Goal: Task Accomplishment & Management: Use online tool/utility

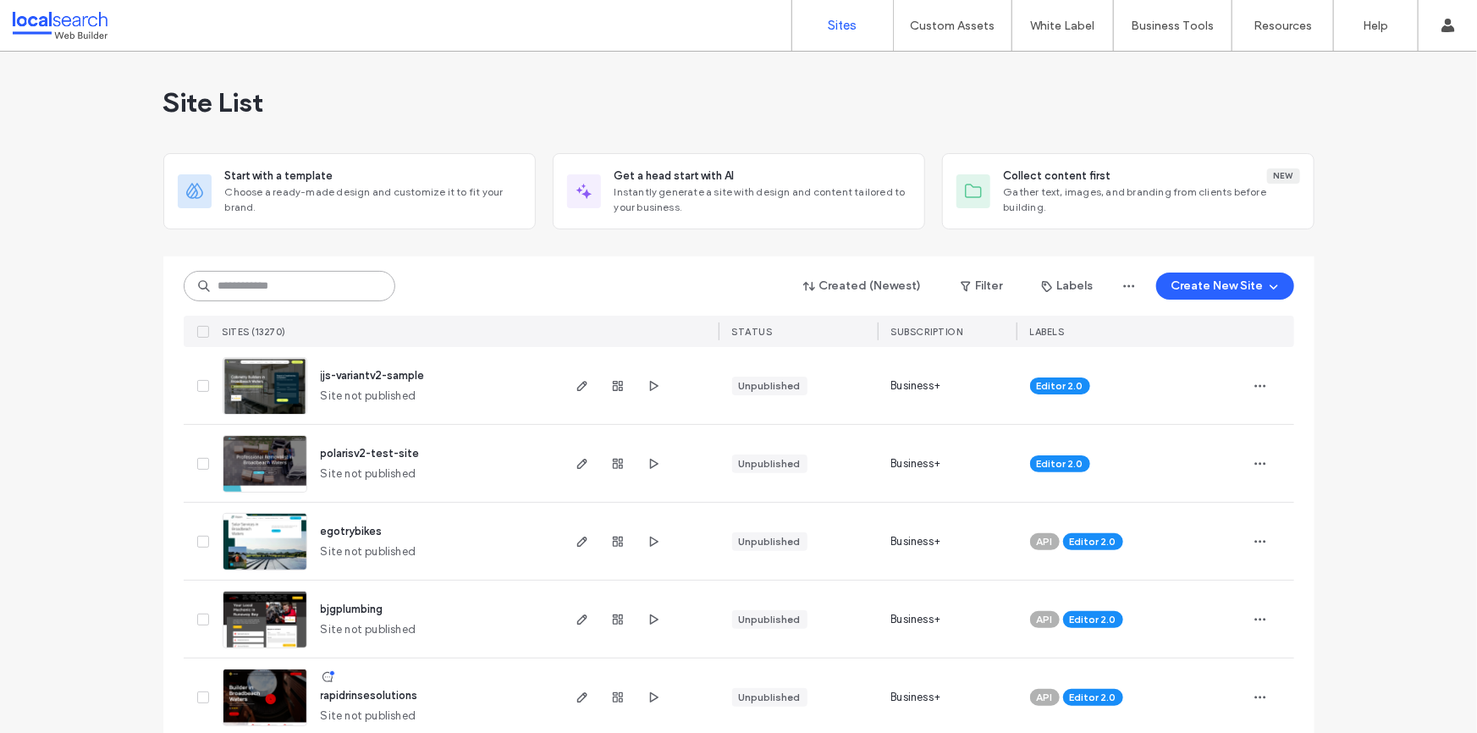
click at [261, 279] on input at bounding box center [290, 286] width 212 height 30
paste input "********"
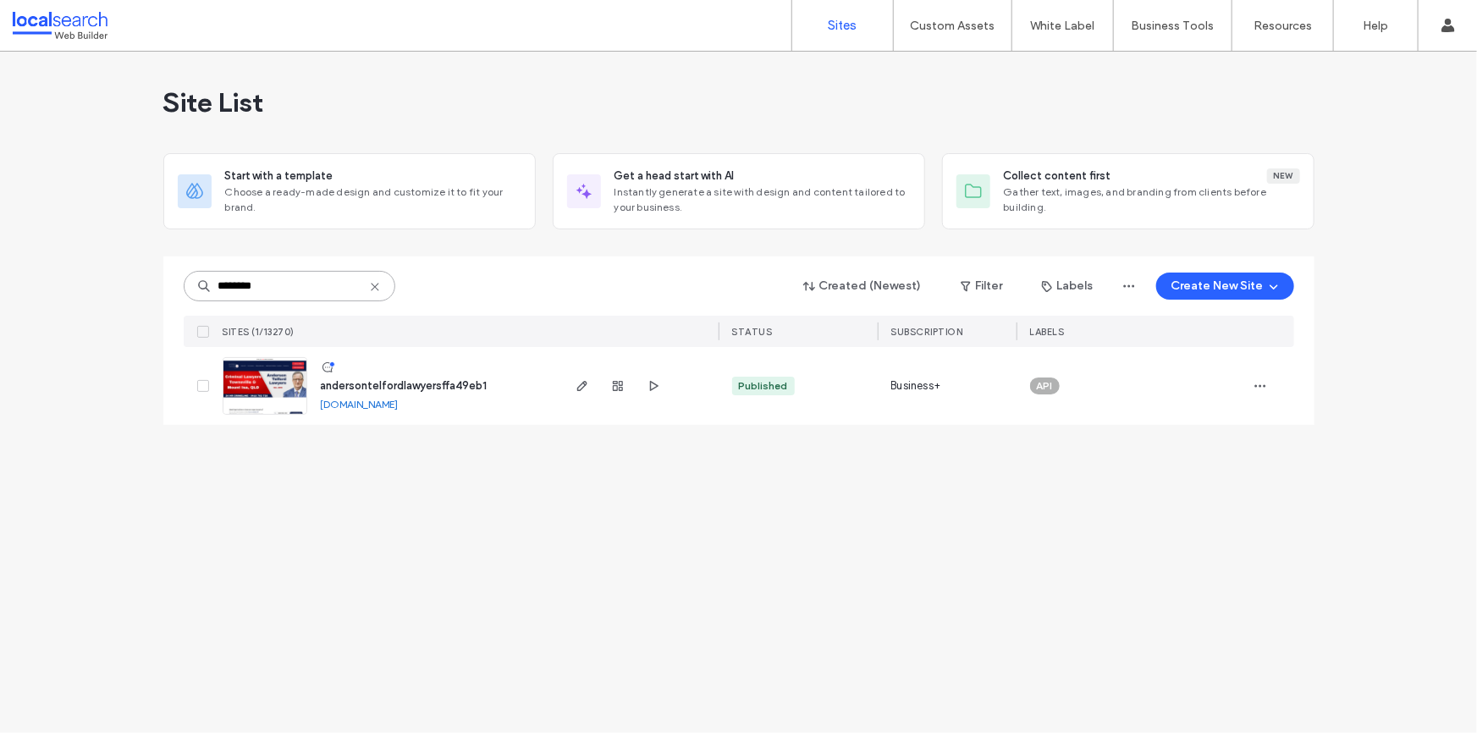
type input "********"
click at [403, 389] on span "andersontelfordlawyersffa49eb1" at bounding box center [404, 385] width 167 height 13
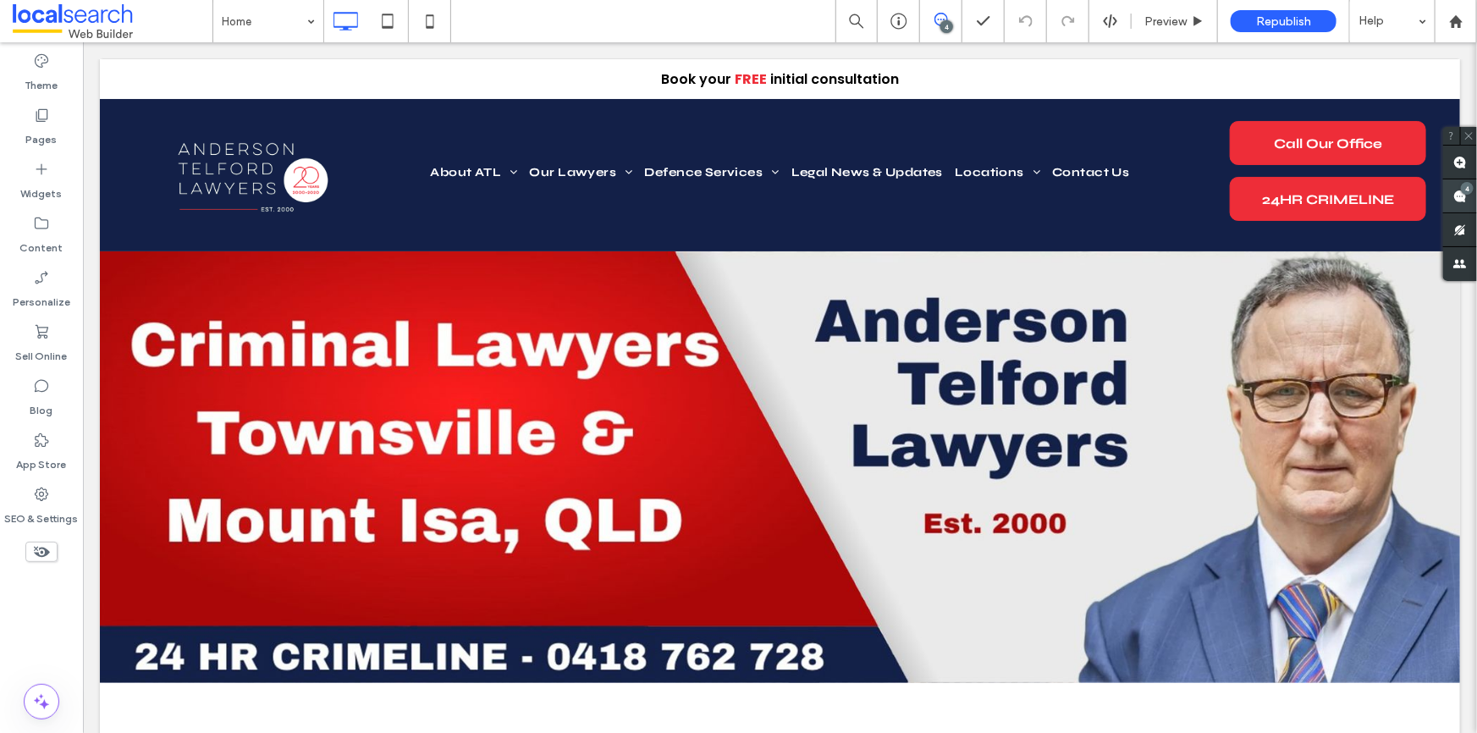
click at [1469, 192] on div "4" at bounding box center [1467, 188] width 13 height 13
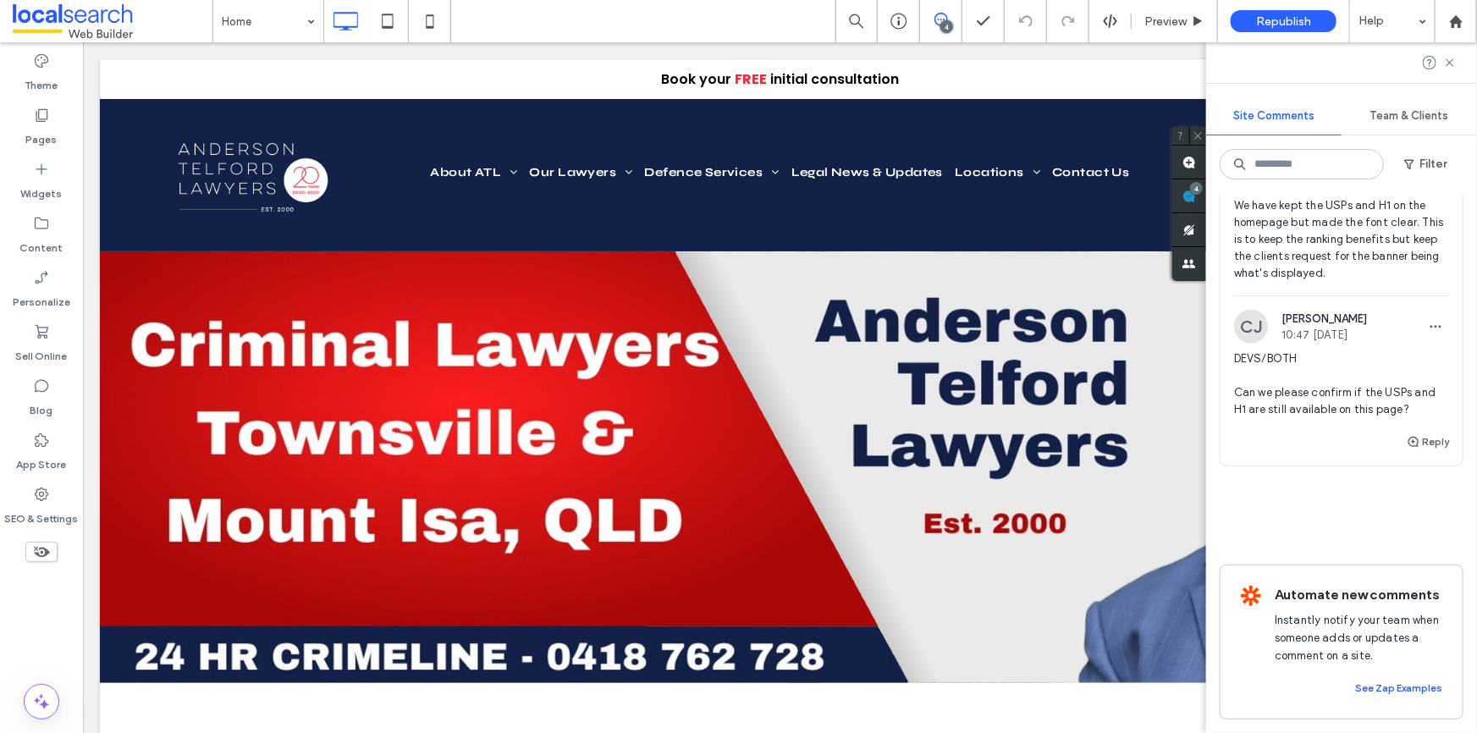
scroll to position [913, 0]
click at [1350, 372] on span "DEVS/BOTH Can we please confirm if the USPs and H1 are still available on this …" at bounding box center [1341, 384] width 215 height 68
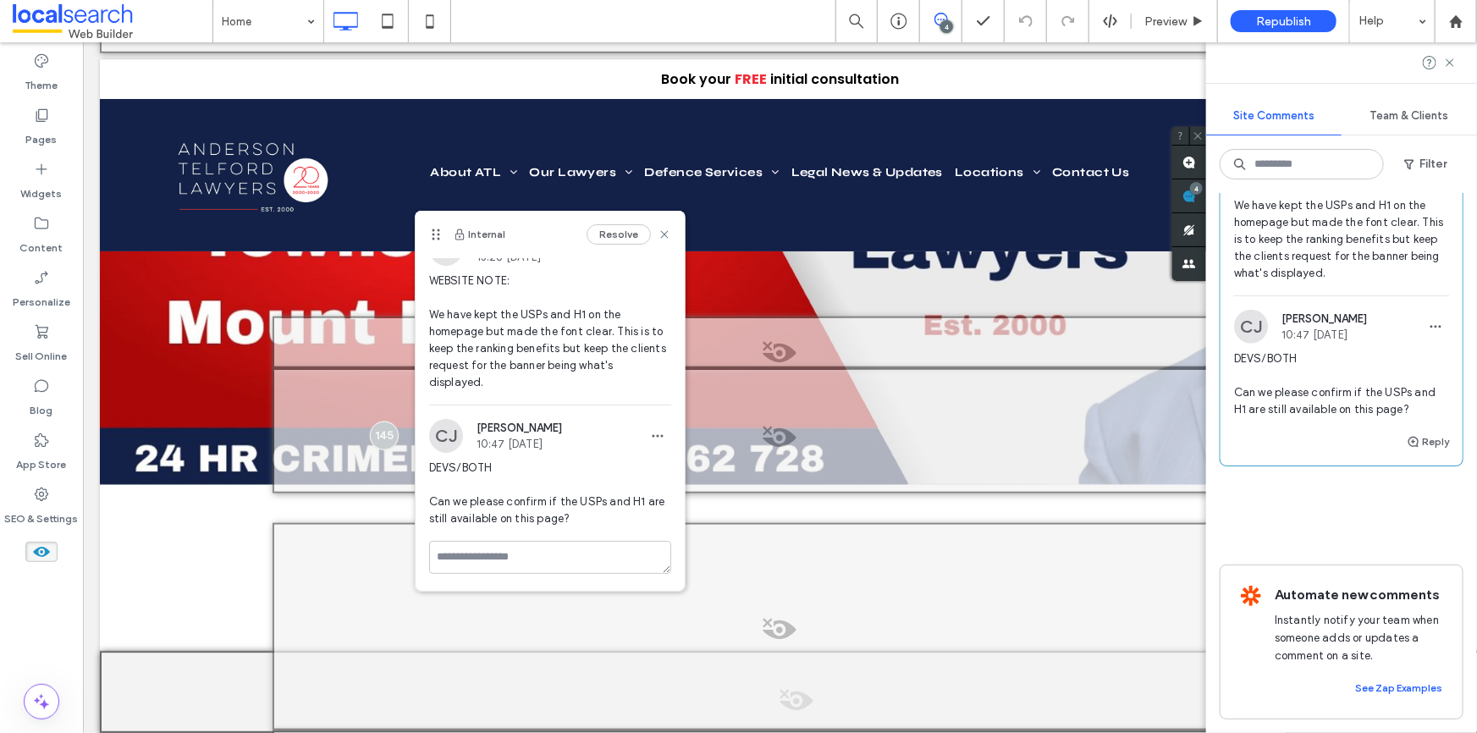
scroll to position [0, 0]
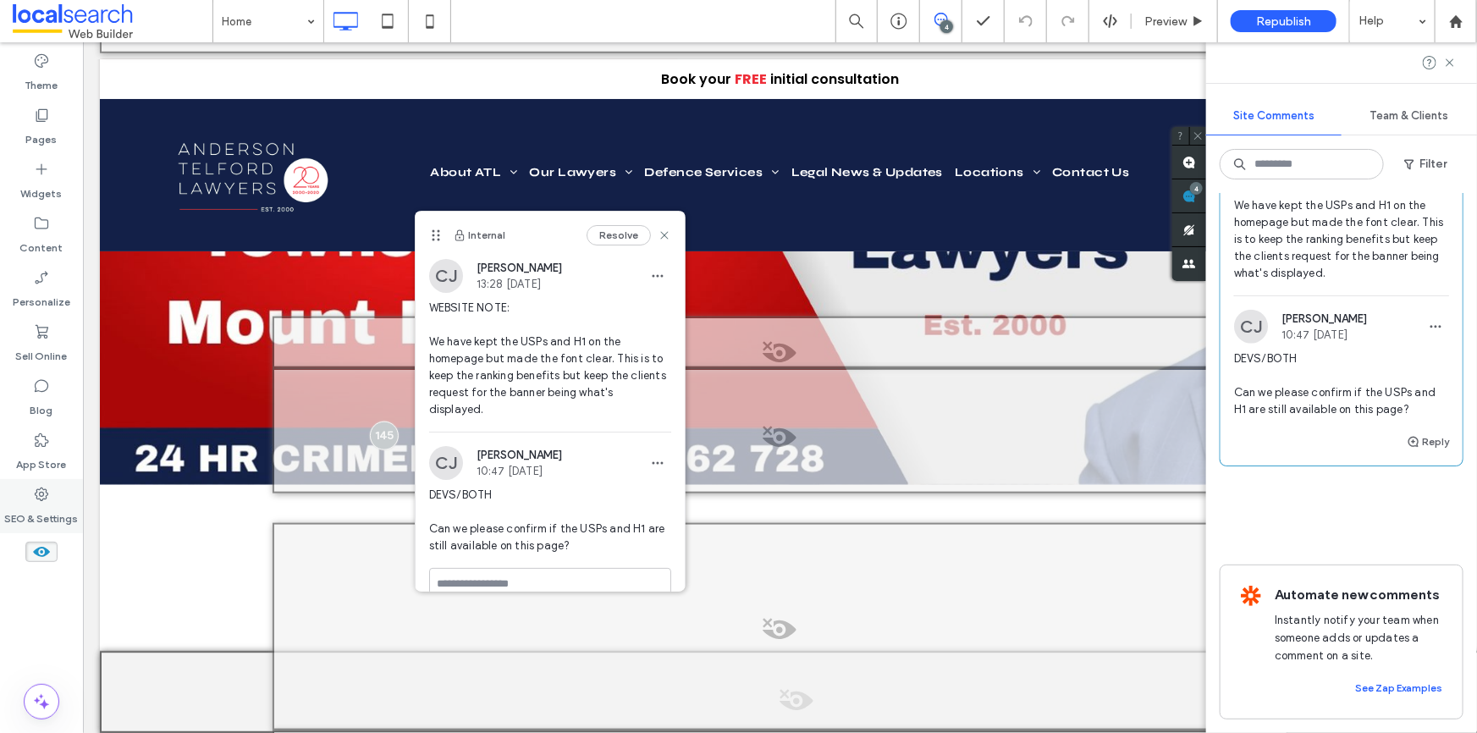
click at [30, 496] on div "SEO & Settings" at bounding box center [41, 506] width 83 height 54
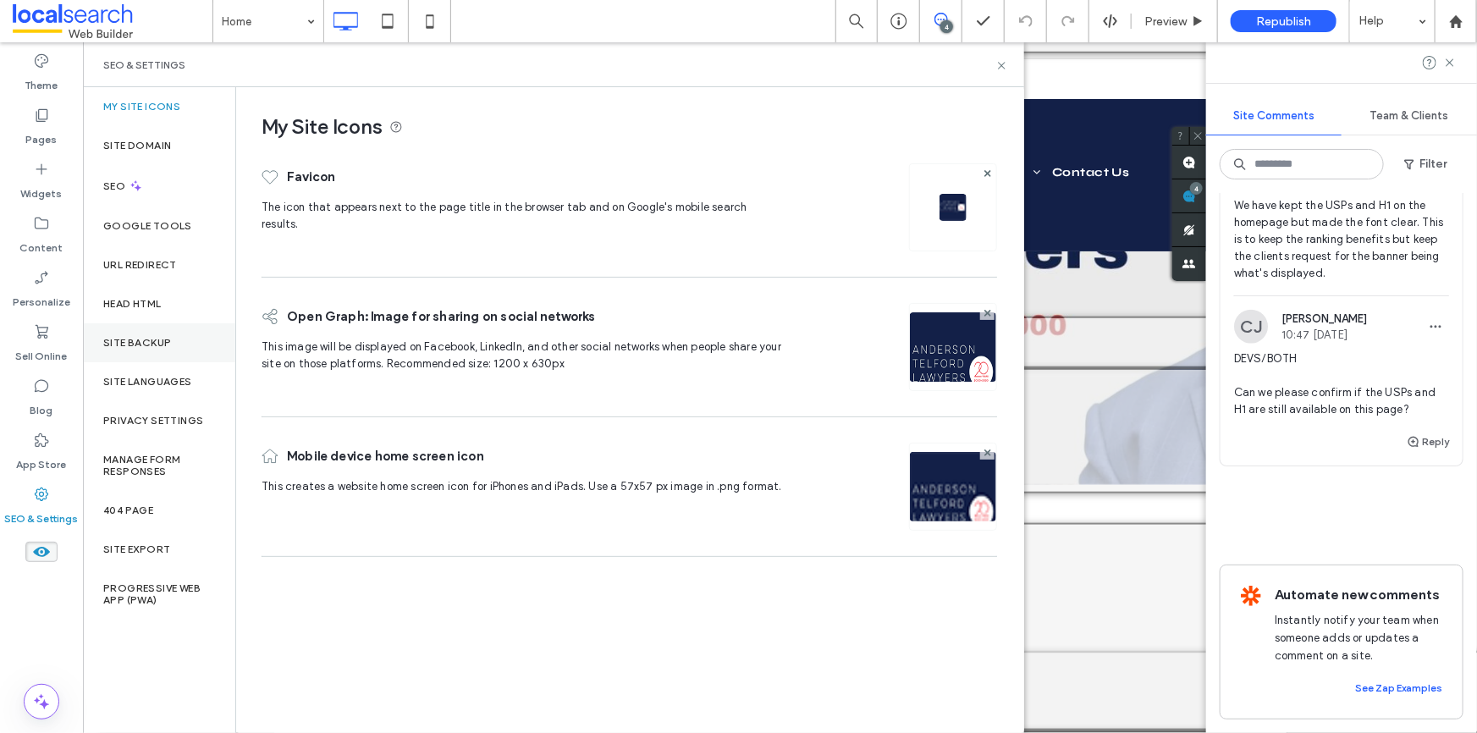
click at [147, 340] on label "Site Backup" at bounding box center [137, 343] width 68 height 12
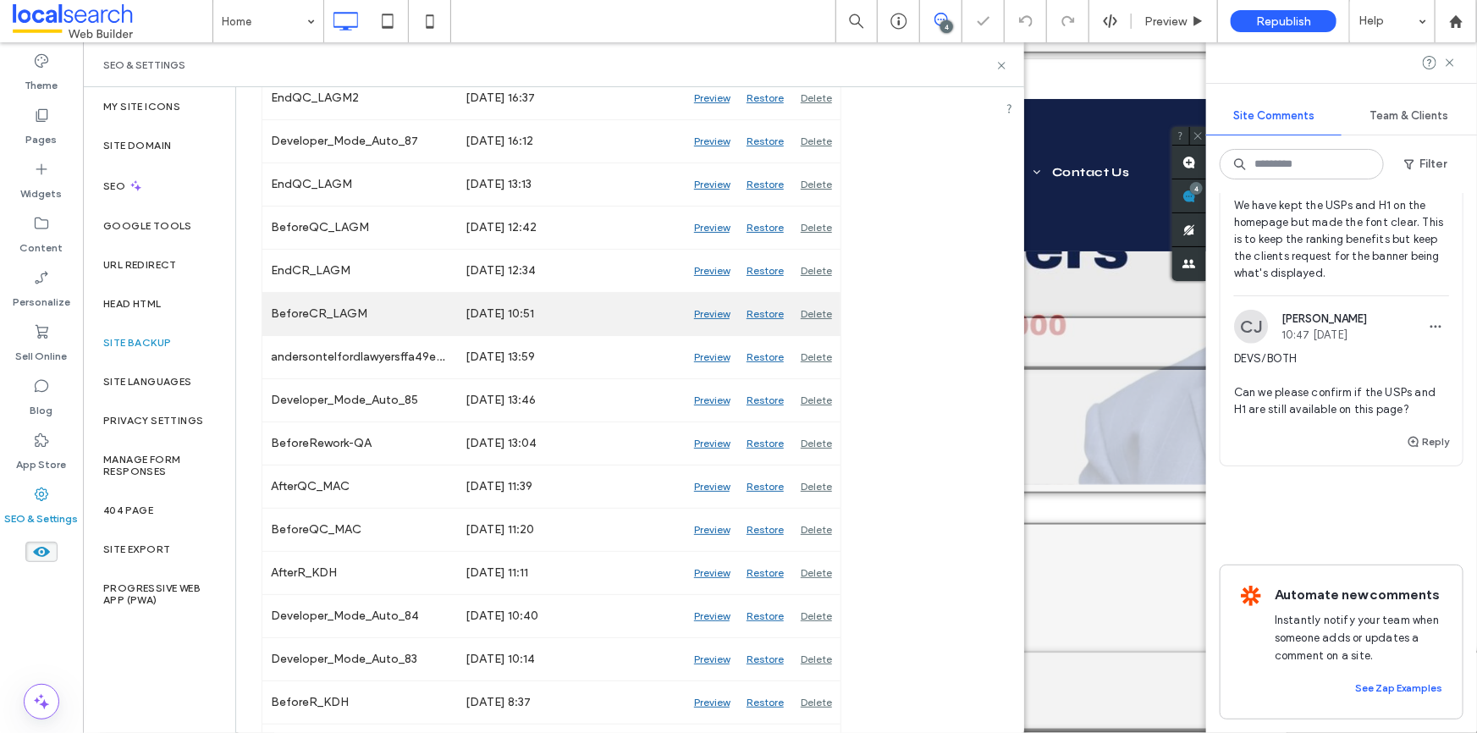
scroll to position [461, 0]
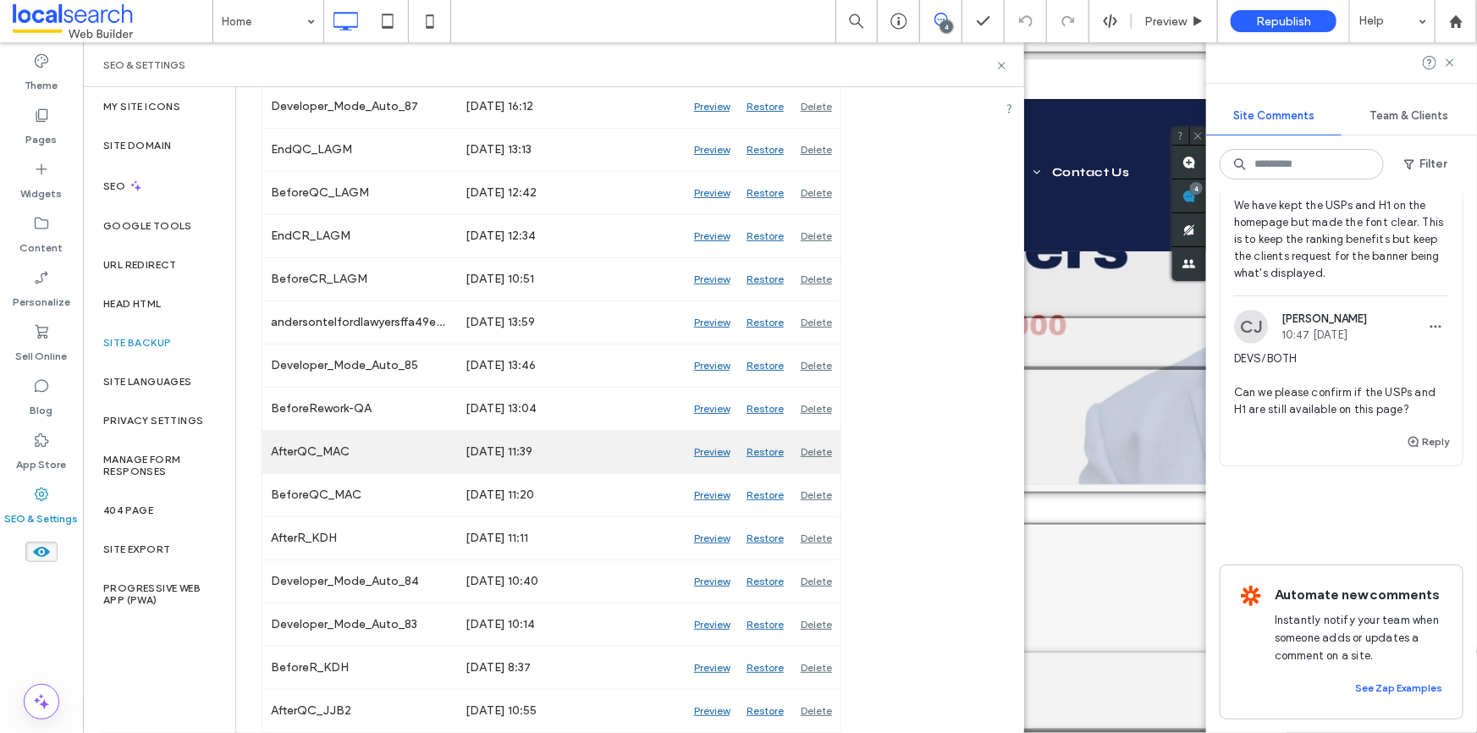
click at [713, 453] on div "Preview" at bounding box center [712, 452] width 52 height 42
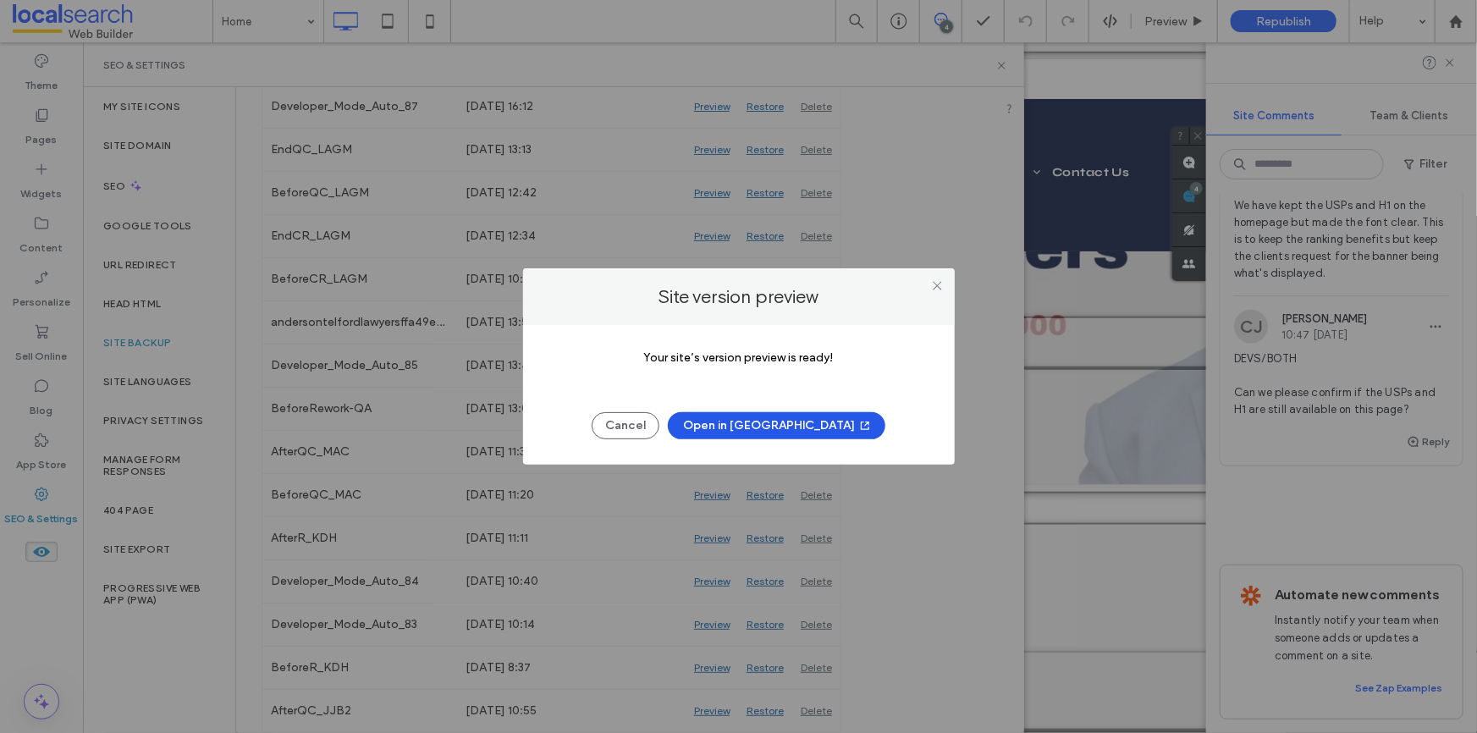
click at [775, 427] on button "Open in New Tab" at bounding box center [777, 425] width 218 height 27
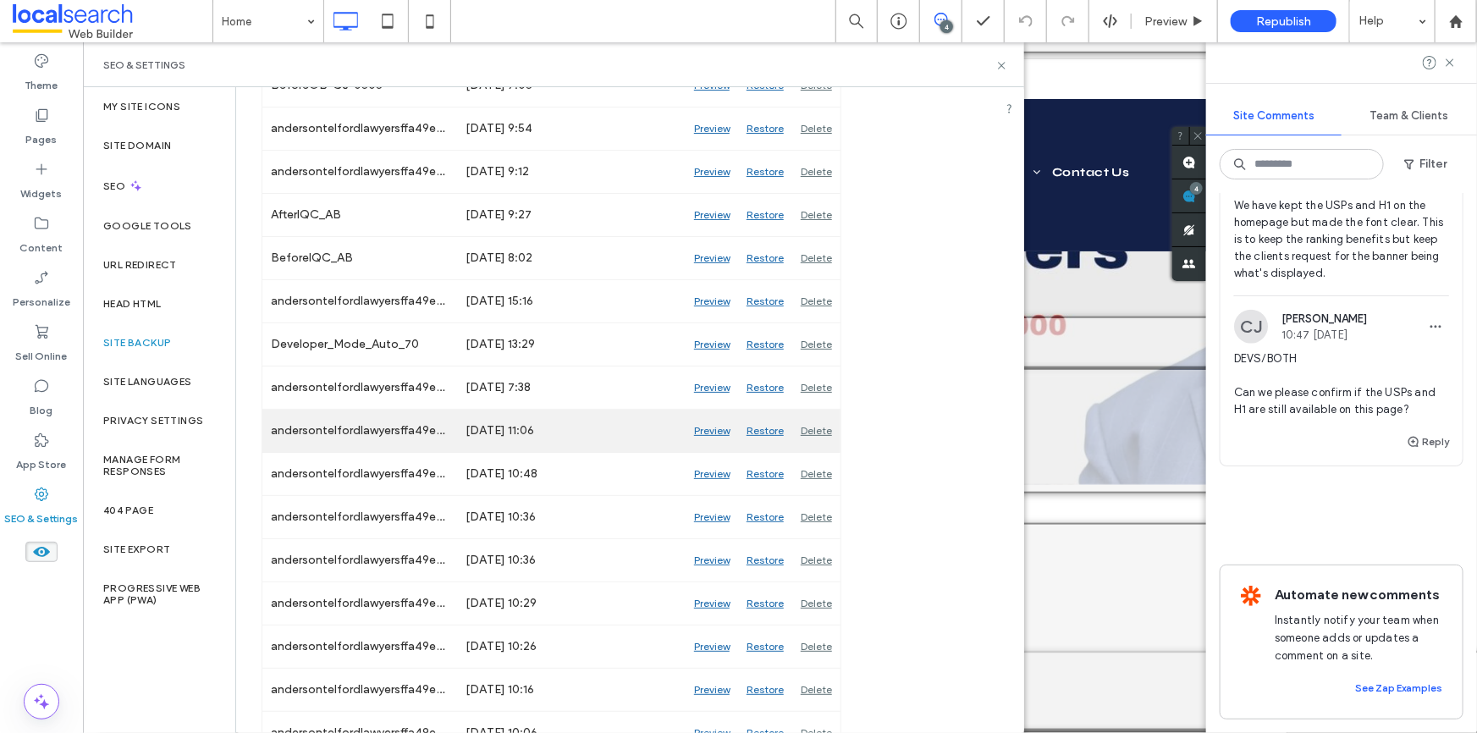
scroll to position [2994, 0]
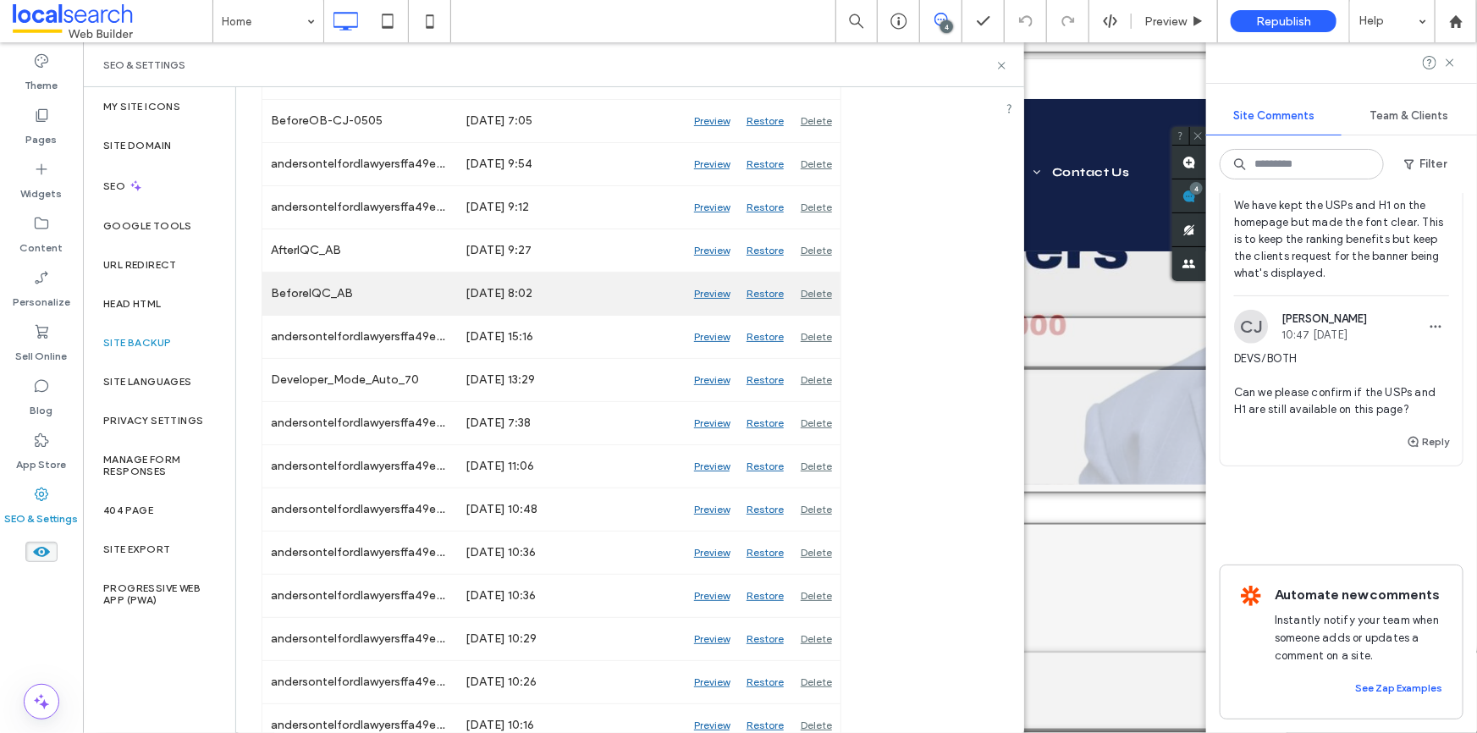
click at [701, 292] on div "Preview" at bounding box center [712, 294] width 52 height 42
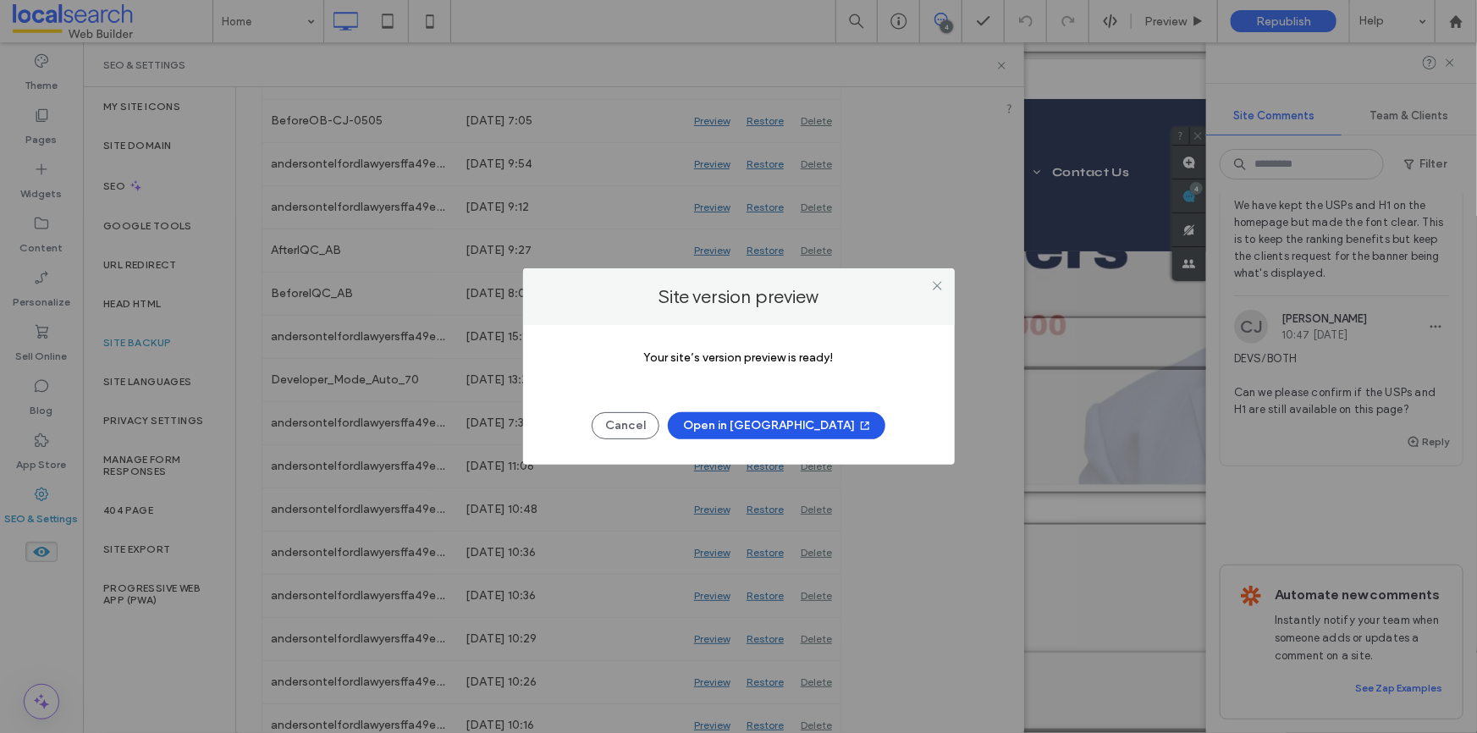
click at [858, 426] on icon "button" at bounding box center [865, 426] width 14 height 14
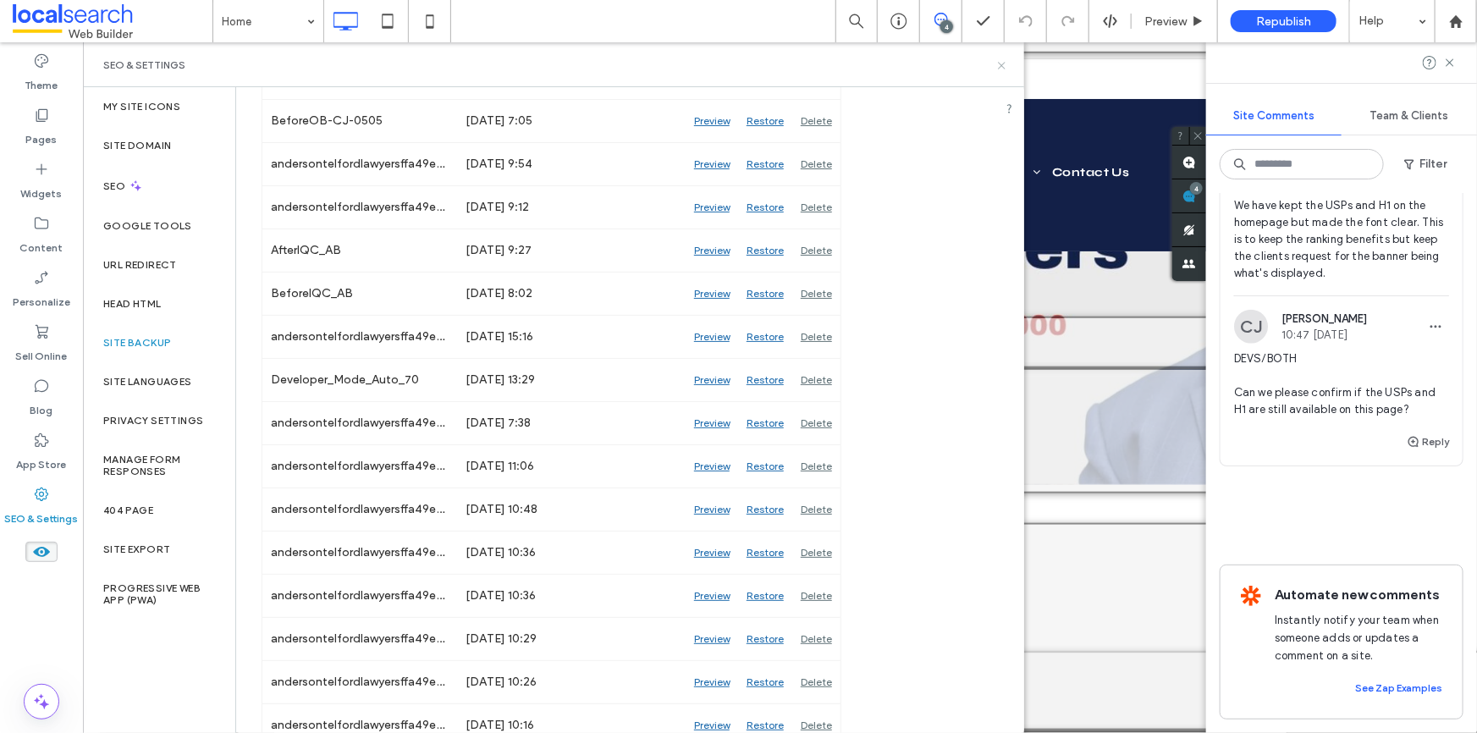
click at [1007, 60] on icon at bounding box center [1002, 65] width 13 height 13
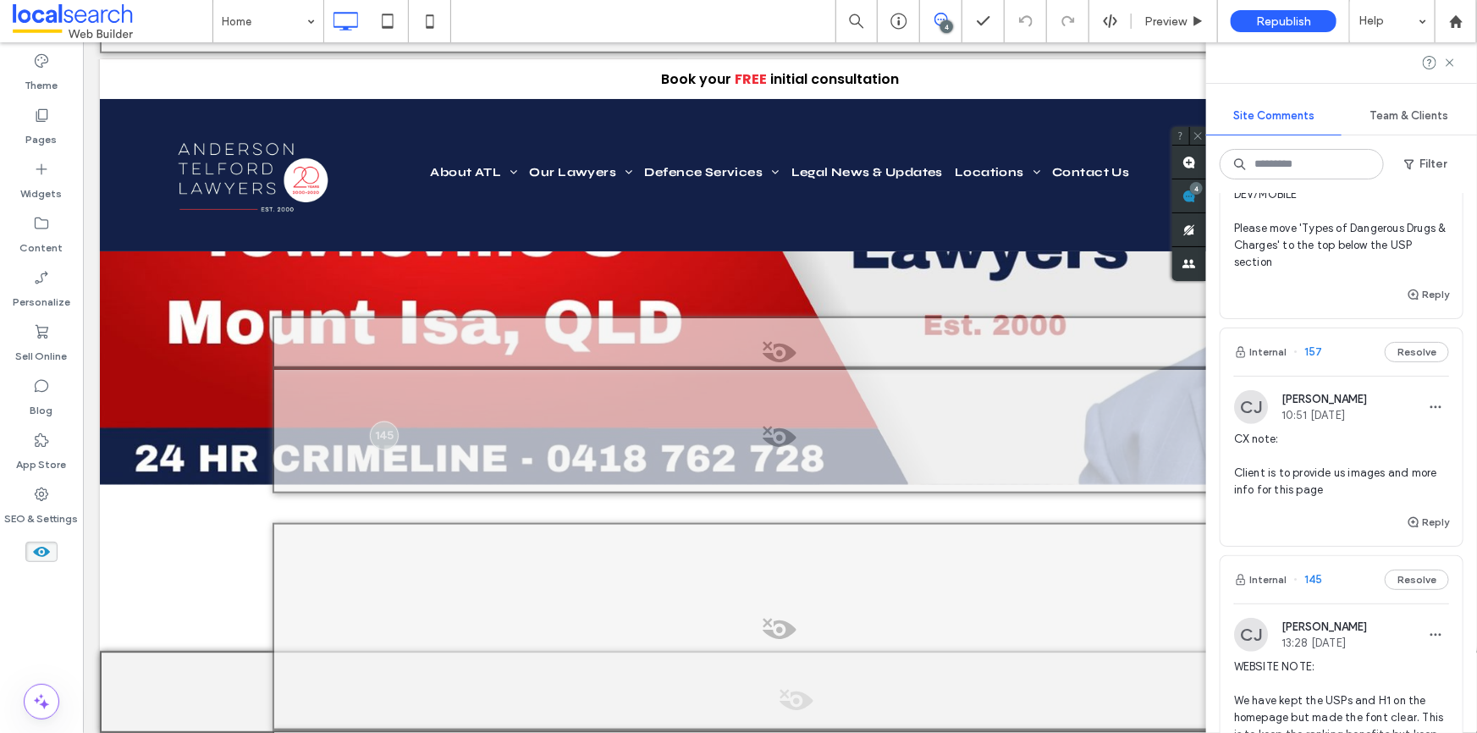
scroll to position [0, 0]
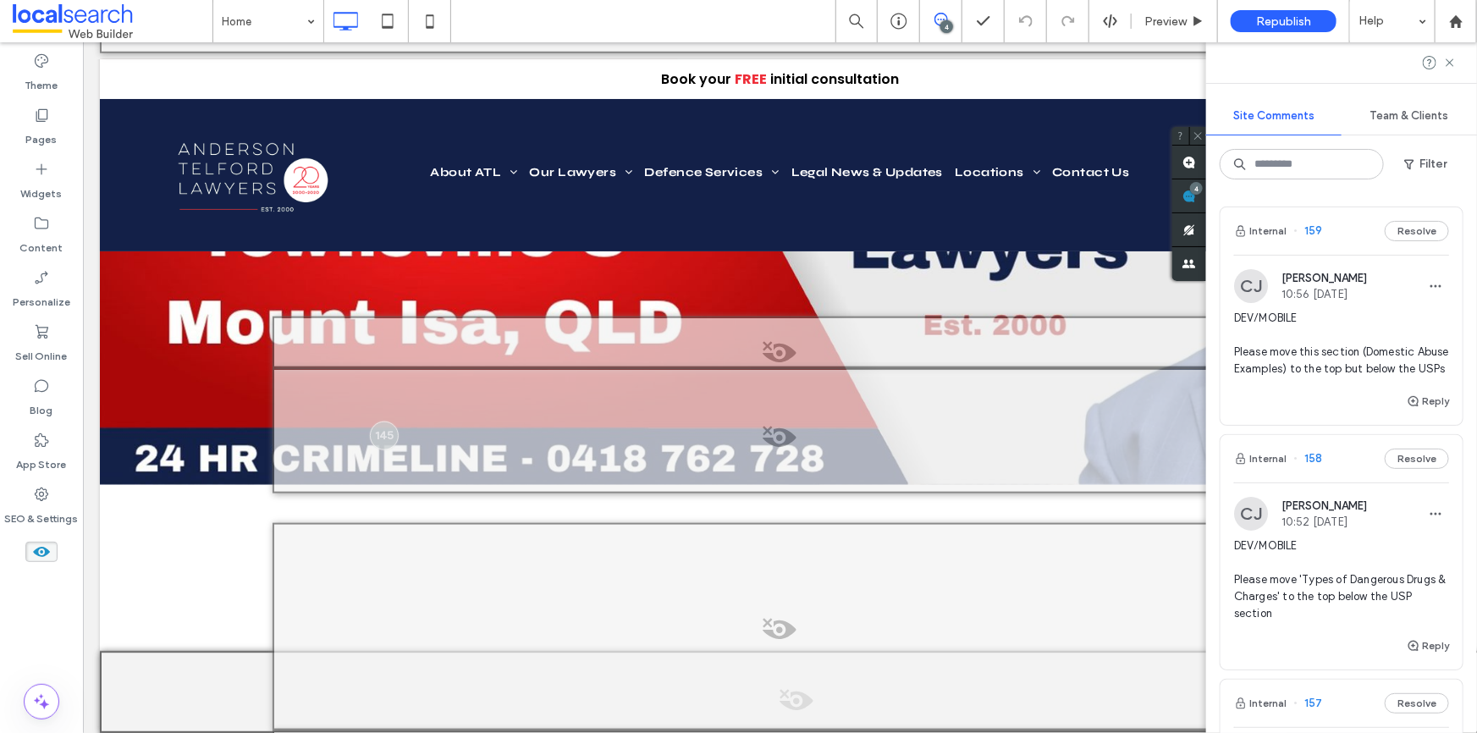
click at [1340, 369] on span "DEV/MOBILE Please move this section (Domestic Abuse Examples) to the top but be…" at bounding box center [1341, 344] width 215 height 68
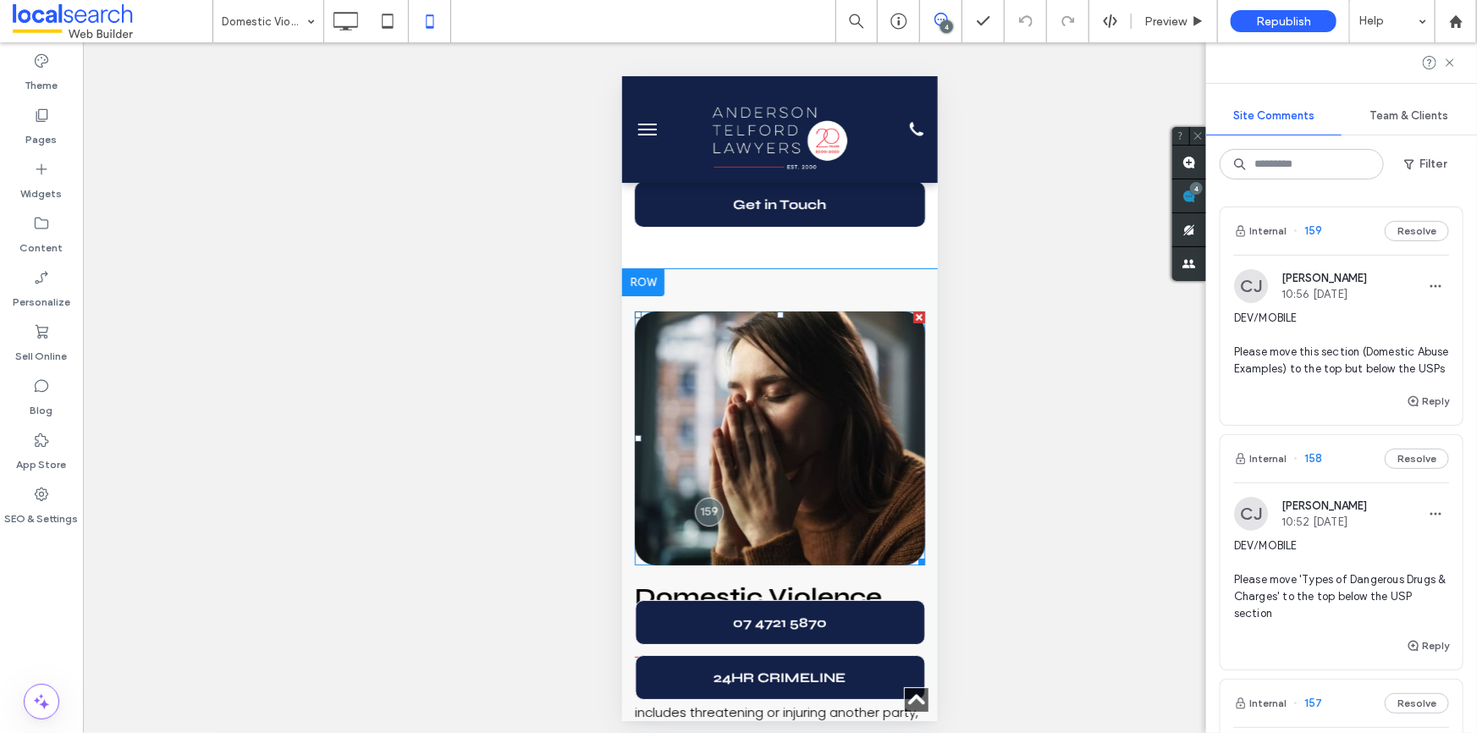
scroll to position [3161, 0]
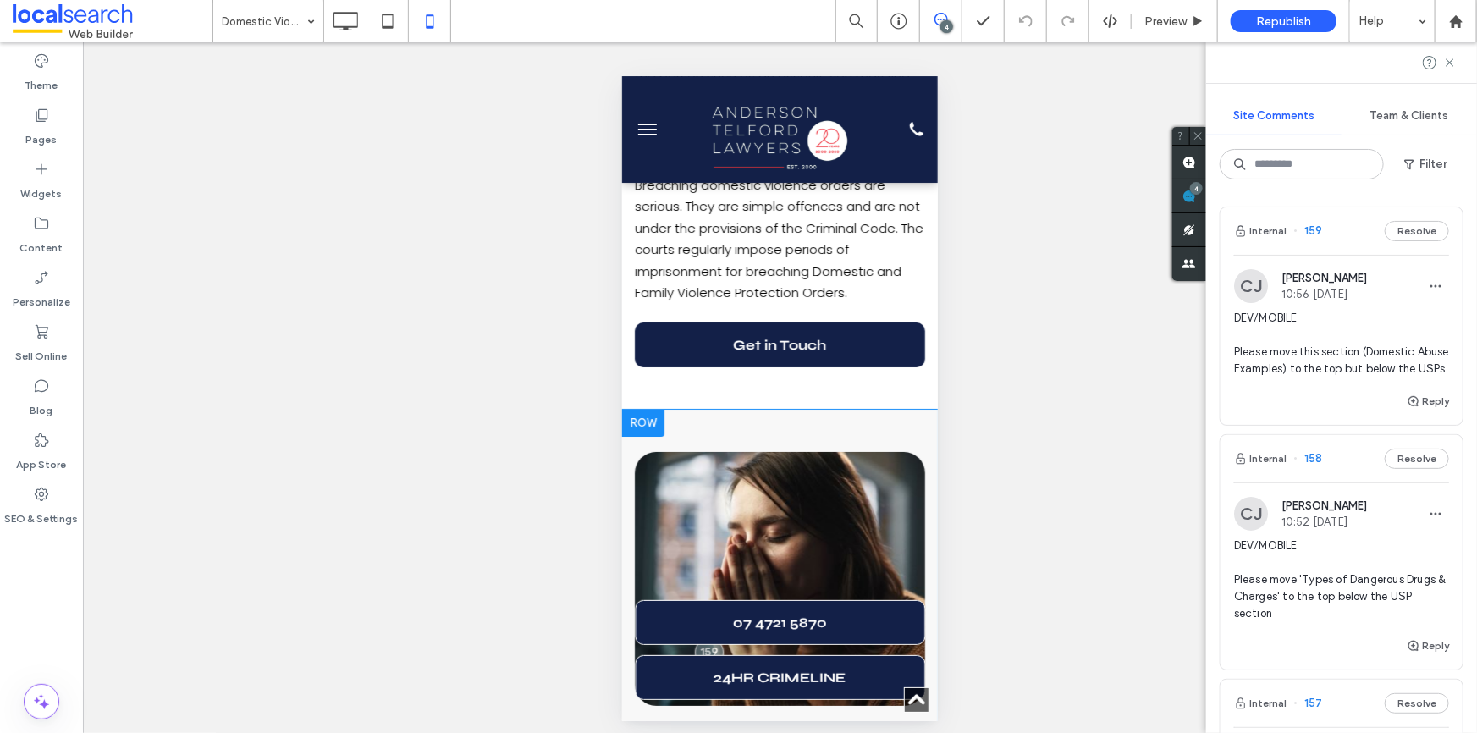
click at [631, 409] on div at bounding box center [642, 422] width 42 height 27
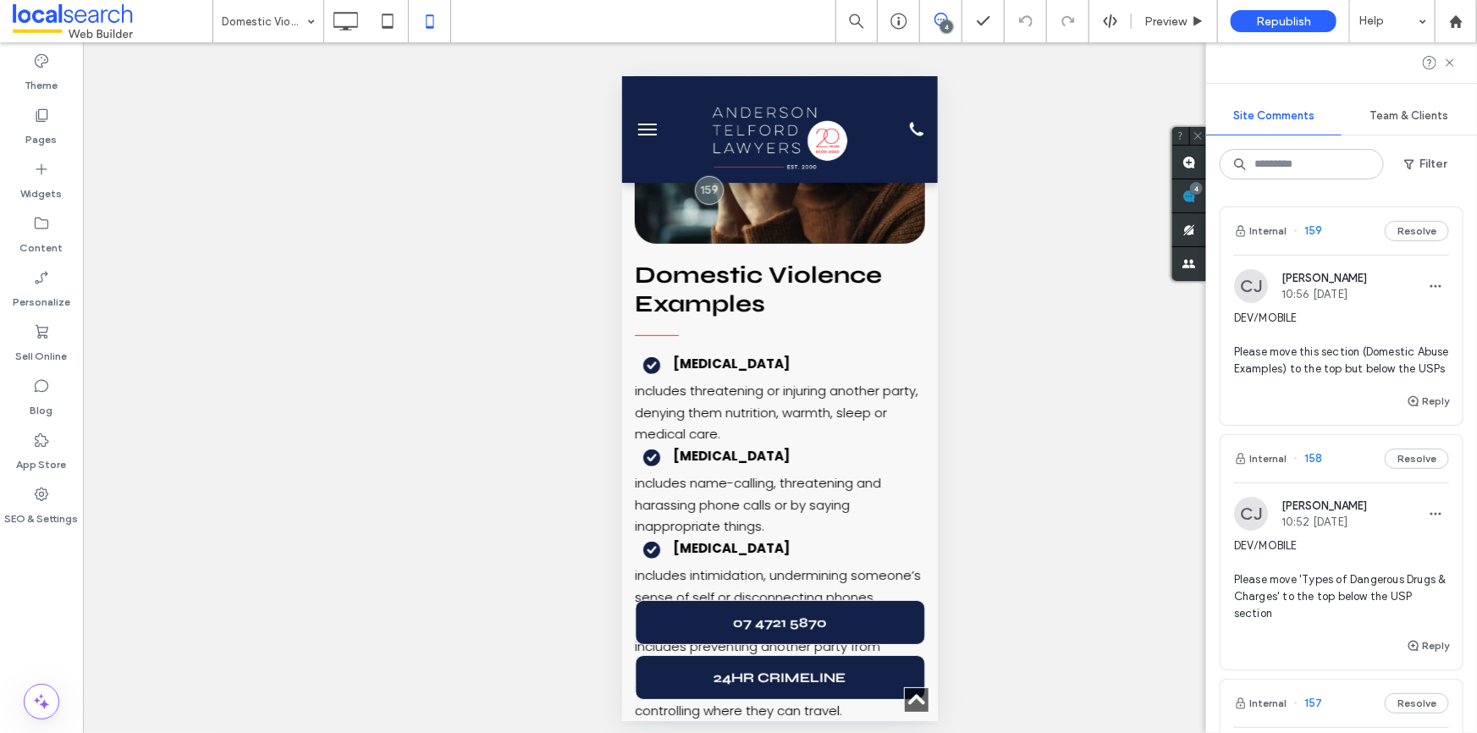
scroll to position [3315, 0]
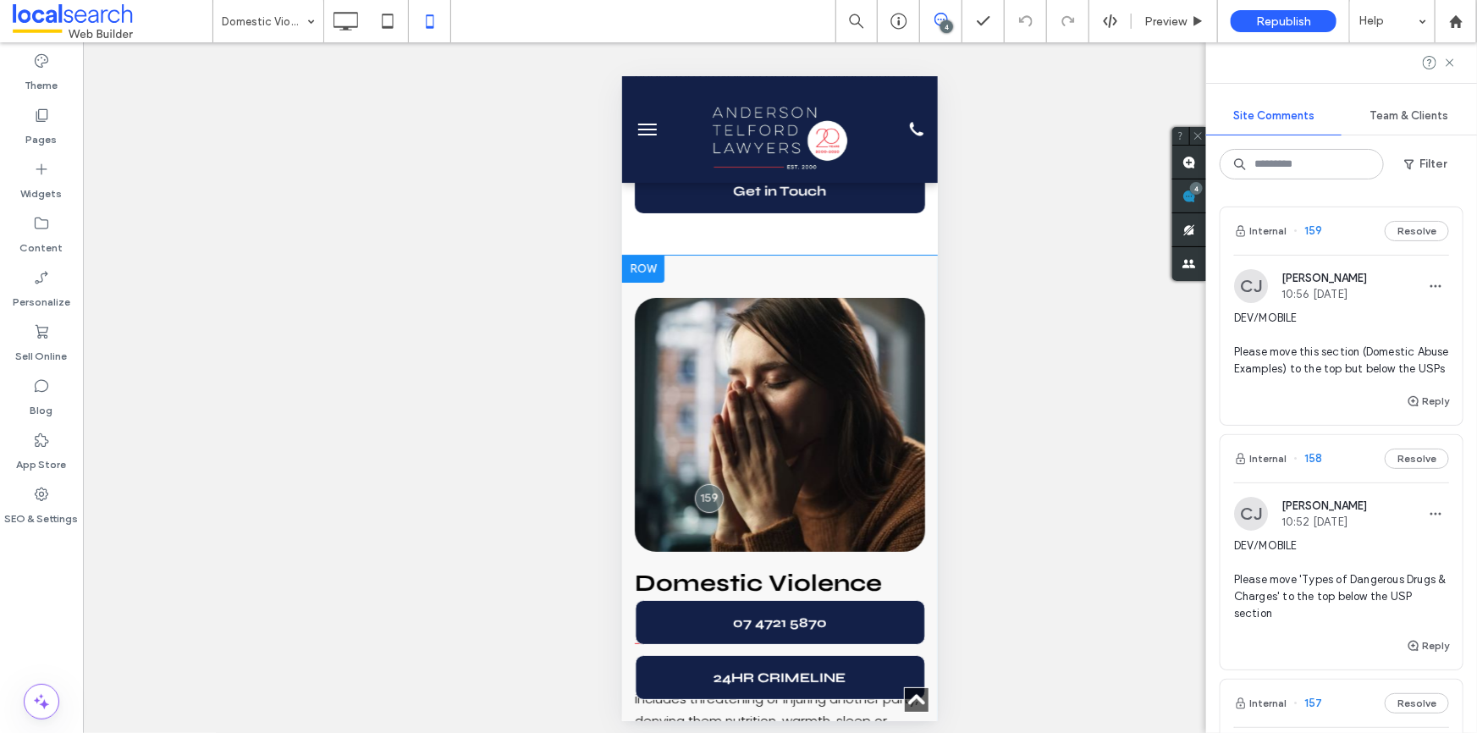
click at [648, 255] on div at bounding box center [642, 268] width 42 height 27
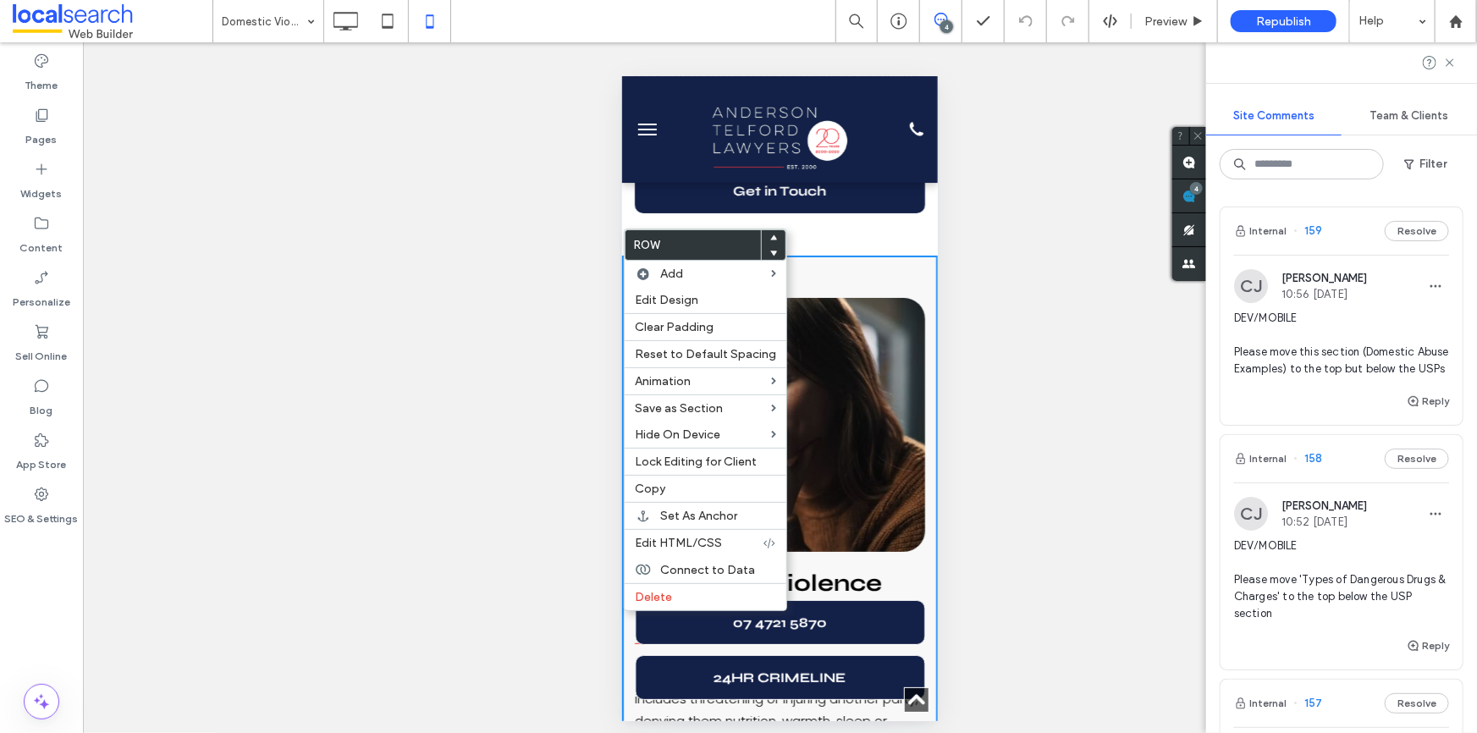
click at [771, 233] on span at bounding box center [773, 237] width 7 height 15
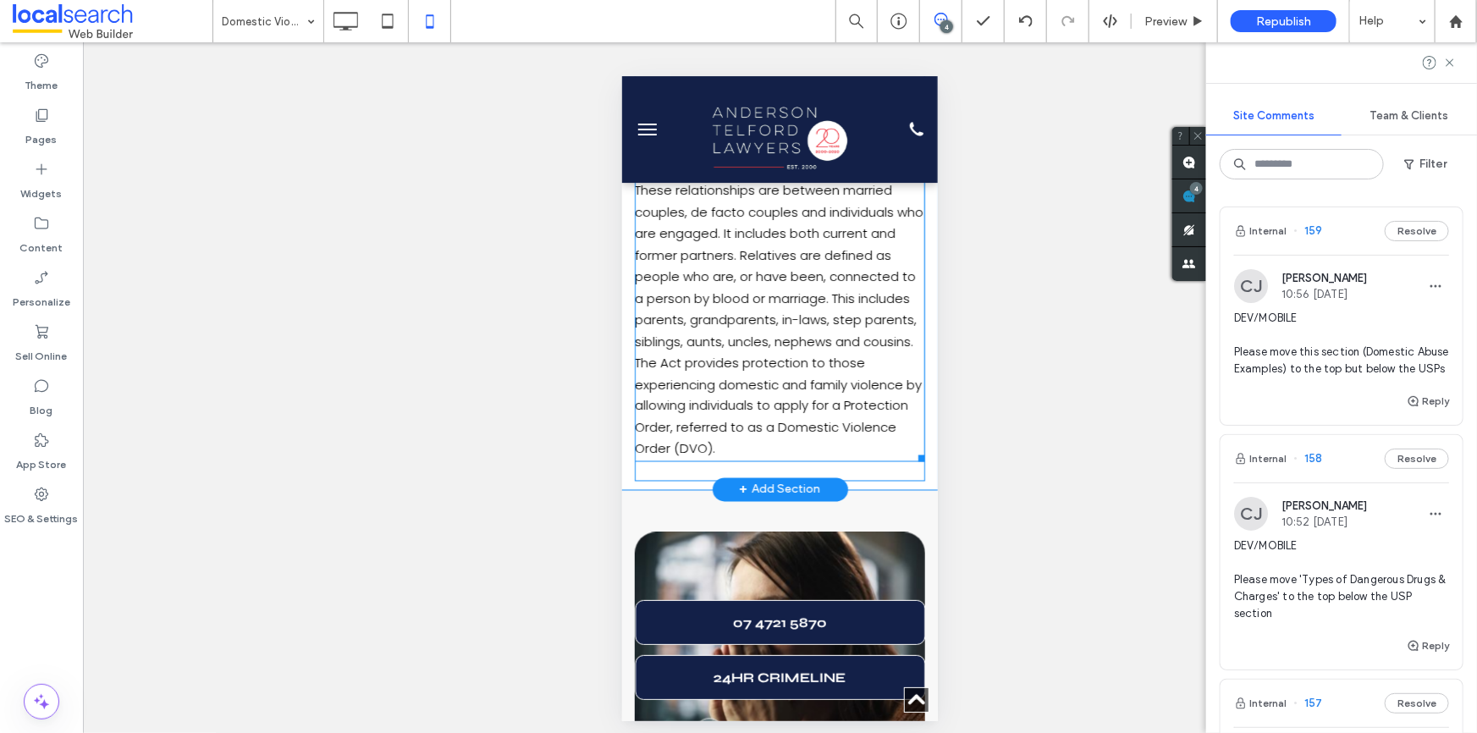
scroll to position [1490, 0]
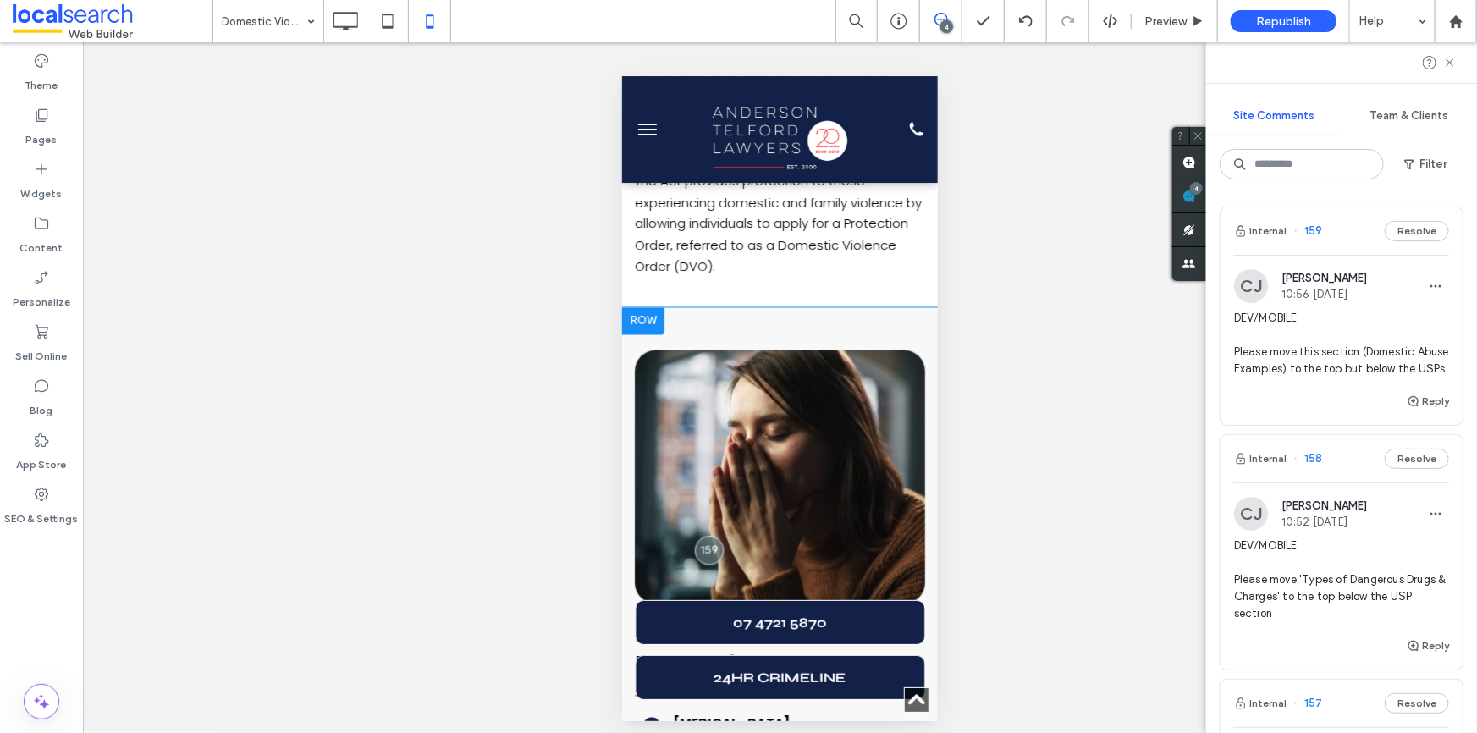
click at [647, 307] on div at bounding box center [642, 320] width 42 height 27
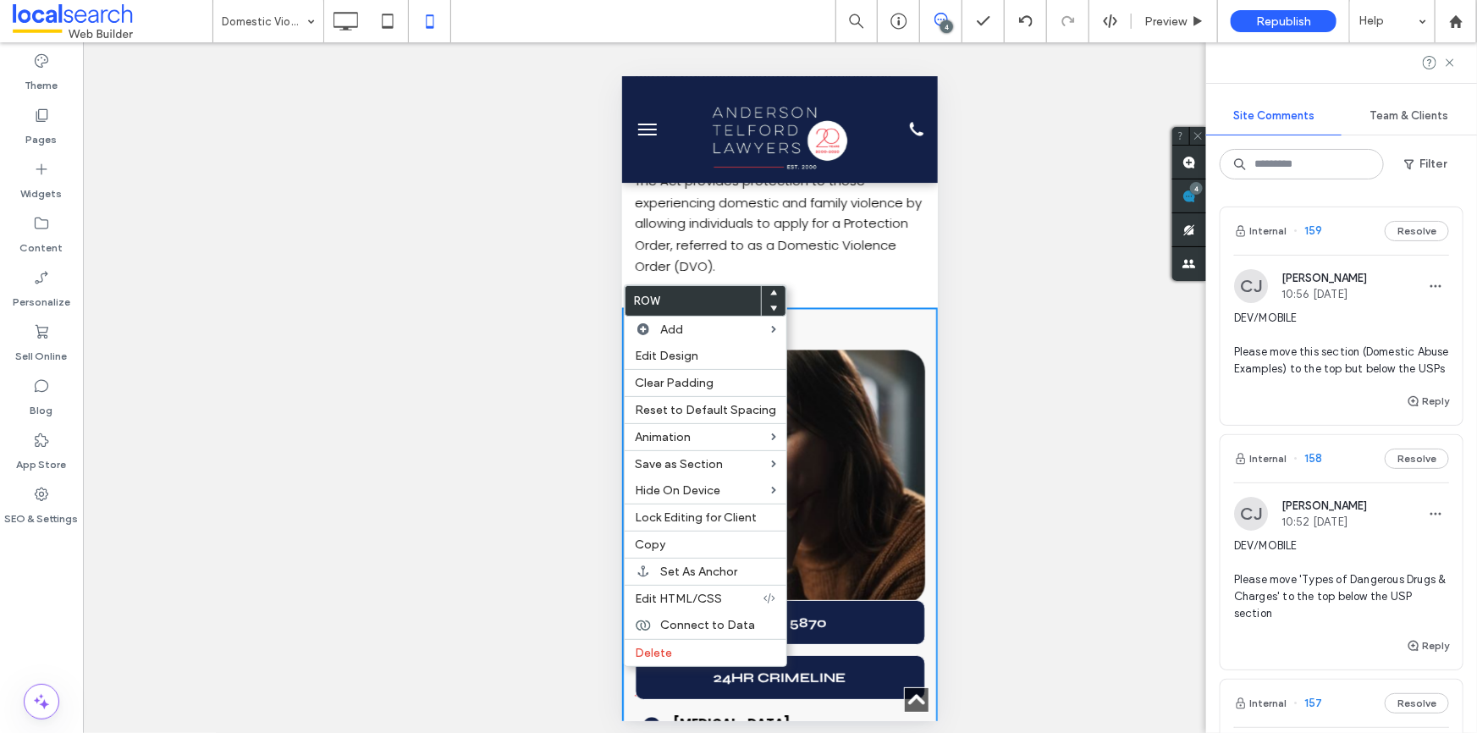
click at [771, 291] on use at bounding box center [775, 292] width 8 height 5
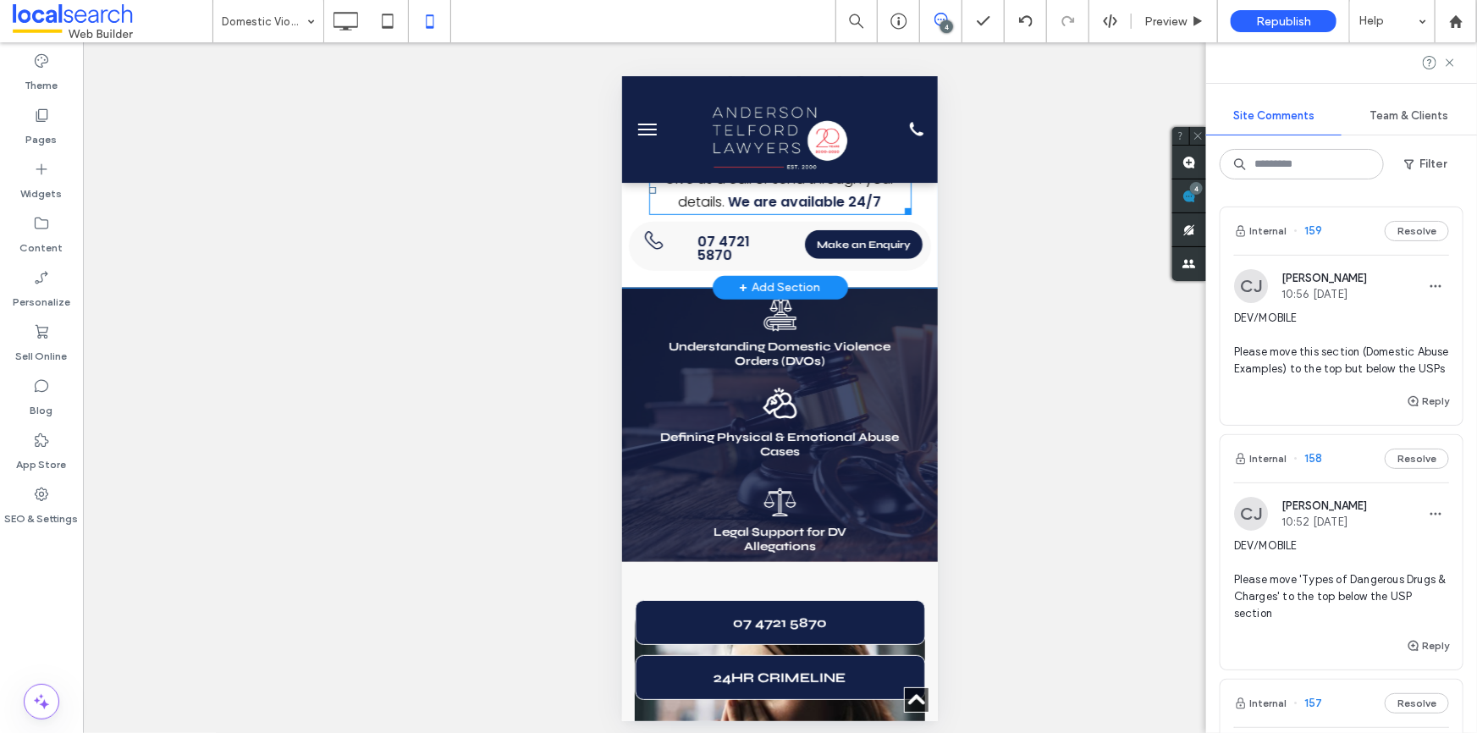
scroll to position [770, 0]
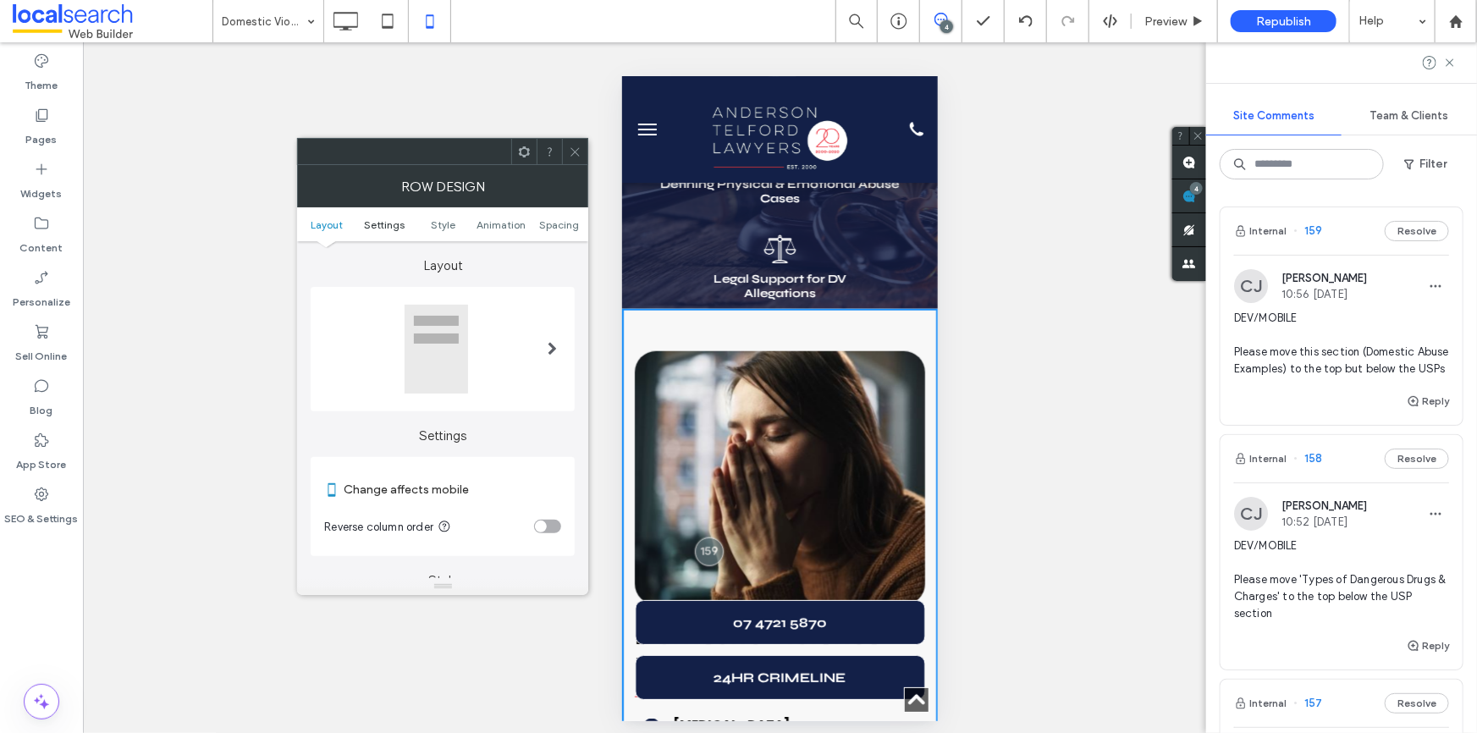
click at [384, 220] on span "Settings" at bounding box center [384, 224] width 41 height 13
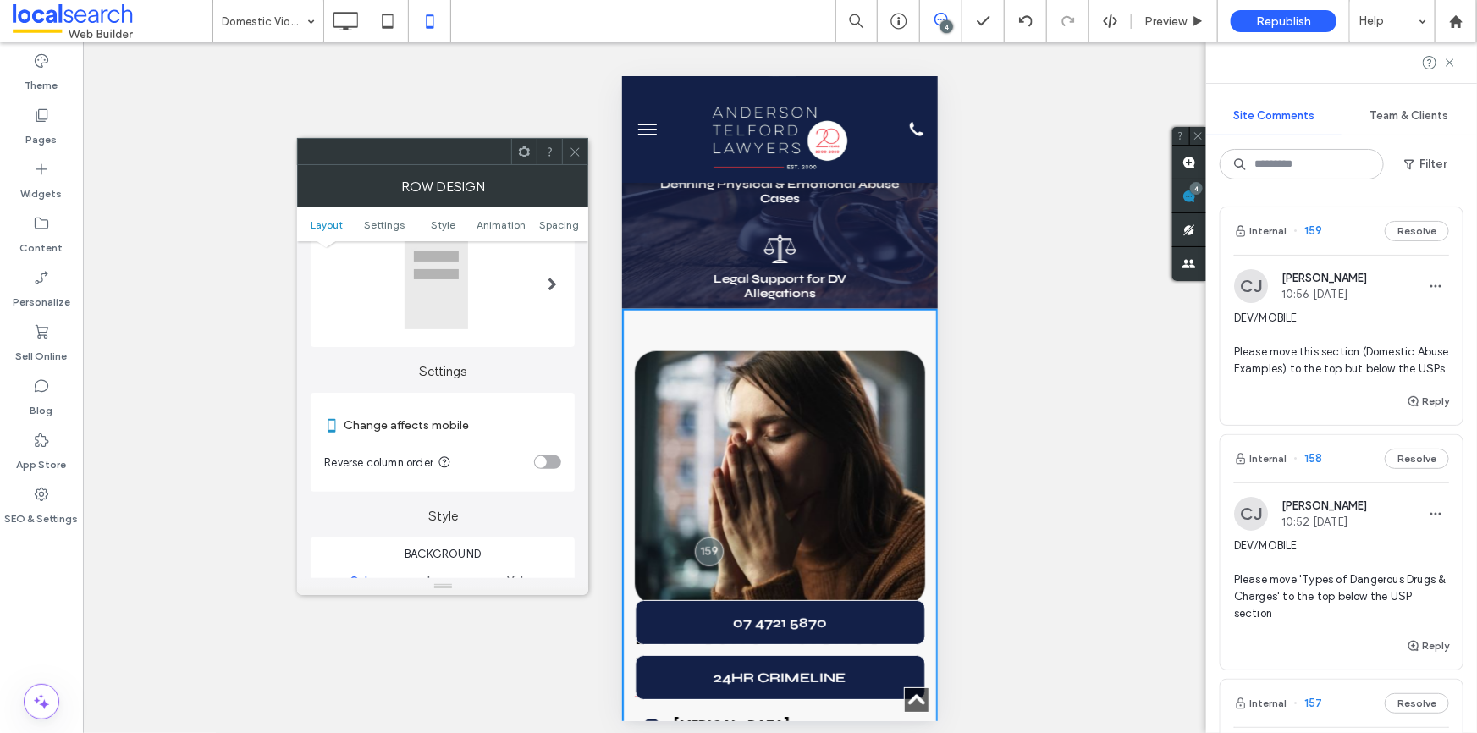
scroll to position [85, 0]
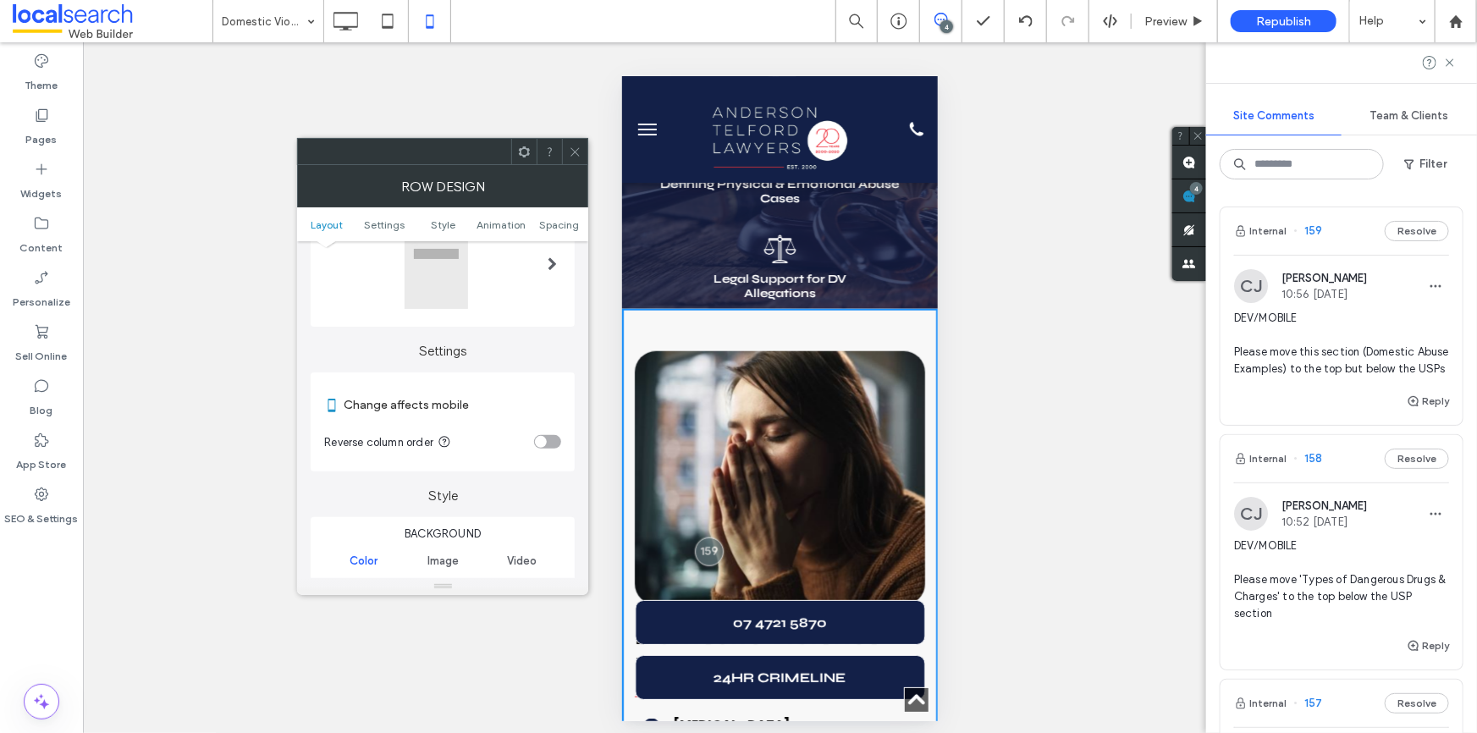
click at [452, 217] on ul "Layout Settings Style Animation Spacing" at bounding box center [442, 224] width 291 height 34
click at [444, 217] on ul "Layout Settings Style Animation Spacing" at bounding box center [442, 224] width 291 height 34
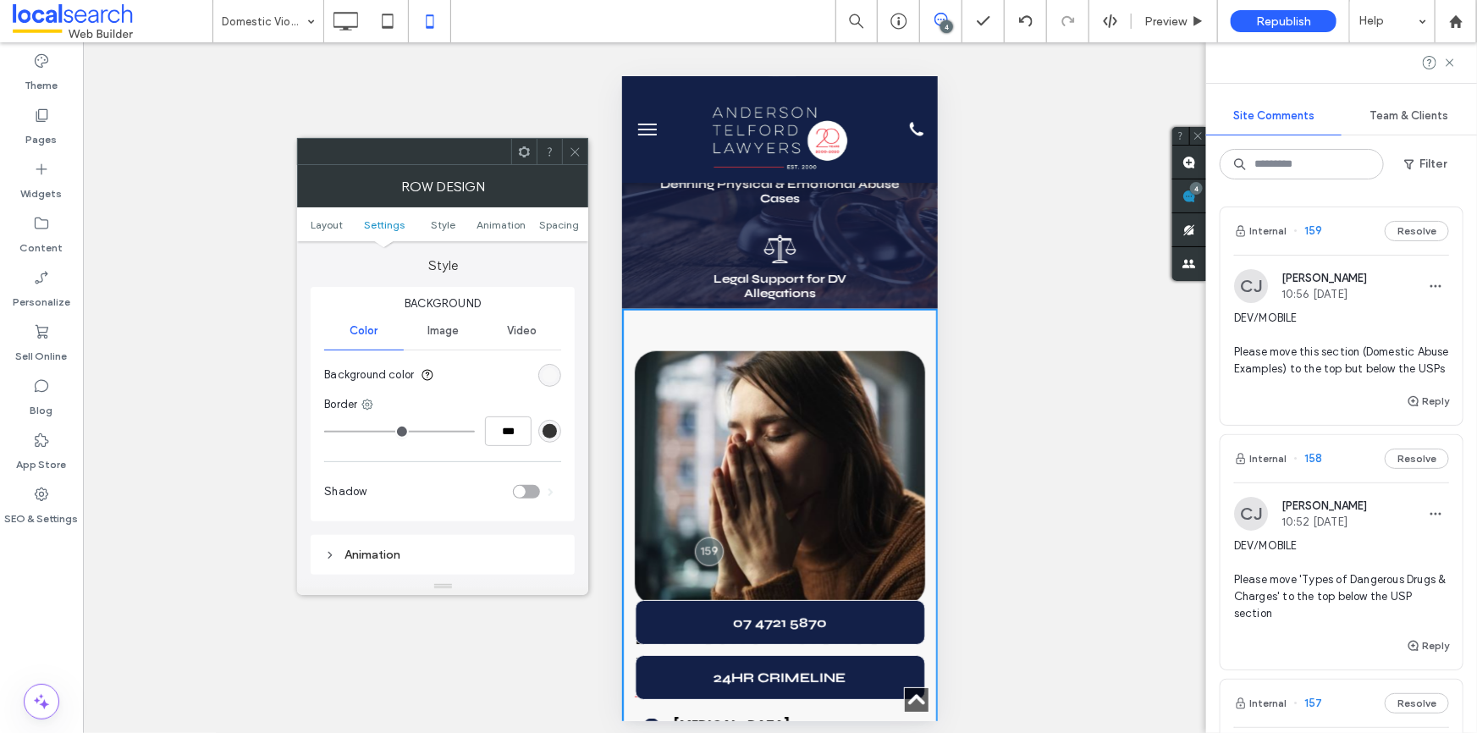
scroll to position [316, 0]
click at [548, 369] on div "rgb(248, 248, 248)" at bounding box center [550, 374] width 14 height 14
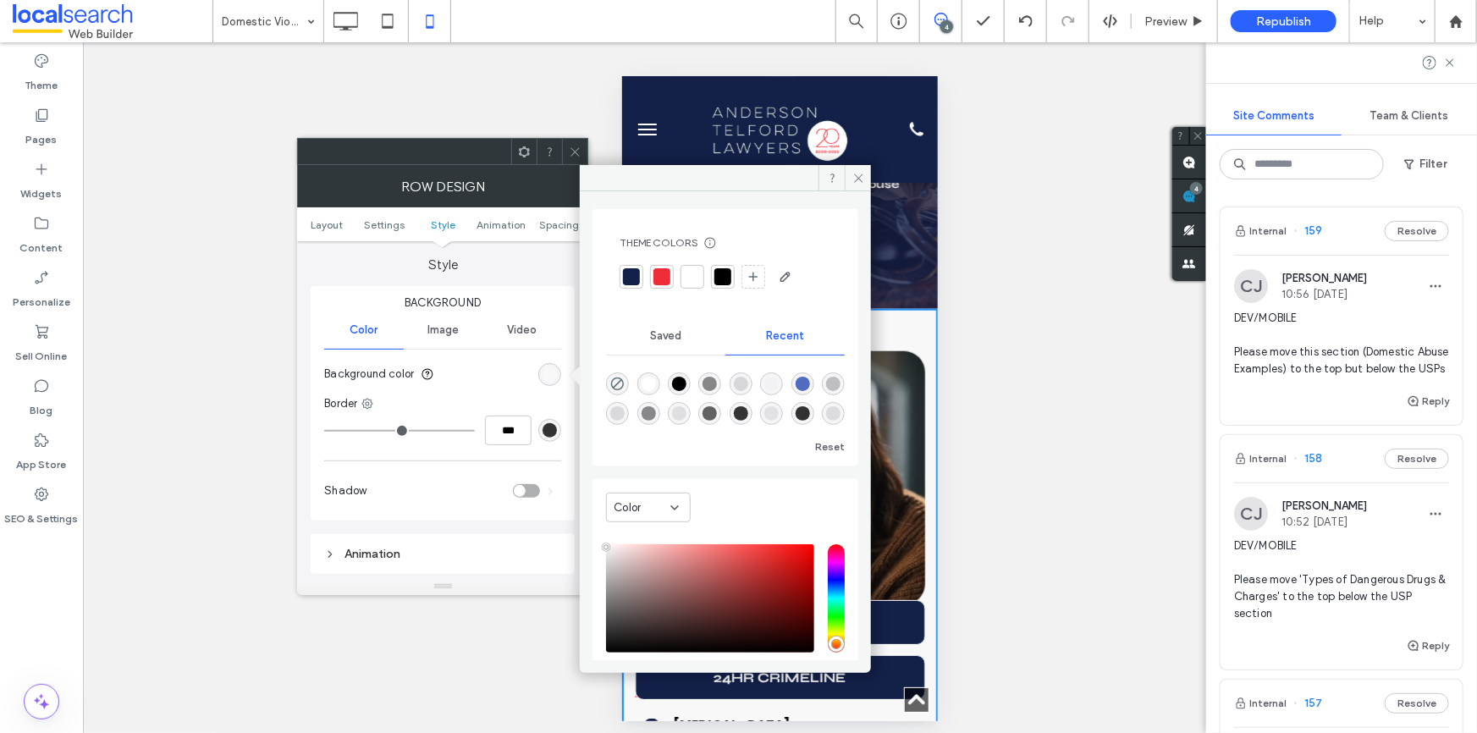
scroll to position [0, 0]
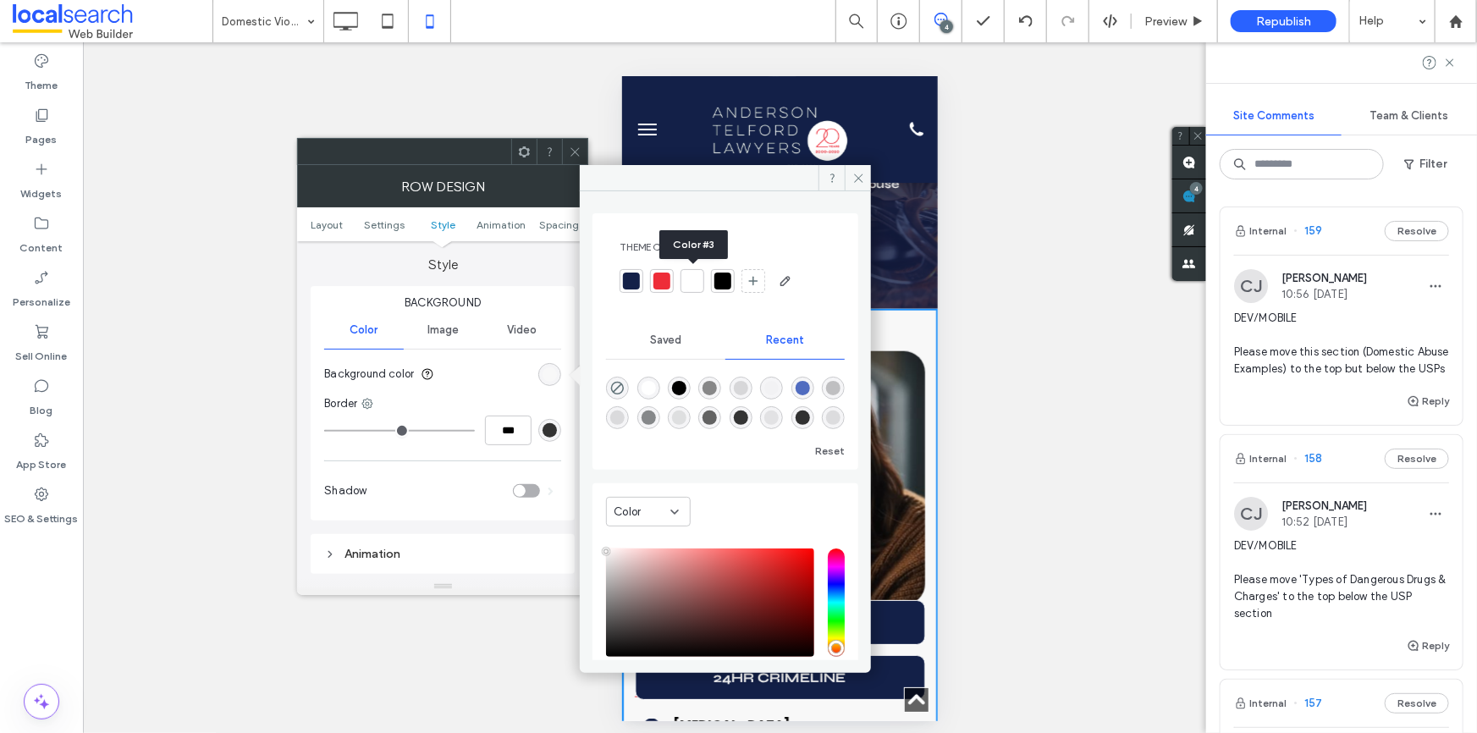
click at [697, 284] on div at bounding box center [692, 281] width 17 height 17
click at [864, 178] on icon at bounding box center [859, 178] width 13 height 13
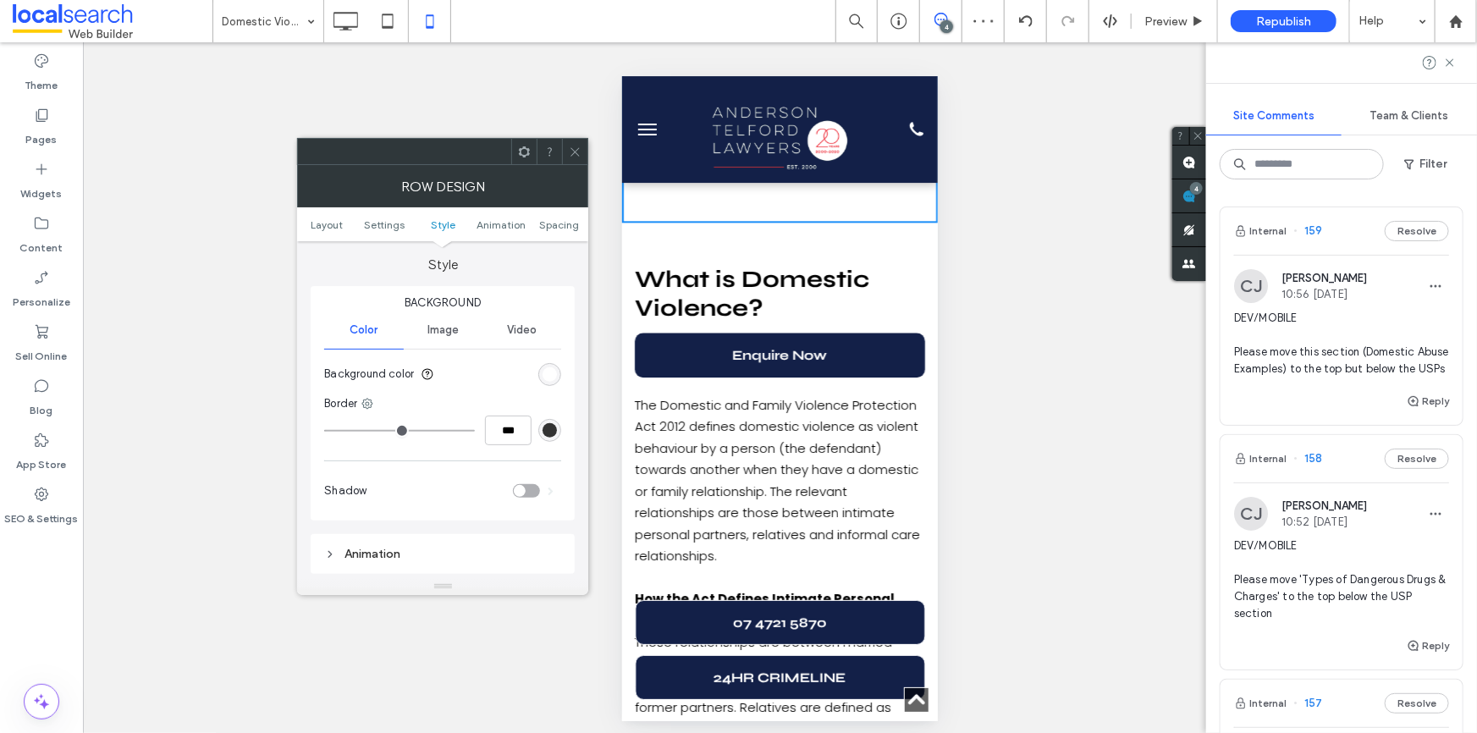
scroll to position [1923, 0]
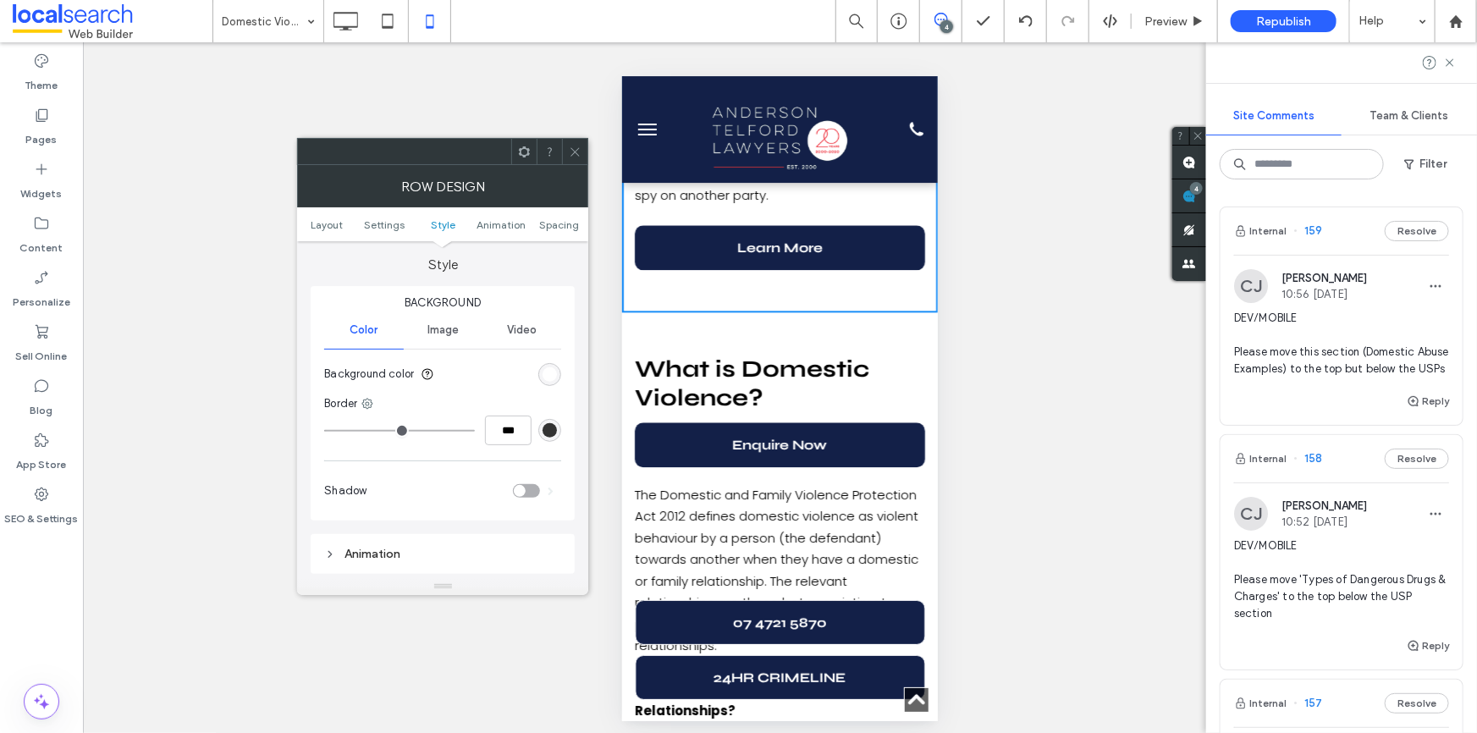
click at [857, 312] on div "What is Domestic Violence? Enquire Now Click To Paste The Domestic and Family V…" at bounding box center [779, 672] width 316 height 720
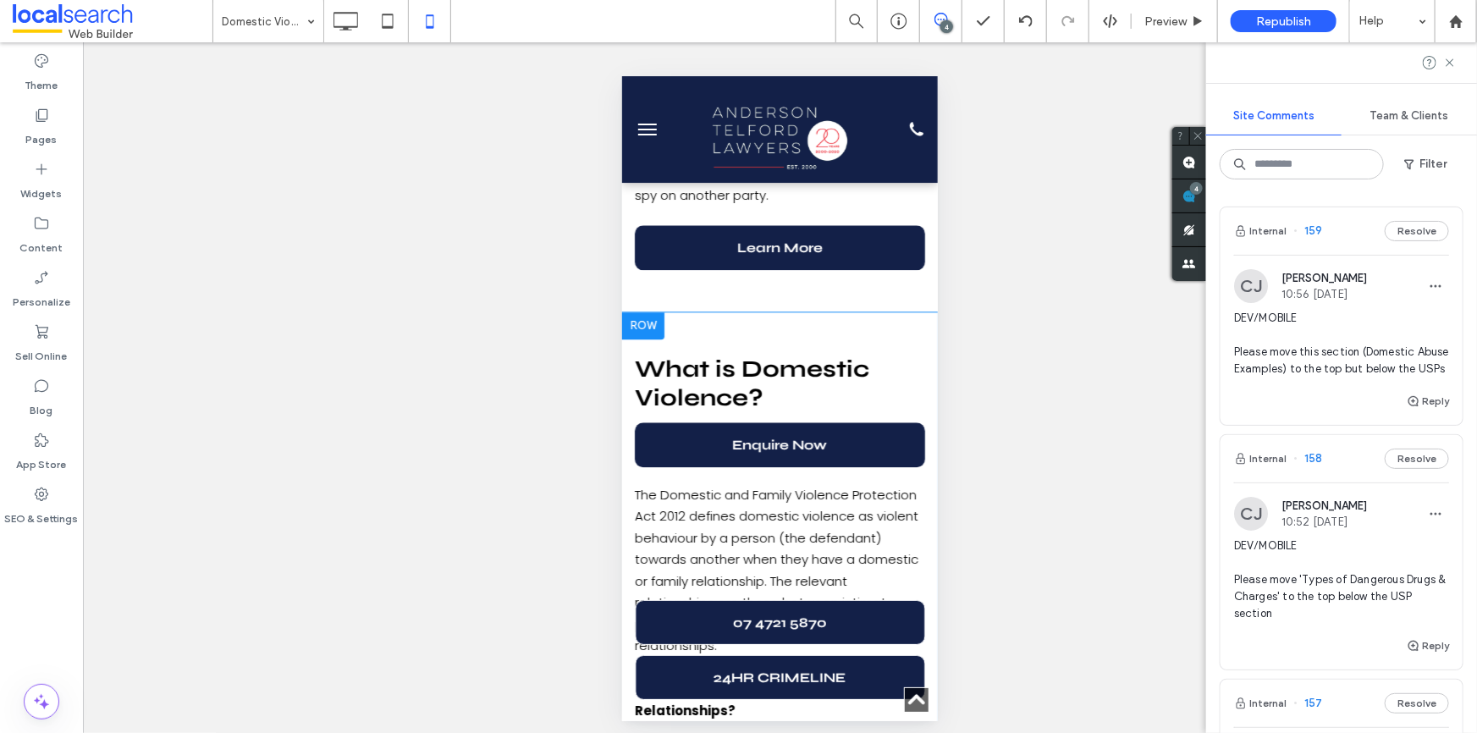
click at [653, 312] on div at bounding box center [642, 325] width 42 height 27
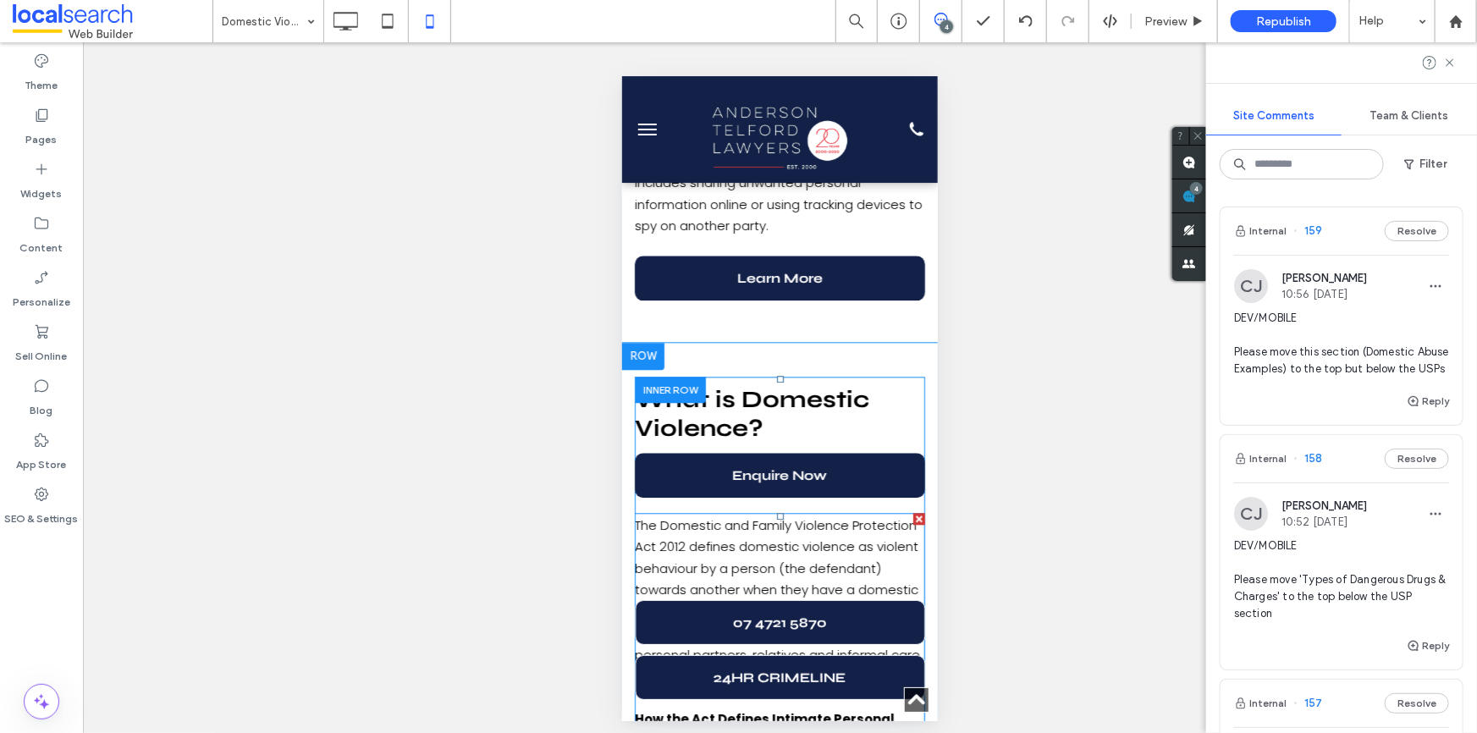
scroll to position [1846, 0]
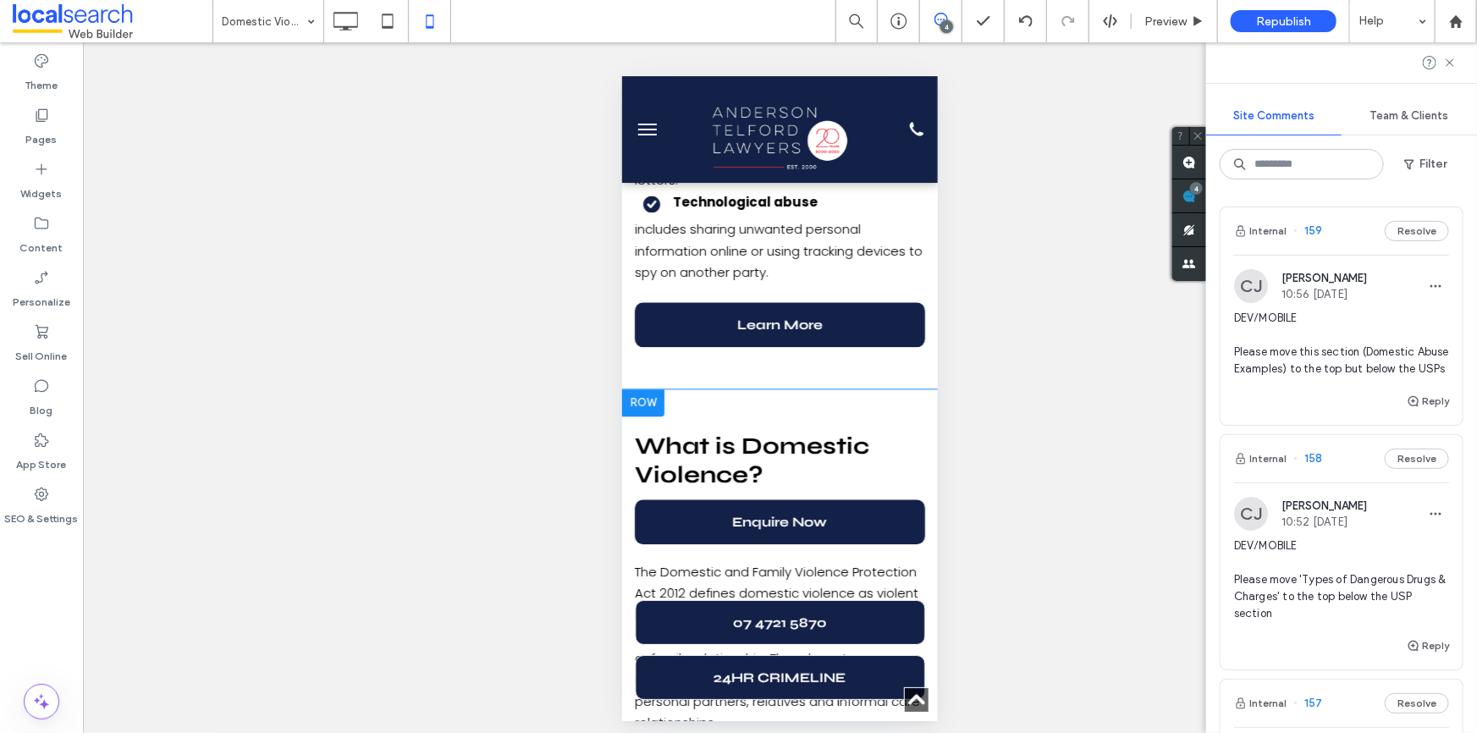
click at [649, 389] on div at bounding box center [642, 402] width 42 height 27
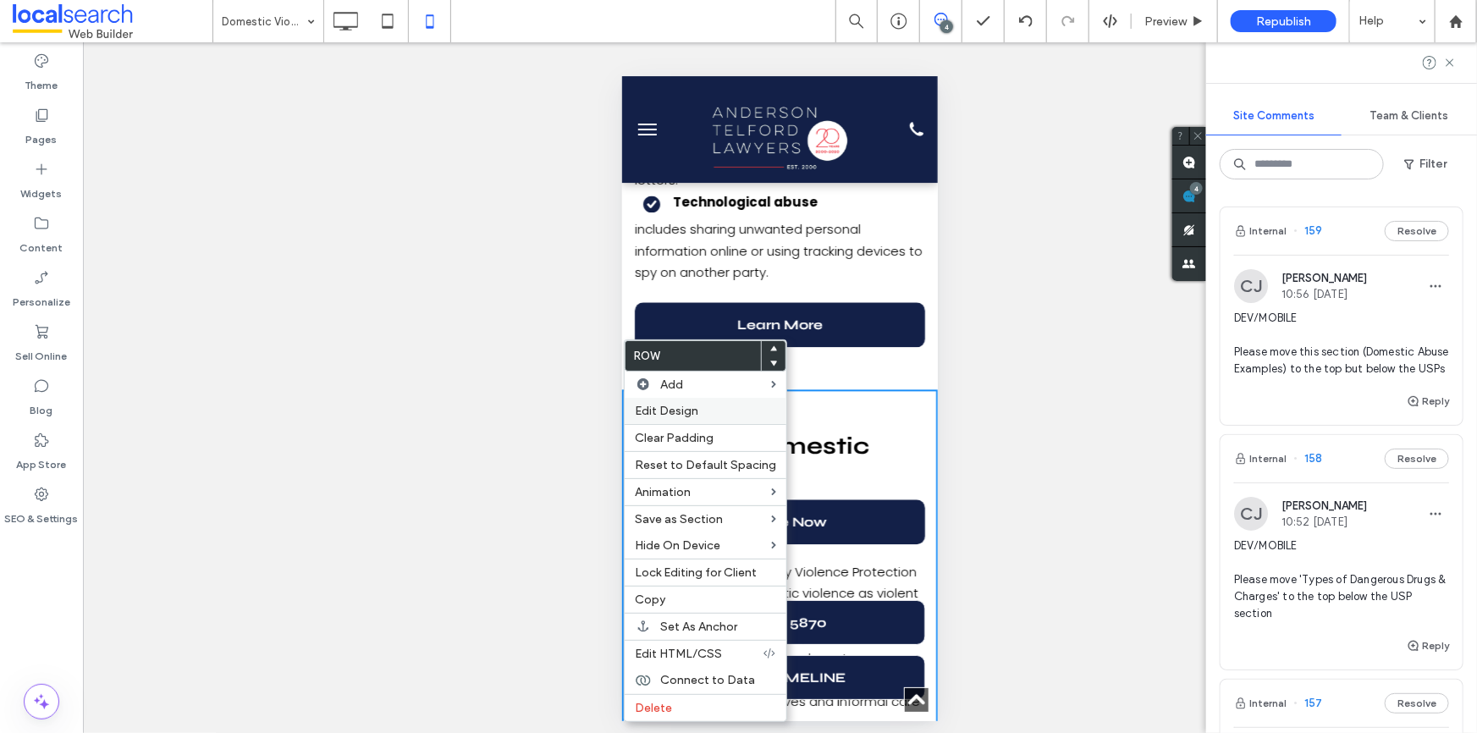
click at [714, 419] on div "Edit Design" at bounding box center [706, 411] width 162 height 26
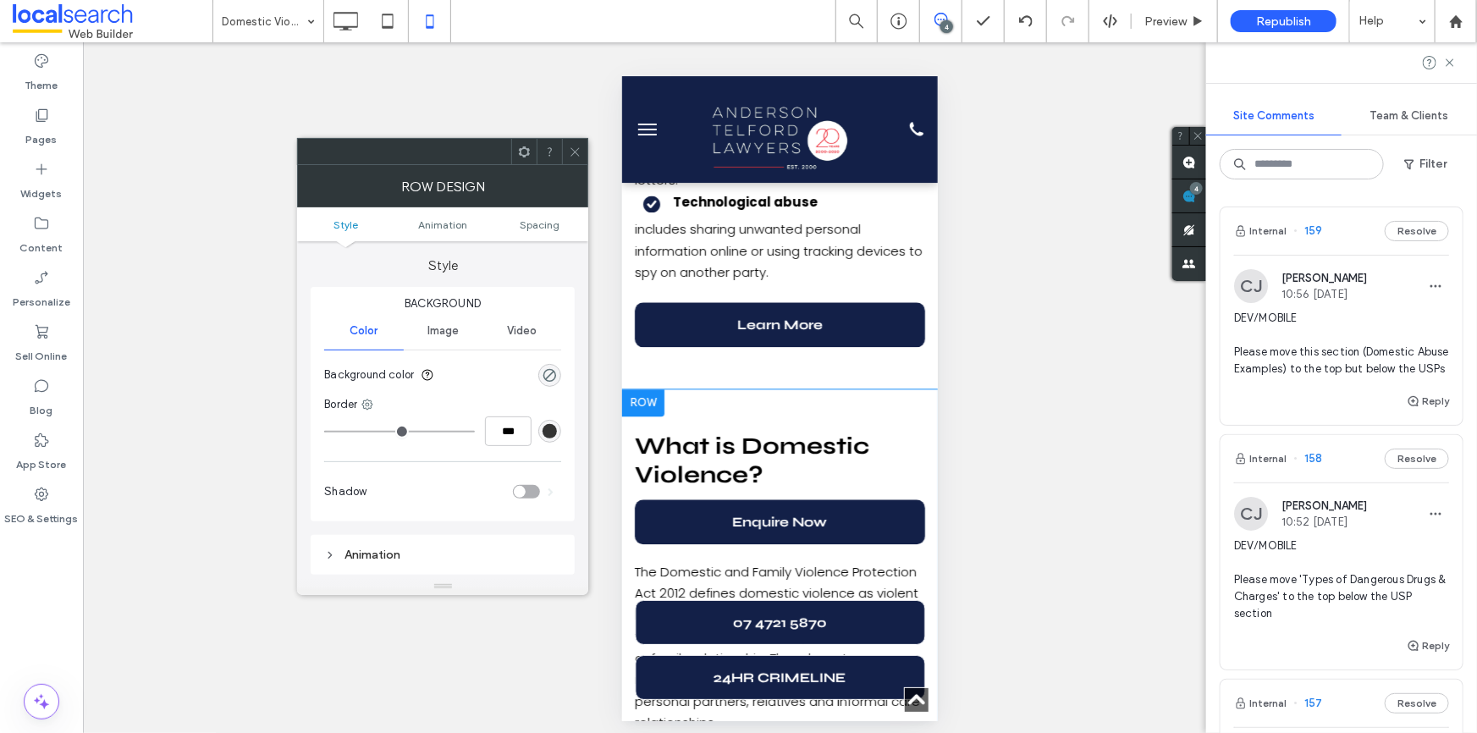
click at [654, 389] on div at bounding box center [642, 402] width 42 height 27
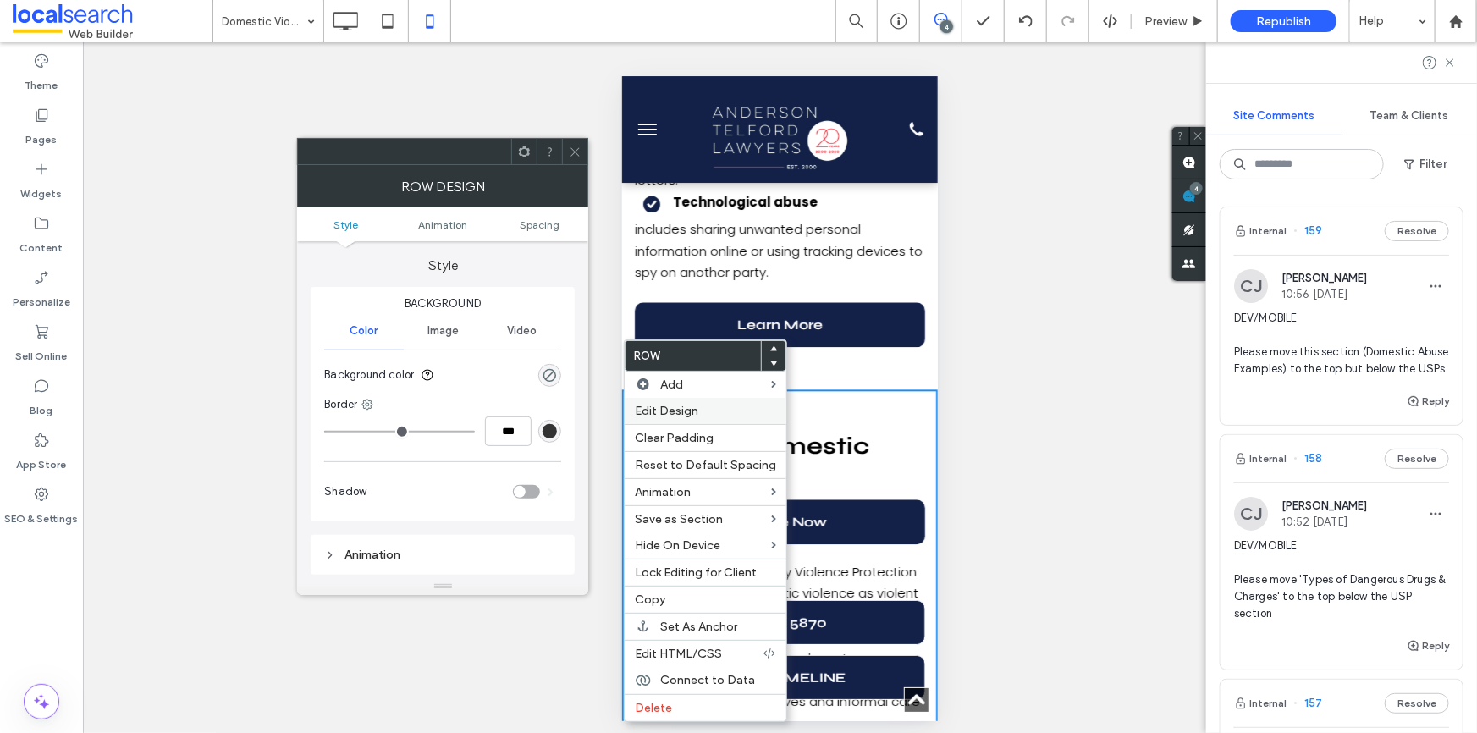
click at [689, 411] on span "Edit Design" at bounding box center [666, 411] width 63 height 14
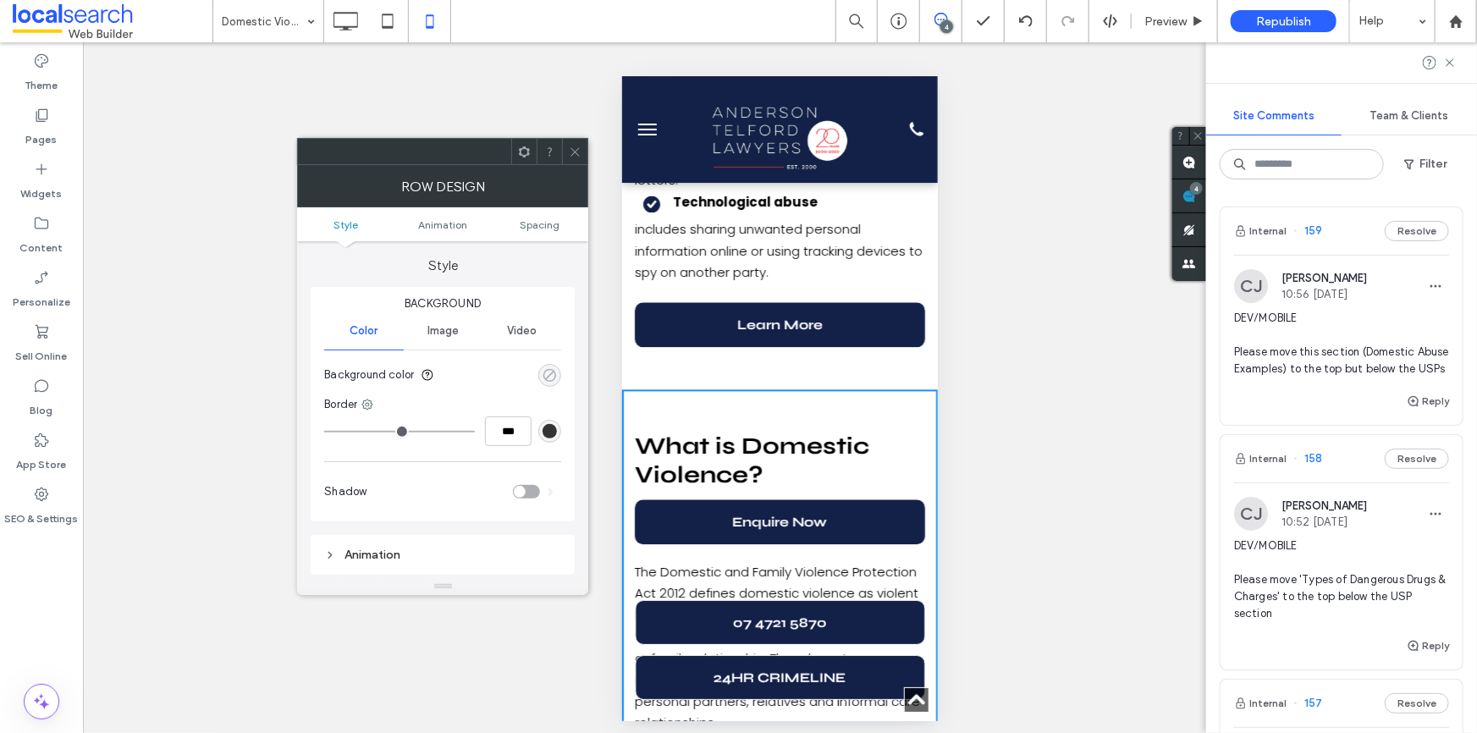
click at [547, 372] on div "rgba(0, 0, 0, 0)" at bounding box center [550, 375] width 14 height 14
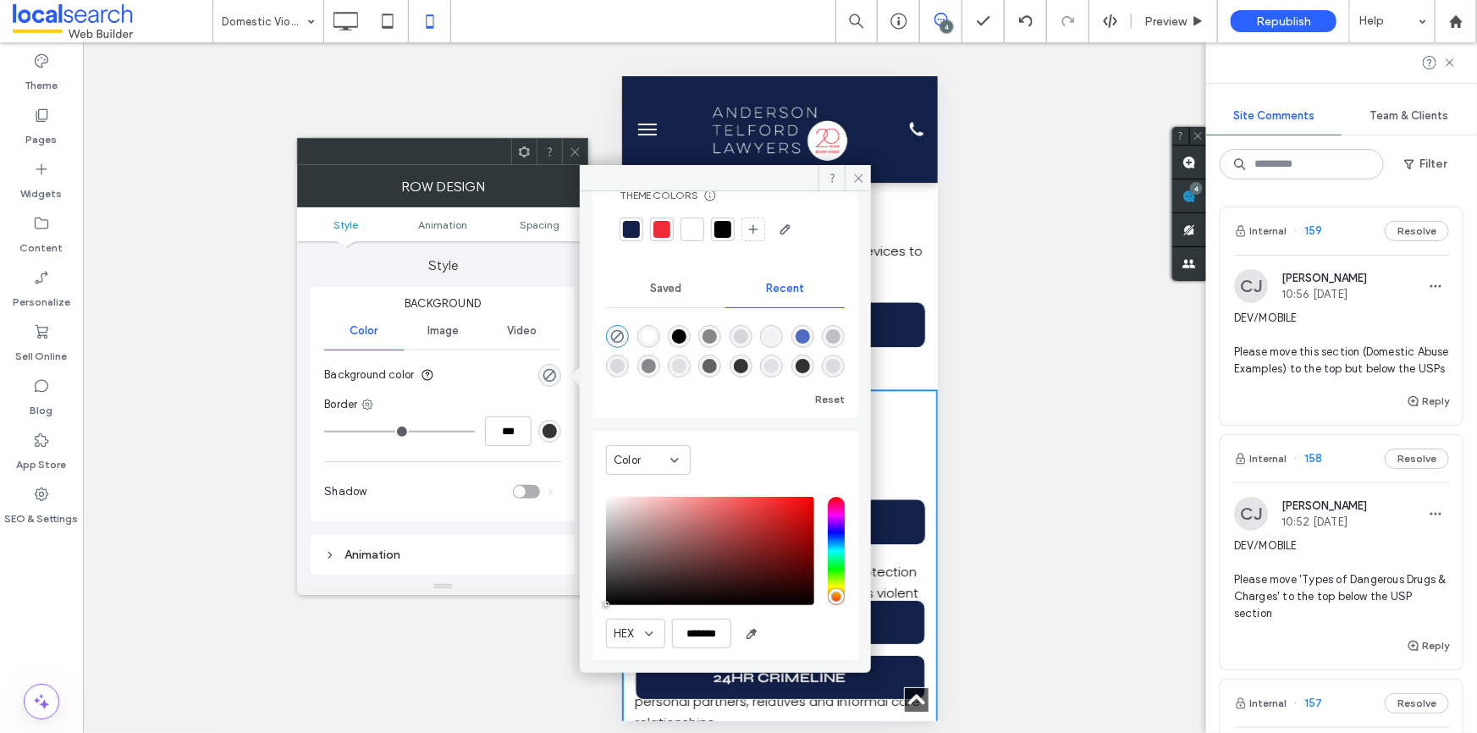
scroll to position [103, 0]
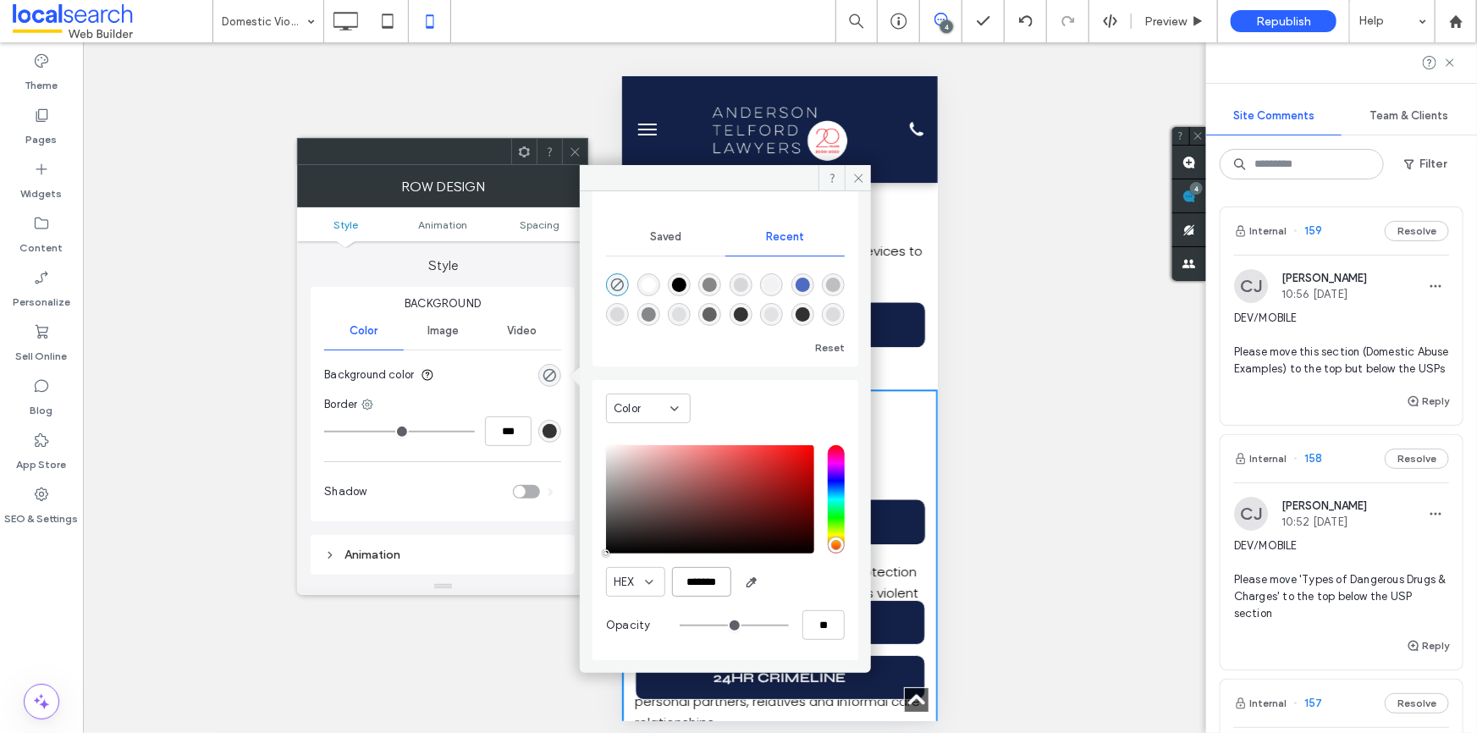
click at [705, 581] on input "*******" at bounding box center [701, 582] width 59 height 30
type input "*******"
type input "***"
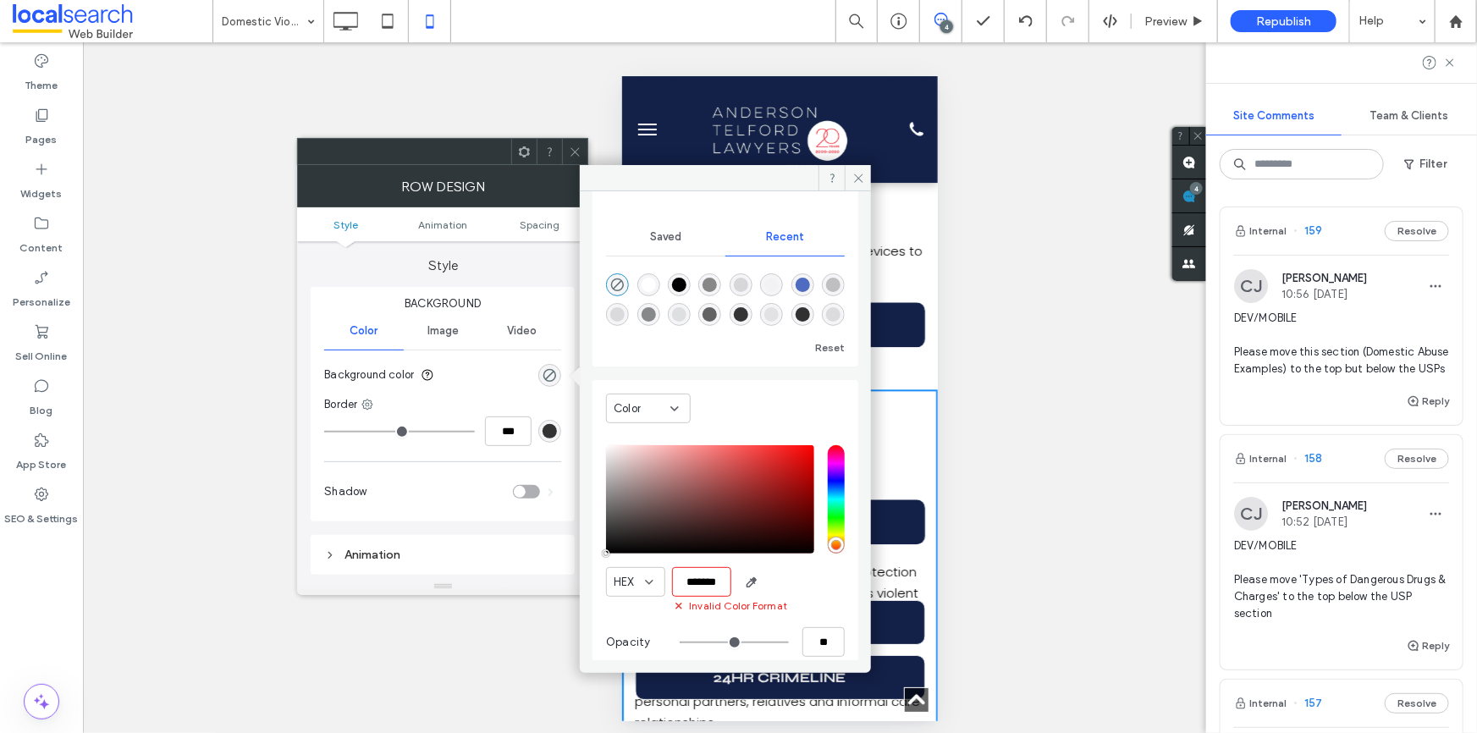
type input "****"
type input "*******"
click at [853, 173] on icon at bounding box center [859, 178] width 13 height 13
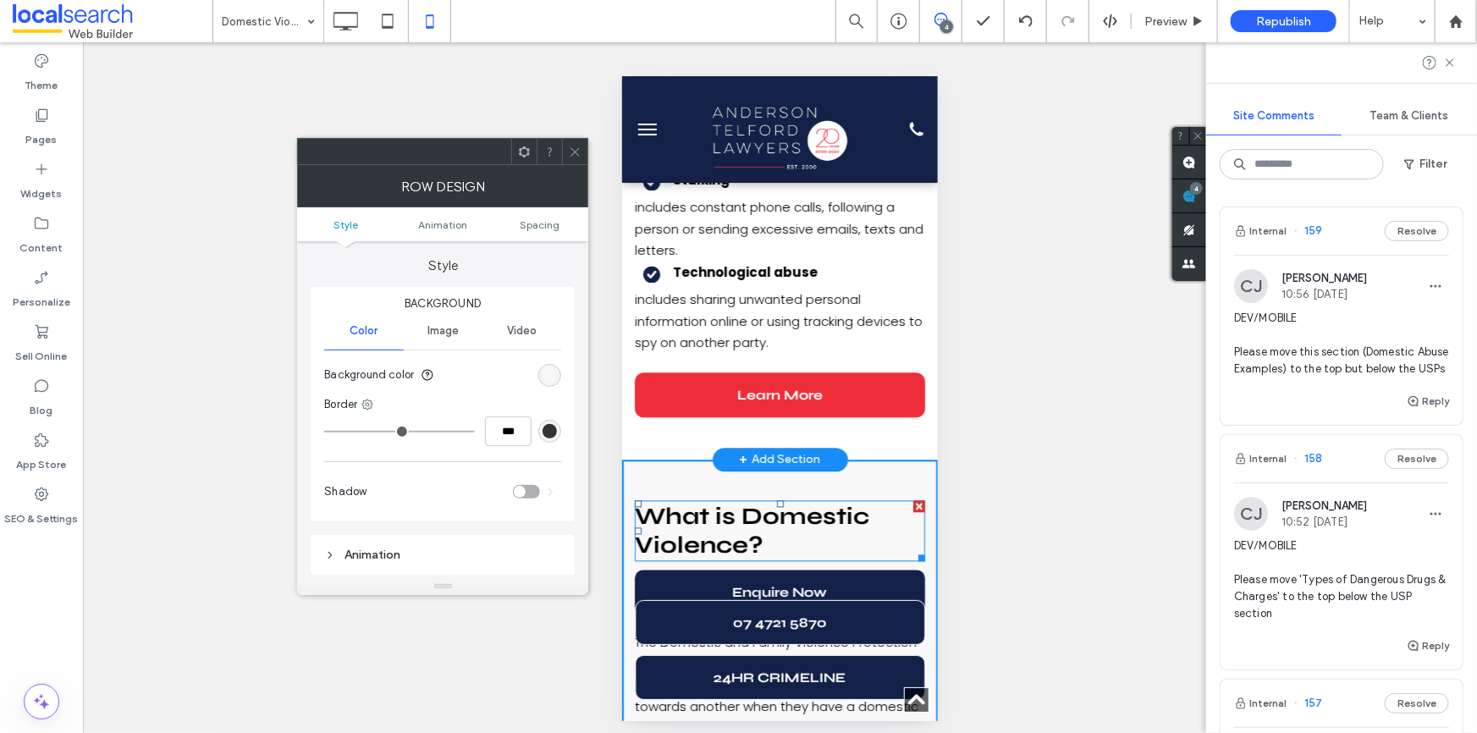
scroll to position [1769, 0]
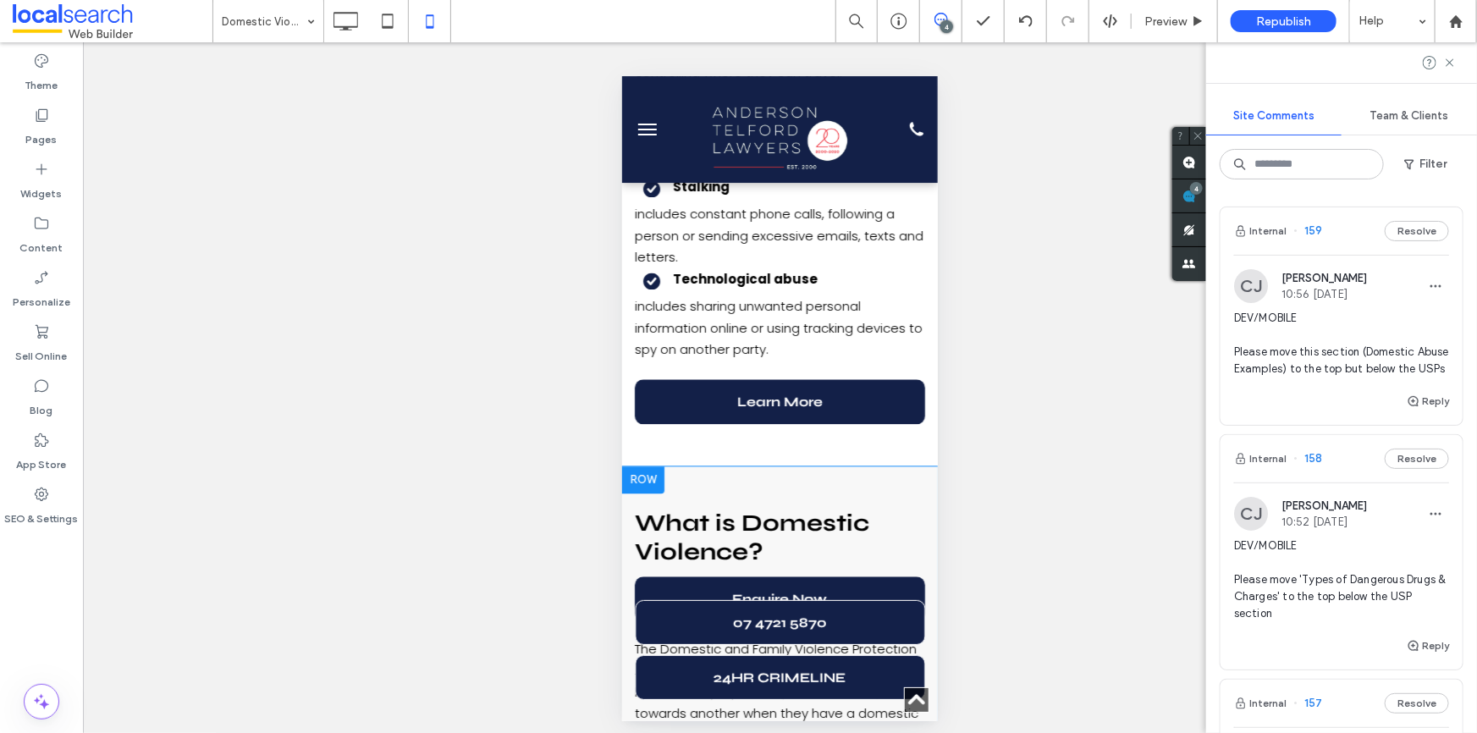
click at [634, 466] on div at bounding box center [642, 479] width 42 height 27
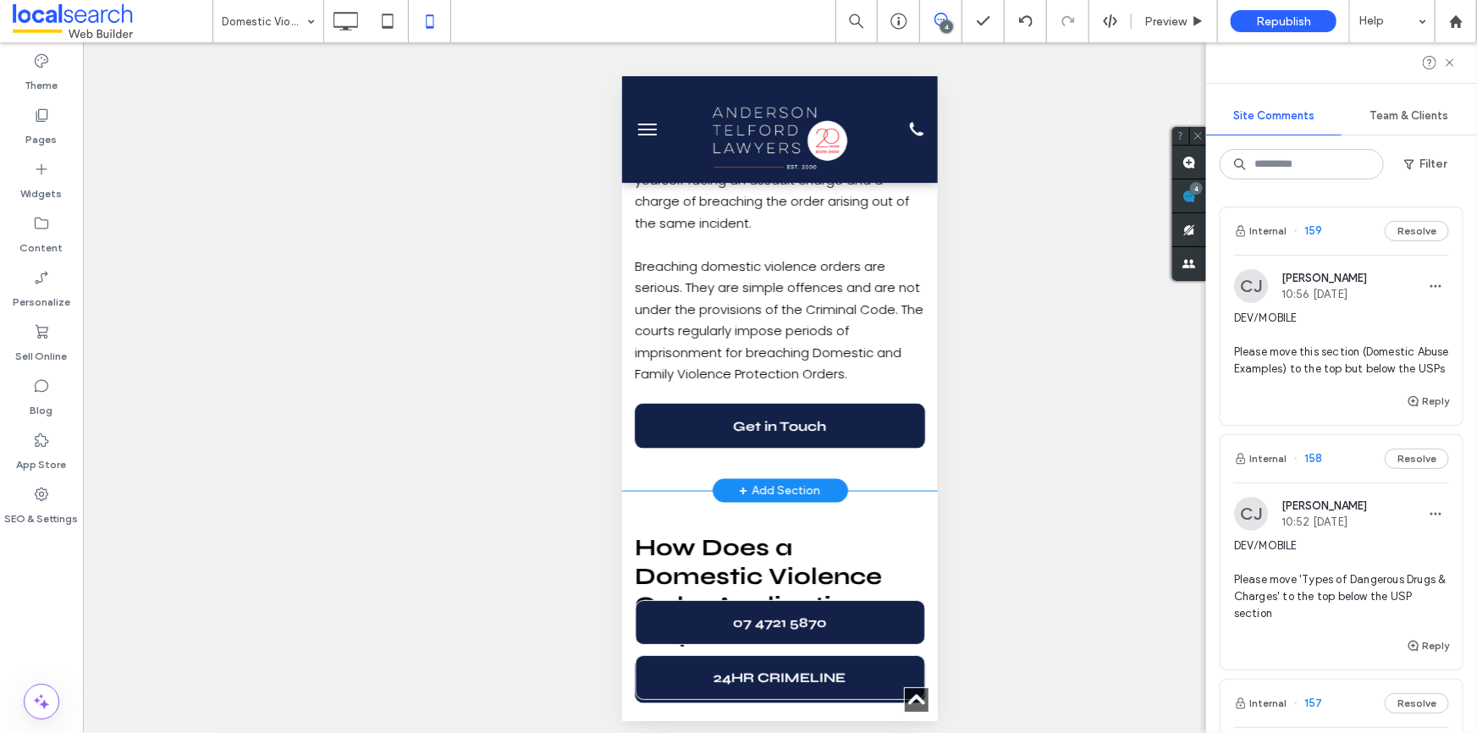
scroll to position [4386, 0]
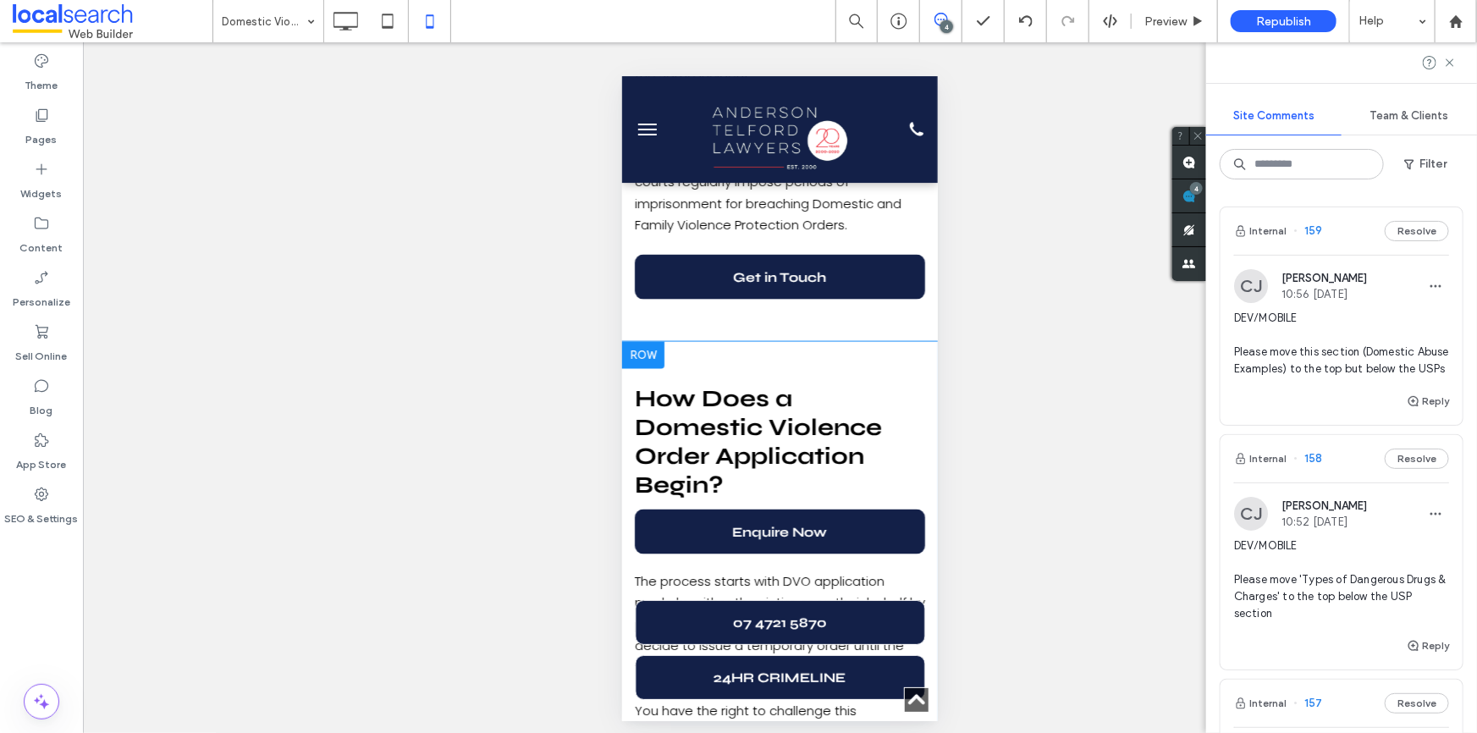
click at [631, 341] on div at bounding box center [642, 354] width 42 height 27
click at [642, 341] on div at bounding box center [642, 354] width 42 height 27
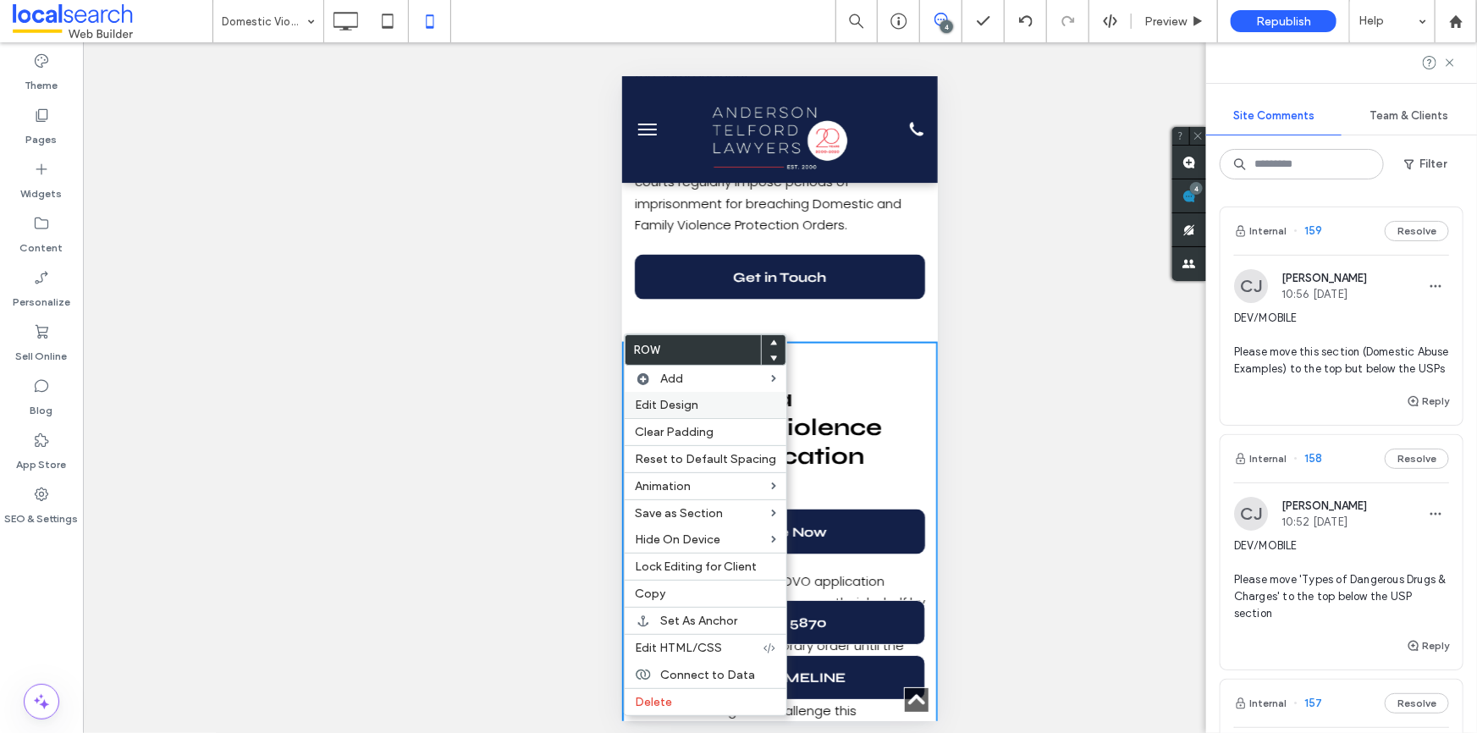
click at [682, 401] on span "Edit Design" at bounding box center [666, 405] width 63 height 14
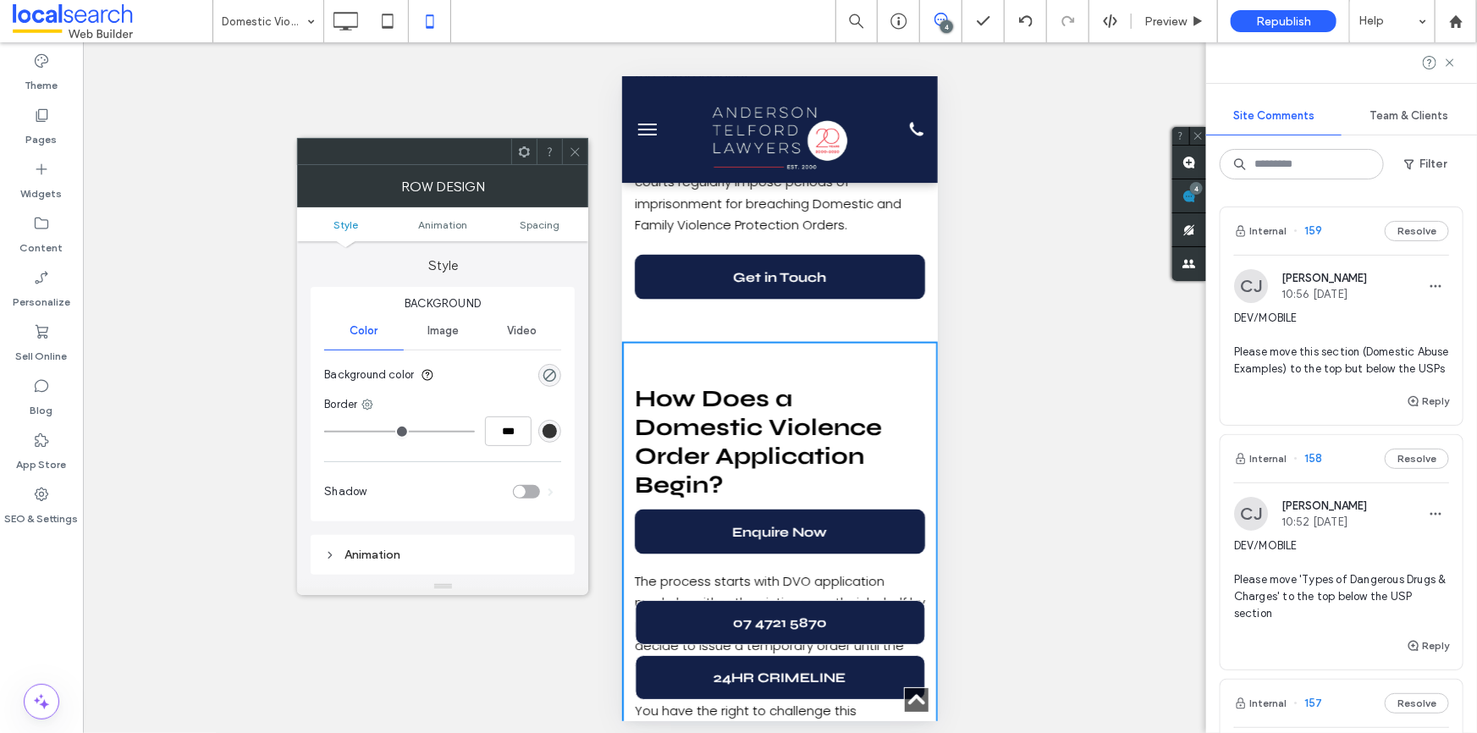
click at [541, 372] on div "rgba(0, 0, 0, 0)" at bounding box center [549, 375] width 23 height 23
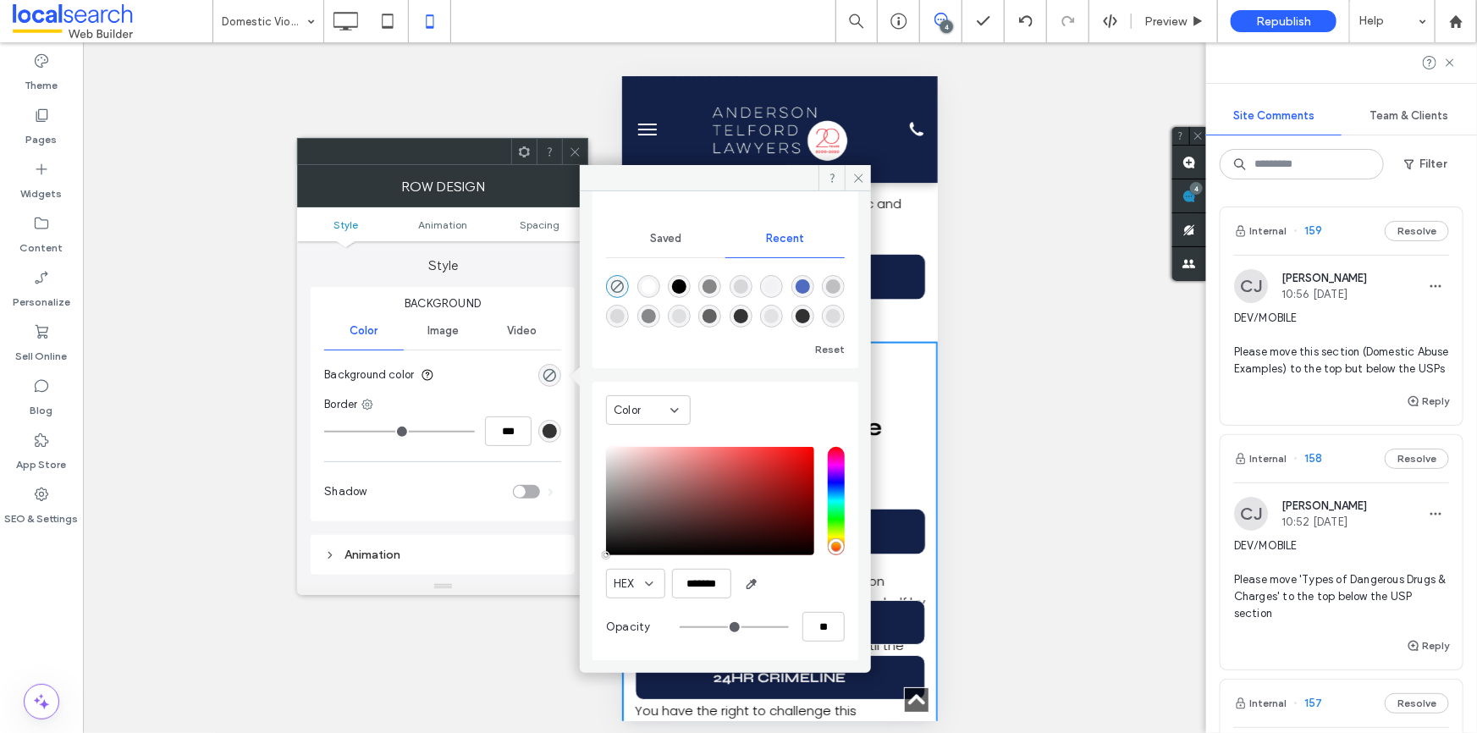
scroll to position [103, 0]
click at [707, 573] on input "*******" at bounding box center [701, 582] width 59 height 30
type input "*******"
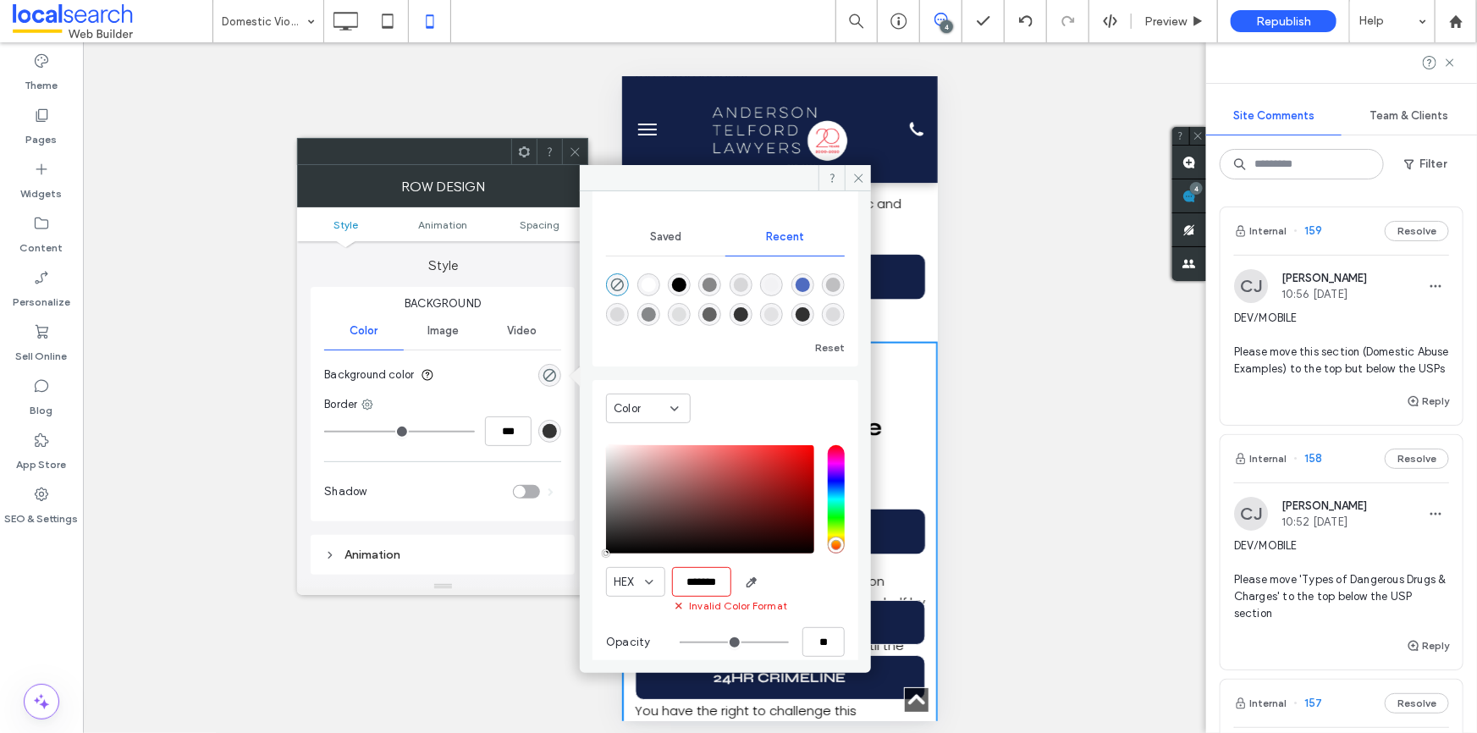
type input "***"
type input "****"
click at [857, 175] on icon at bounding box center [859, 178] width 13 height 13
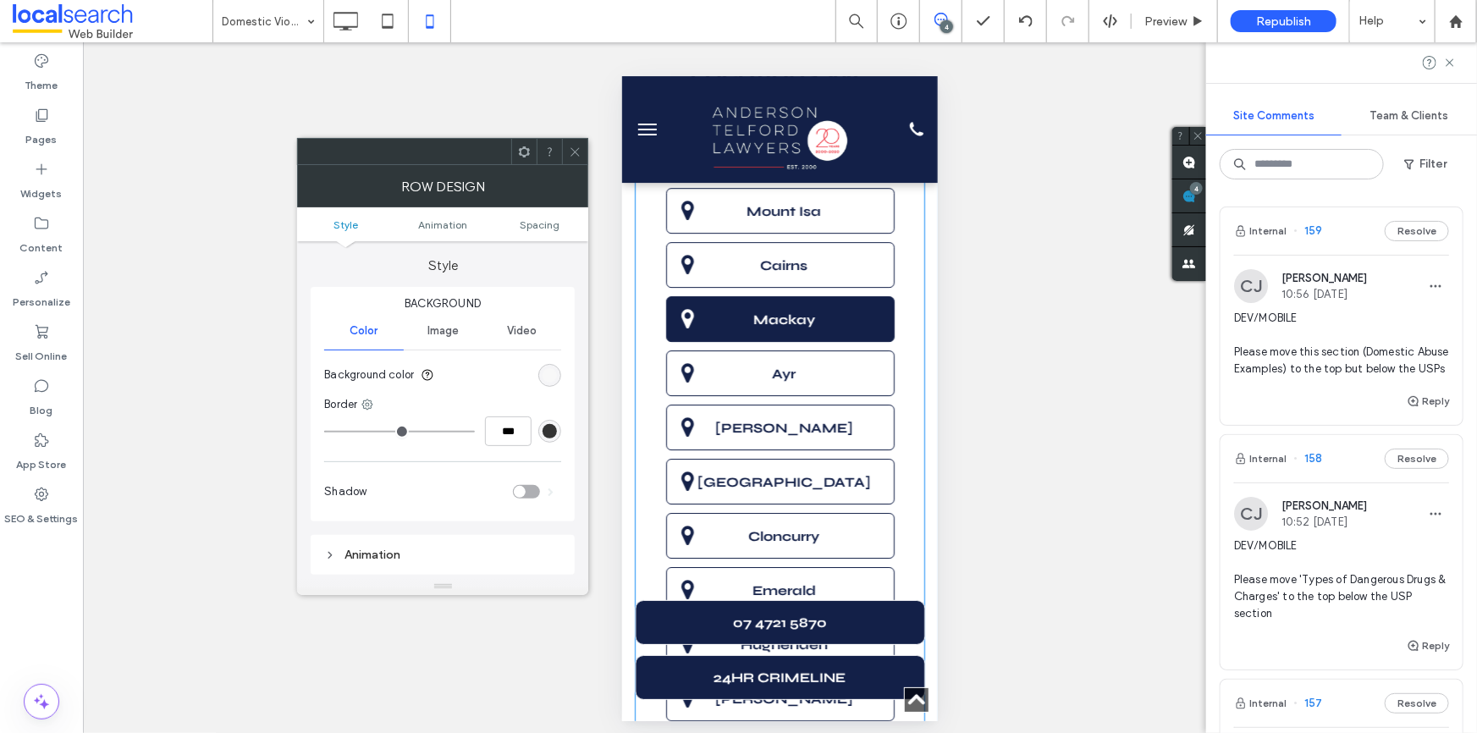
scroll to position [6002, 0]
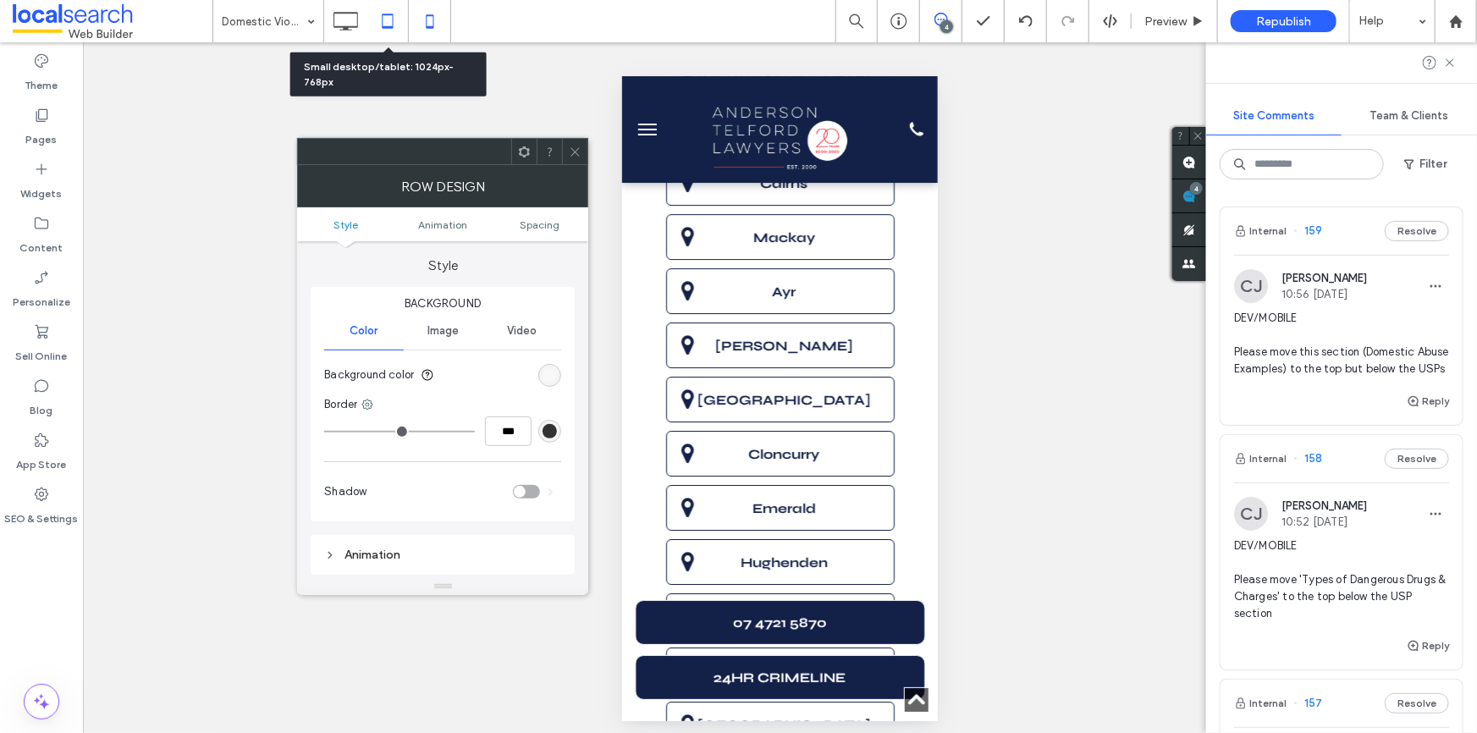
click at [380, 19] on icon at bounding box center [388, 21] width 34 height 34
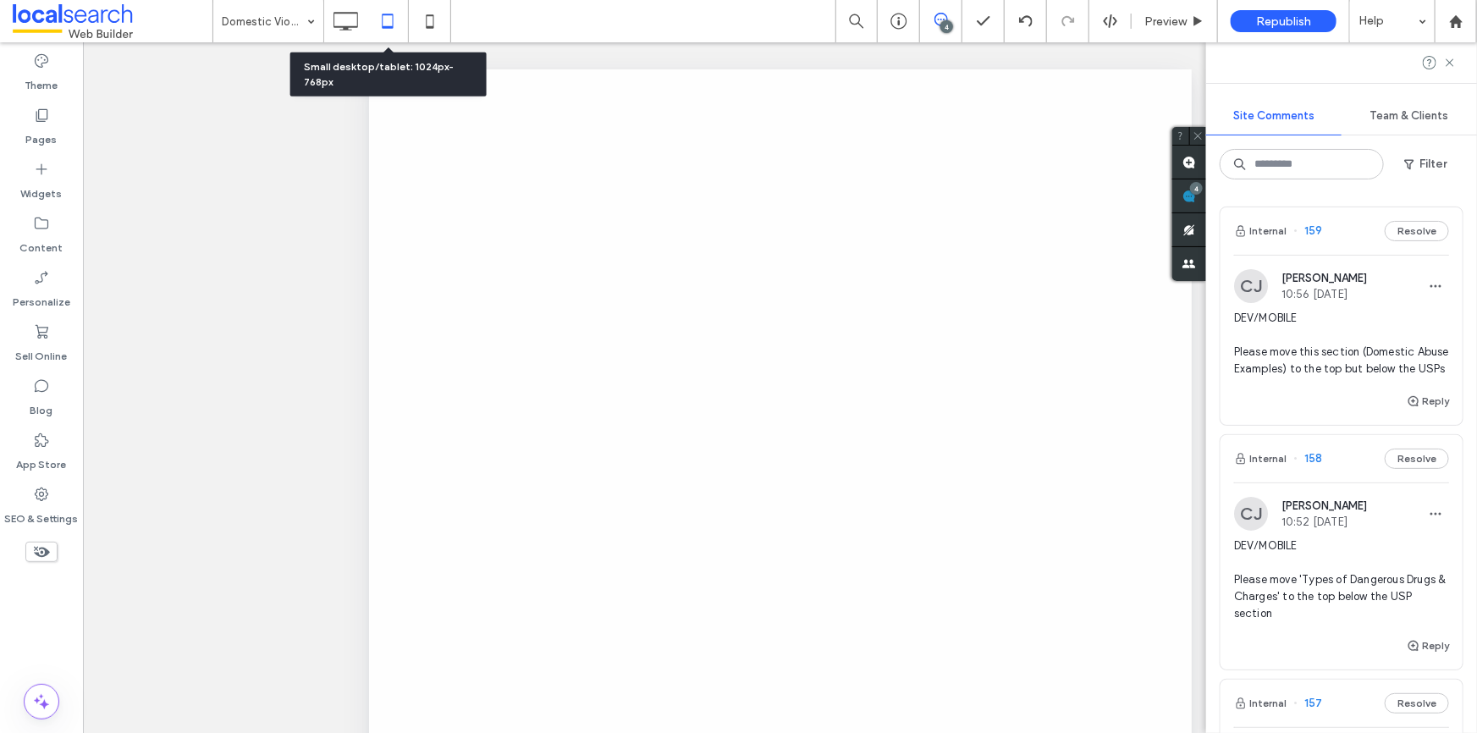
scroll to position [0, 0]
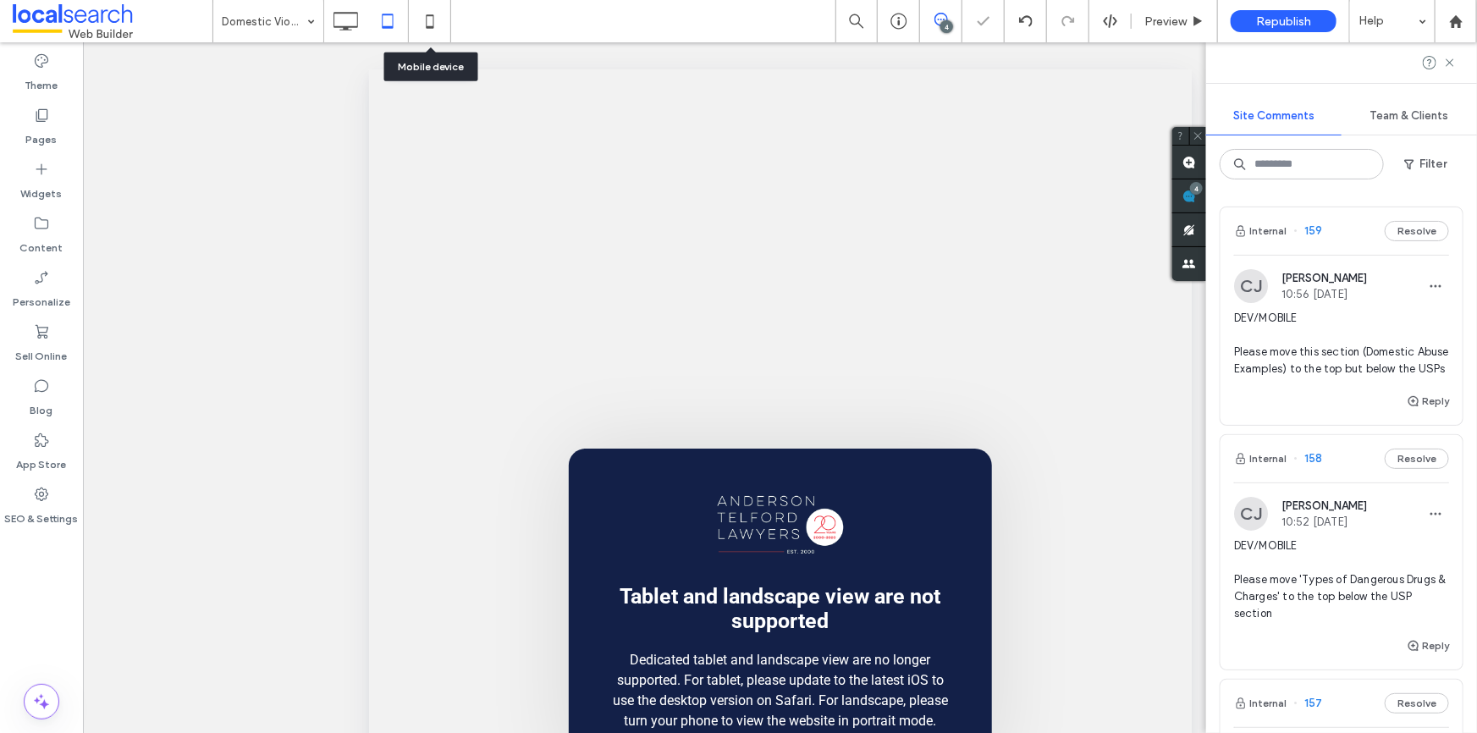
click at [427, 25] on icon at bounding box center [430, 21] width 34 height 34
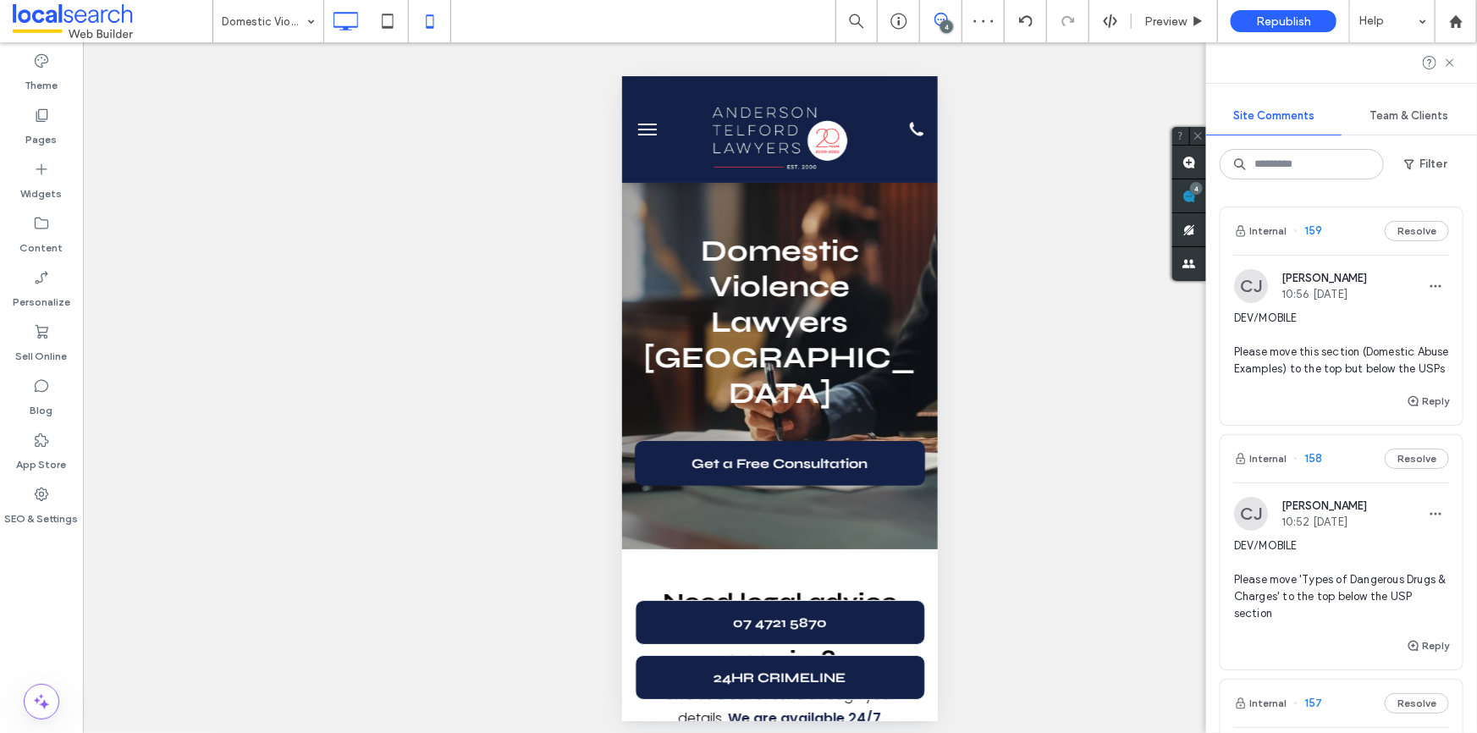
click at [339, 21] on icon at bounding box center [345, 21] width 34 height 34
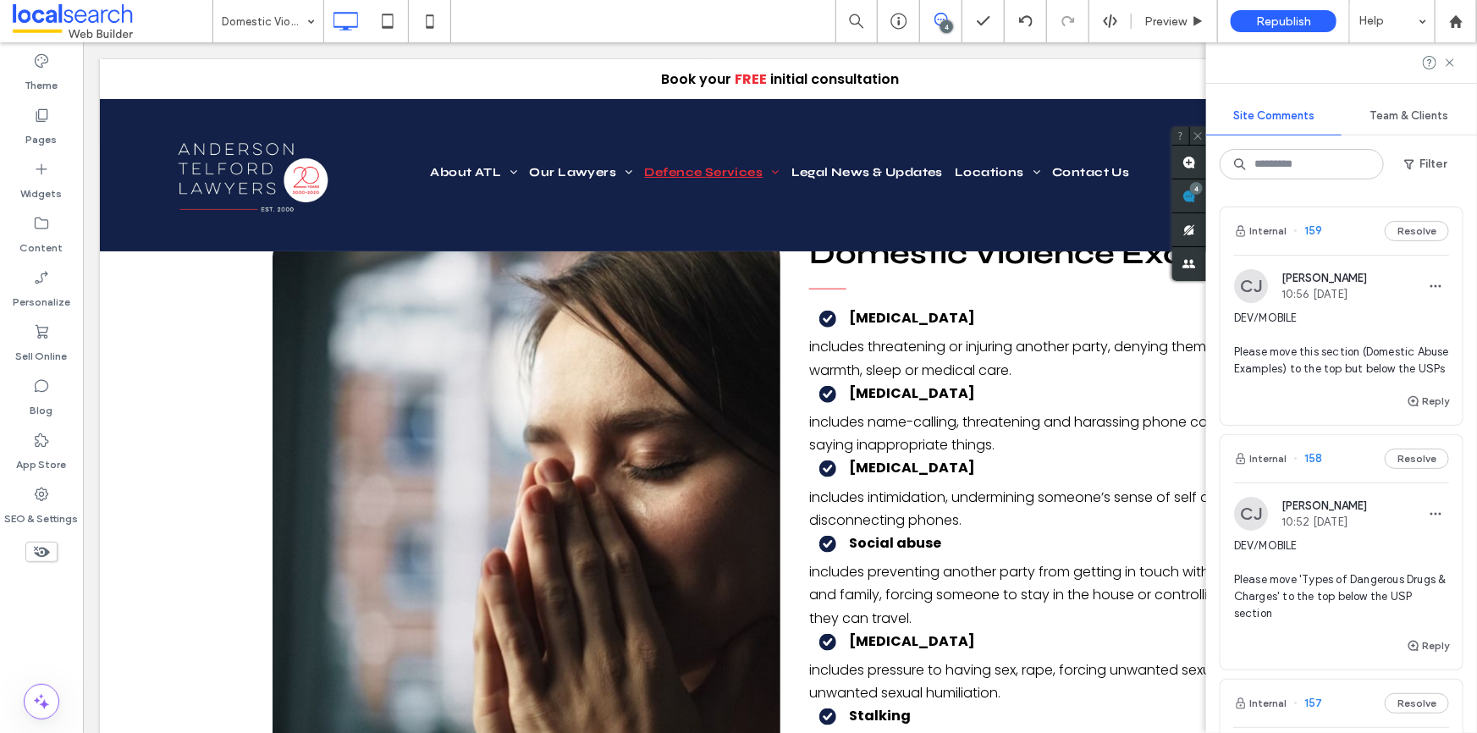
scroll to position [615, 0]
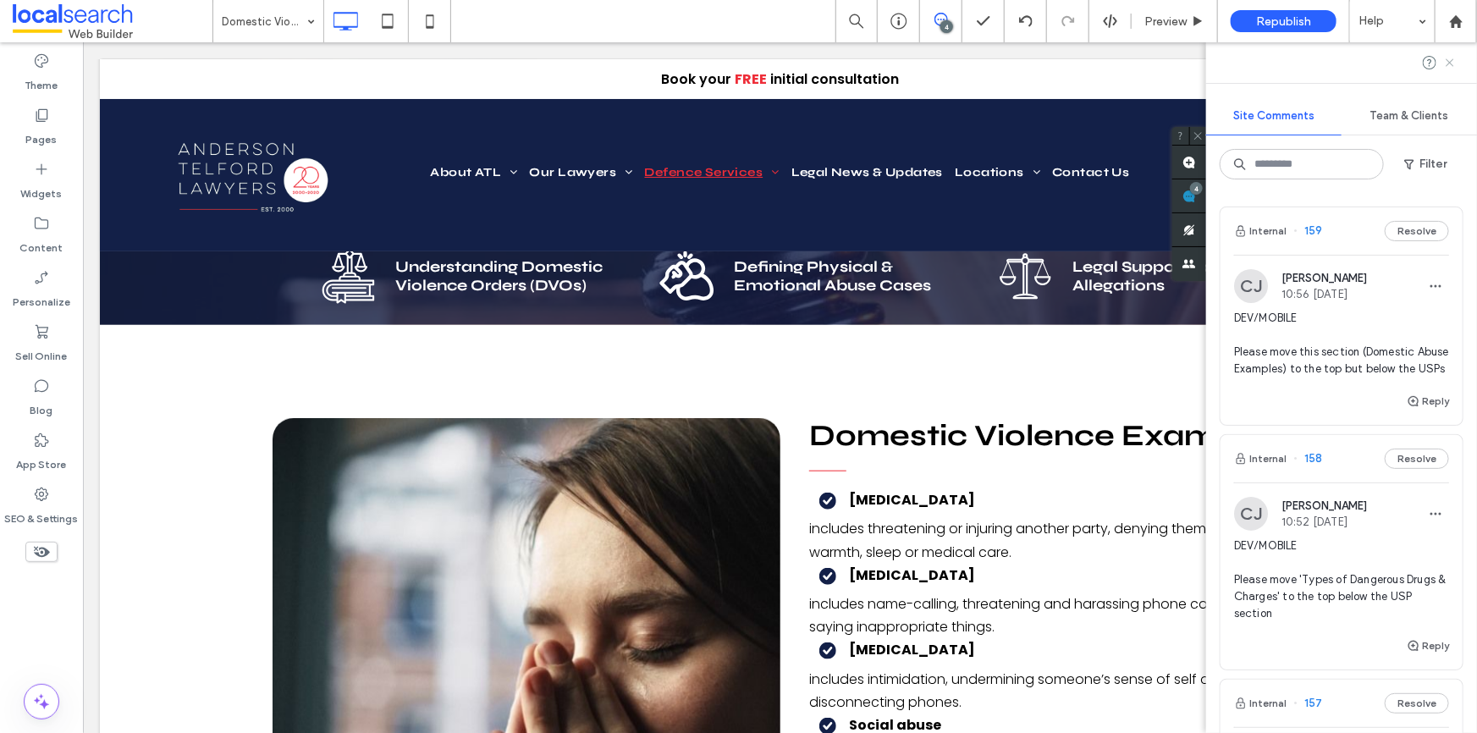
click at [1449, 59] on icon at bounding box center [1450, 63] width 14 height 14
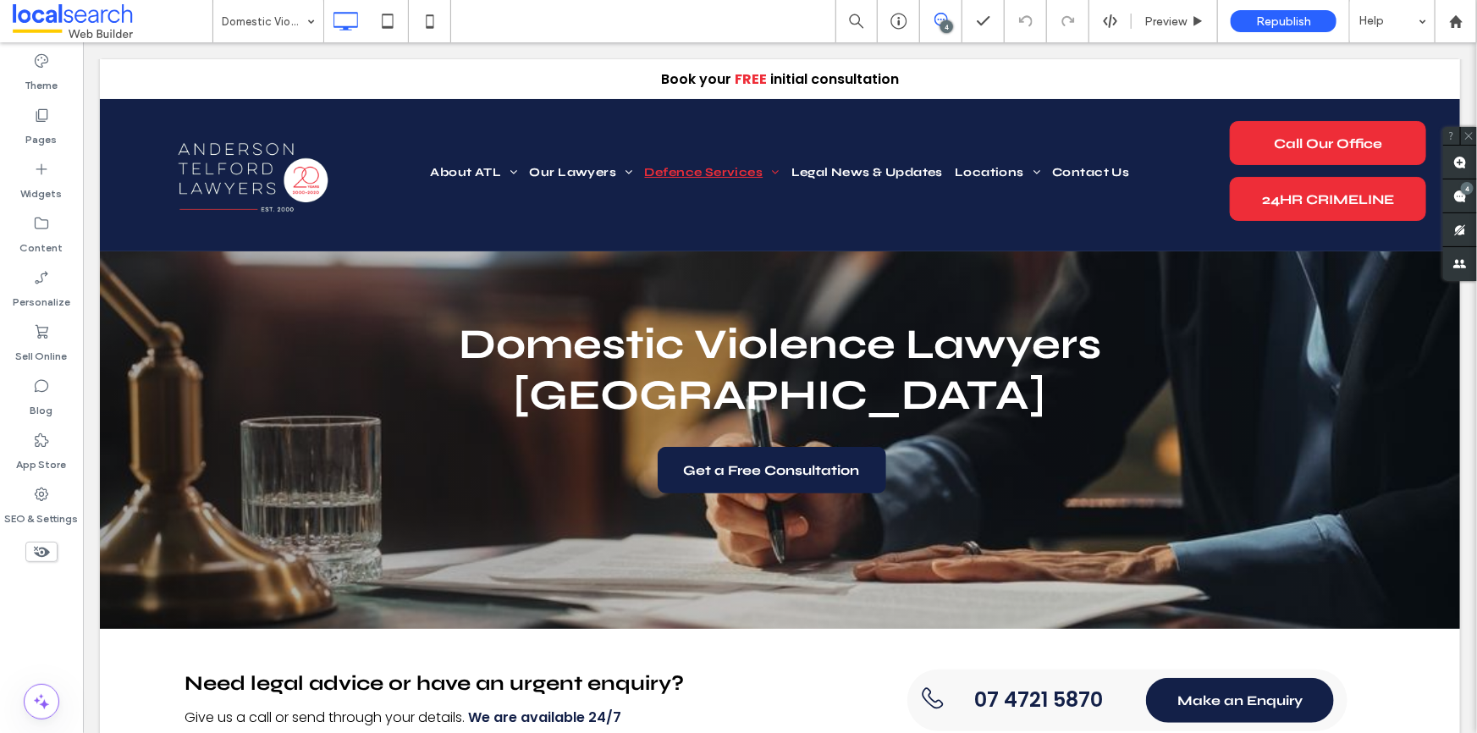
scroll to position [0, 0]
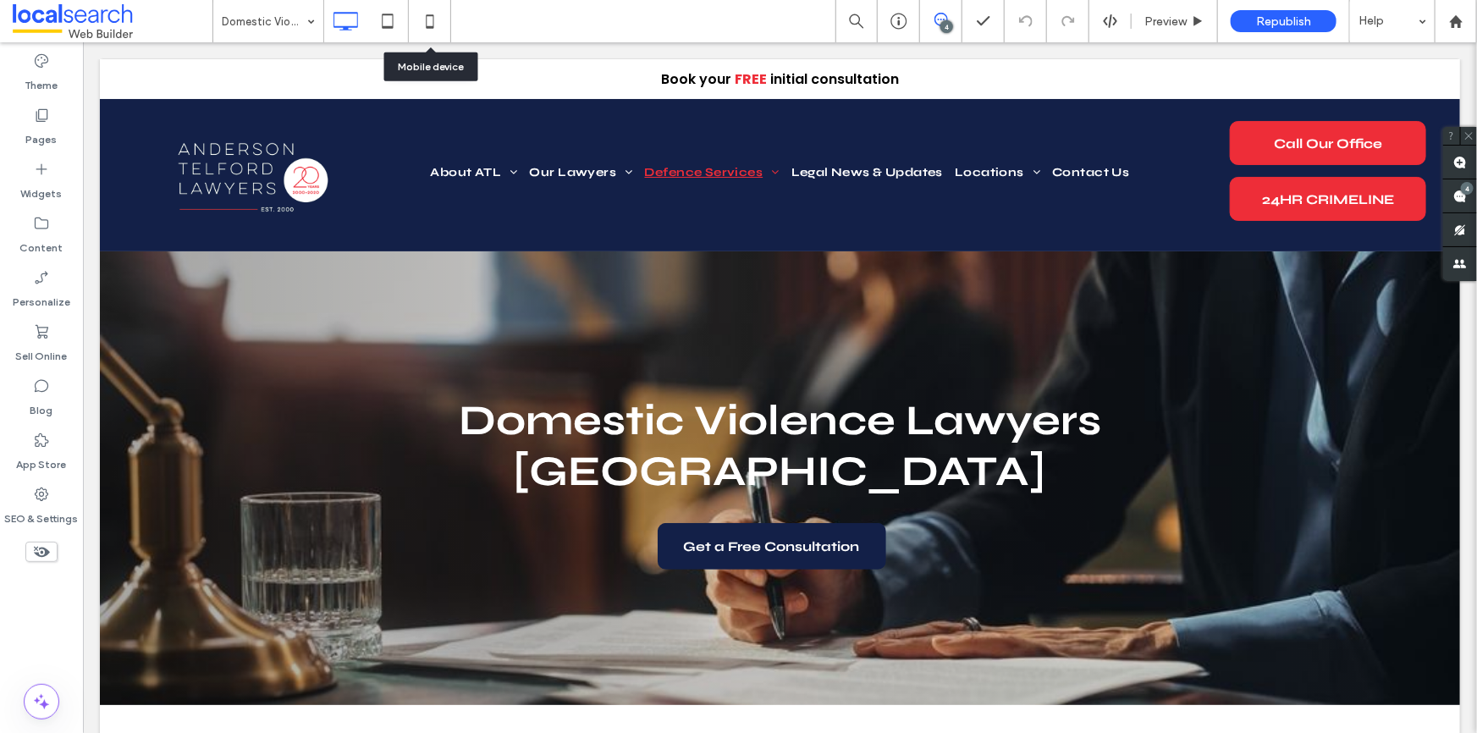
drag, startPoint x: 432, startPoint y: 17, endPoint x: 548, endPoint y: 58, distance: 123.2
click at [433, 17] on icon at bounding box center [430, 21] width 34 height 34
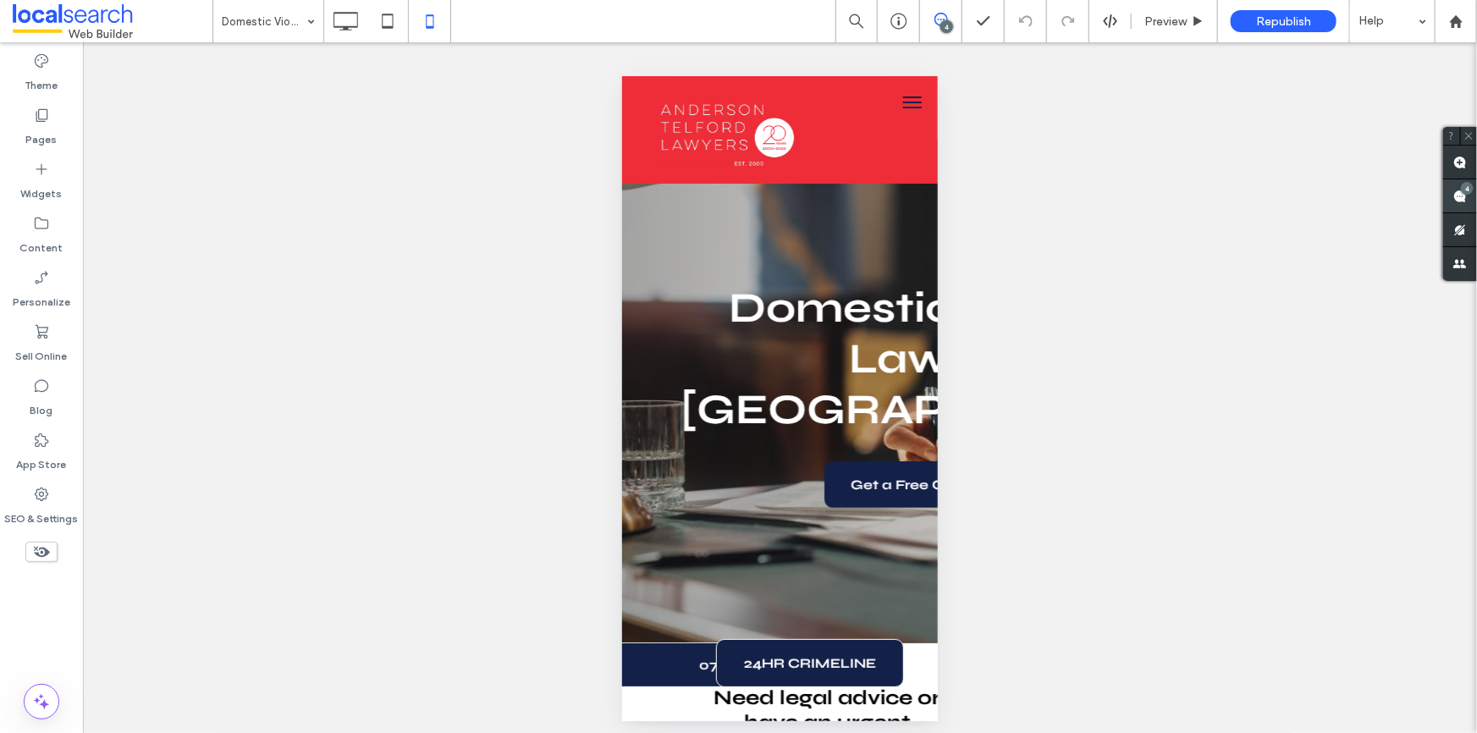
click at [1465, 189] on div "4" at bounding box center [1467, 188] width 13 height 13
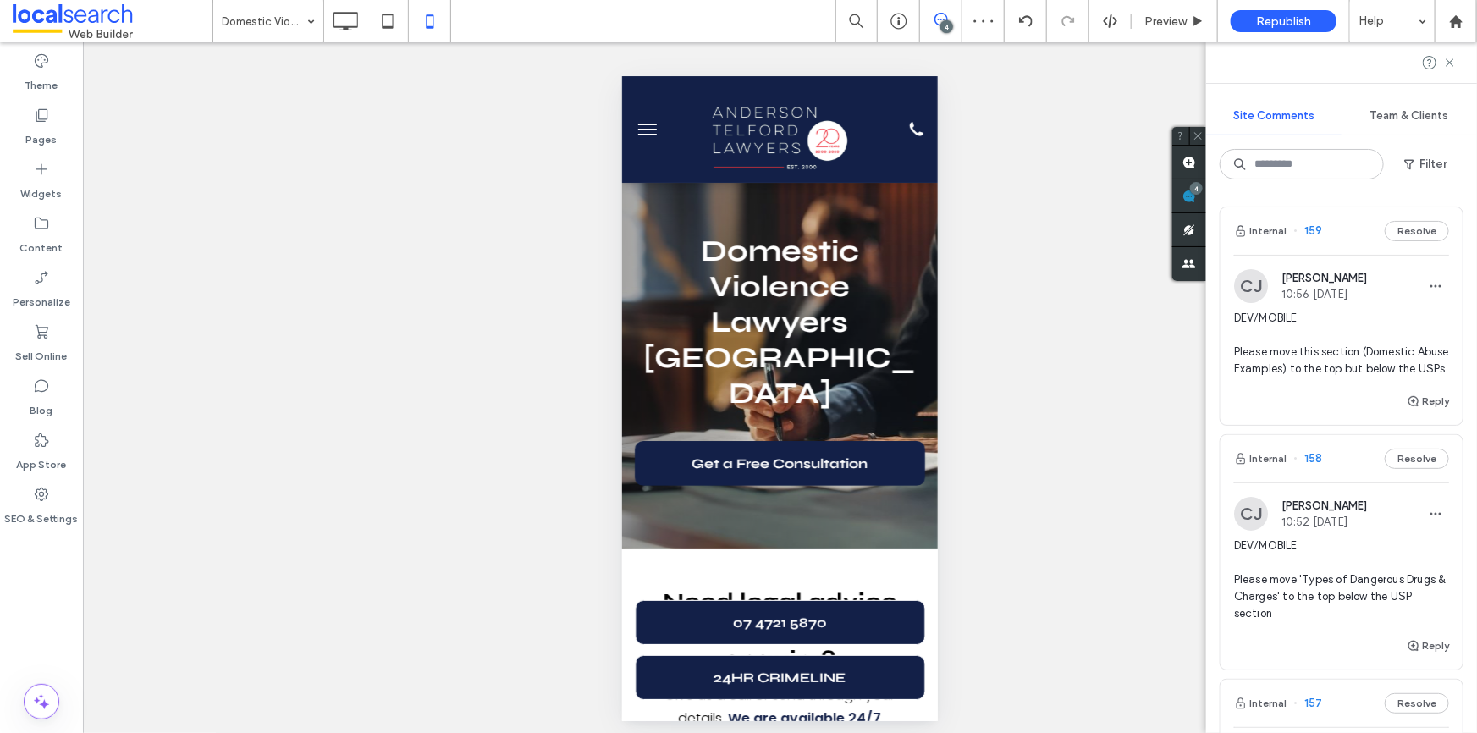
click at [1322, 372] on span "DEV/MOBILE Please move this section (Domestic Abuse Examples) to the top but be…" at bounding box center [1341, 344] width 215 height 68
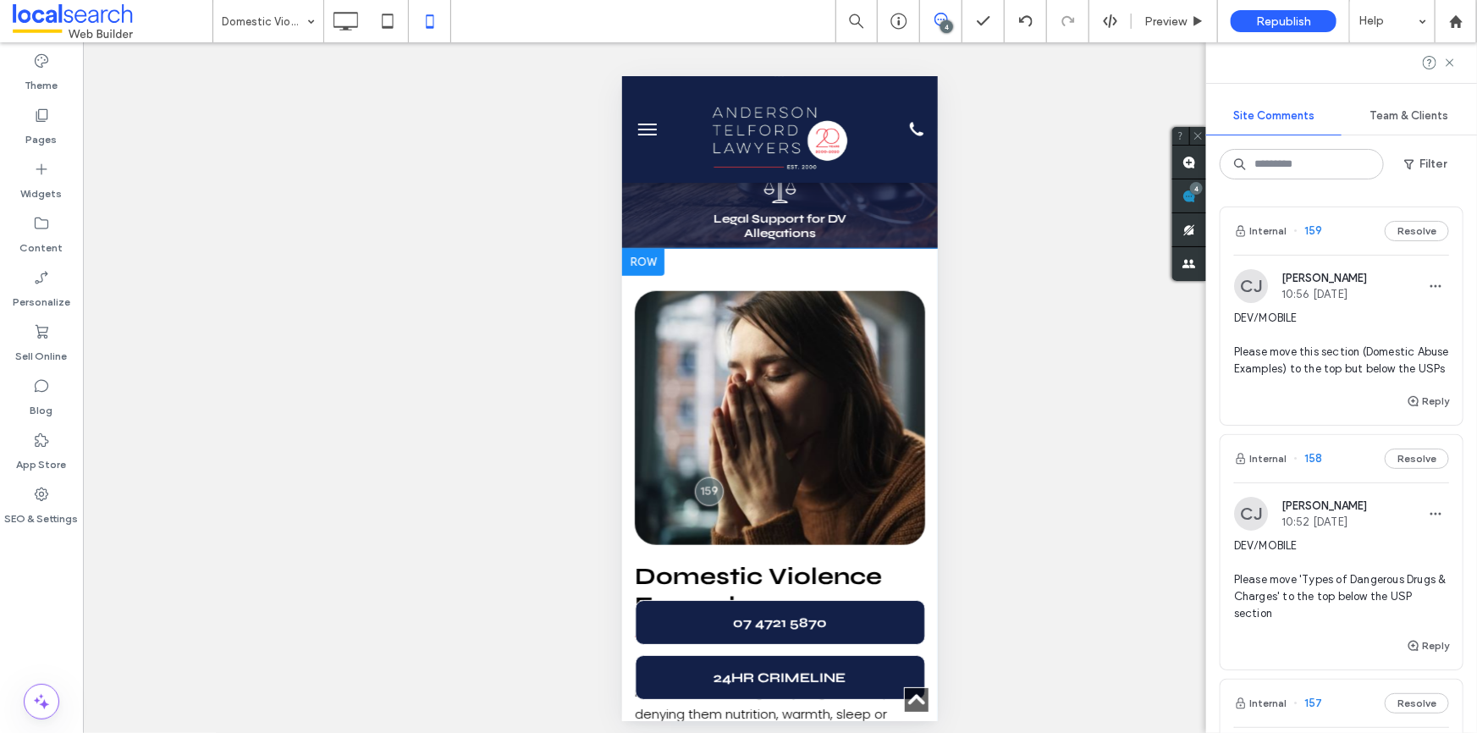
scroll to position [806, 0]
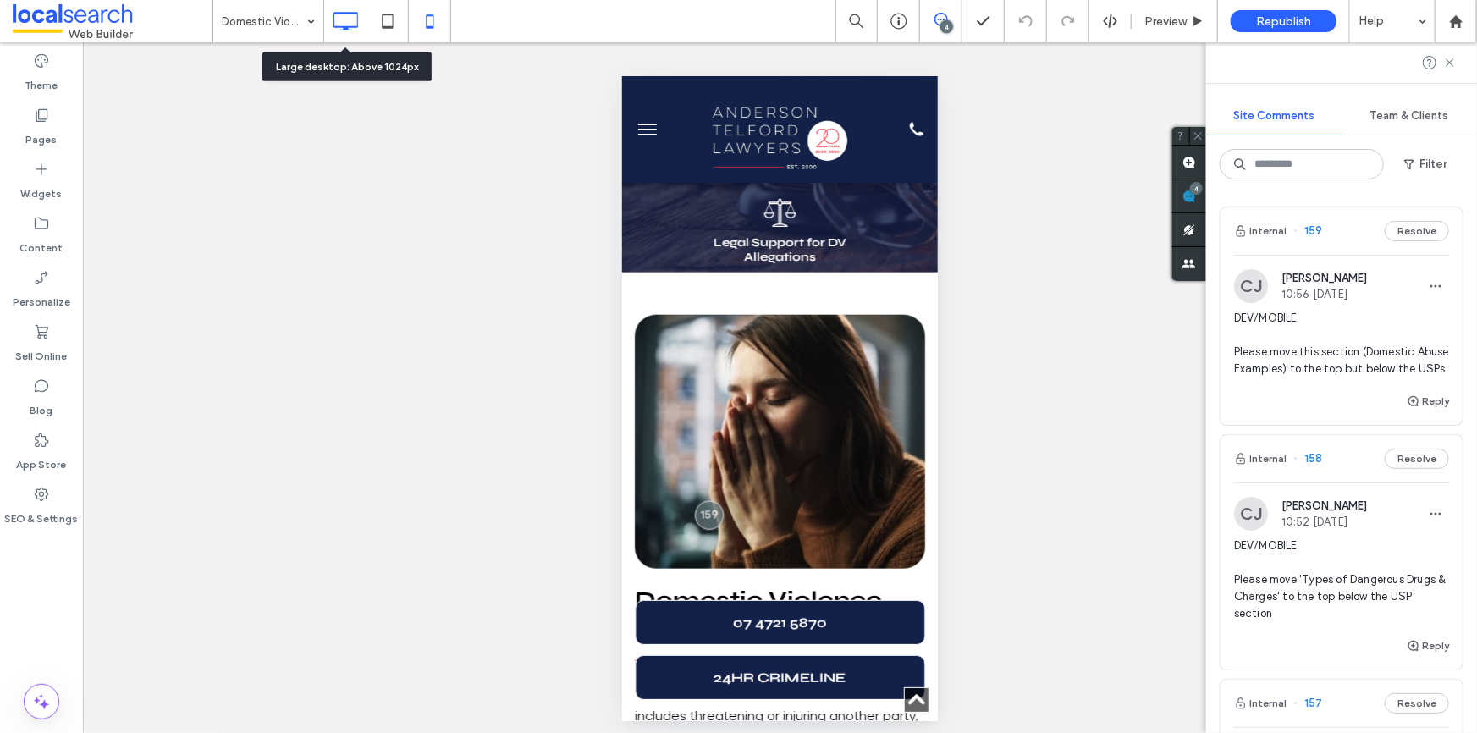
click at [338, 11] on icon at bounding box center [345, 21] width 34 height 34
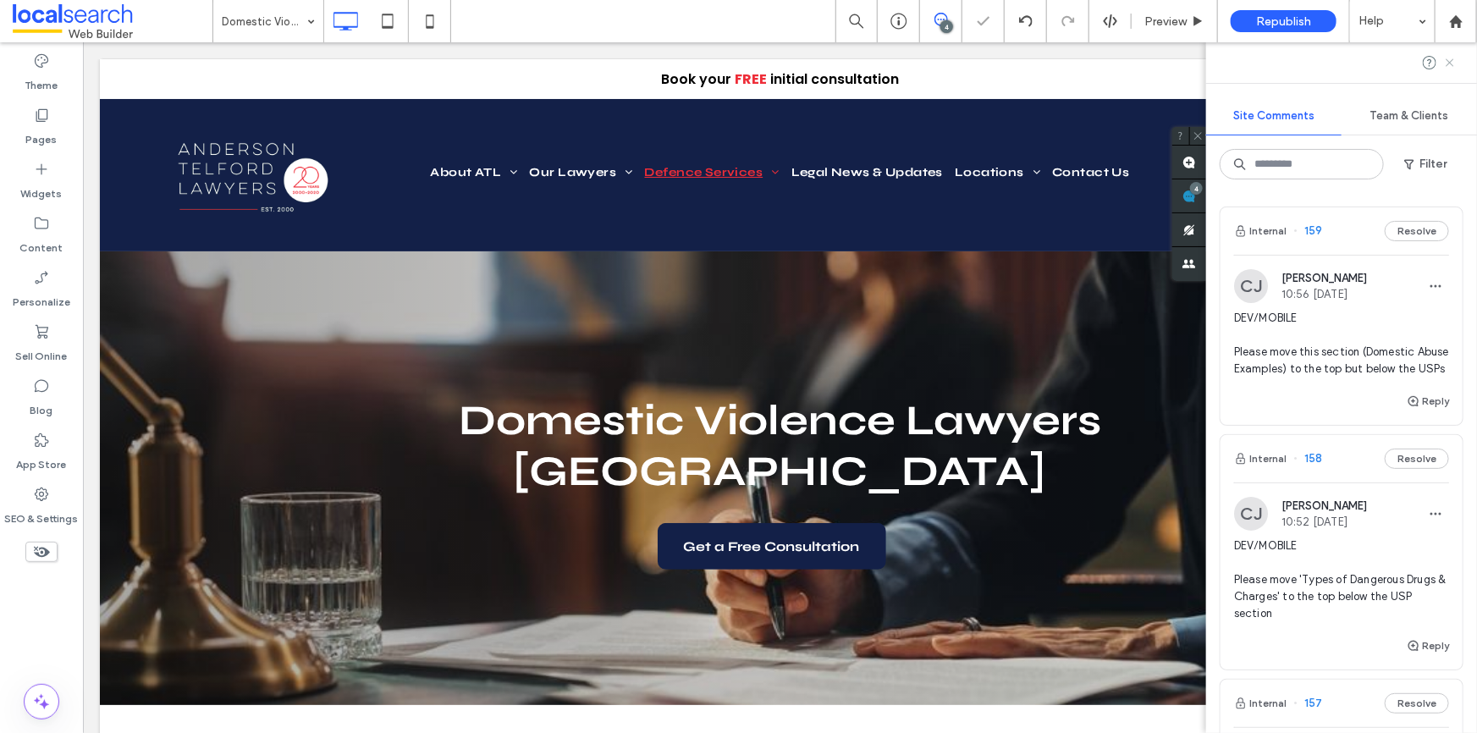
scroll to position [0, 0]
click at [1450, 62] on use at bounding box center [1450, 62] width 8 height 8
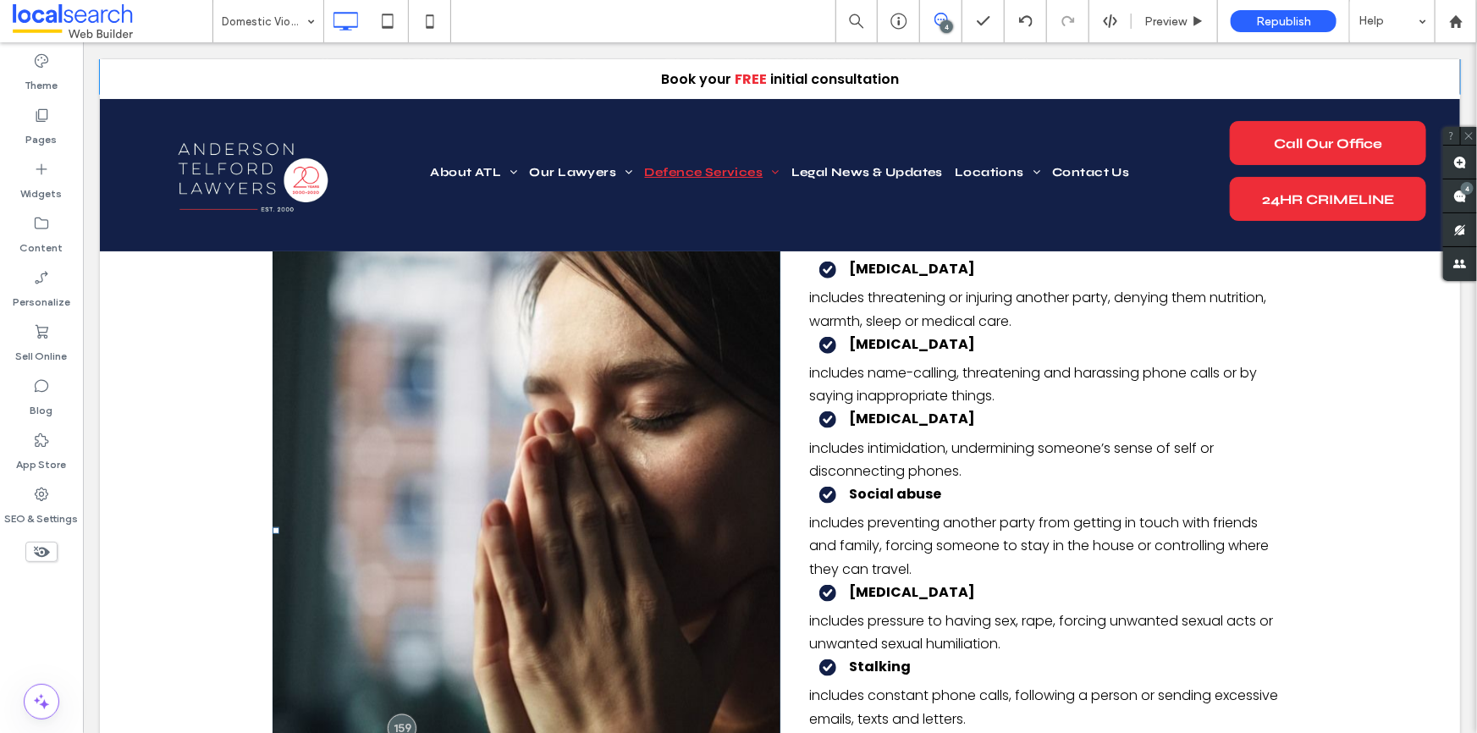
scroll to position [461, 0]
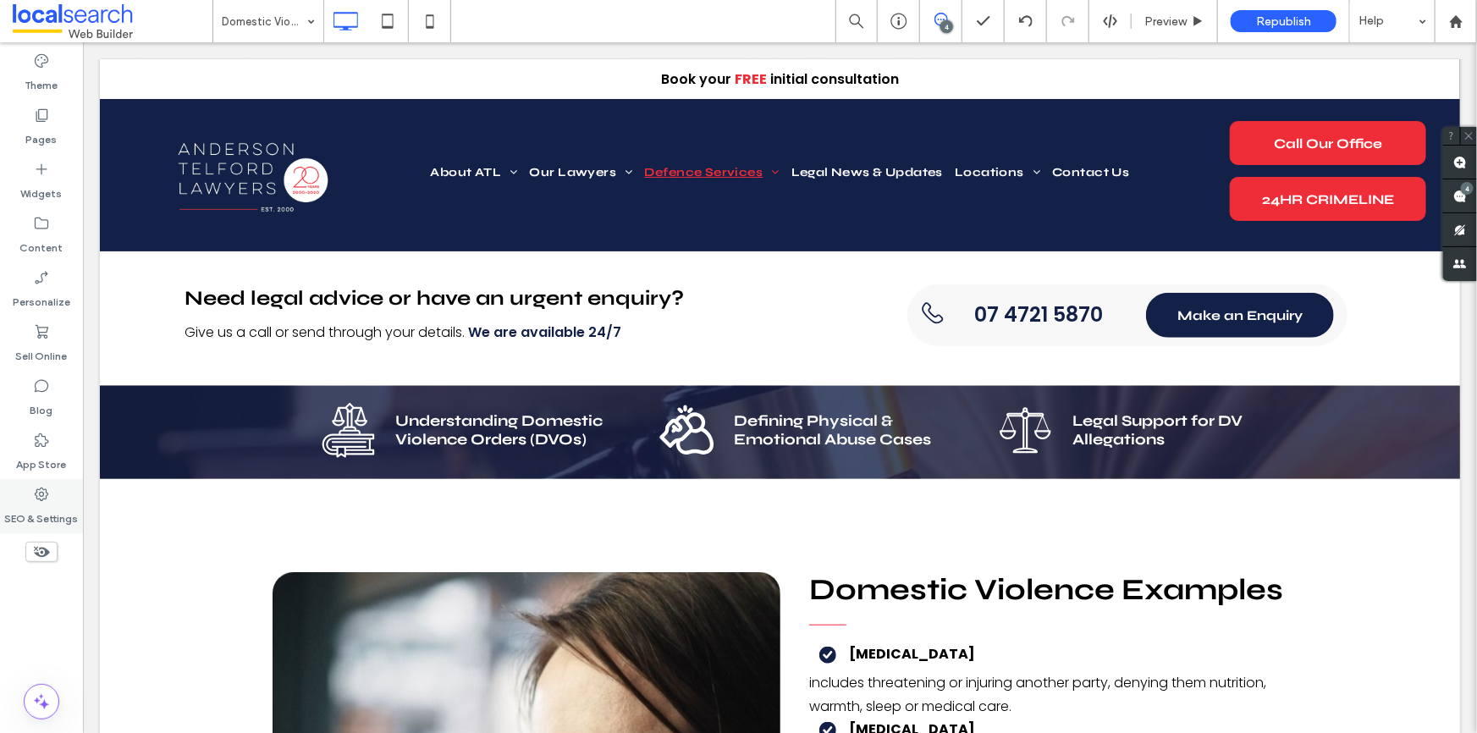
click at [54, 510] on label "SEO & Settings" at bounding box center [42, 515] width 74 height 24
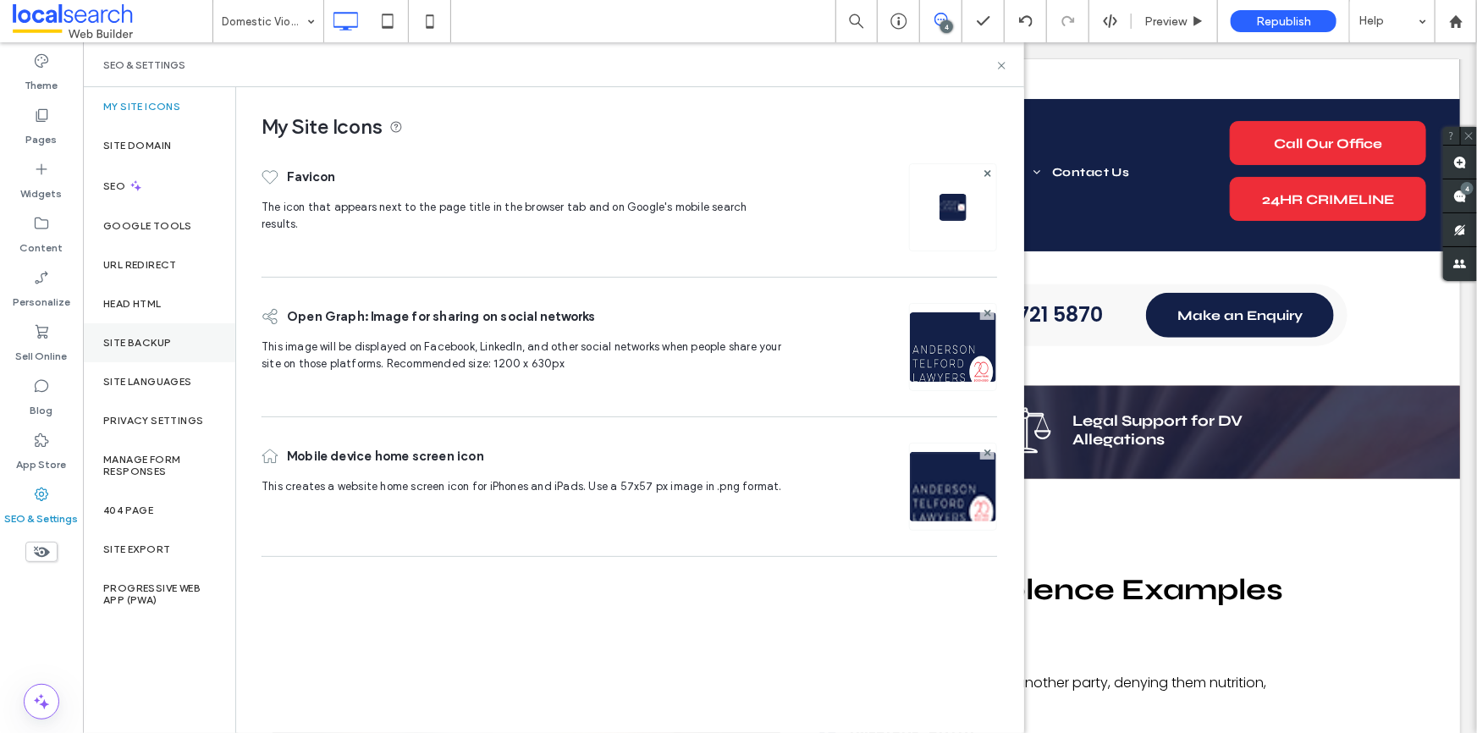
click at [153, 341] on label "Site Backup" at bounding box center [137, 343] width 68 height 12
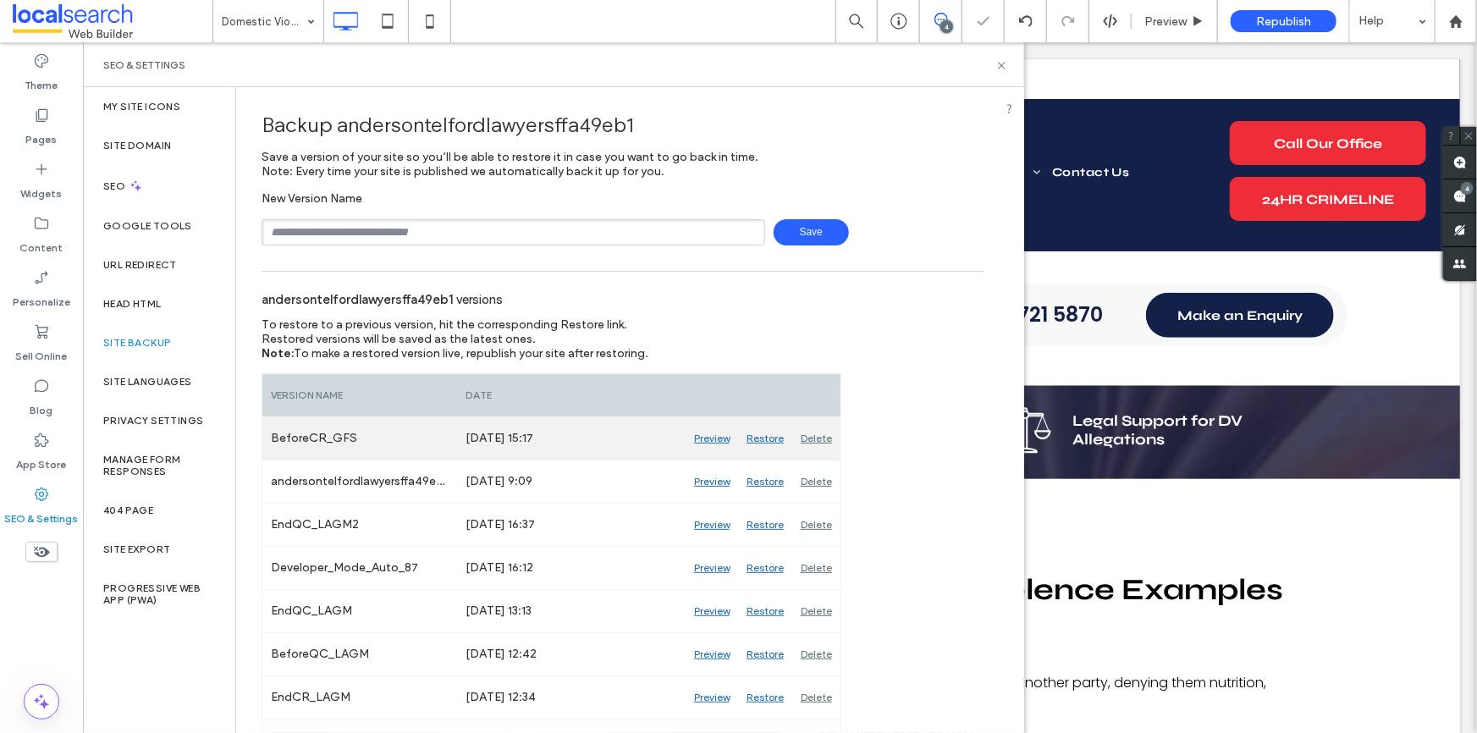
click at [707, 443] on div "Preview" at bounding box center [712, 438] width 52 height 42
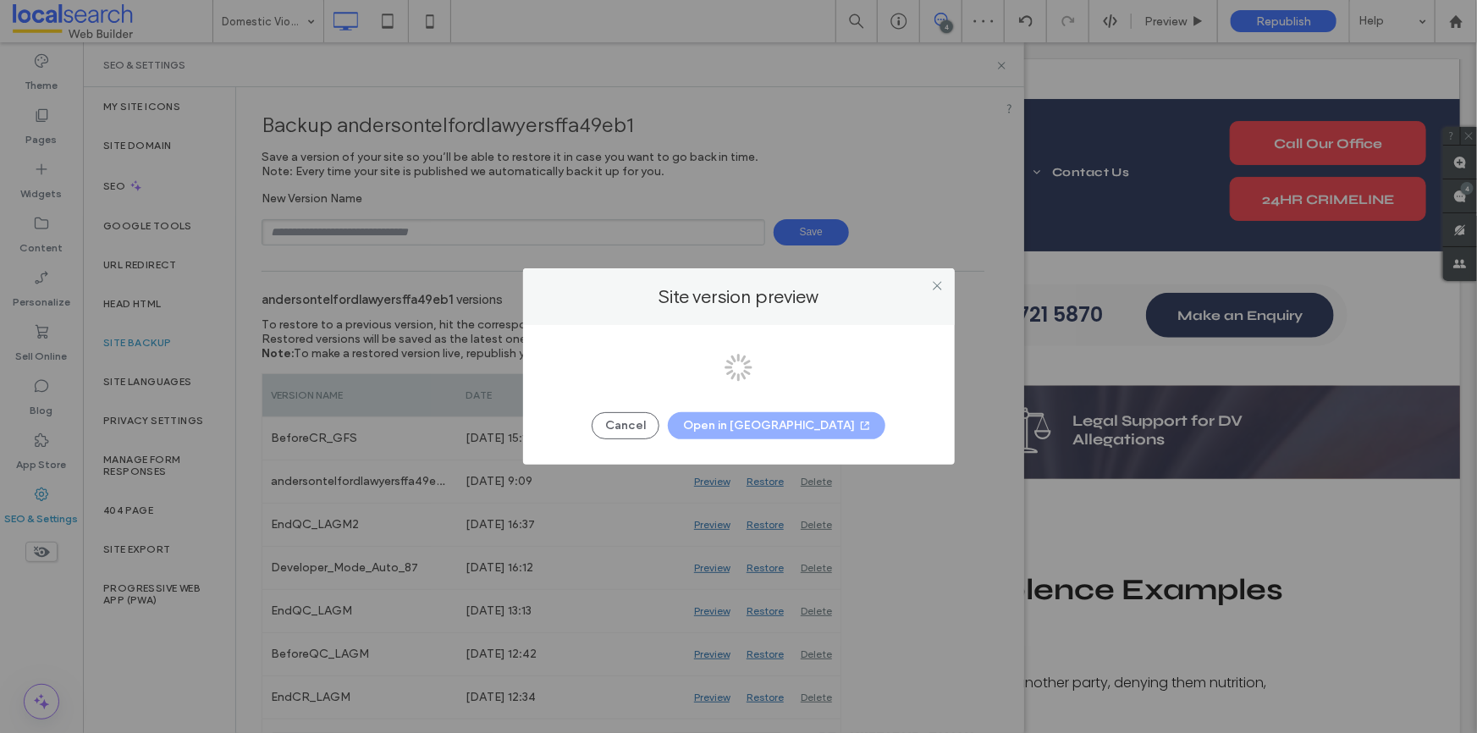
click at [661, 429] on div at bounding box center [738, 366] width 1477 height 733
click at [659, 433] on button "Cancel" at bounding box center [626, 425] width 68 height 27
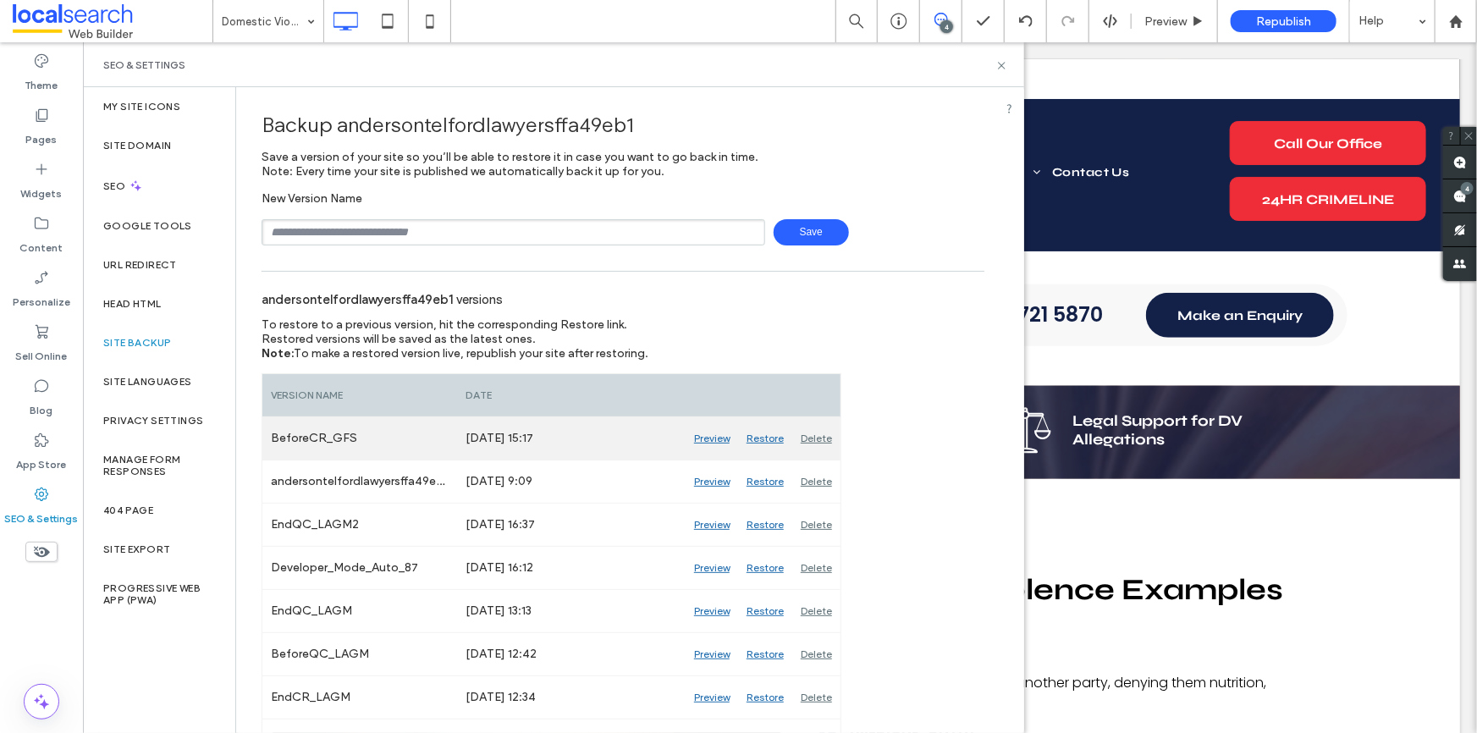
click at [758, 439] on div "Restore" at bounding box center [765, 438] width 54 height 42
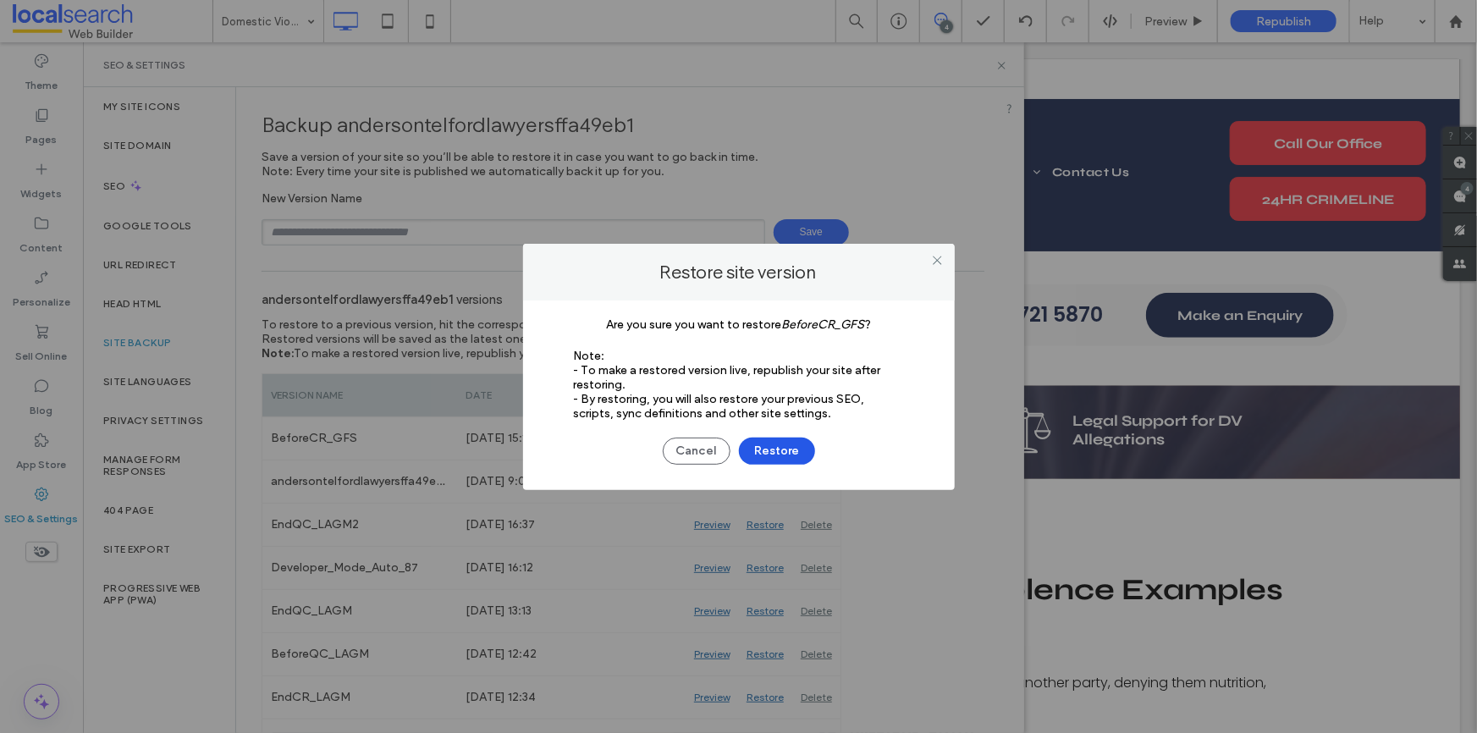
click at [787, 451] on button "Restore" at bounding box center [777, 451] width 76 height 27
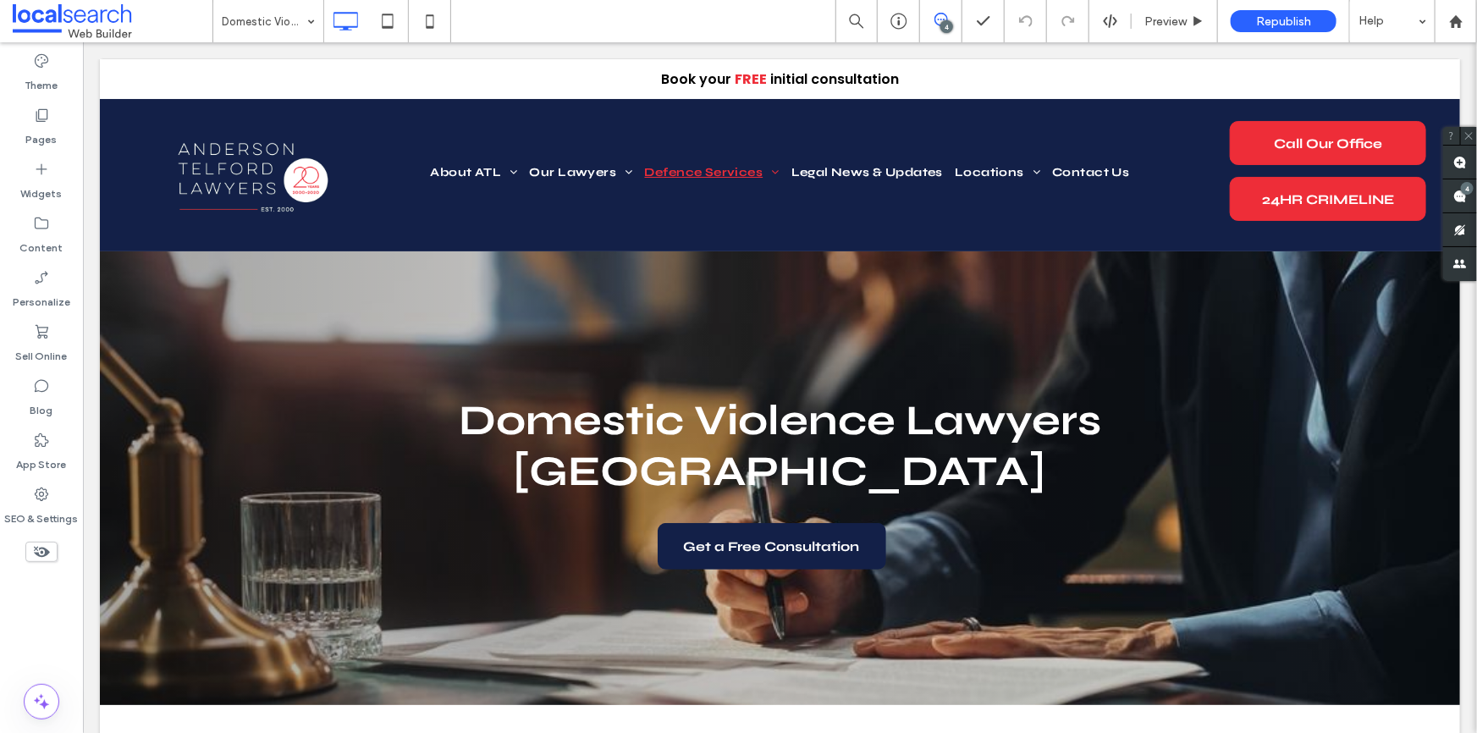
click at [948, 20] on div "4" at bounding box center [947, 26] width 13 height 13
click at [1465, 201] on span at bounding box center [1460, 195] width 34 height 33
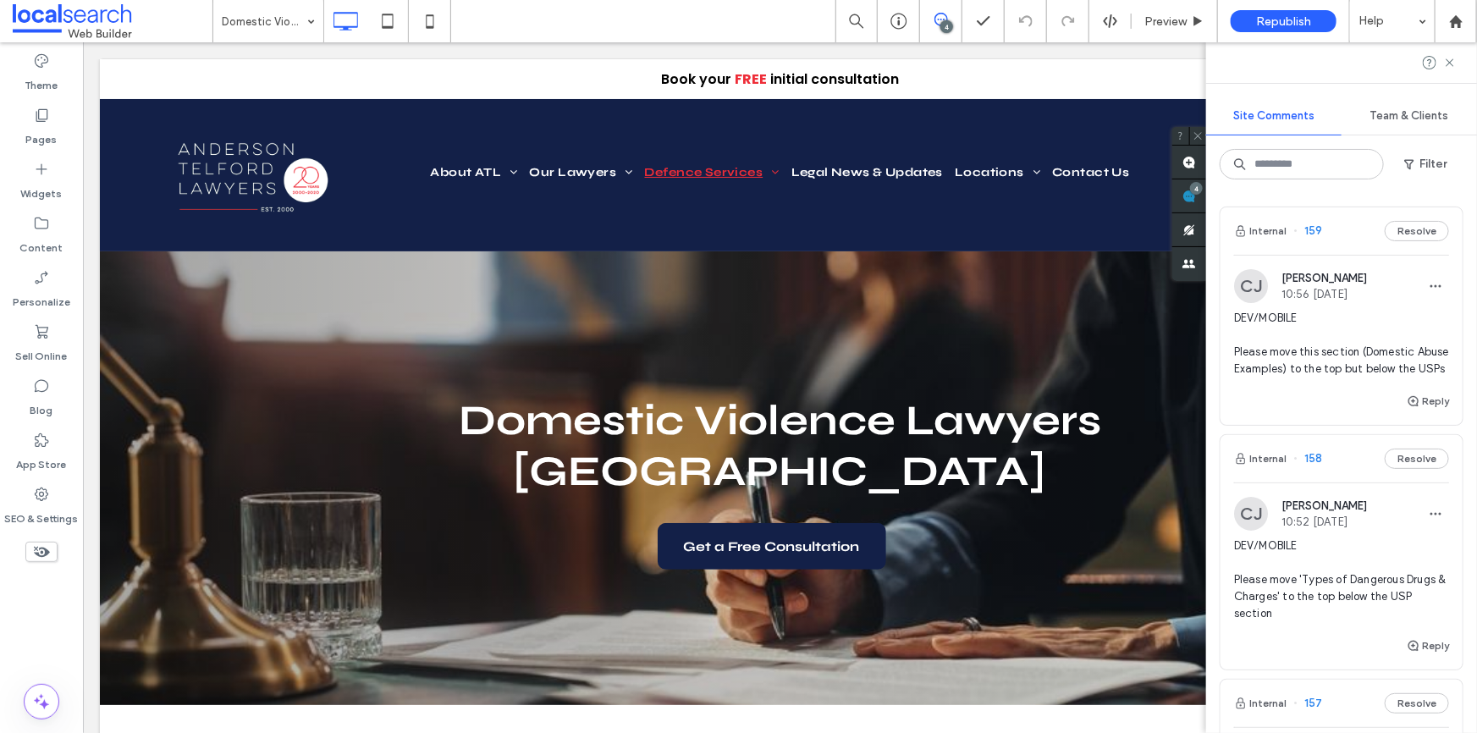
click at [1363, 367] on span "DEV/MOBILE Please move this section (Domestic Abuse Examples) to the top but be…" at bounding box center [1341, 344] width 215 height 68
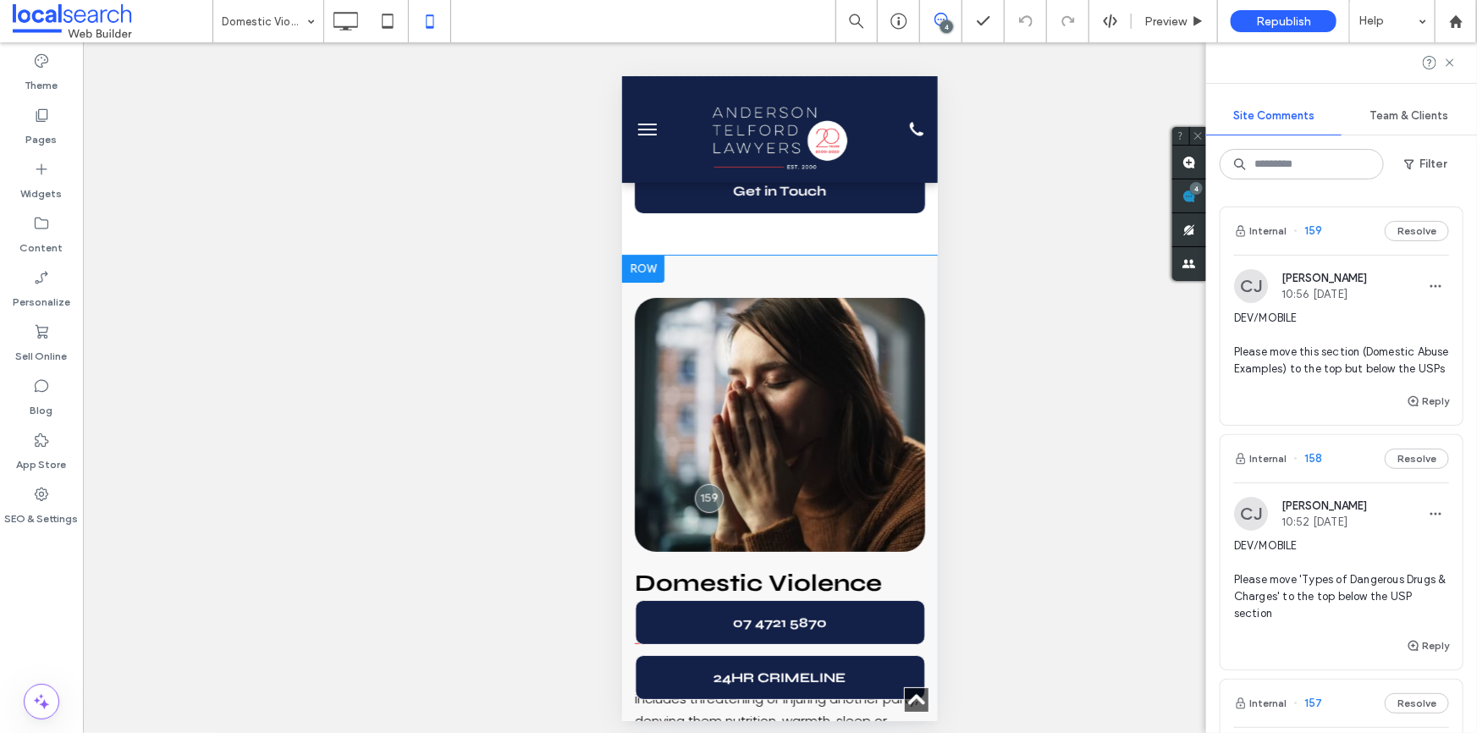
scroll to position [3238, 0]
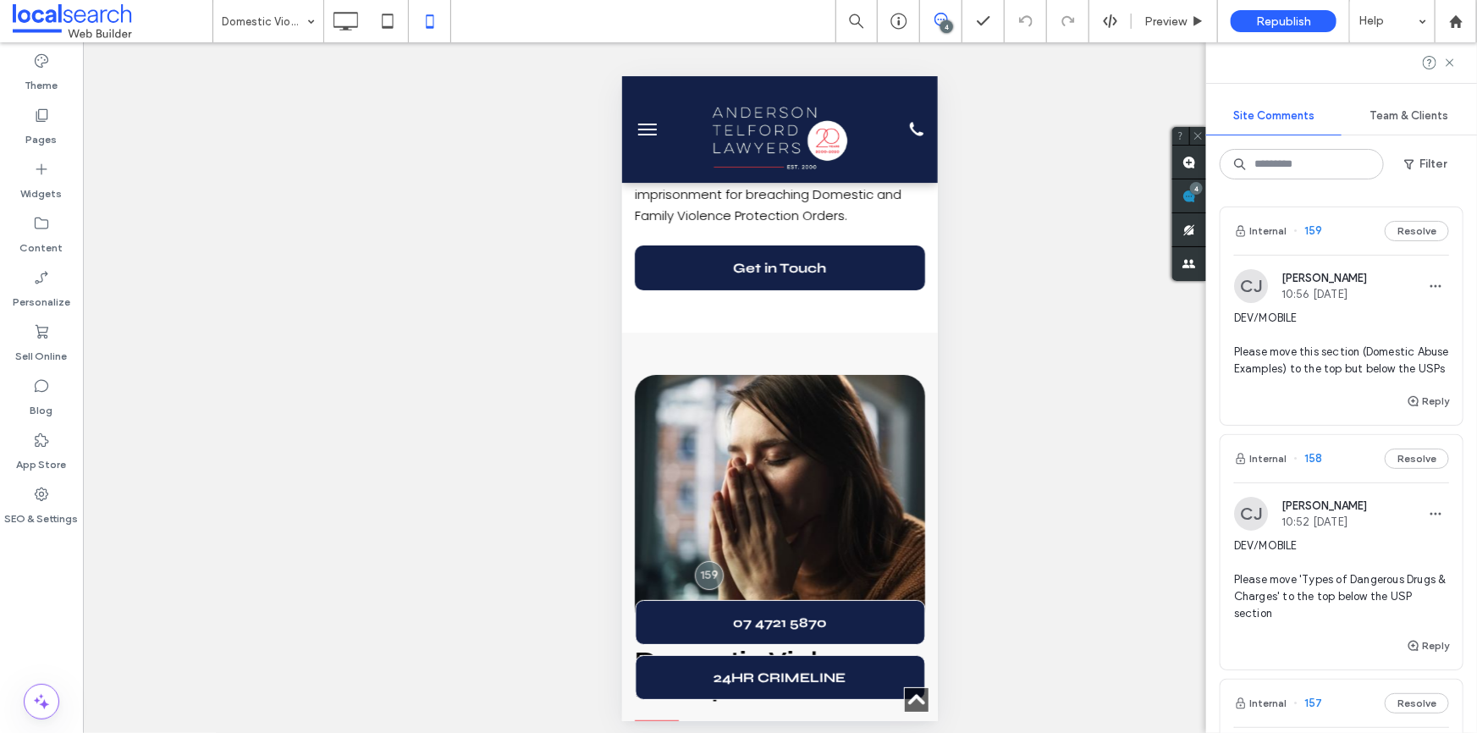
click at [938, 17] on icon at bounding box center [942, 20] width 14 height 14
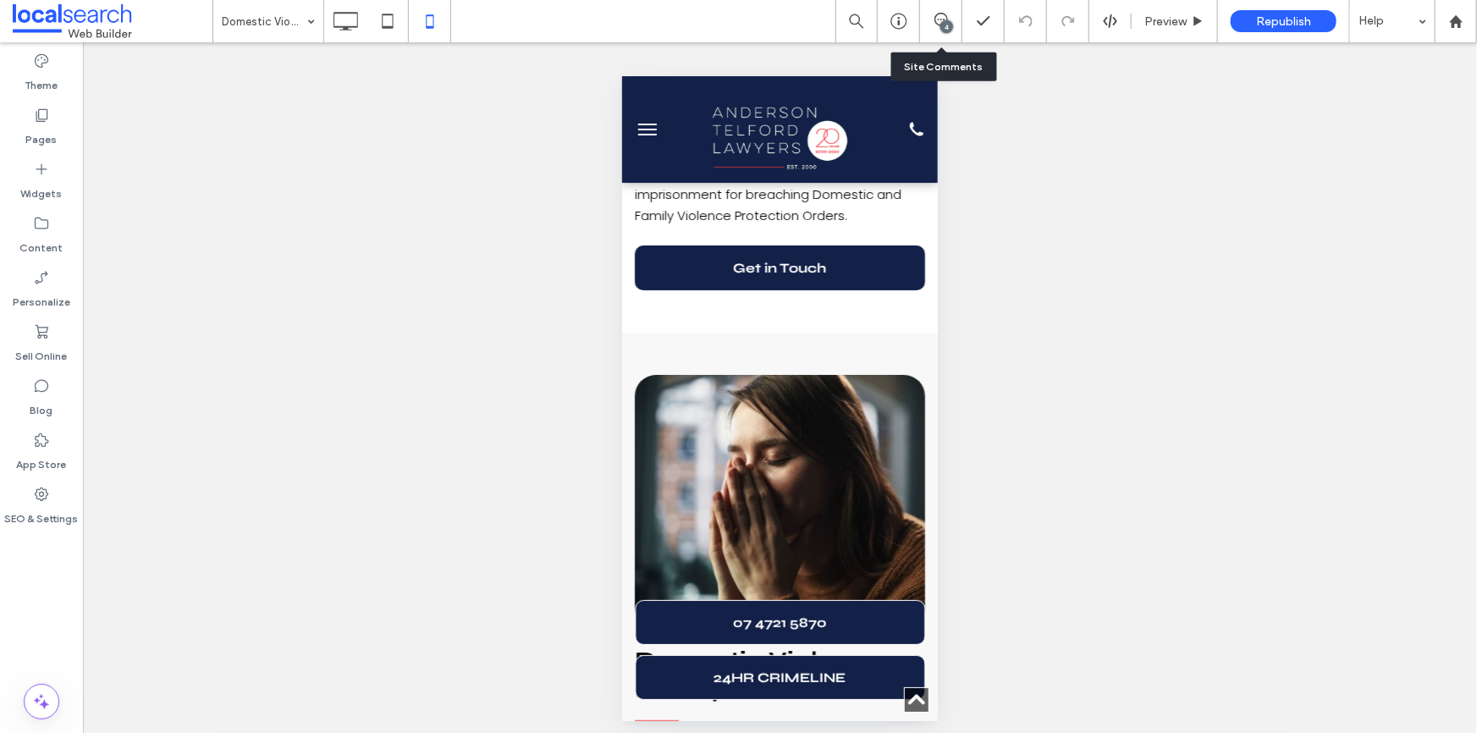
click at [933, 10] on div "4" at bounding box center [941, 21] width 42 height 42
click at [948, 17] on span at bounding box center [940, 20] width 41 height 14
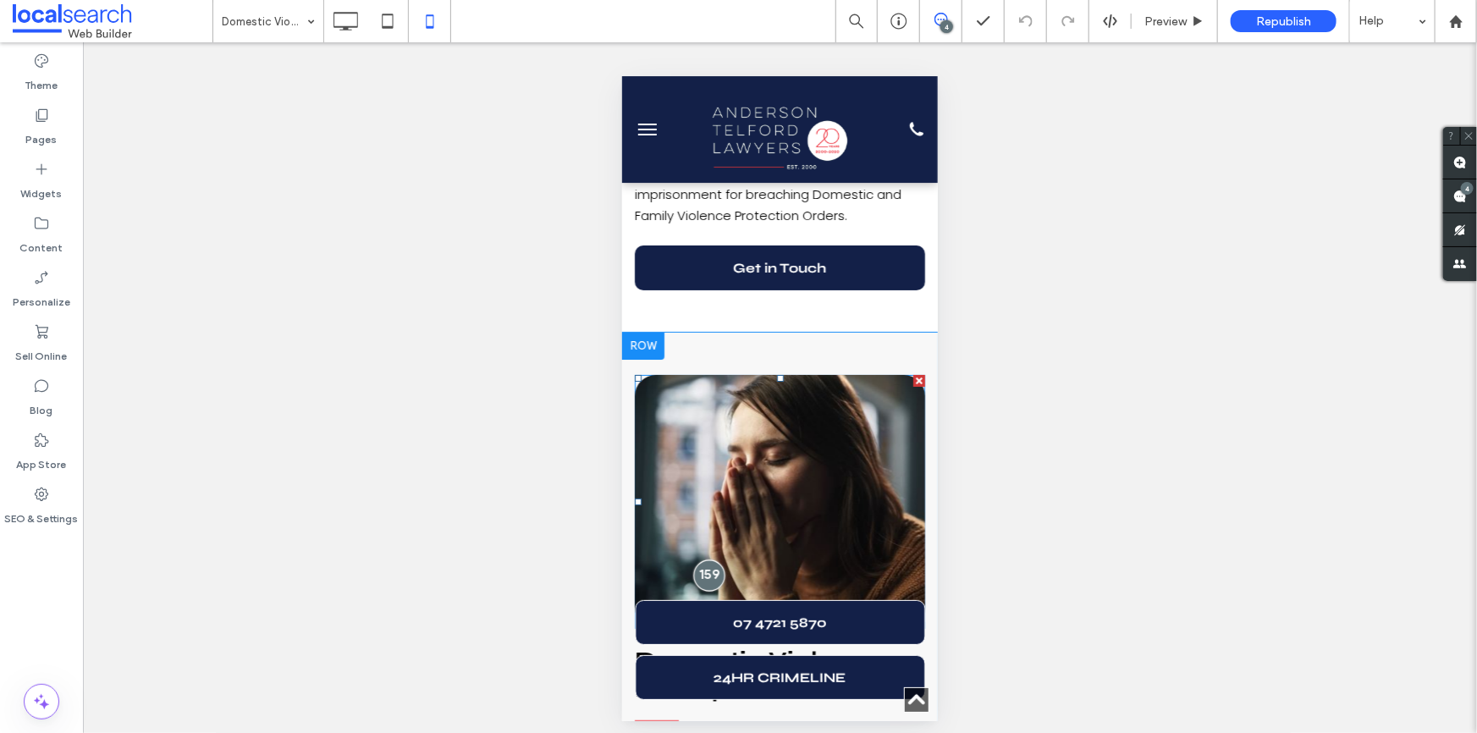
click at [704, 559] on div at bounding box center [708, 574] width 31 height 31
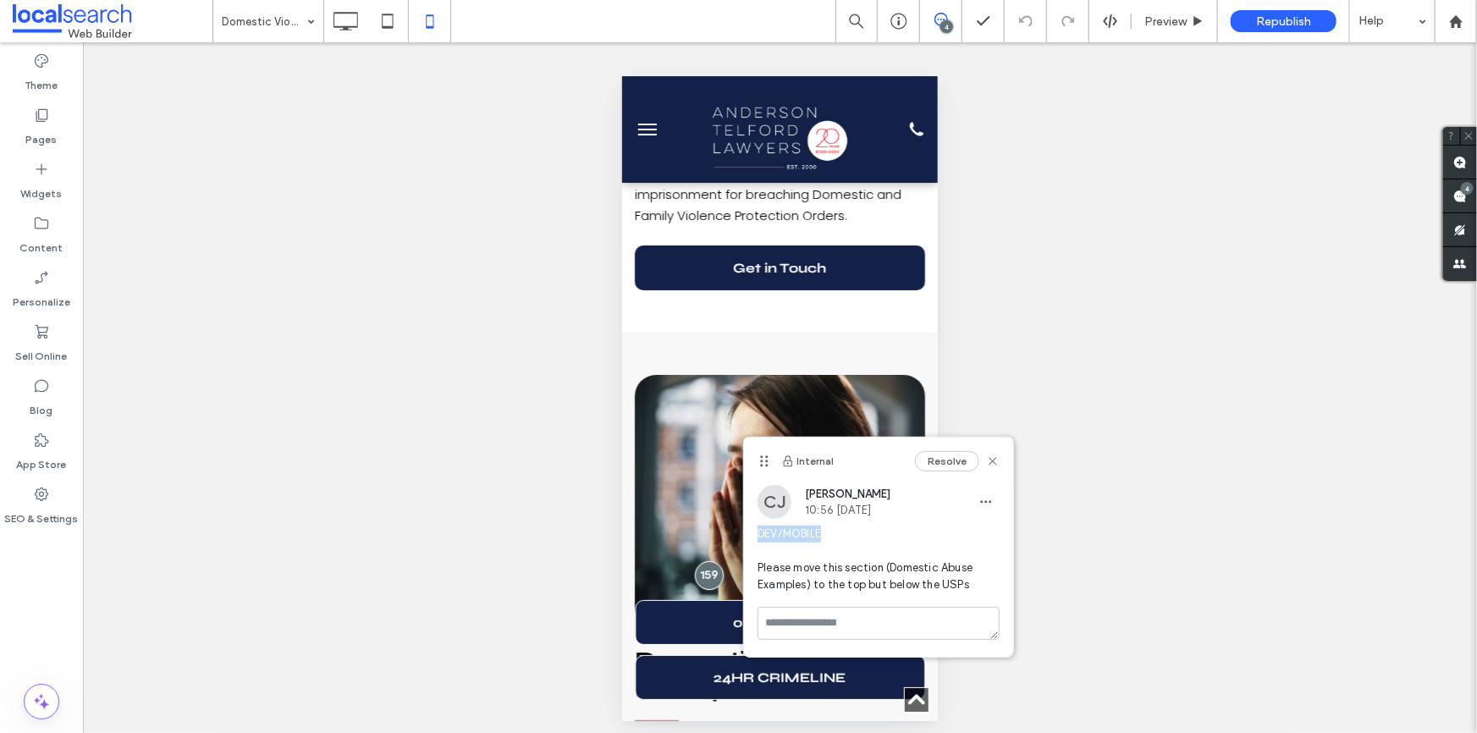
drag, startPoint x: 831, startPoint y: 535, endPoint x: 758, endPoint y: 538, distance: 72.9
click at [758, 538] on span "DEV/MOBILE Please move this section (Domestic Abuse Examples) to the top but be…" at bounding box center [879, 560] width 242 height 68
click at [640, 332] on div at bounding box center [642, 345] width 42 height 27
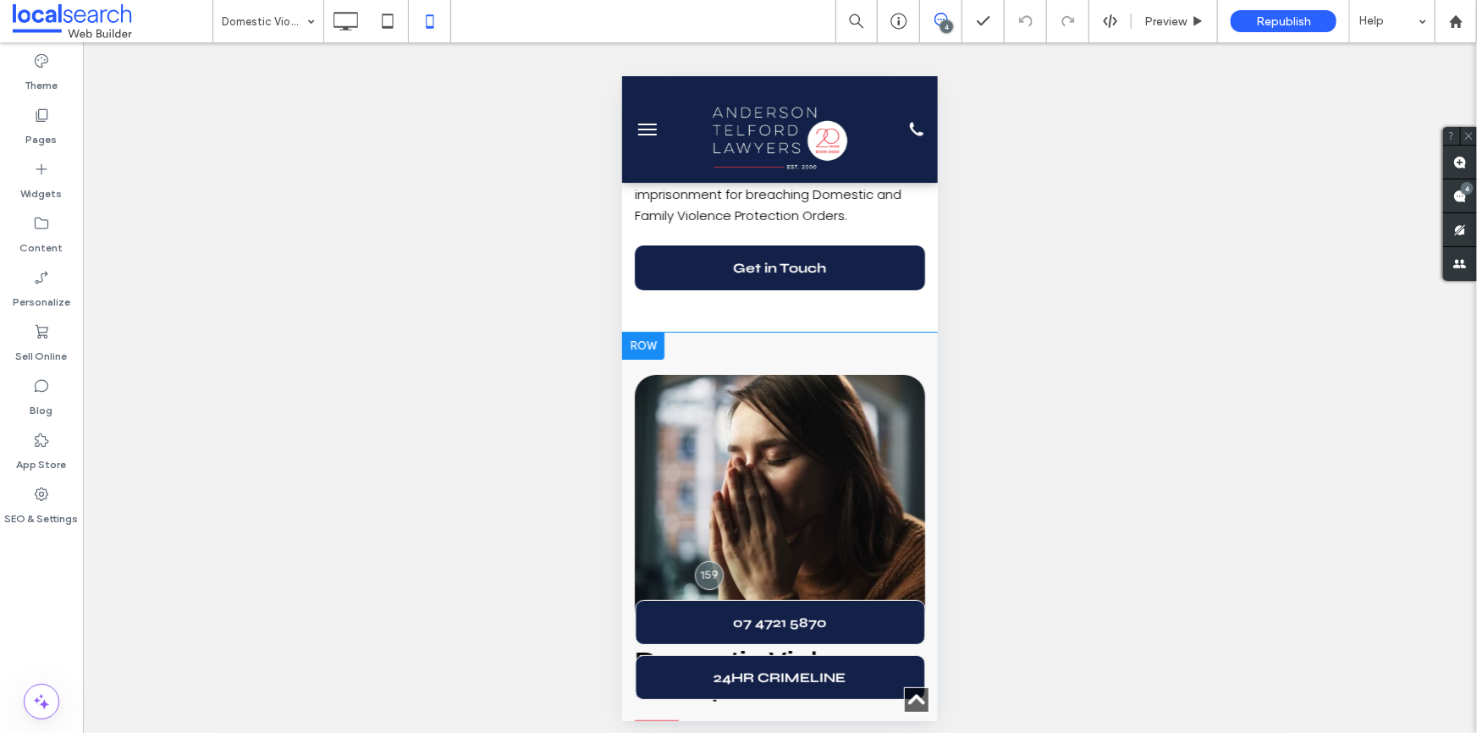
click at [648, 332] on div at bounding box center [642, 345] width 42 height 27
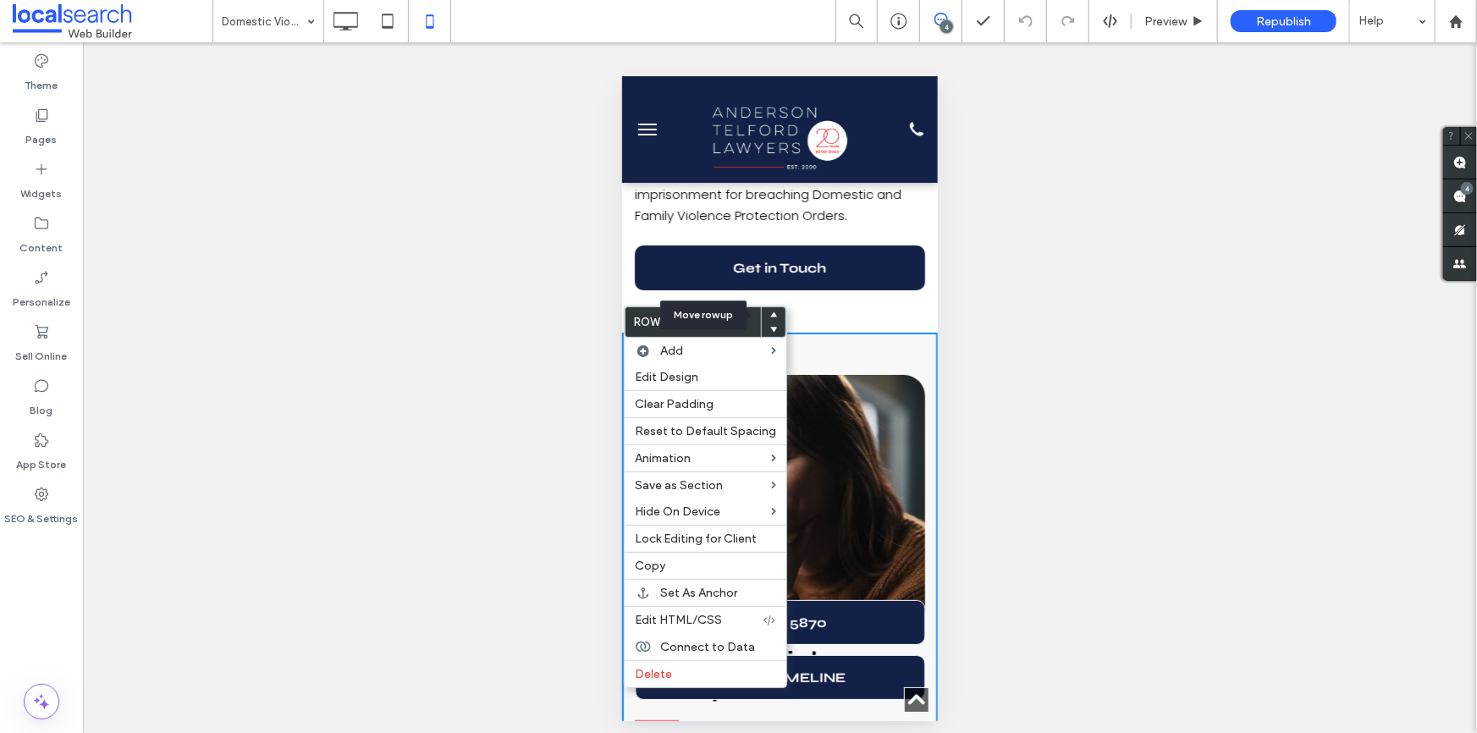
click at [770, 317] on icon at bounding box center [773, 315] width 7 height 7
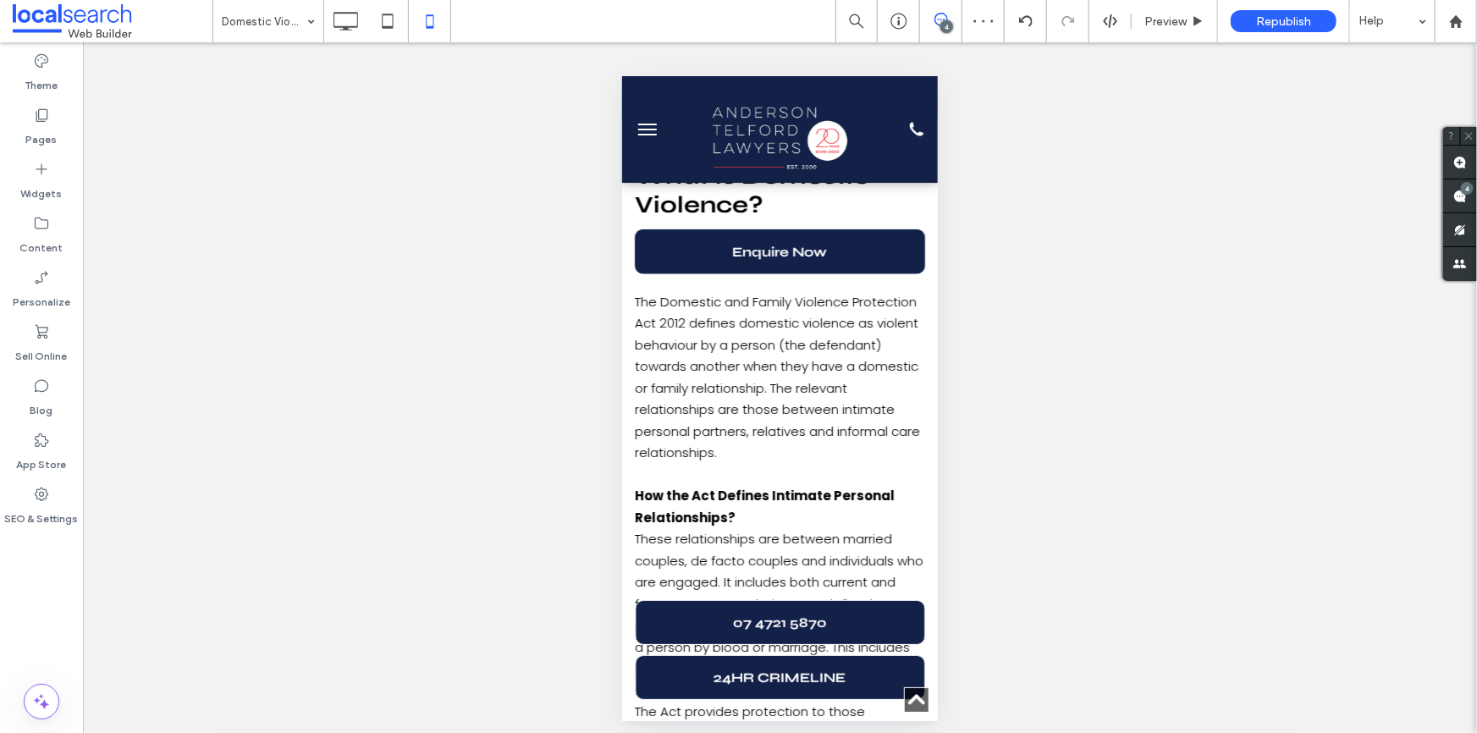
scroll to position [951, 0]
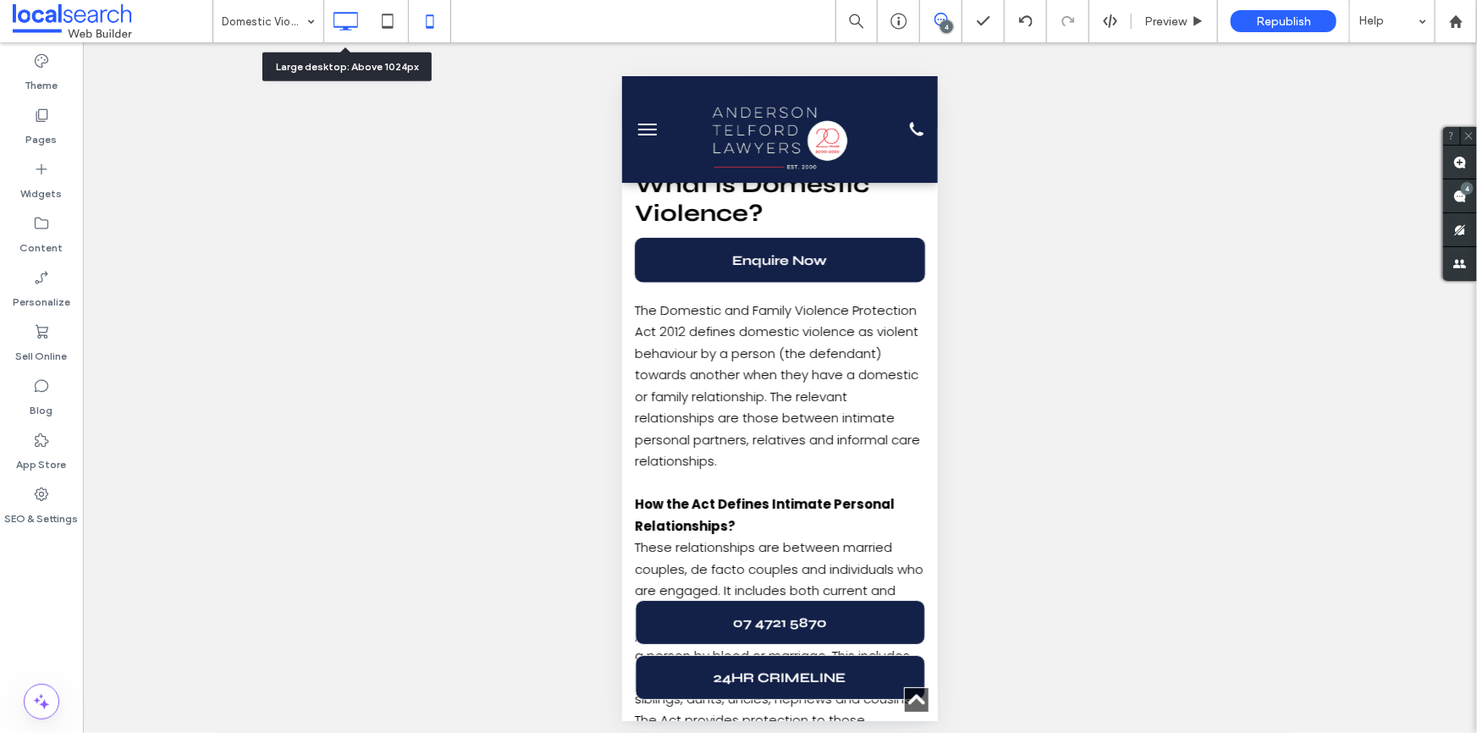
click at [349, 26] on use at bounding box center [346, 21] width 25 height 19
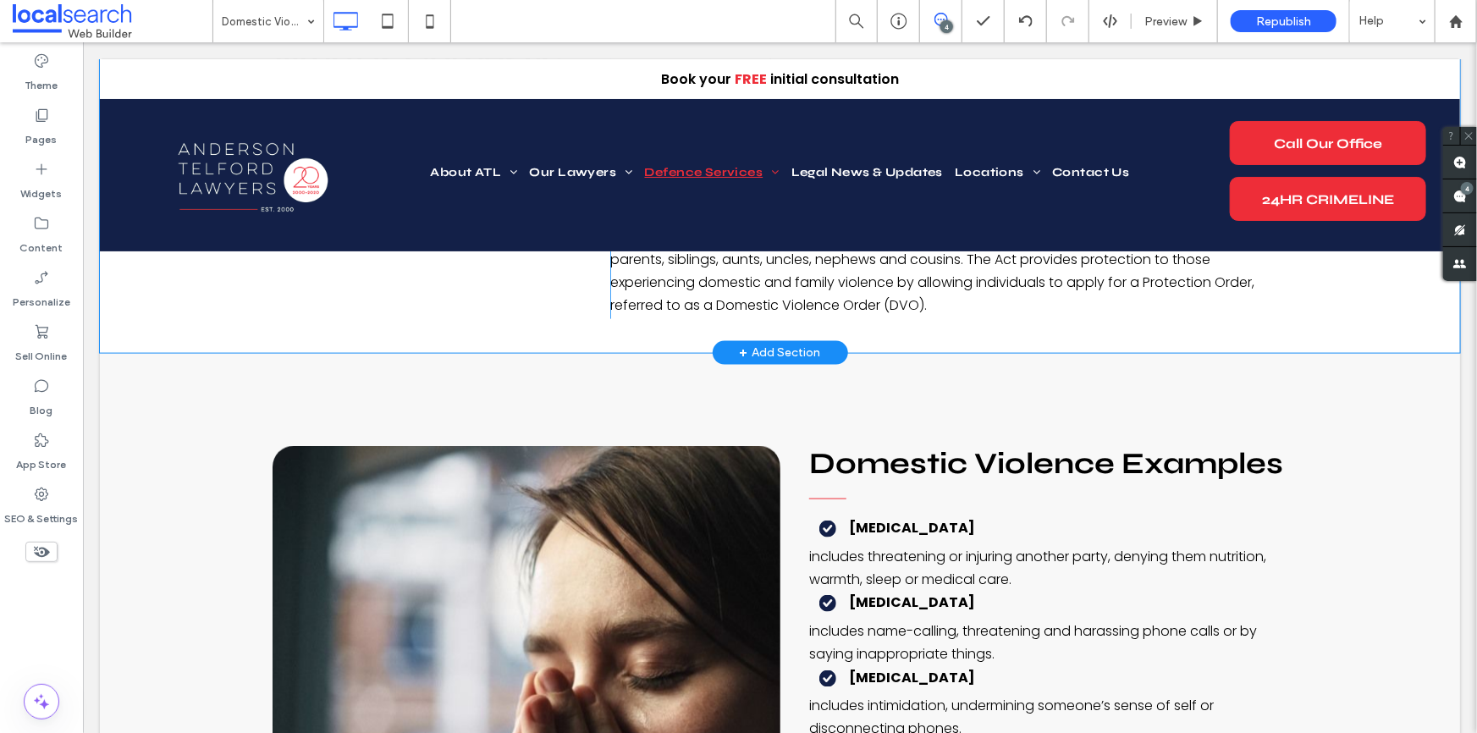
scroll to position [923, 0]
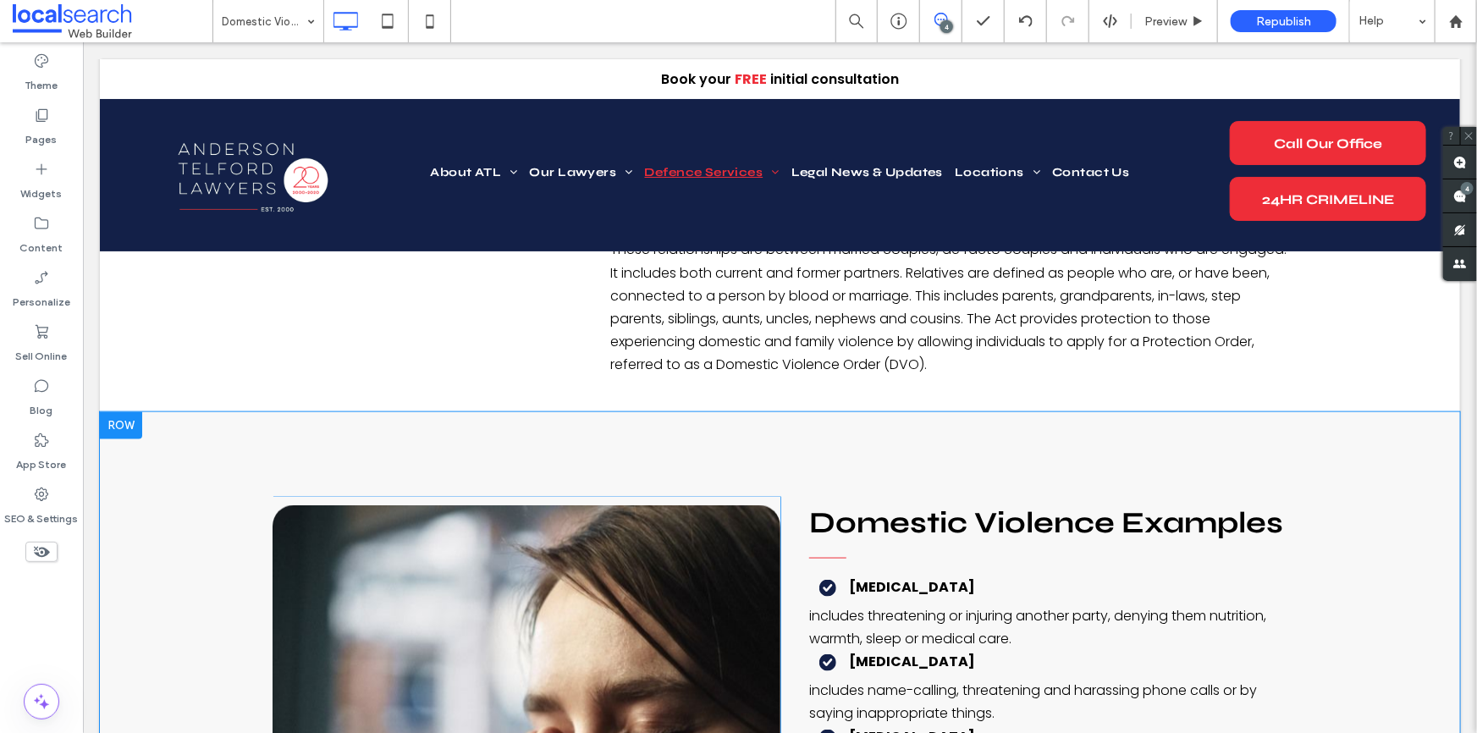
click at [124, 411] on div at bounding box center [120, 424] width 42 height 27
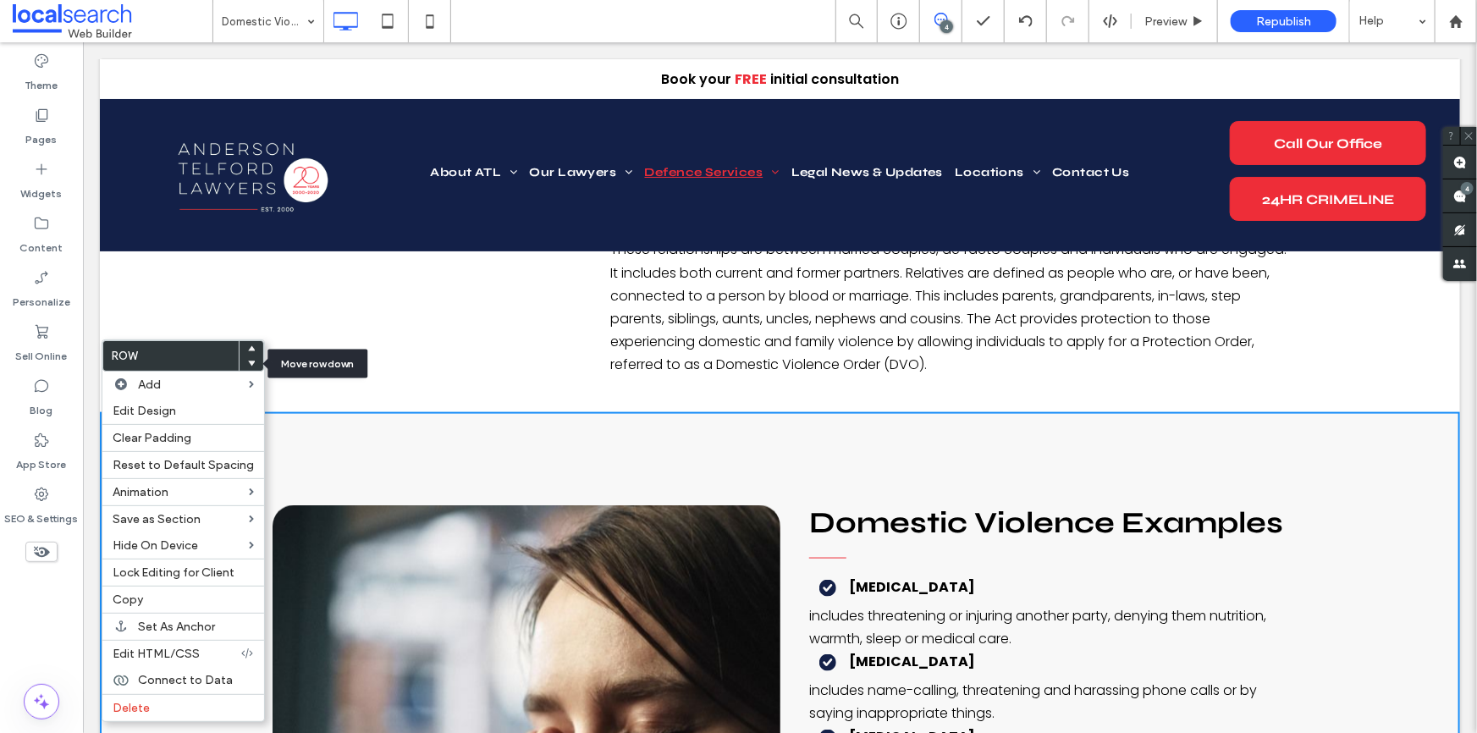
click at [248, 363] on use at bounding box center [252, 363] width 8 height 5
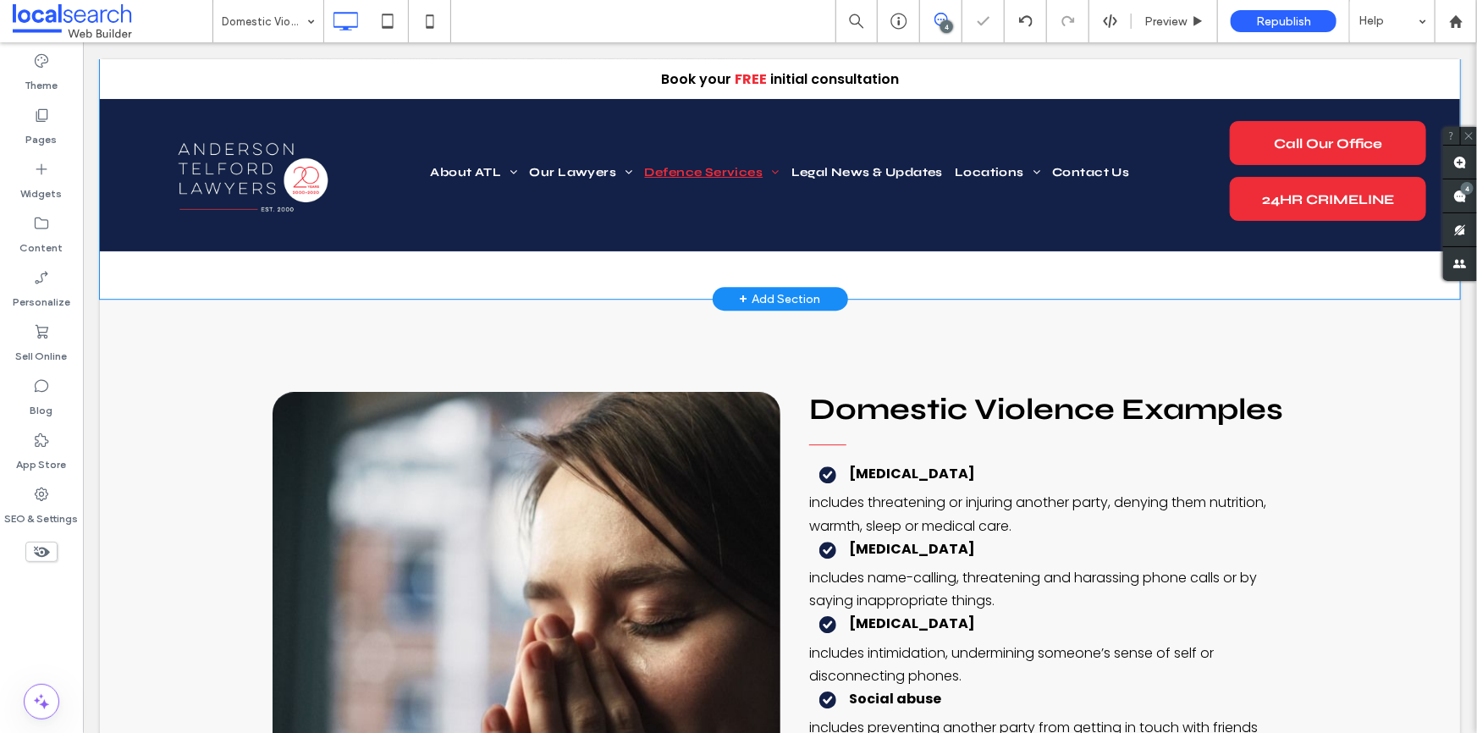
scroll to position [2463, 0]
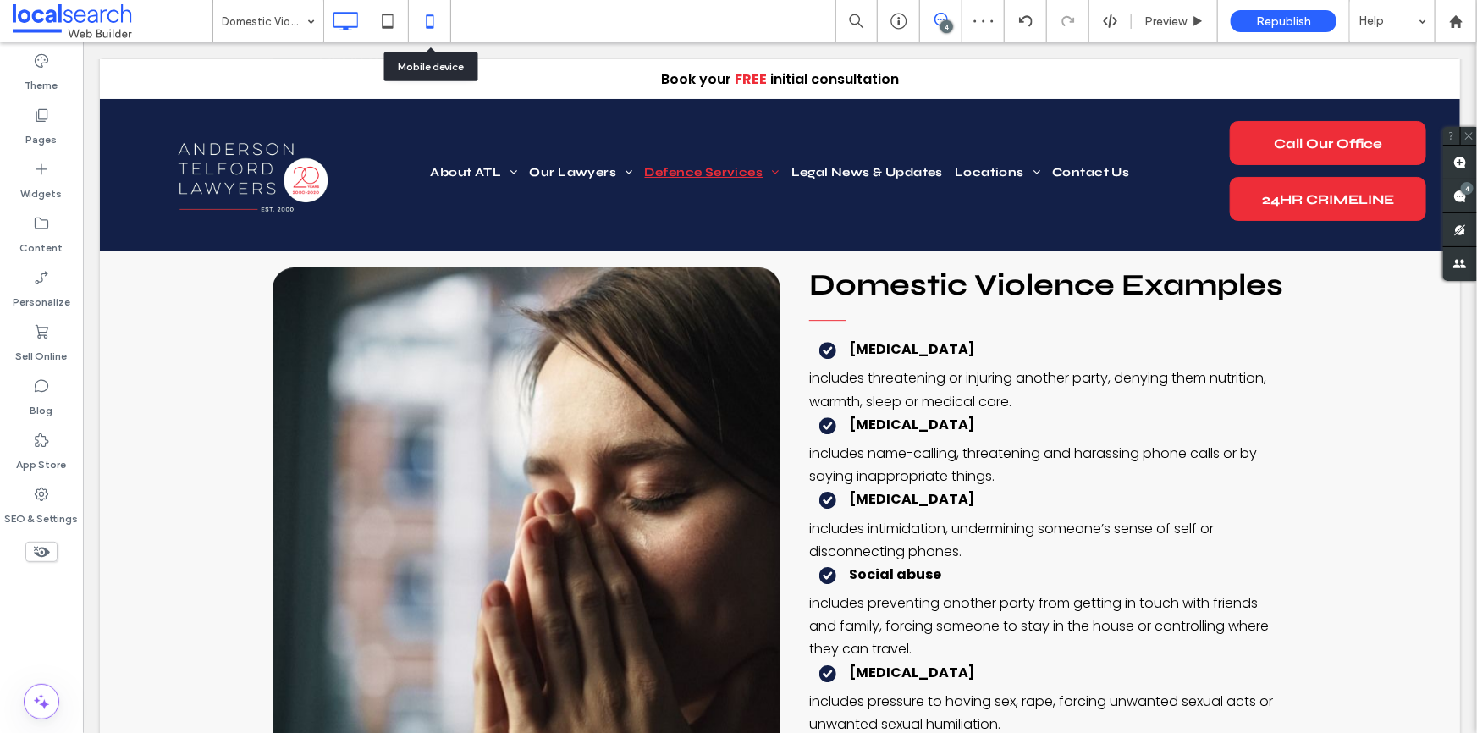
click at [425, 17] on icon at bounding box center [430, 21] width 34 height 34
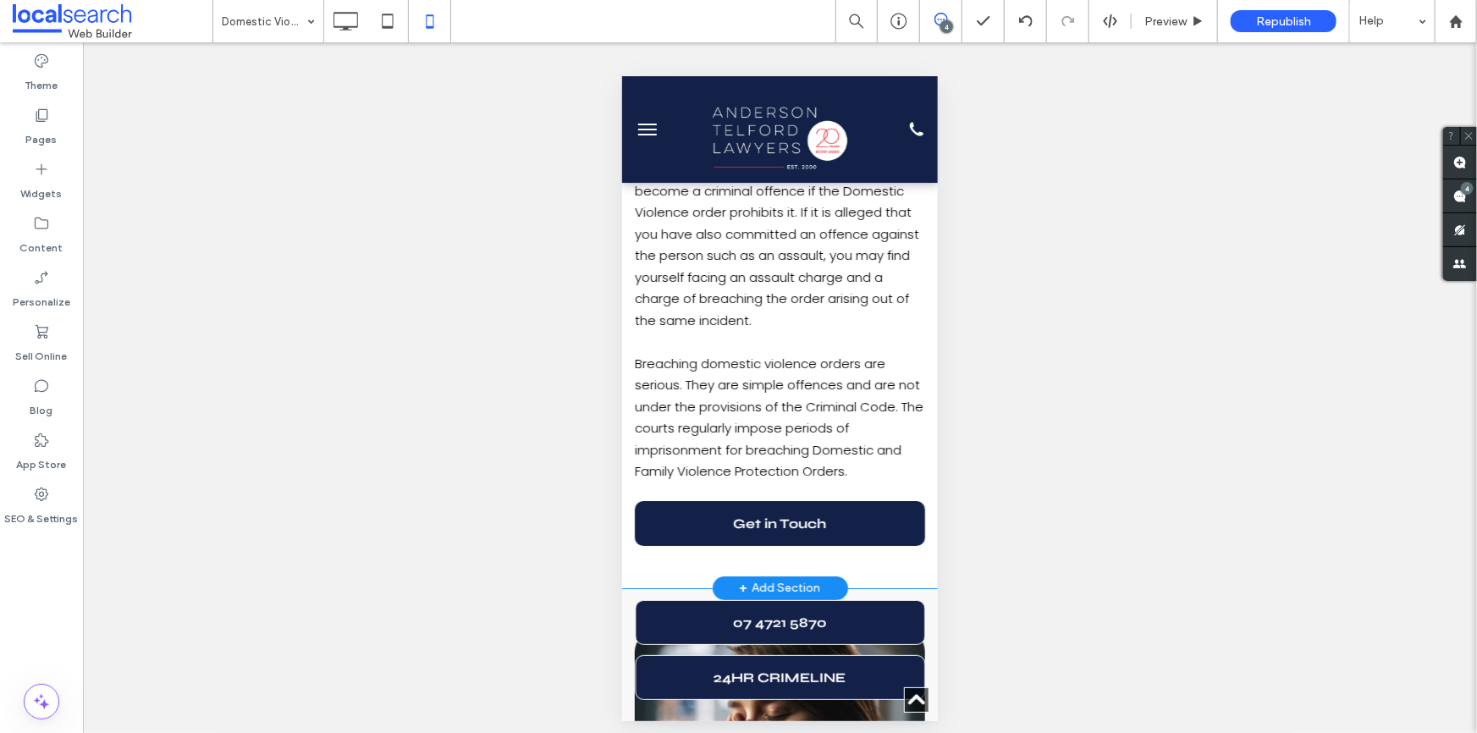
scroll to position [3078, 0]
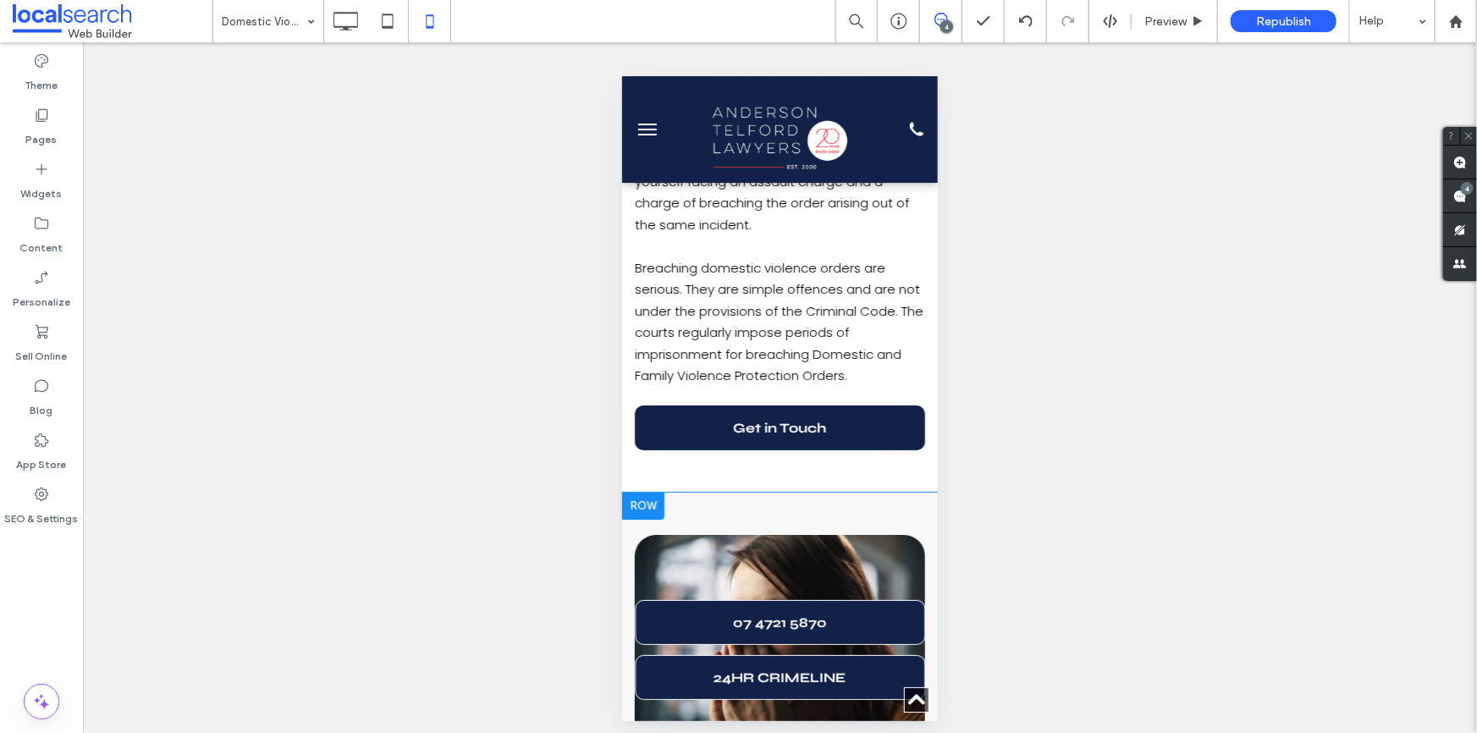
click at [657, 492] on div at bounding box center [642, 505] width 42 height 27
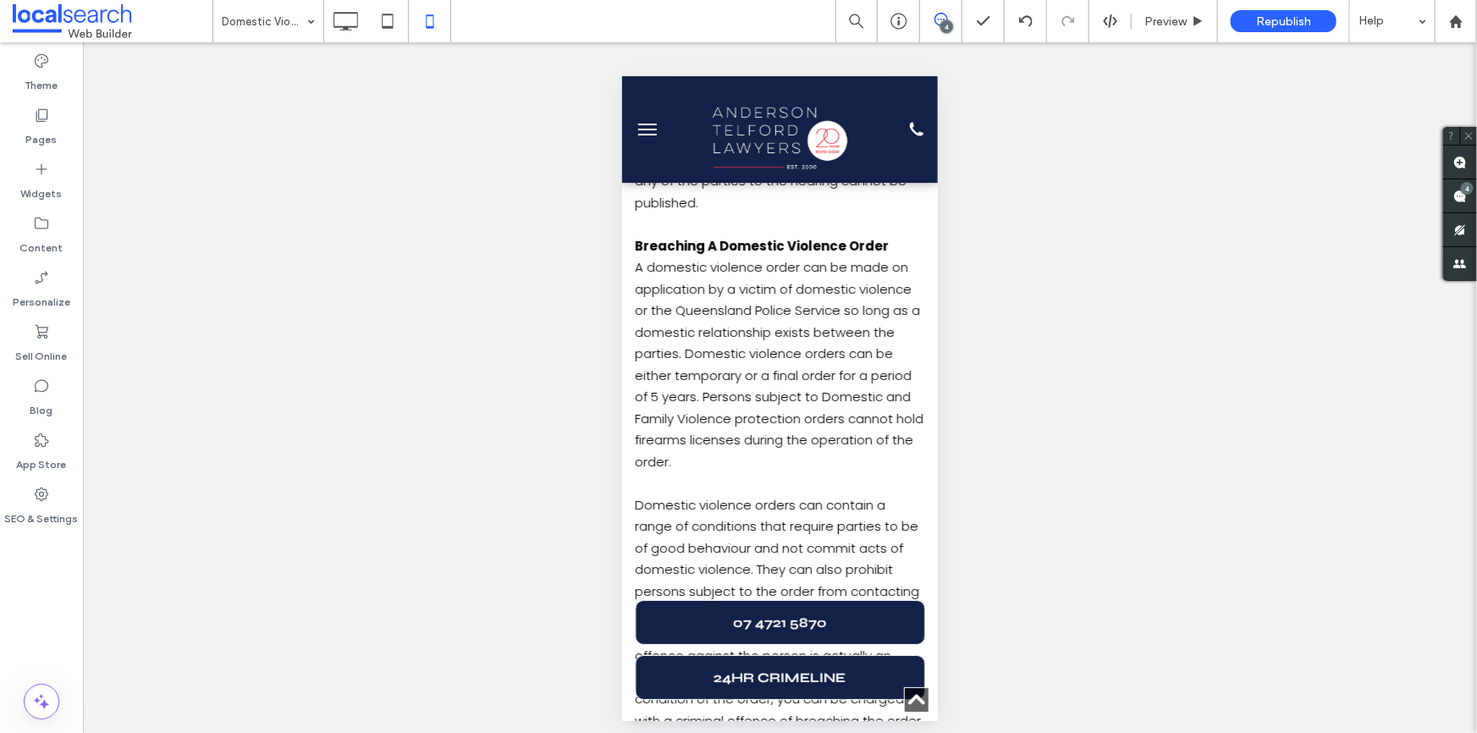
scroll to position [2334, 0]
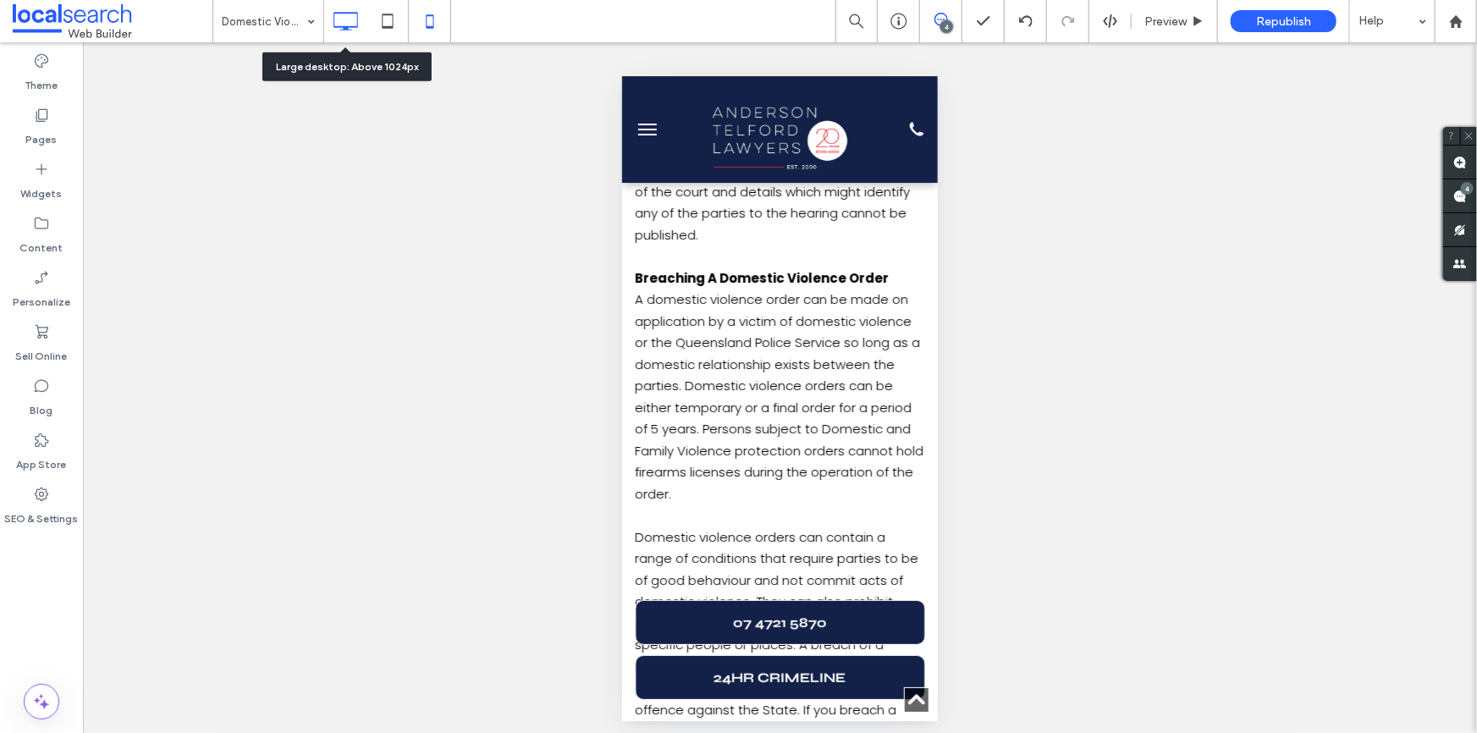
click at [347, 25] on icon at bounding box center [345, 21] width 34 height 34
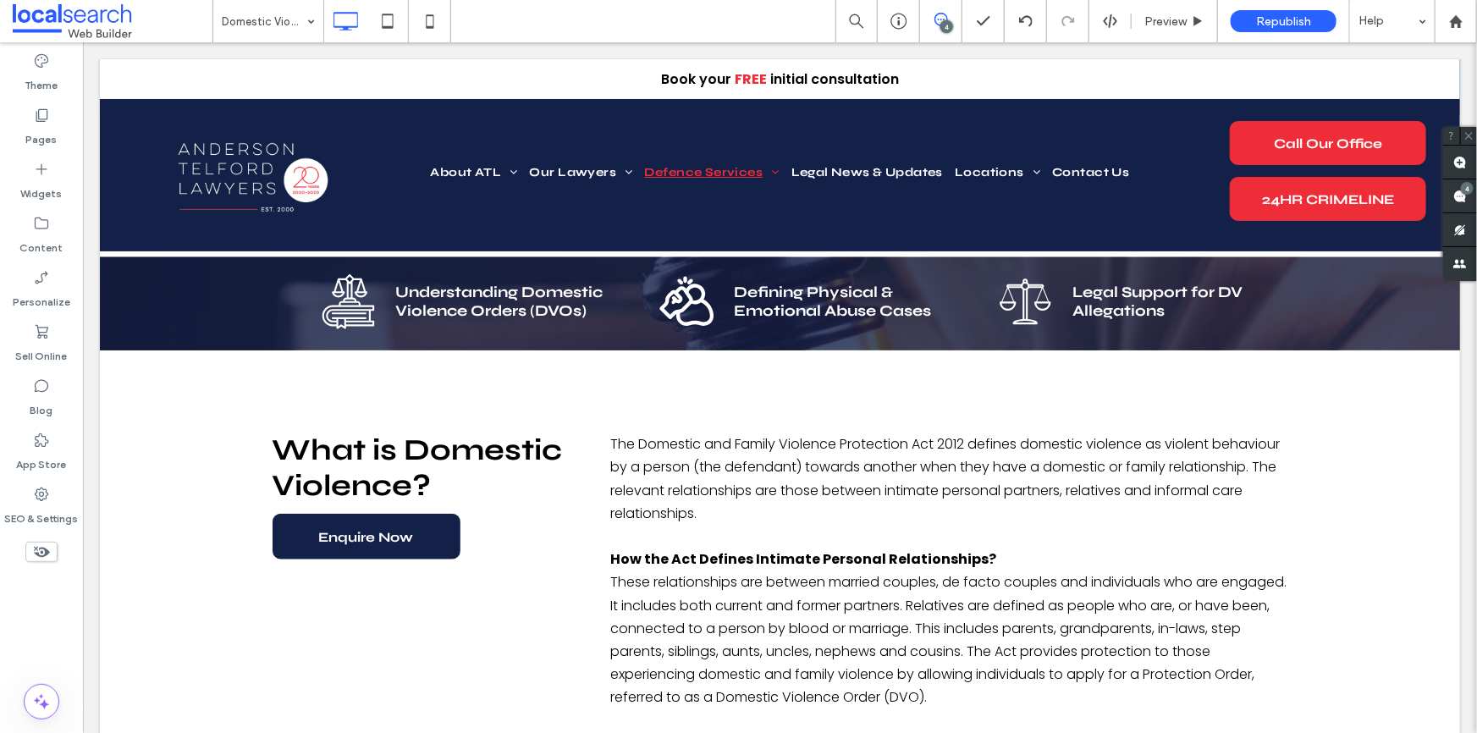
scroll to position [615, 0]
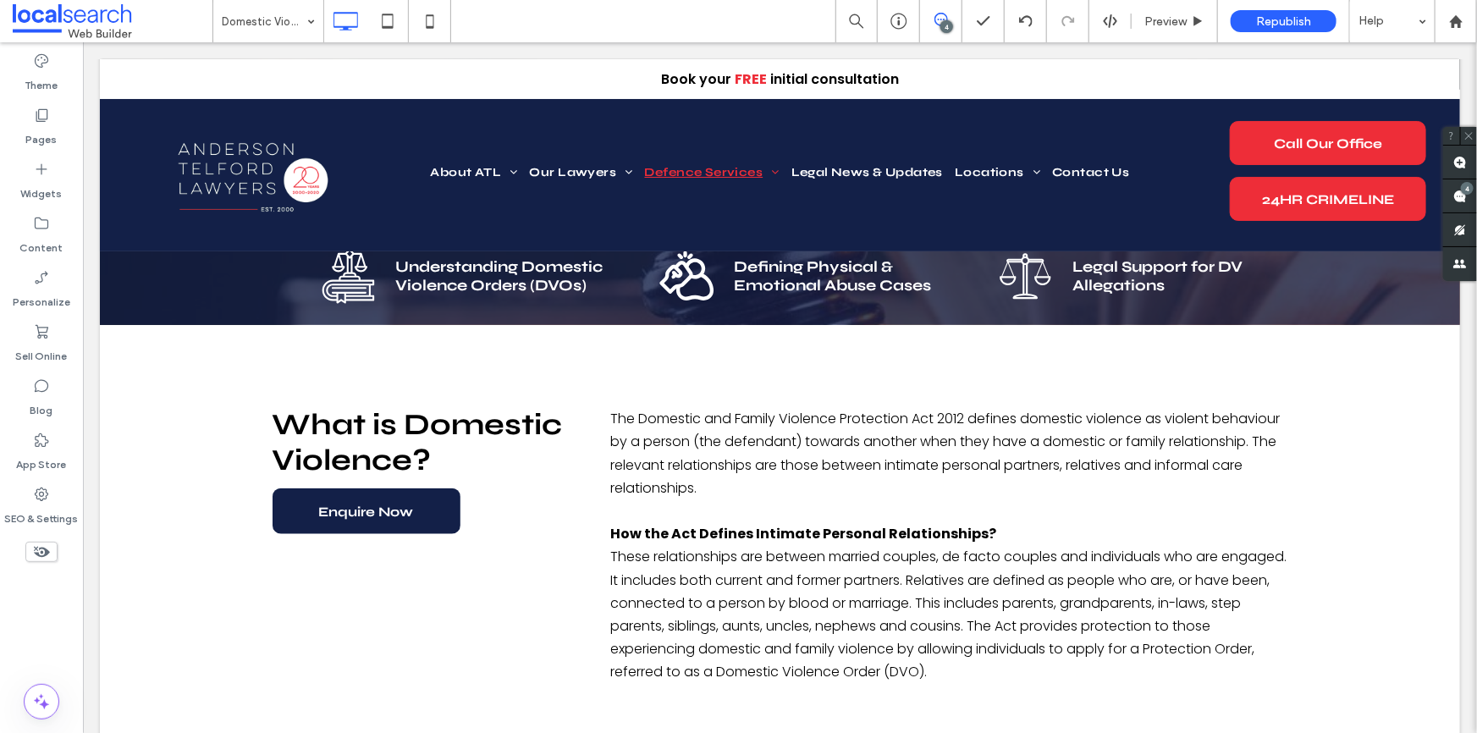
click at [941, 24] on div "4" at bounding box center [947, 26] width 13 height 13
click at [947, 18] on use at bounding box center [942, 20] width 14 height 14
click at [1465, 191] on div "4" at bounding box center [1467, 188] width 13 height 13
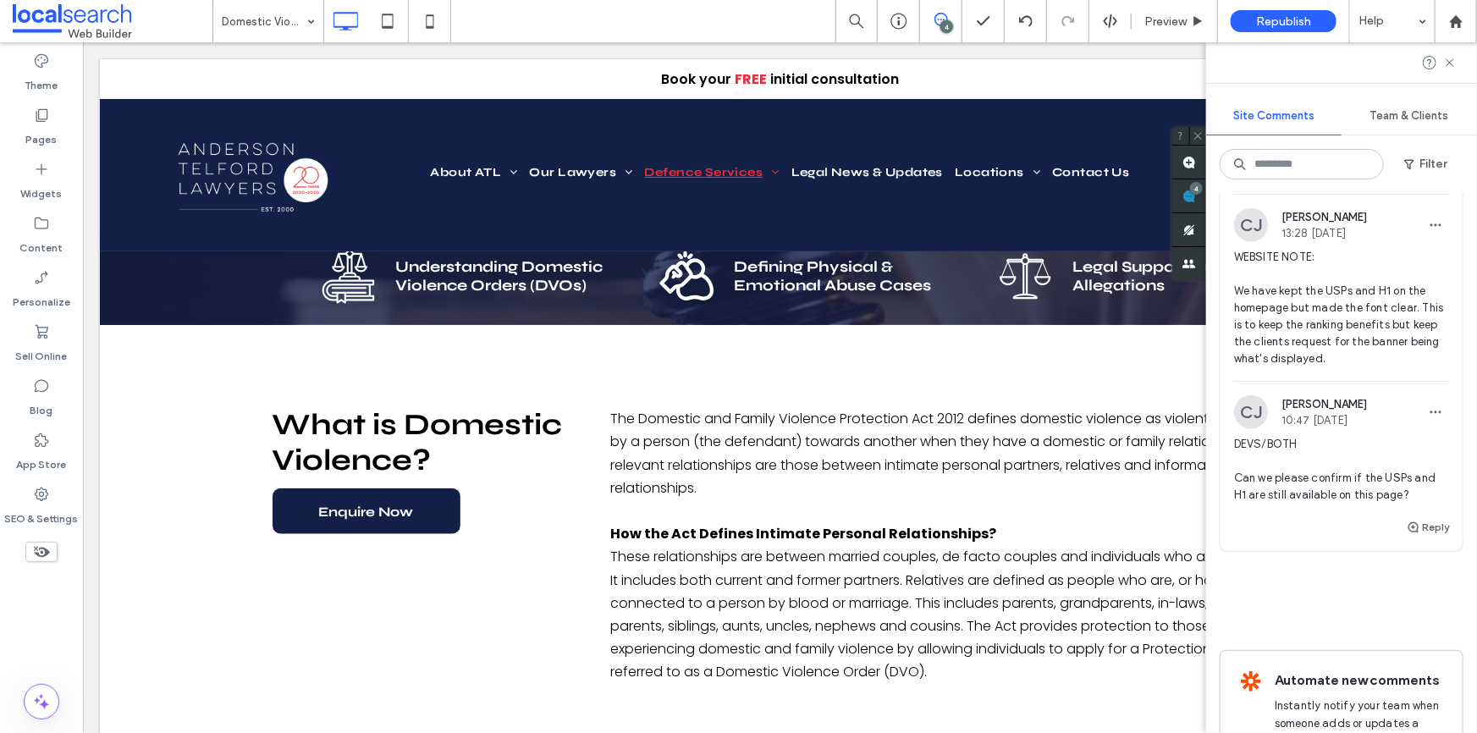
scroll to position [759, 0]
click at [1326, 350] on span "WEBSITE NOTE: We have kept the USPs and H1 on the homepage but made the font cl…" at bounding box center [1341, 310] width 215 height 119
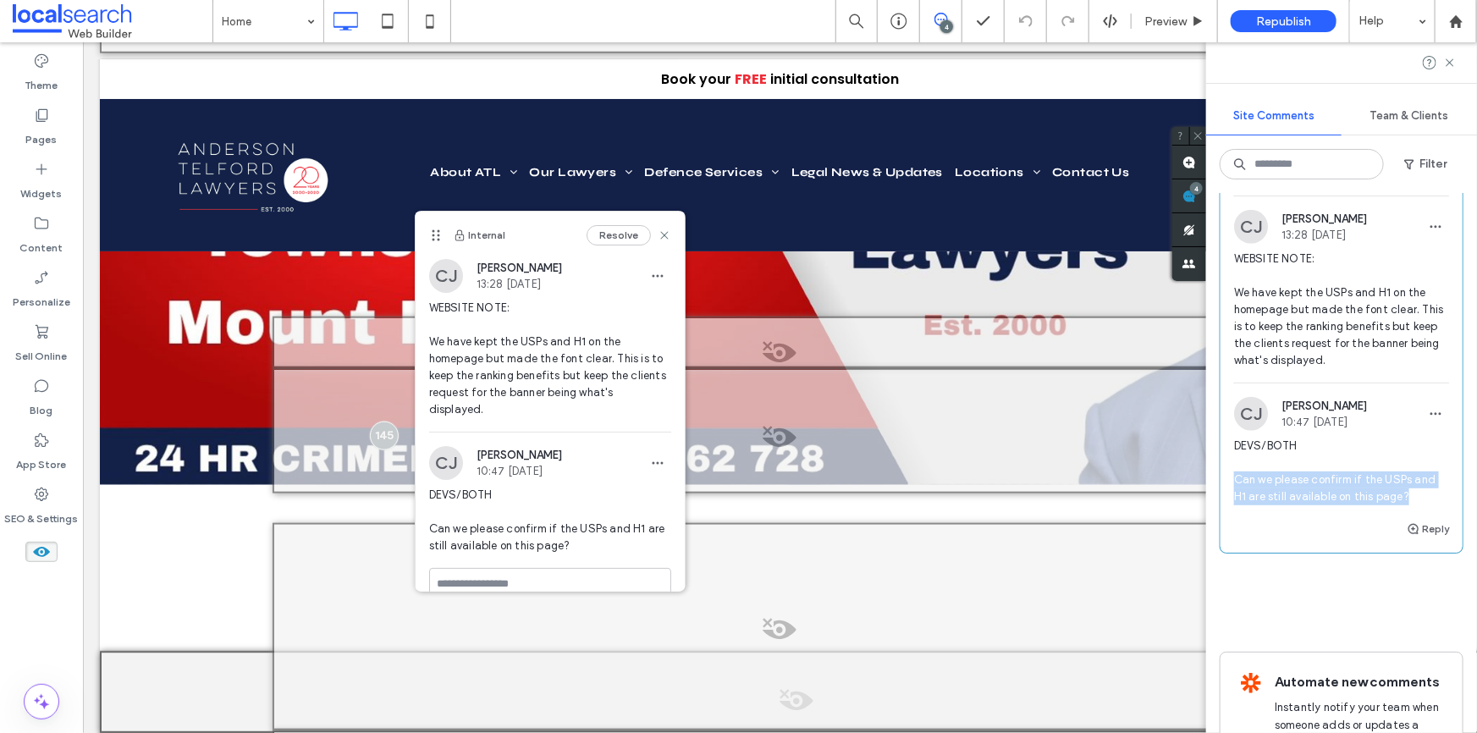
drag, startPoint x: 1234, startPoint y: 530, endPoint x: 1420, endPoint y: 545, distance: 186.0
click at [1420, 505] on span "DEVS/BOTH Can we please confirm if the USPs and H1 are still available on this …" at bounding box center [1341, 472] width 215 height 68
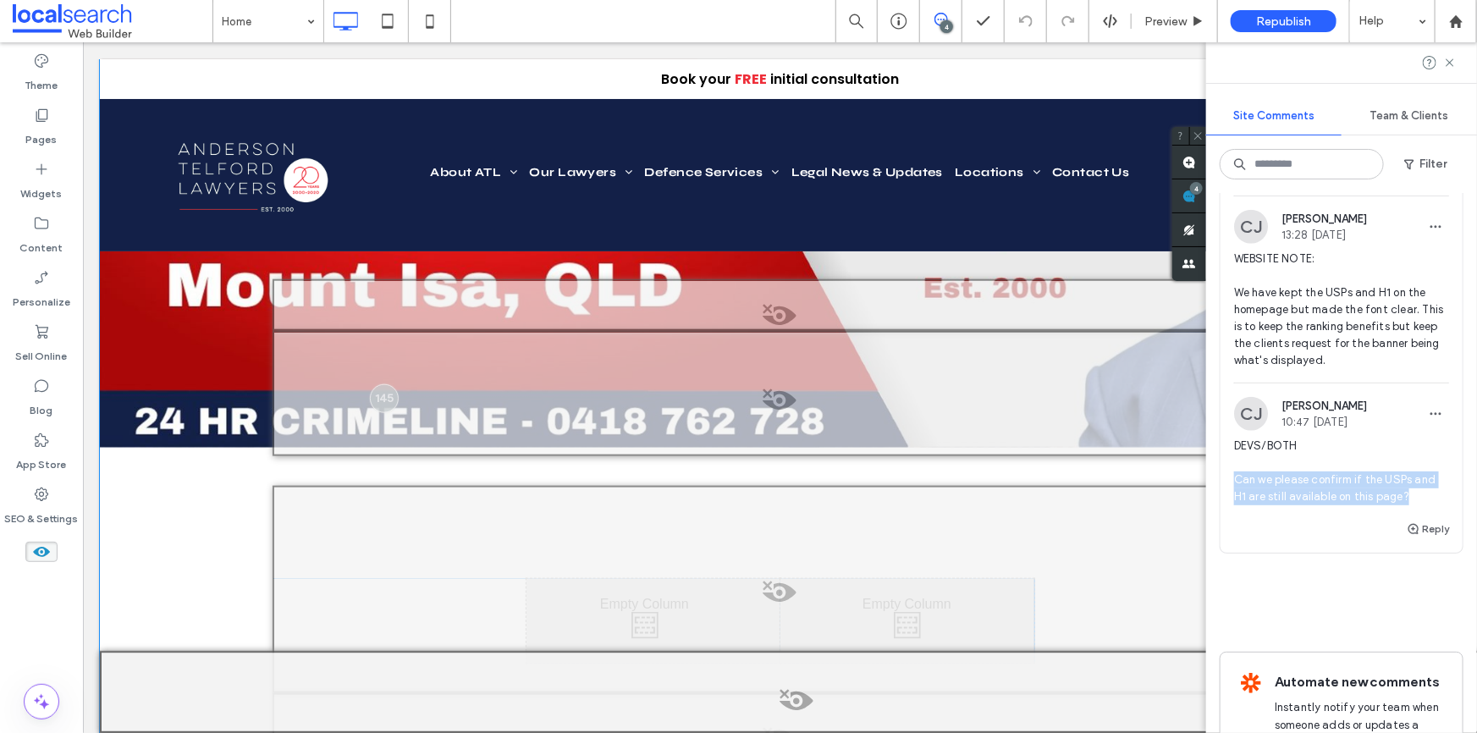
scroll to position [714, 0]
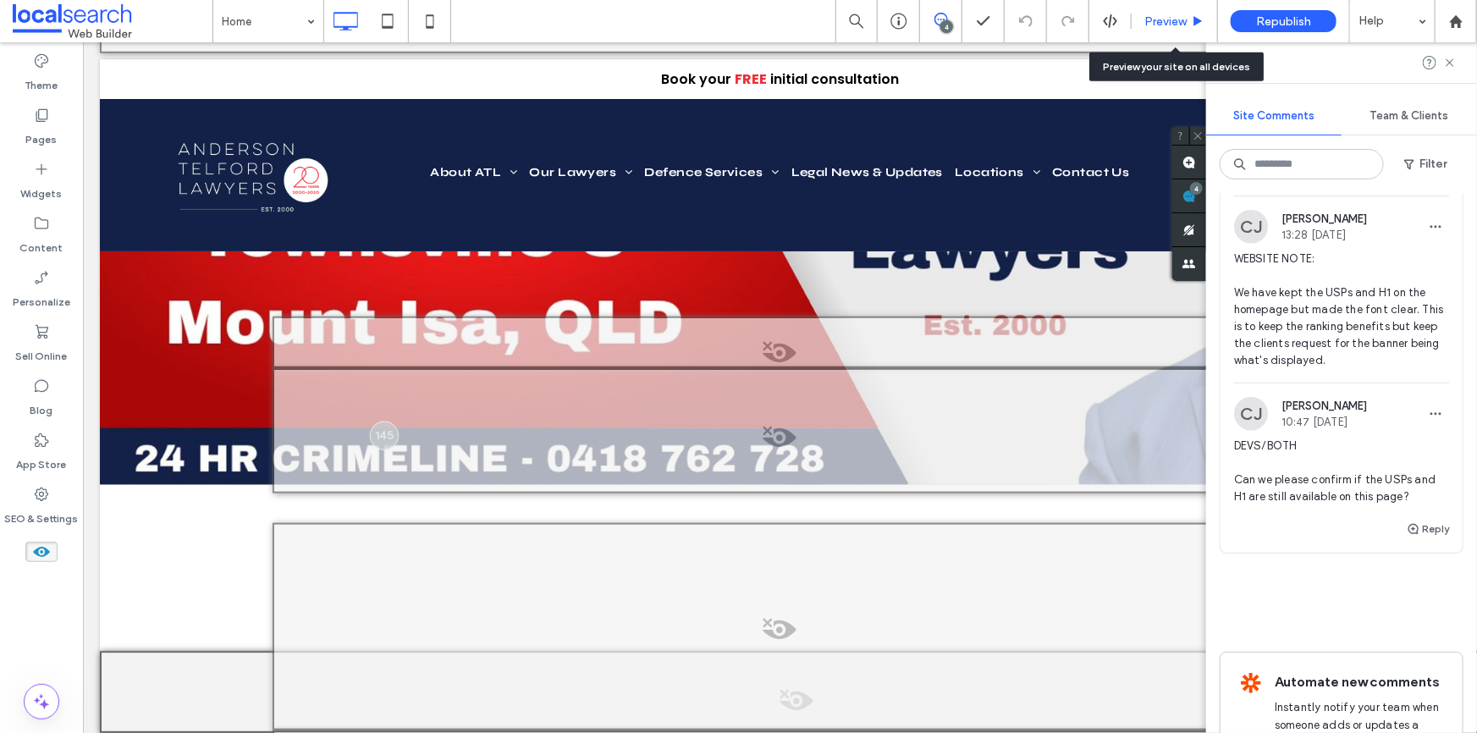
click at [1140, 24] on div "Preview" at bounding box center [1175, 21] width 86 height 14
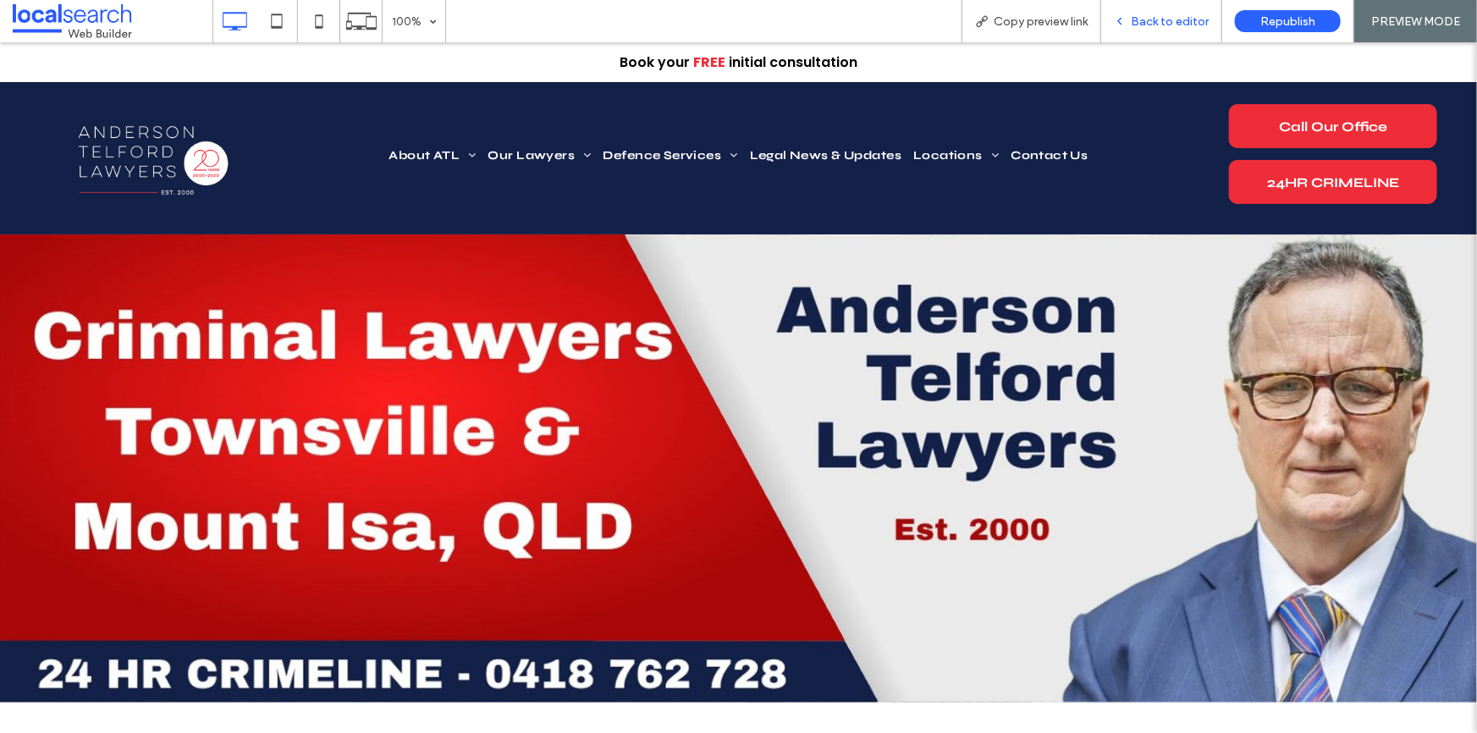
click at [1149, 16] on span "Back to editor" at bounding box center [1170, 21] width 78 height 14
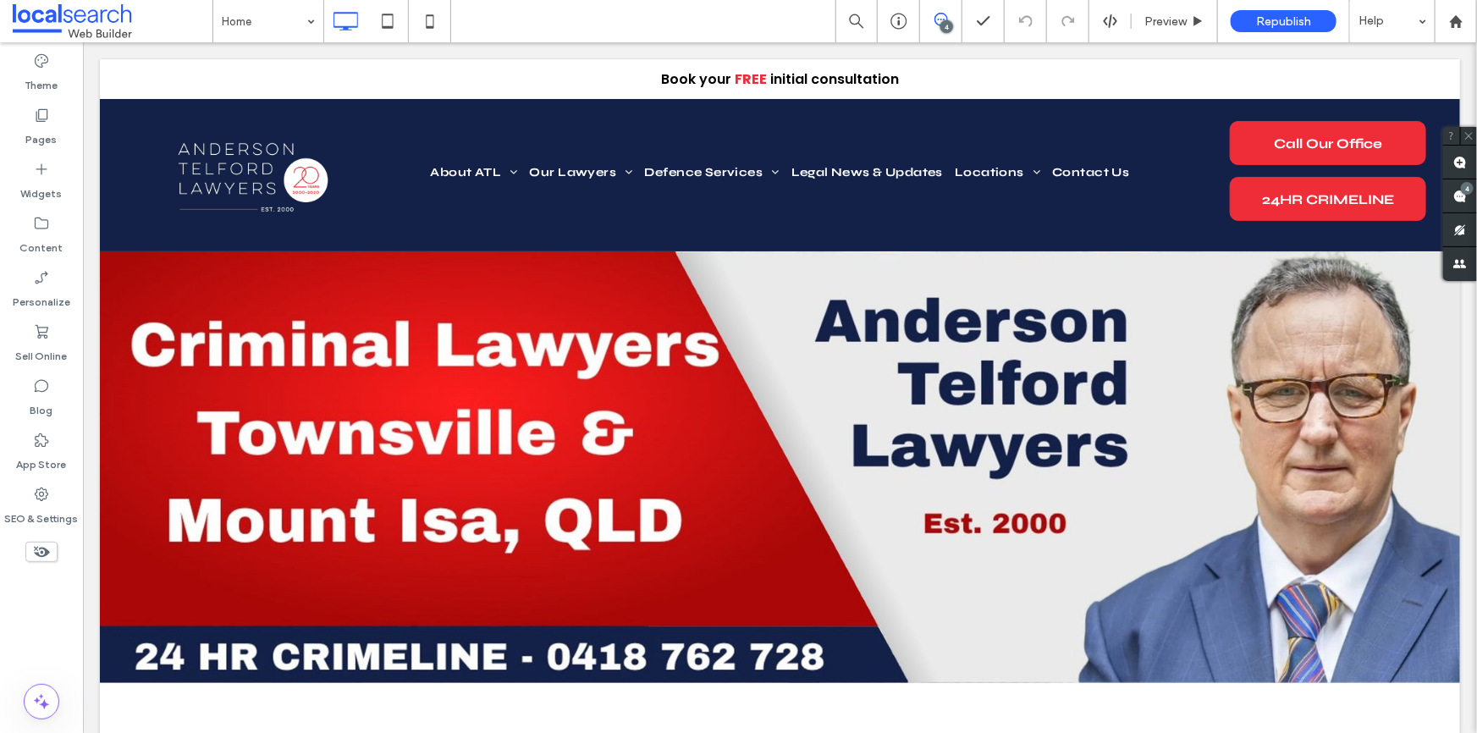
click at [37, 552] on use at bounding box center [42, 552] width 16 height 11
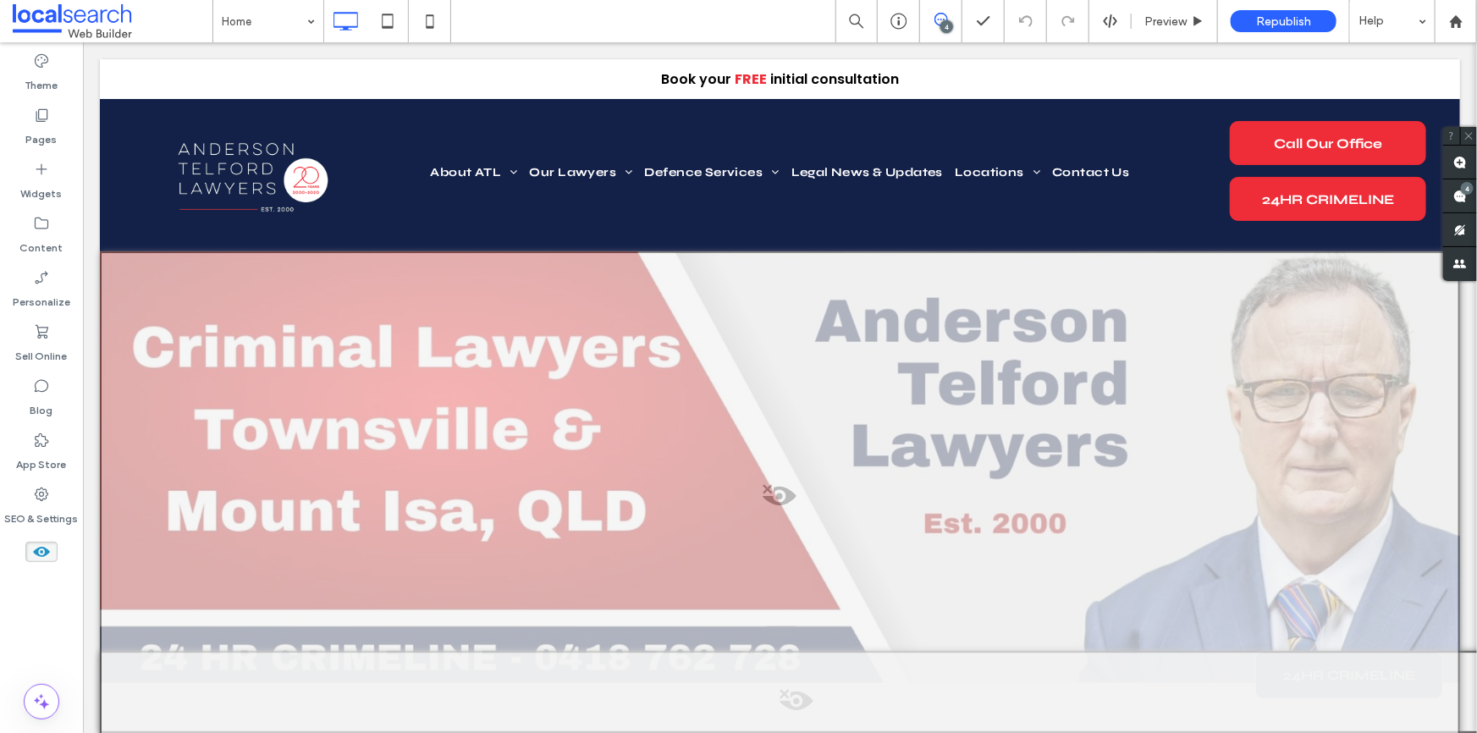
click at [40, 550] on icon at bounding box center [41, 552] width 19 height 19
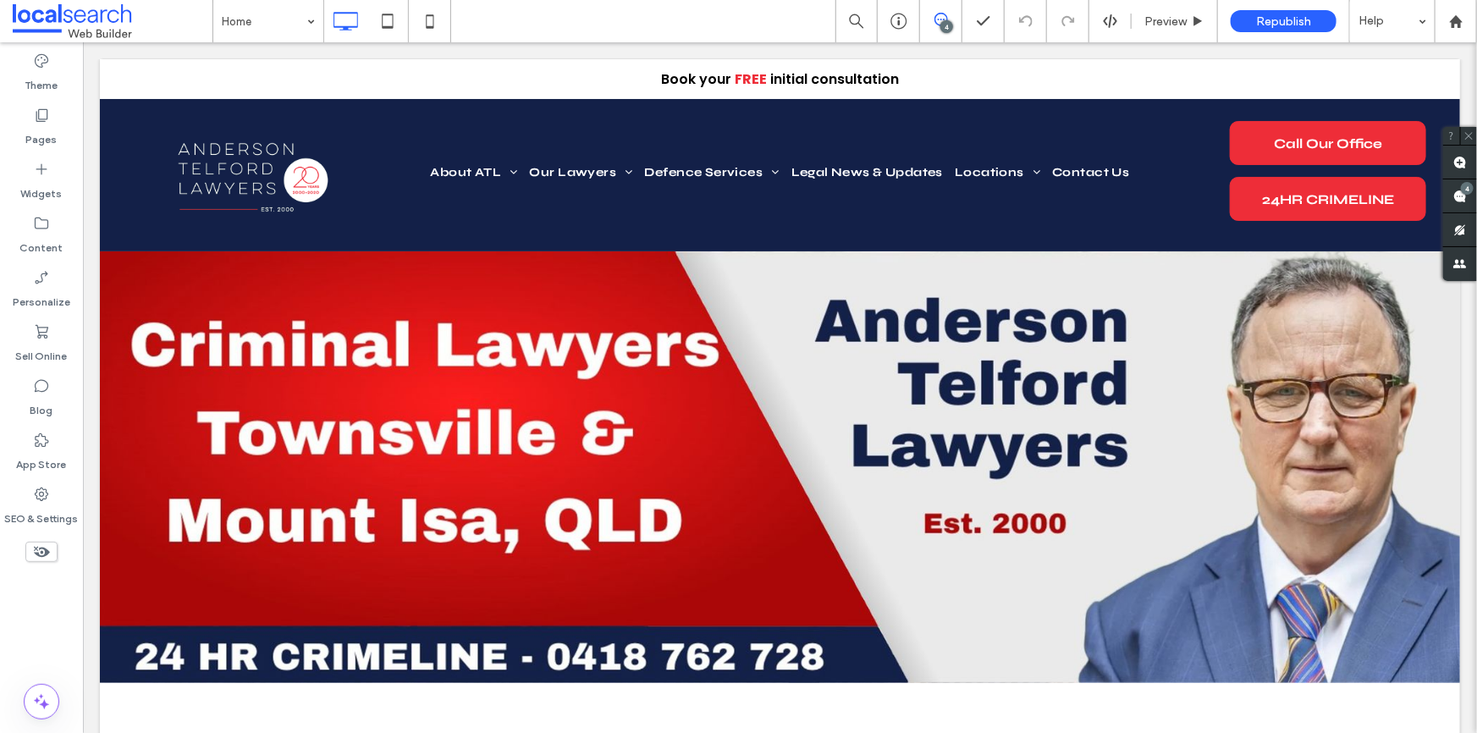
click at [40, 550] on icon at bounding box center [41, 552] width 19 height 19
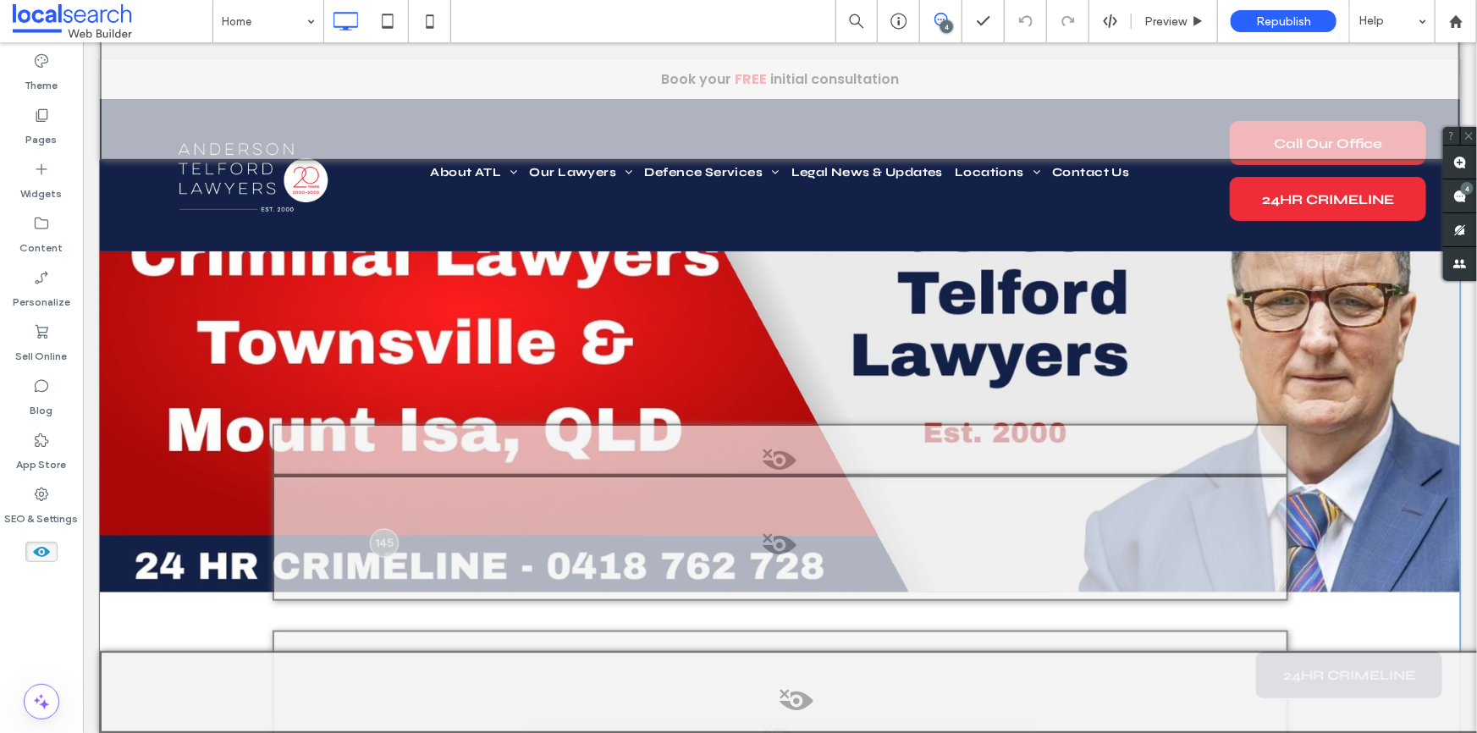
scroll to position [615, 0]
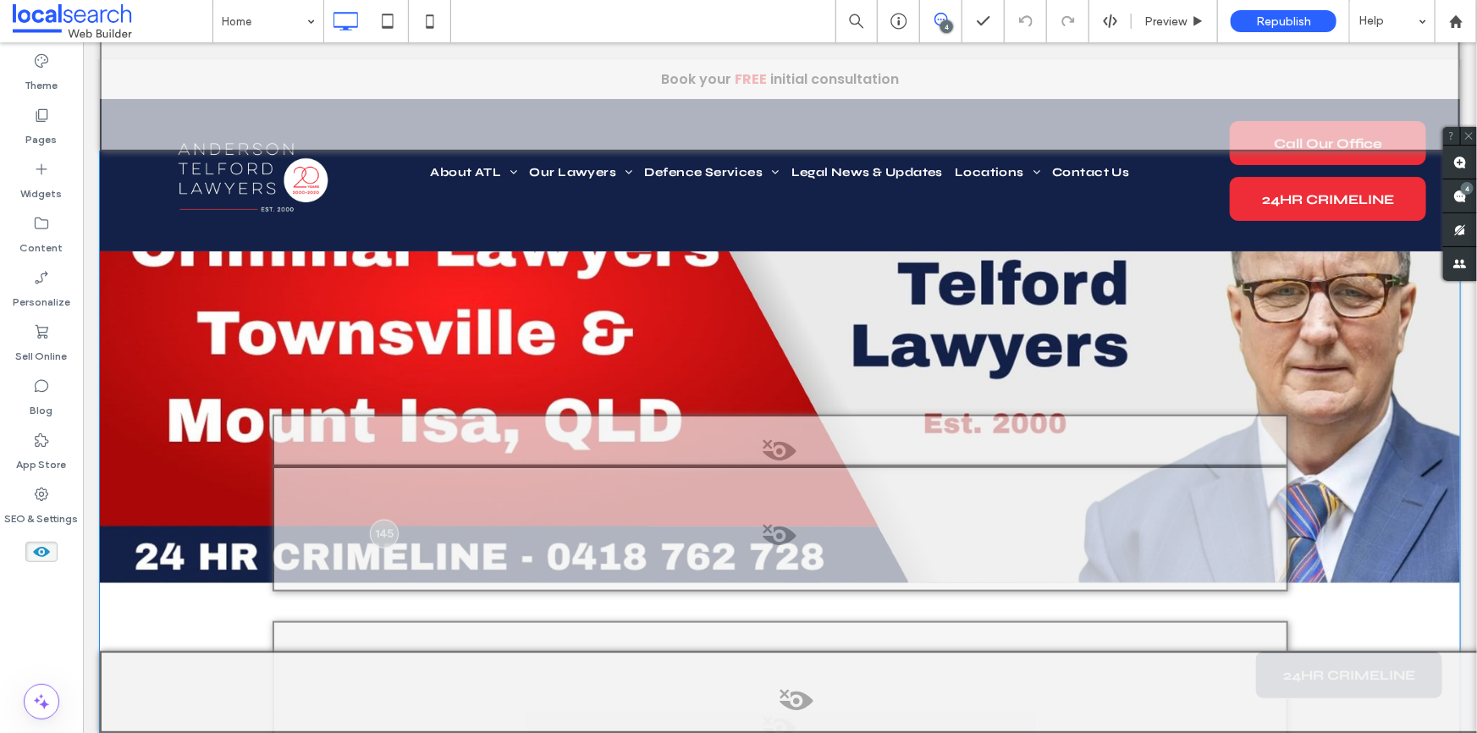
click at [777, 449] on span at bounding box center [779, 455] width 1013 height 34
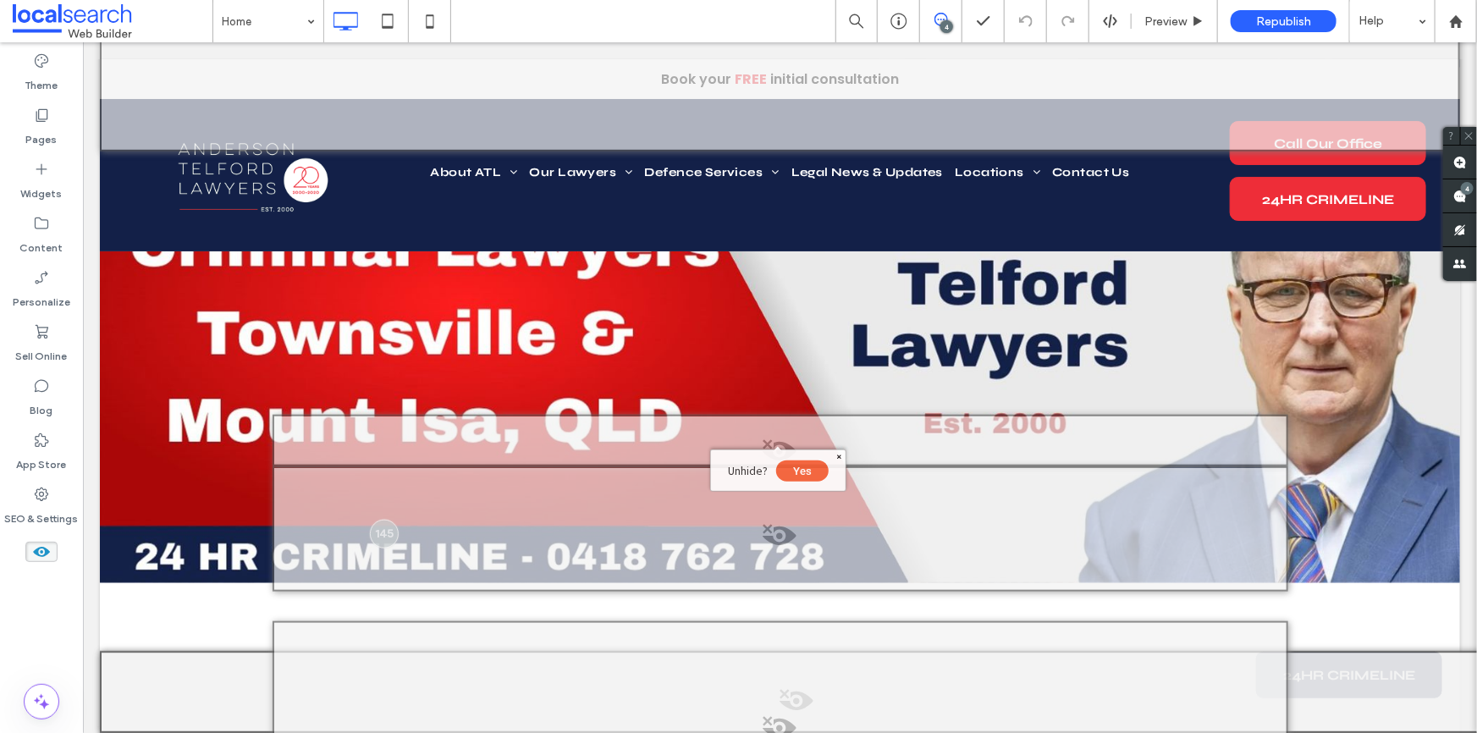
click at [800, 470] on button "Yes" at bounding box center [801, 470] width 52 height 21
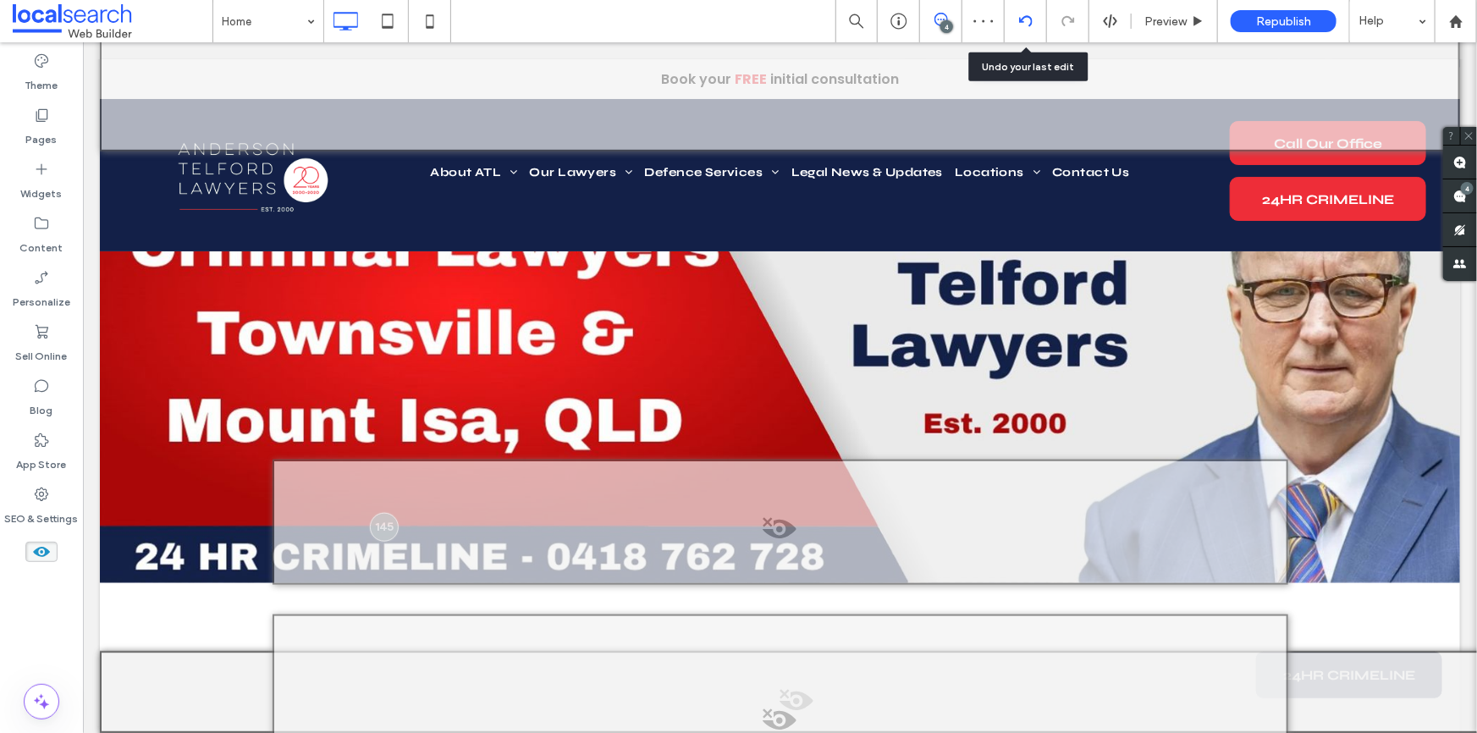
click at [1023, 13] on div at bounding box center [1026, 21] width 42 height 42
click at [1026, 15] on icon at bounding box center [1026, 21] width 14 height 14
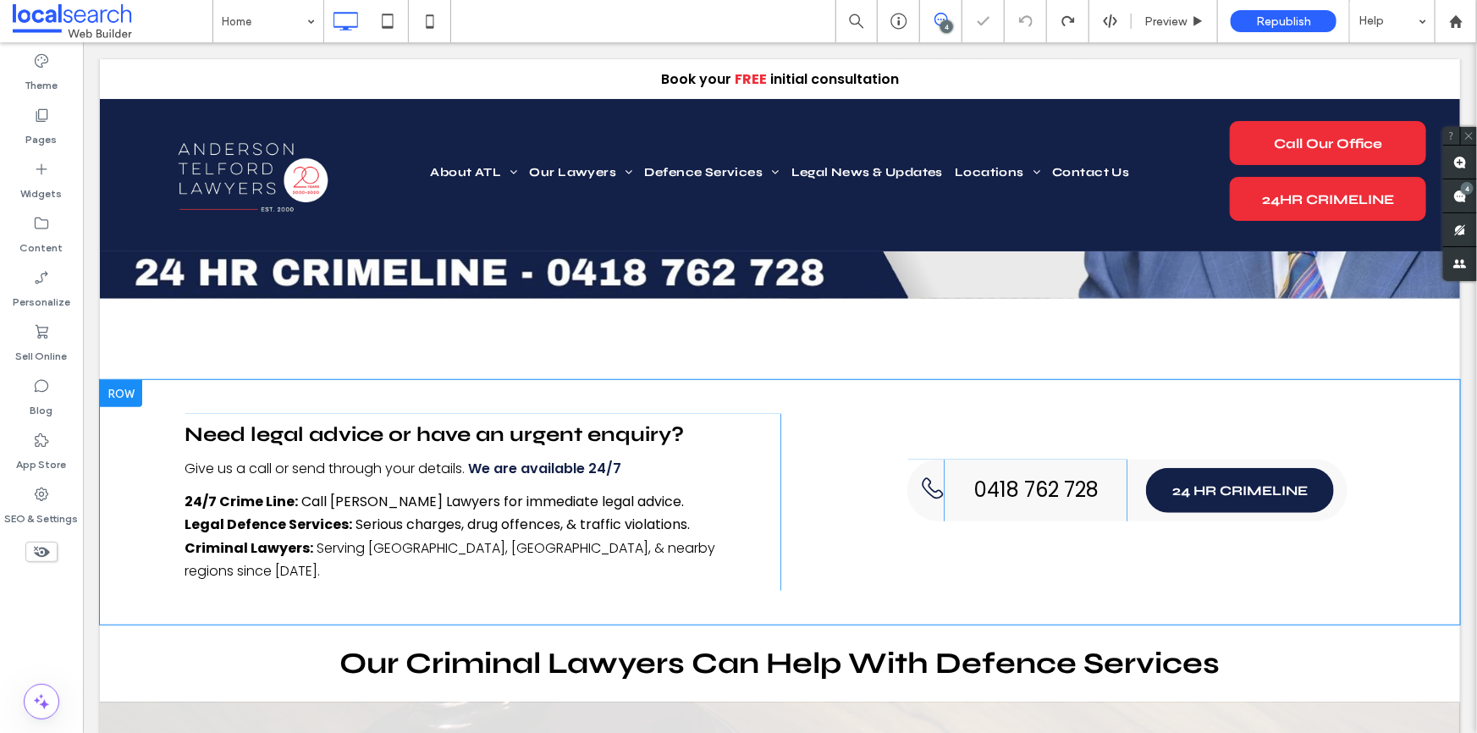
scroll to position [0, 0]
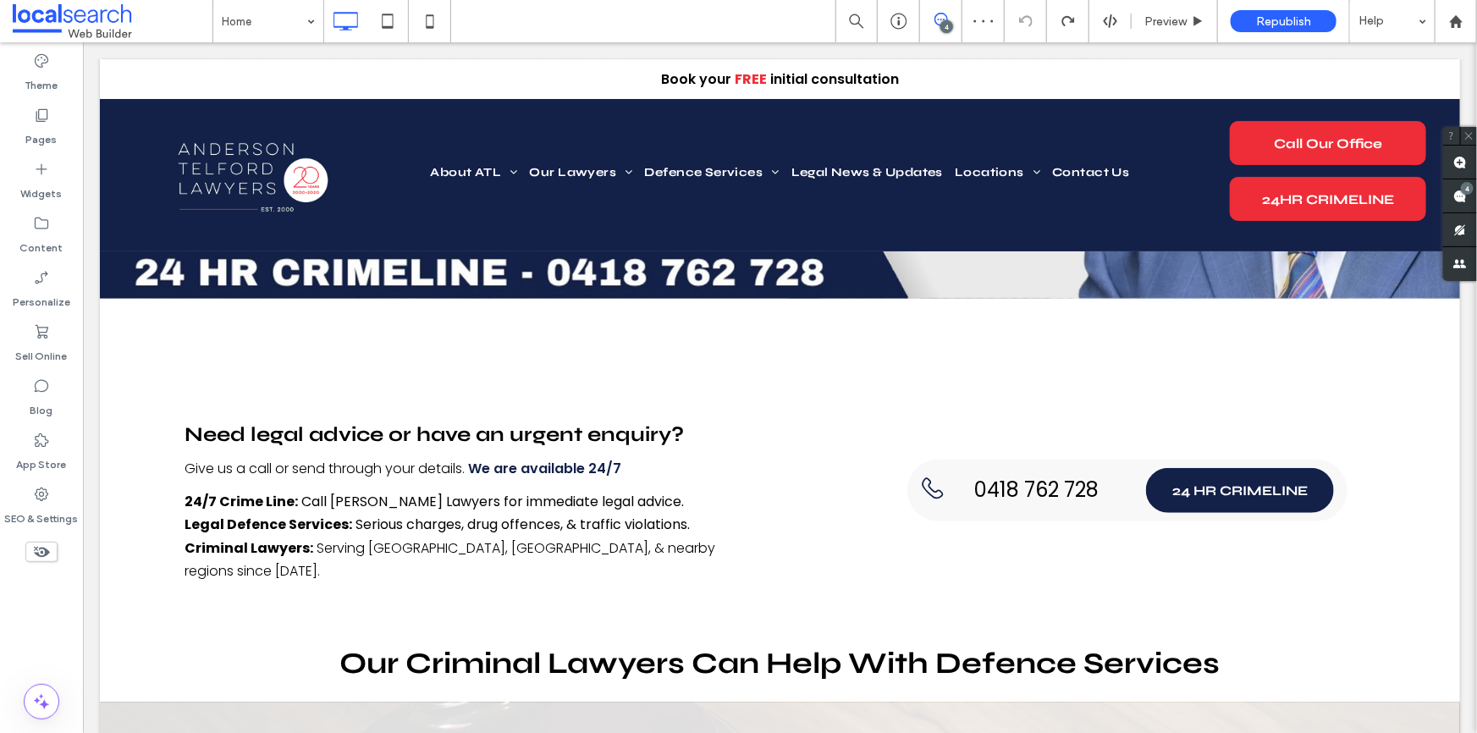
click at [40, 555] on icon at bounding box center [41, 552] width 19 height 19
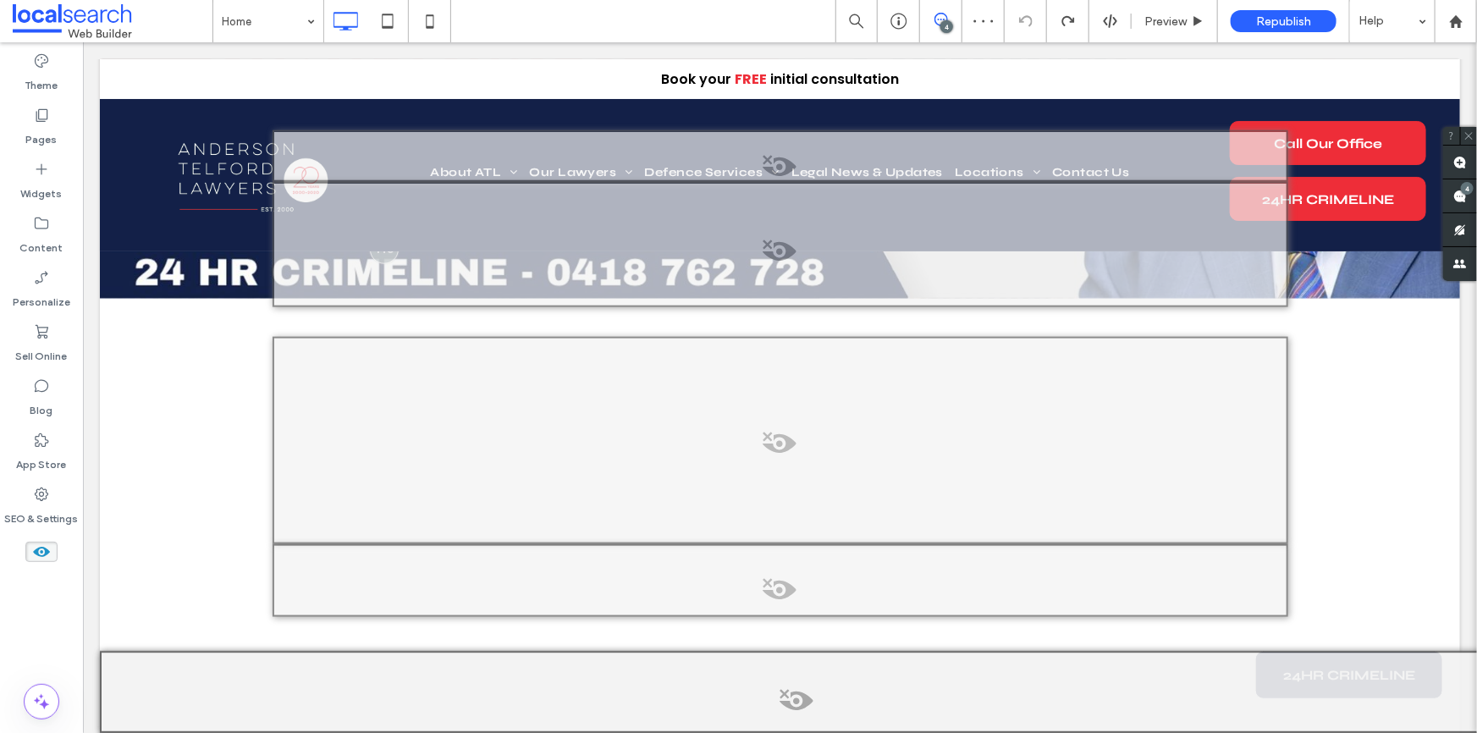
click at [49, 550] on use at bounding box center [41, 552] width 17 height 10
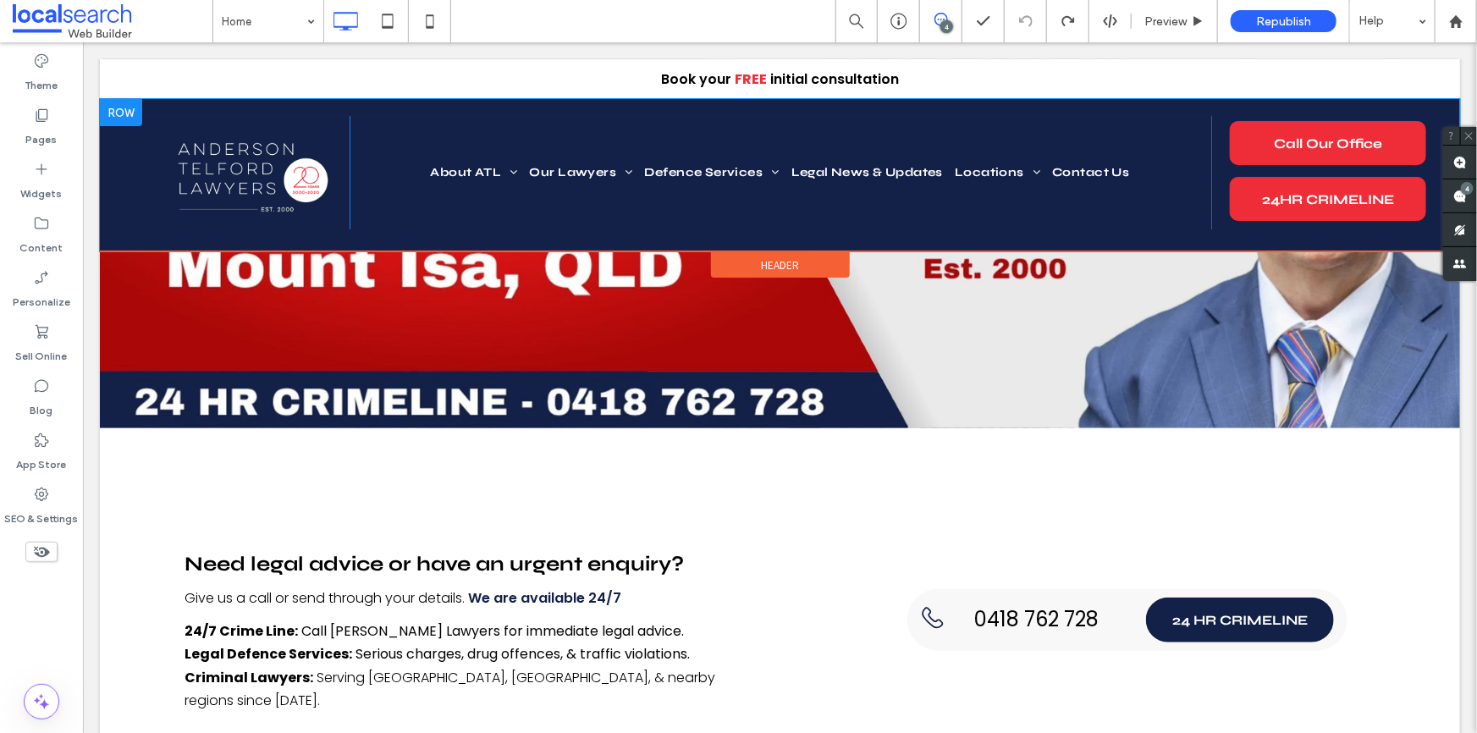
scroll to position [230, 0]
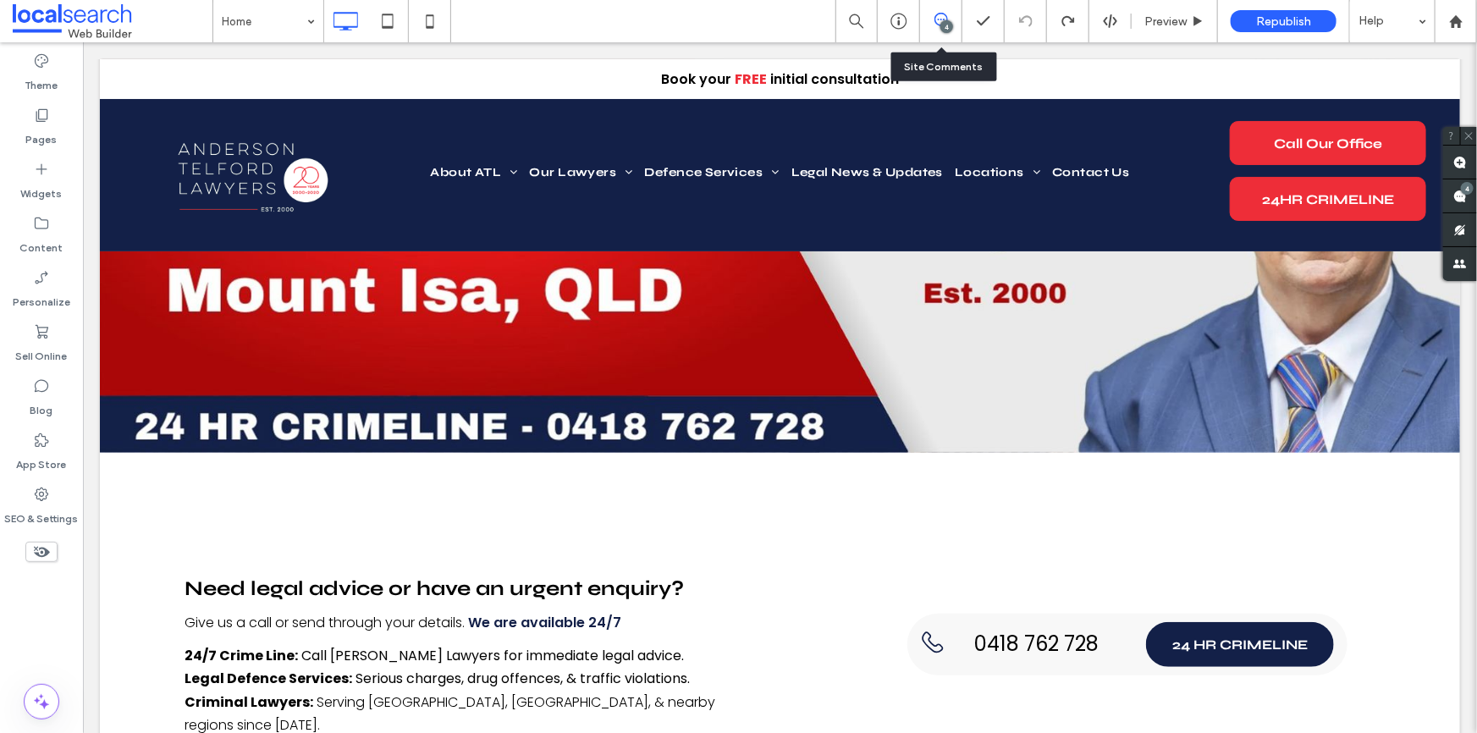
click at [948, 17] on span at bounding box center [940, 20] width 41 height 14
click at [944, 18] on icon at bounding box center [942, 20] width 14 height 14
click at [1469, 198] on span at bounding box center [1460, 195] width 34 height 33
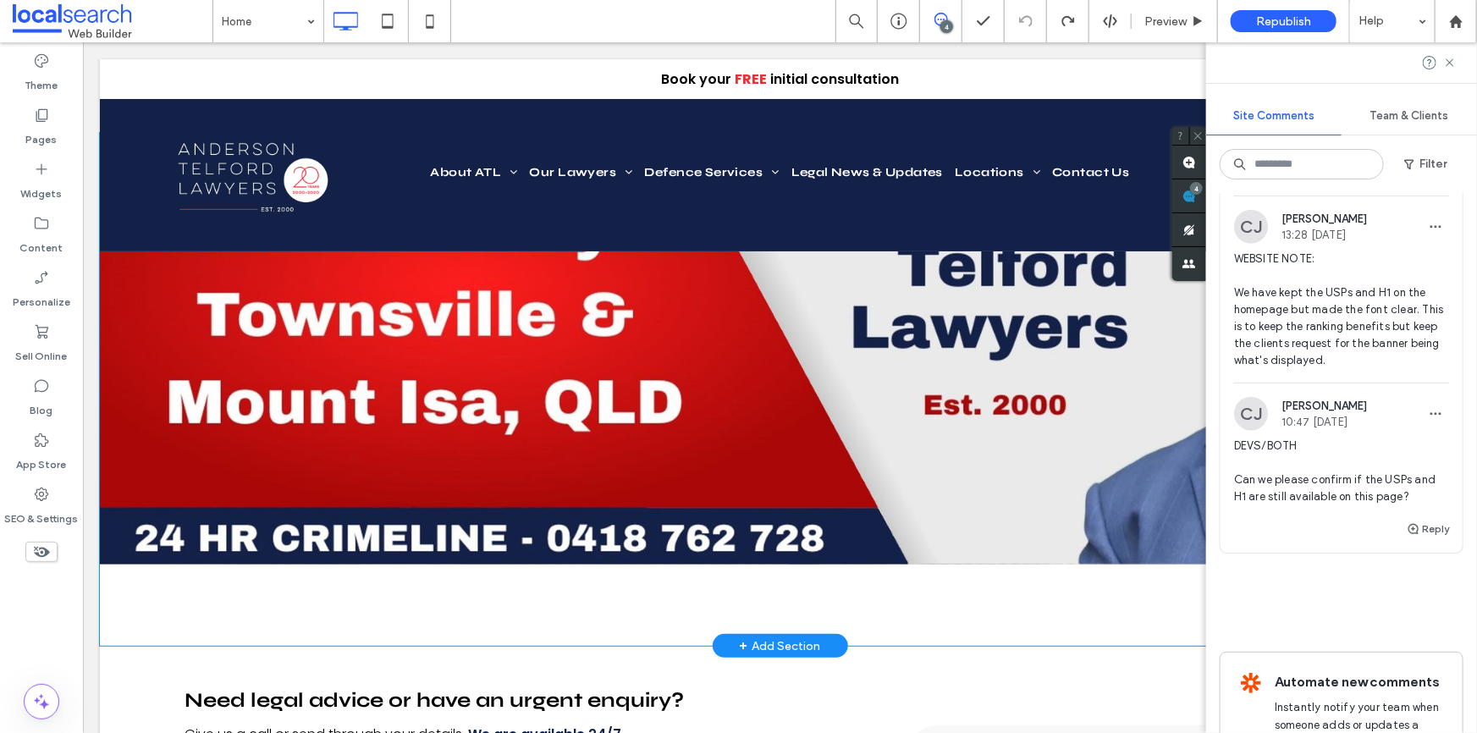
scroll to position [0, 0]
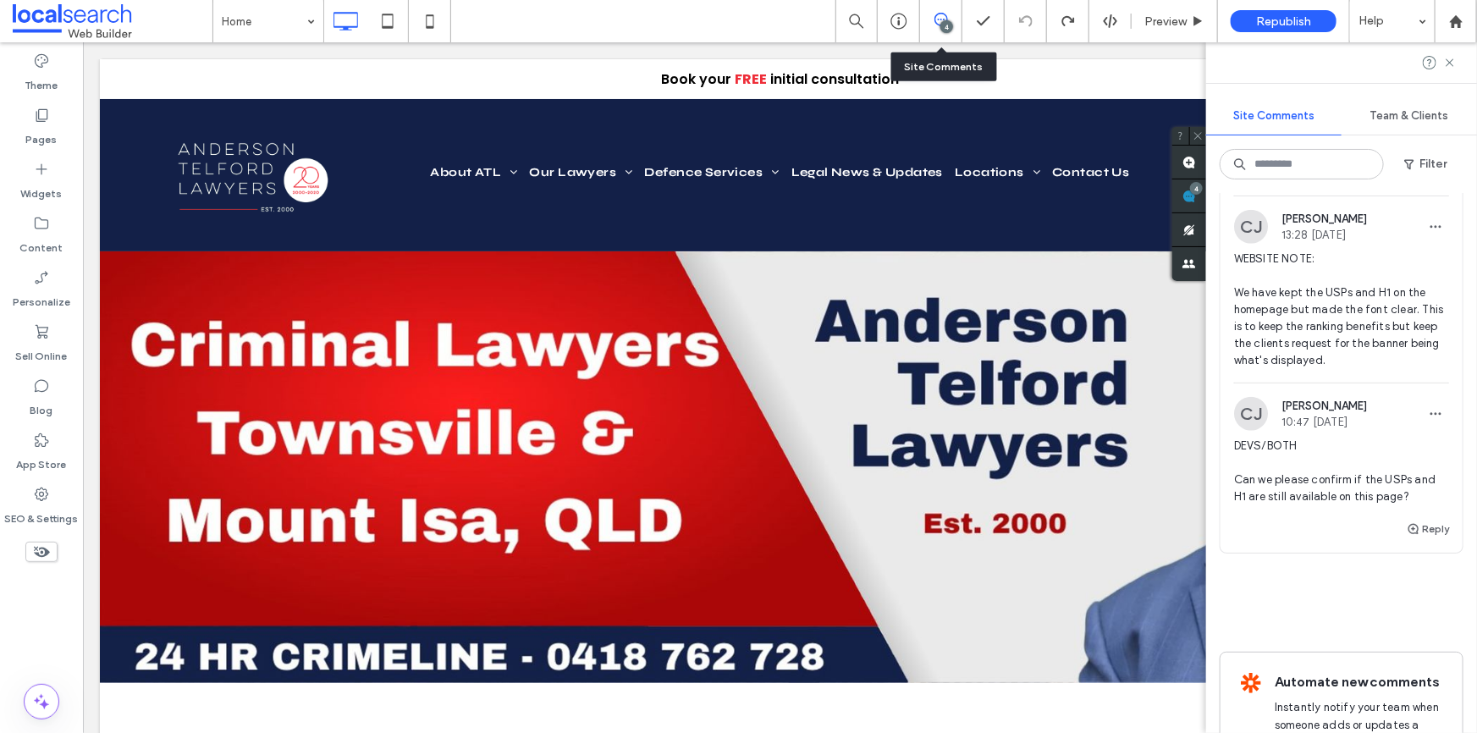
click at [958, 8] on div "4" at bounding box center [941, 21] width 42 height 42
click at [953, 11] on div "4" at bounding box center [941, 21] width 42 height 42
click at [941, 17] on icon at bounding box center [942, 20] width 14 height 14
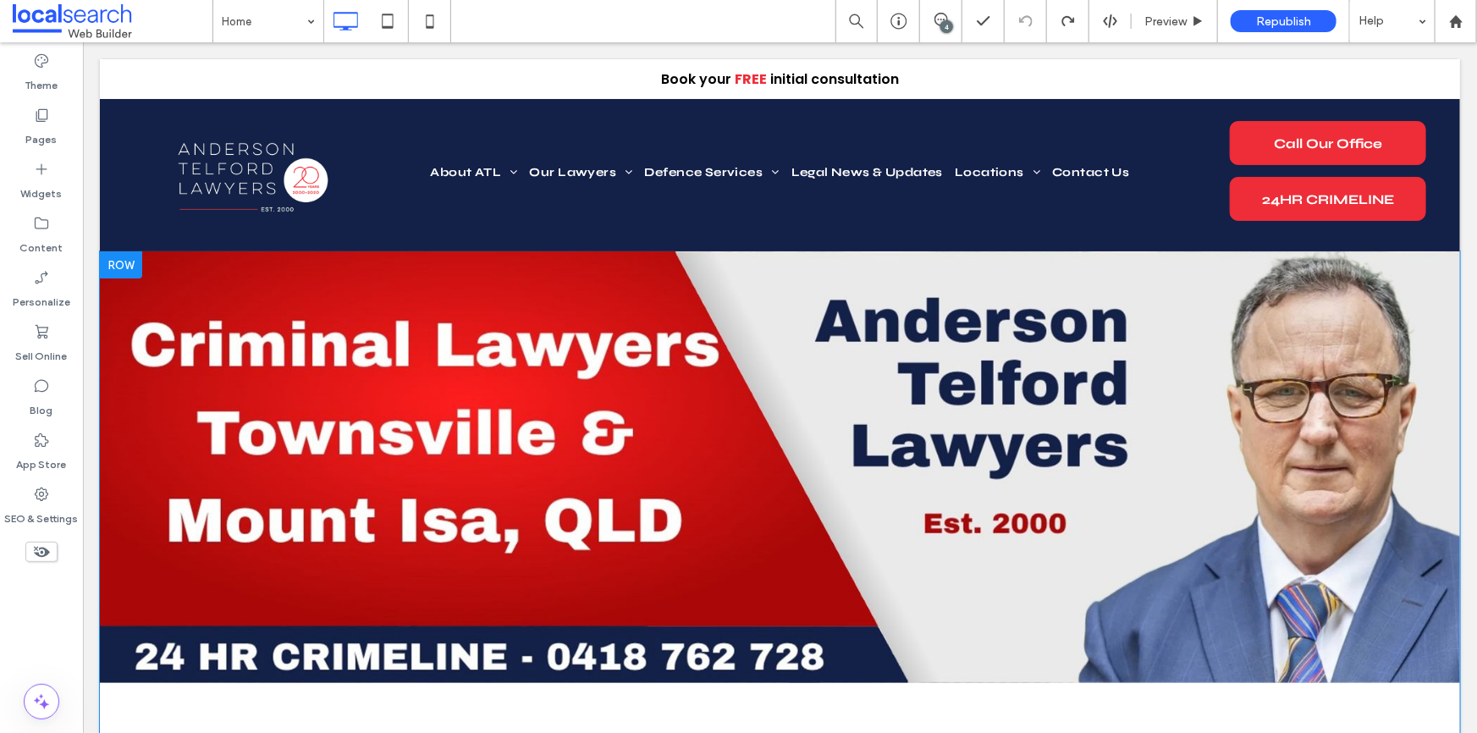
click at [566, 422] on div "Anderson Telford Lawyers Mount Isa Criminal Lawyers Townsville & Mount Isa, QLD…" at bounding box center [779, 507] width 1360 height 513
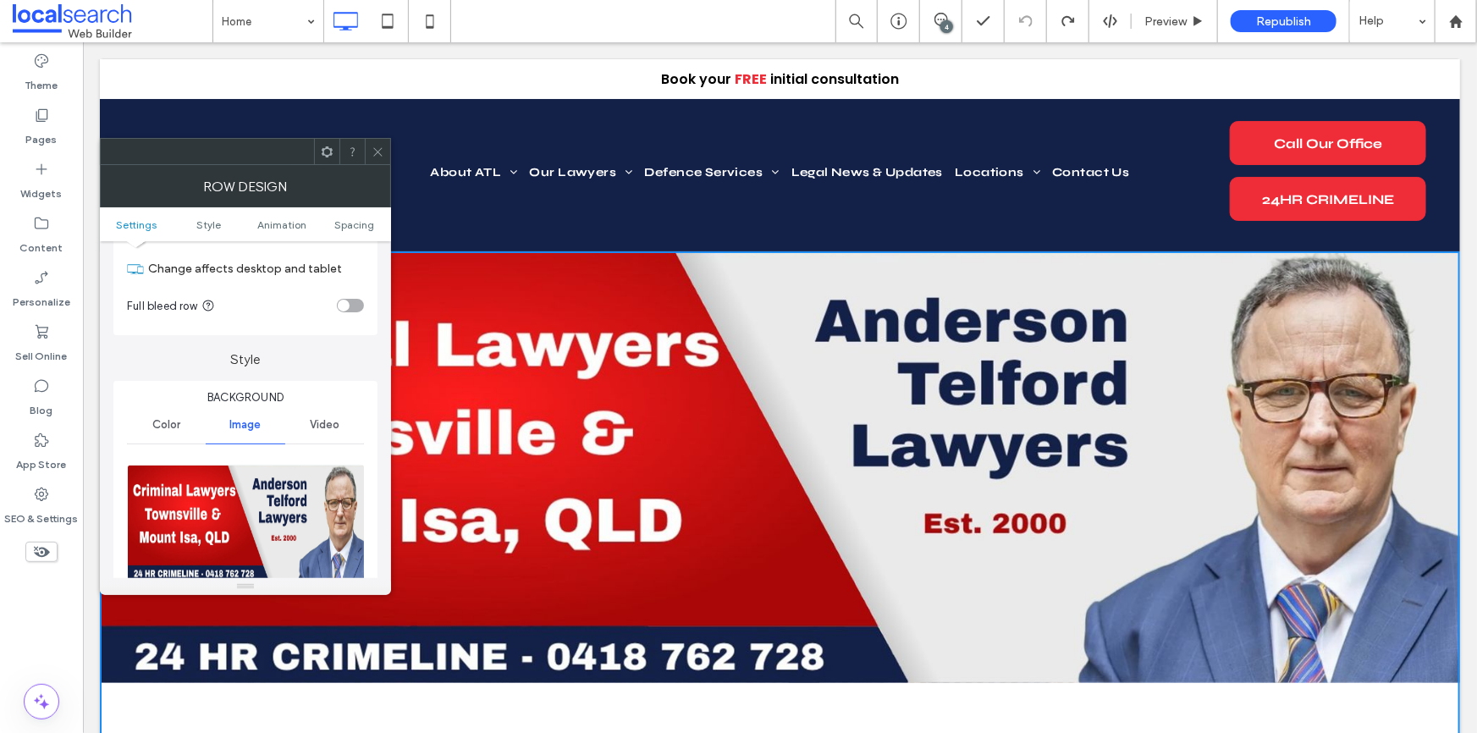
scroll to position [153, 0]
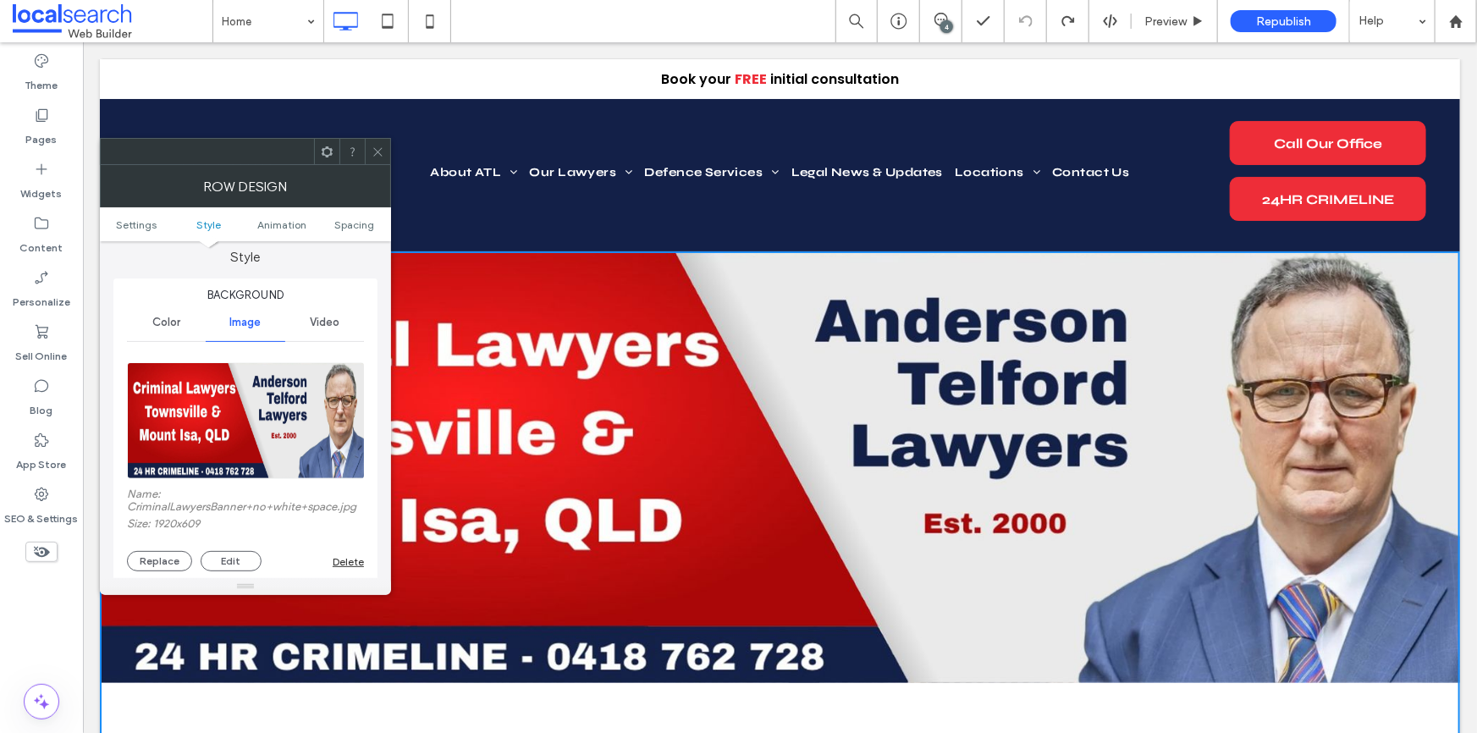
click at [375, 161] on span at bounding box center [378, 151] width 13 height 25
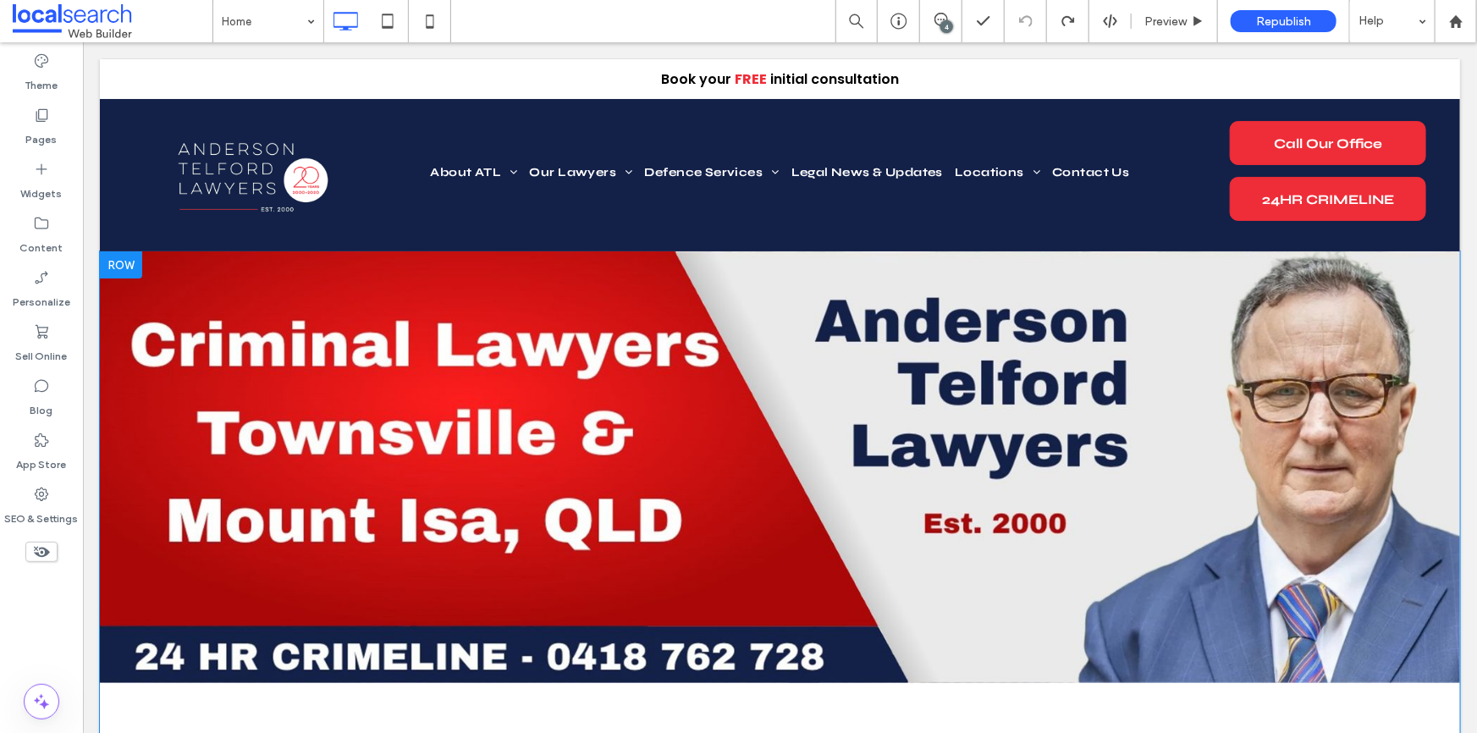
scroll to position [0, 0]
click at [429, 324] on div "Anderson Telford Lawyers Mount Isa Criminal Lawyers Townsville & Mount Isa, QLD…" at bounding box center [779, 507] width 1360 height 513
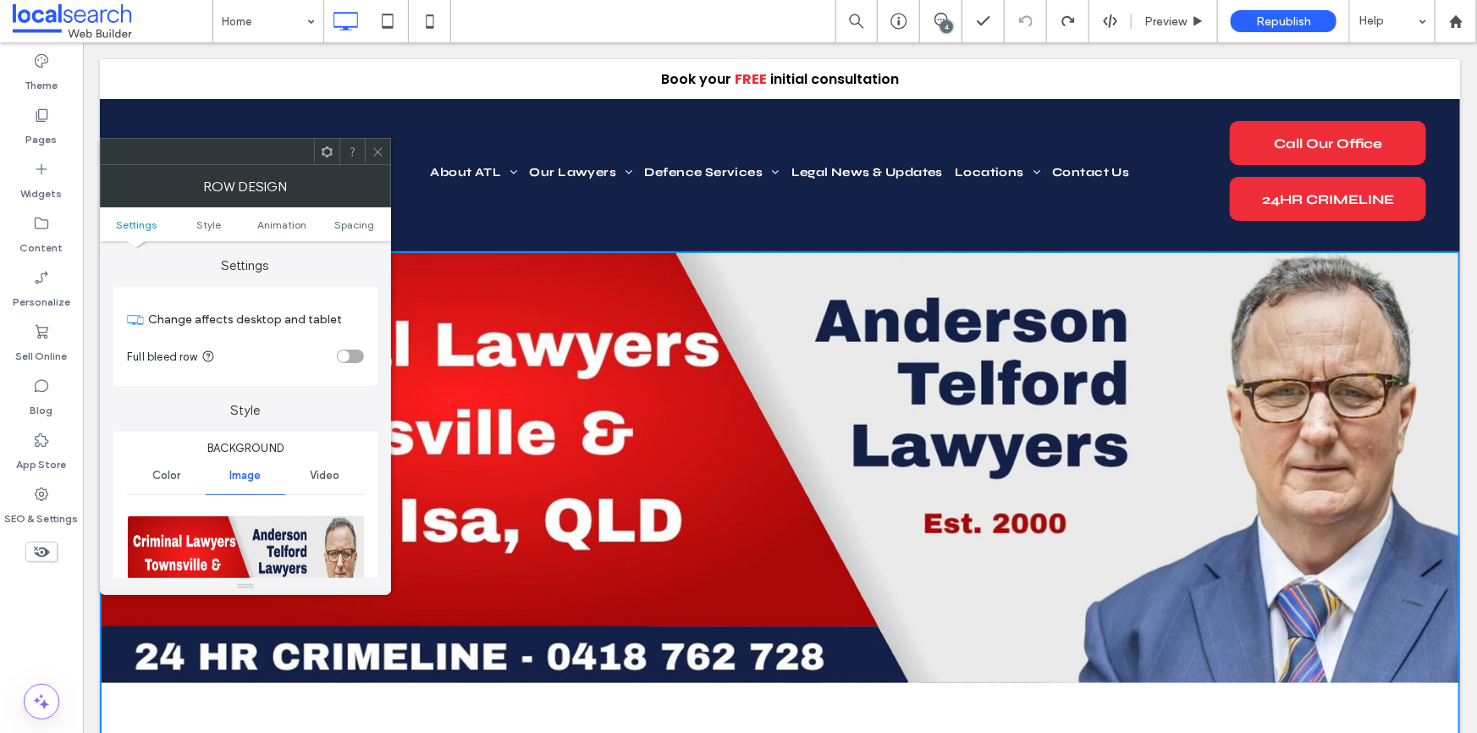
click at [429, 324] on div "Anderson Telford Lawyers Mount Isa Criminal Lawyers Townsville & Mount Isa, QLD…" at bounding box center [779, 507] width 1360 height 513
click at [384, 160] on span at bounding box center [378, 151] width 13 height 25
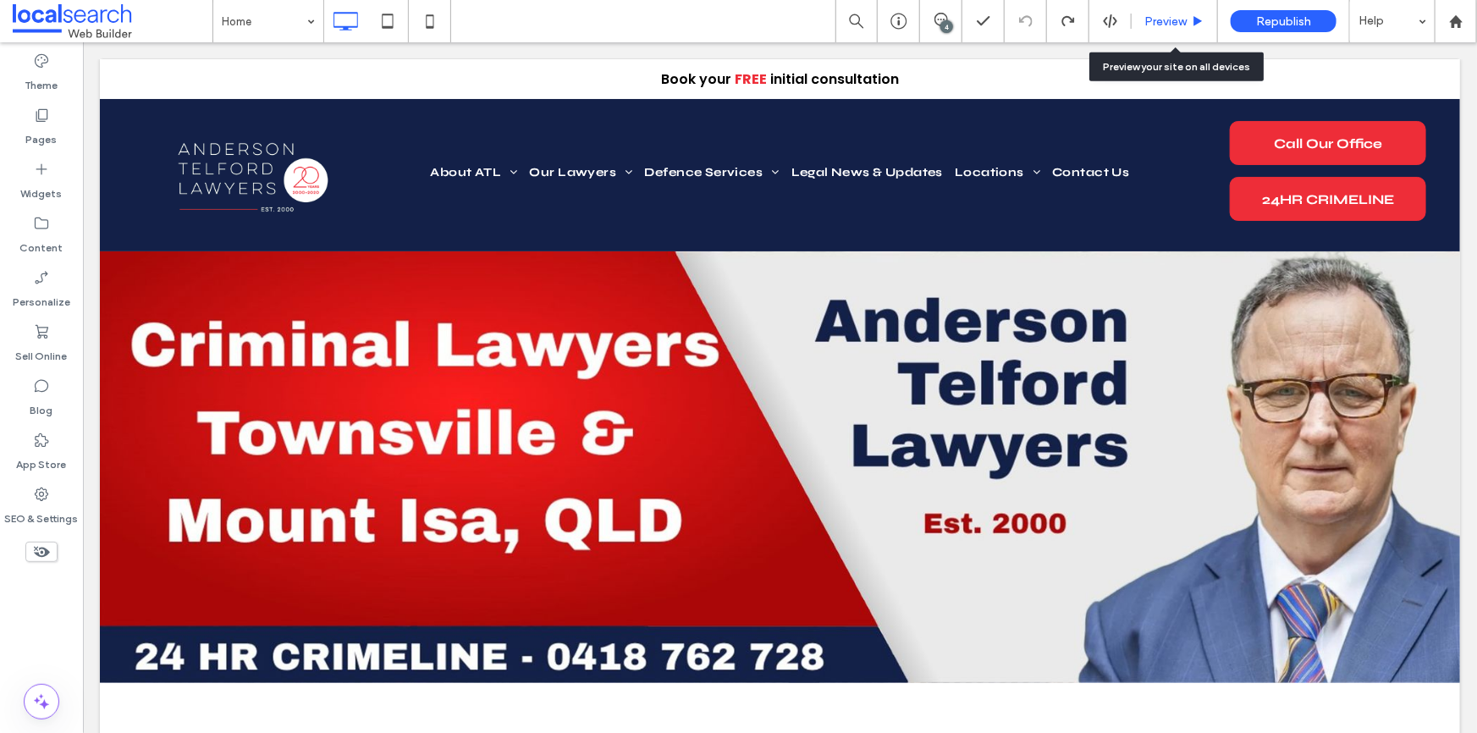
click at [1151, 22] on span "Preview" at bounding box center [1166, 21] width 42 height 14
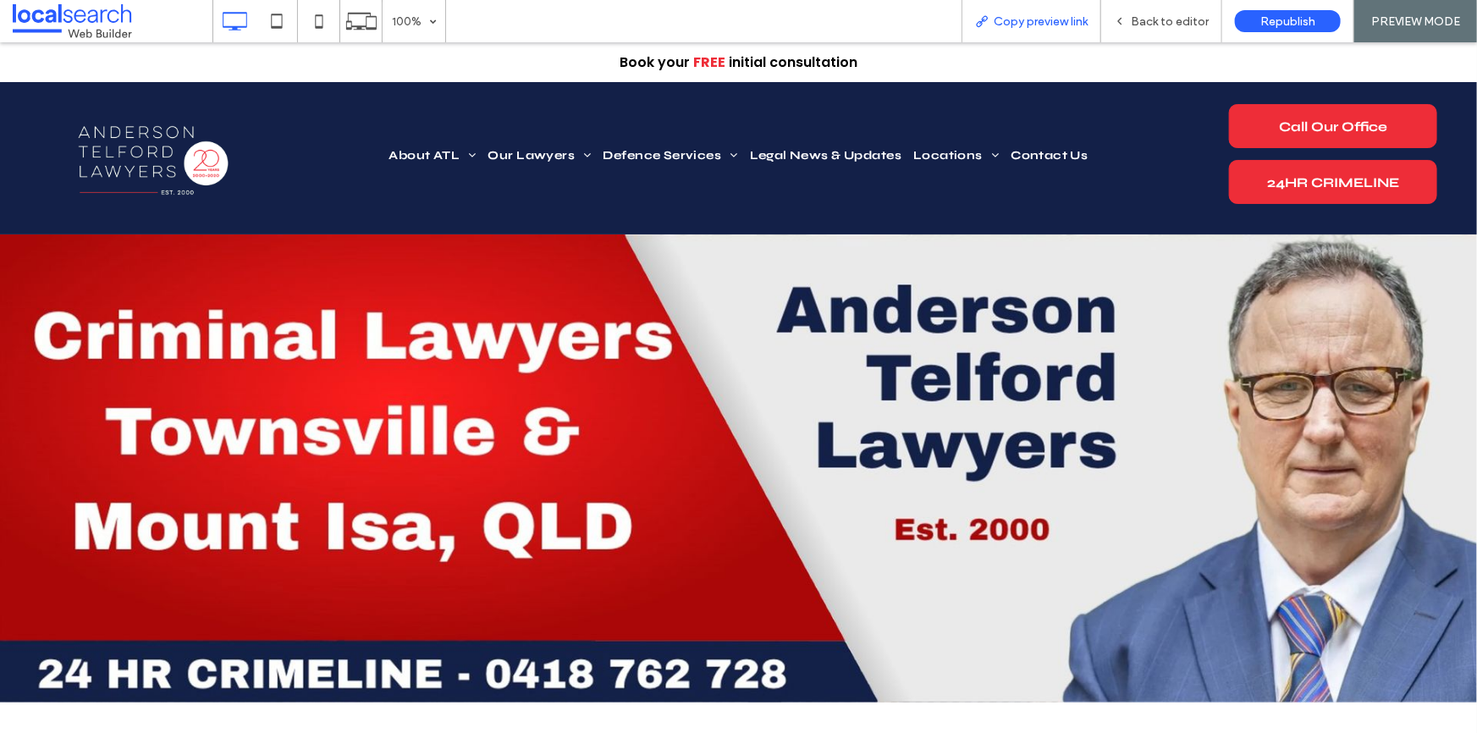
drag, startPoint x: 1051, startPoint y: 24, endPoint x: 227, endPoint y: 207, distance: 844.8
click at [1051, 24] on span "Copy preview link" at bounding box center [1041, 21] width 94 height 14
click at [1145, 19] on span "Back to editor" at bounding box center [1170, 21] width 78 height 14
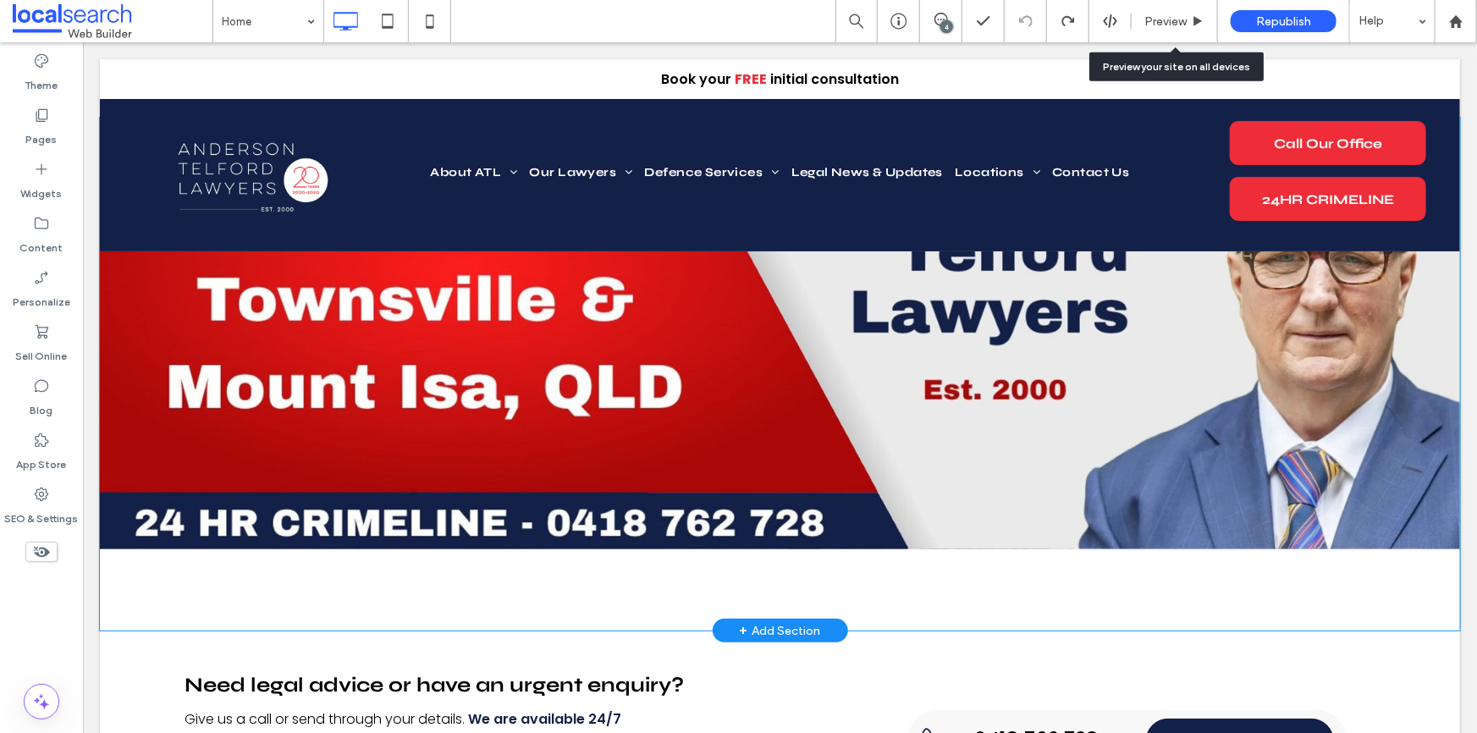
scroll to position [153, 0]
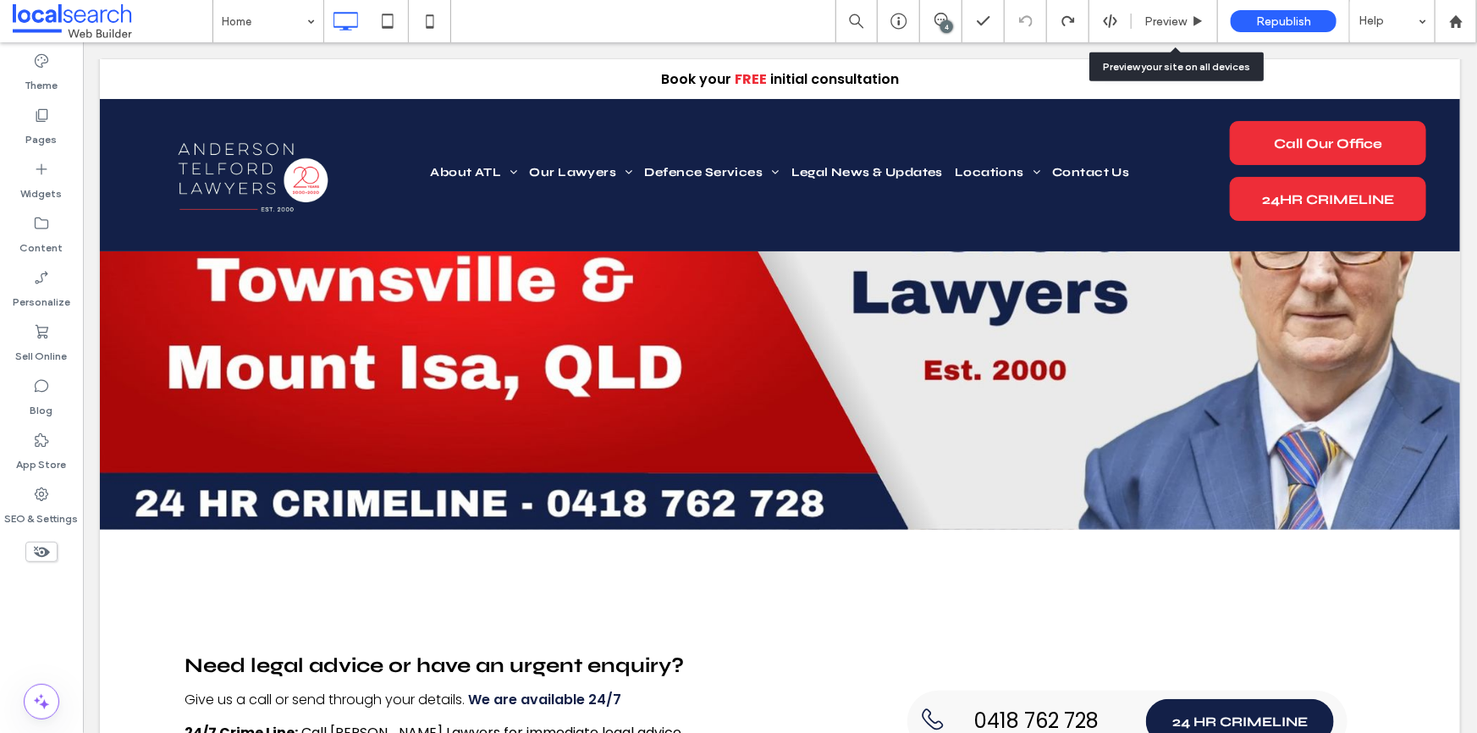
click at [47, 550] on use at bounding box center [42, 552] width 16 height 11
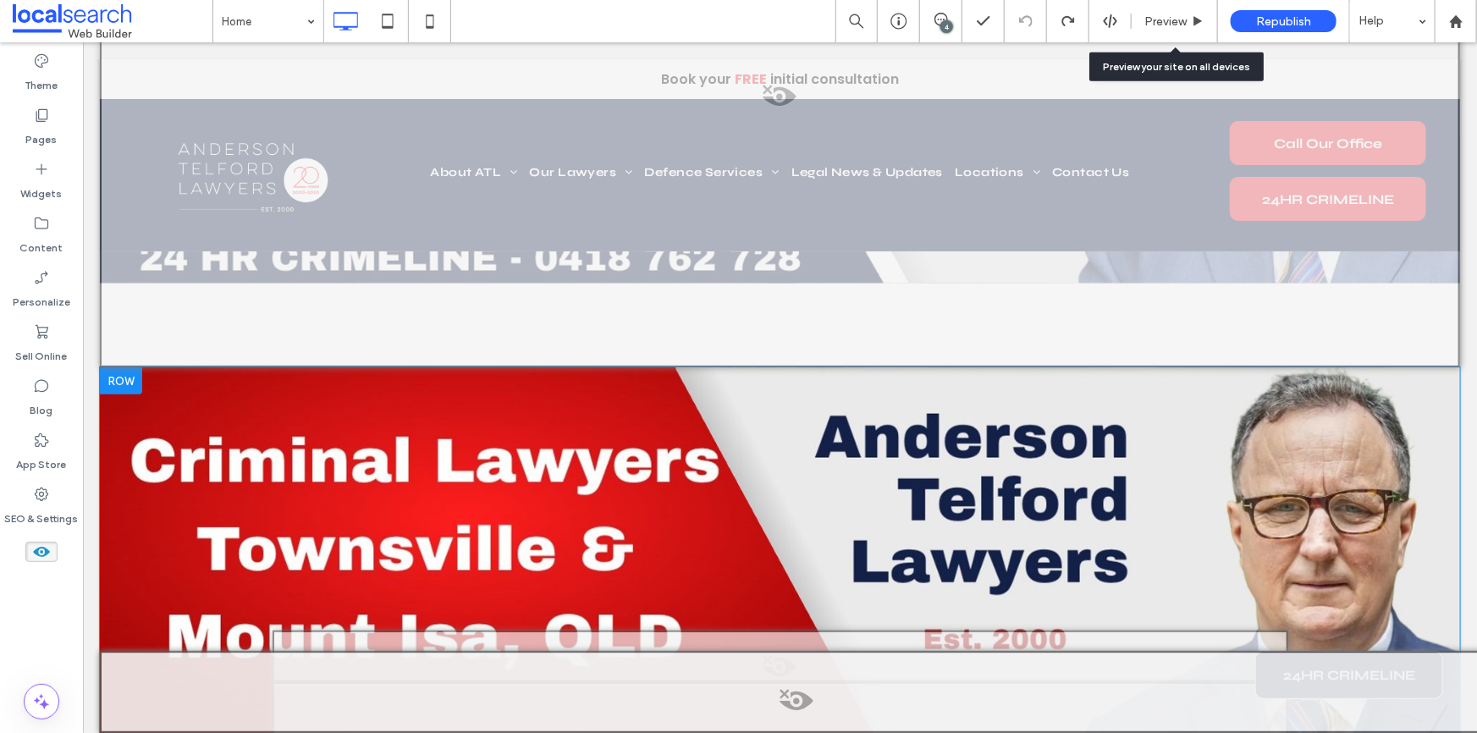
scroll to position [384, 0]
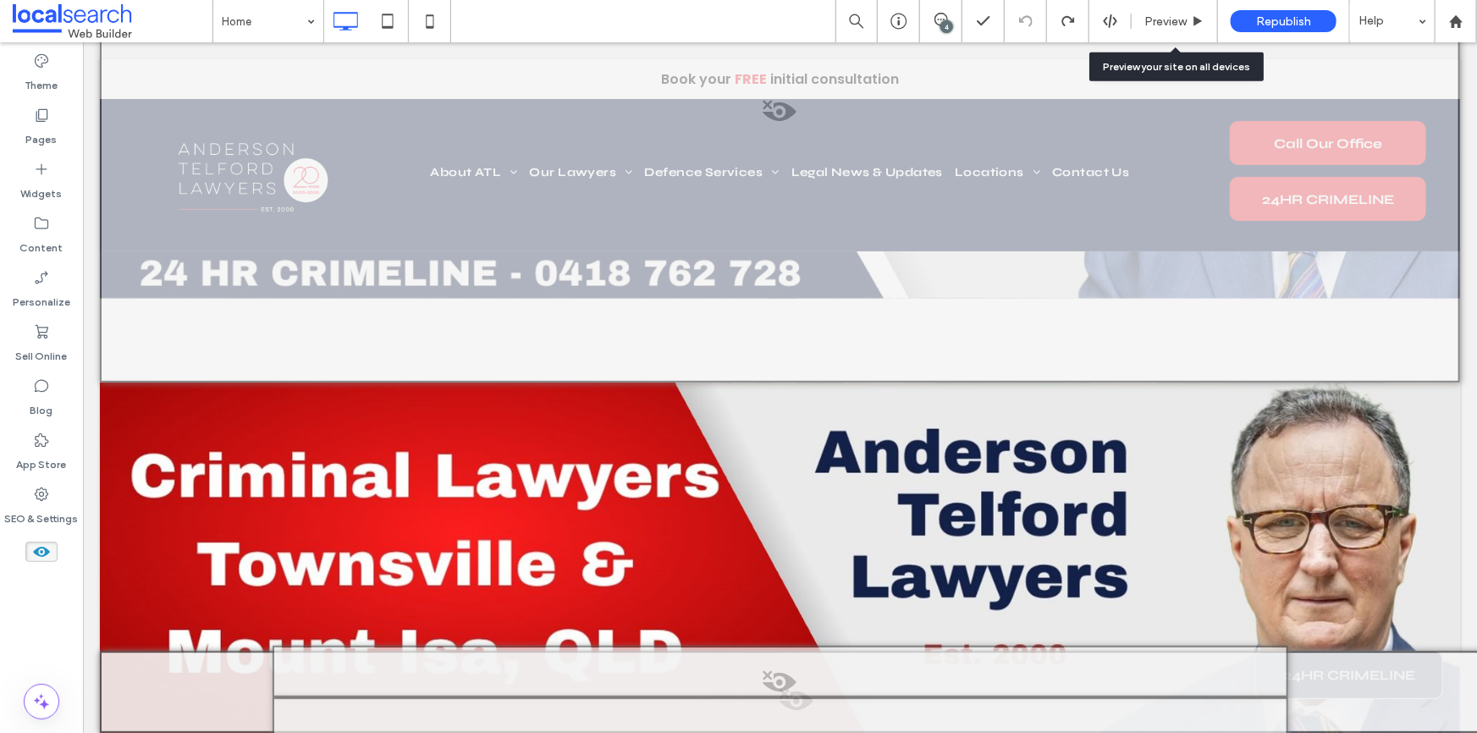
click at [45, 551] on use at bounding box center [41, 552] width 17 height 10
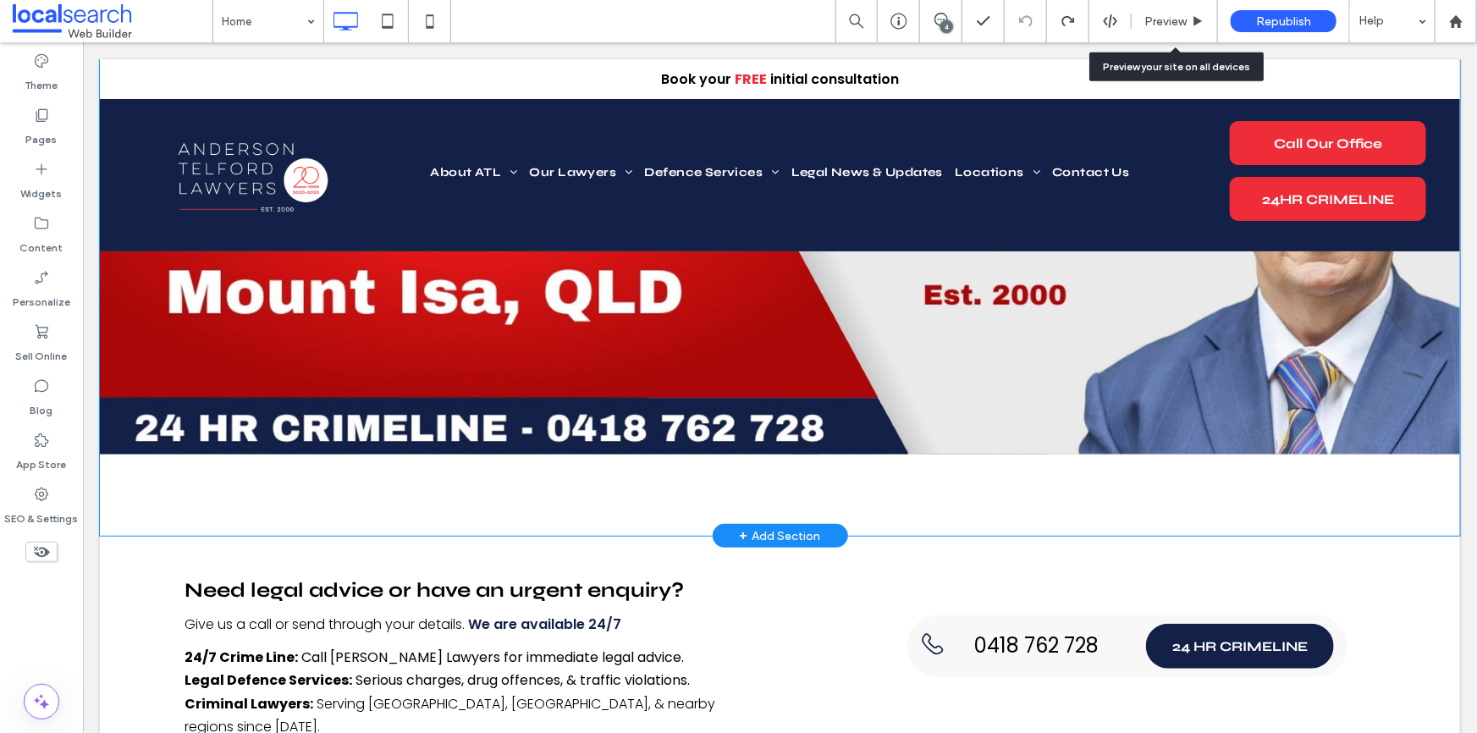
scroll to position [307, 0]
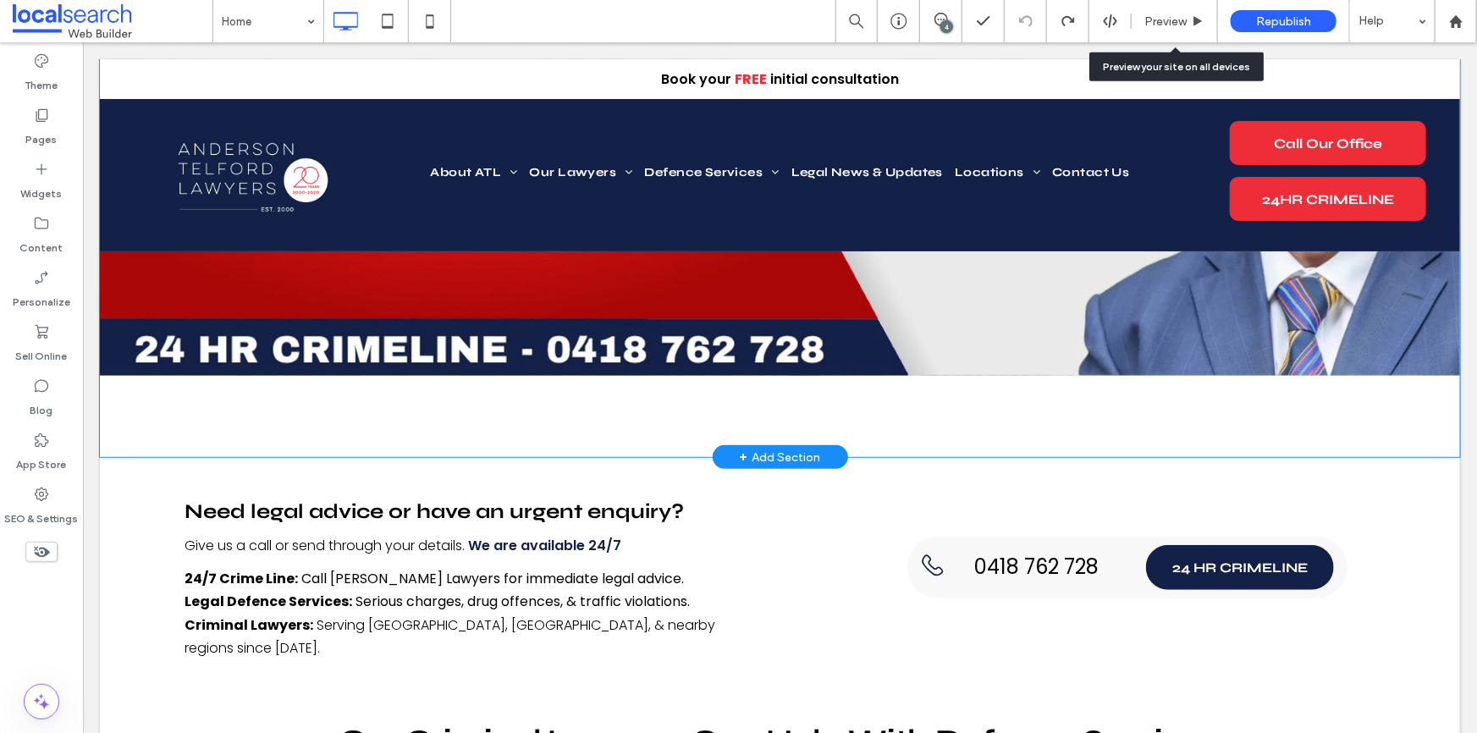
click at [467, 400] on div "Anderson Telford Lawyers Mount Isa Criminal Lawyers Townsville & Mount Isa, QLD…" at bounding box center [779, 199] width 1360 height 513
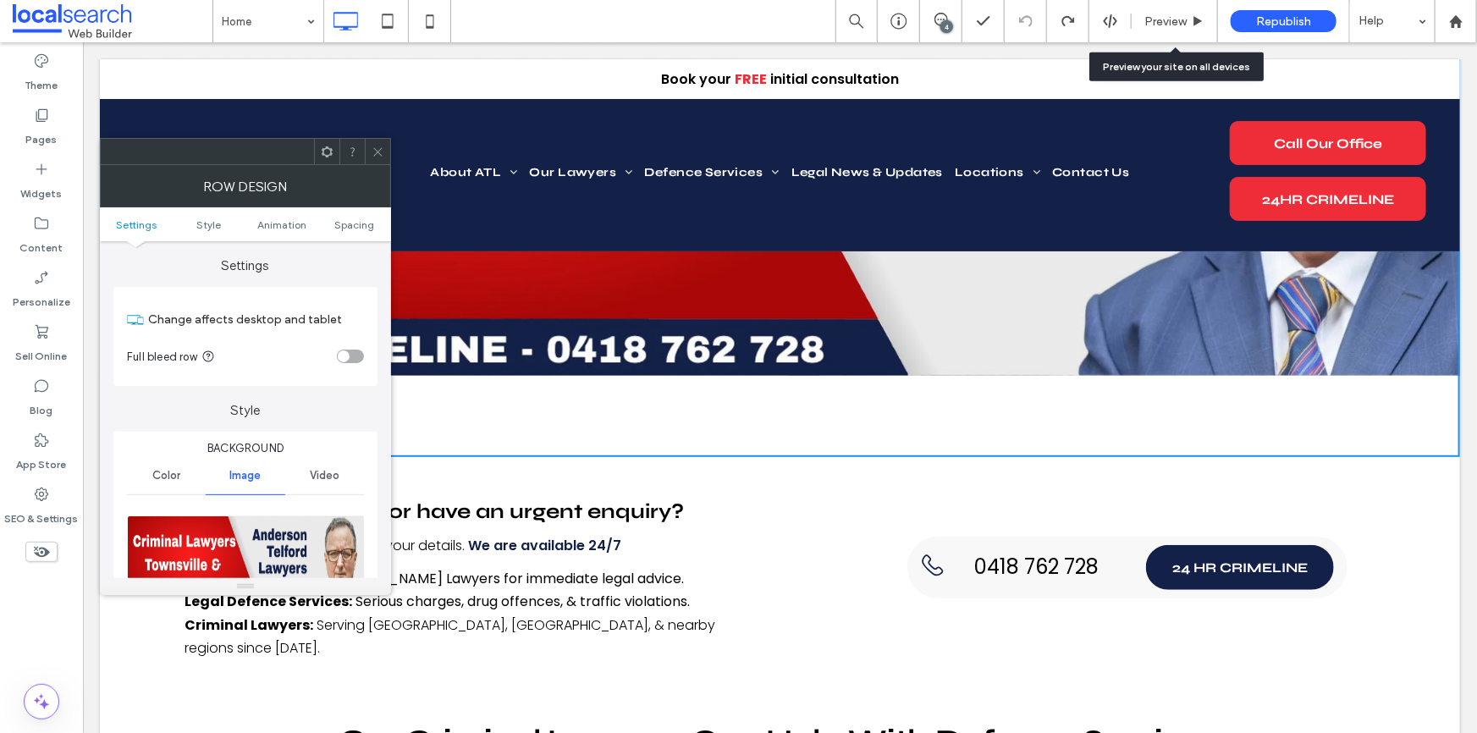
click at [467, 400] on div "Anderson Telford Lawyers Mount Isa Criminal Lawyers Townsville & Mount Isa, QLD…" at bounding box center [779, 199] width 1360 height 513
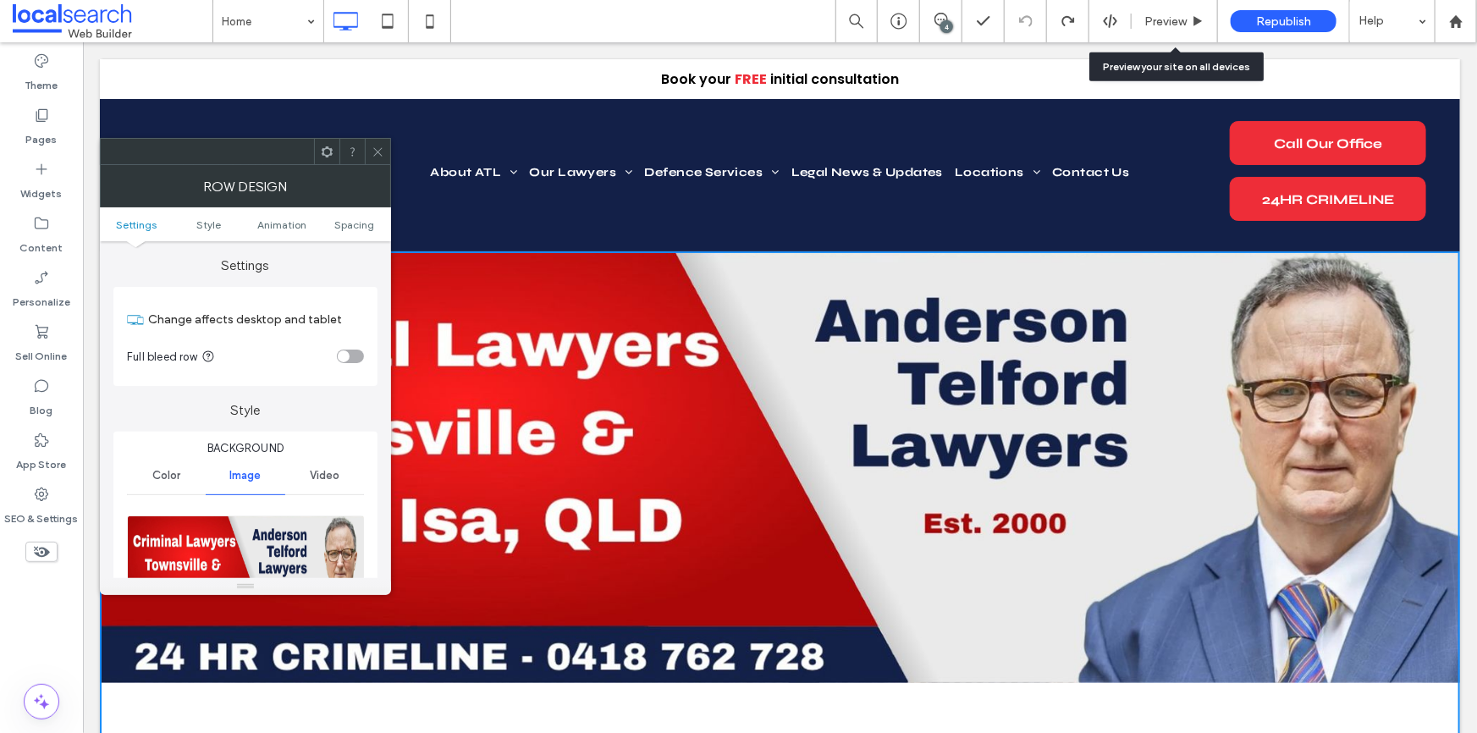
click at [378, 148] on icon at bounding box center [378, 152] width 13 height 13
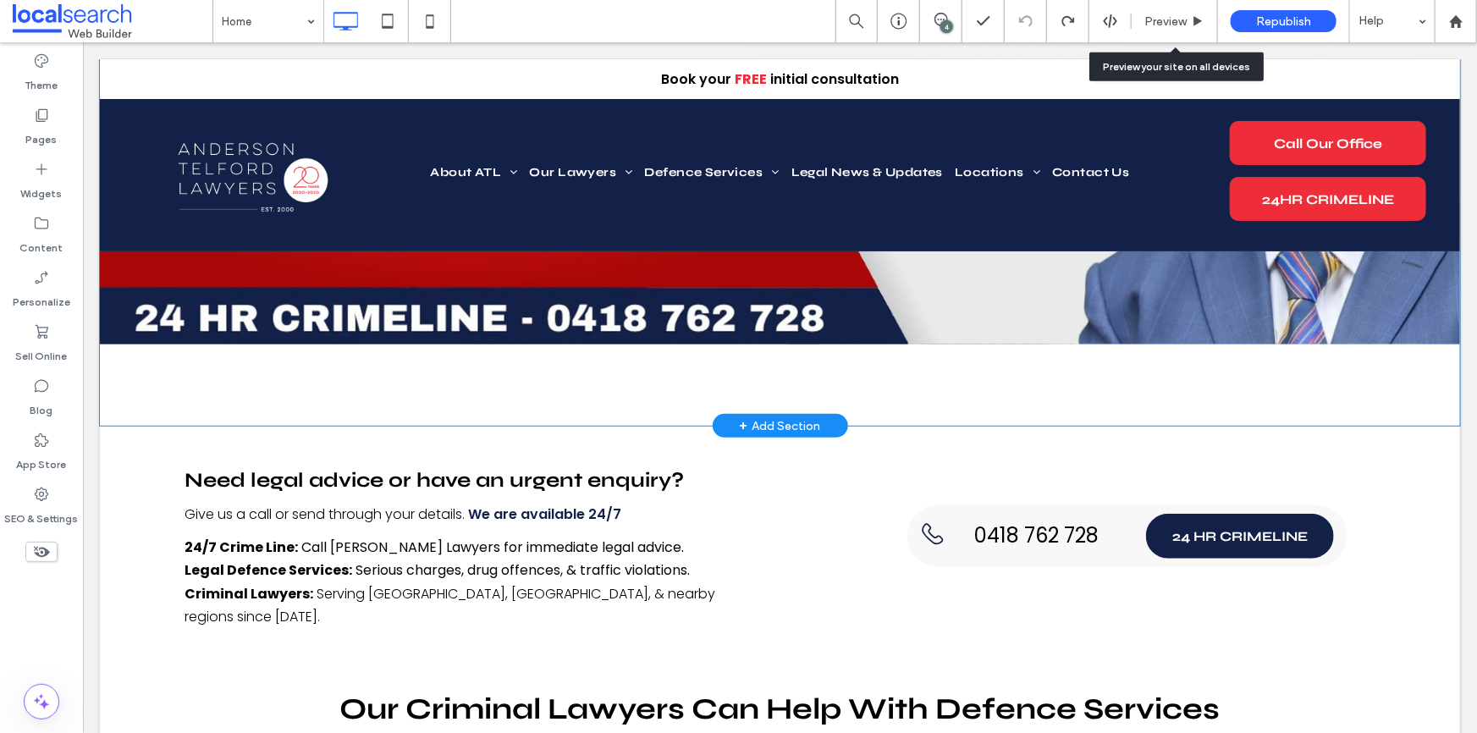
scroll to position [384, 0]
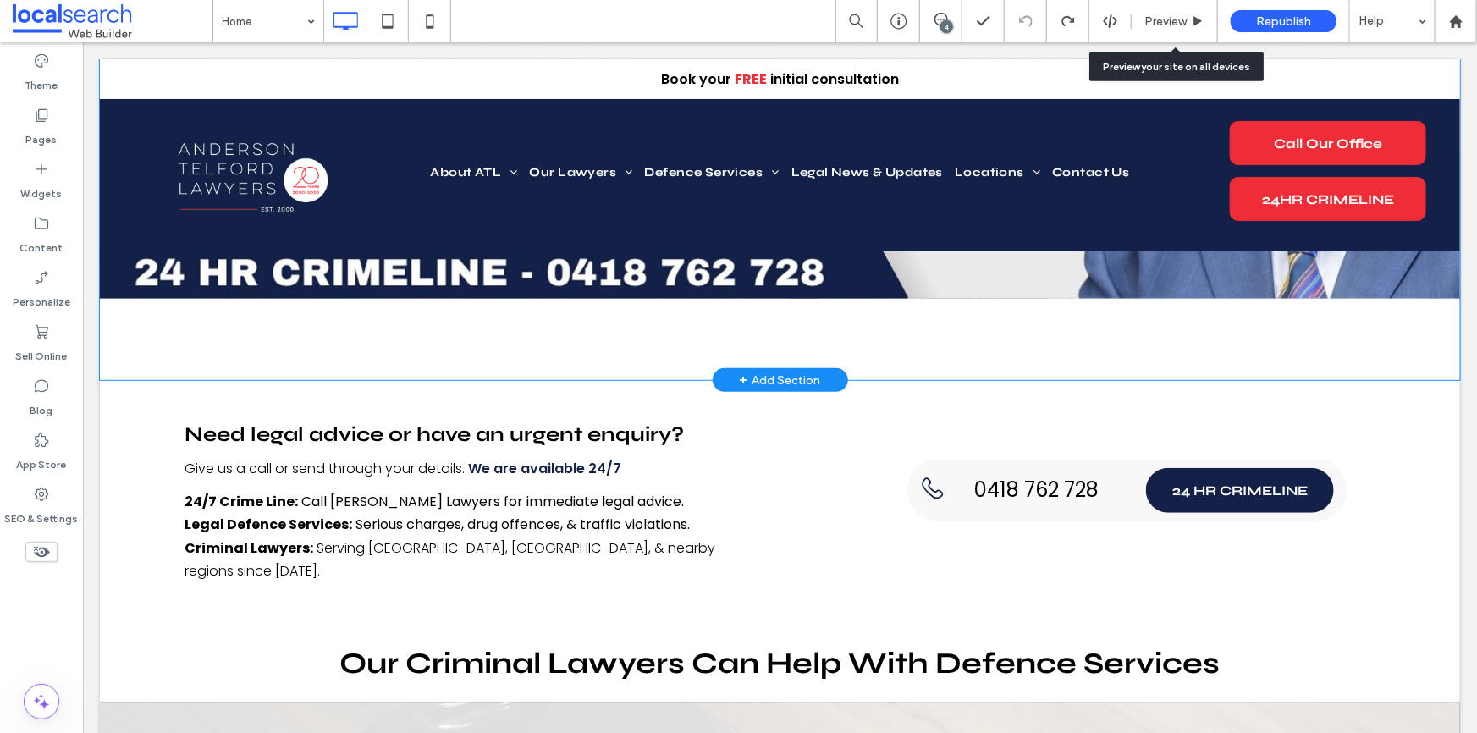
click at [345, 336] on div "Anderson Telford Lawyers Mount Isa Criminal Lawyers Townsville & Mount Isa, QLD…" at bounding box center [779, 122] width 1360 height 513
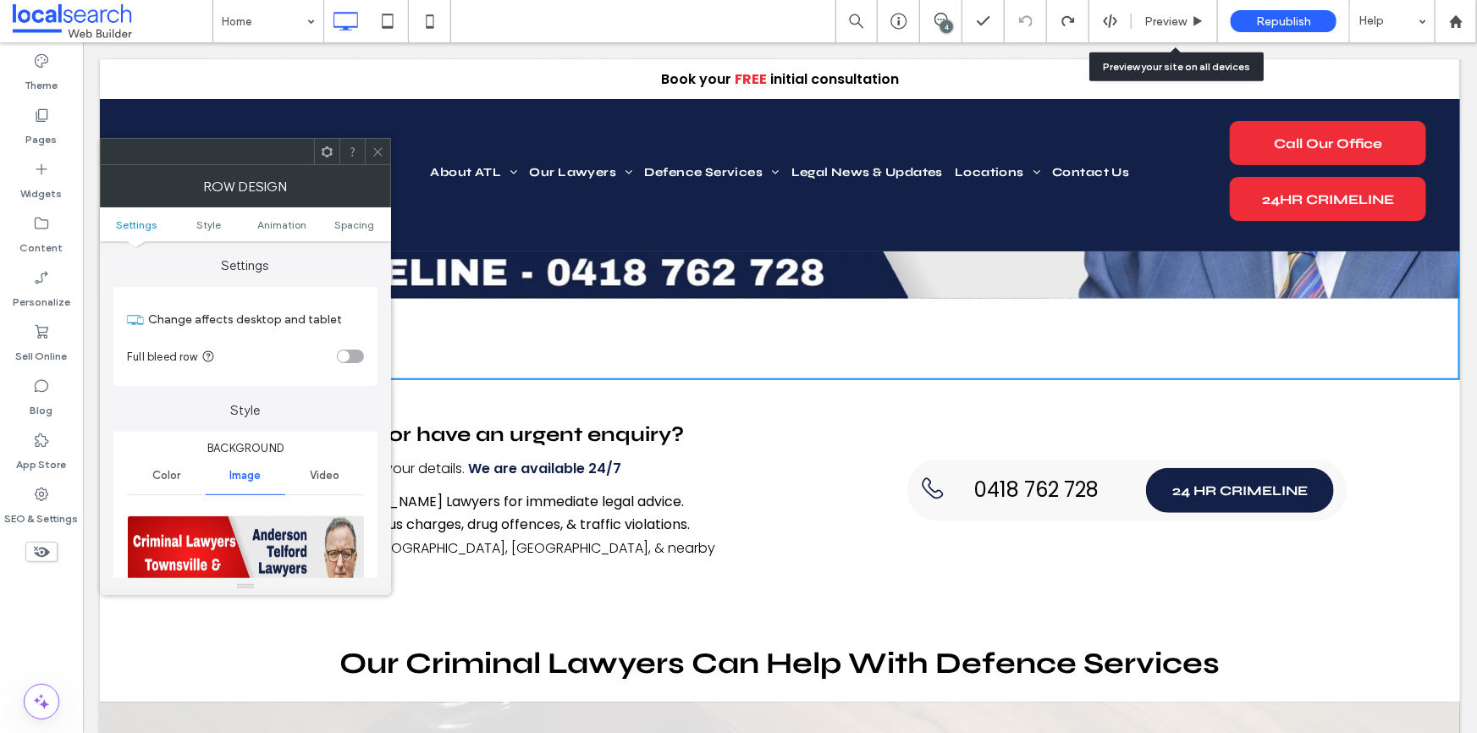
scroll to position [0, 0]
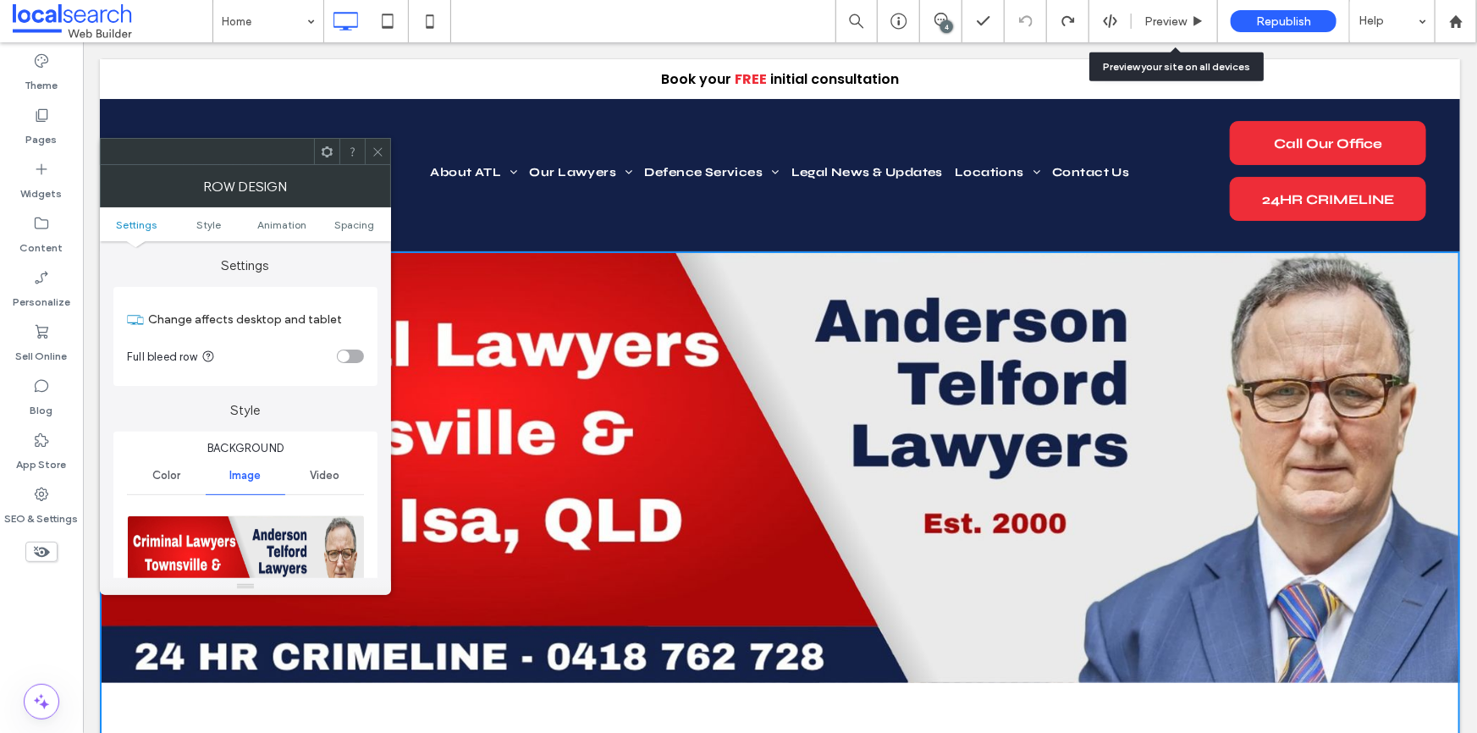
click at [341, 337] on section "Full bleed row" at bounding box center [245, 356] width 237 height 42
click at [367, 219] on span "Spacing" at bounding box center [354, 224] width 40 height 13
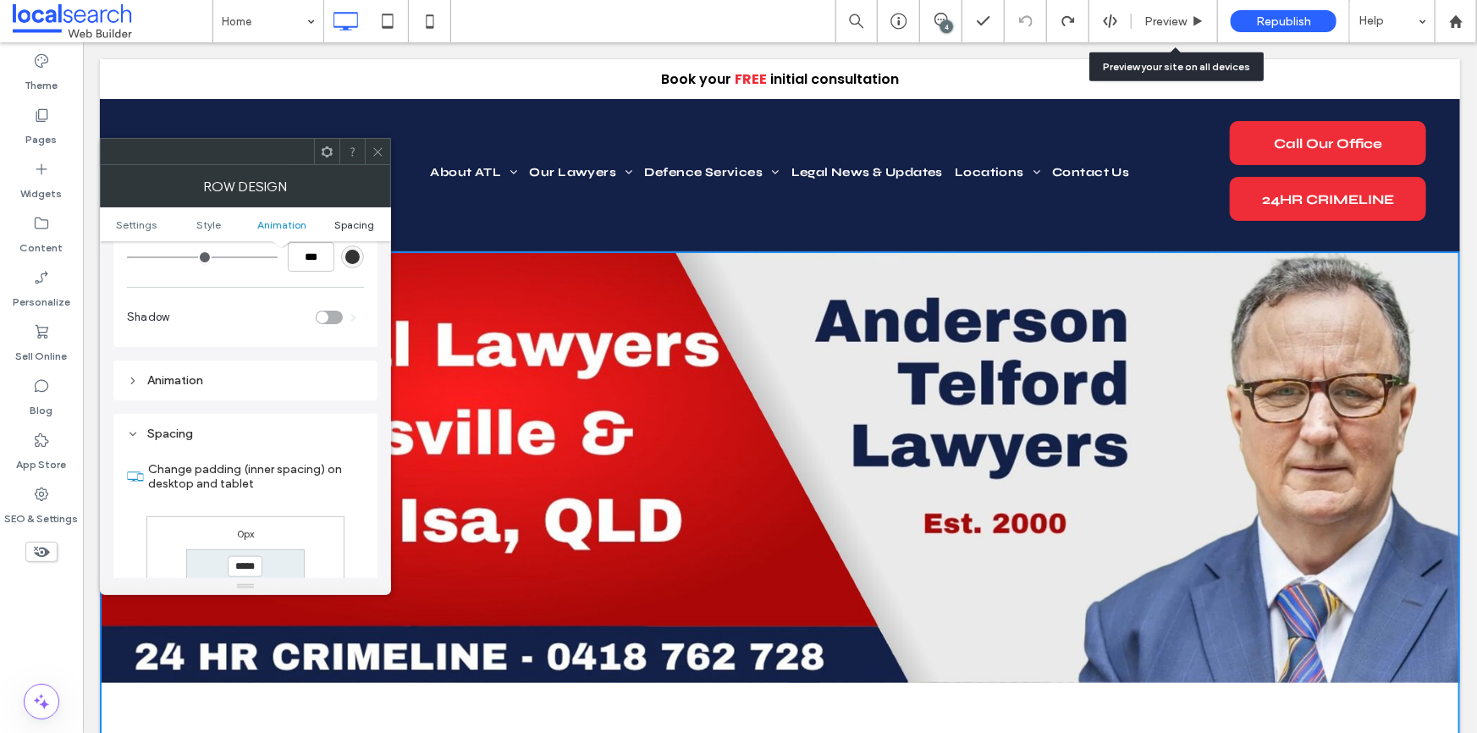
scroll to position [1033, 0]
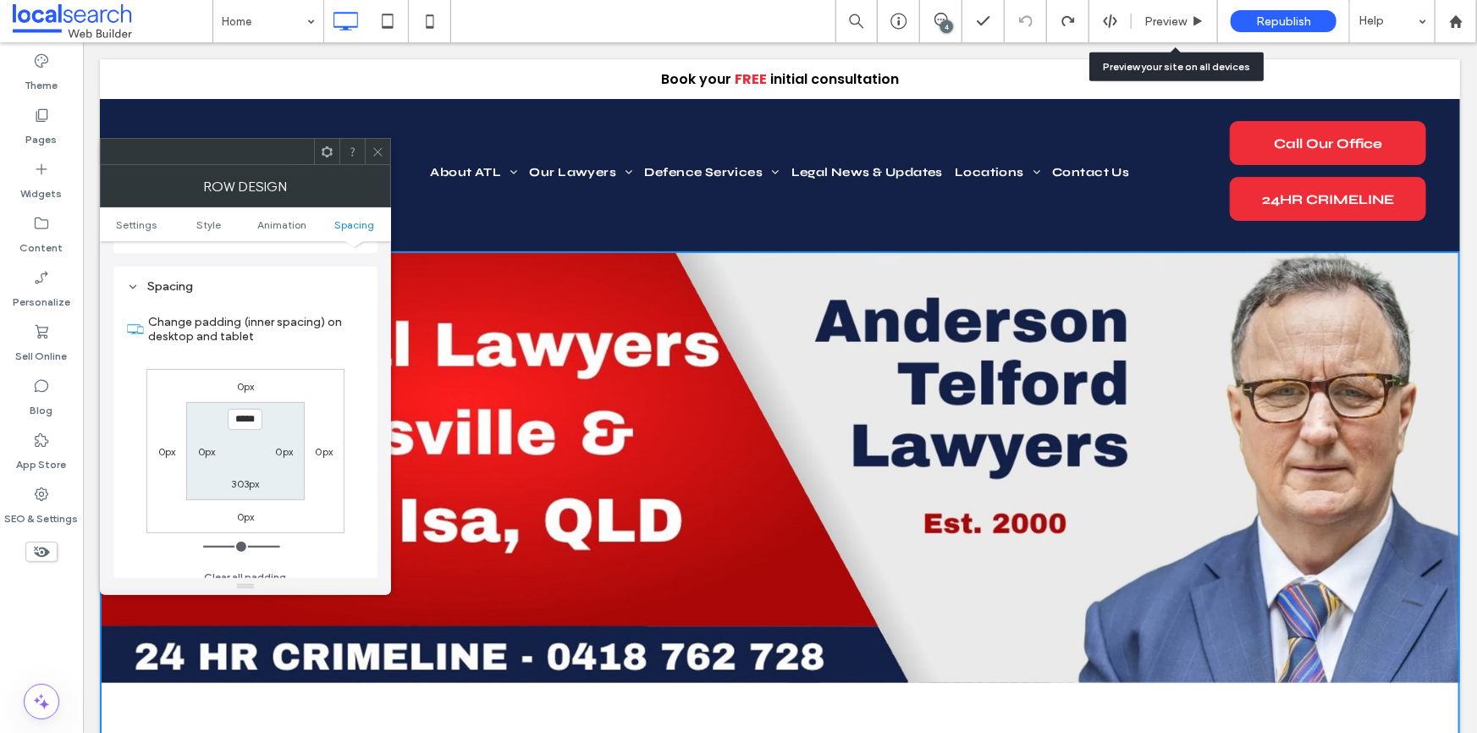
click at [254, 477] on label "303px" at bounding box center [245, 483] width 28 height 13
type input "***"
click at [379, 157] on icon at bounding box center [378, 152] width 13 height 13
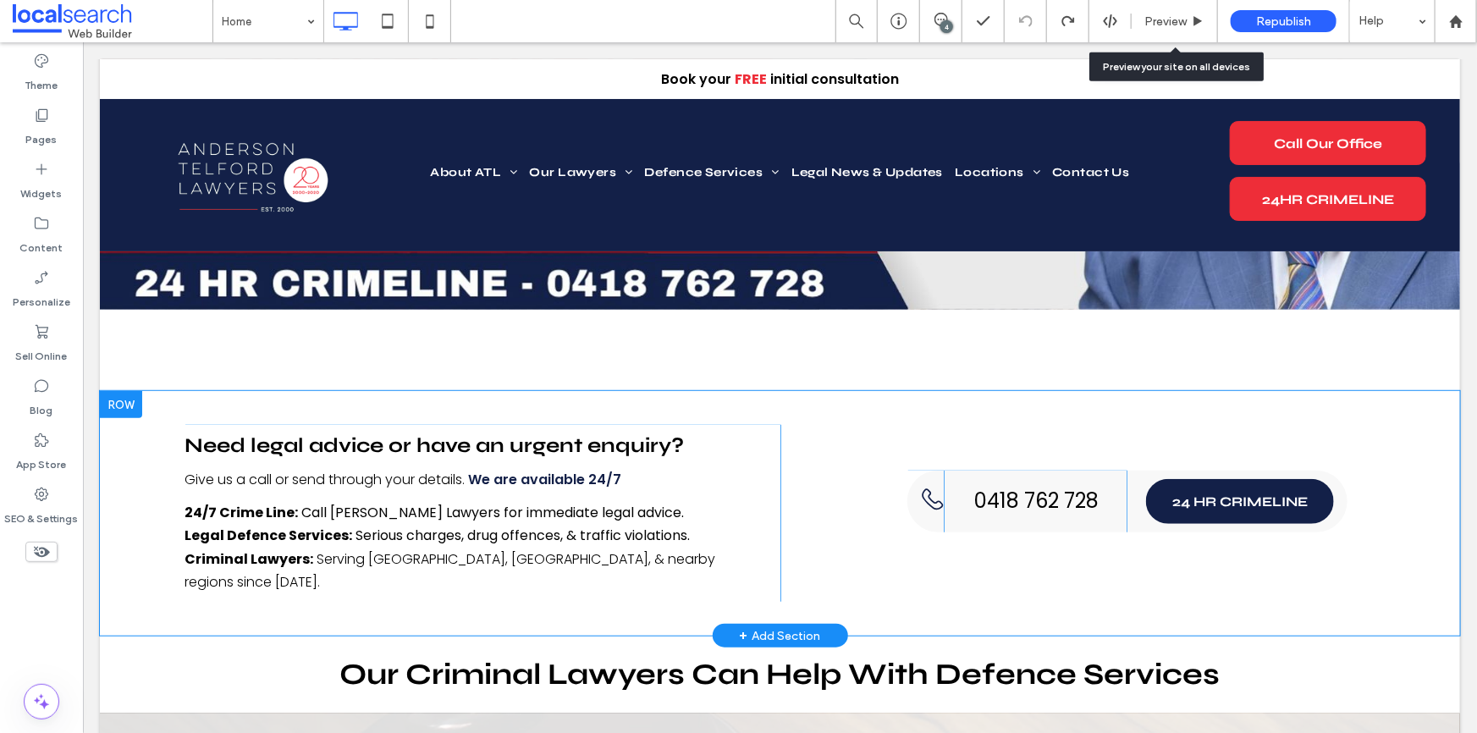
scroll to position [384, 0]
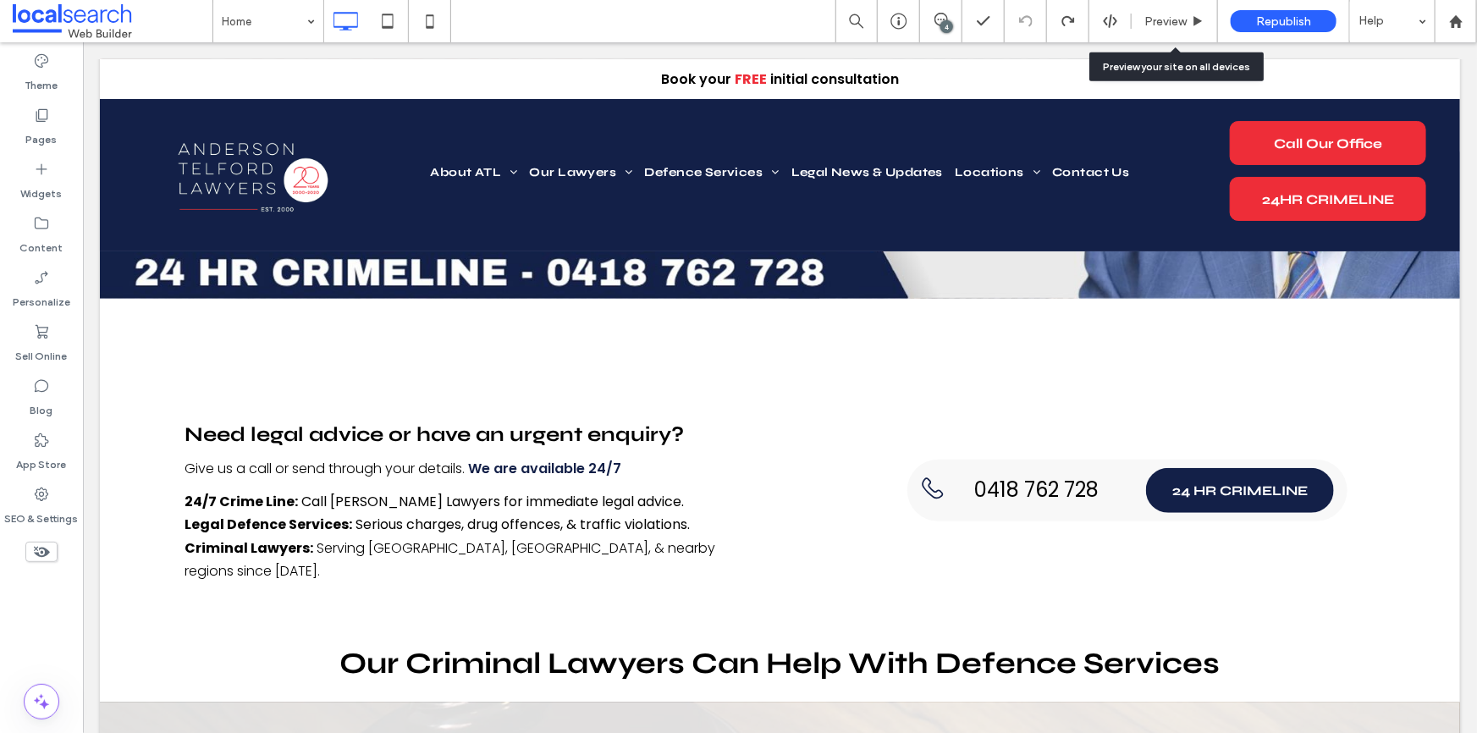
click at [41, 556] on use at bounding box center [42, 552] width 16 height 11
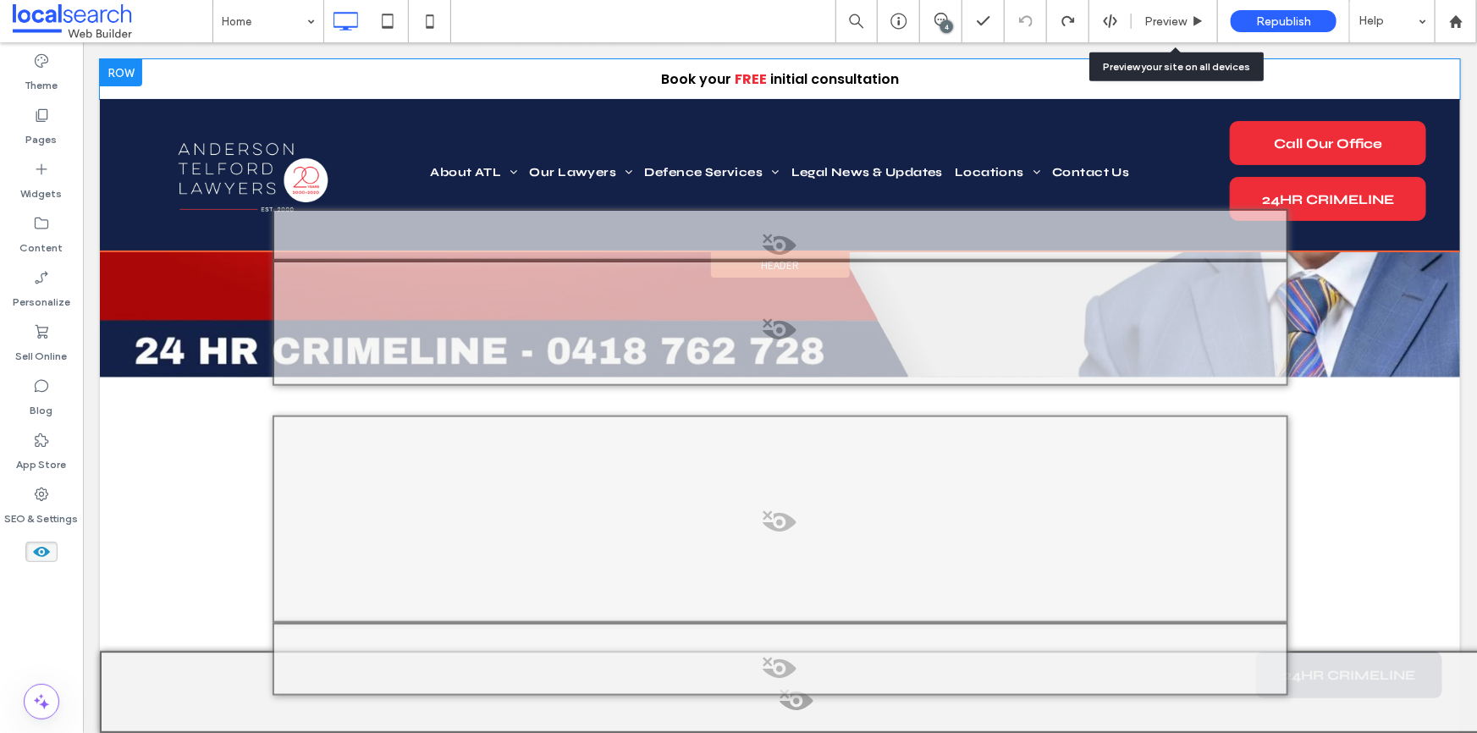
scroll to position [783, 0]
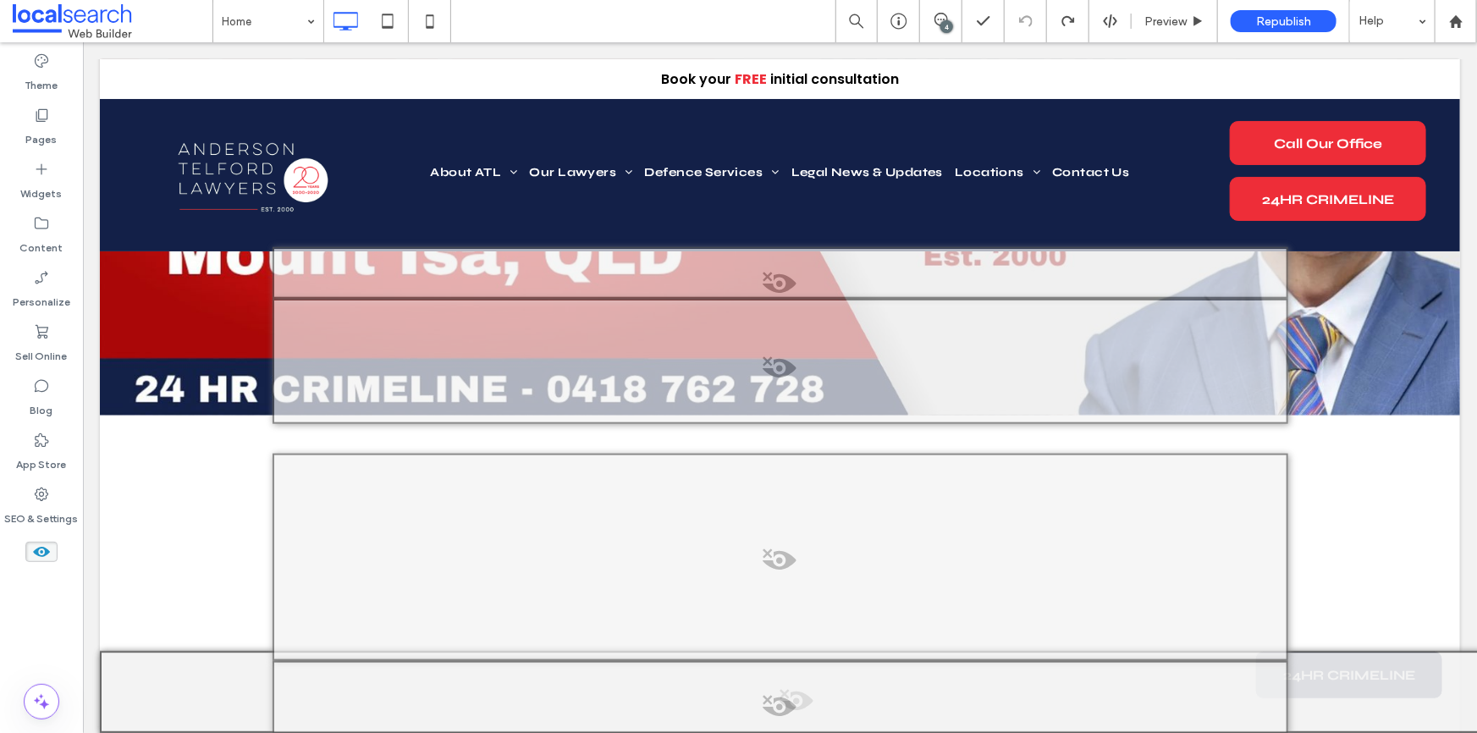
click at [42, 552] on use at bounding box center [41, 552] width 17 height 10
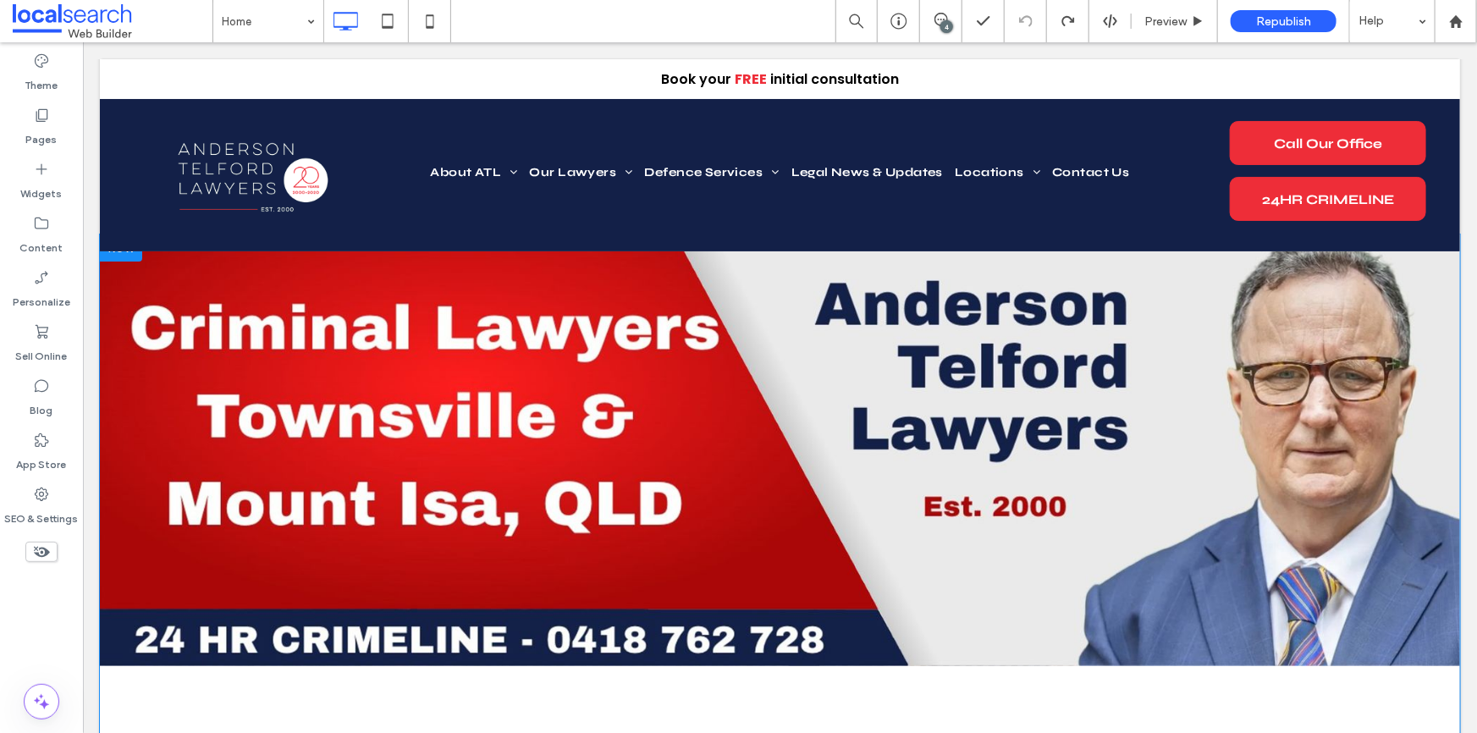
scroll to position [0, 0]
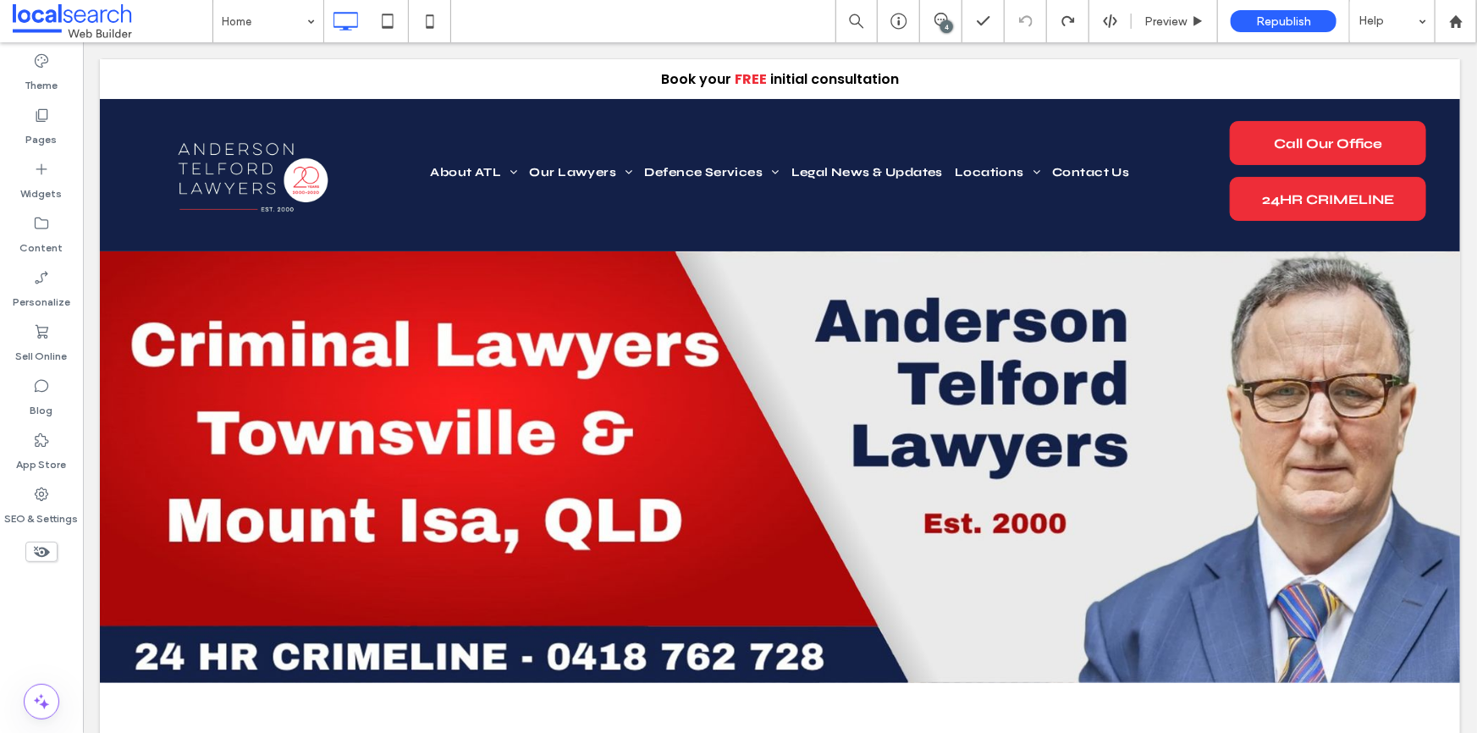
click at [42, 560] on icon at bounding box center [41, 552] width 19 height 19
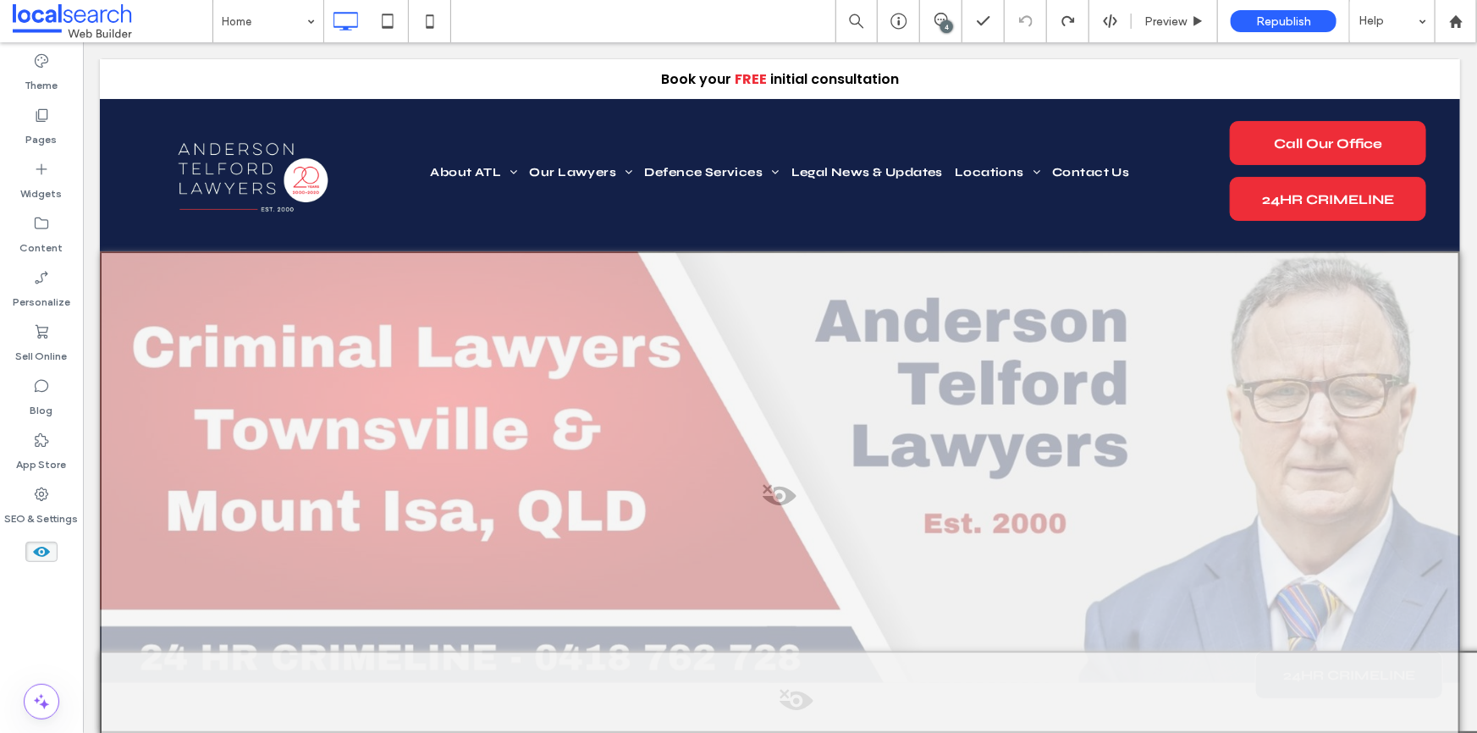
drag, startPoint x: 42, startPoint y: 545, endPoint x: 396, endPoint y: 265, distance: 451.4
click at [42, 545] on icon at bounding box center [41, 552] width 19 height 19
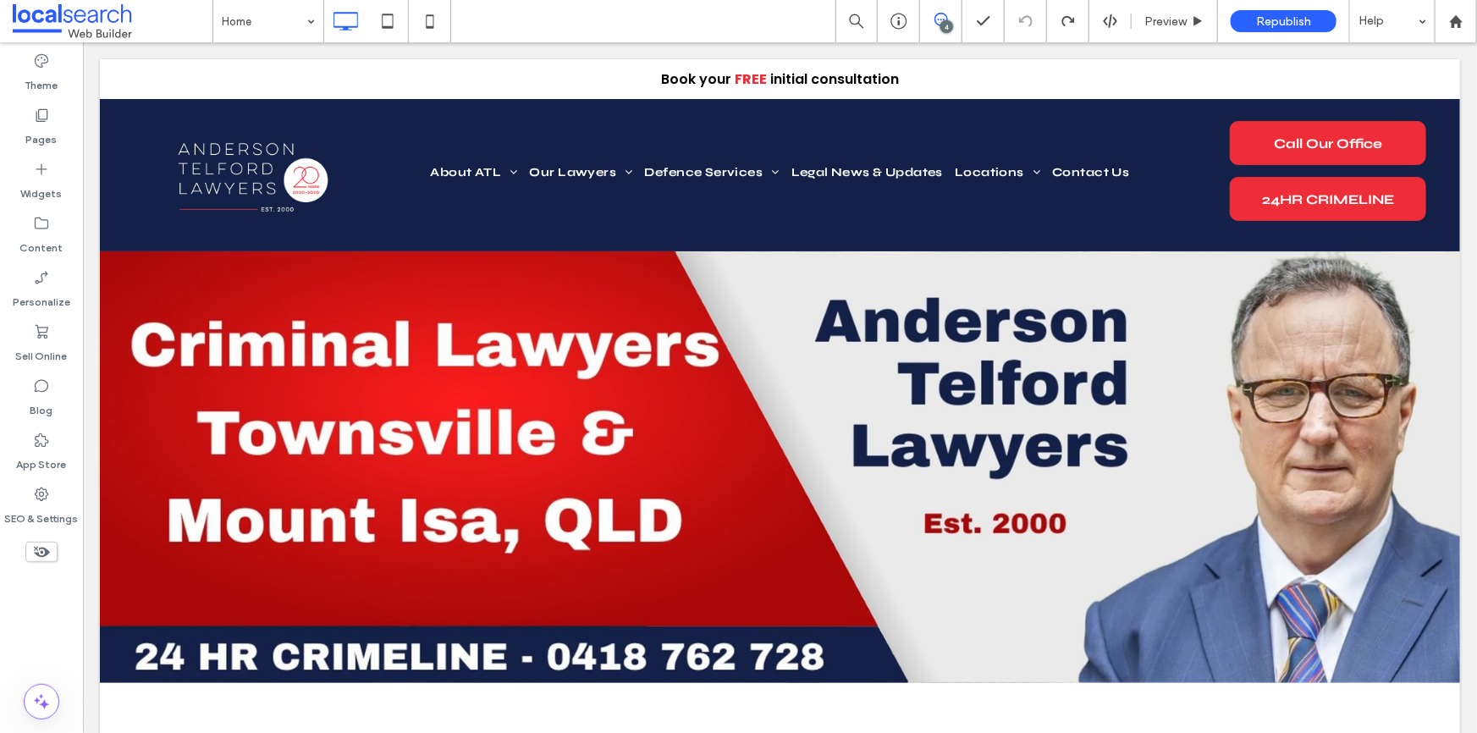
click at [931, 14] on span at bounding box center [940, 20] width 41 height 14
click at [1462, 191] on div "4" at bounding box center [1467, 188] width 13 height 13
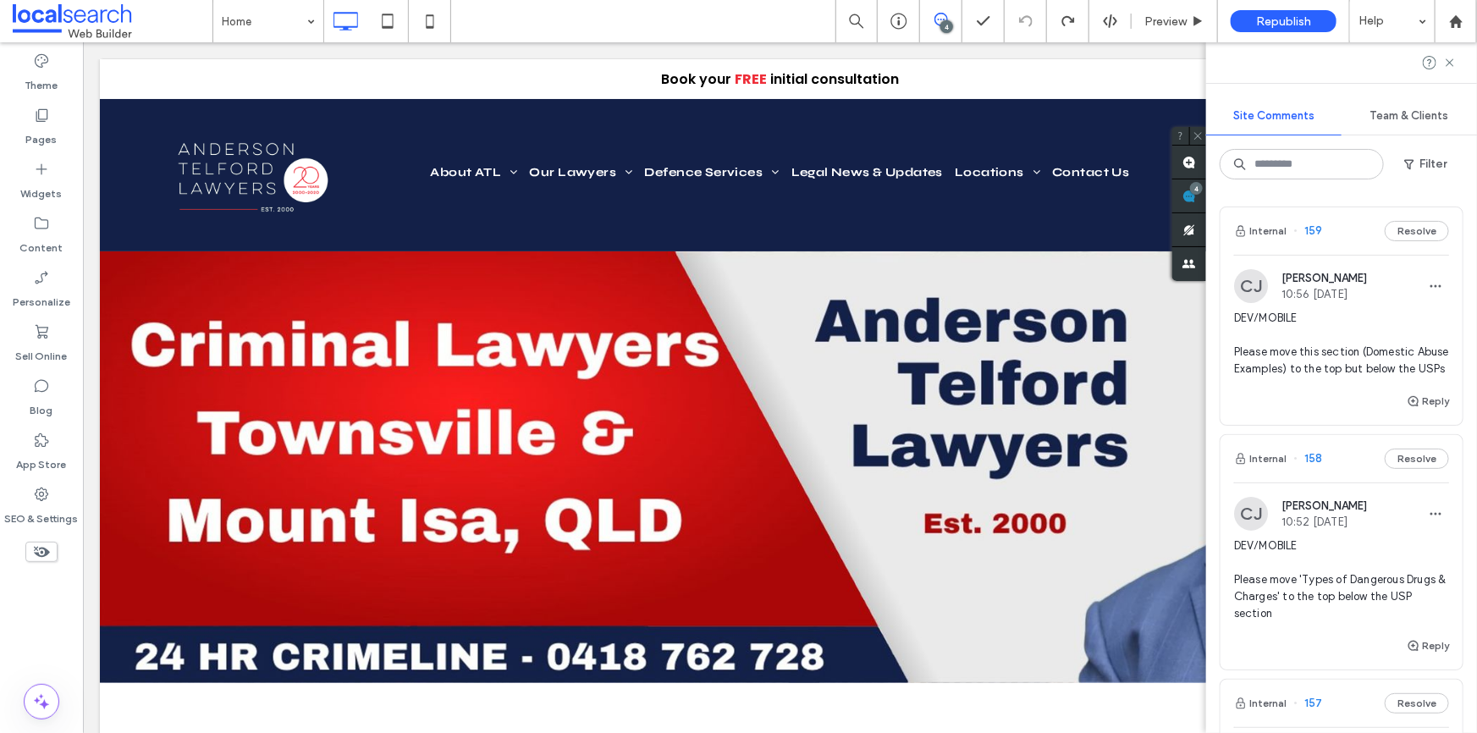
click at [1331, 350] on span "DEV/MOBILE Please move this section (Domestic Abuse Examples) to the top but be…" at bounding box center [1341, 344] width 215 height 68
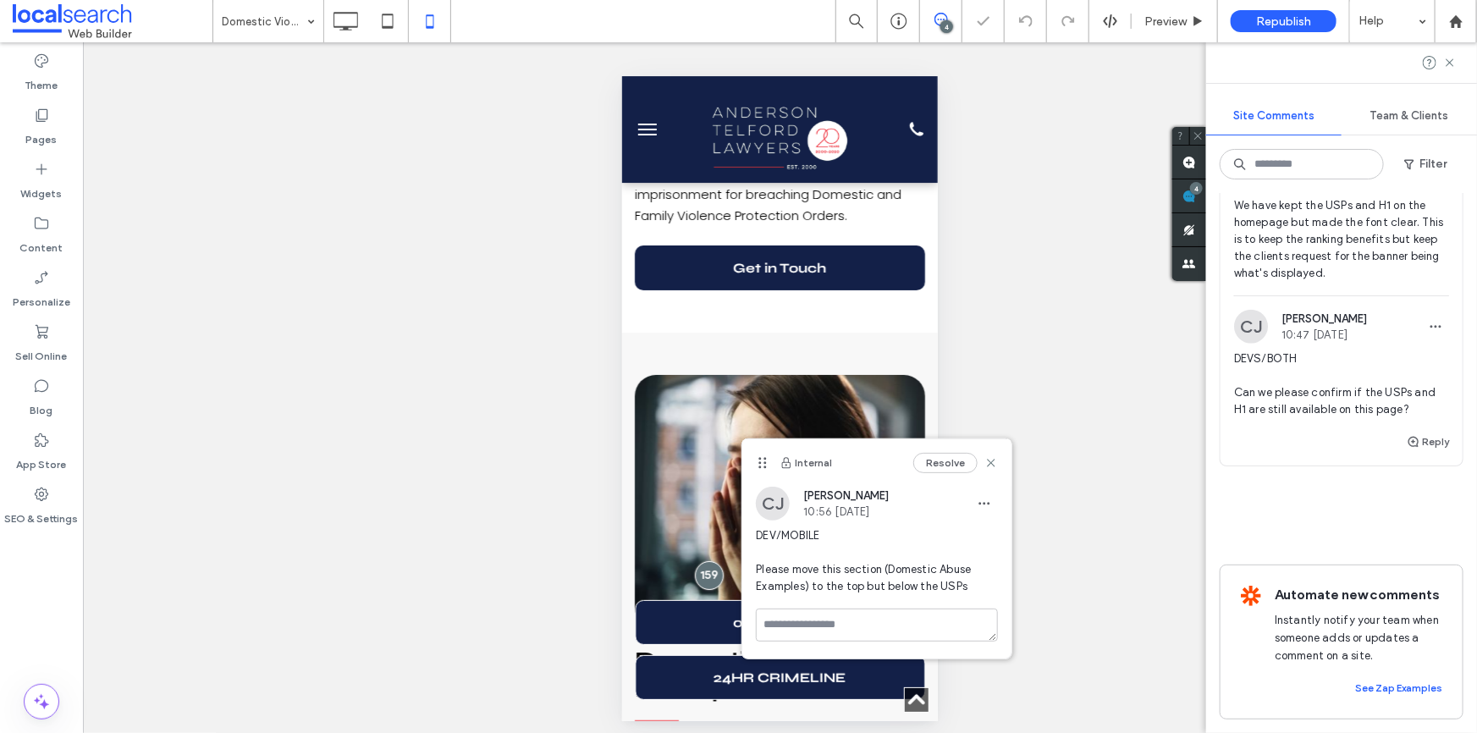
click at [1342, 393] on span "DEVS/BOTH Can we please confirm if the USPs and H1 are still available on this …" at bounding box center [1341, 384] width 215 height 68
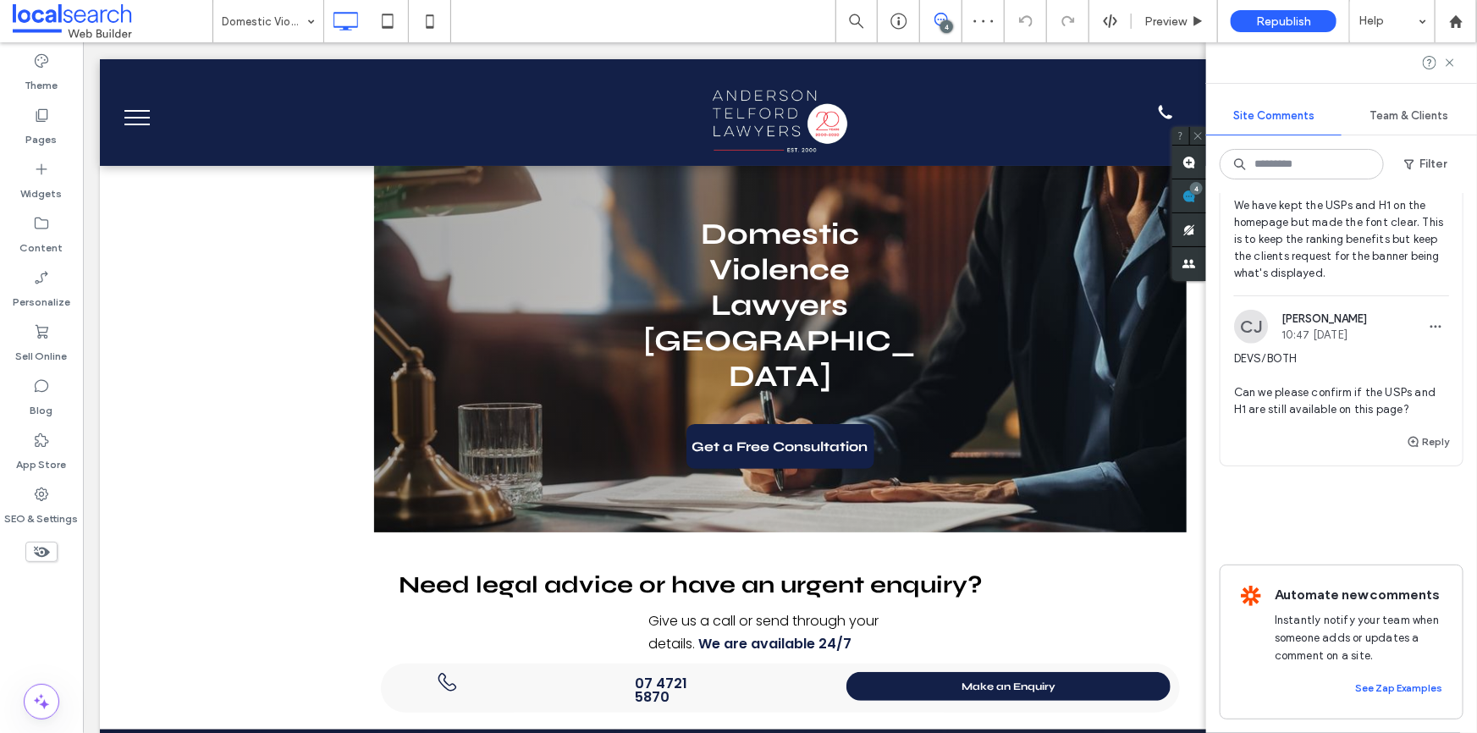
click at [1272, 381] on span "DEVS/BOTH Can we please confirm if the USPs and H1 are still available on this …" at bounding box center [1341, 384] width 215 height 68
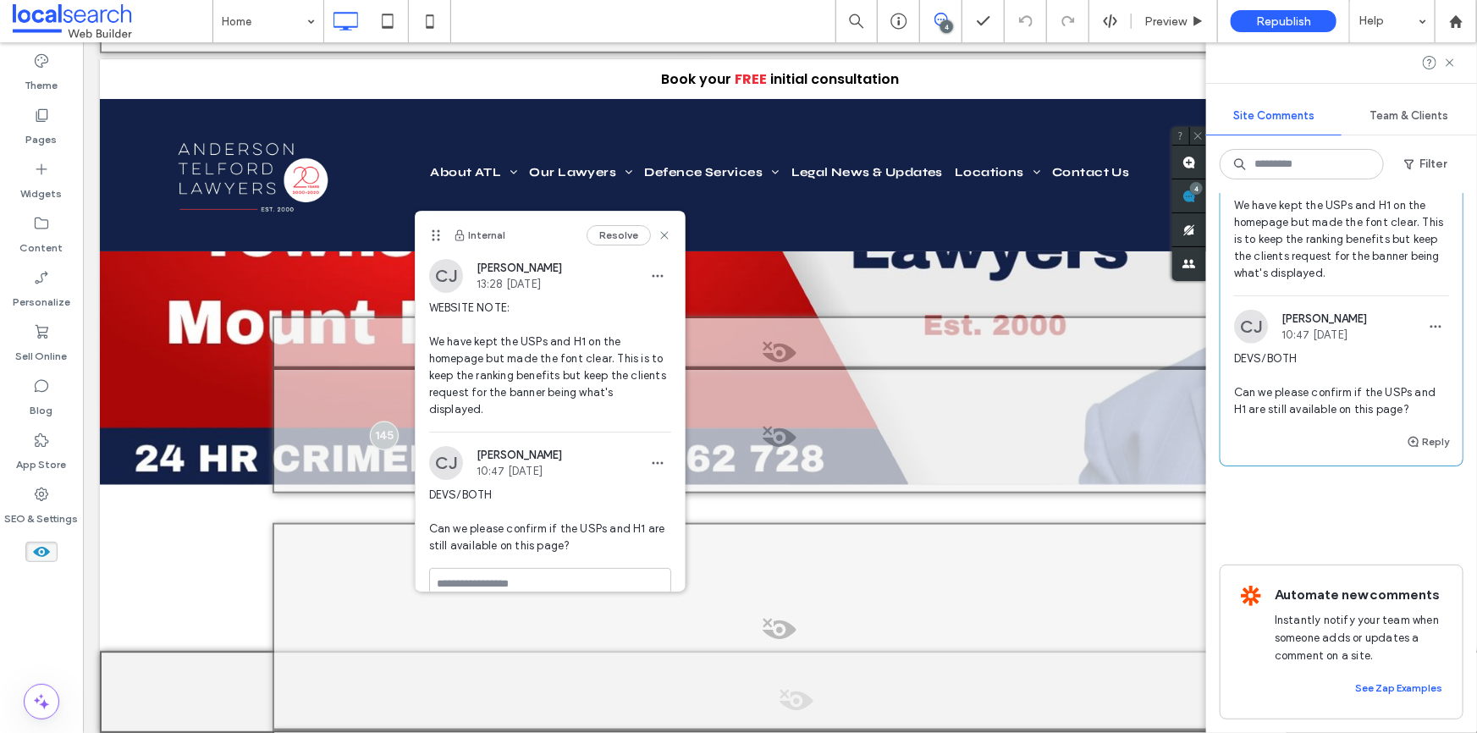
scroll to position [59, 0]
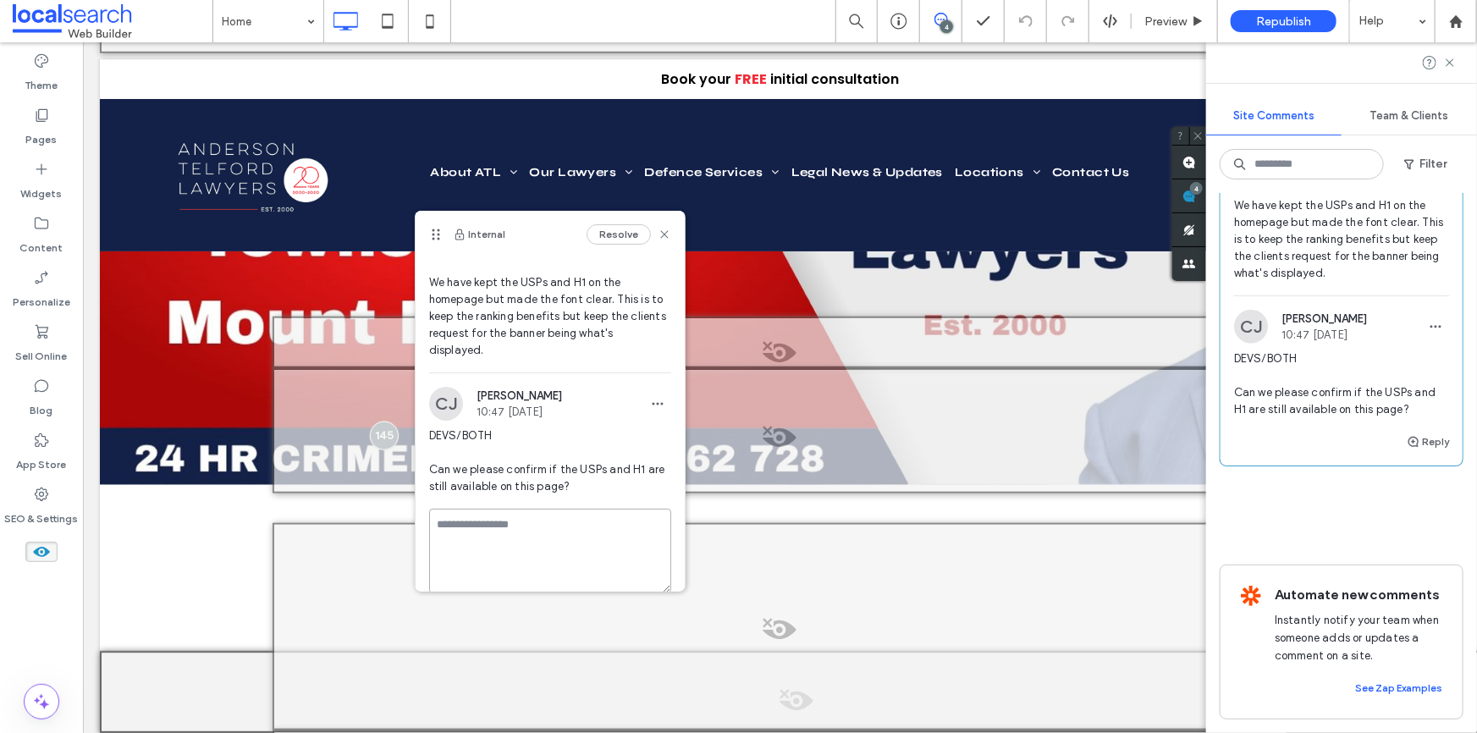
click at [557, 560] on textarea at bounding box center [550, 551] width 242 height 85
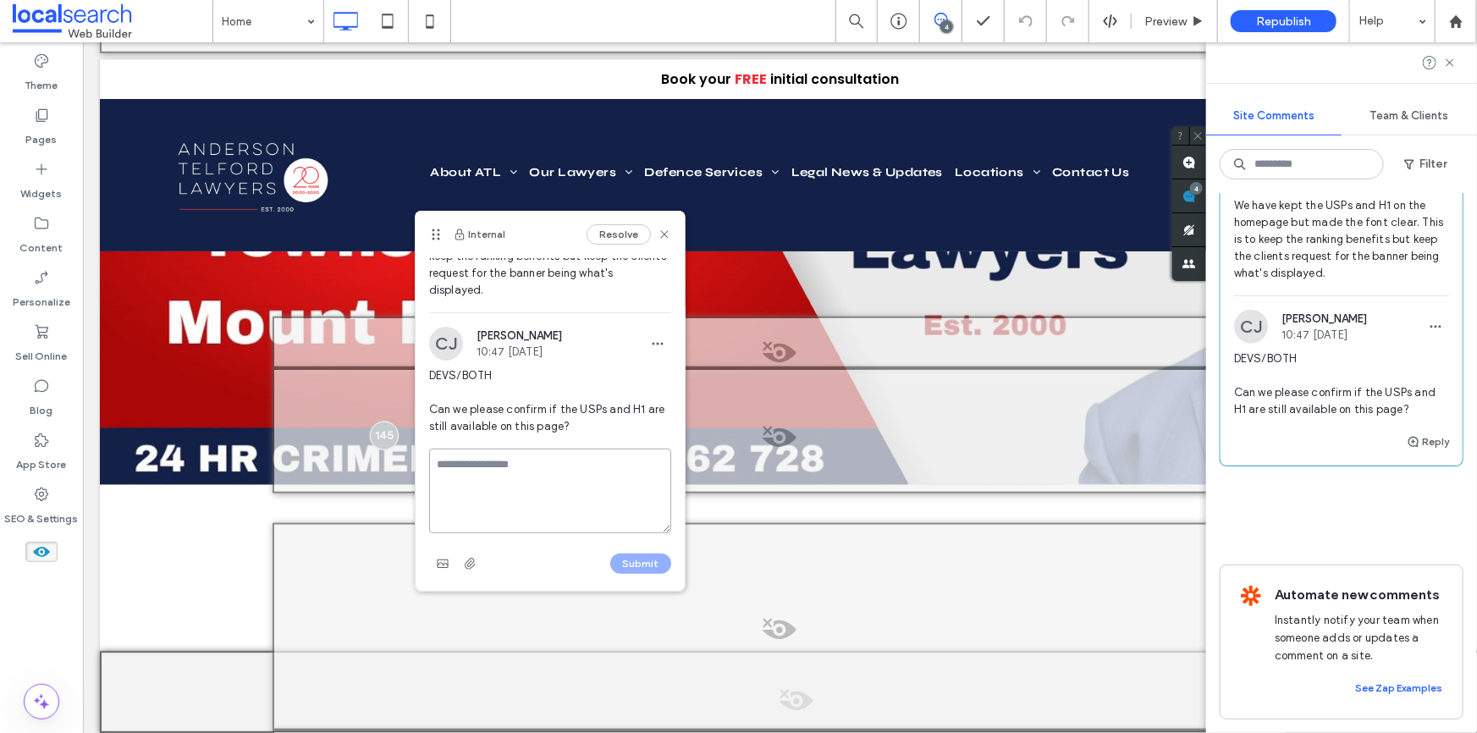
click at [598, 491] on textarea at bounding box center [550, 491] width 242 height 85
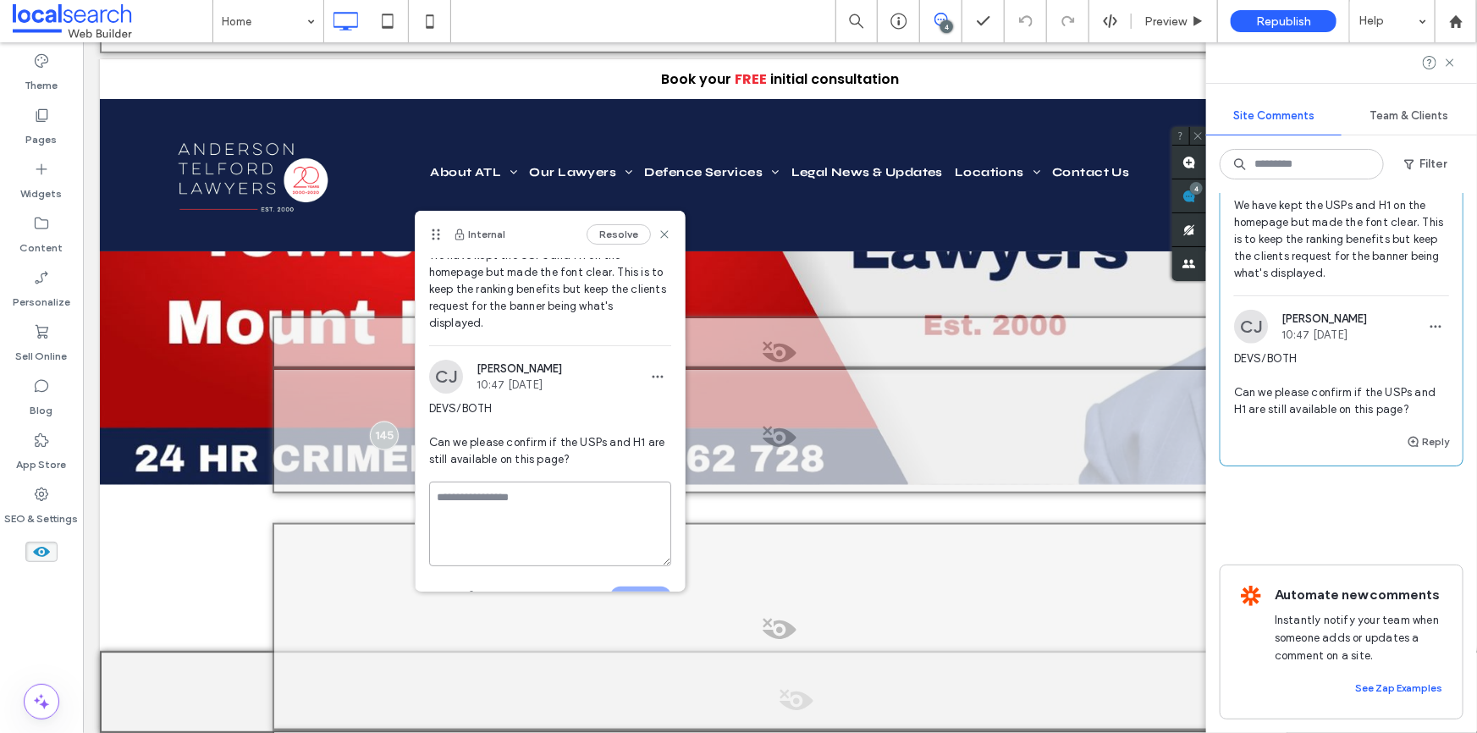
scroll to position [0, 0]
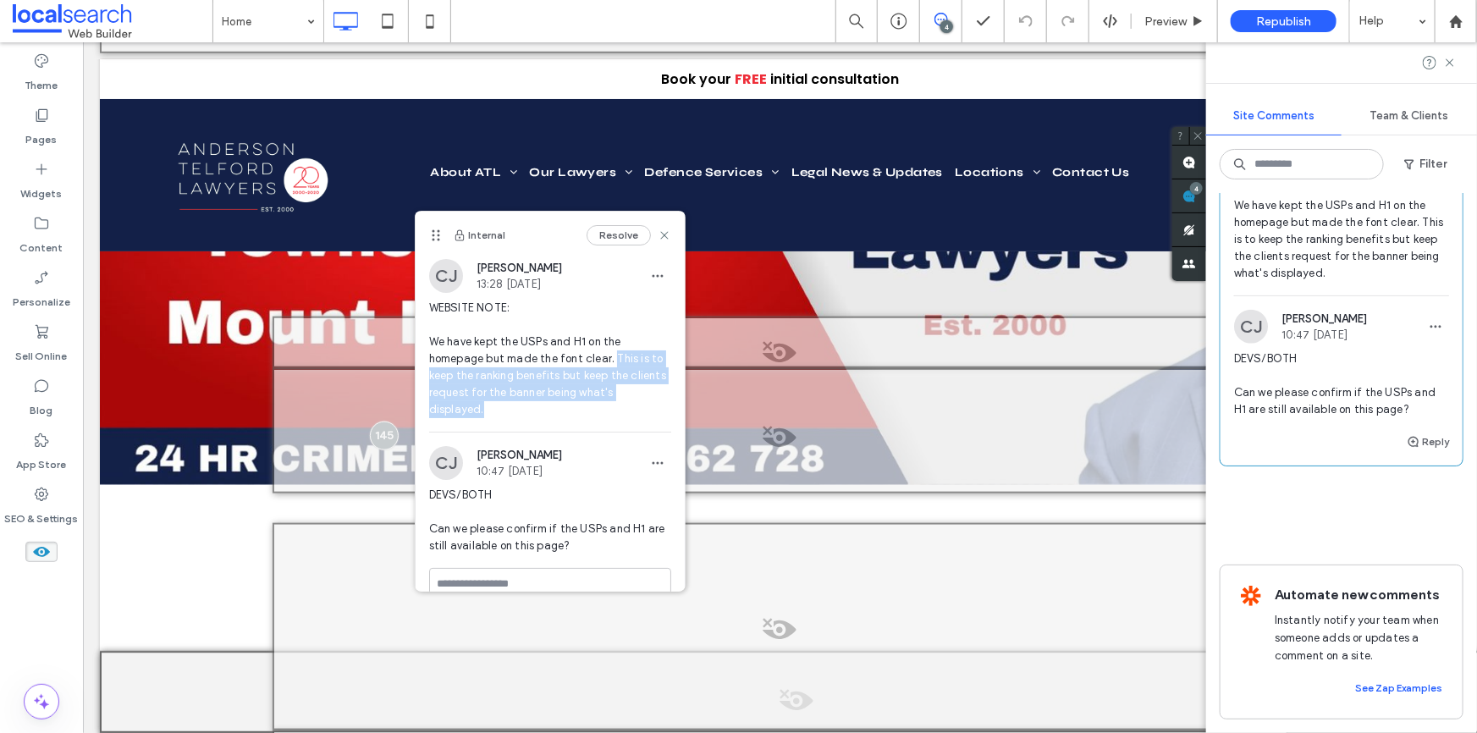
drag, startPoint x: 612, startPoint y: 356, endPoint x: 645, endPoint y: 407, distance: 60.6
click at [645, 407] on span "WEBSITE NOTE: We have kept the USPs and H1 on the homepage but made the font cl…" at bounding box center [550, 359] width 242 height 119
click at [537, 407] on span "WEBSITE NOTE: We have kept the USPs and H1 on the homepage but made the font cl…" at bounding box center [550, 359] width 242 height 119
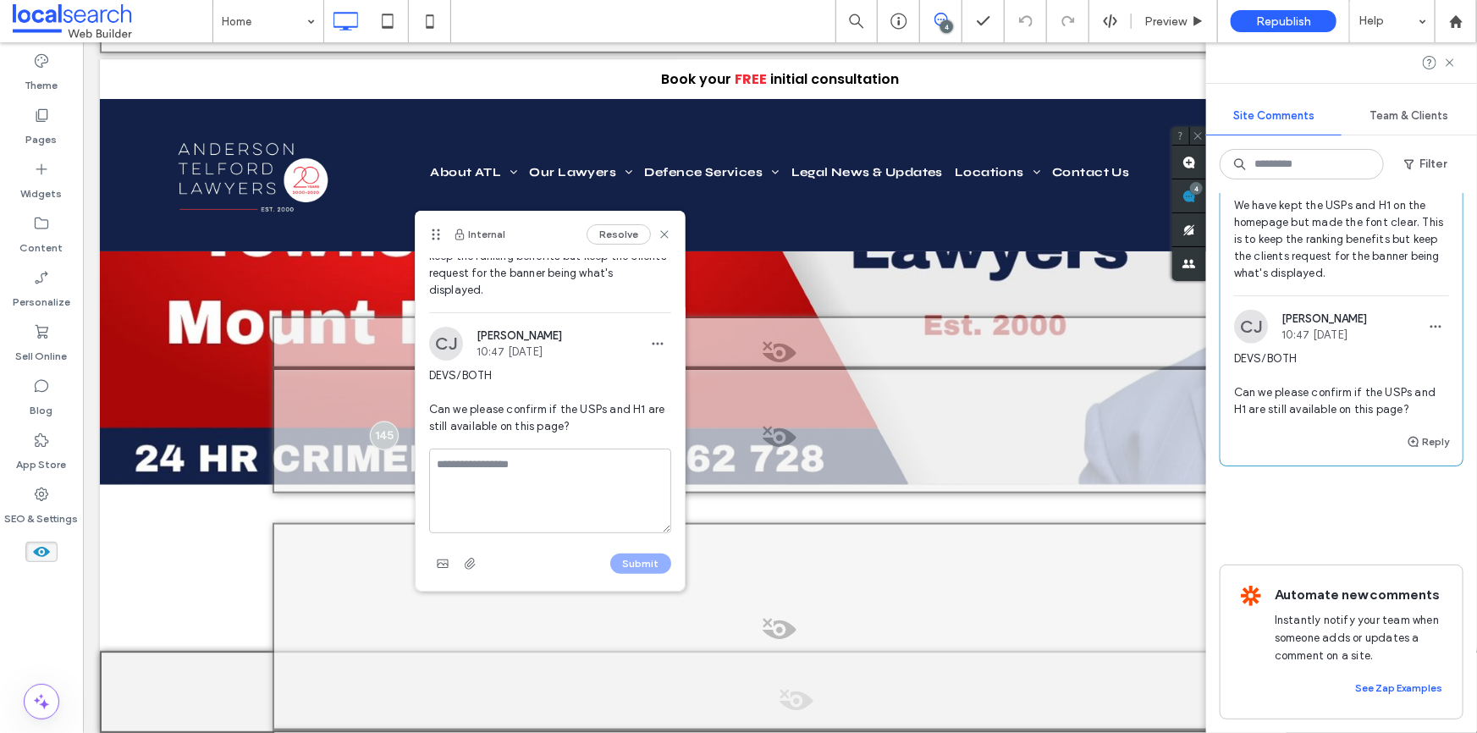
scroll to position [152, 0]
click at [658, 234] on icon at bounding box center [665, 235] width 14 height 14
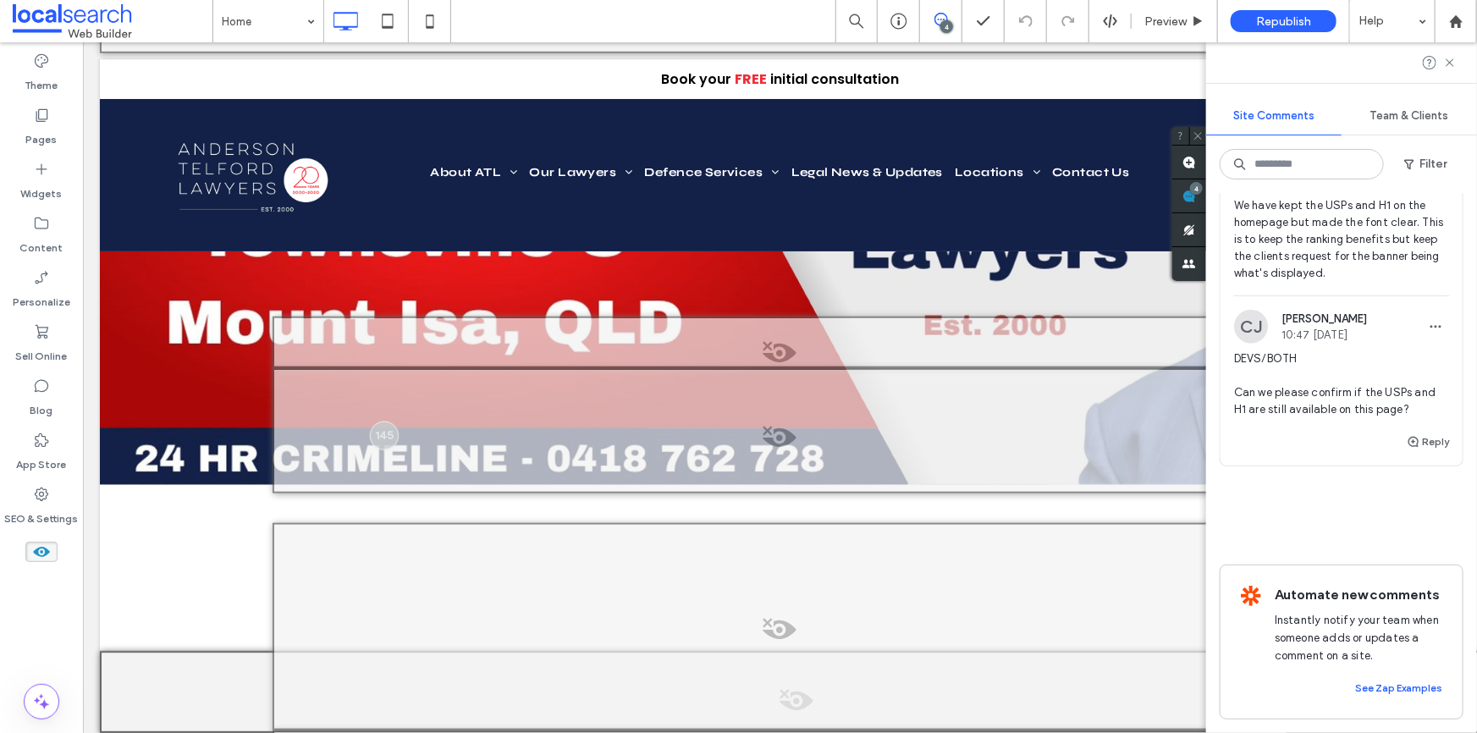
click at [946, 27] on div "4" at bounding box center [947, 26] width 13 height 13
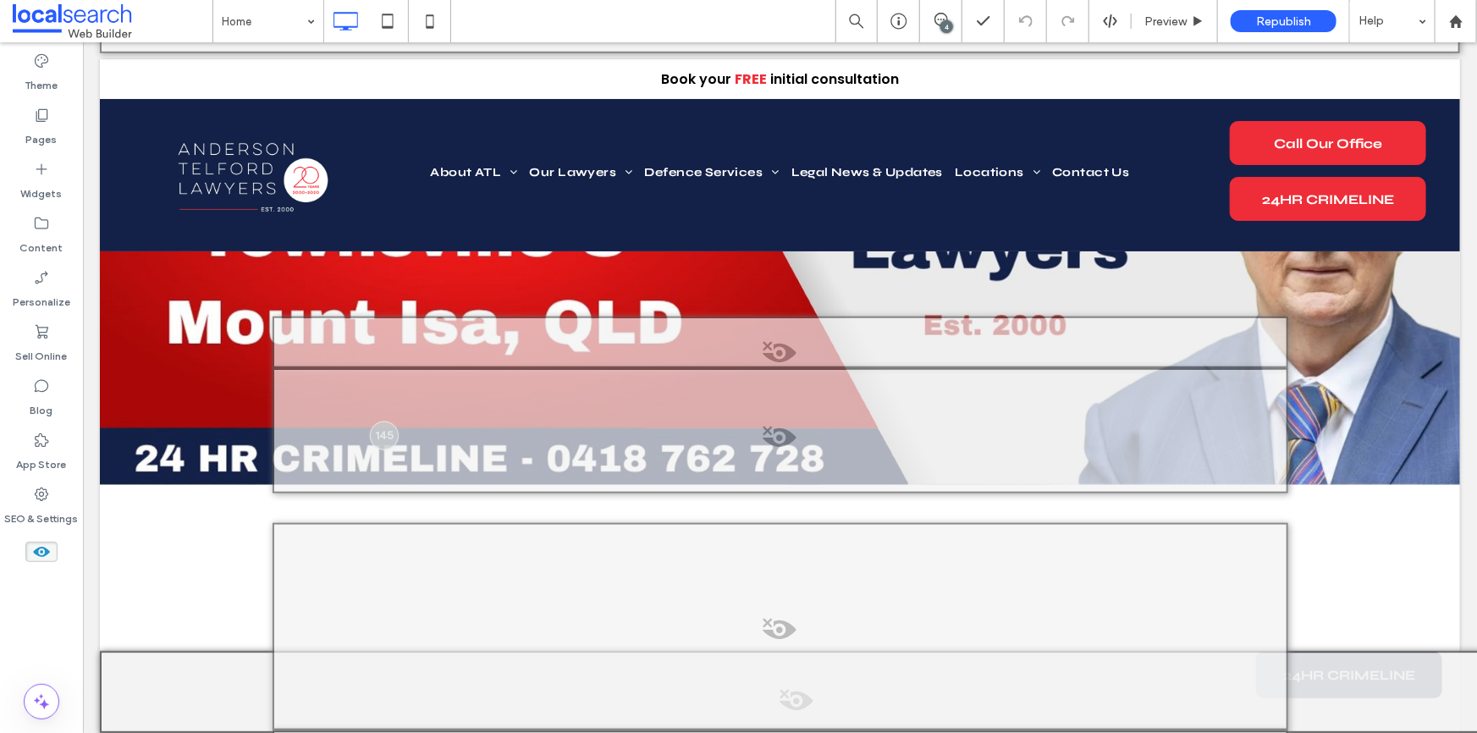
scroll to position [0, 0]
click at [938, 21] on icon at bounding box center [942, 20] width 14 height 14
click at [940, 19] on icon at bounding box center [942, 20] width 14 height 14
click at [953, 24] on span at bounding box center [940, 20] width 41 height 14
click at [1467, 194] on span at bounding box center [1460, 195] width 34 height 33
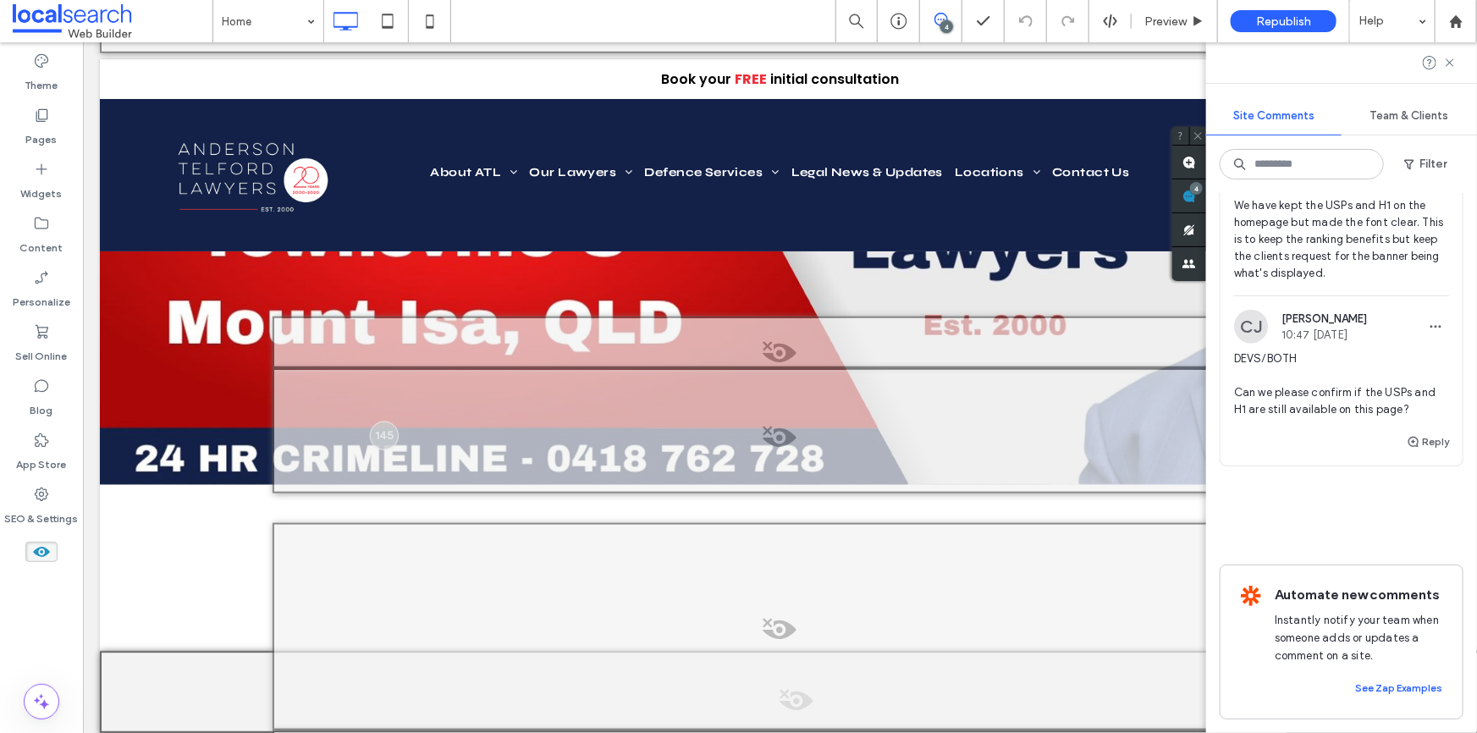
scroll to position [913, 0]
click at [1415, 432] on button "Reply" at bounding box center [1428, 442] width 42 height 20
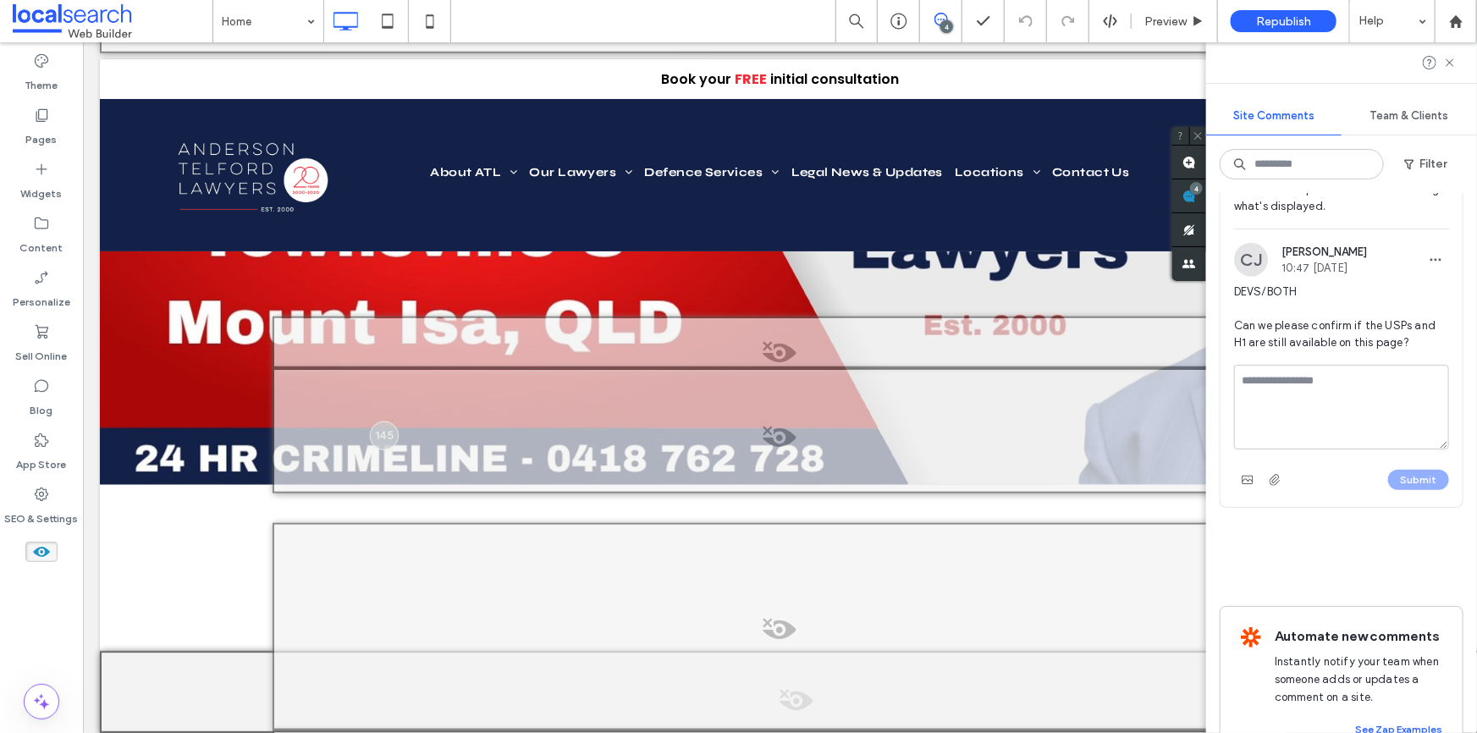
click at [1338, 450] on textarea at bounding box center [1341, 407] width 215 height 85
type textarea "*"
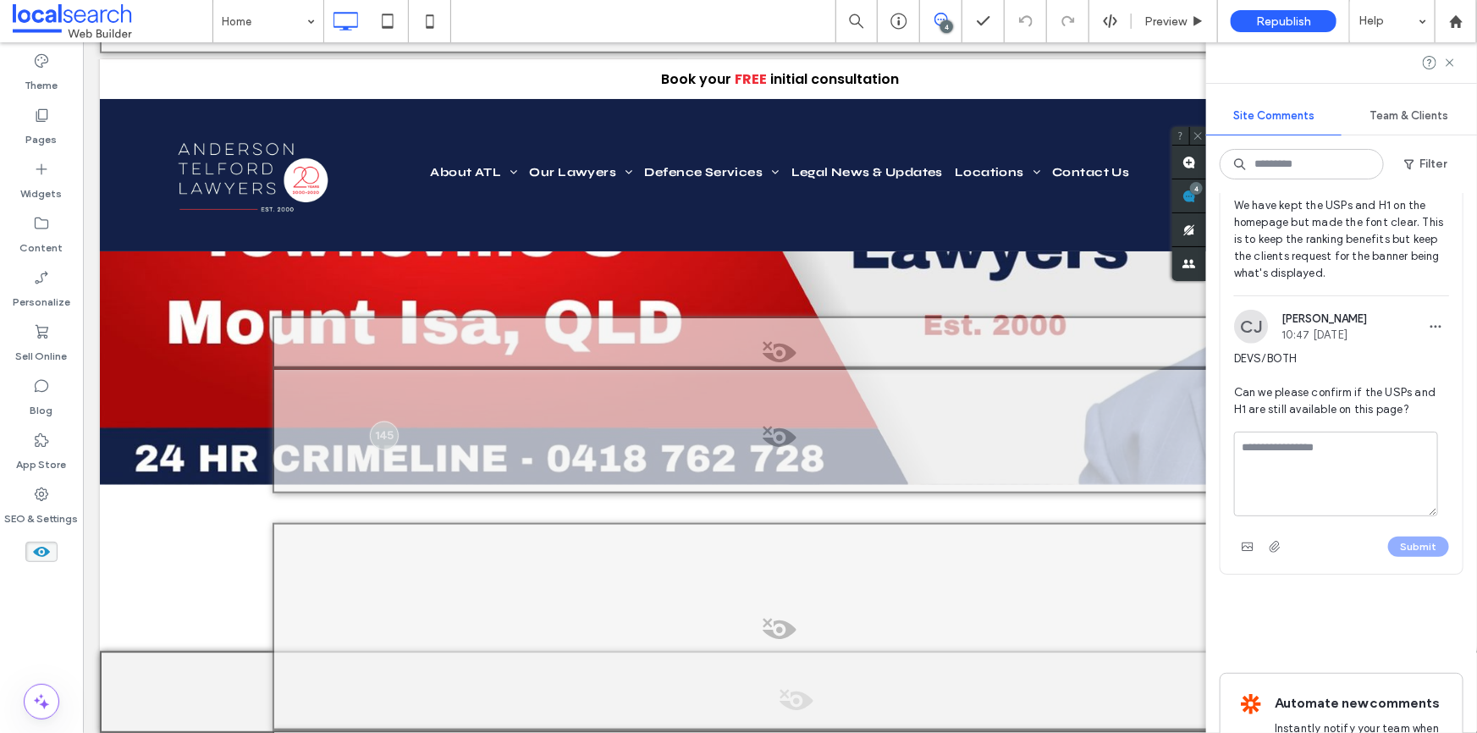
scroll to position [1022, 0]
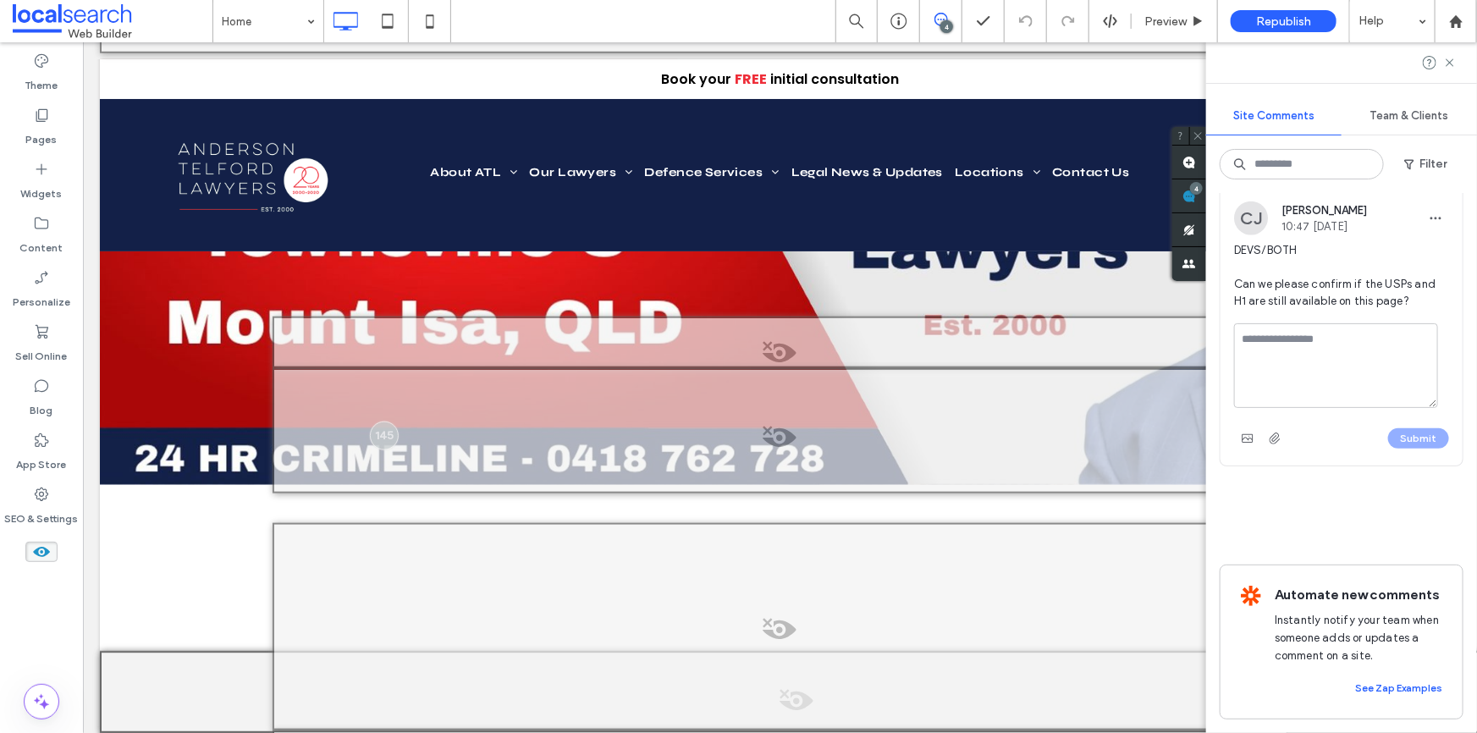
click at [1344, 324] on textarea at bounding box center [1336, 365] width 204 height 85
click at [1346, 357] on textarea "**********" at bounding box center [1336, 365] width 204 height 85
type textarea "**********"
click at [1415, 428] on button "Submit" at bounding box center [1418, 438] width 61 height 20
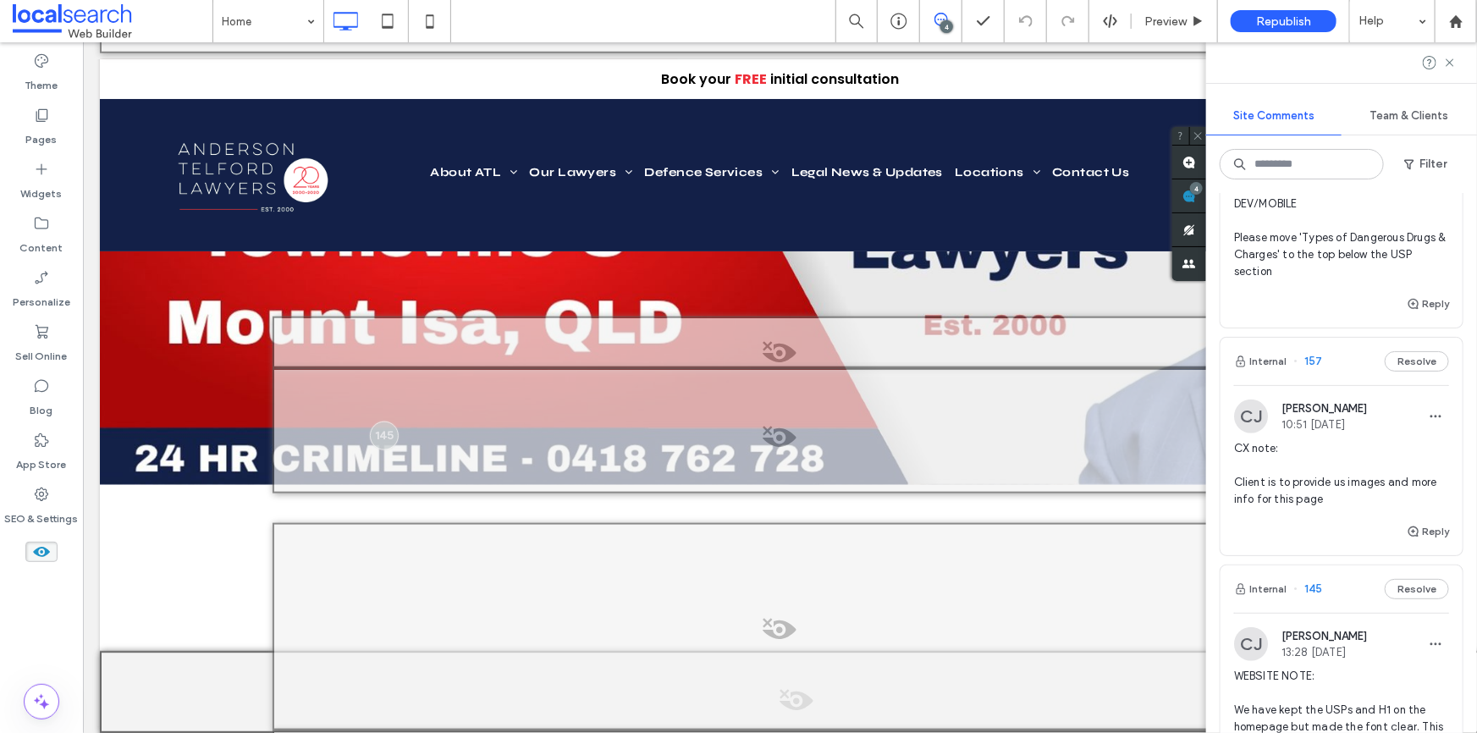
scroll to position [307, 0]
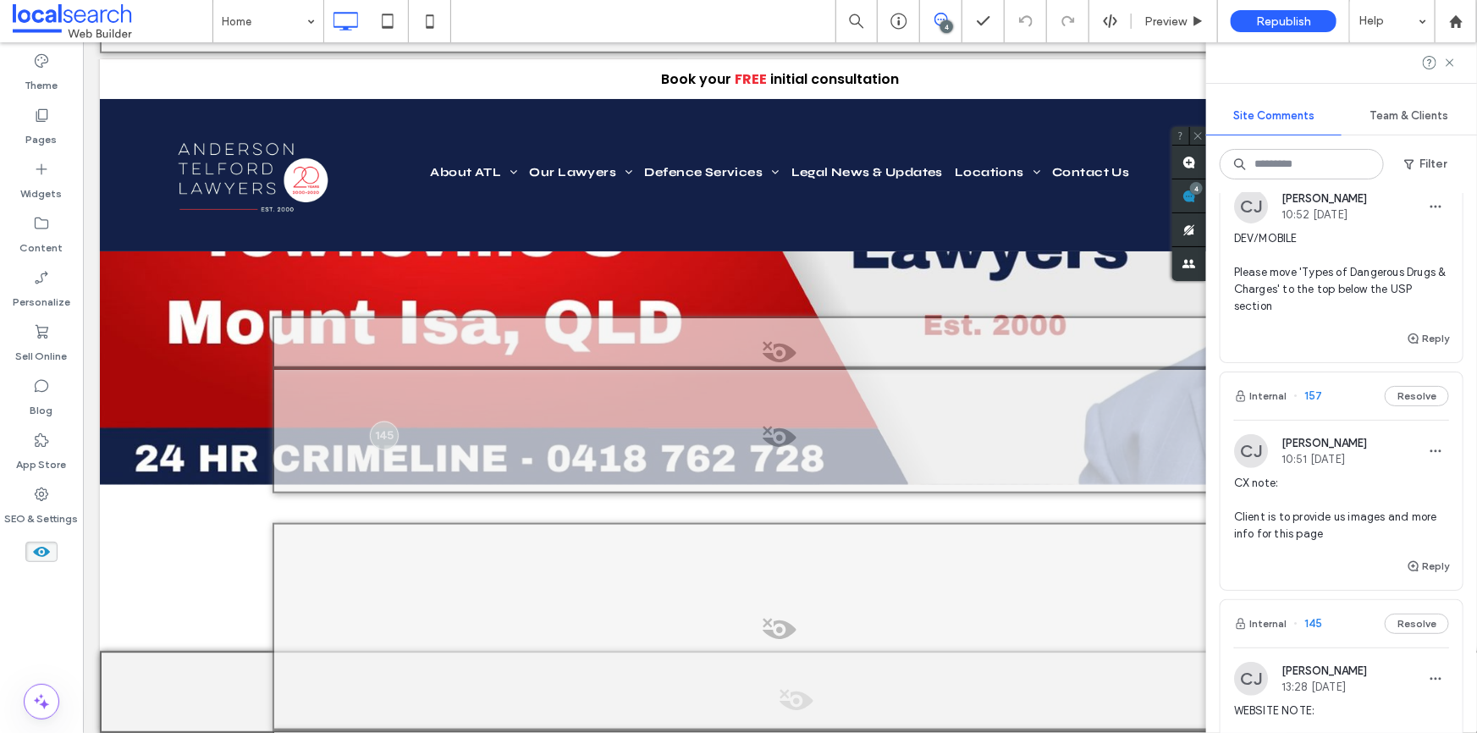
click at [1344, 292] on span "DEV/MOBILE Please move 'Types of Dangerous Drugs & Charges' to the top below th…" at bounding box center [1341, 272] width 215 height 85
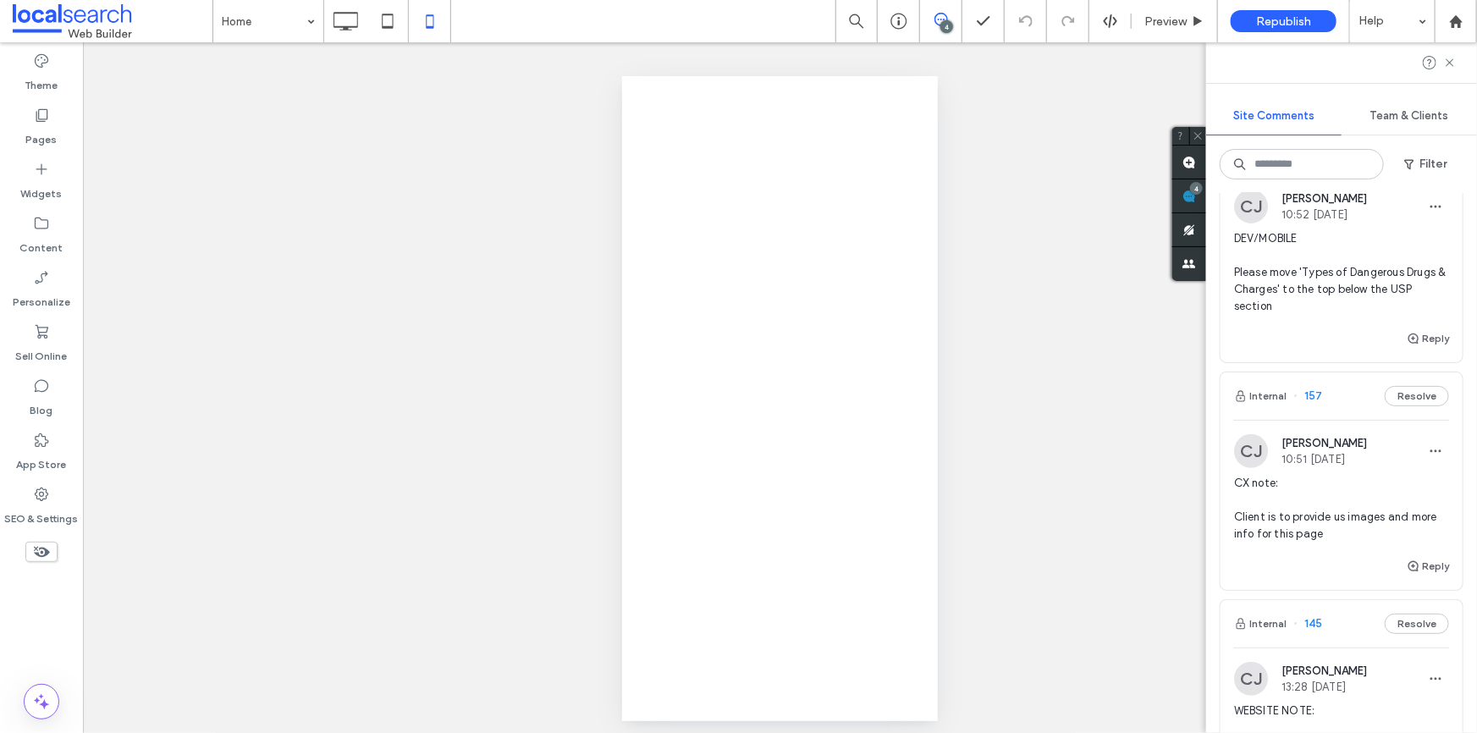
scroll to position [0, 0]
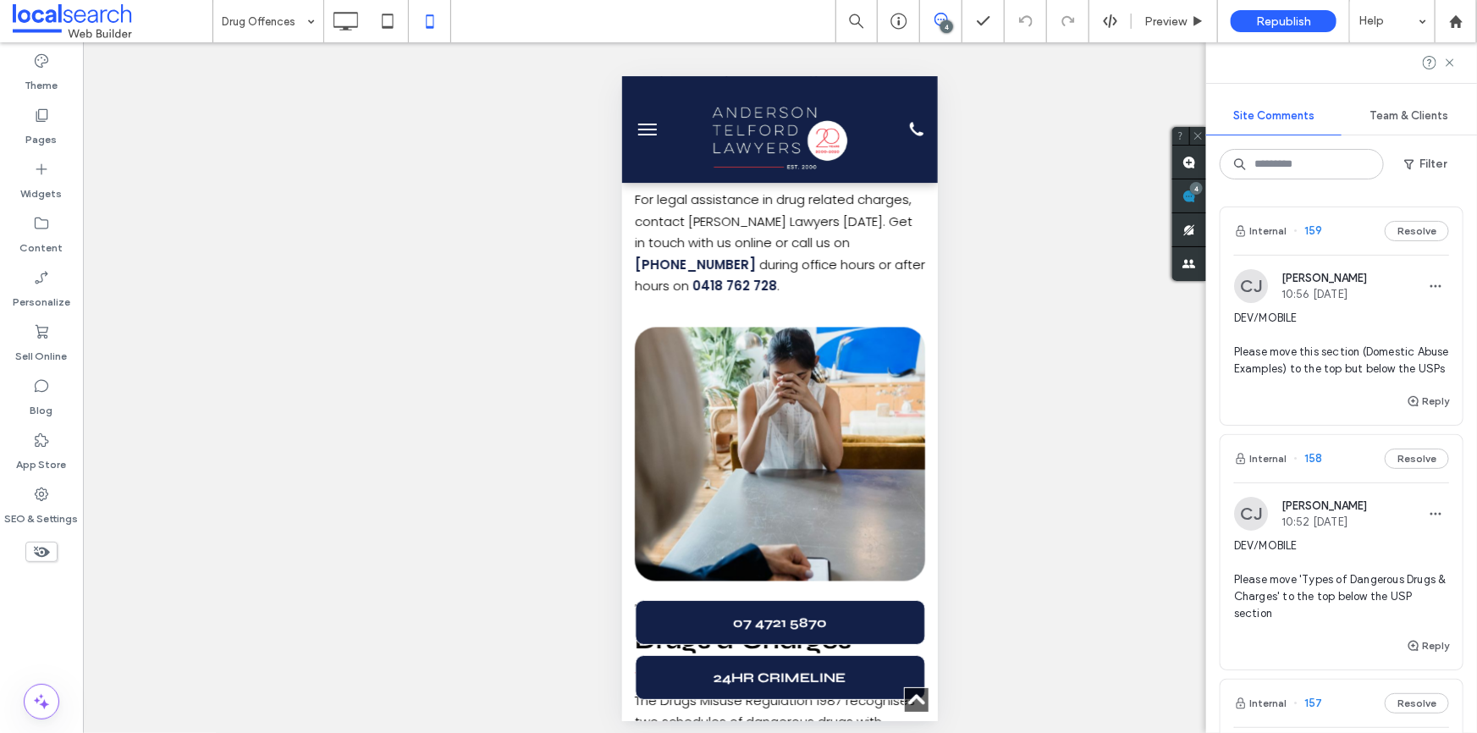
click at [1338, 365] on span "DEV/MOBILE Please move this section (Domestic Abuse Examples) to the top but be…" at bounding box center [1341, 344] width 215 height 68
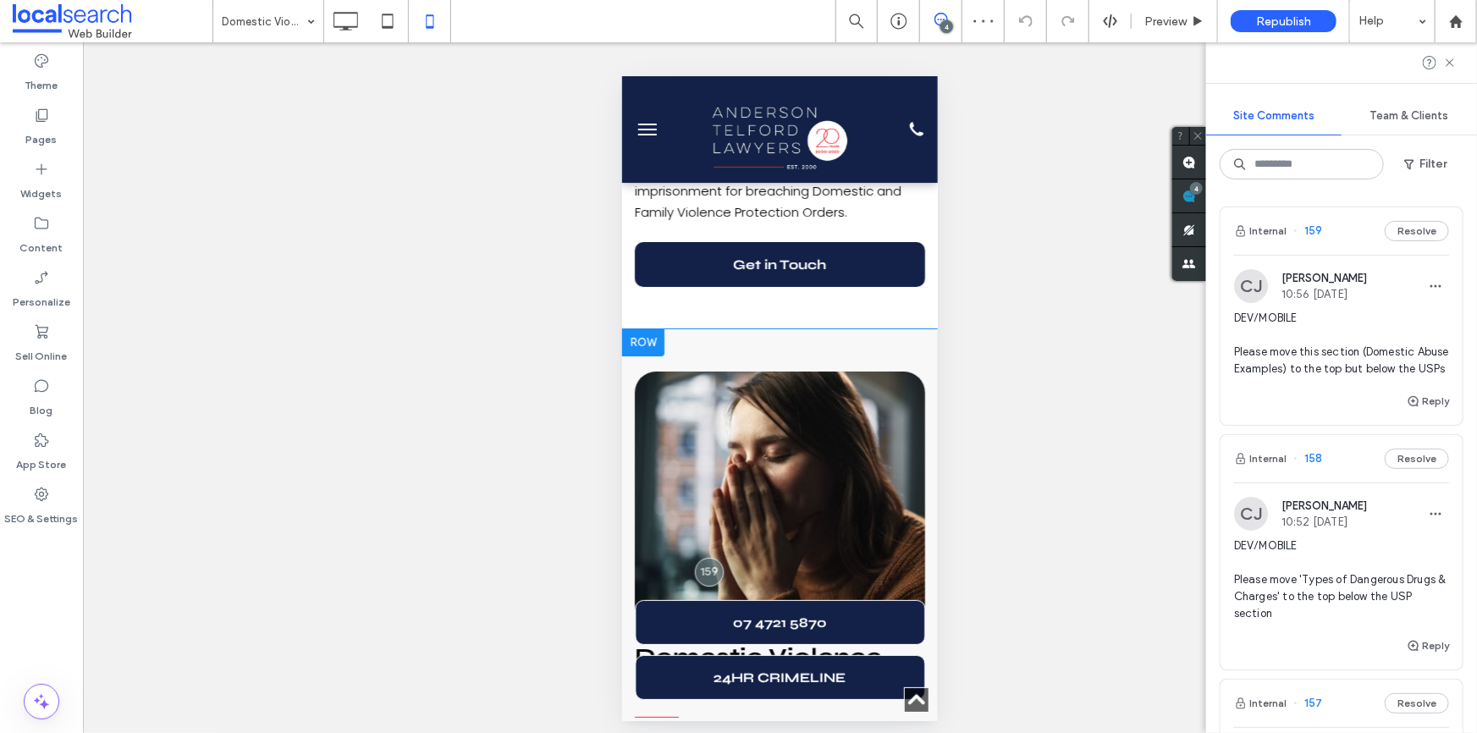
scroll to position [3238, 0]
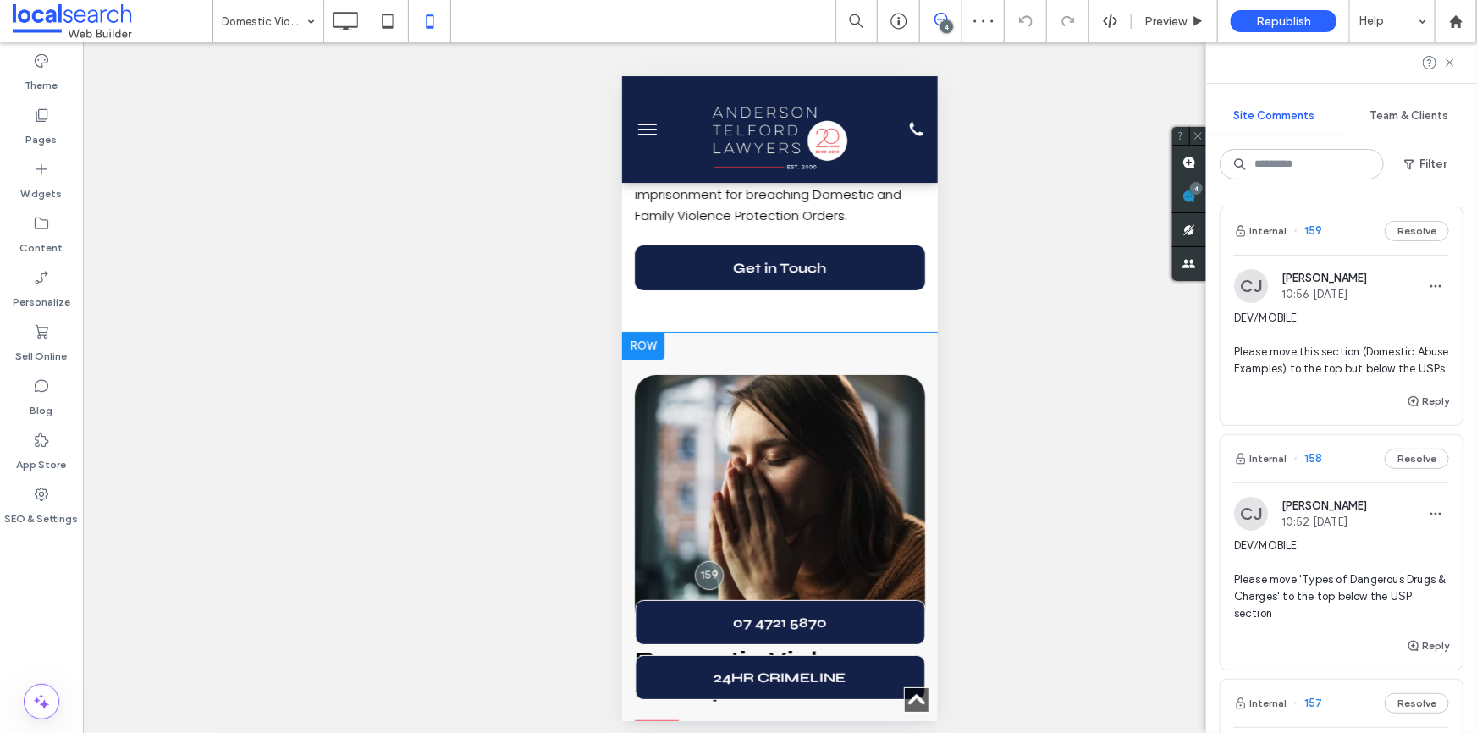
click at [643, 332] on div at bounding box center [642, 345] width 42 height 27
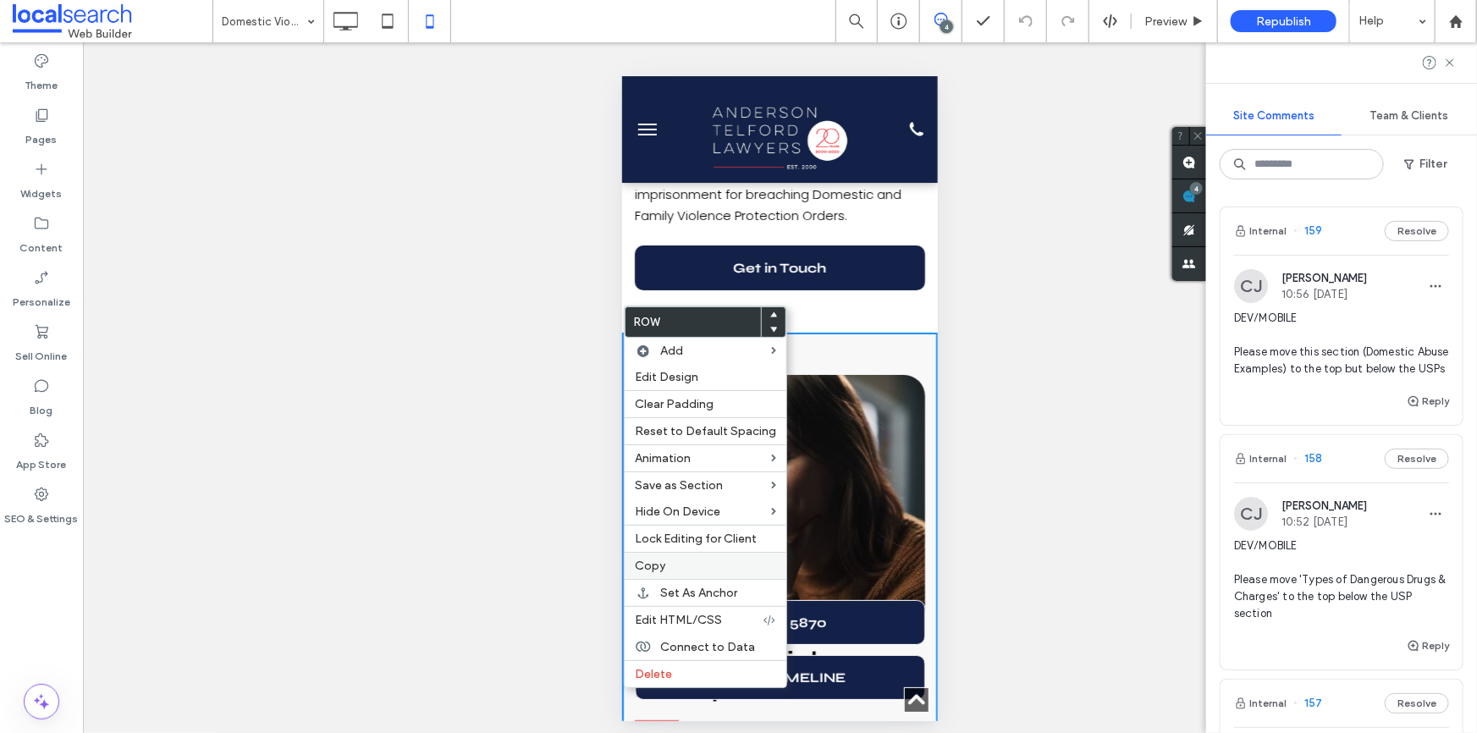
click at [668, 571] on label "Copy" at bounding box center [705, 566] width 141 height 14
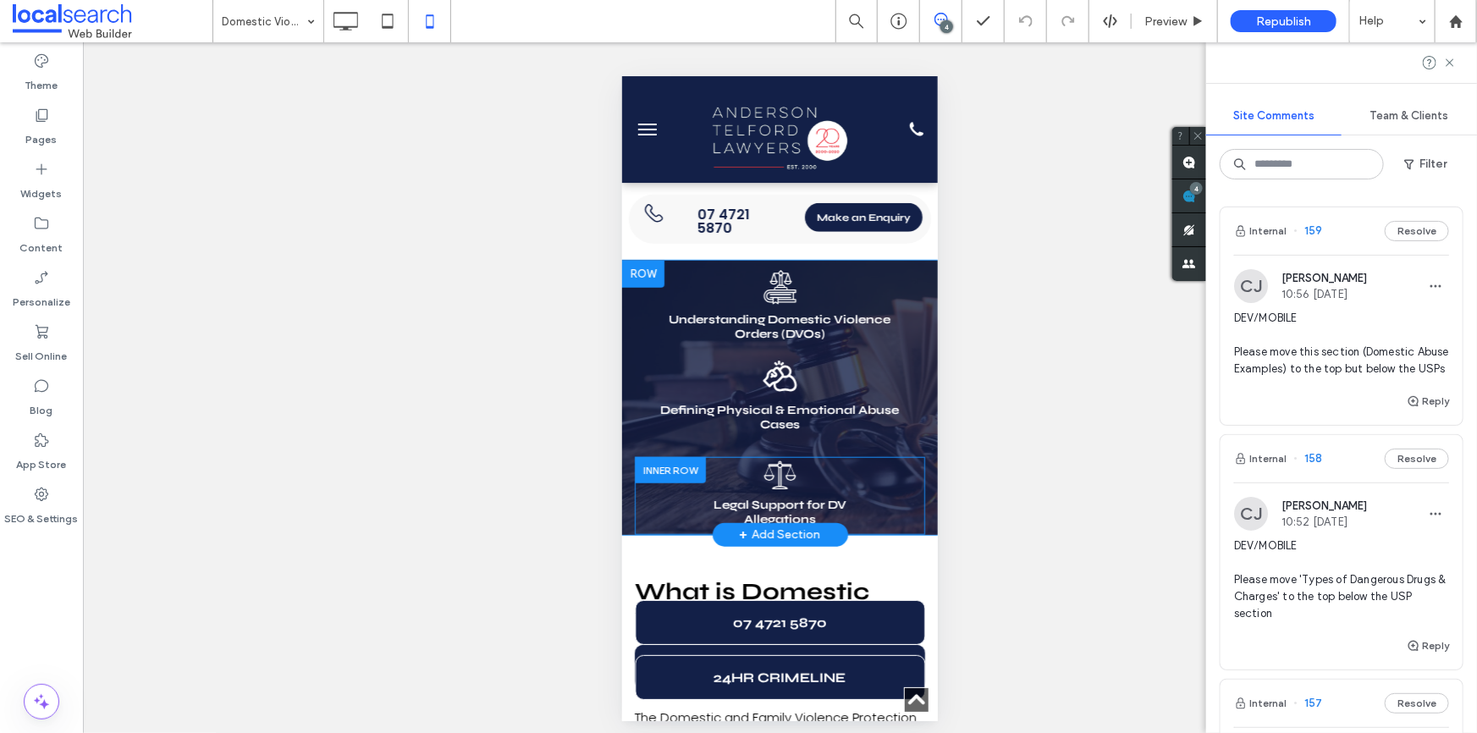
scroll to position [544, 0]
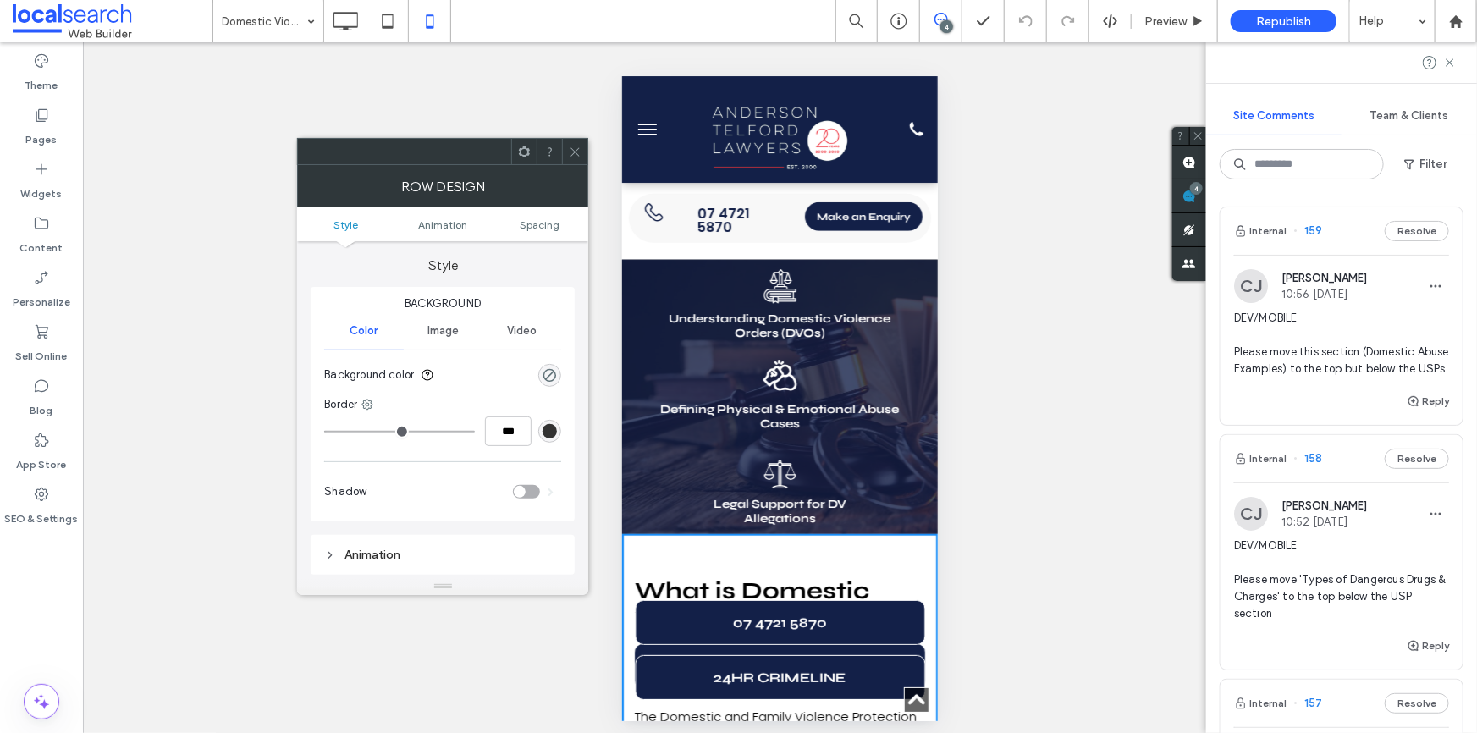
click at [575, 152] on use at bounding box center [575, 151] width 8 height 8
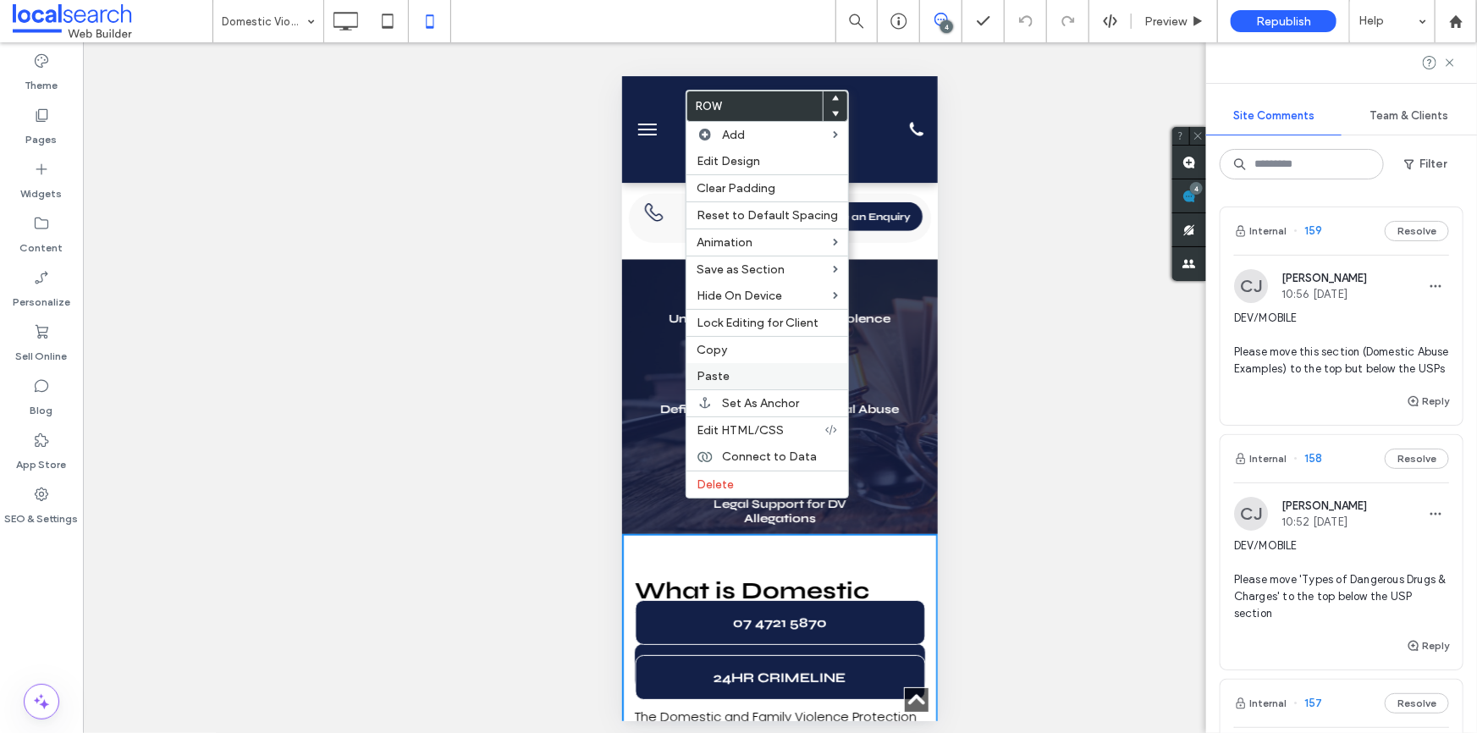
click at [726, 377] on span "Paste" at bounding box center [713, 376] width 33 height 14
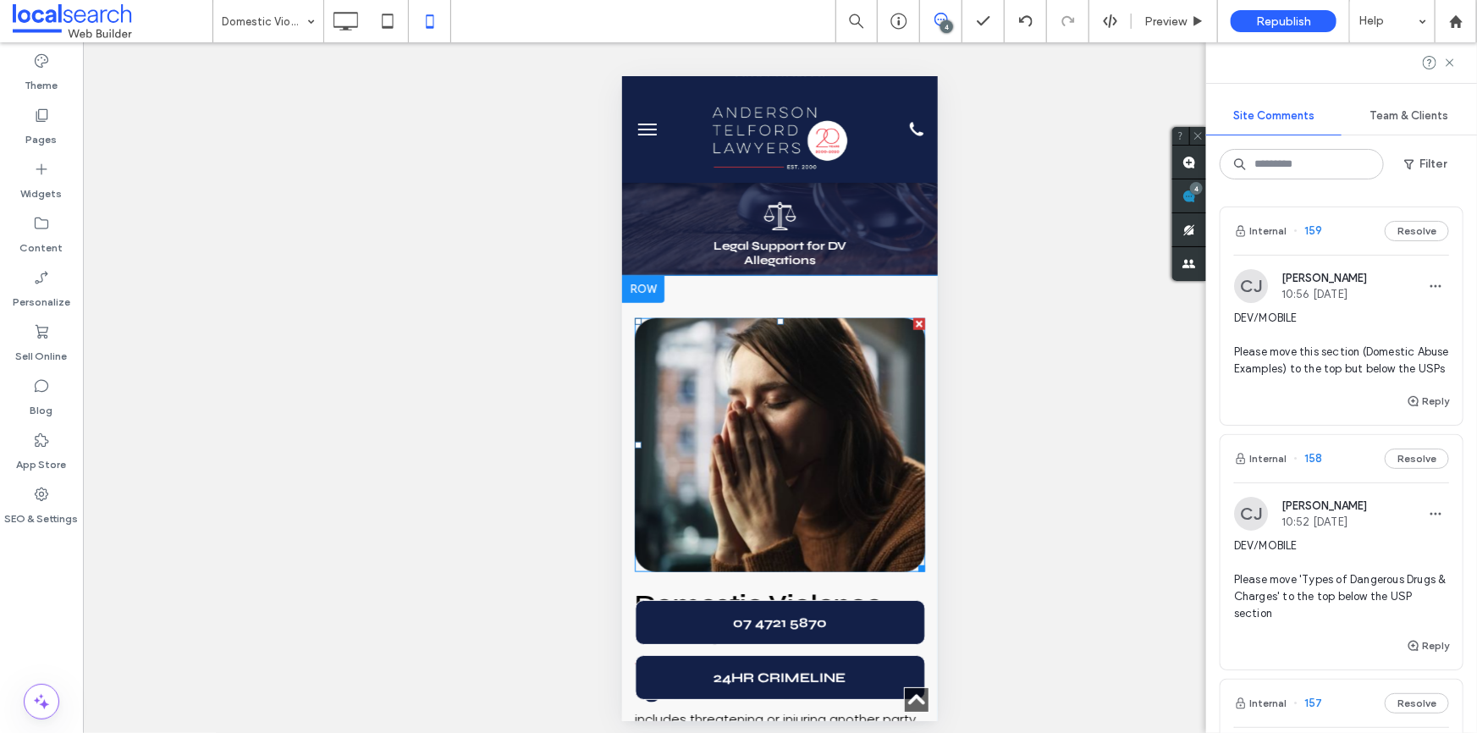
scroll to position [775, 0]
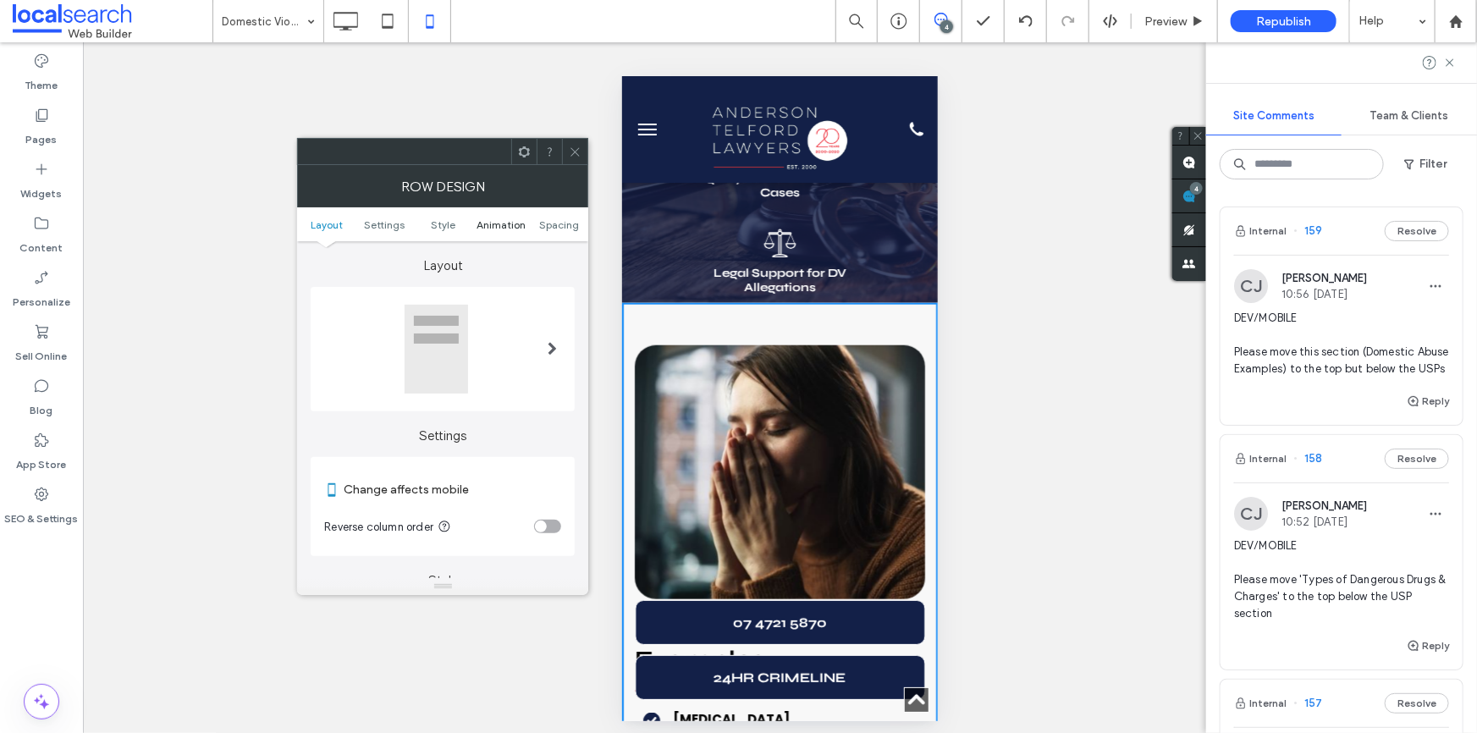
click at [521, 219] on span "Animation" at bounding box center [501, 224] width 49 height 13
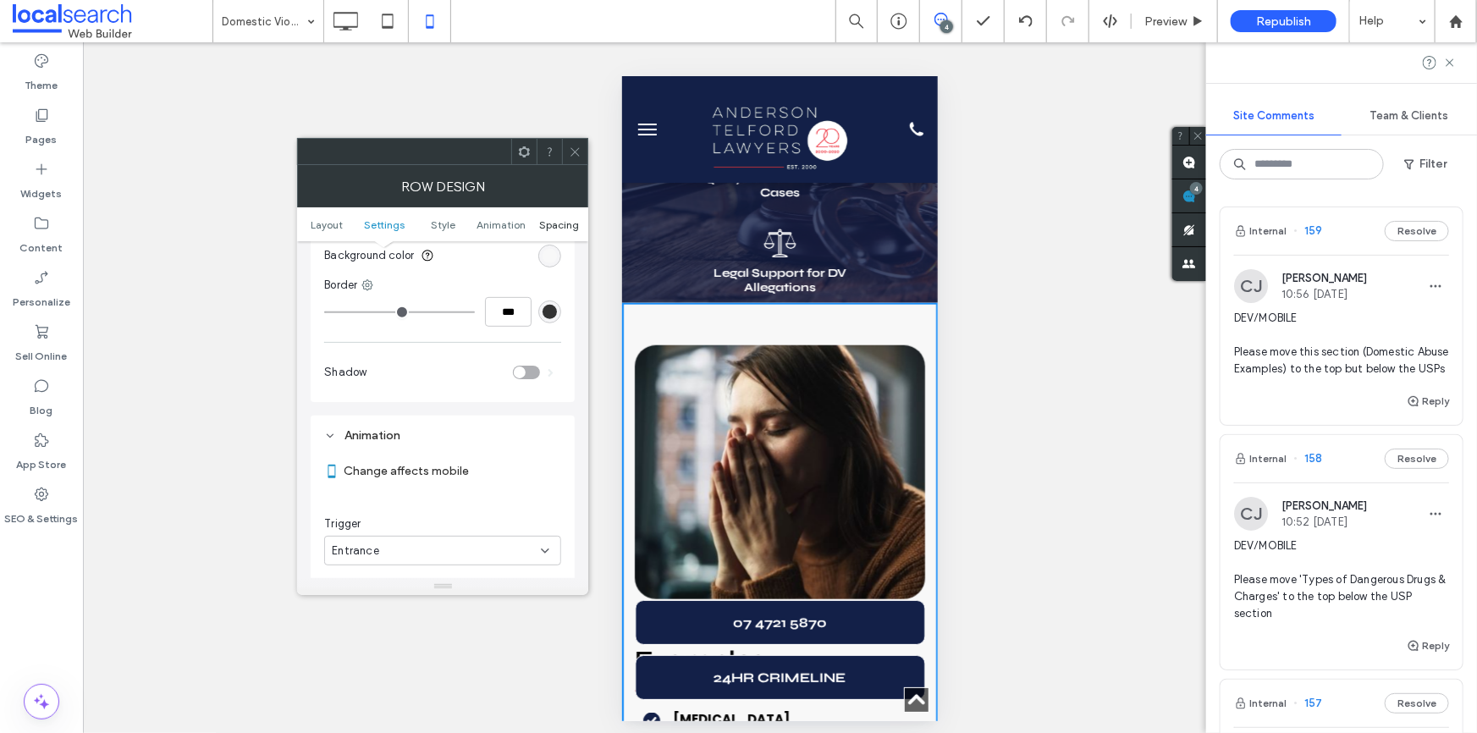
click at [558, 220] on span "Spacing" at bounding box center [559, 224] width 40 height 13
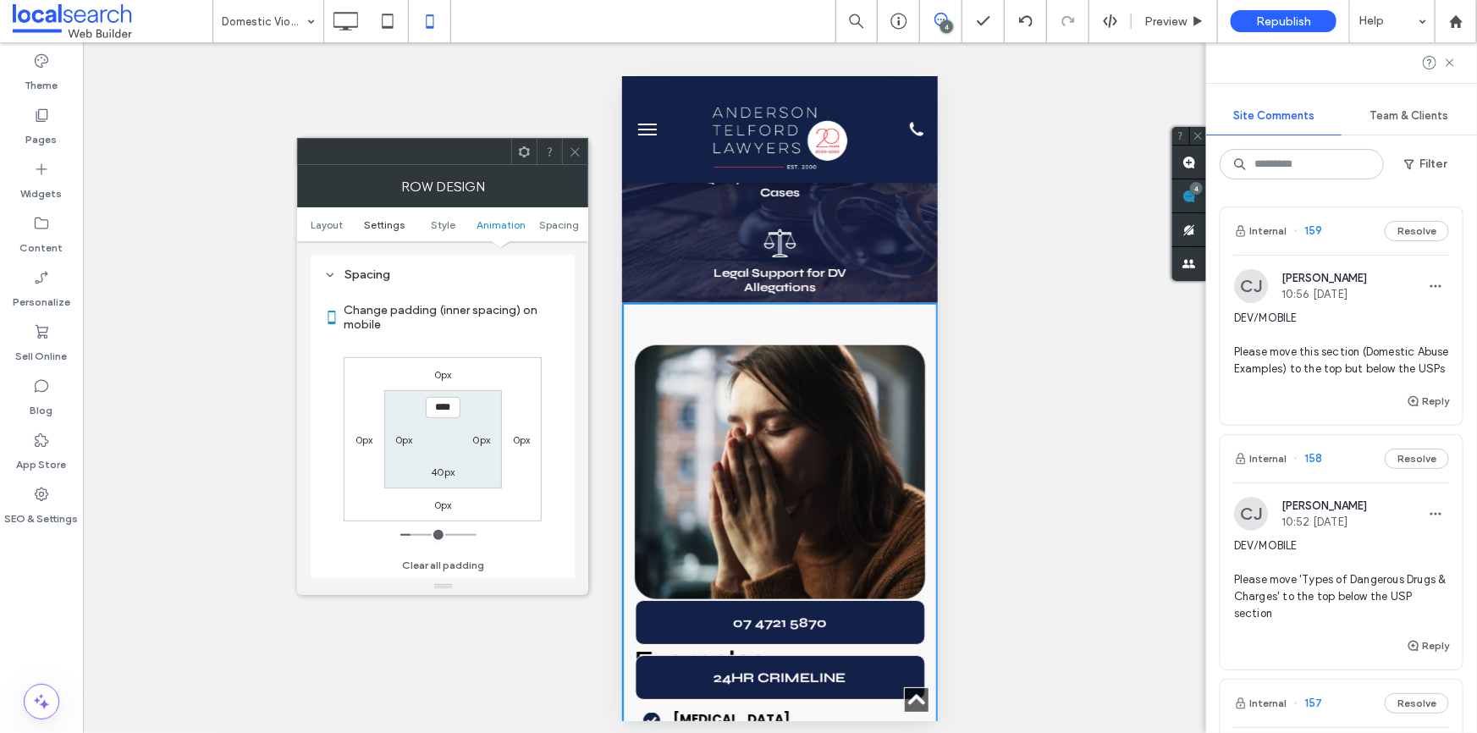
click at [384, 218] on span "Settings" at bounding box center [384, 224] width 41 height 13
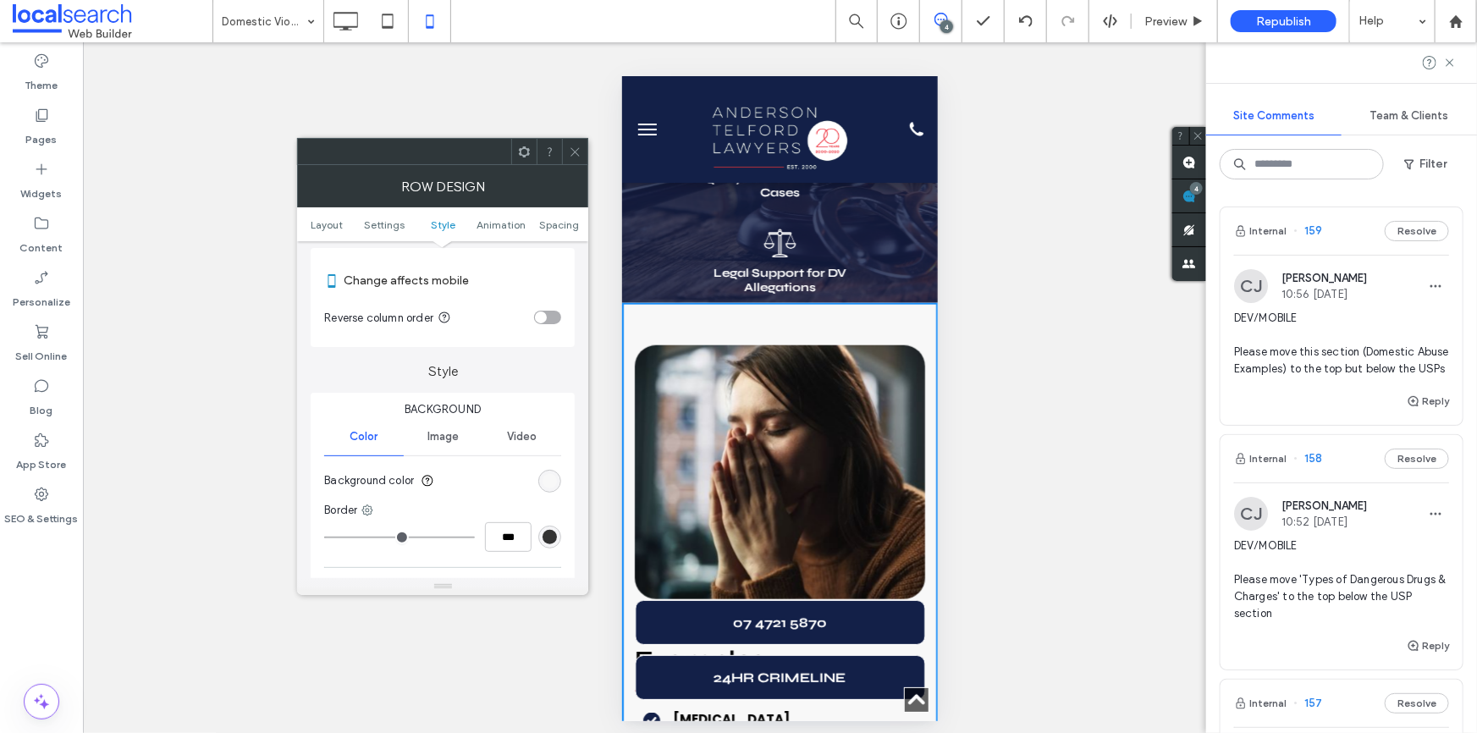
click at [440, 227] on span "Style" at bounding box center [443, 224] width 25 height 13
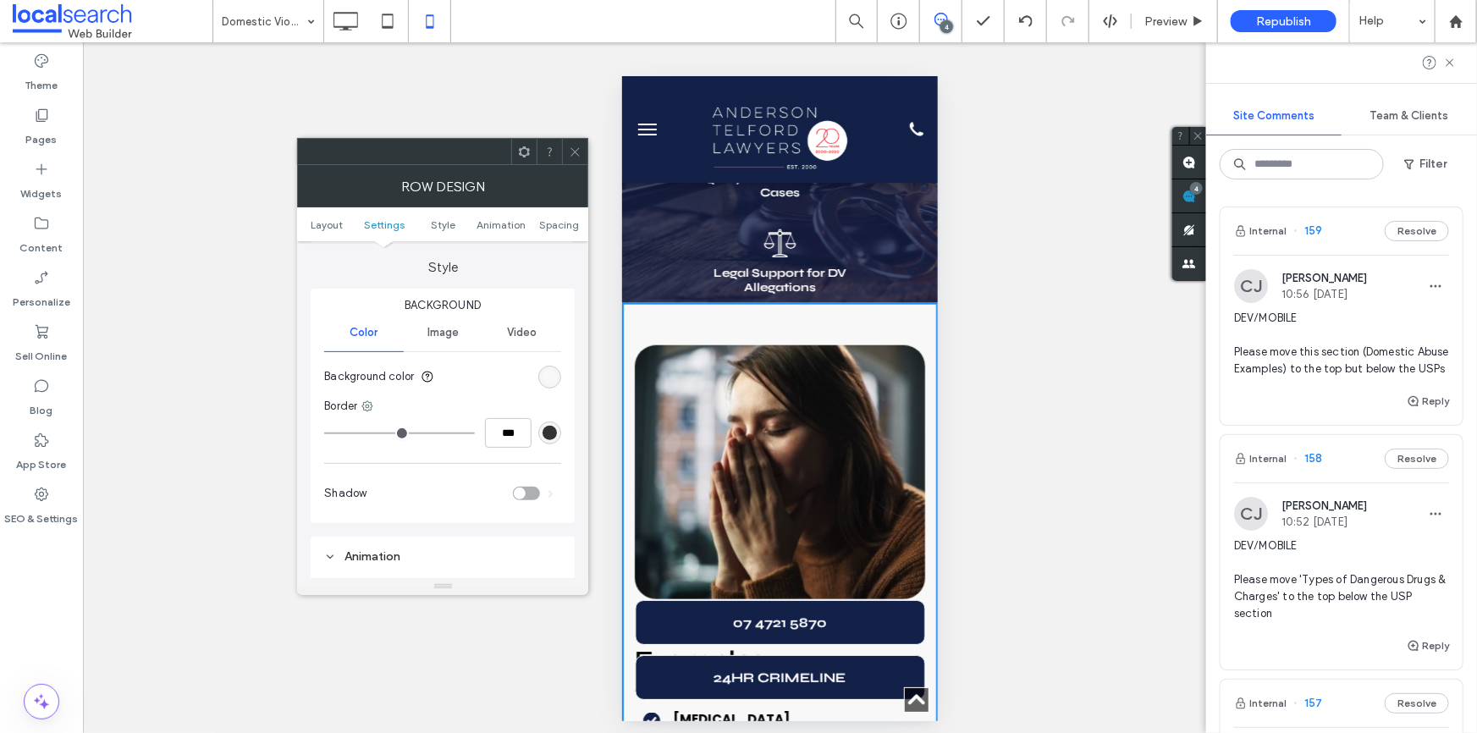
scroll to position [314, 0]
click at [549, 374] on div "rgb(248, 248, 248)" at bounding box center [550, 376] width 14 height 14
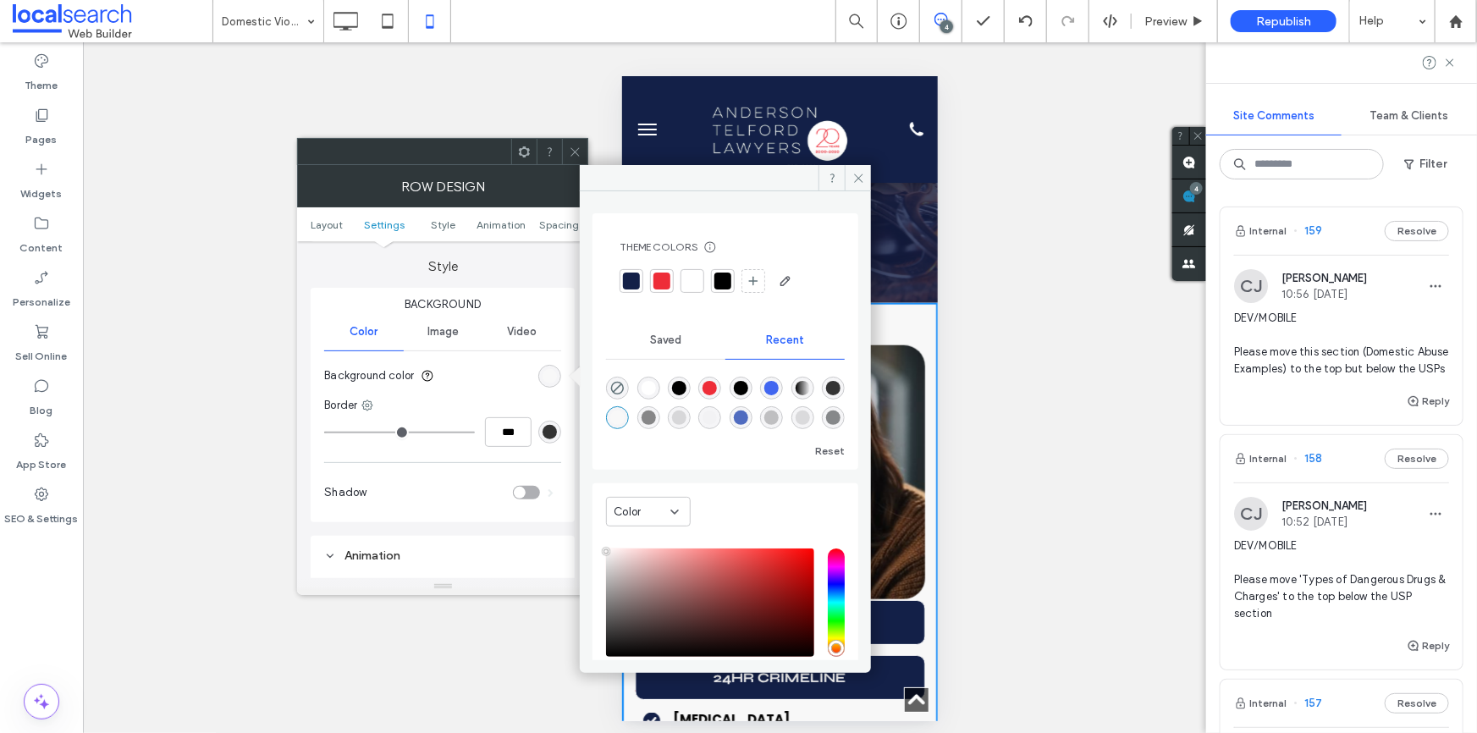
click at [687, 279] on div at bounding box center [692, 281] width 17 height 17
click at [856, 179] on use at bounding box center [858, 178] width 8 height 8
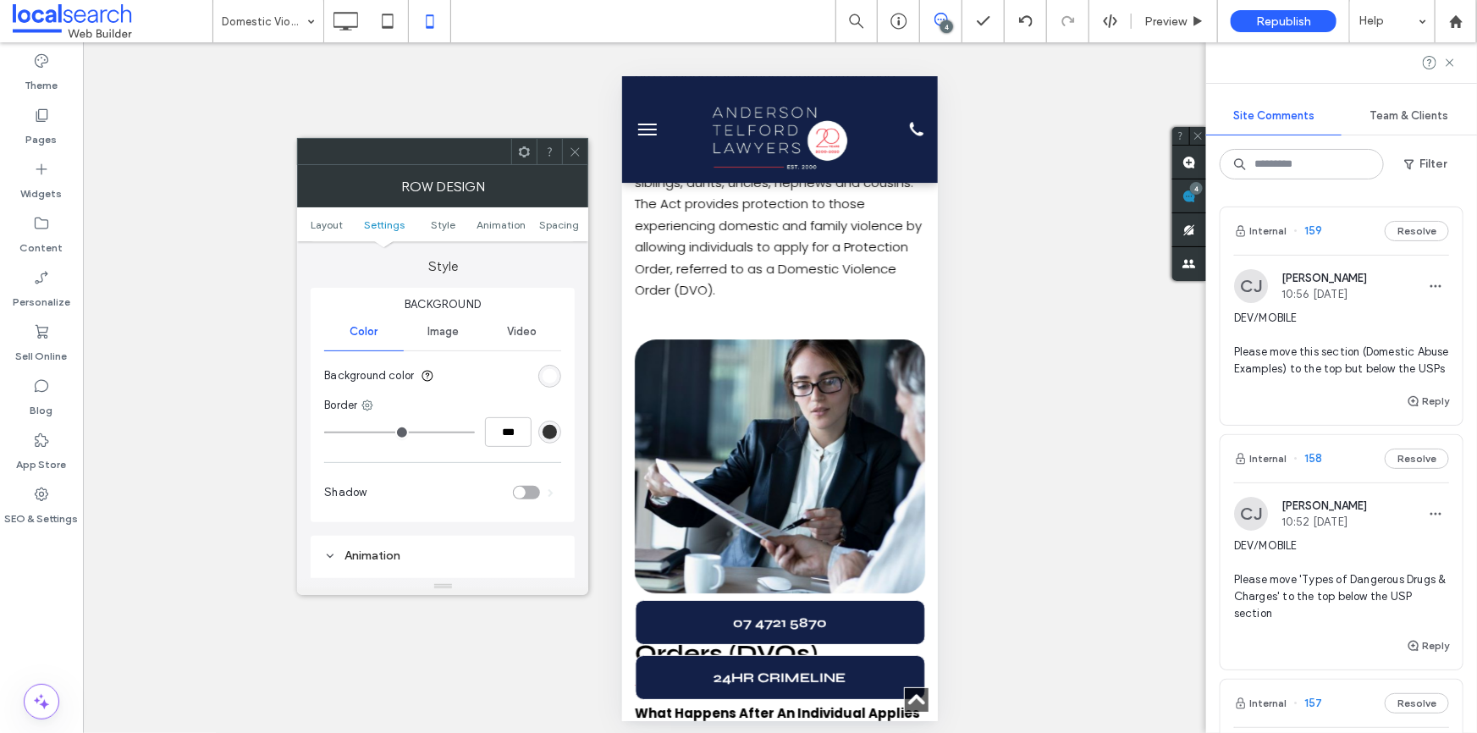
scroll to position [2623, 0]
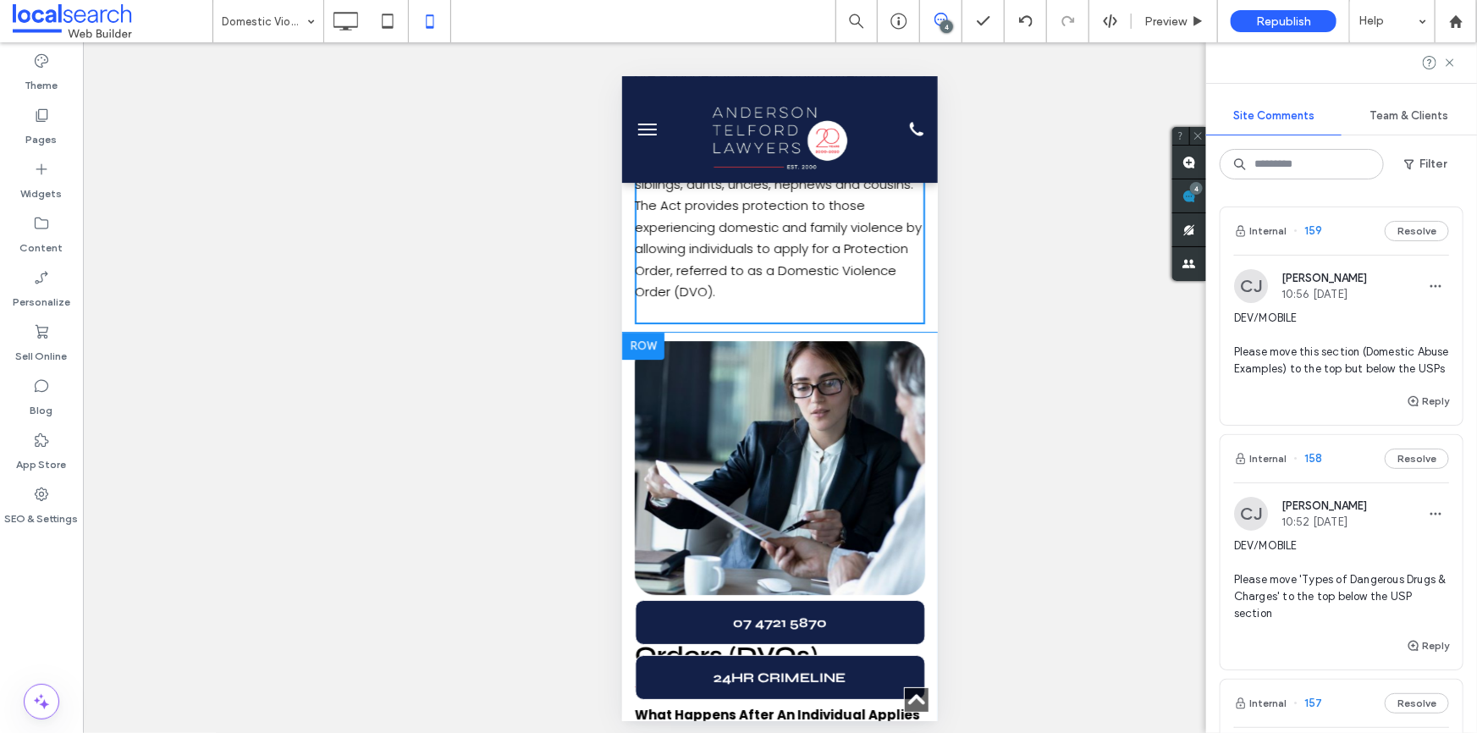
click at [637, 332] on div at bounding box center [642, 345] width 42 height 27
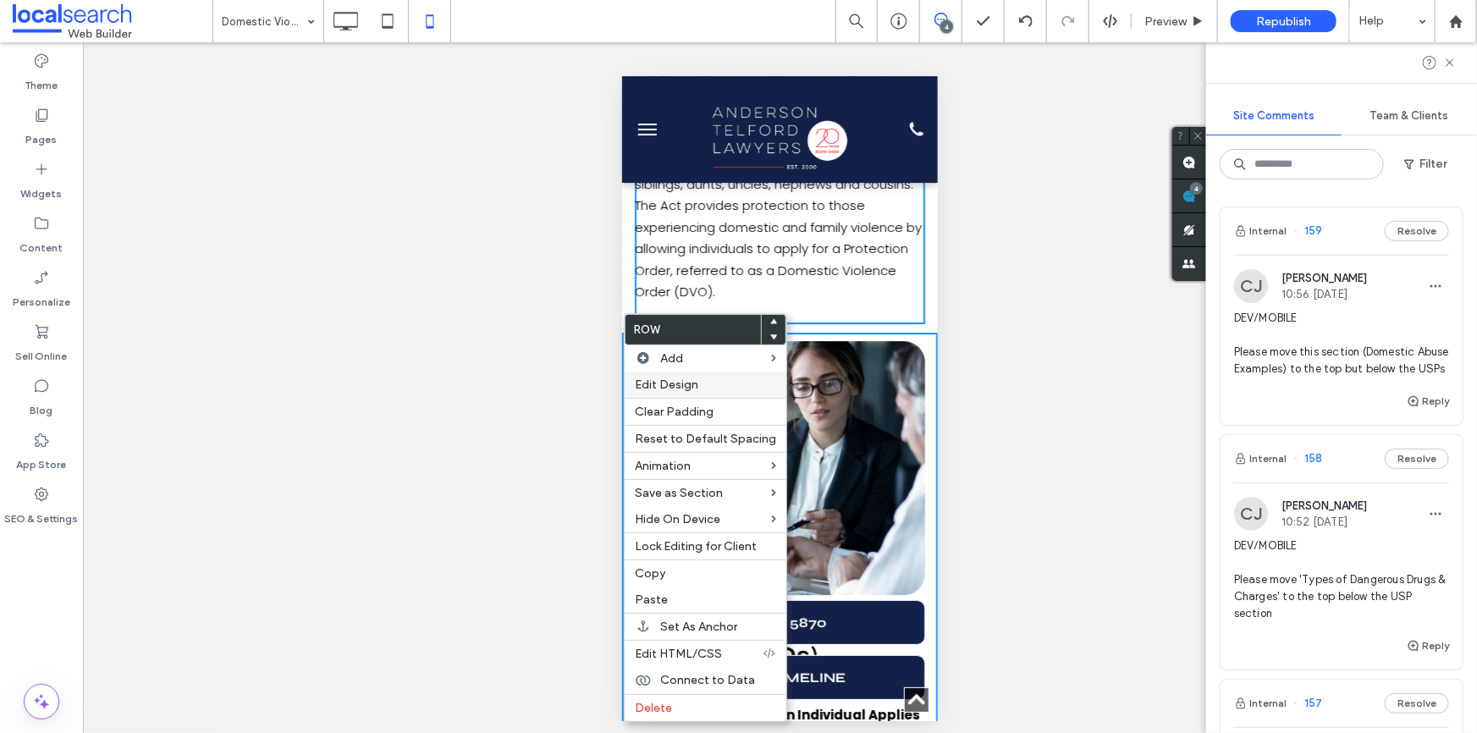
click at [727, 389] on label "Edit Design" at bounding box center [705, 385] width 141 height 14
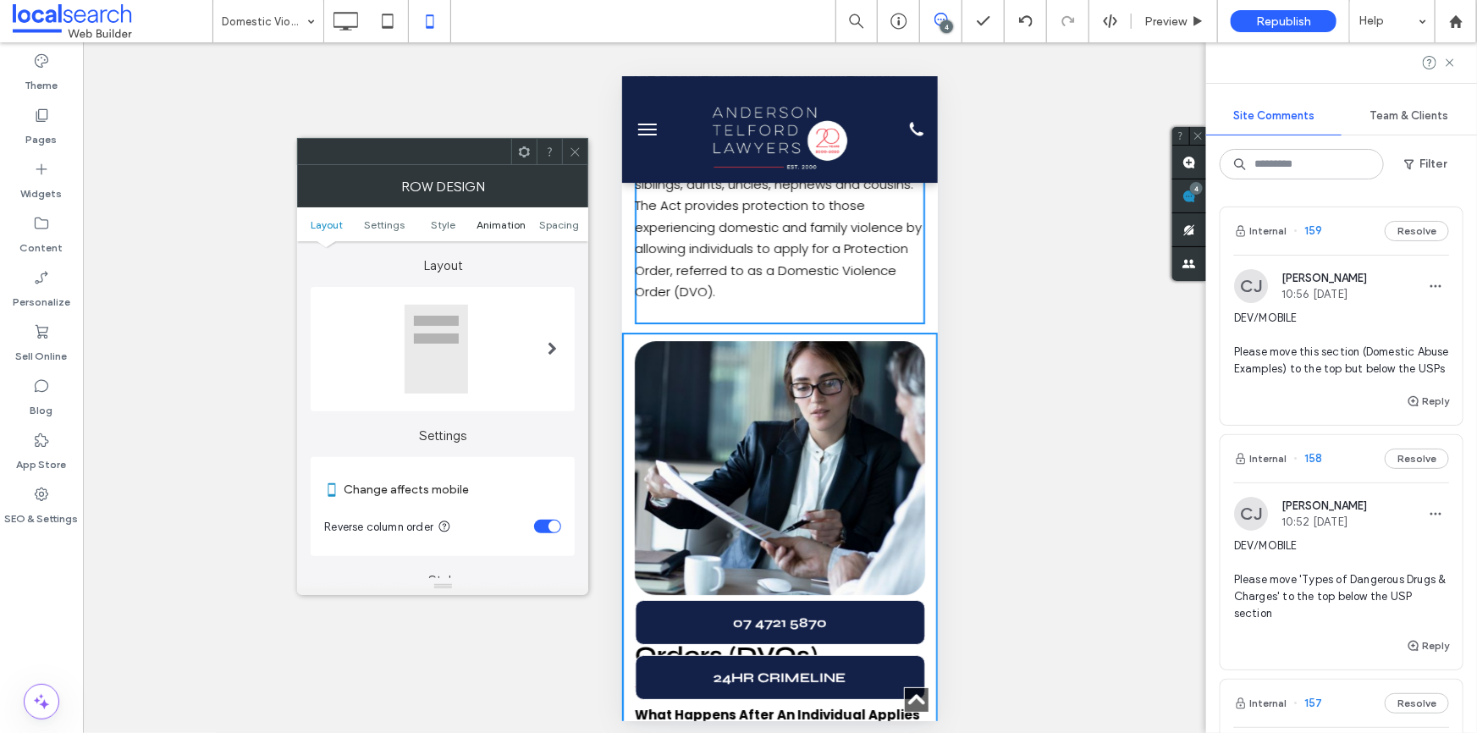
click at [499, 222] on span "Animation" at bounding box center [501, 224] width 49 height 13
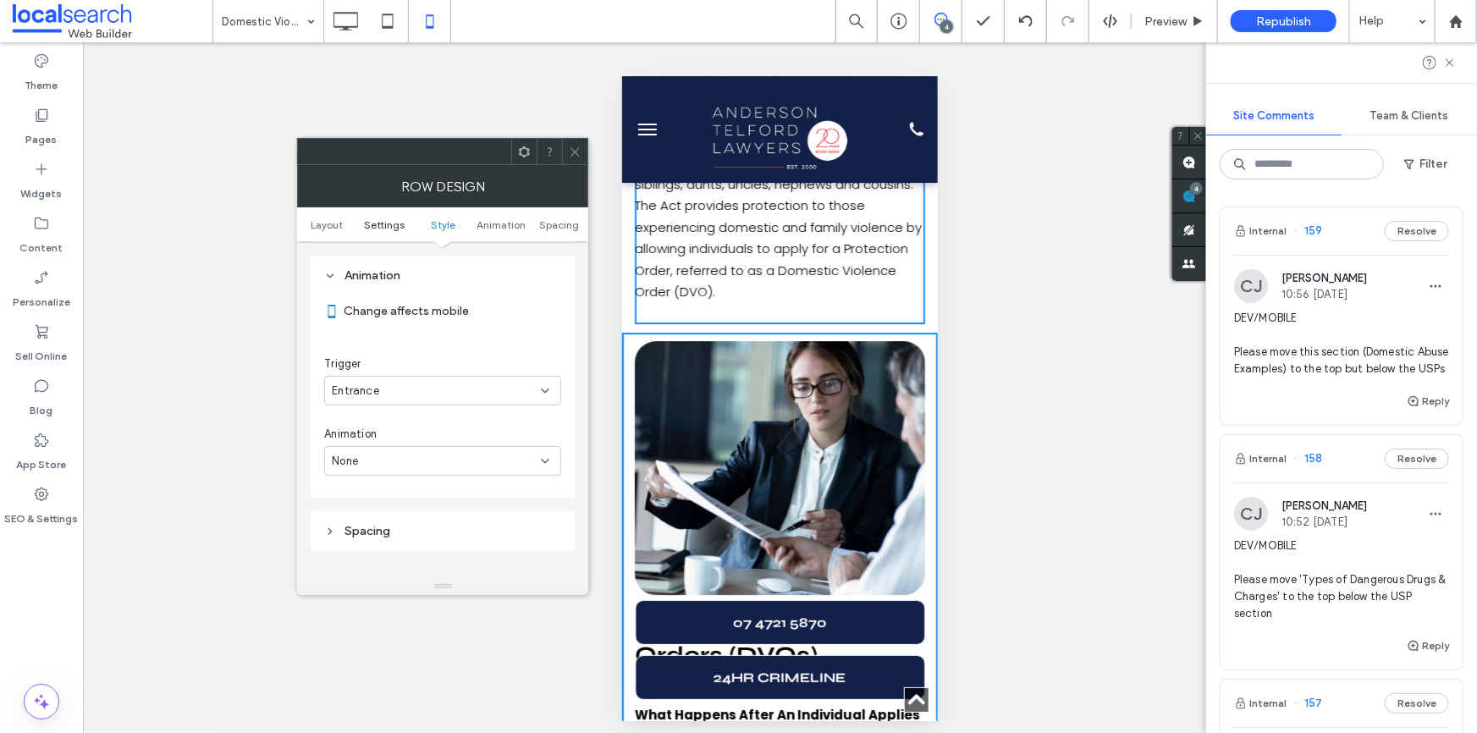
click at [400, 220] on span "Settings" at bounding box center [384, 224] width 41 height 13
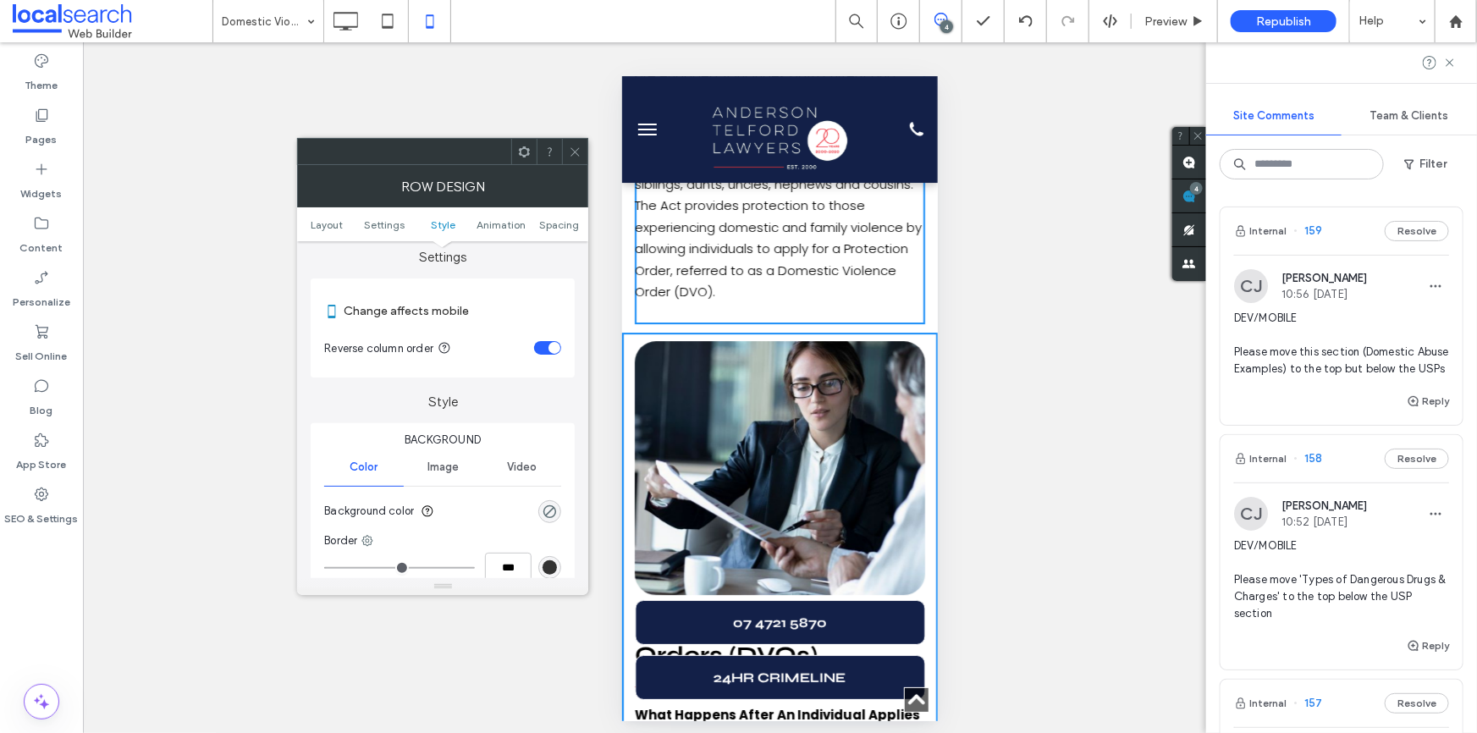
scroll to position [169, 0]
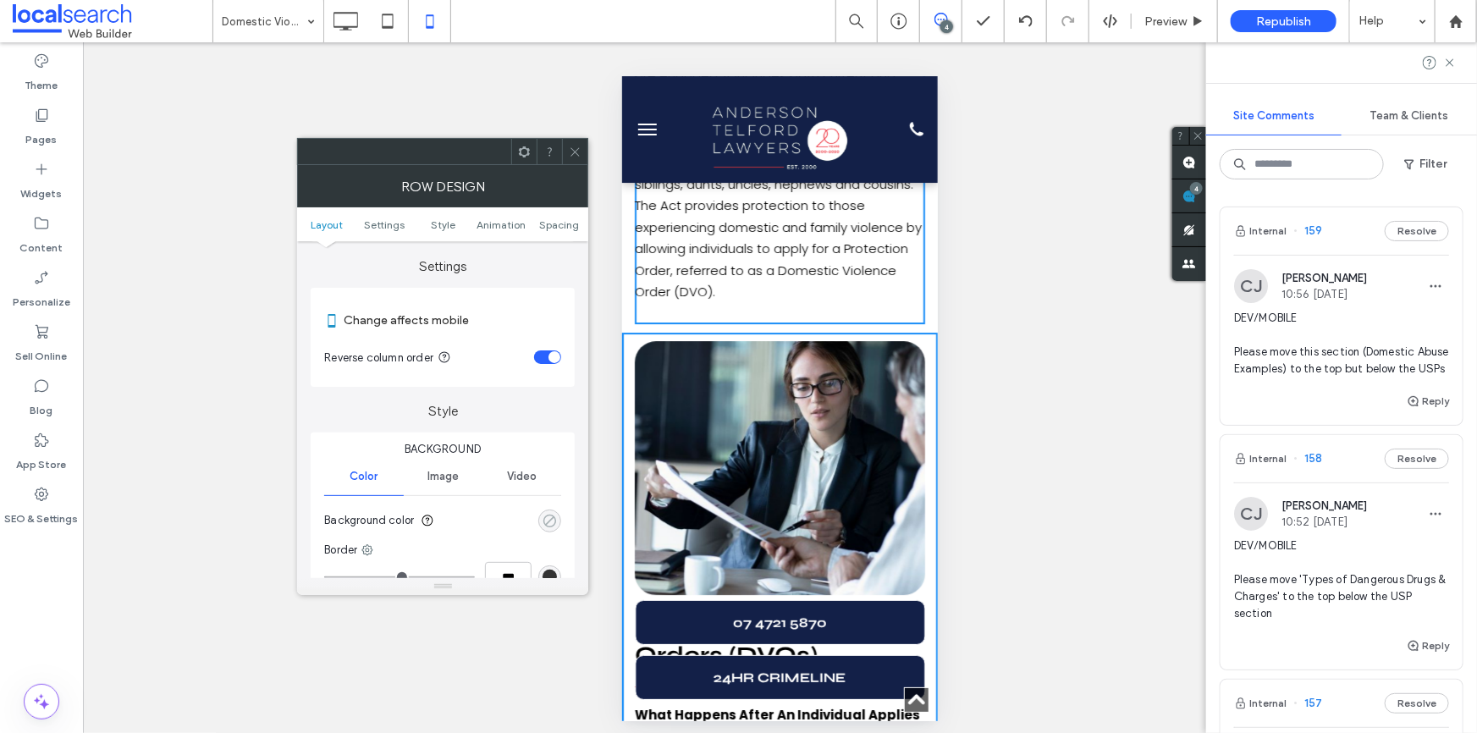
click at [548, 521] on div "rgba(0, 0, 0, 0)" at bounding box center [550, 521] width 14 height 14
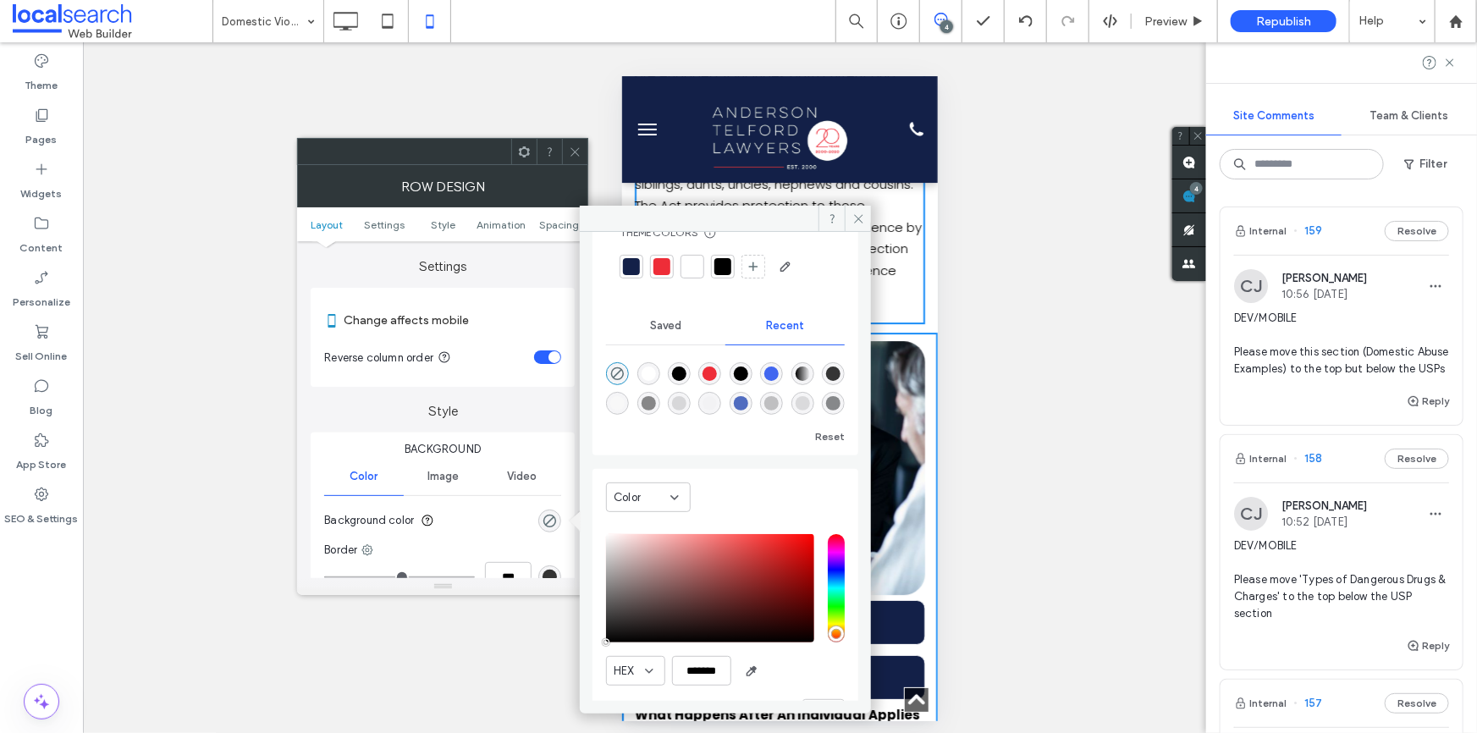
scroll to position [103, 0]
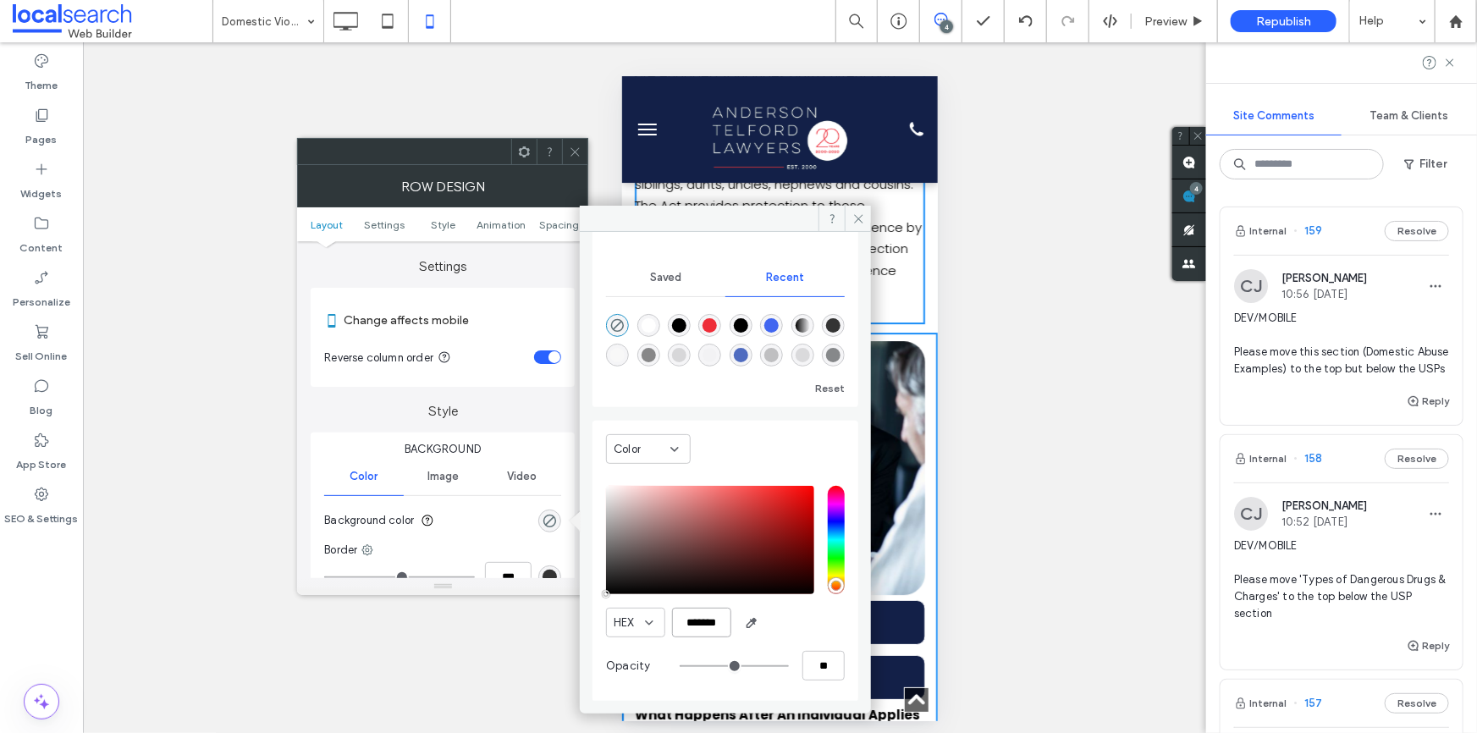
click at [698, 619] on input "*******" at bounding box center [701, 623] width 59 height 30
type input "*******"
type input "***"
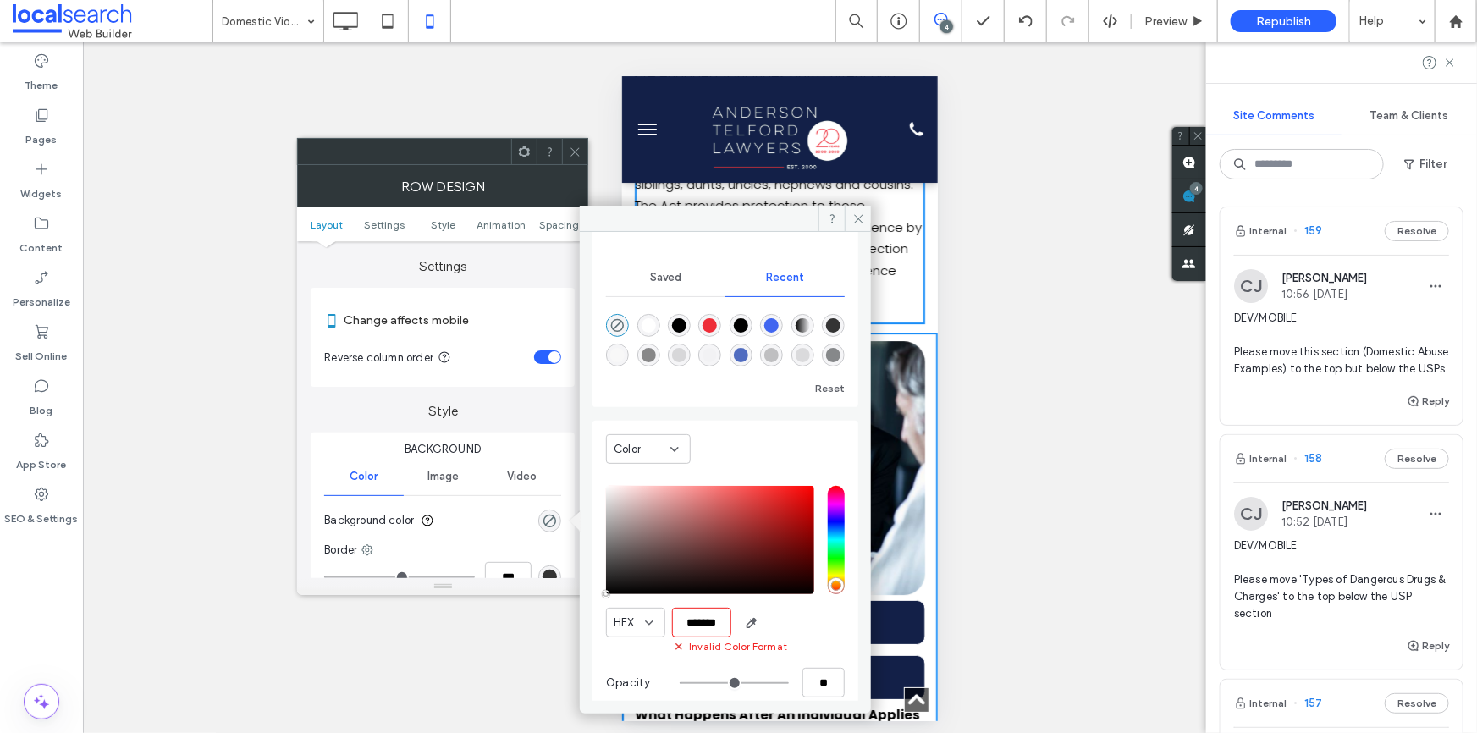
type input "****"
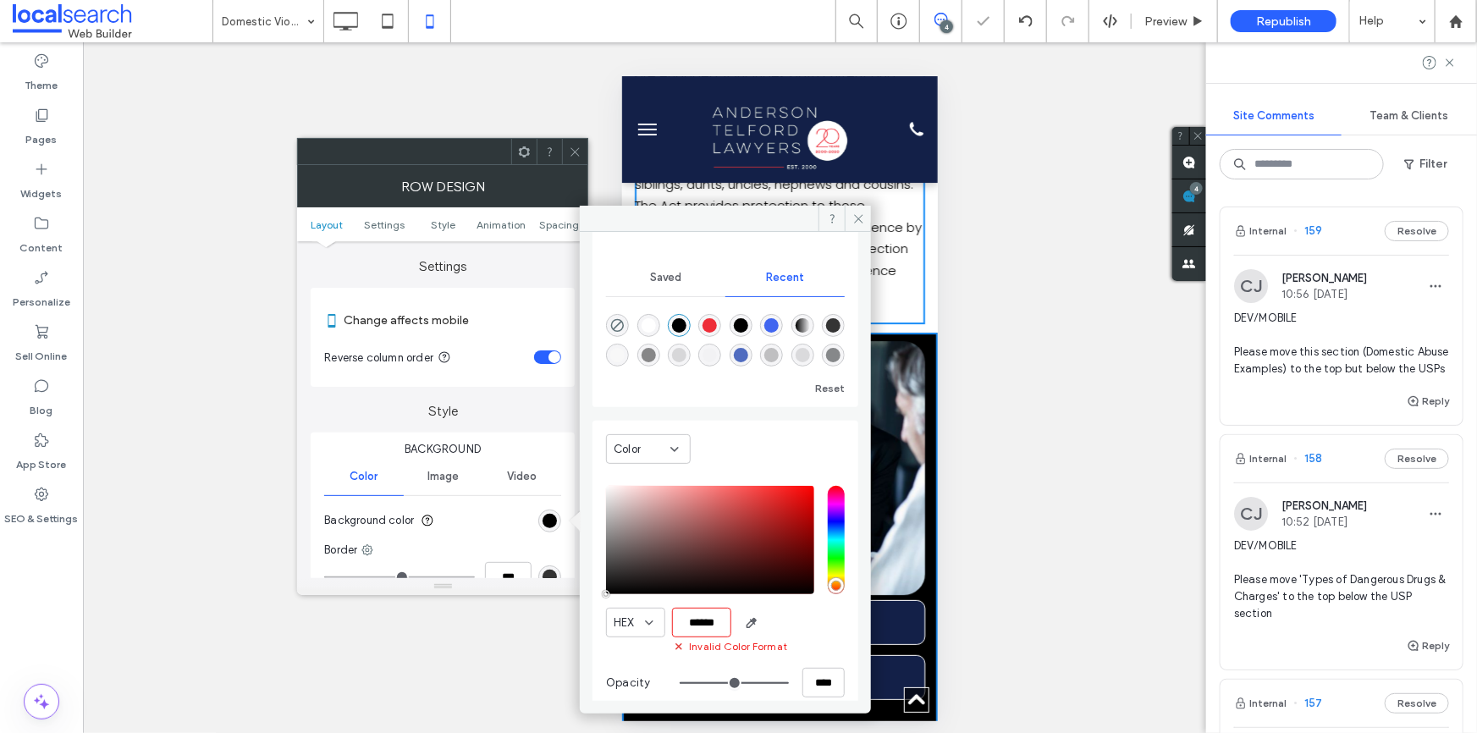
scroll to position [0, 0]
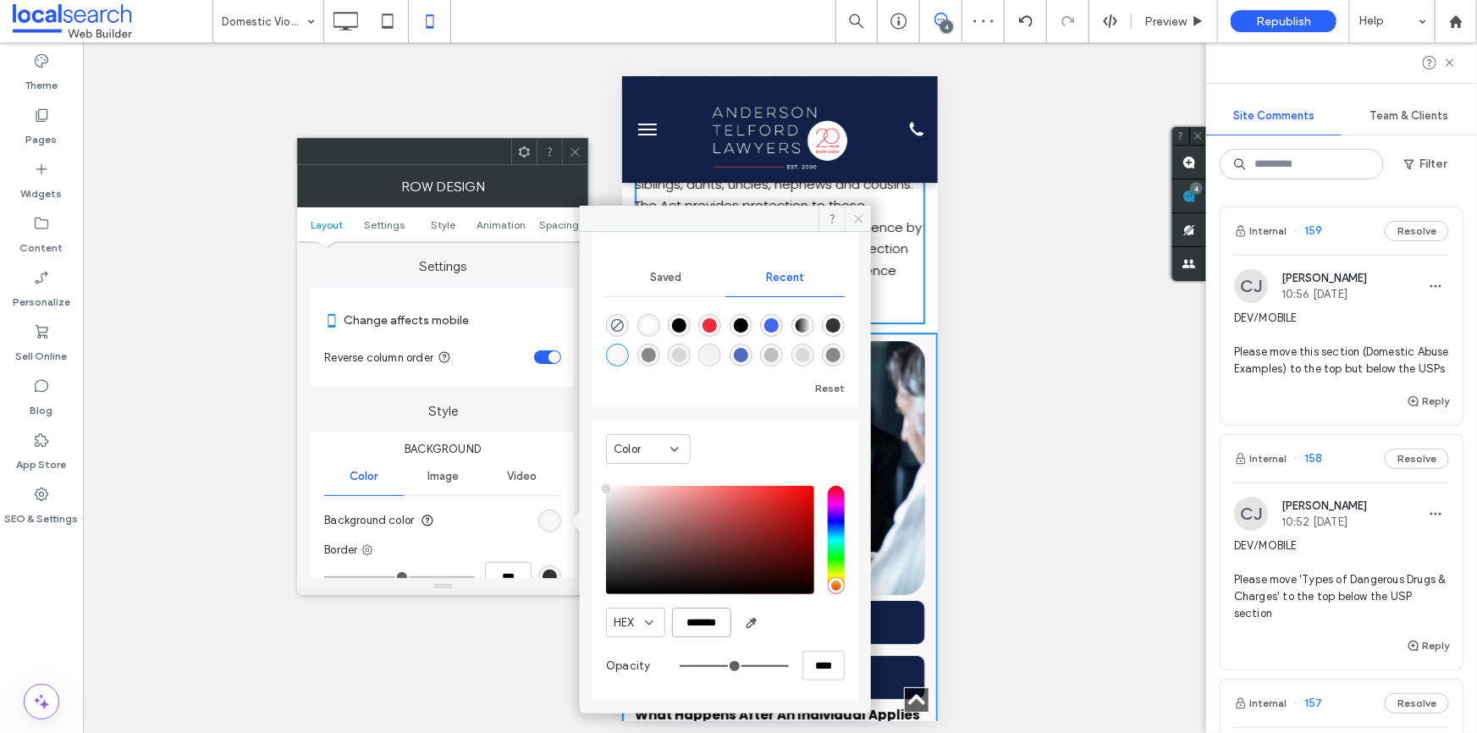
type input "*******"
click at [858, 214] on icon at bounding box center [859, 218] width 13 height 13
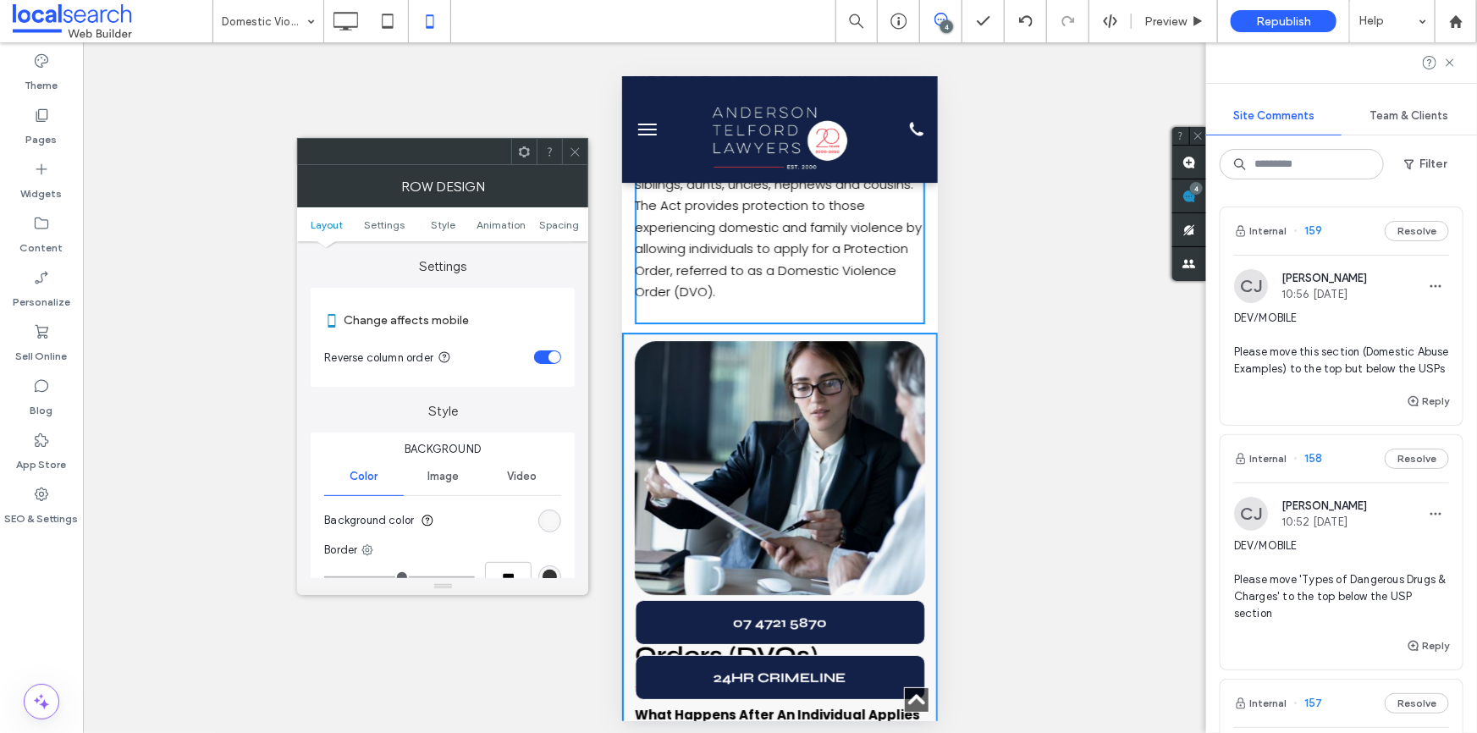
click at [573, 150] on icon at bounding box center [575, 152] width 13 height 13
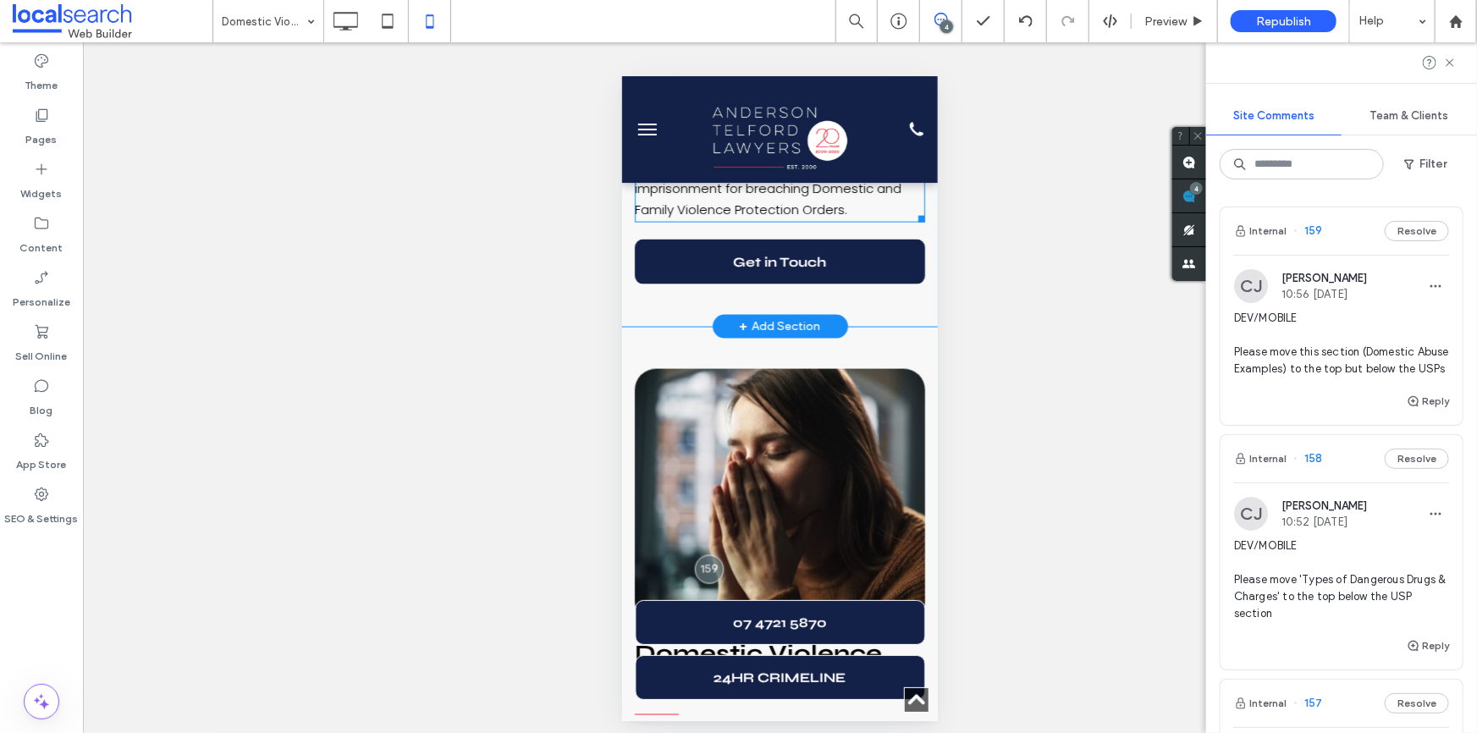
scroll to position [4470, 0]
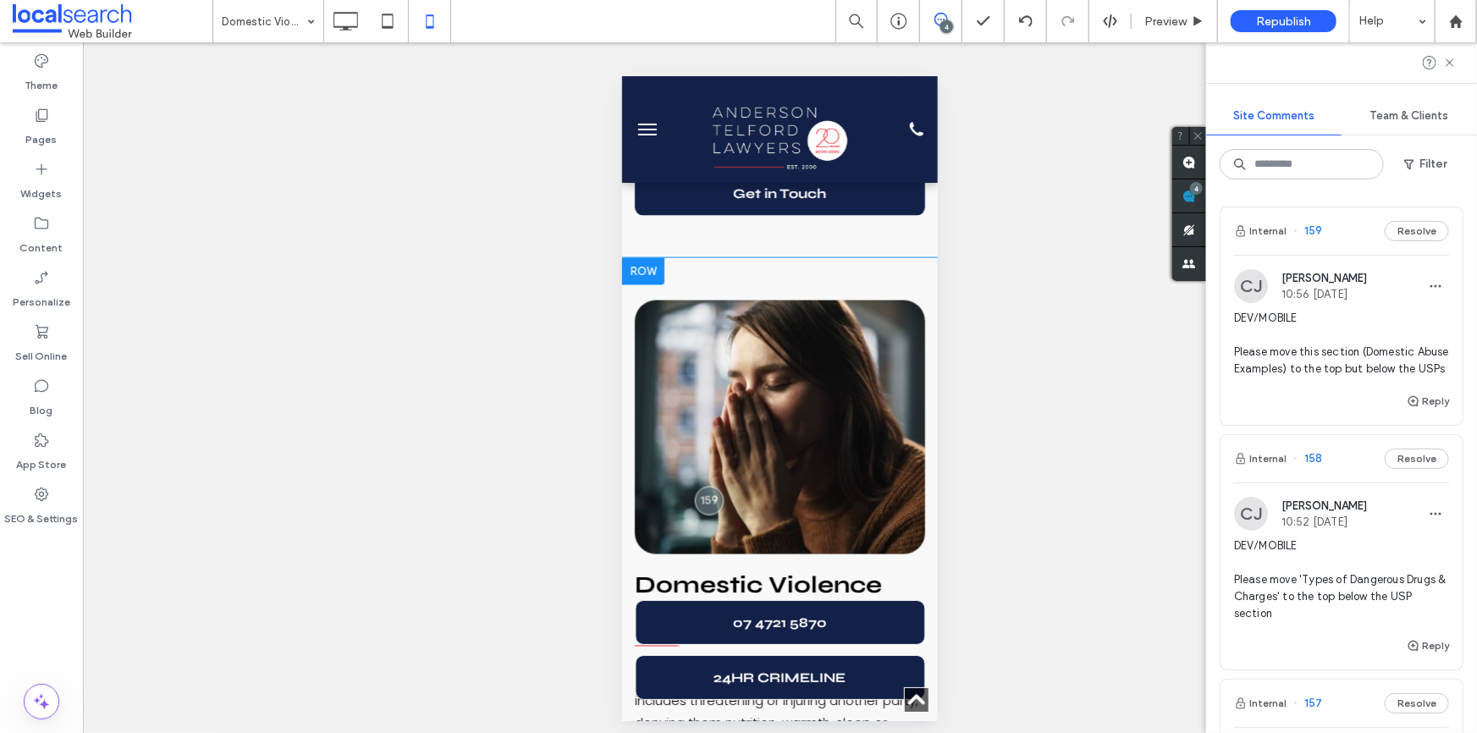
click at [655, 261] on div at bounding box center [642, 270] width 42 height 27
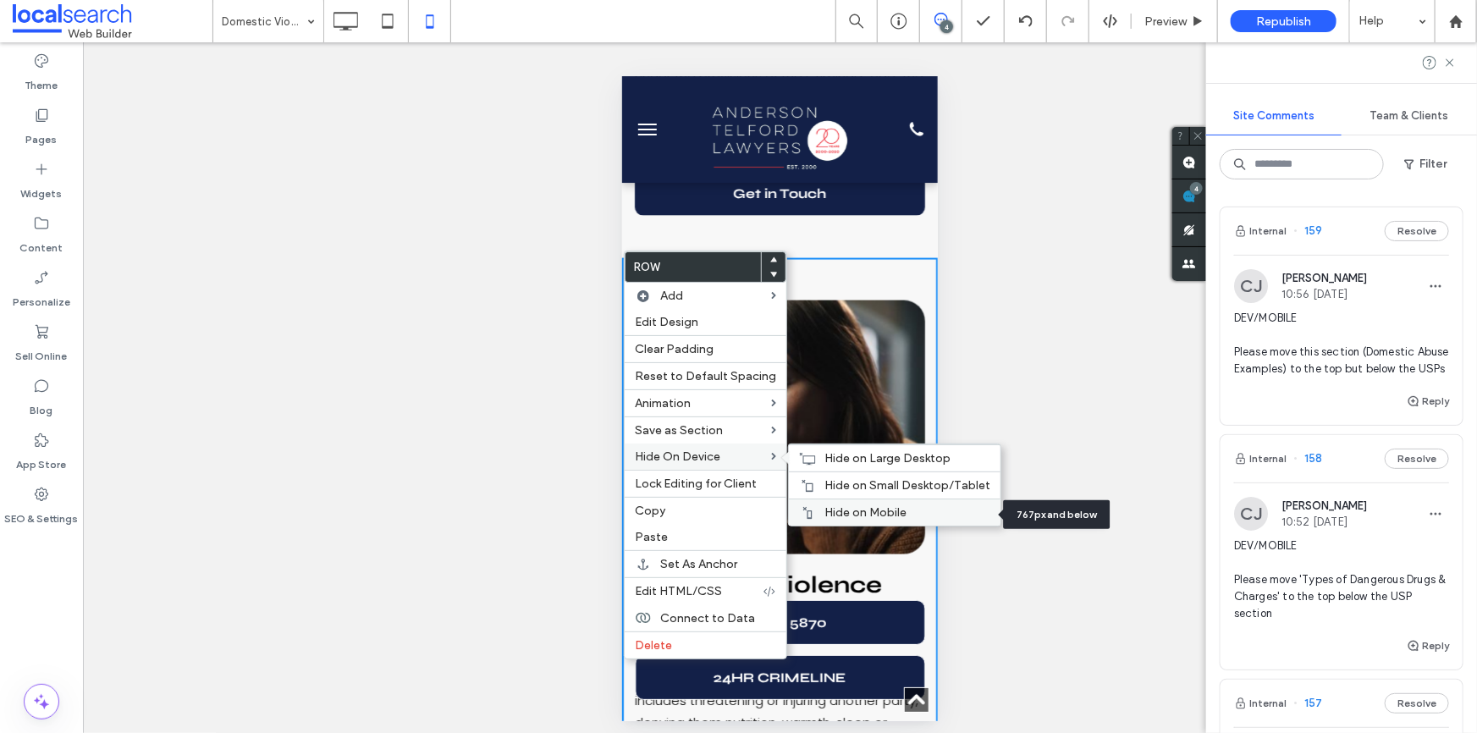
click at [843, 511] on span "Hide on Mobile" at bounding box center [866, 512] width 82 height 14
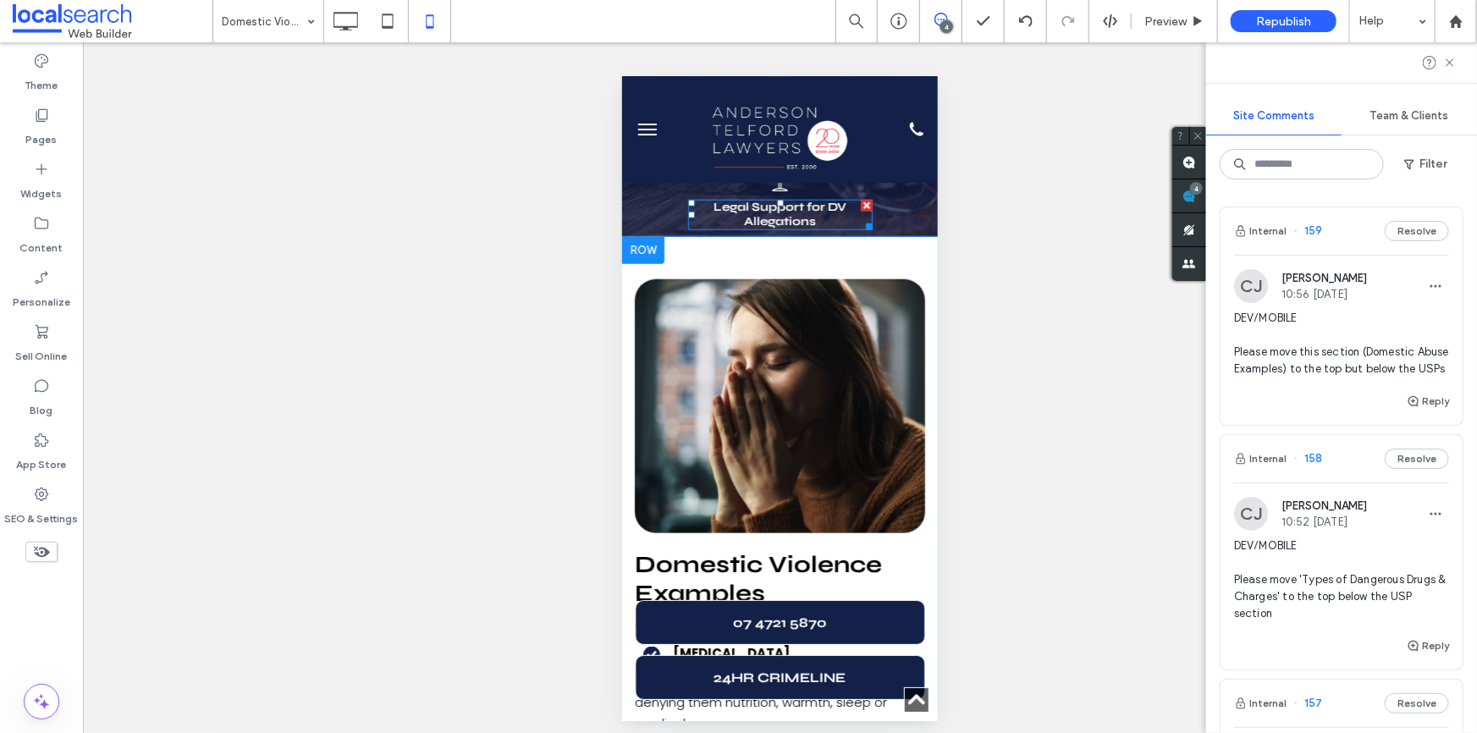
scroll to position [544, 0]
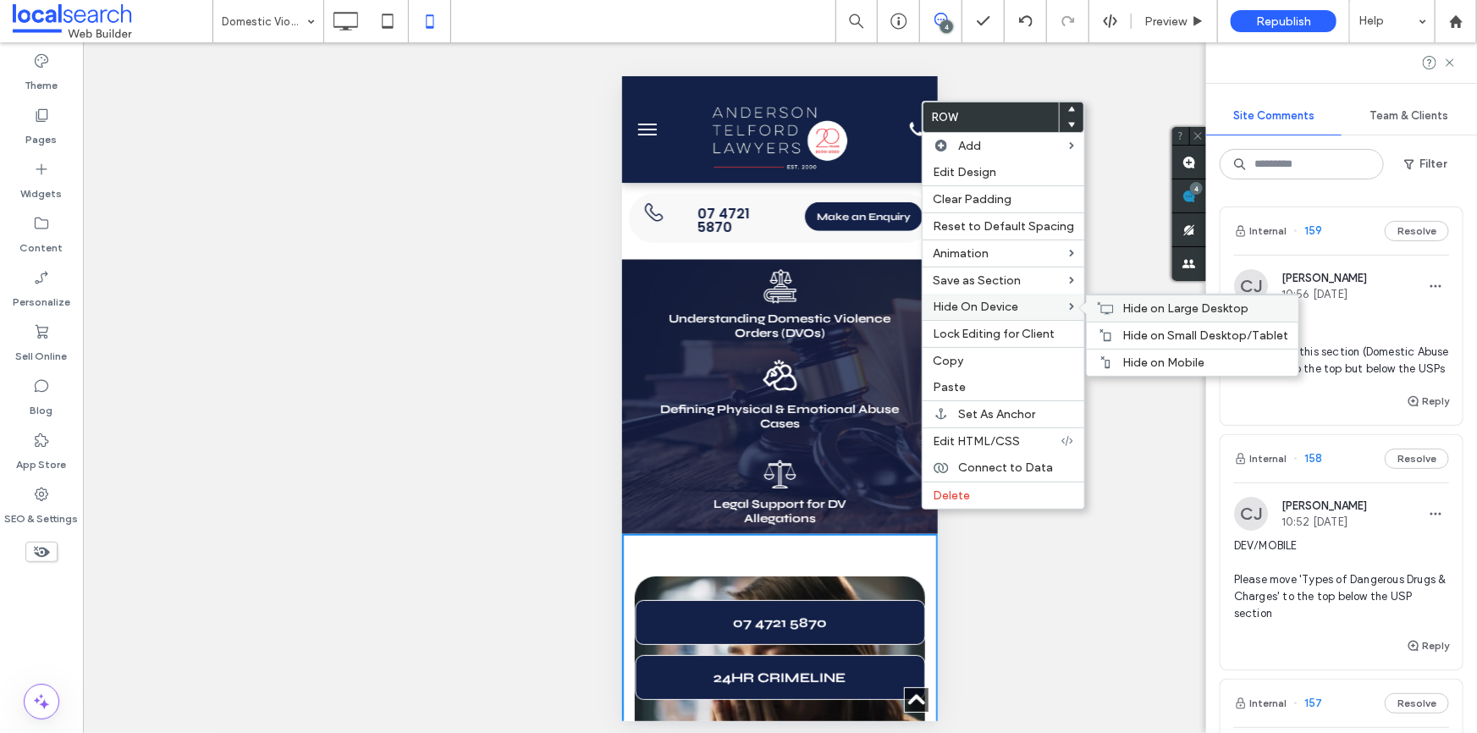
click at [1109, 309] on div "Hide on Large Desktop" at bounding box center [1193, 308] width 212 height 27
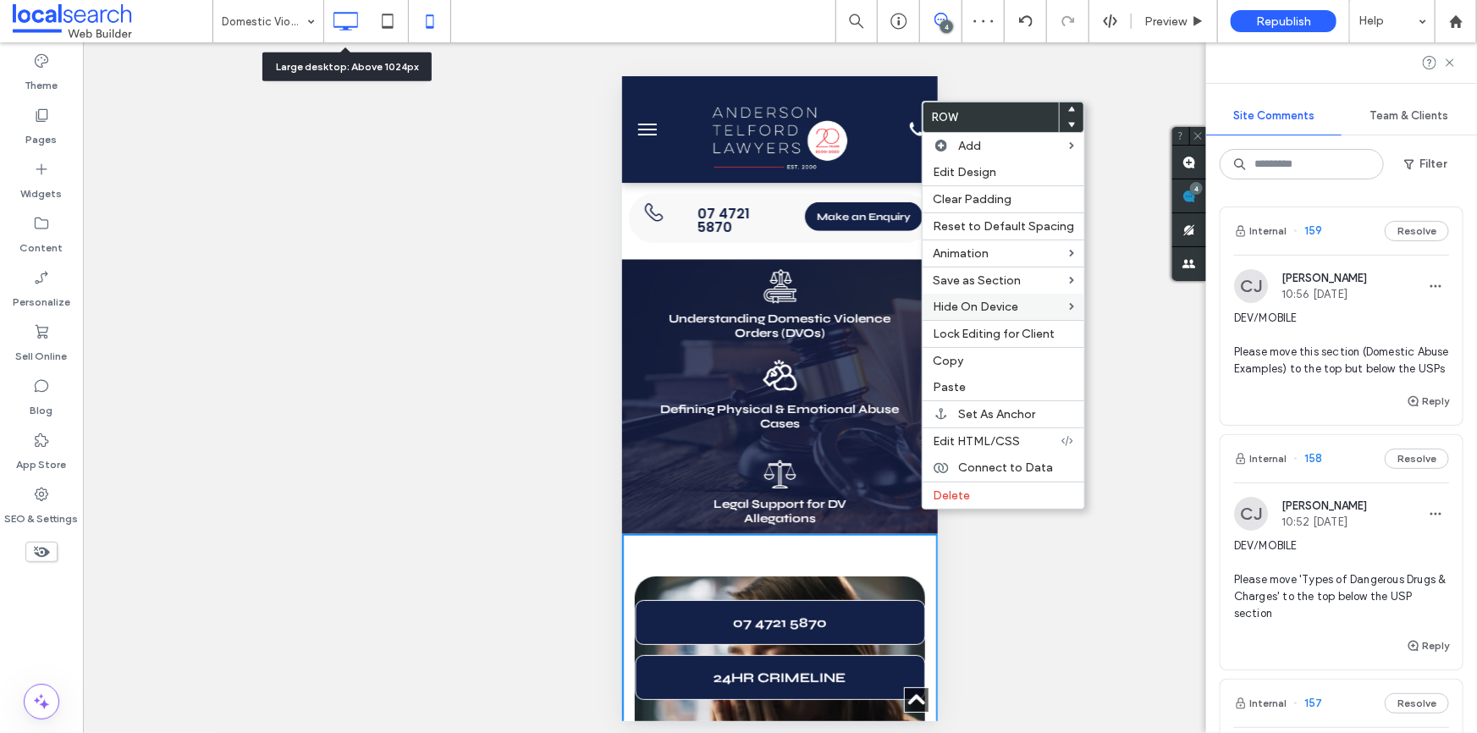
click at [341, 21] on icon at bounding box center [345, 21] width 34 height 34
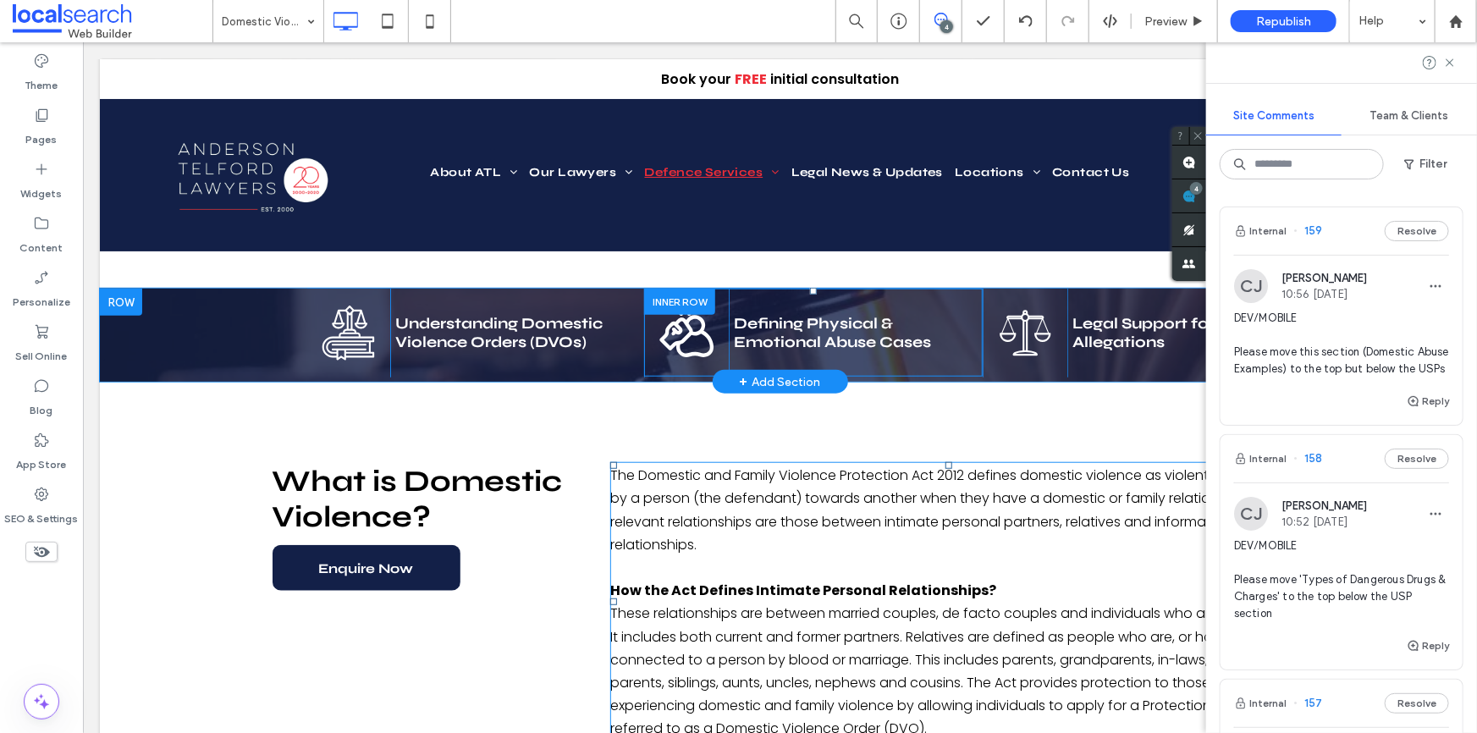
scroll to position [384, 0]
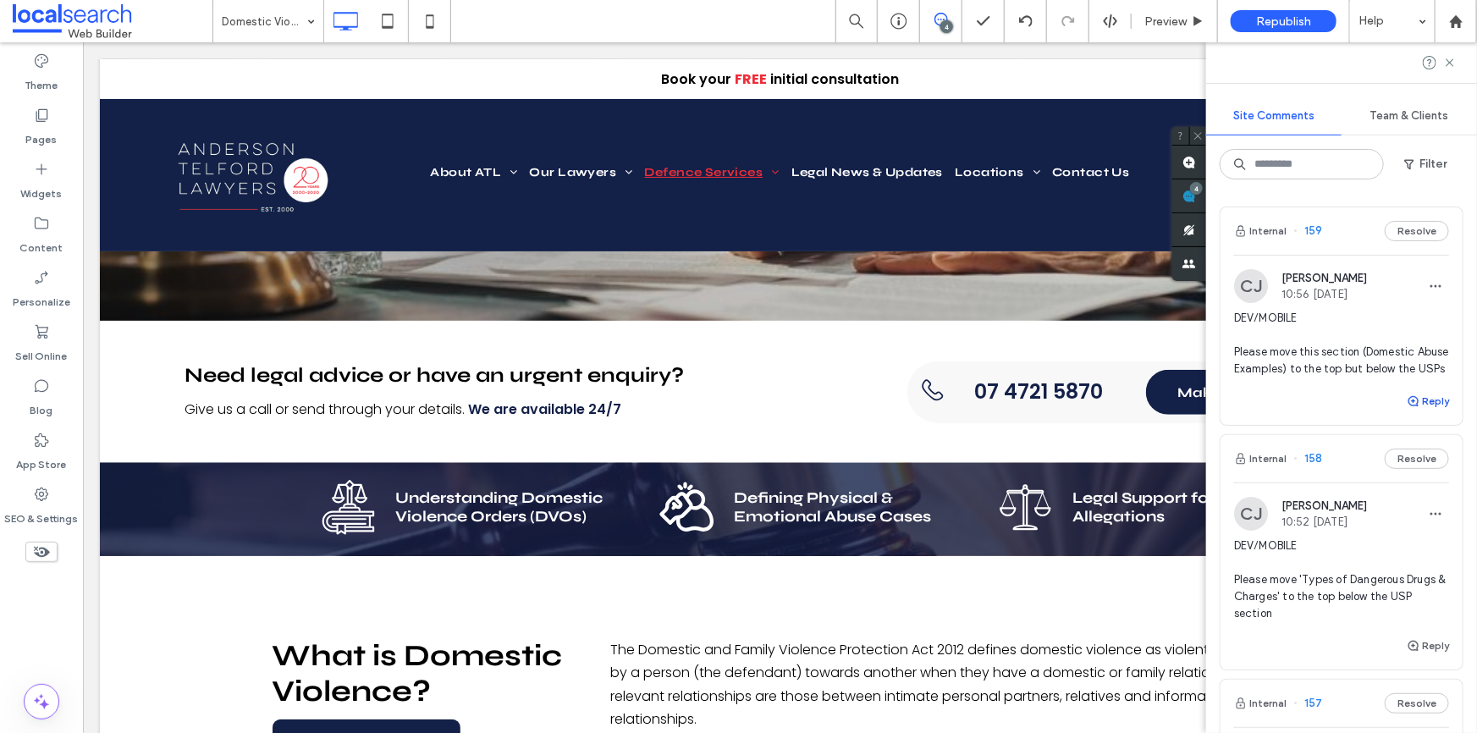
click at [1415, 407] on div "Internal 159 Resolve CJ Cayde Juvakka 10:56 Aug 11 2025 DEV/MOBILE Please move …" at bounding box center [1342, 316] width 242 height 218
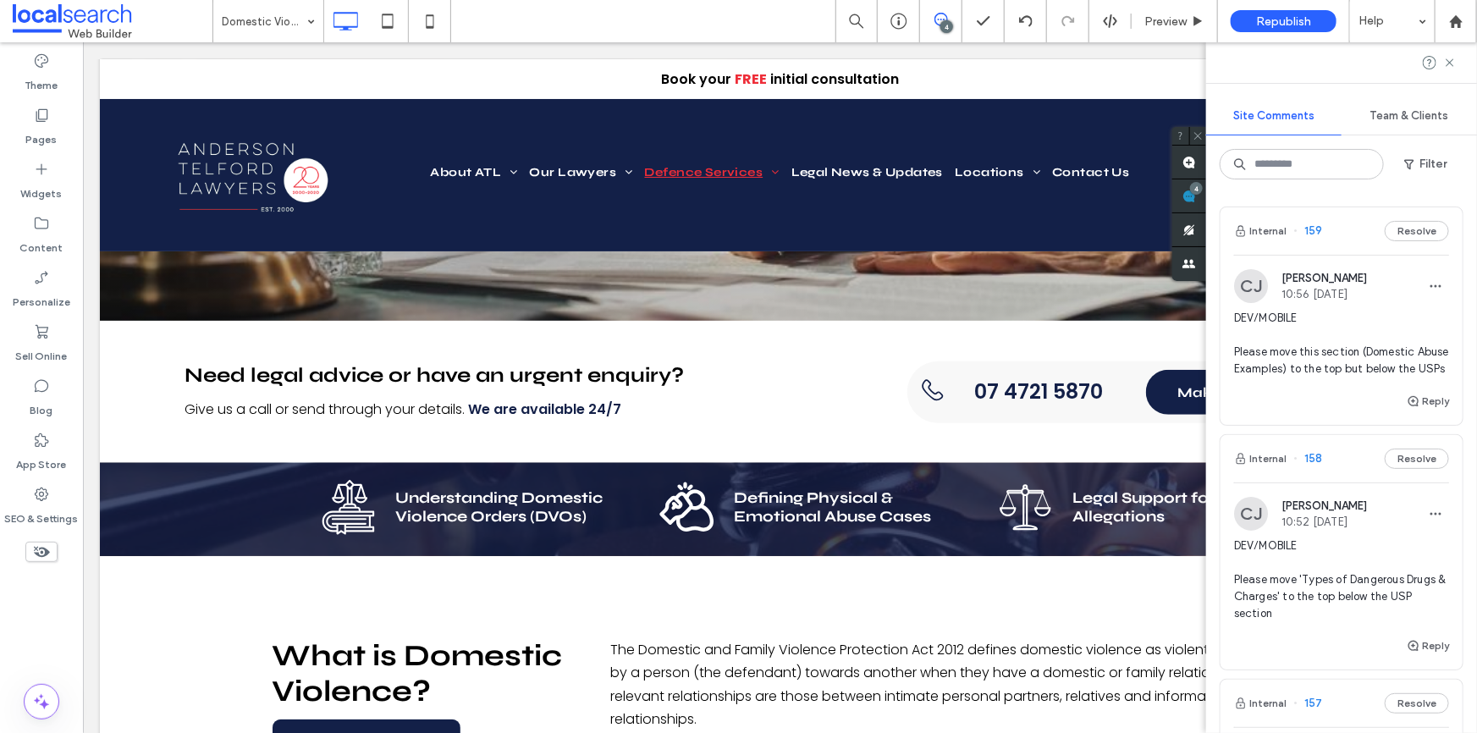
scroll to position [0, 0]
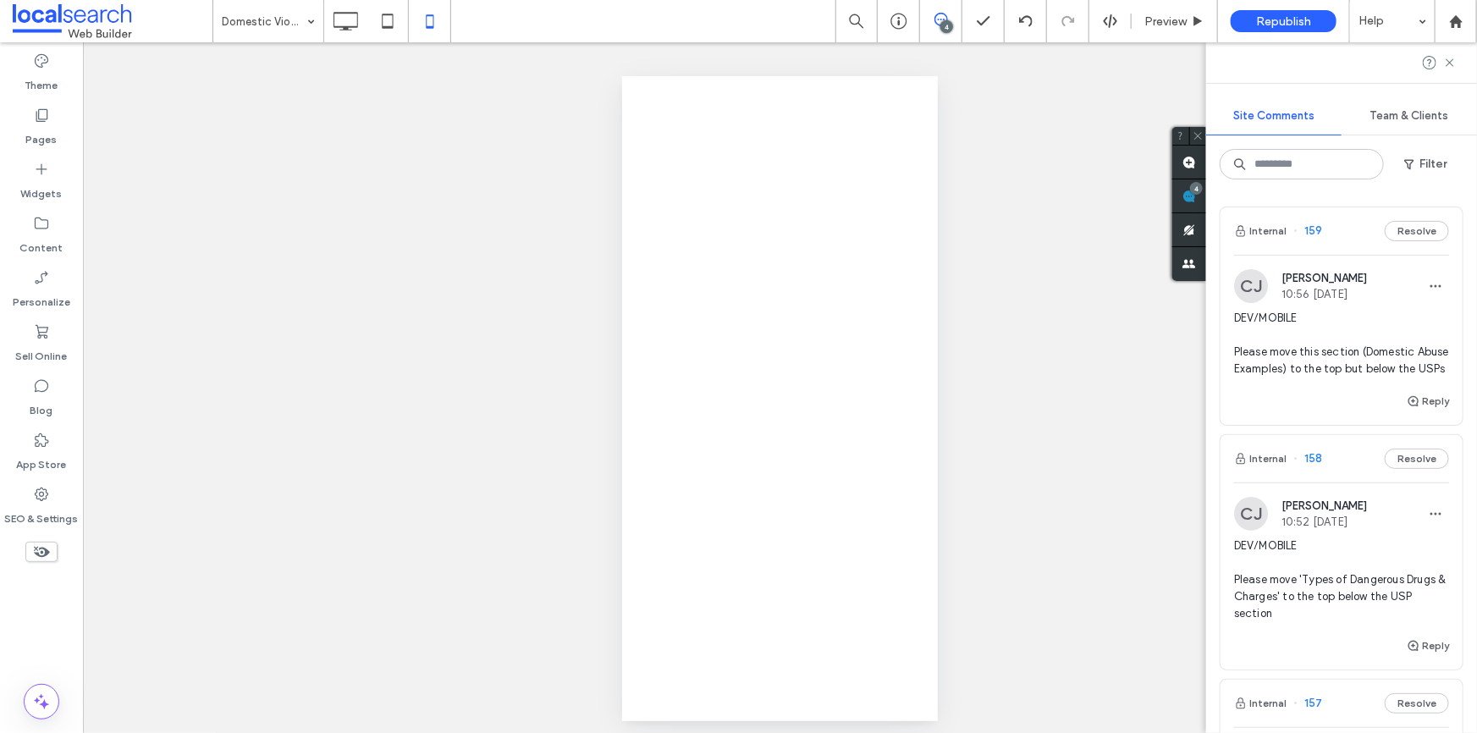
click at [1417, 417] on div at bounding box center [738, 366] width 1477 height 733
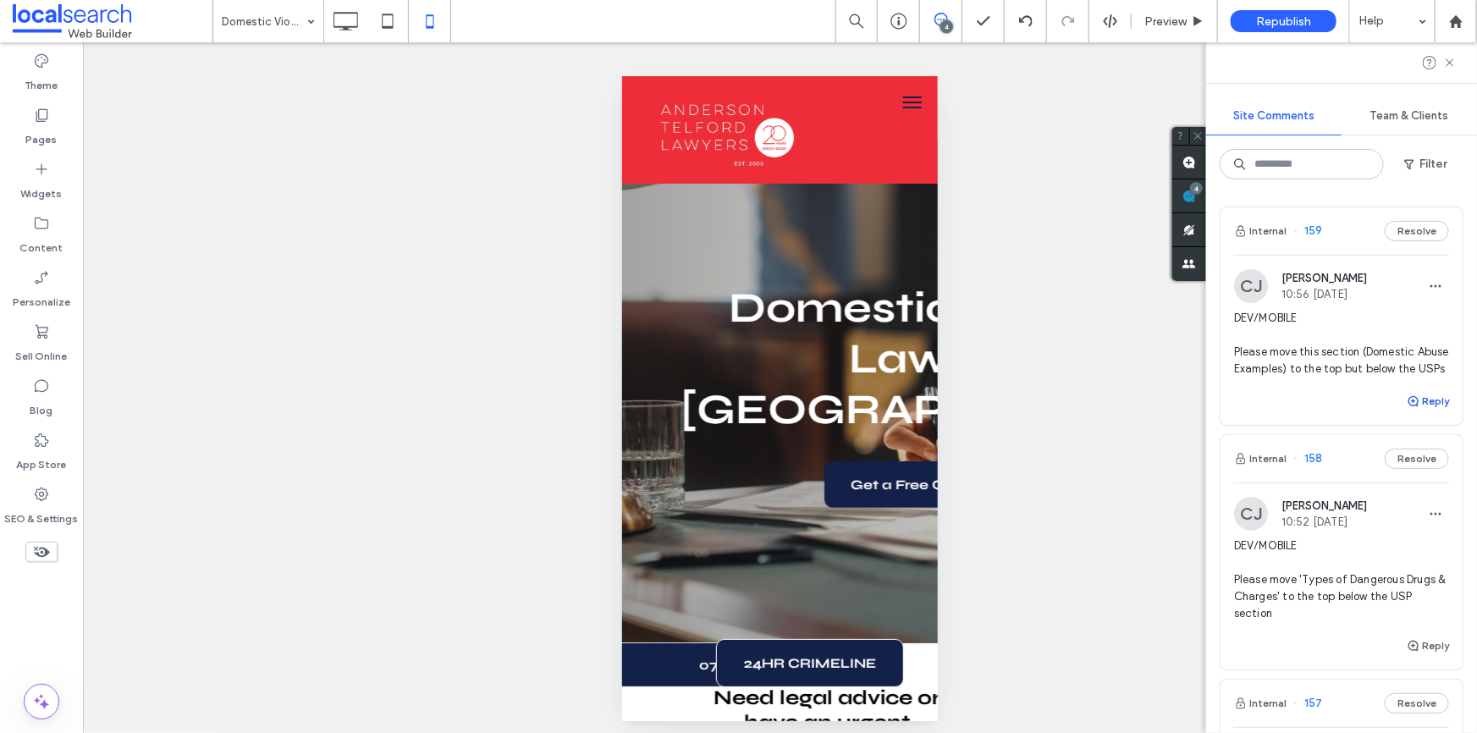
click at [1416, 411] on button "Reply" at bounding box center [1428, 401] width 42 height 20
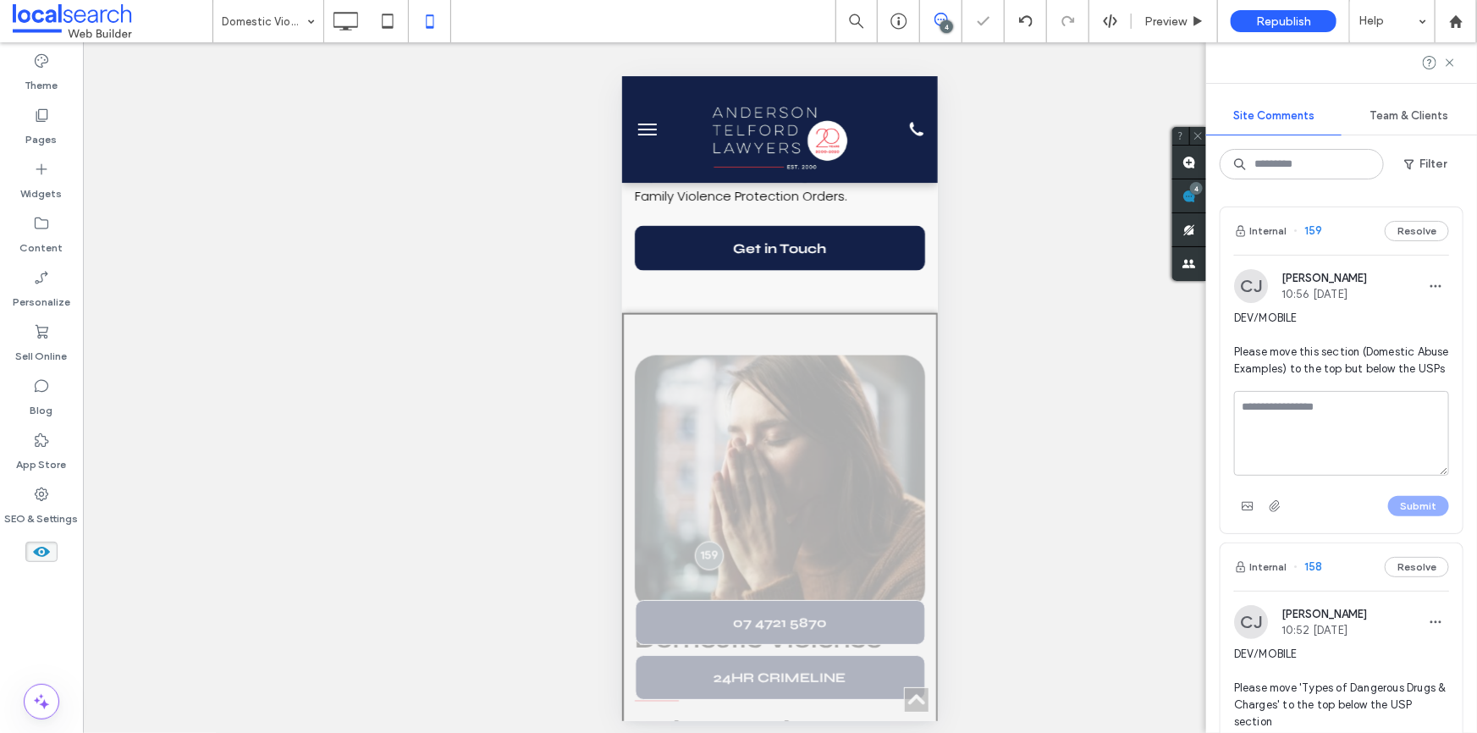
click at [1374, 439] on textarea at bounding box center [1341, 433] width 215 height 85
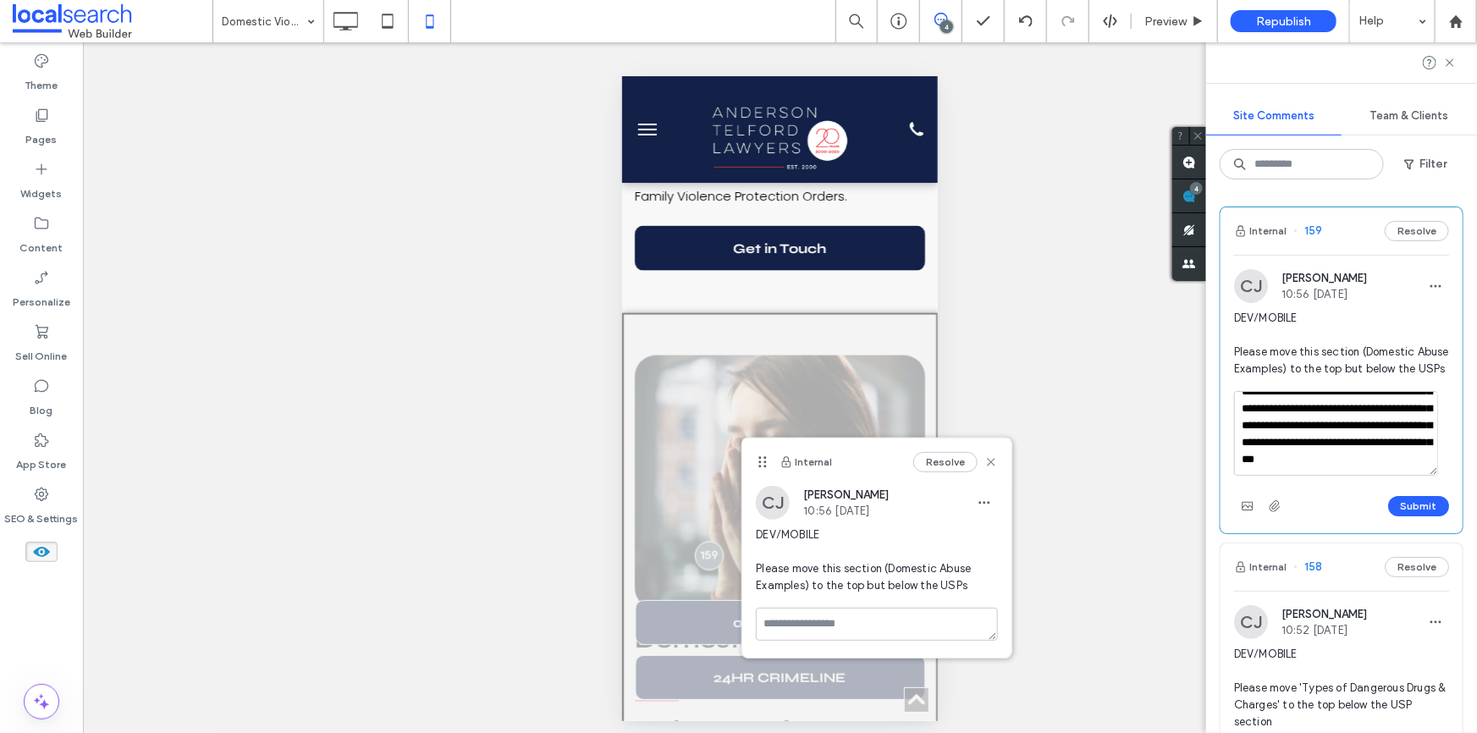
scroll to position [74, 0]
type textarea "**********"
click at [1405, 516] on button "Submit" at bounding box center [1418, 506] width 61 height 20
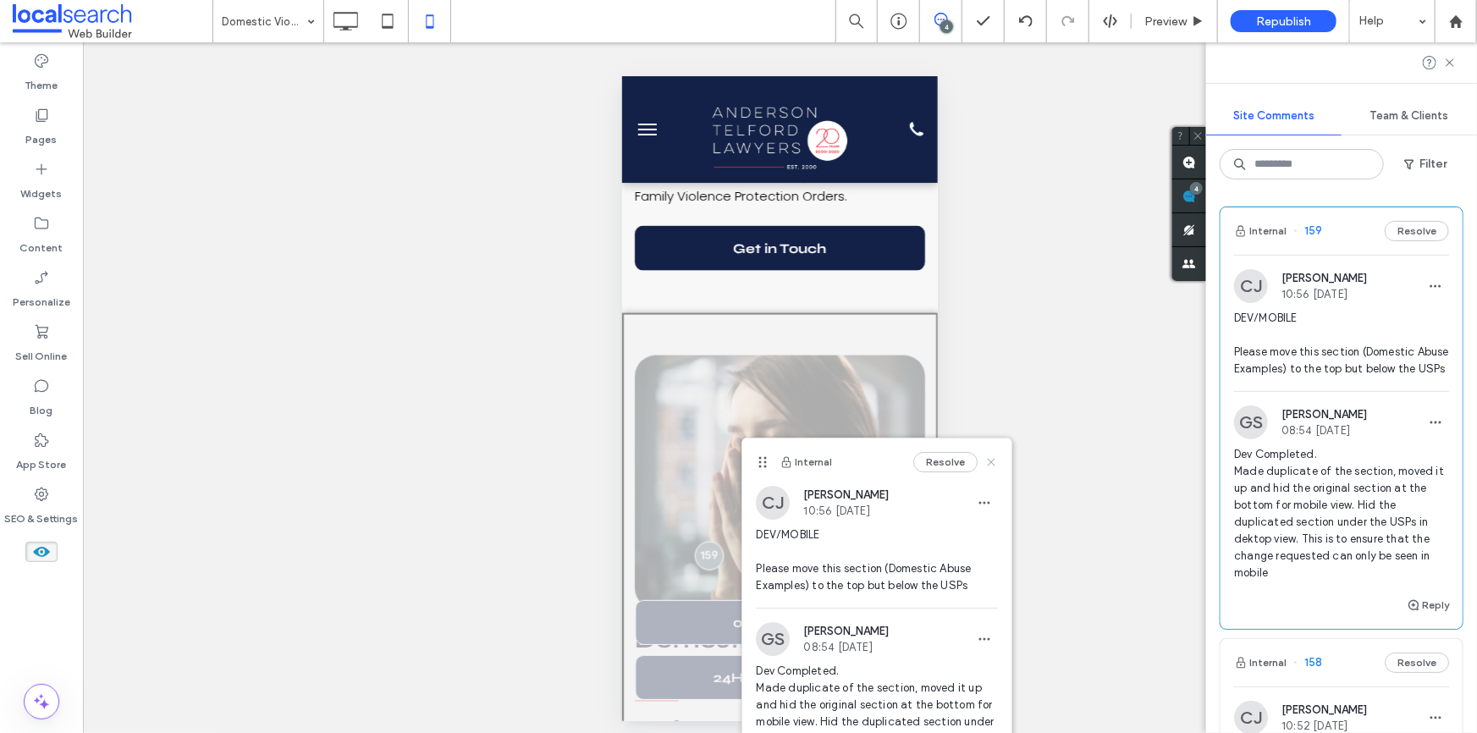
click at [988, 461] on use at bounding box center [992, 463] width 8 height 8
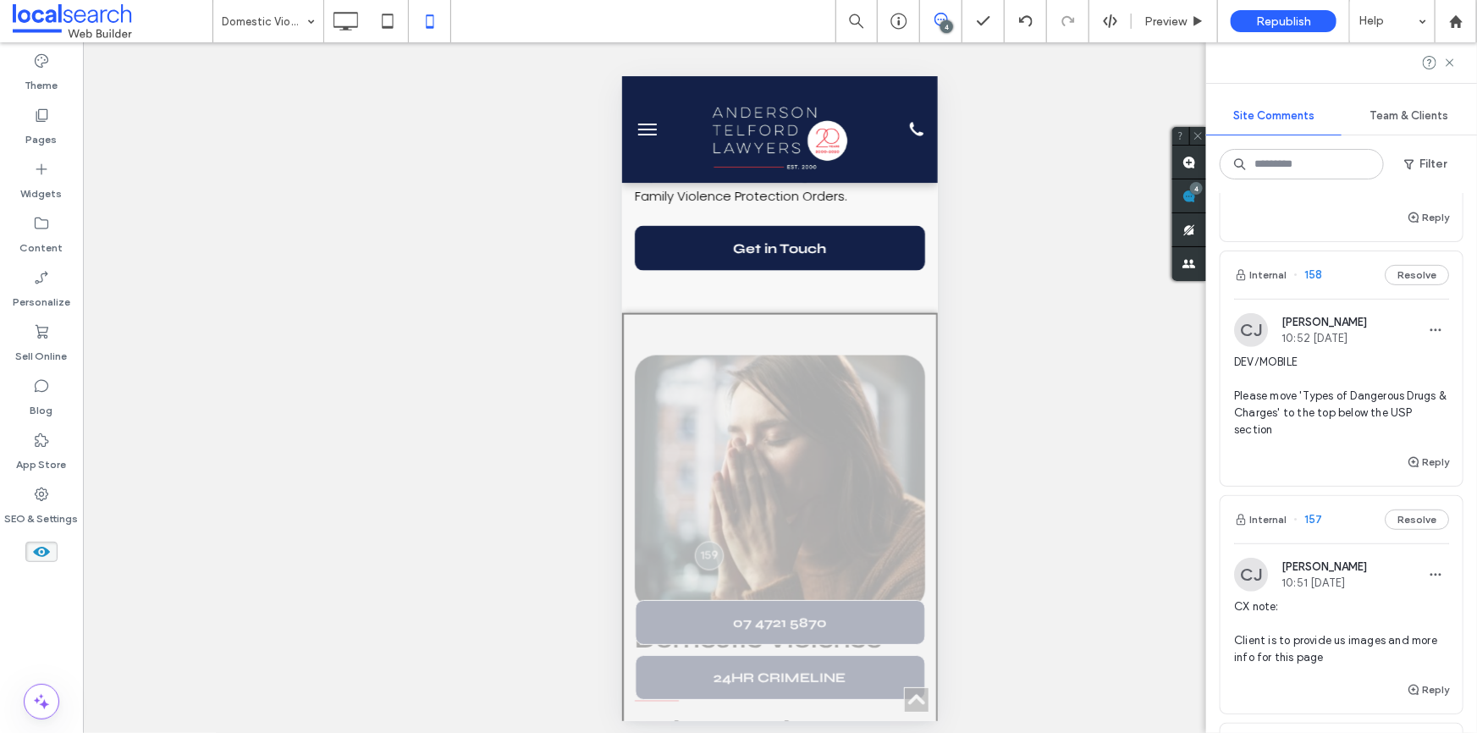
scroll to position [461, 0]
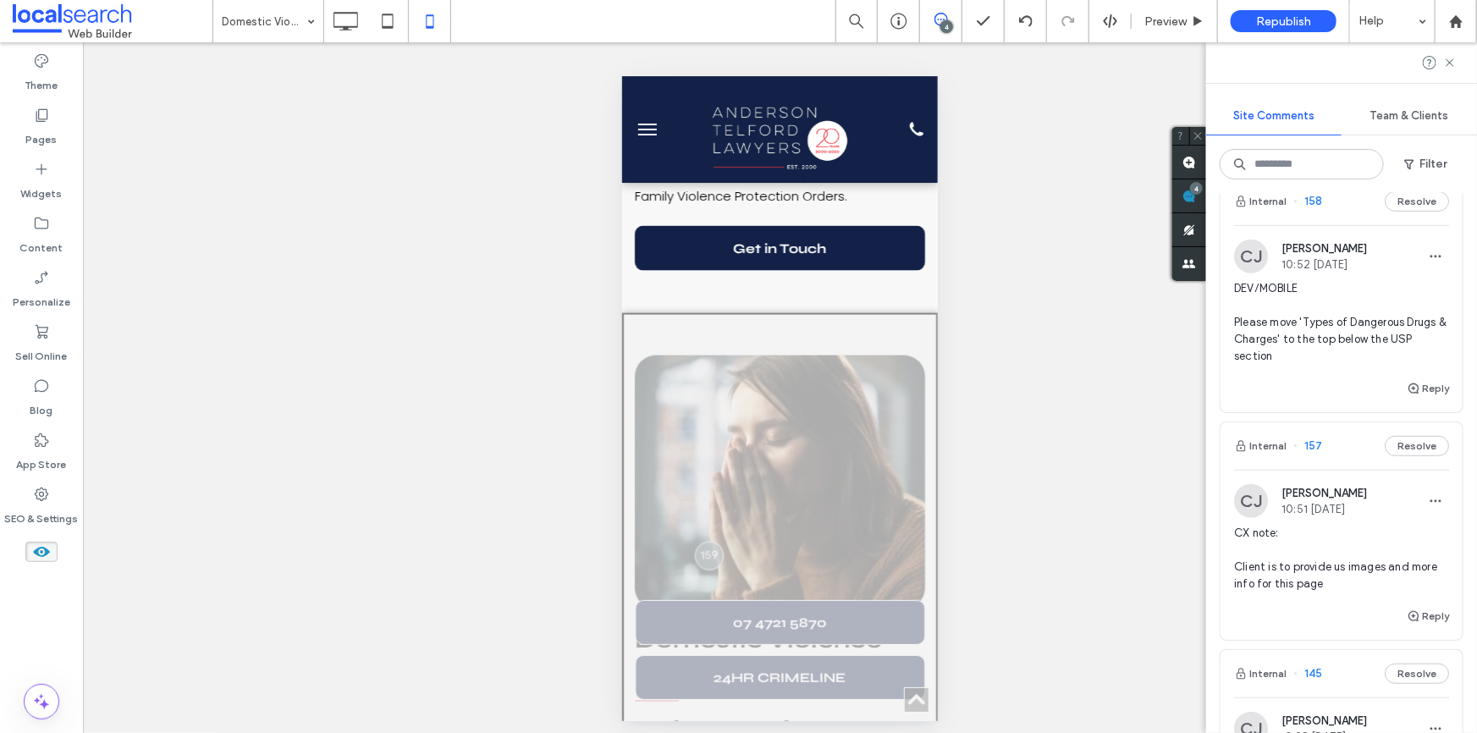
click at [1317, 341] on span "DEV/MOBILE Please move 'Types of Dangerous Drugs & Charges' to the top below th…" at bounding box center [1341, 322] width 215 height 85
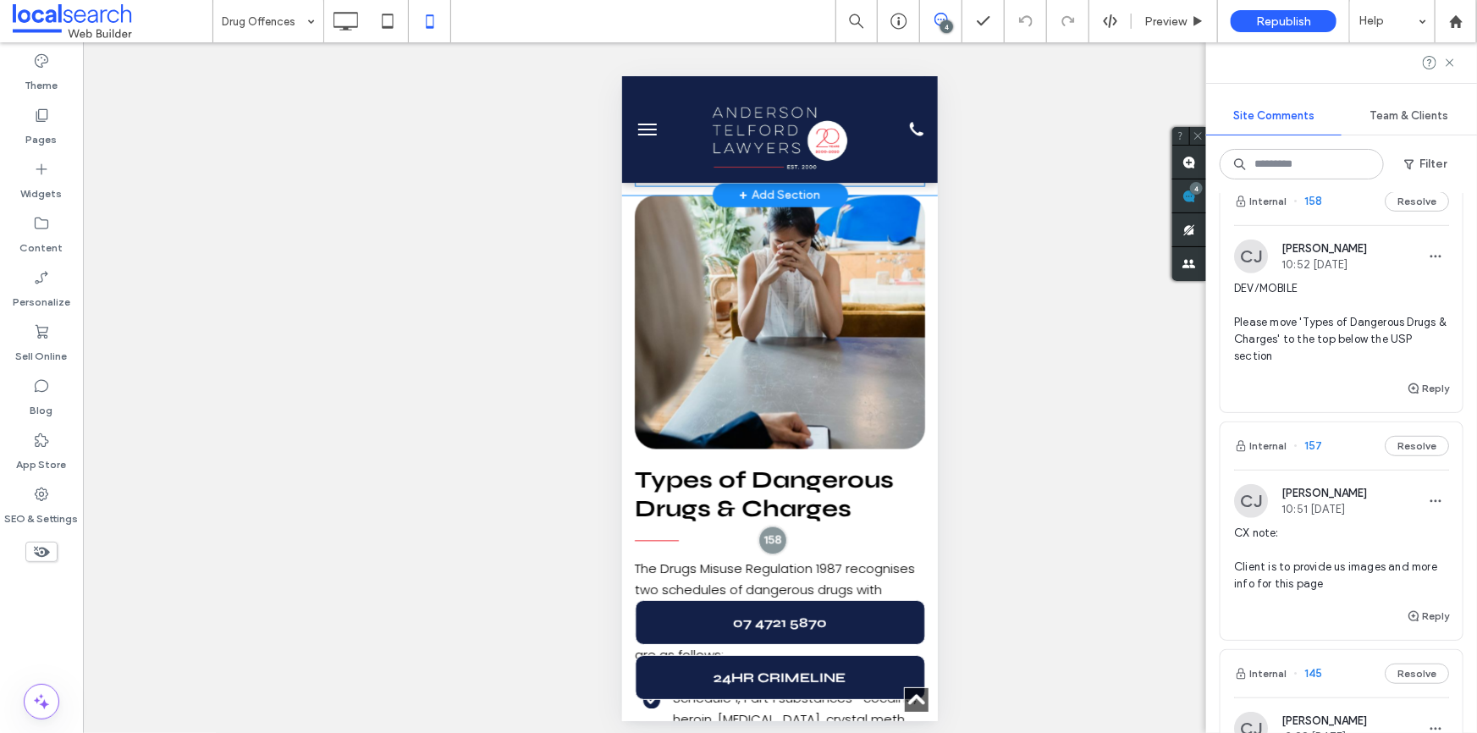
scroll to position [1661, 0]
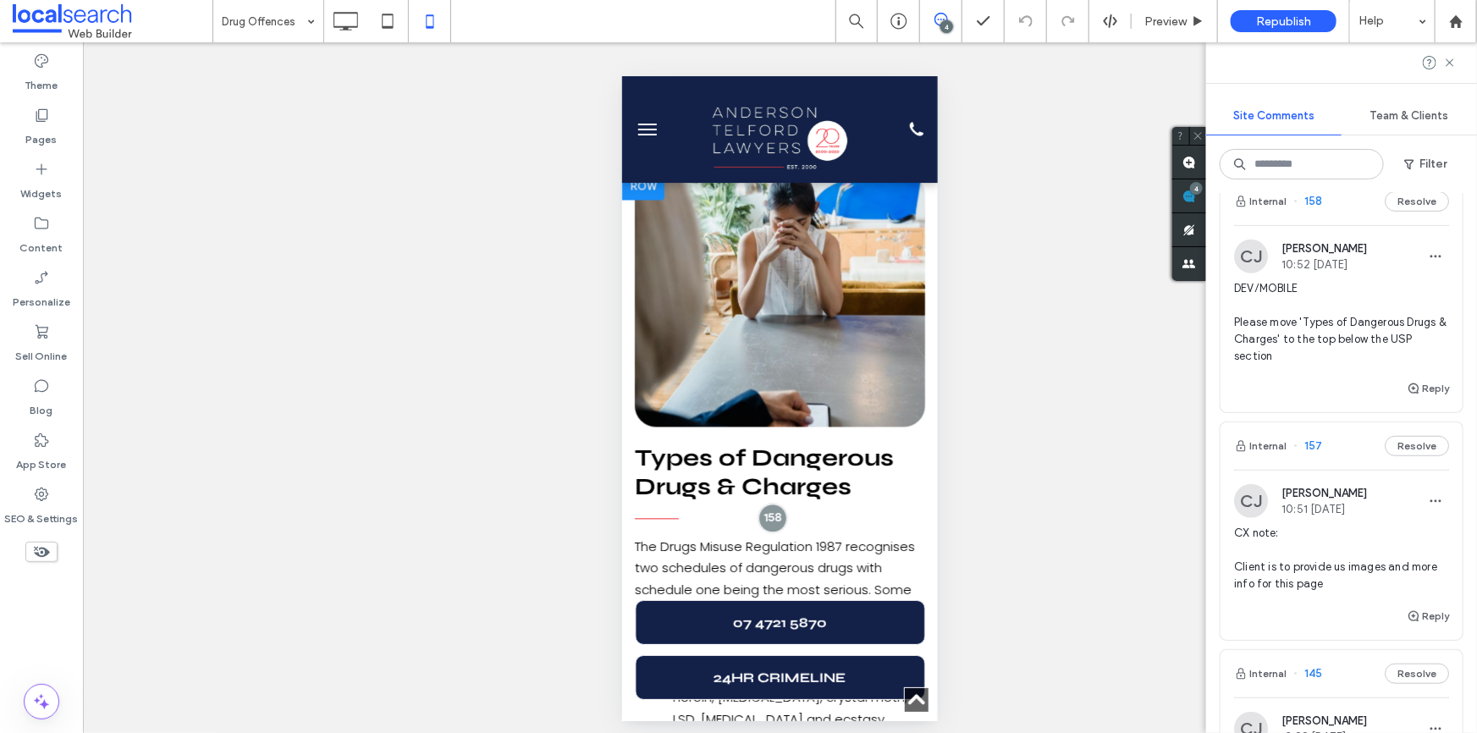
click at [645, 200] on div at bounding box center [642, 186] width 42 height 27
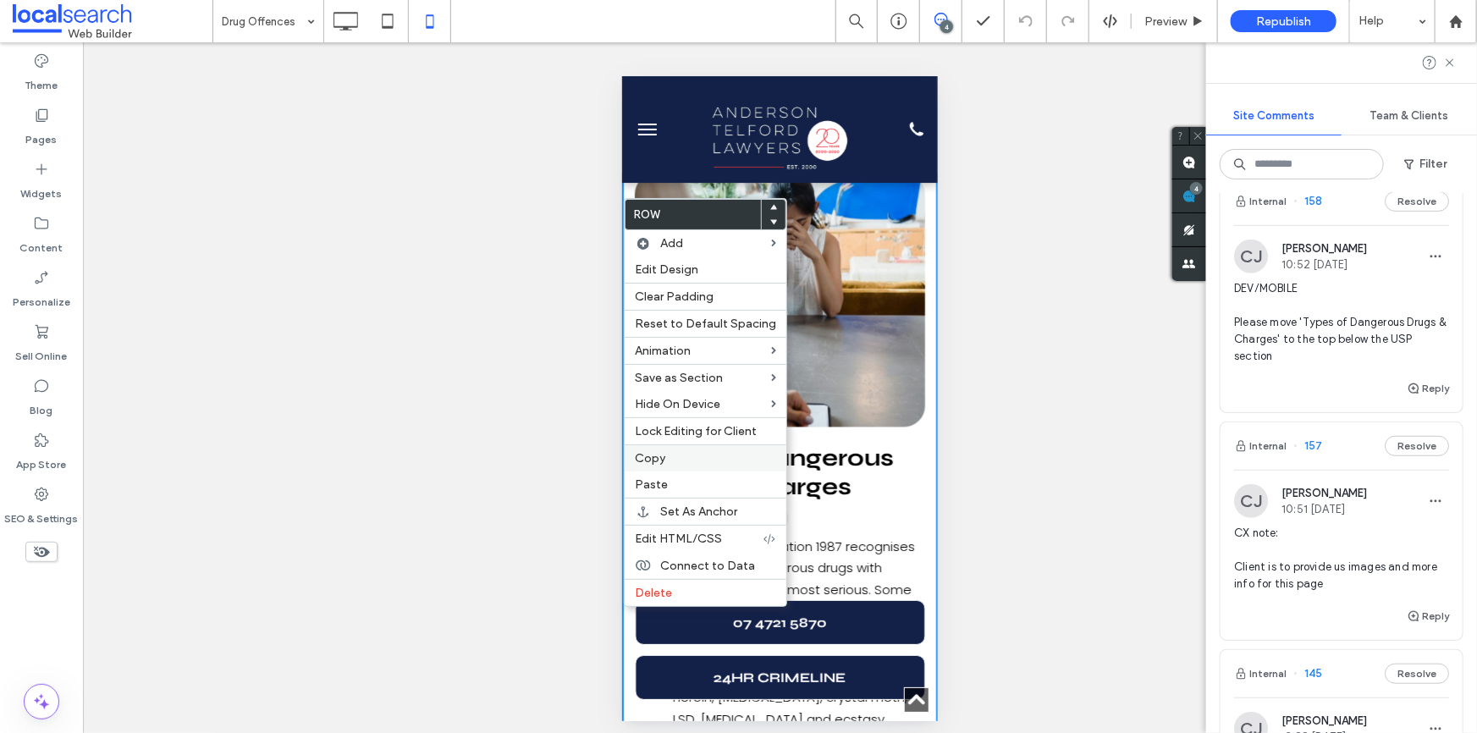
click at [719, 466] on label "Copy" at bounding box center [705, 458] width 141 height 14
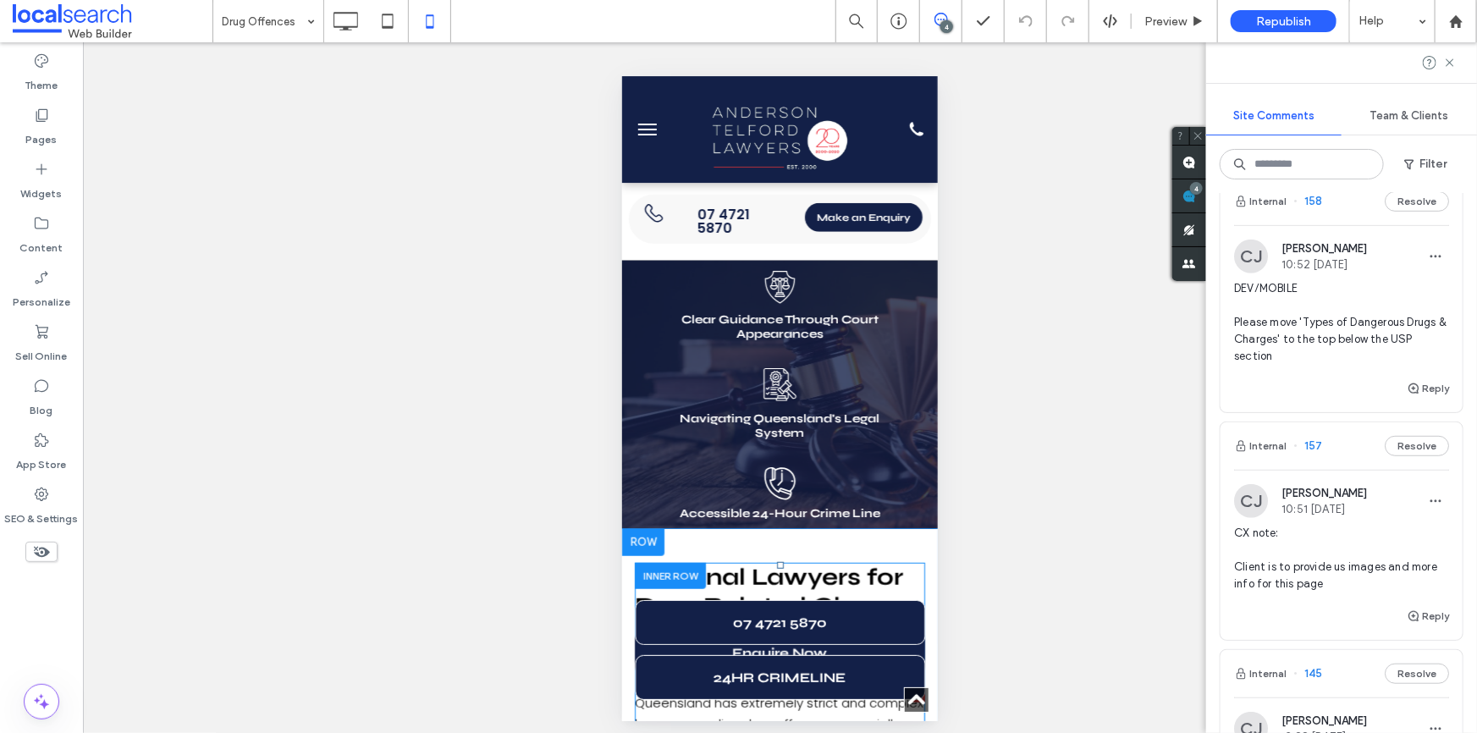
scroll to position [507, 0]
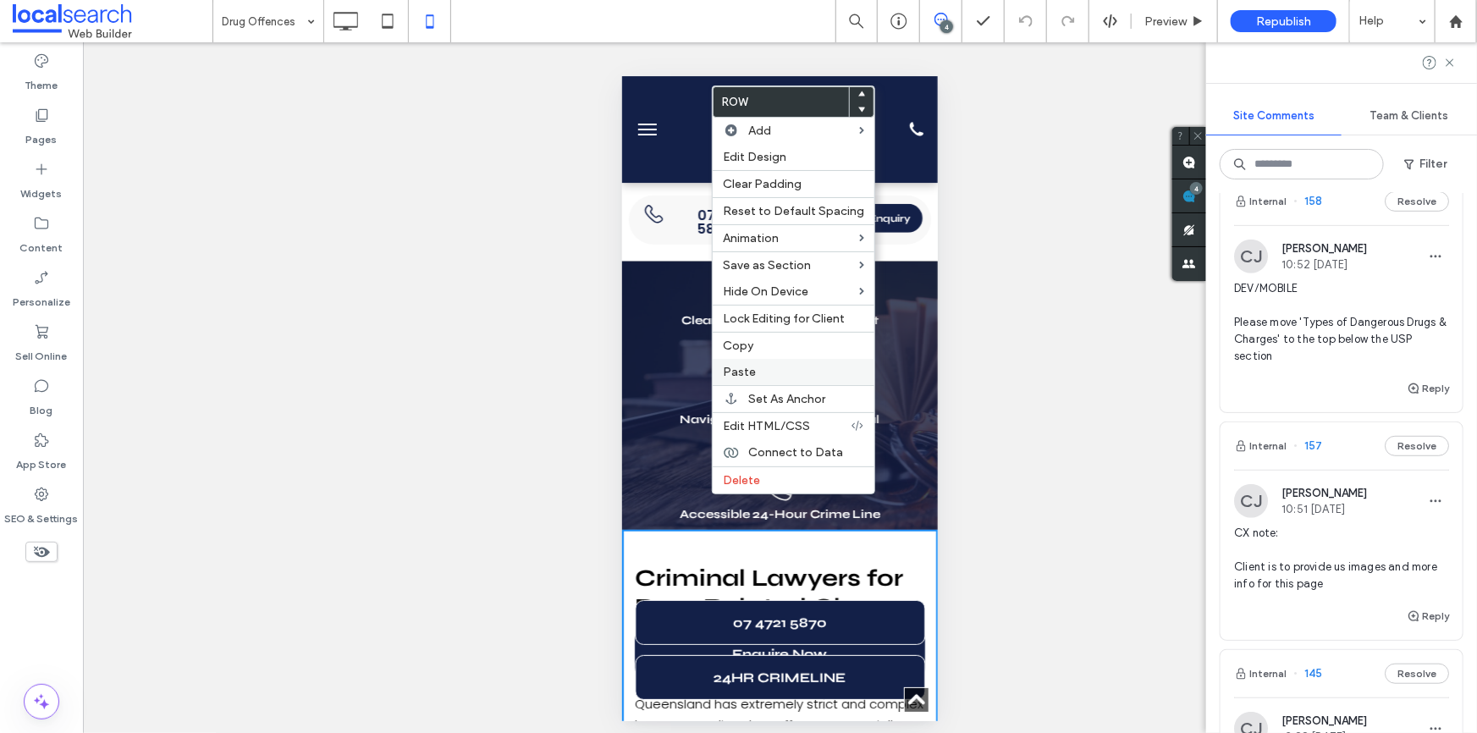
click at [755, 368] on label "Paste" at bounding box center [793, 372] width 141 height 14
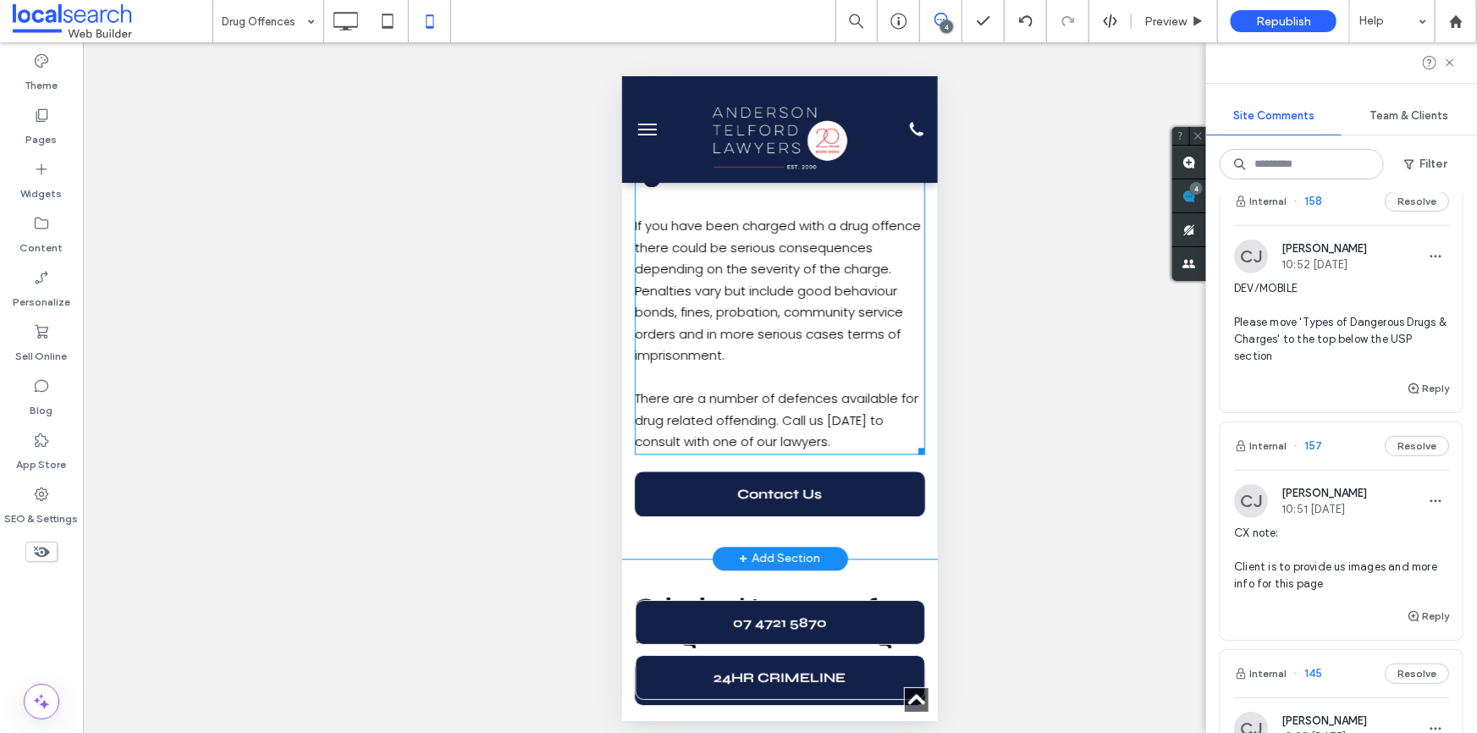
scroll to position [2123, 0]
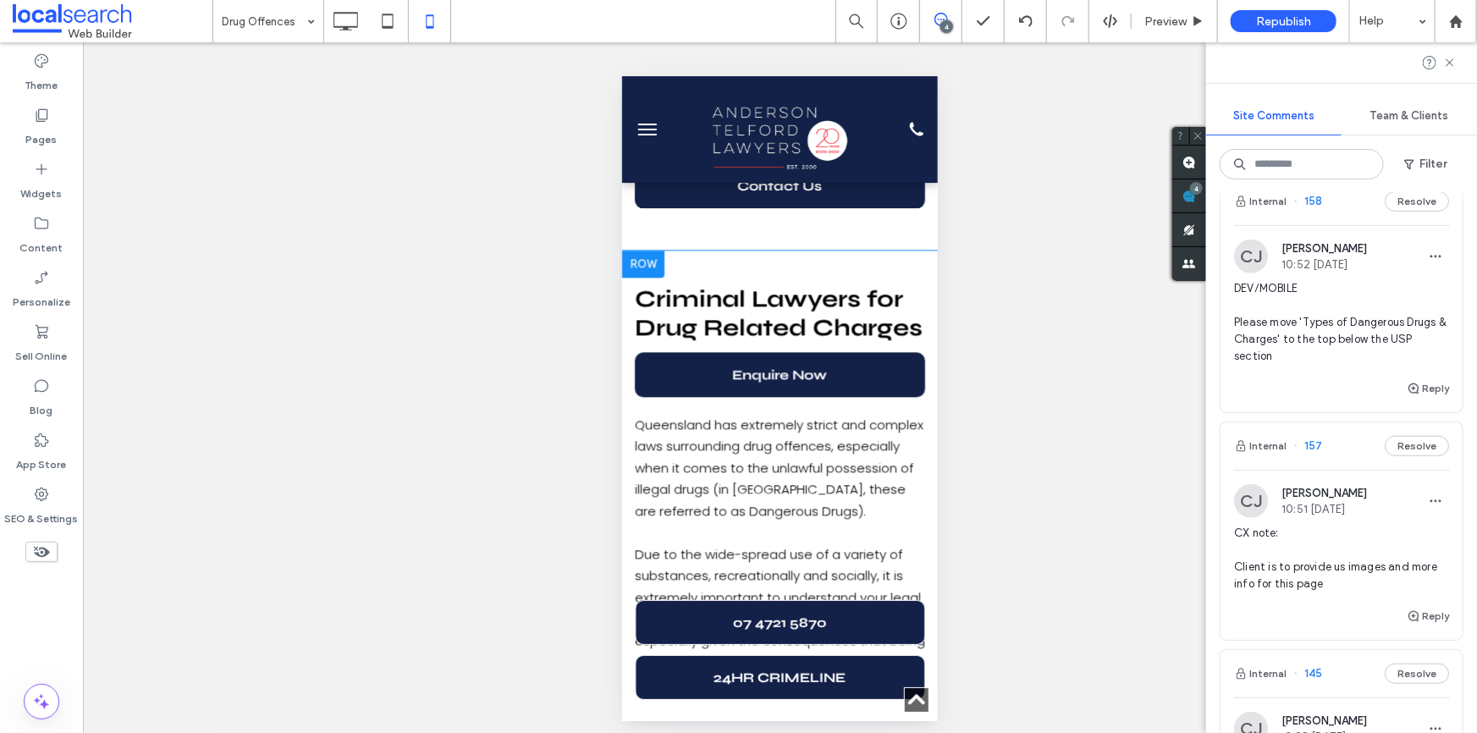
click at [831, 250] on div "Criminal Lawyers for Drug Related Charges Enquire Now Click To Paste Queensland…" at bounding box center [779, 648] width 316 height 797
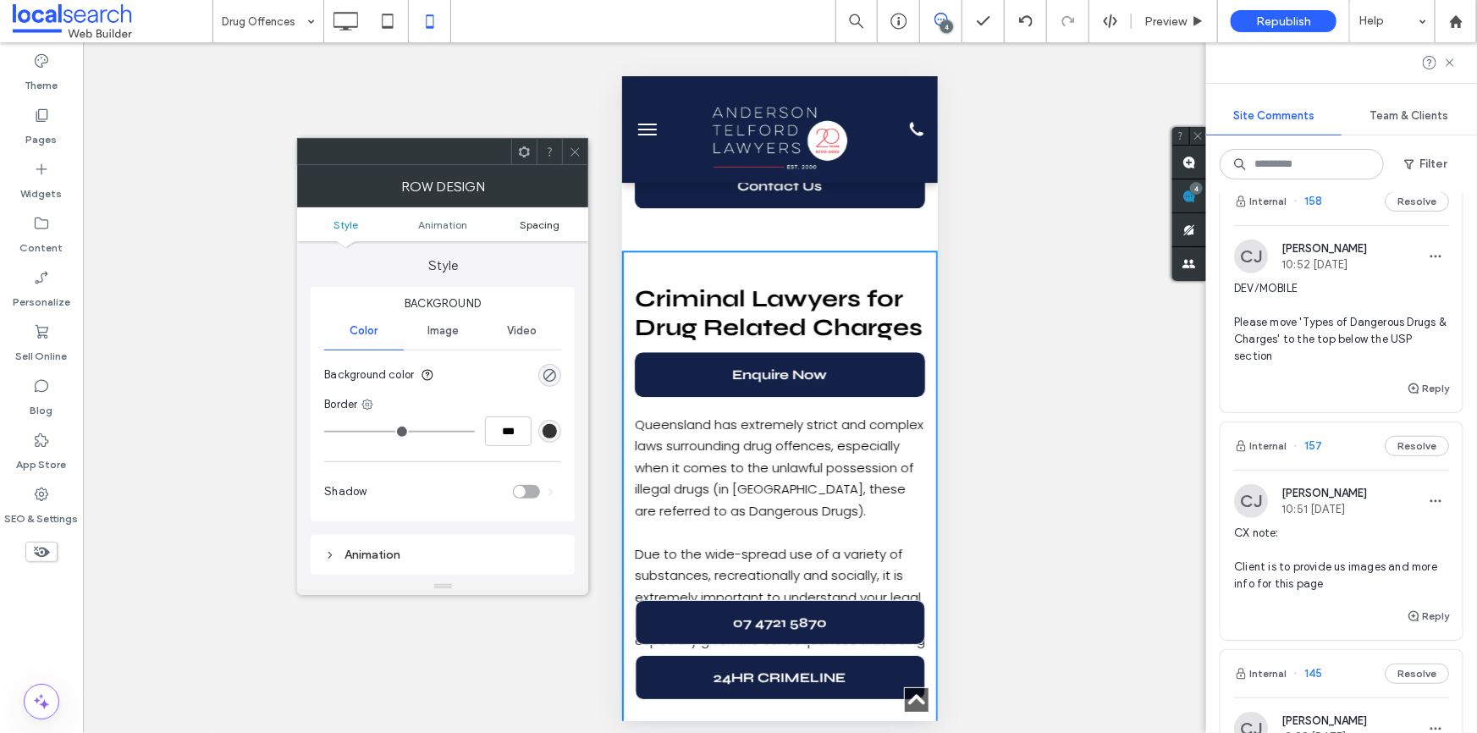
click at [556, 223] on span "Spacing" at bounding box center [540, 224] width 40 height 13
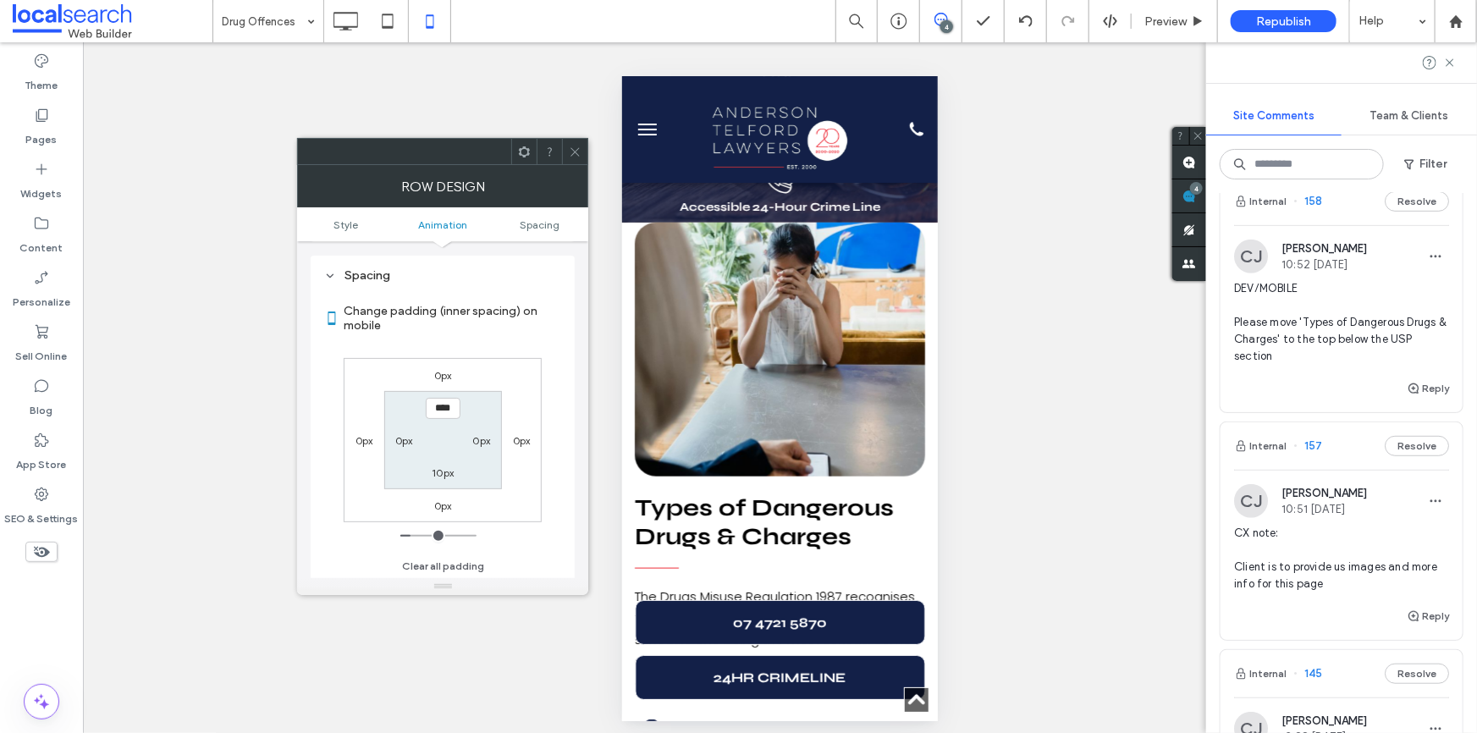
scroll to position [584, 0]
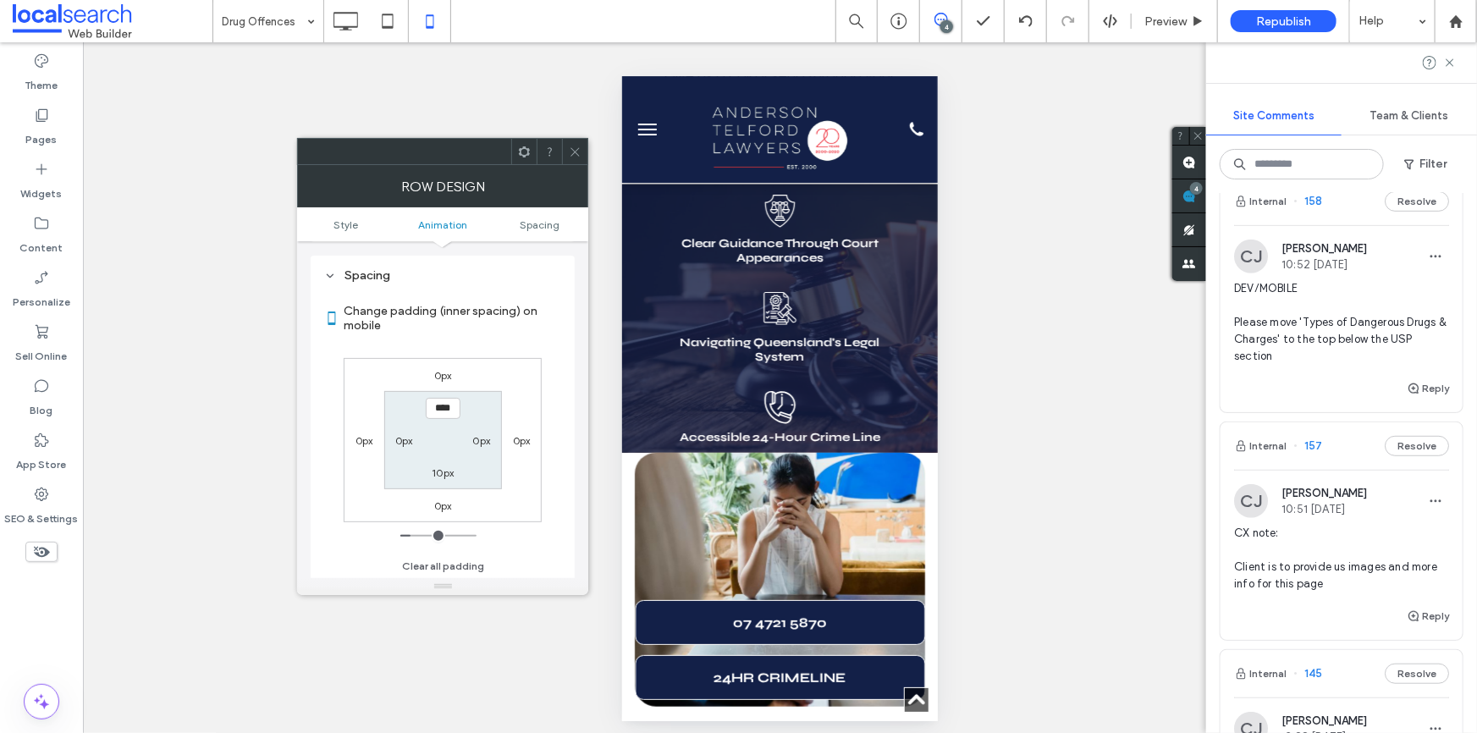
click at [634, 452] on link at bounding box center [779, 579] width 290 height 254
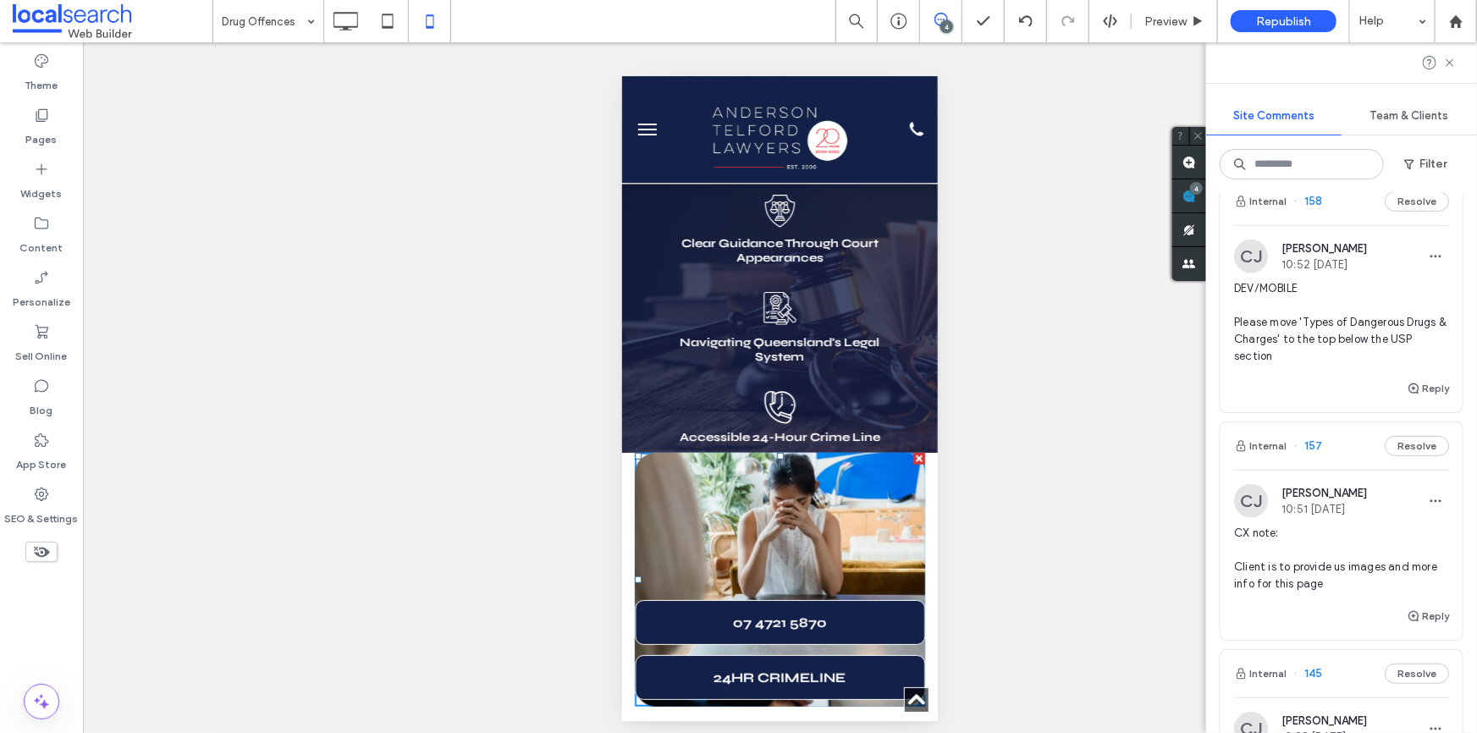
click at [631, 452] on div "Click To Paste Click To Paste" at bounding box center [779, 583] width 316 height 262
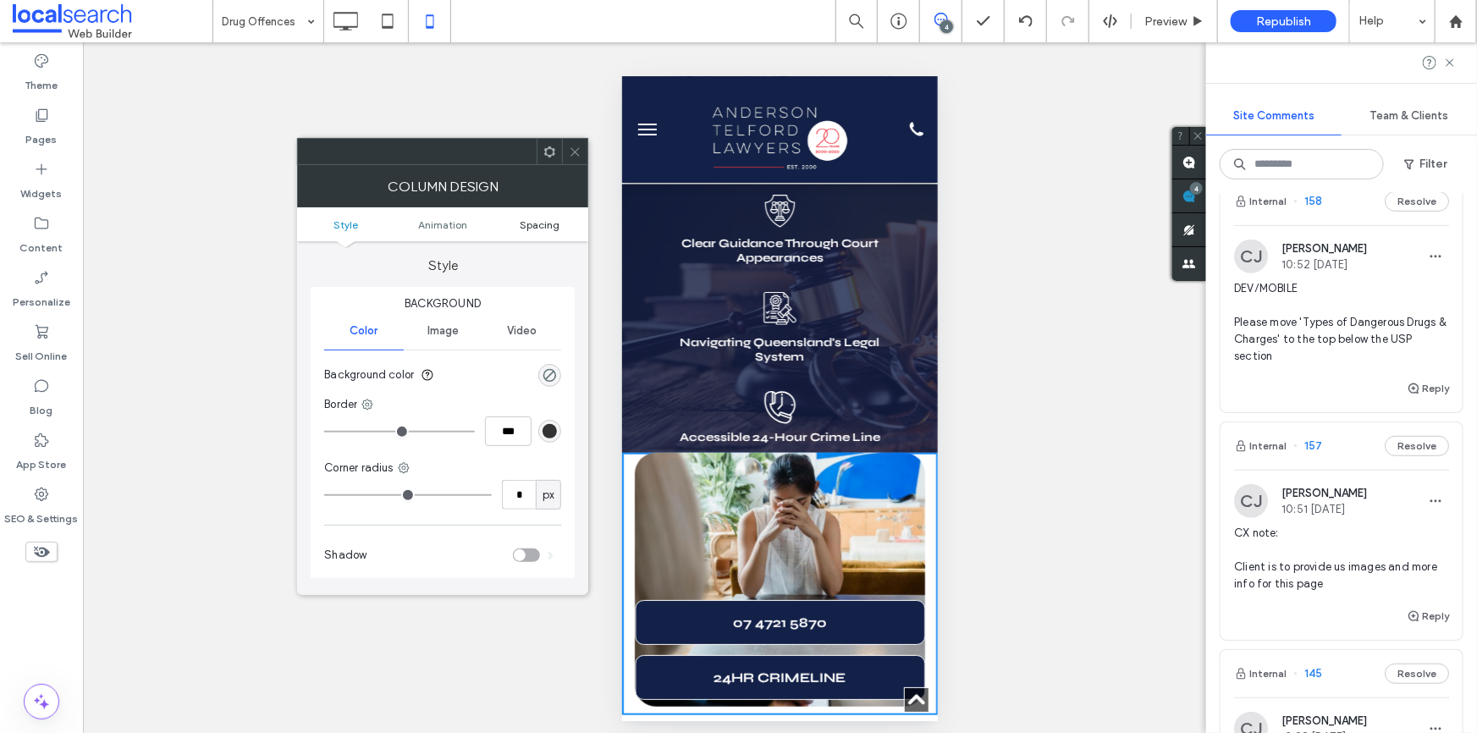
click at [514, 228] on link "Spacing" at bounding box center [540, 224] width 97 height 13
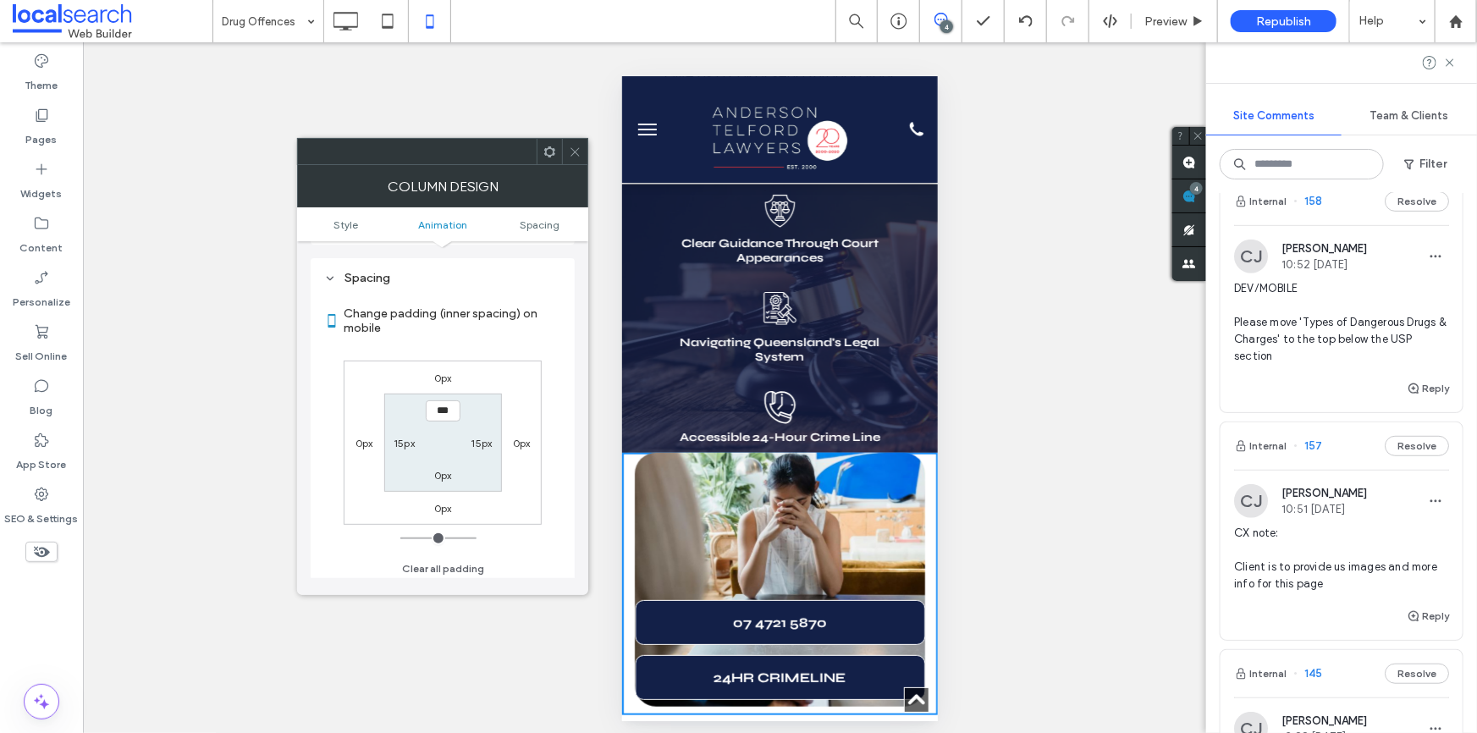
scroll to position [397, 0]
type input "****"
type input "**"
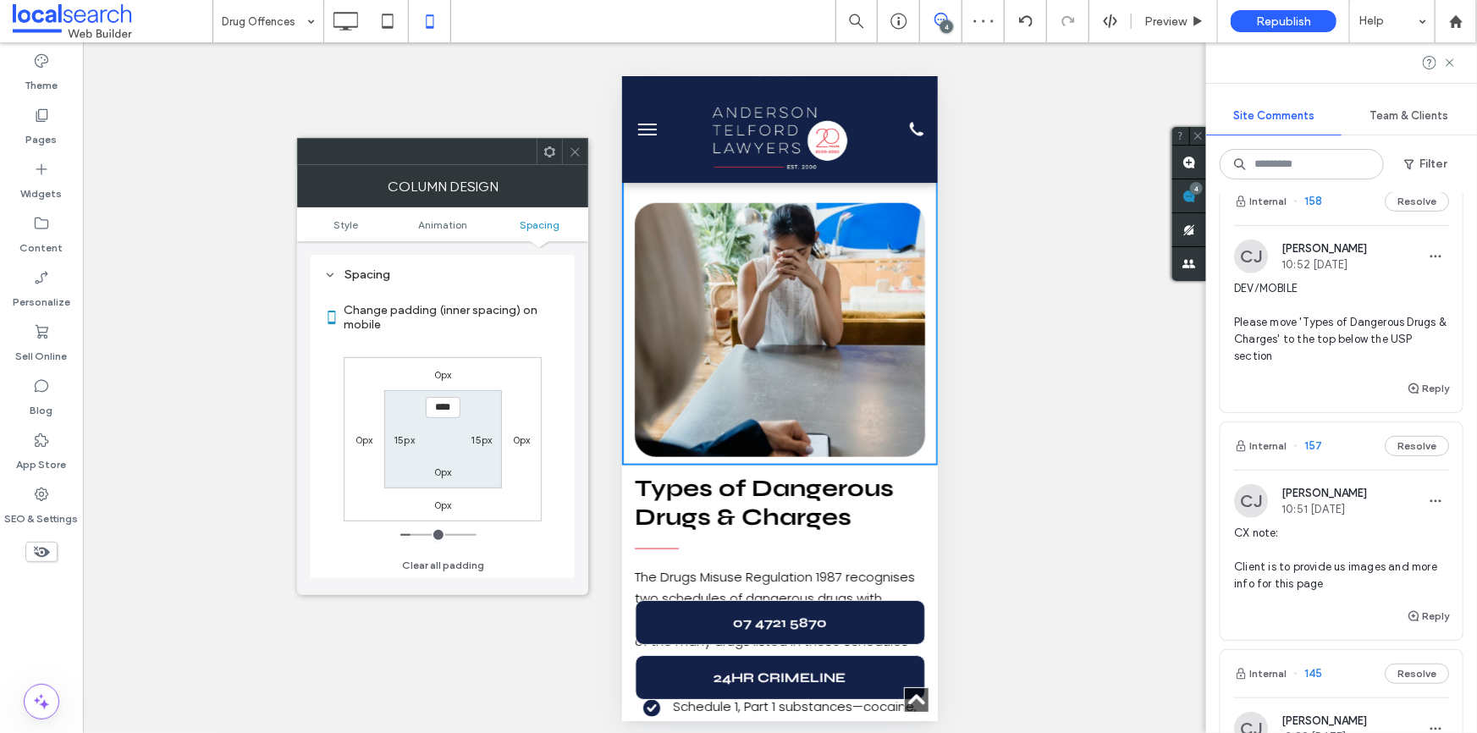
scroll to position [891, 0]
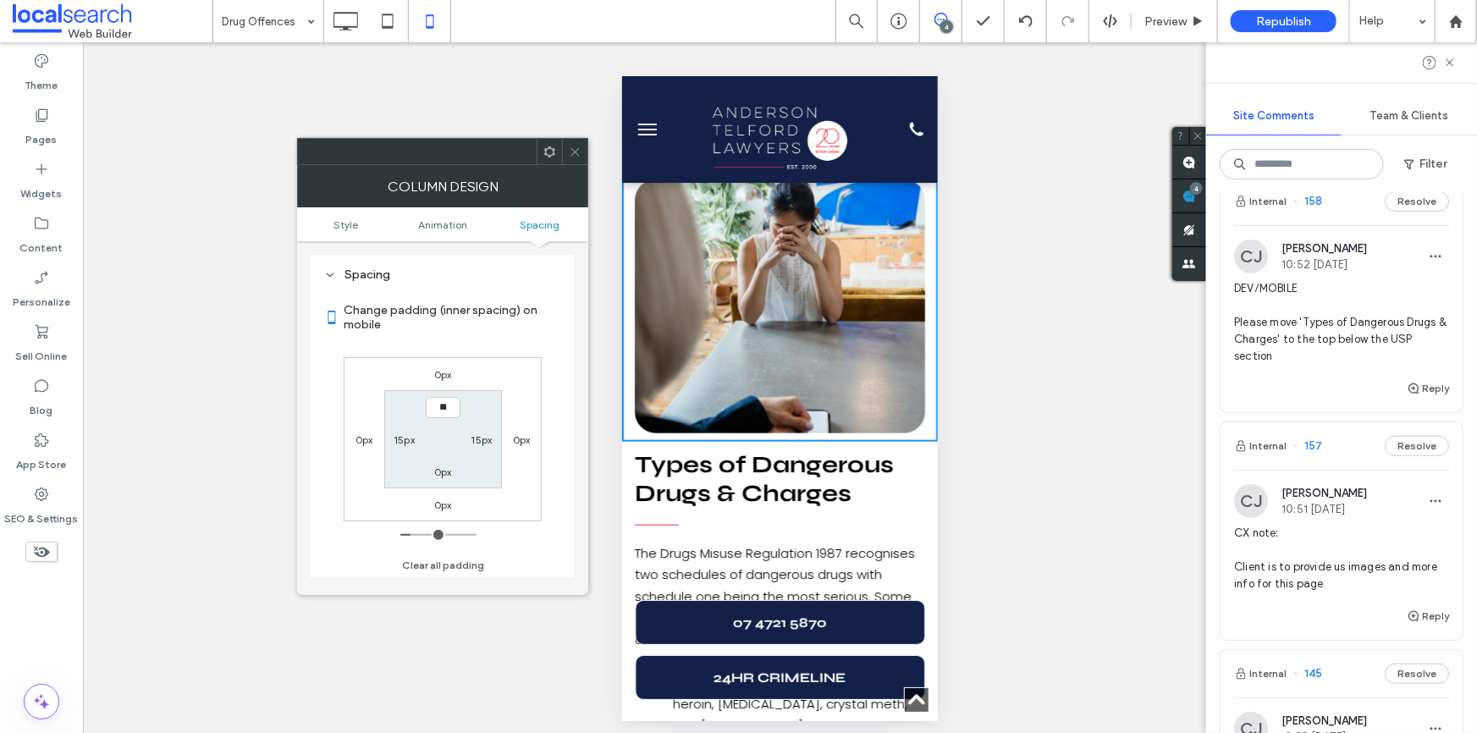
type input "*"
type input "***"
type input "*"
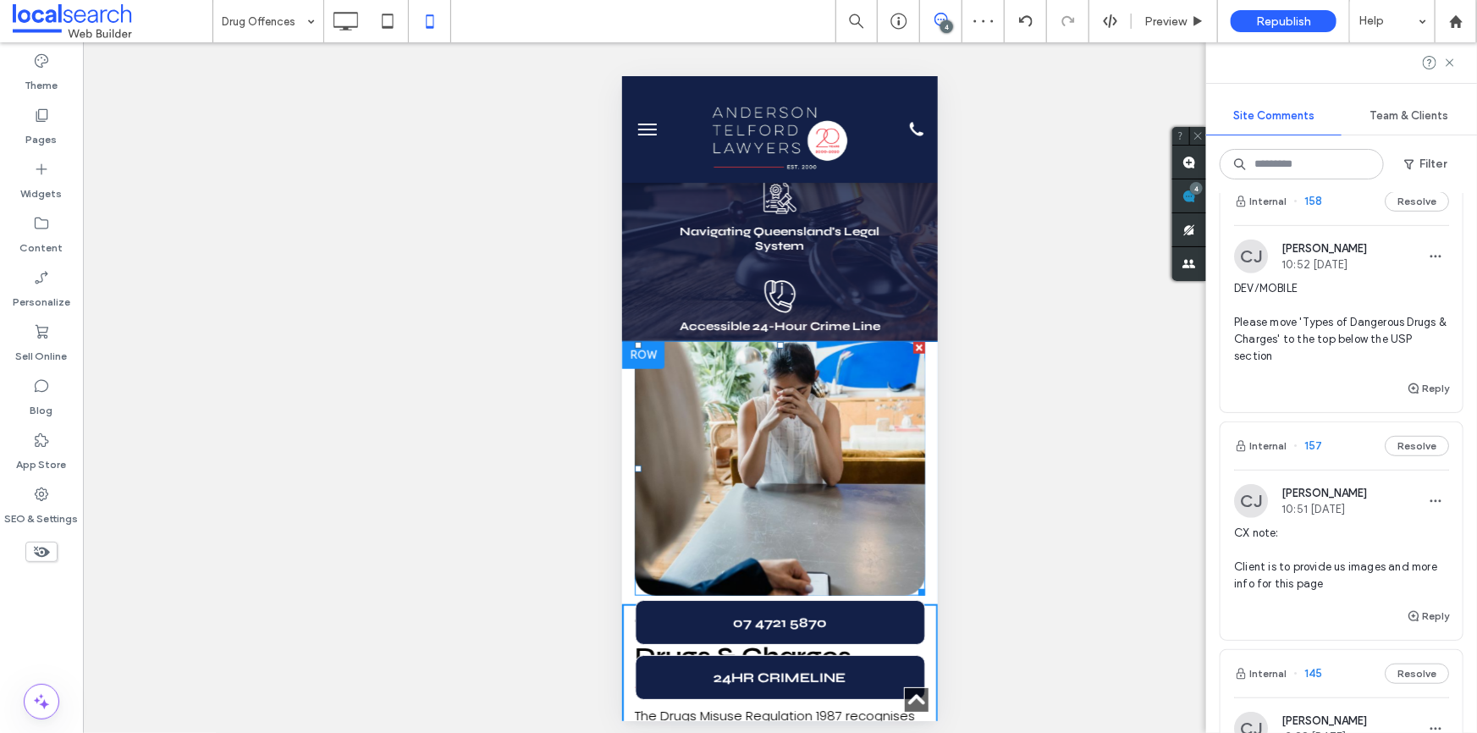
scroll to position [584, 0]
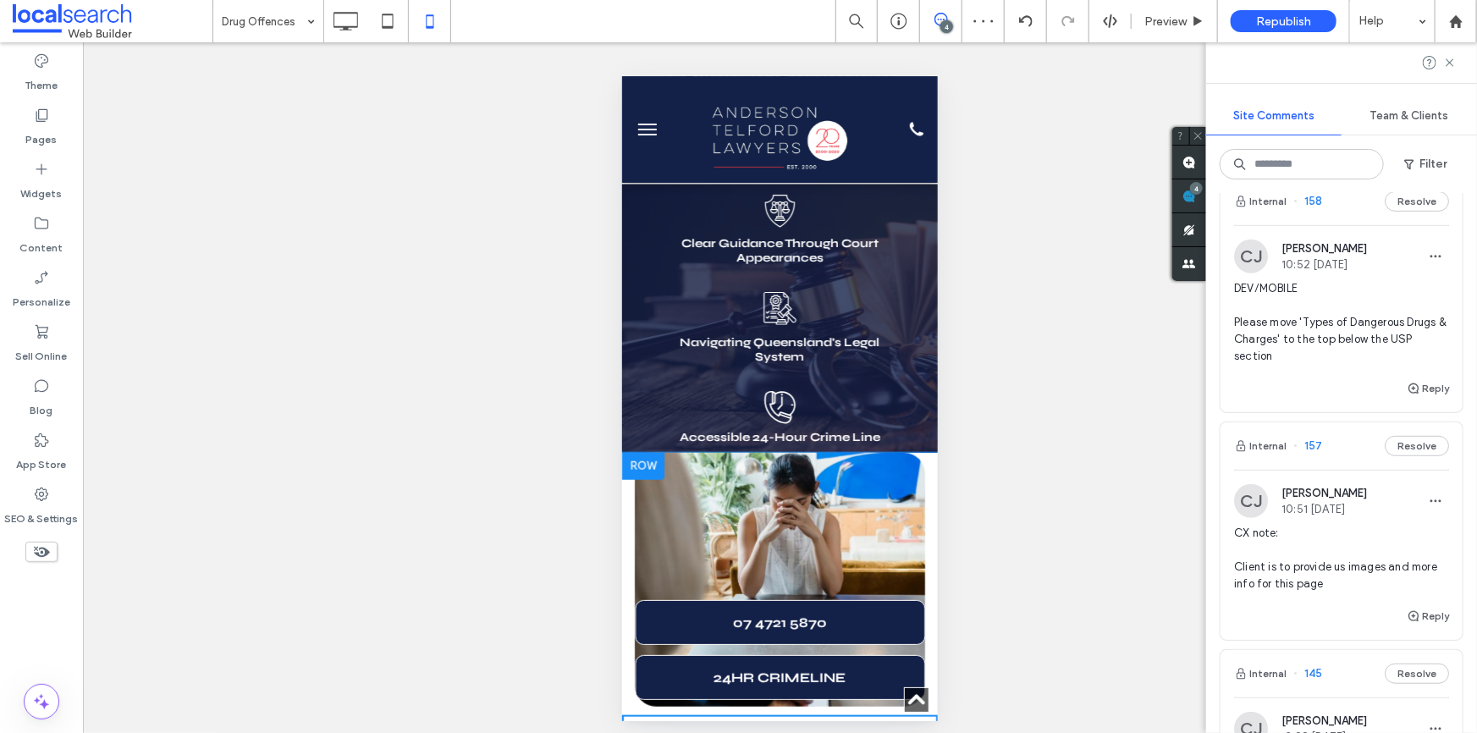
click at [636, 452] on div at bounding box center [642, 465] width 42 height 27
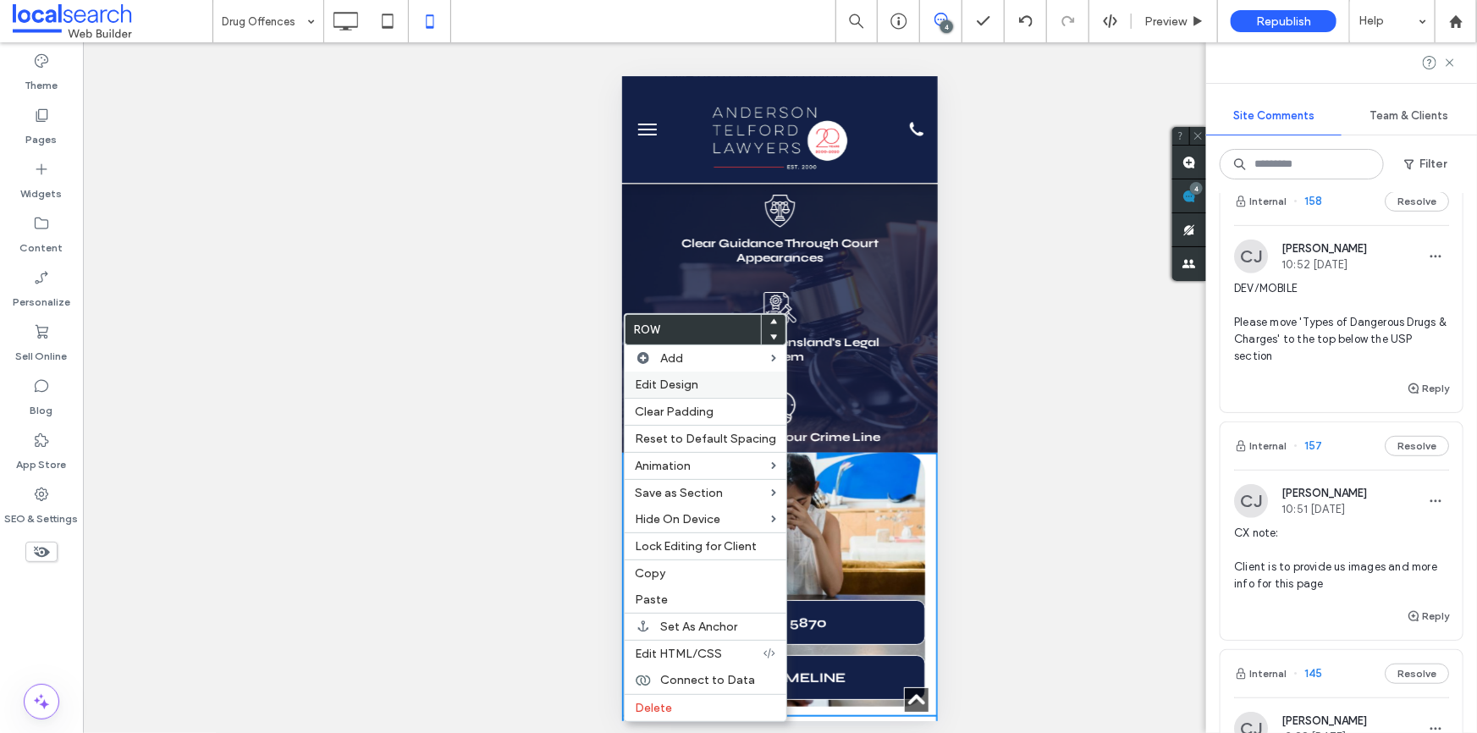
click at [697, 389] on span "Edit Design" at bounding box center [666, 385] width 63 height 14
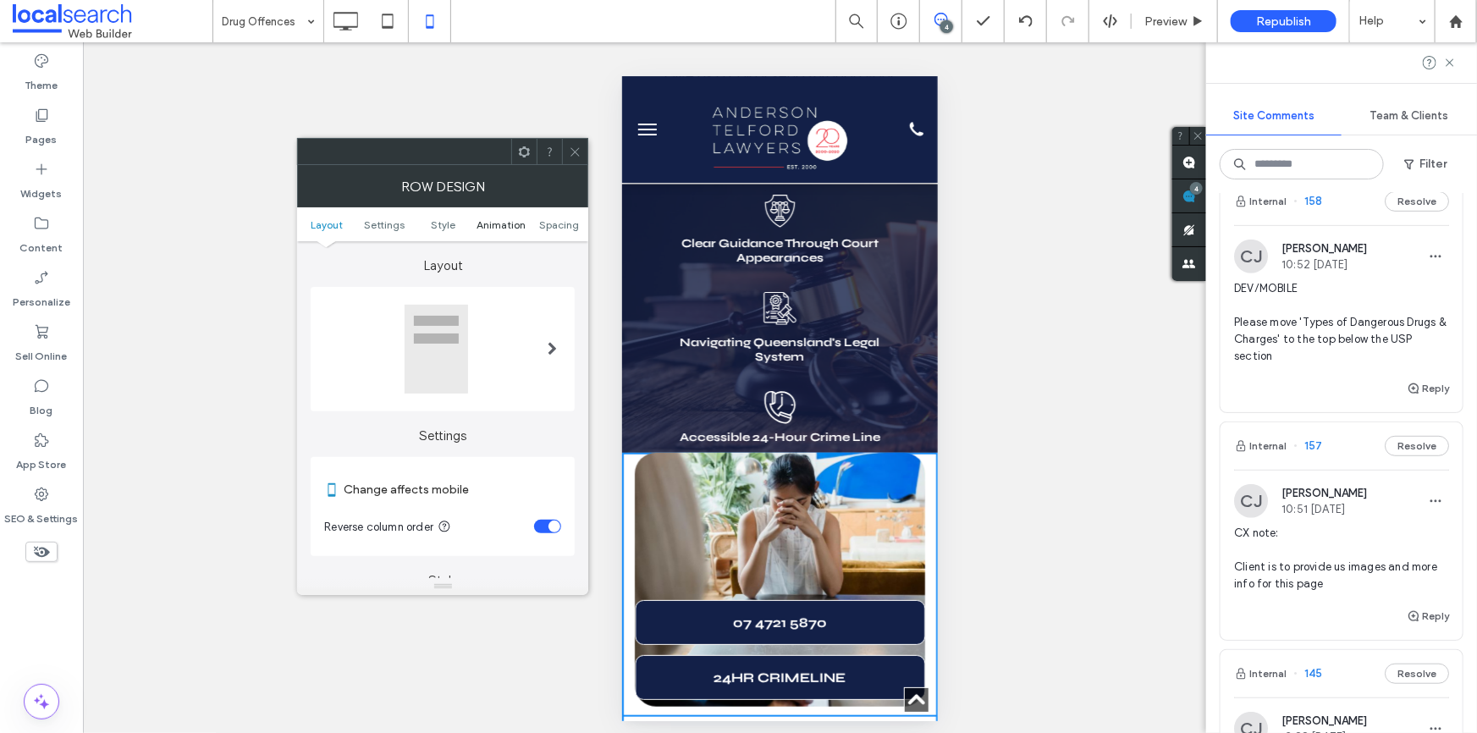
click at [483, 220] on span "Animation" at bounding box center [501, 224] width 49 height 13
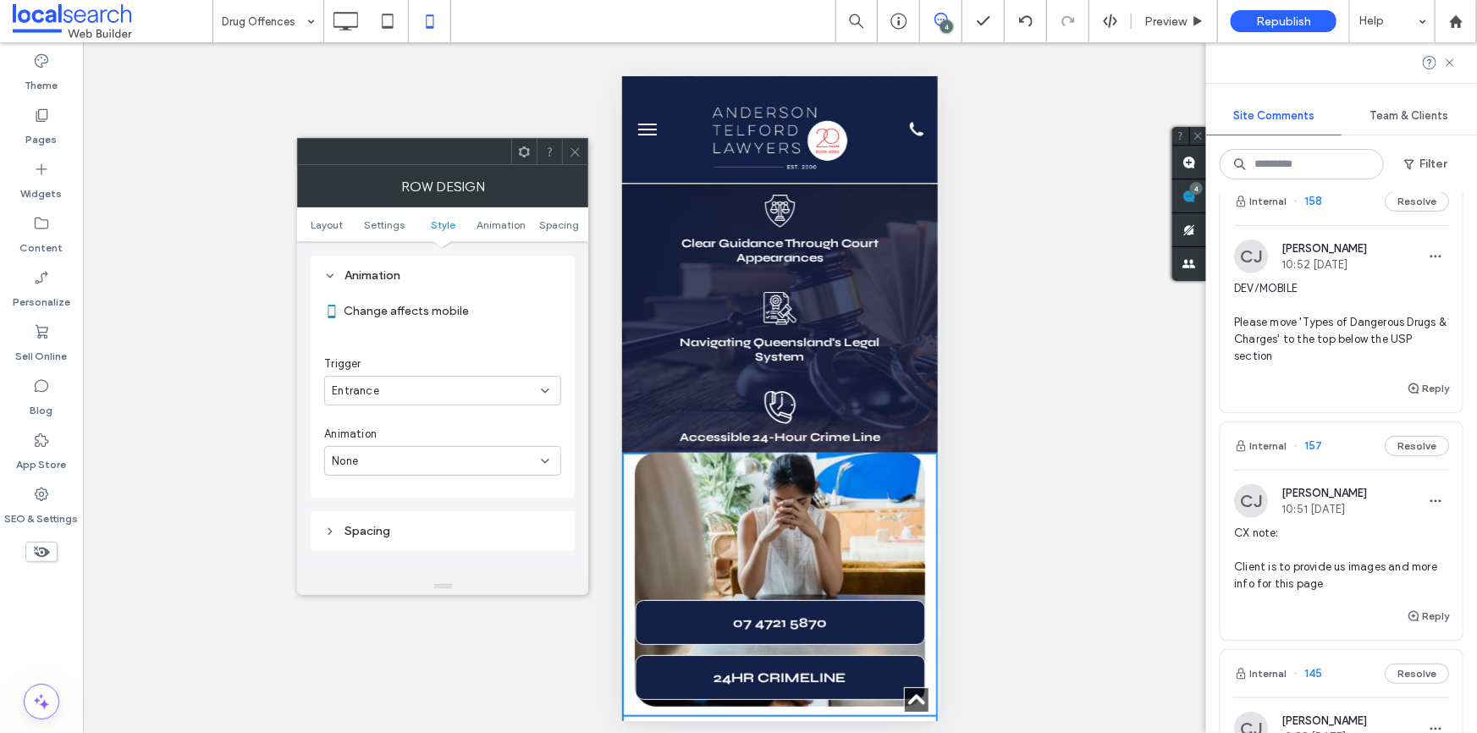
click at [459, 220] on link "Style" at bounding box center [443, 224] width 58 height 13
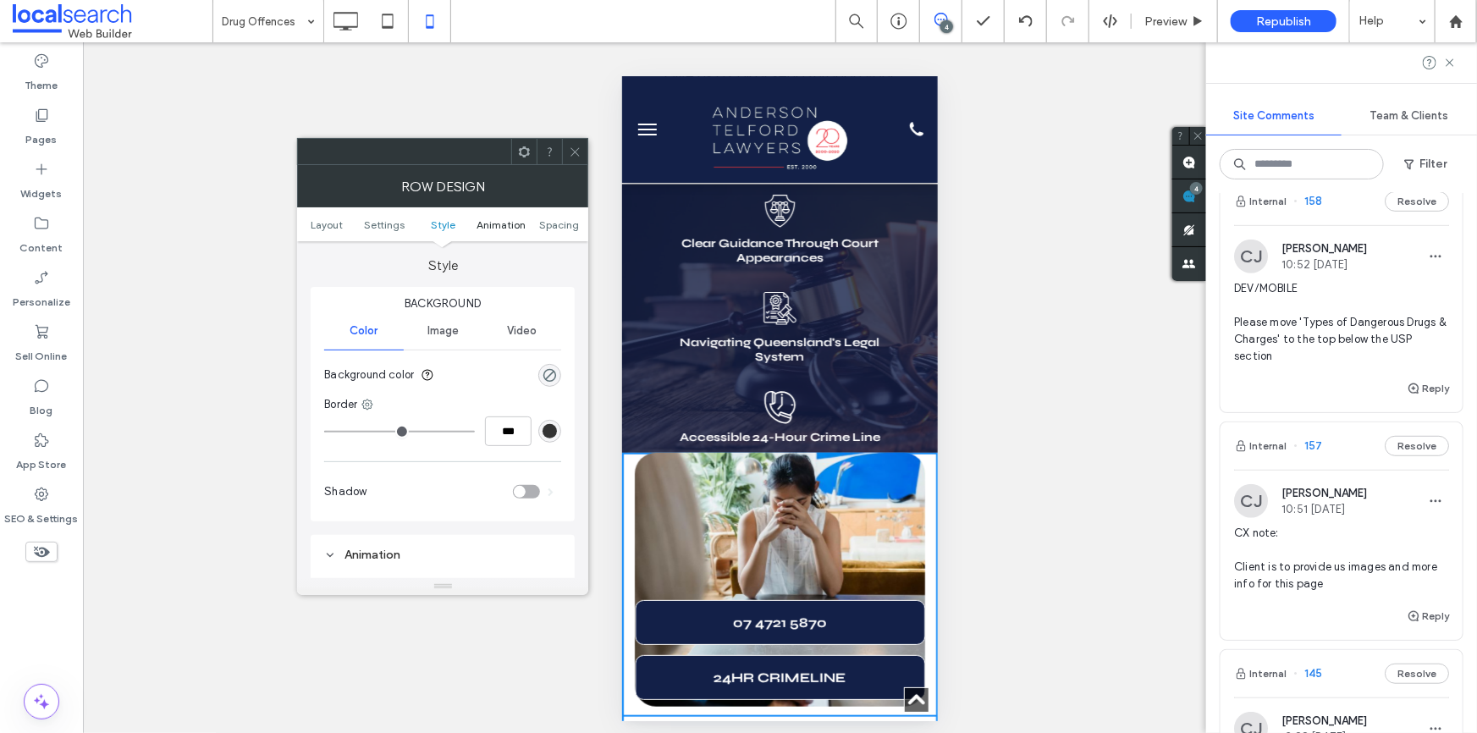
click at [527, 219] on link "Animation" at bounding box center [501, 224] width 58 height 13
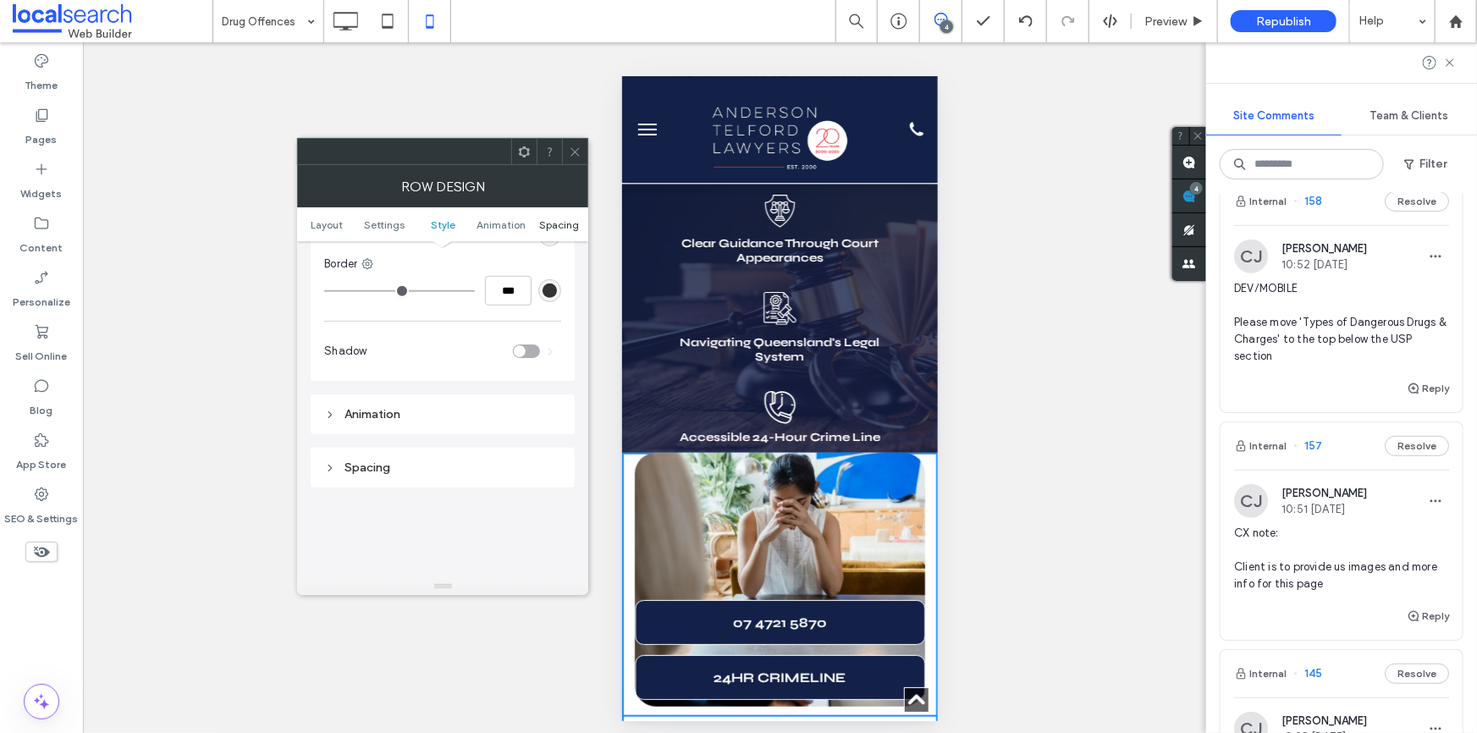
click at [556, 227] on span "Spacing" at bounding box center [559, 224] width 40 height 13
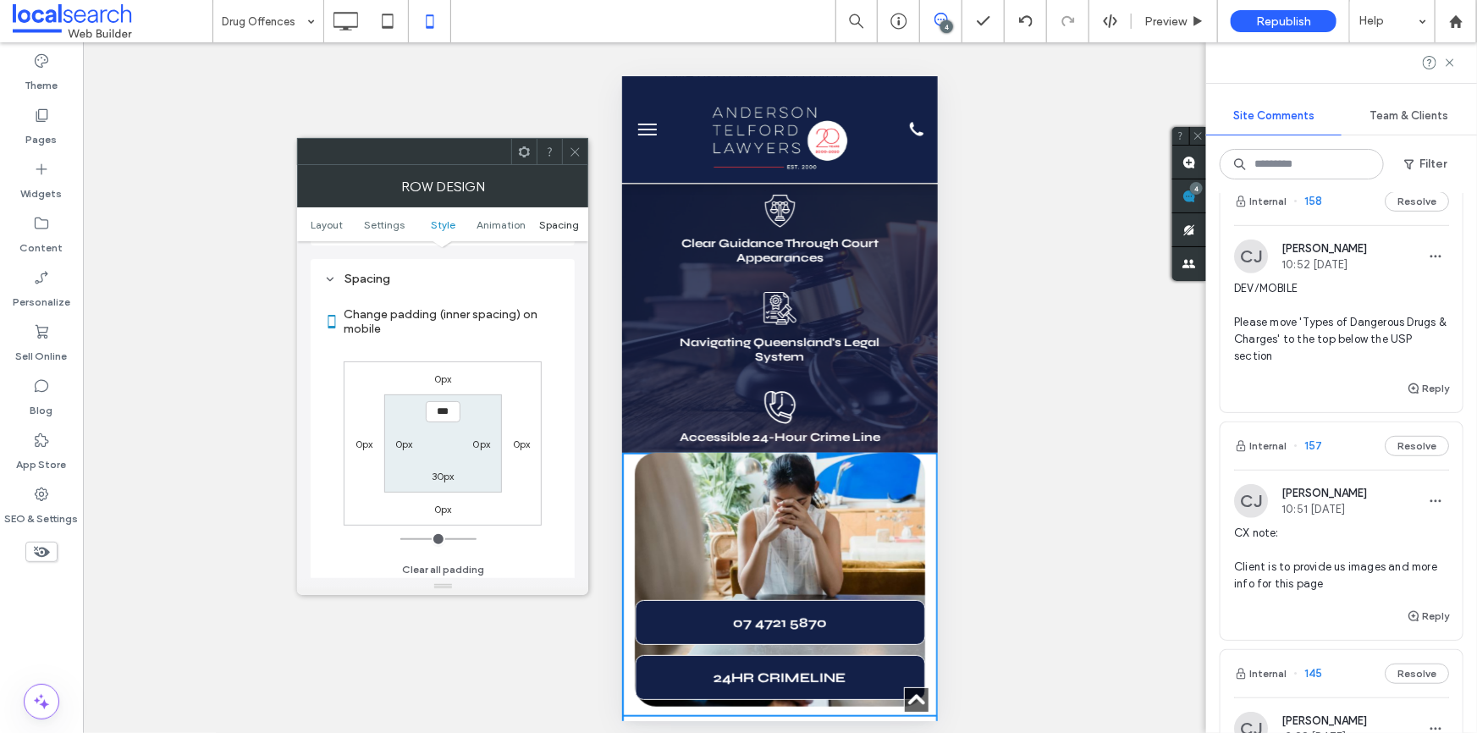
scroll to position [648, 0]
type input "****"
type input "**"
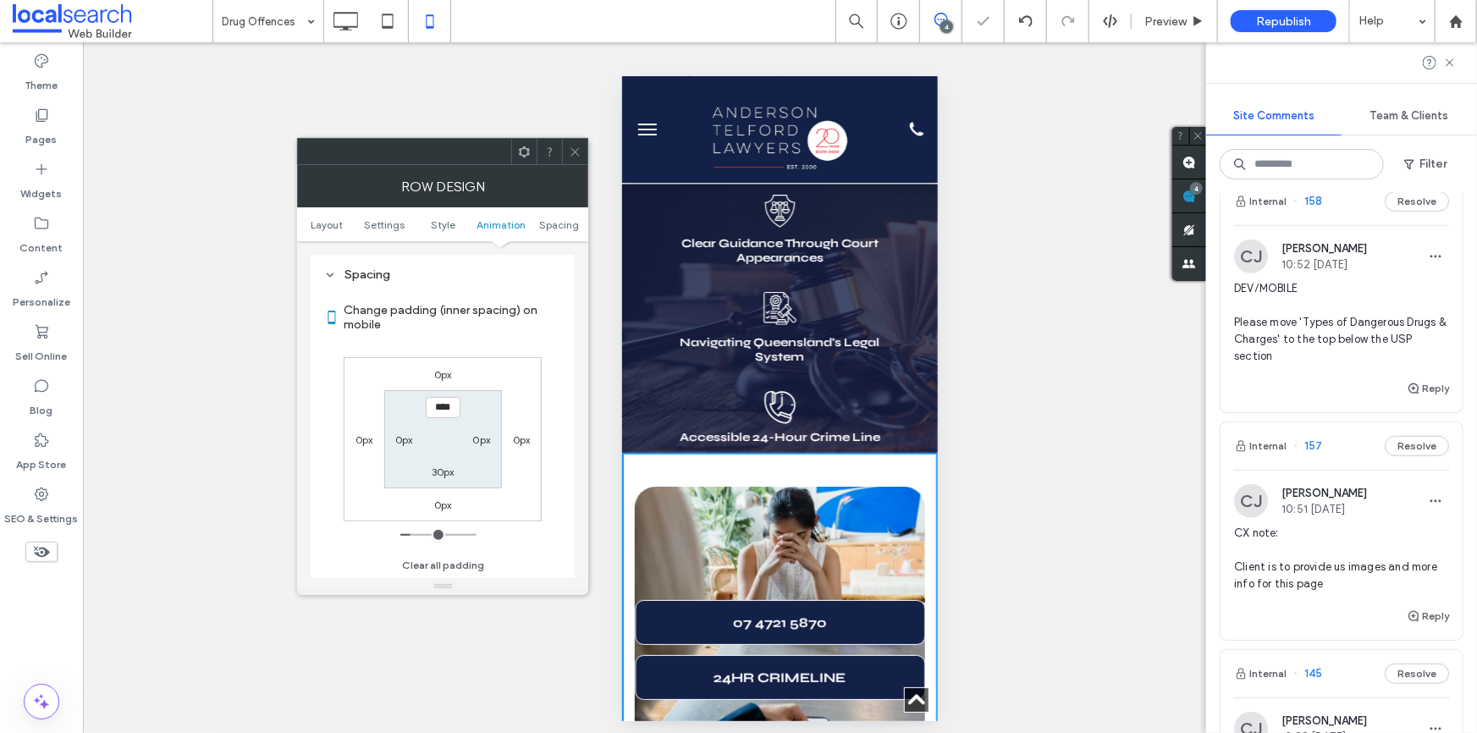
click at [575, 146] on icon at bounding box center [575, 152] width 13 height 13
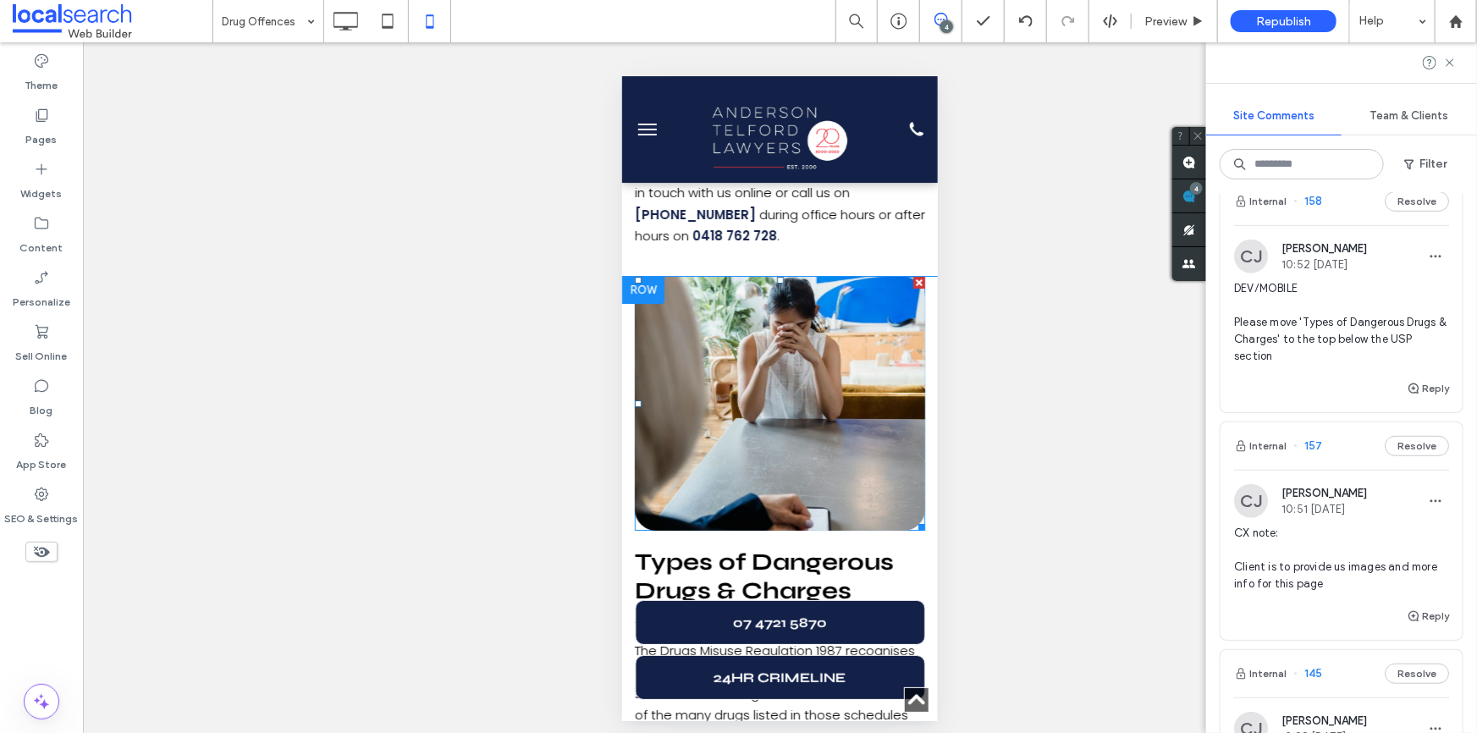
scroll to position [2893, 0]
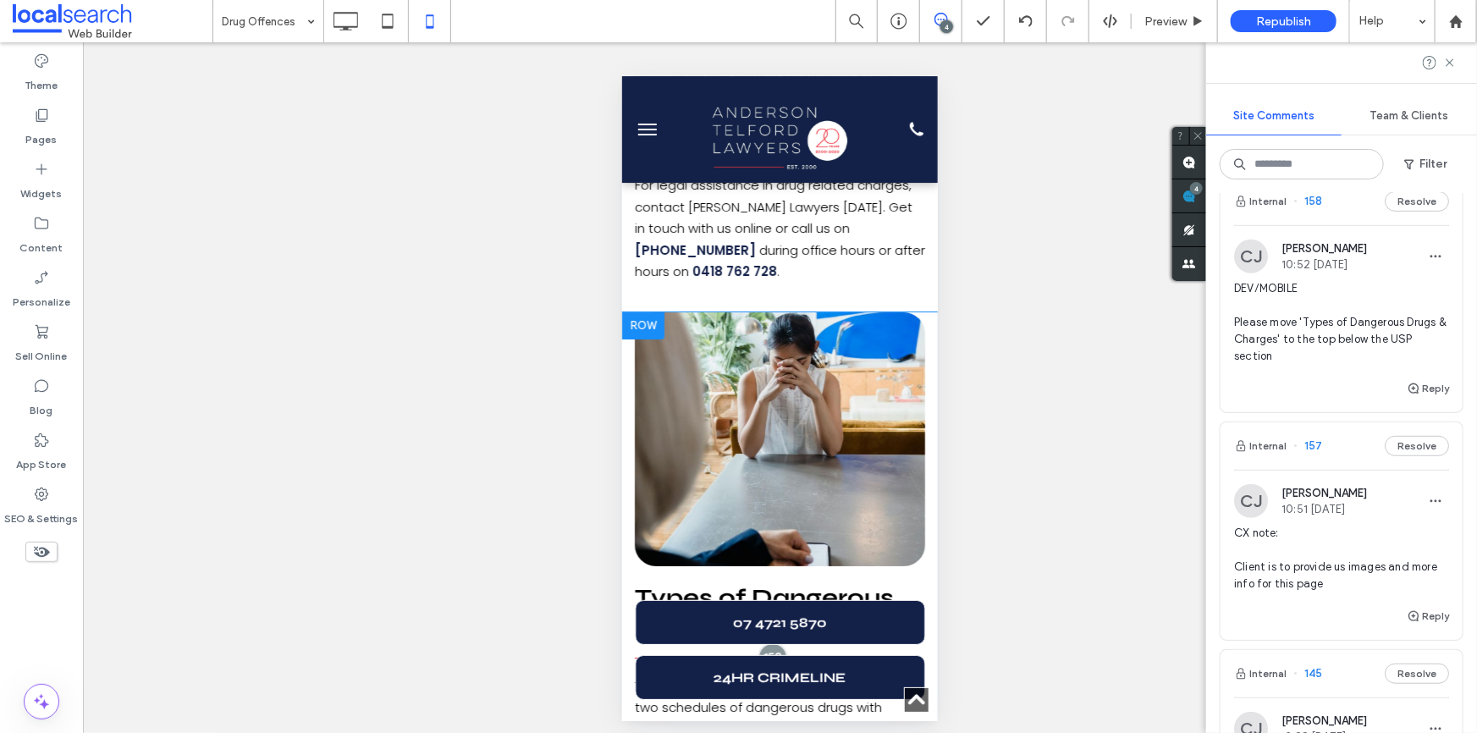
click at [643, 339] on div at bounding box center [642, 325] width 42 height 27
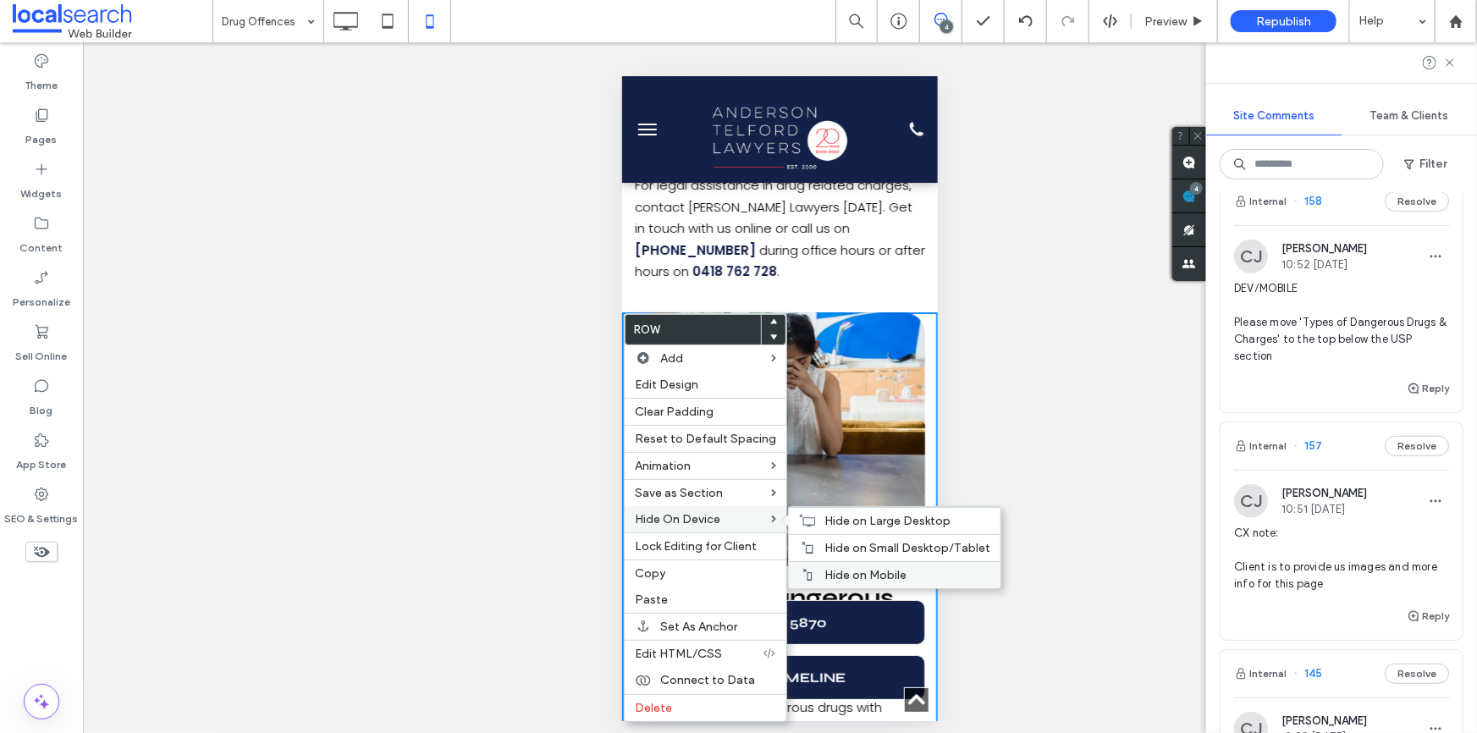
click at [870, 571] on span "Hide on Mobile" at bounding box center [866, 575] width 82 height 14
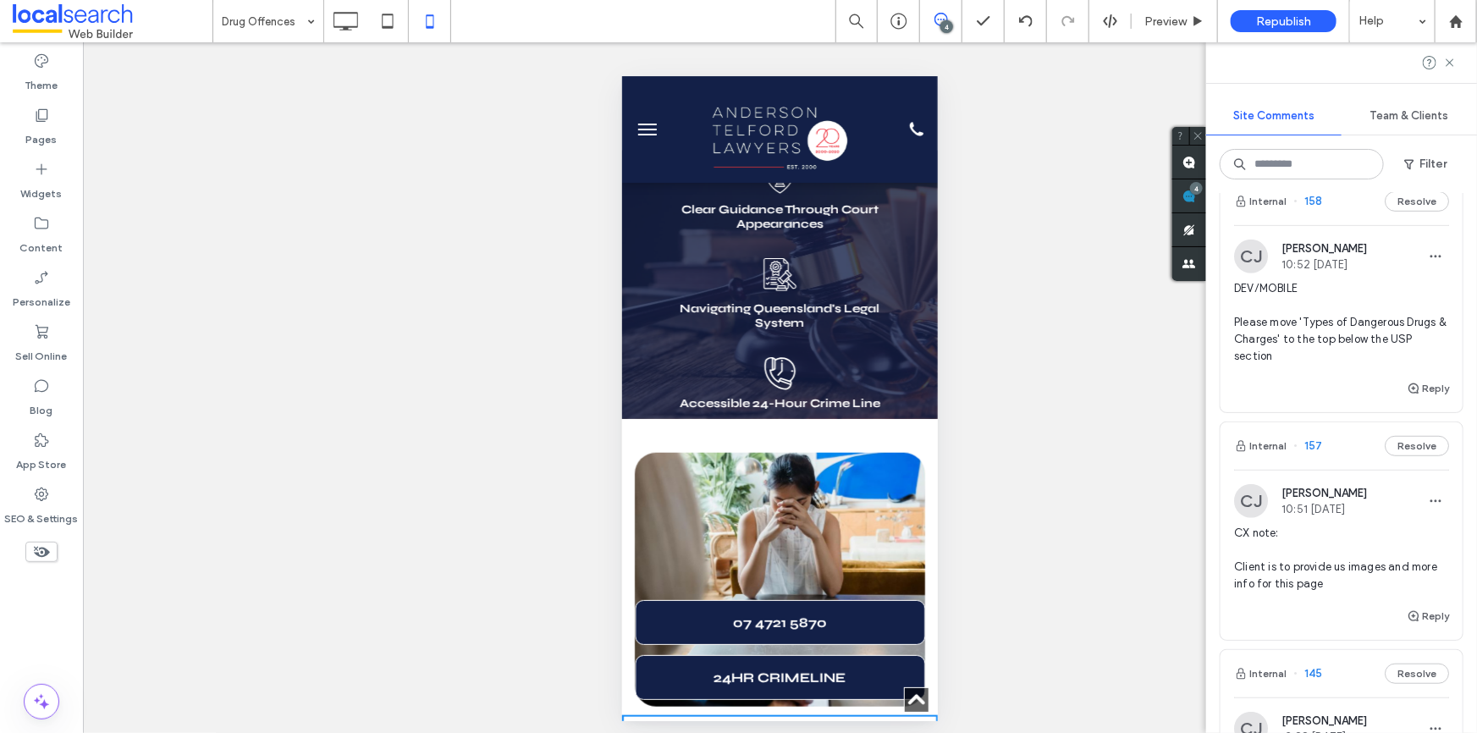
scroll to position [584, 0]
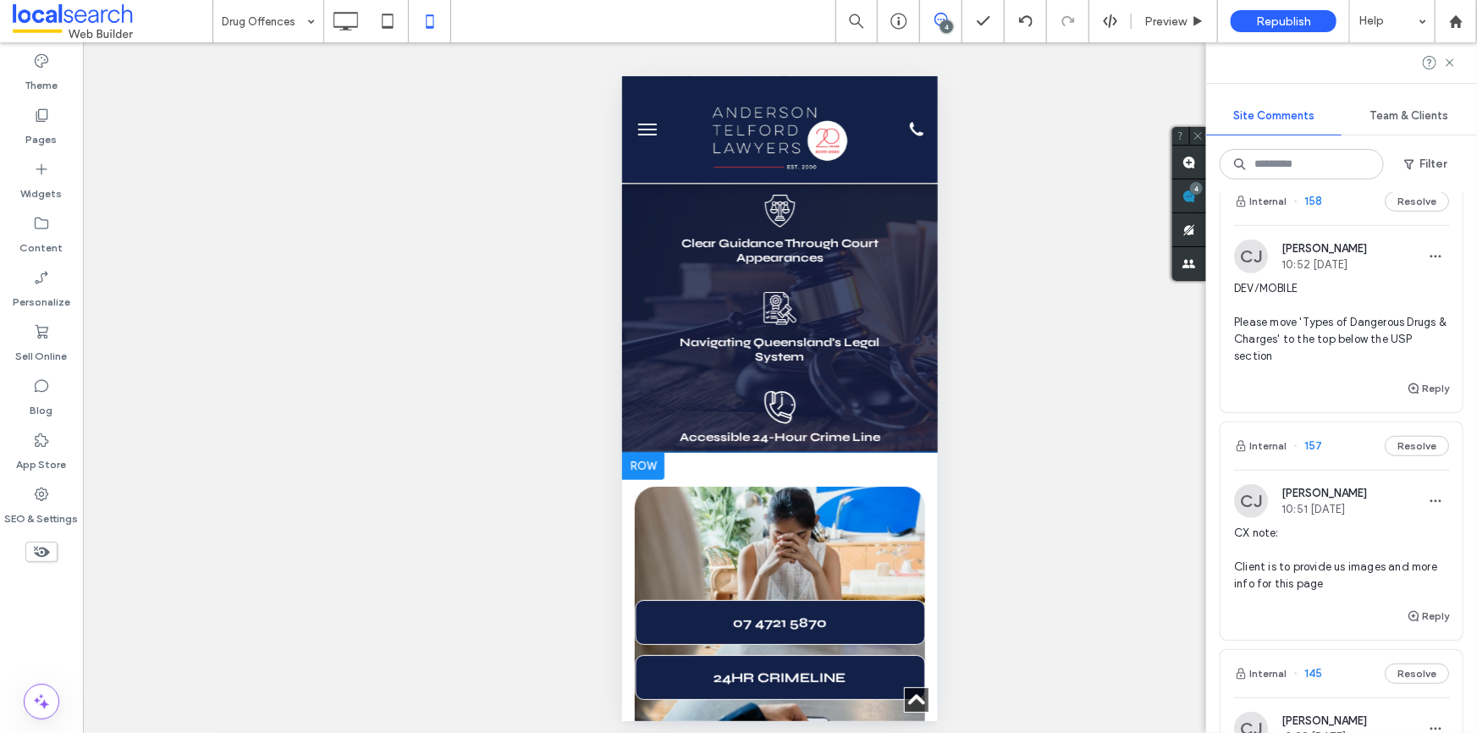
click at [648, 452] on div at bounding box center [642, 465] width 42 height 27
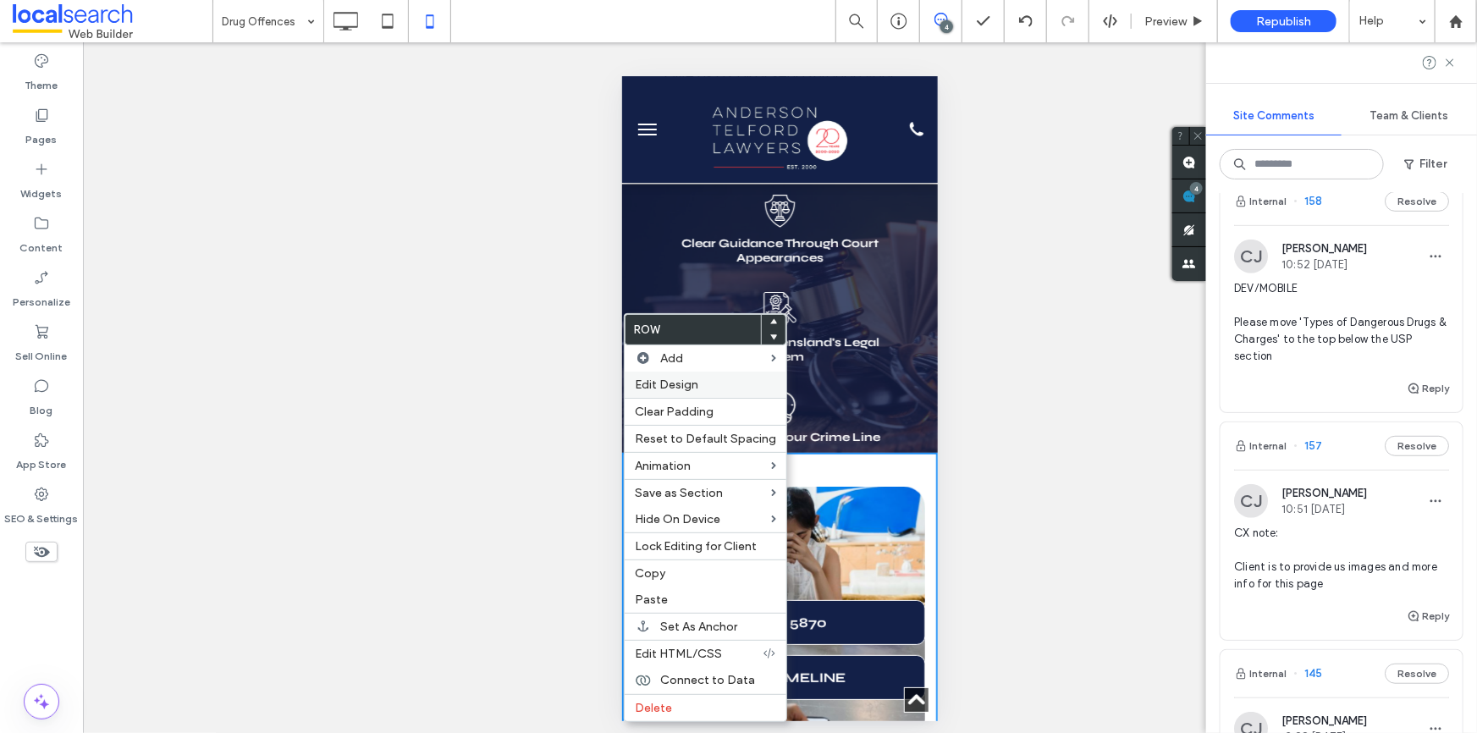
click at [702, 386] on label "Edit Design" at bounding box center [705, 385] width 141 height 14
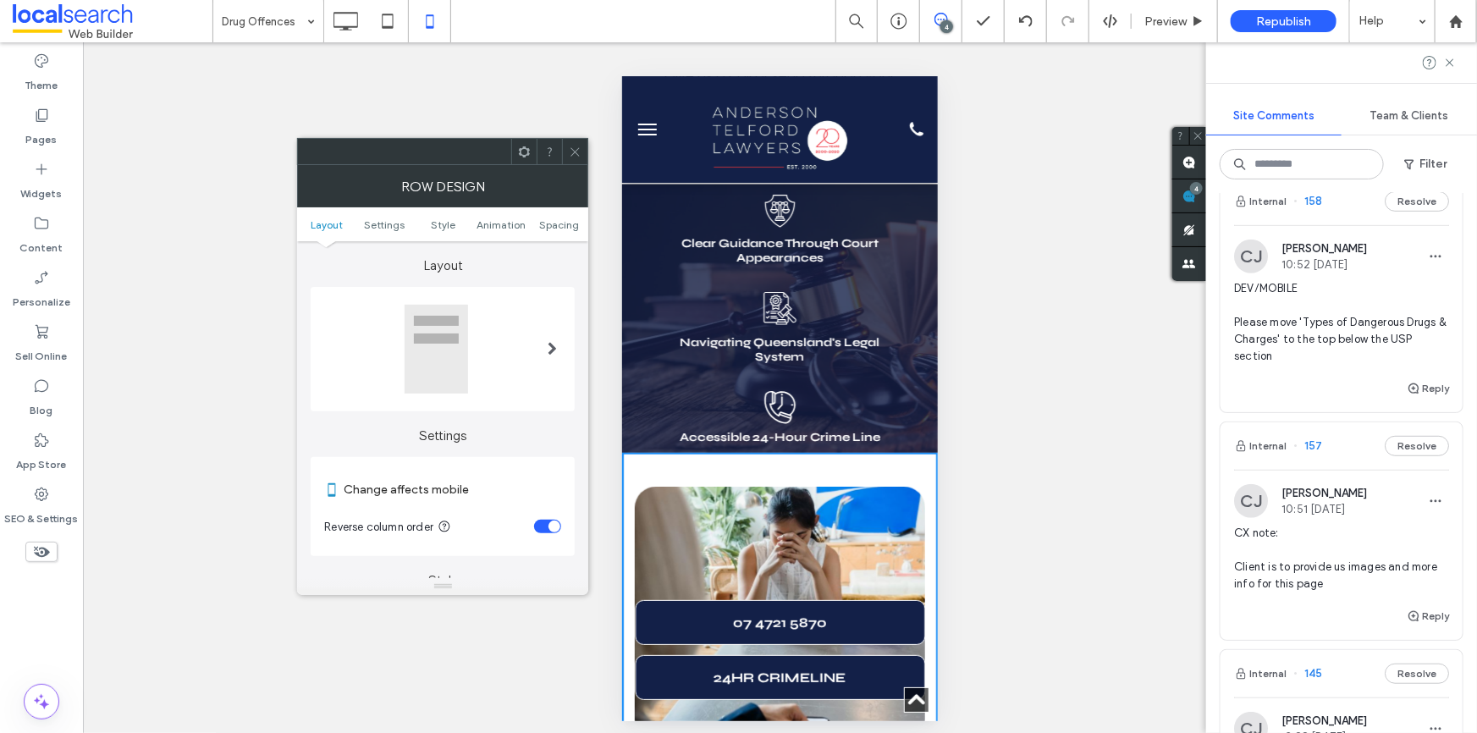
click at [489, 230] on ul "Layout Settings Style Animation Spacing" at bounding box center [442, 224] width 291 height 34
click at [550, 227] on span "Spacing" at bounding box center [559, 224] width 40 height 13
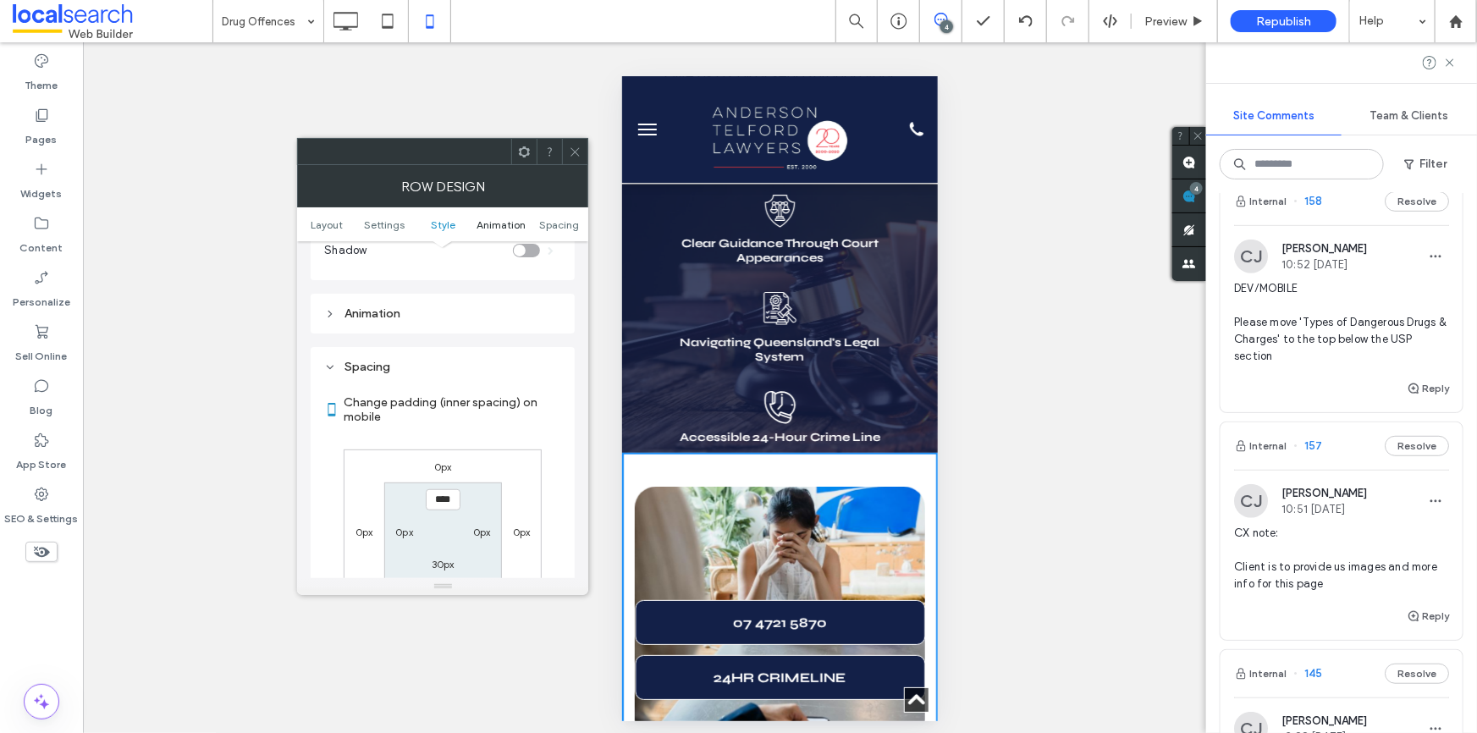
click at [488, 218] on span "Animation" at bounding box center [501, 224] width 49 height 13
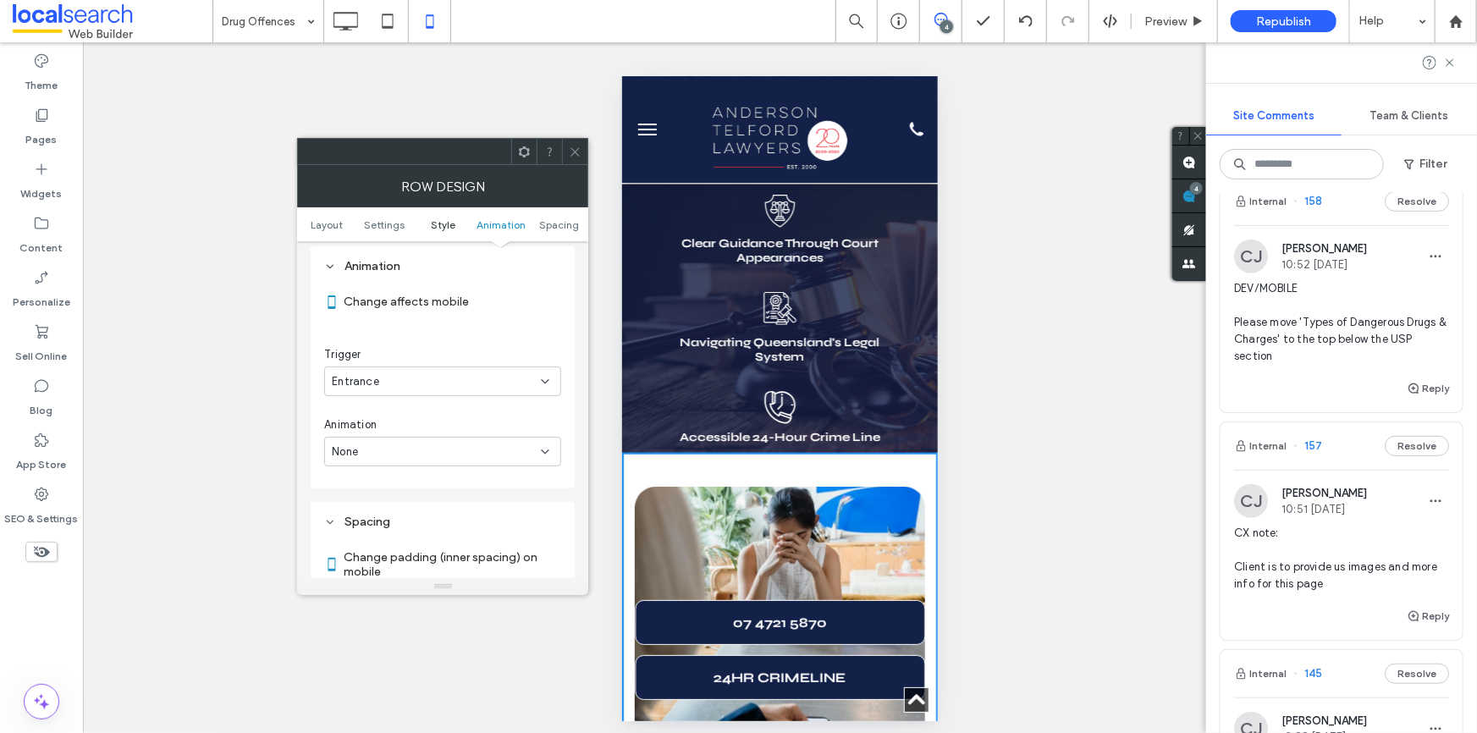
click at [440, 220] on span "Style" at bounding box center [443, 224] width 25 height 13
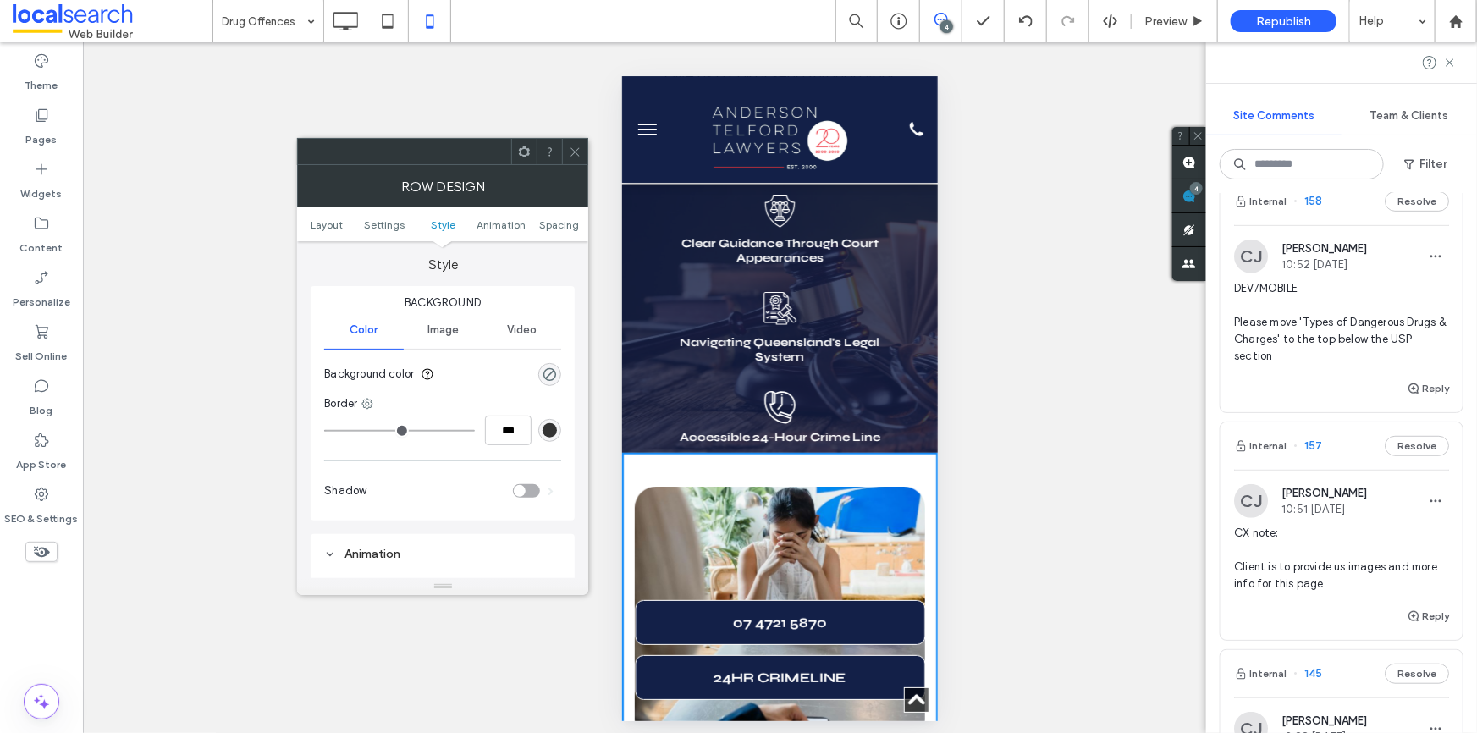
scroll to position [315, 0]
click at [549, 371] on div "rgba(0, 0, 0, 0)" at bounding box center [550, 375] width 14 height 14
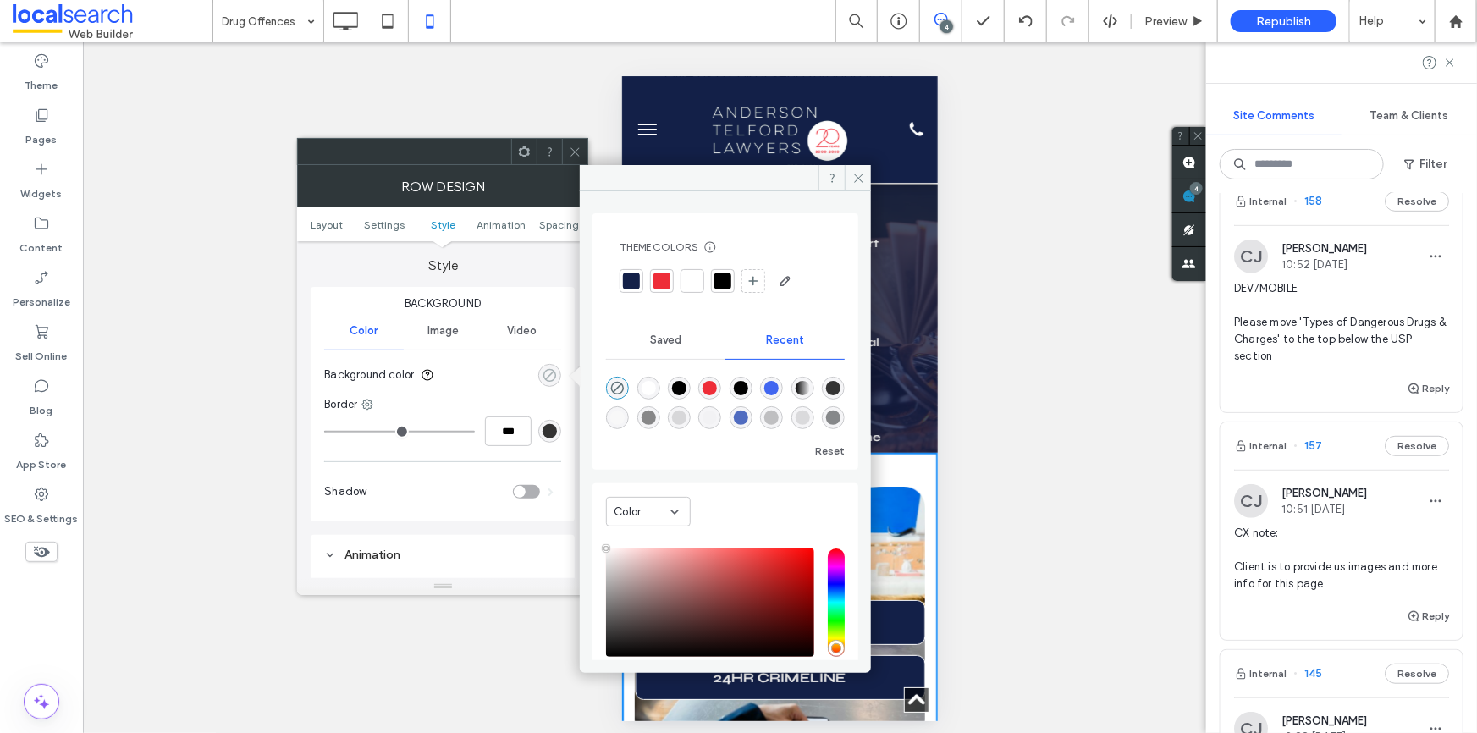
type input "**"
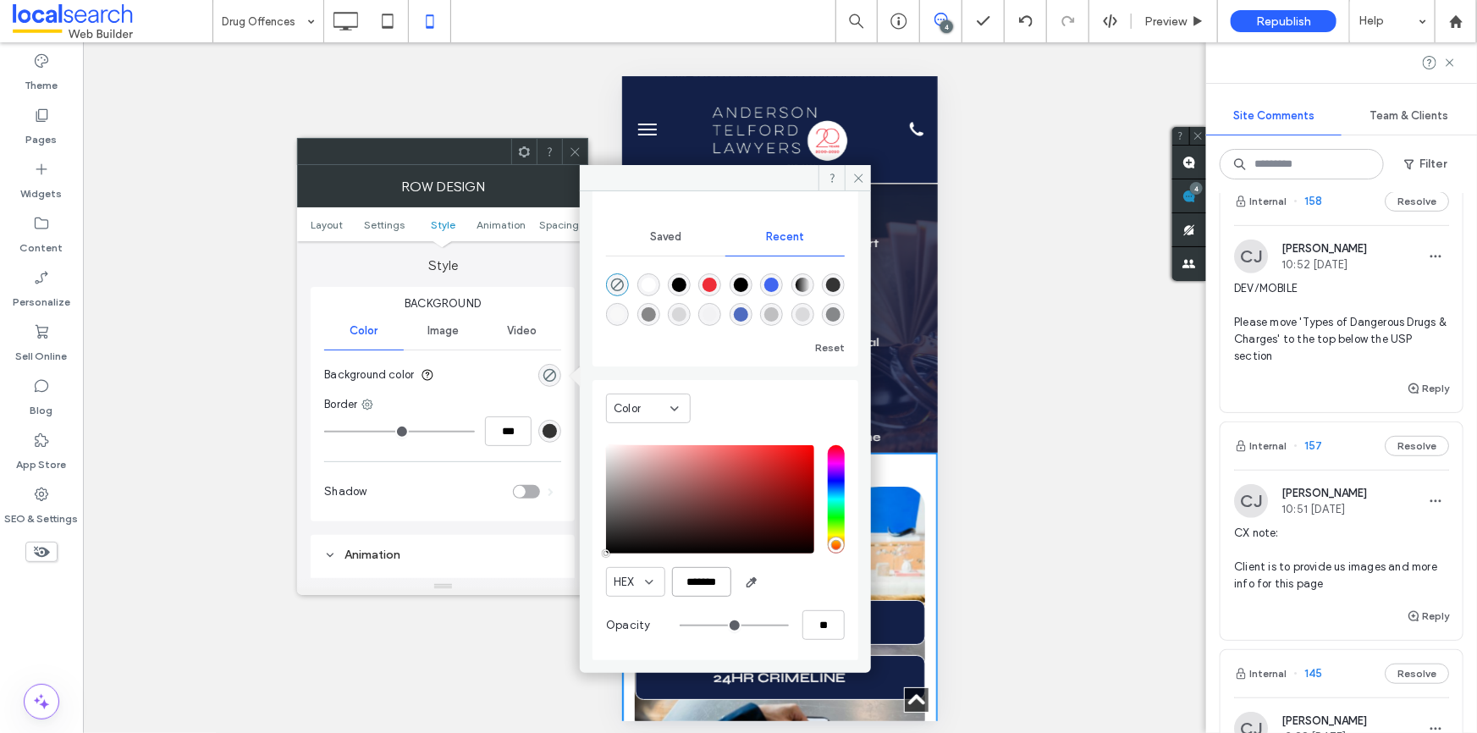
click at [708, 576] on input "*******" at bounding box center [701, 582] width 59 height 30
type input "*******"
type input "***"
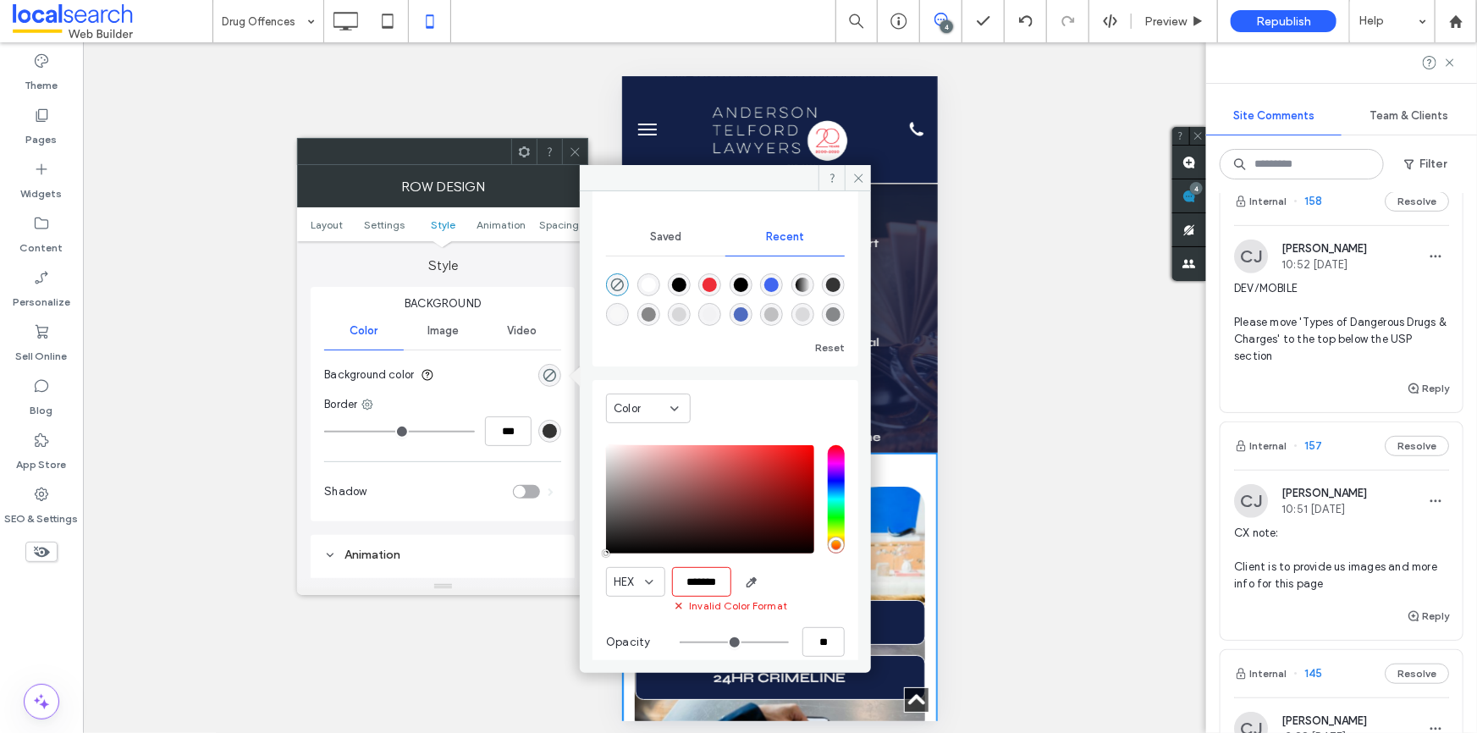
type input "****"
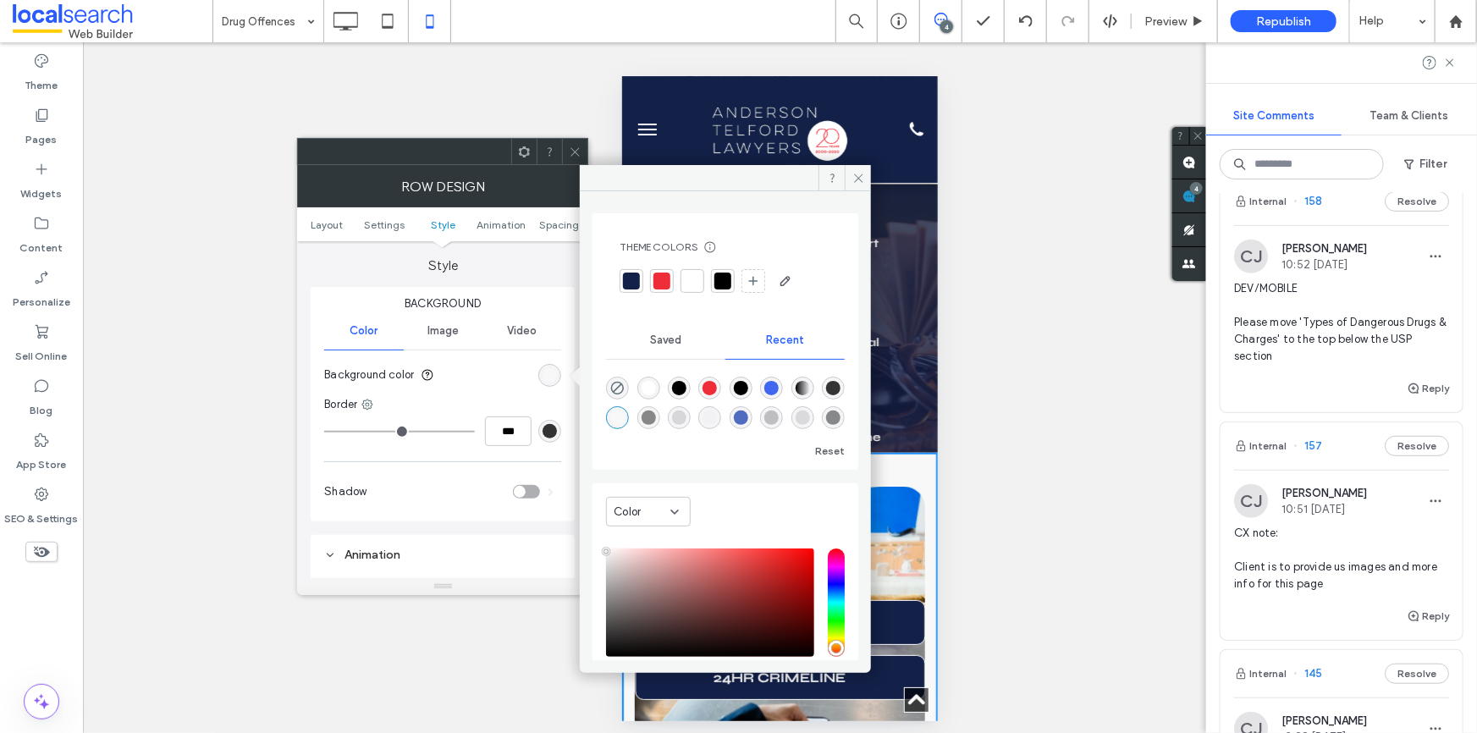
type input "******"
click at [677, 276] on div at bounding box center [726, 281] width 212 height 27
click at [691, 280] on div at bounding box center [692, 281] width 17 height 17
click at [857, 179] on icon at bounding box center [859, 178] width 13 height 13
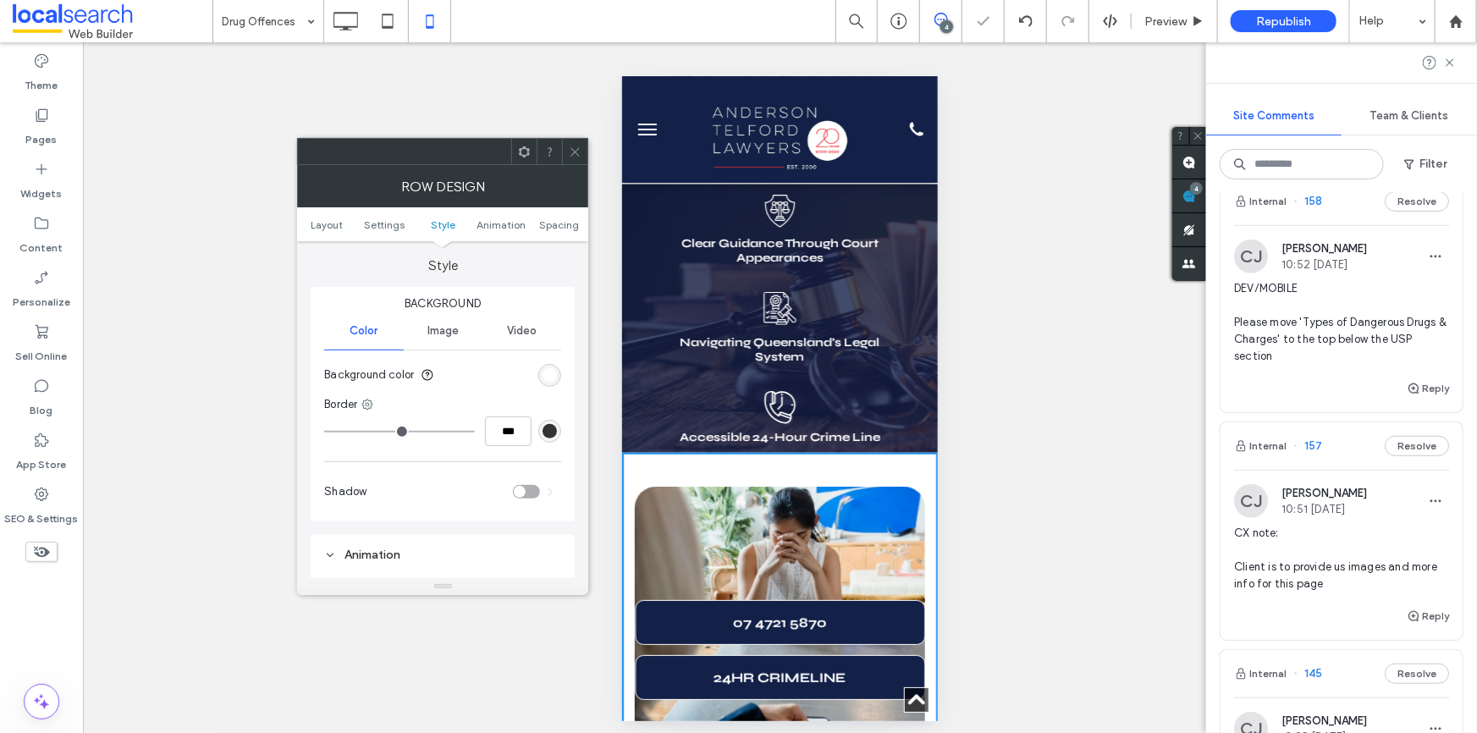
click at [577, 153] on icon at bounding box center [575, 152] width 13 height 13
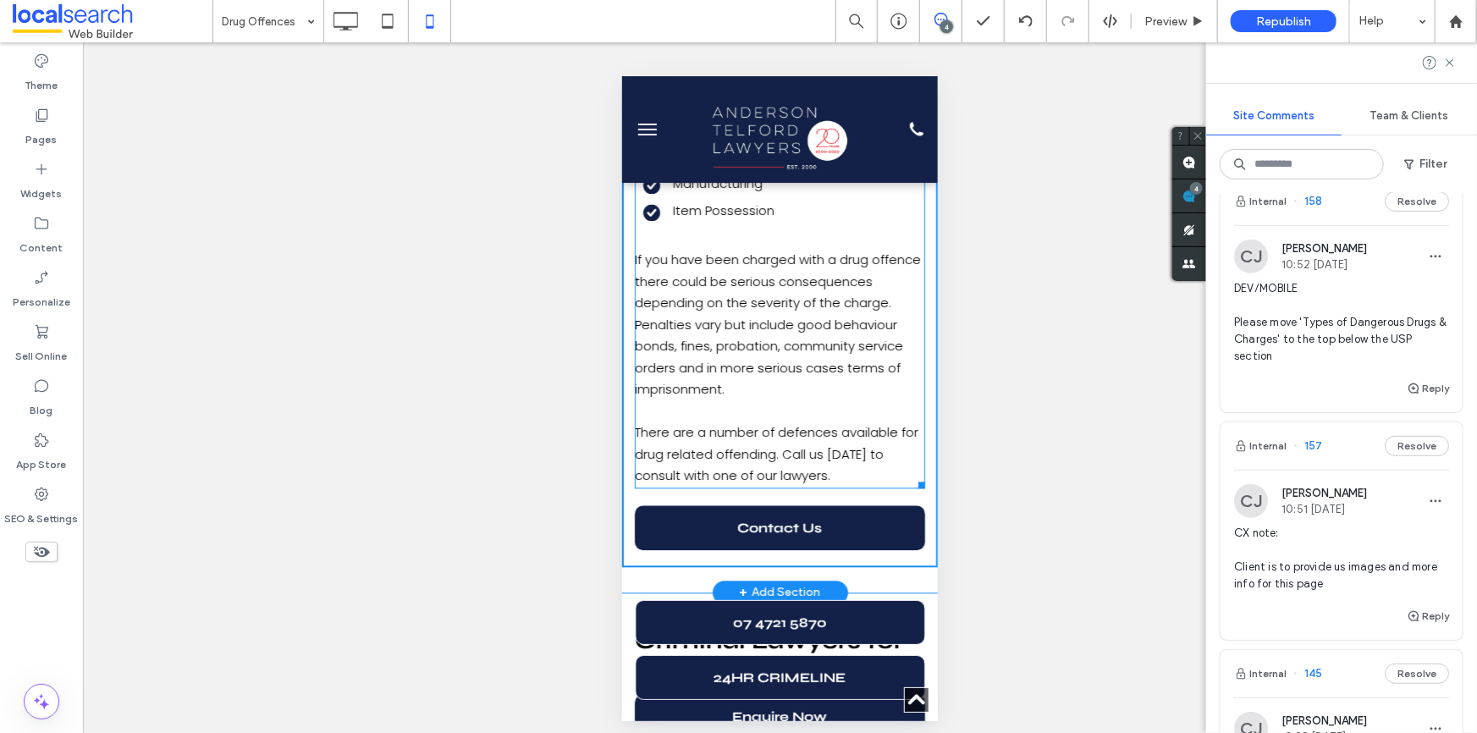
scroll to position [1969, 0]
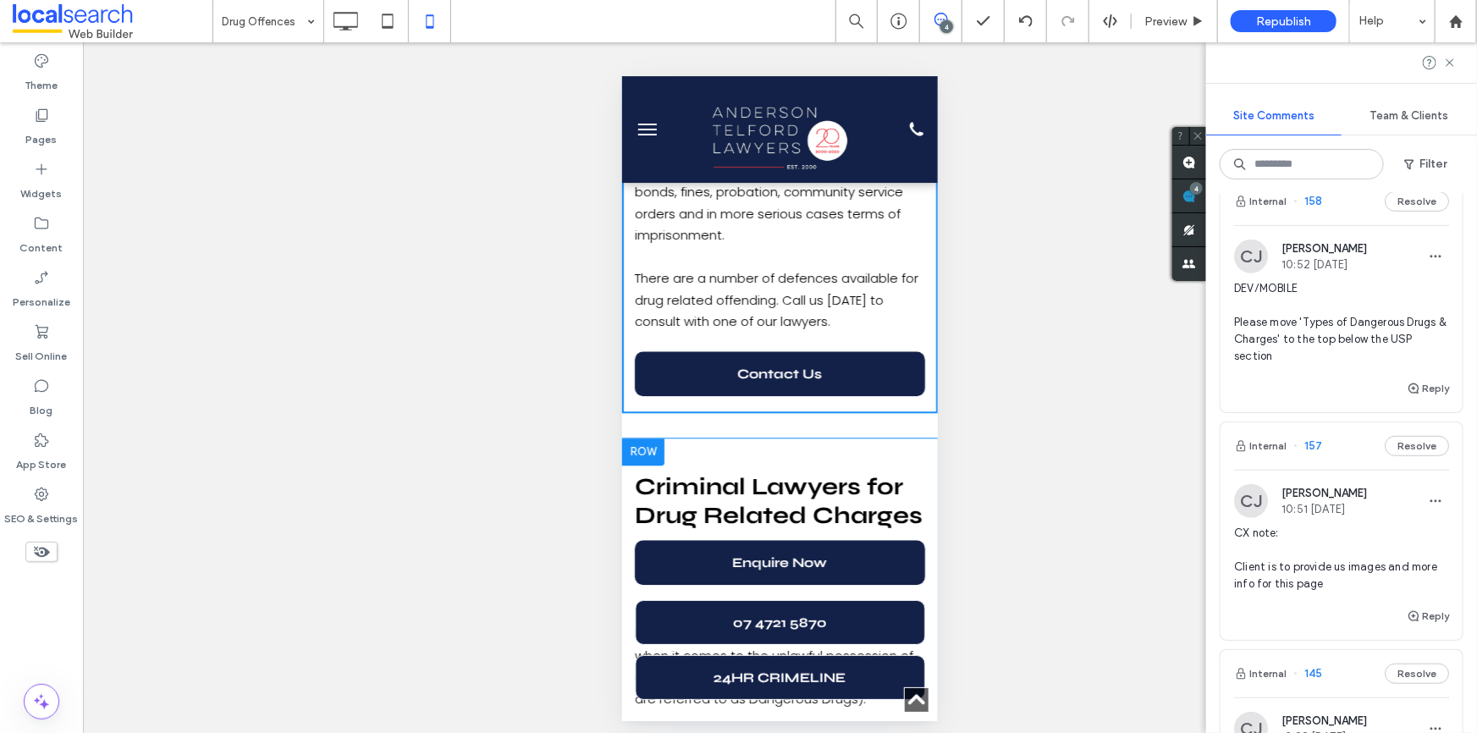
click at [643, 438] on div at bounding box center [642, 451] width 42 height 27
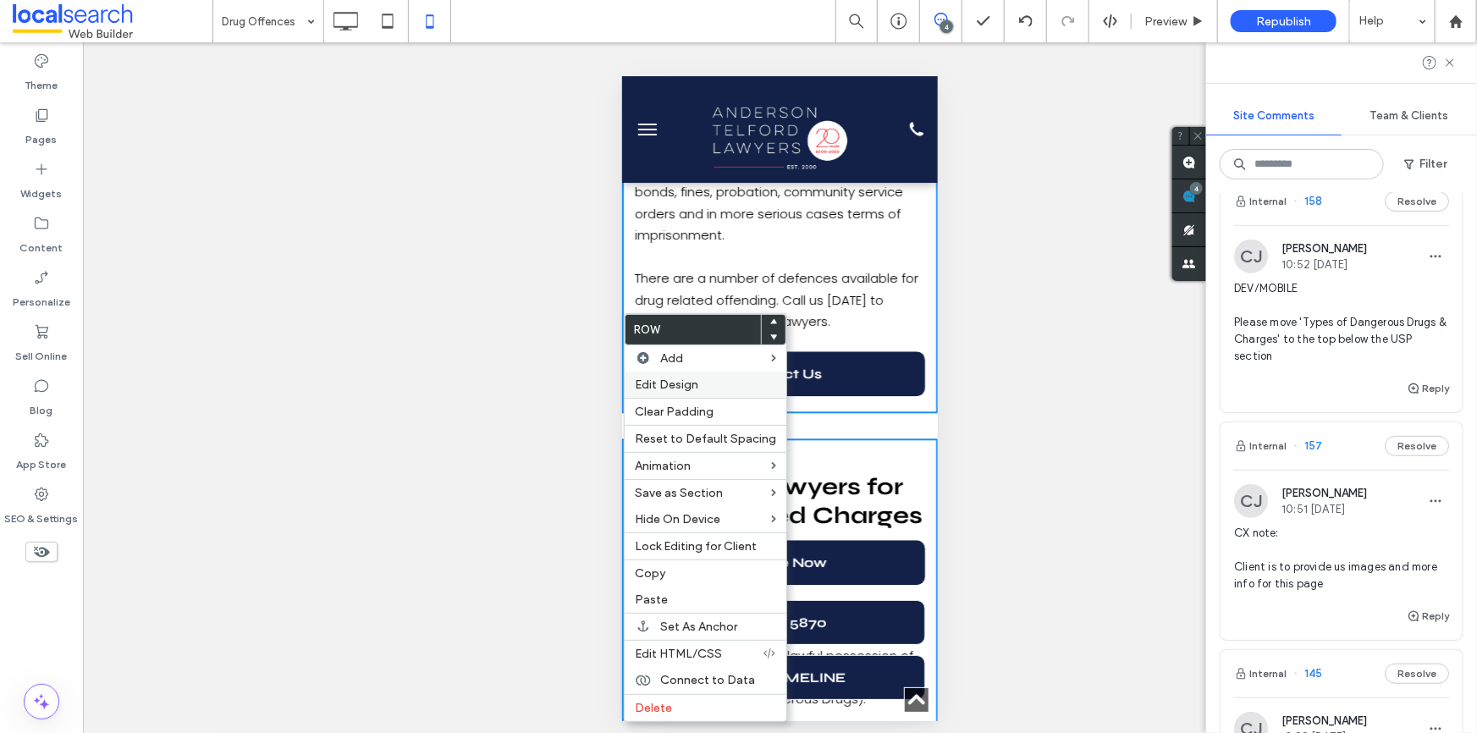
click at [687, 391] on span "Edit Design" at bounding box center [666, 385] width 63 height 14
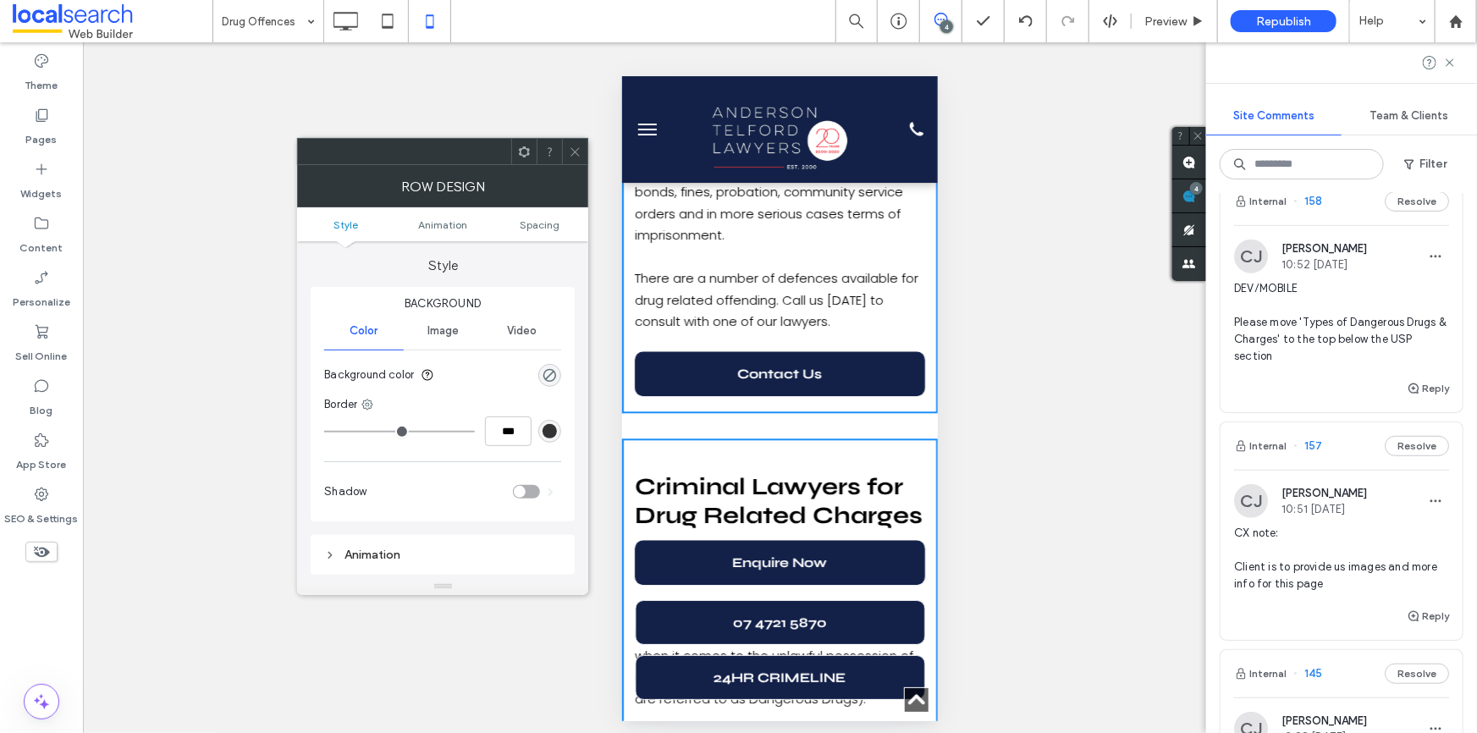
scroll to position [76, 0]
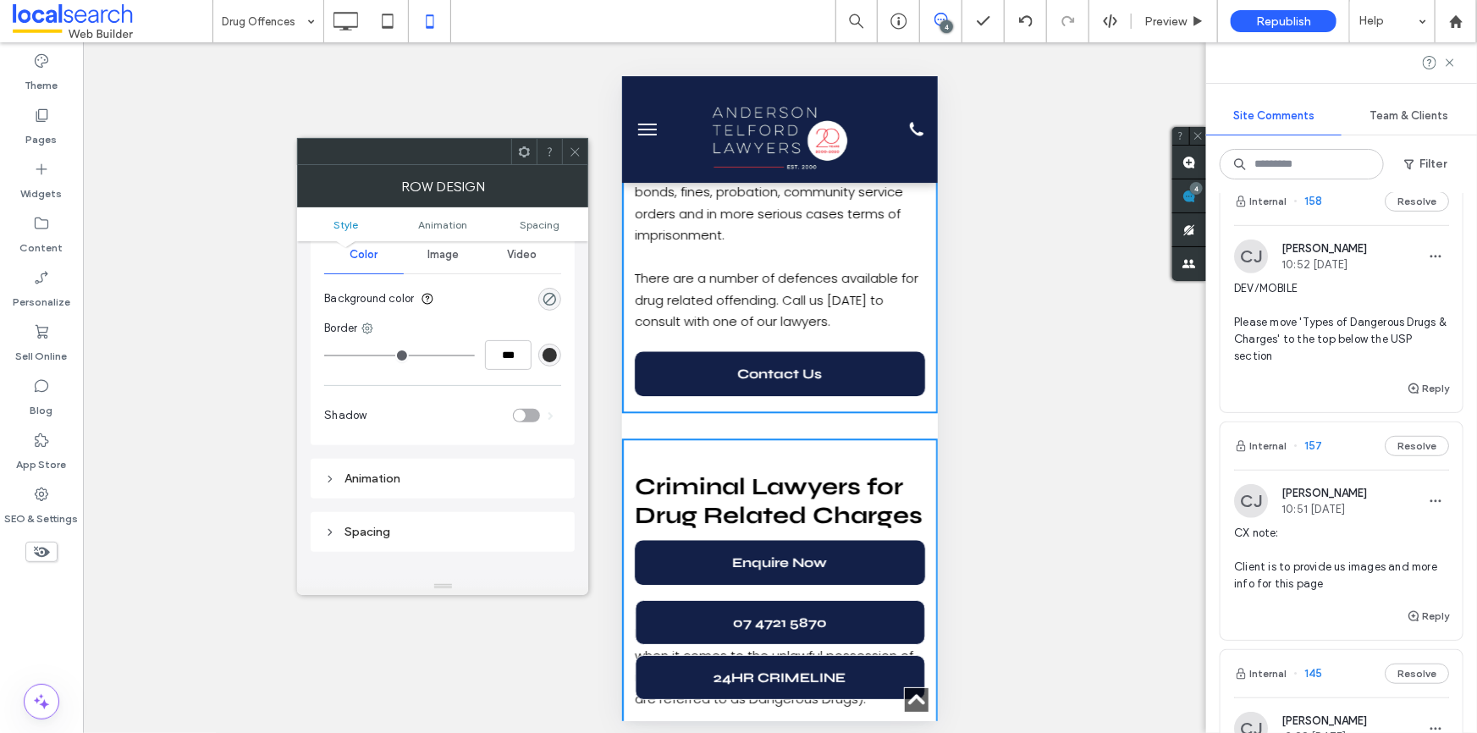
click at [540, 287] on section "Background color" at bounding box center [442, 299] width 237 height 42
drag, startPoint x: 558, startPoint y: 313, endPoint x: 547, endPoint y: 299, distance: 18.1
click at [559, 312] on section "Background color" at bounding box center [442, 299] width 237 height 42
click at [547, 299] on div "rgba(0, 0, 0, 0)" at bounding box center [550, 299] width 14 height 14
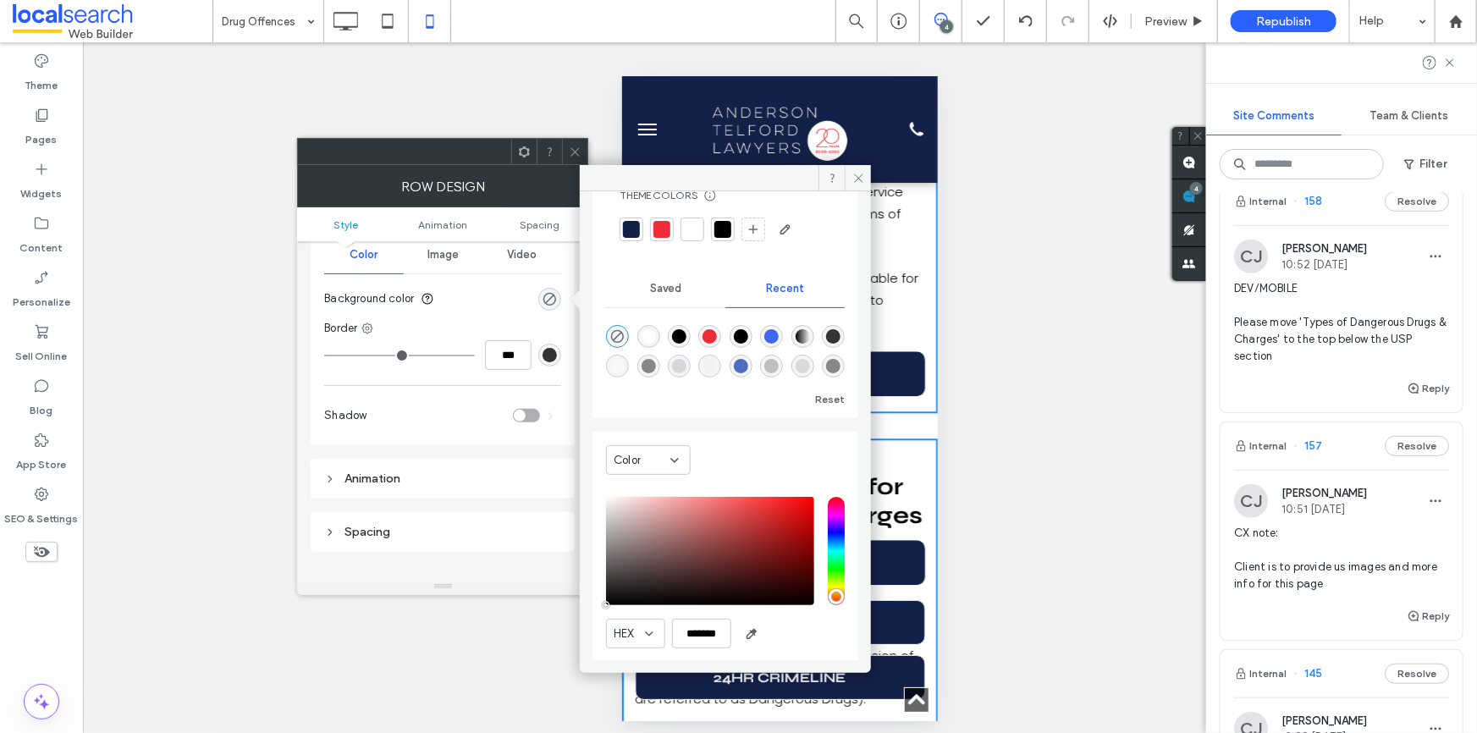
scroll to position [103, 0]
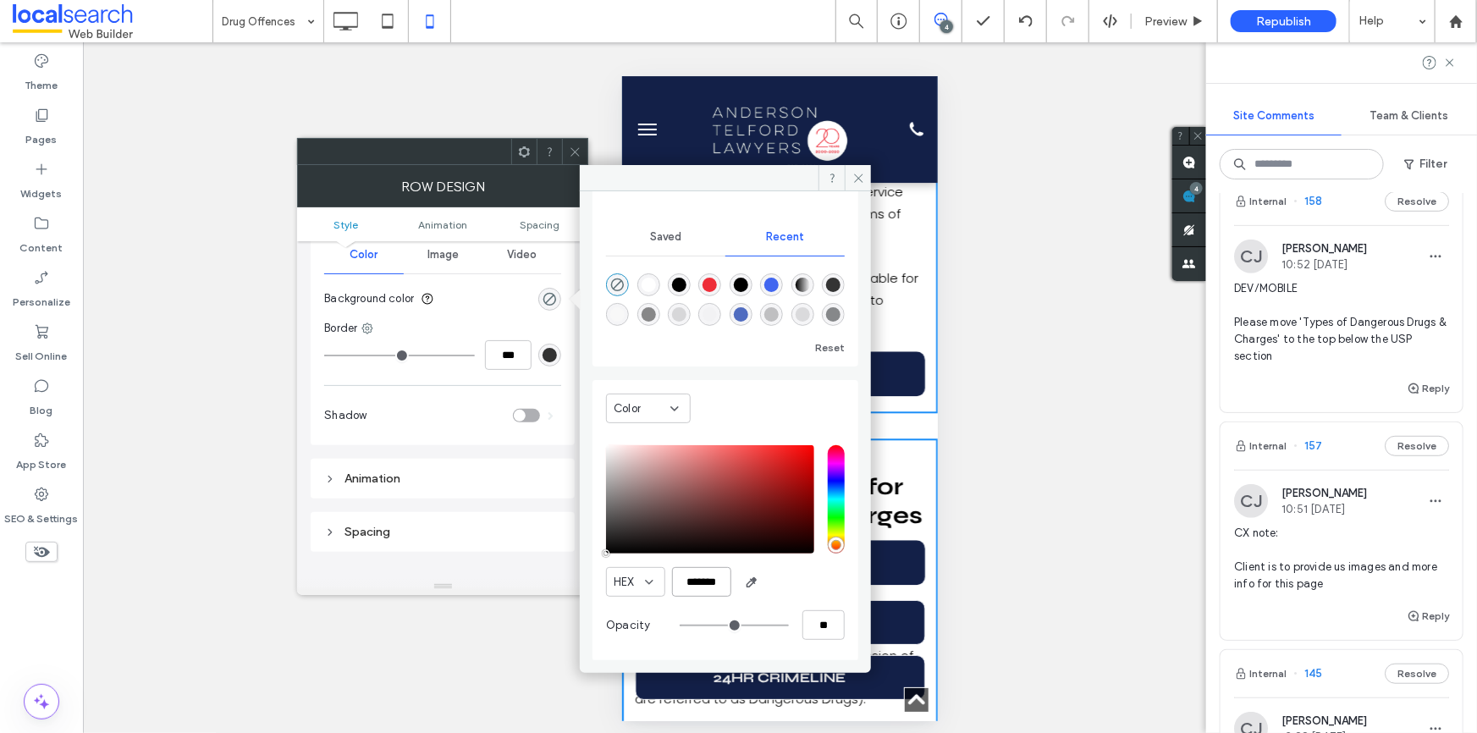
click at [704, 584] on input "*******" at bounding box center [701, 582] width 59 height 30
type input "*******"
type input "***"
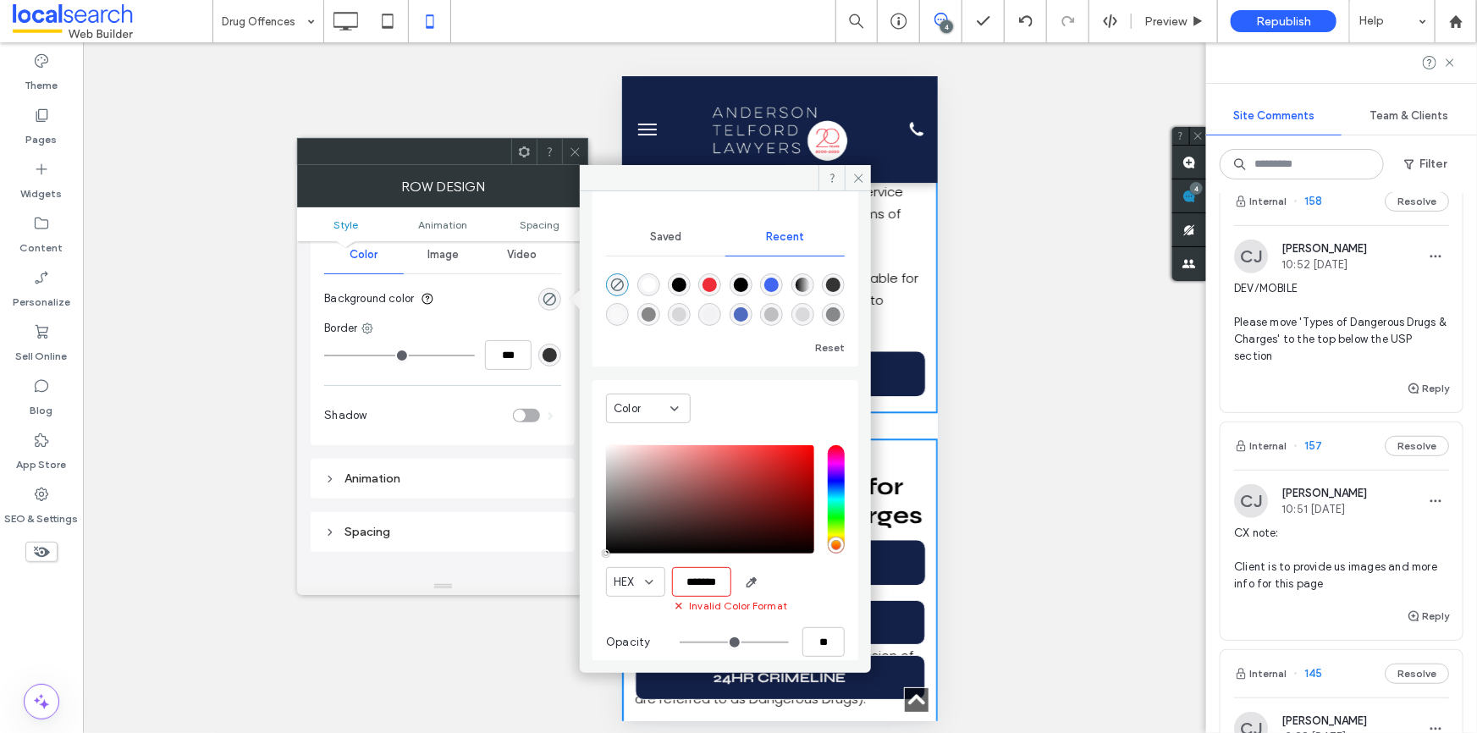
type input "****"
type input "*******"
click at [858, 181] on icon at bounding box center [859, 178] width 13 height 13
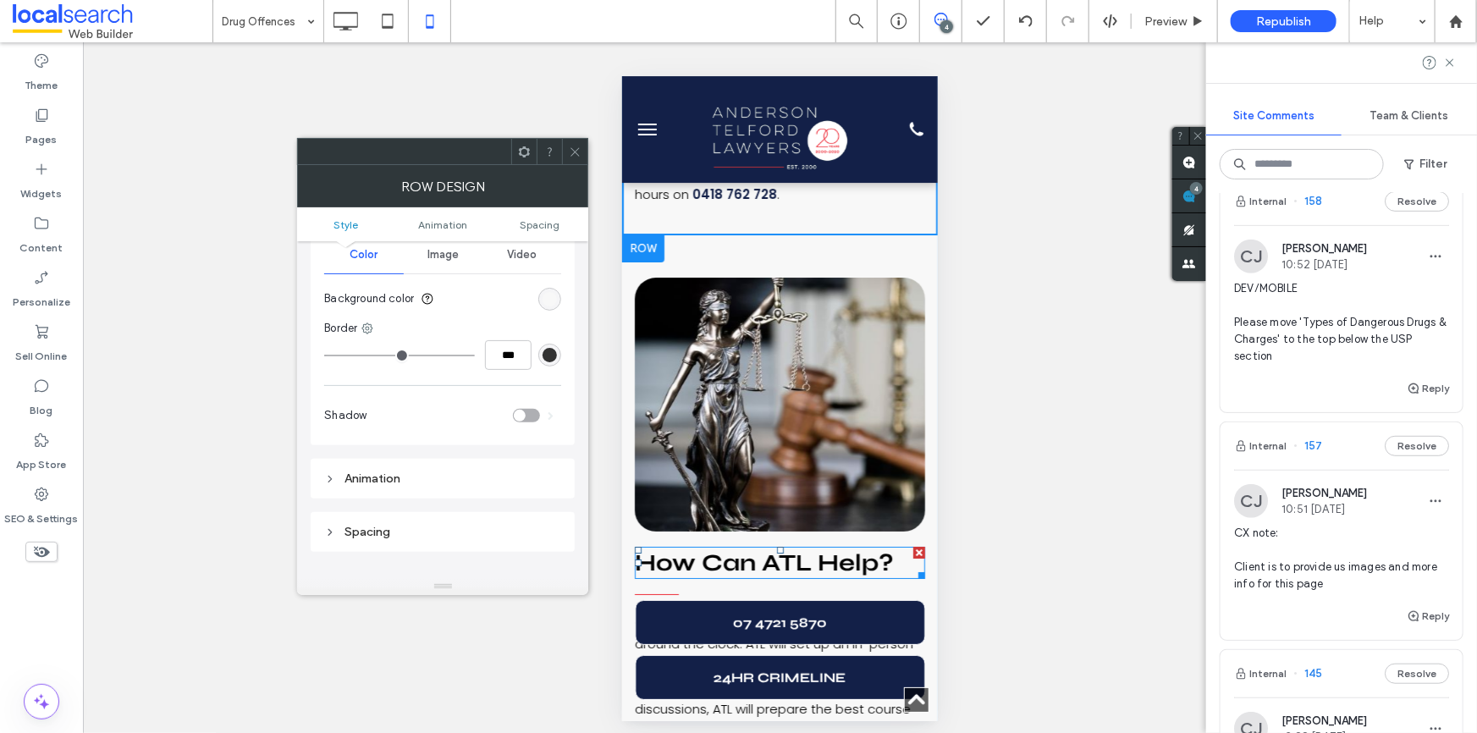
scroll to position [2816, 0]
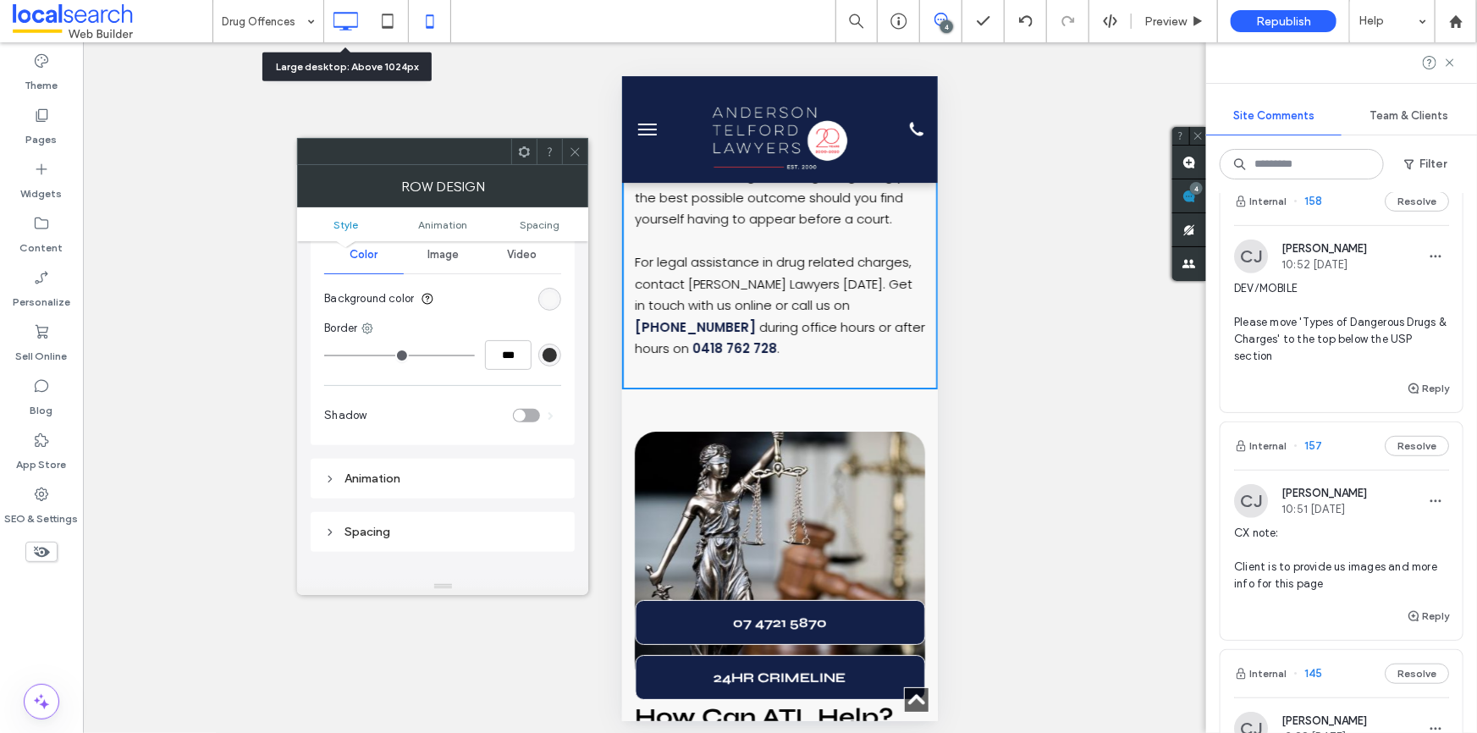
click at [350, 19] on icon at bounding box center [345, 21] width 34 height 34
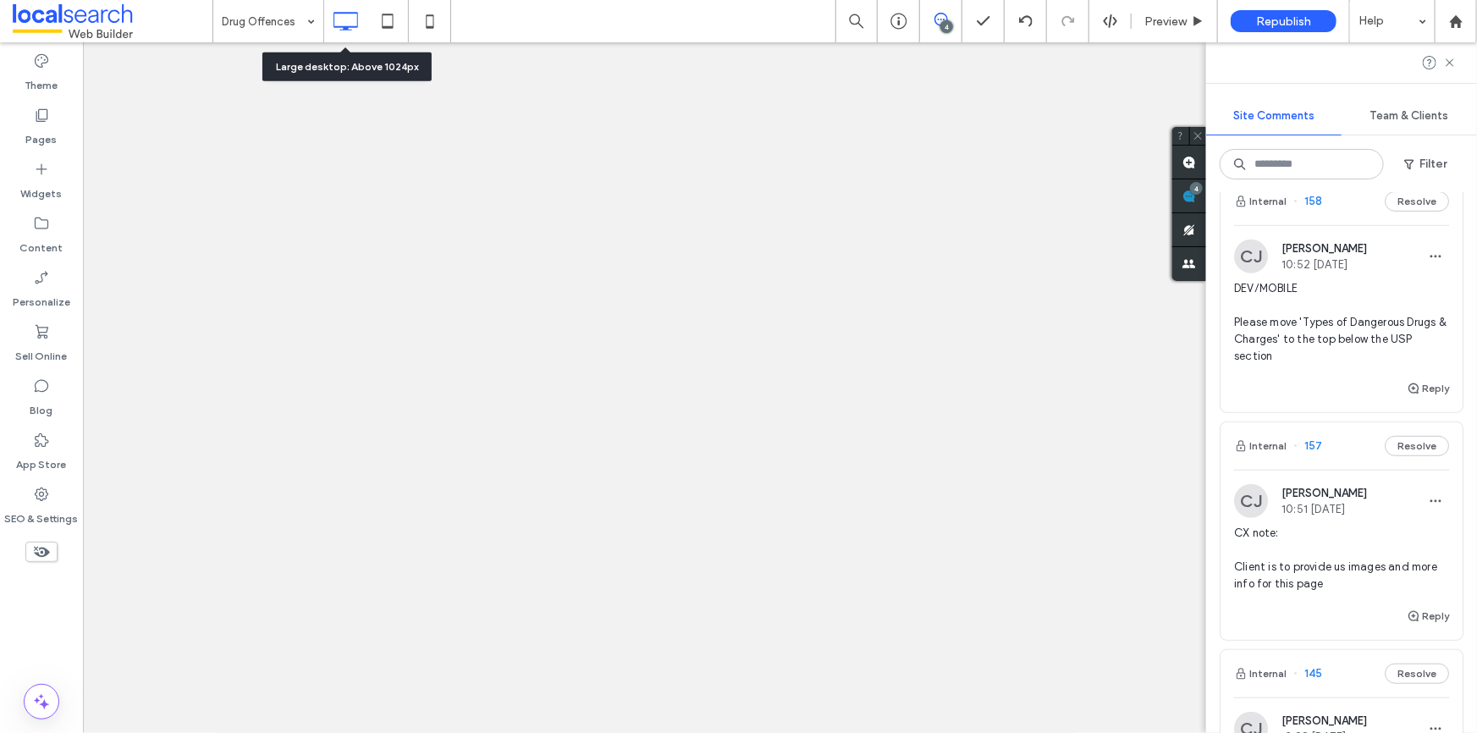
scroll to position [0, 0]
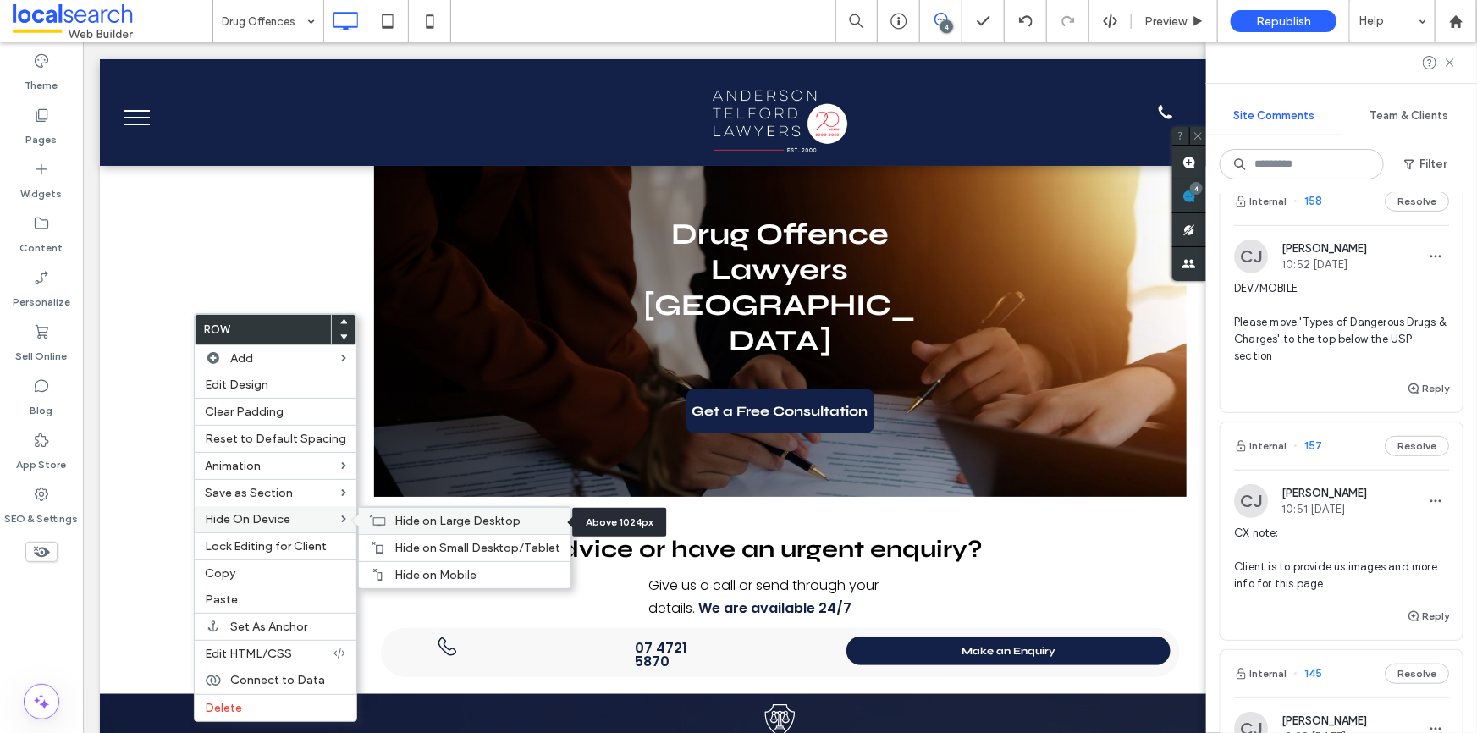
click at [395, 519] on span "Hide on Large Desktop" at bounding box center [458, 521] width 126 height 14
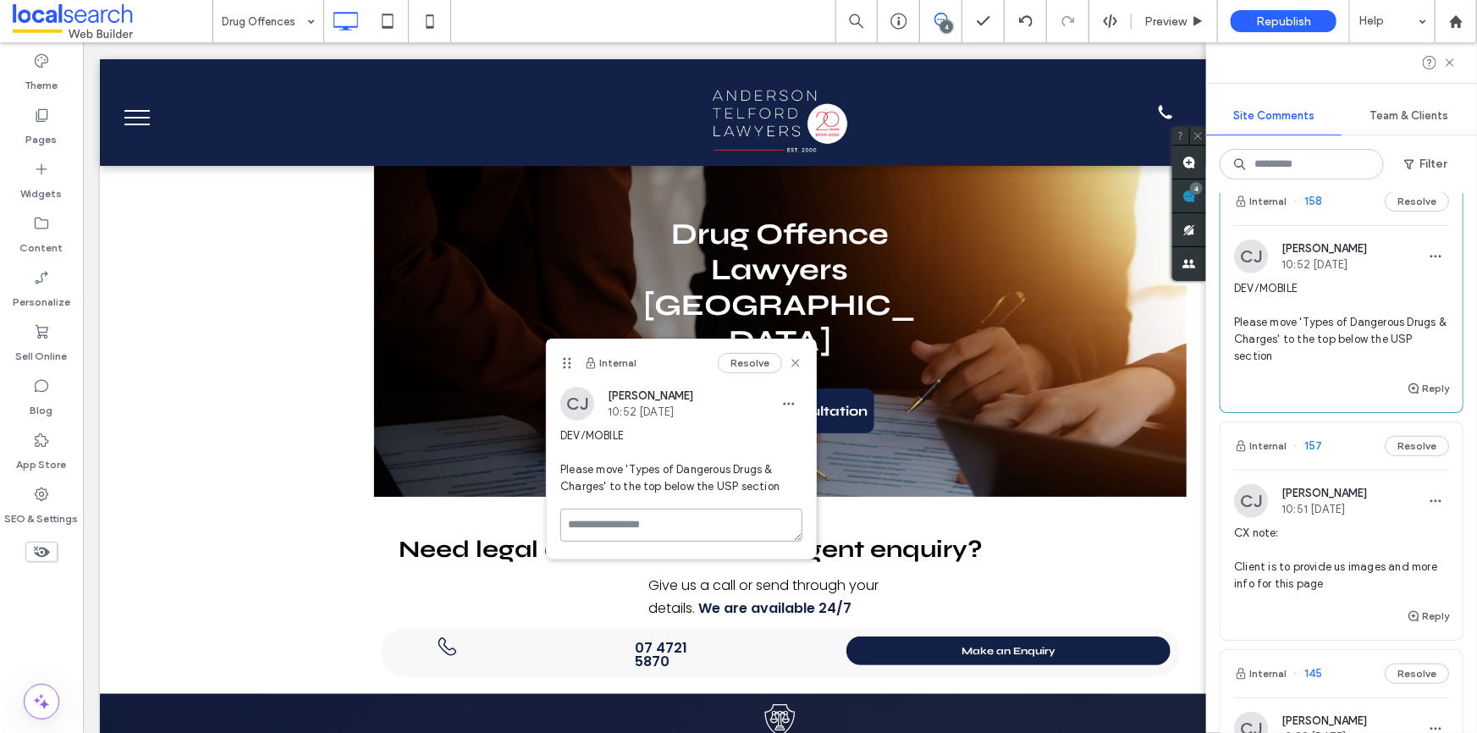
click at [660, 521] on textarea at bounding box center [681, 525] width 242 height 33
type textarea "*"
paste textarea "**********"
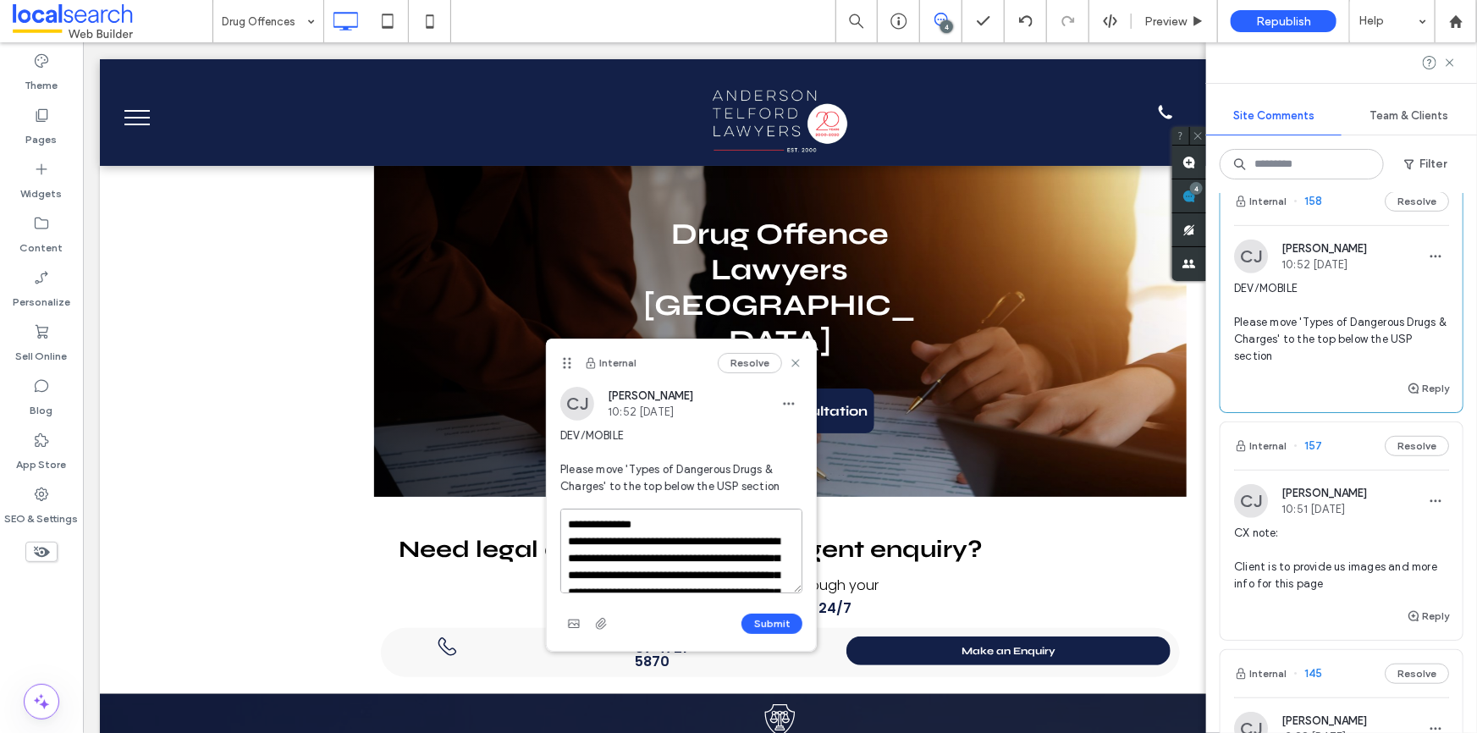
scroll to position [58, 0]
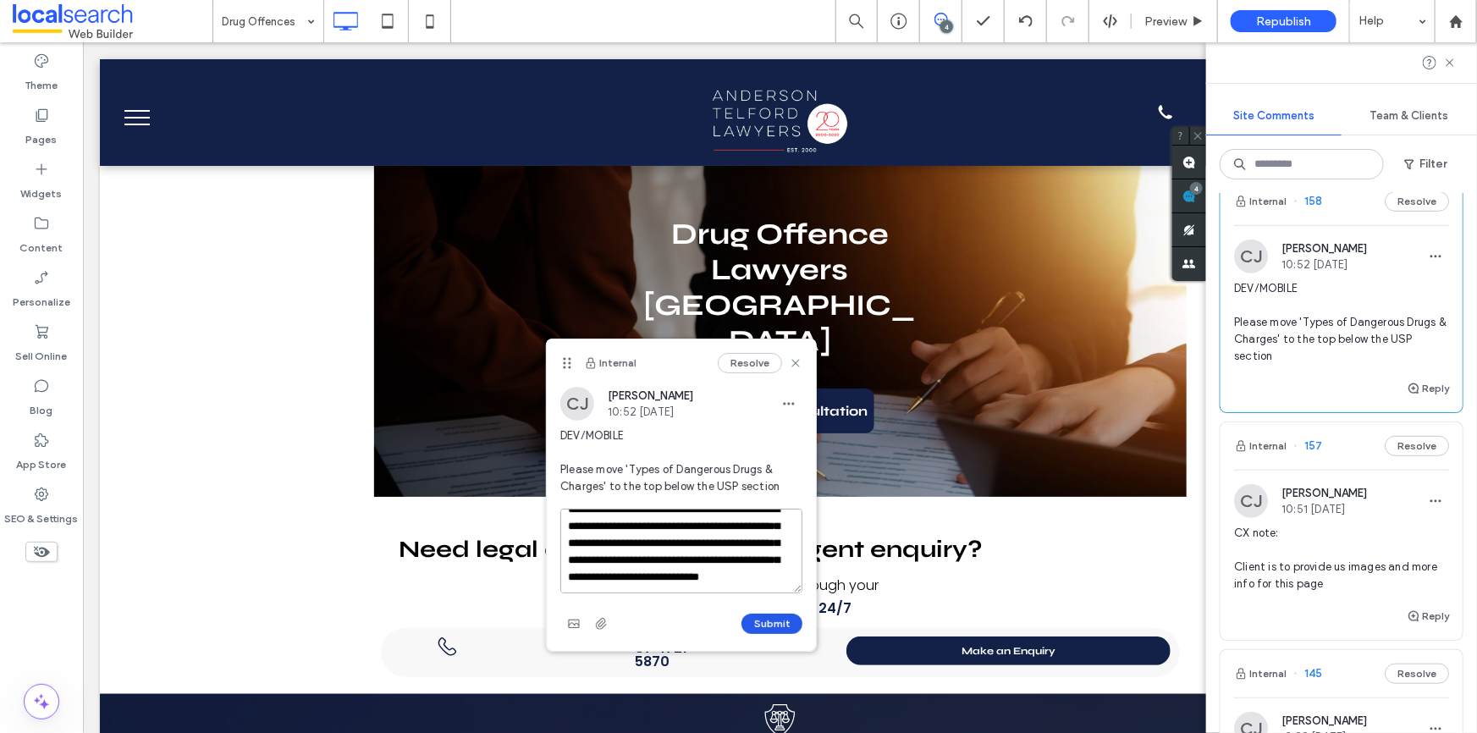
type textarea "**********"
click at [784, 624] on button "Submit" at bounding box center [772, 624] width 61 height 20
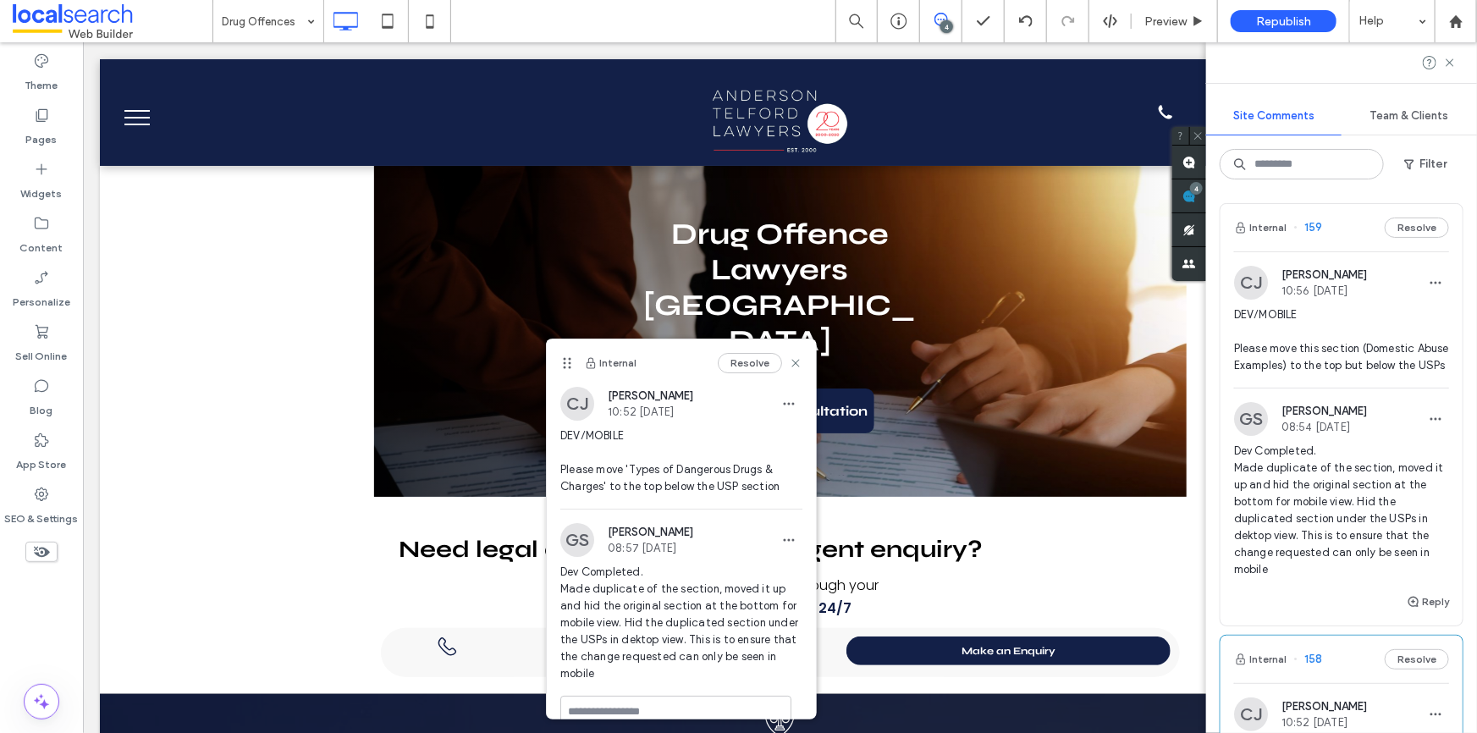
scroll to position [0, 0]
click at [61, 491] on div "SEO & Settings" at bounding box center [41, 506] width 83 height 54
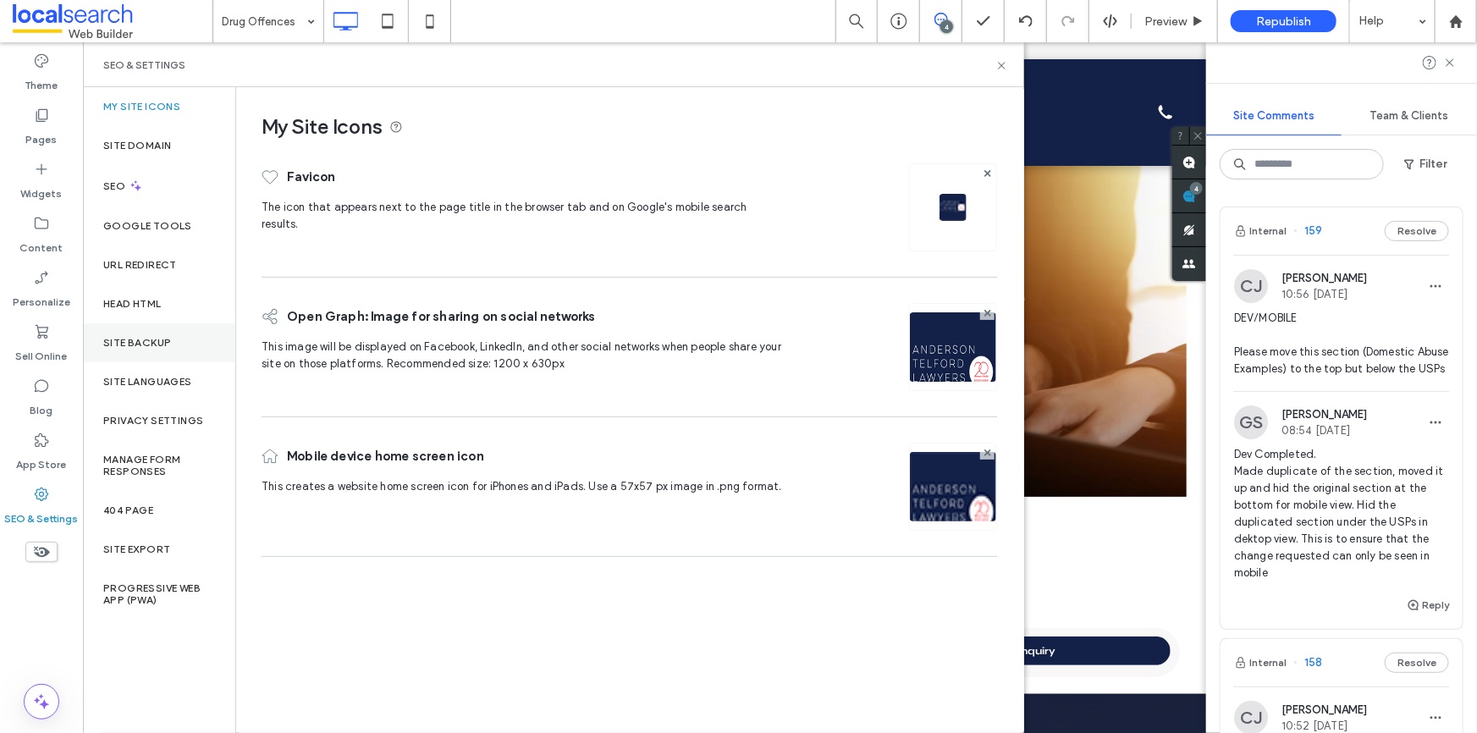
click at [141, 349] on div "Site Backup" at bounding box center [159, 342] width 152 height 39
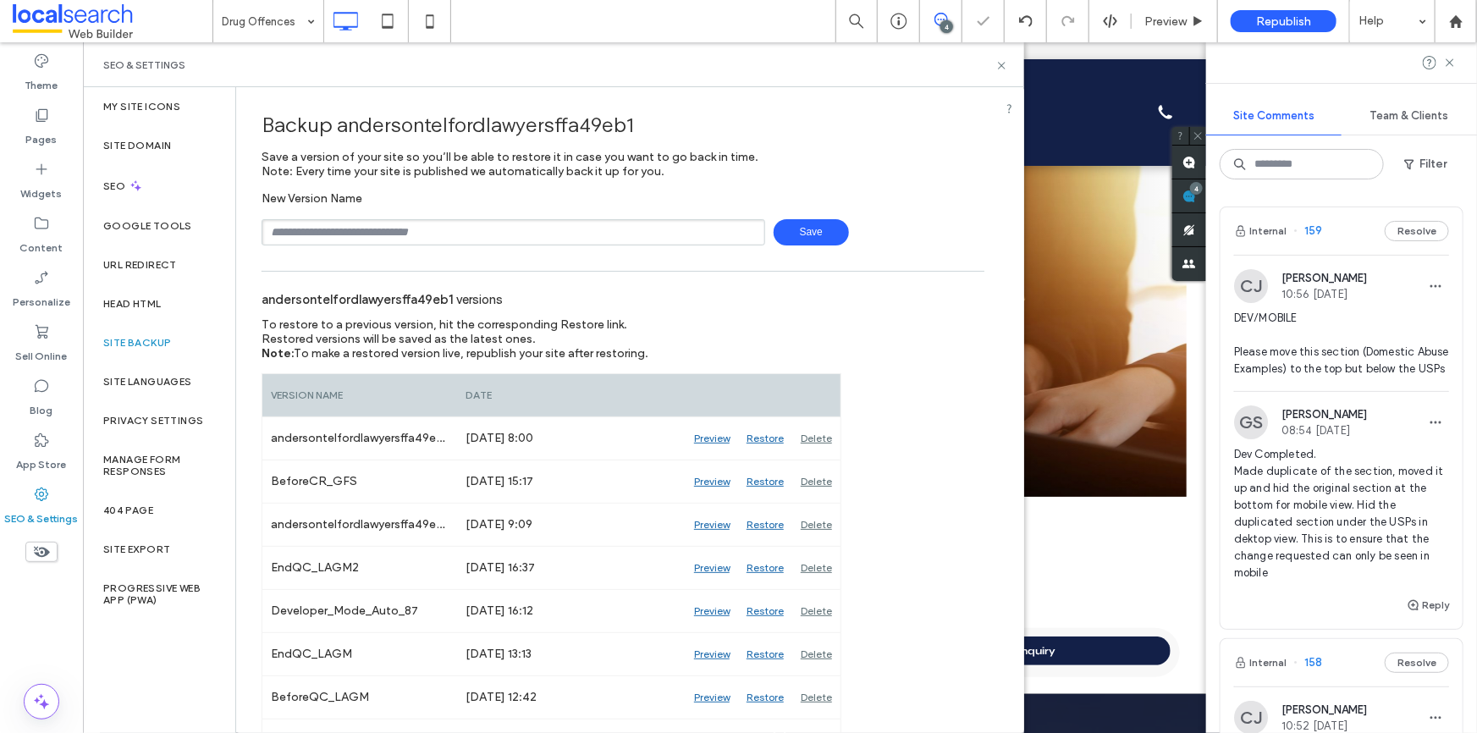
click at [429, 238] on input "text" at bounding box center [514, 232] width 504 height 26
type input "**********"
click at [783, 234] on span "Save" at bounding box center [811, 232] width 75 height 26
click at [1002, 64] on use at bounding box center [1001, 65] width 7 height 7
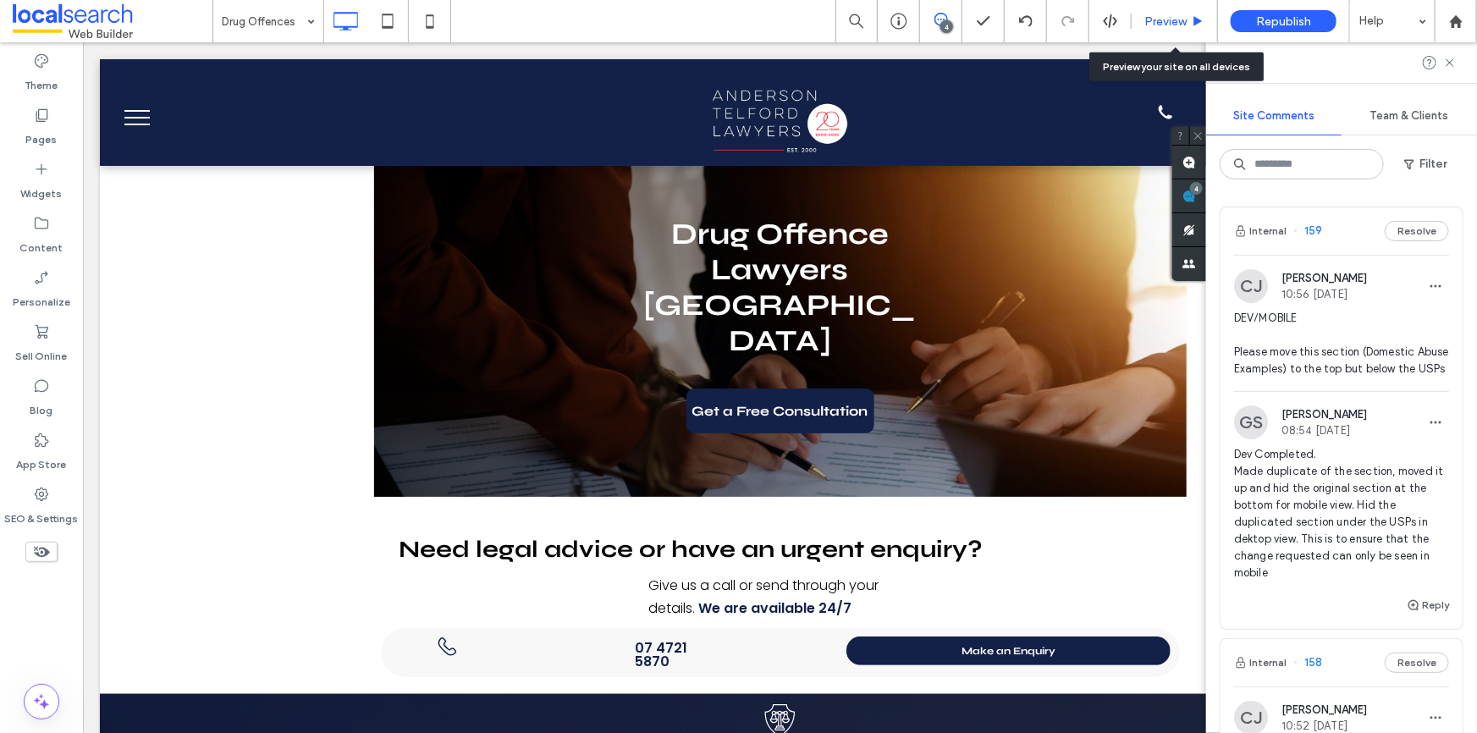
click at [1145, 21] on span "Preview" at bounding box center [1166, 21] width 42 height 14
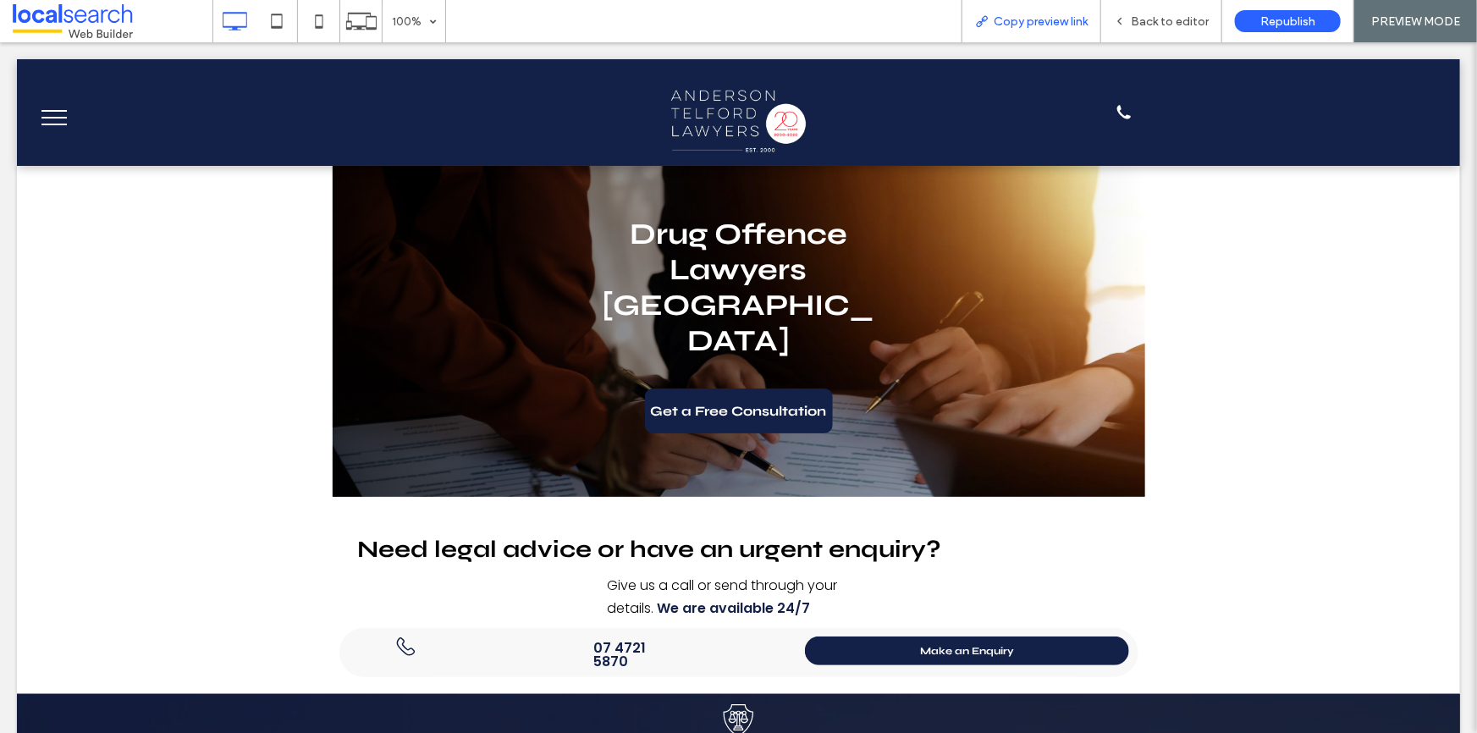
click at [1023, 10] on div "Copy preview link" at bounding box center [1032, 21] width 140 height 42
click at [1032, 21] on span "Copy preview link" at bounding box center [1041, 21] width 94 height 14
click at [1136, 25] on span "Back to editor" at bounding box center [1170, 21] width 78 height 14
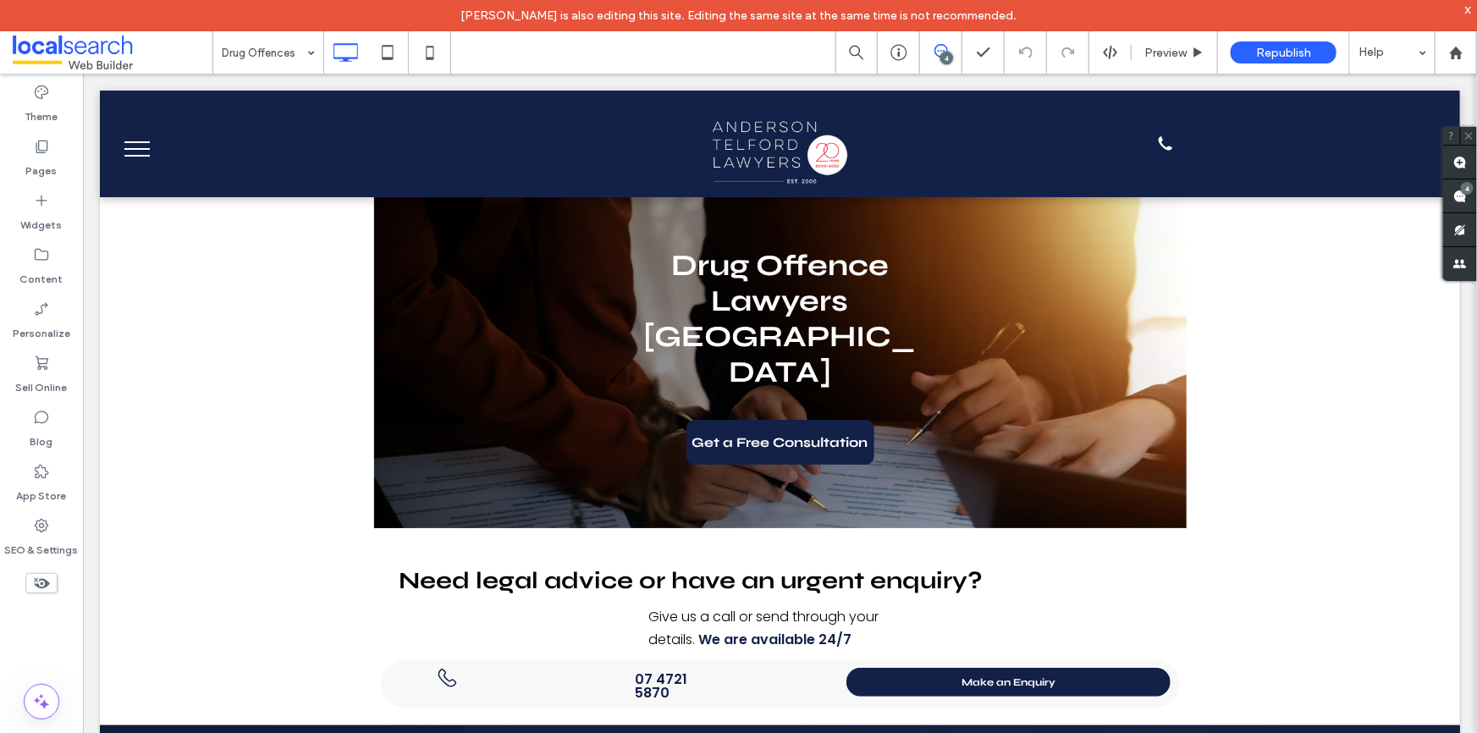
click at [935, 47] on use at bounding box center [942, 51] width 14 height 14
click at [931, 51] on span at bounding box center [940, 51] width 41 height 14
click at [1454, 187] on span at bounding box center [1460, 195] width 34 height 33
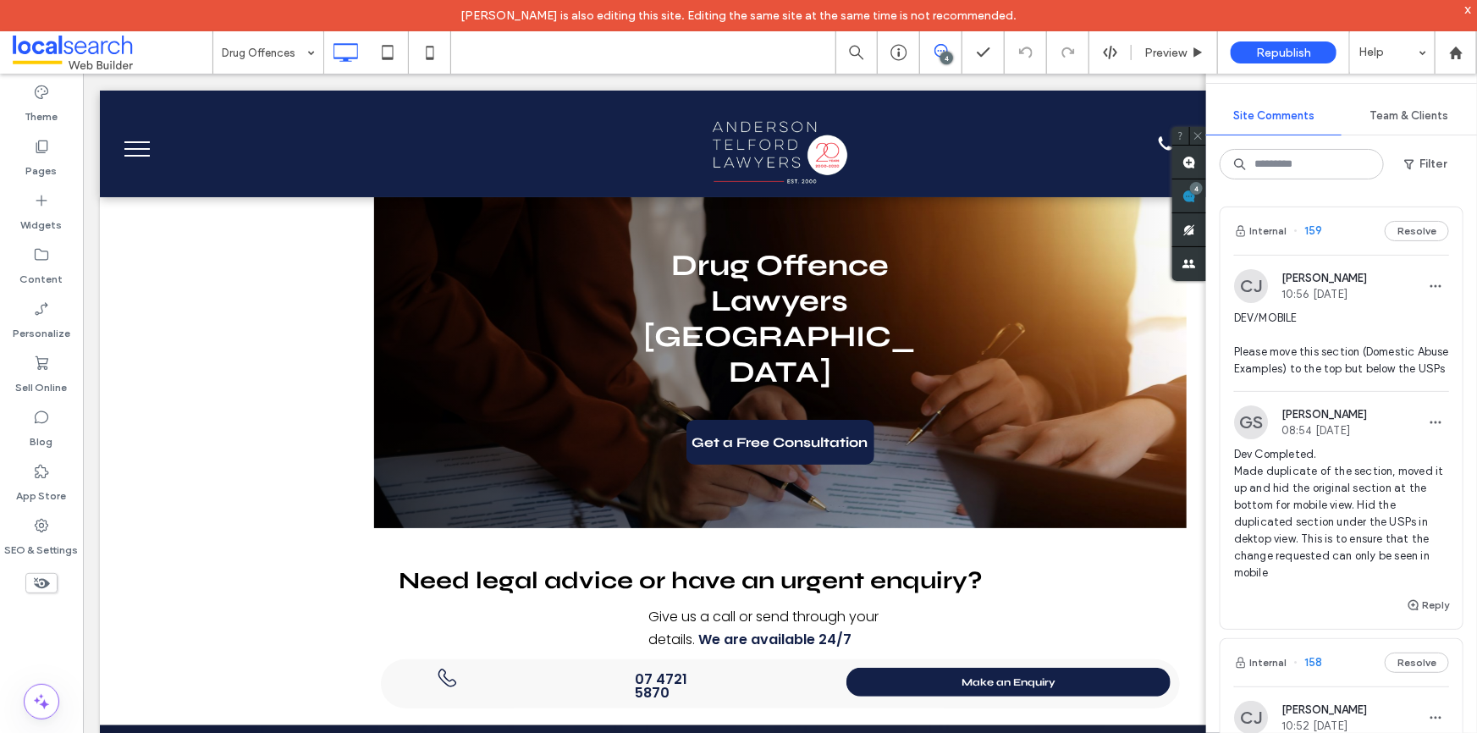
click at [1363, 370] on span "DEV/MOBILE Please move this section (Domestic Abuse Examples) to the top but be…" at bounding box center [1341, 344] width 215 height 68
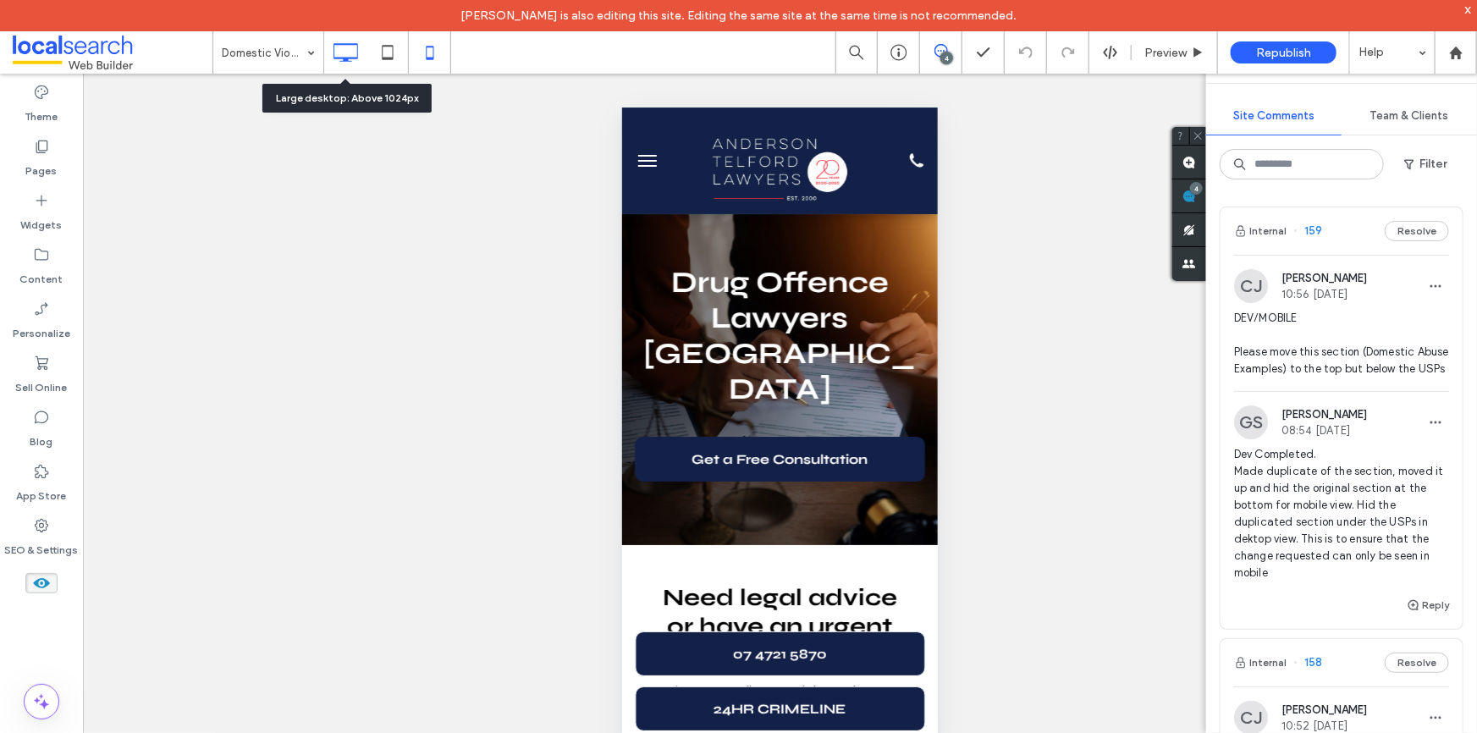
click at [350, 39] on icon at bounding box center [345, 53] width 34 height 34
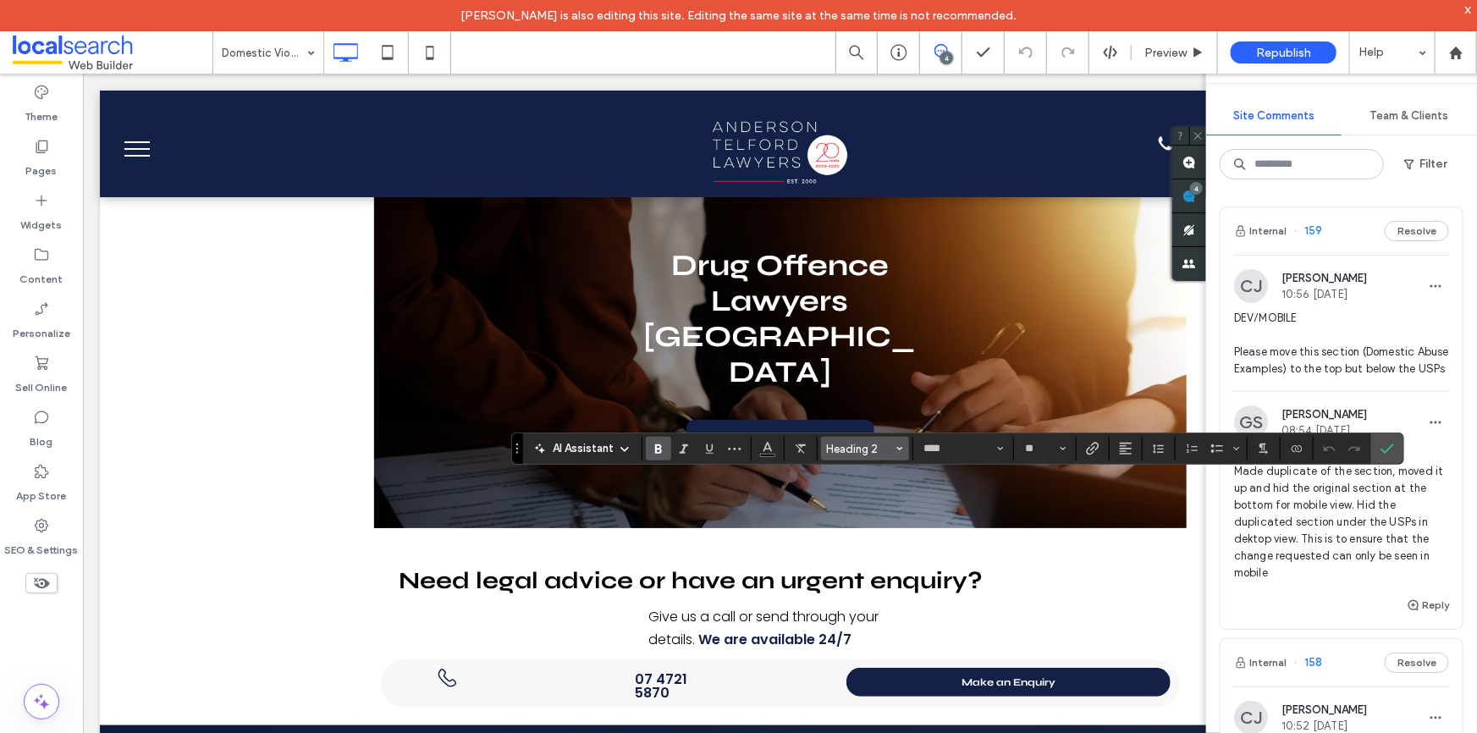
click at [866, 443] on span "Heading 2" at bounding box center [860, 449] width 66 height 13
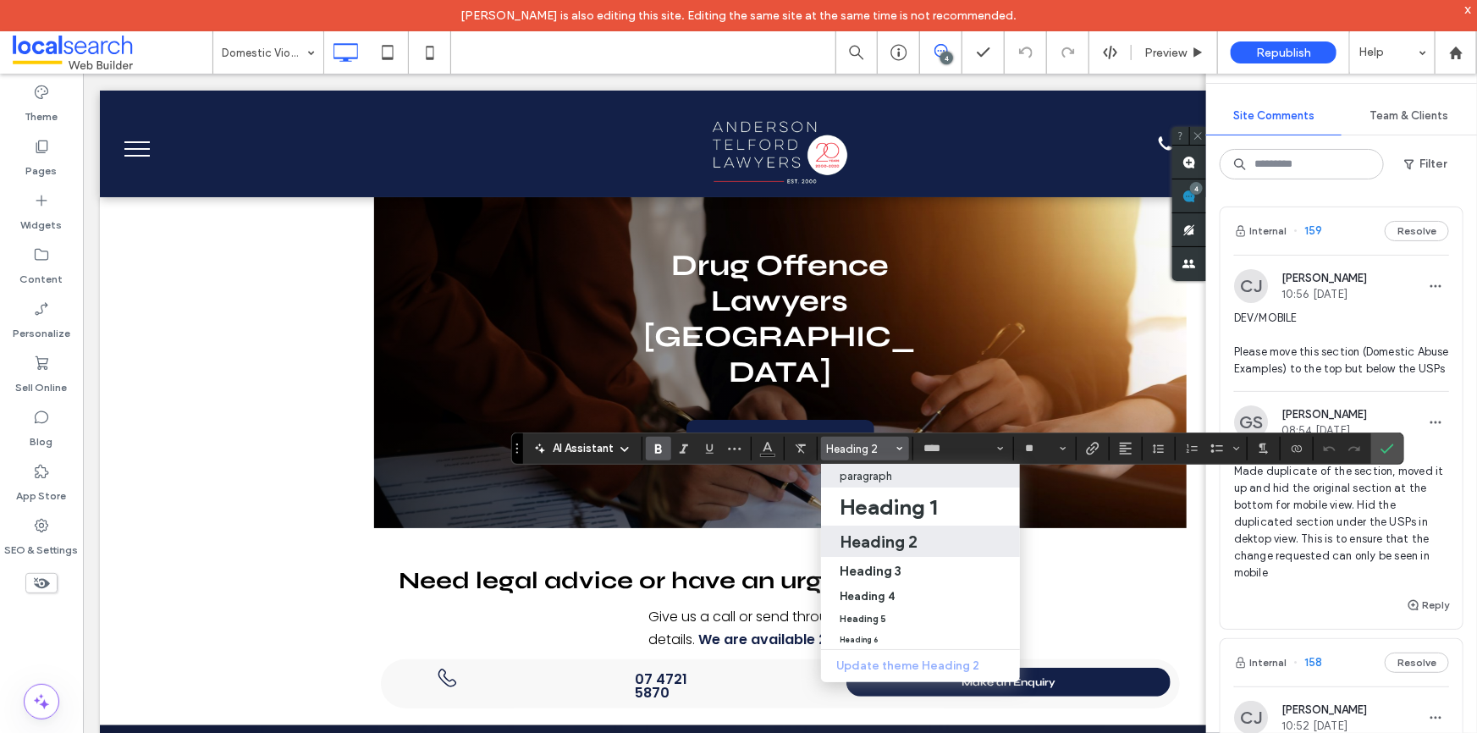
click at [906, 480] on div "paragraph" at bounding box center [921, 476] width 162 height 13
type input "*******"
type input "**"
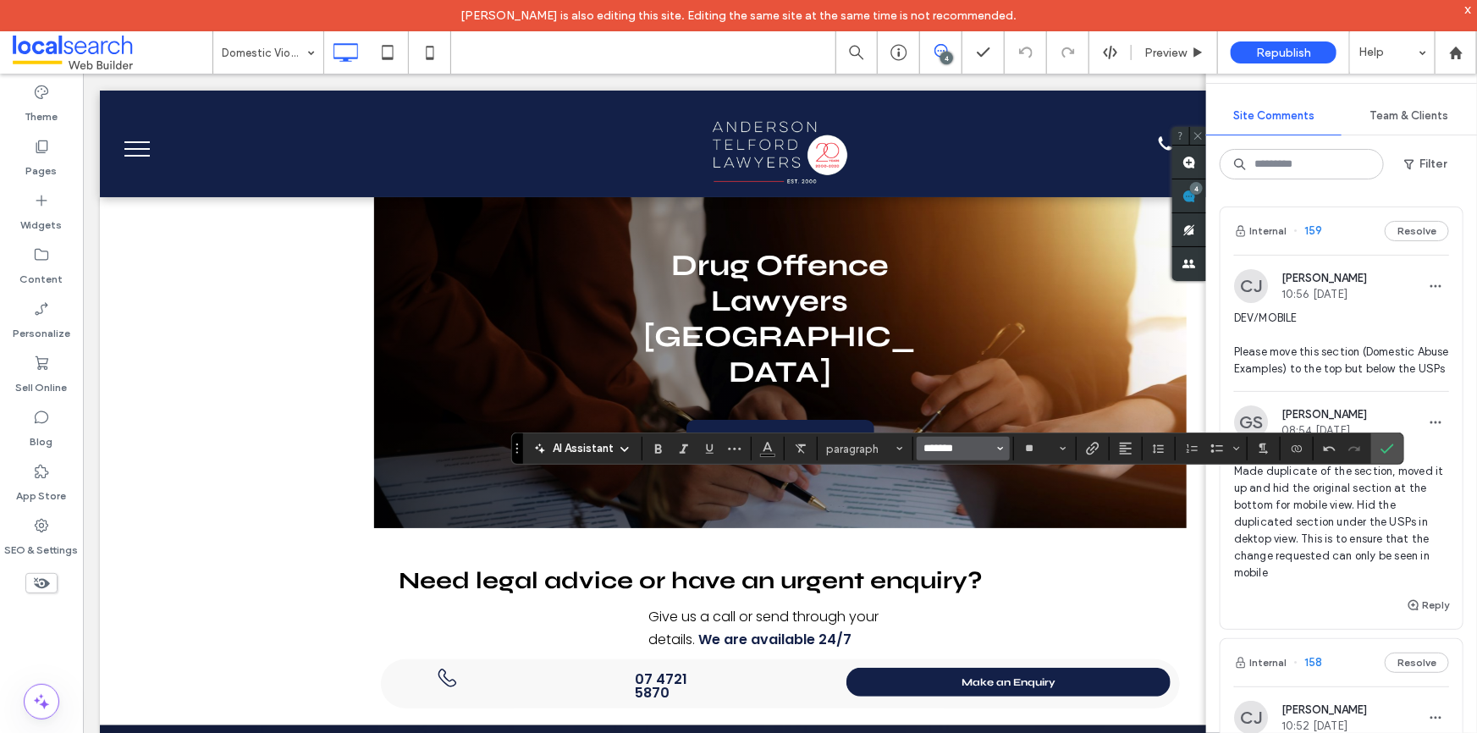
click at [969, 447] on input "*******" at bounding box center [959, 449] width 72 height 14
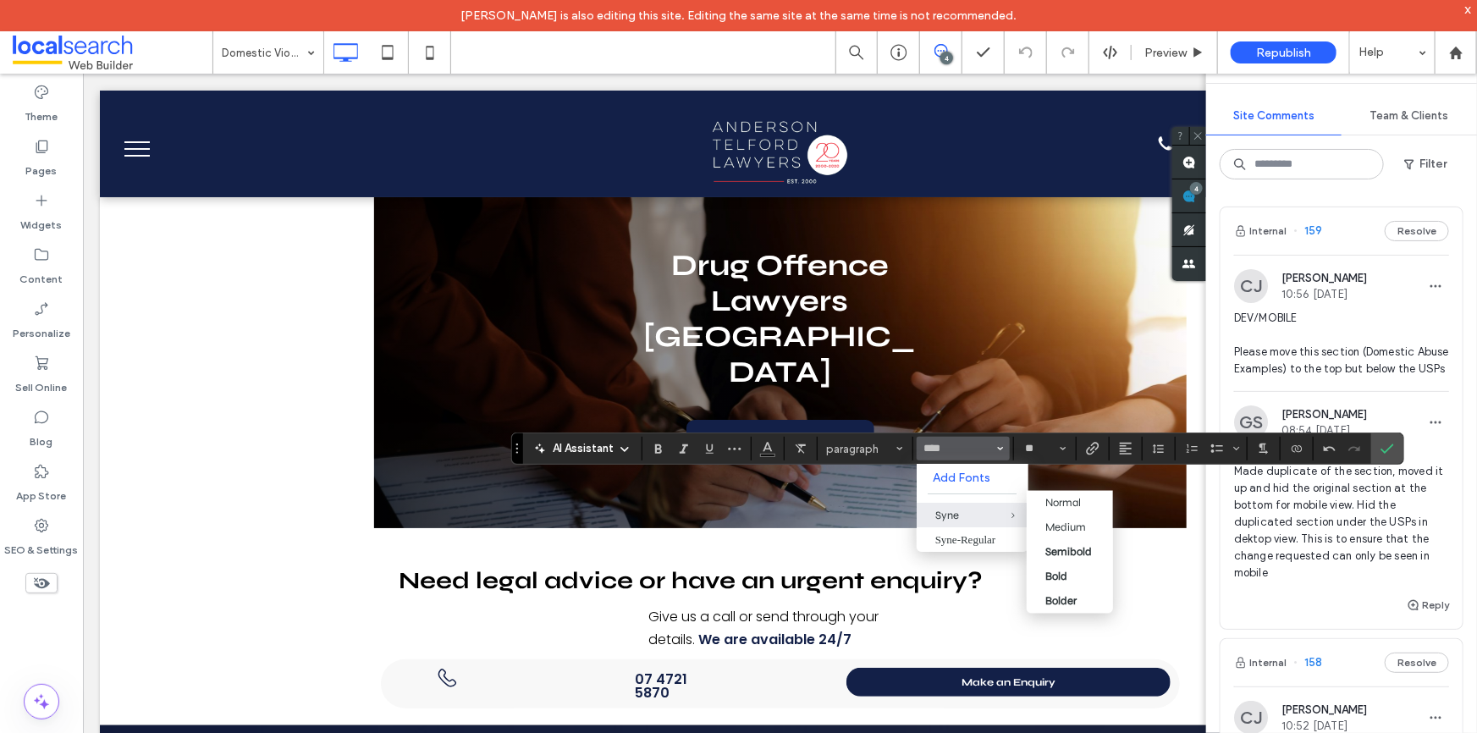
click at [963, 514] on div "Syne" at bounding box center [972, 516] width 74 height 14
type input "****"
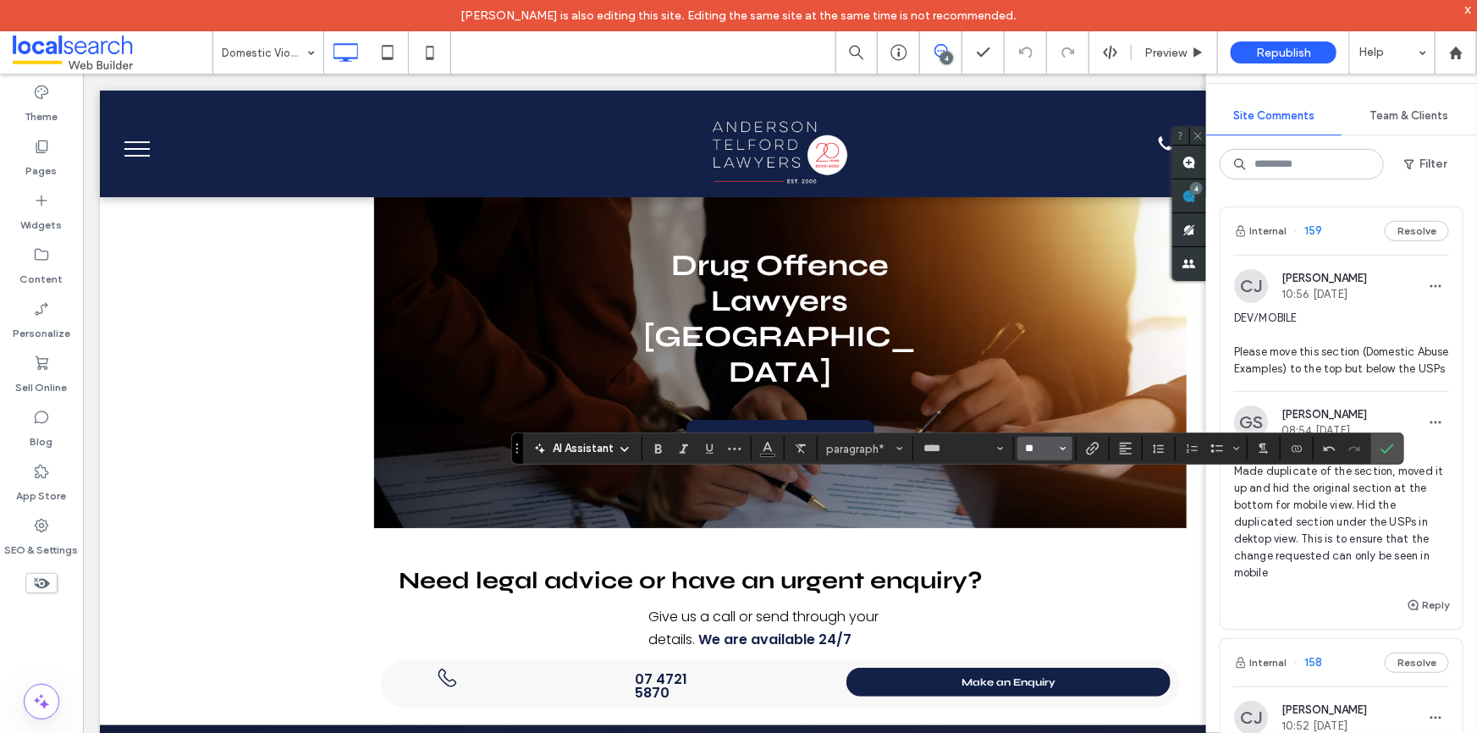
click at [1024, 446] on input "**" at bounding box center [1040, 449] width 33 height 14
type input "**"
click at [657, 439] on span "Bold" at bounding box center [656, 449] width 8 height 24
click at [1041, 52] on div at bounding box center [1025, 53] width 41 height 14
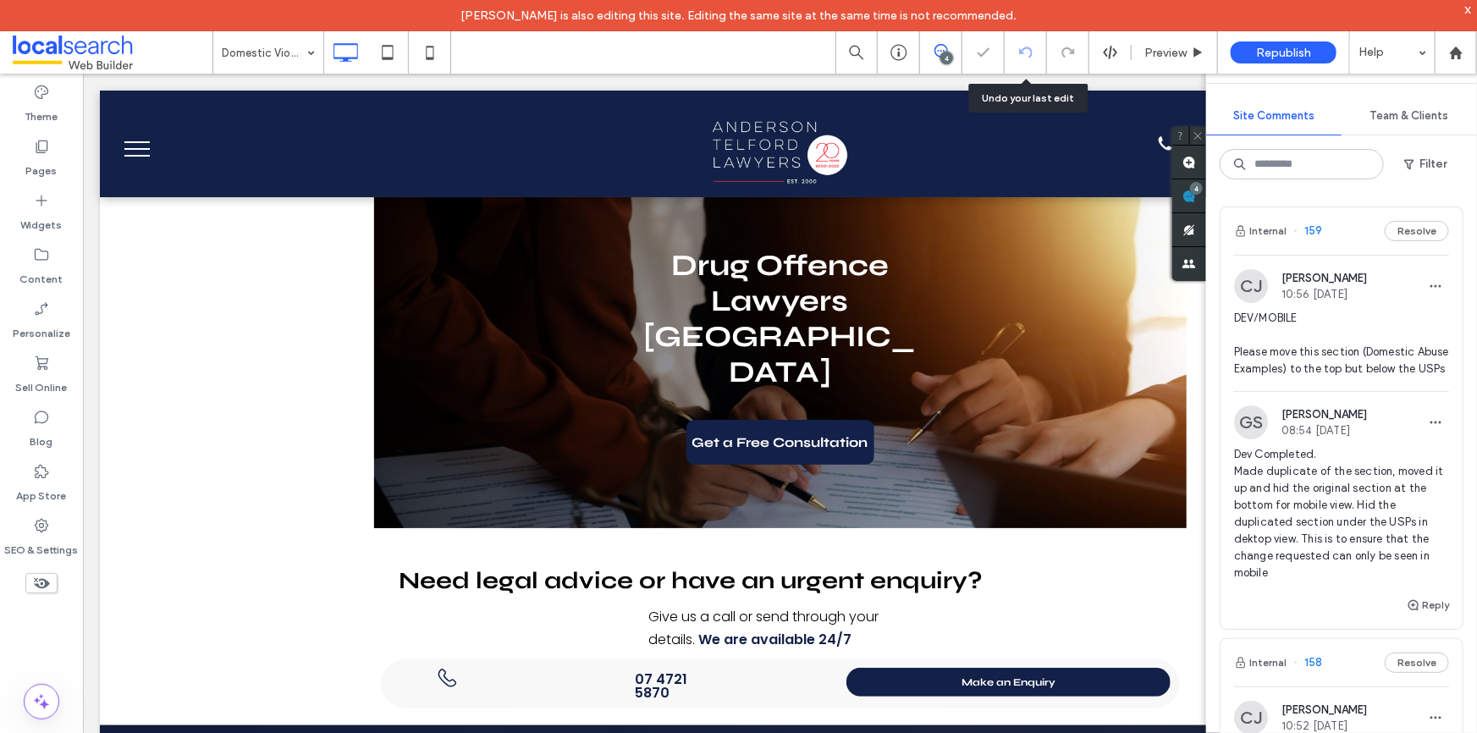
click at [1031, 52] on use at bounding box center [1025, 52] width 14 height 11
click at [1030, 50] on icon at bounding box center [1026, 53] width 14 height 14
type input "****"
type input "**"
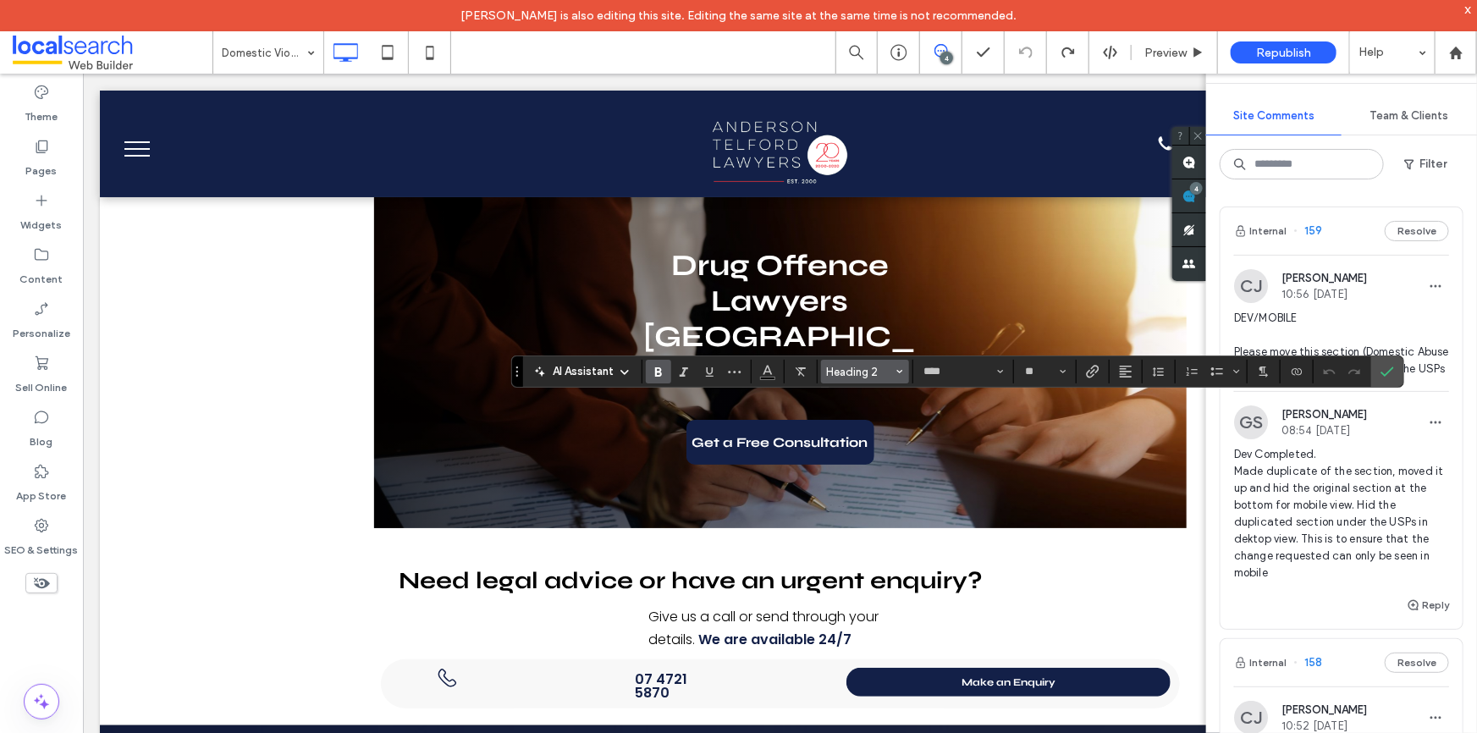
click at [860, 369] on span "Heading 2" at bounding box center [860, 372] width 66 height 13
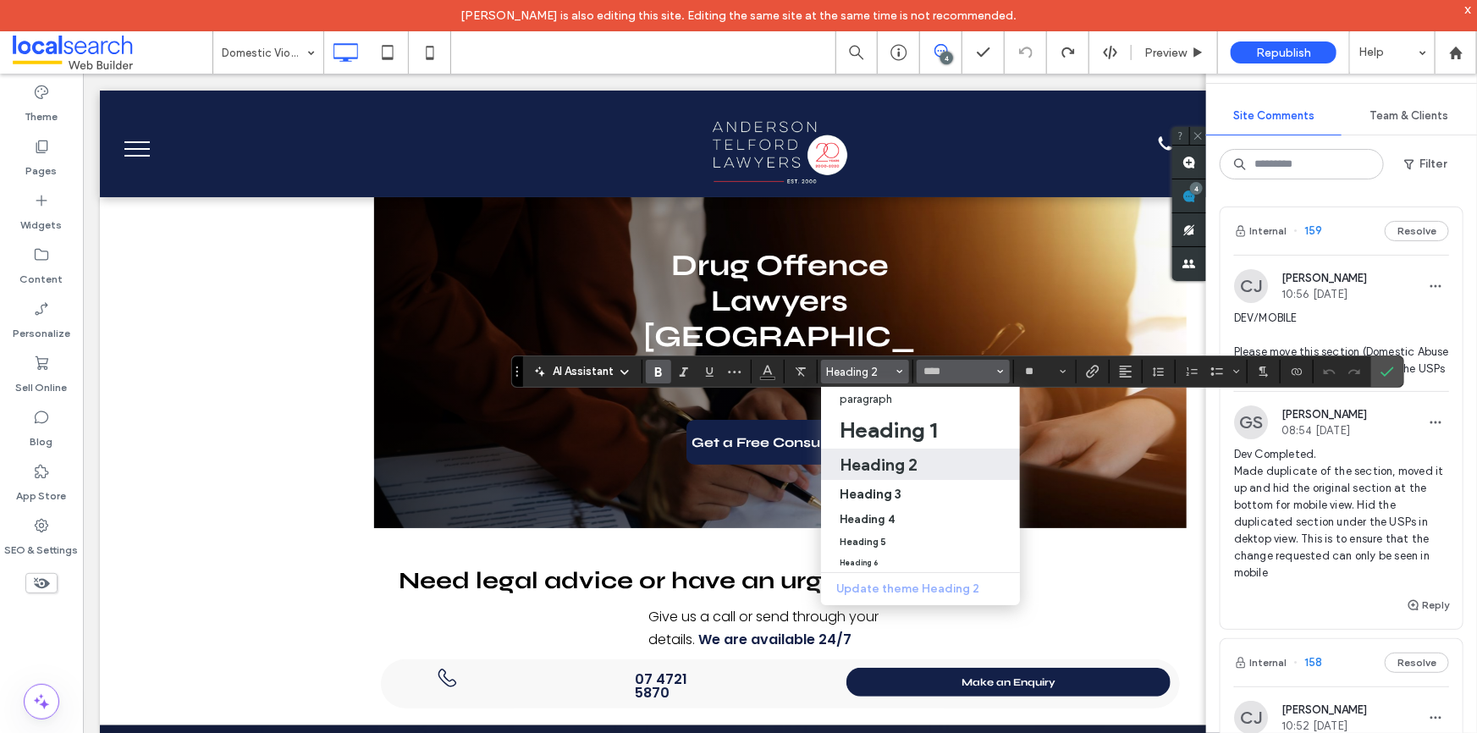
click at [1000, 374] on icon "Font & Font weight" at bounding box center [1000, 371] width 7 height 7
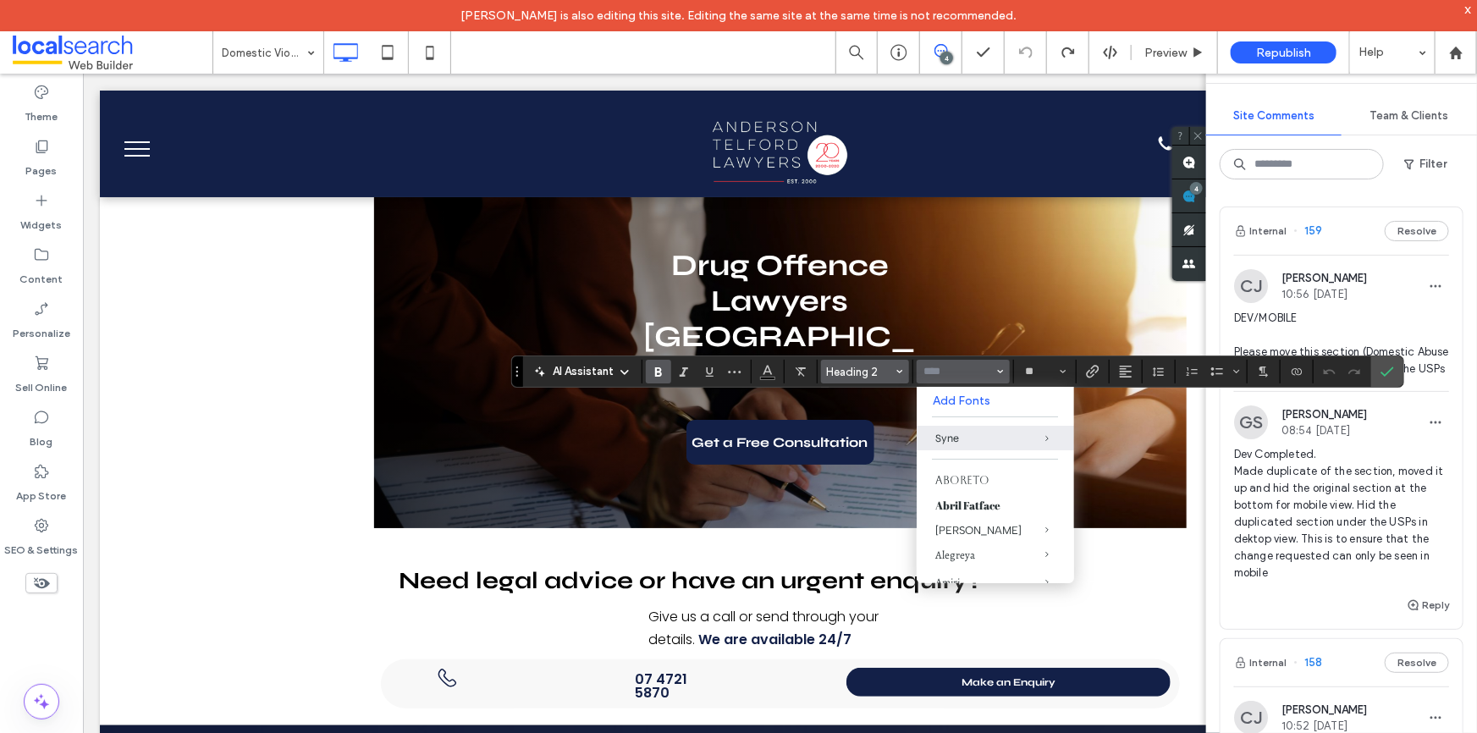
click at [875, 377] on span "Heading 2" at bounding box center [860, 372] width 66 height 13
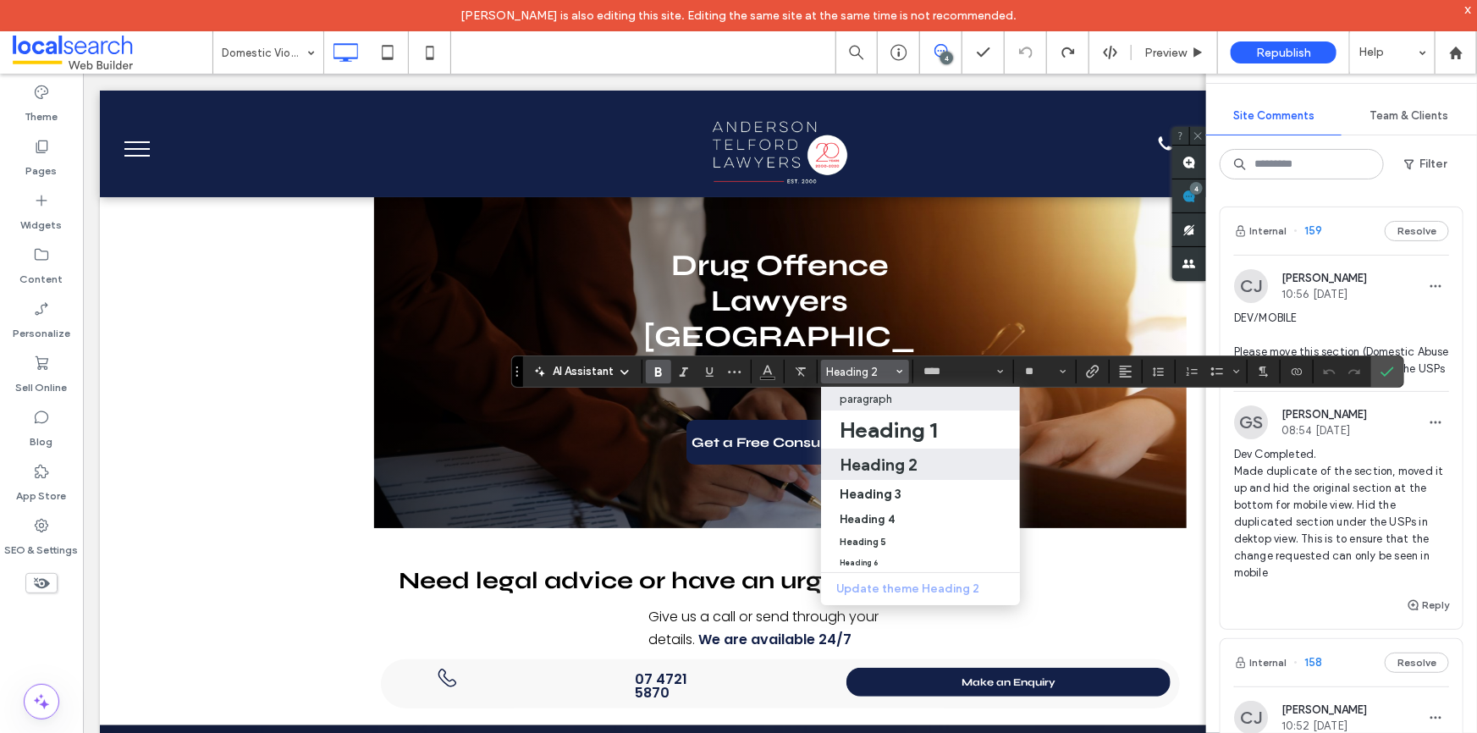
click at [908, 397] on div "paragraph" at bounding box center [921, 399] width 162 height 13
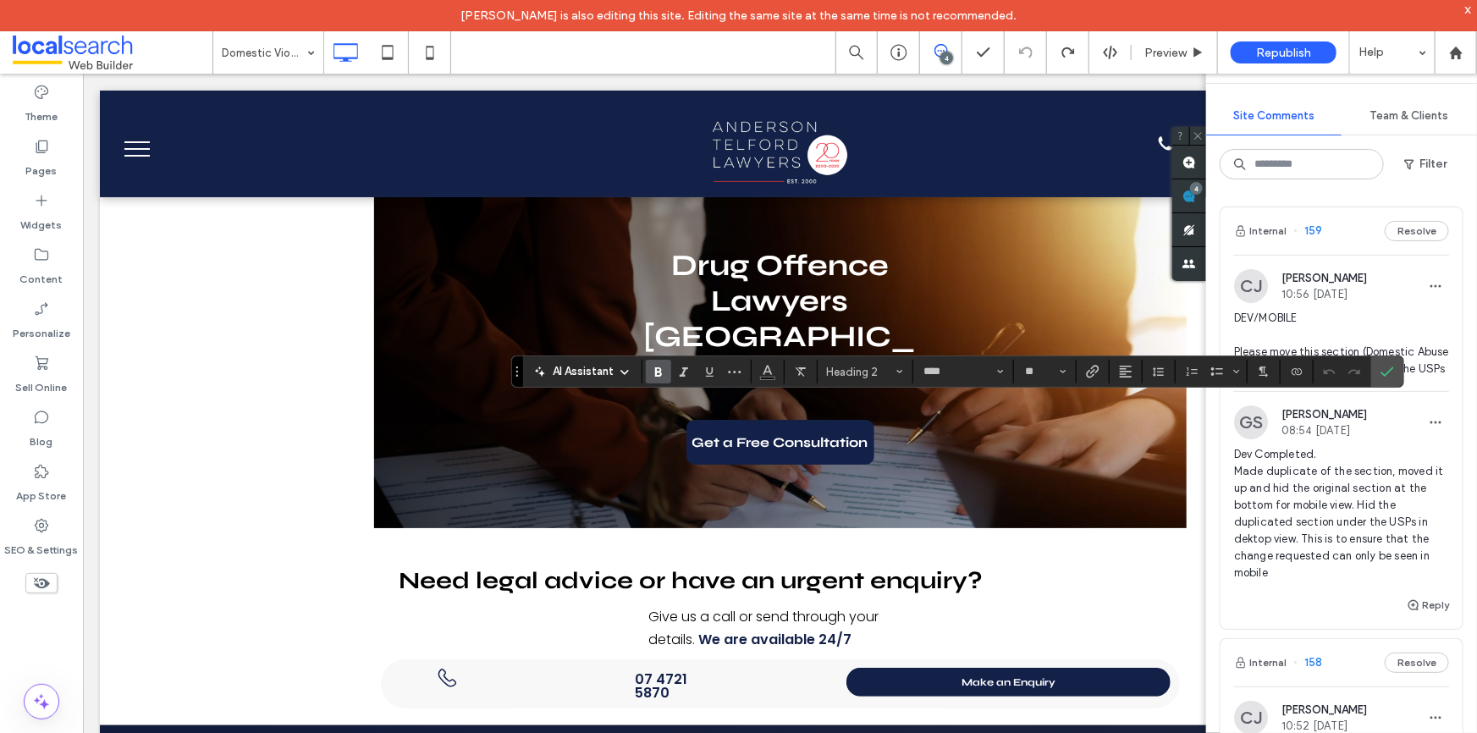
type input "*******"
type input "**"
click at [1036, 375] on input "**" at bounding box center [1040, 372] width 33 height 14
type input "**"
click at [965, 372] on input "*******" at bounding box center [959, 372] width 72 height 14
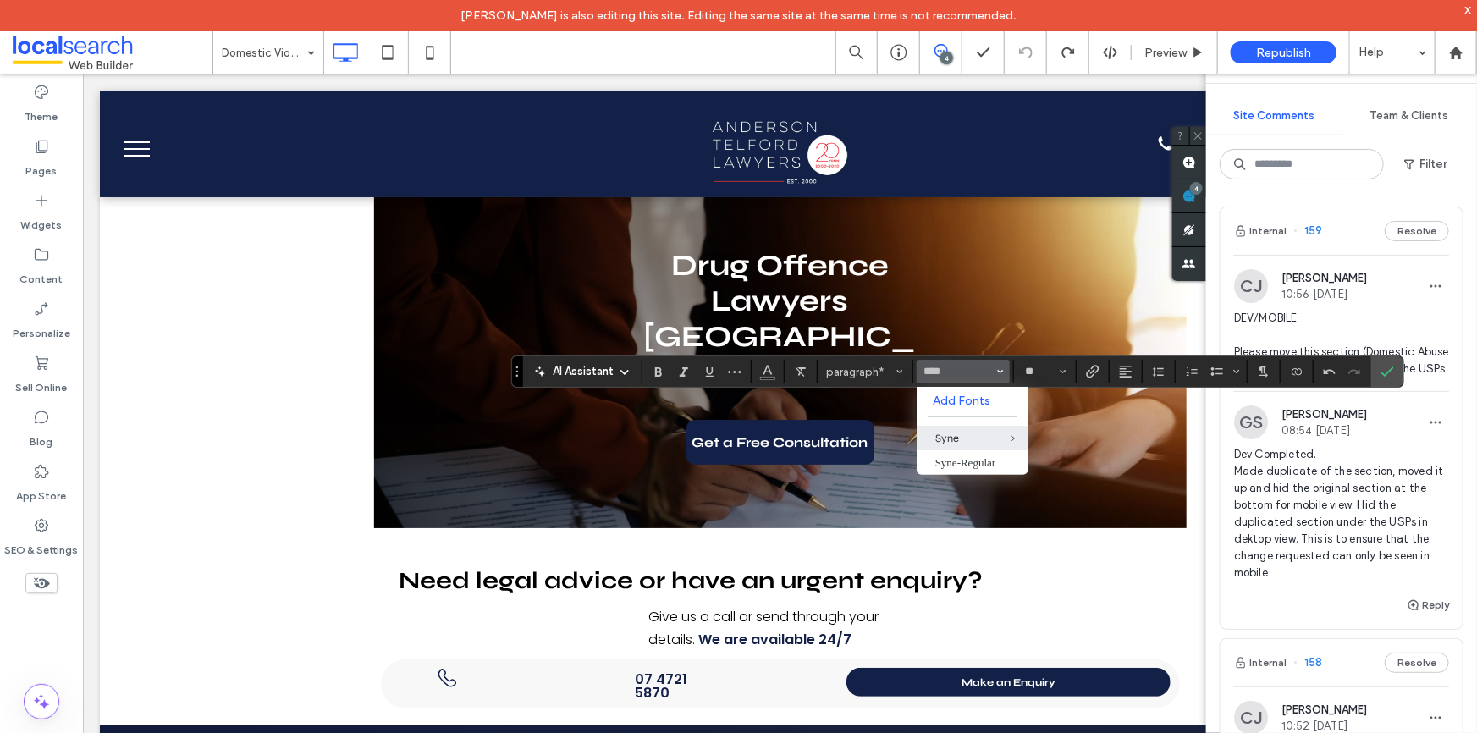
click at [955, 435] on div "Syne" at bounding box center [972, 439] width 74 height 14
type input "****"
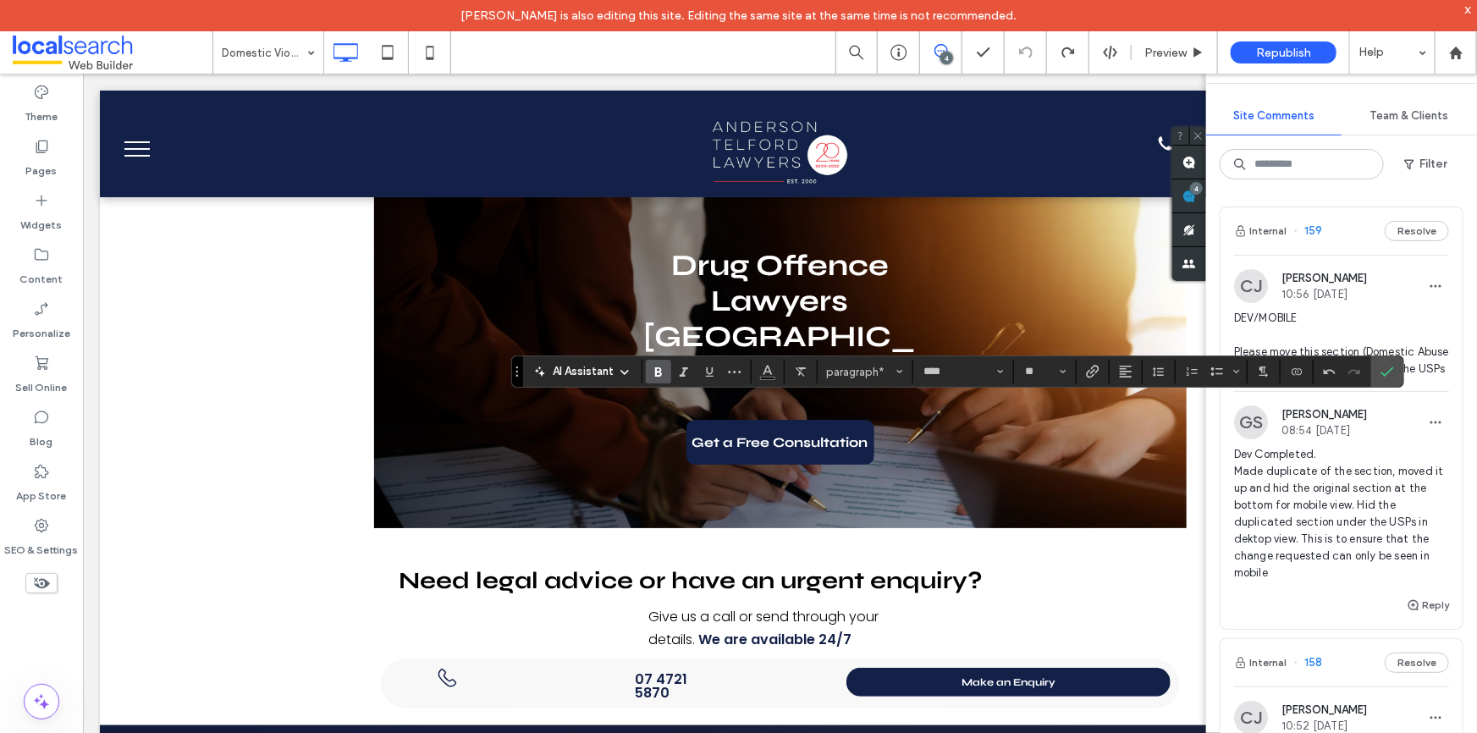
click at [653, 366] on icon "Bold" at bounding box center [659, 372] width 14 height 14
click at [1377, 370] on label "Confirm" at bounding box center [1387, 371] width 25 height 30
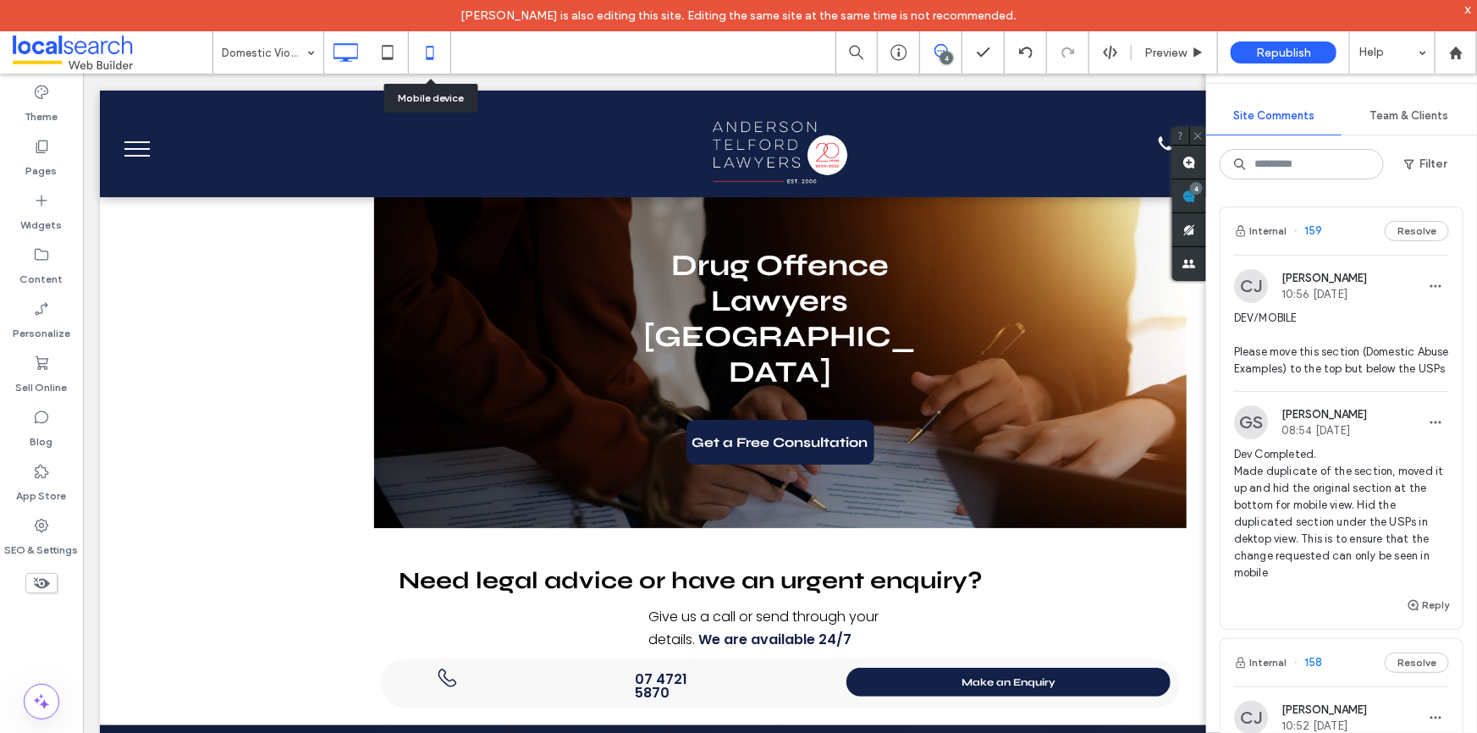
click at [422, 55] on icon at bounding box center [430, 53] width 34 height 34
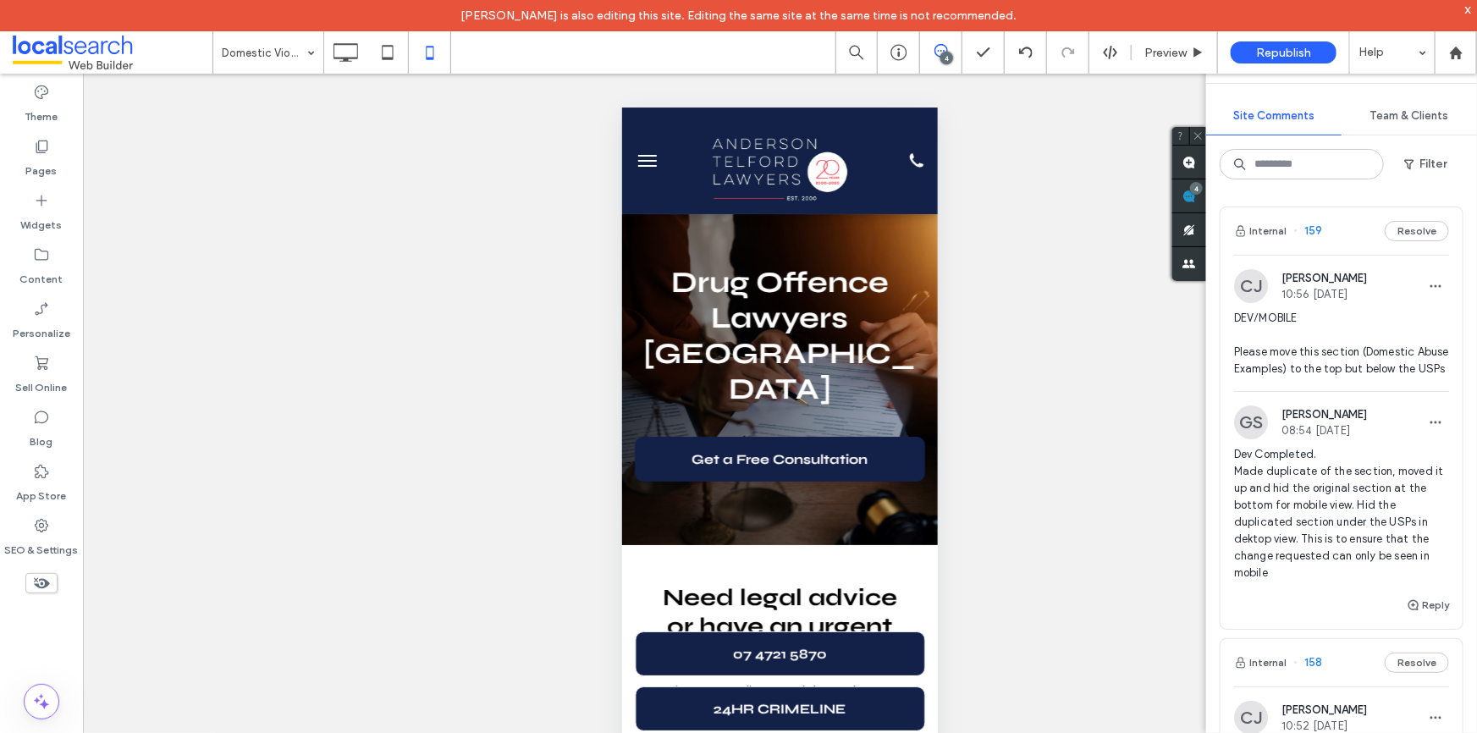
click at [1337, 363] on span "DEV/MOBILE Please move this section (Domestic Abuse Examples) to the top but be…" at bounding box center [1341, 344] width 215 height 68
type input "****"
type input "**"
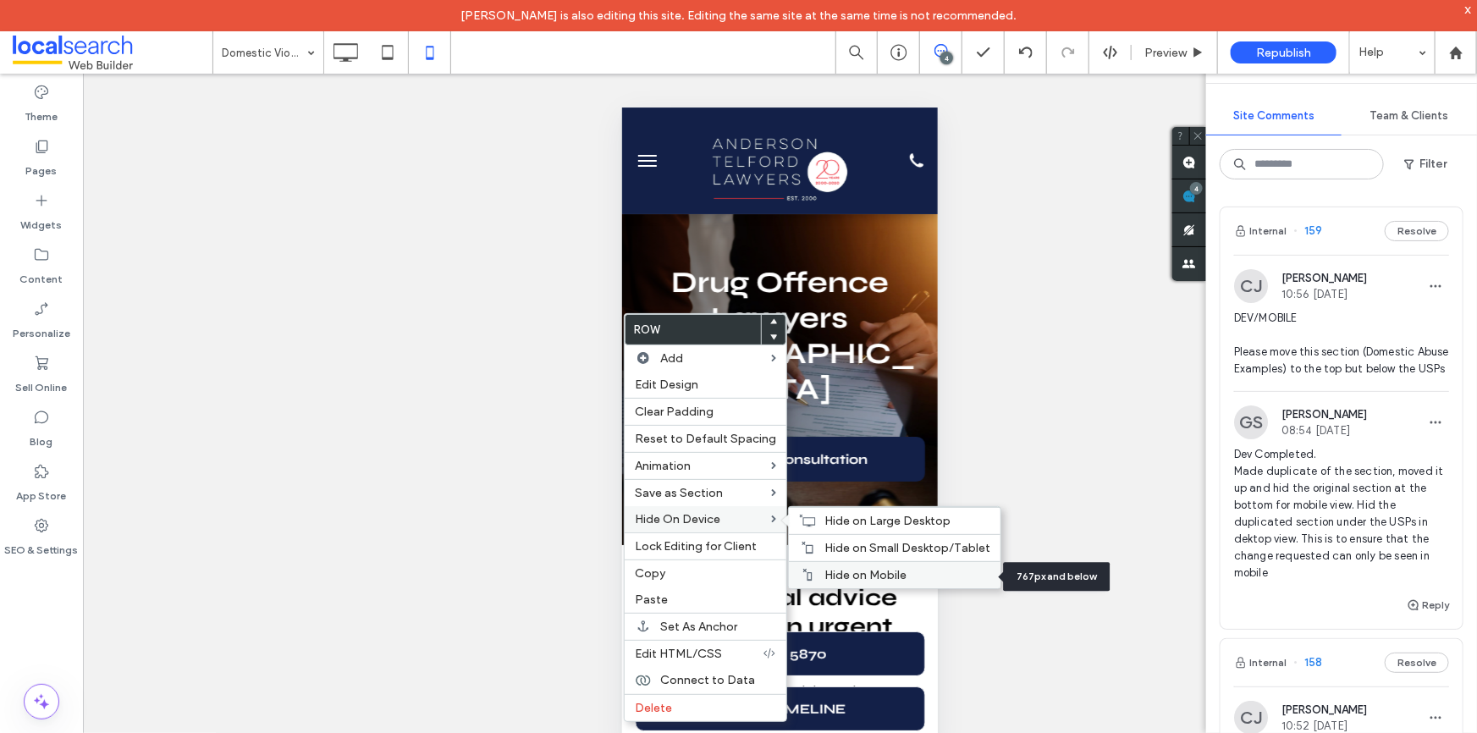
click at [846, 573] on span "Hide on Mobile" at bounding box center [866, 575] width 82 height 14
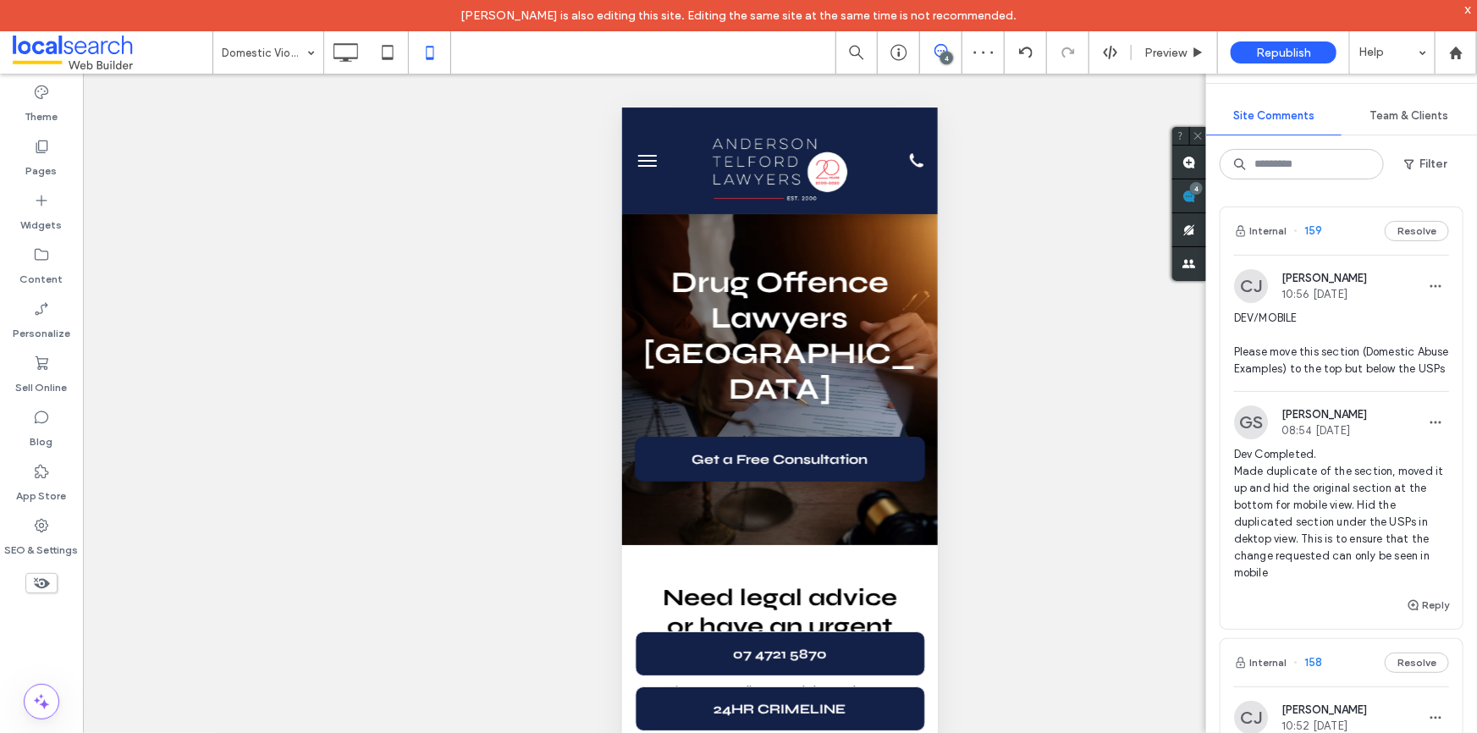
click at [1344, 371] on span "DEV/MOBILE Please move this section (Domestic Abuse Examples) to the top but be…" at bounding box center [1341, 344] width 215 height 68
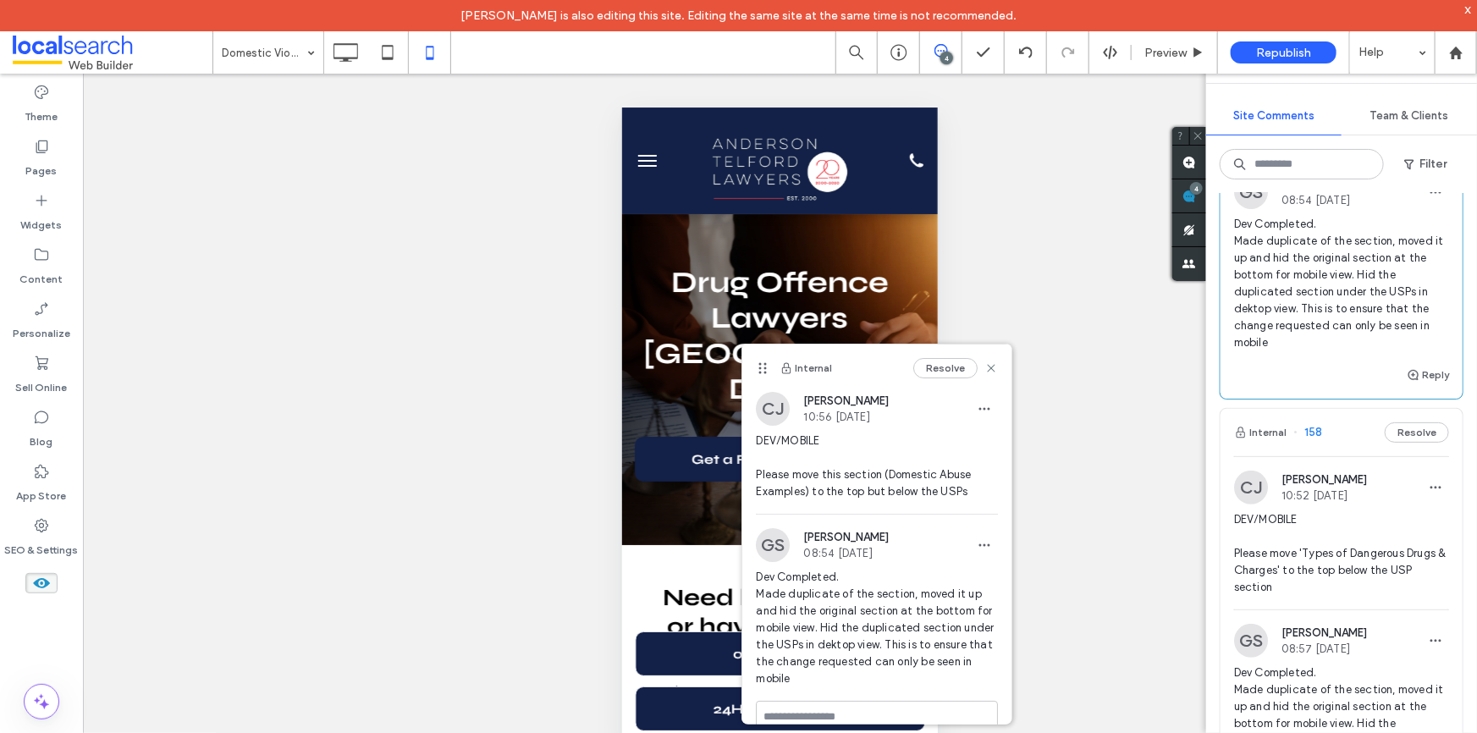
scroll to position [384, 0]
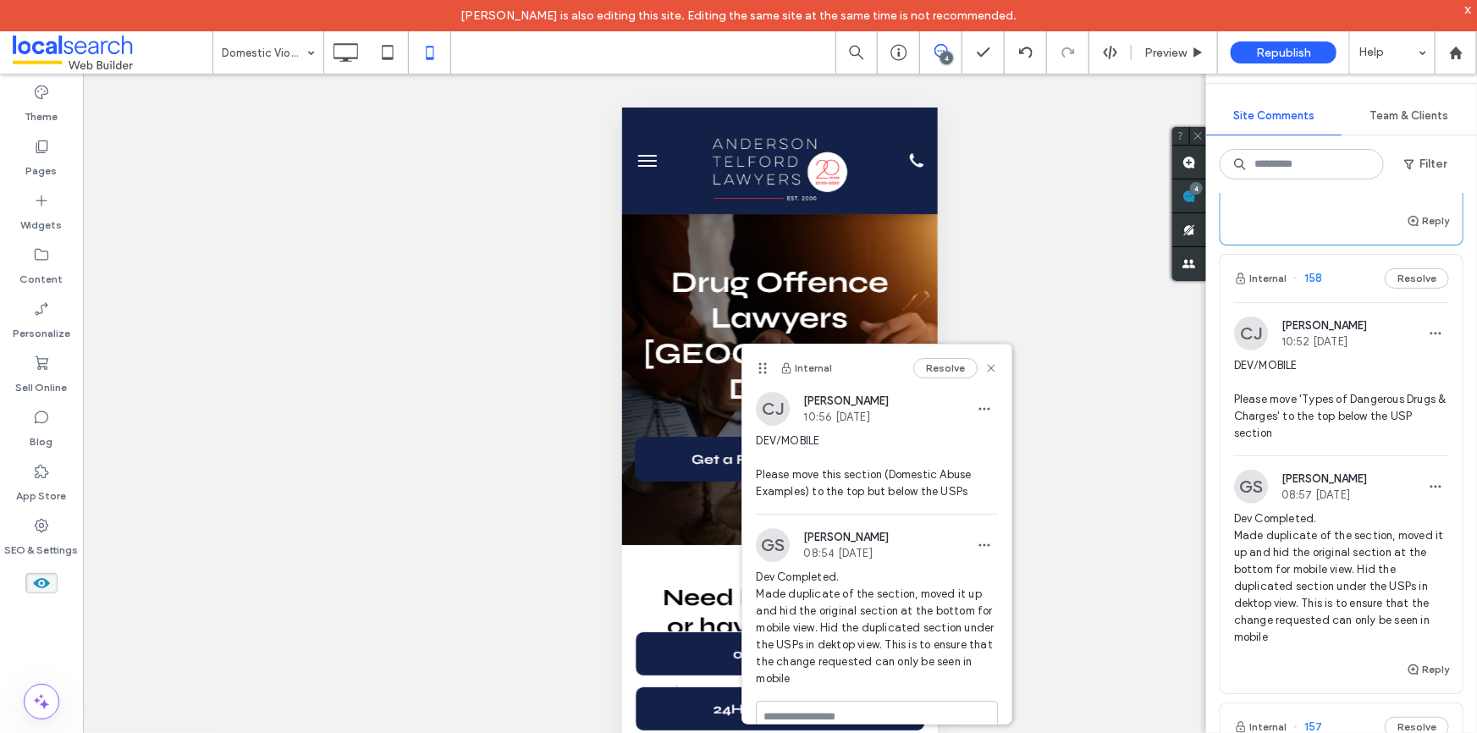
click at [1353, 409] on span "DEV/MOBILE Please move 'Types of Dangerous Drugs & Charges' to the top below th…" at bounding box center [1341, 399] width 215 height 85
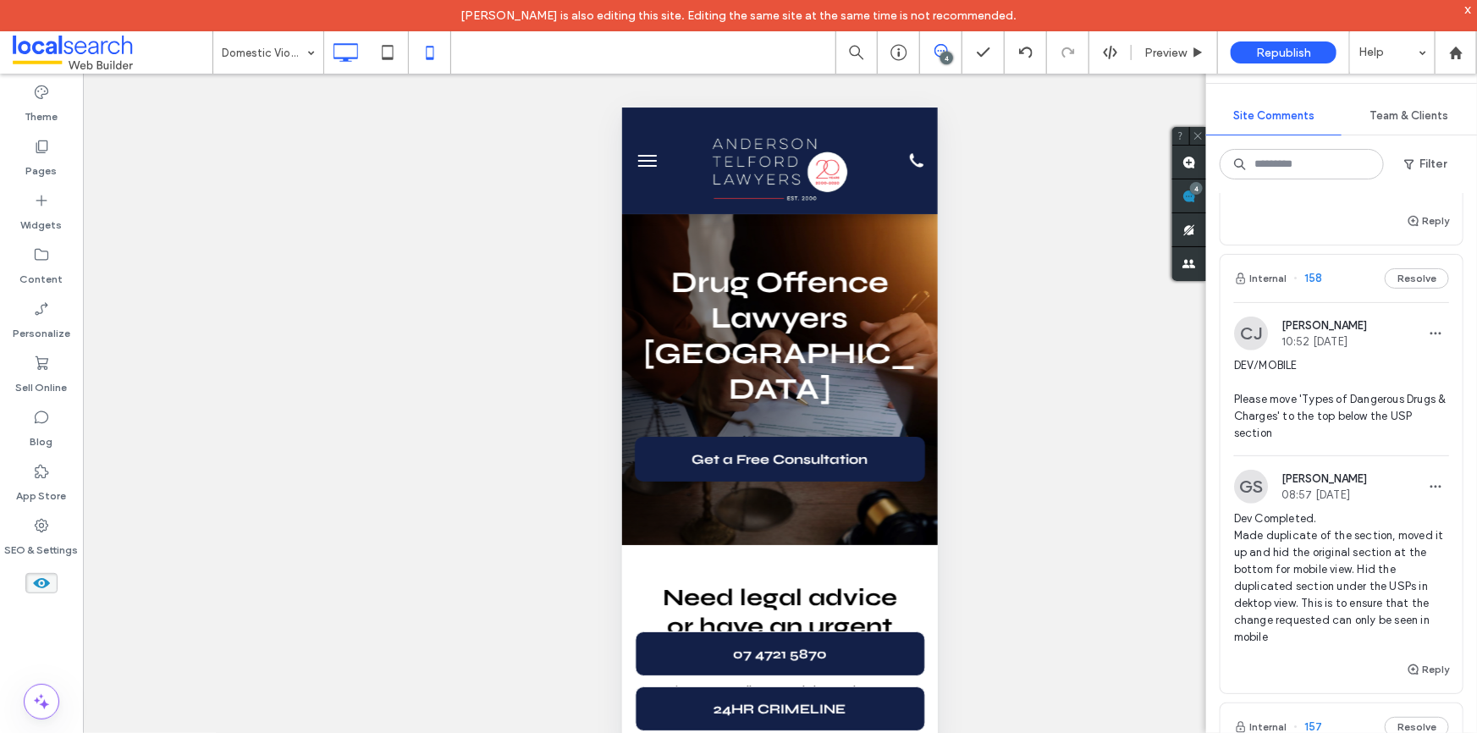
click at [339, 49] on icon at bounding box center [345, 53] width 34 height 34
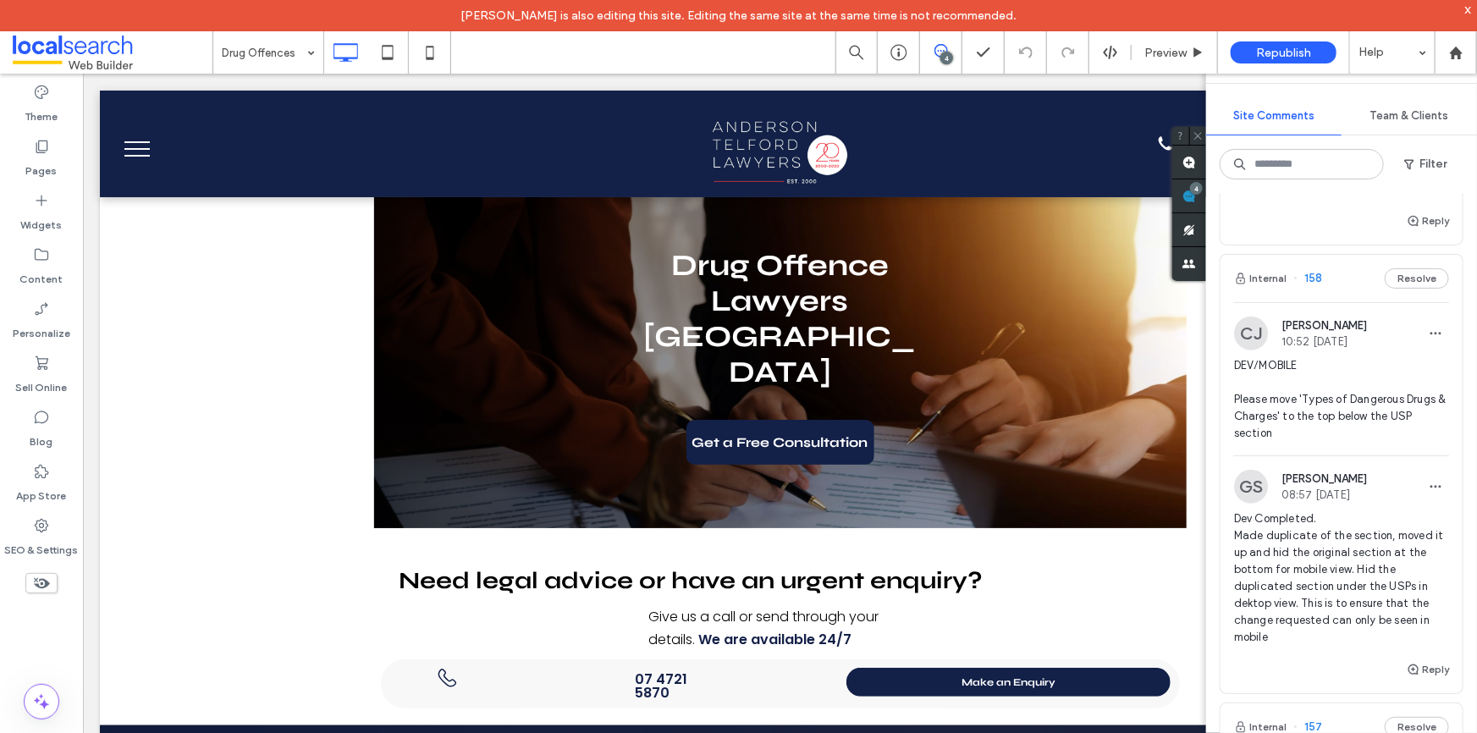
type input "****"
type input "**"
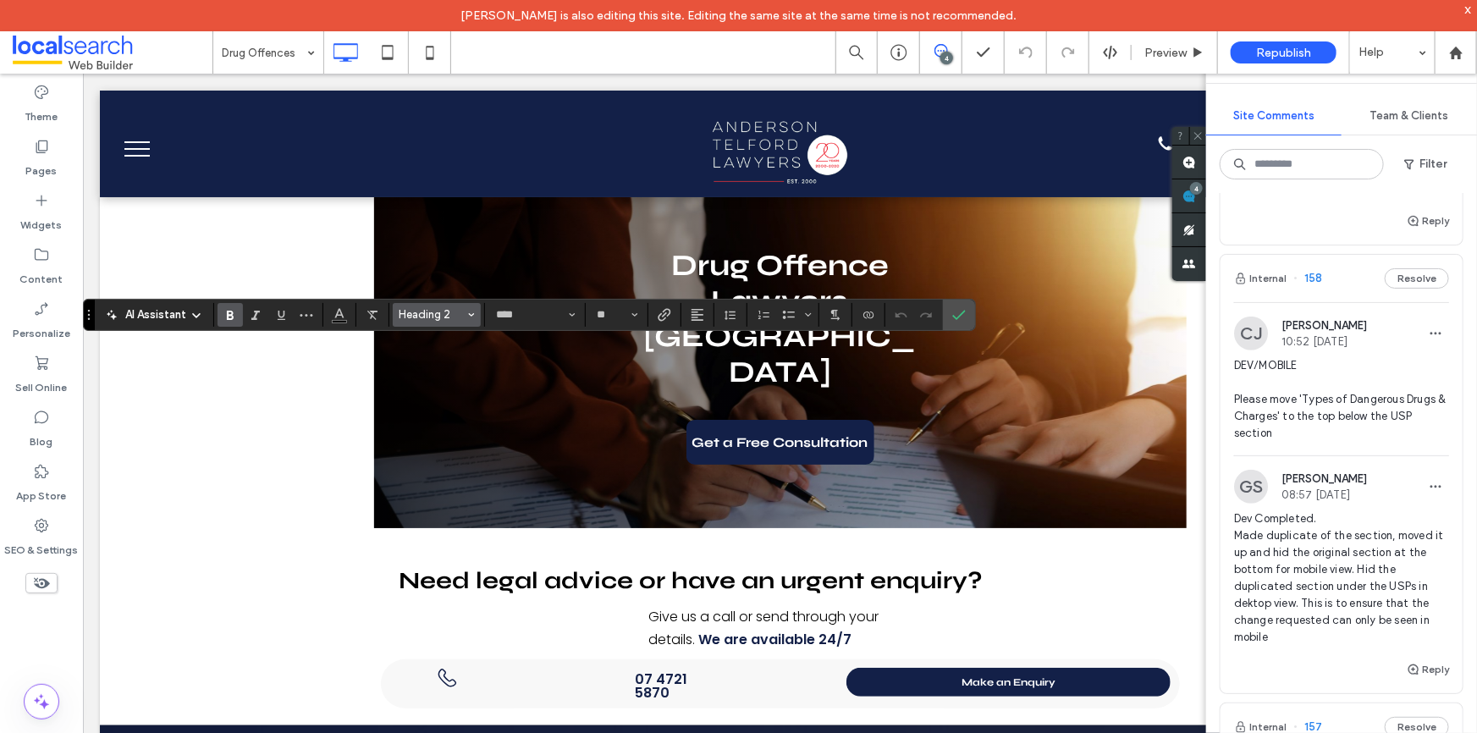
click at [422, 317] on span "Heading 2" at bounding box center [432, 314] width 66 height 13
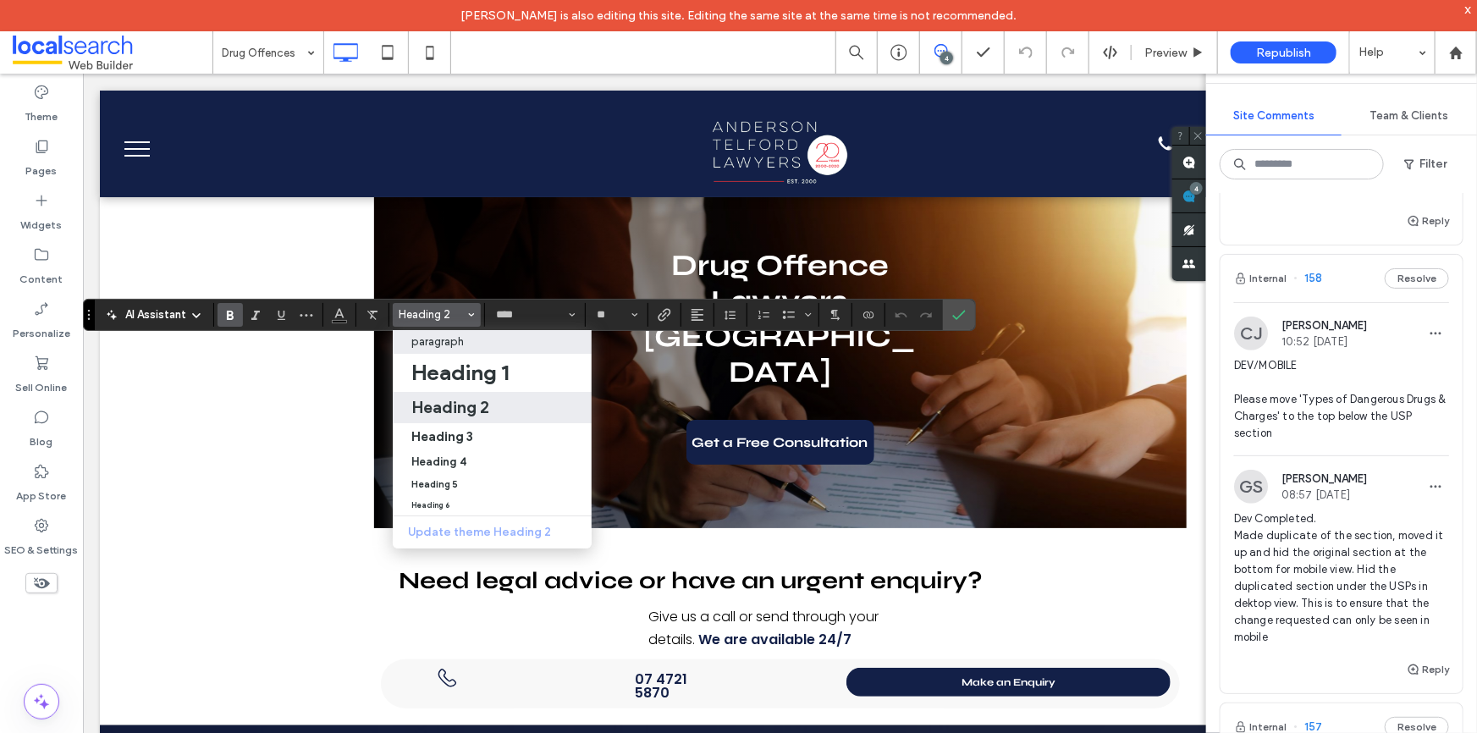
click at [469, 339] on div "paragraph" at bounding box center [492, 341] width 162 height 13
type input "*******"
type input "**"
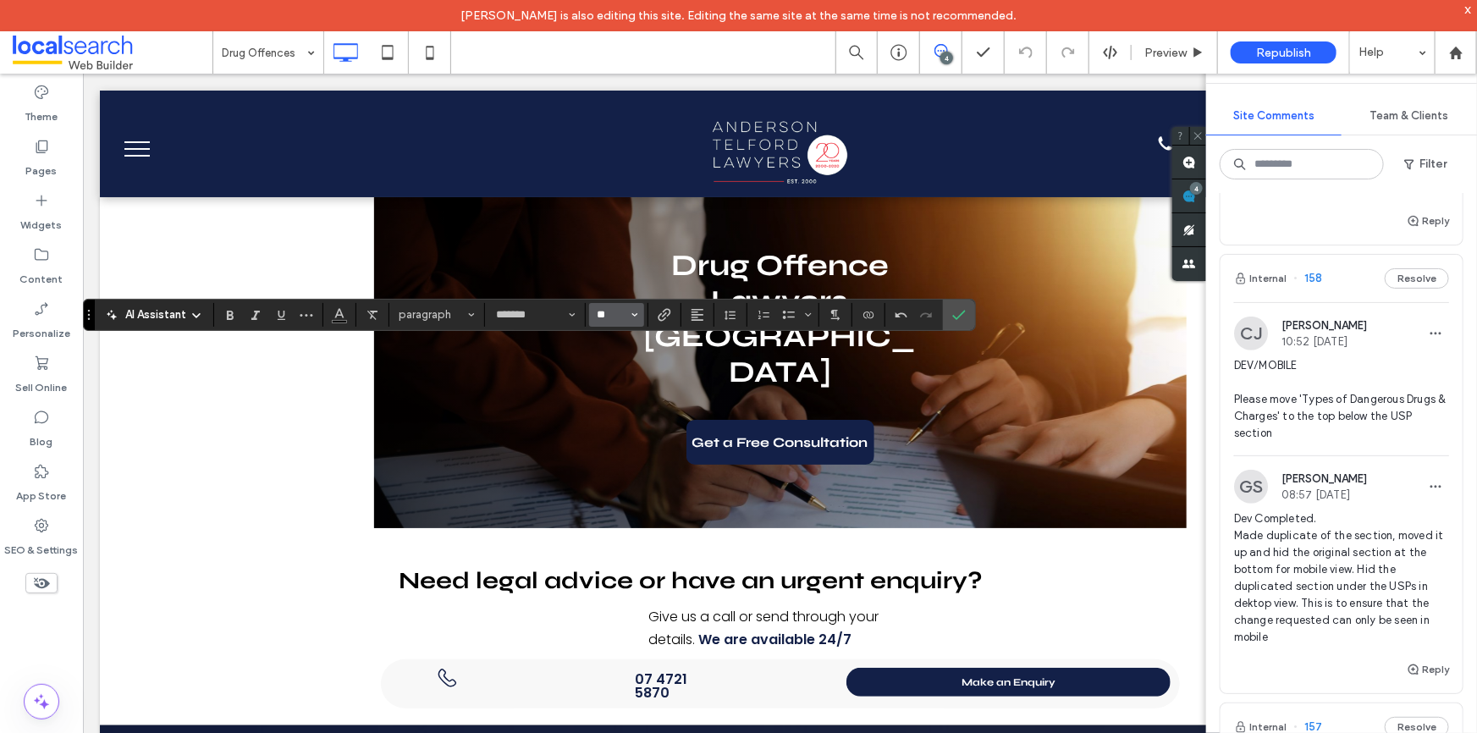
click at [603, 312] on input "**" at bounding box center [611, 315] width 33 height 14
type input "**"
click at [508, 312] on input "*******" at bounding box center [530, 315] width 72 height 14
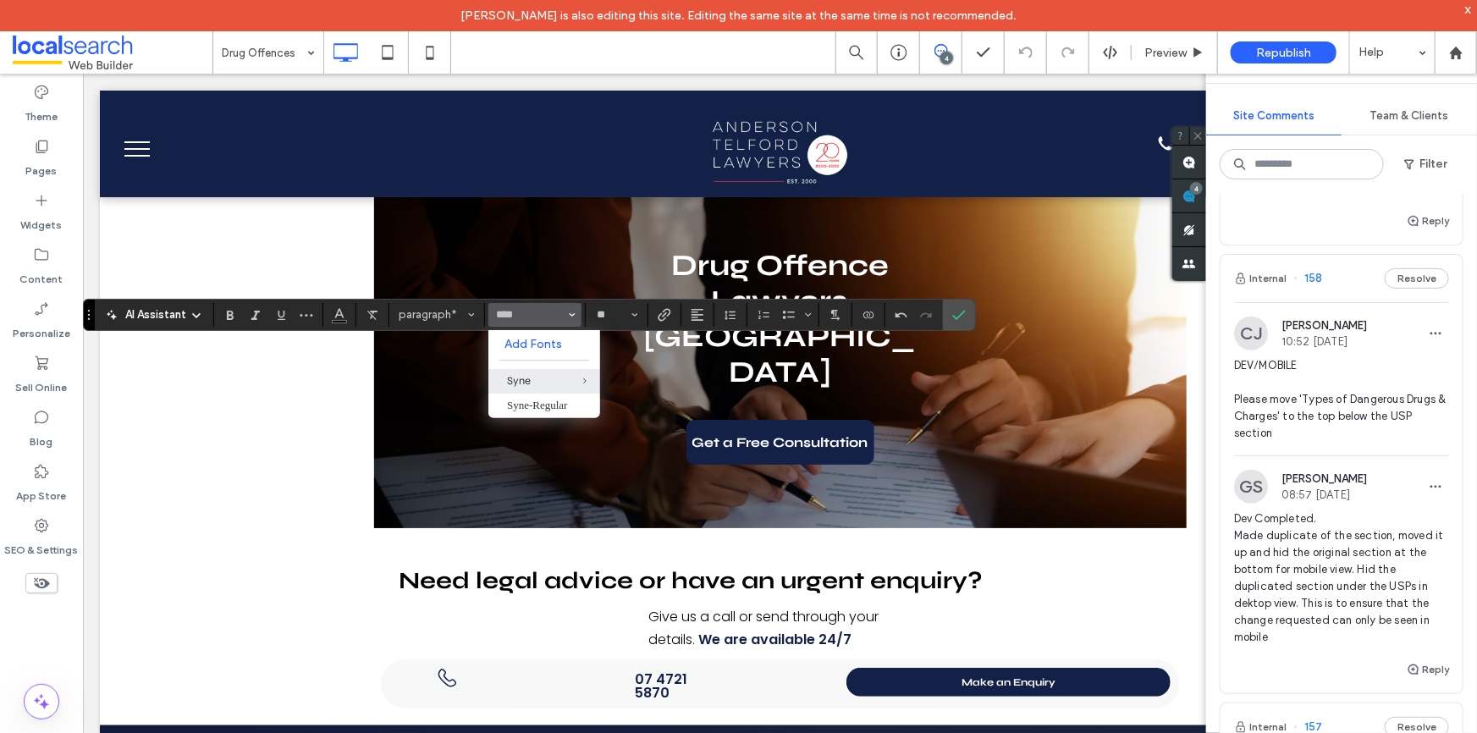
click at [524, 378] on div "Syne" at bounding box center [544, 381] width 74 height 14
type input "****"
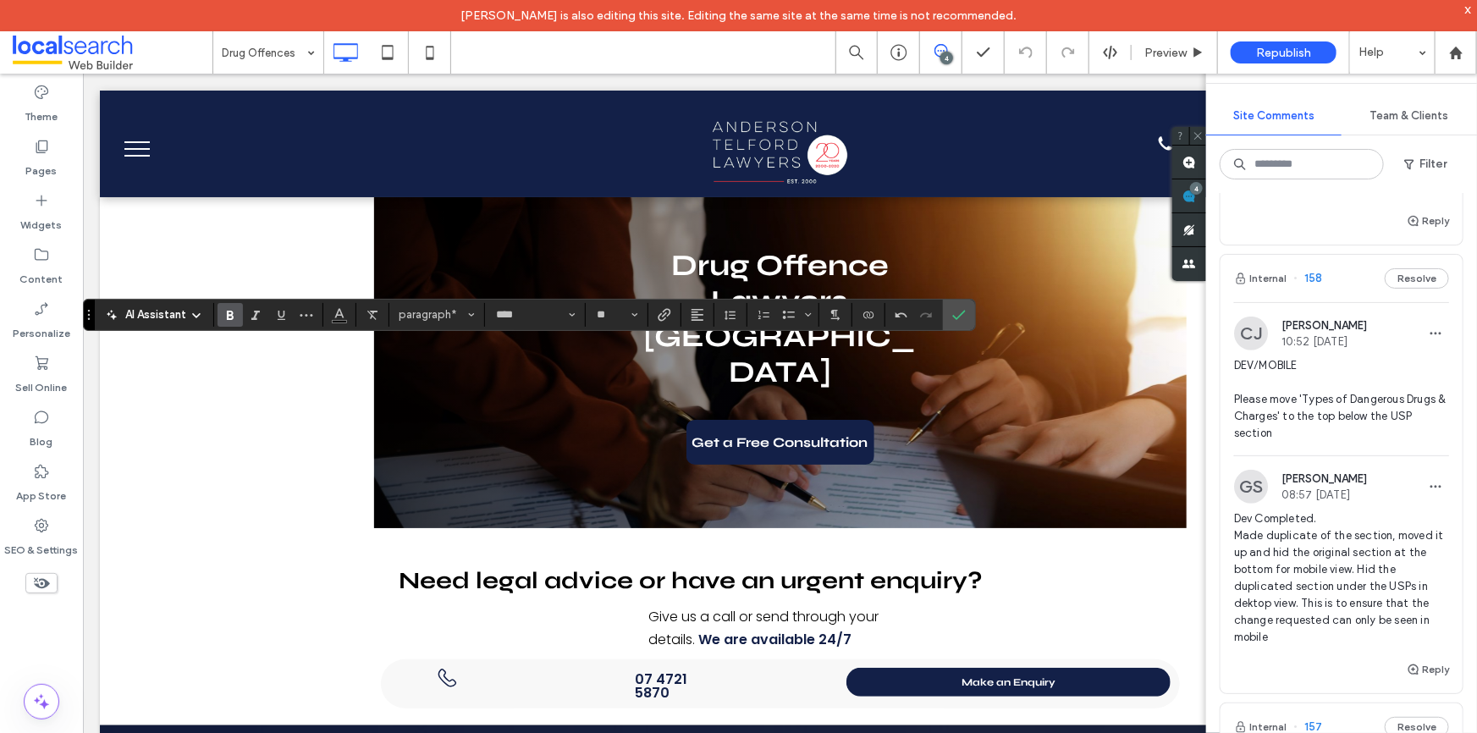
click at [224, 314] on icon "Bold" at bounding box center [230, 315] width 14 height 14
click at [956, 318] on use "Confirm" at bounding box center [960, 315] width 14 height 10
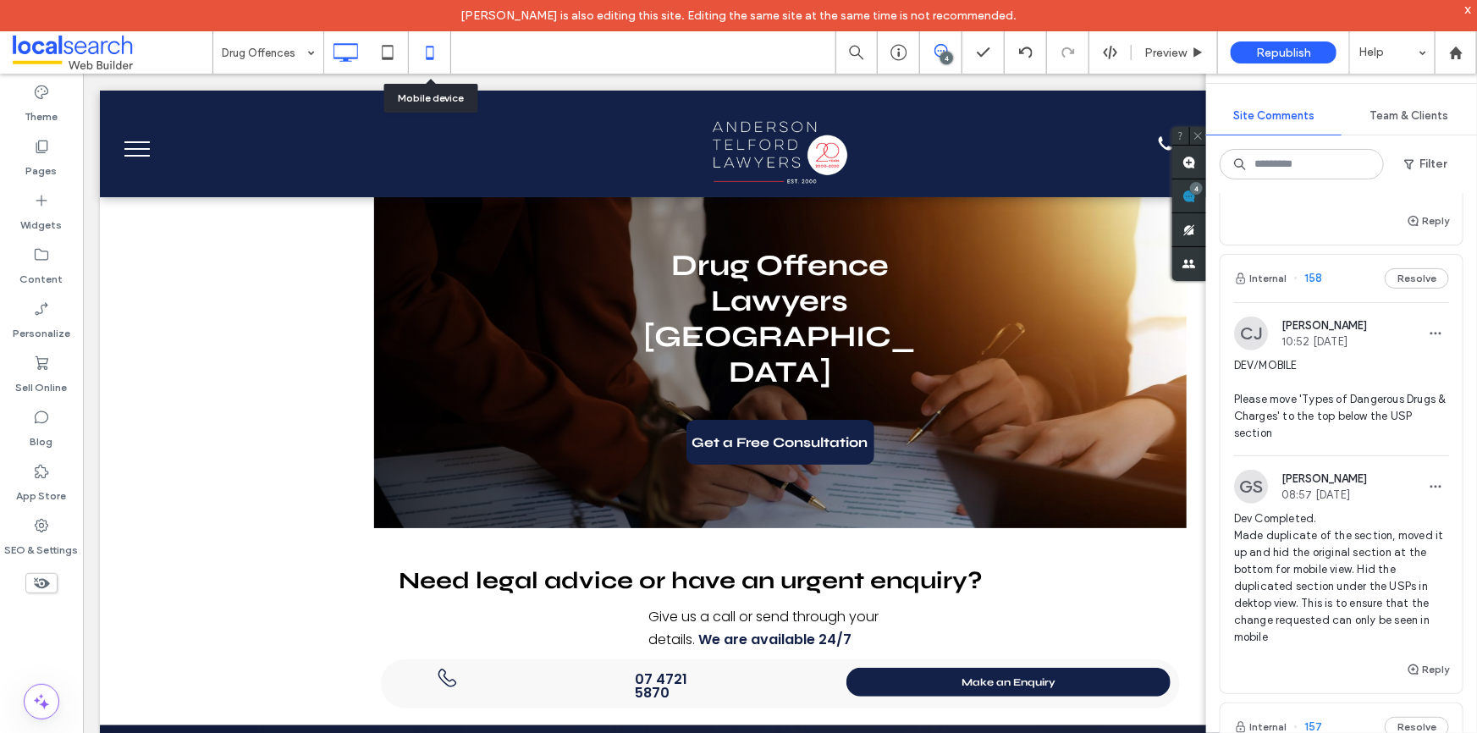
click at [431, 42] on icon at bounding box center [430, 53] width 34 height 34
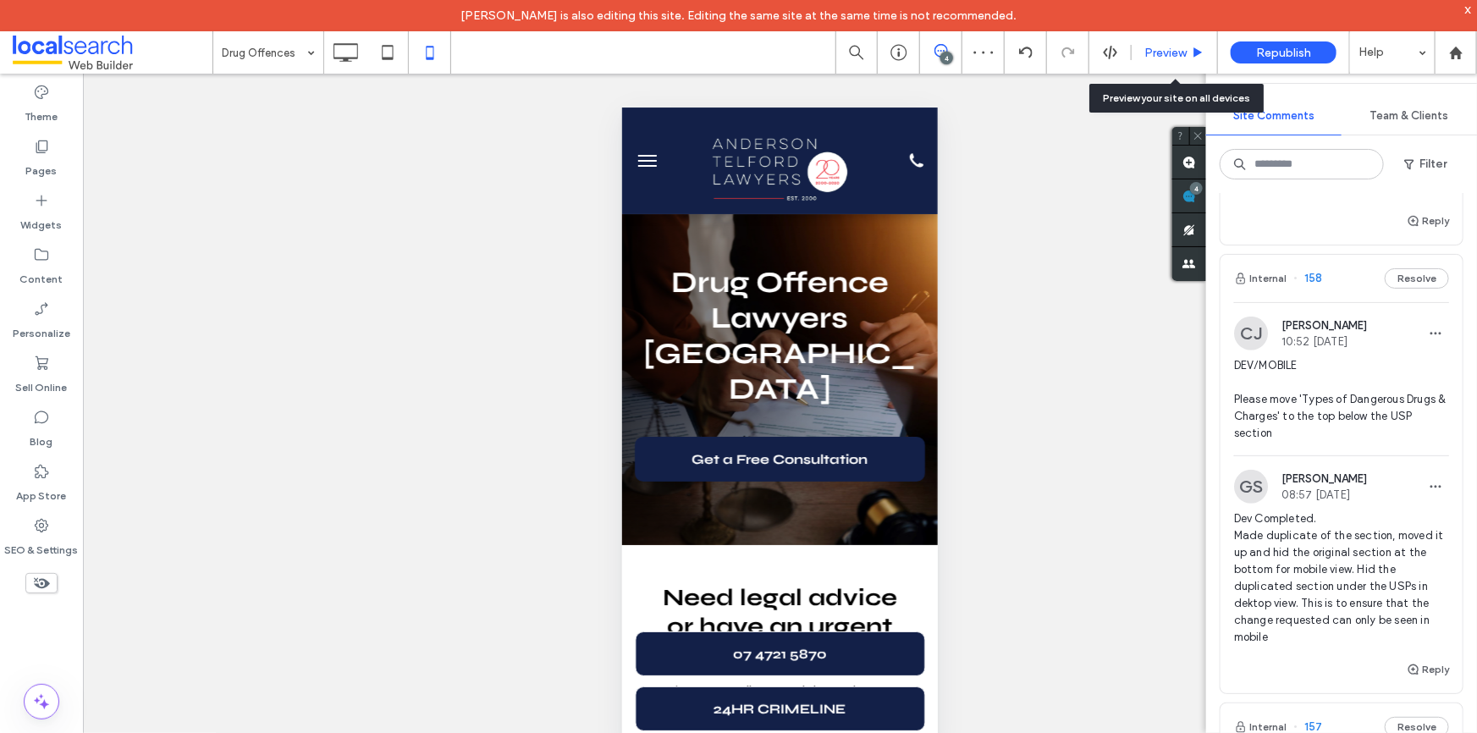
click at [1177, 47] on span "Preview" at bounding box center [1166, 53] width 42 height 14
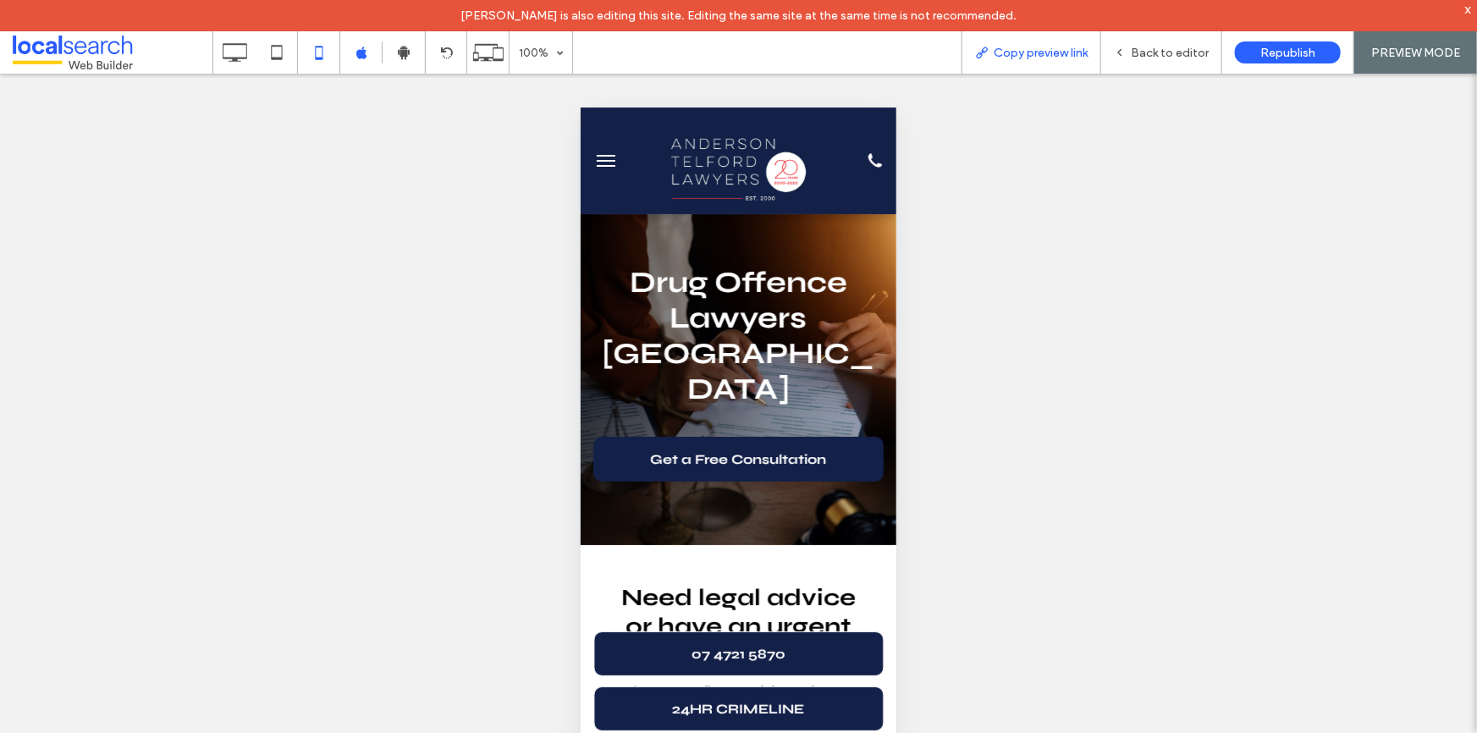
click at [1060, 52] on span "Copy preview link" at bounding box center [1041, 53] width 94 height 14
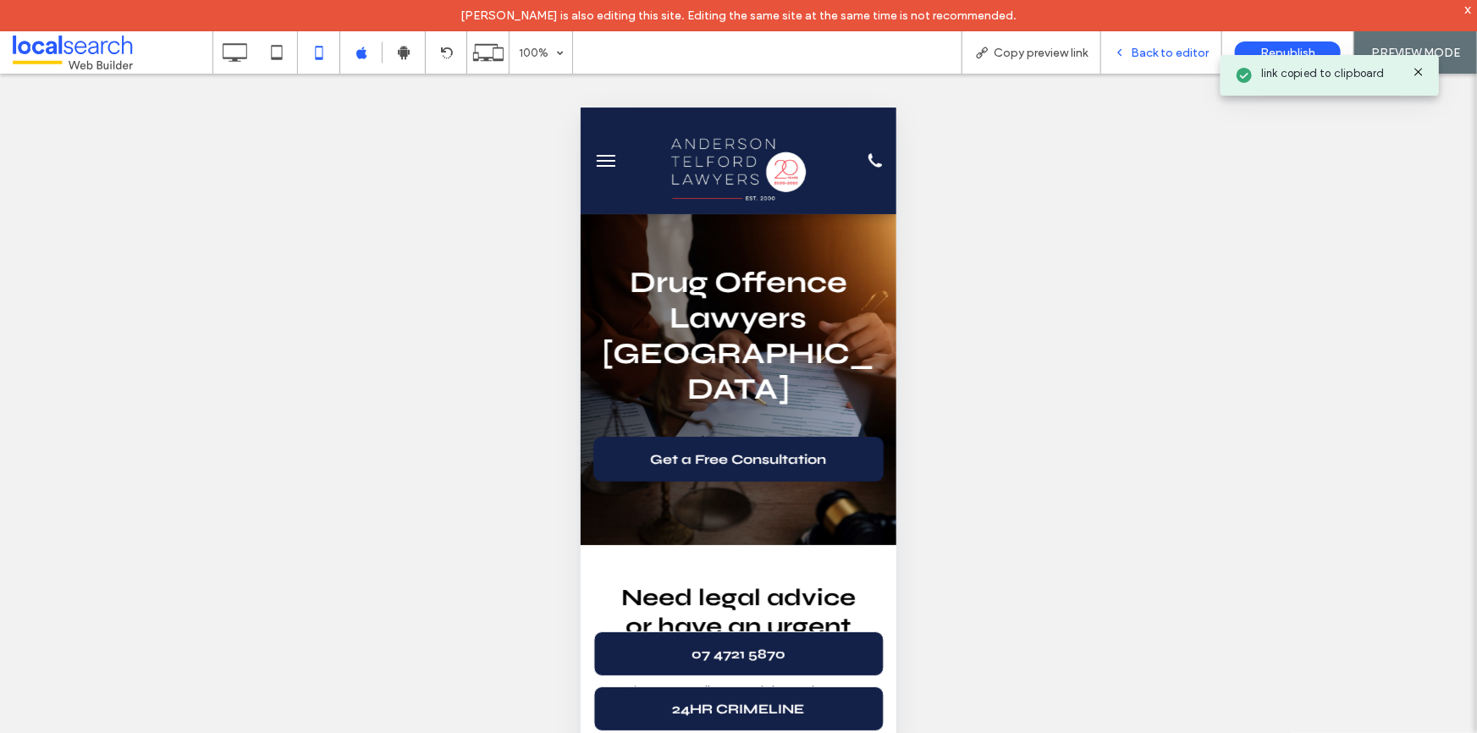
click at [1177, 41] on div "Back to editor" at bounding box center [1161, 52] width 121 height 42
click at [1143, 51] on span "Back to editor" at bounding box center [1170, 53] width 78 height 14
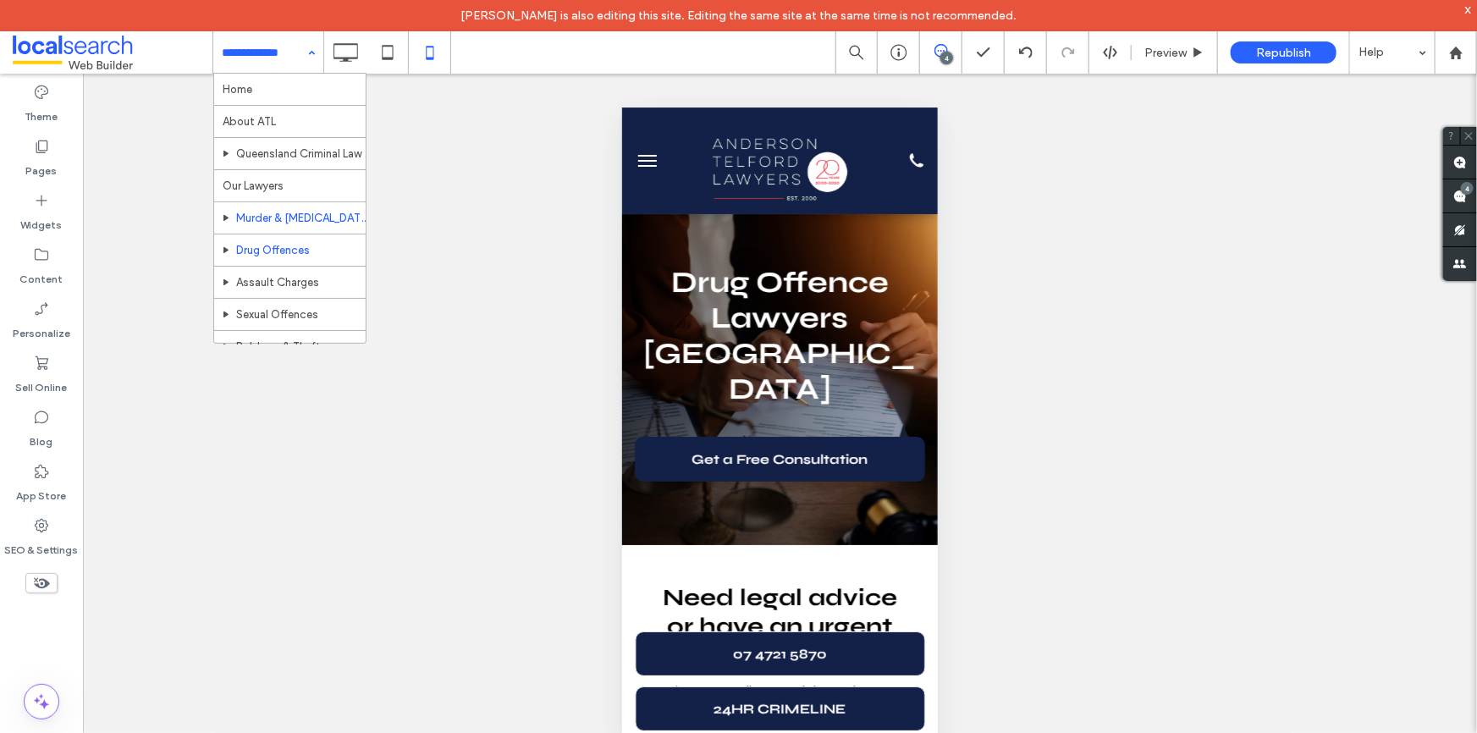
scroll to position [76, 0]
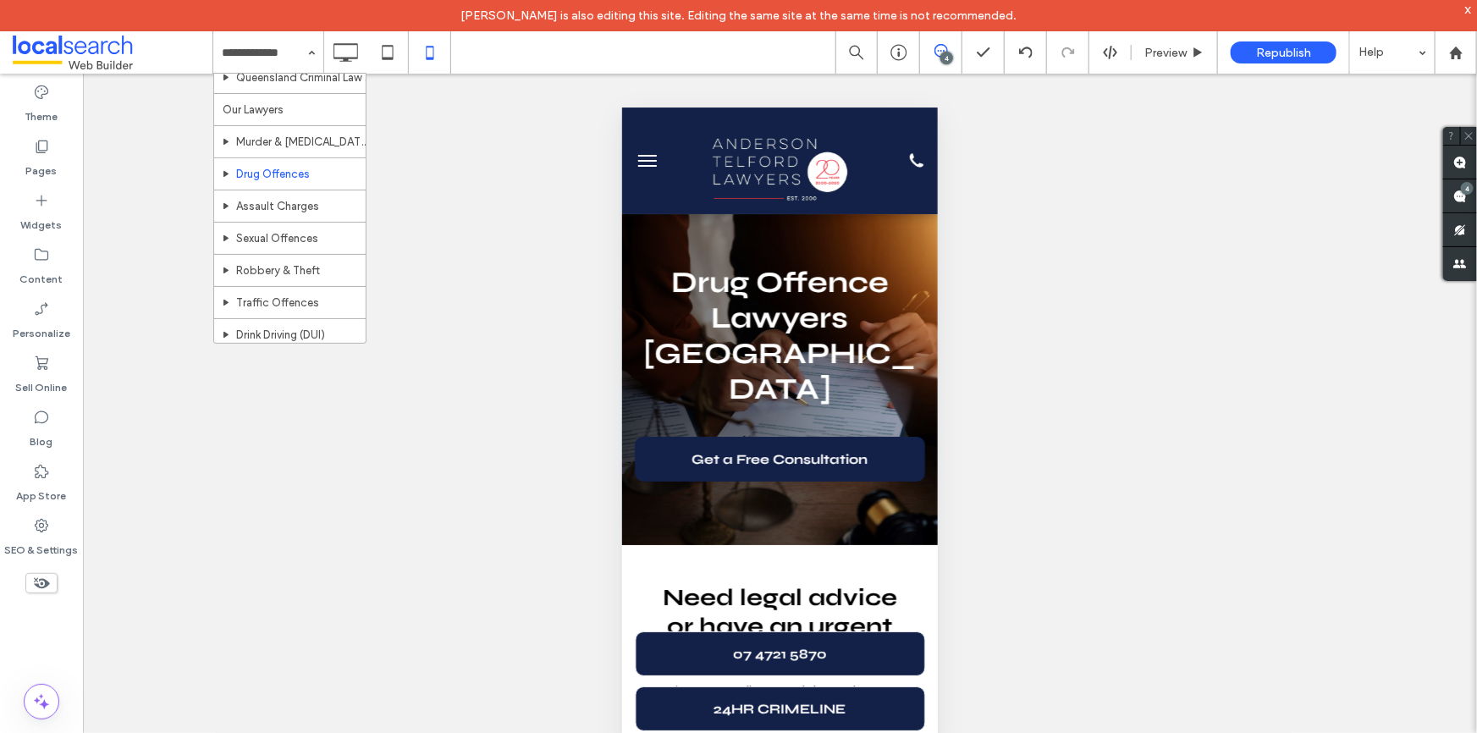
click at [943, 52] on div "4" at bounding box center [947, 58] width 13 height 13
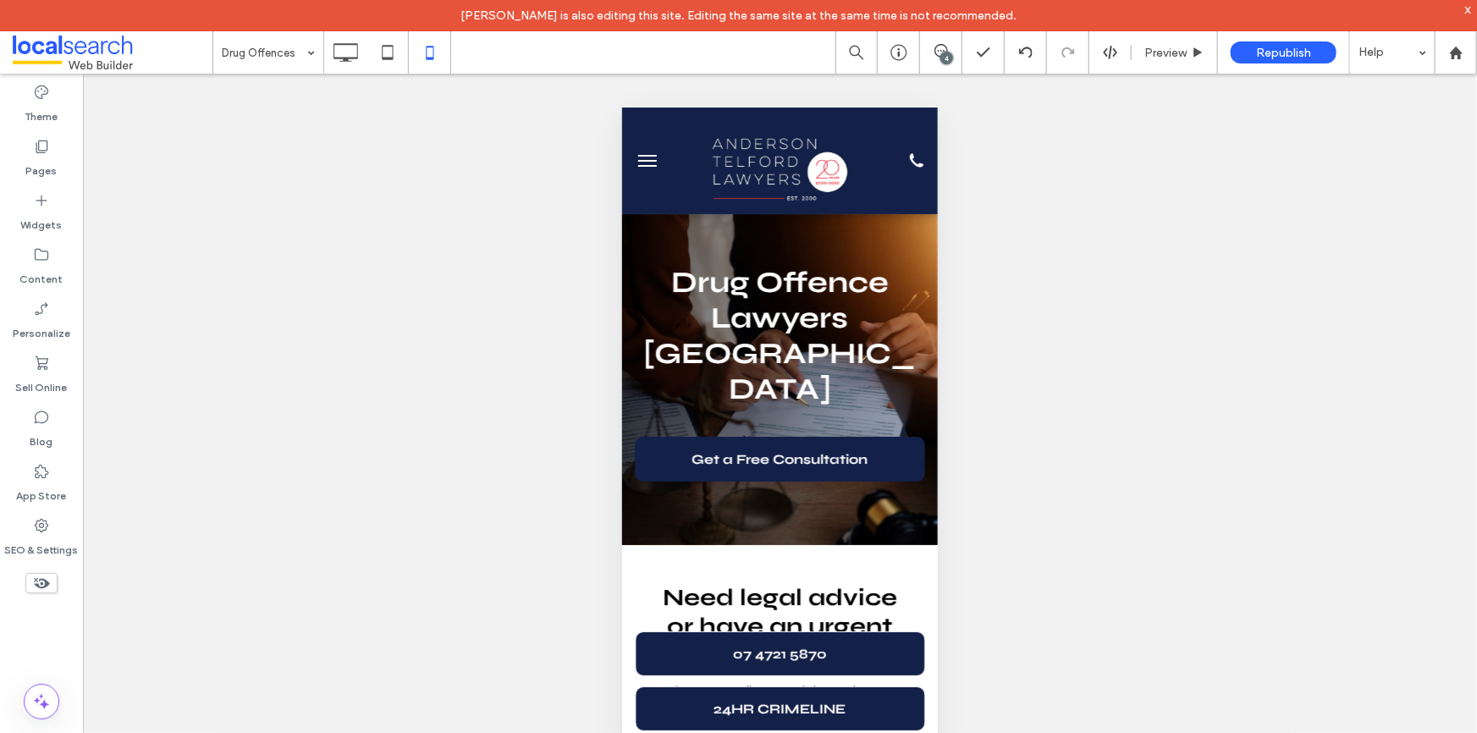
click at [943, 52] on div "4" at bounding box center [947, 58] width 13 height 13
click at [1455, 190] on use at bounding box center [1461, 197] width 14 height 14
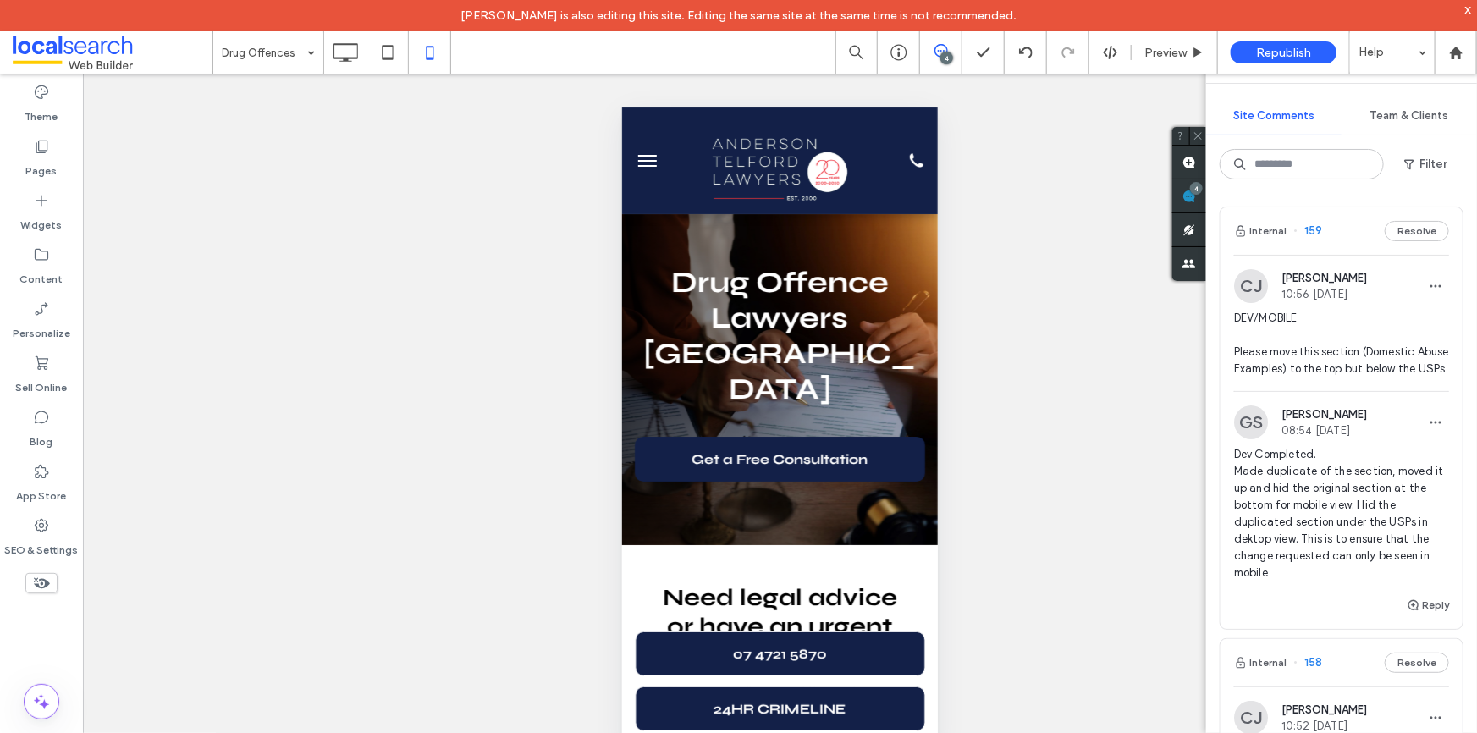
click at [1327, 360] on span "DEV/MOBILE Please move this section (Domestic Abuse Examples) to the top but be…" at bounding box center [1341, 344] width 215 height 68
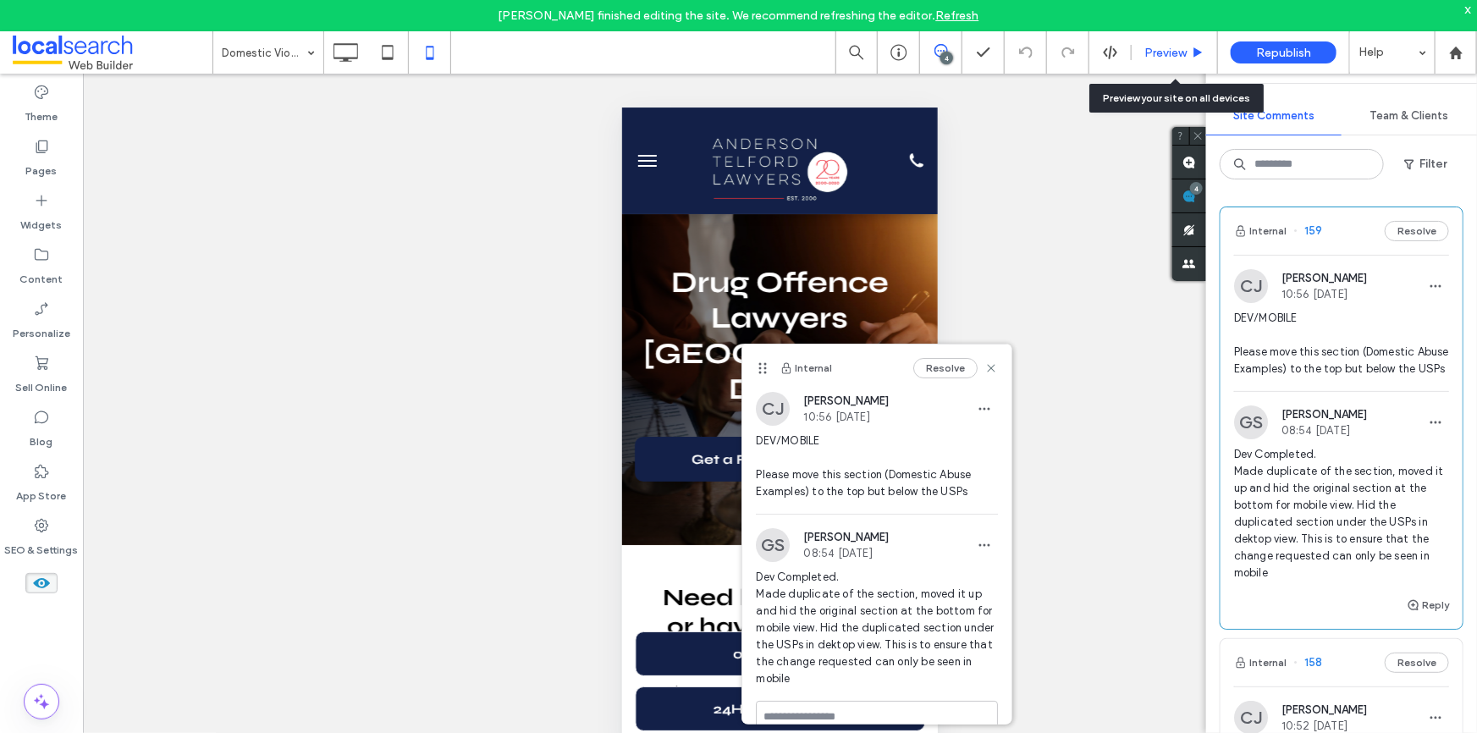
click at [1184, 58] on span "Preview" at bounding box center [1166, 53] width 42 height 14
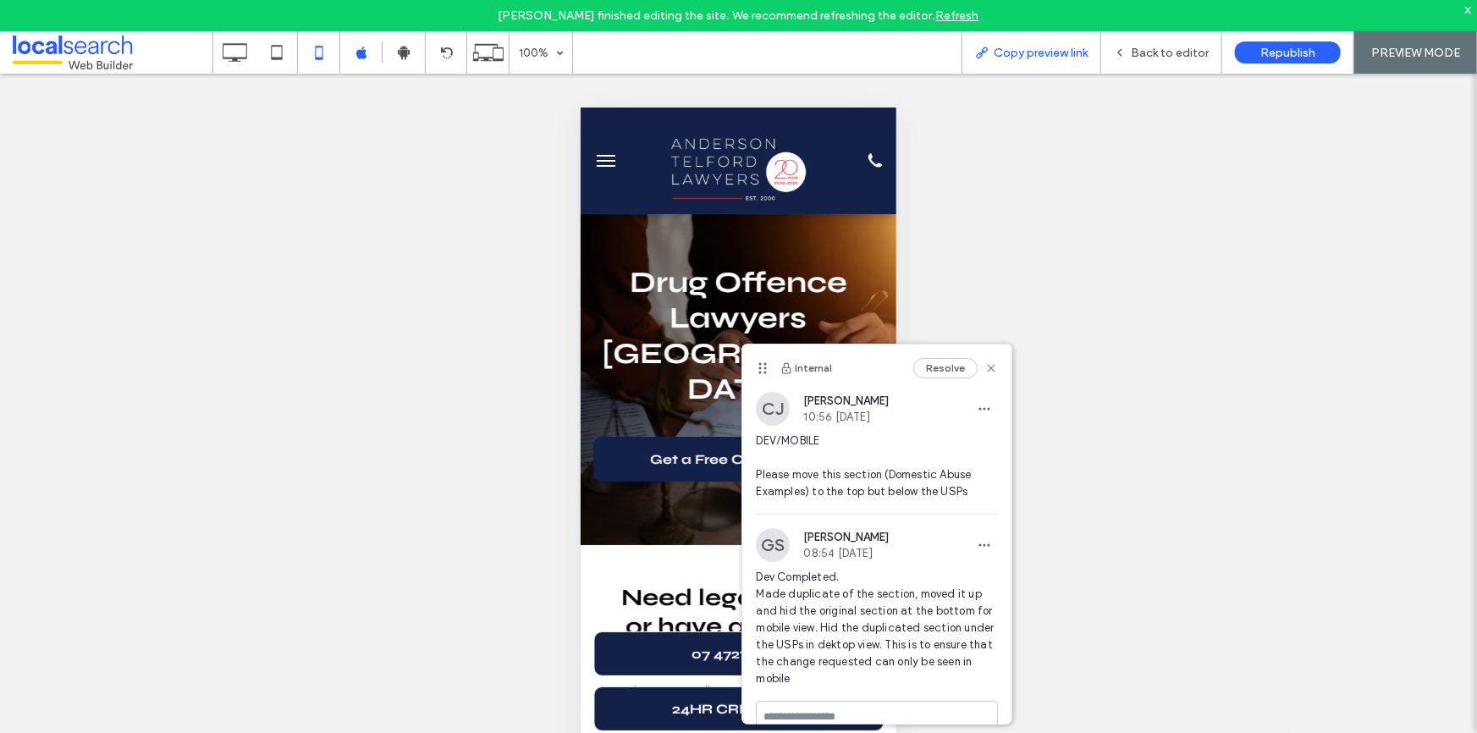
click at [1046, 49] on span "Copy preview link" at bounding box center [1041, 53] width 94 height 14
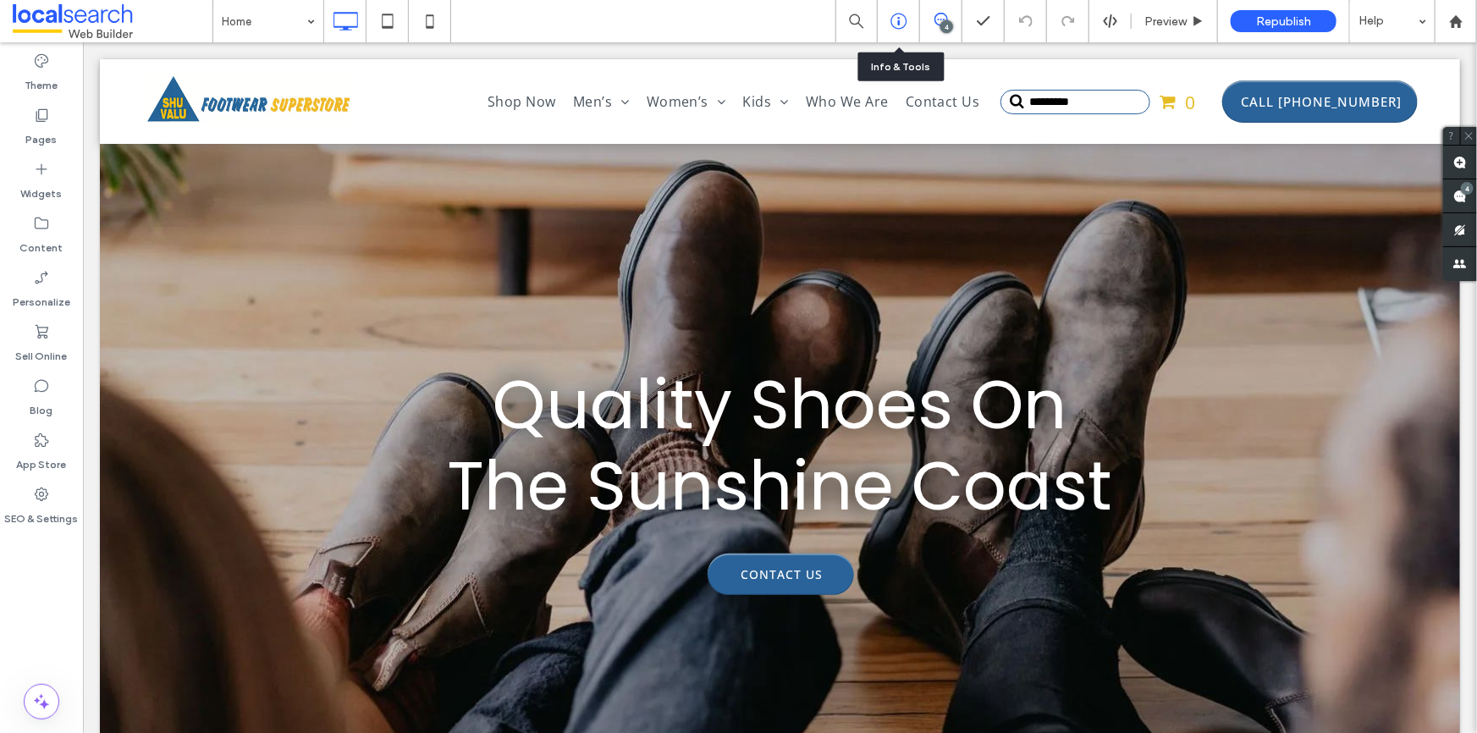
click at [919, 17] on div at bounding box center [898, 21] width 41 height 17
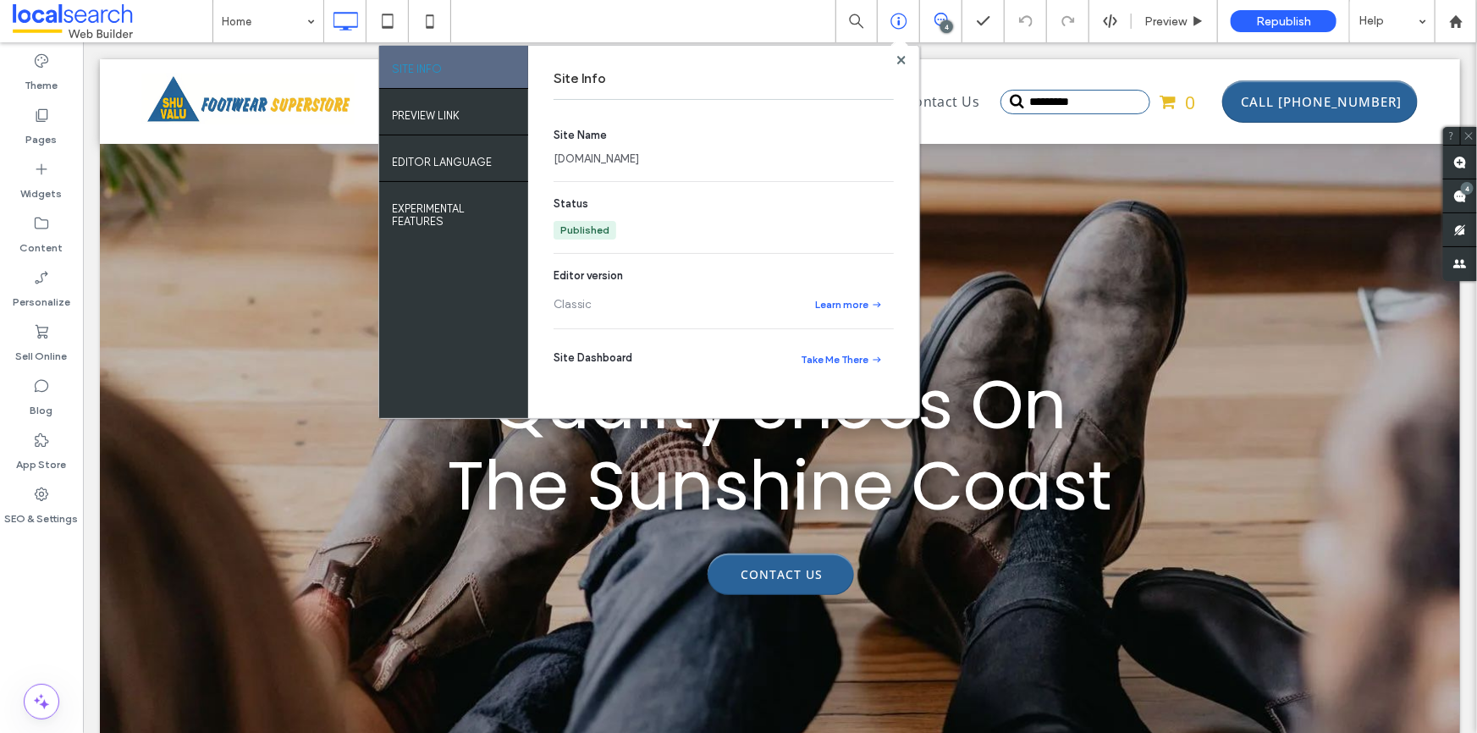
click at [932, 13] on span at bounding box center [940, 20] width 41 height 14
click at [946, 13] on icon at bounding box center [942, 20] width 14 height 14
click at [903, 57] on use at bounding box center [901, 59] width 8 height 8
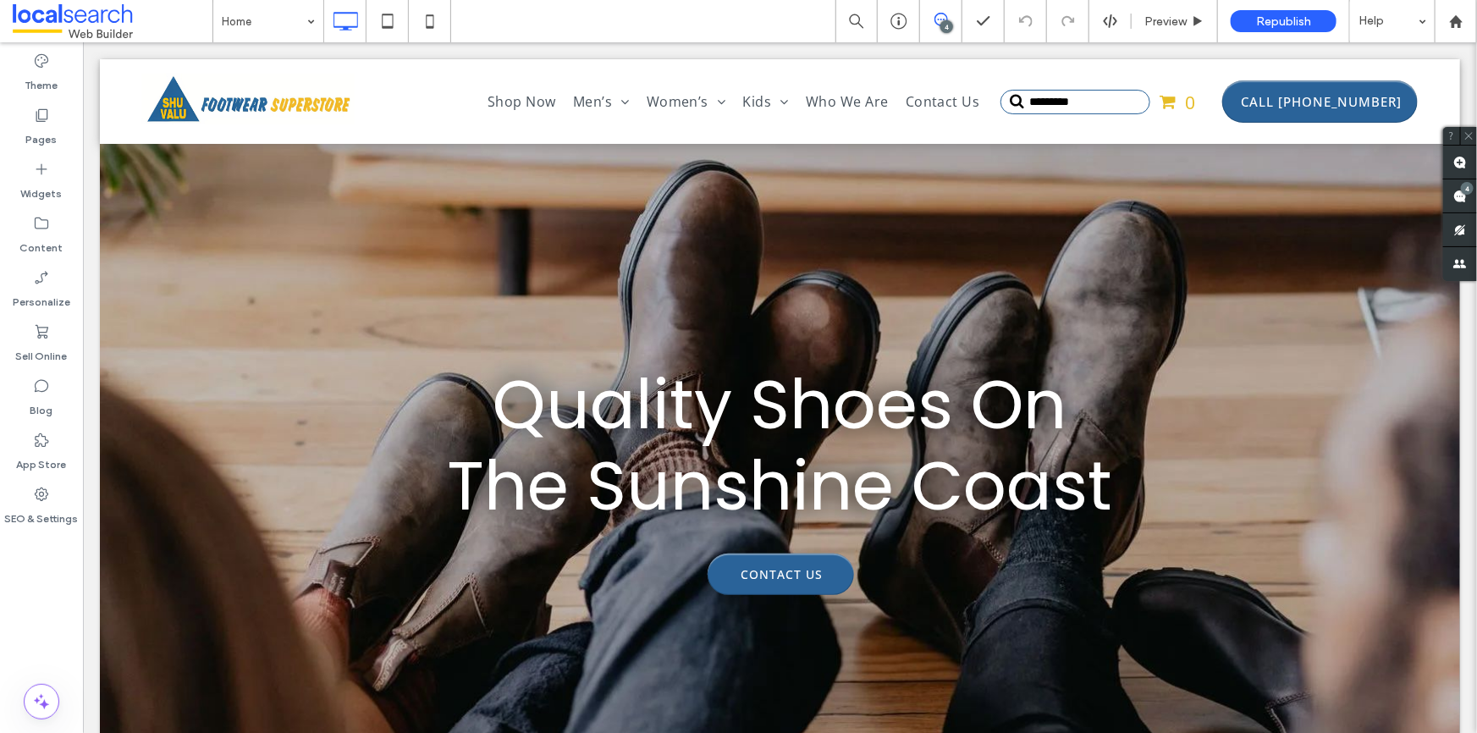
click at [942, 20] on icon at bounding box center [942, 20] width 14 height 14
click at [1461, 198] on use at bounding box center [1461, 197] width 14 height 14
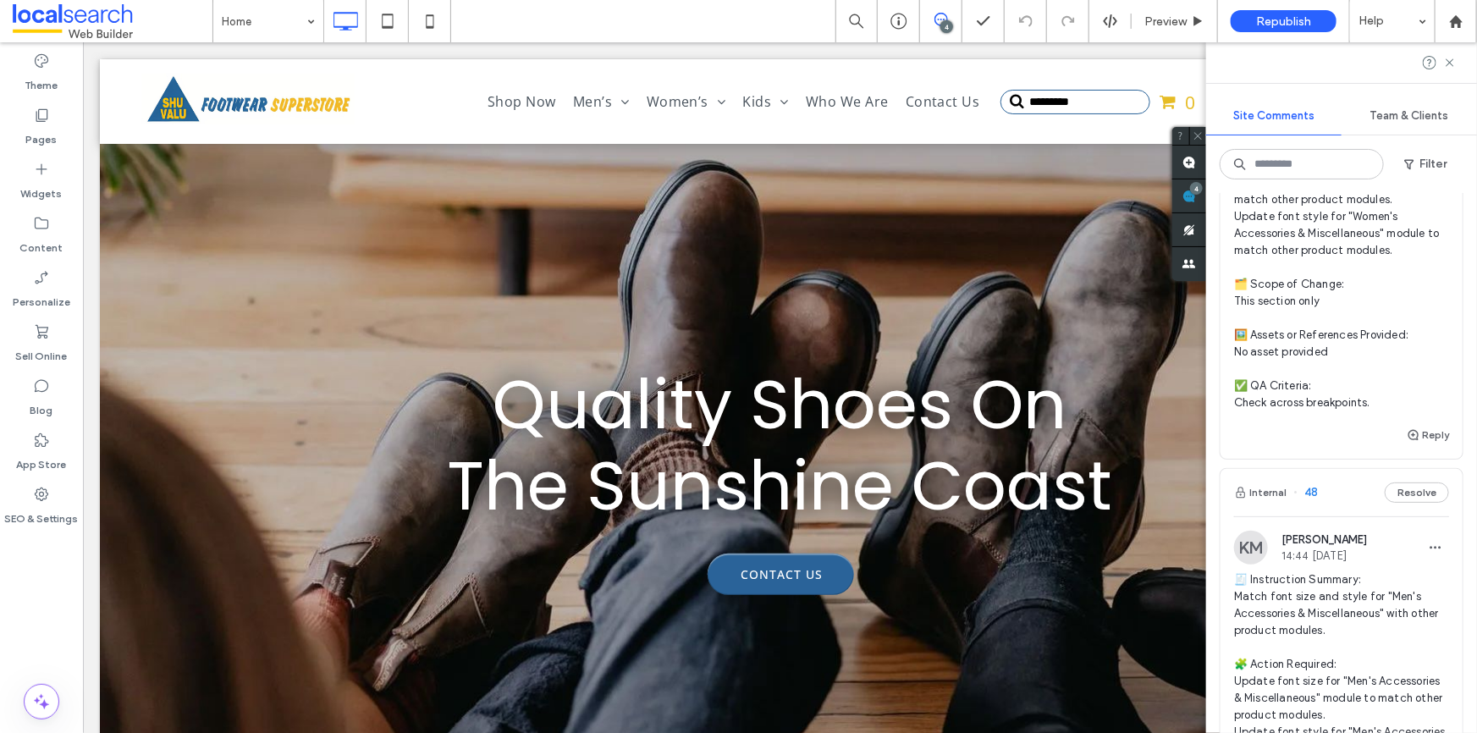
scroll to position [1385, 0]
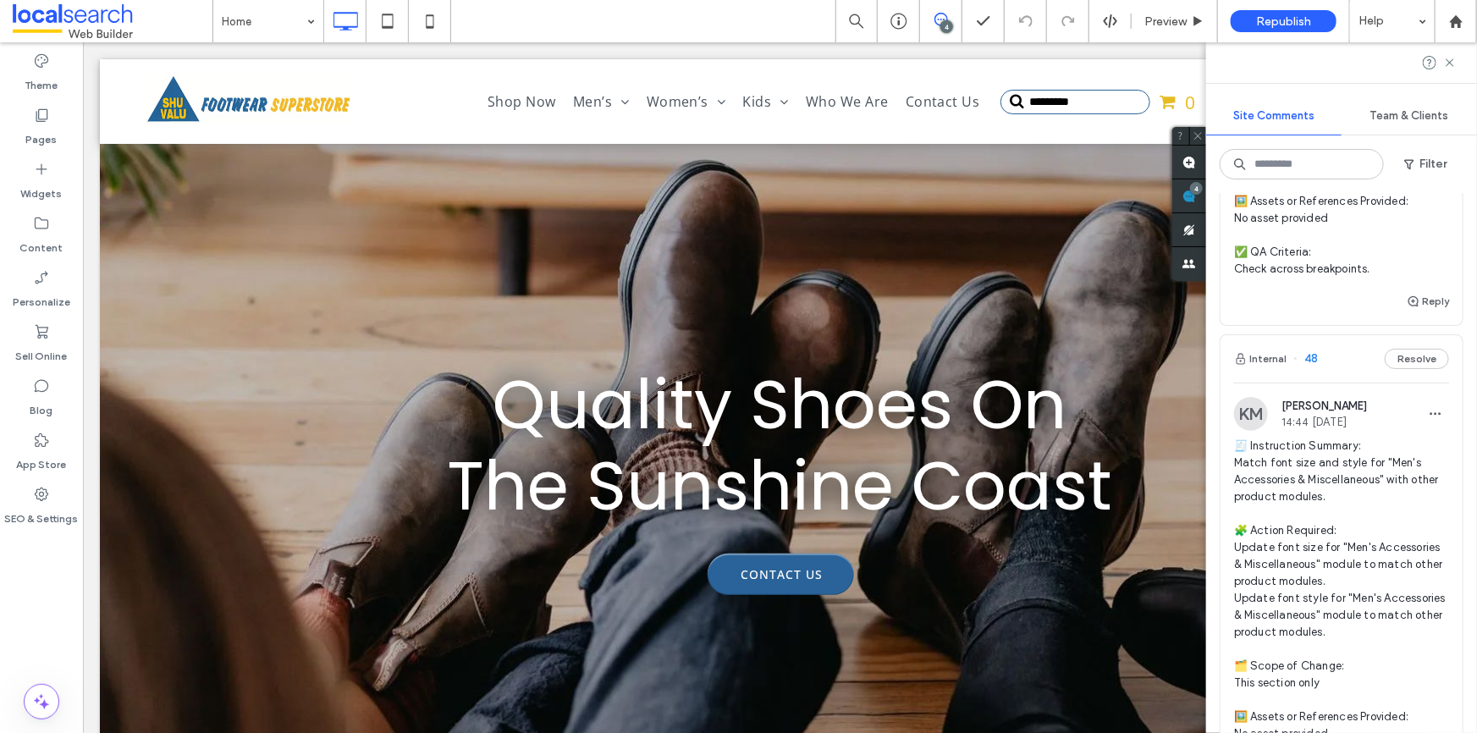
click at [1323, 492] on span "🧾 Instruction Summary: Match font size and style for "Men's Accessories & Misce…" at bounding box center [1341, 616] width 215 height 356
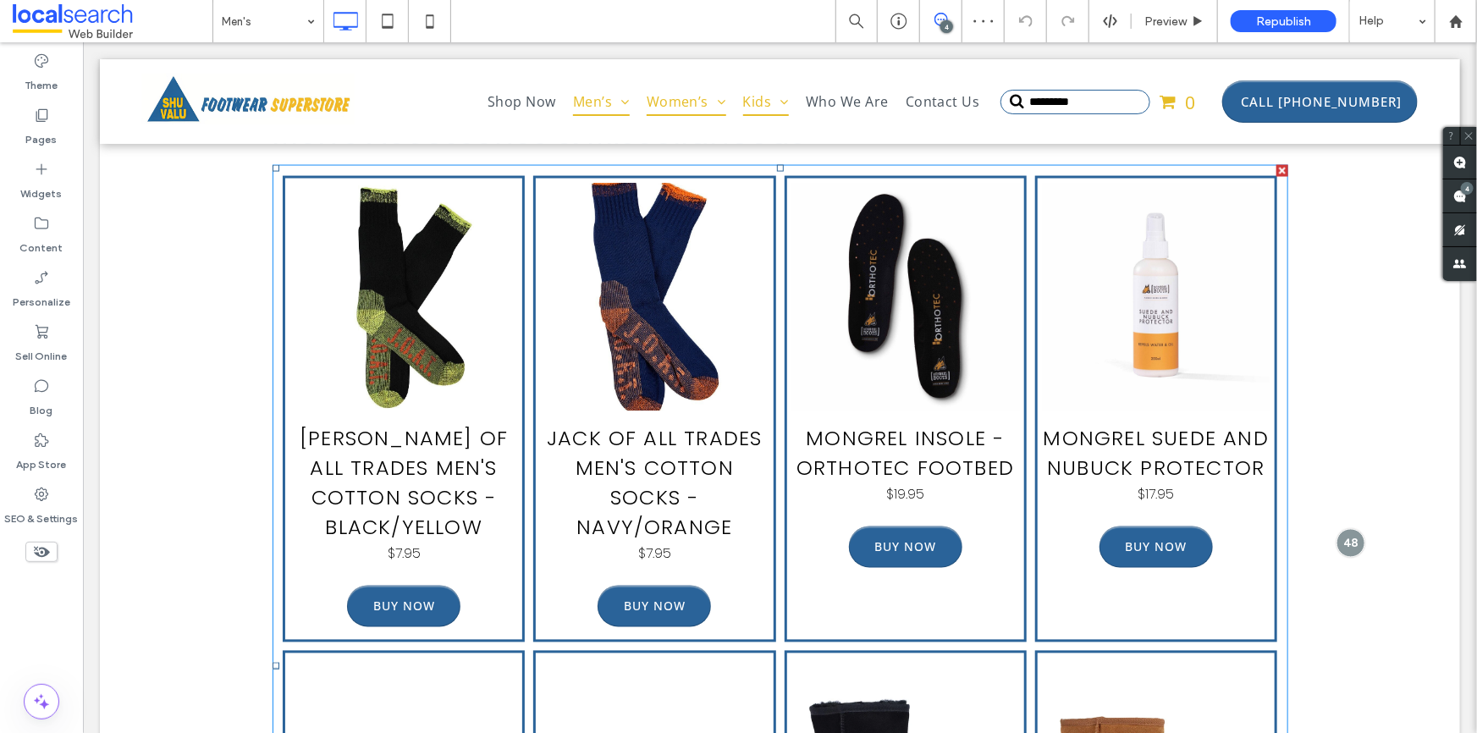
scroll to position [4693, 0]
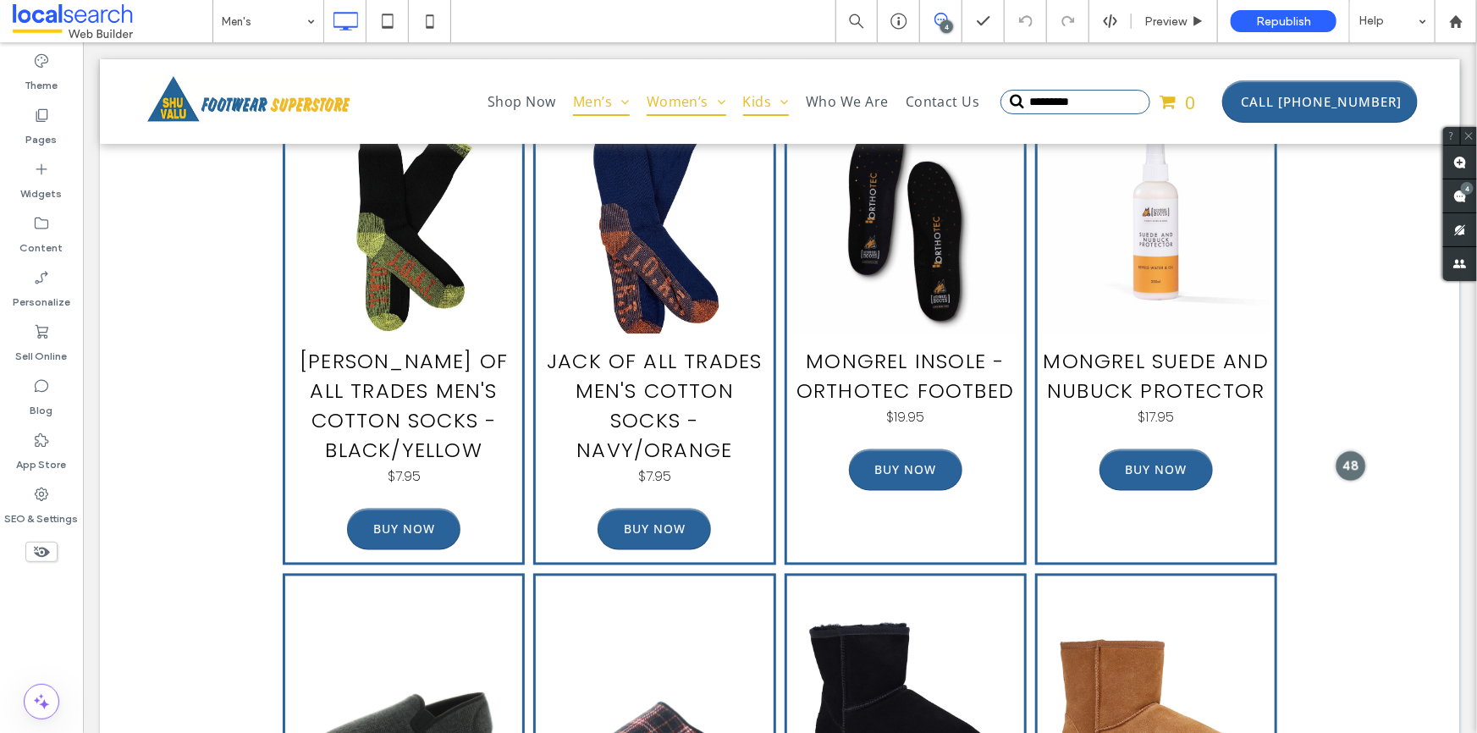
click at [1335, 450] on div at bounding box center [1350, 465] width 31 height 31
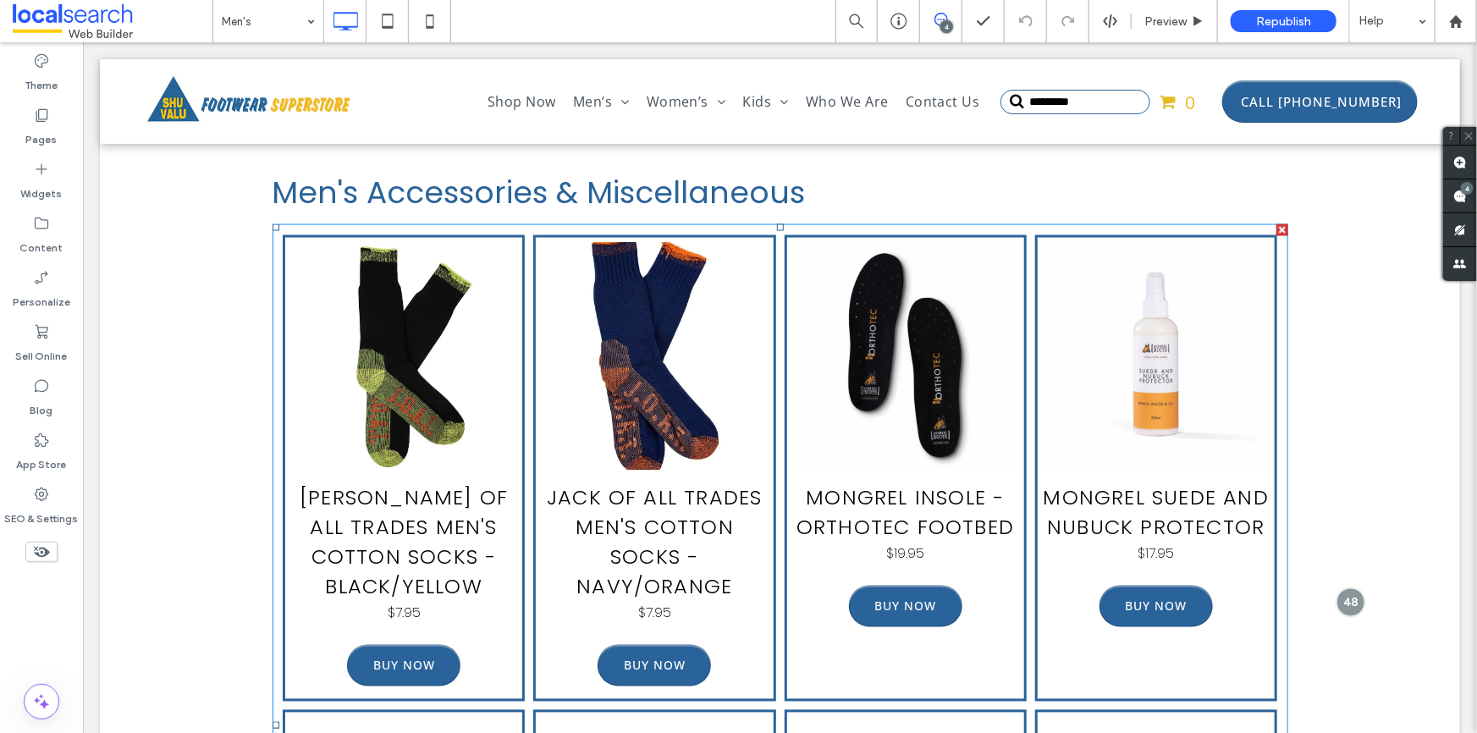
scroll to position [4539, 0]
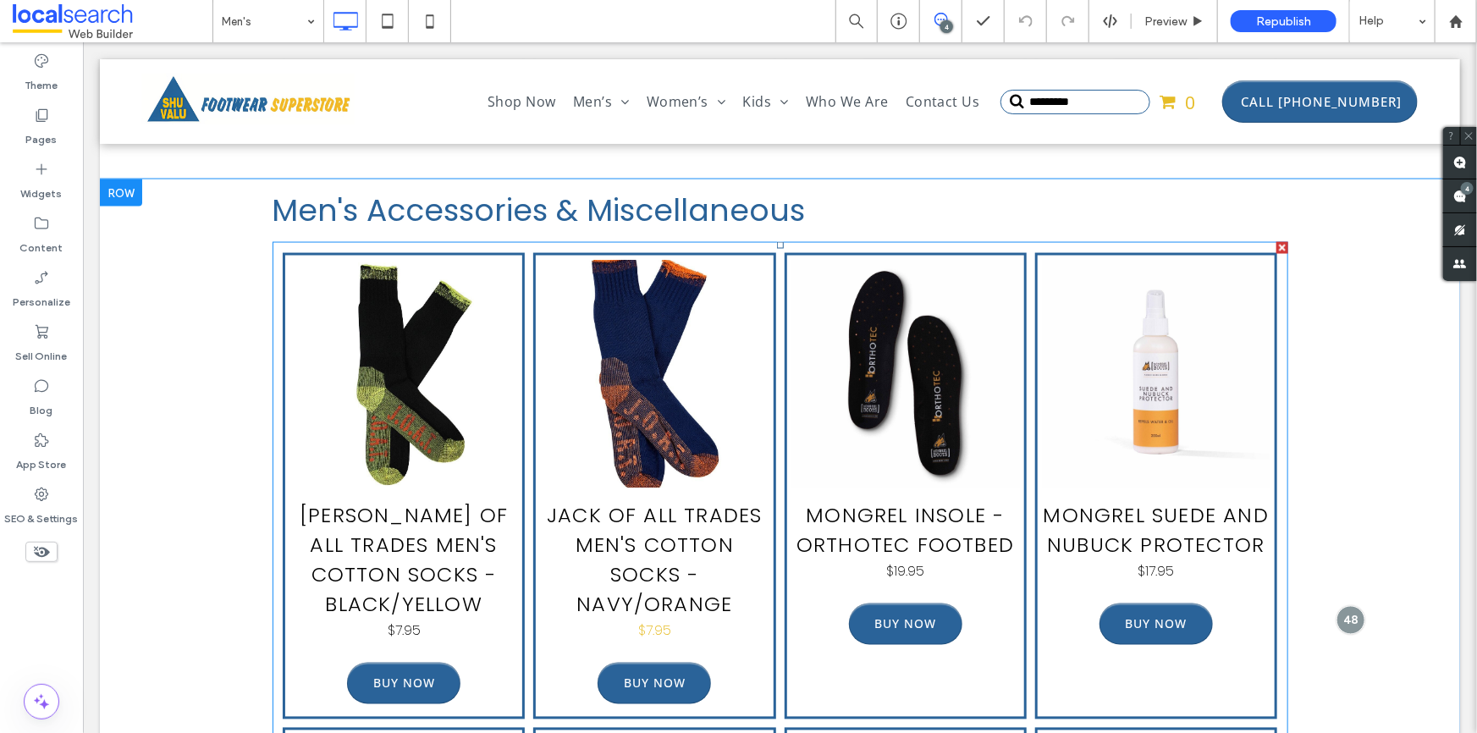
click at [668, 510] on h3 "Jack of All Trades Men's Cotton Socks - Navy/Orange" at bounding box center [653, 559] width 229 height 119
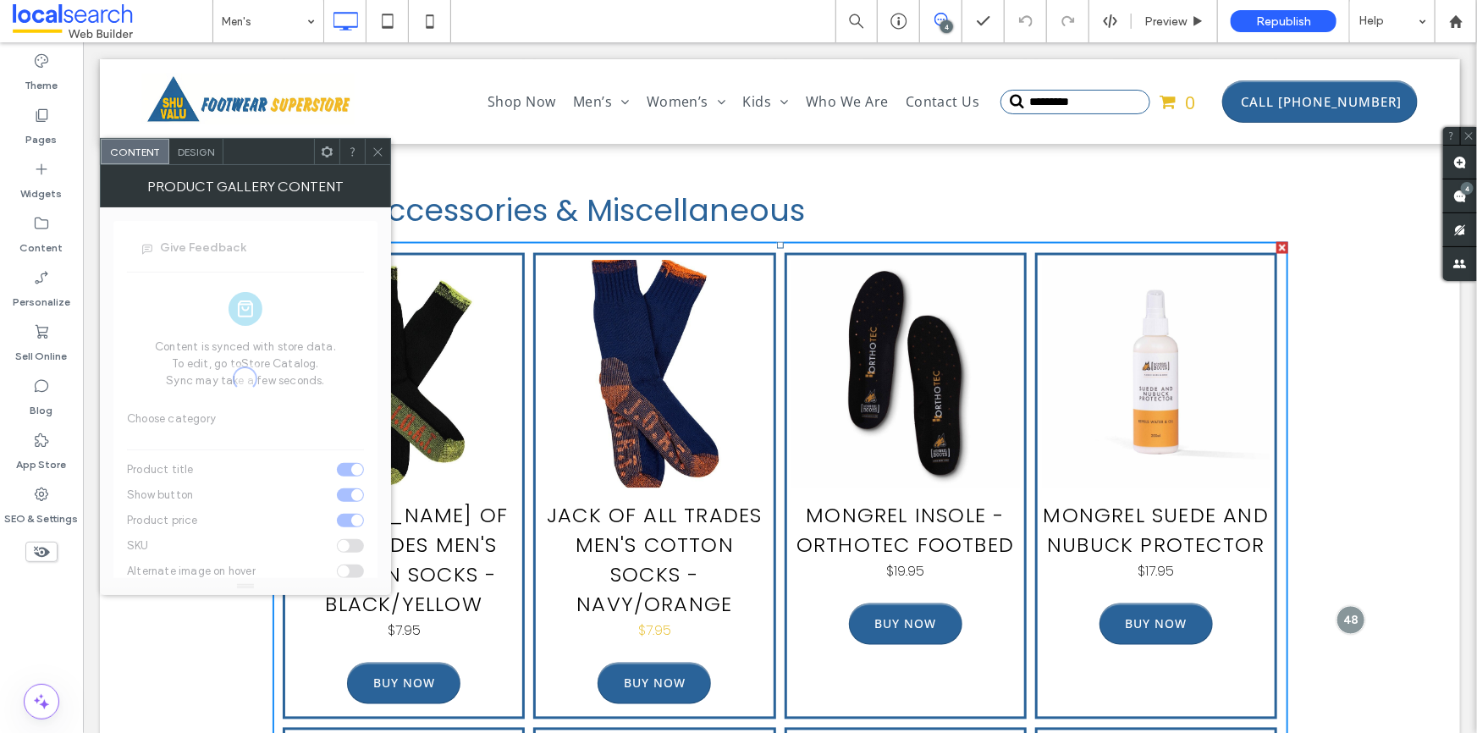
click at [668, 510] on h3 "Jack of All Trades Men's Cotton Socks - Navy/Orange" at bounding box center [653, 559] width 229 height 119
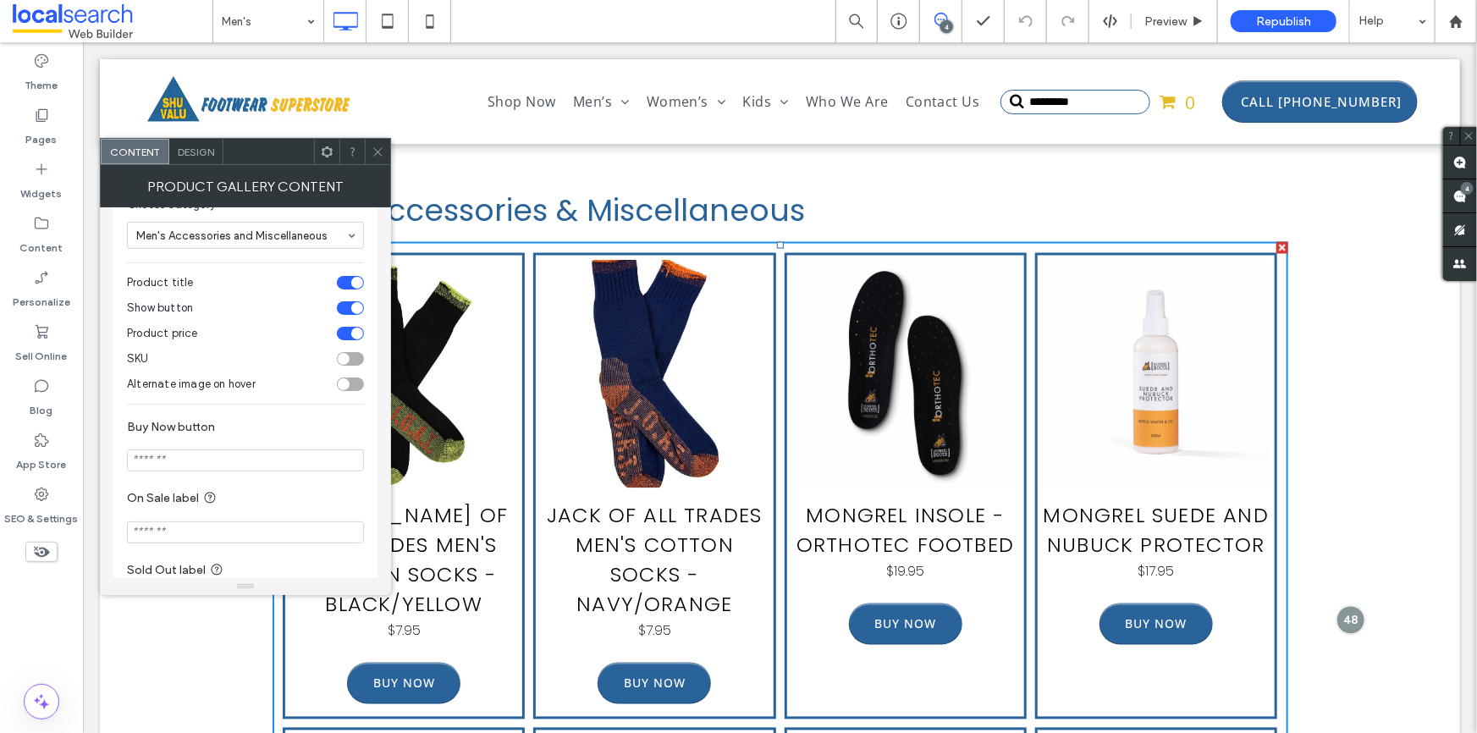
scroll to position [281, 0]
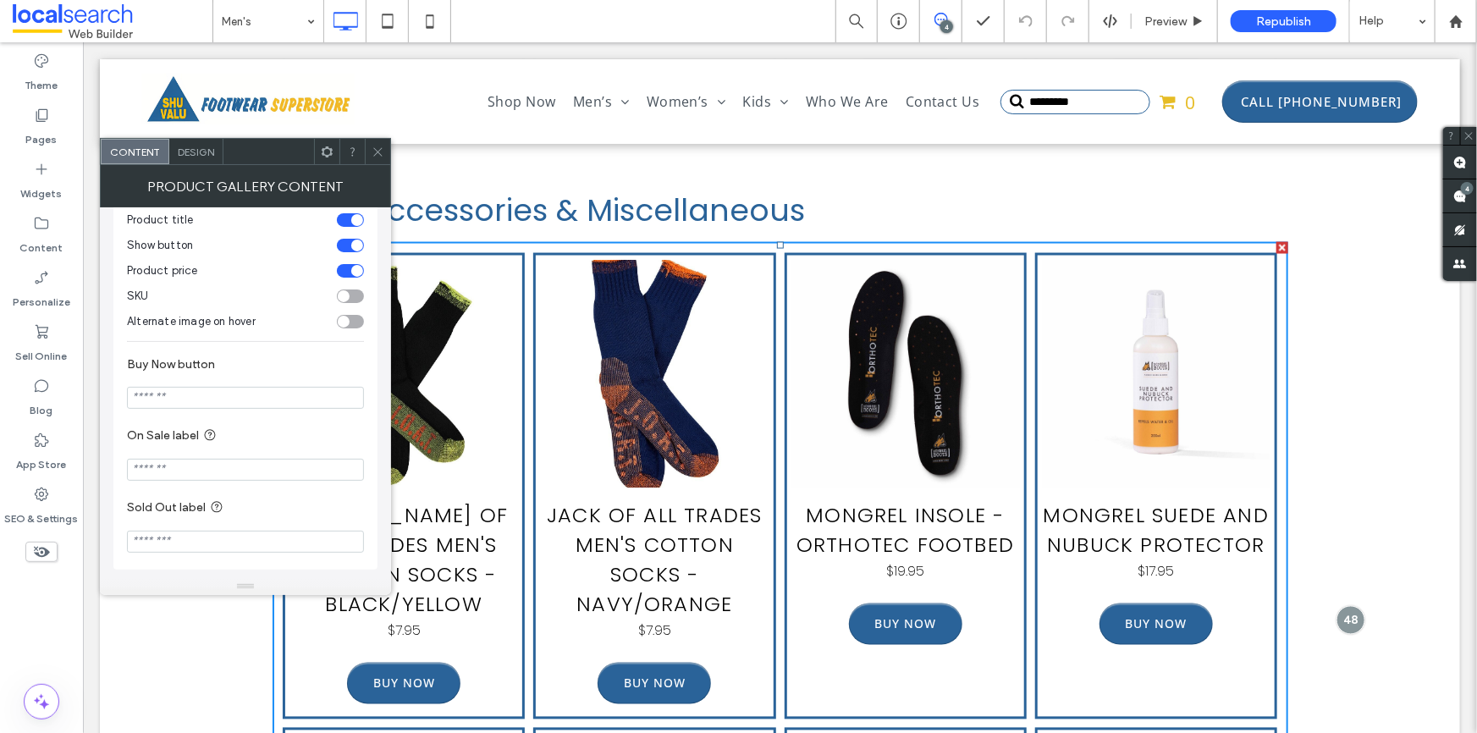
click at [206, 161] on div "Design" at bounding box center [196, 151] width 54 height 25
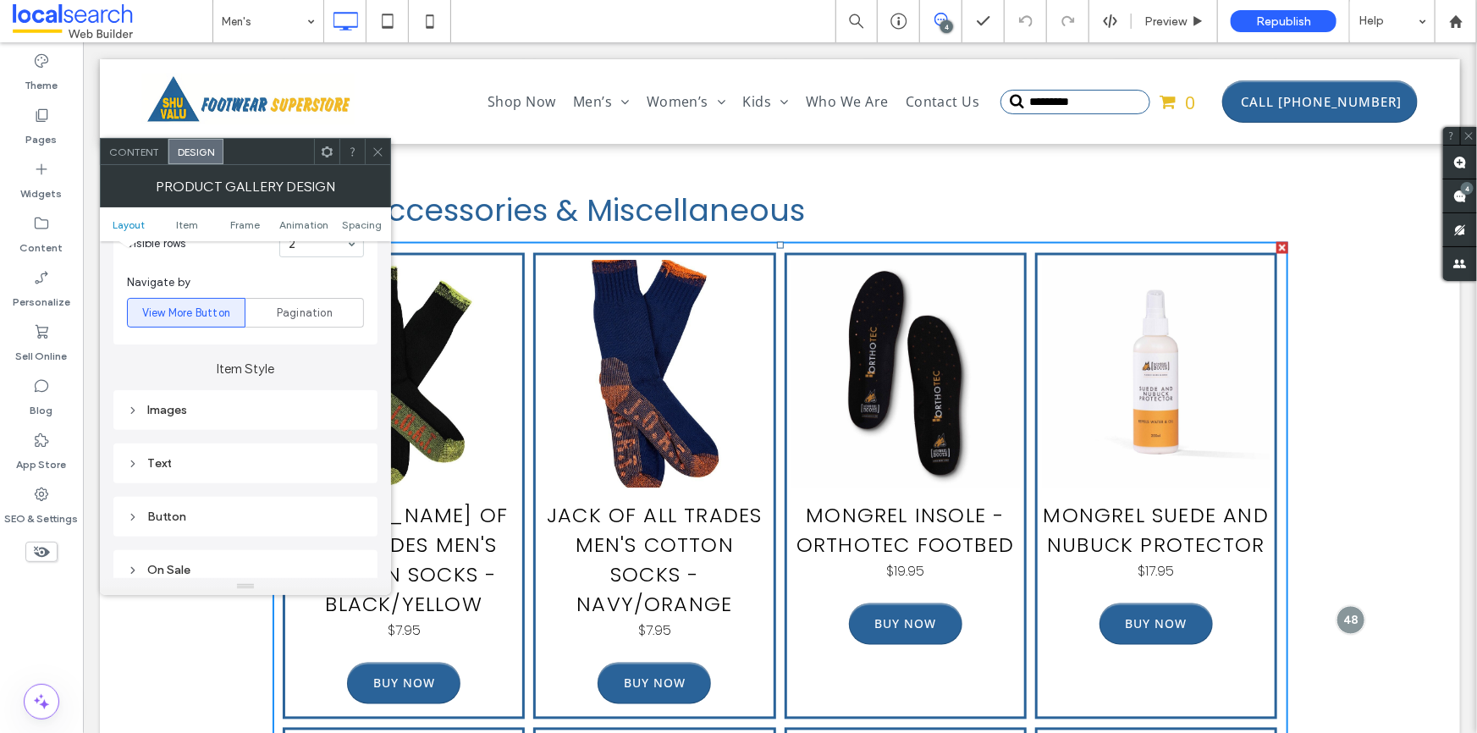
scroll to position [615, 0]
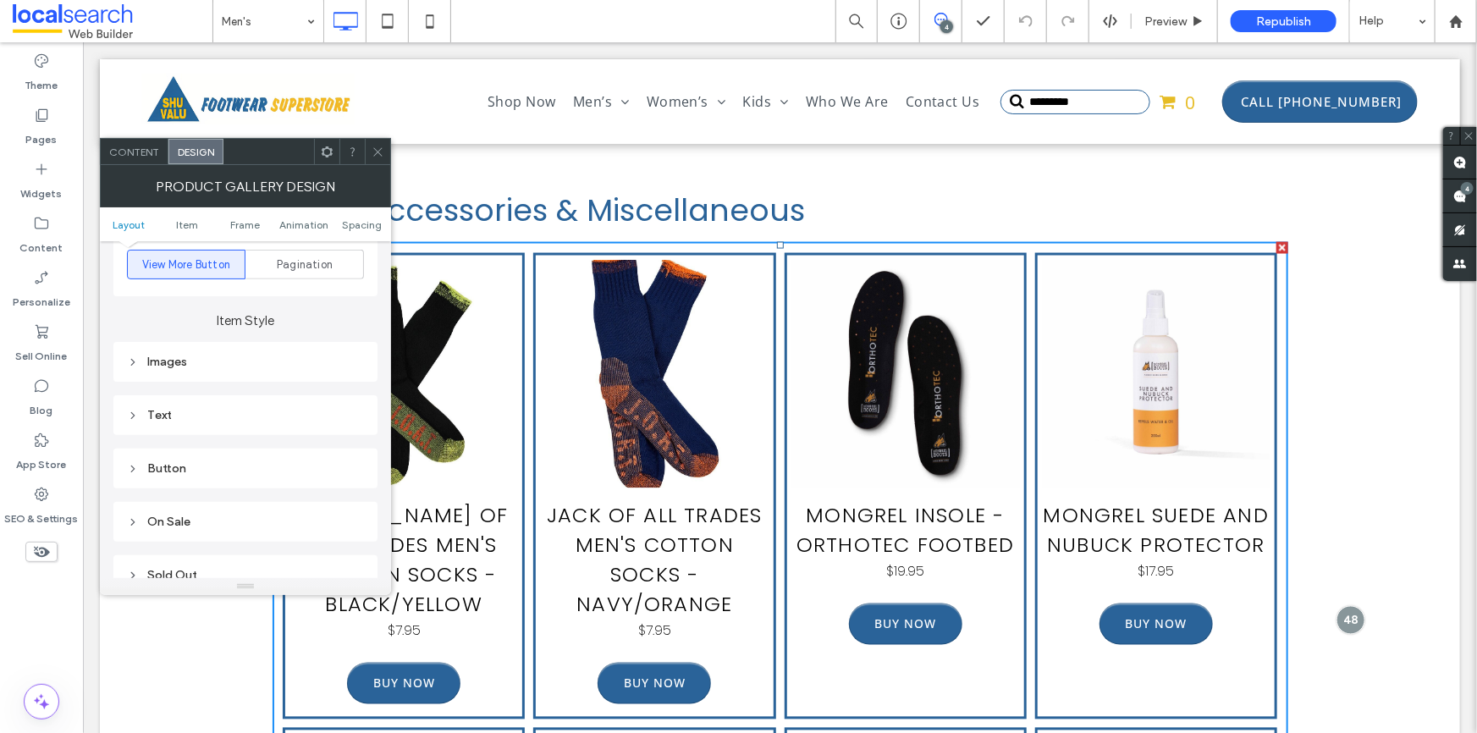
click at [255, 422] on div "Text" at bounding box center [245, 415] width 237 height 14
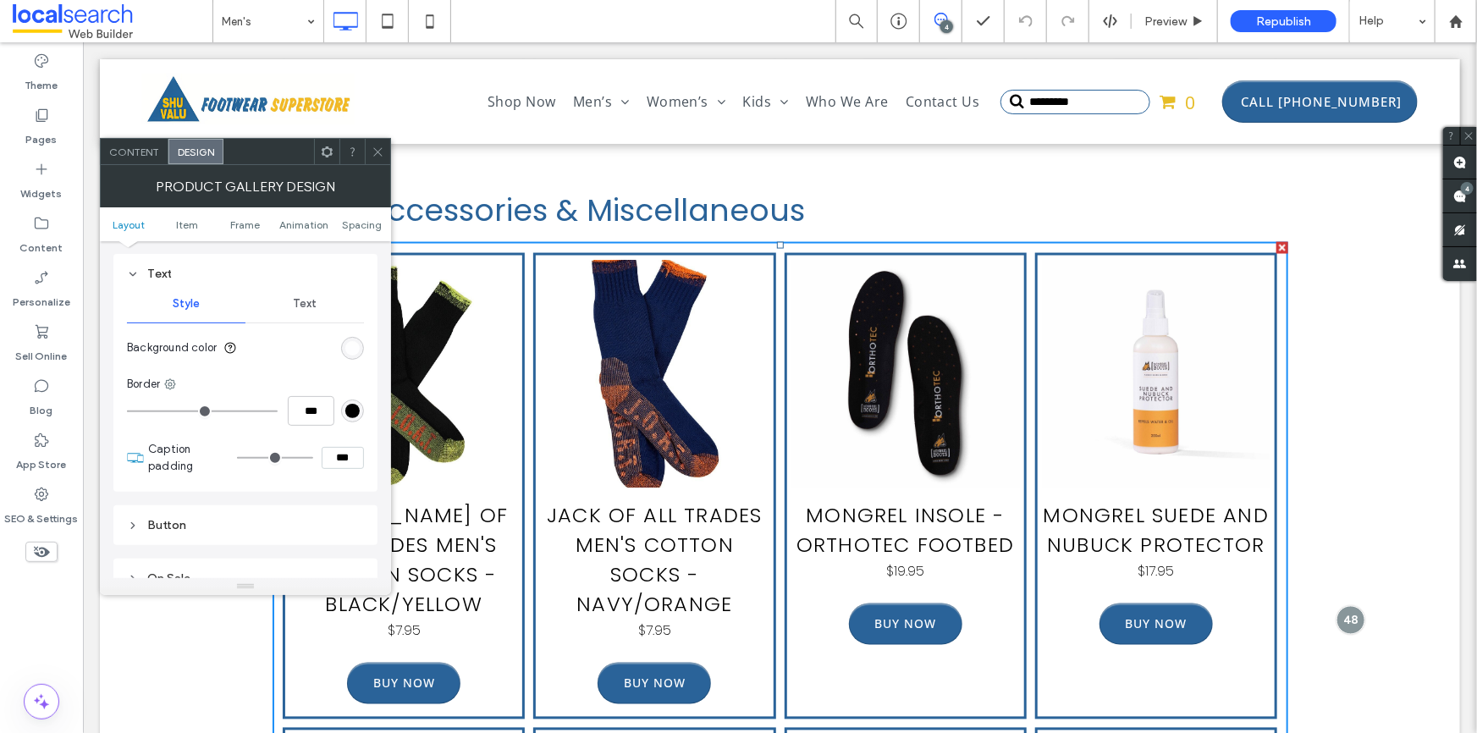
scroll to position [770, 0]
click at [310, 291] on span "Text" at bounding box center [305, 291] width 24 height 14
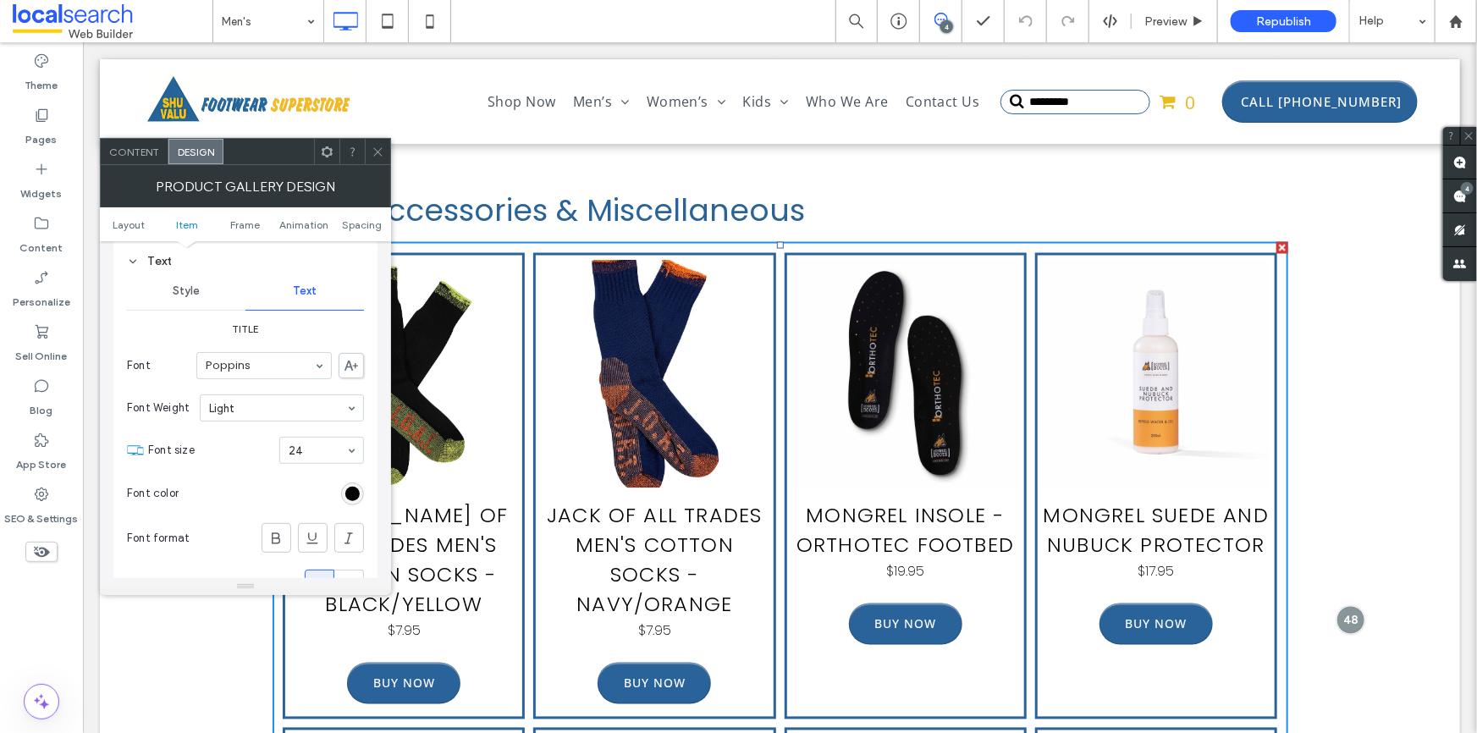
click at [158, 288] on div "Style" at bounding box center [186, 291] width 119 height 37
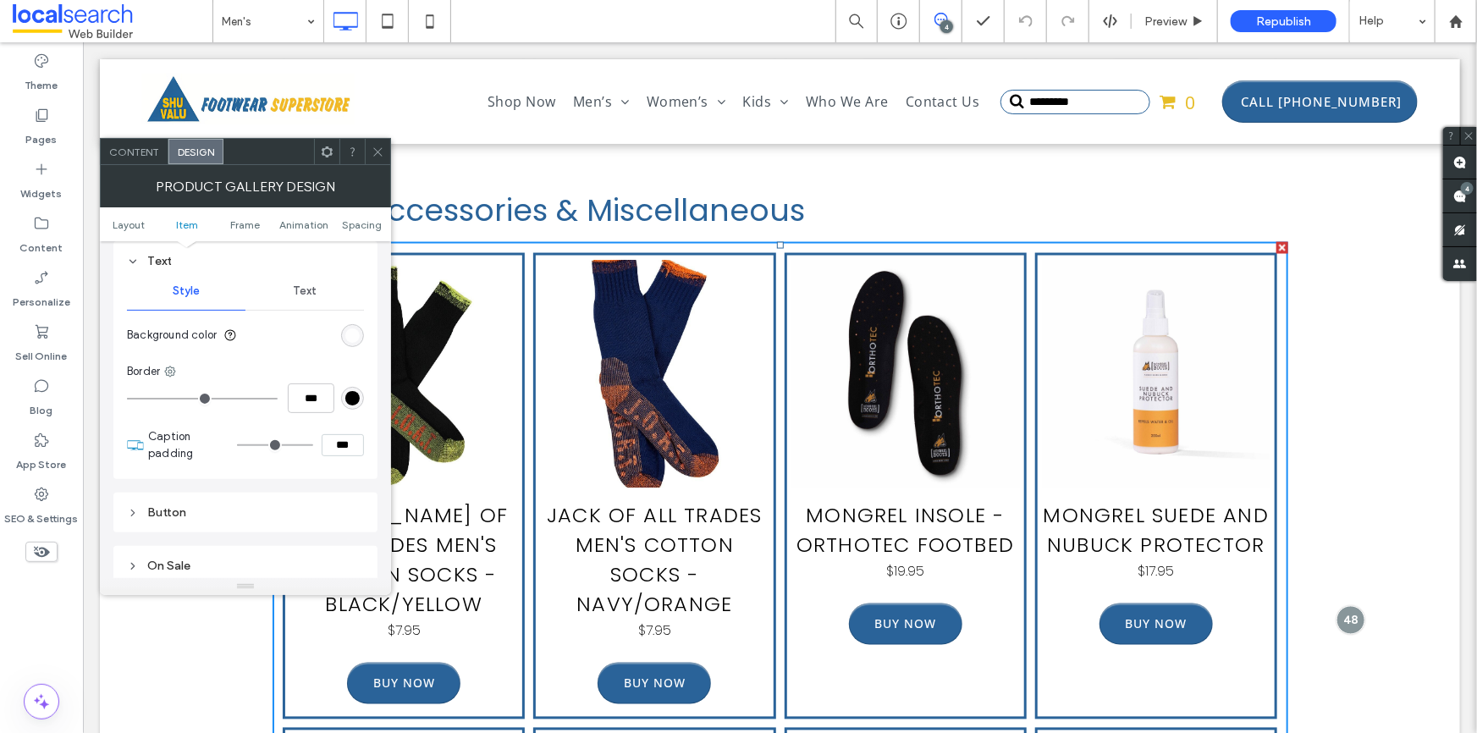
click at [285, 293] on div "Text" at bounding box center [305, 291] width 119 height 37
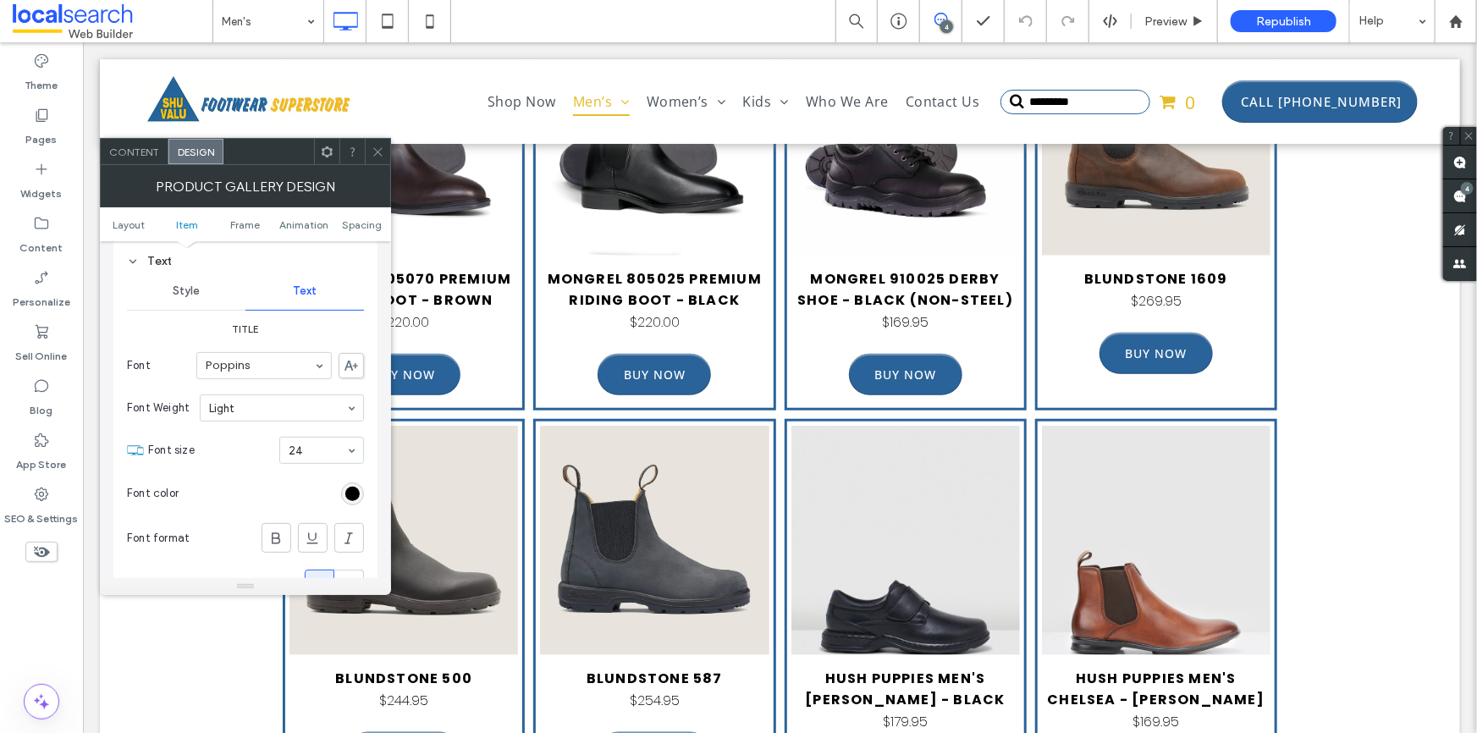
scroll to position [3769, 0]
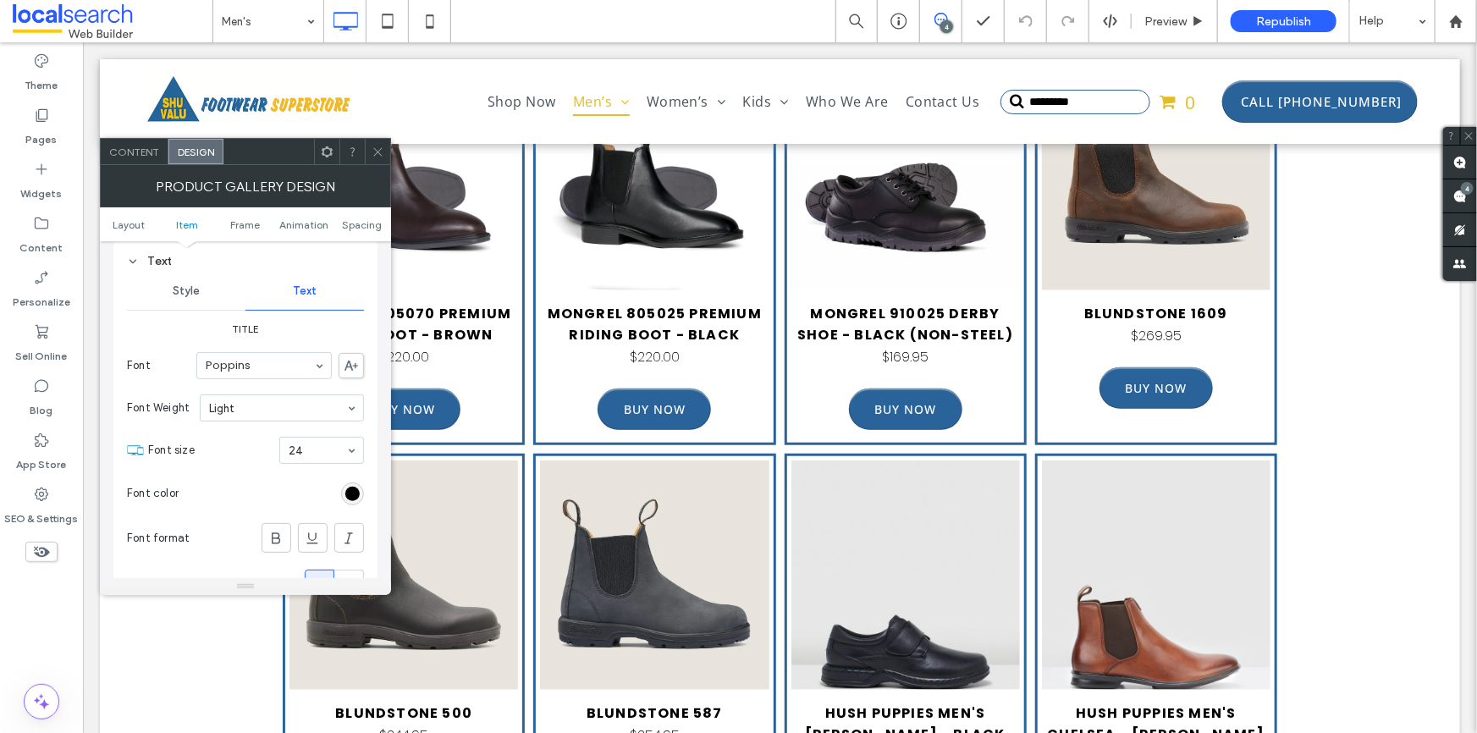
click at [588, 453] on li "Blundstone 587 SKU 587RBL $254.95 Buy Now" at bounding box center [654, 648] width 242 height 390
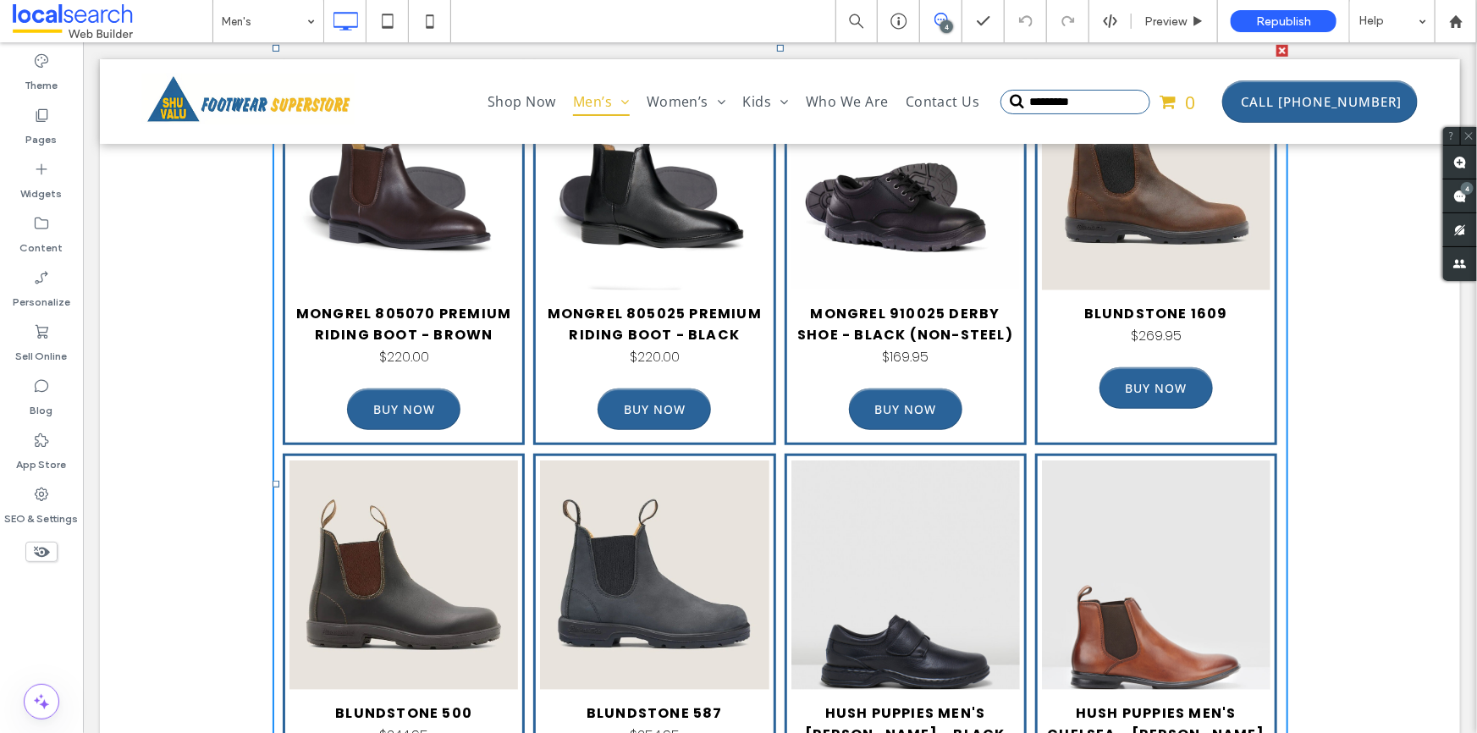
click at [588, 453] on li "Blundstone 587 SKU 587RBL $254.95 Buy Now" at bounding box center [654, 648] width 242 height 390
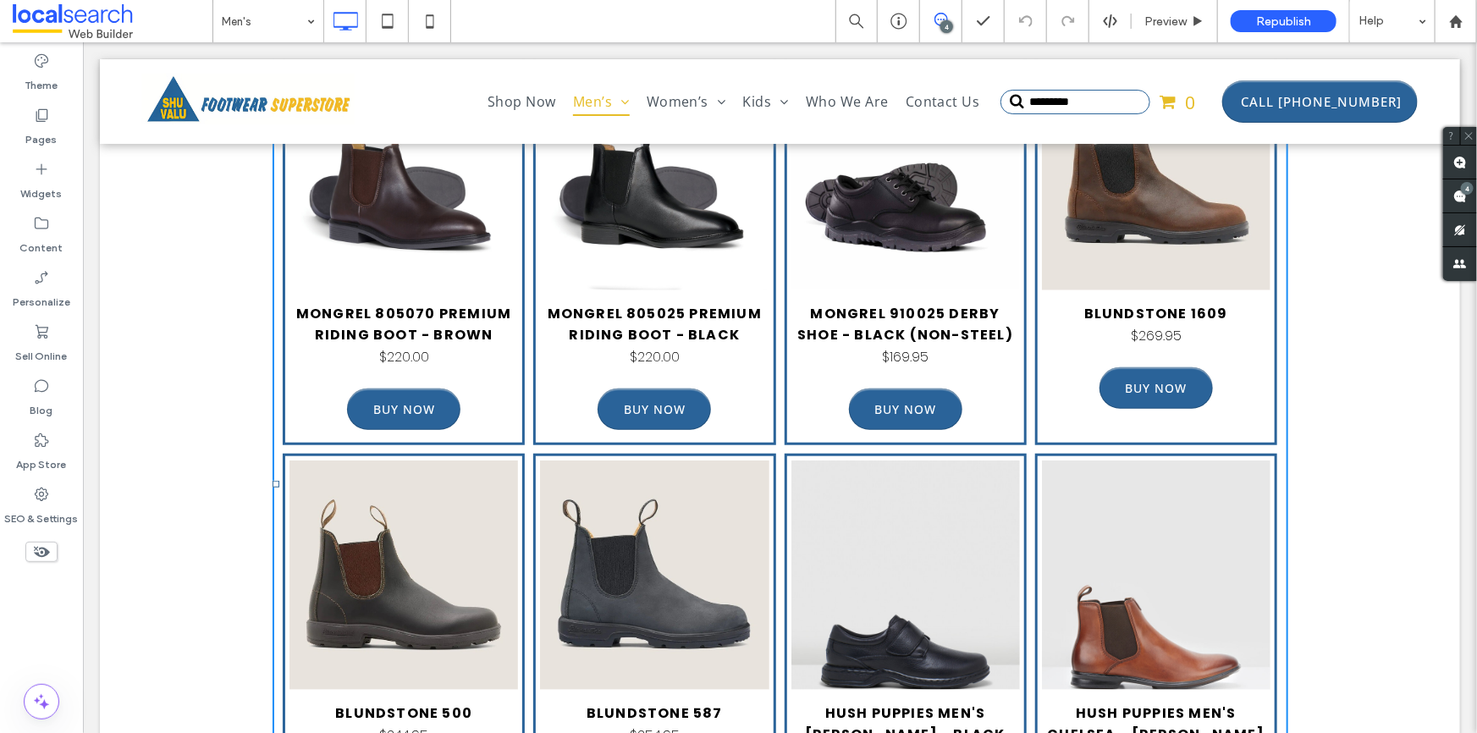
click at [588, 453] on li "Blundstone 587 SKU 587RBL $254.95 Buy Now" at bounding box center [654, 648] width 242 height 390
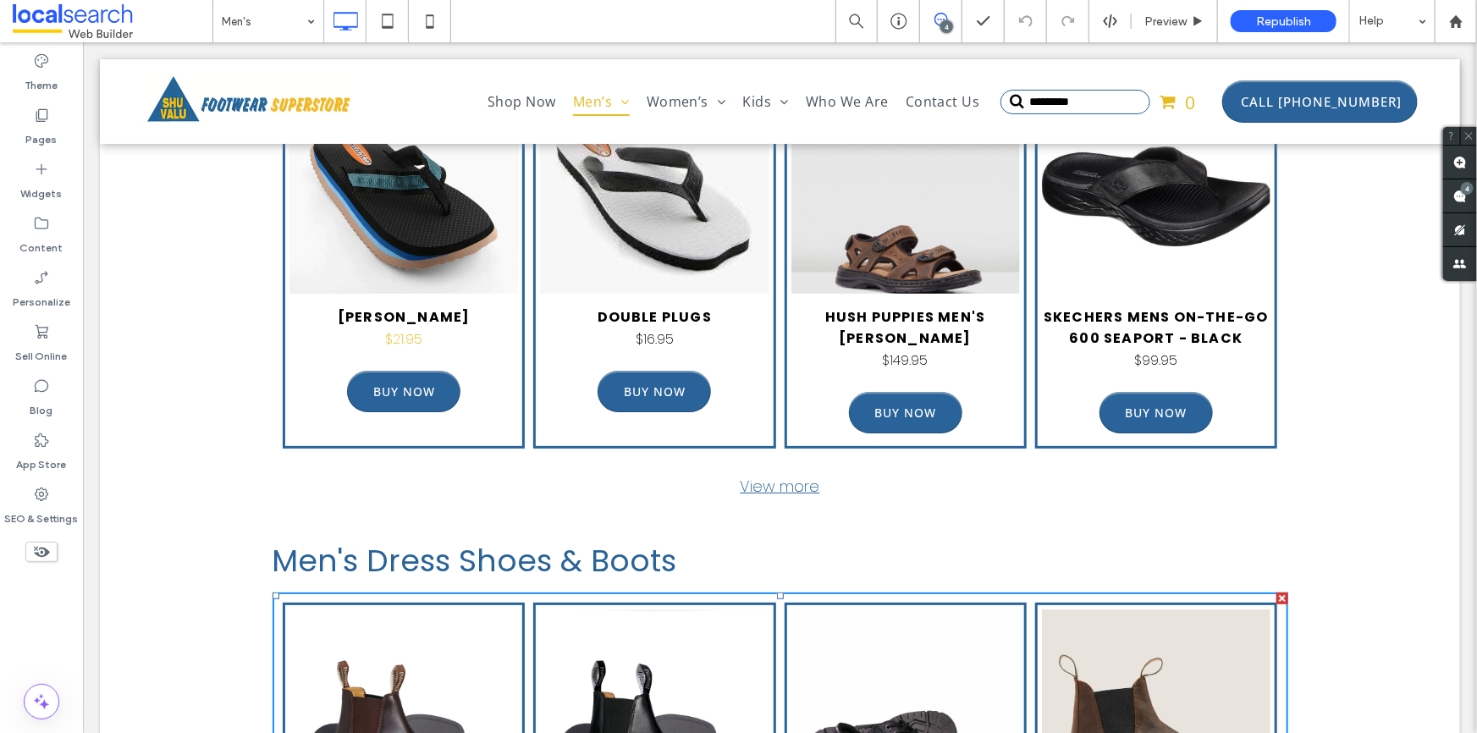
scroll to position [3404, 0]
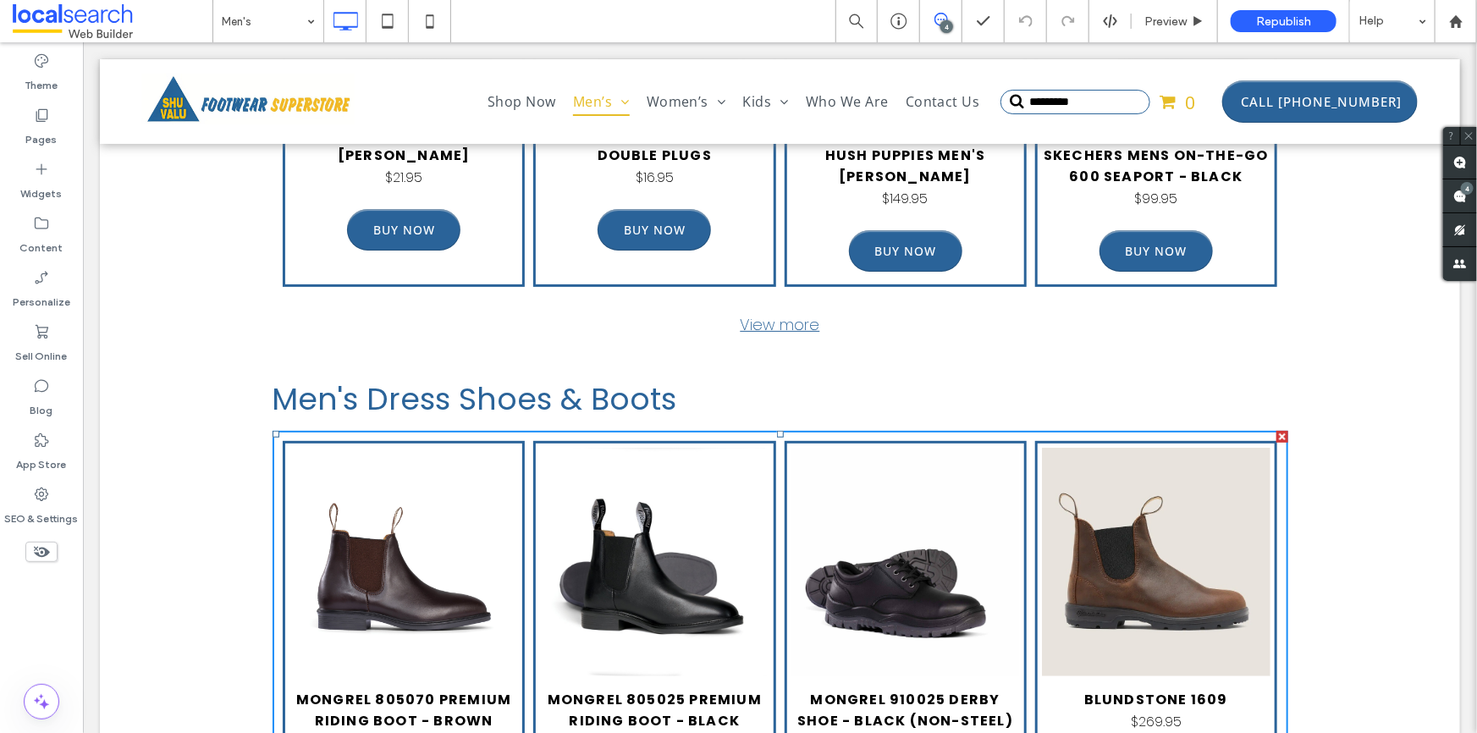
click at [439, 464] on link at bounding box center [403, 561] width 229 height 229
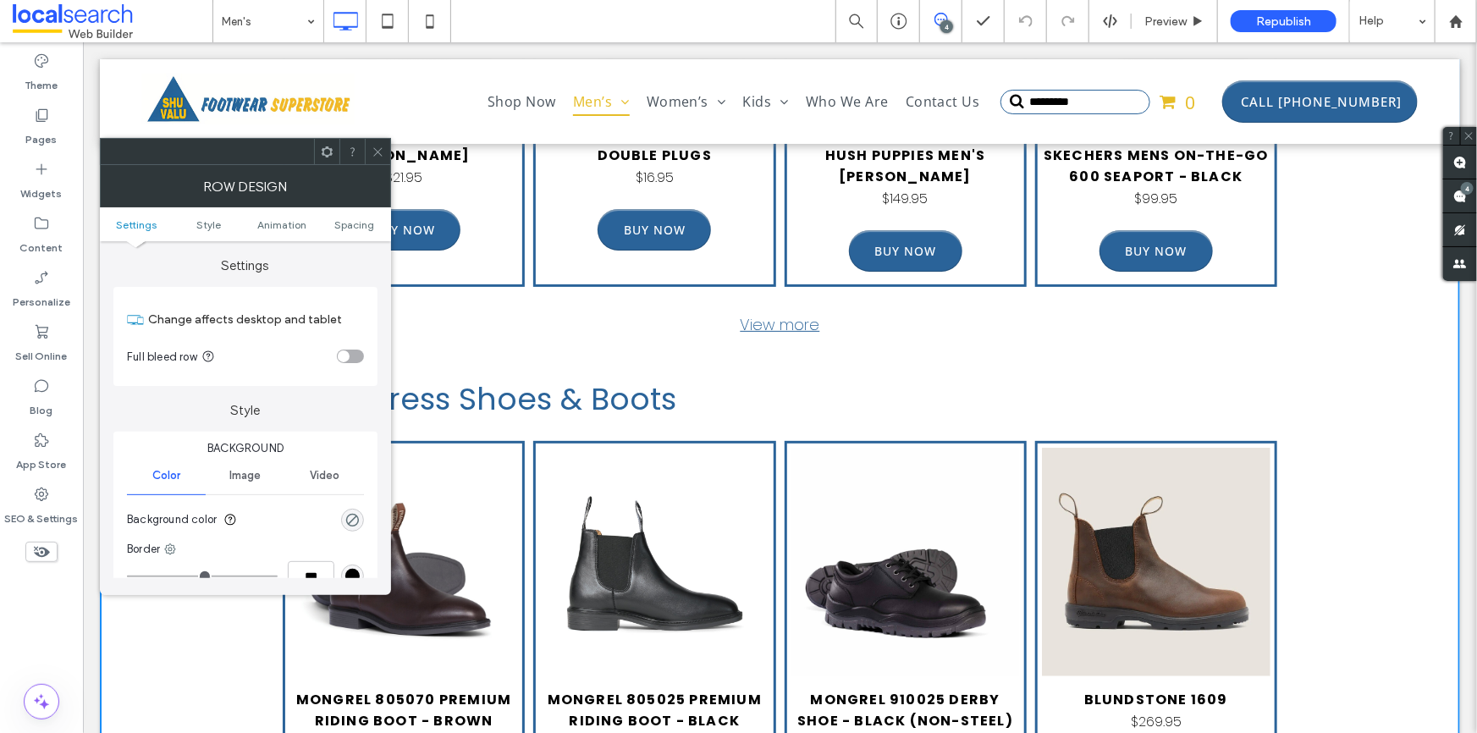
click at [549, 508] on link at bounding box center [653, 561] width 229 height 229
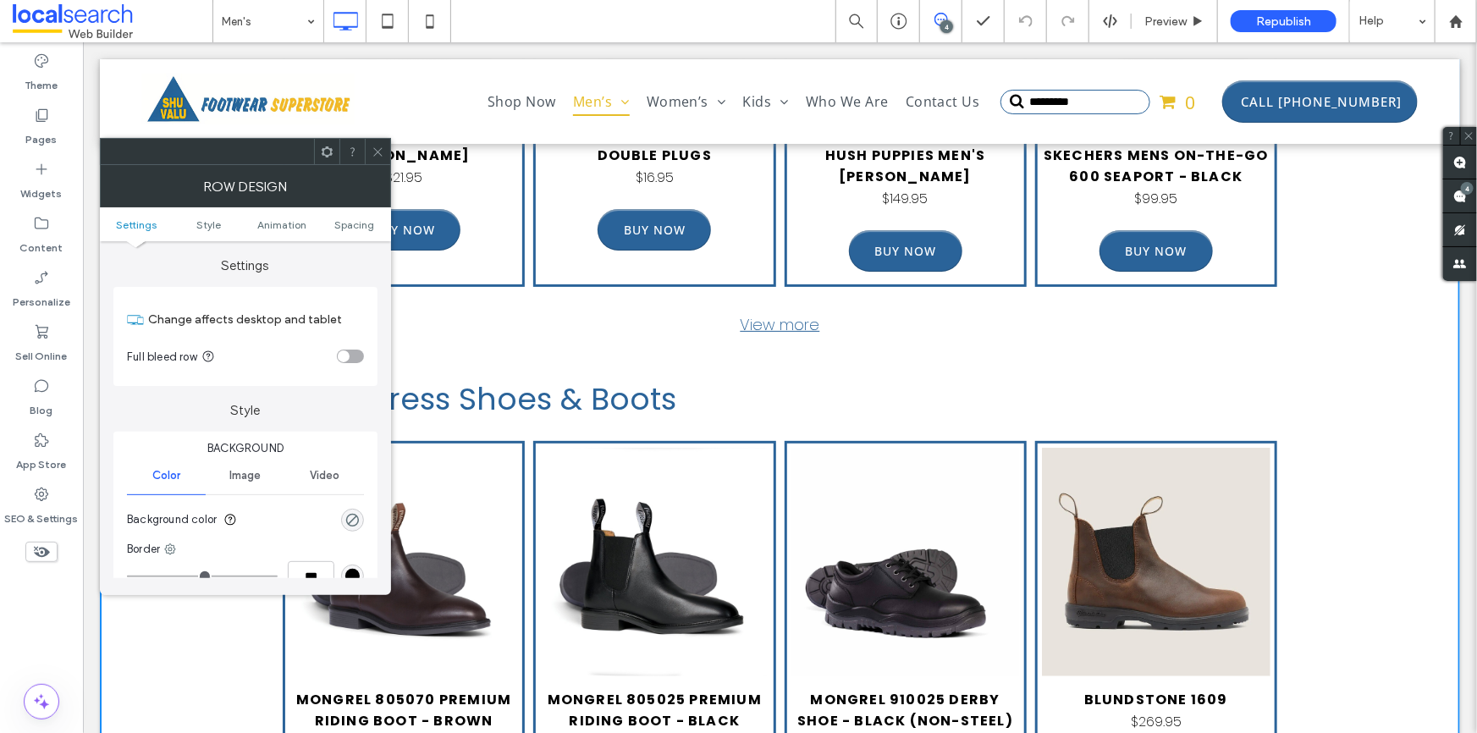
click at [374, 152] on icon at bounding box center [378, 152] width 13 height 13
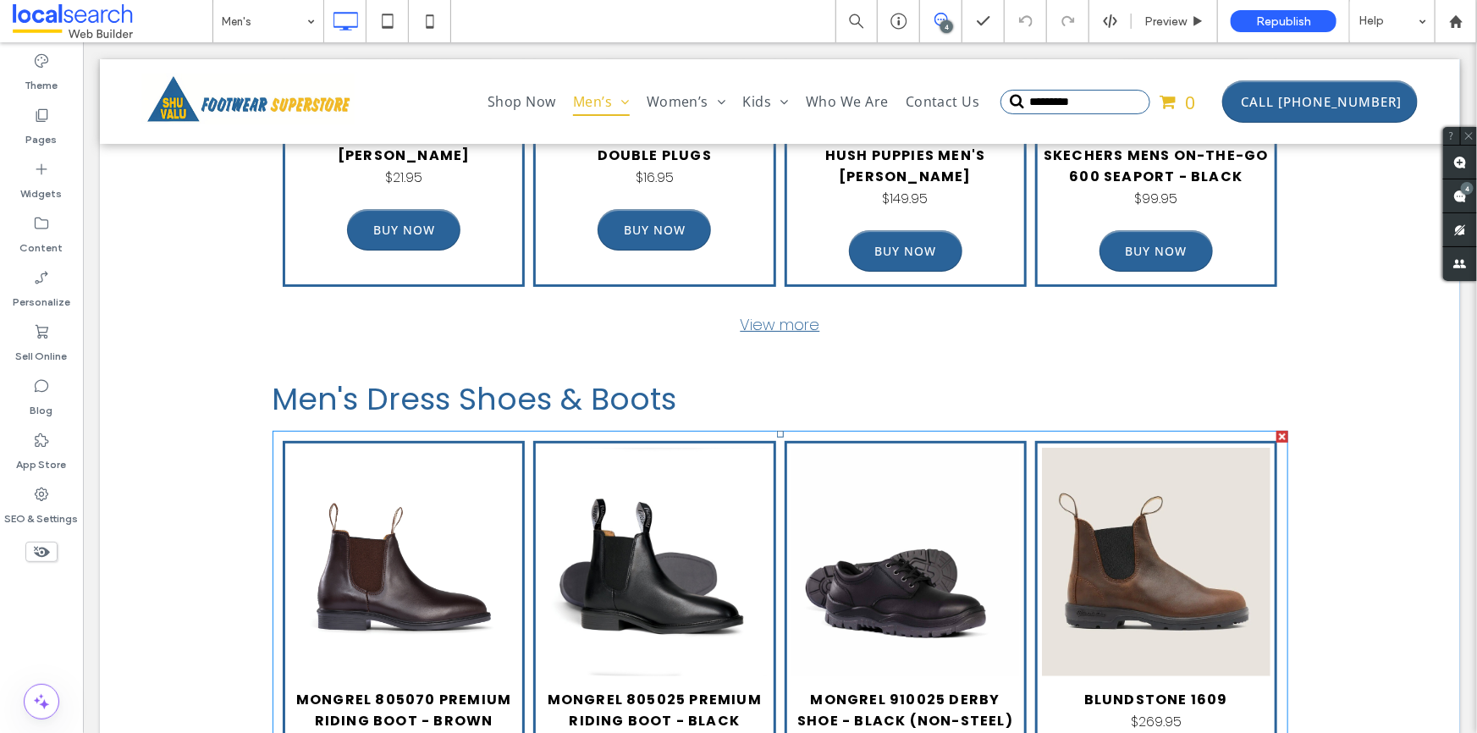
click at [438, 447] on link at bounding box center [403, 561] width 229 height 229
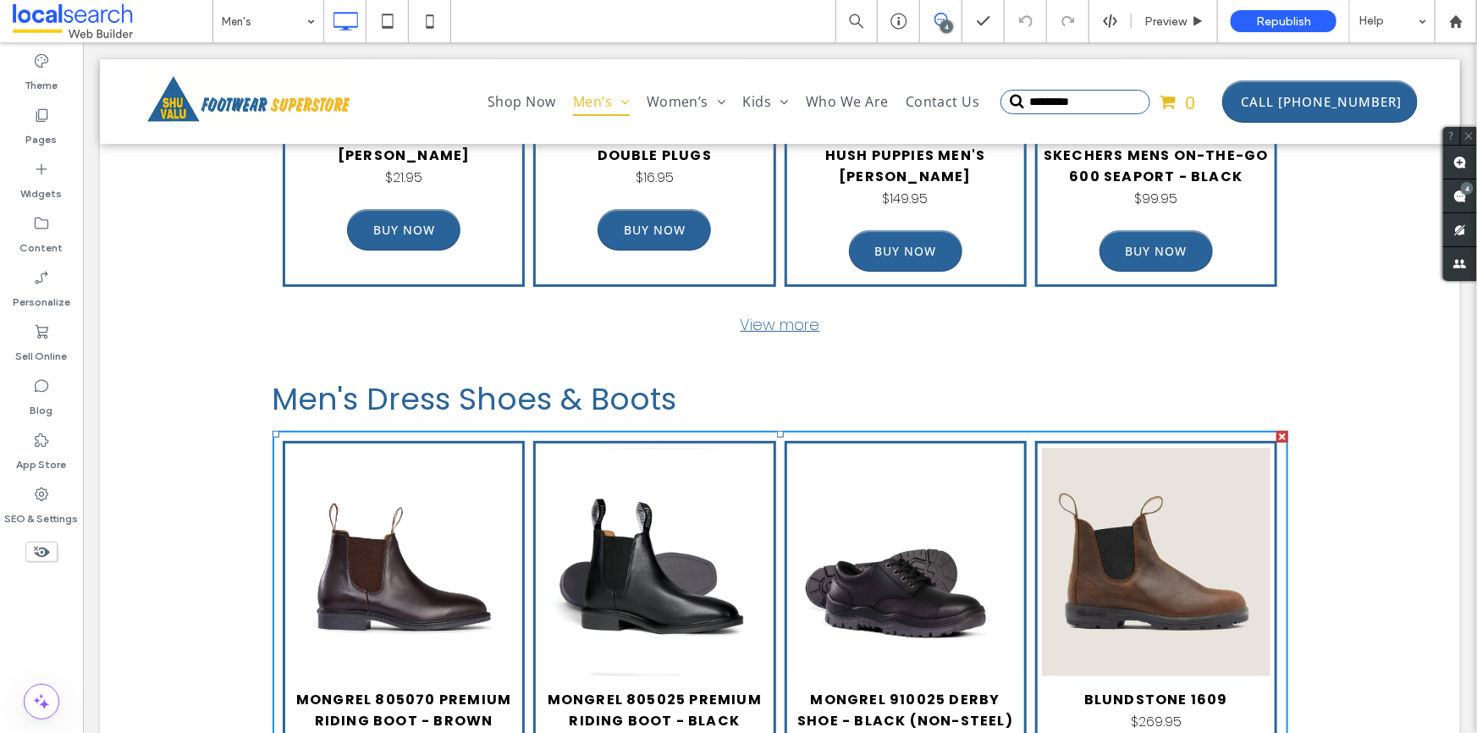
click at [438, 447] on link at bounding box center [403, 561] width 229 height 229
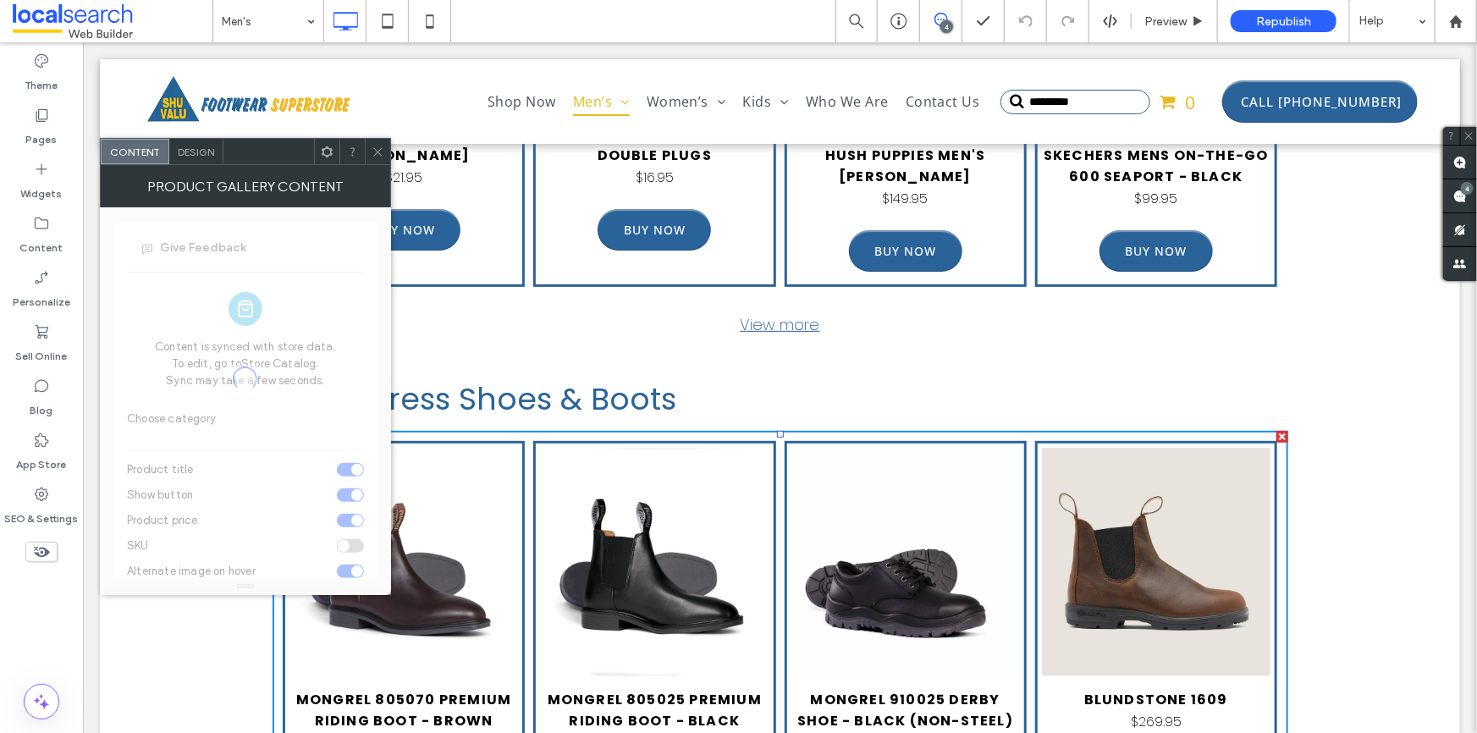
click at [201, 149] on span "Design" at bounding box center [196, 152] width 36 height 13
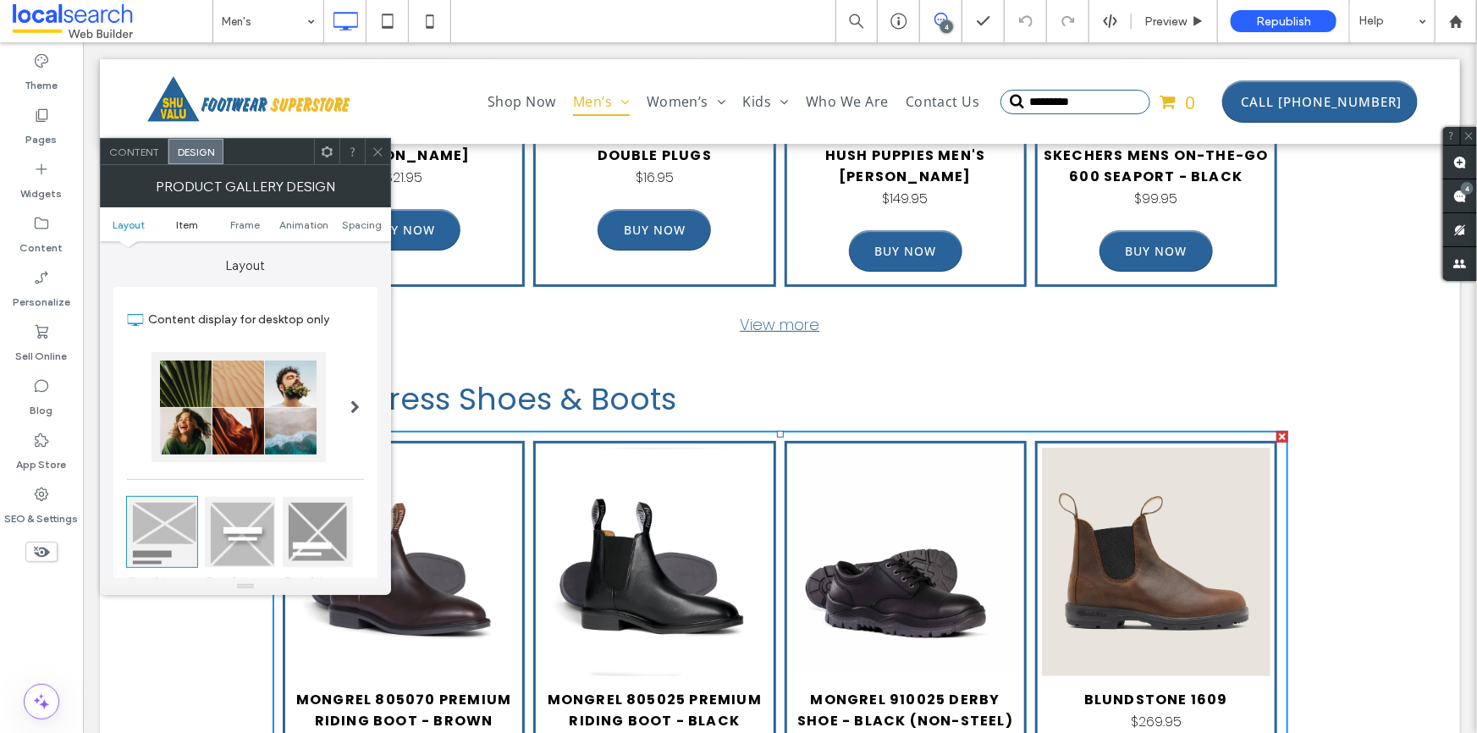
click at [189, 224] on span "Item" at bounding box center [187, 224] width 22 height 13
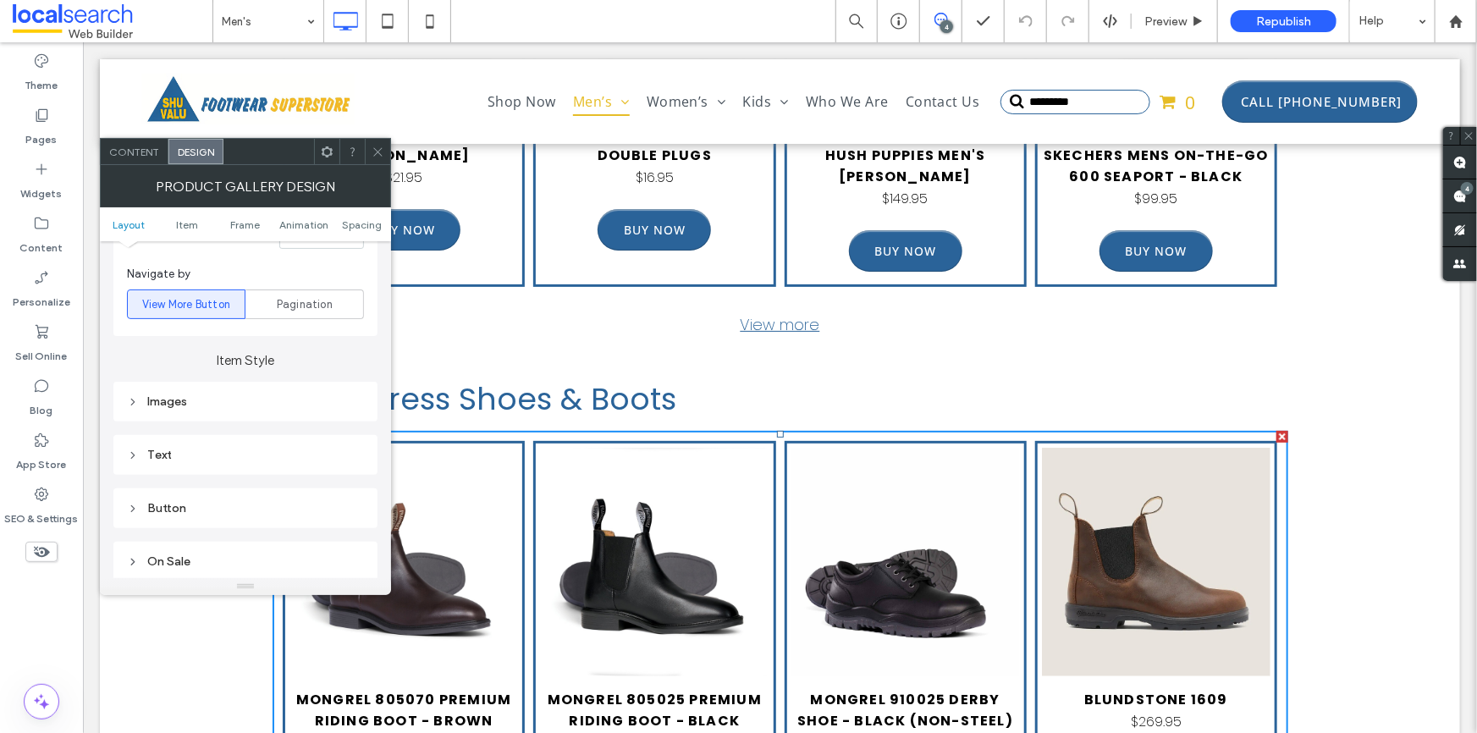
scroll to position [673, 0]
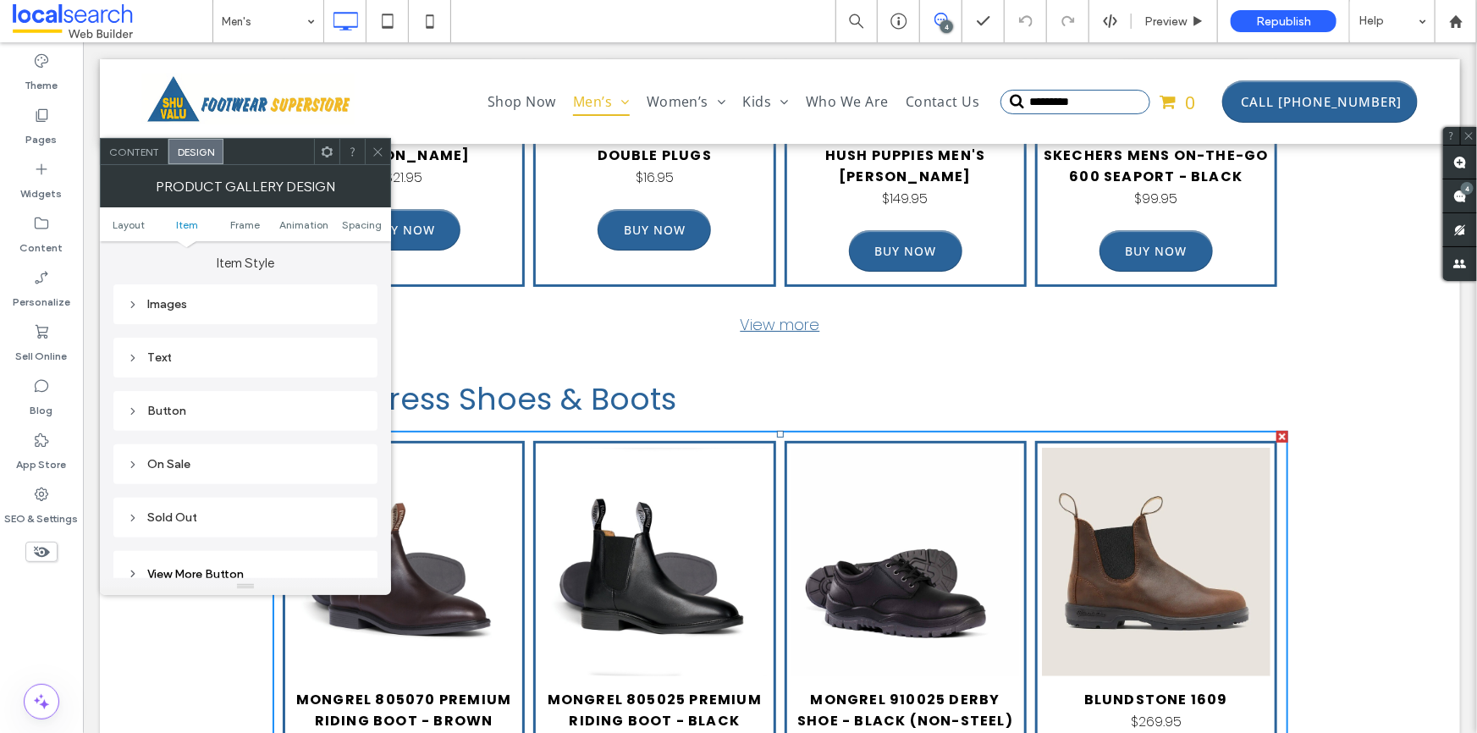
click at [301, 372] on div "Text" at bounding box center [245, 358] width 264 height 40
click at [141, 347] on div "Text" at bounding box center [245, 358] width 264 height 40
click at [168, 350] on div "Text" at bounding box center [245, 357] width 237 height 23
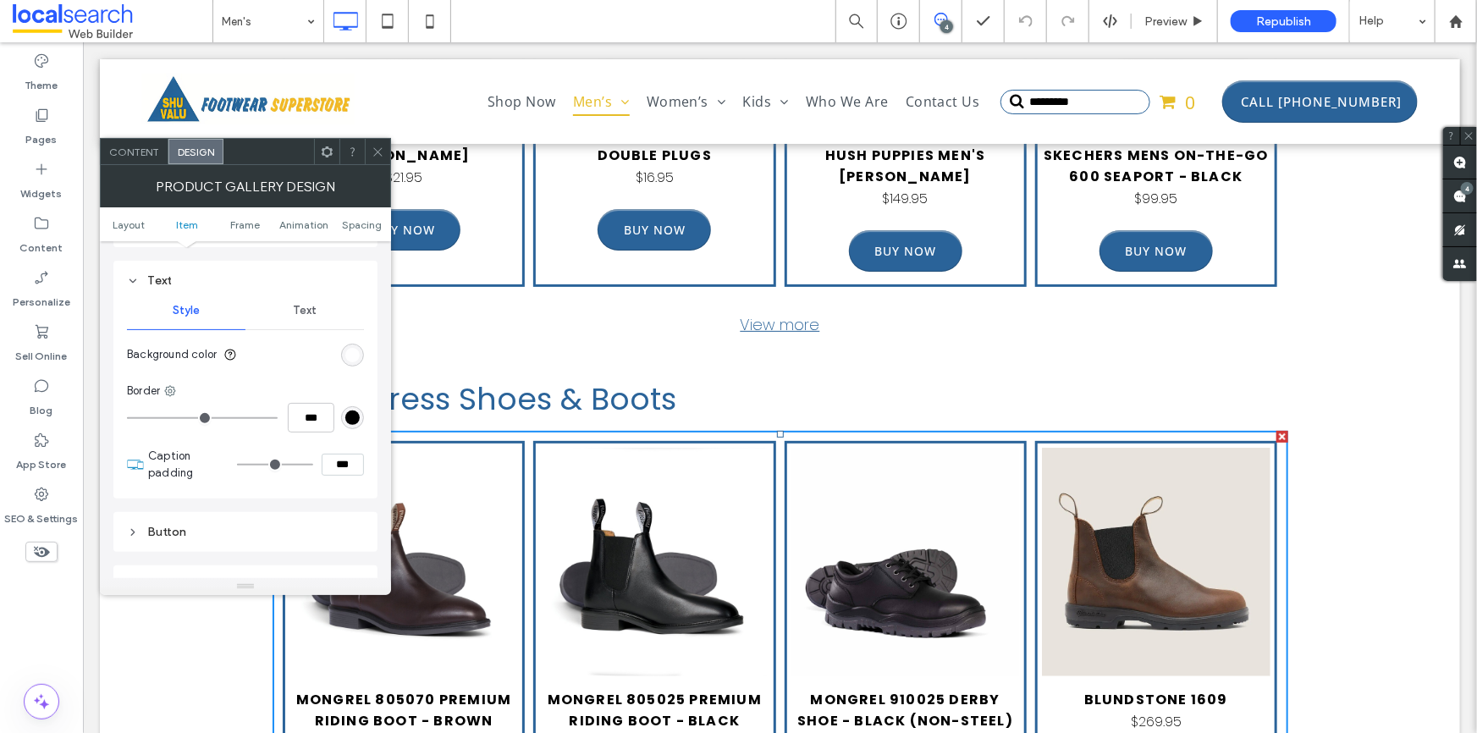
click at [300, 317] on span "Text" at bounding box center [305, 311] width 24 height 14
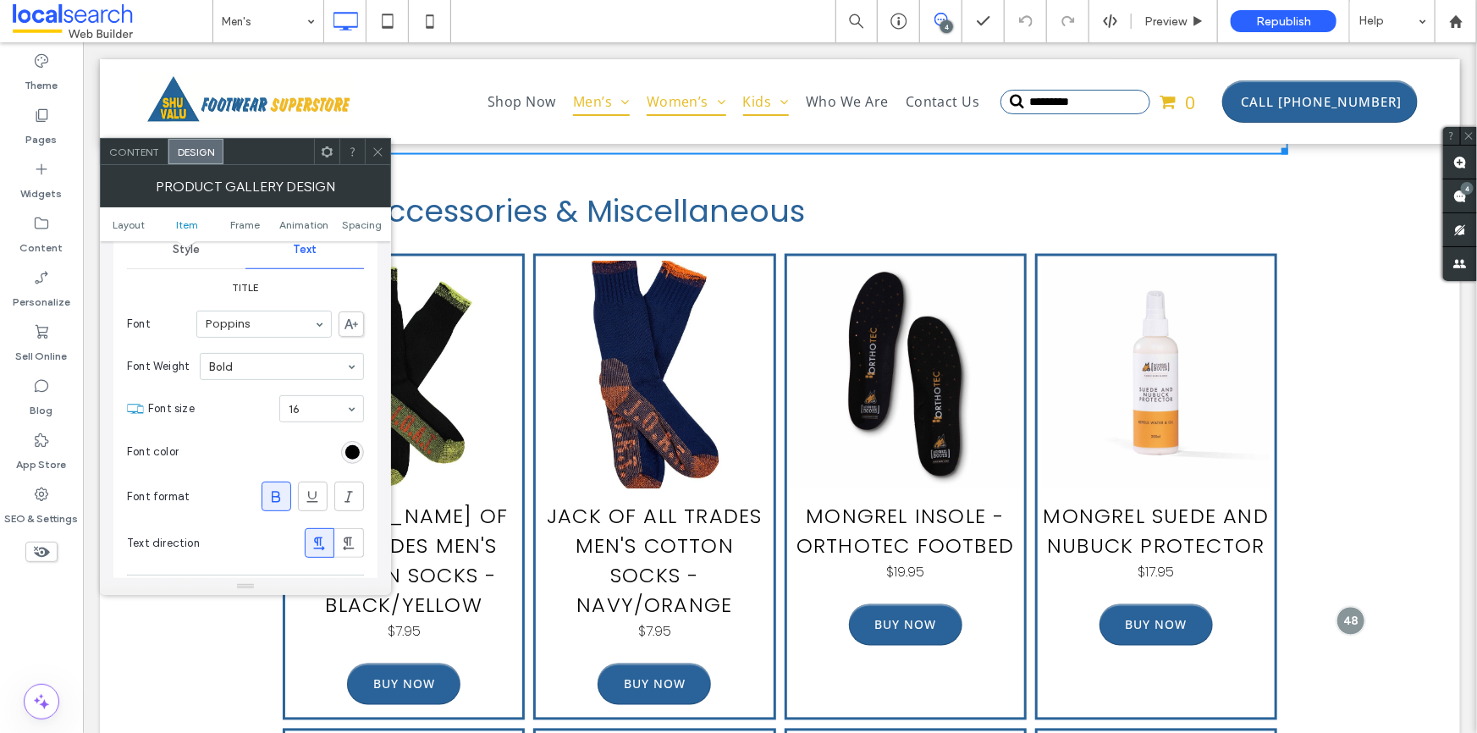
scroll to position [827, 0]
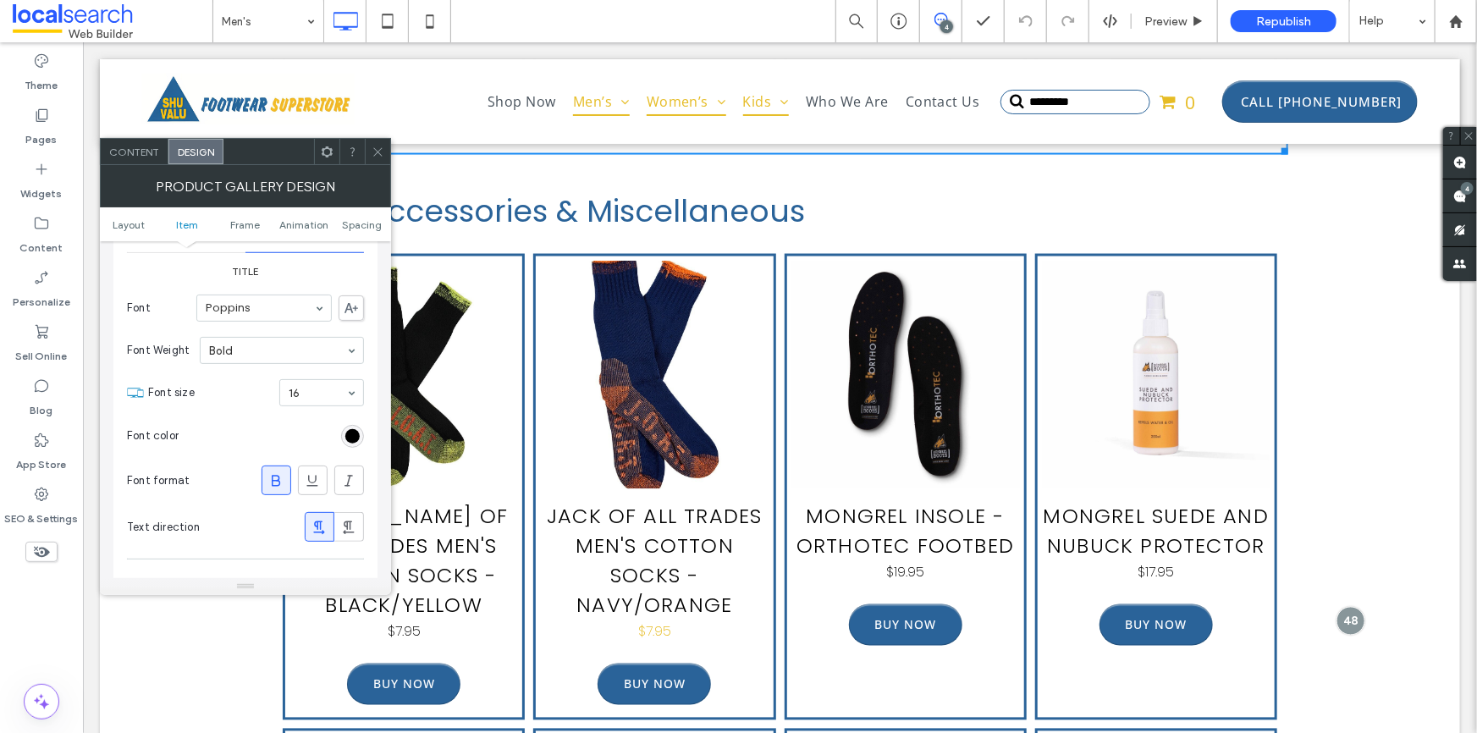
click at [746, 501] on h3 "Jack of All Trades Men's Cotton Socks - Navy/Orange" at bounding box center [653, 560] width 229 height 119
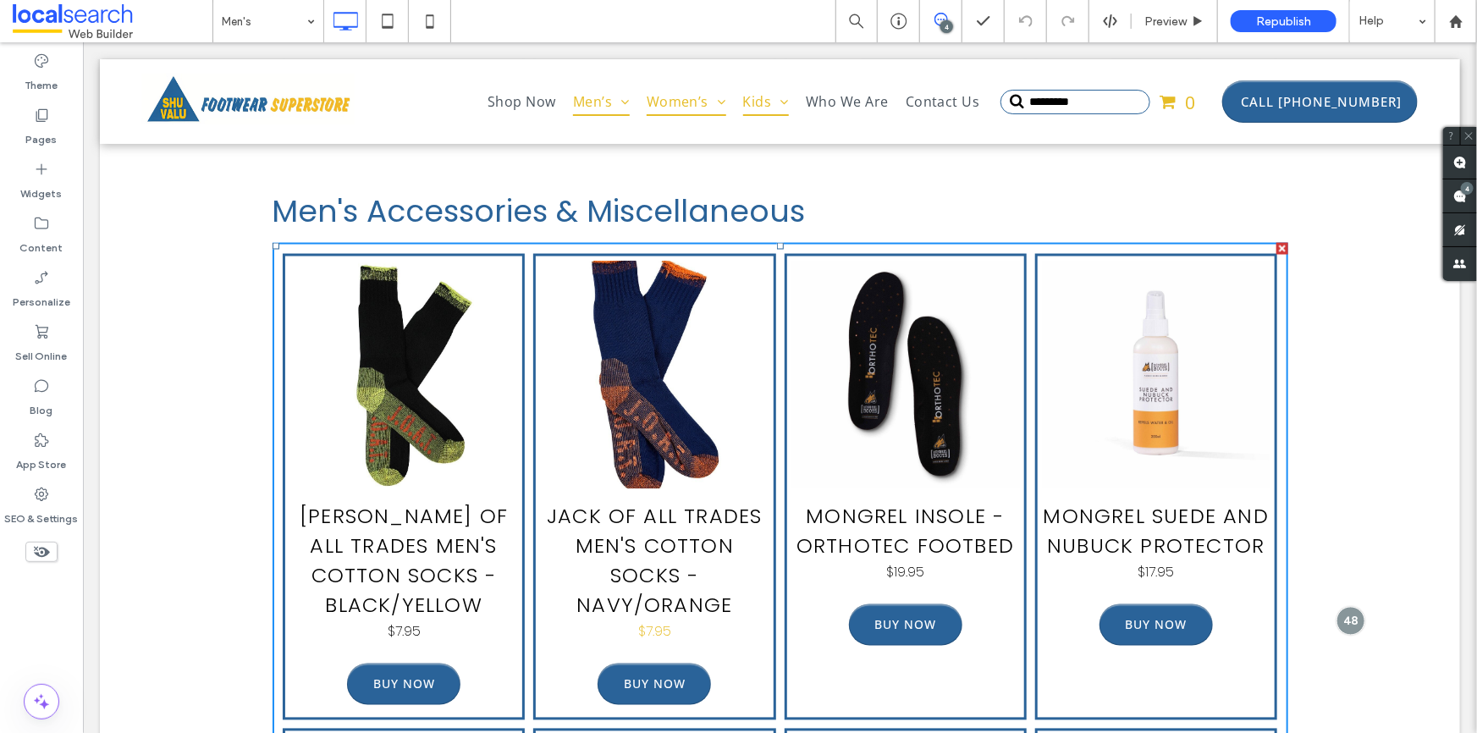
click at [746, 501] on h3 "Jack of All Trades Men's Cotton Socks - Navy/Orange" at bounding box center [653, 560] width 229 height 119
click at [510, 367] on link at bounding box center [403, 374] width 229 height 229
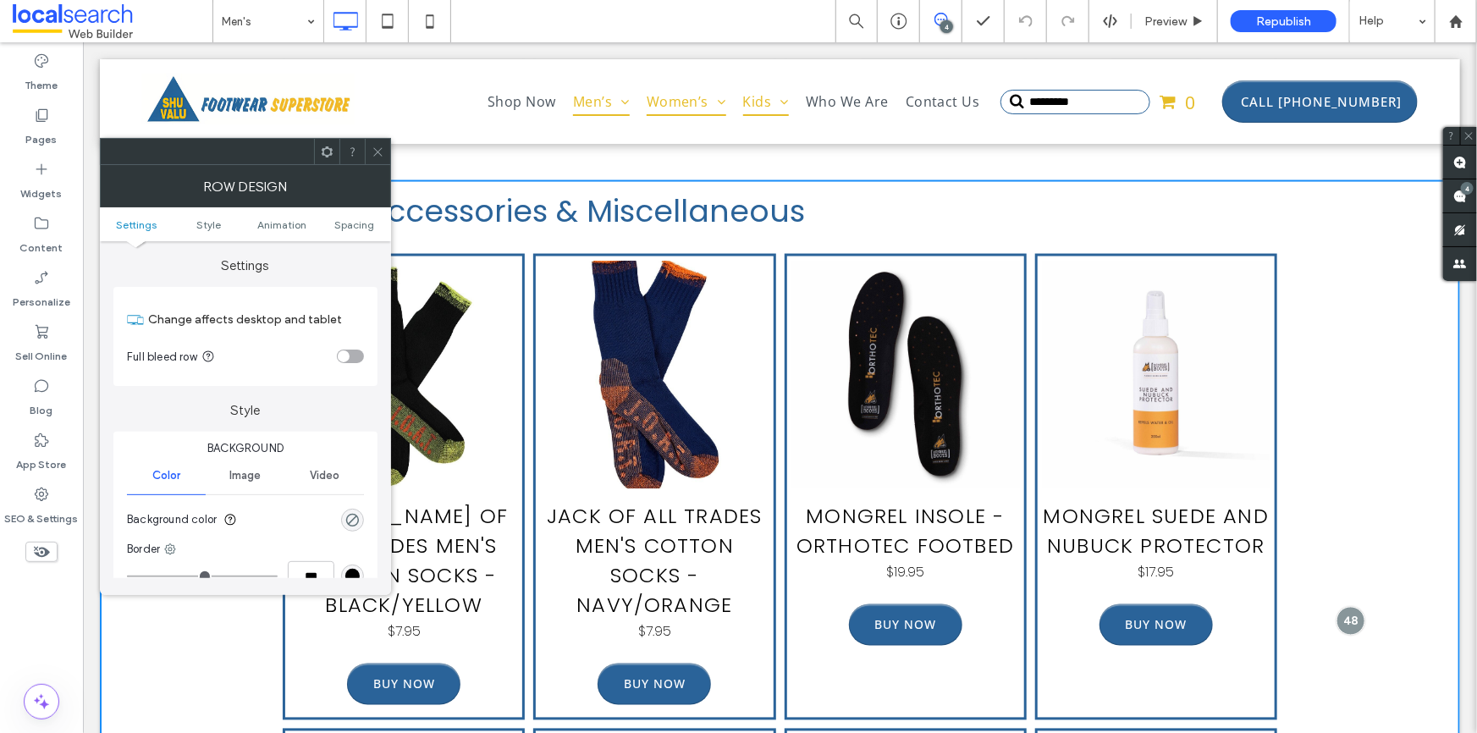
click at [609, 359] on link at bounding box center [653, 374] width 229 height 229
click at [383, 146] on icon at bounding box center [378, 152] width 13 height 13
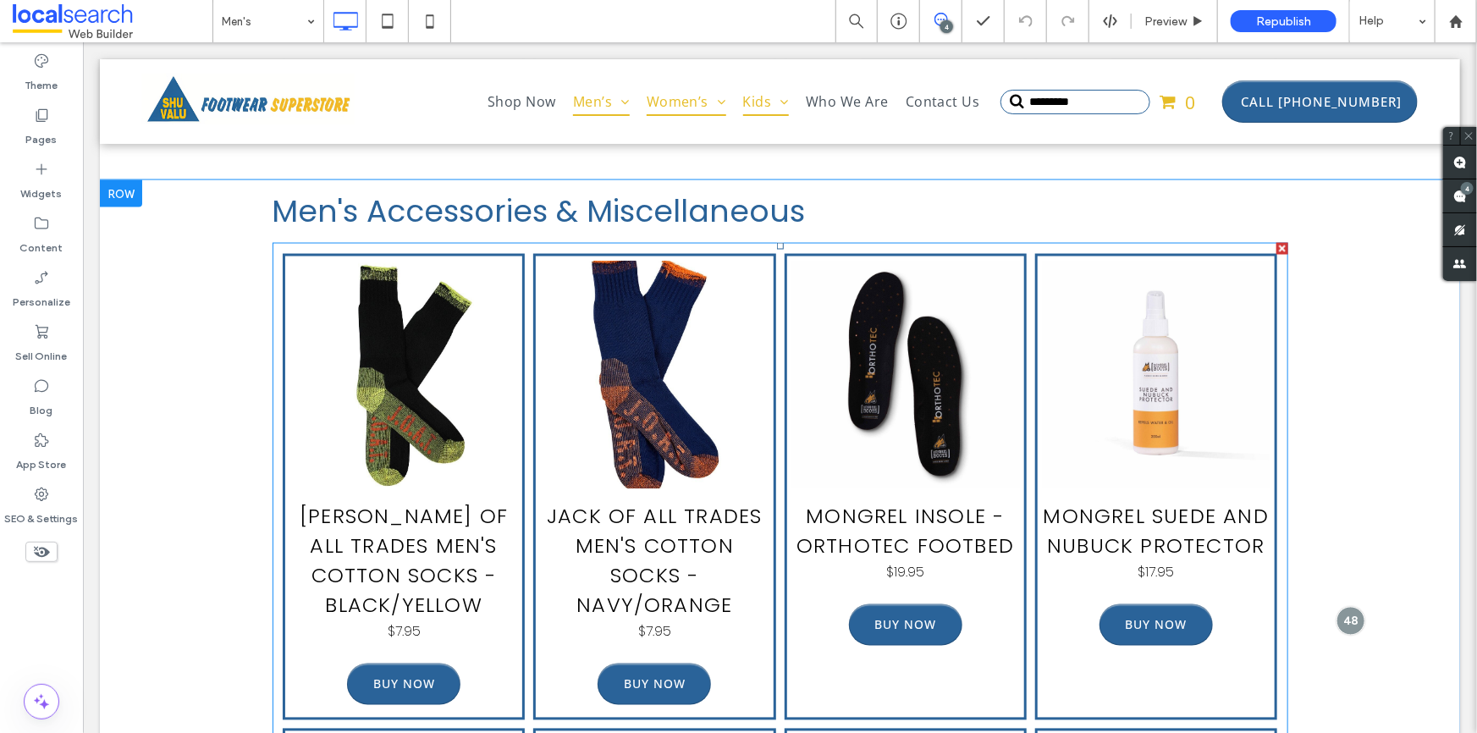
click at [433, 355] on link at bounding box center [403, 374] width 229 height 229
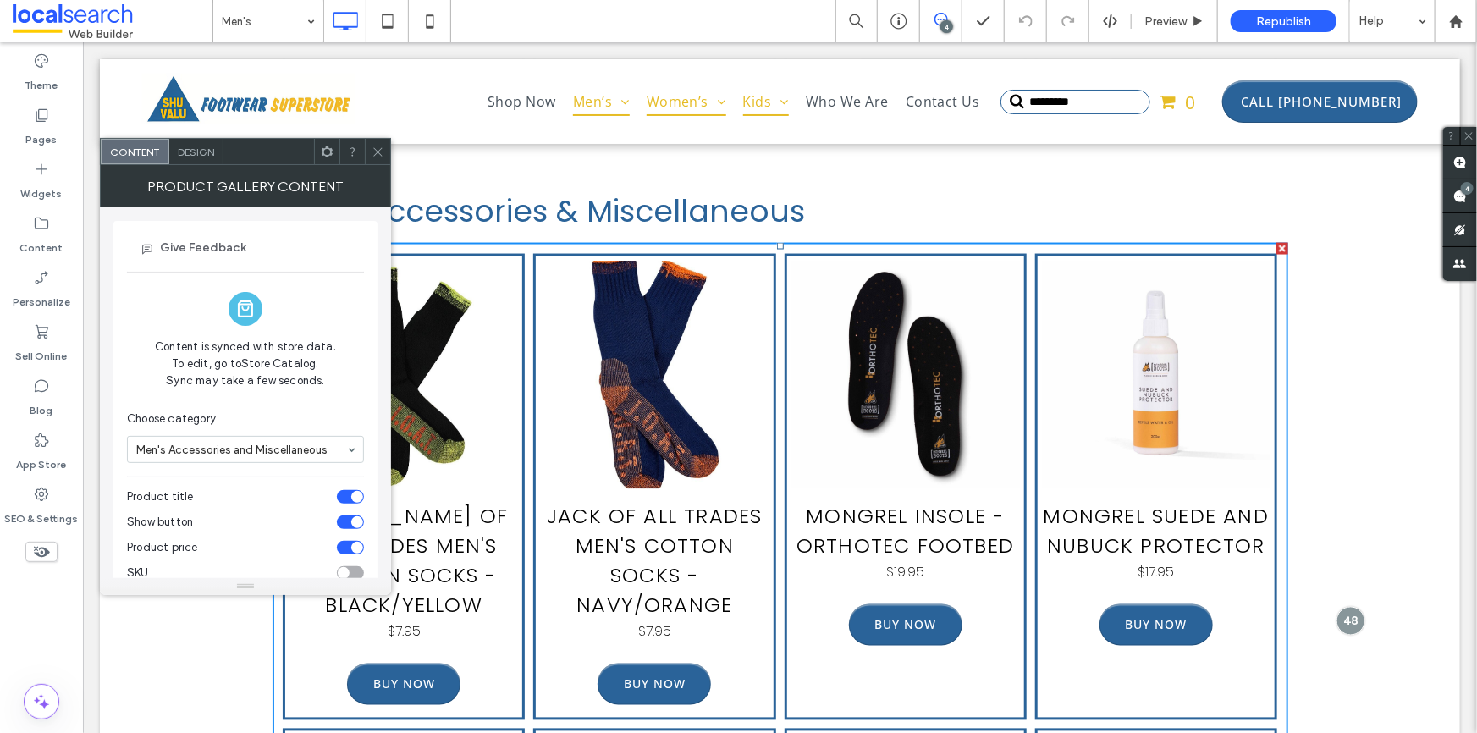
click at [433, 355] on link at bounding box center [403, 374] width 229 height 229
click at [202, 169] on div "Product gallery content" at bounding box center [245, 186] width 291 height 42
click at [202, 157] on div "Design" at bounding box center [196, 151] width 54 height 25
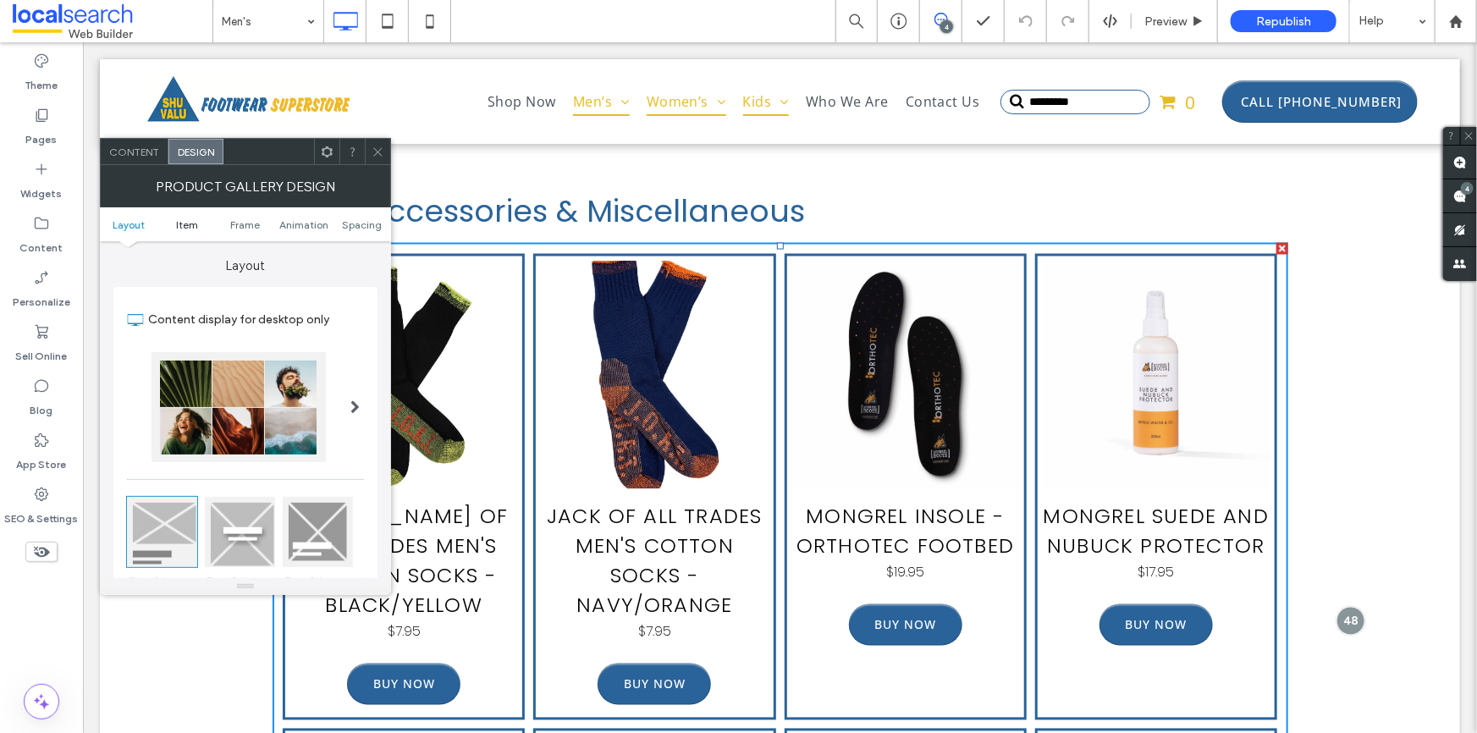
click at [185, 226] on span "Item" at bounding box center [187, 224] width 22 height 13
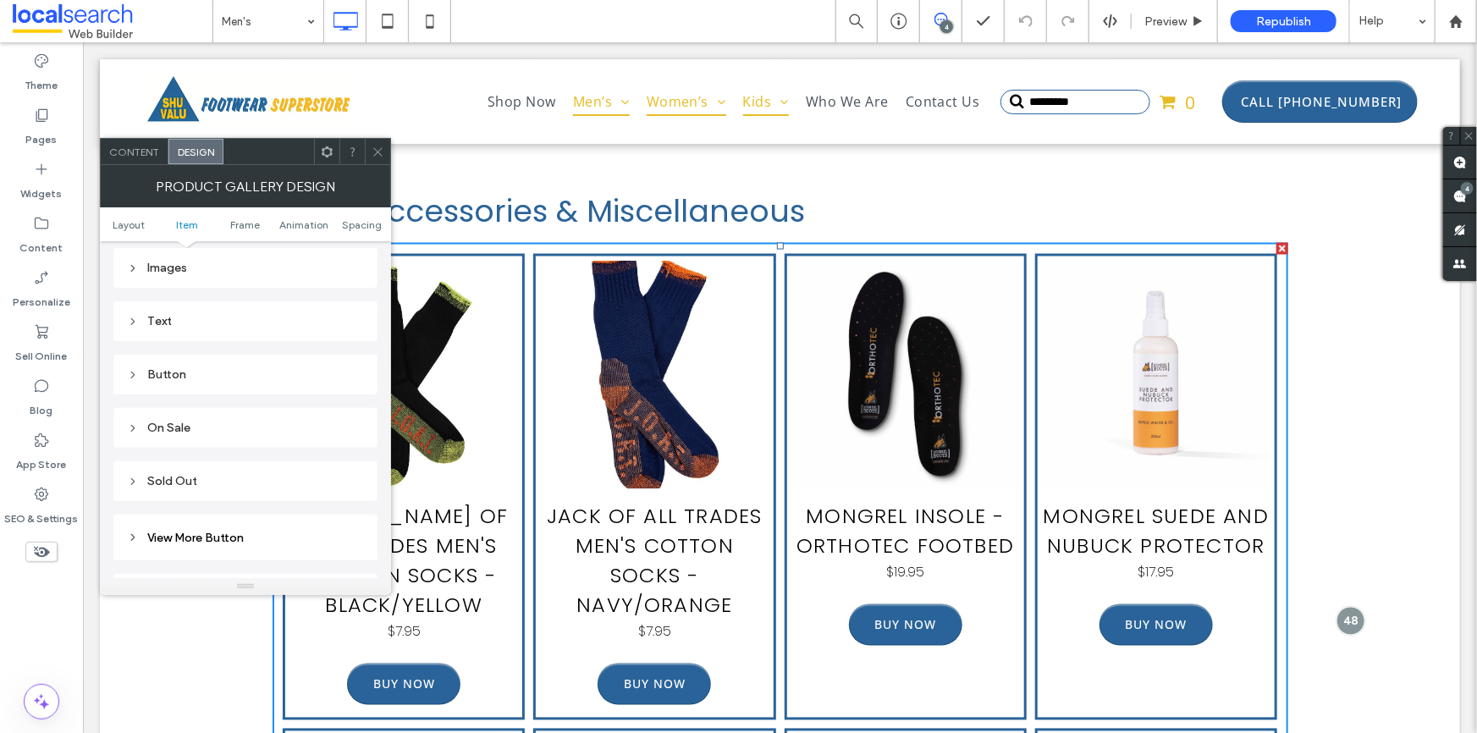
scroll to position [744, 0]
click at [235, 306] on div "Text" at bounding box center [245, 287] width 264 height 40
click at [239, 294] on div "Text" at bounding box center [245, 286] width 237 height 14
click at [306, 323] on span "Text" at bounding box center [305, 317] width 24 height 14
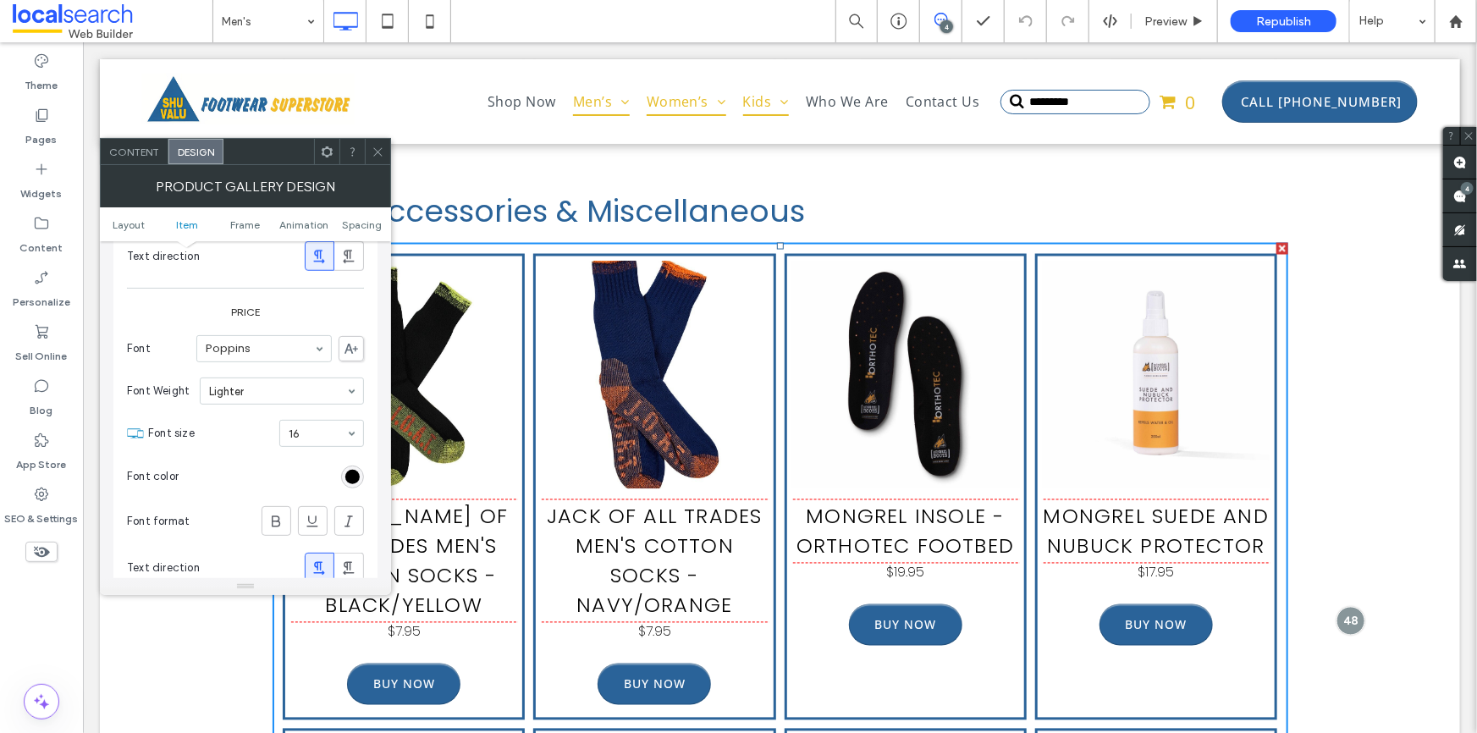
scroll to position [1129, 0]
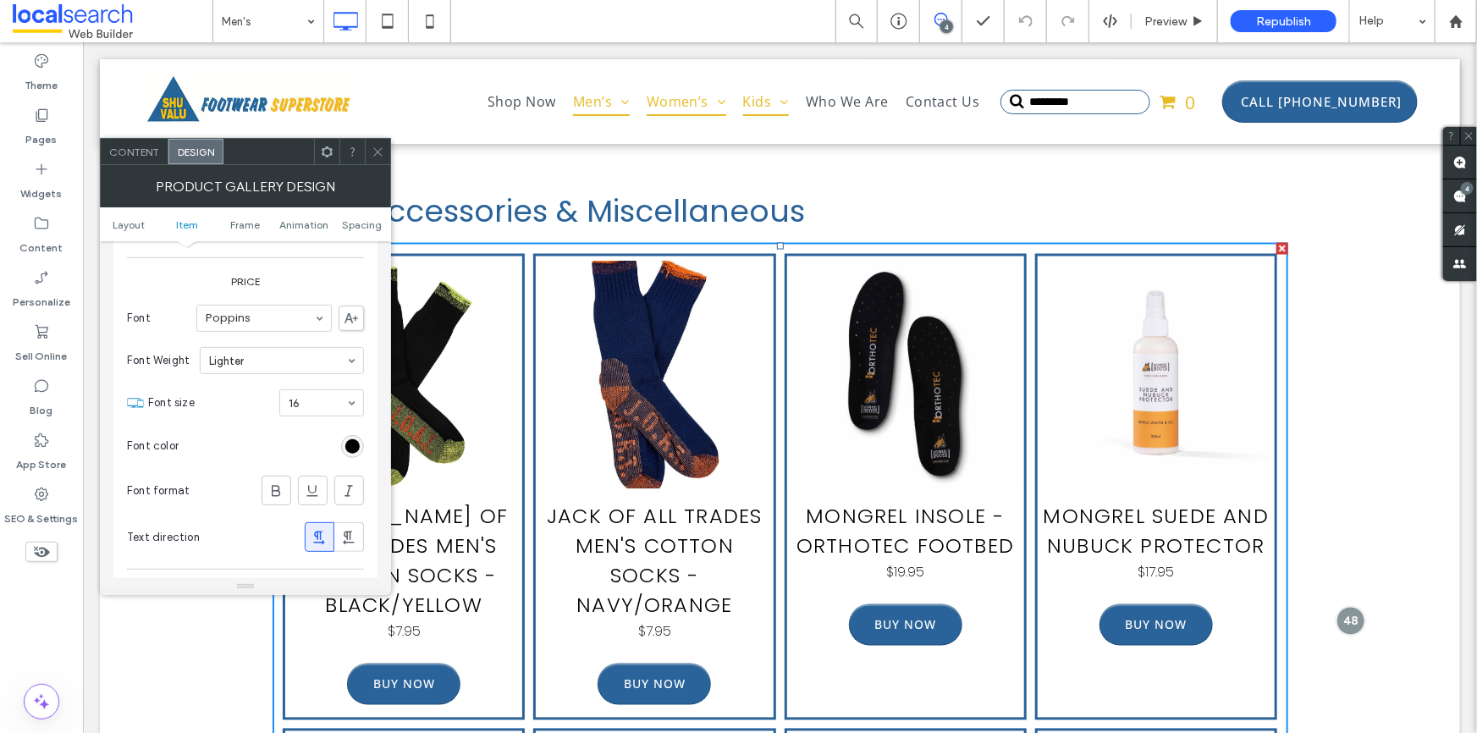
click at [380, 146] on icon at bounding box center [378, 152] width 13 height 13
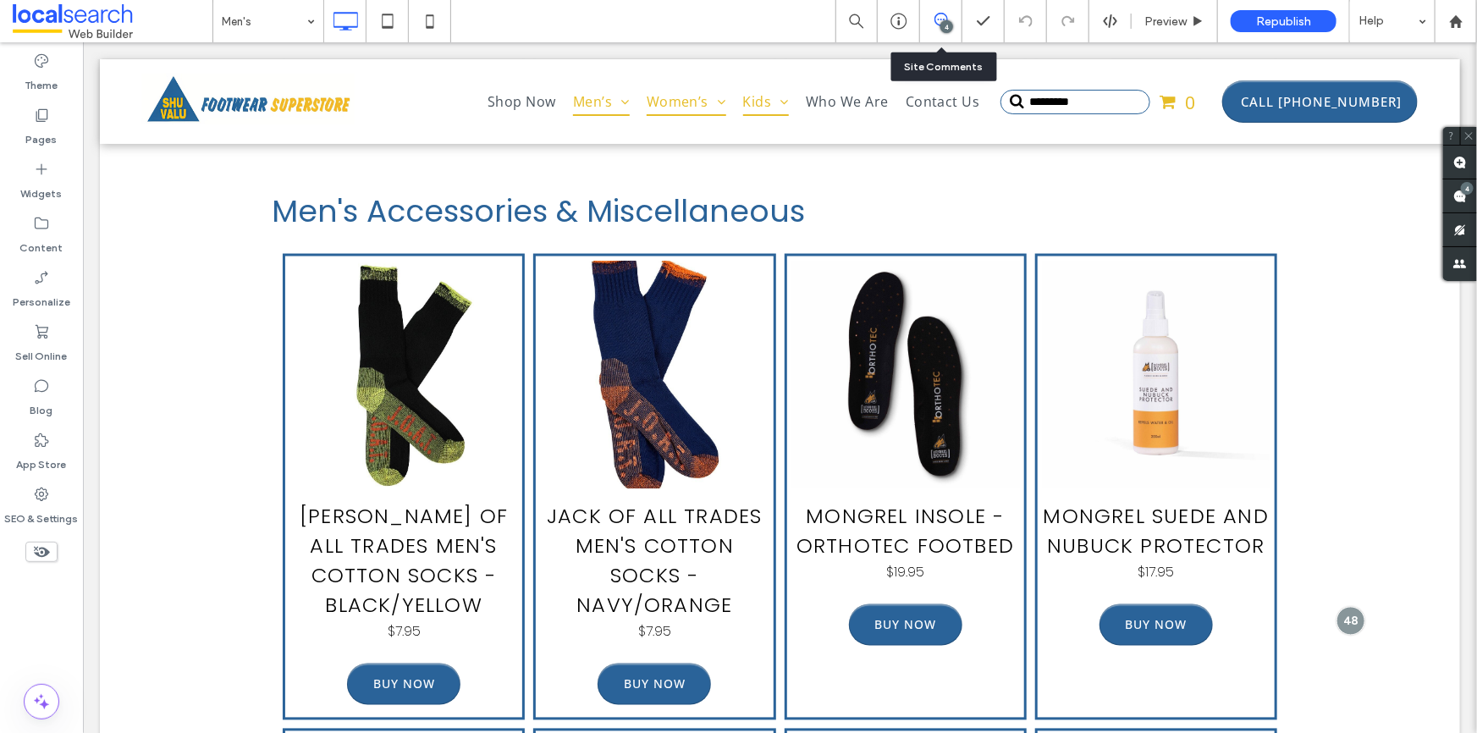
click at [948, 33] on div "4" at bounding box center [941, 21] width 42 height 42
click at [1454, 190] on icon at bounding box center [1461, 197] width 14 height 14
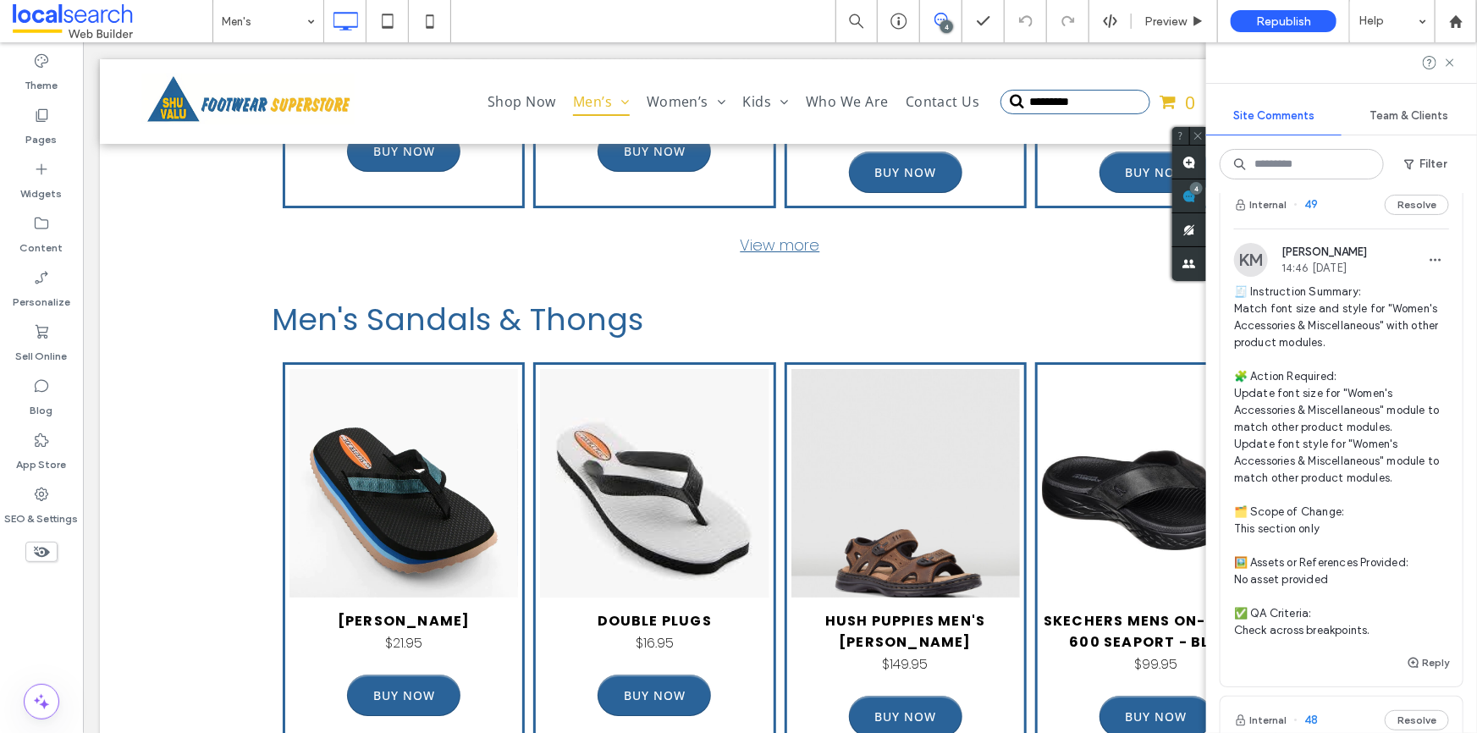
scroll to position [2963, 0]
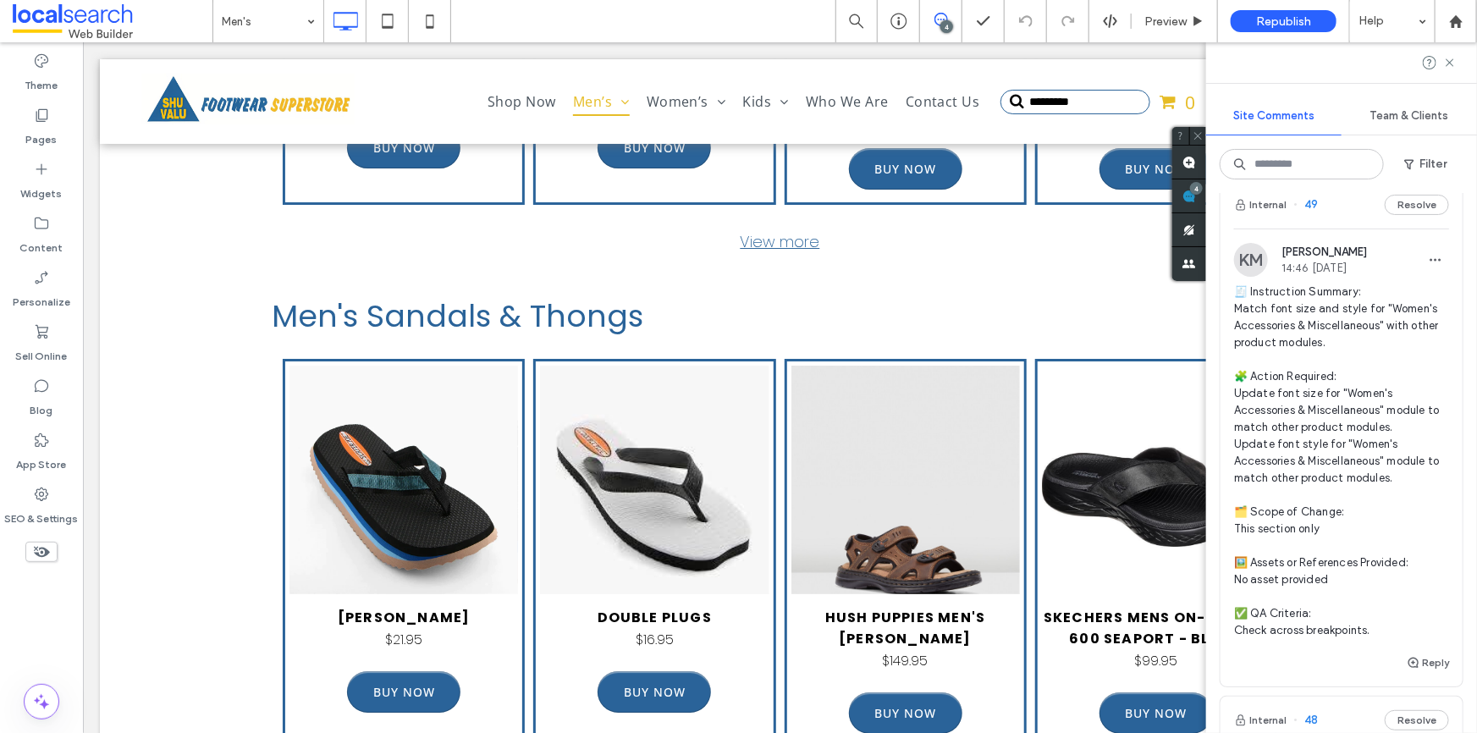
click at [1287, 399] on span "🧾 Instruction Summary: Match font size and style for "Women's Accessories & Mis…" at bounding box center [1341, 462] width 215 height 356
click at [1311, 337] on div at bounding box center [738, 366] width 1477 height 733
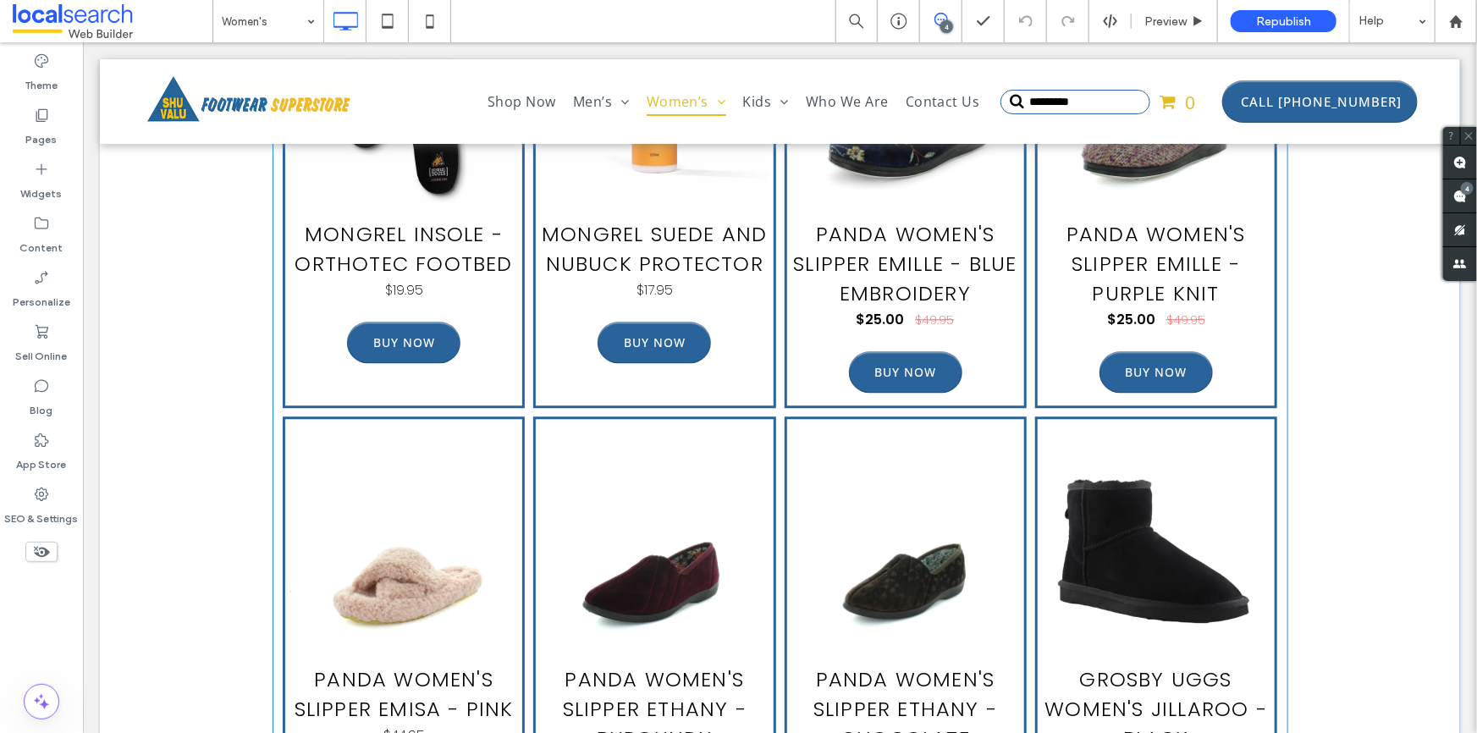
scroll to position [5468, 0]
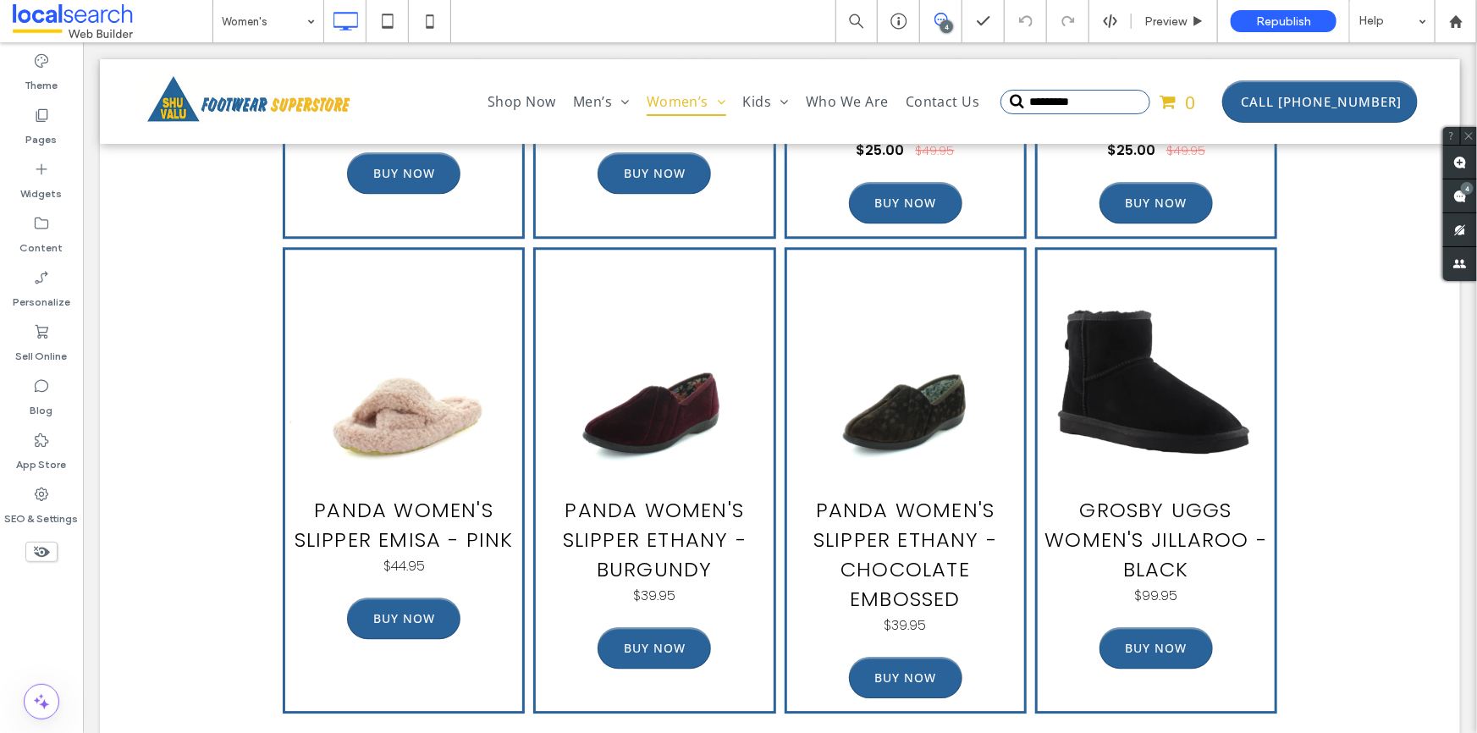
click at [948, 15] on icon at bounding box center [942, 20] width 14 height 14
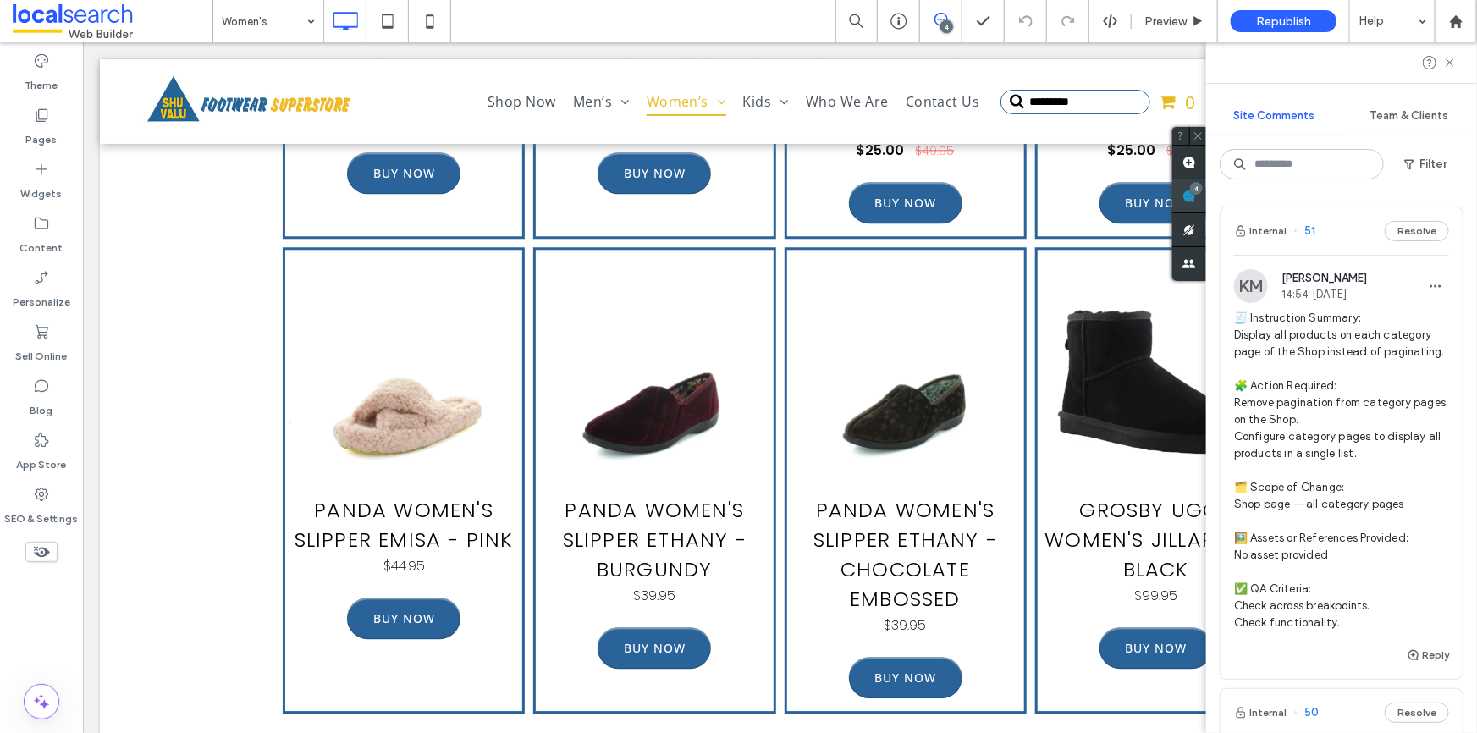
click at [1467, 188] on div "Site Comments Team & Clients Filter Internal 51 Resolve KM [PERSON_NAME] 14:54 …" at bounding box center [1341, 387] width 271 height 691
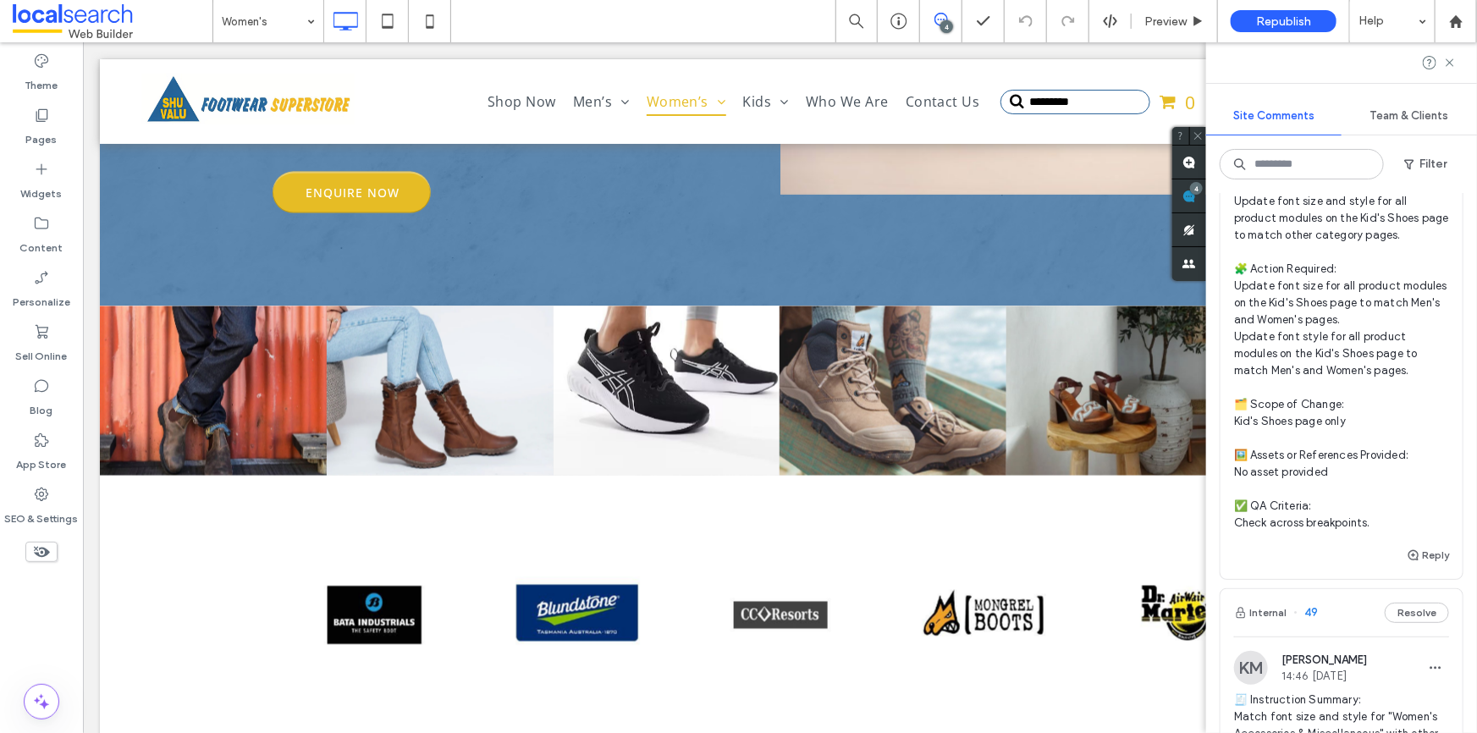
scroll to position [538, 0]
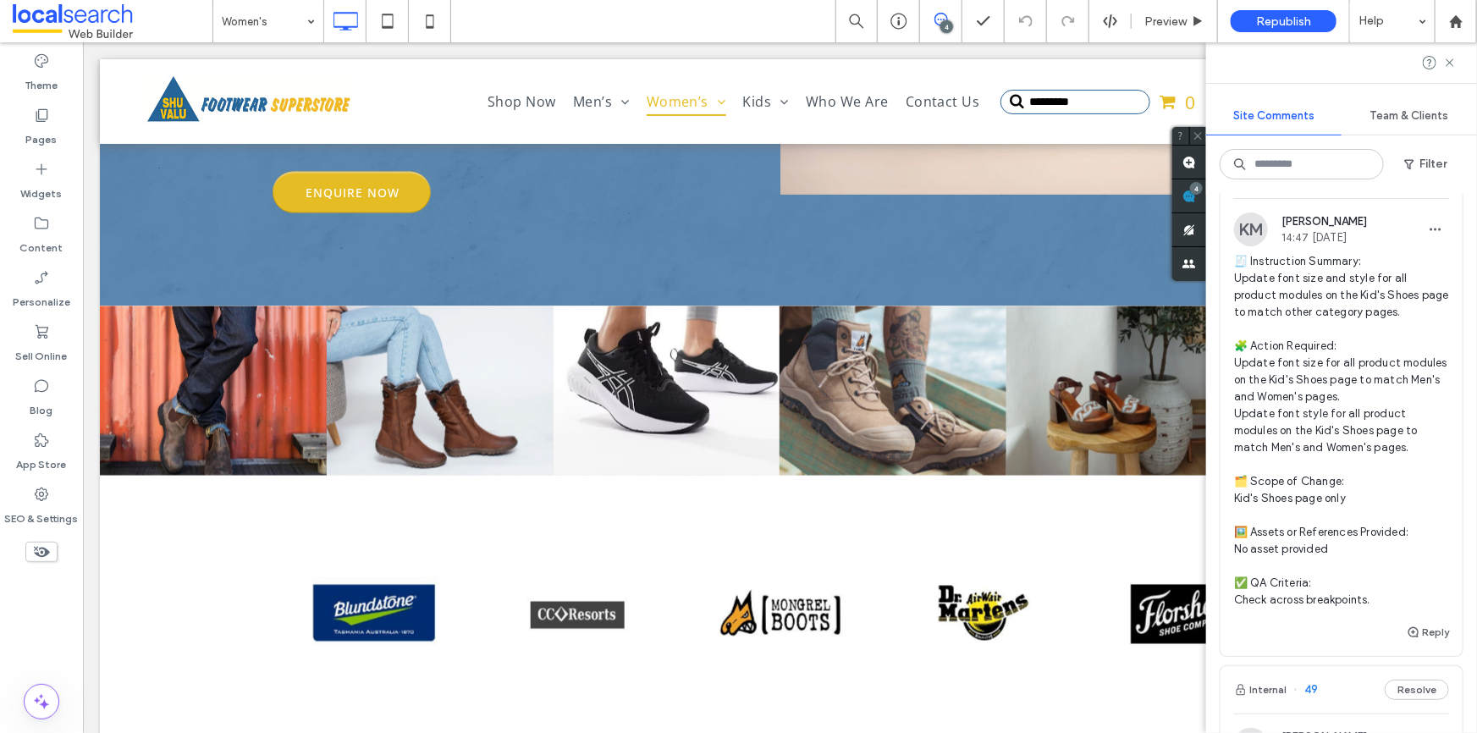
click at [1302, 389] on span "🧾 Instruction Summary: Update font size and style for all product modules on th…" at bounding box center [1341, 431] width 215 height 356
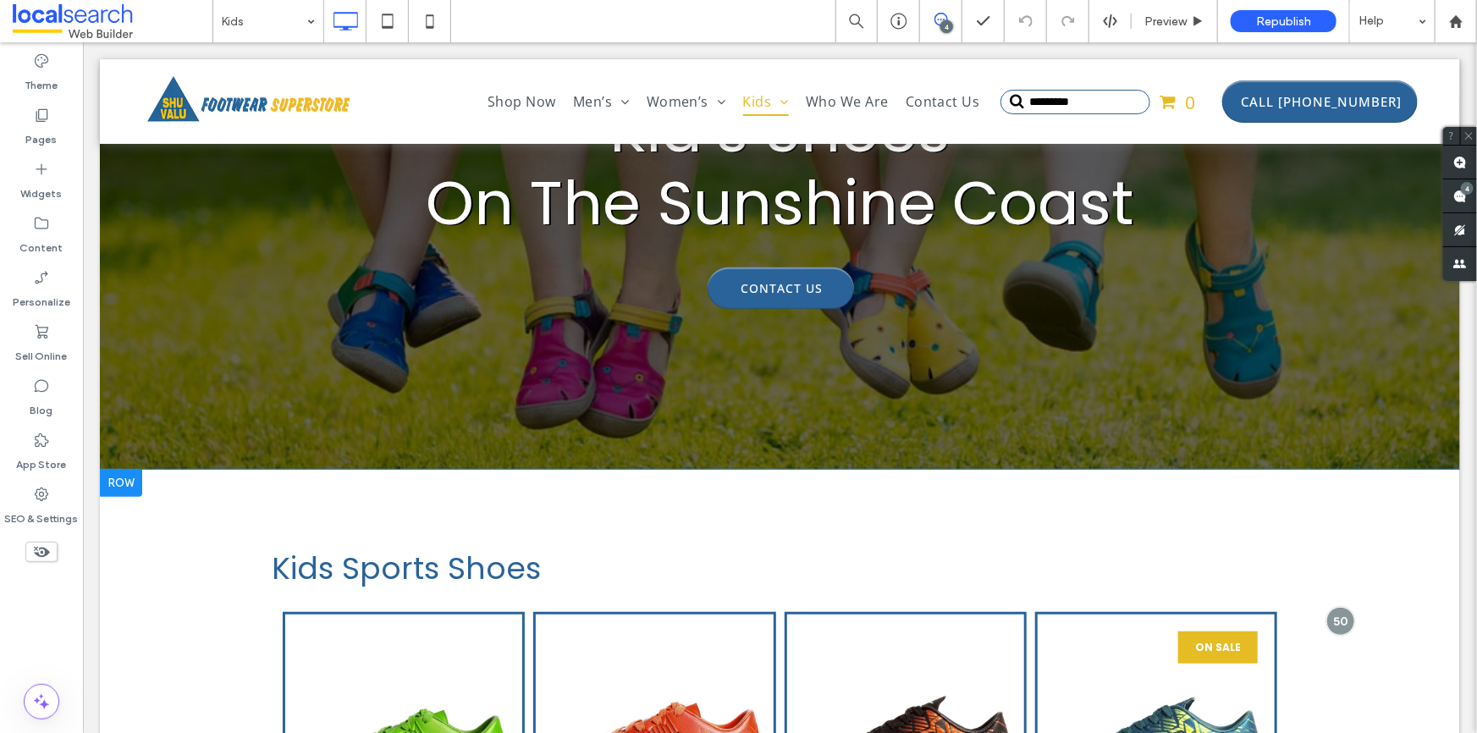
scroll to position [441, 0]
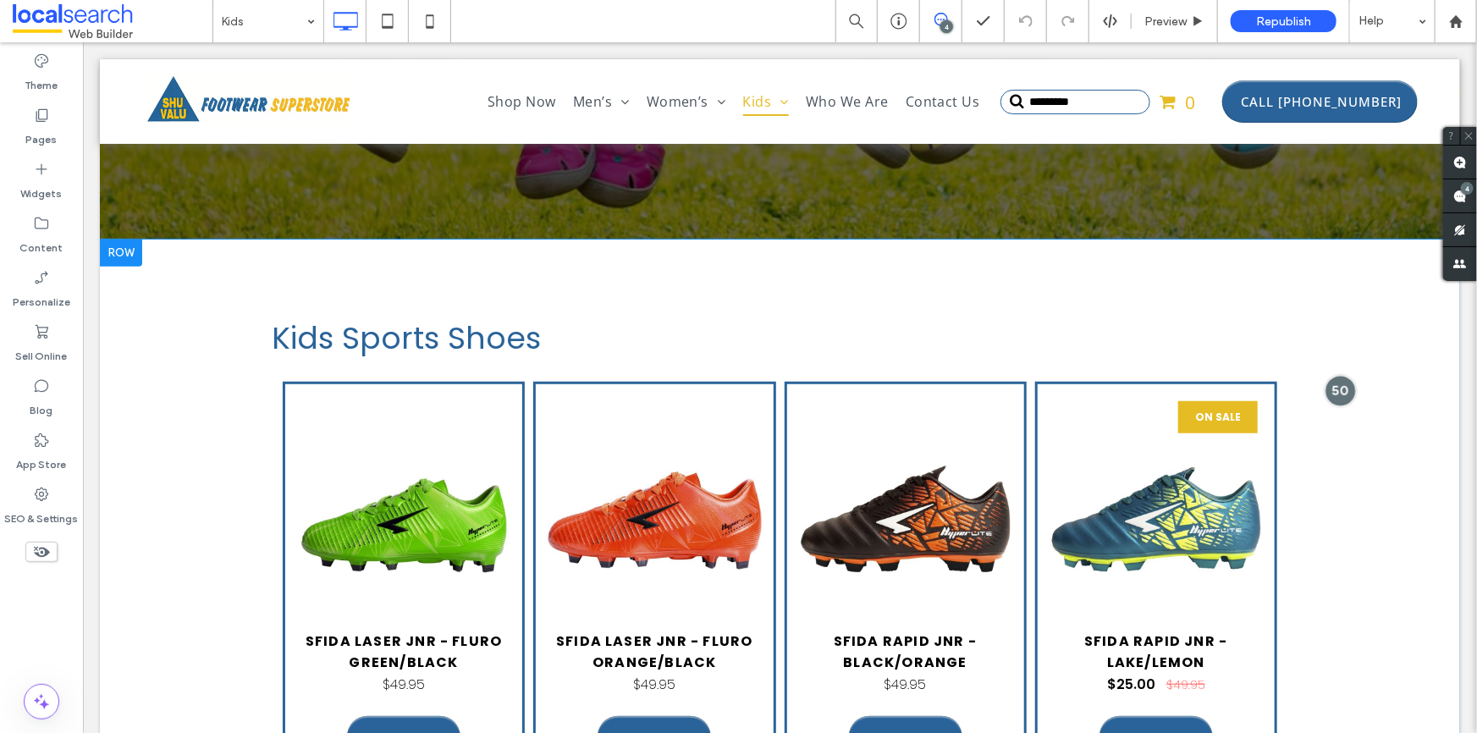
click at [1334, 386] on div at bounding box center [1339, 390] width 31 height 31
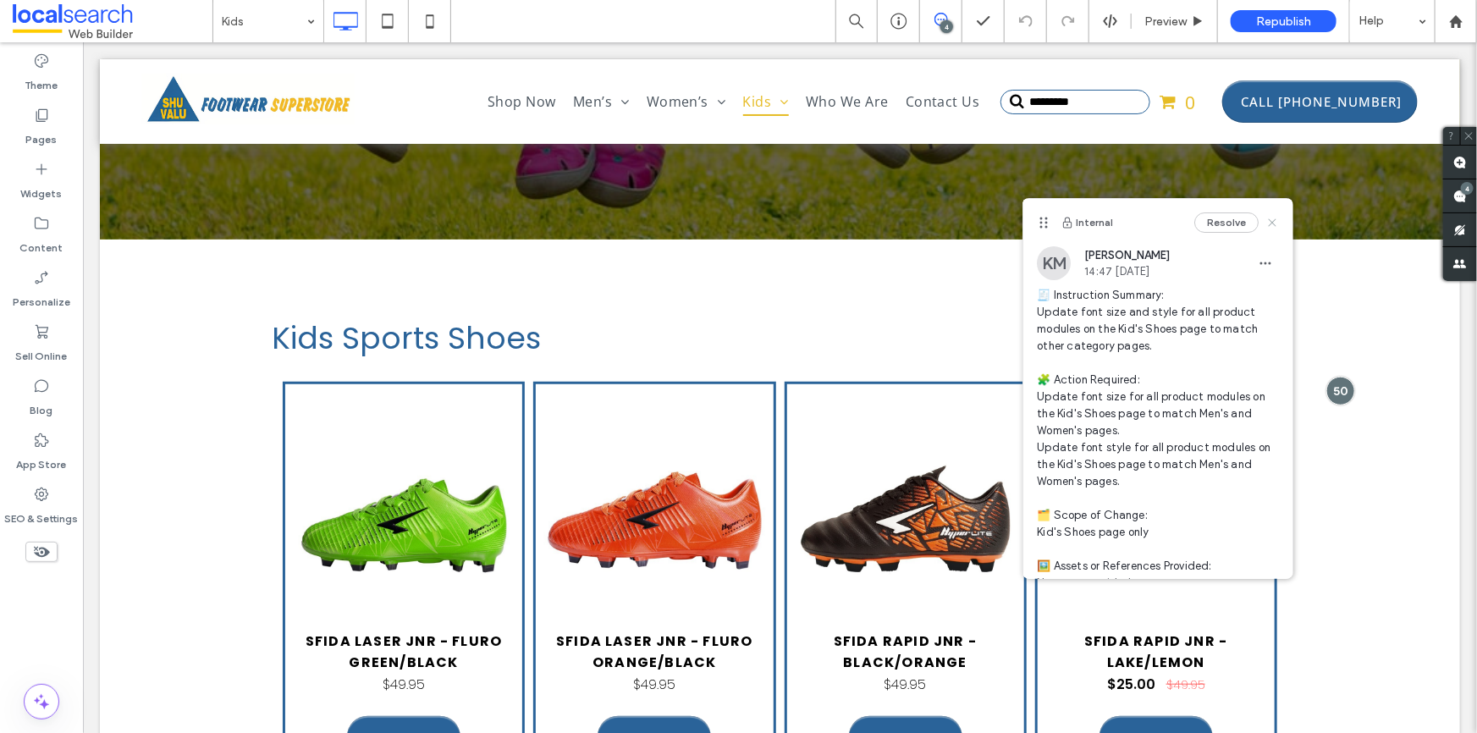
click at [1266, 225] on icon at bounding box center [1273, 223] width 14 height 14
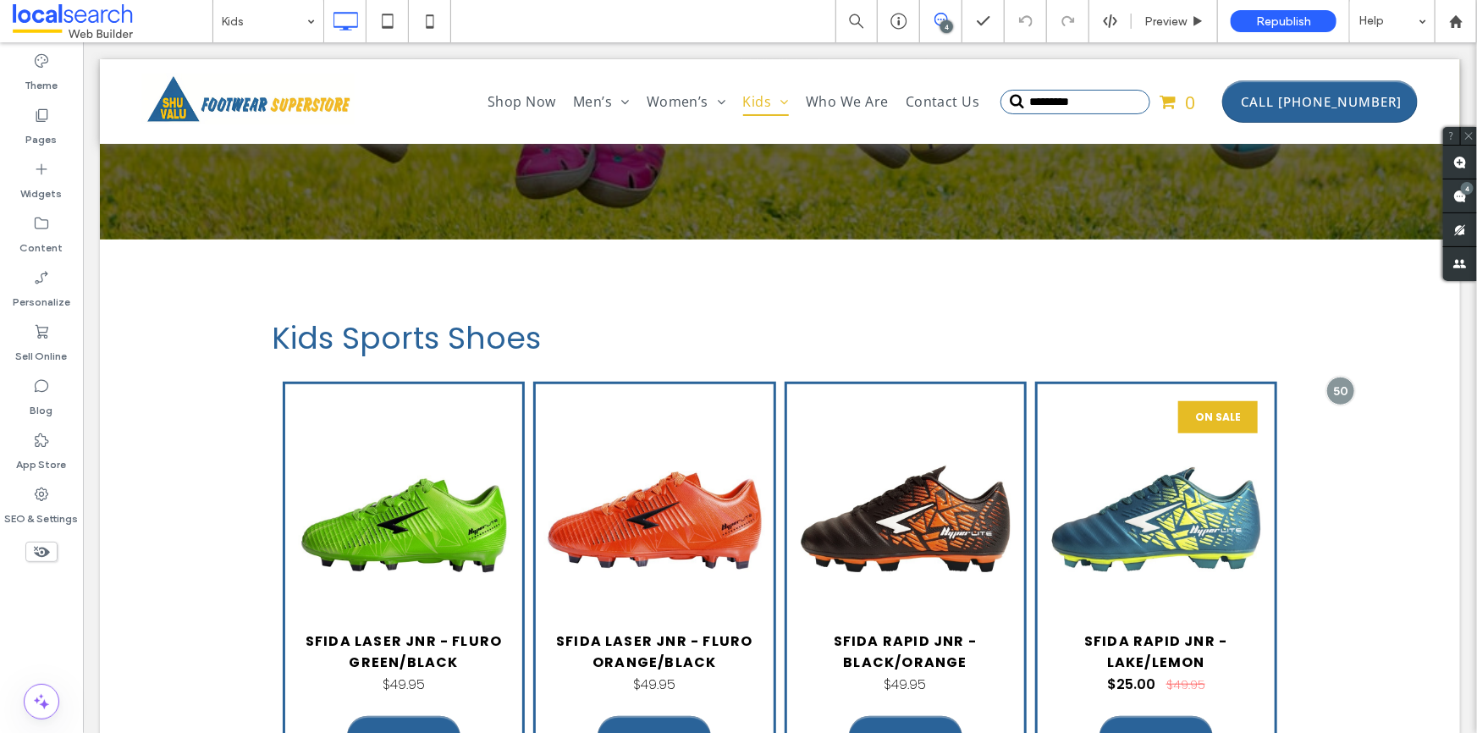
click at [936, 14] on icon at bounding box center [942, 20] width 14 height 14
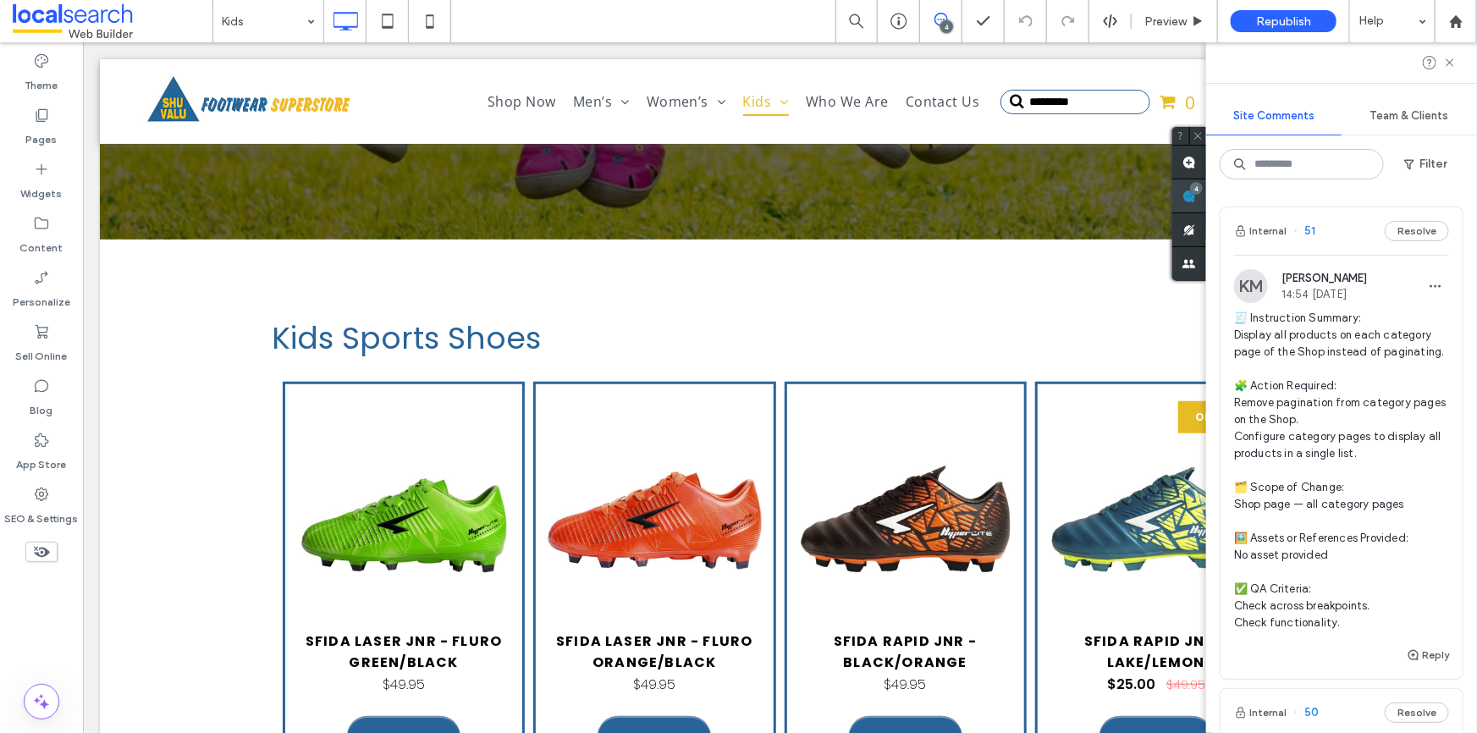
click at [1206, 191] on div "4" at bounding box center [1190, 196] width 34 height 34
click at [1301, 356] on span "🧾 Instruction Summary: Display all products on each category page of the Shop i…" at bounding box center [1341, 471] width 215 height 322
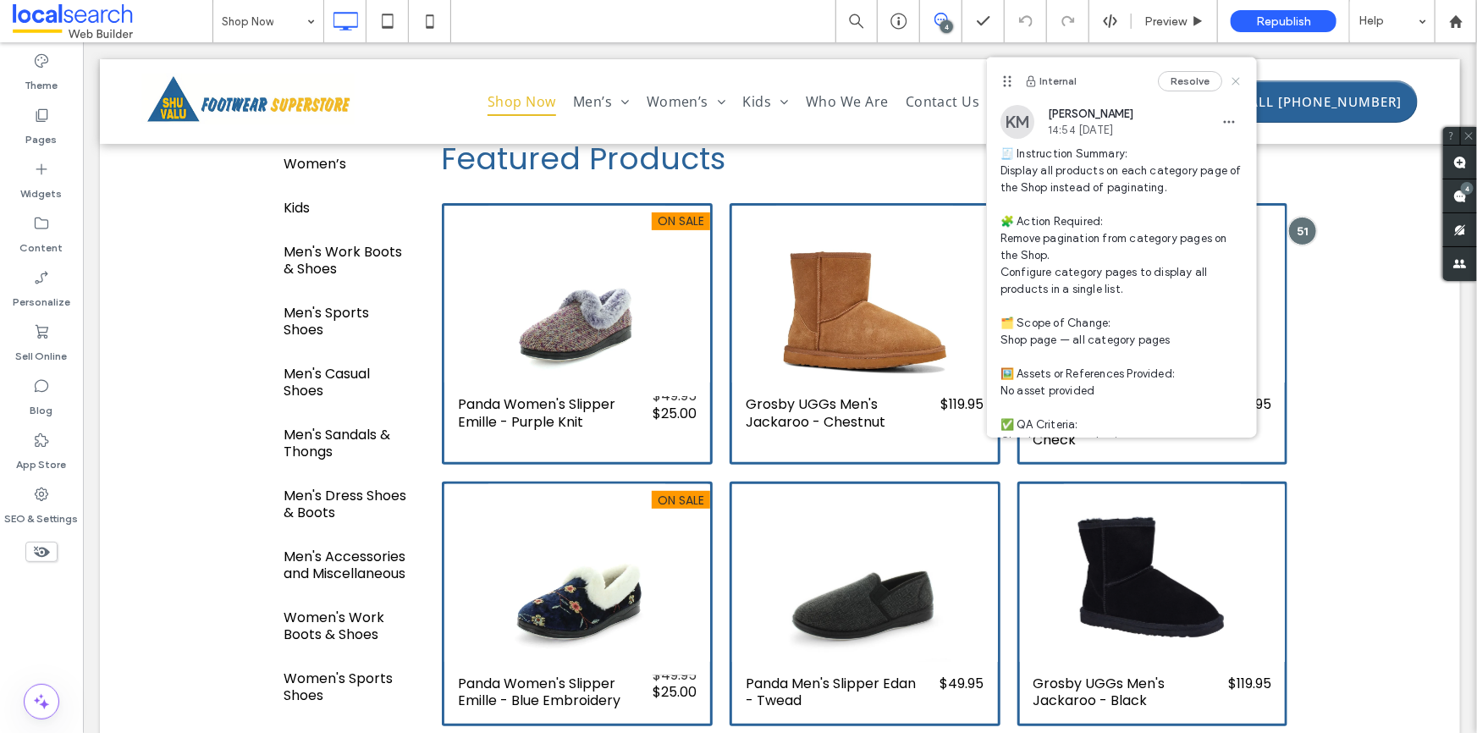
click at [1229, 81] on icon at bounding box center [1236, 81] width 14 height 14
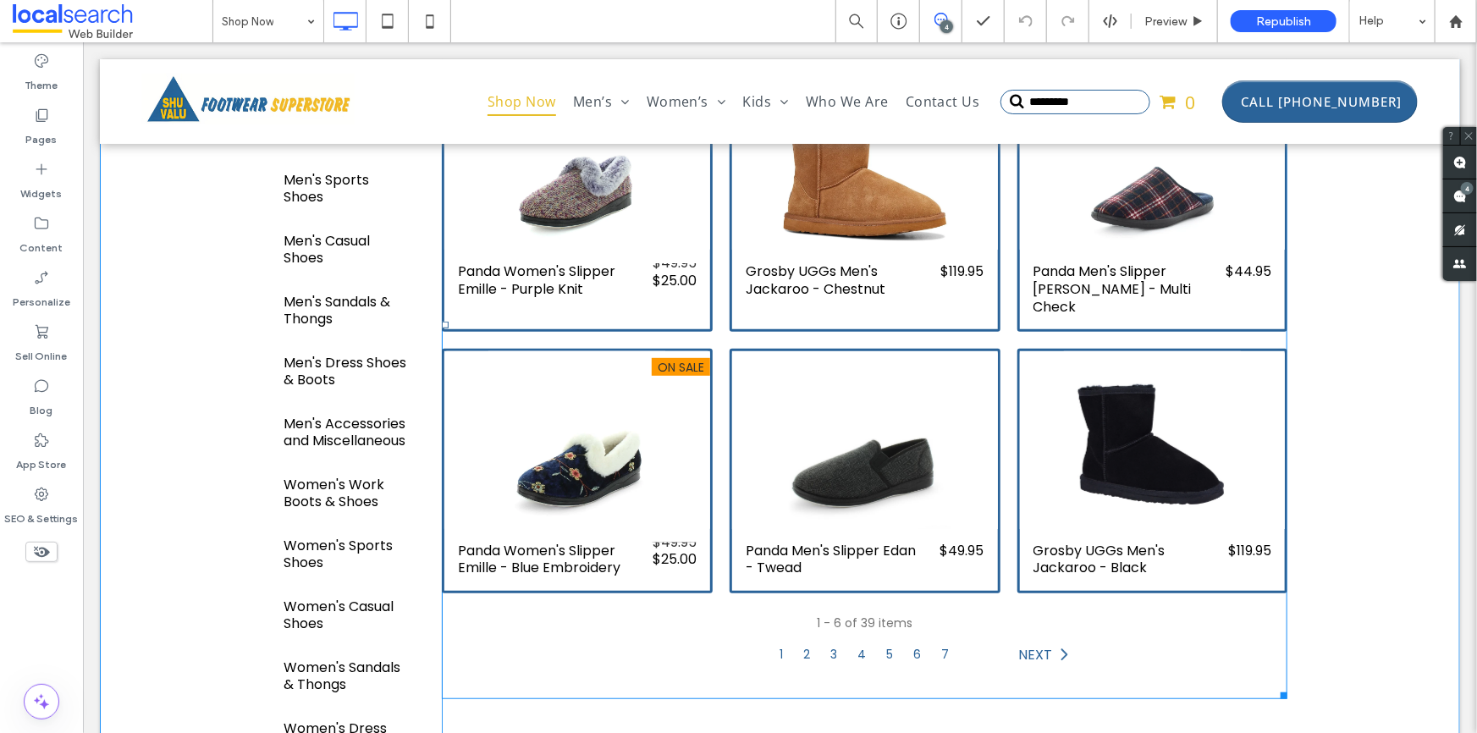
scroll to position [384, 0]
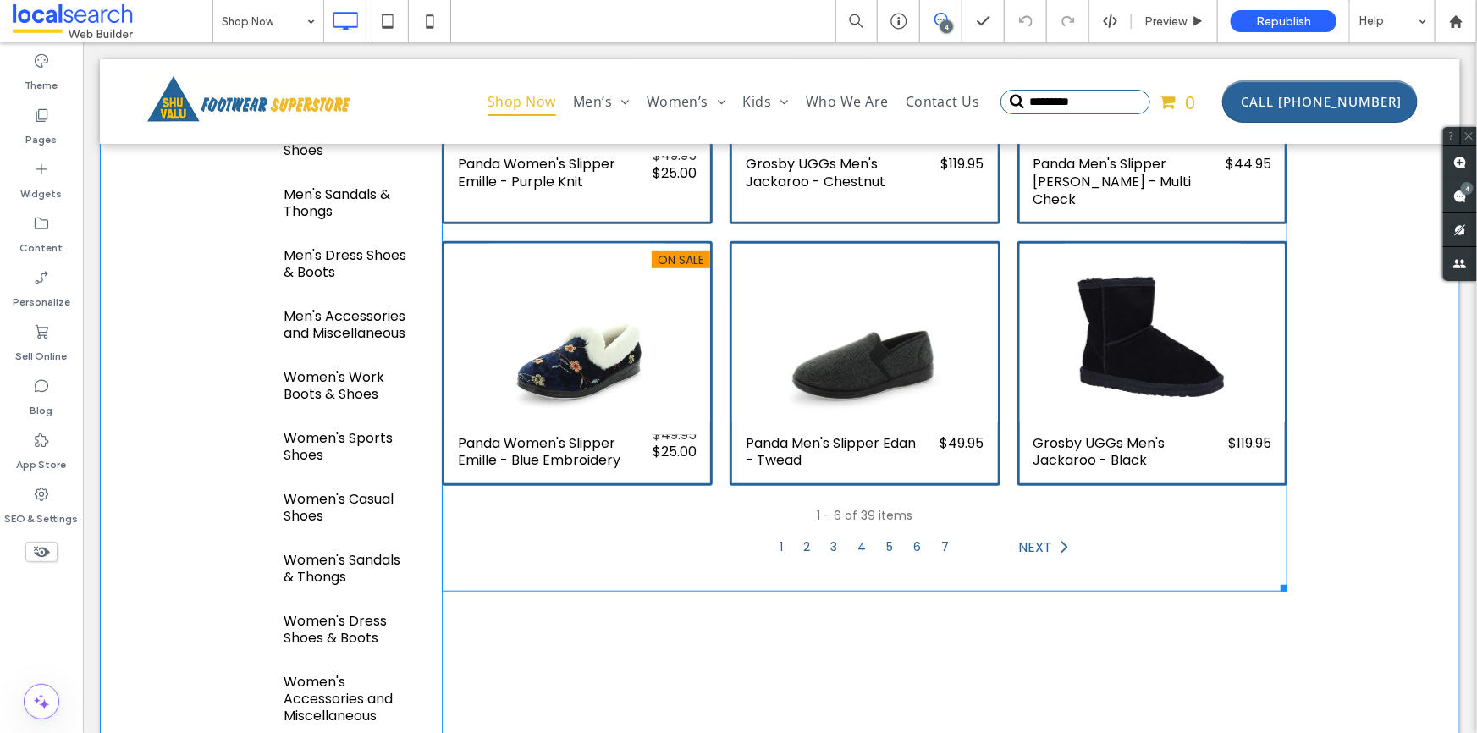
click at [715, 470] on span at bounding box center [864, 217] width 847 height 748
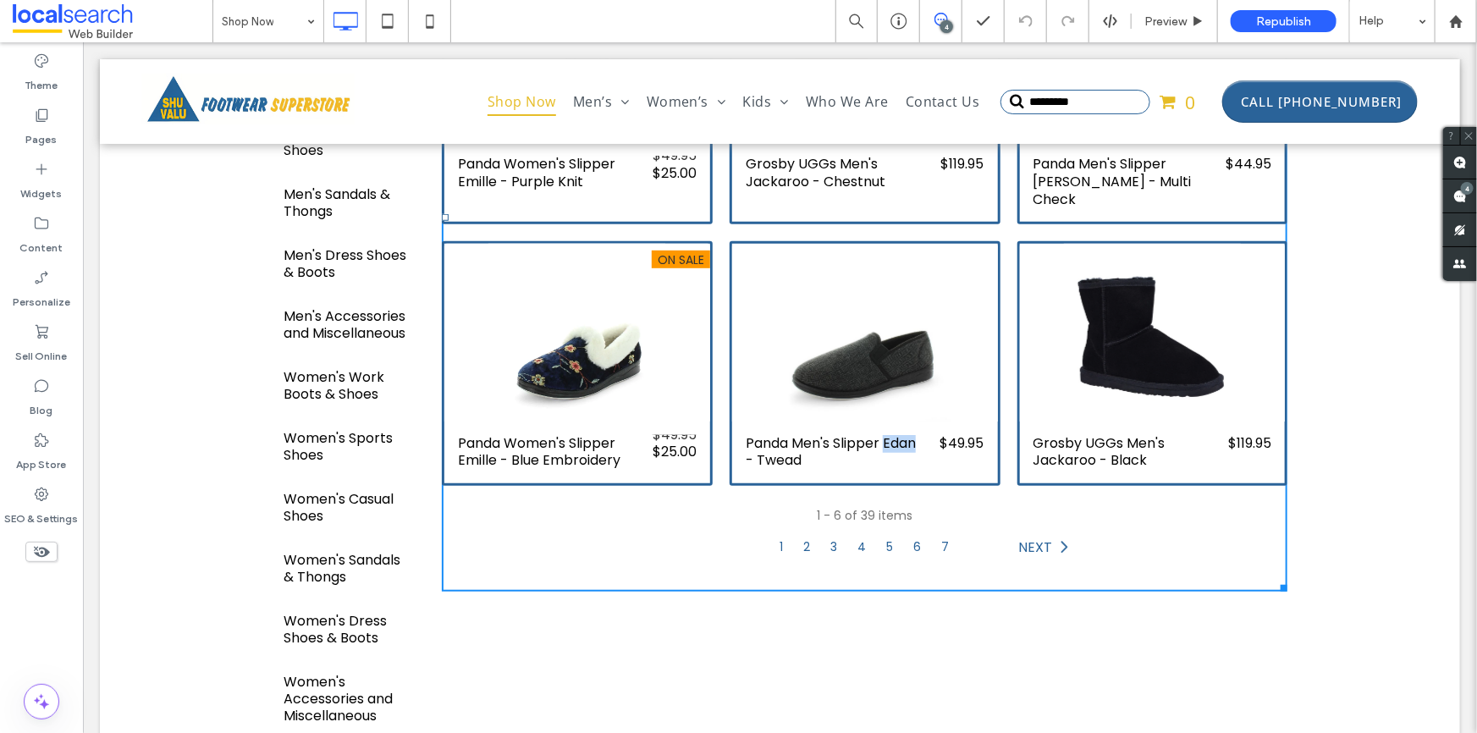
click at [720, 470] on div "Panda Men's Slipper Edan - Twead $49.95 Panda Men's Slipper Edan - Twead" at bounding box center [864, 363] width 288 height 262
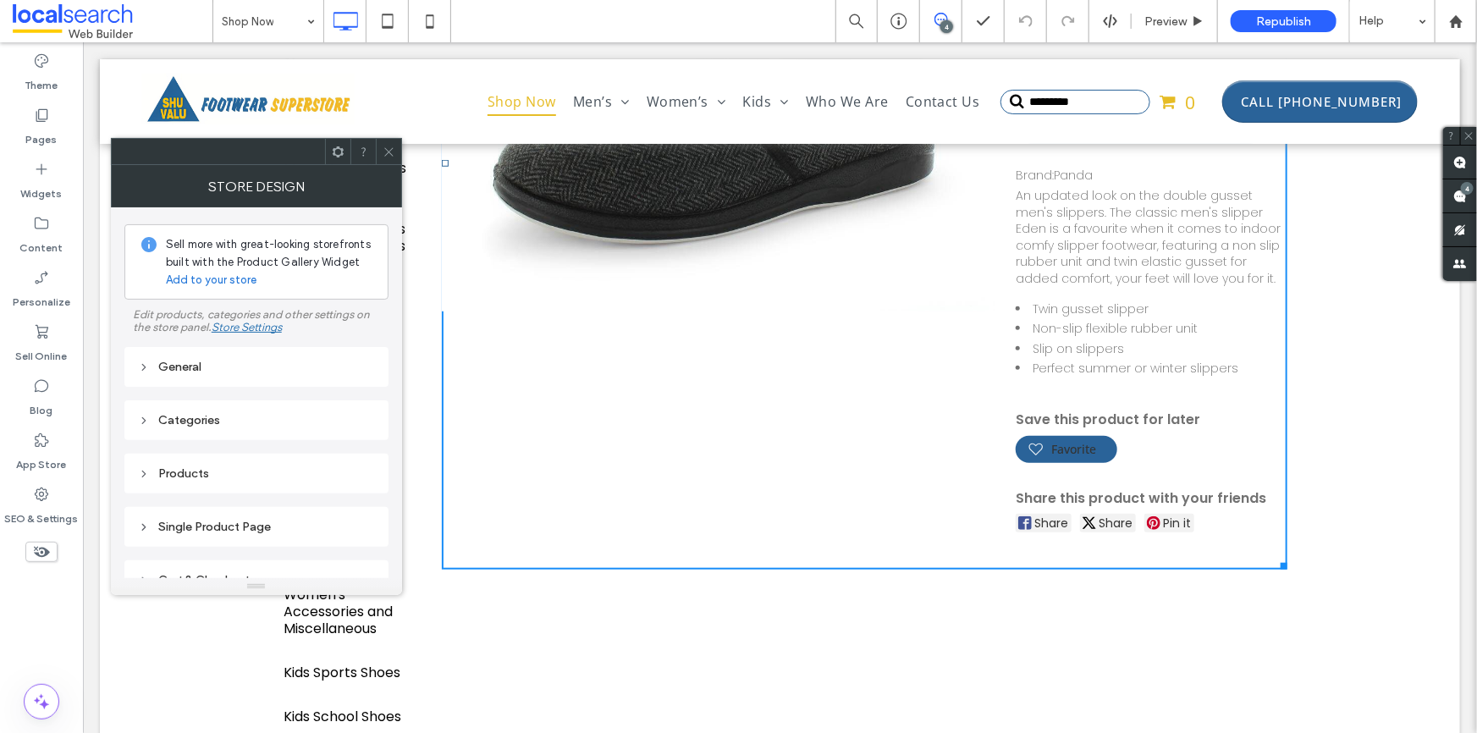
scroll to position [461, 0]
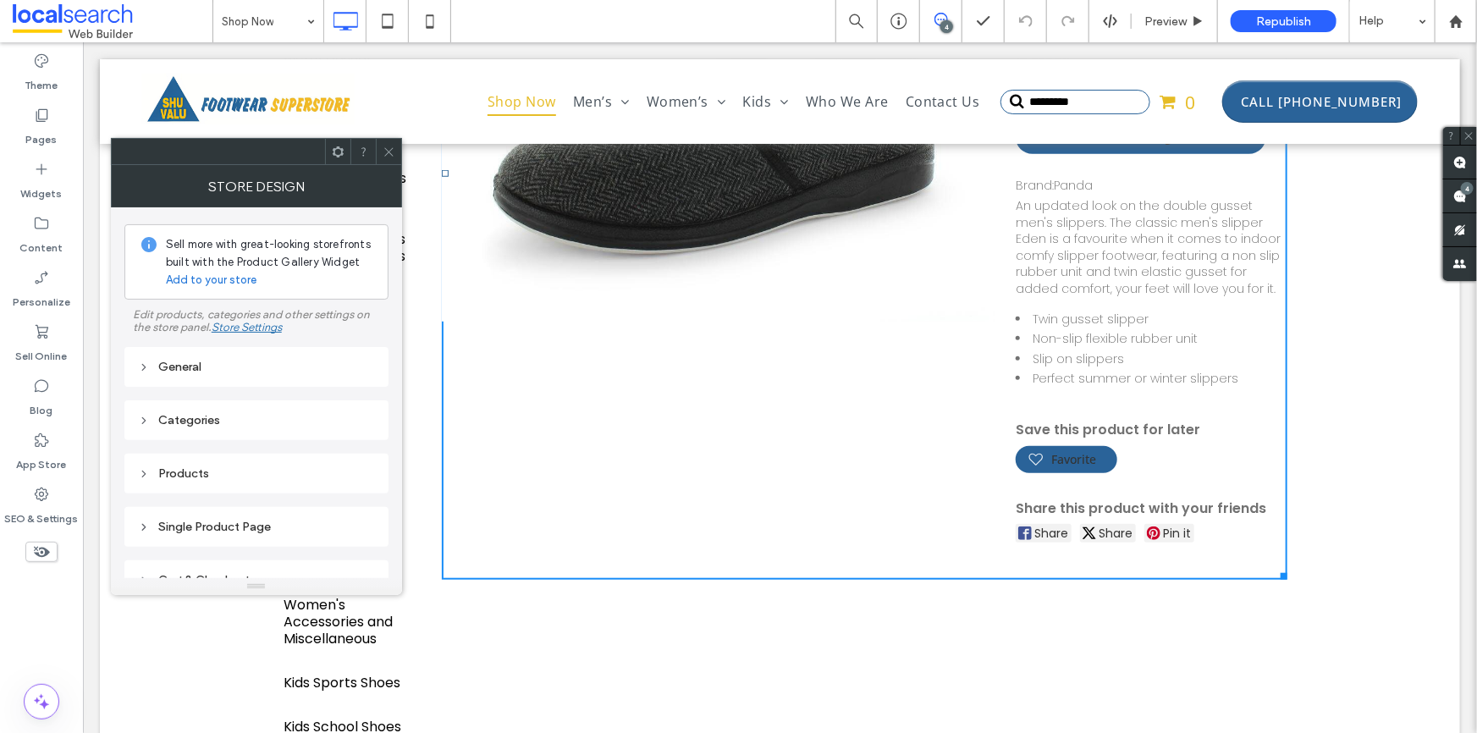
click at [720, 673] on div "Panda Men's Slipper Edan - Twead Back to catalog Panda Men's Slipper Edan - Twe…" at bounding box center [864, 399] width 847 height 1266
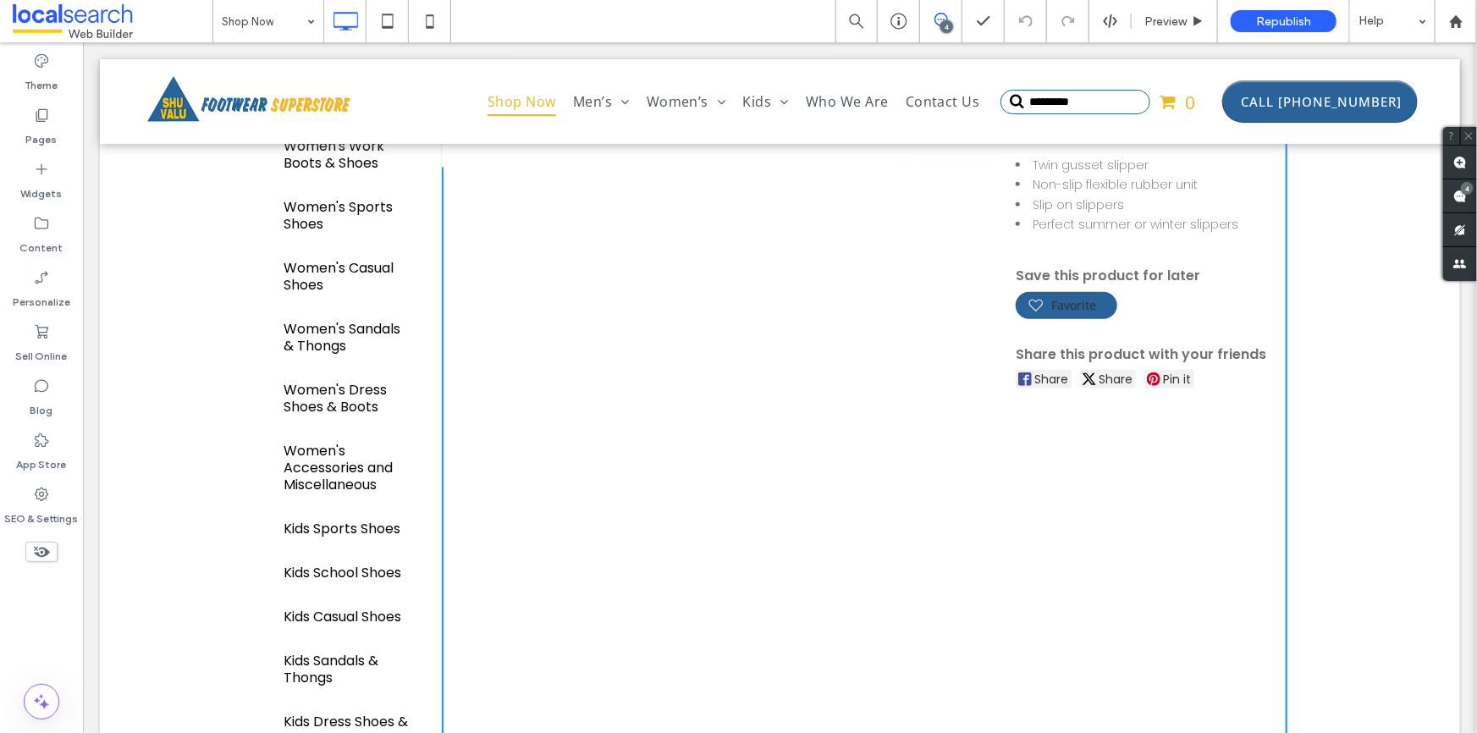
click at [720, 461] on div "Panda Men's Slipper Edan - Twead Back to catalog Panda Men's Slipper Edan - Twe…" at bounding box center [864, 245] width 847 height 1266
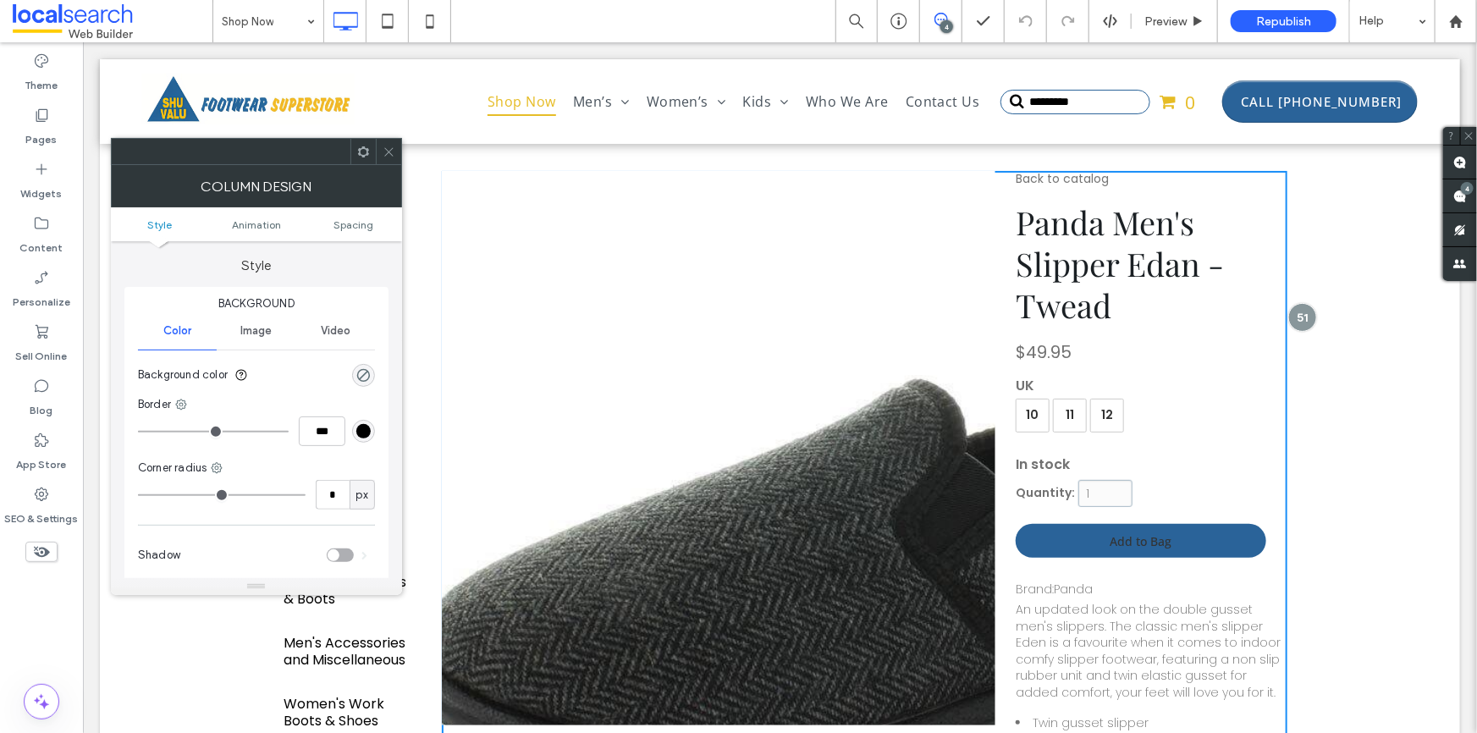
scroll to position [0, 0]
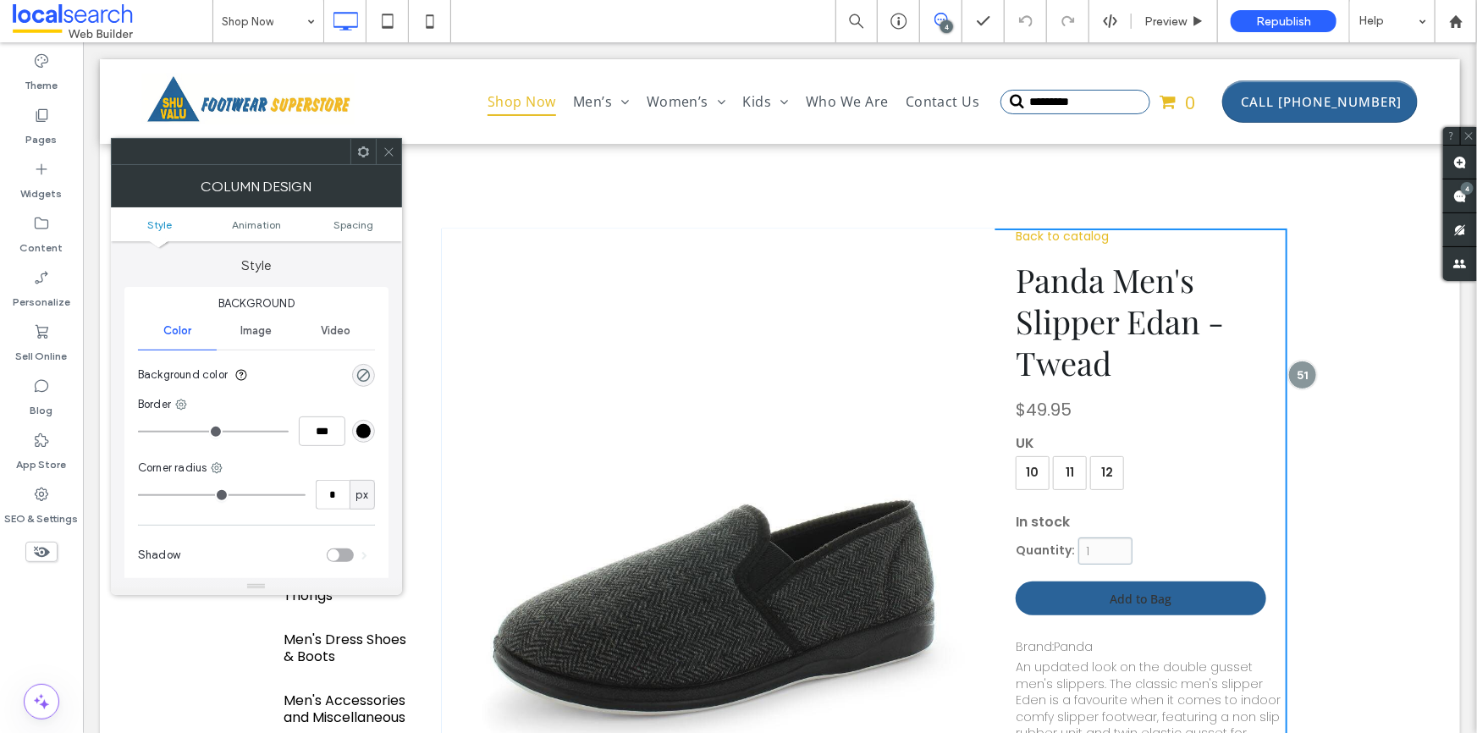
click link "Back to catalog"
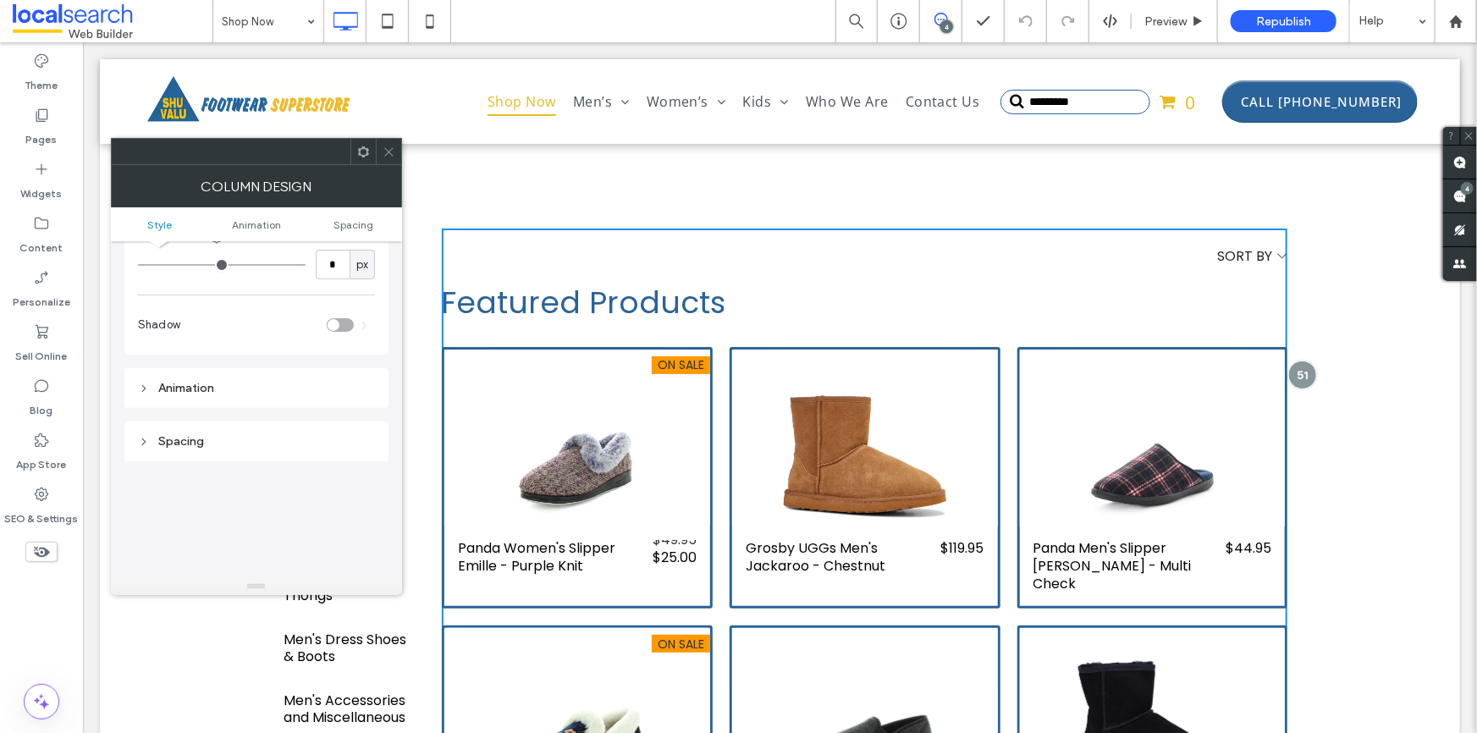
scroll to position [307, 0]
click at [389, 157] on icon at bounding box center [389, 152] width 13 height 13
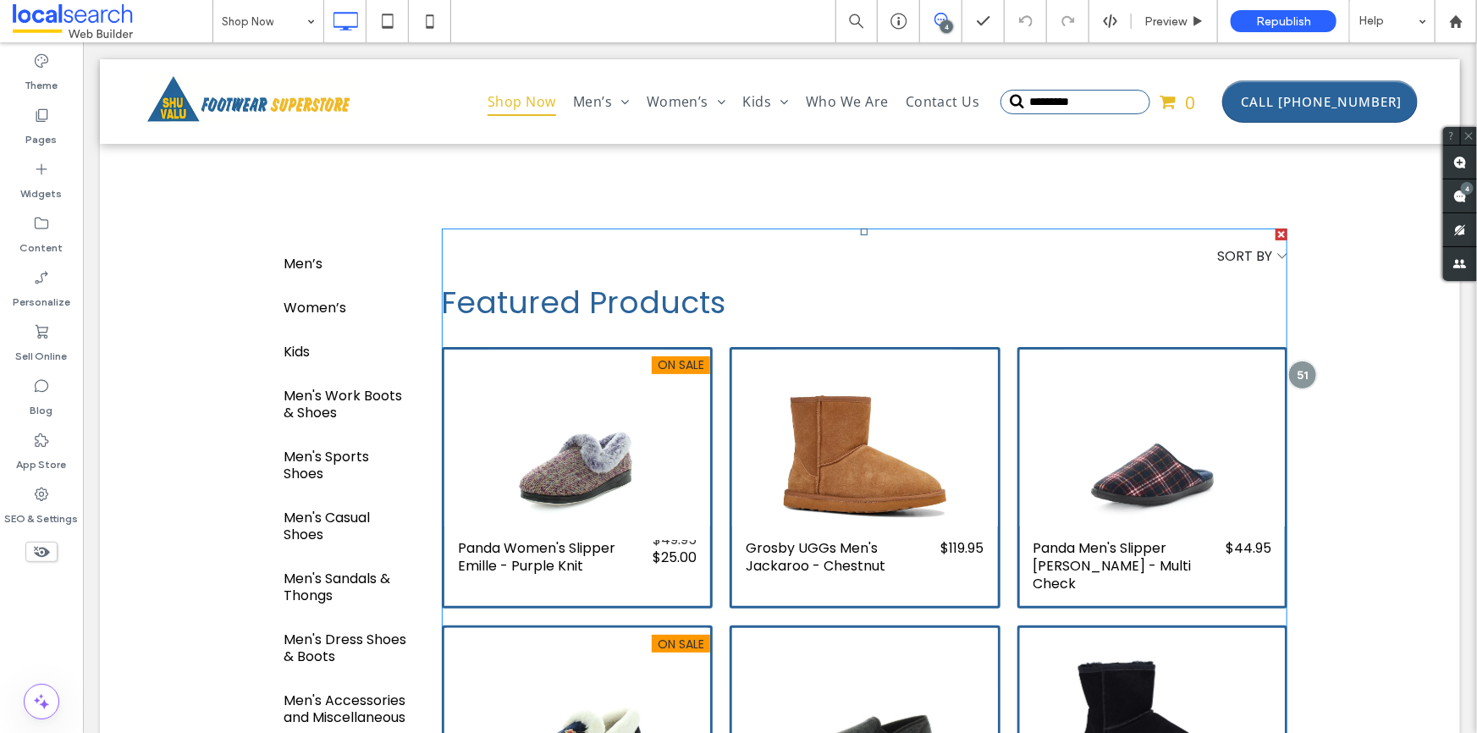
click at [720, 395] on div "Grosby UGGs Men's Jackaroo - Chestnut $119.95 Grosby UGGs Men's Jackaroo - Ches…" at bounding box center [864, 477] width 288 height 279
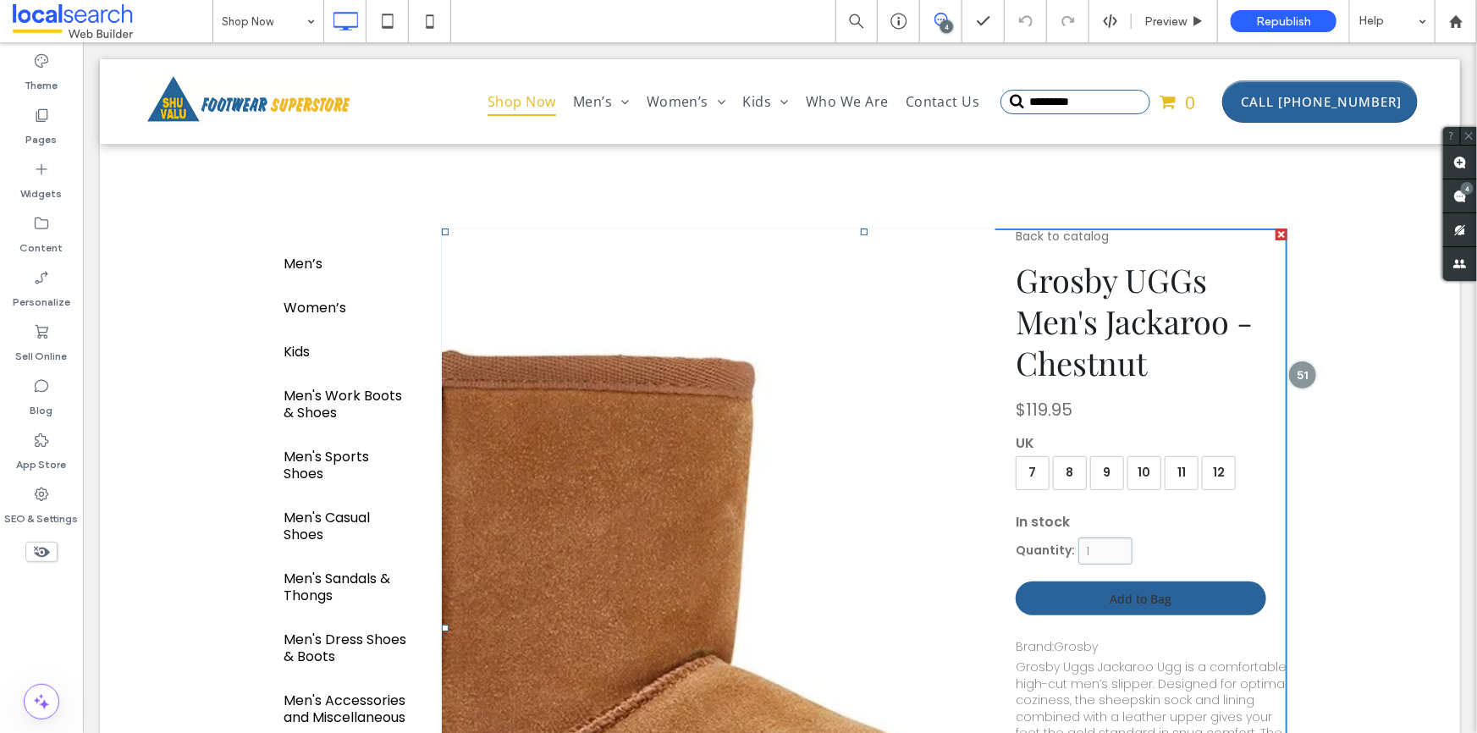
click at [716, 395] on div at bounding box center [718, 505] width 555 height 555
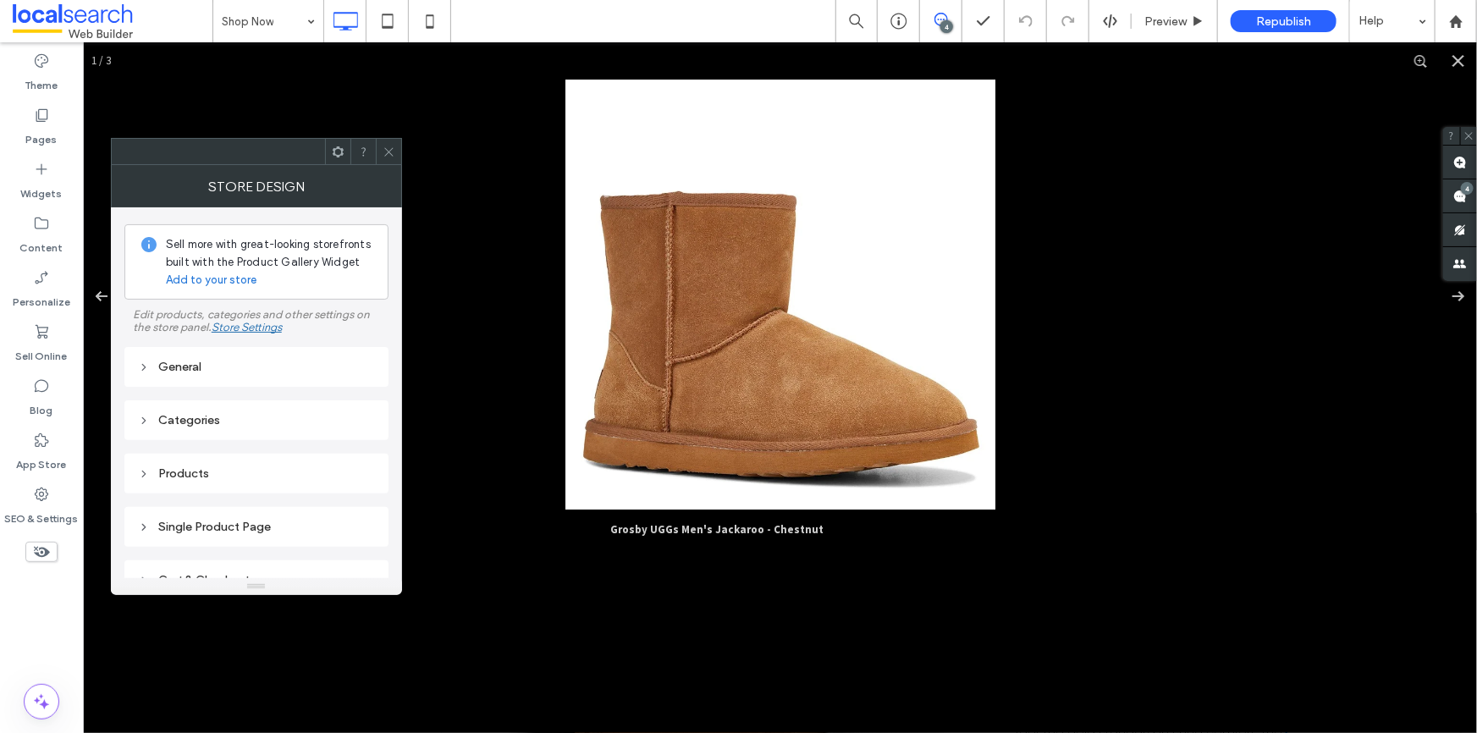
click at [217, 466] on div "Products" at bounding box center [256, 473] width 237 height 23
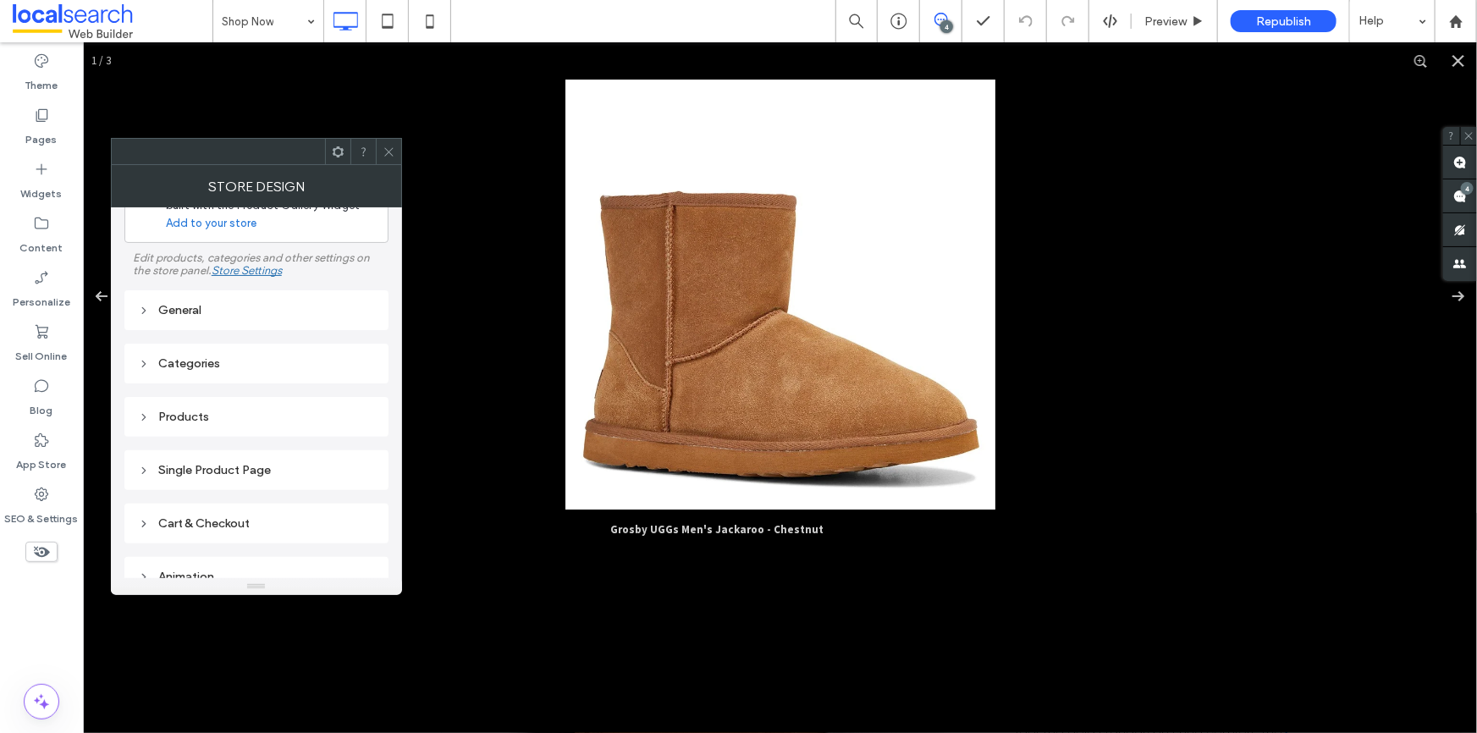
scroll to position [132, 0]
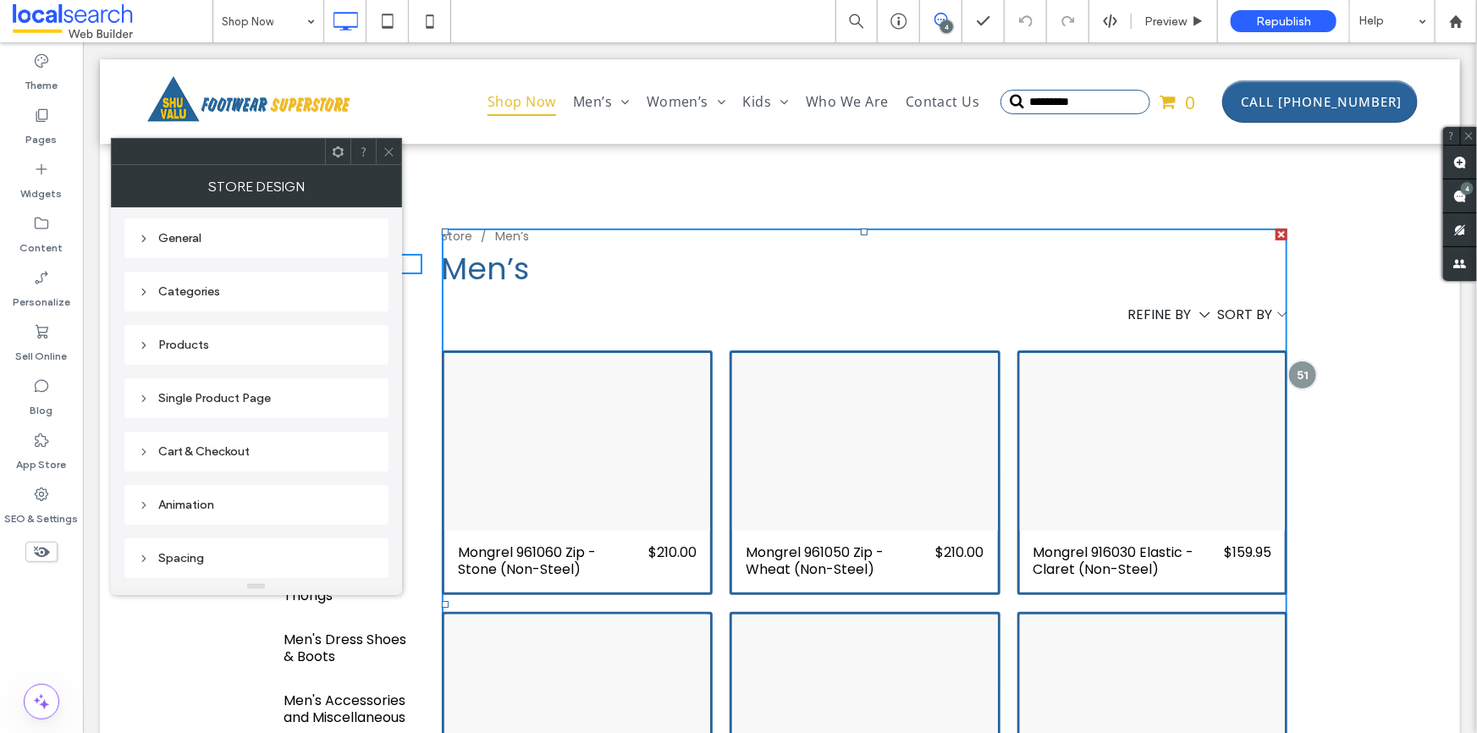
click at [180, 349] on div "Products" at bounding box center [256, 345] width 237 height 14
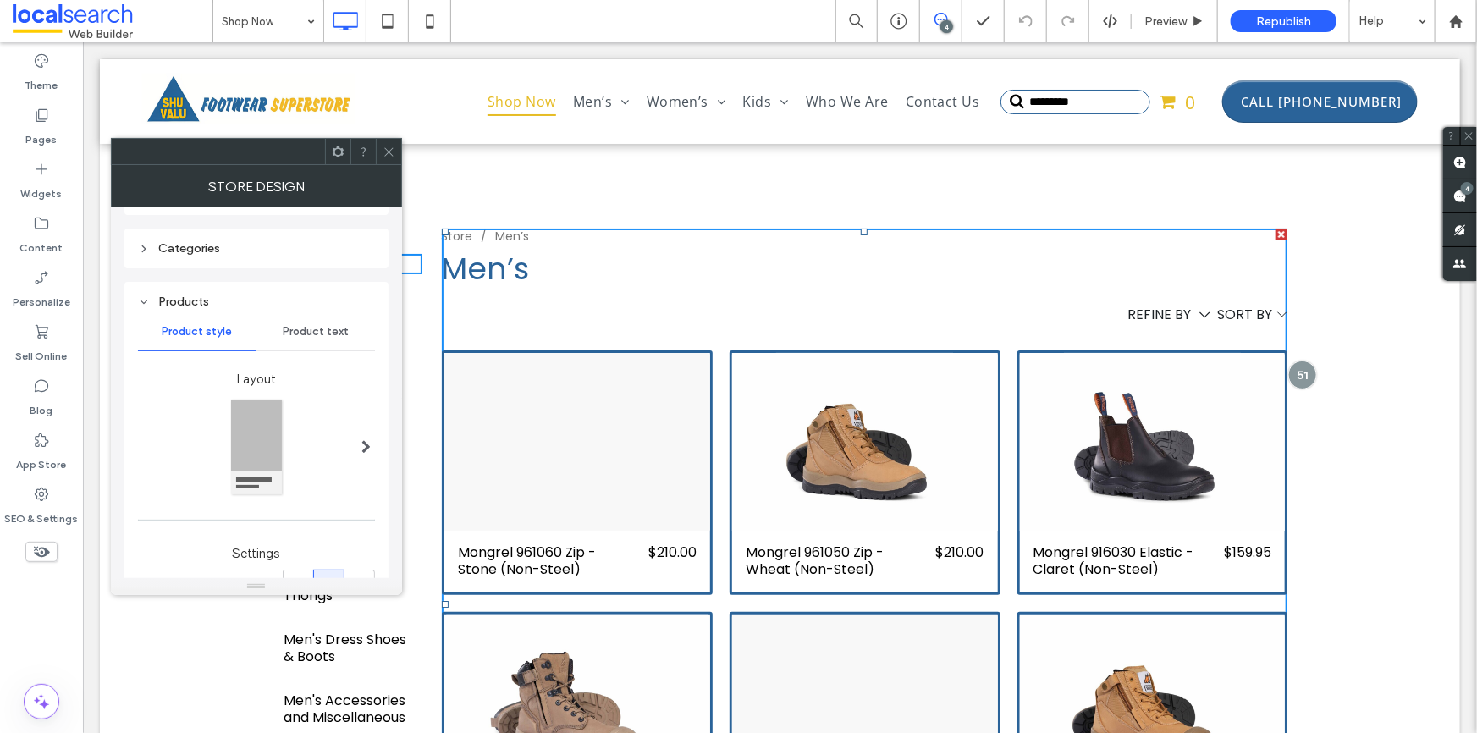
scroll to position [209, 0]
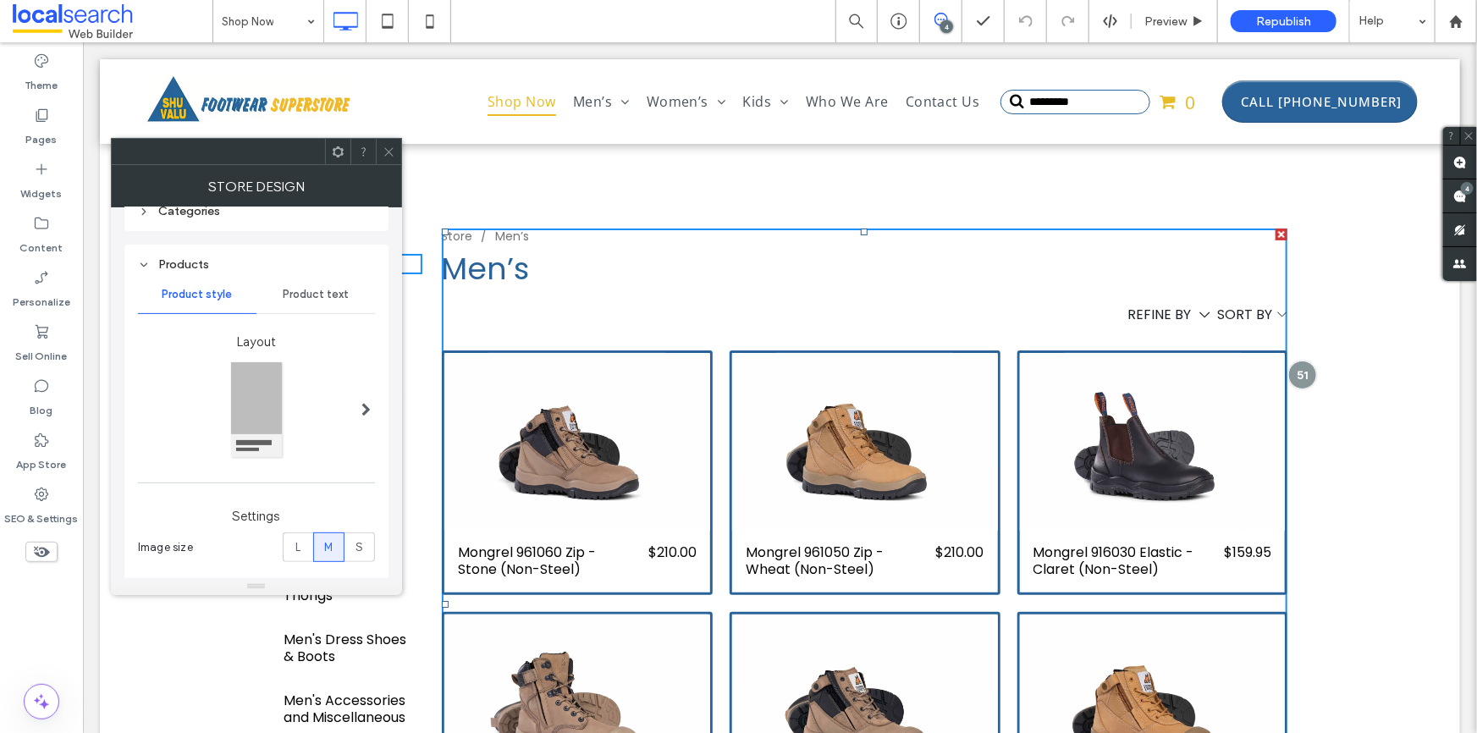
click at [246, 267] on div "Products" at bounding box center [256, 264] width 237 height 14
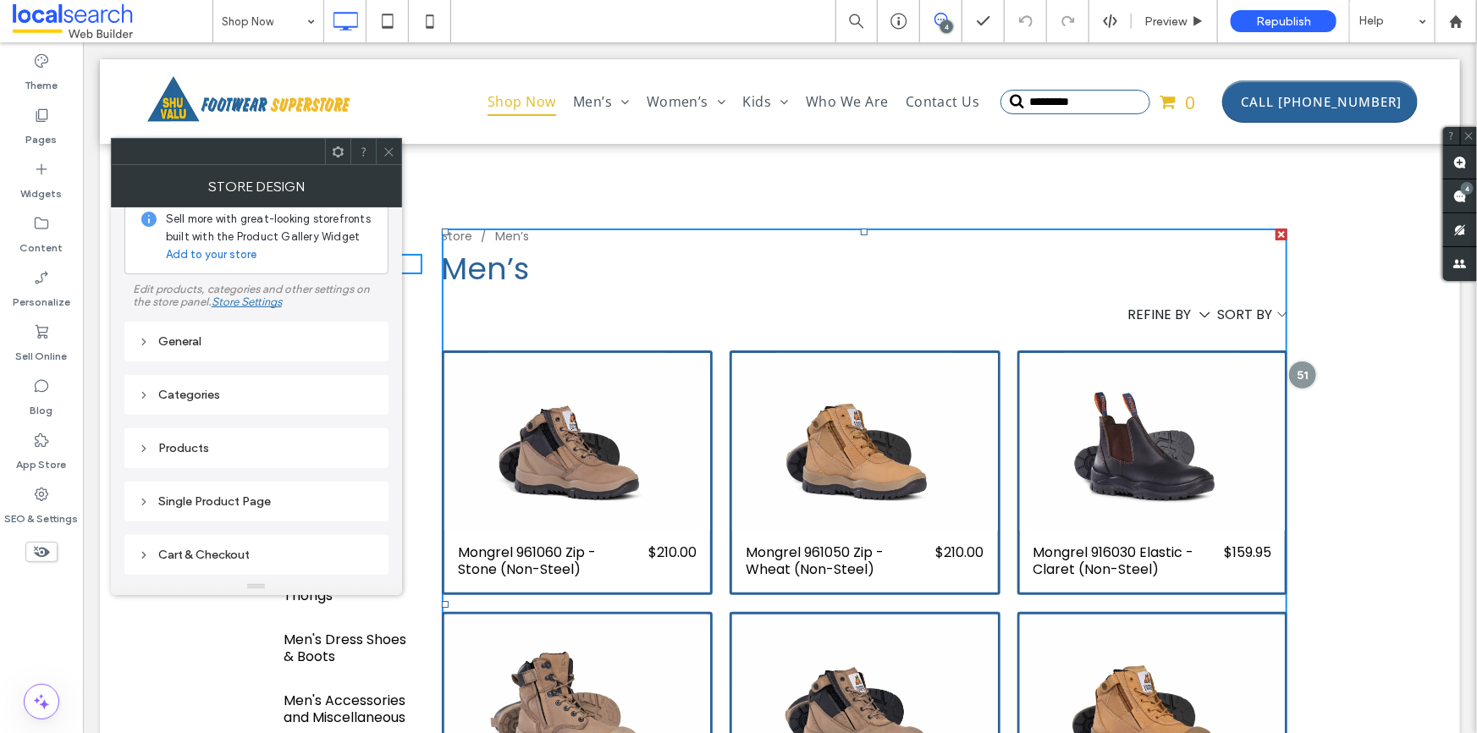
scroll to position [0, 0]
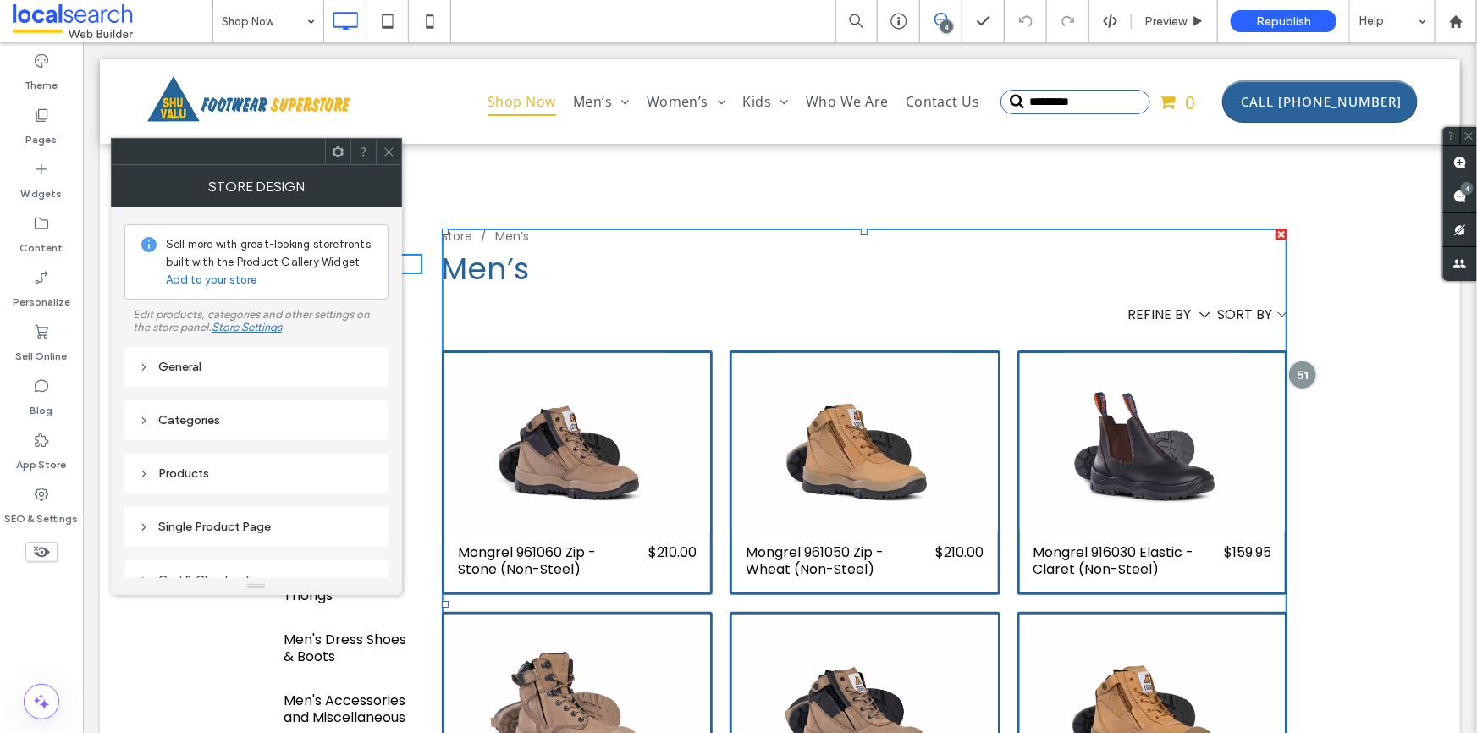
click at [233, 416] on div "Categories" at bounding box center [256, 420] width 237 height 14
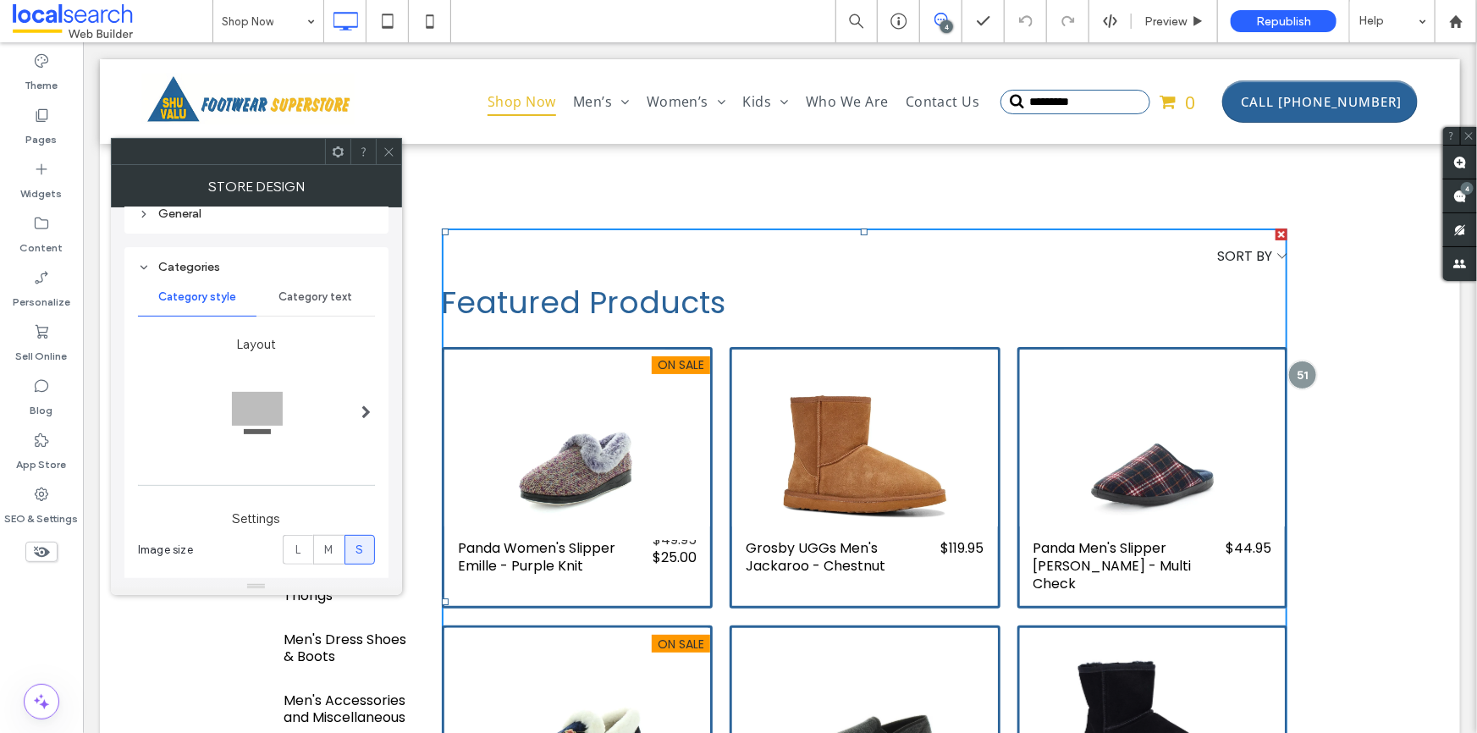
scroll to position [76, 0]
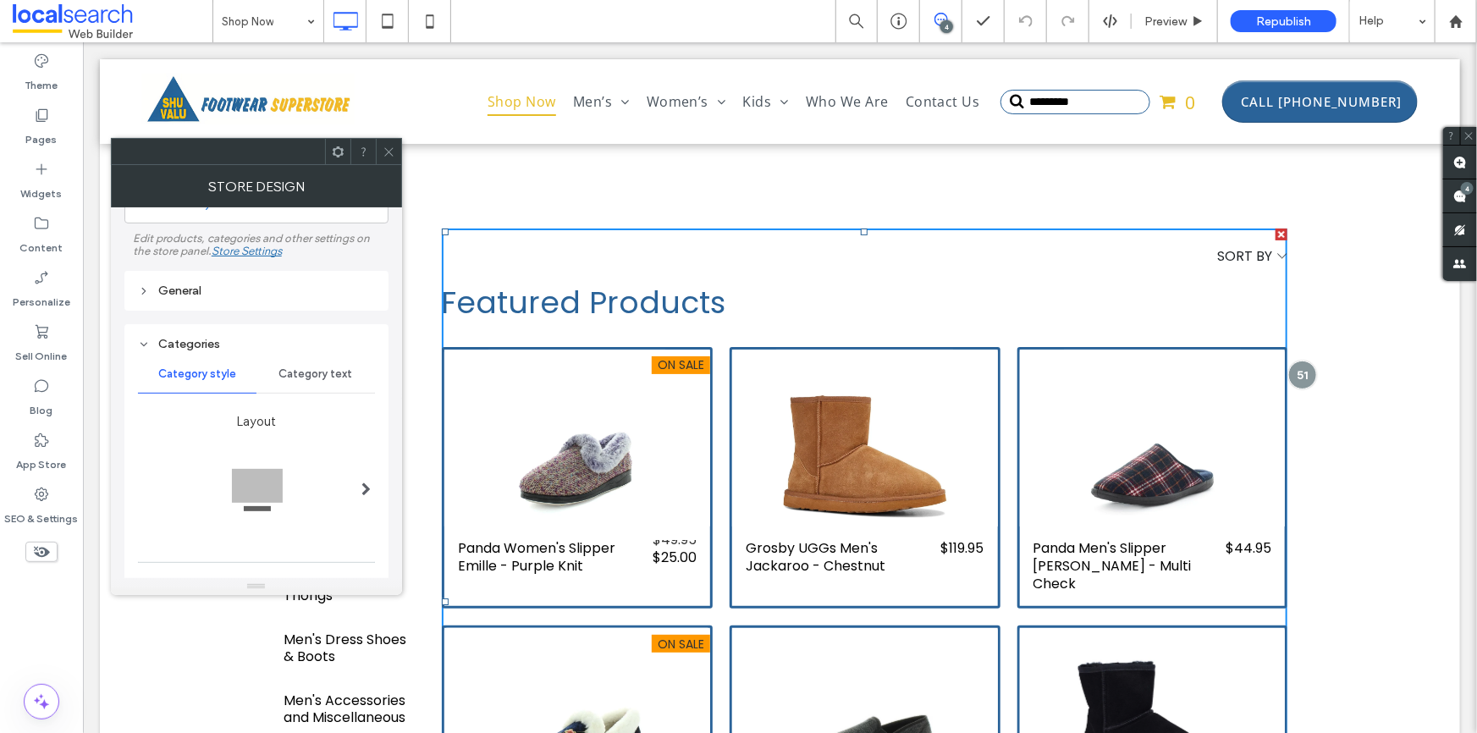
click at [329, 366] on div "Category text" at bounding box center [316, 374] width 119 height 37
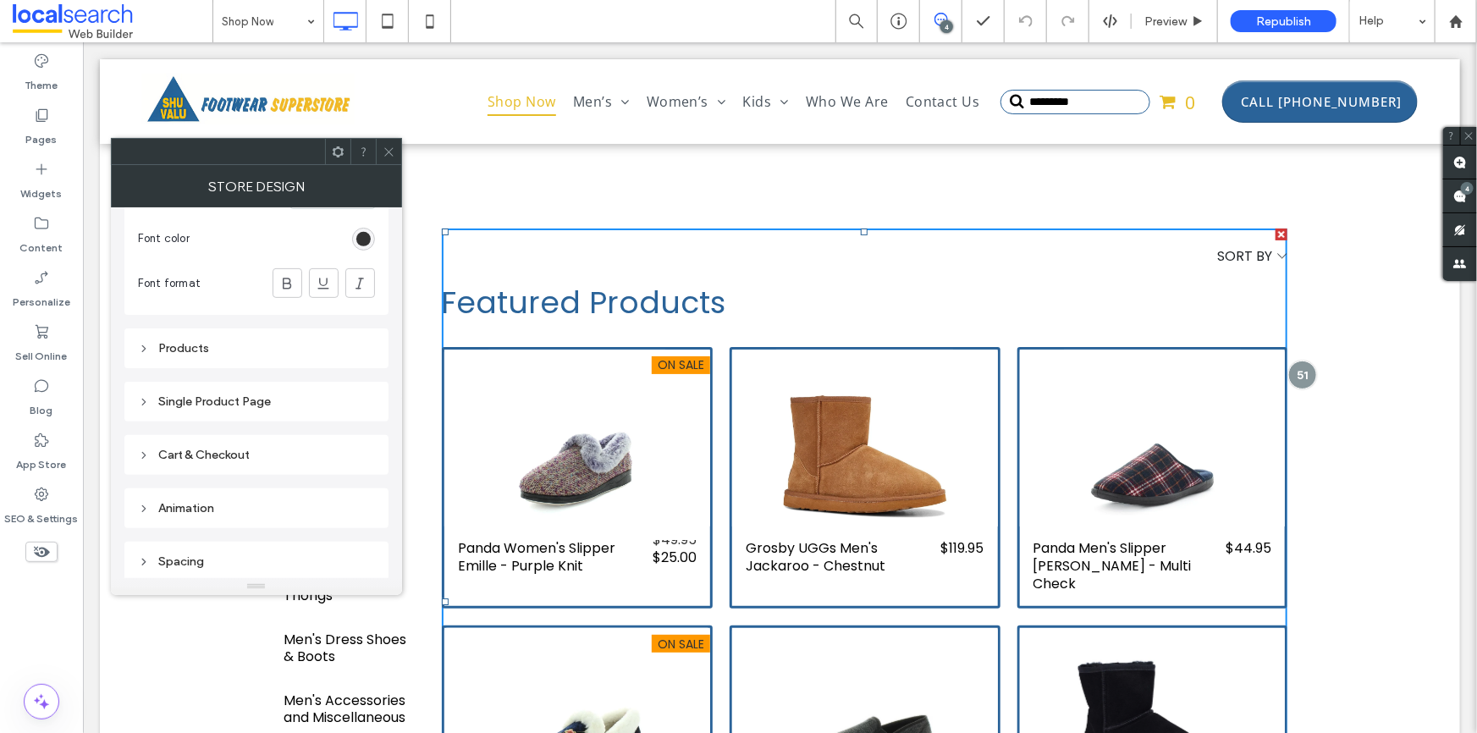
scroll to position [389, 0]
click at [225, 399] on div "Single Product Page" at bounding box center [256, 398] width 237 height 14
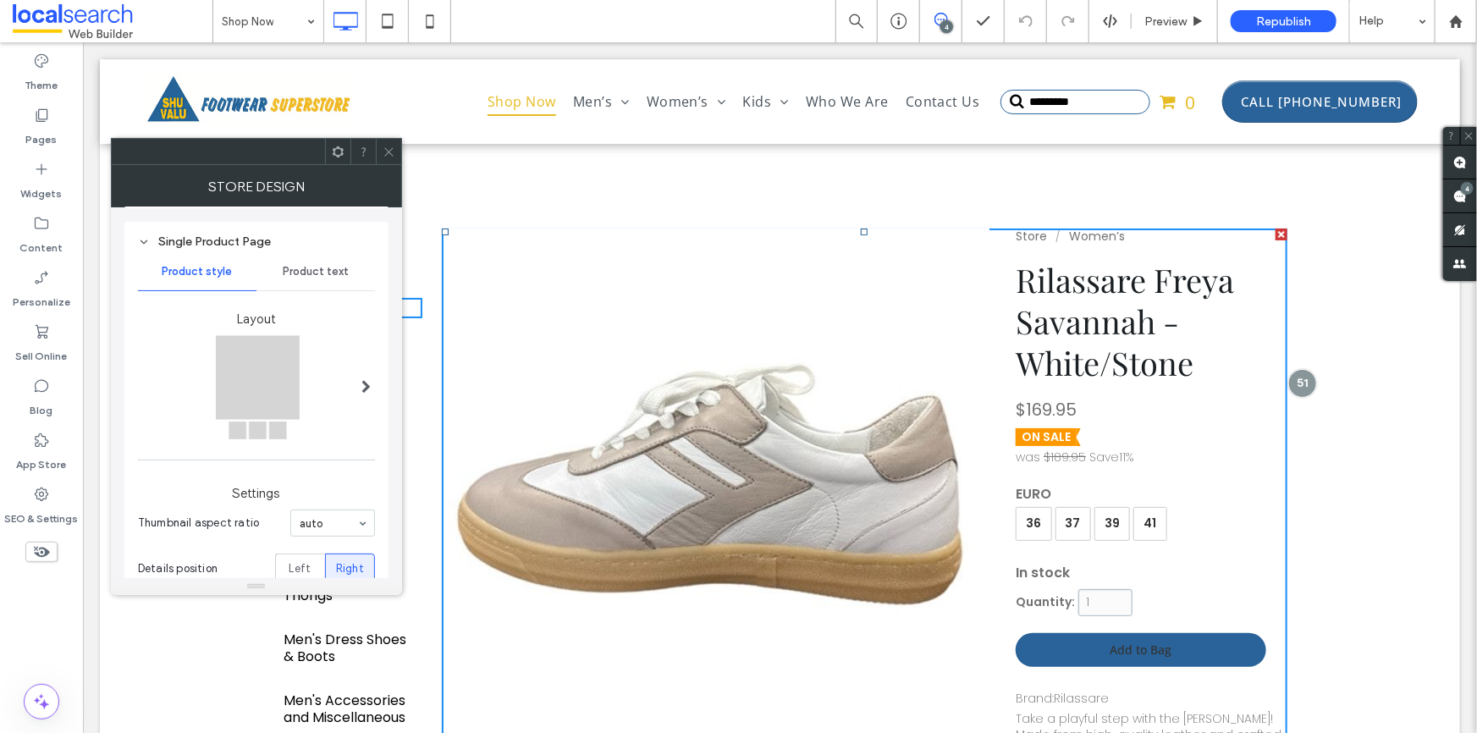
scroll to position [286, 0]
click at [144, 240] on icon at bounding box center [144, 241] width 12 height 12
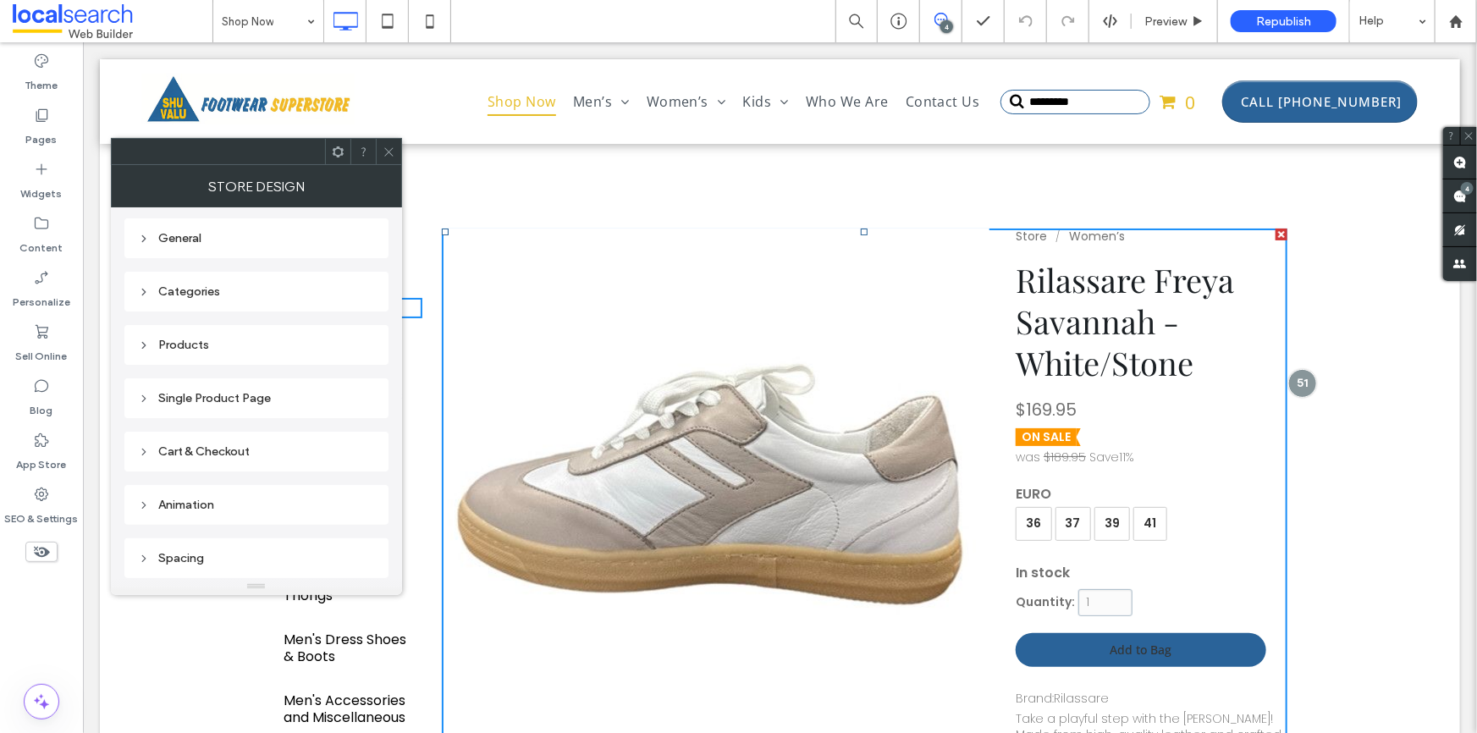
scroll to position [55, 0]
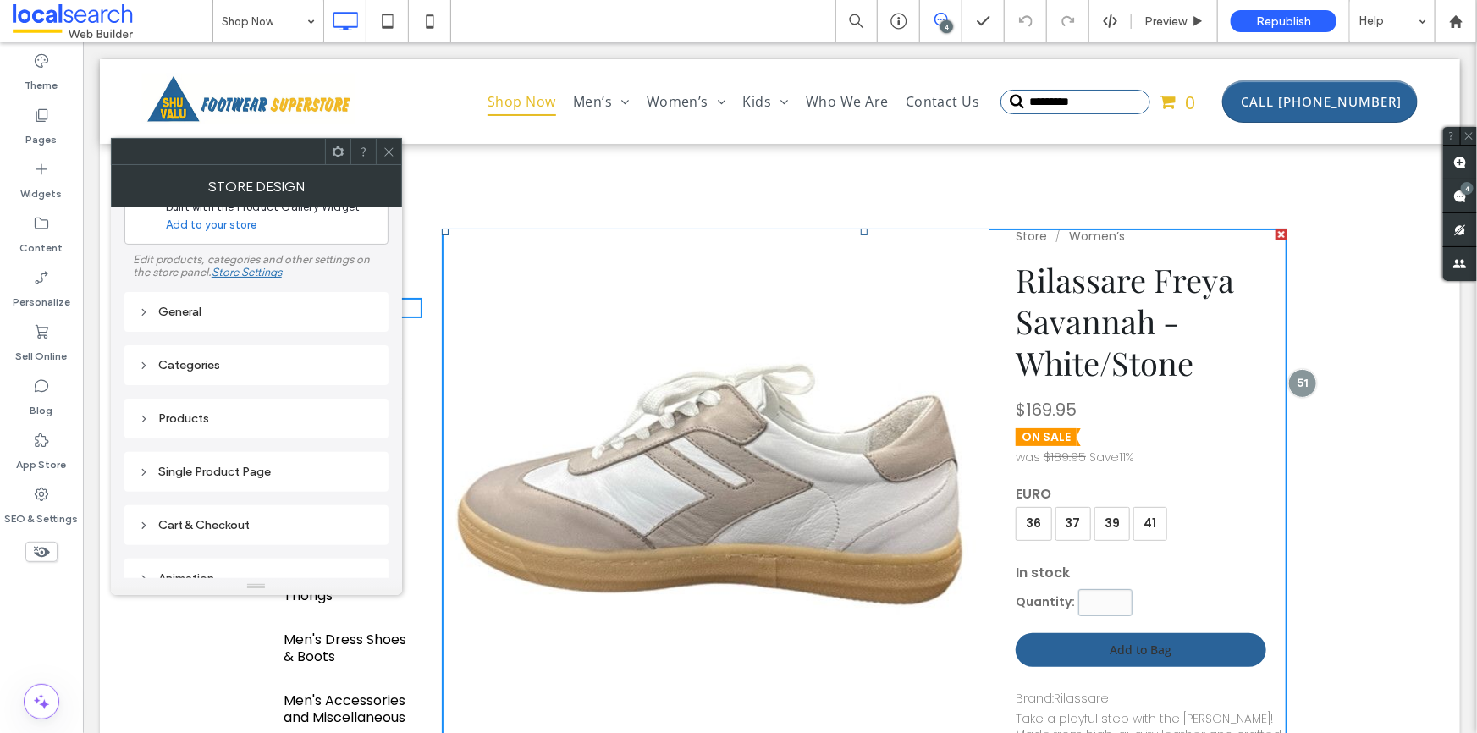
click at [234, 321] on div "General" at bounding box center [256, 312] width 237 height 23
click at [361, 384] on span at bounding box center [364, 388] width 6 height 8
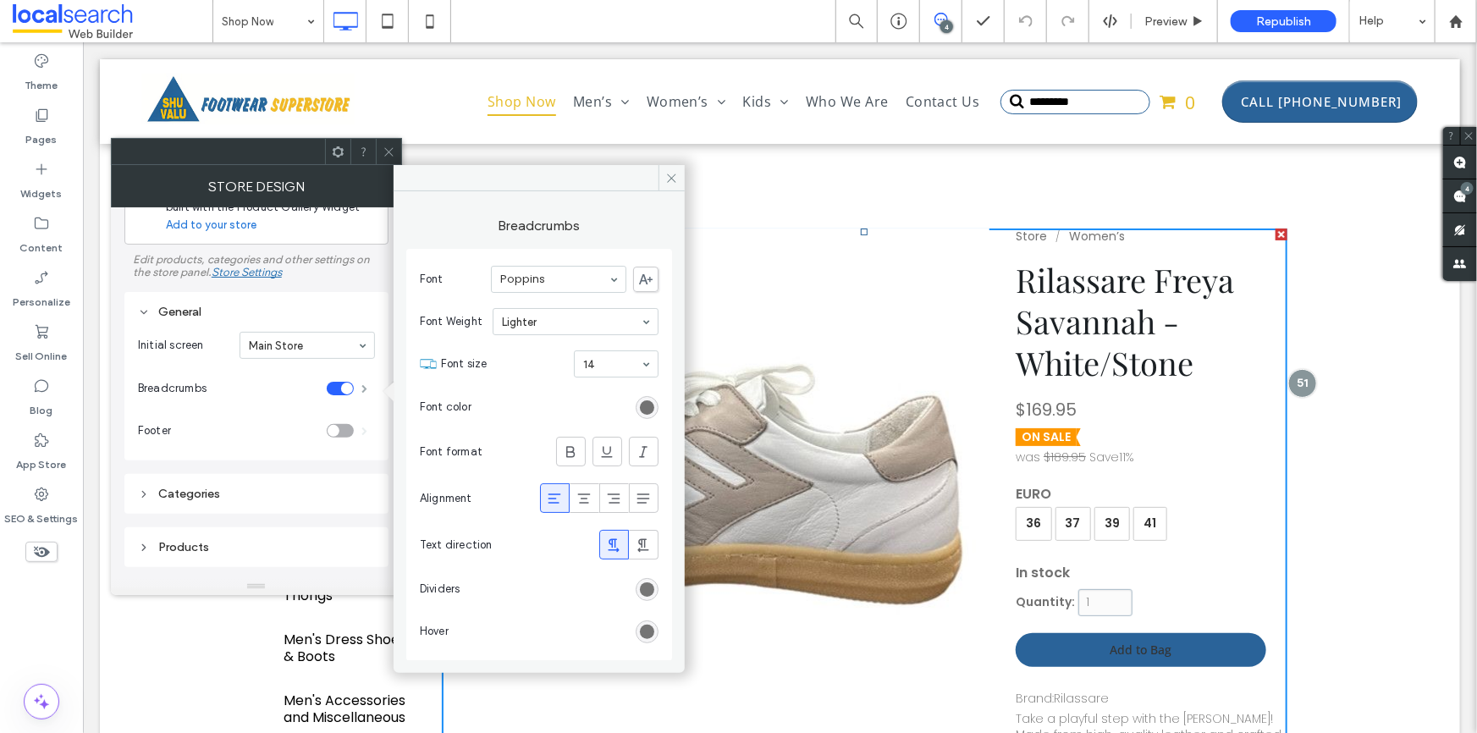
click at [361, 384] on span at bounding box center [364, 388] width 6 height 8
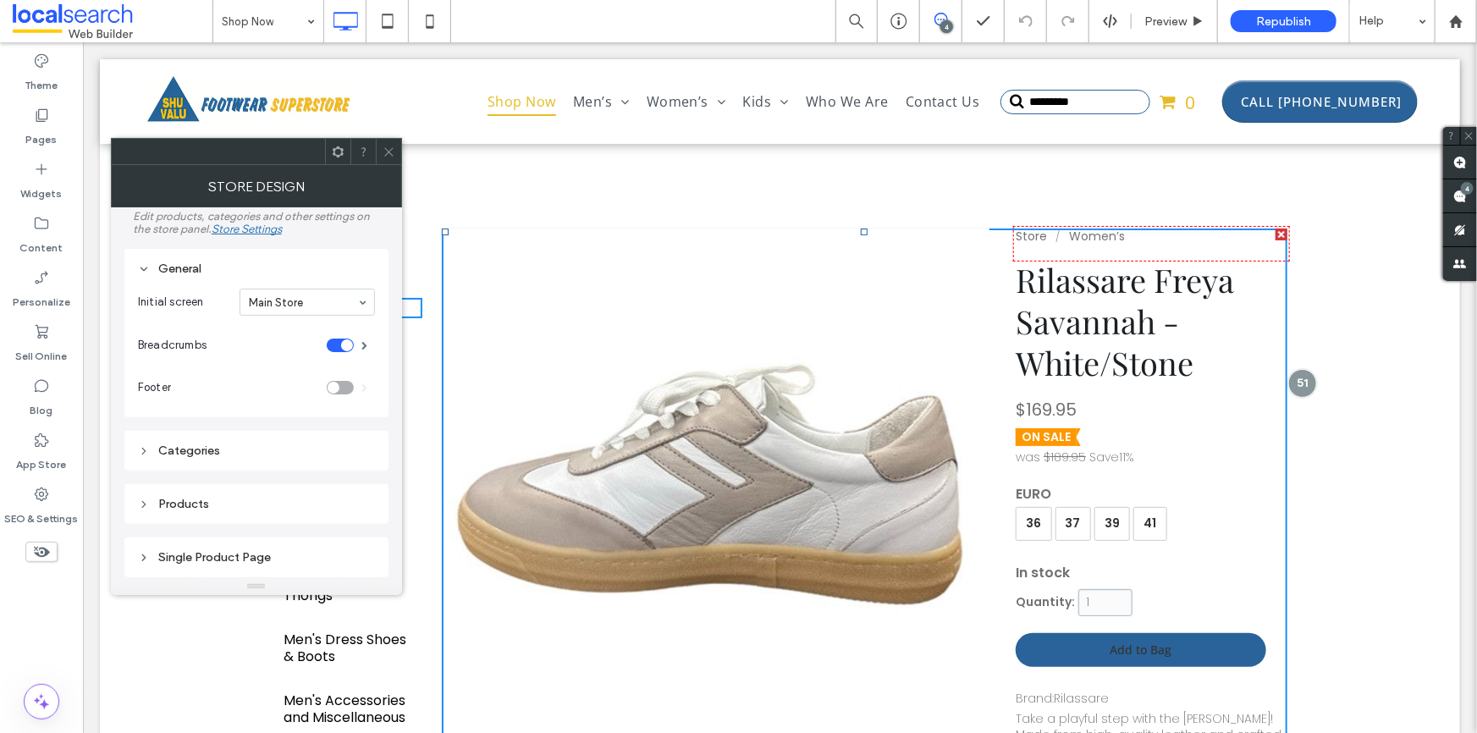
scroll to position [132, 0]
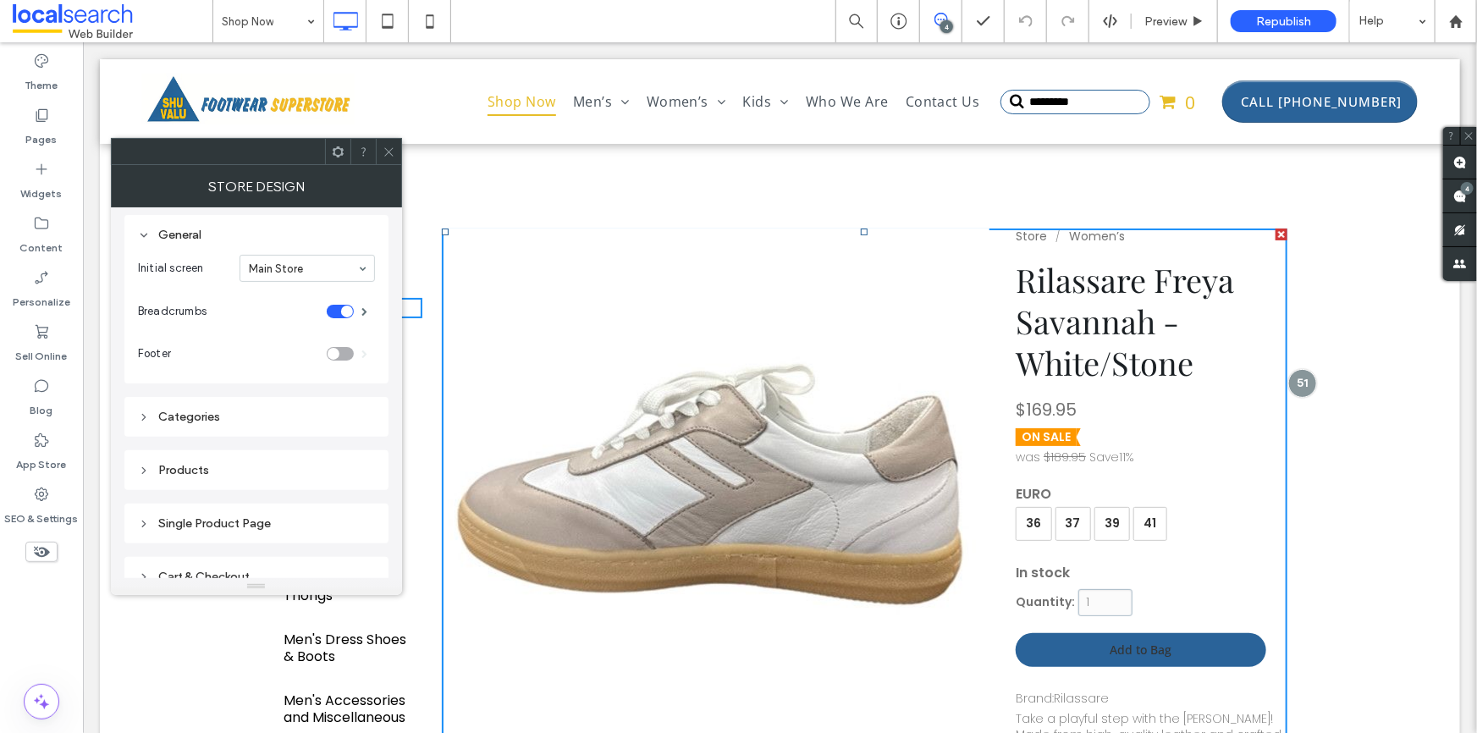
click at [200, 418] on div "Categories" at bounding box center [256, 417] width 237 height 14
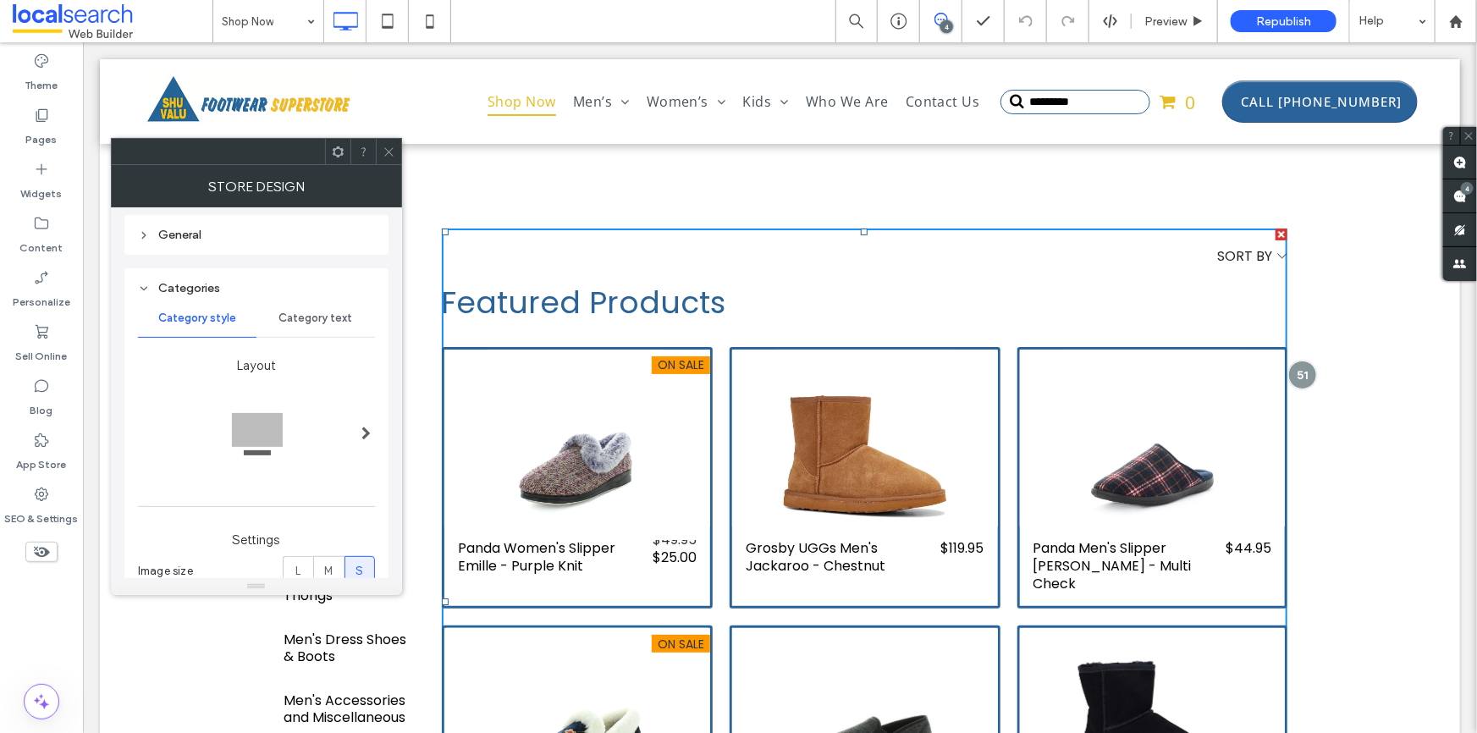
click at [156, 295] on div "Categories" at bounding box center [256, 288] width 237 height 14
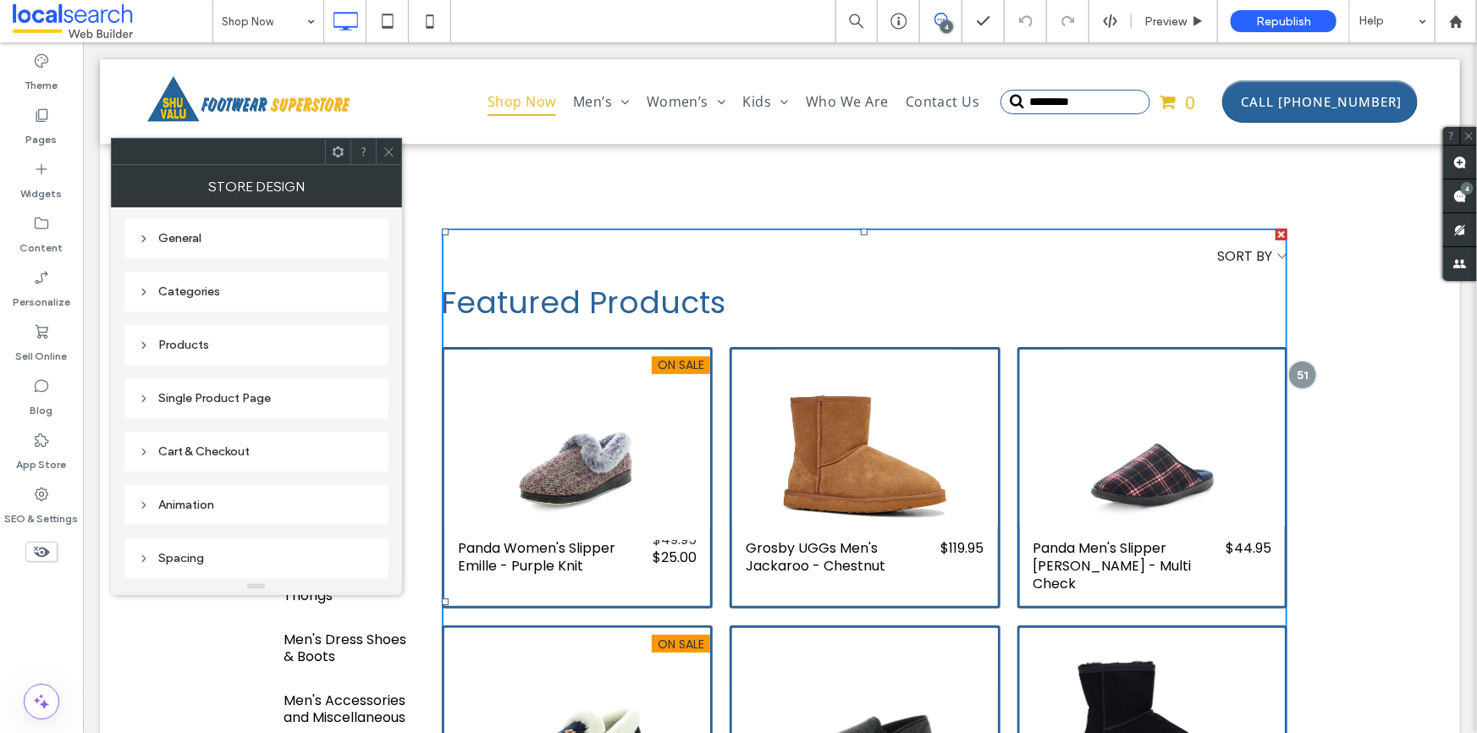
click at [946, 13] on icon at bounding box center [942, 20] width 14 height 14
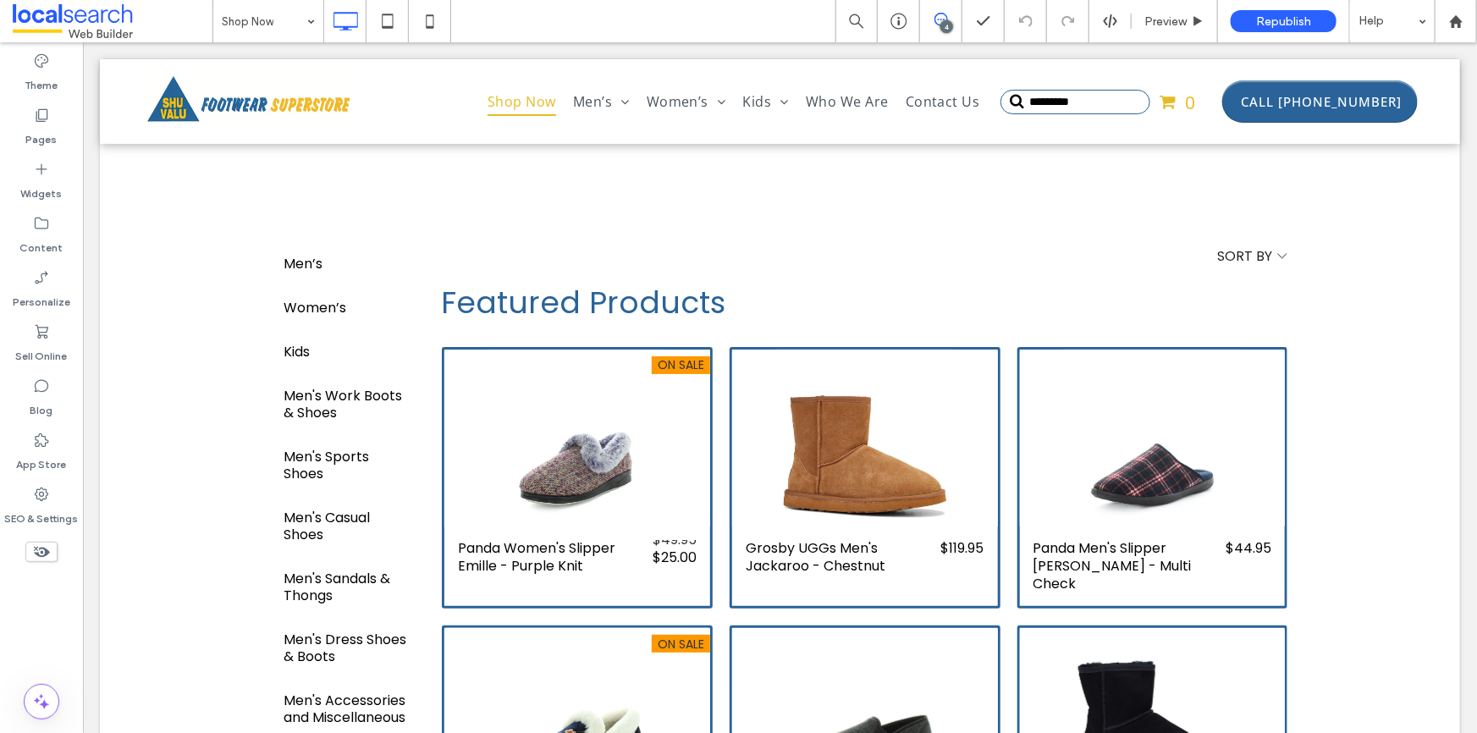
click at [935, 24] on icon at bounding box center [942, 20] width 14 height 14
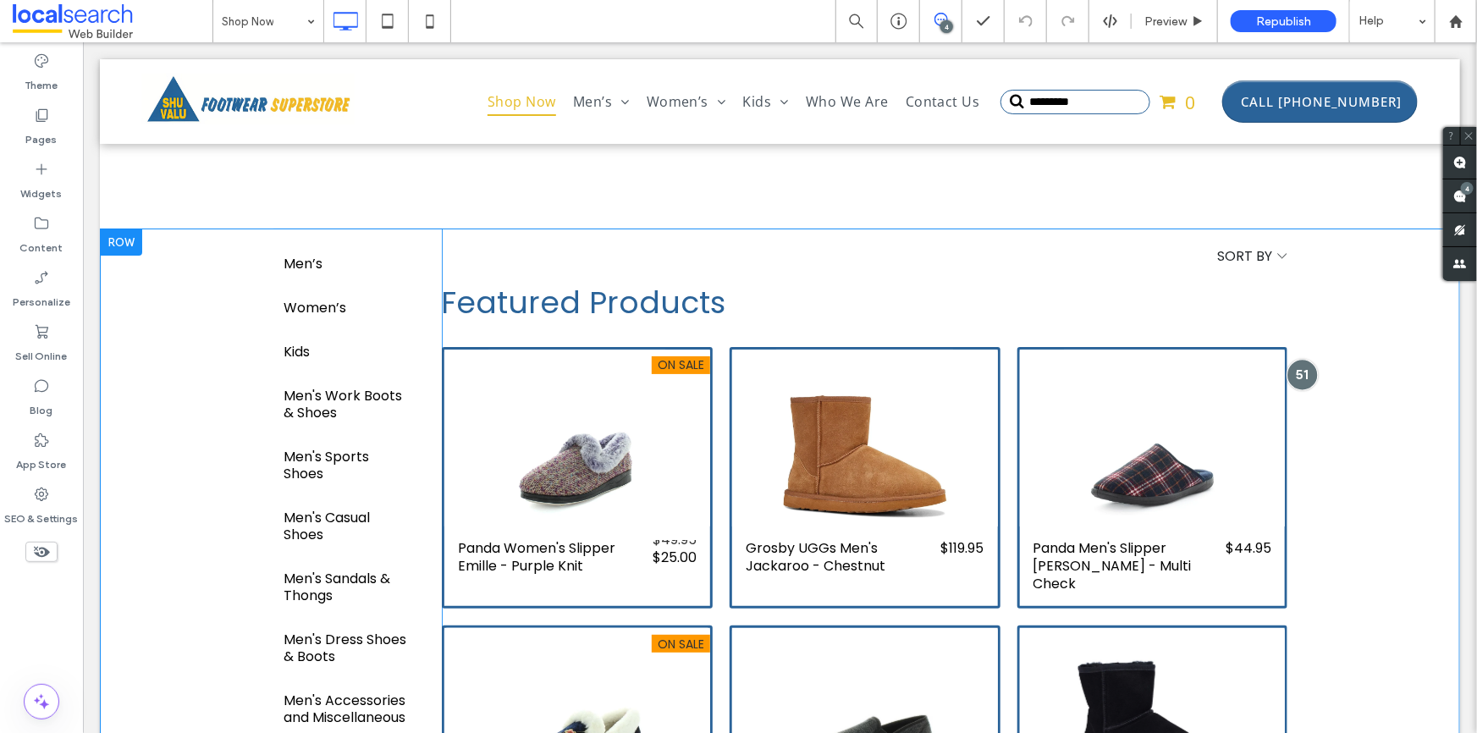
click at [1296, 380] on div at bounding box center [1301, 374] width 31 height 31
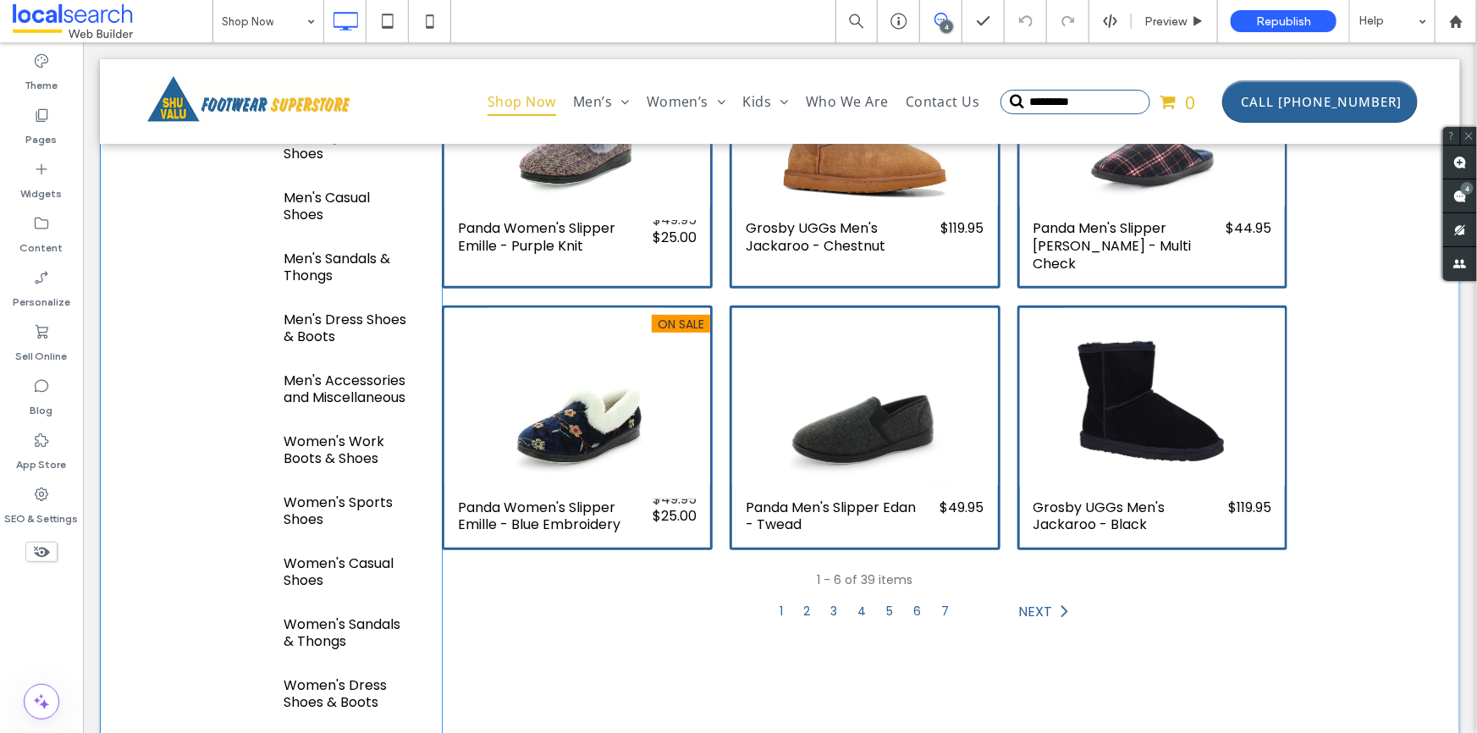
scroll to position [230, 0]
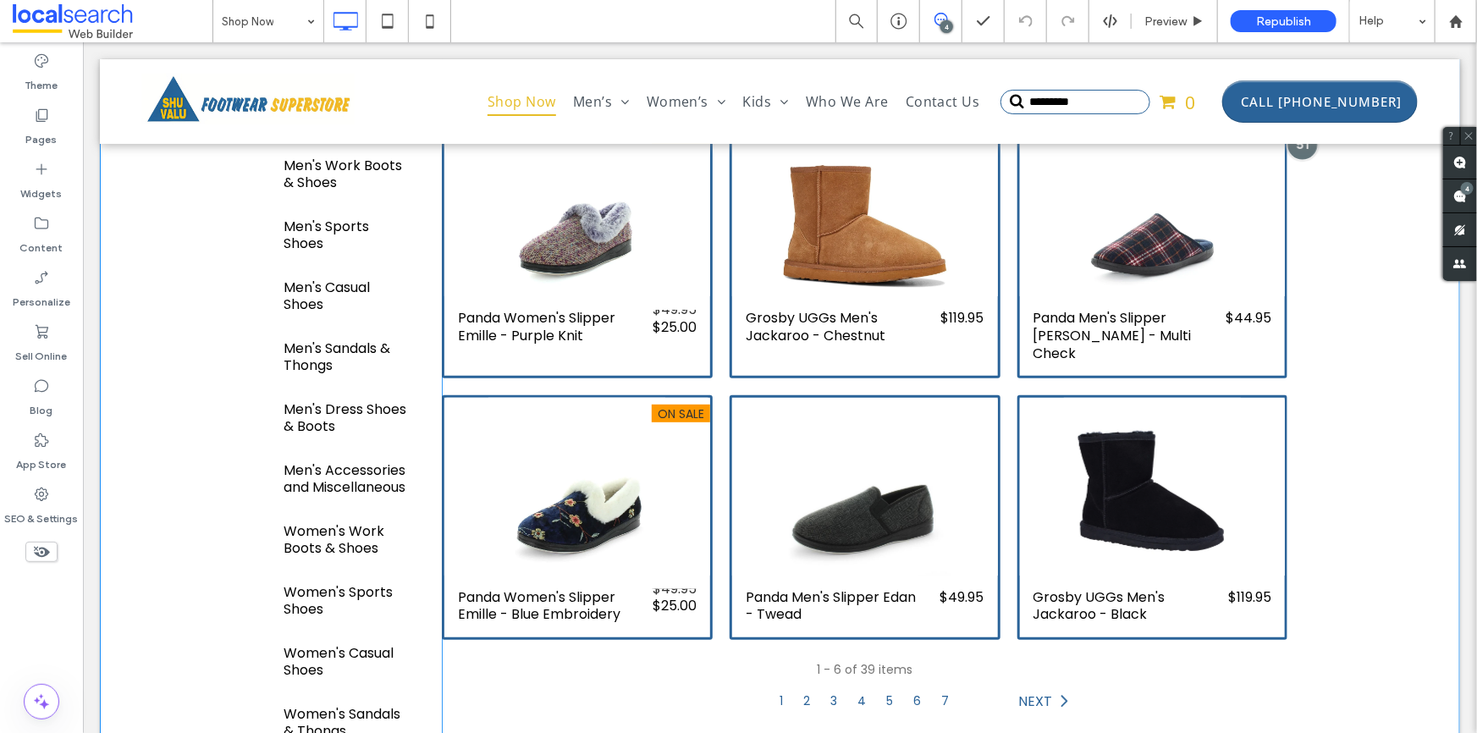
click at [1296, 154] on div at bounding box center [1301, 144] width 31 height 31
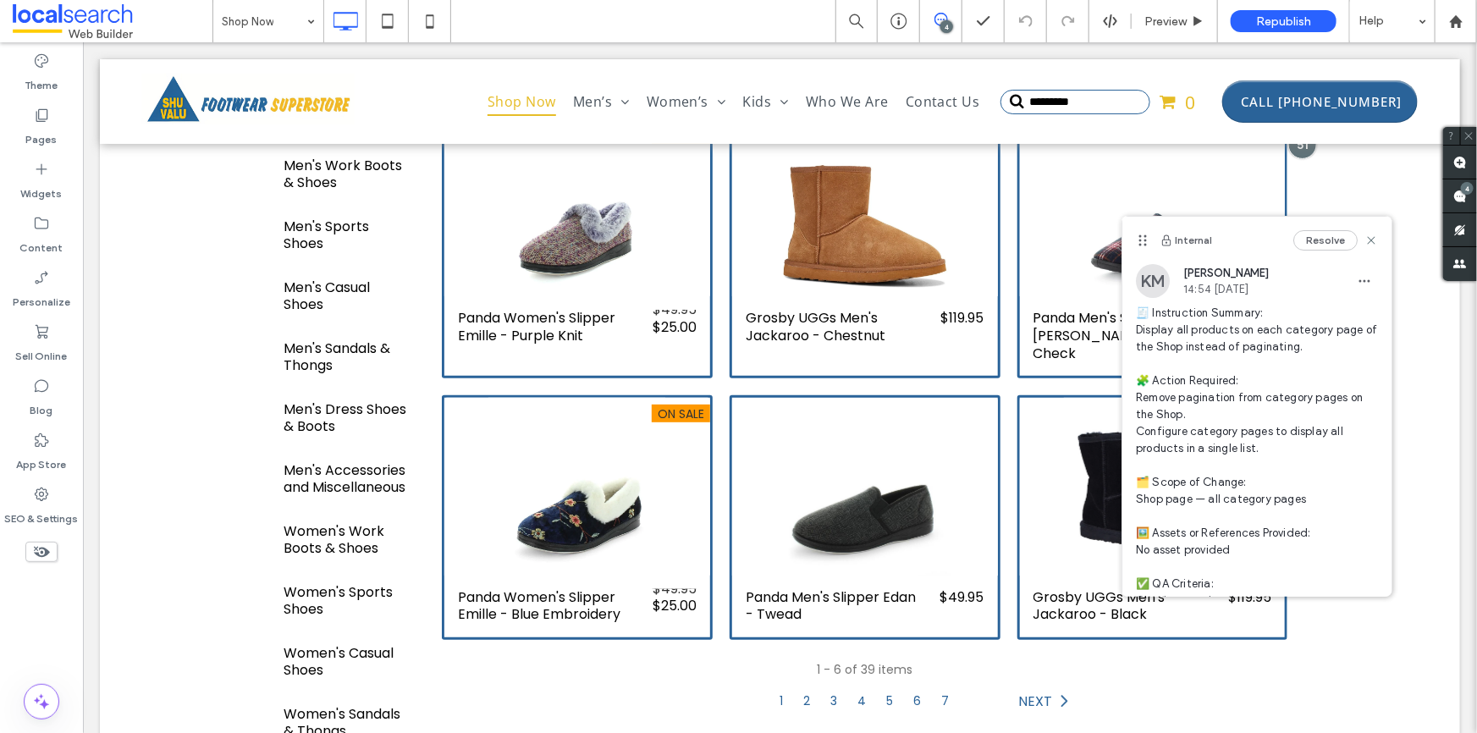
drag, startPoint x: 1003, startPoint y: 80, endPoint x: 1238, endPoint y: 239, distance: 283.4
click at [1238, 239] on div "Internal Resolve" at bounding box center [1257, 240] width 269 height 47
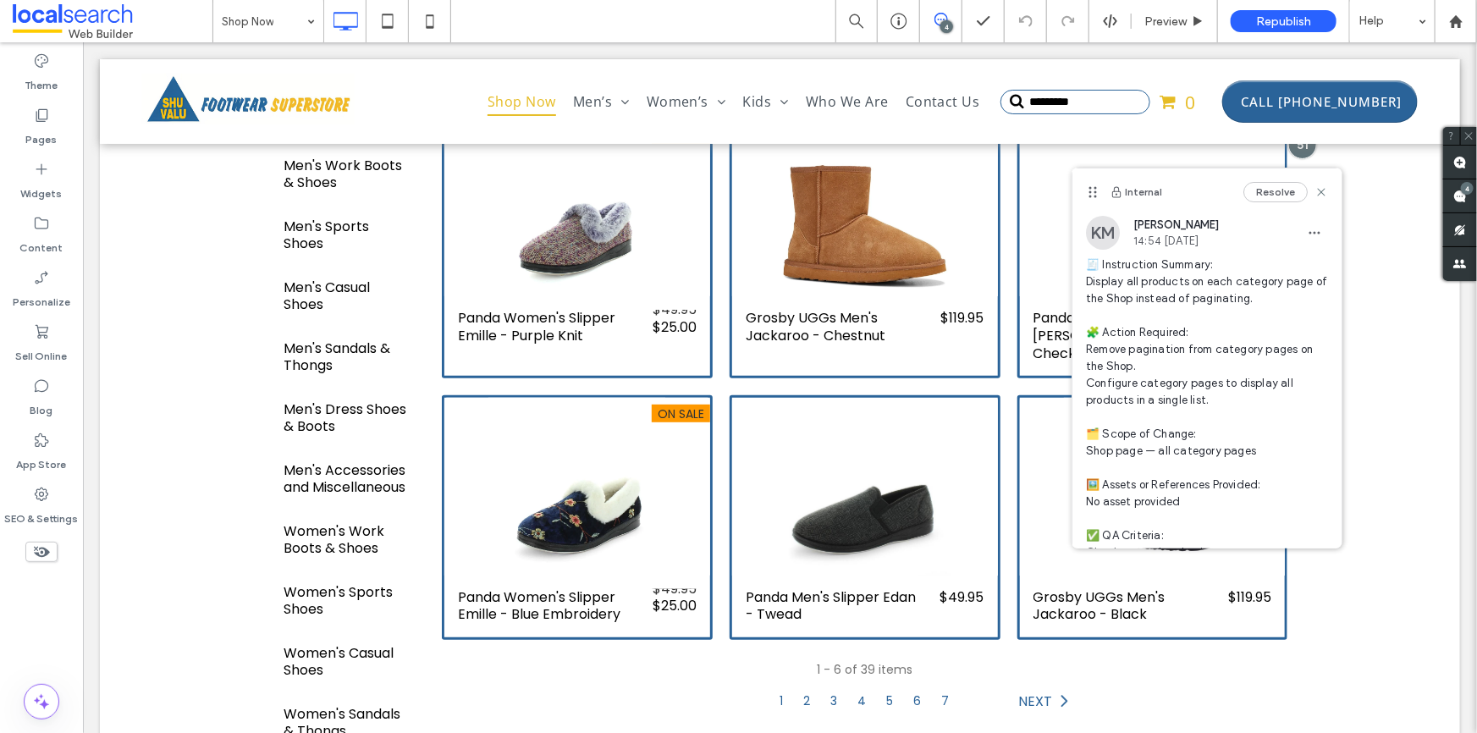
drag, startPoint x: 1143, startPoint y: 246, endPoint x: 1093, endPoint y: 197, distance: 69.5
click at [1093, 197] on icon at bounding box center [1093, 192] width 14 height 14
click at [1318, 194] on use at bounding box center [1322, 192] width 8 height 8
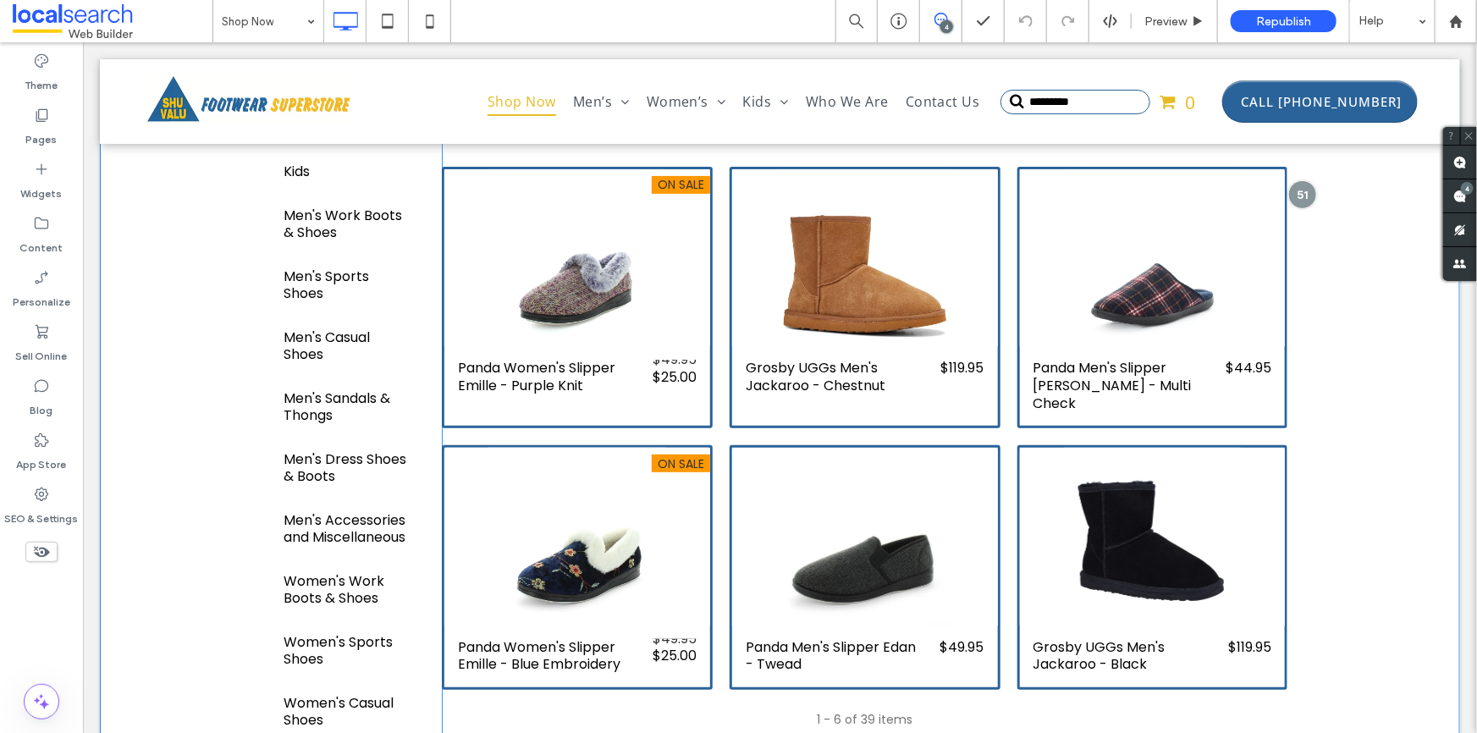
scroll to position [153, 0]
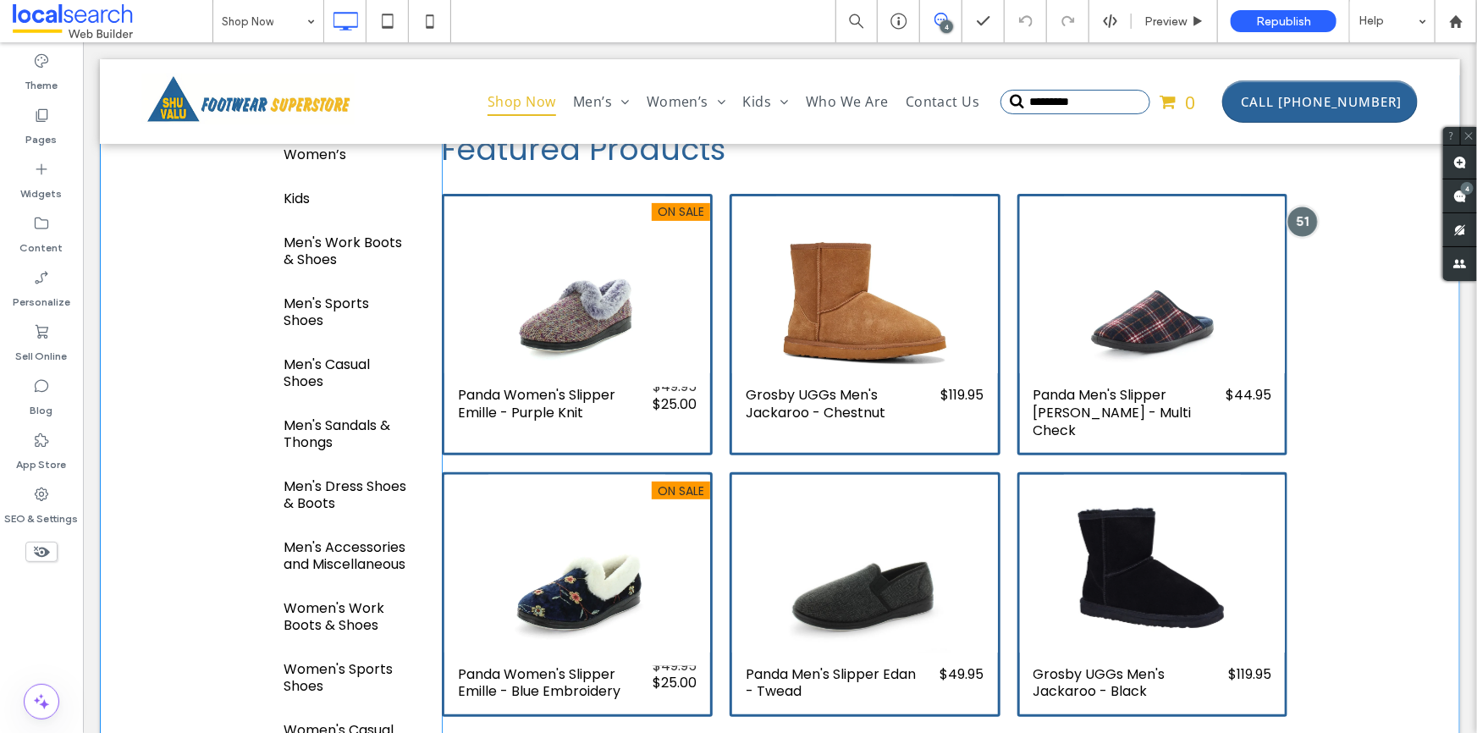
click at [1301, 227] on div at bounding box center [1301, 221] width 31 height 31
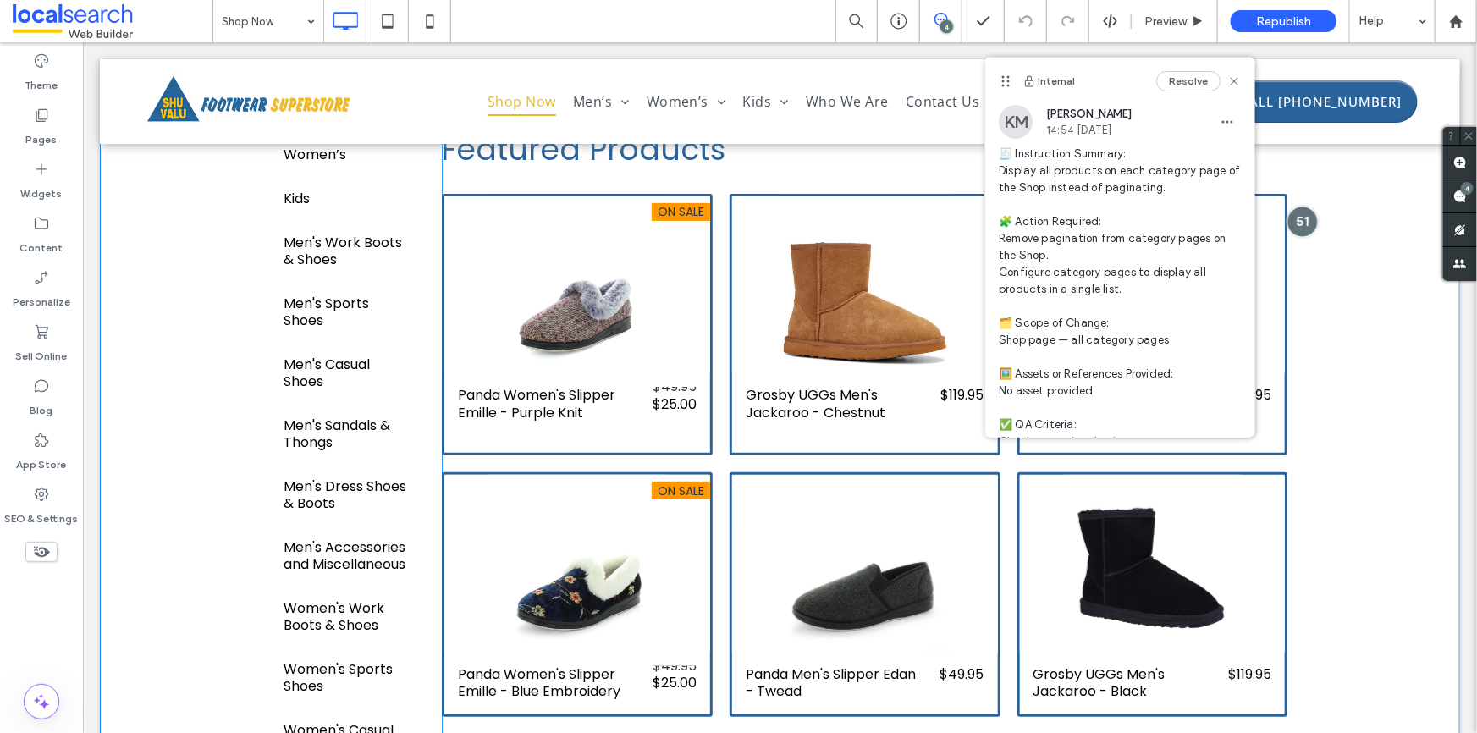
click at [1301, 227] on div at bounding box center [1301, 221] width 31 height 31
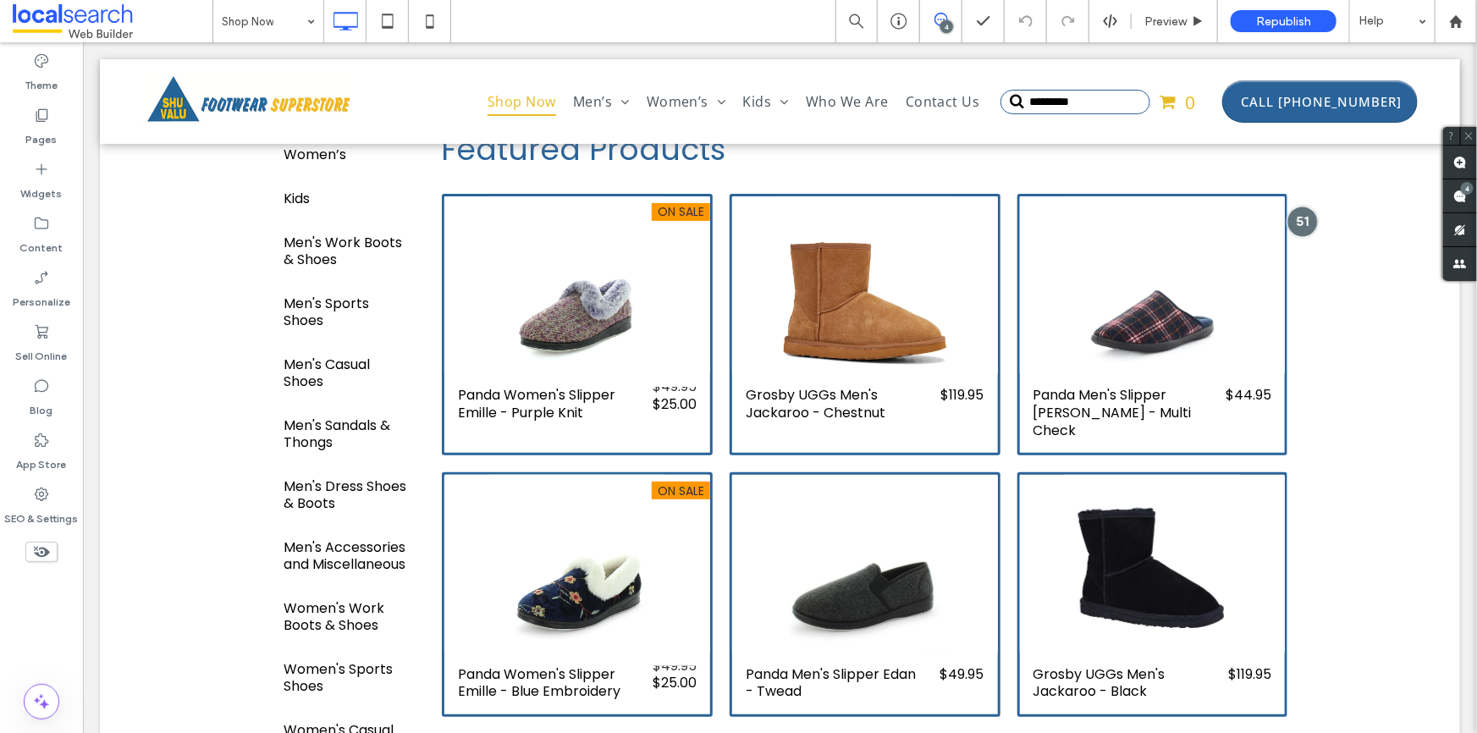
click at [1294, 222] on div at bounding box center [1301, 221] width 31 height 31
click at [720, 422] on div "Grosby UGGs Men's Jackaroo - Chestnut $119.95 Grosby UGGs Men's Jackaroo - Ches…" at bounding box center [864, 324] width 288 height 279
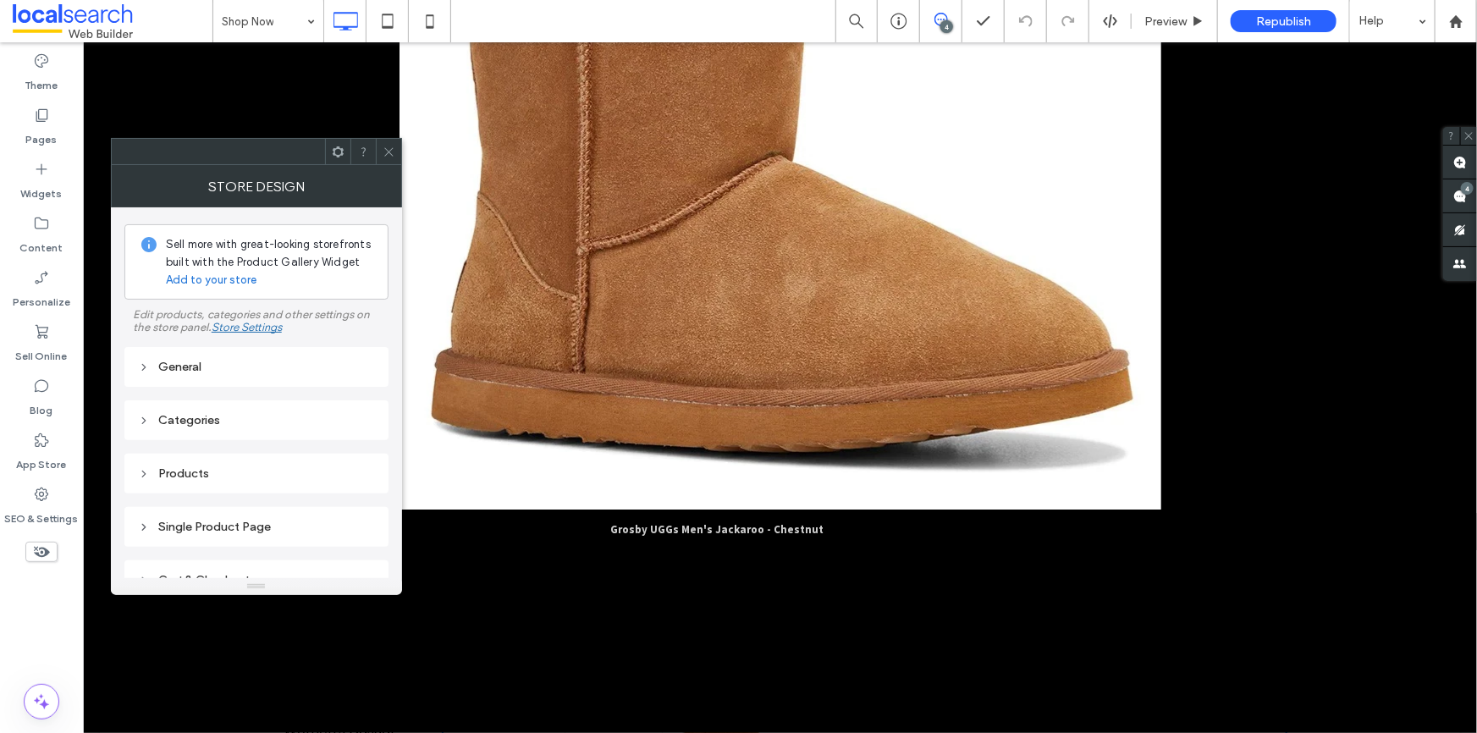
click at [216, 372] on div "General" at bounding box center [256, 367] width 237 height 14
click at [195, 348] on div "General Initial screen Main Store Breadcrumbs Footer" at bounding box center [256, 431] width 264 height 168
click at [187, 363] on div "General" at bounding box center [256, 367] width 237 height 14
click at [226, 422] on div "Categories" at bounding box center [256, 420] width 237 height 14
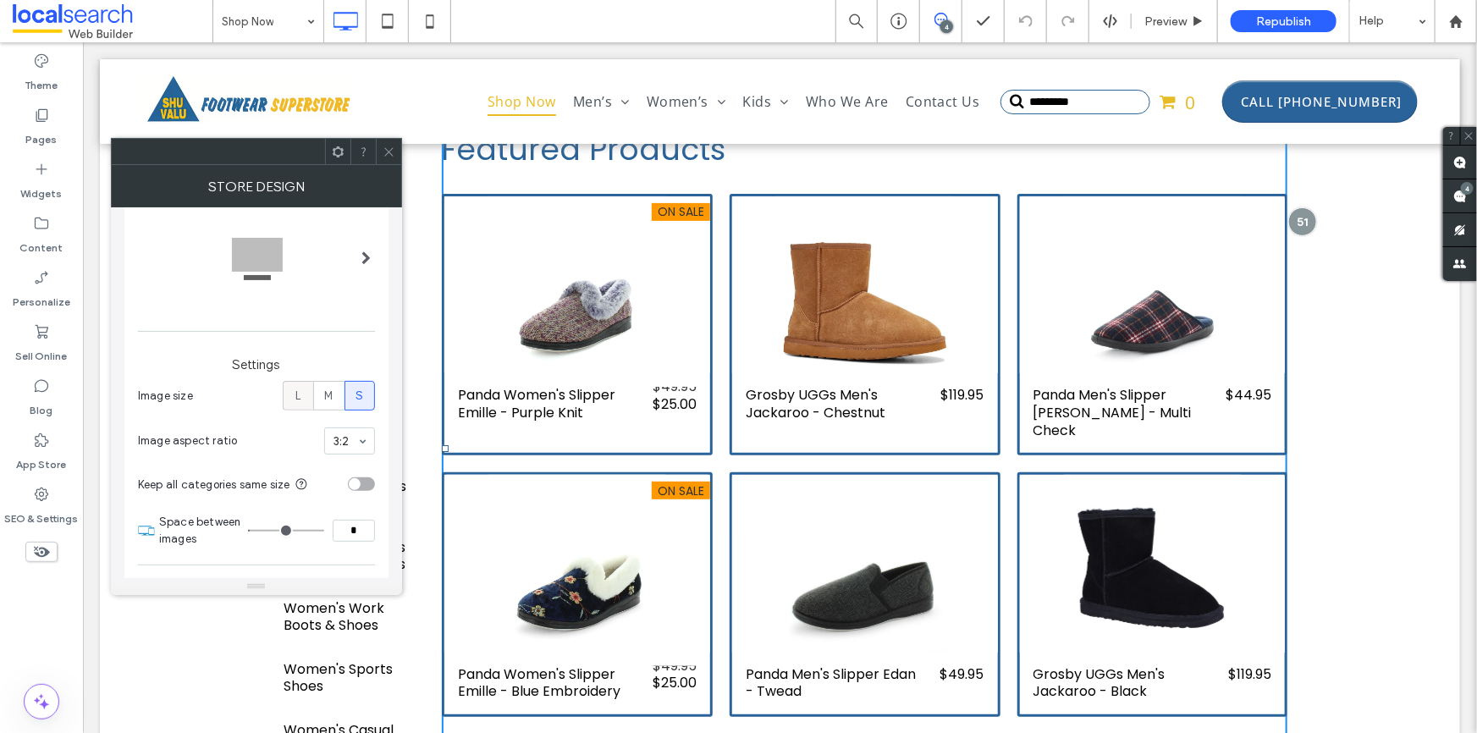
scroll to position [384, 0]
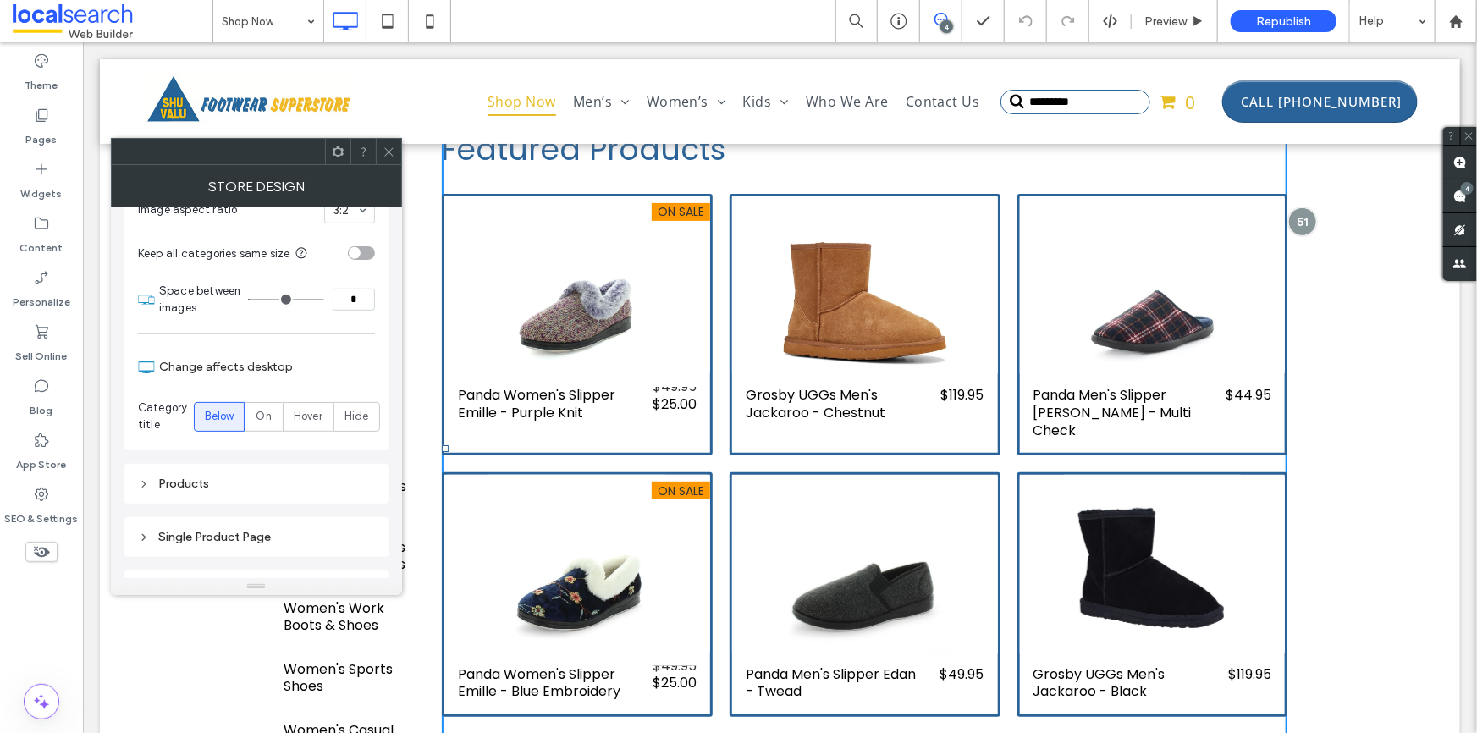
click at [237, 466] on div "Products" at bounding box center [256, 484] width 264 height 40
click at [234, 481] on div "Products" at bounding box center [256, 484] width 237 height 14
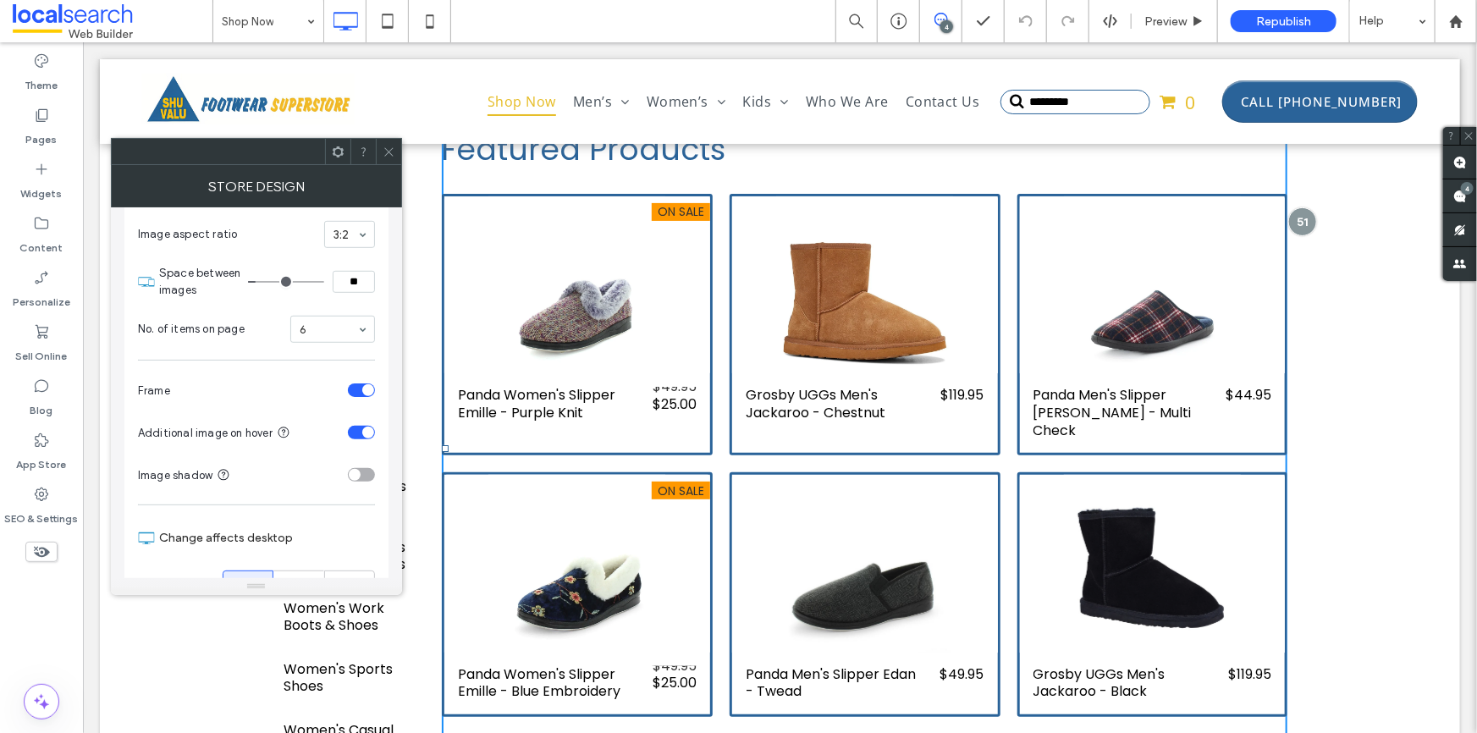
scroll to position [593, 0]
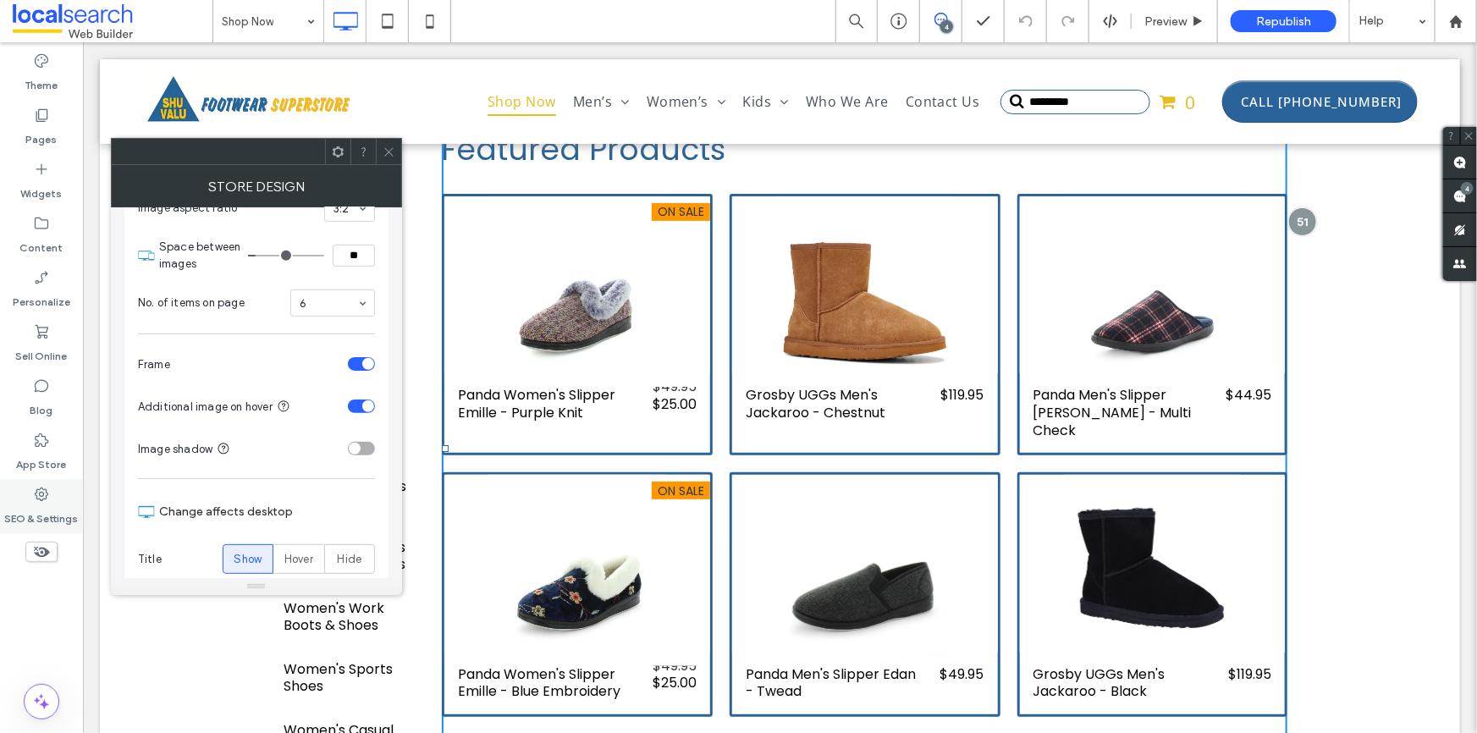
click at [51, 487] on div "SEO & Settings" at bounding box center [41, 506] width 83 height 54
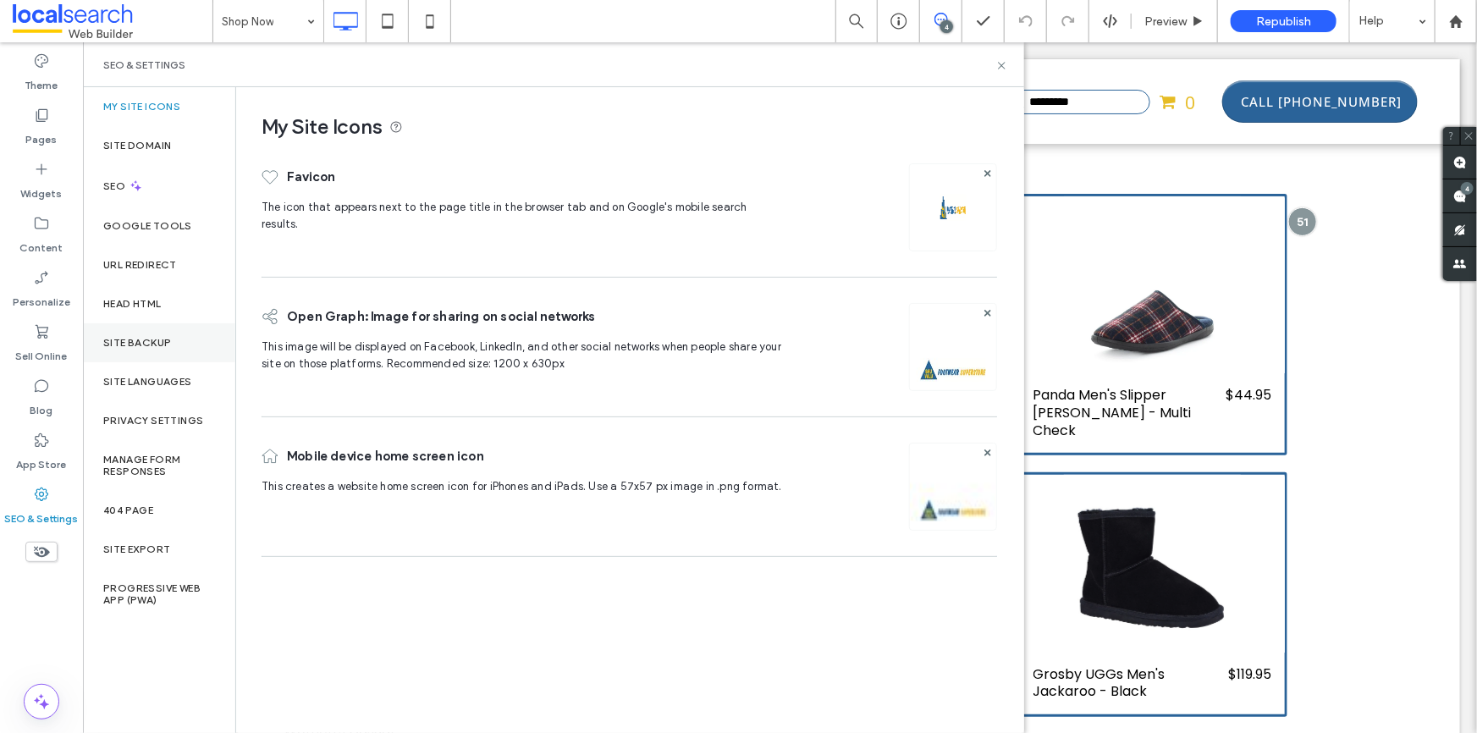
click at [175, 342] on div "Site Backup" at bounding box center [159, 342] width 152 height 39
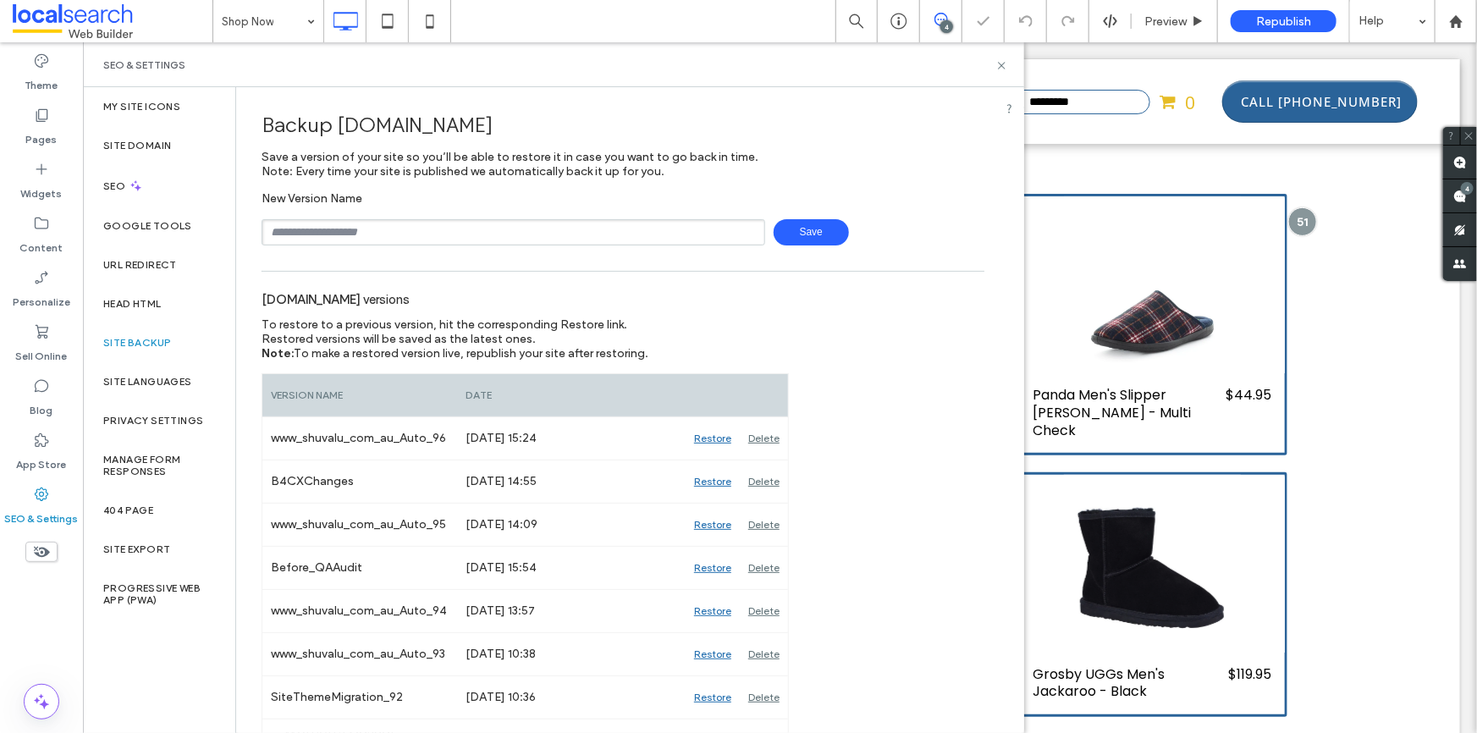
click at [384, 233] on input "text" at bounding box center [514, 232] width 504 height 26
click at [390, 240] on input "text" at bounding box center [514, 232] width 504 height 26
type input "**********"
click at [789, 233] on span "Save" at bounding box center [811, 232] width 75 height 26
click at [1002, 63] on icon at bounding box center [1002, 65] width 13 height 13
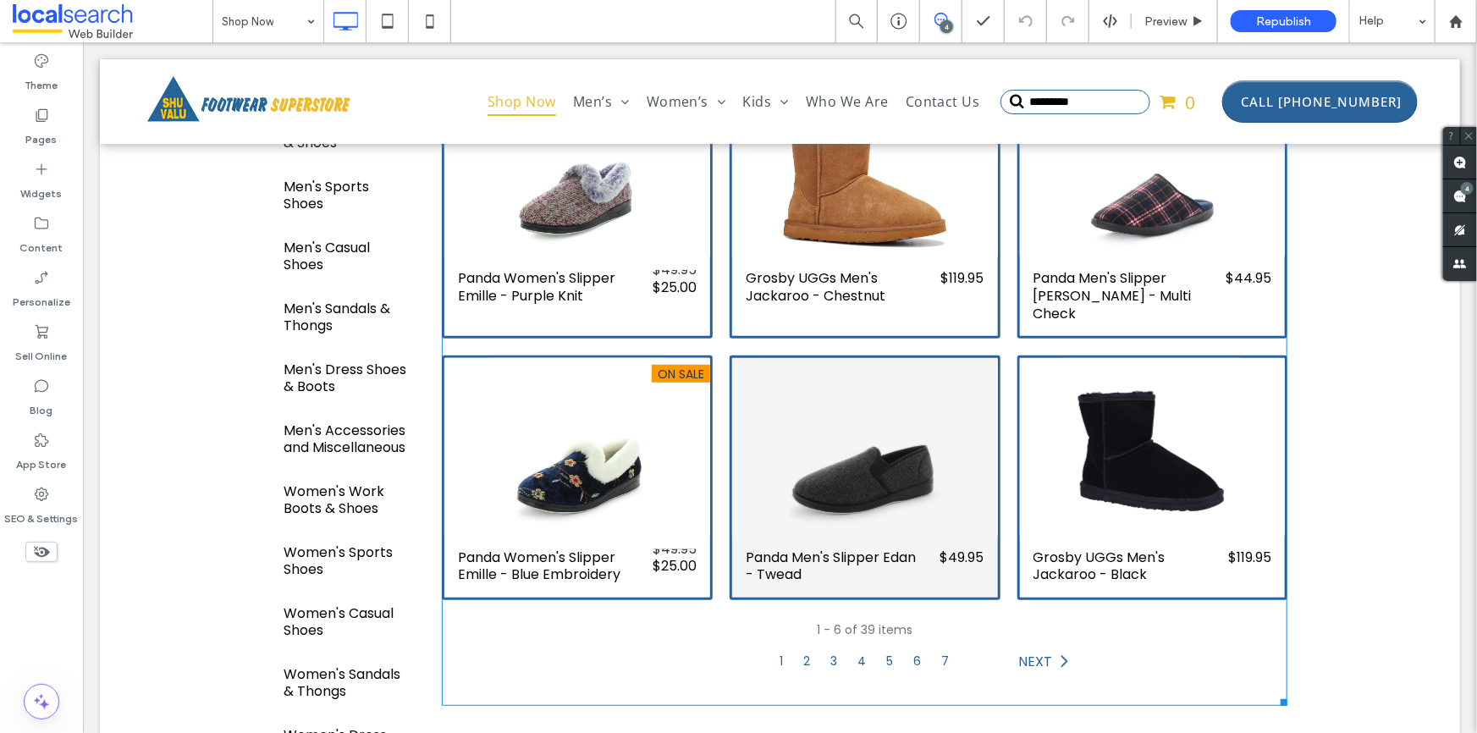
scroll to position [307, 0]
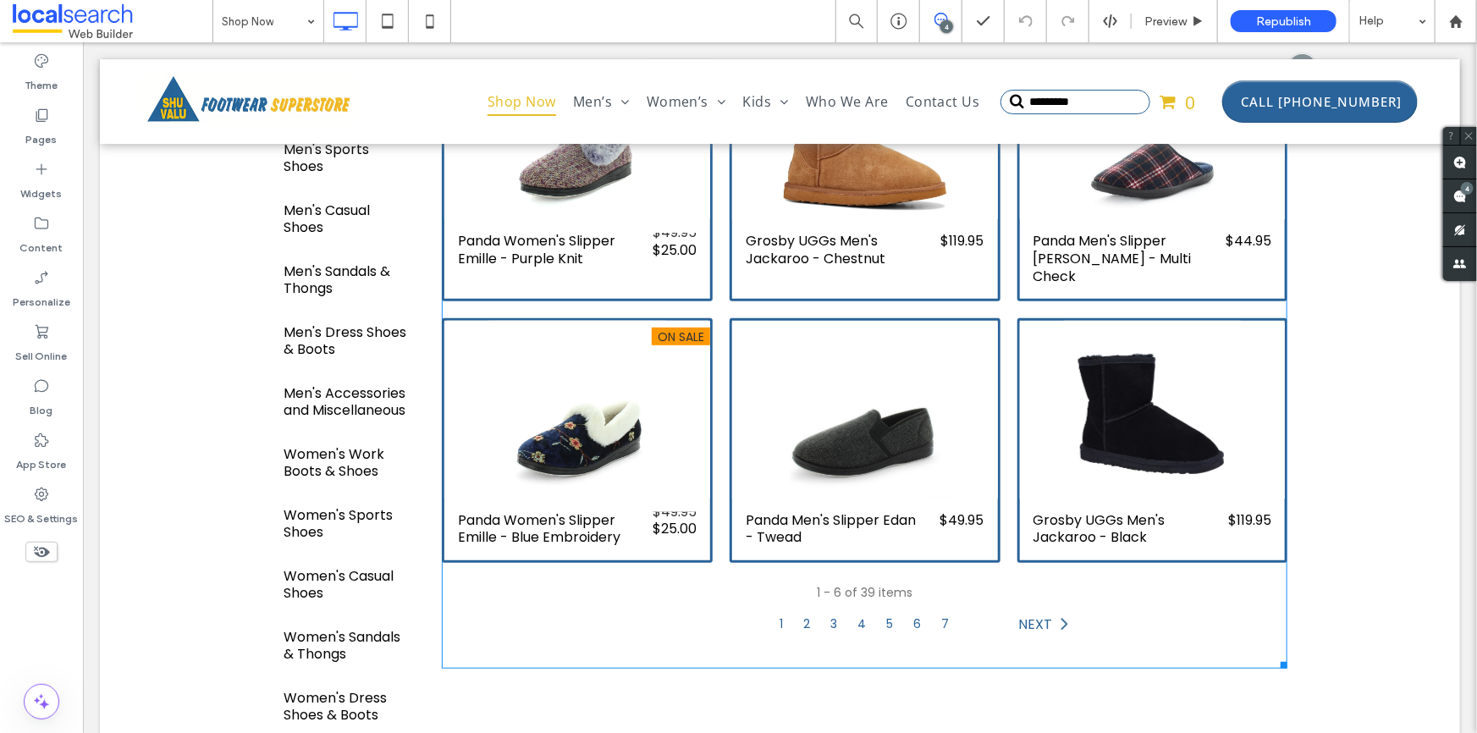
click at [711, 372] on div "On Sale Panda Women's Slipper Emille - Blue Embroidery was $49.95 Save 50% $25.…" at bounding box center [577, 440] width 288 height 262
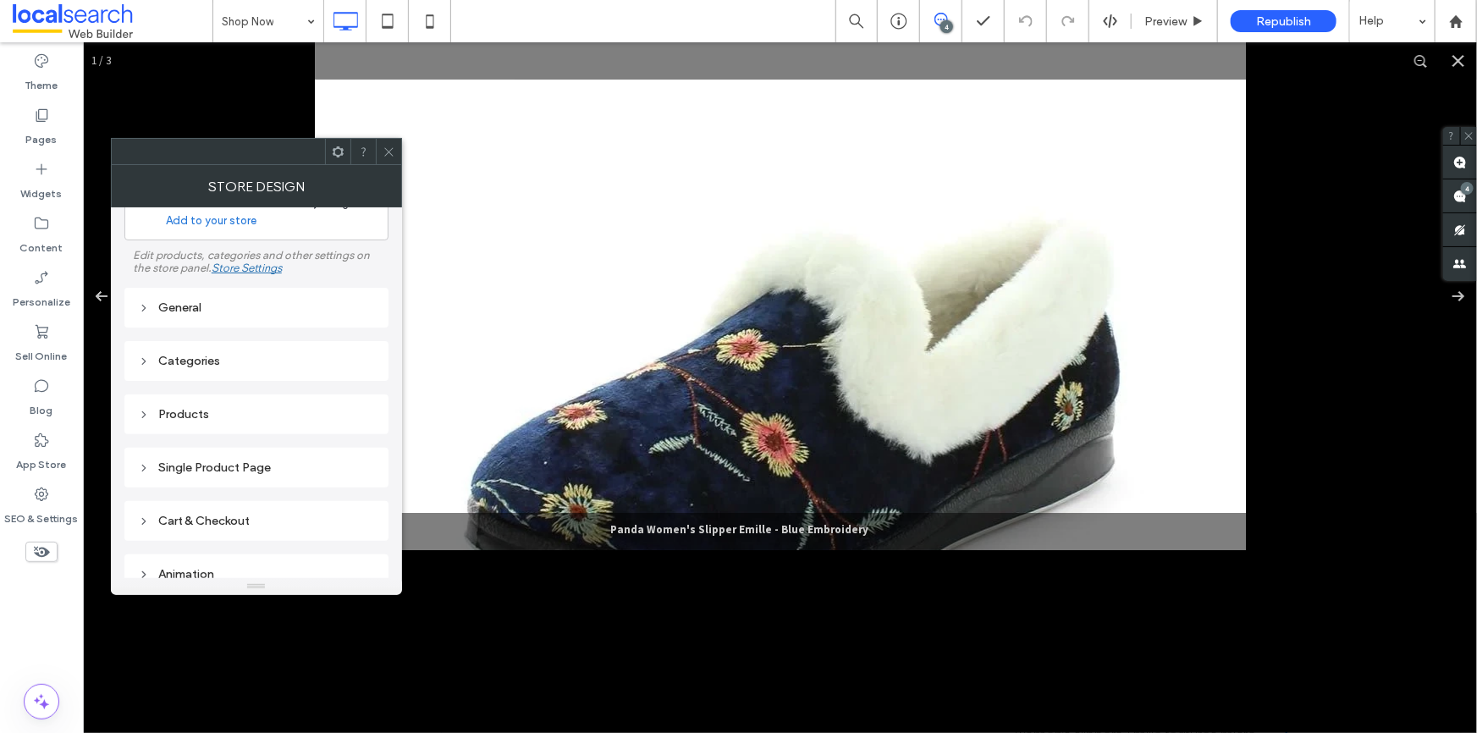
scroll to position [132, 0]
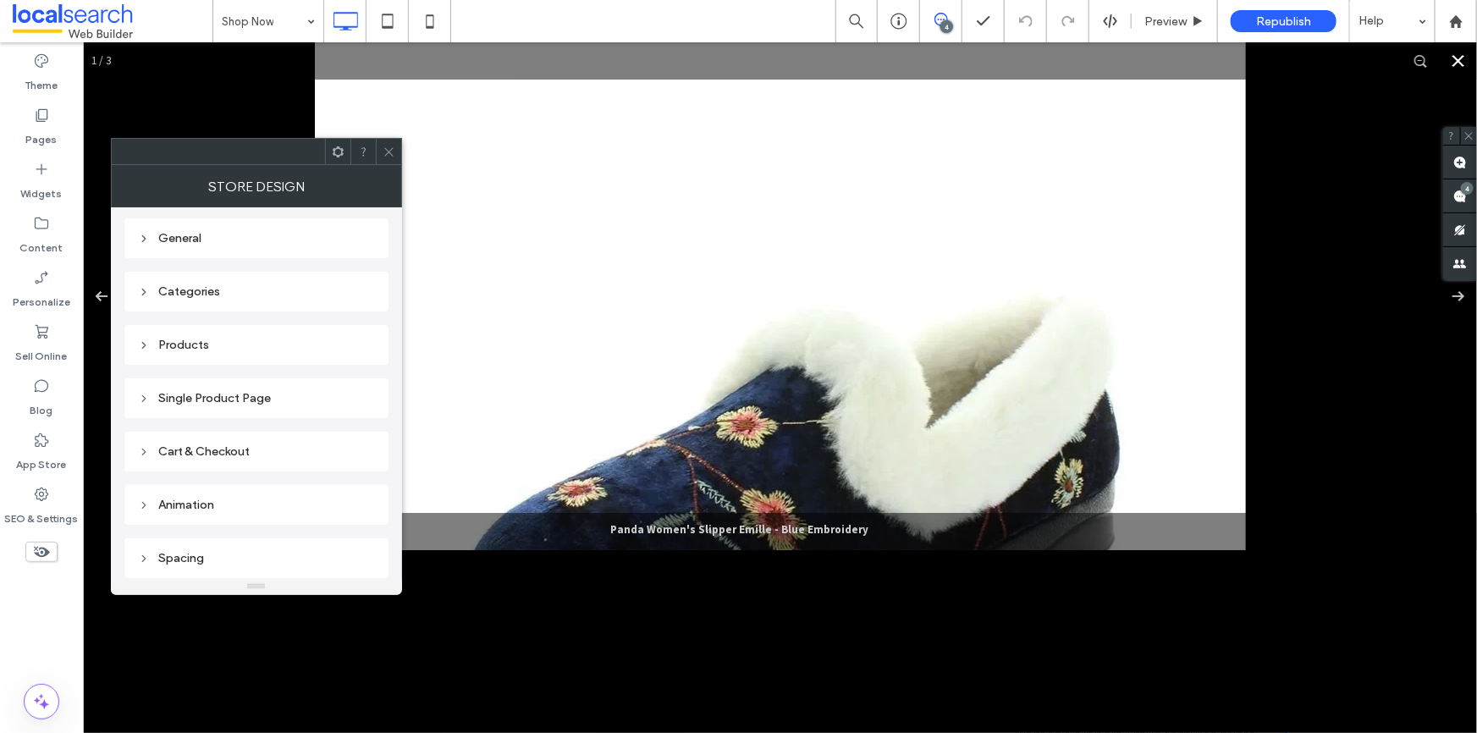
click at [1444, 62] on button "Close" at bounding box center [1457, 59] width 37 height 37
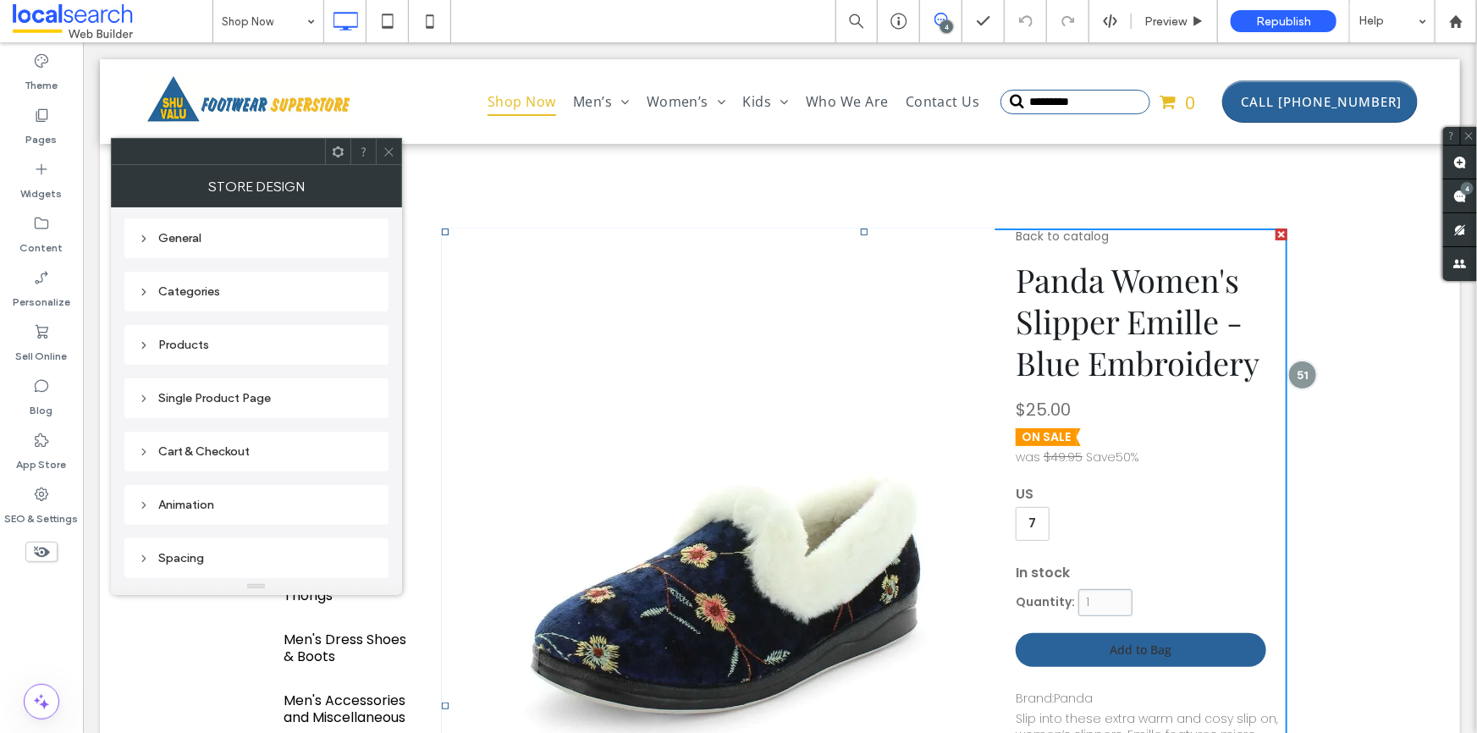
click at [246, 345] on div "Products" at bounding box center [256, 345] width 237 height 14
click at [178, 342] on div "Products" at bounding box center [256, 345] width 237 height 14
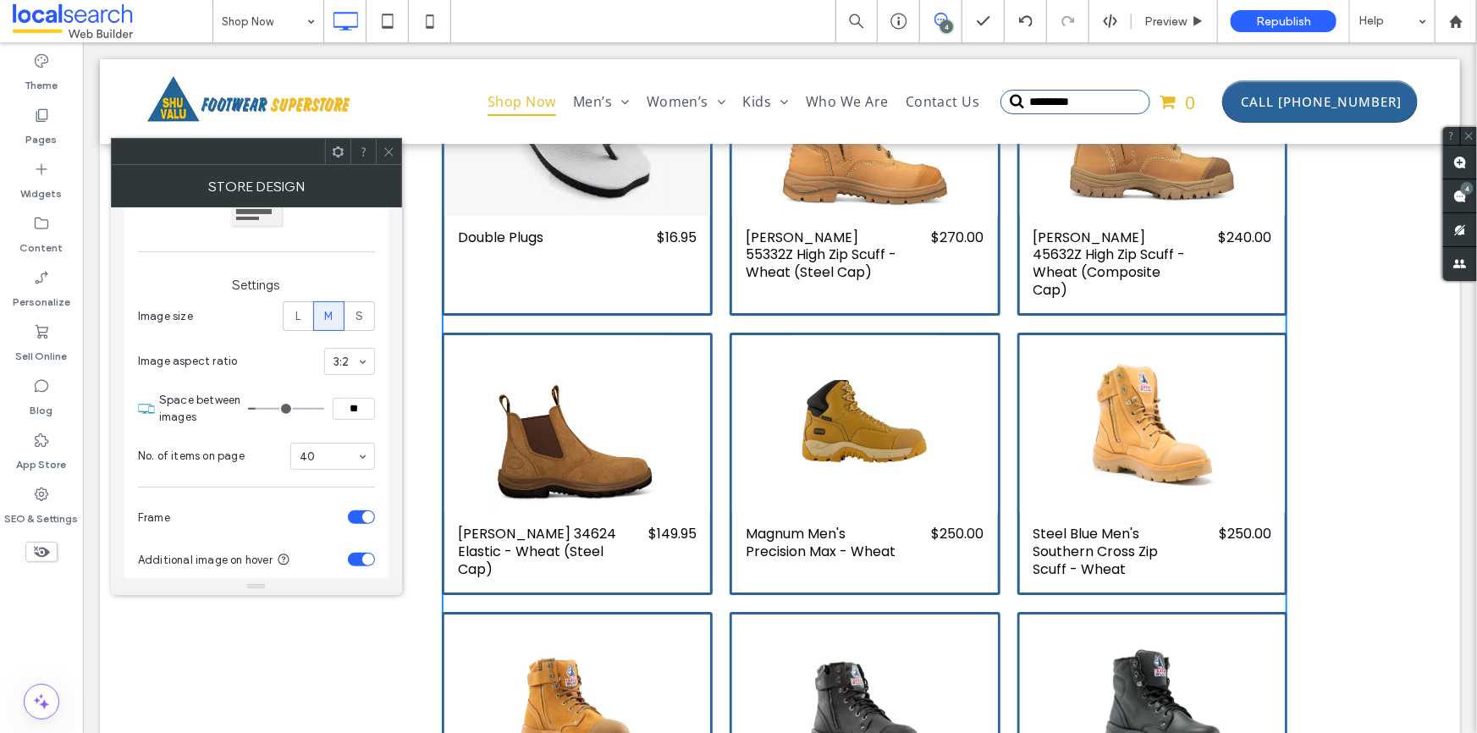
scroll to position [3001, 0]
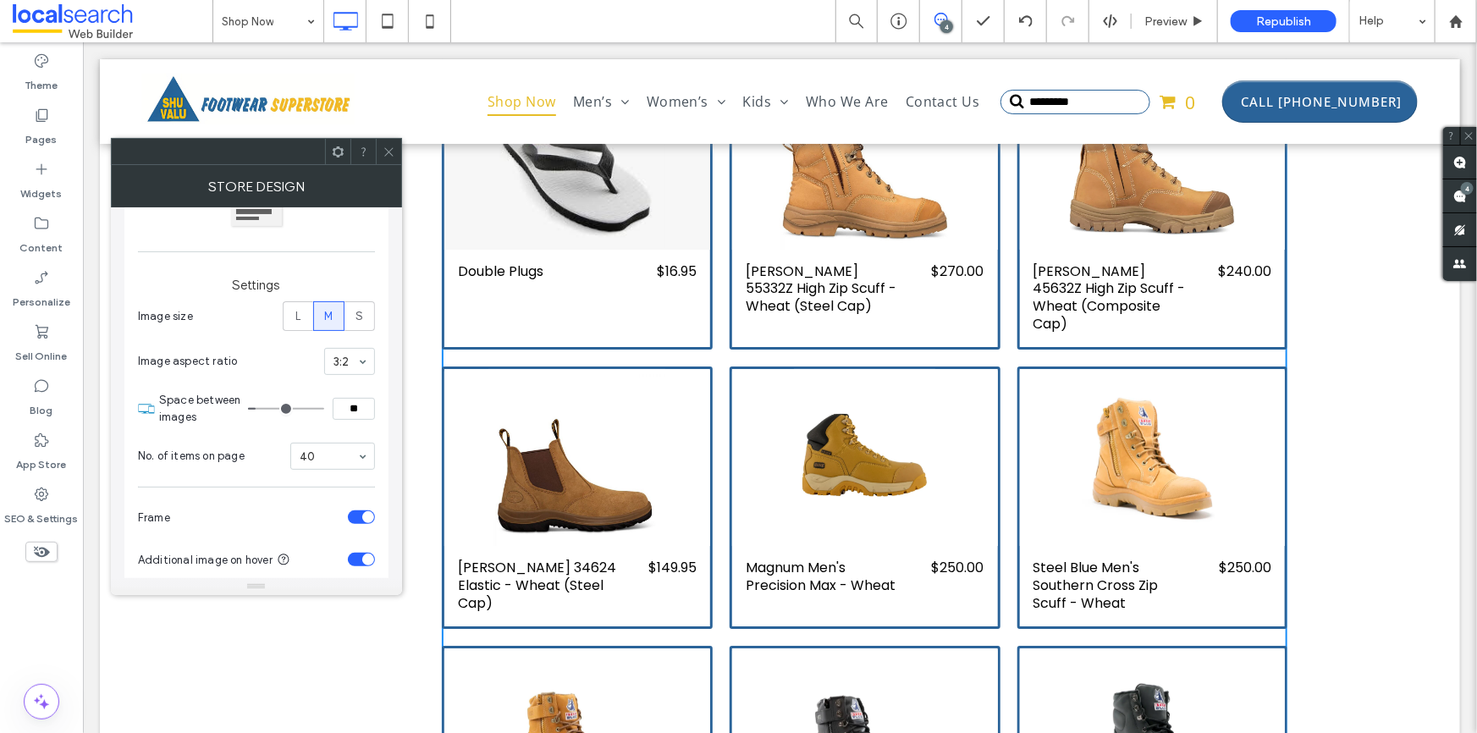
click at [340, 459] on input at bounding box center [329, 456] width 58 height 12
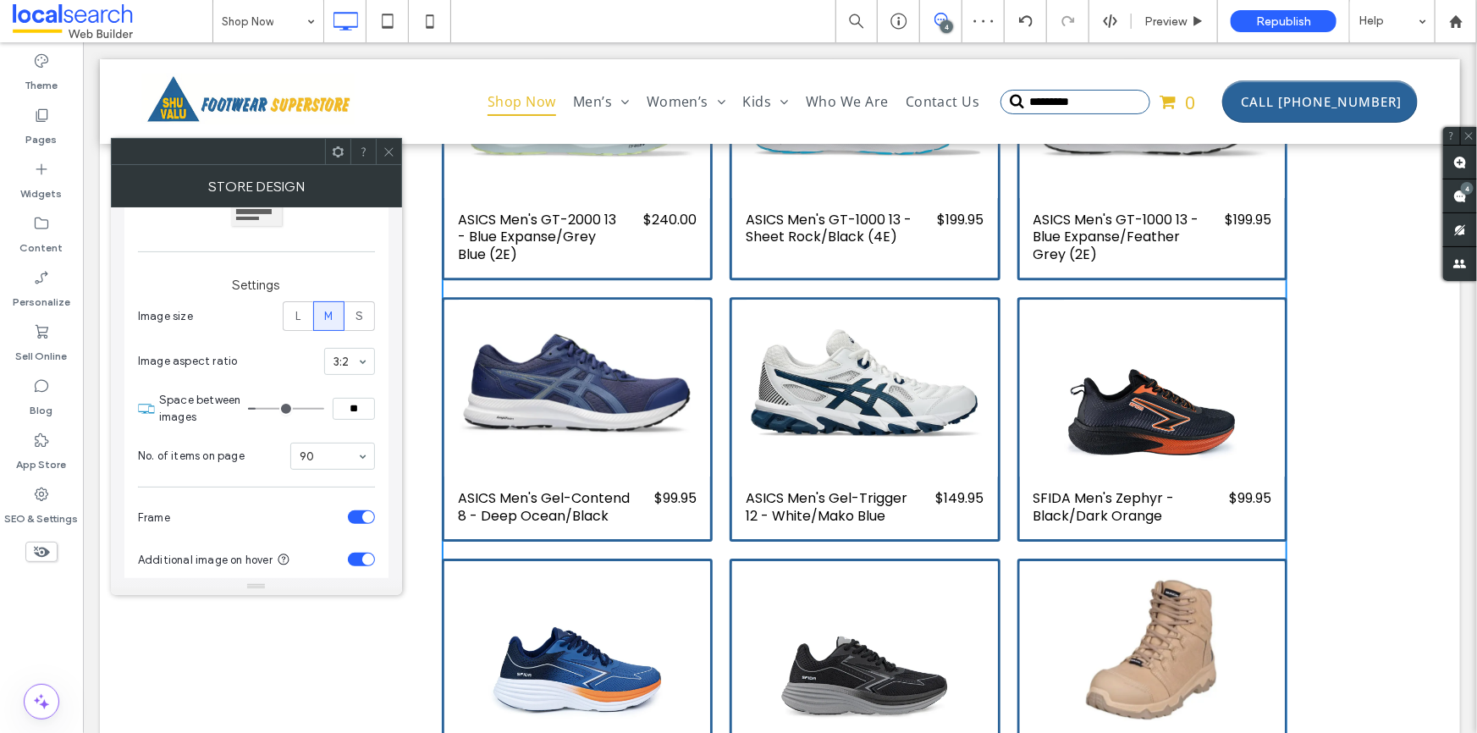
click at [386, 160] on span at bounding box center [389, 151] width 13 height 25
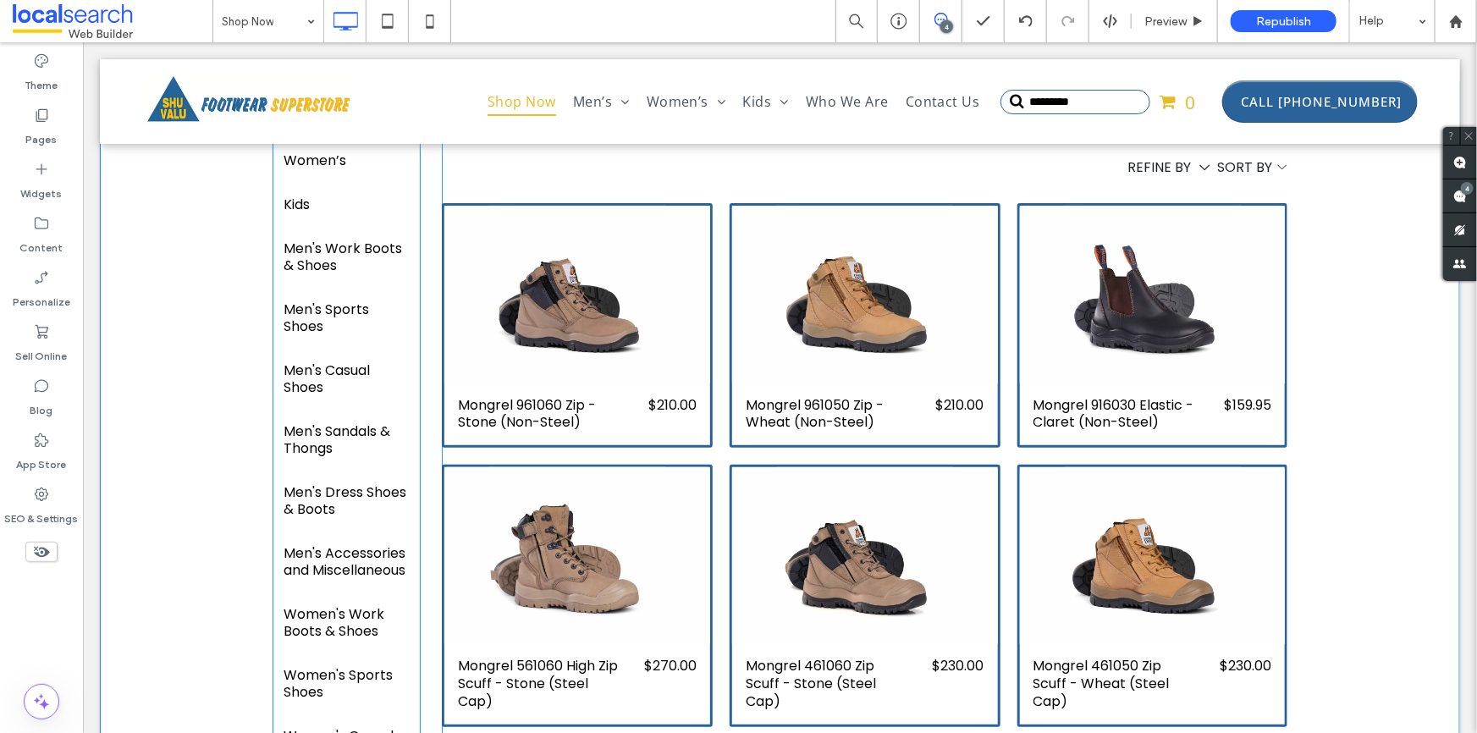
scroll to position [0, 0]
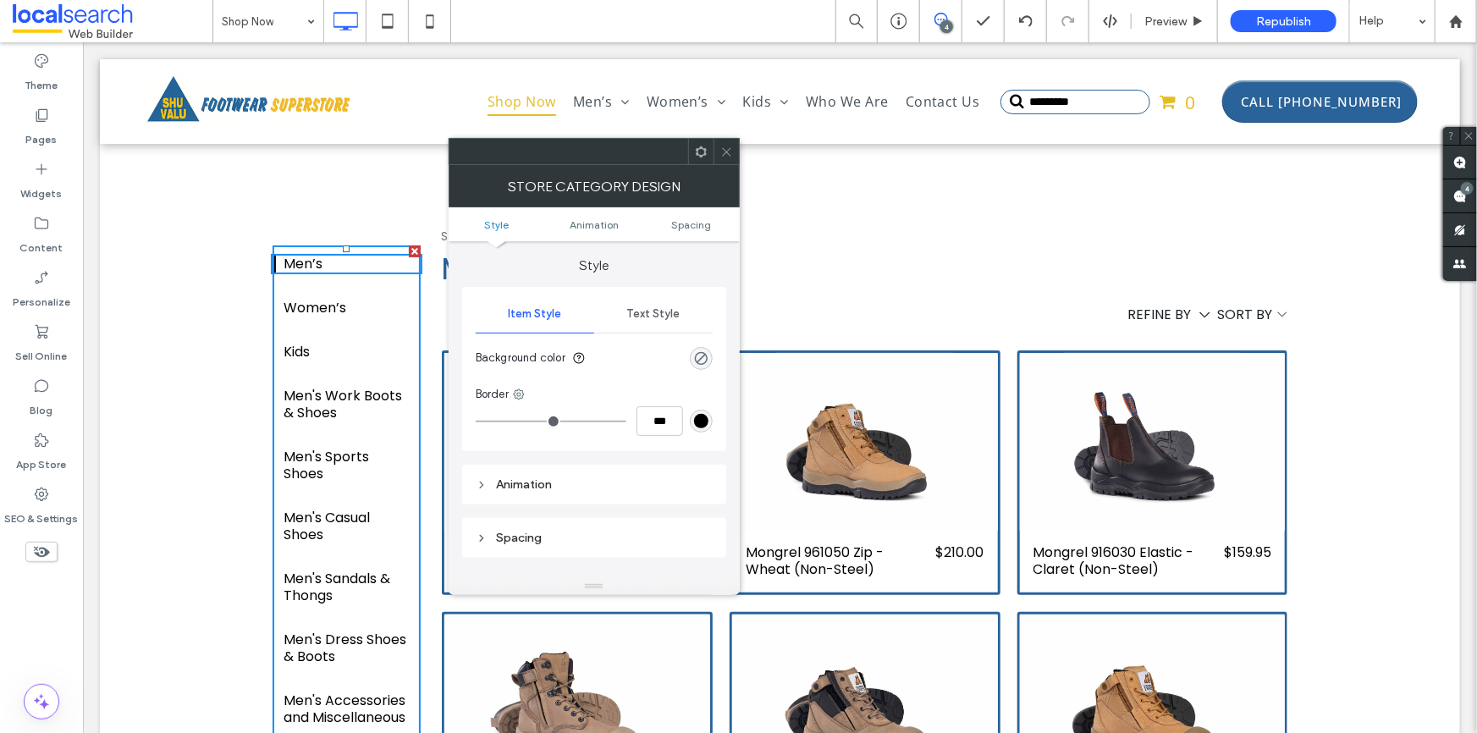
click at [319, 304] on div "Women’s" at bounding box center [346, 307] width 124 height 17
click at [729, 147] on icon at bounding box center [726, 152] width 13 height 13
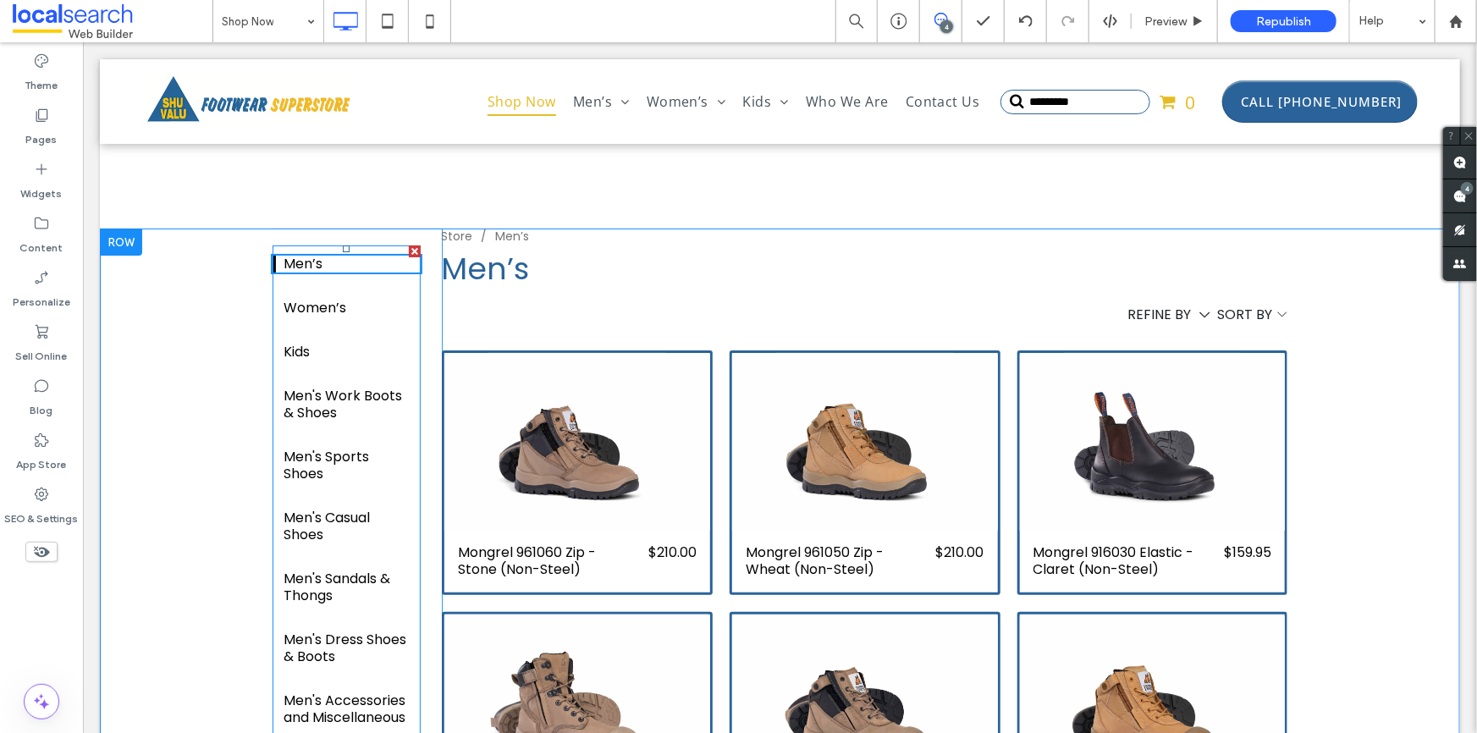
click at [309, 312] on div "Women’s" at bounding box center [346, 307] width 124 height 17
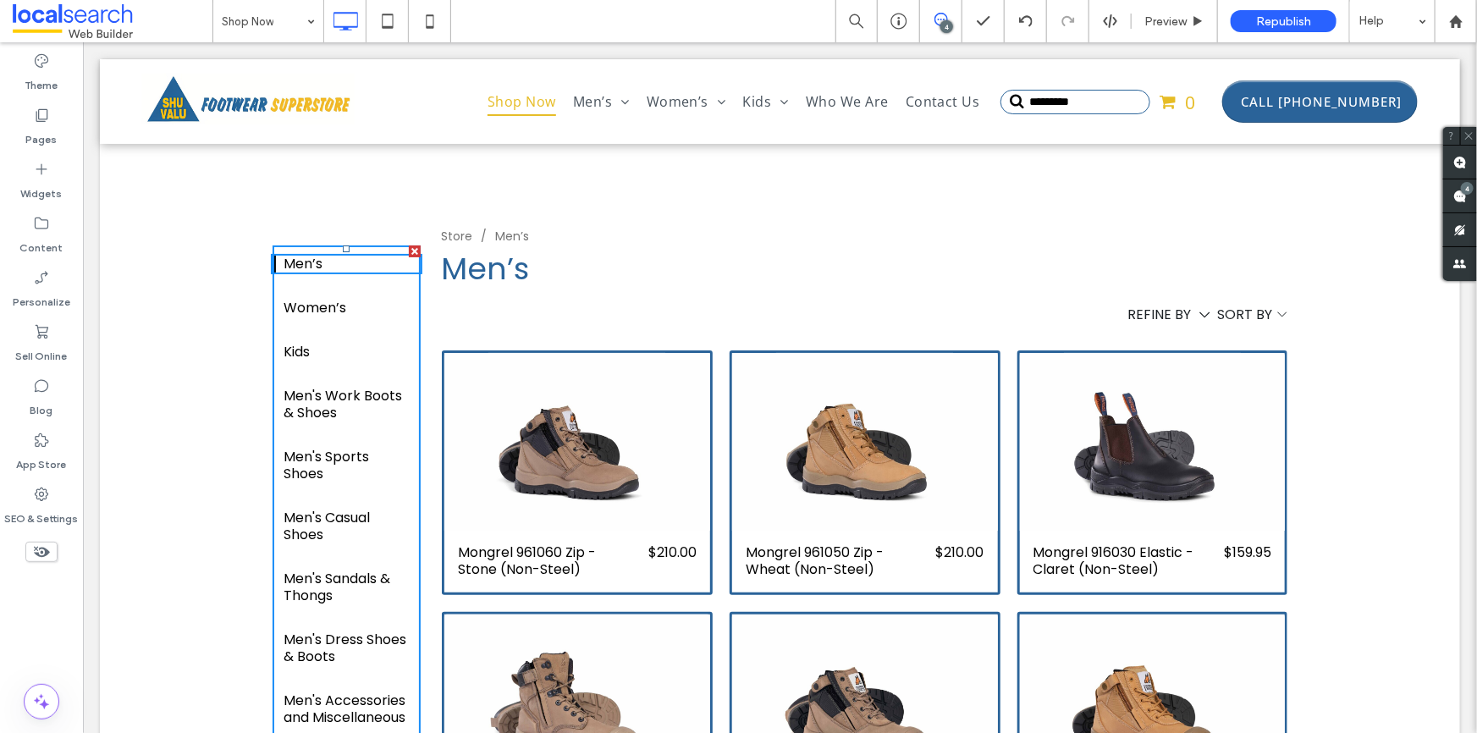
click at [309, 312] on div "Women’s" at bounding box center [346, 307] width 124 height 17
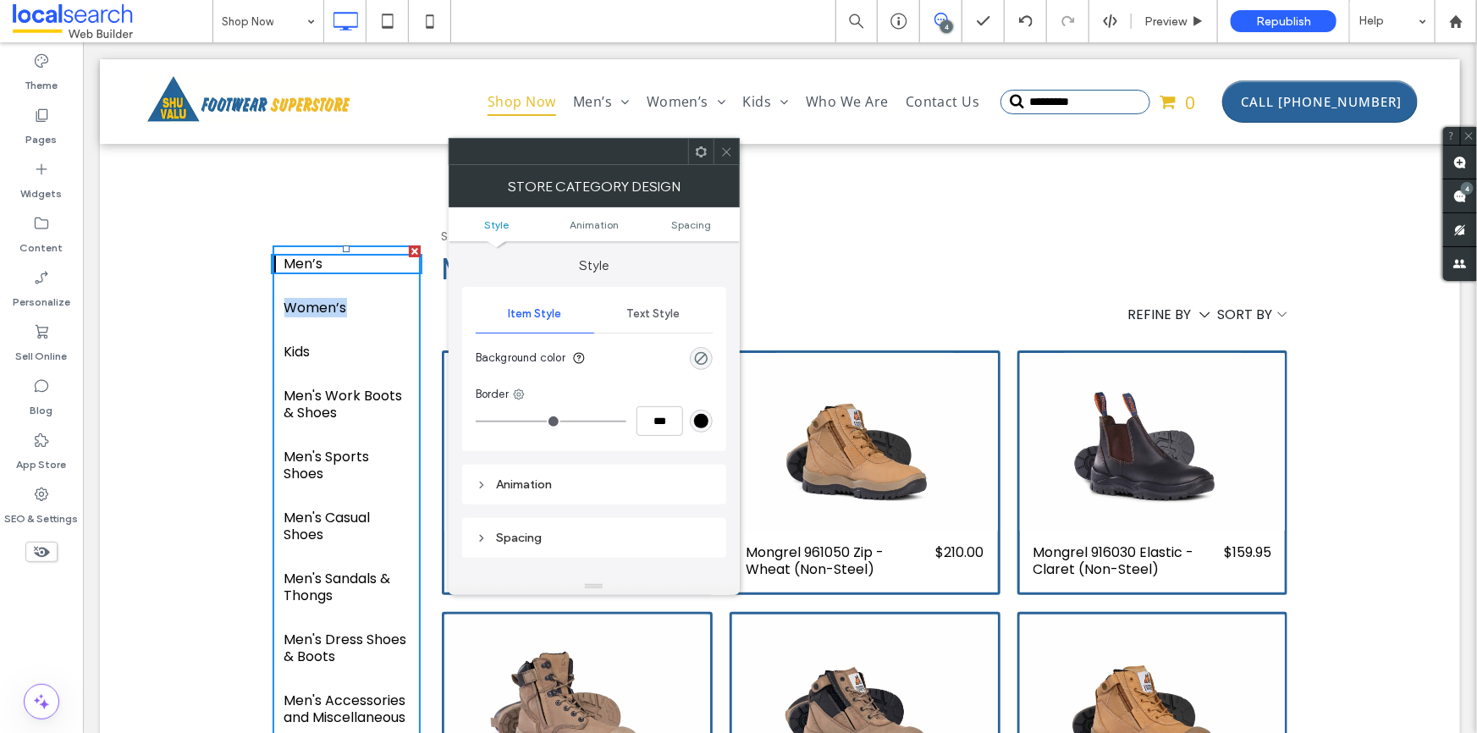
click at [309, 309] on div "Women’s" at bounding box center [346, 307] width 124 height 17
click at [728, 160] on span at bounding box center [726, 151] width 13 height 25
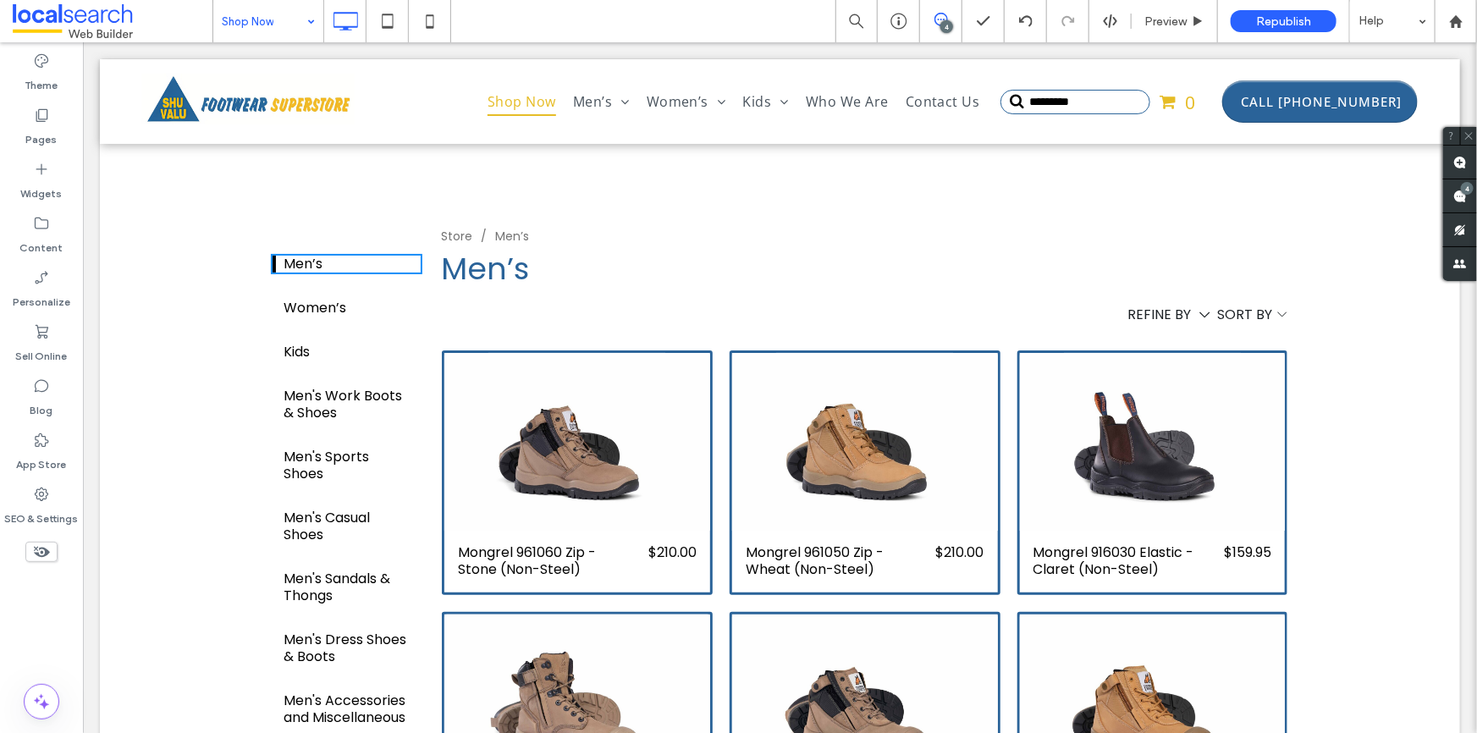
click at [313, 17] on div "Shop Now" at bounding box center [268, 21] width 110 height 42
click at [1165, 17] on span "Preview" at bounding box center [1166, 21] width 42 height 14
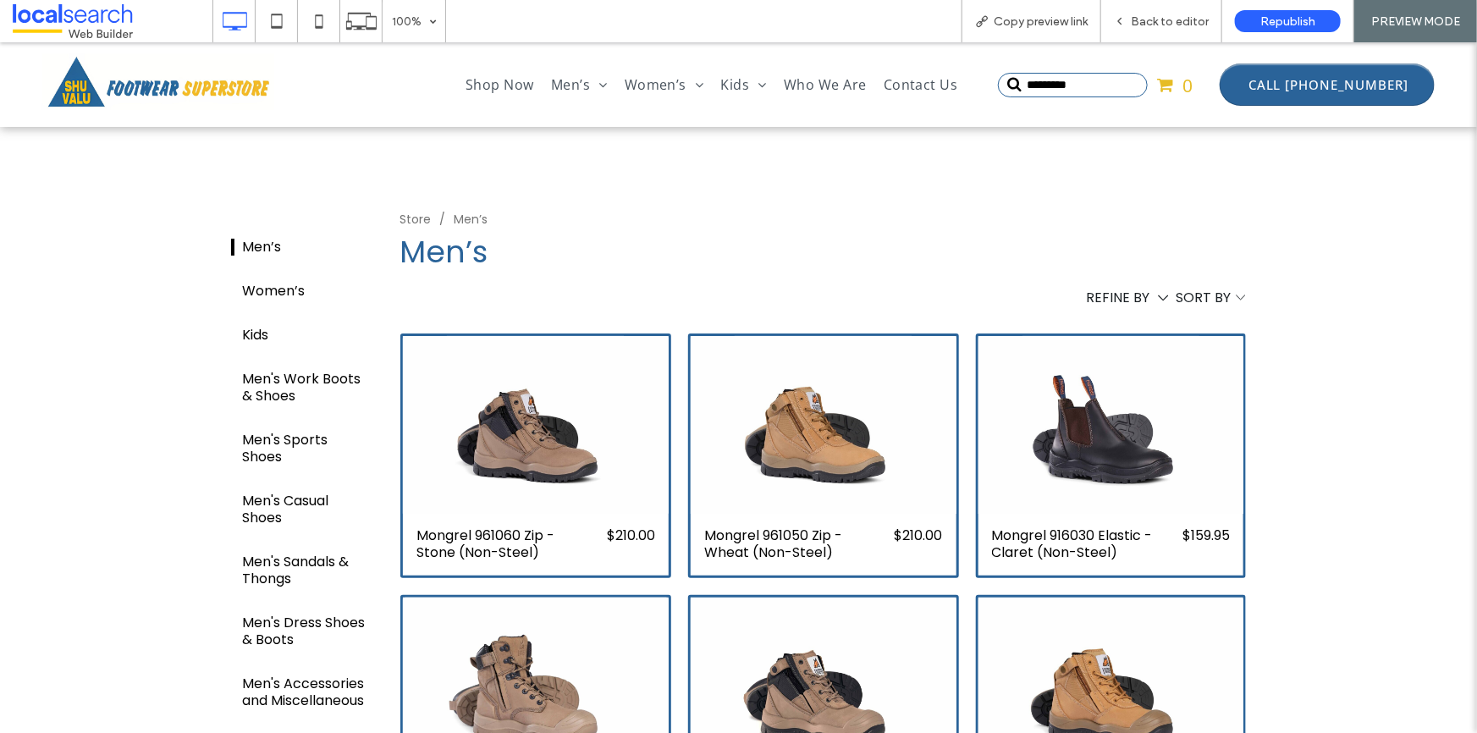
click at [268, 287] on div "Women’s" at bounding box center [305, 290] width 124 height 17
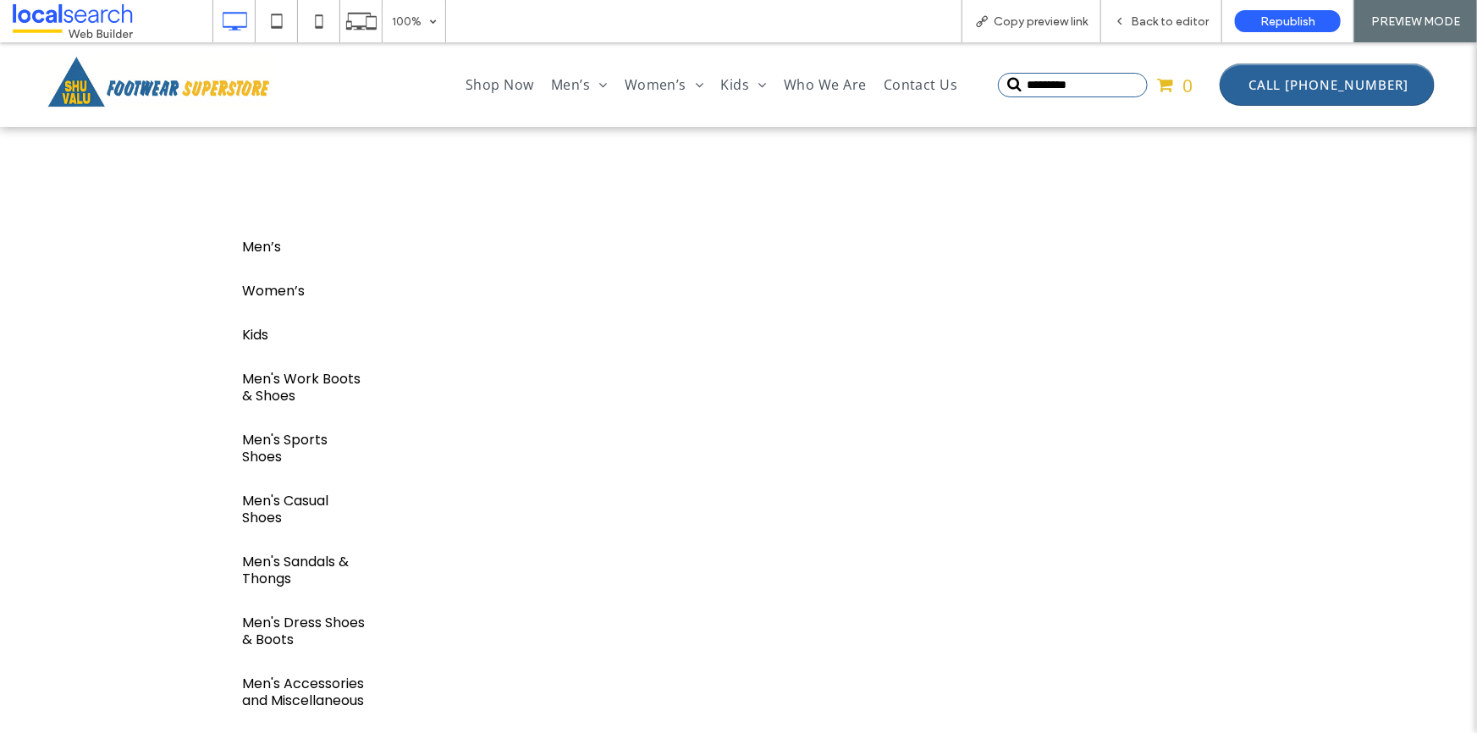
click at [279, 287] on div "Women’s" at bounding box center [305, 290] width 124 height 17
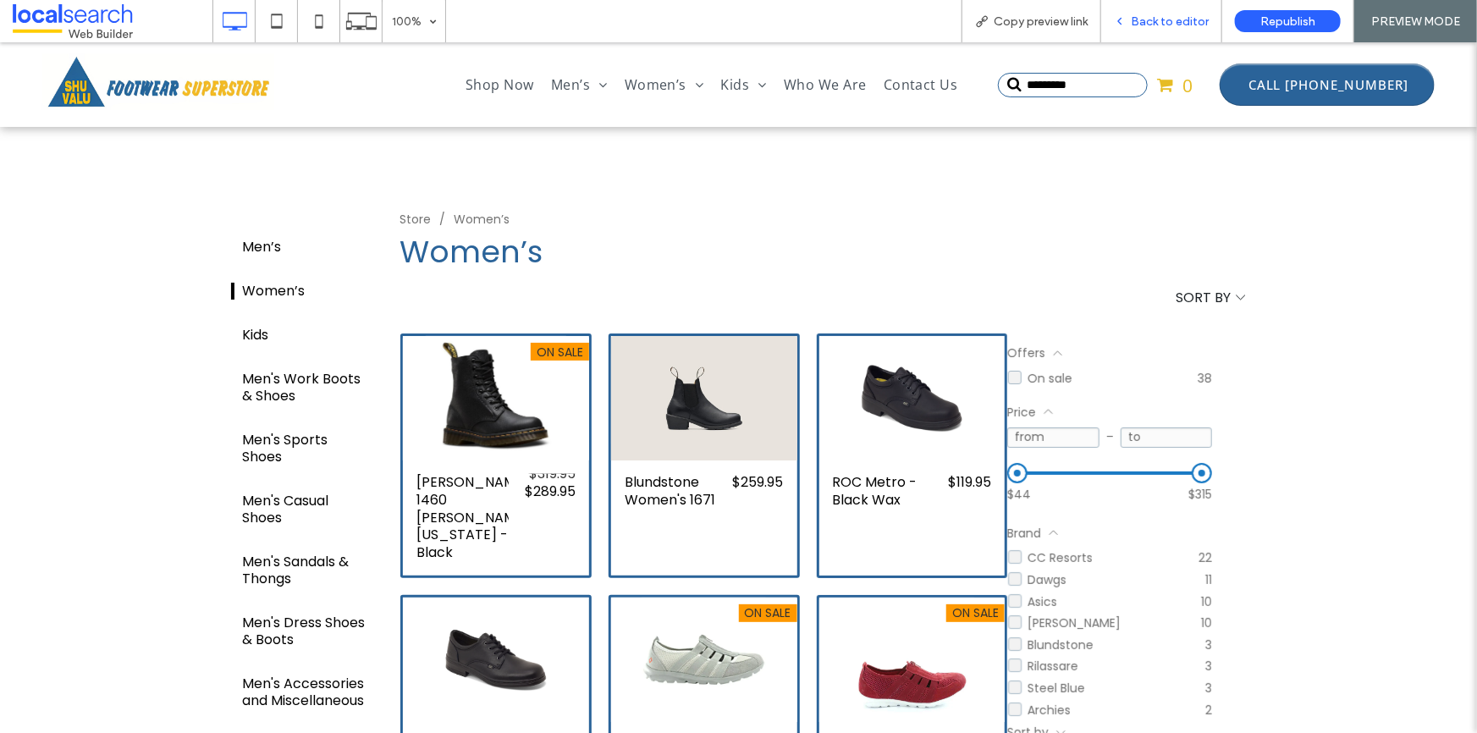
click at [1145, 23] on span "Back to editor" at bounding box center [1170, 21] width 78 height 14
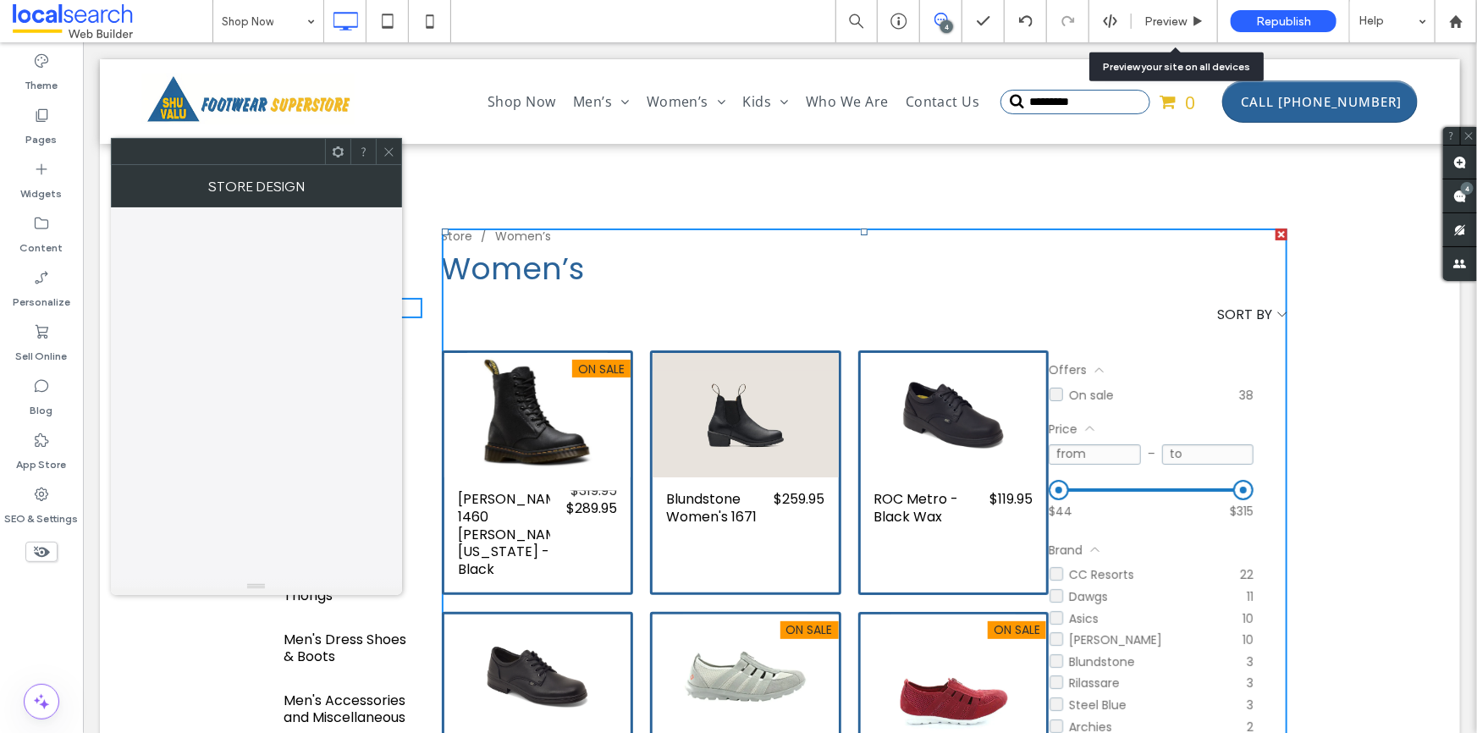
click at [1279, 312] on select "**********" at bounding box center [1251, 313] width 69 height 20
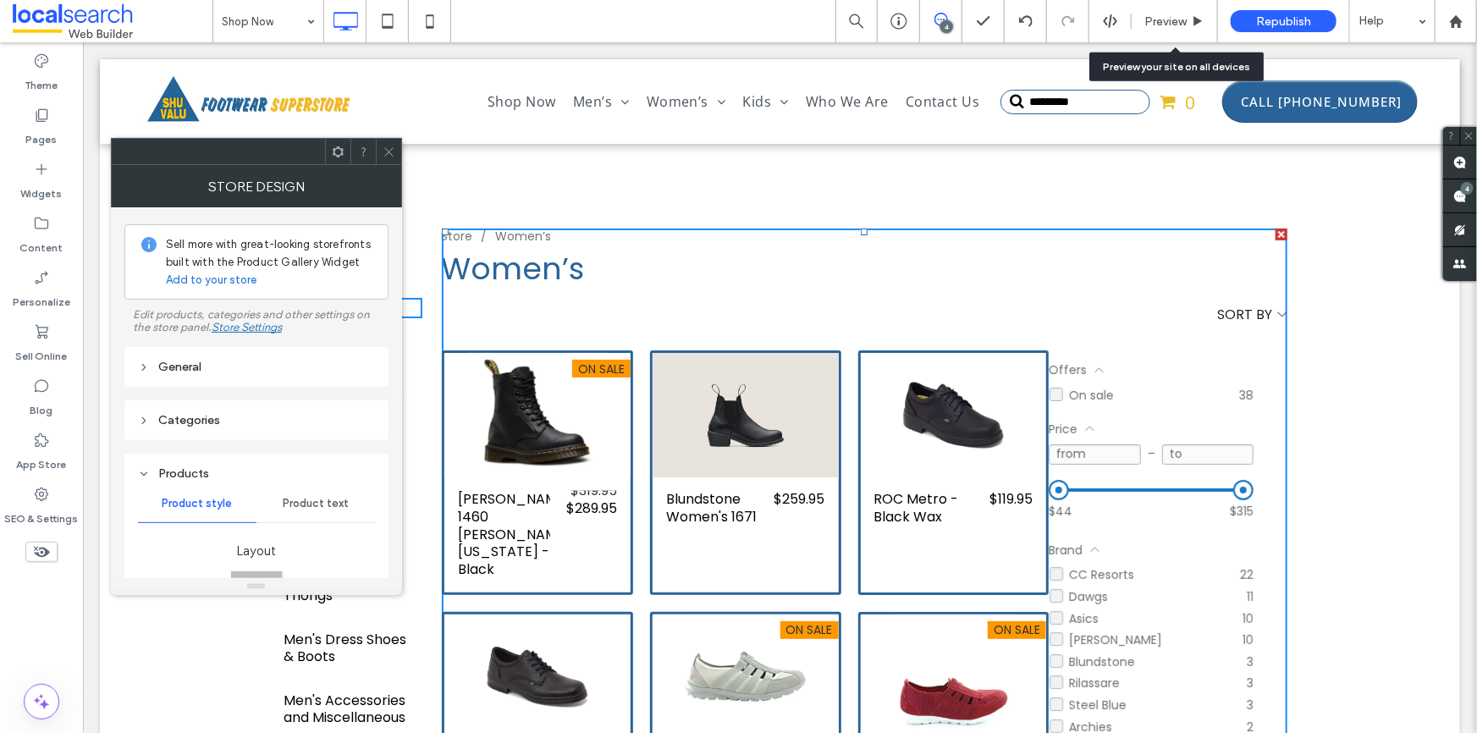
click at [1273, 314] on select "**********" at bounding box center [1251, 313] width 69 height 20
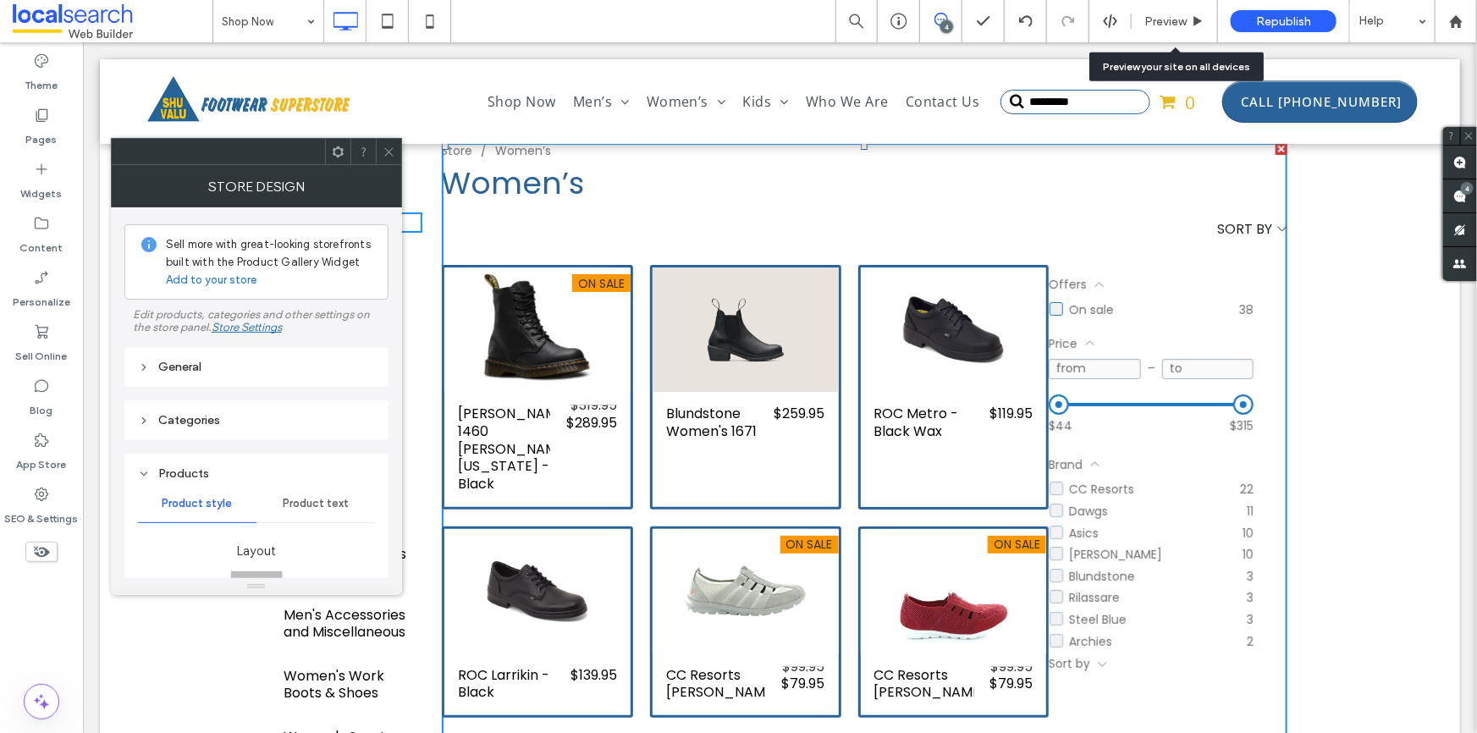
scroll to position [230, 0]
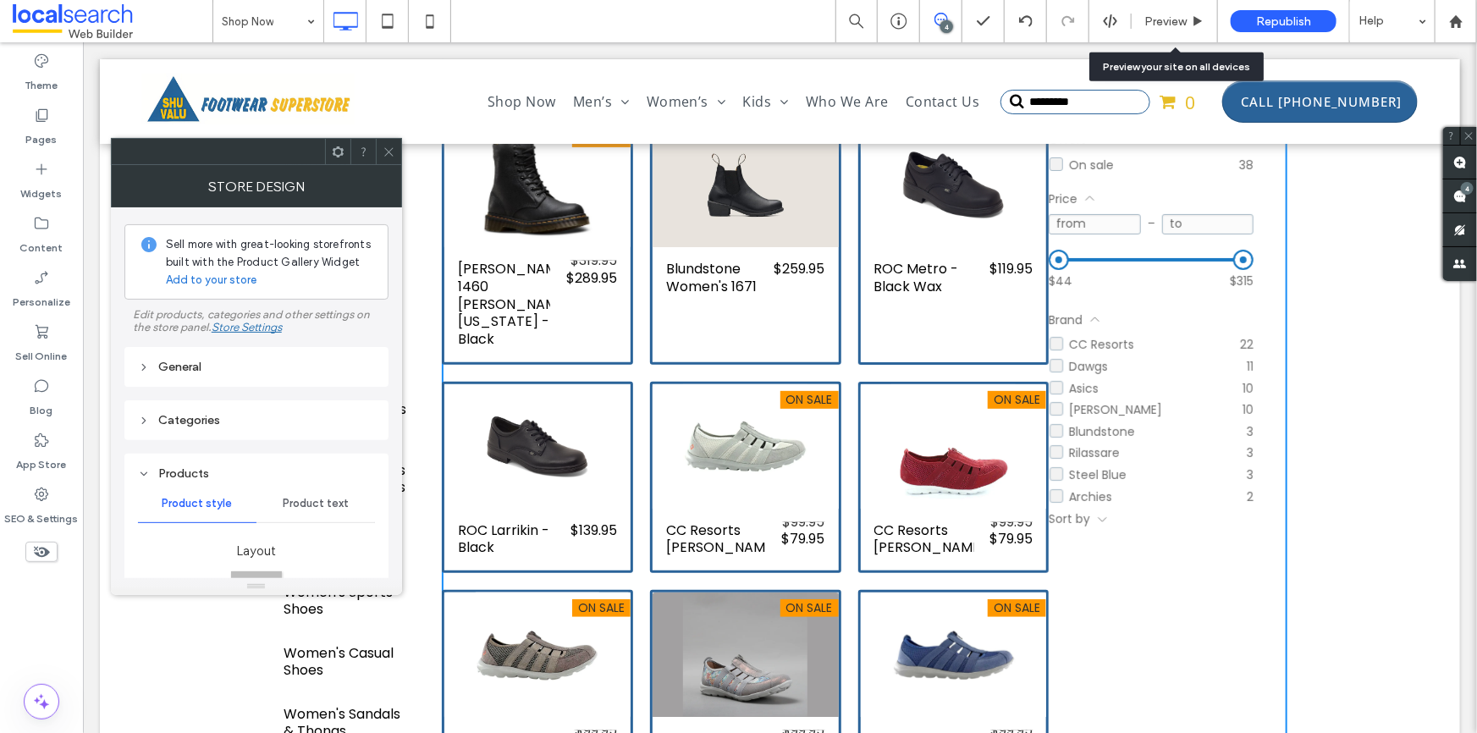
click at [389, 154] on icon at bounding box center [389, 152] width 13 height 13
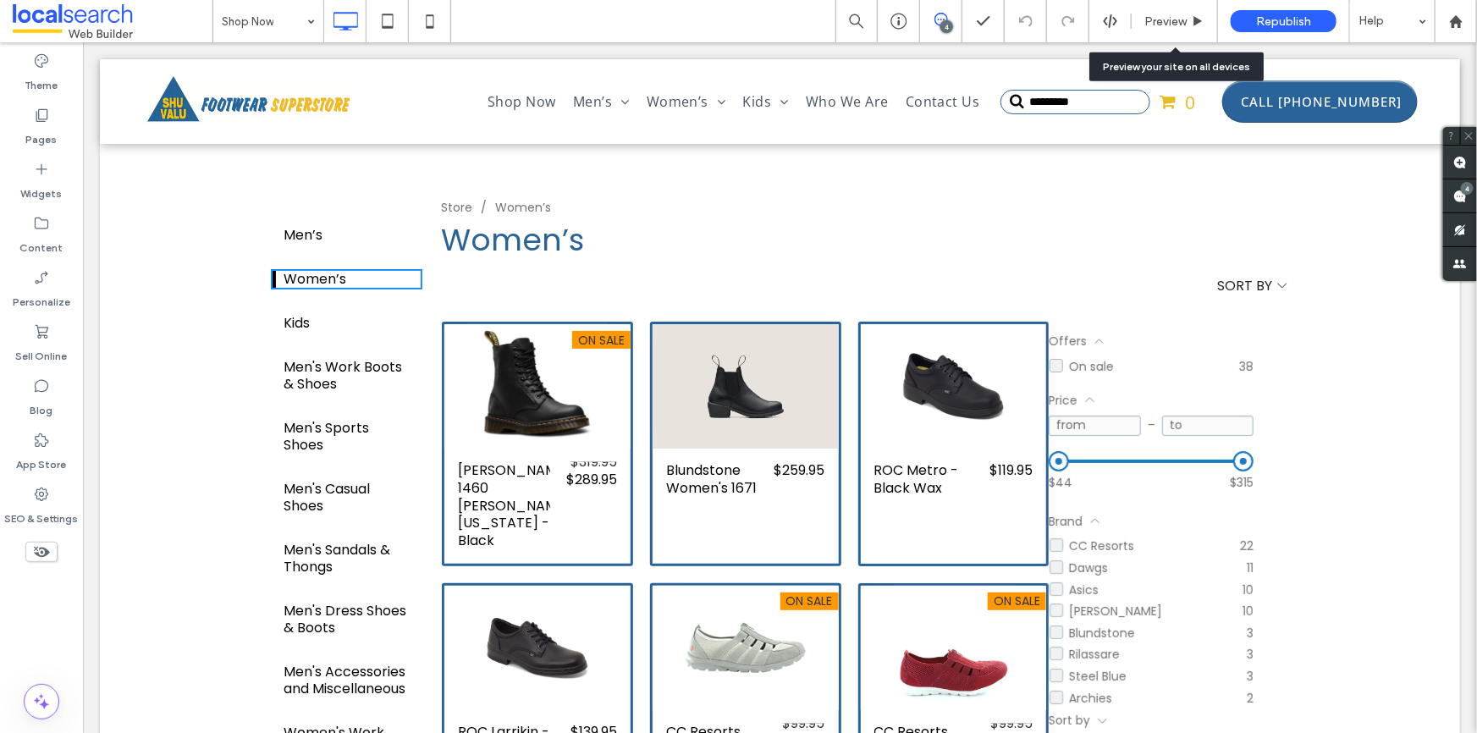
scroll to position [9, 0]
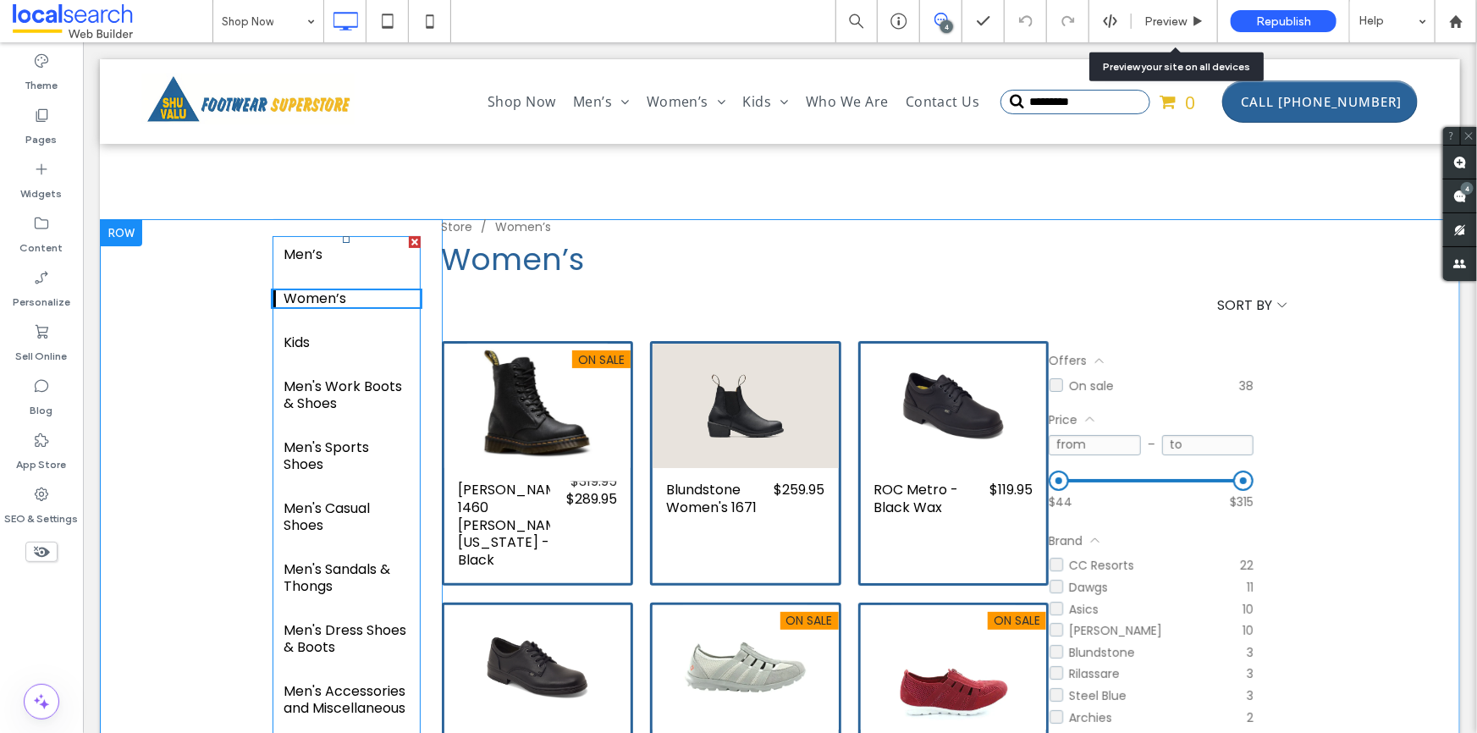
click at [311, 338] on div "Kids" at bounding box center [346, 342] width 124 height 17
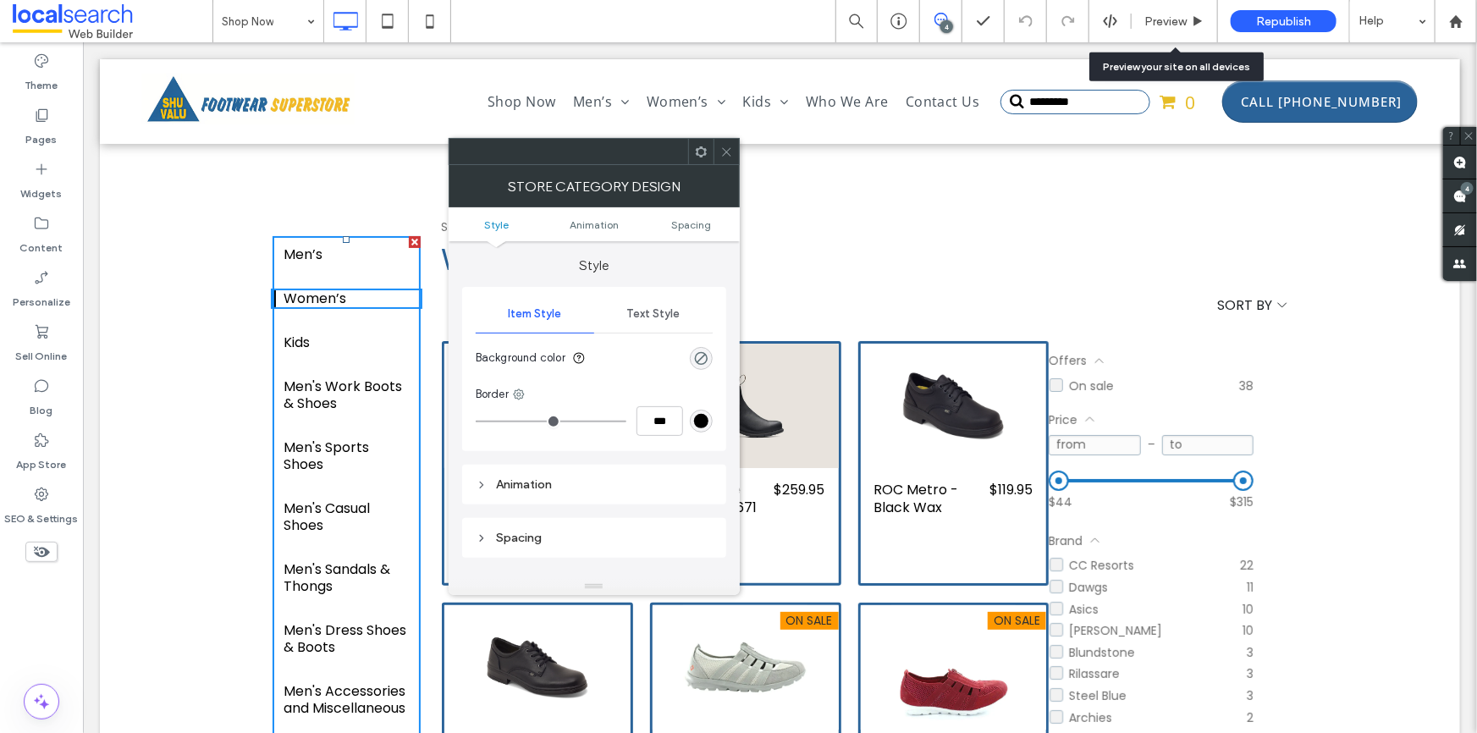
click at [311, 338] on div "Kids" at bounding box center [346, 342] width 124 height 17
click at [306, 338] on div "Kids" at bounding box center [346, 342] width 124 height 17
click at [728, 155] on icon at bounding box center [726, 152] width 13 height 13
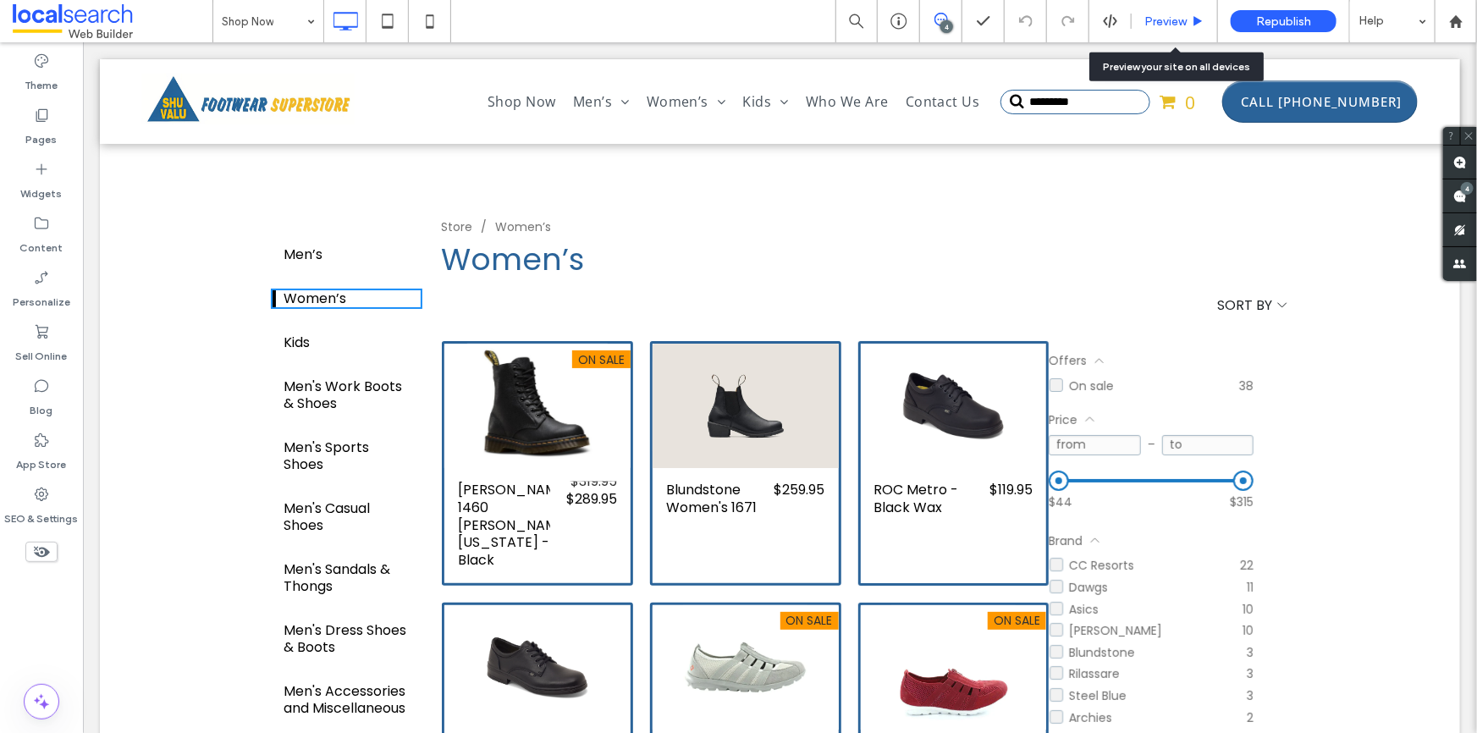
click at [1156, 17] on span "Preview" at bounding box center [1166, 21] width 42 height 14
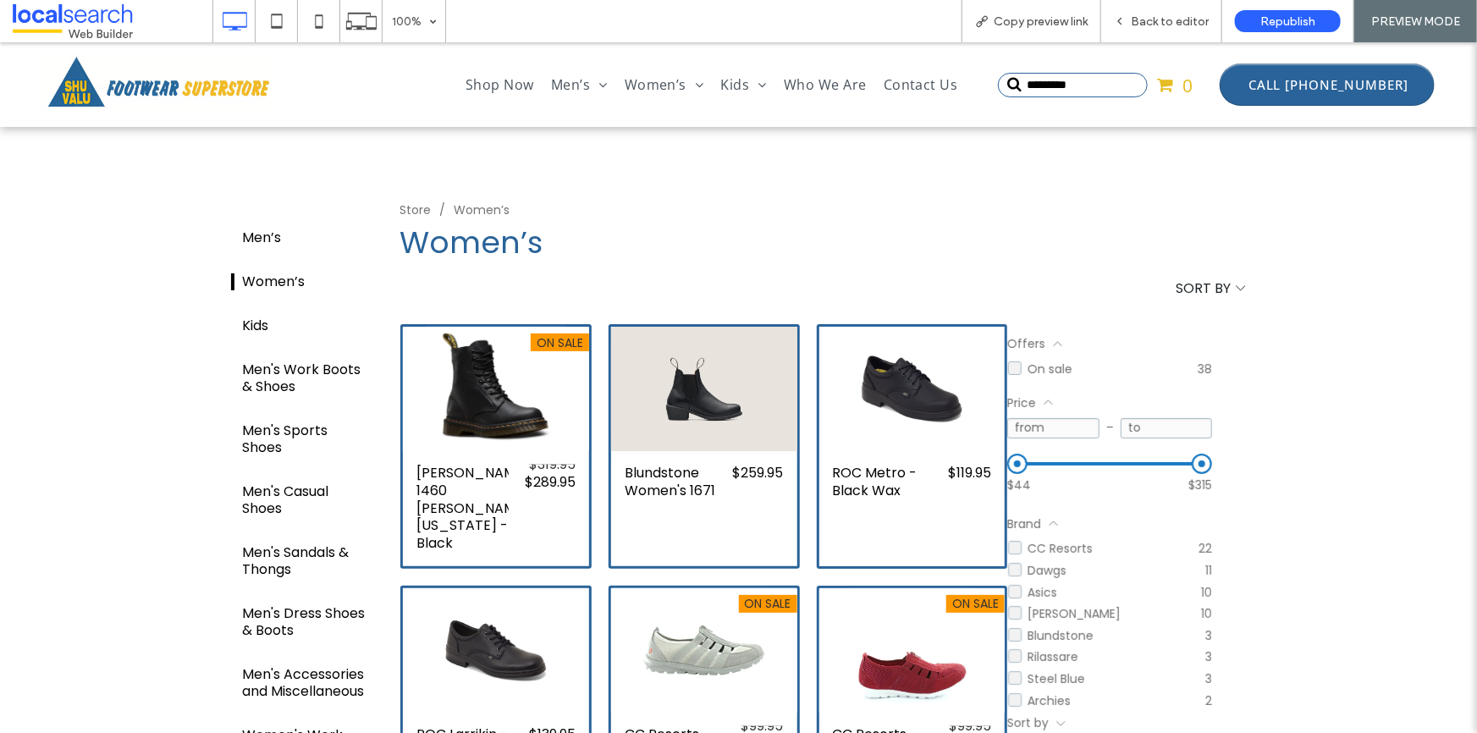
click at [246, 322] on div "Kids" at bounding box center [305, 325] width 124 height 17
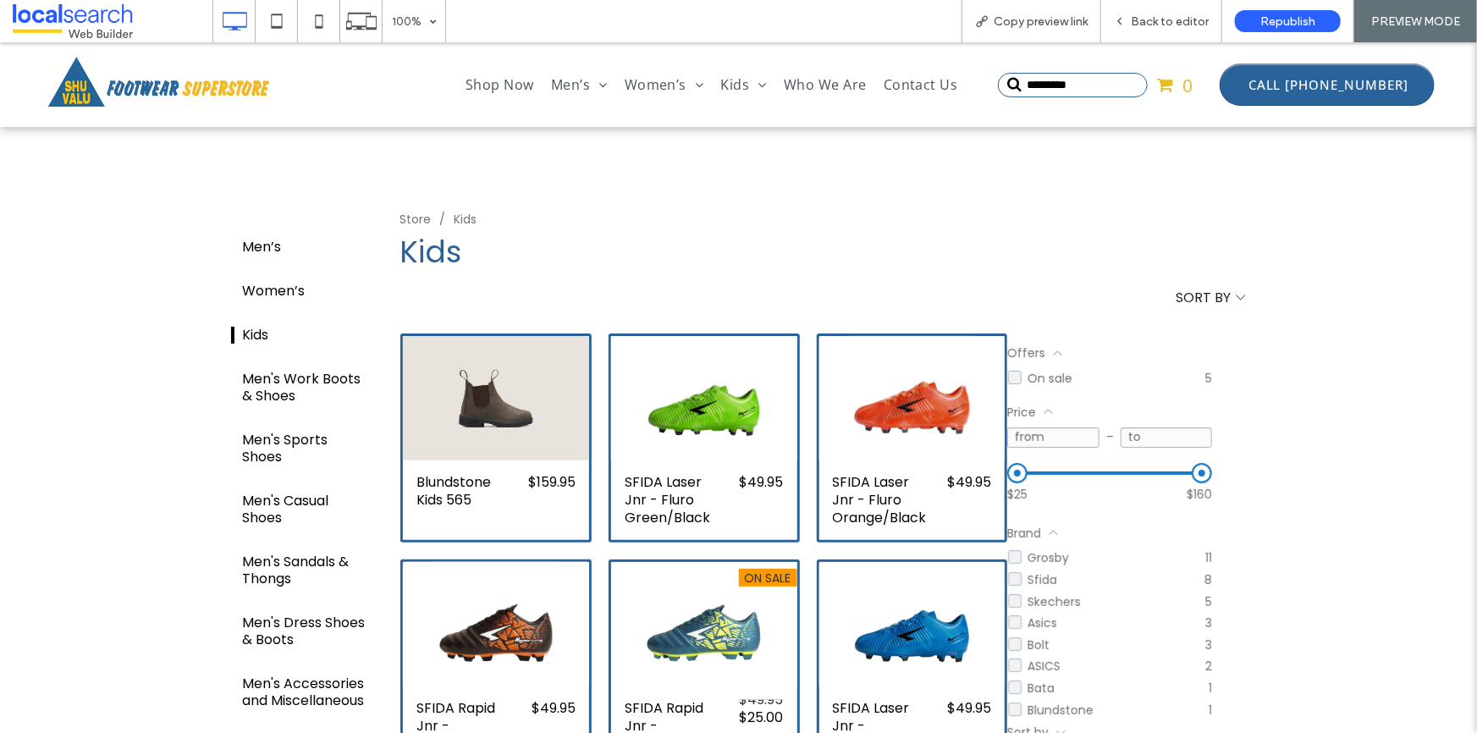
click at [259, 244] on div "Men’s" at bounding box center [305, 246] width 124 height 17
click at [1144, 19] on span "Back to editor" at bounding box center [1170, 21] width 78 height 14
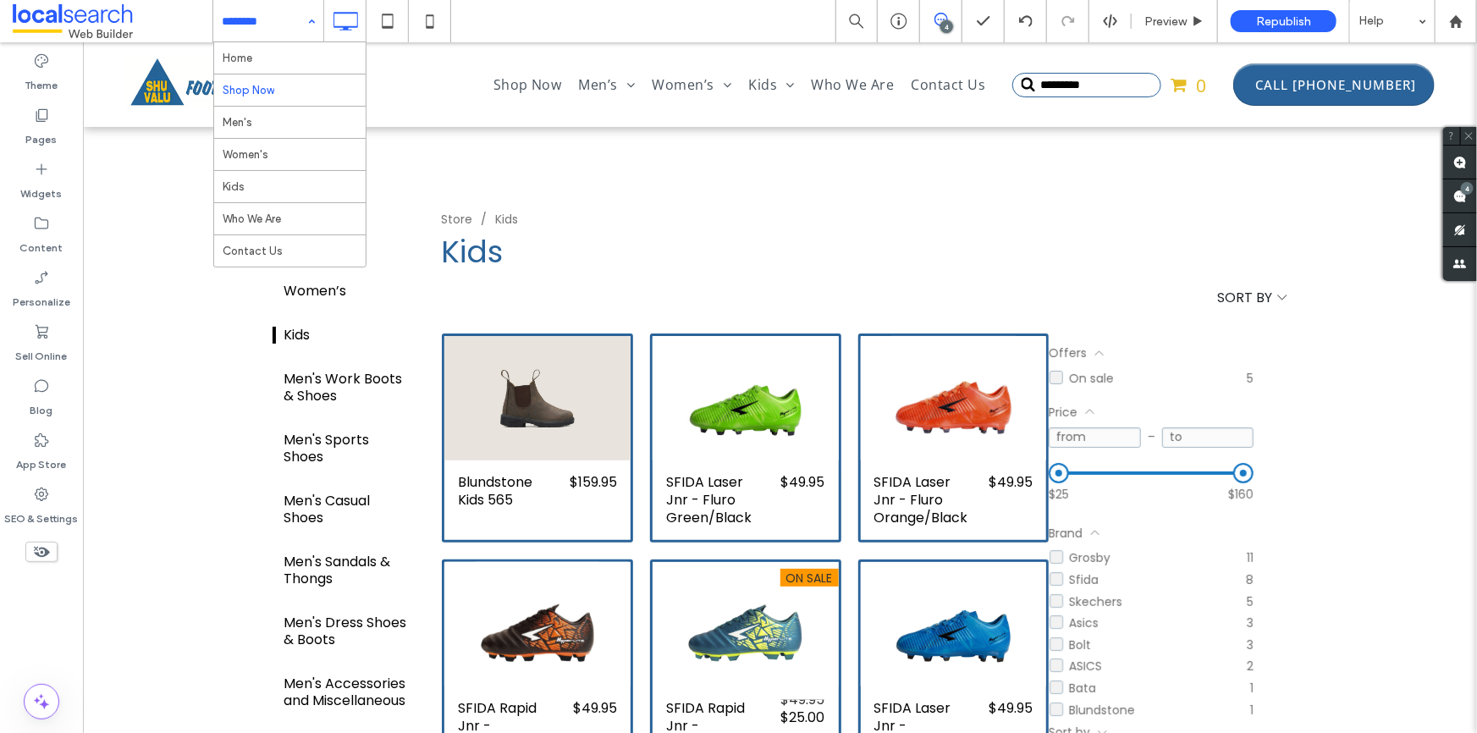
click at [941, 13] on use at bounding box center [942, 20] width 14 height 14
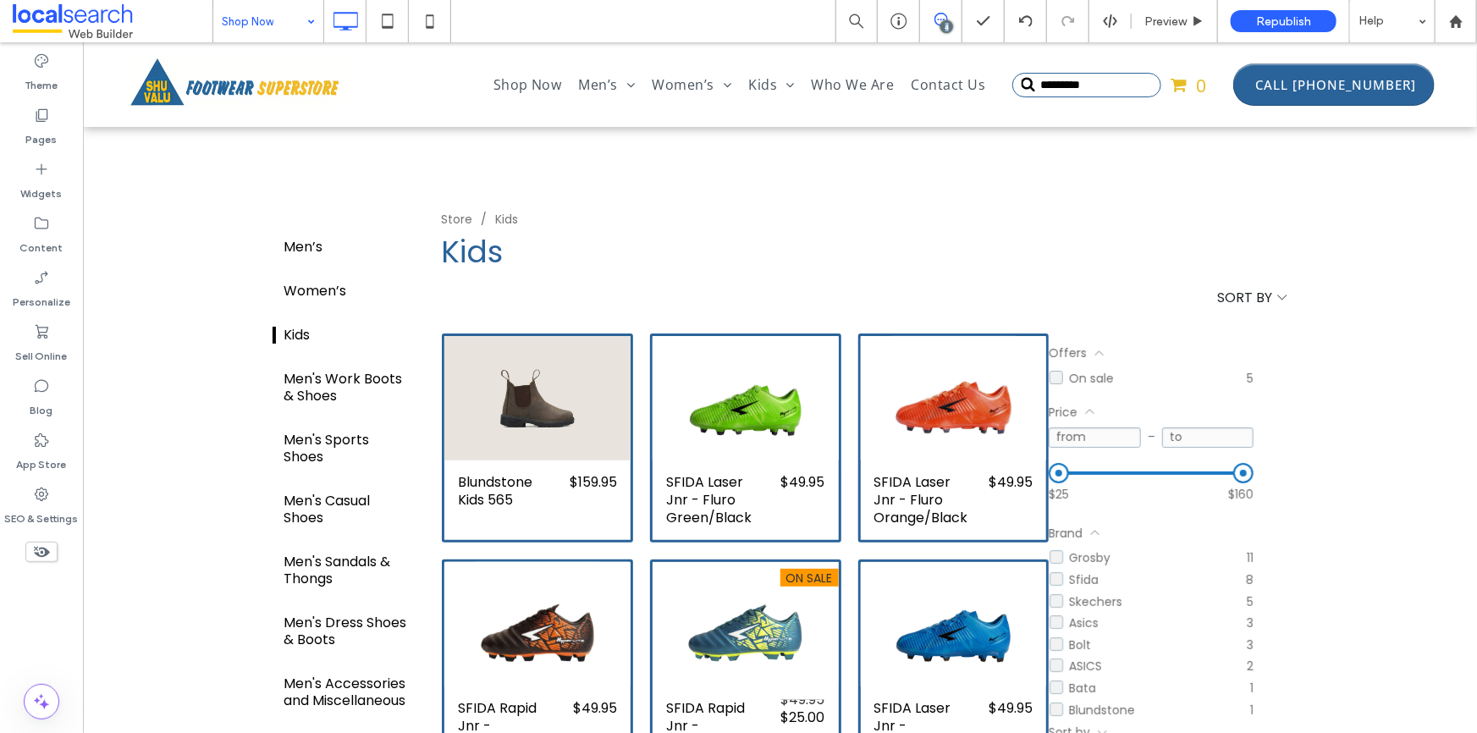
click at [941, 13] on use at bounding box center [942, 20] width 14 height 14
click at [1476, 193] on span at bounding box center [1460, 195] width 34 height 33
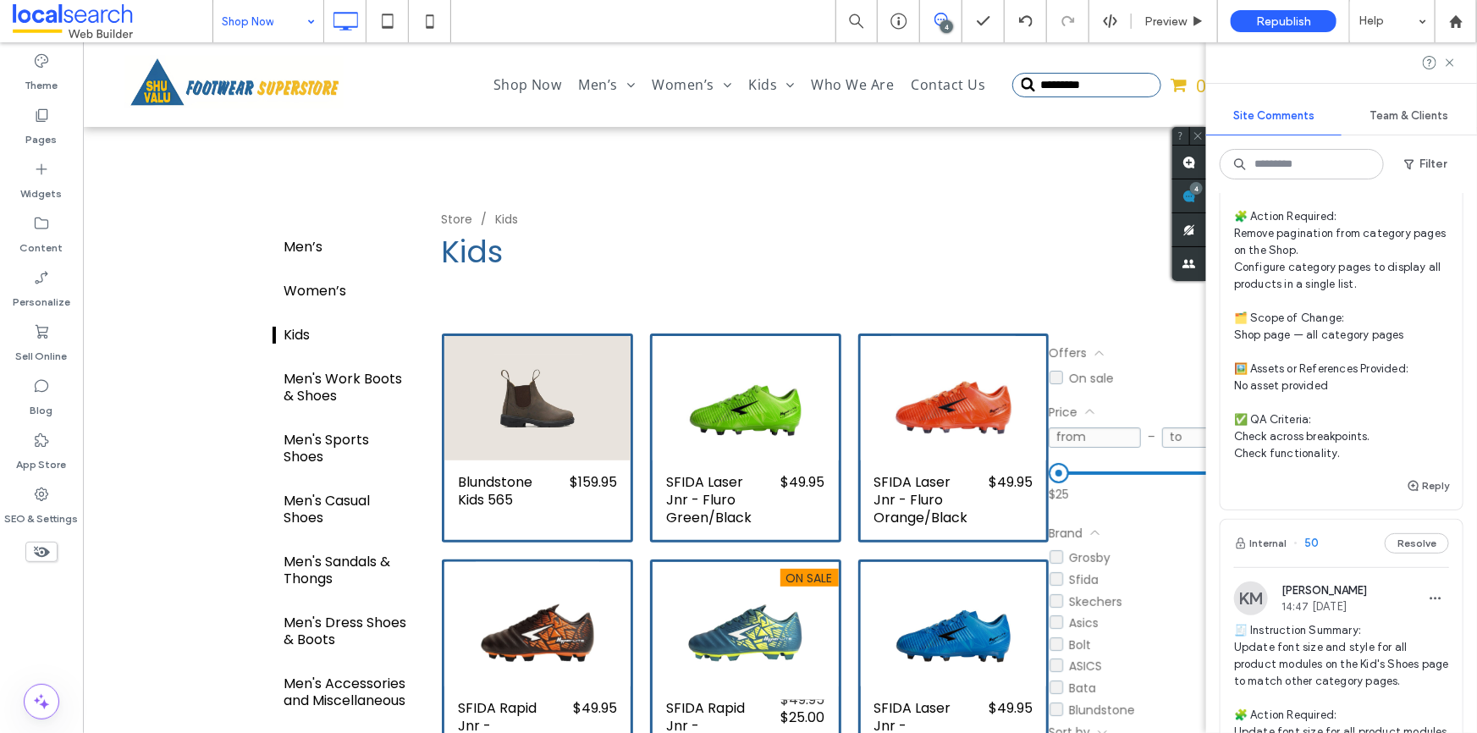
scroll to position [230, 0]
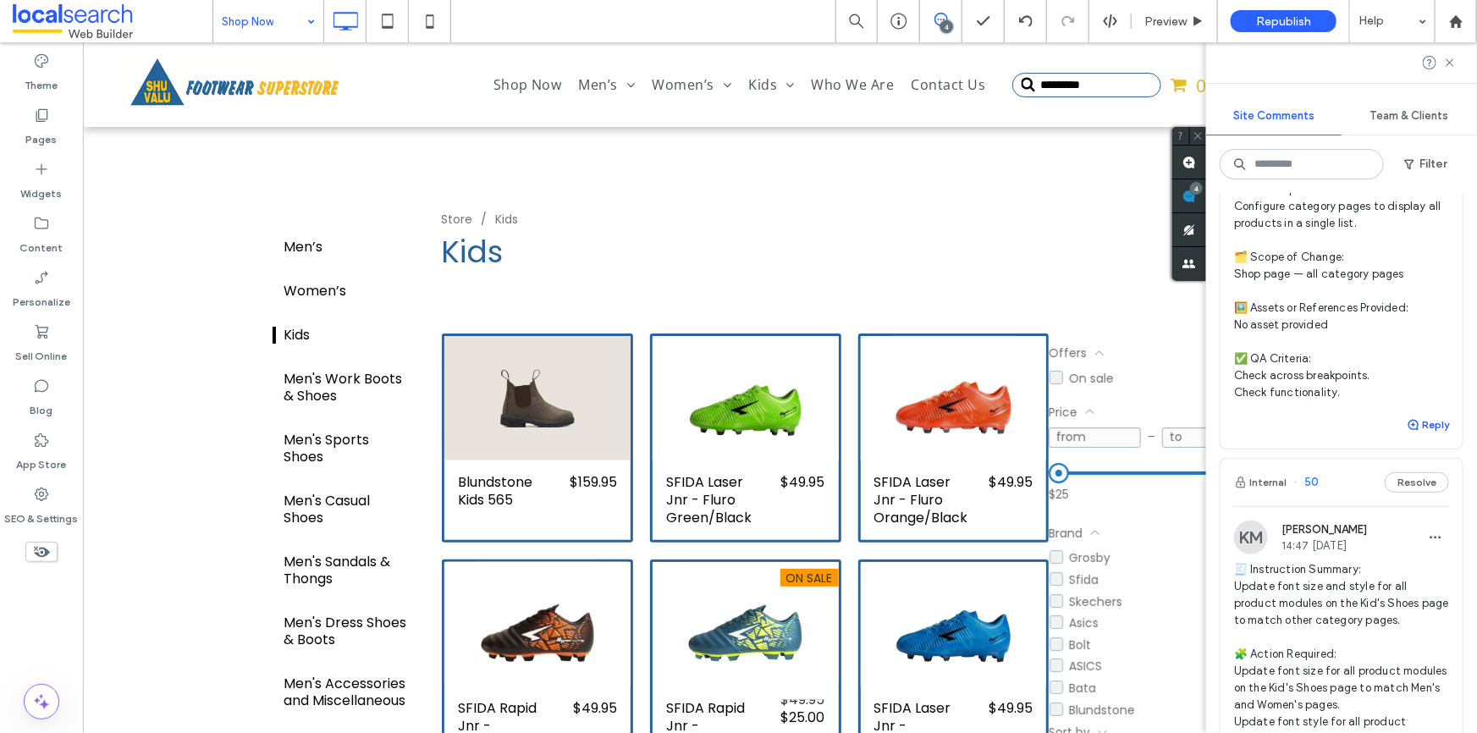
click at [1420, 435] on button "Reply" at bounding box center [1428, 425] width 42 height 20
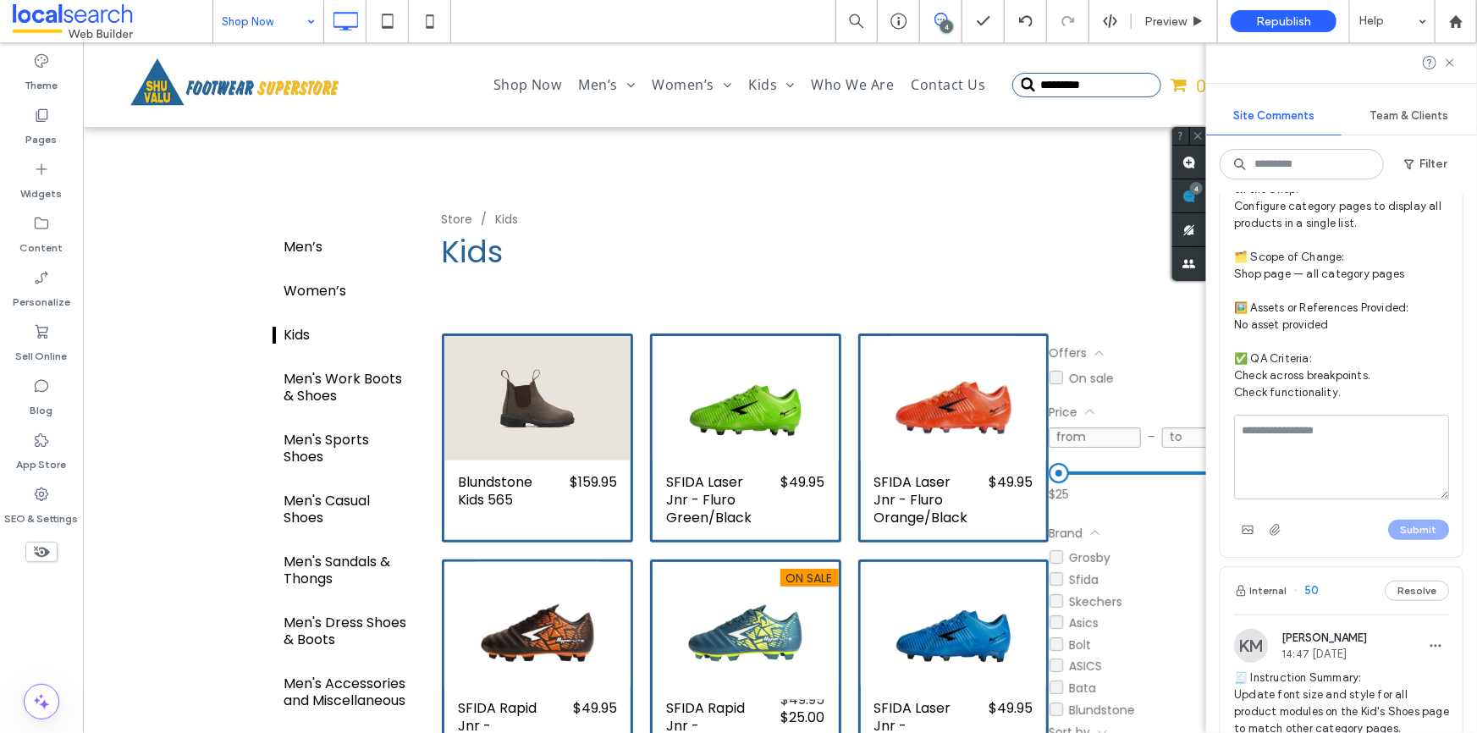
click at [1364, 449] on textarea at bounding box center [1341, 457] width 215 height 85
click at [1366, 449] on textarea at bounding box center [1341, 457] width 215 height 85
click at [1313, 455] on textarea at bounding box center [1341, 457] width 215 height 85
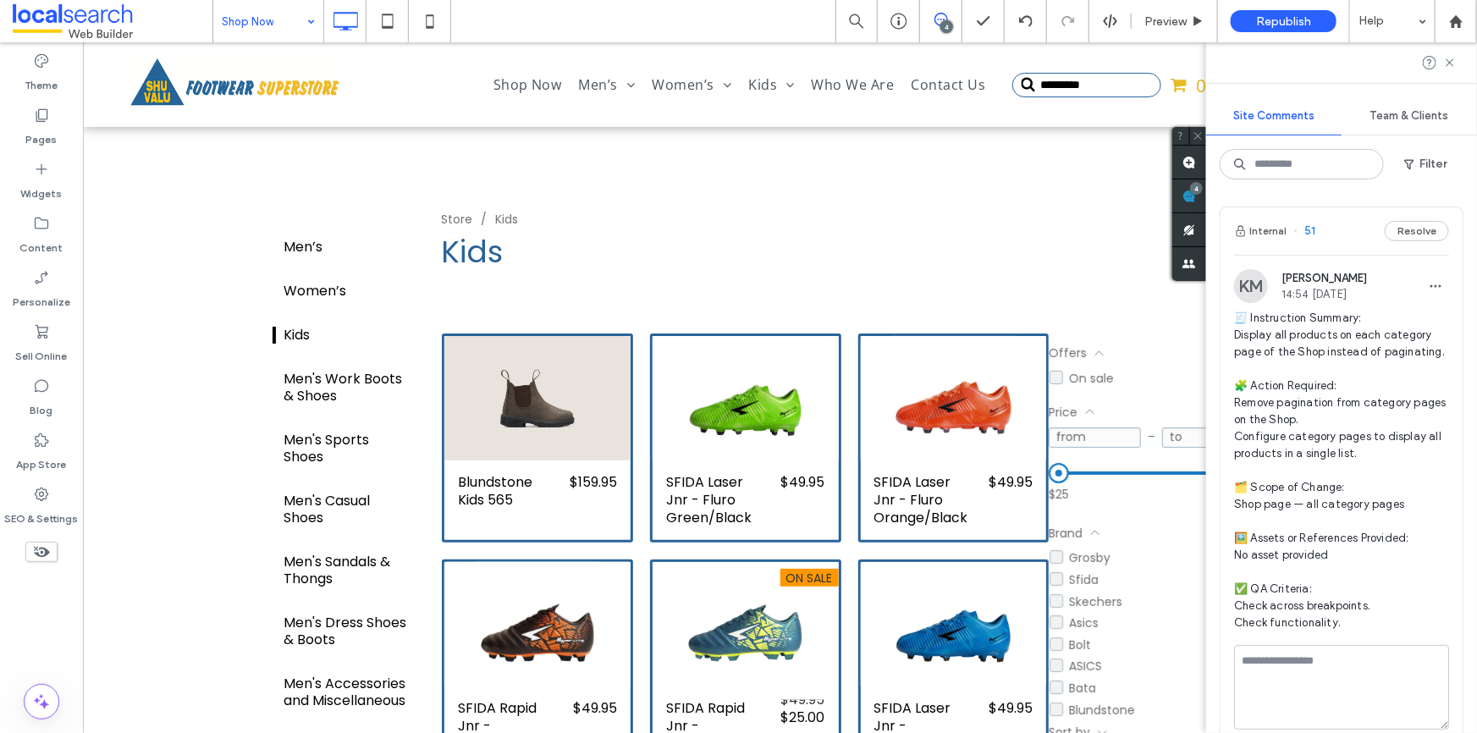
scroll to position [76, 0]
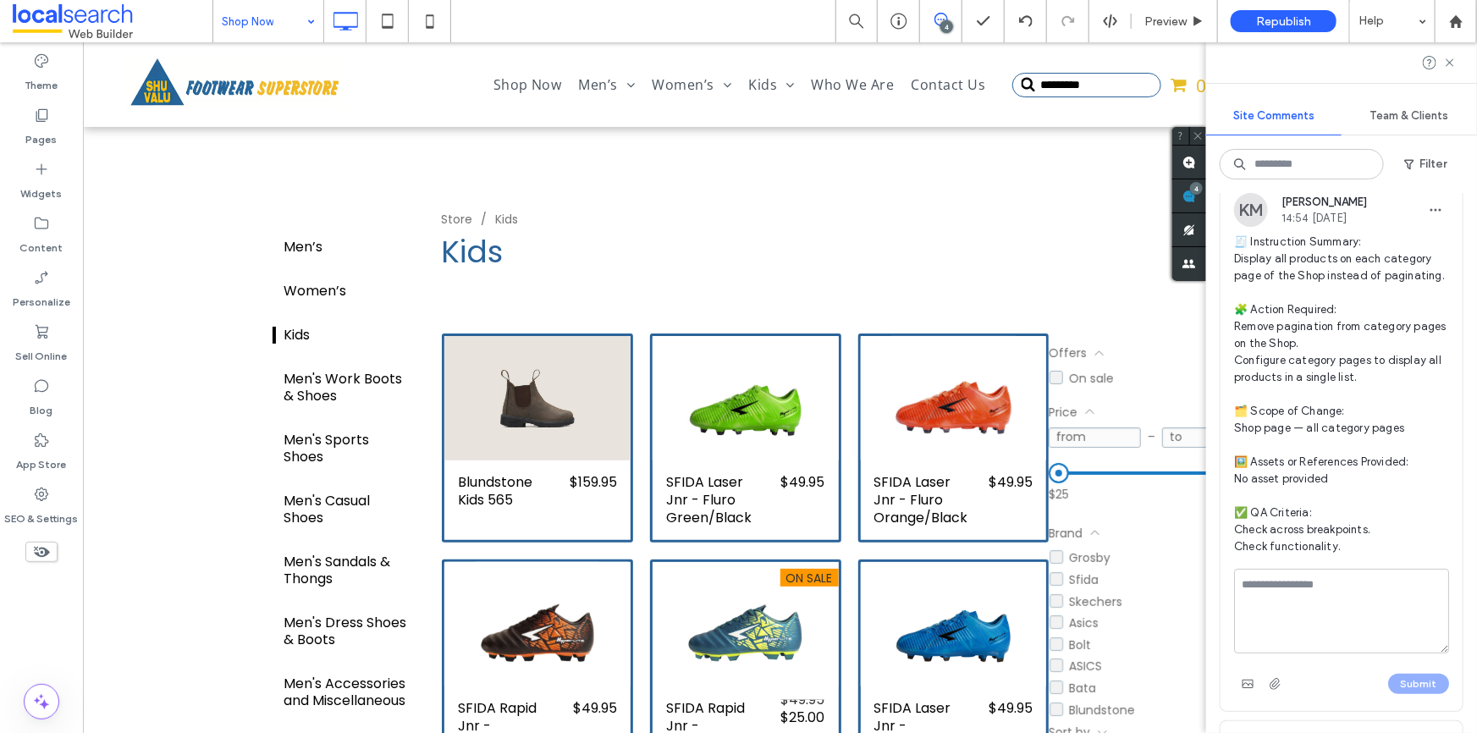
drag, startPoint x: 1294, startPoint y: 629, endPoint x: 1306, endPoint y: 594, distance: 37.0
click at [1294, 628] on textarea at bounding box center [1341, 611] width 215 height 85
type textarea "*"
click at [429, 11] on icon at bounding box center [430, 21] width 34 height 34
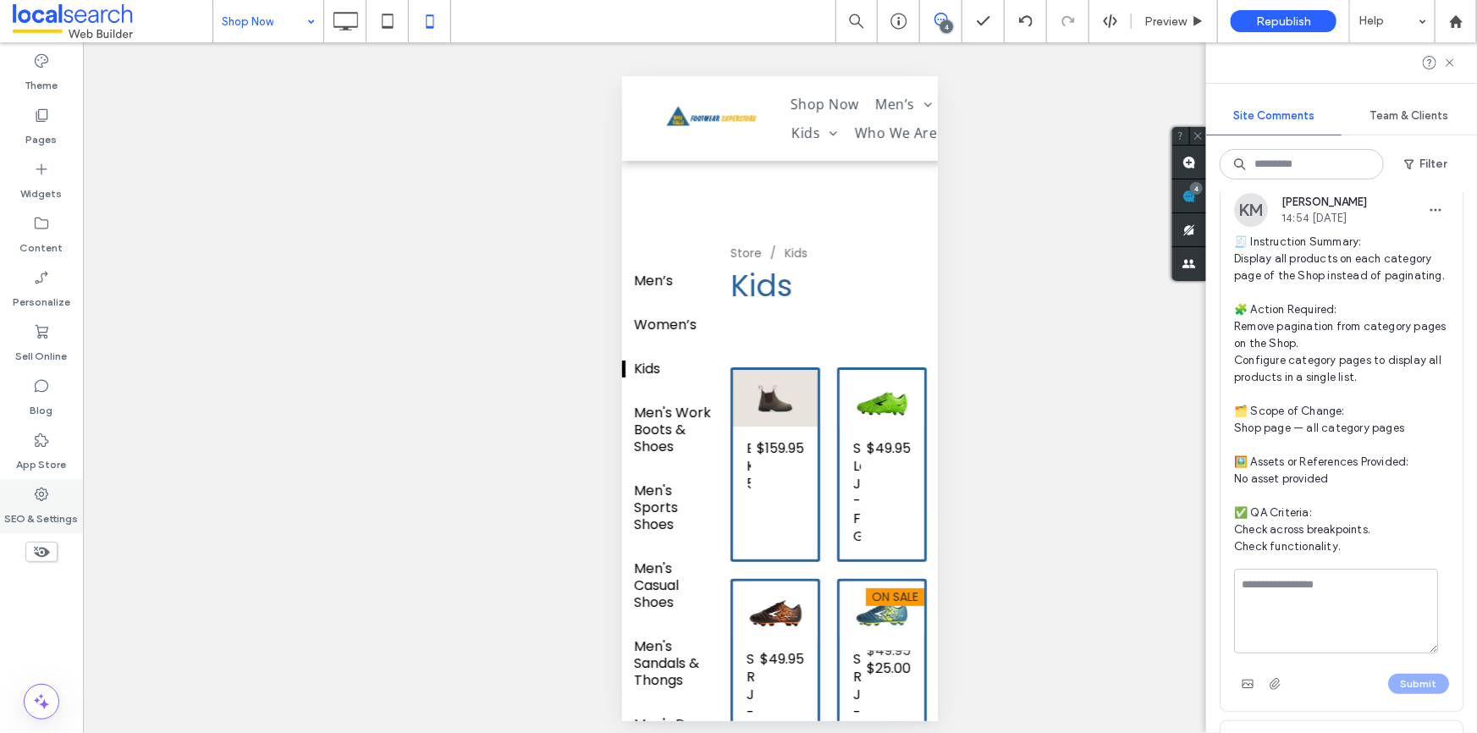
click at [42, 501] on icon at bounding box center [41, 494] width 17 height 17
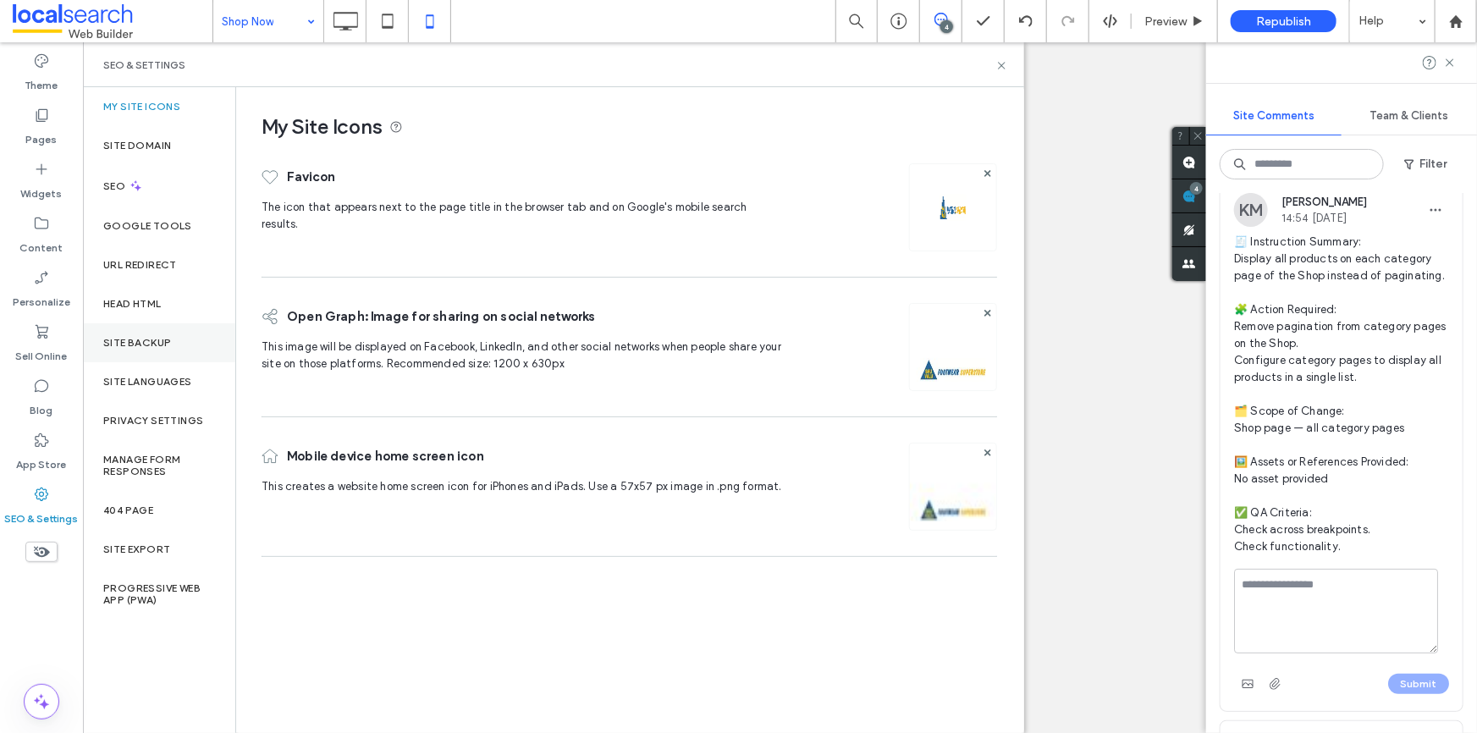
click at [155, 347] on label "Site Backup" at bounding box center [137, 343] width 68 height 12
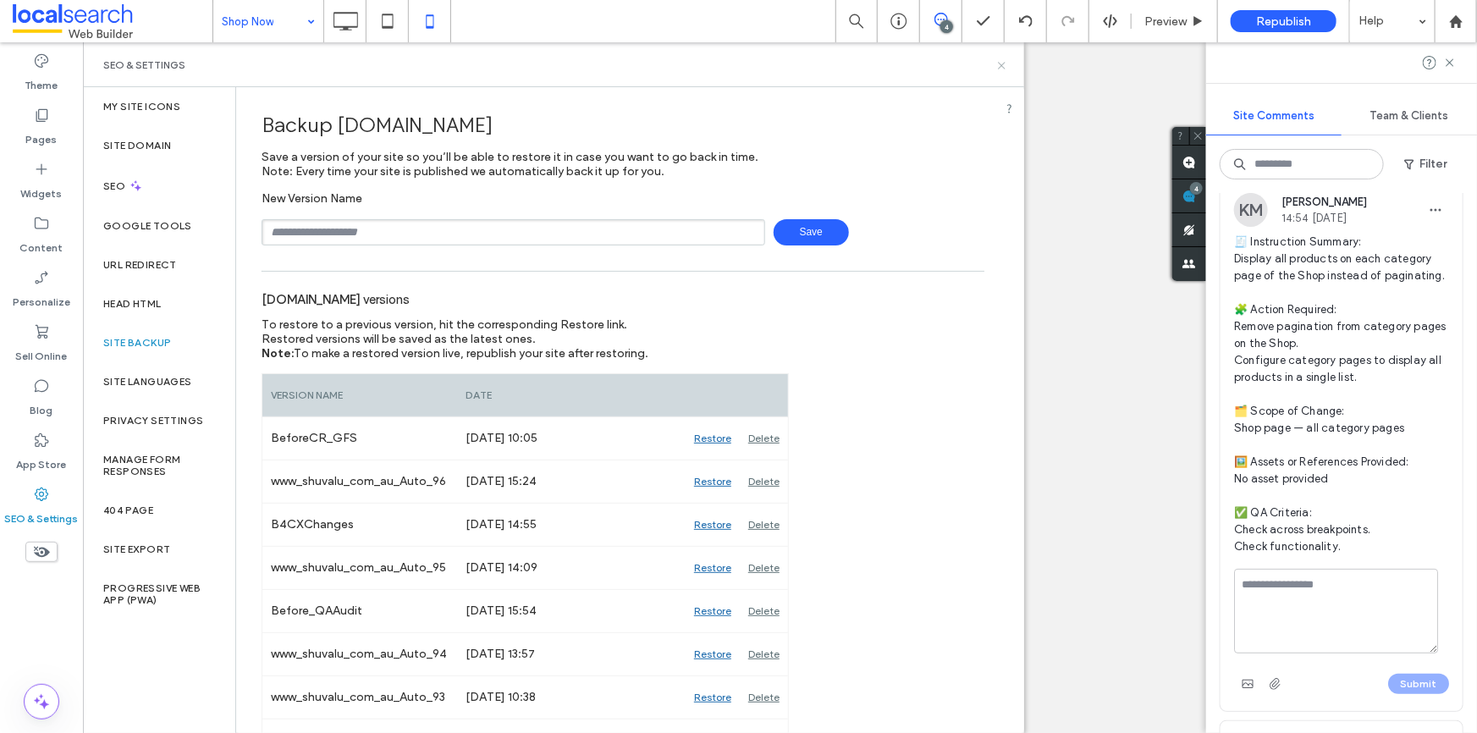
click at [998, 66] on icon at bounding box center [1002, 65] width 13 height 13
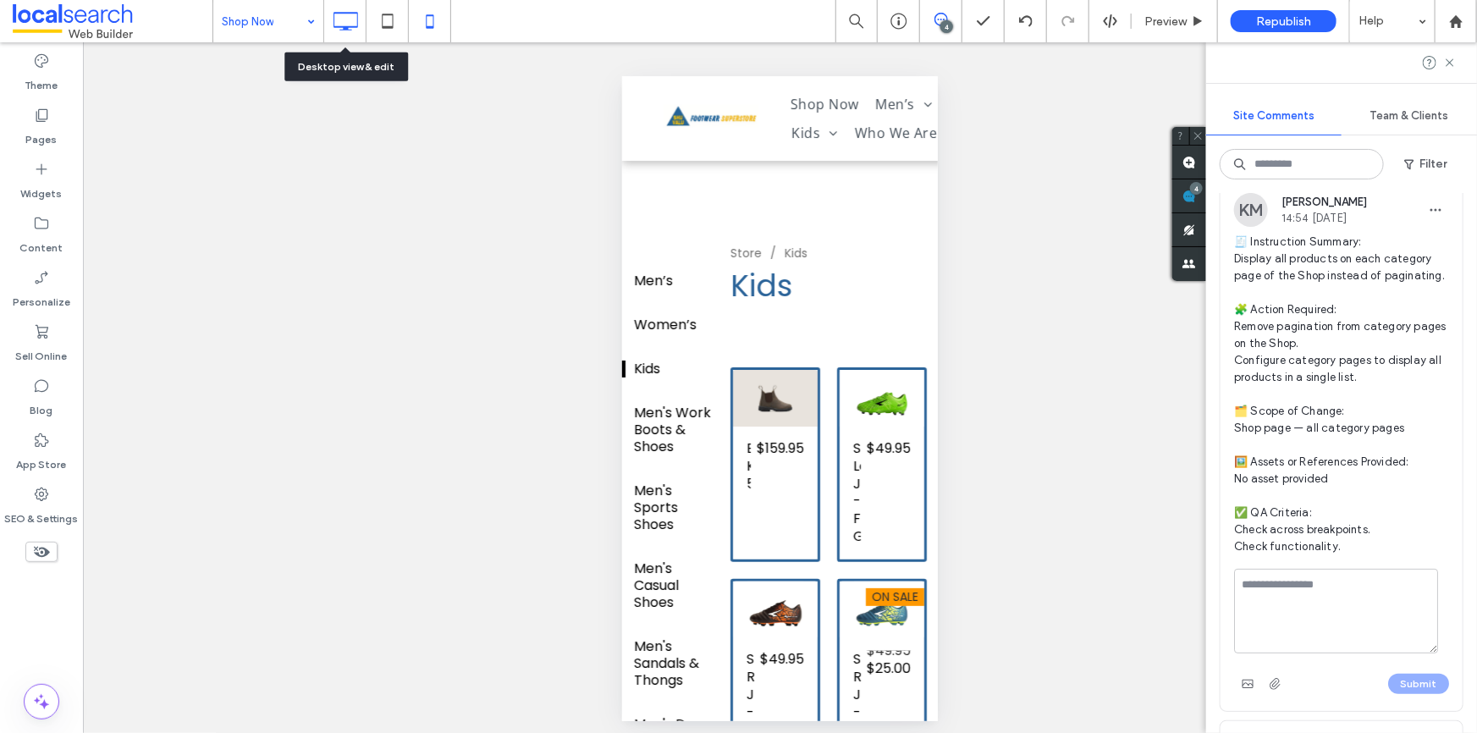
click at [348, 26] on use at bounding box center [346, 21] width 25 height 19
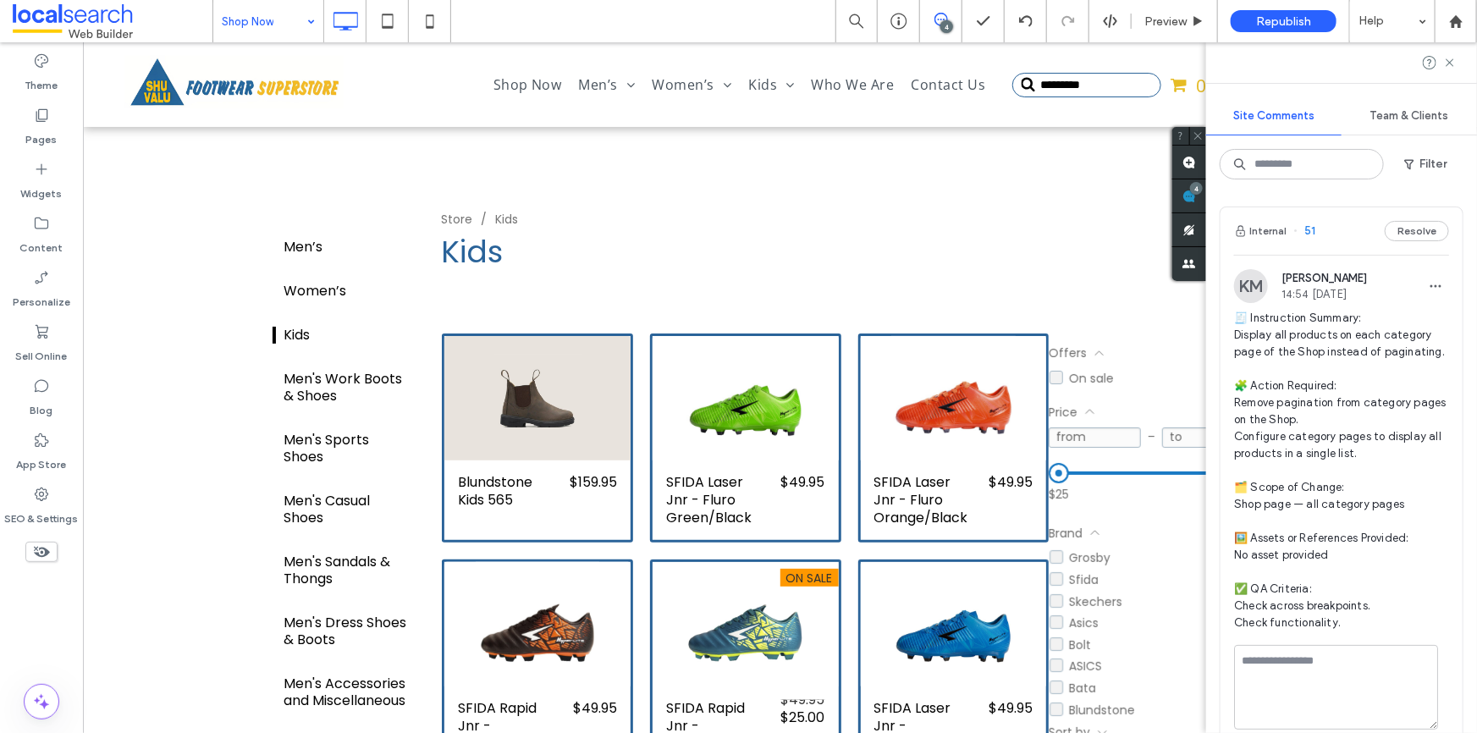
scroll to position [230, 0]
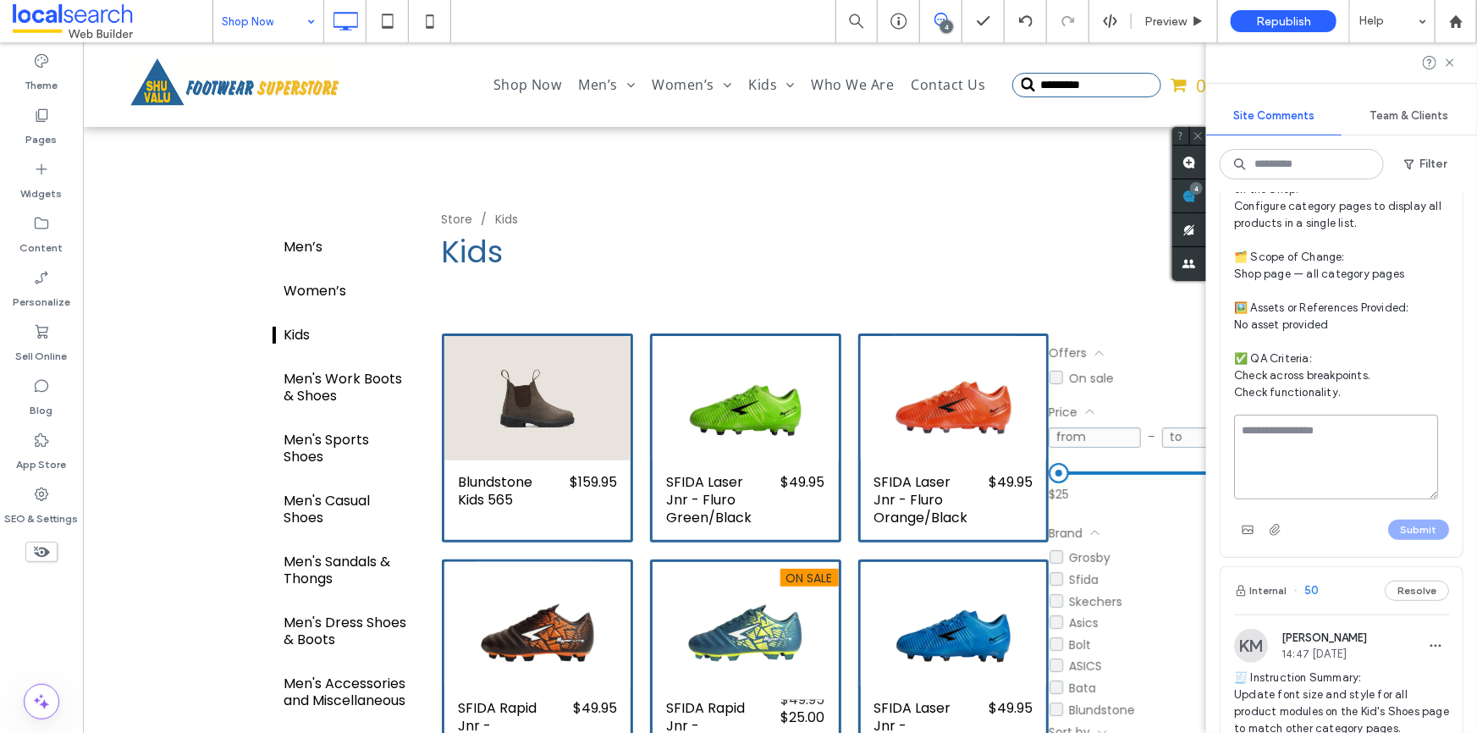
click at [1321, 460] on textarea at bounding box center [1336, 457] width 204 height 85
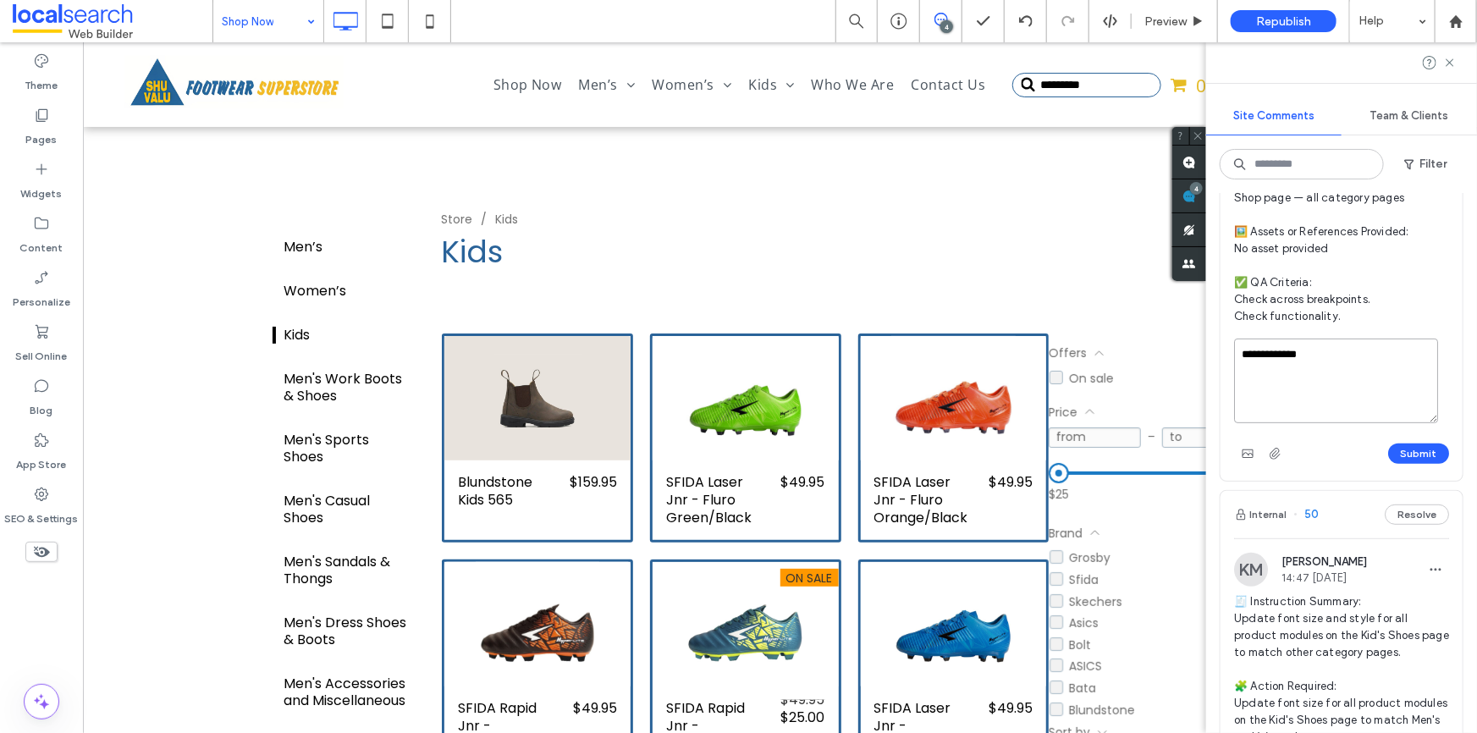
scroll to position [307, 0]
type textarea "**********"
click at [1415, 454] on div "**********" at bounding box center [1341, 402] width 215 height 129
drag, startPoint x: 1415, startPoint y: 458, endPoint x: 1412, endPoint y: 468, distance: 10.5
click at [1415, 460] on button "Submit" at bounding box center [1418, 453] width 61 height 20
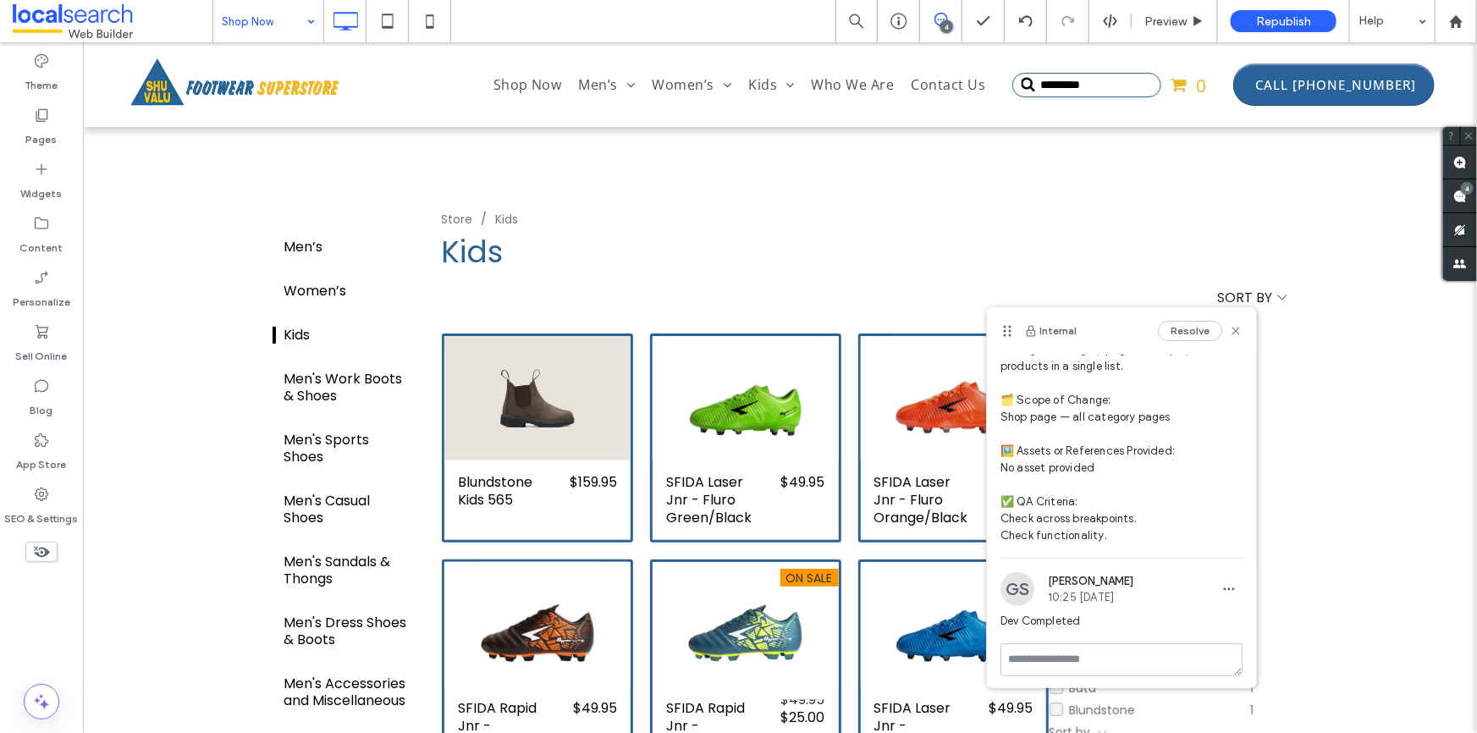
scroll to position [178, 0]
click at [939, 21] on icon at bounding box center [942, 20] width 14 height 14
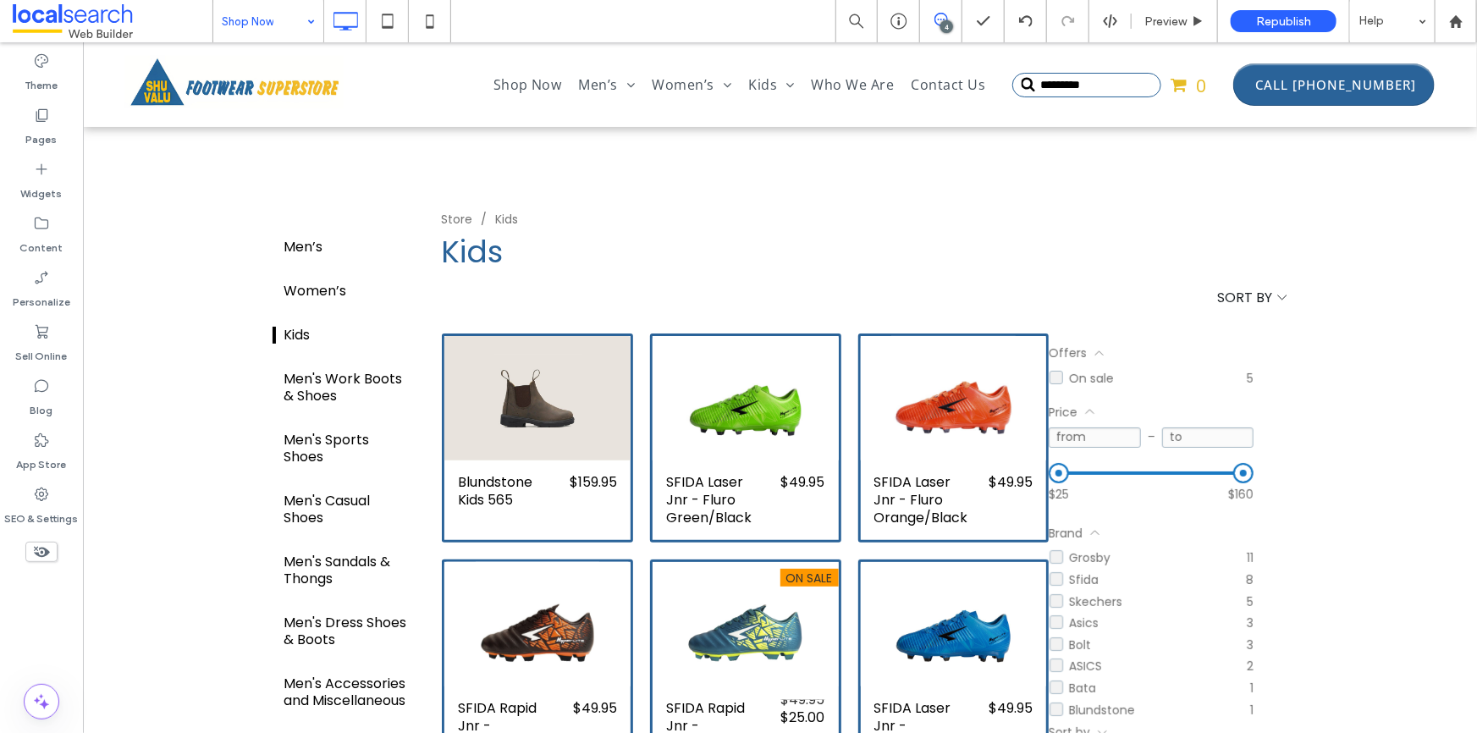
click at [939, 21] on icon at bounding box center [942, 20] width 14 height 14
click at [1462, 195] on use at bounding box center [1461, 197] width 14 height 14
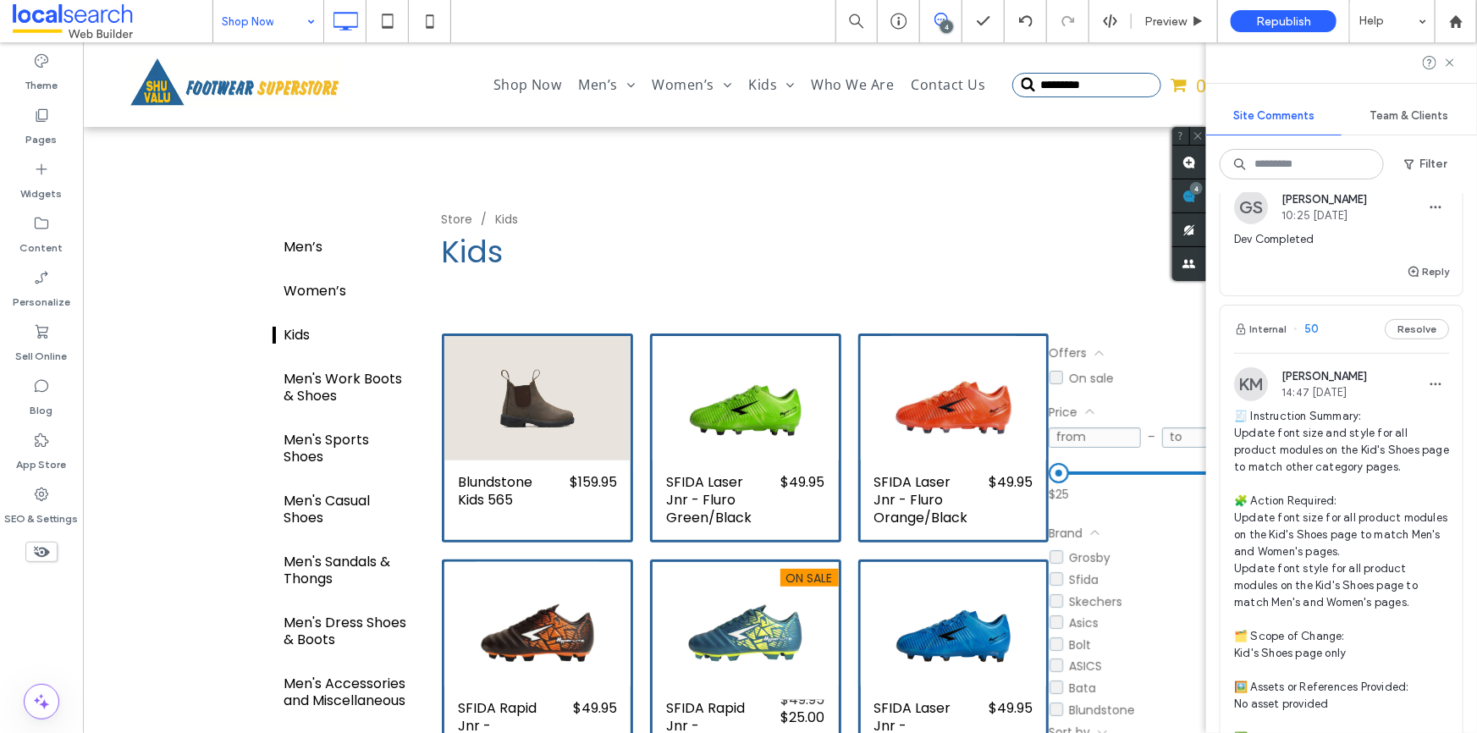
scroll to position [538, 0]
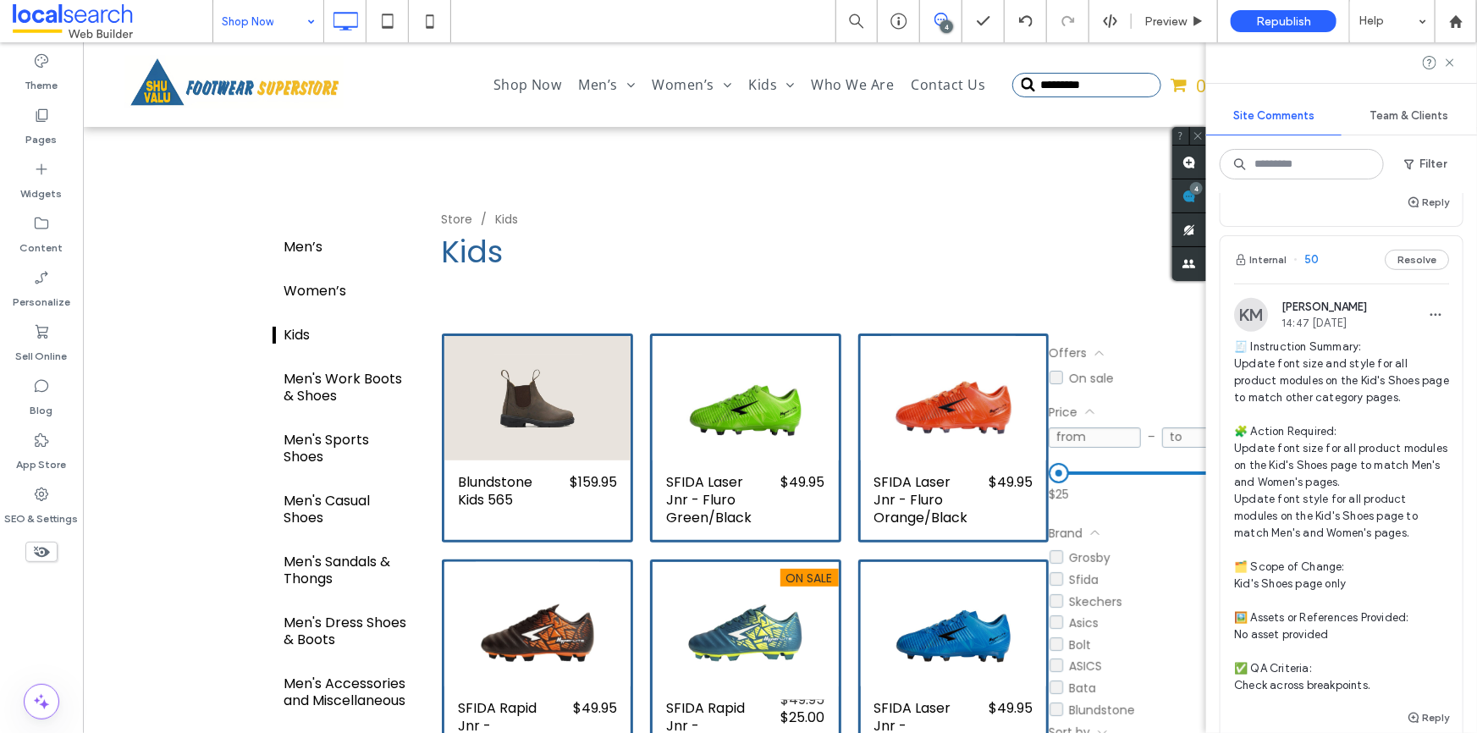
click at [1316, 404] on span "🧾 Instruction Summary: Update font size and style for all product modules on th…" at bounding box center [1341, 517] width 215 height 356
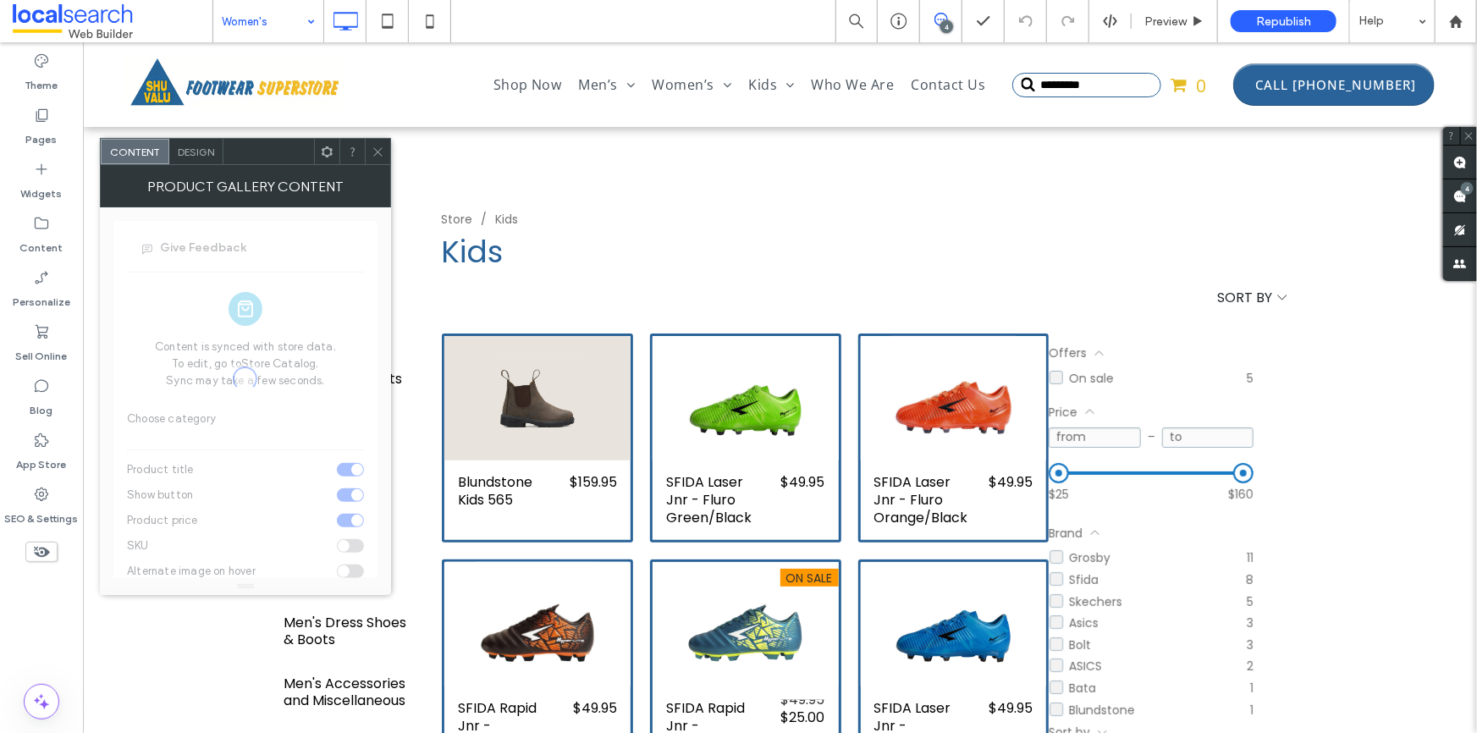
click at [192, 152] on span "Design" at bounding box center [196, 152] width 36 height 13
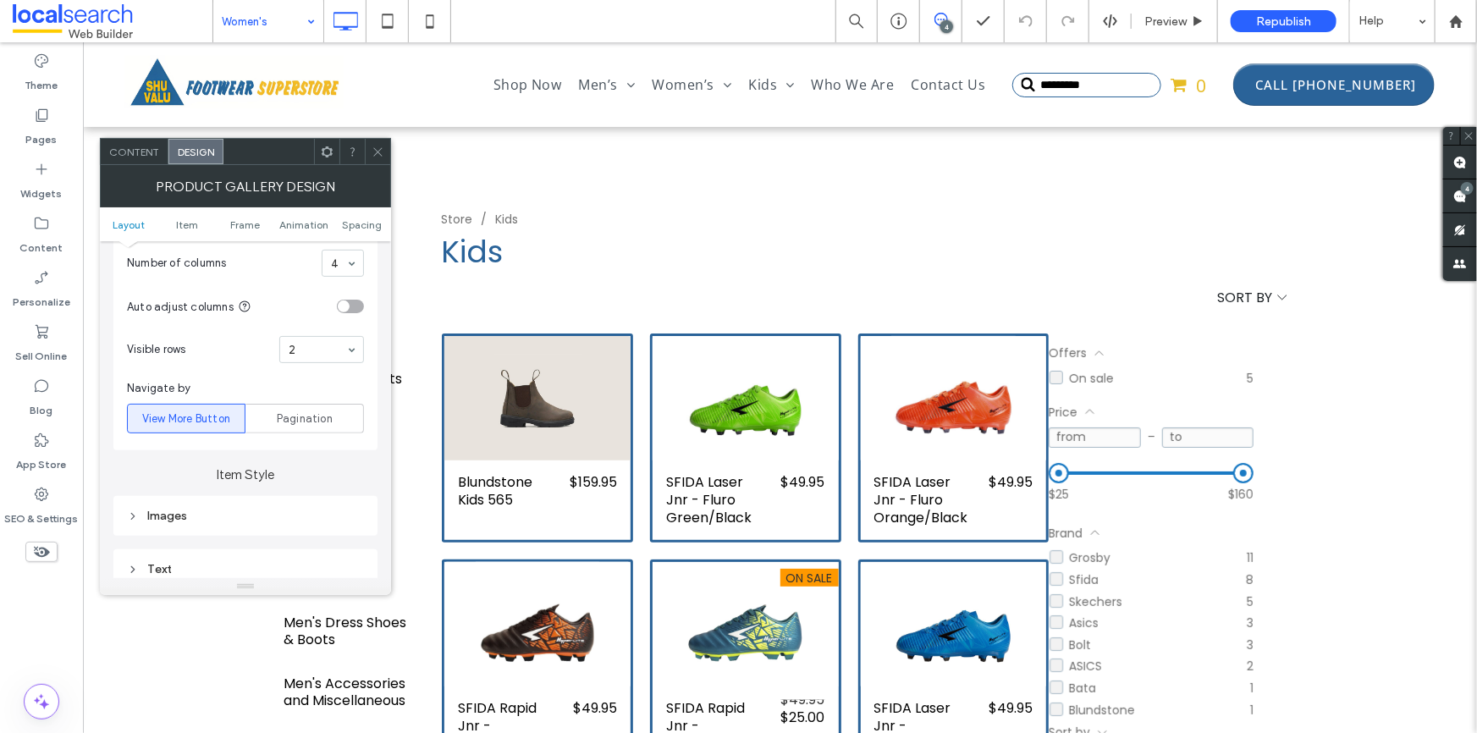
scroll to position [538, 0]
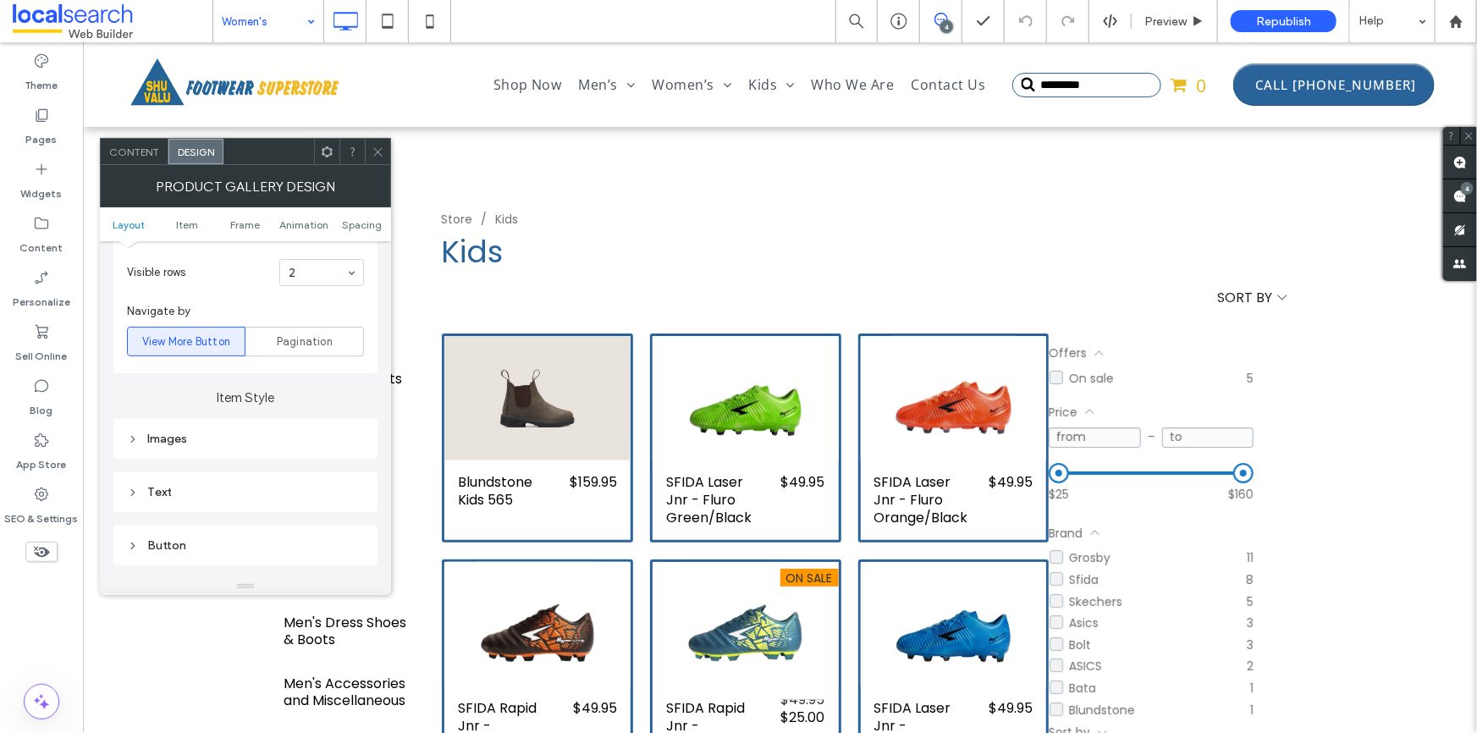
click at [238, 441] on div "Images" at bounding box center [245, 439] width 237 height 14
click at [279, 430] on div "Images" at bounding box center [245, 439] width 237 height 23
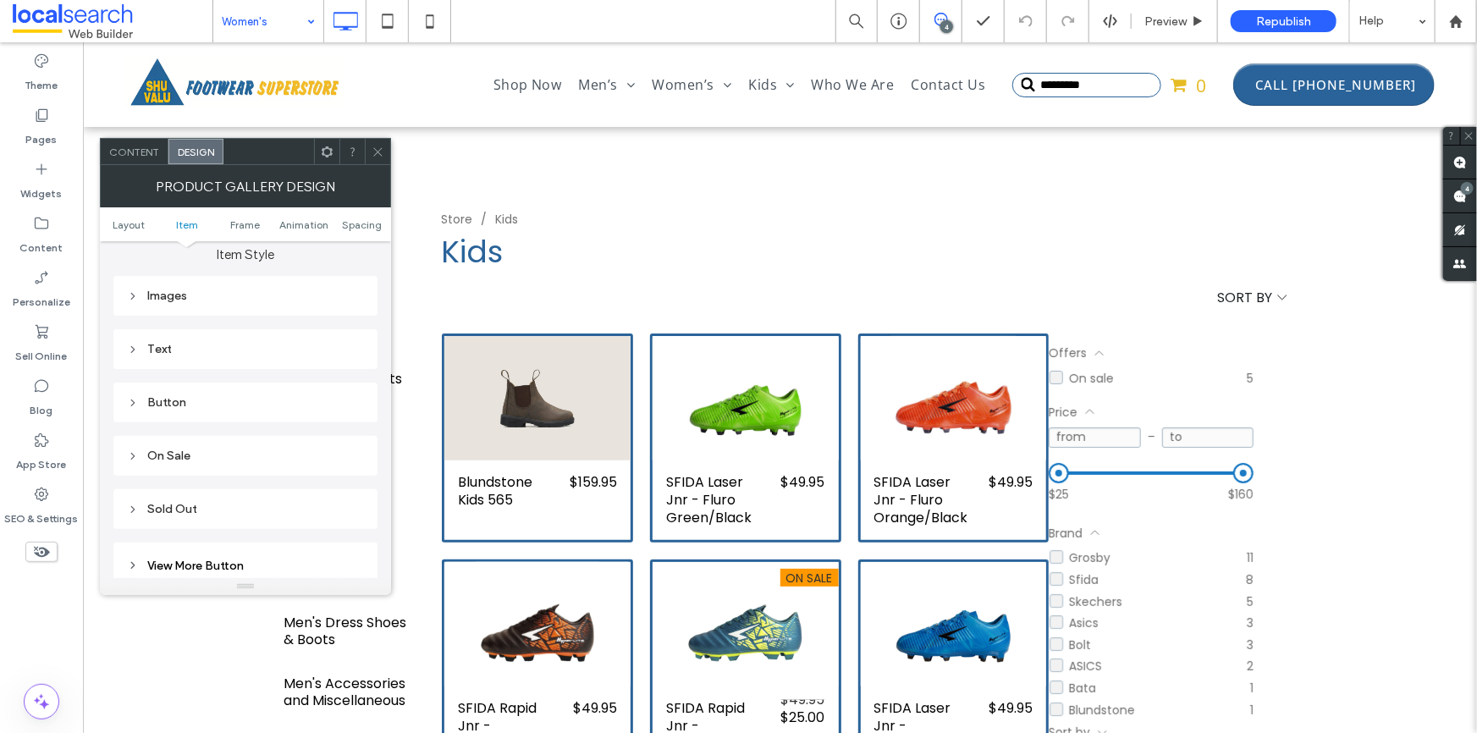
scroll to position [693, 0]
click at [288, 322] on div "Text" at bounding box center [245, 338] width 264 height 40
click at [287, 327] on div "Text" at bounding box center [245, 338] width 264 height 40
click at [285, 334] on div "Text" at bounding box center [245, 338] width 237 height 14
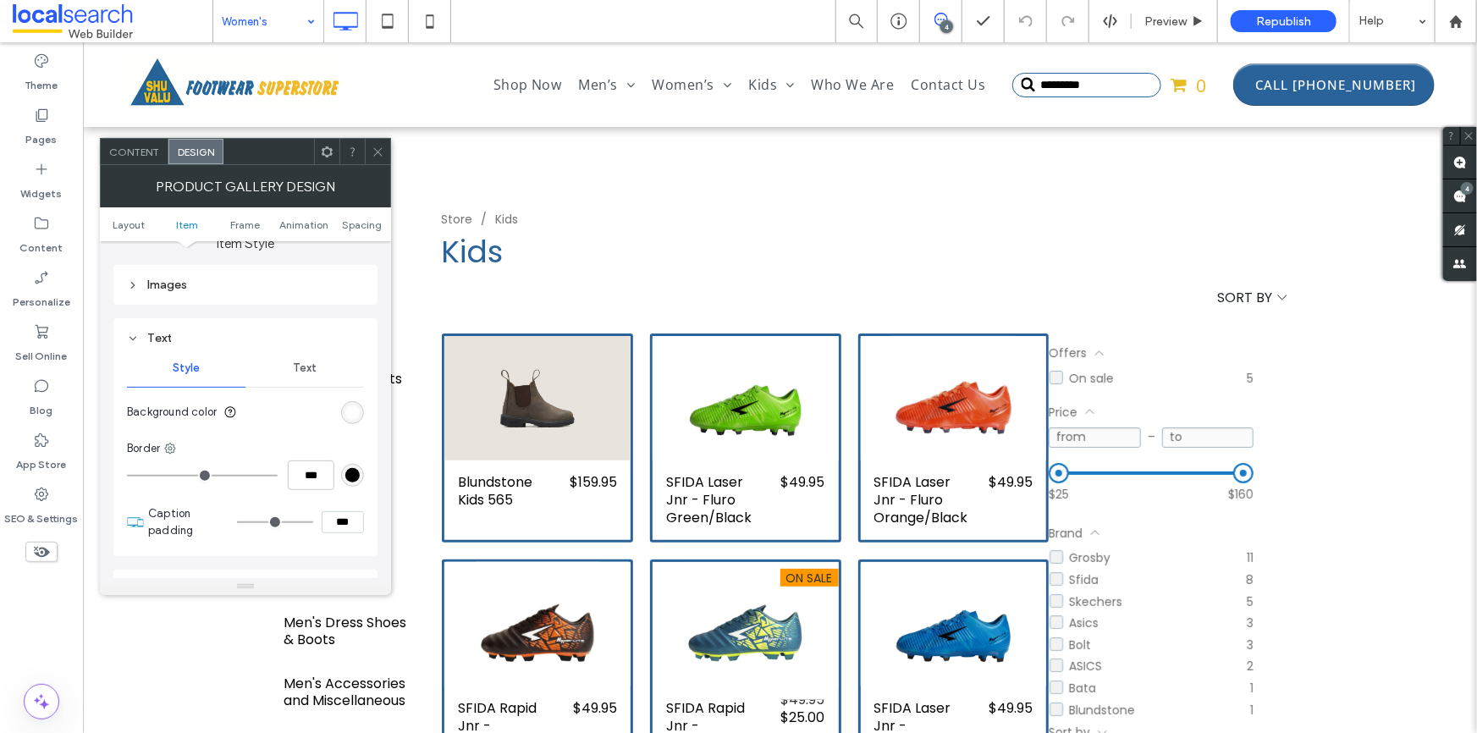
click at [281, 367] on div "Text" at bounding box center [305, 368] width 119 height 37
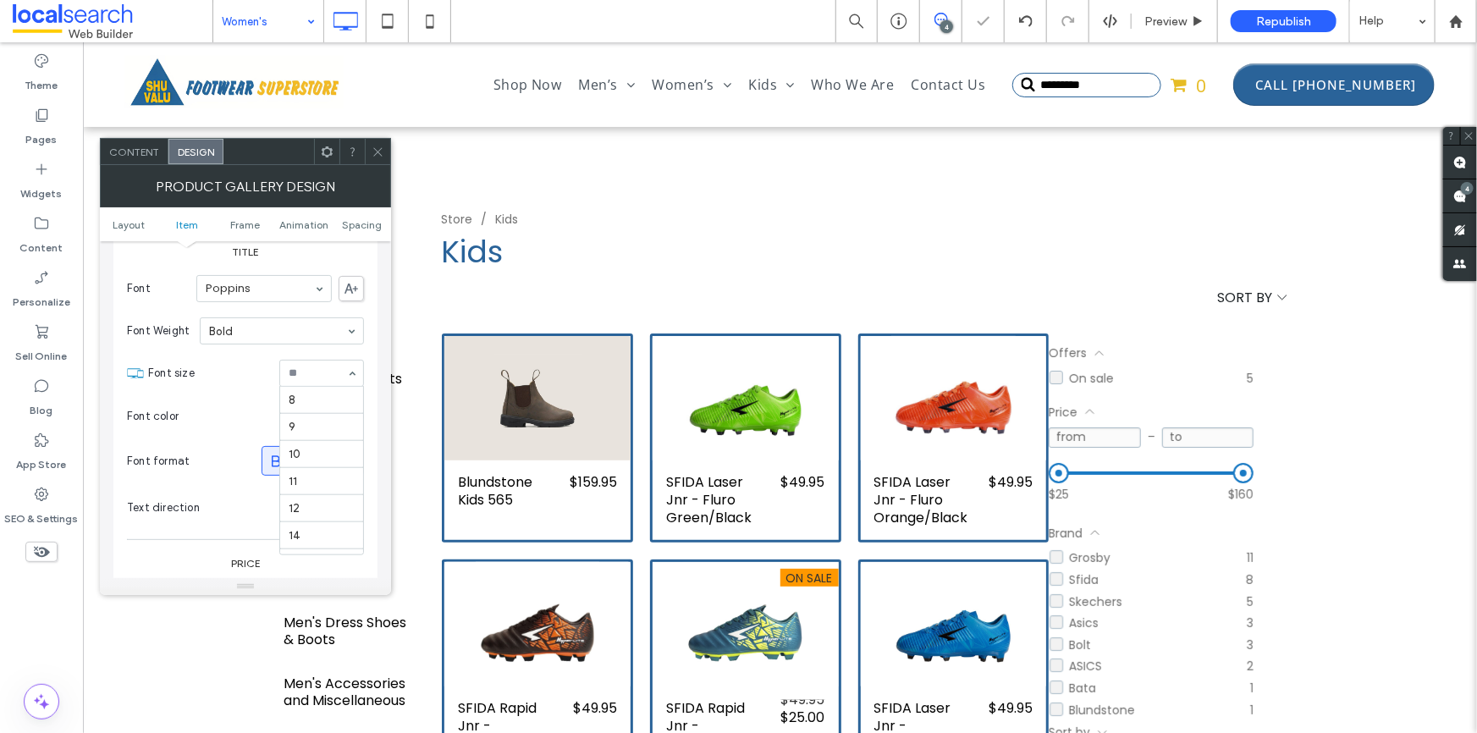
scroll to position [225, 0]
type input "**"
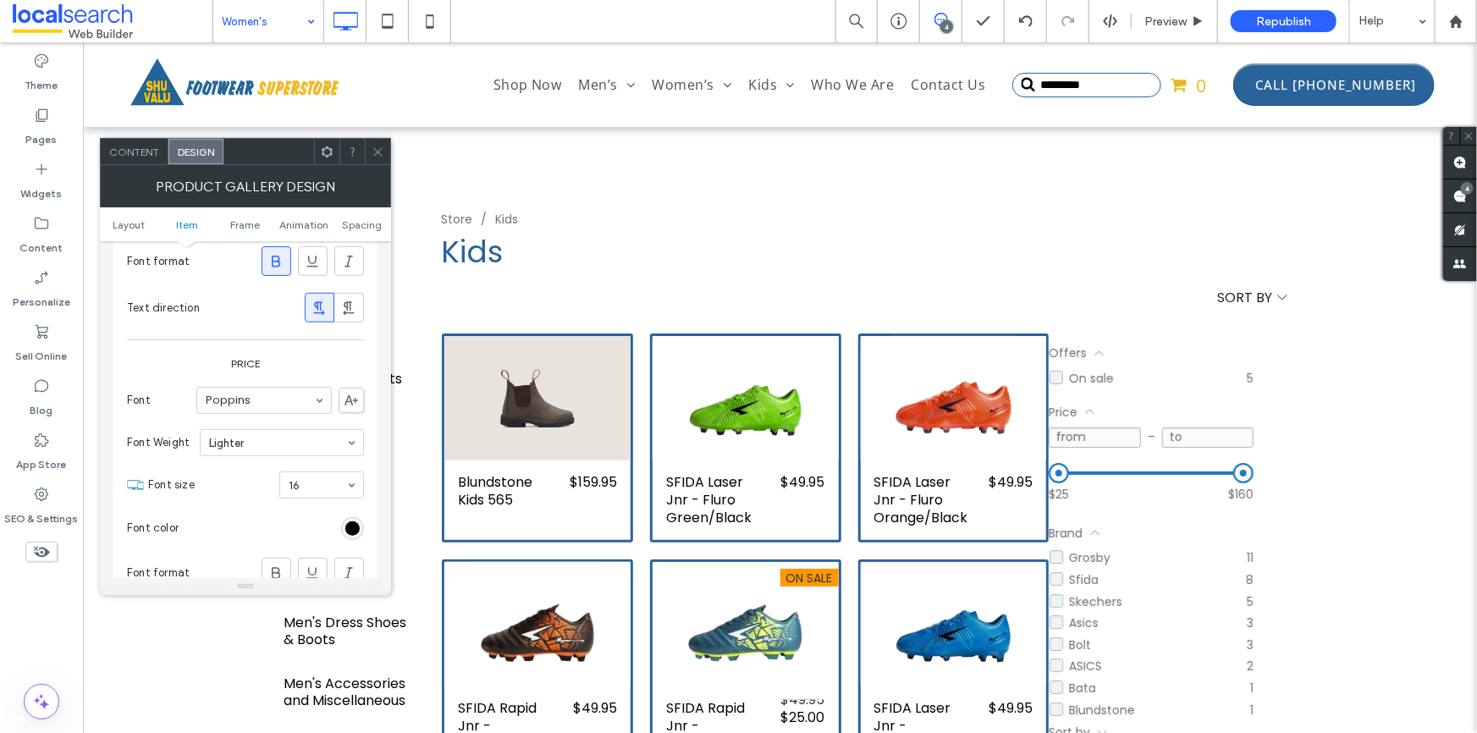
scroll to position [1077, 0]
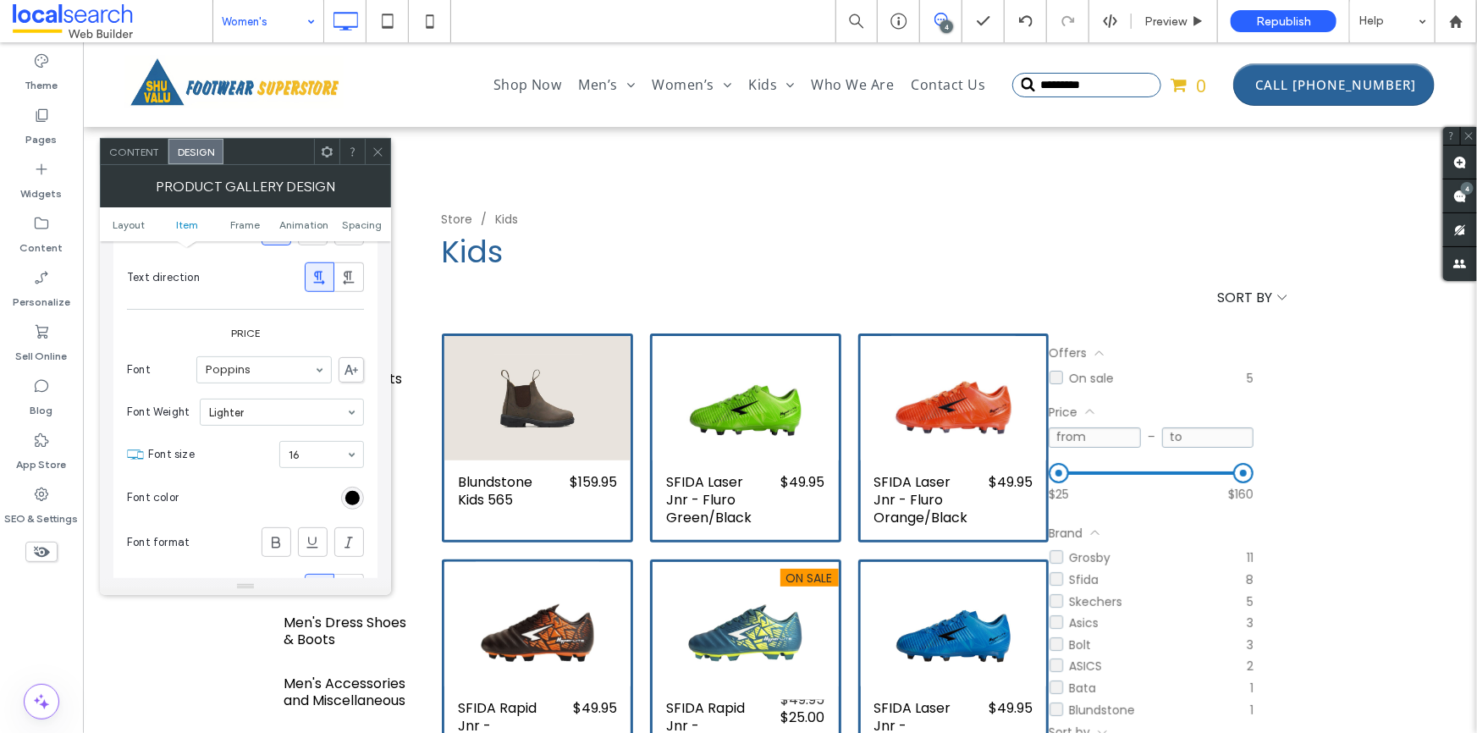
click at [384, 155] on icon at bounding box center [378, 152] width 13 height 13
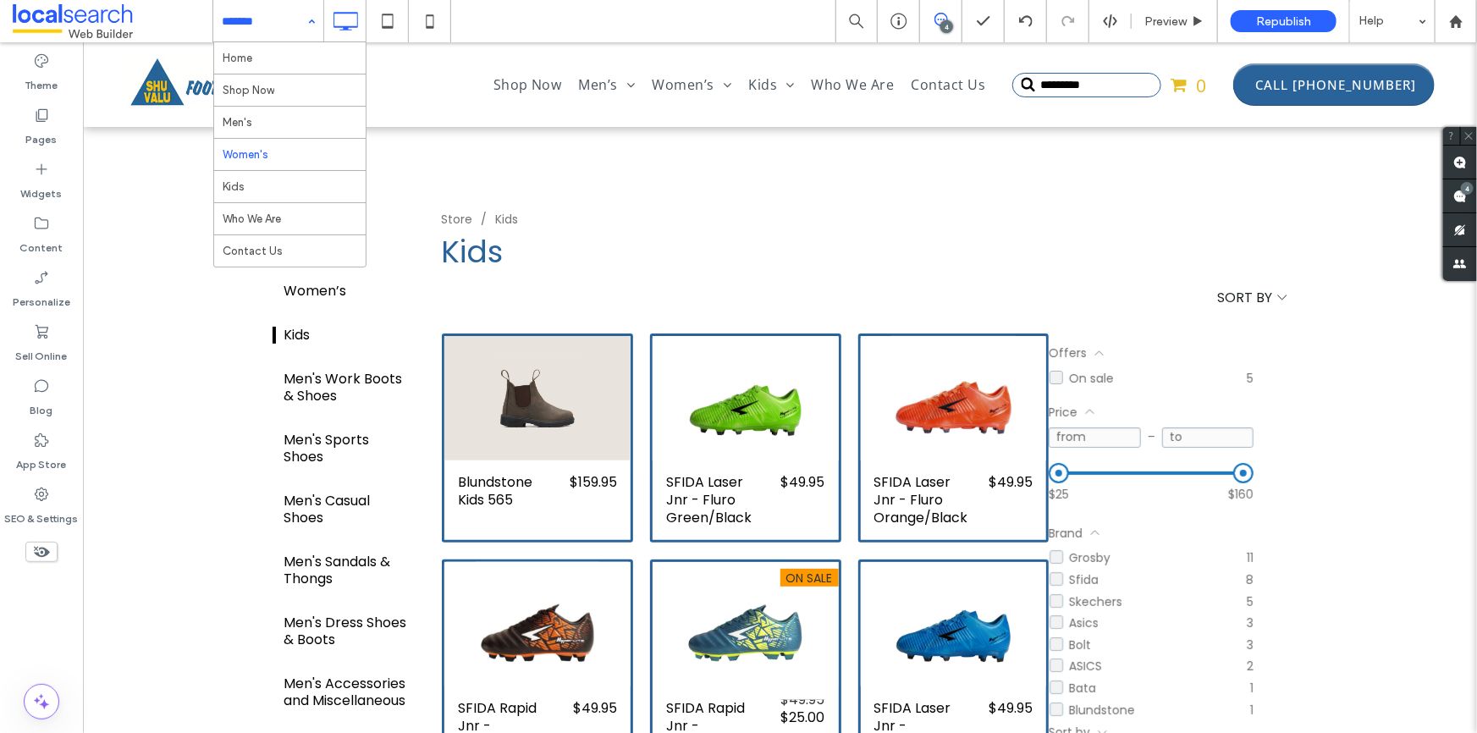
click at [939, 17] on icon at bounding box center [942, 20] width 14 height 14
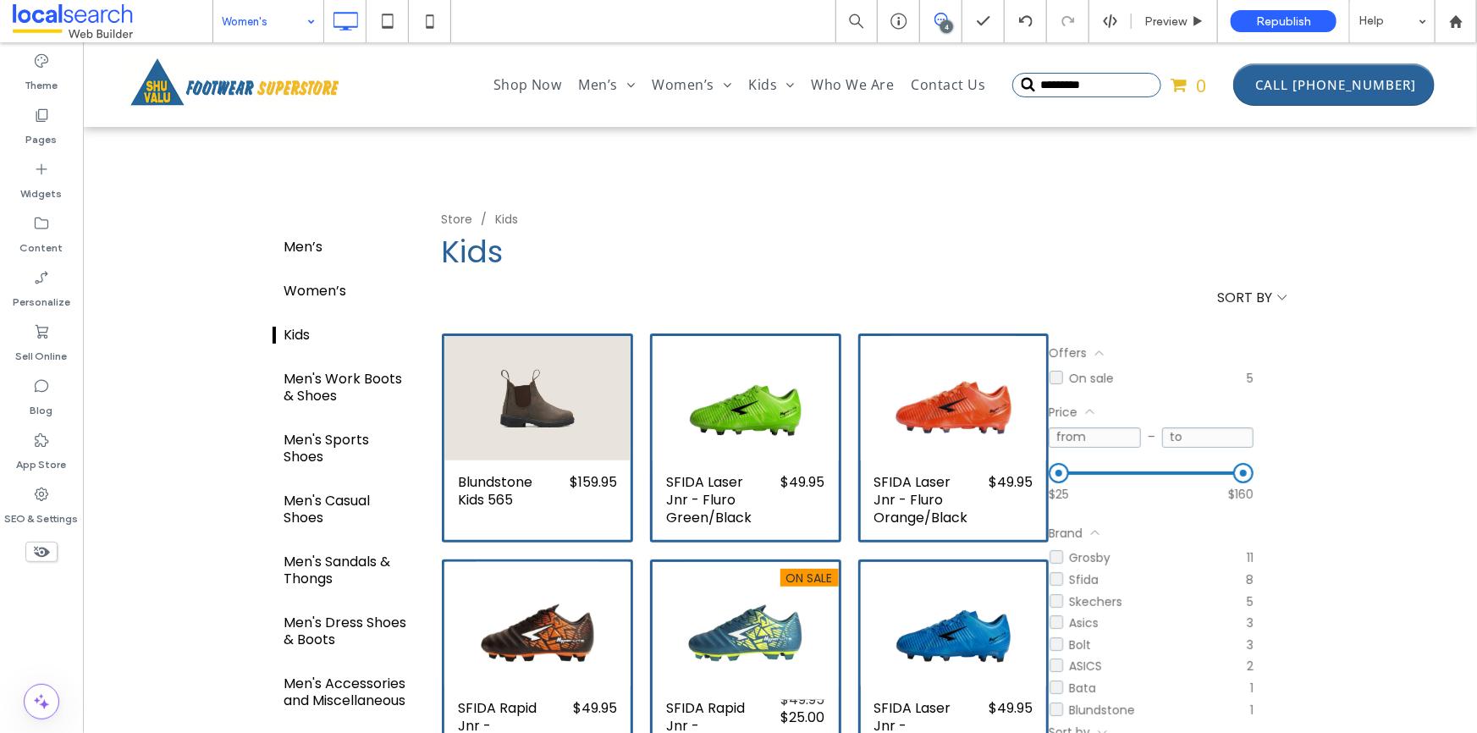
click at [933, 24] on span at bounding box center [940, 20] width 41 height 14
click at [1469, 194] on div "4" at bounding box center [1467, 188] width 13 height 13
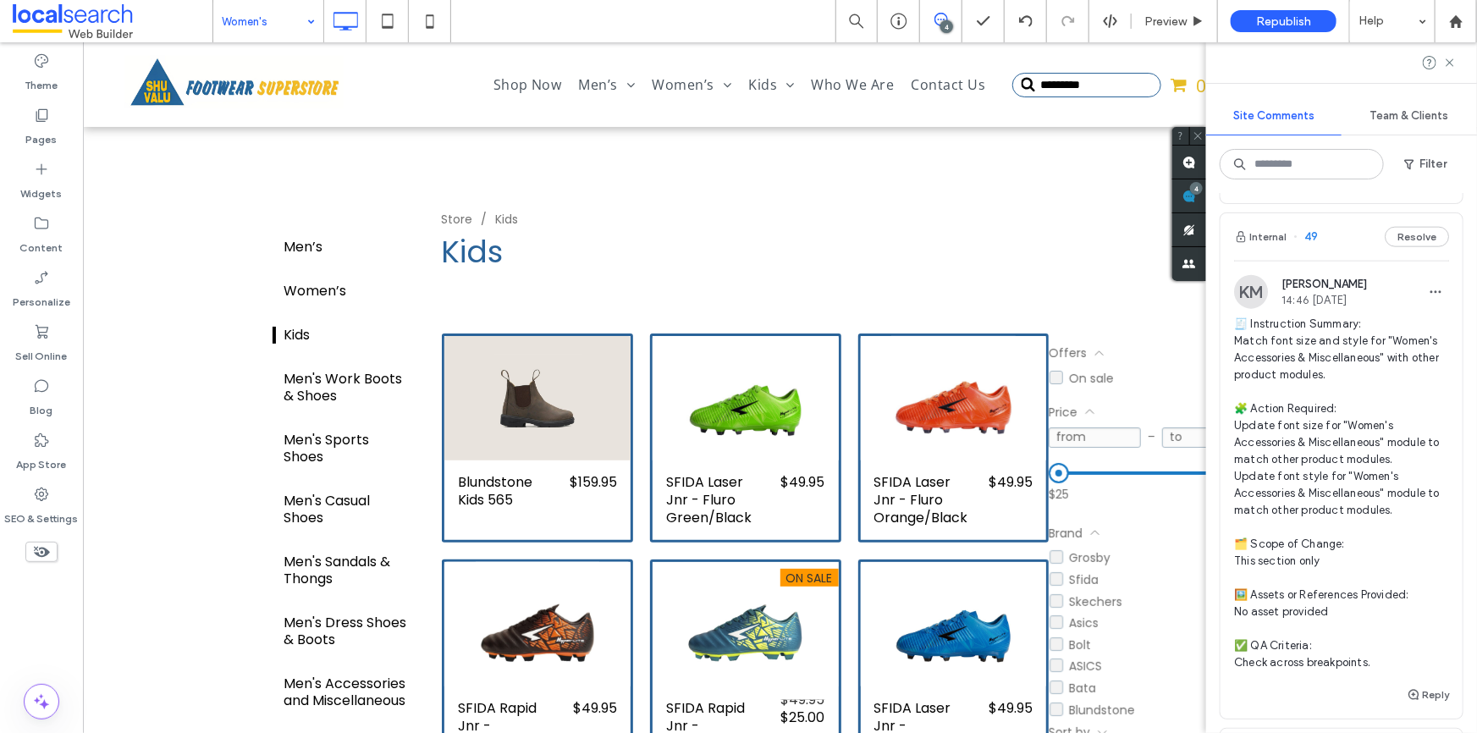
click at [1308, 399] on span "🧾 Instruction Summary: Match font size and style for "Women's Accessories & Mis…" at bounding box center [1341, 494] width 215 height 356
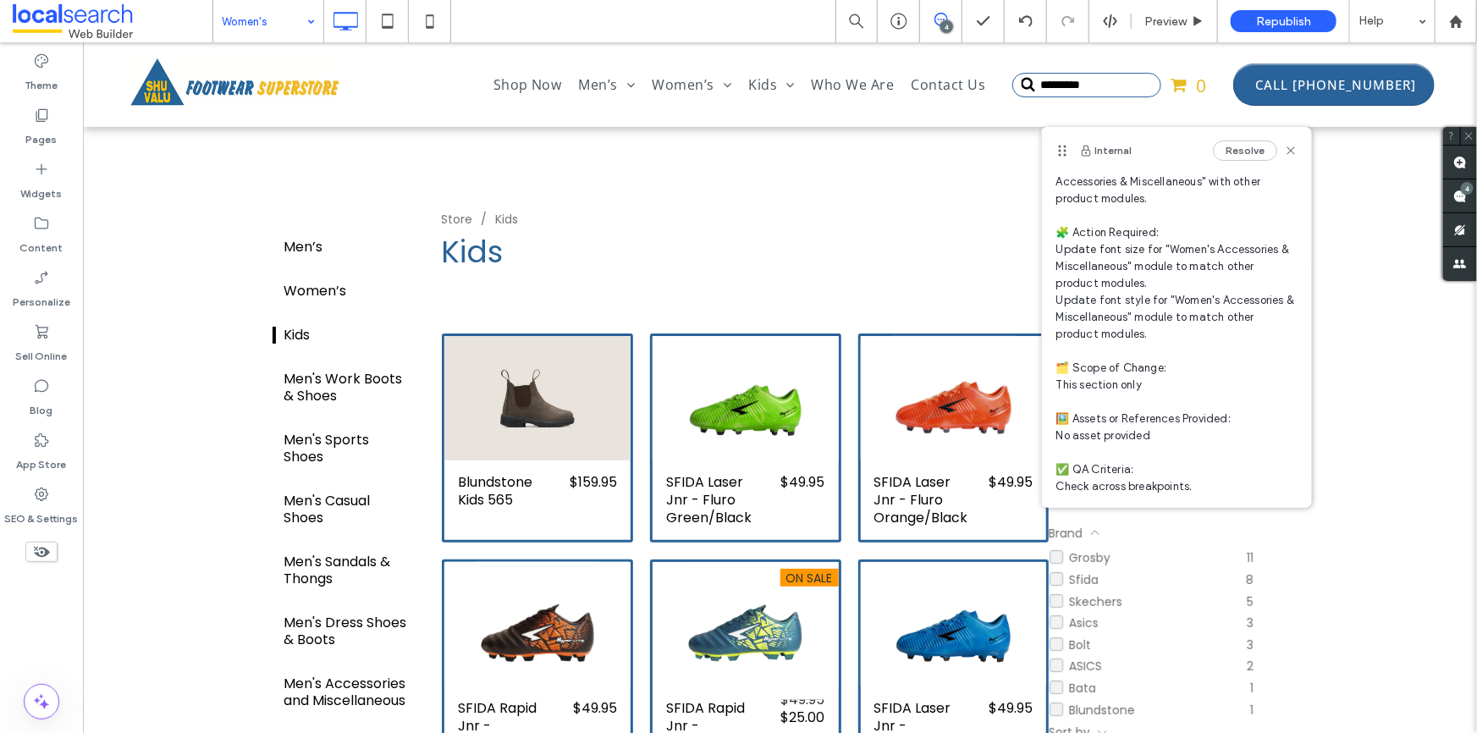
scroll to position [127, 0]
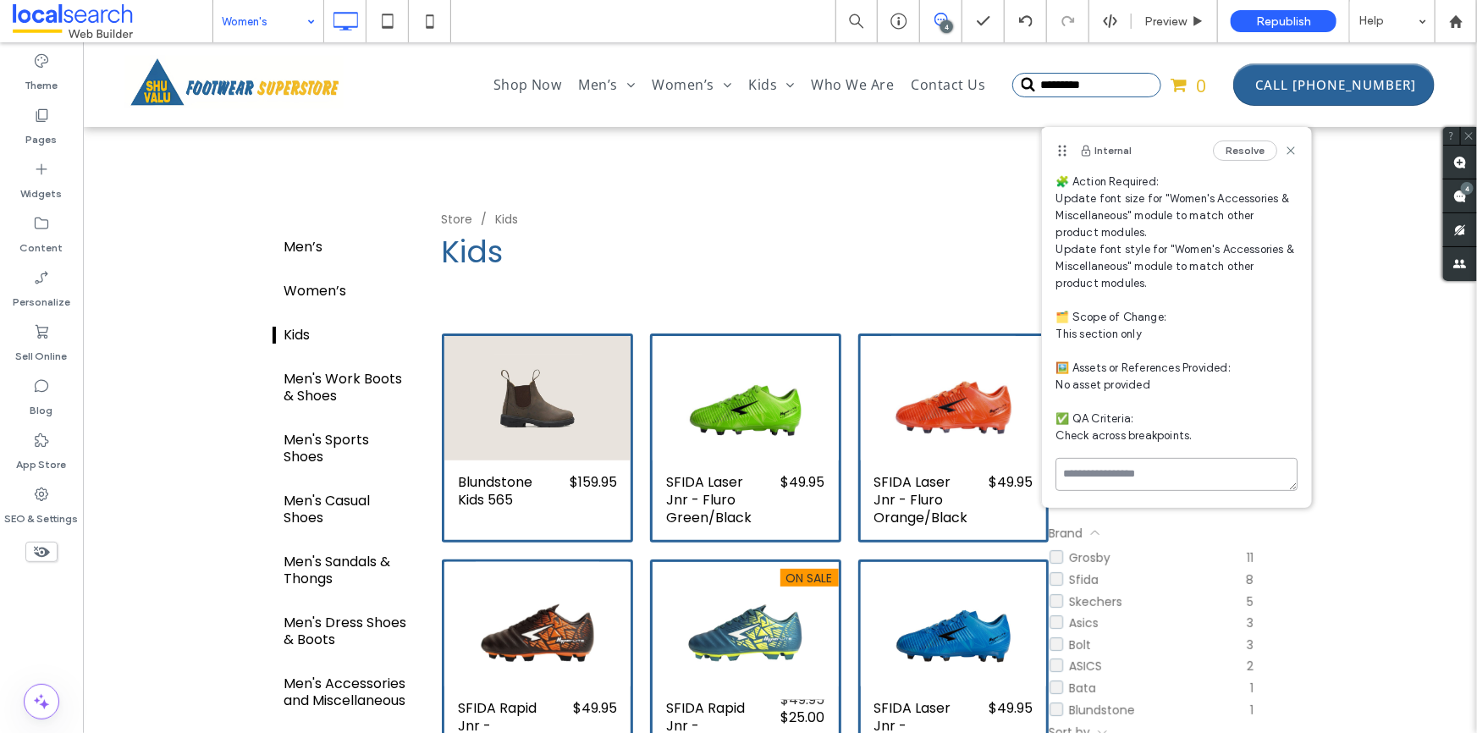
click at [1156, 471] on textarea at bounding box center [1177, 474] width 242 height 33
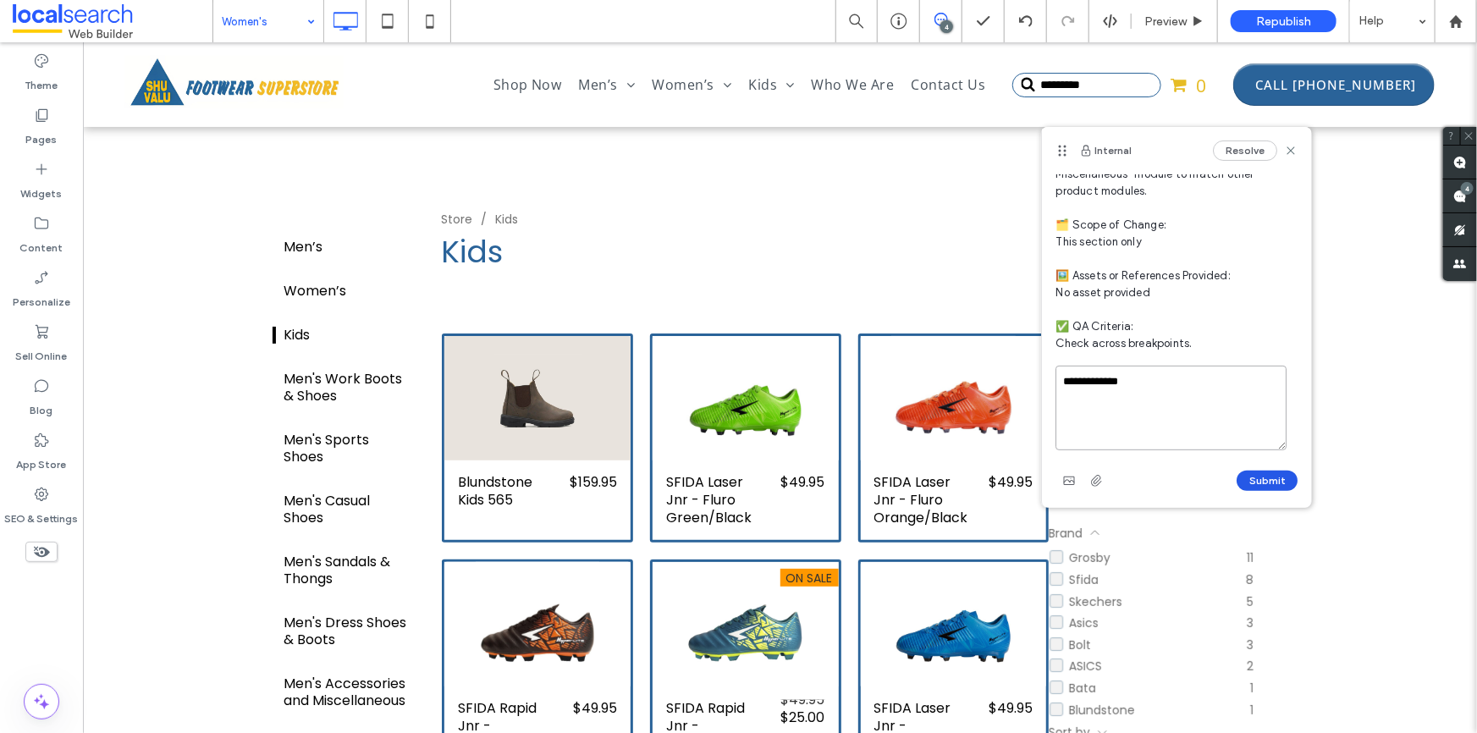
type textarea "**********"
click at [1264, 472] on button "Submit" at bounding box center [1267, 481] width 61 height 20
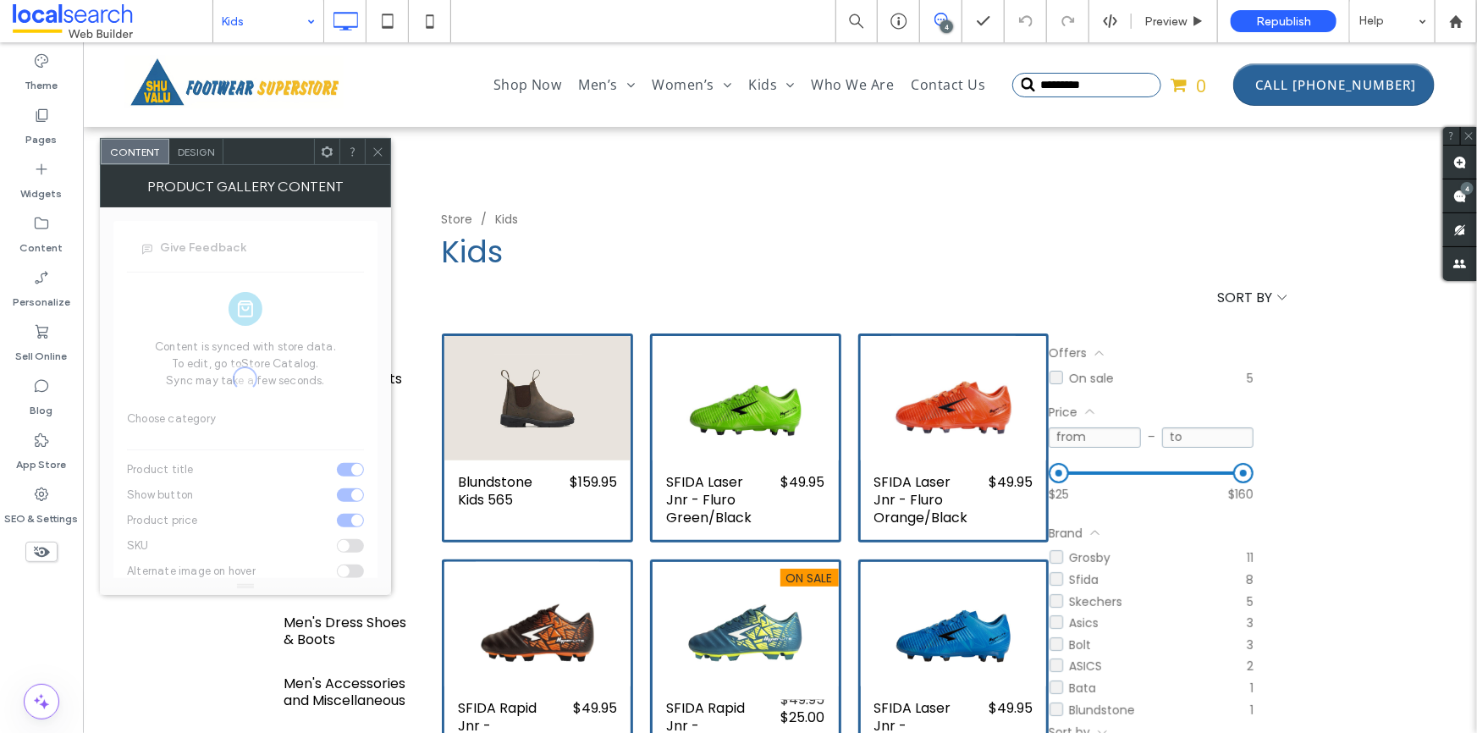
click at [198, 152] on span "Design" at bounding box center [196, 152] width 36 height 13
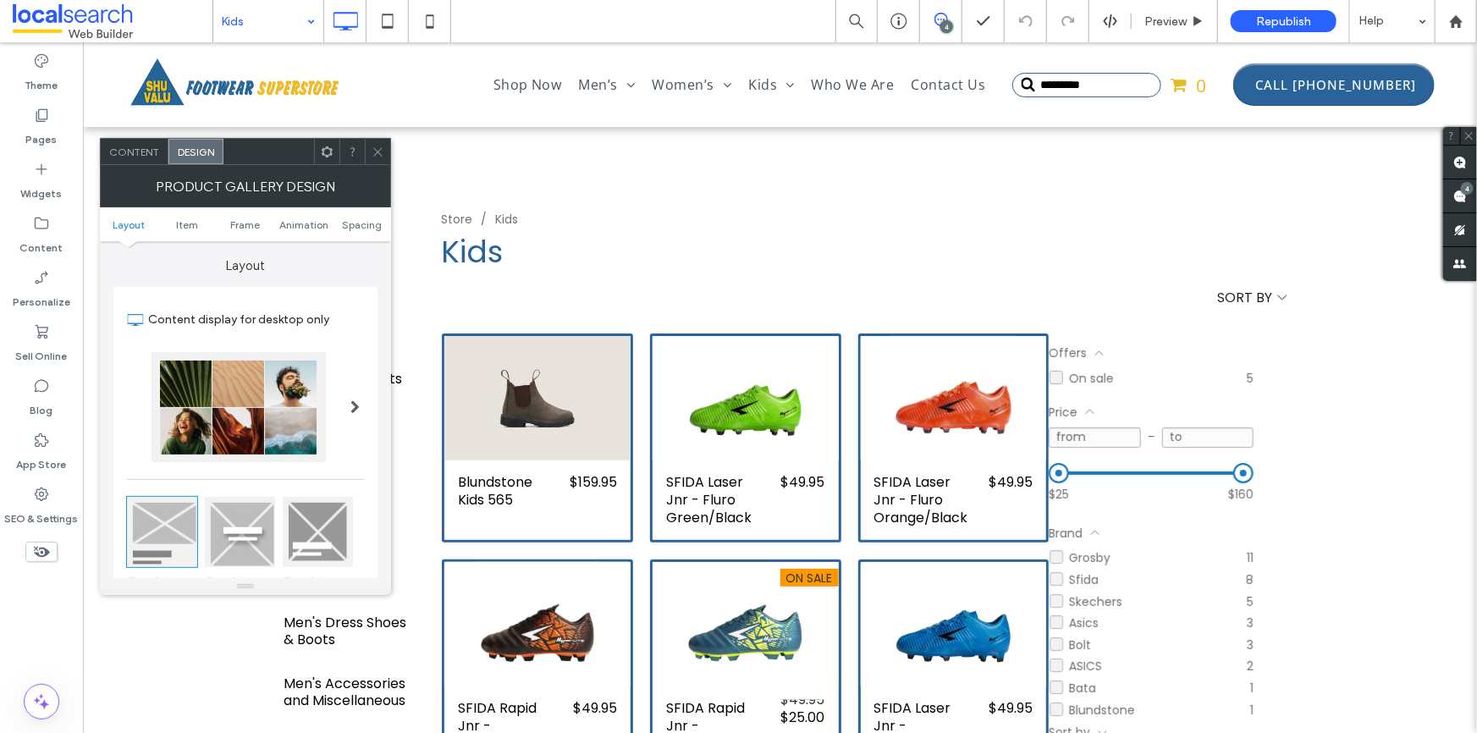
click at [182, 224] on span "Item" at bounding box center [187, 224] width 22 height 13
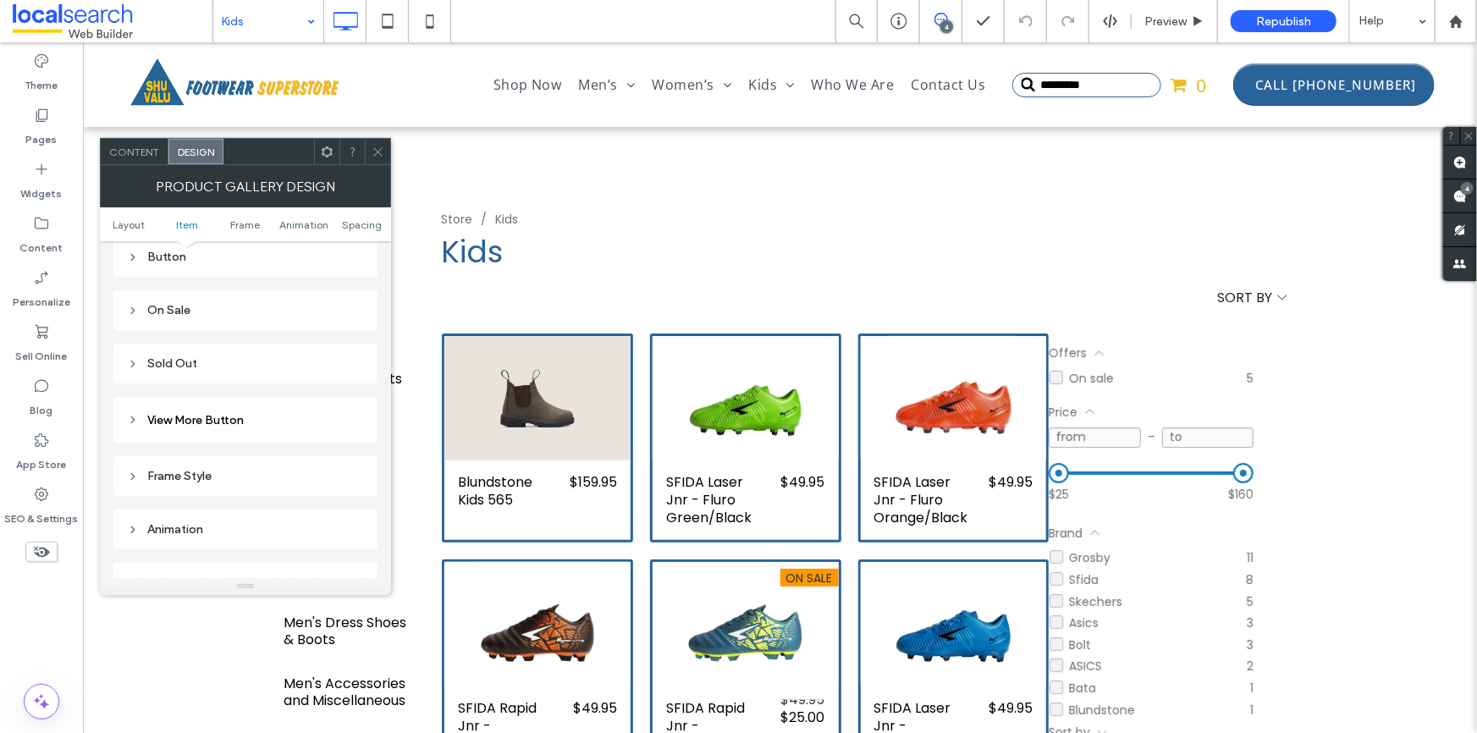
scroll to position [750, 0]
click at [262, 287] on div "Text" at bounding box center [245, 280] width 237 height 14
click at [312, 317] on span "Text" at bounding box center [305, 311] width 24 height 14
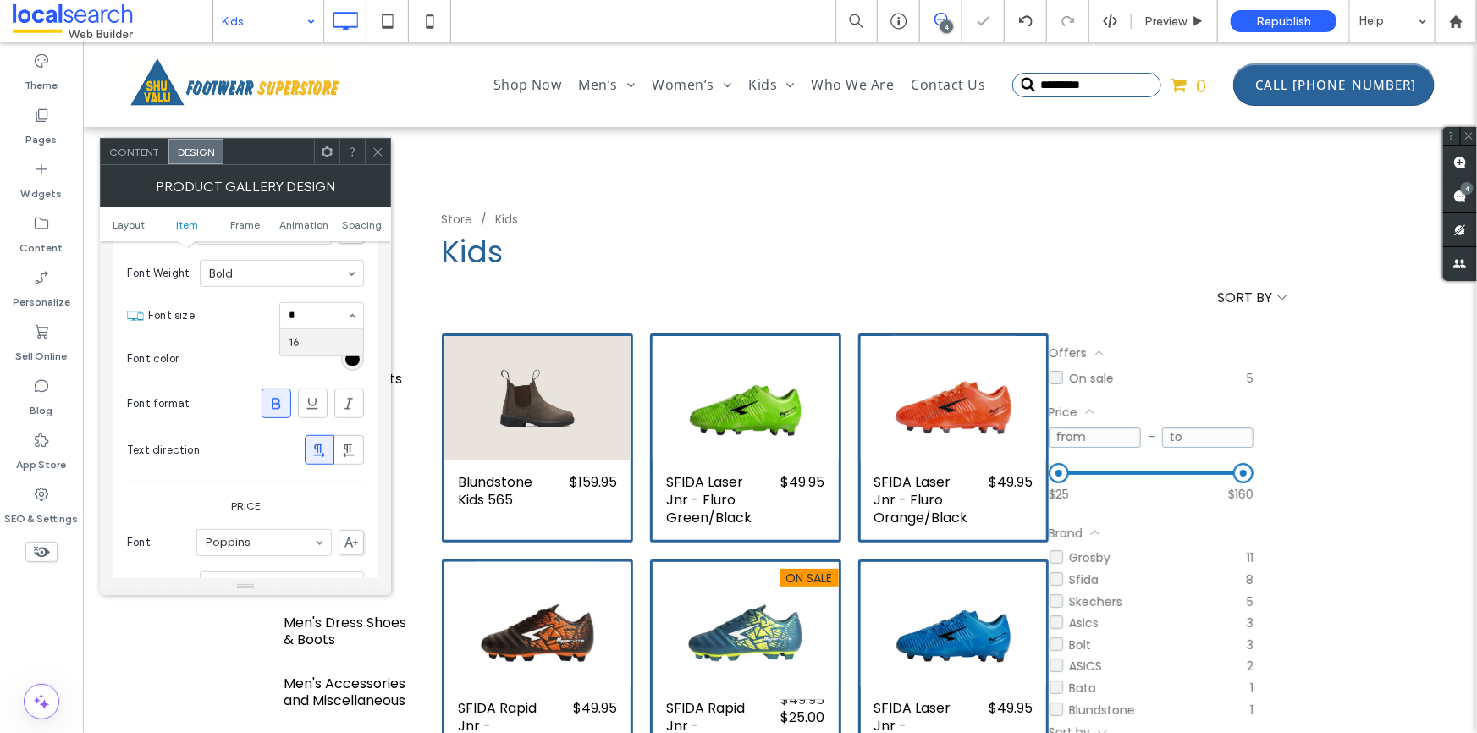
type input "**"
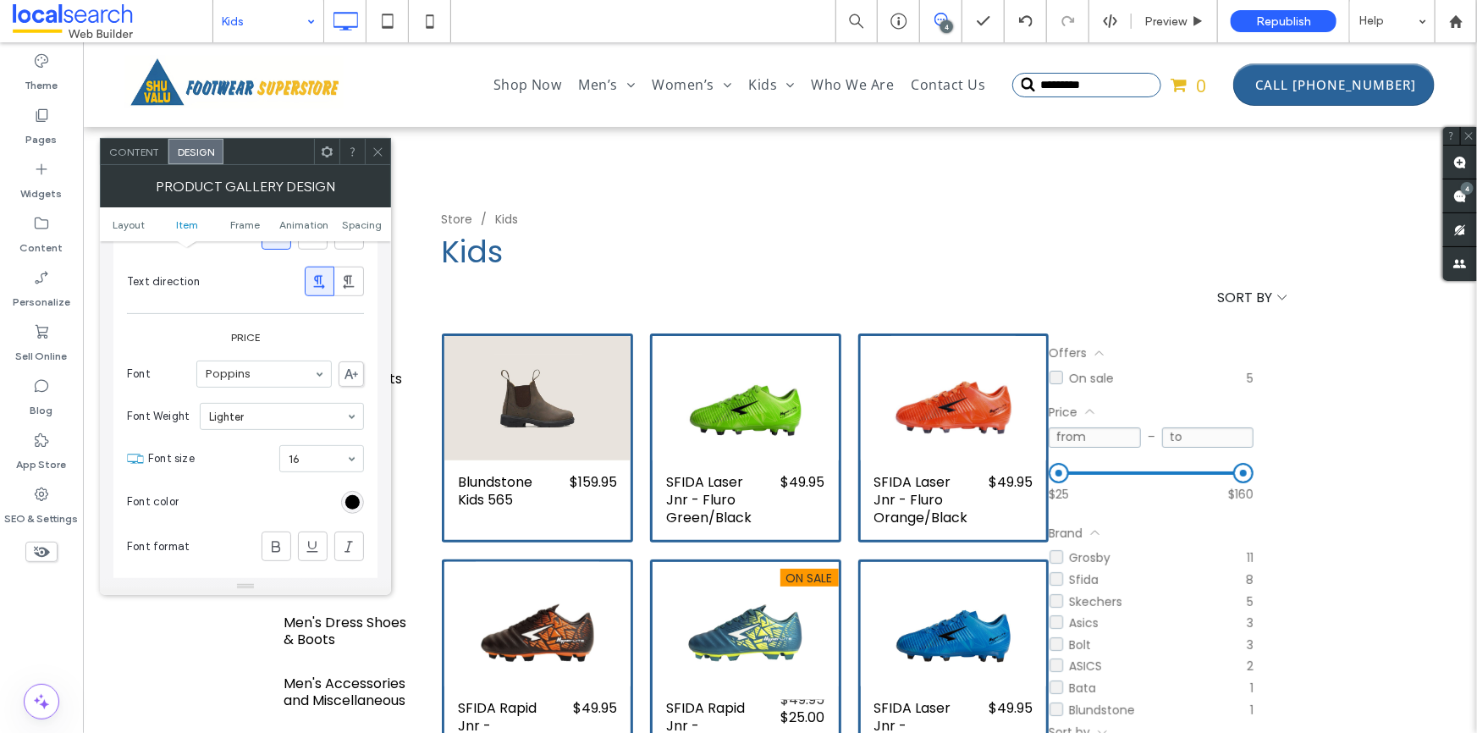
scroll to position [1058, 0]
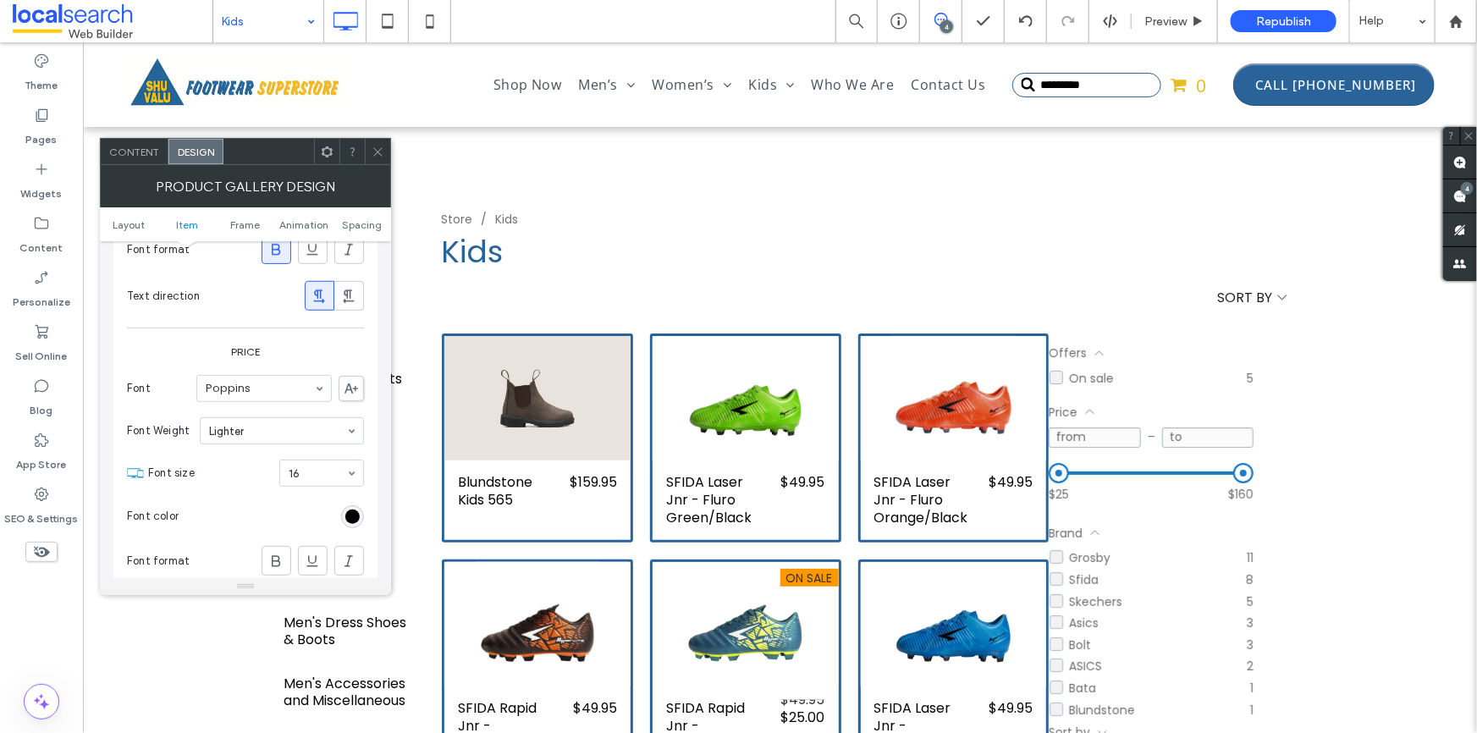
click at [382, 163] on span at bounding box center [378, 151] width 13 height 25
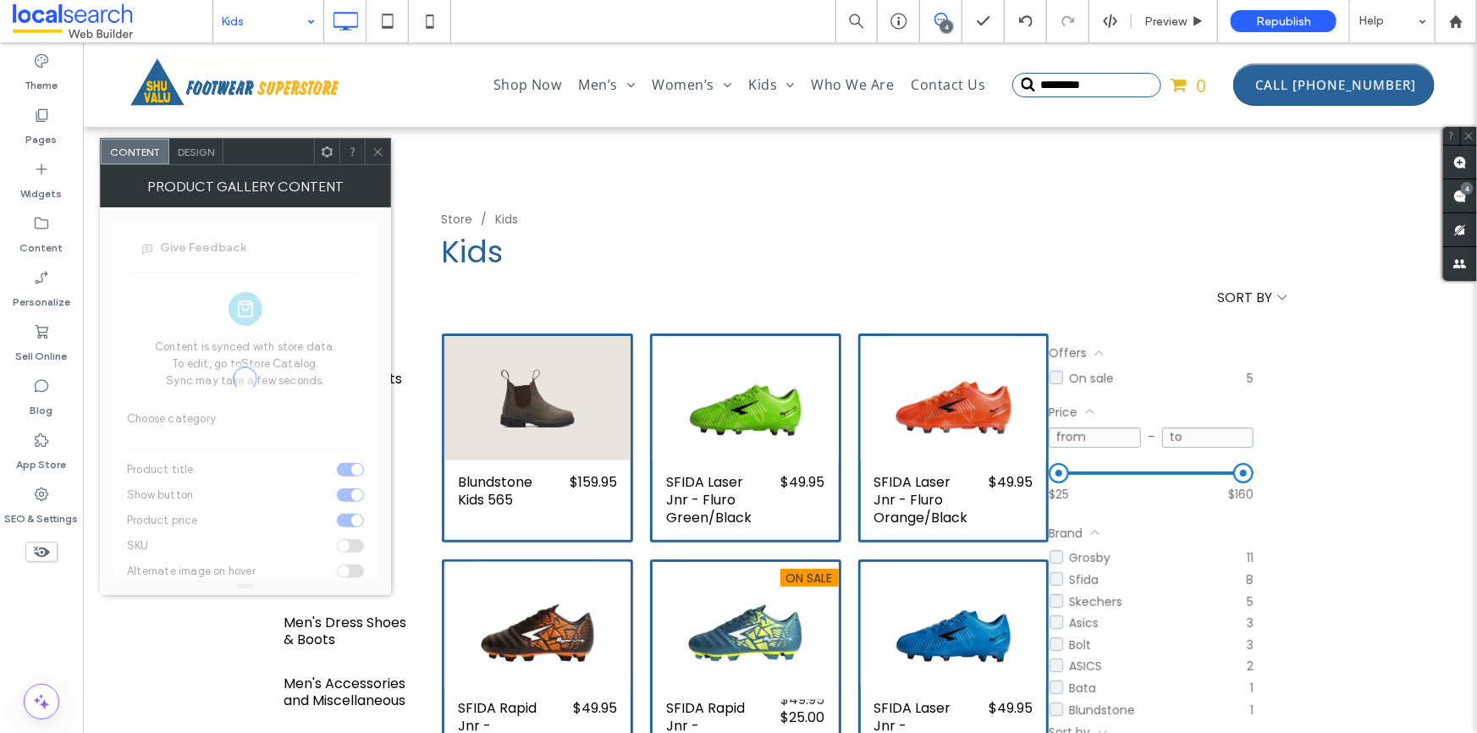
click at [197, 152] on span "Design" at bounding box center [196, 152] width 36 height 13
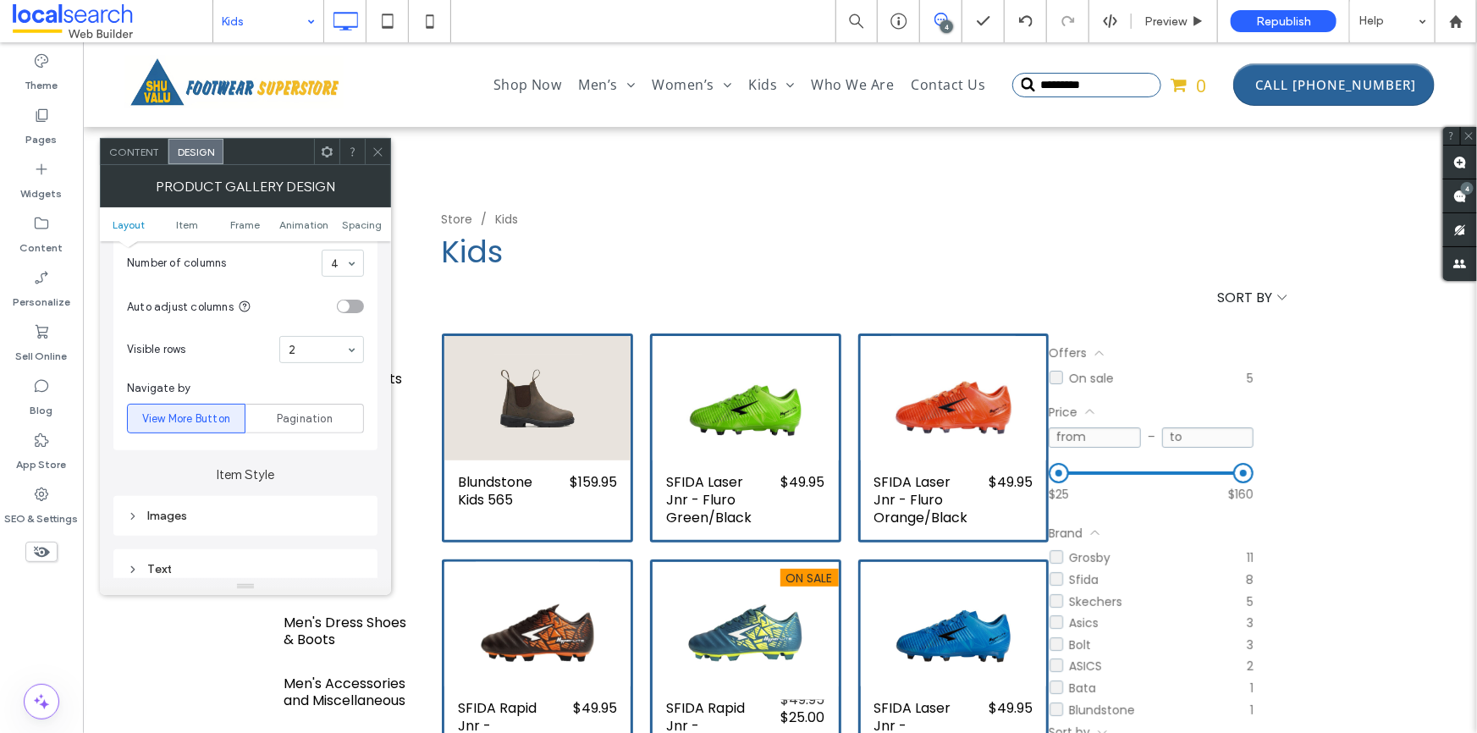
scroll to position [693, 0]
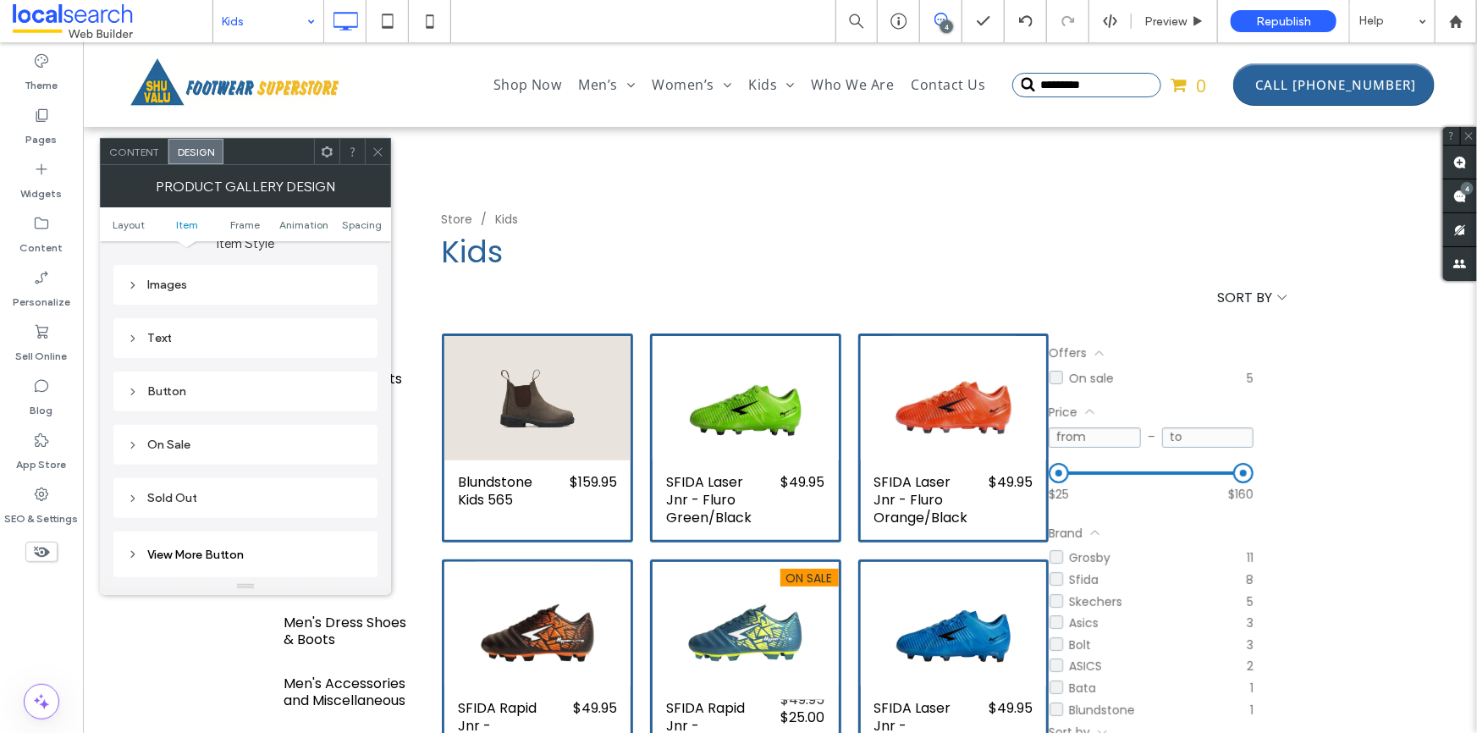
click at [256, 320] on div "Text" at bounding box center [245, 338] width 264 height 40
click at [236, 331] on div "Text" at bounding box center [245, 338] width 237 height 23
click at [315, 365] on span "Text" at bounding box center [305, 368] width 24 height 14
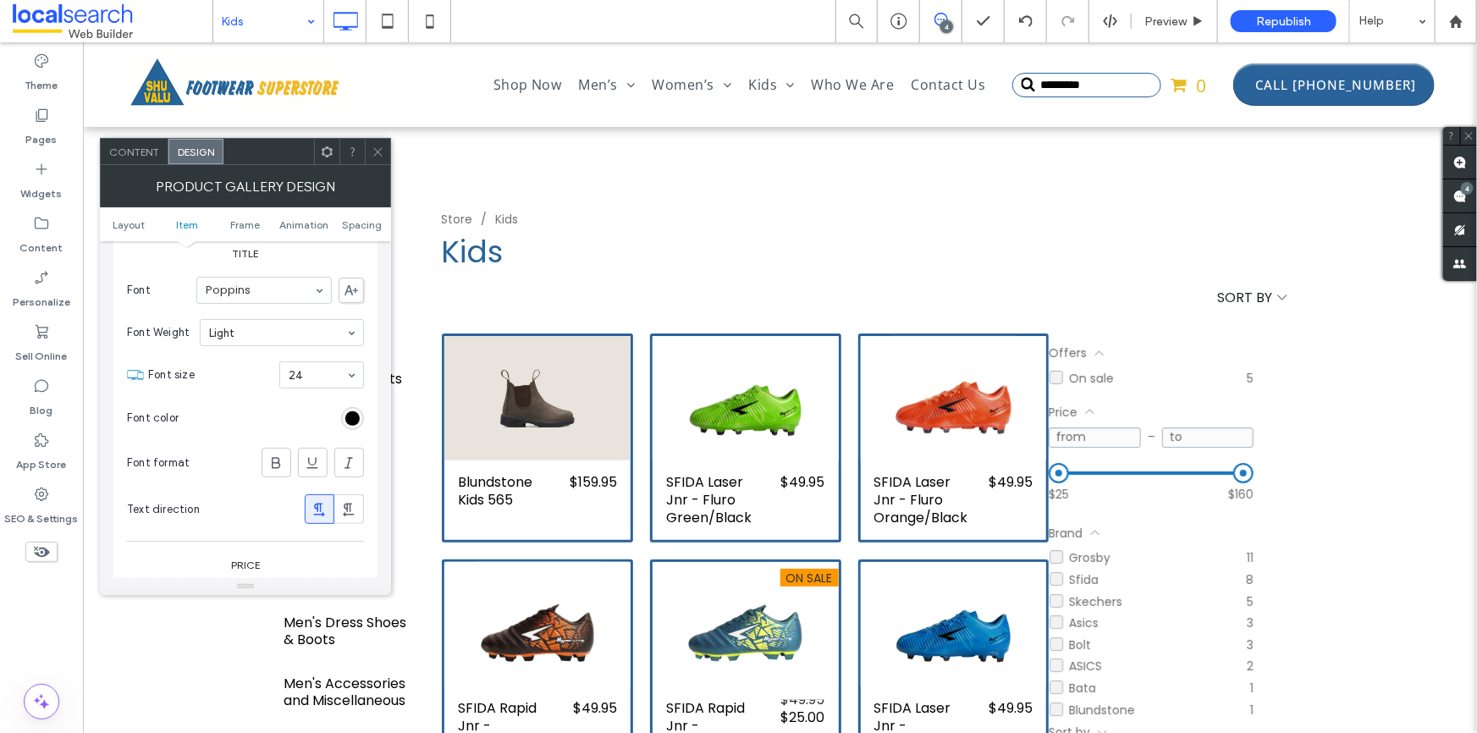
scroll to position [847, 0]
click at [256, 345] on div "Light" at bounding box center [282, 330] width 164 height 27
click at [380, 153] on icon at bounding box center [378, 152] width 13 height 13
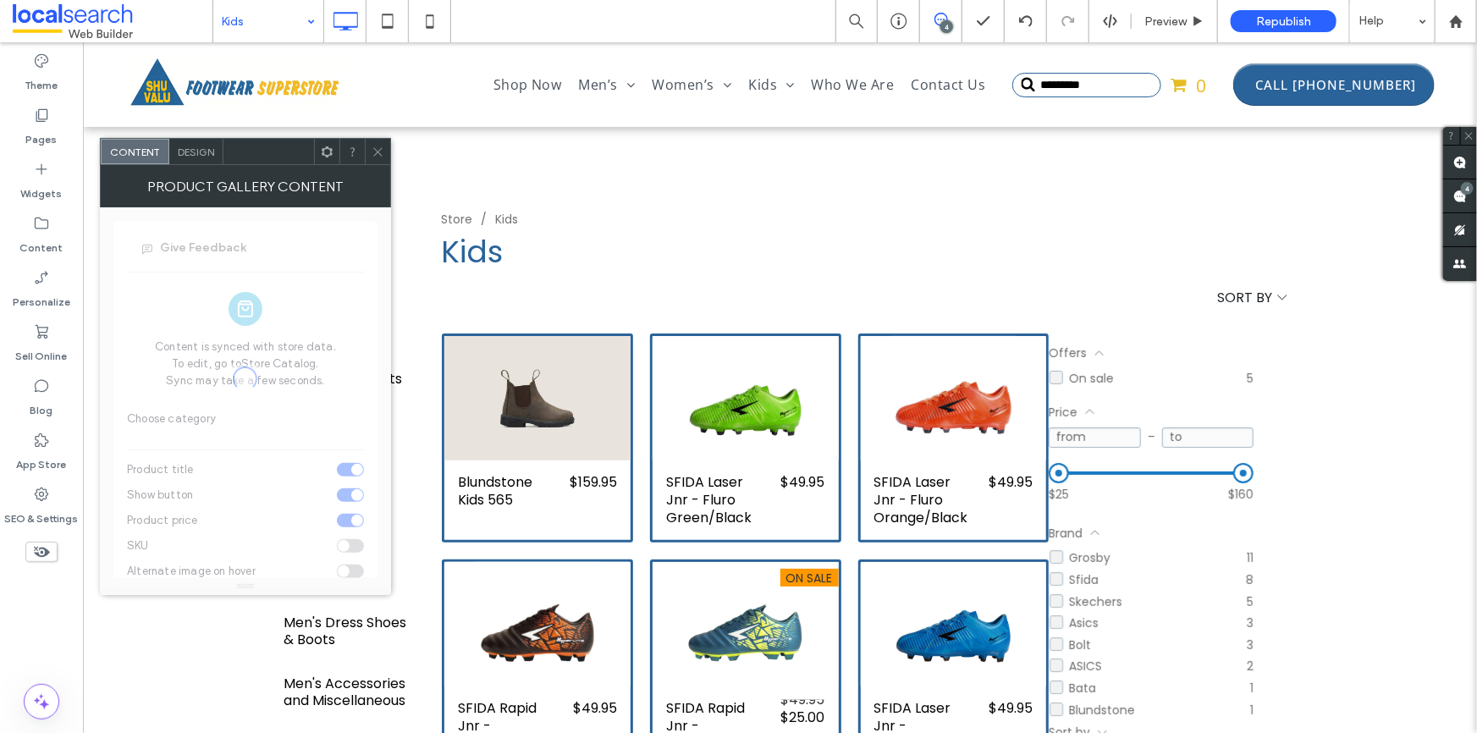
click at [169, 148] on div "Design" at bounding box center [196, 151] width 54 height 25
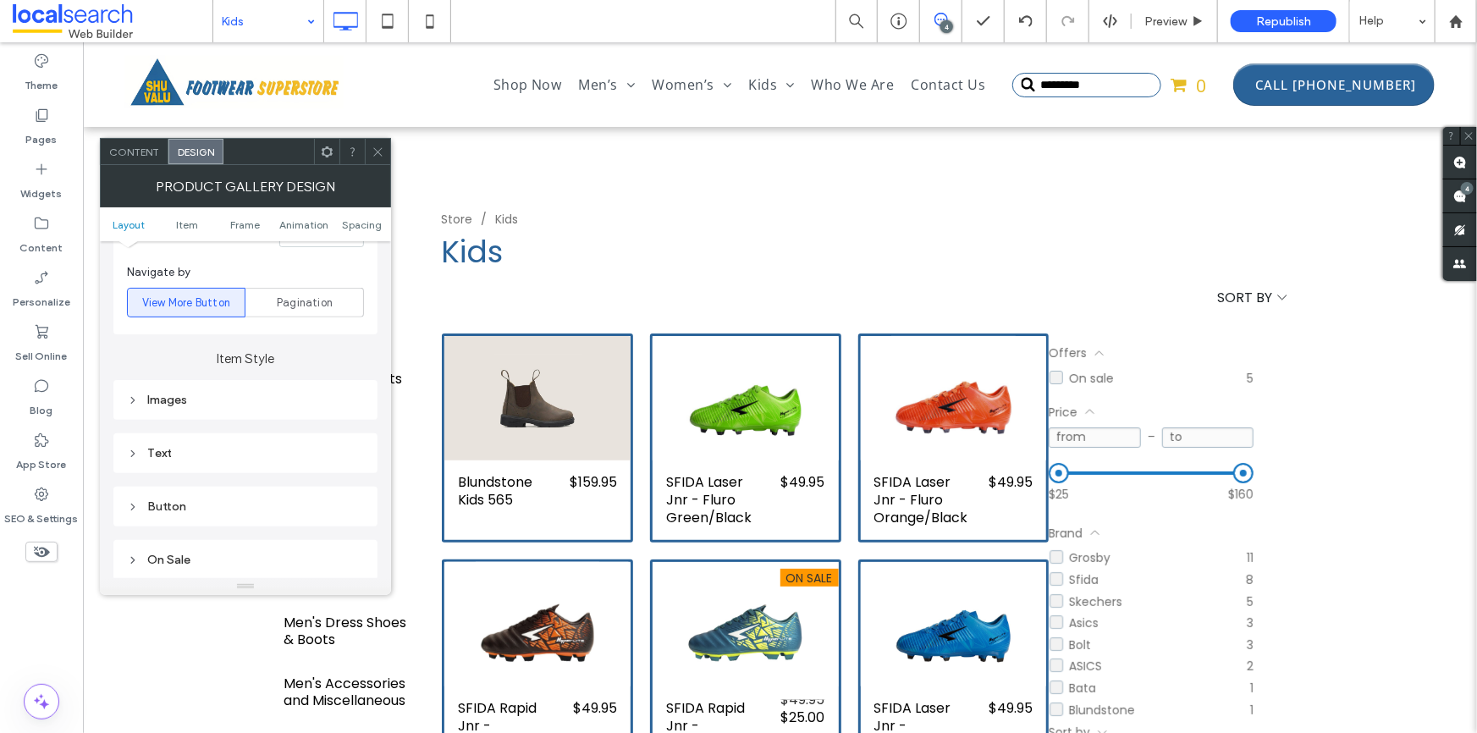
scroll to position [615, 0]
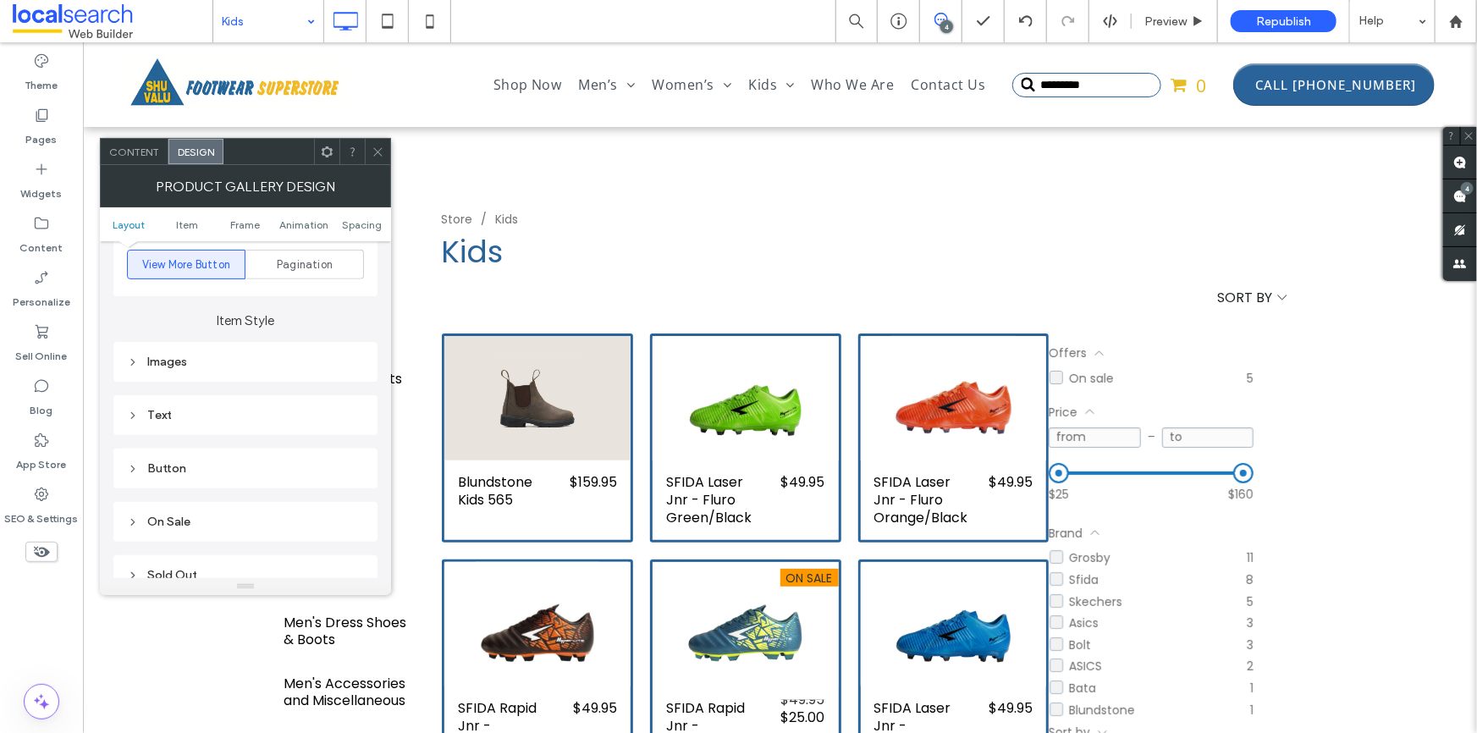
click at [276, 408] on div "Text" at bounding box center [245, 415] width 237 height 23
click at [302, 439] on div "Text" at bounding box center [305, 445] width 119 height 37
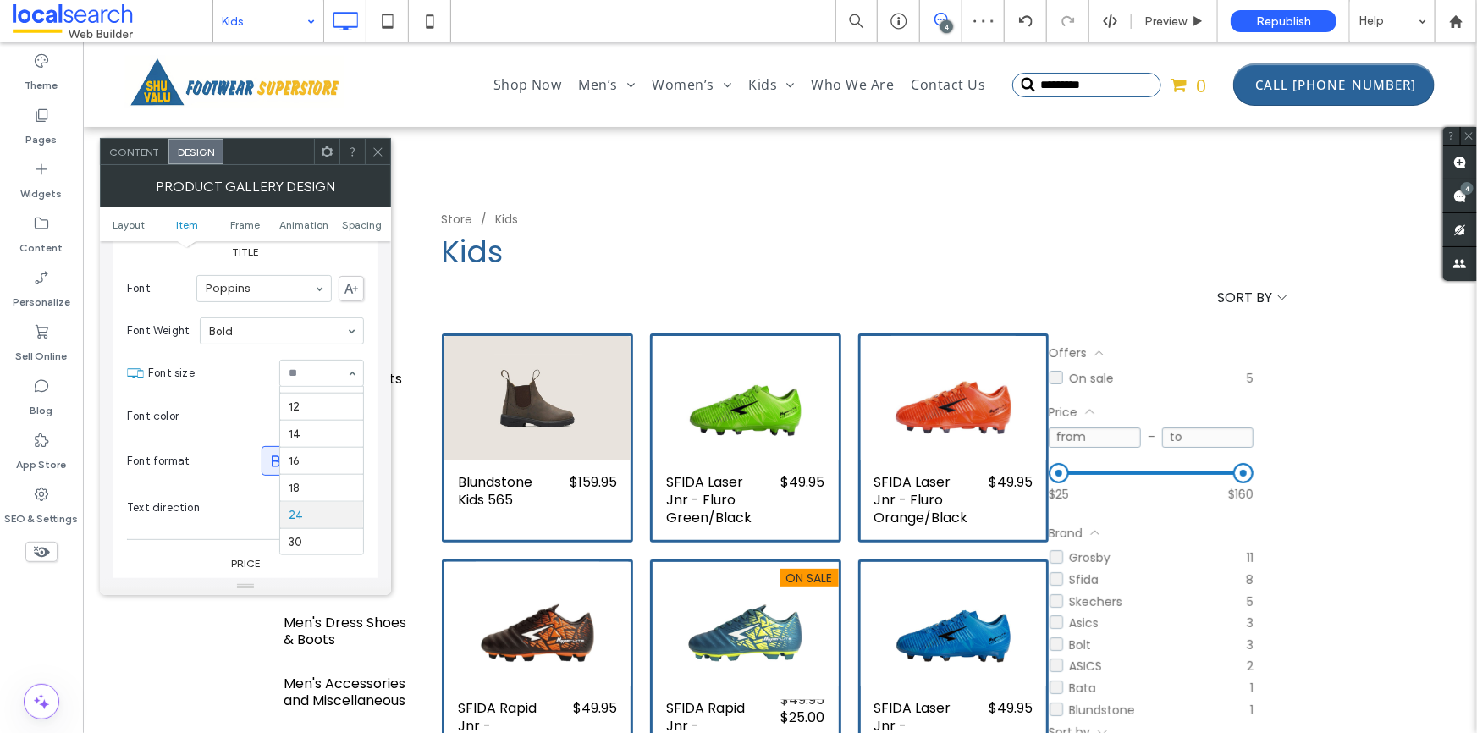
scroll to position [71, 0]
click at [378, 151] on icon at bounding box center [378, 152] width 13 height 13
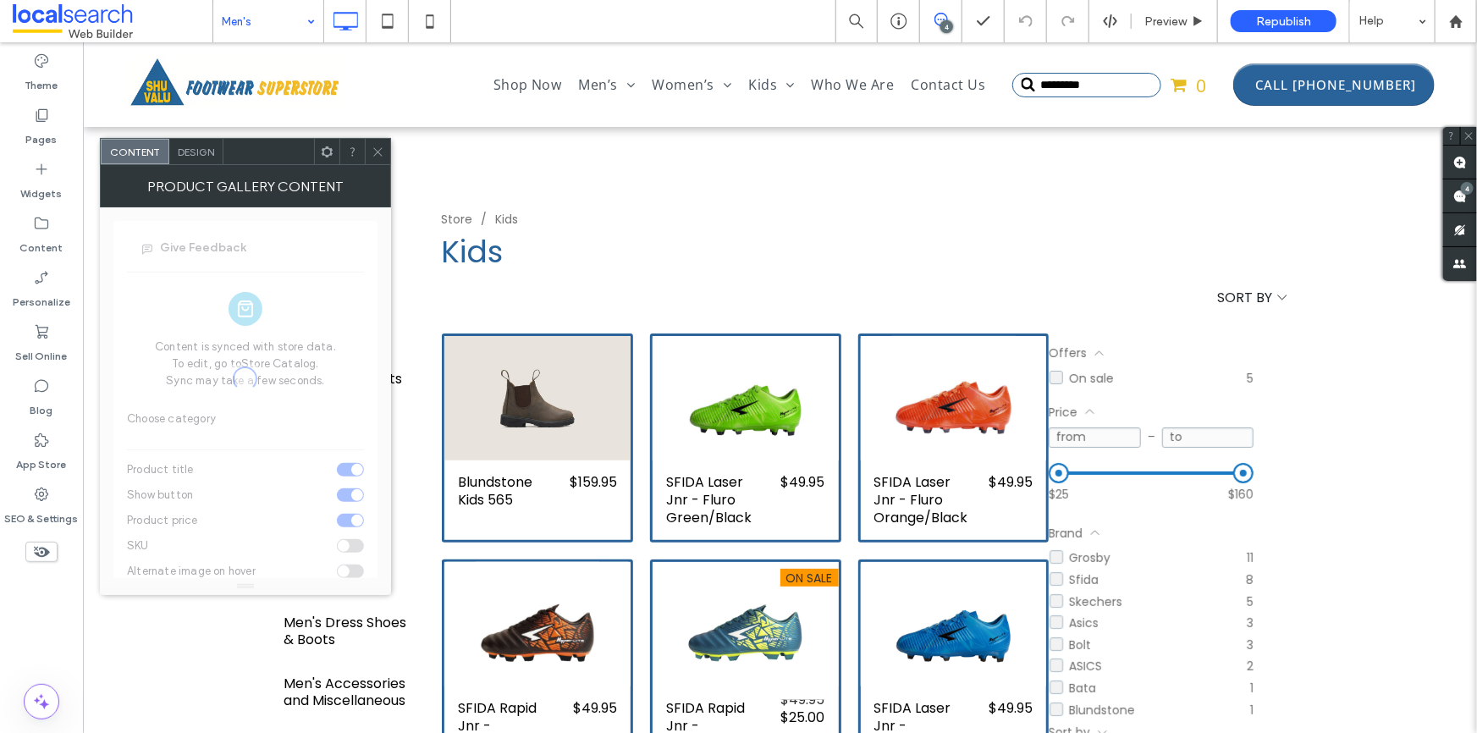
click at [208, 157] on span "Design" at bounding box center [196, 152] width 36 height 13
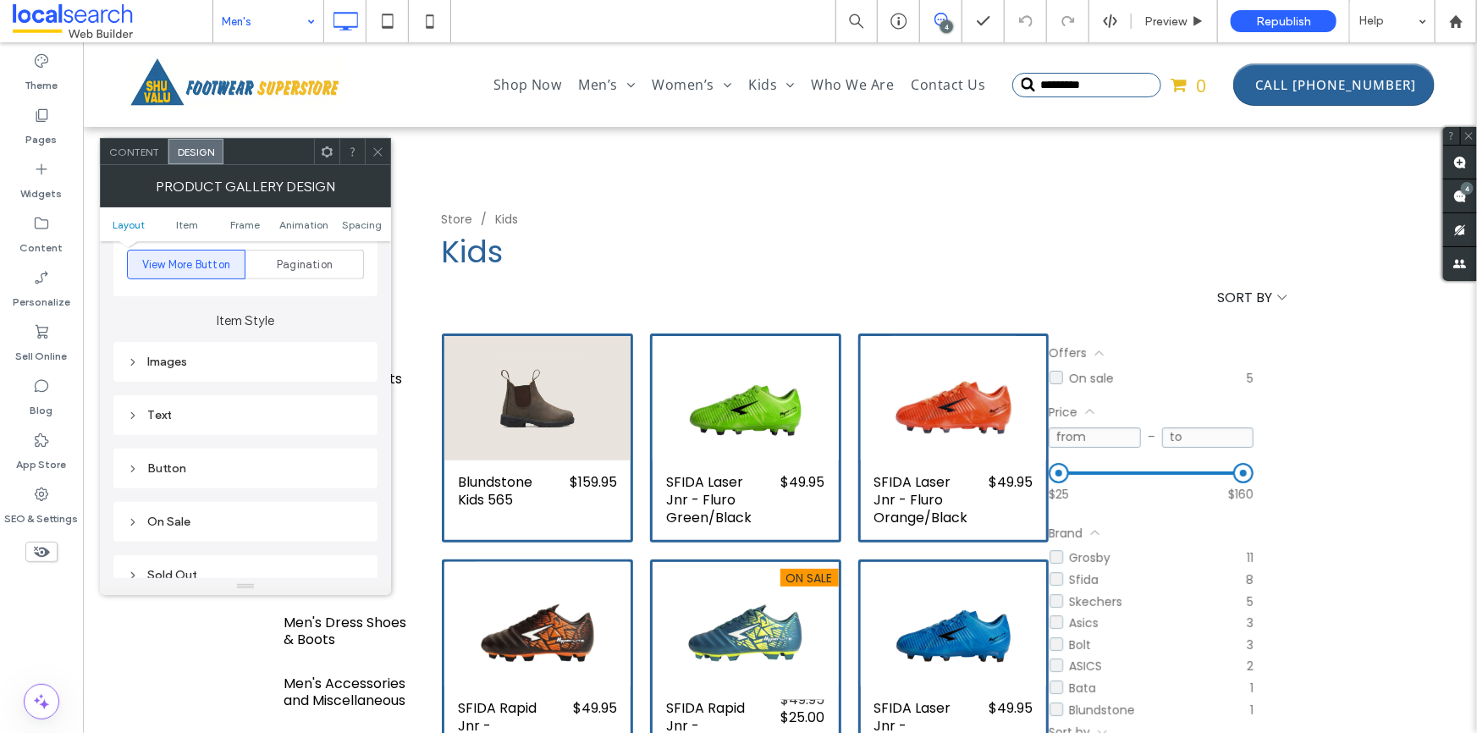
click at [221, 408] on div "Text" at bounding box center [245, 415] width 237 height 23
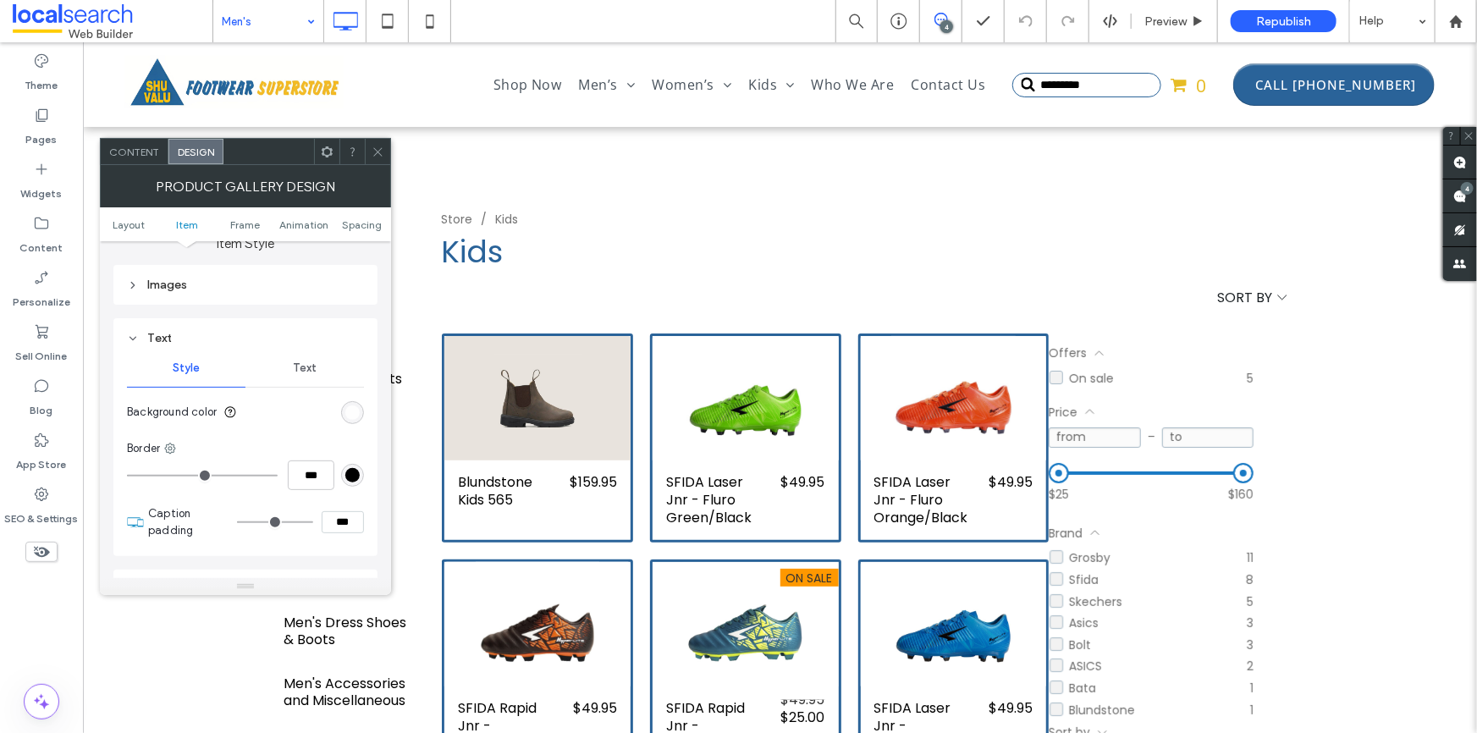
click at [307, 356] on div "Text" at bounding box center [305, 368] width 119 height 37
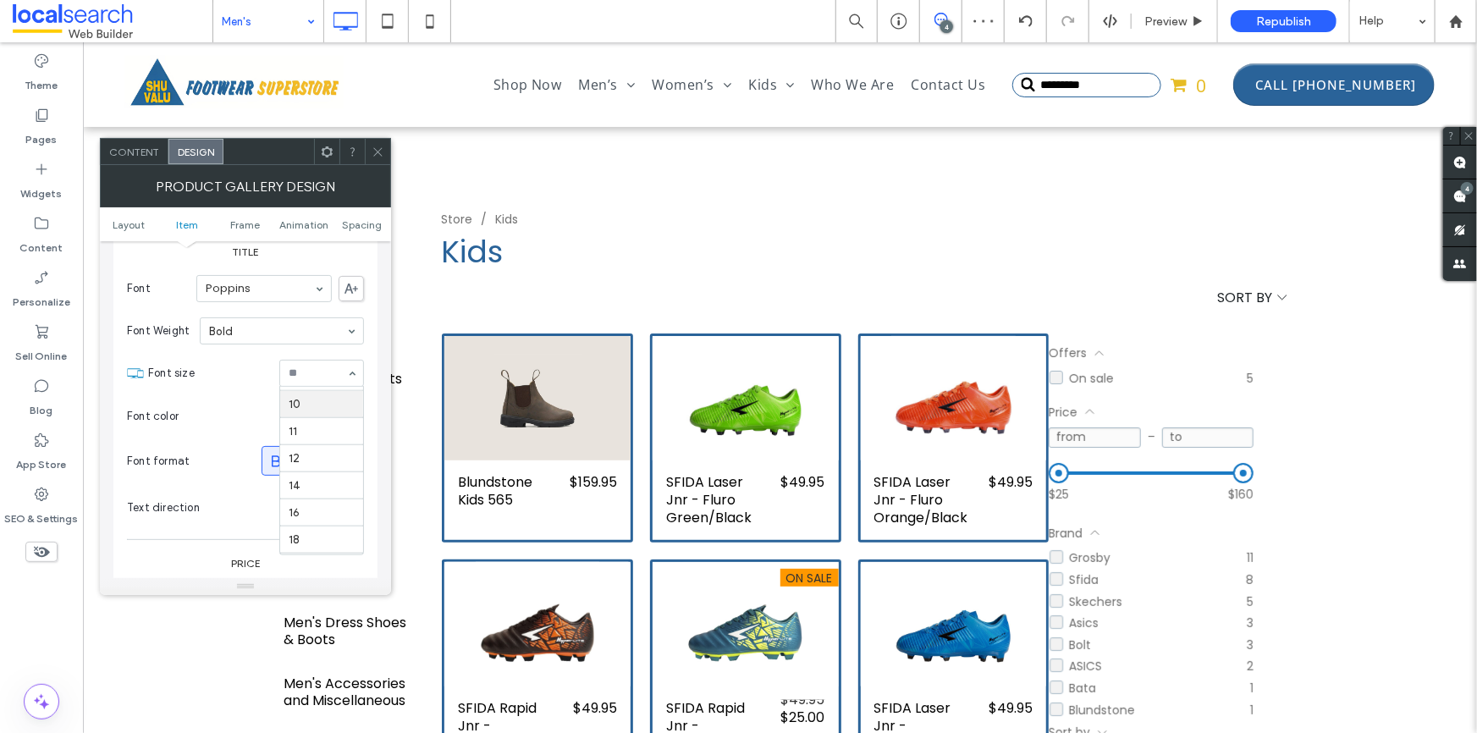
scroll to position [76, 0]
click at [378, 152] on icon at bounding box center [378, 152] width 13 height 13
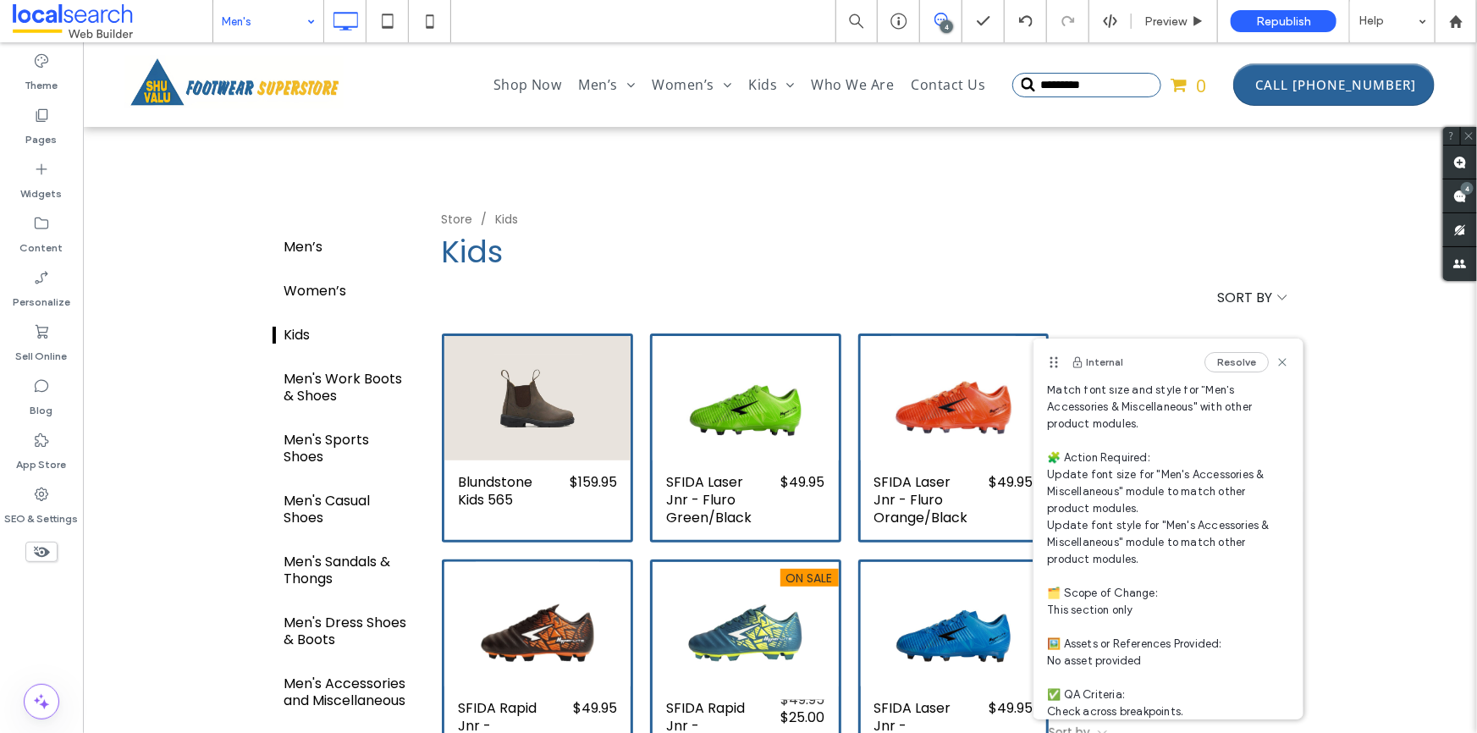
scroll to position [127, 0]
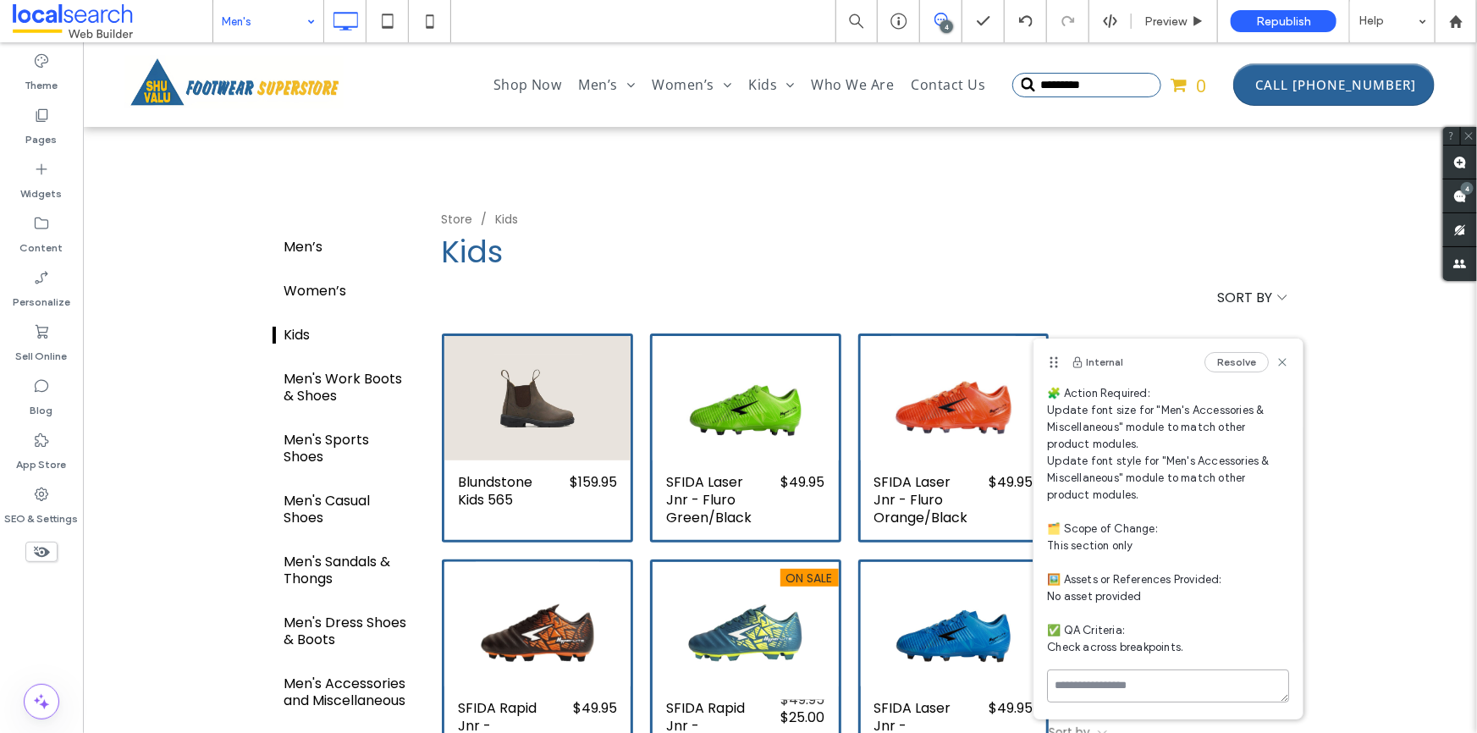
click at [1149, 688] on textarea at bounding box center [1168, 686] width 242 height 33
type textarea "**********"
click at [421, 19] on icon at bounding box center [430, 21] width 34 height 34
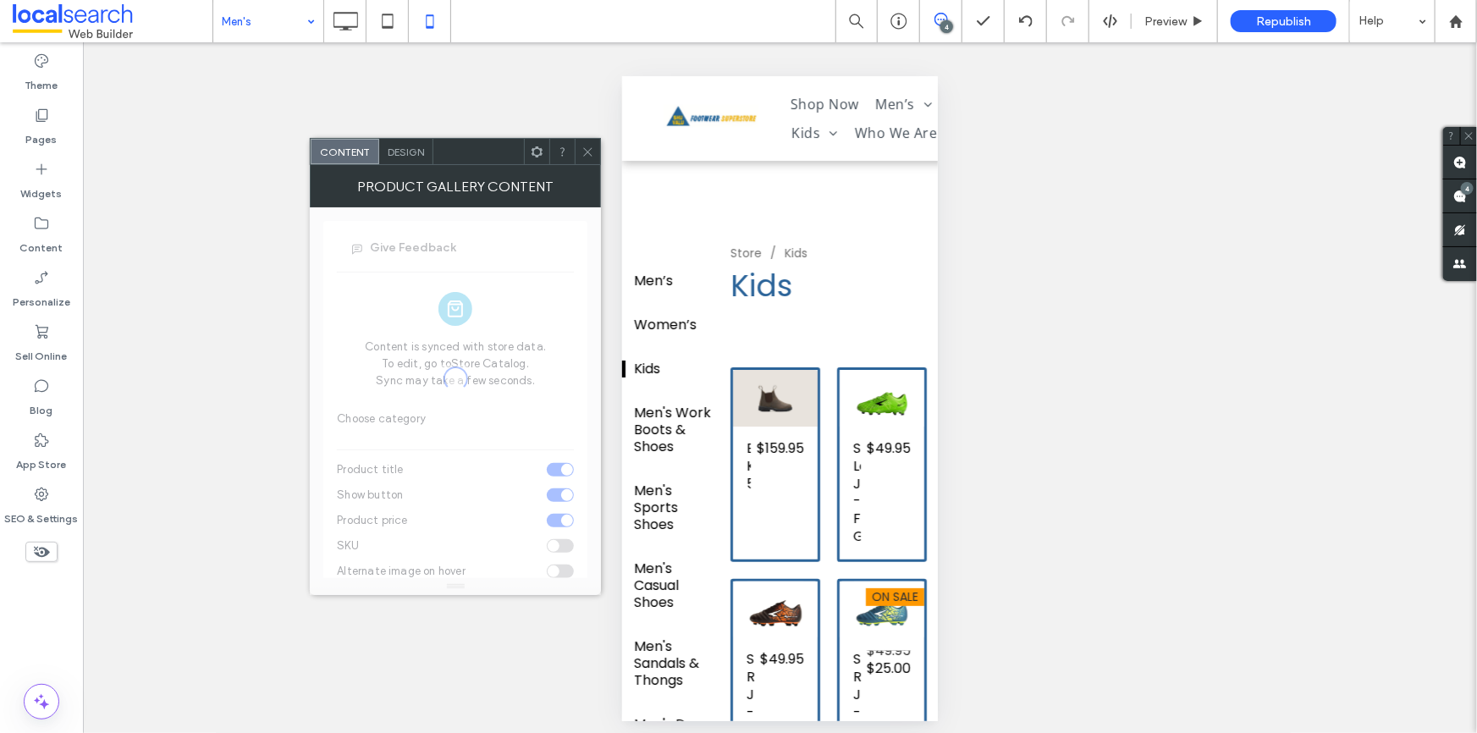
click at [586, 150] on use at bounding box center [588, 151] width 8 height 8
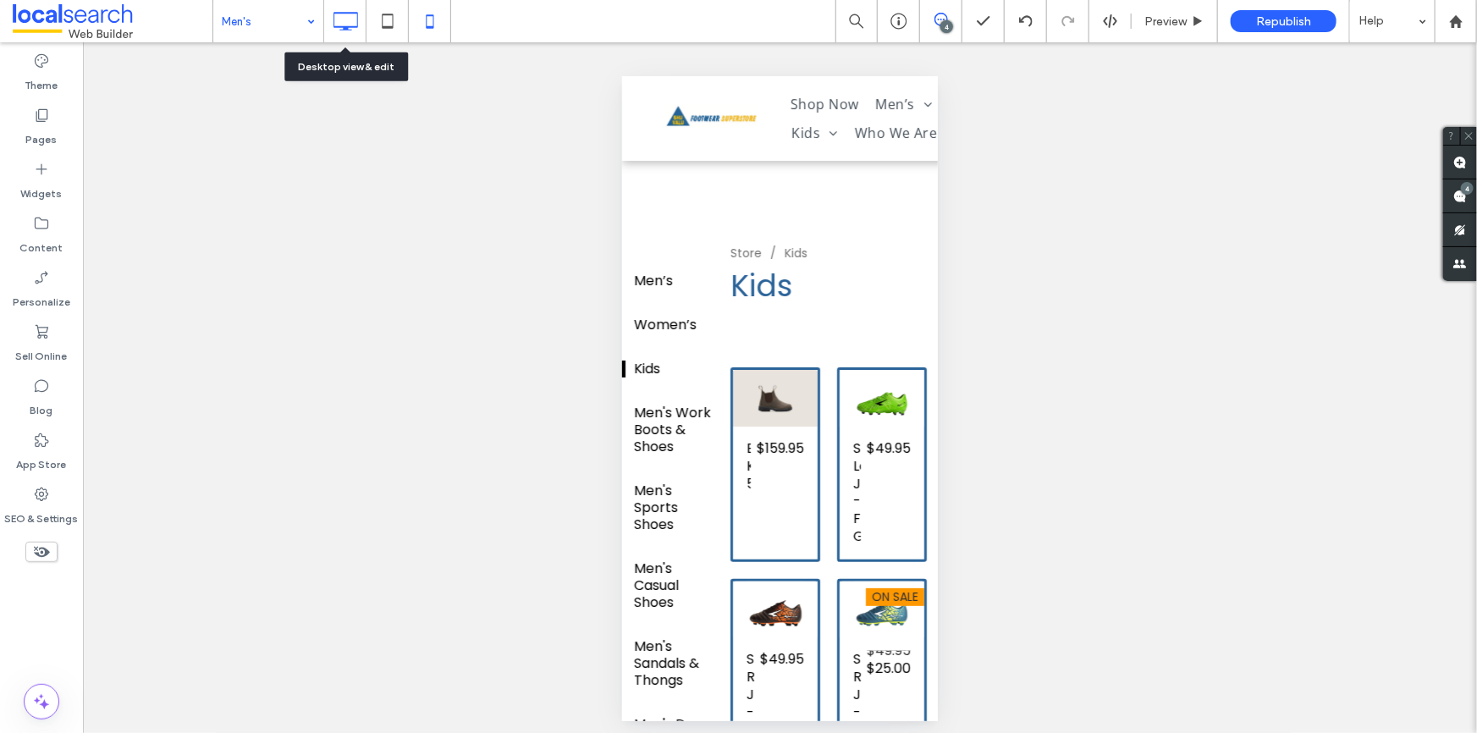
click at [357, 14] on icon at bounding box center [345, 21] width 34 height 34
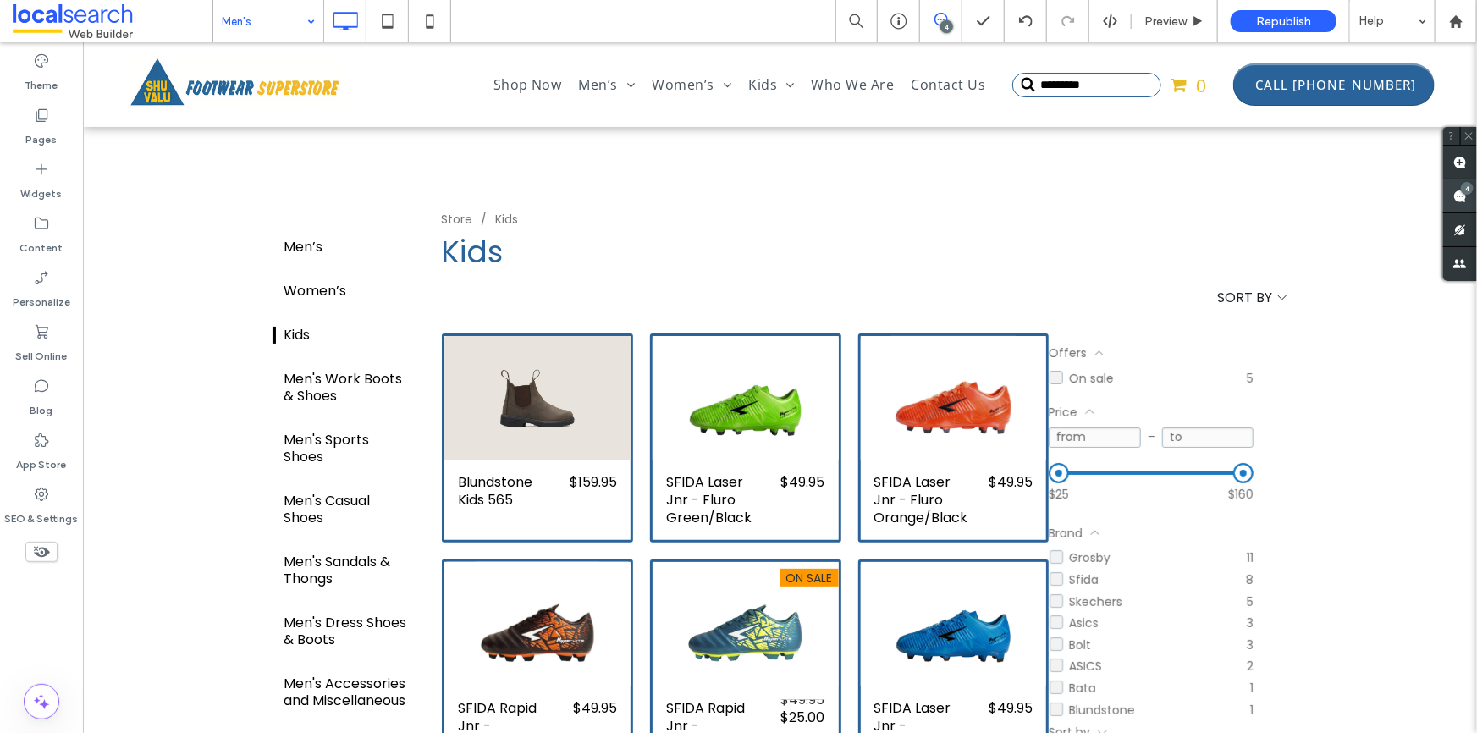
click at [1460, 195] on use at bounding box center [1461, 197] width 14 height 14
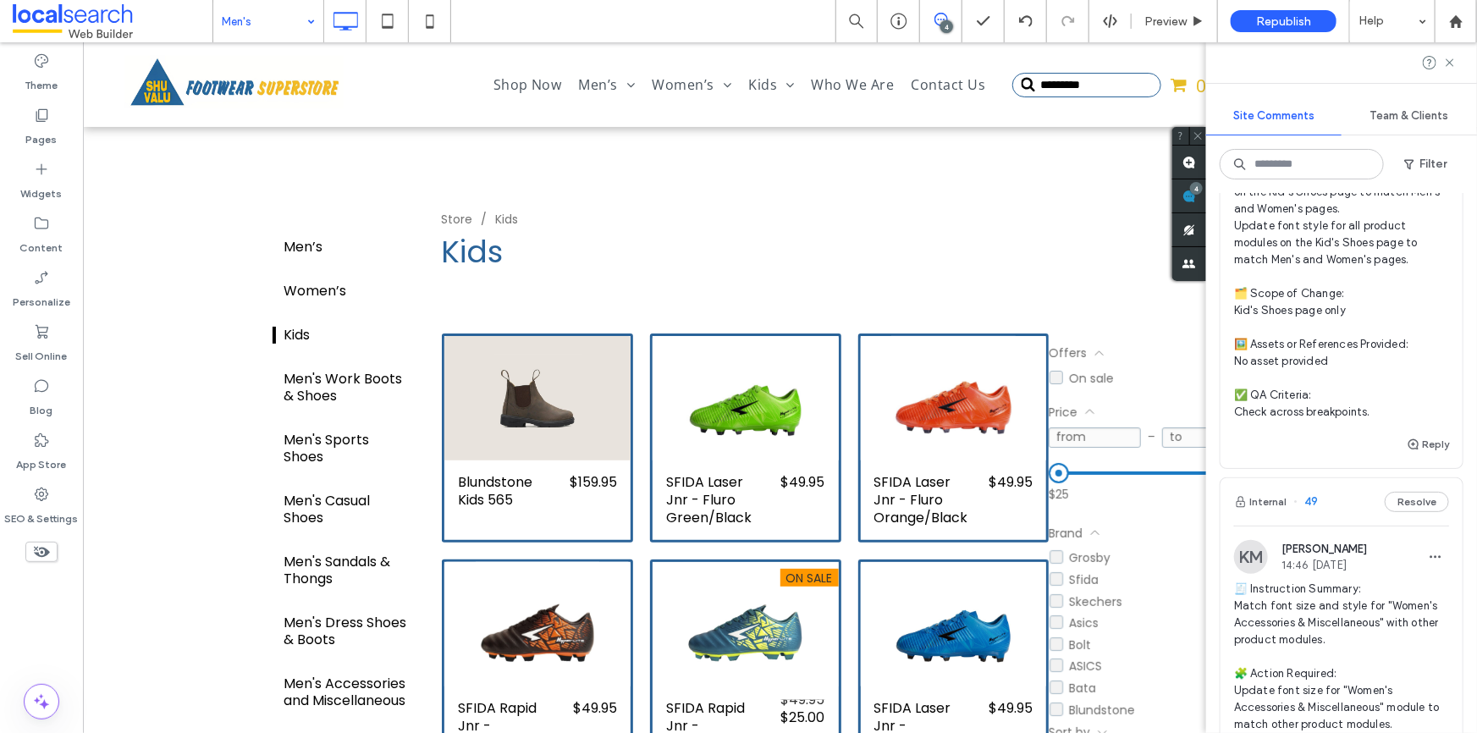
scroll to position [847, 0]
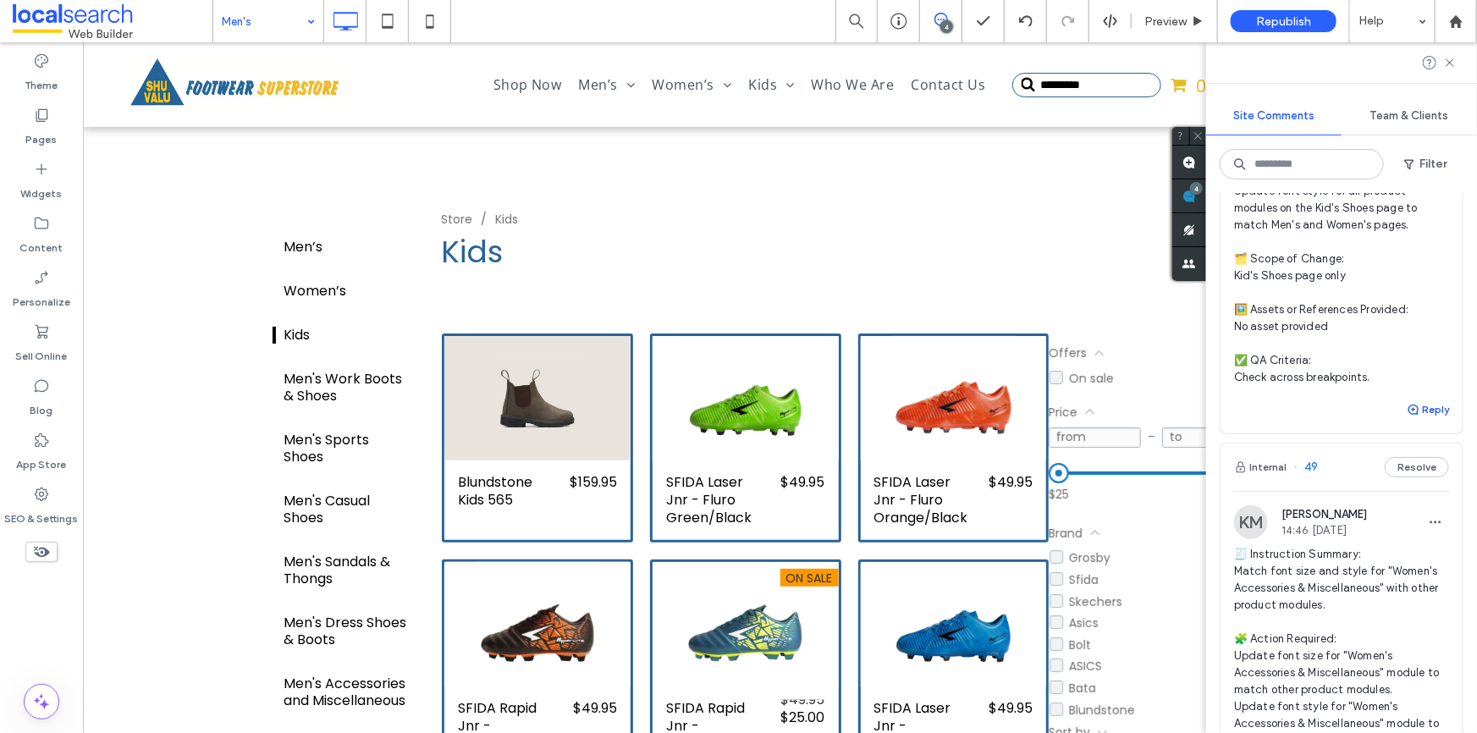
click at [1407, 417] on icon "button" at bounding box center [1414, 410] width 14 height 14
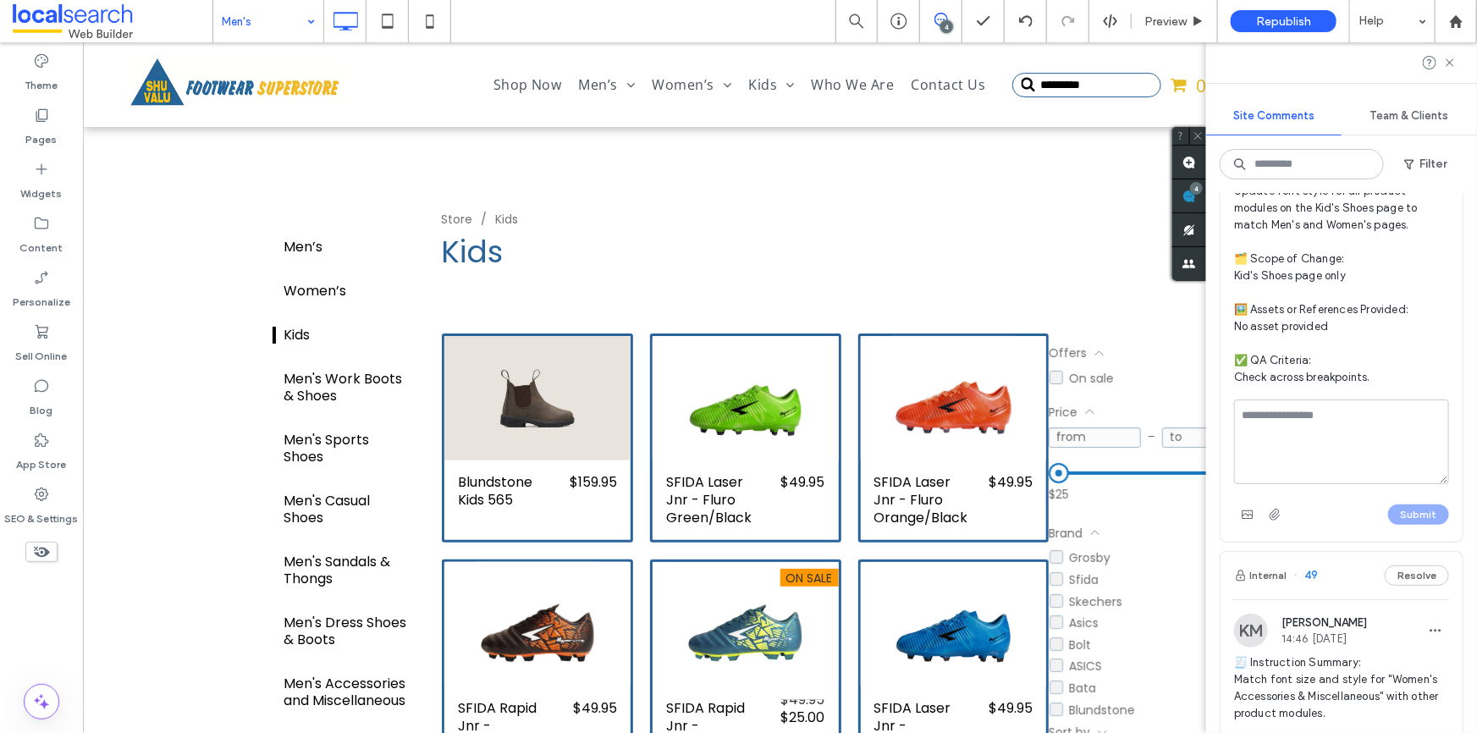
click at [1342, 424] on textarea at bounding box center [1341, 442] width 215 height 85
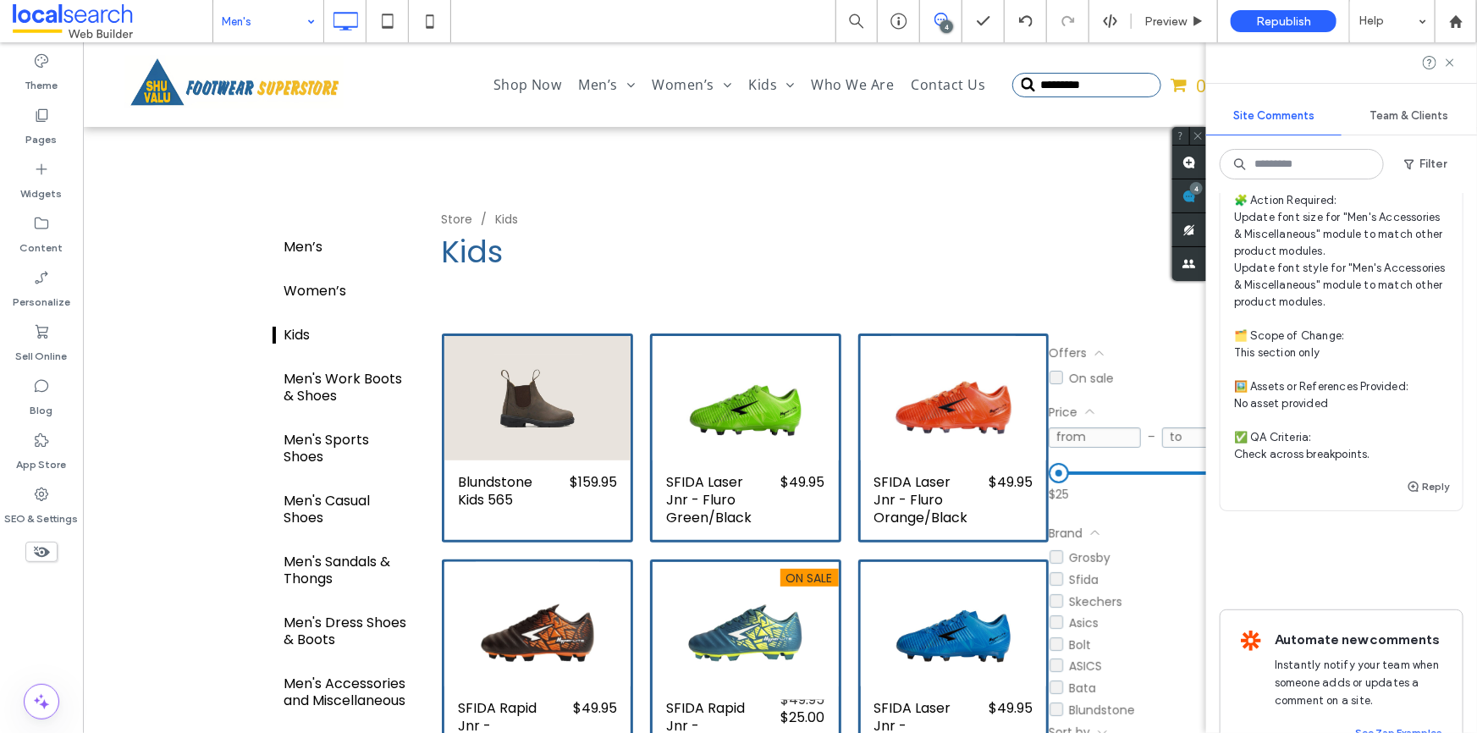
scroll to position [1995, 0]
type textarea "**********"
click at [1422, 496] on button "Reply" at bounding box center [1428, 486] width 42 height 20
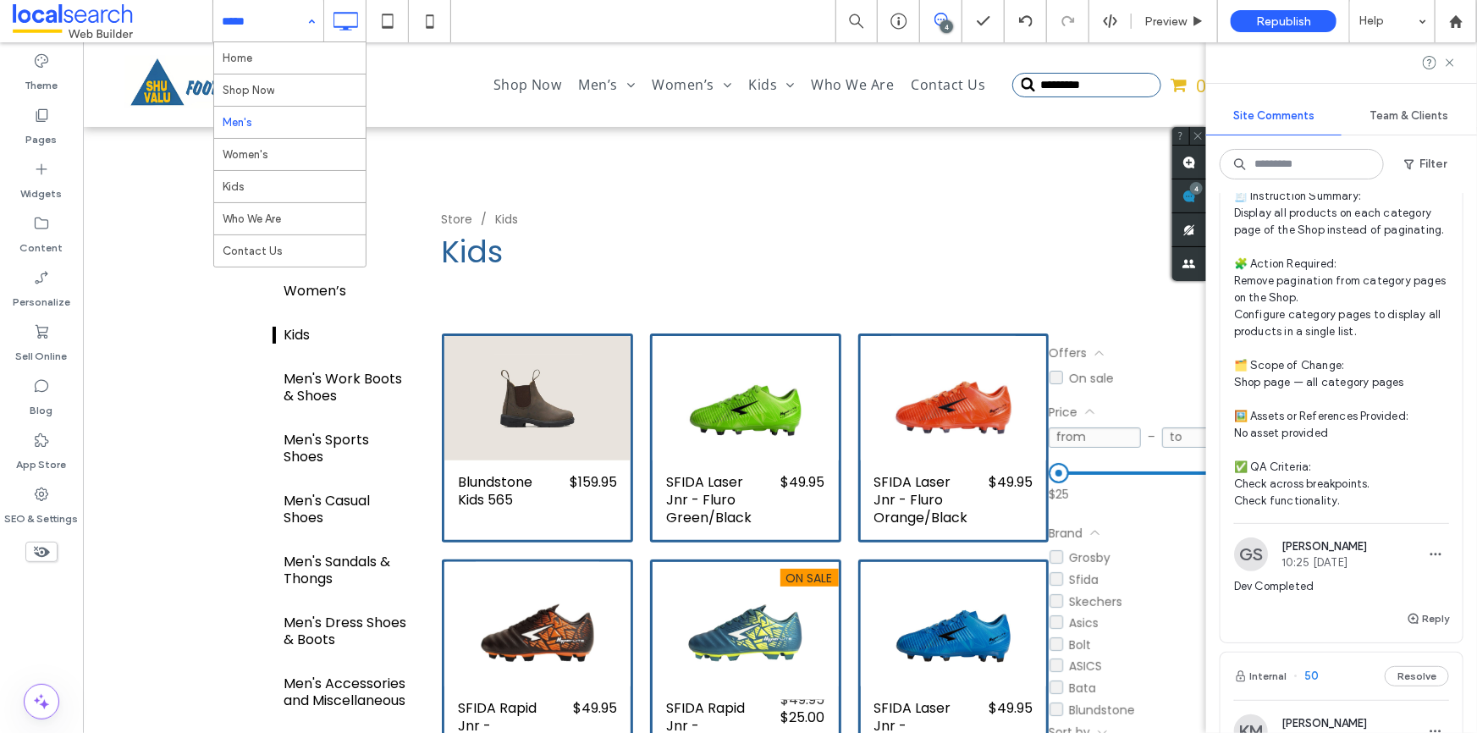
scroll to position [0, 0]
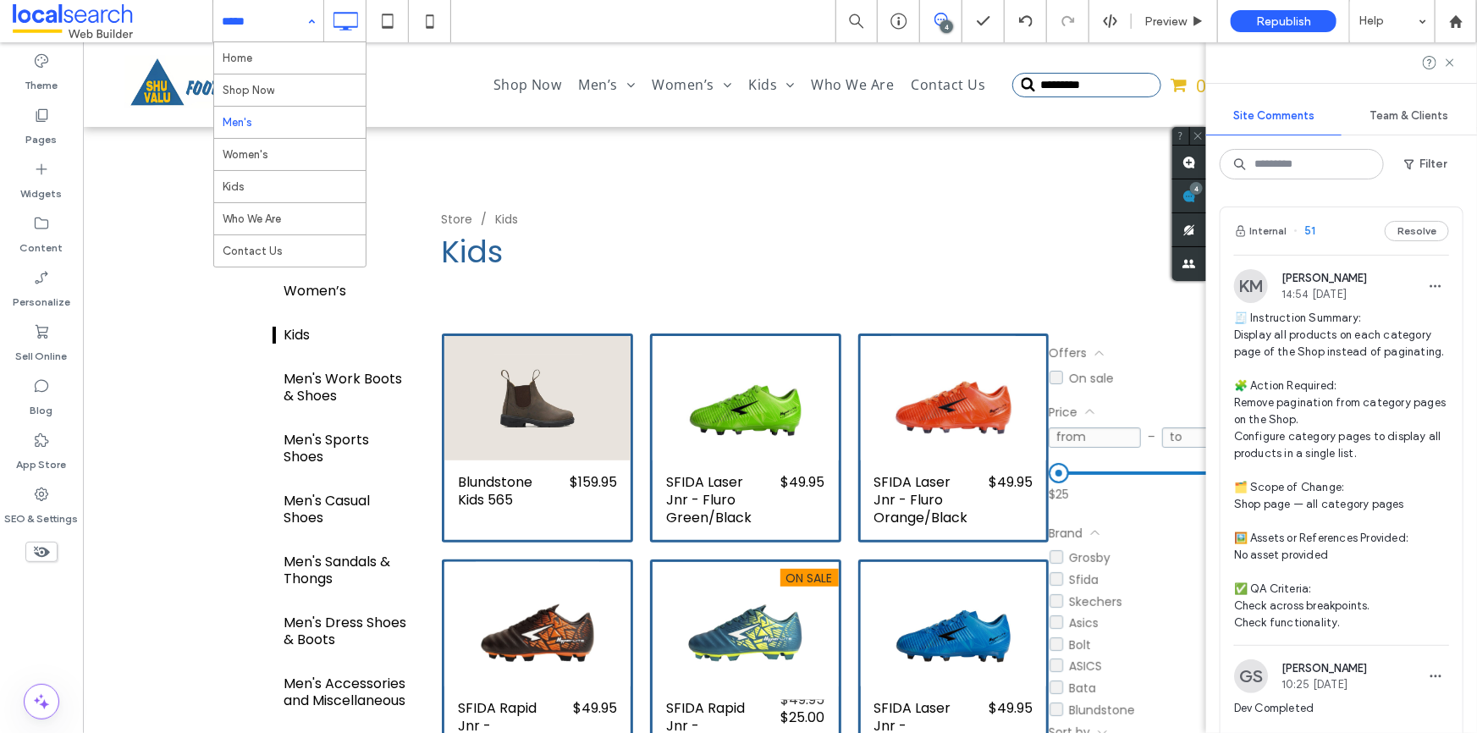
click at [1265, 333] on span "🧾 Instruction Summary: Display all products on each category page of the Shop i…" at bounding box center [1341, 471] width 215 height 322
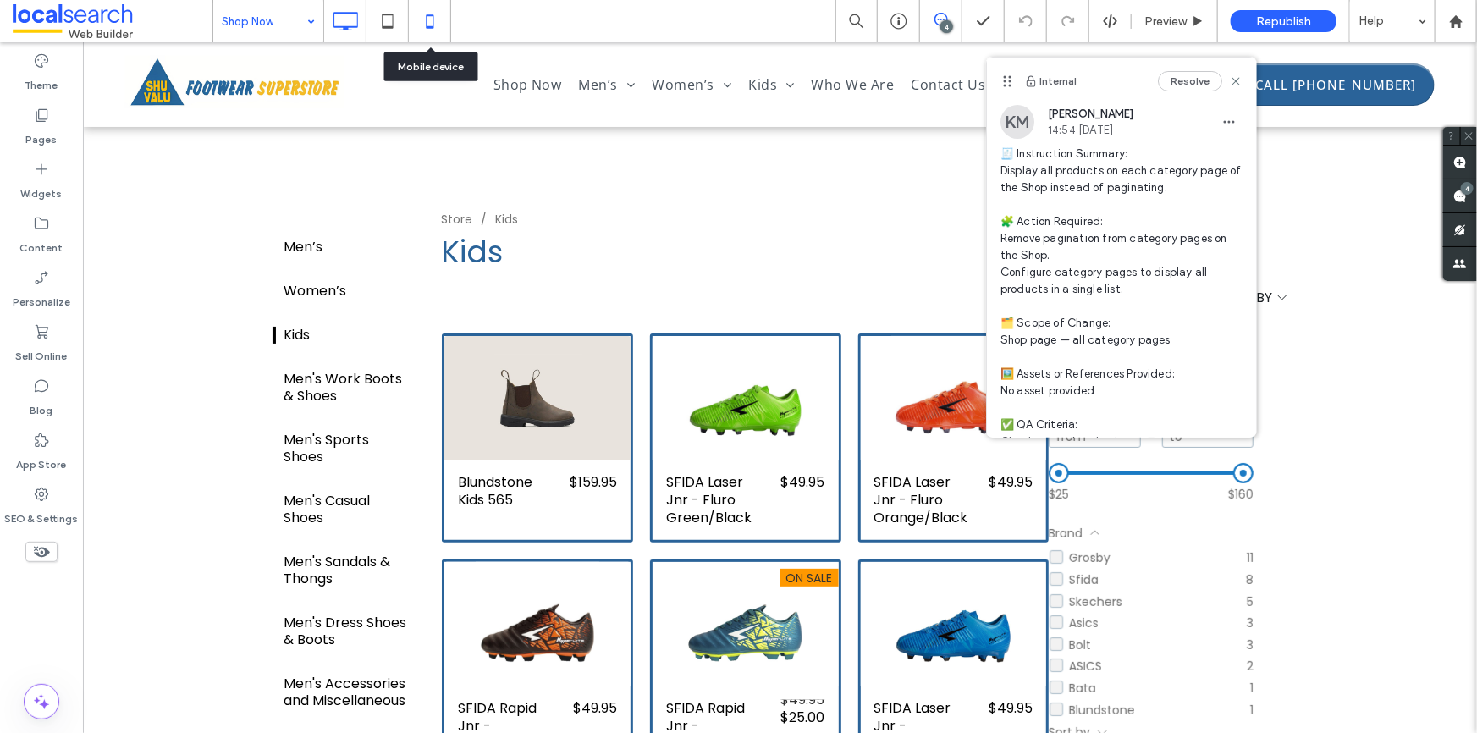
click at [430, 11] on icon at bounding box center [430, 21] width 34 height 34
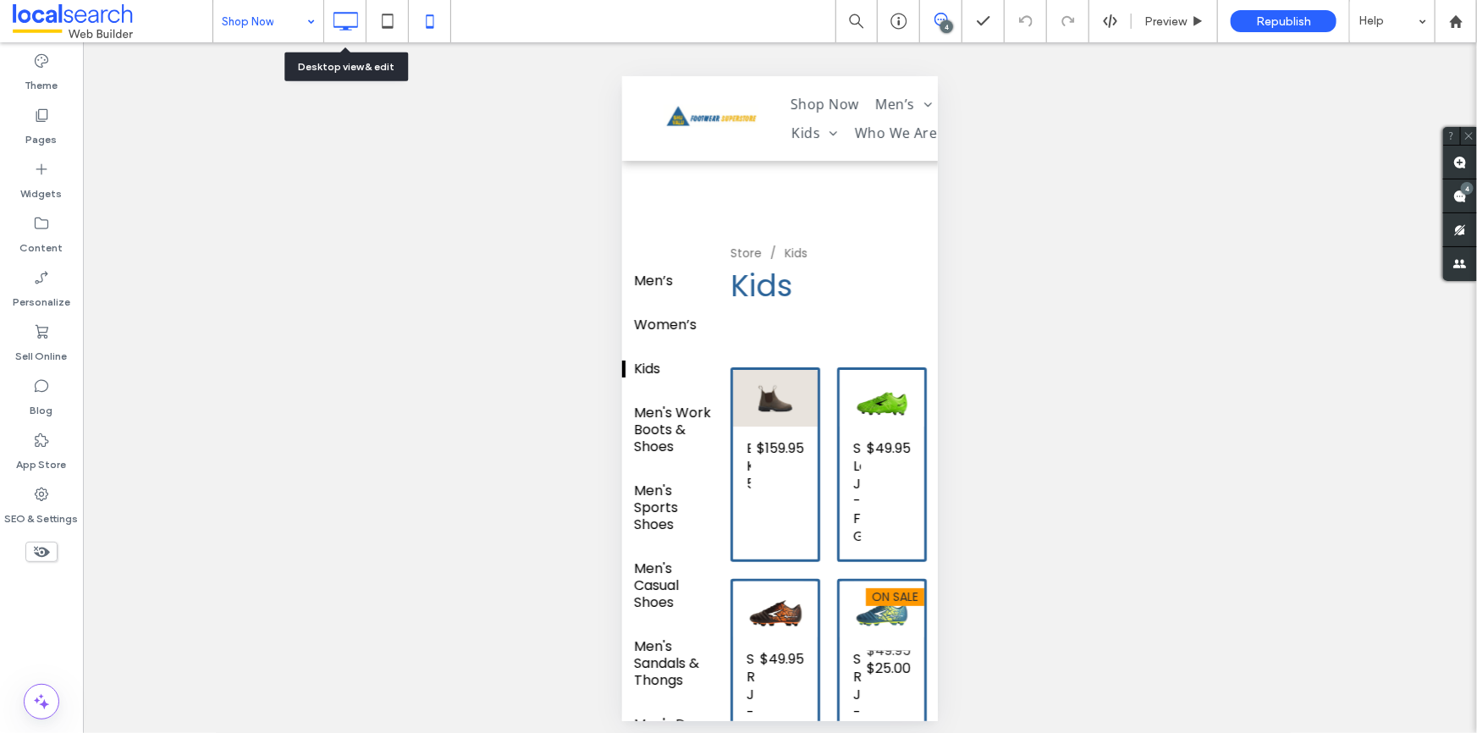
click at [338, 13] on use at bounding box center [346, 21] width 25 height 19
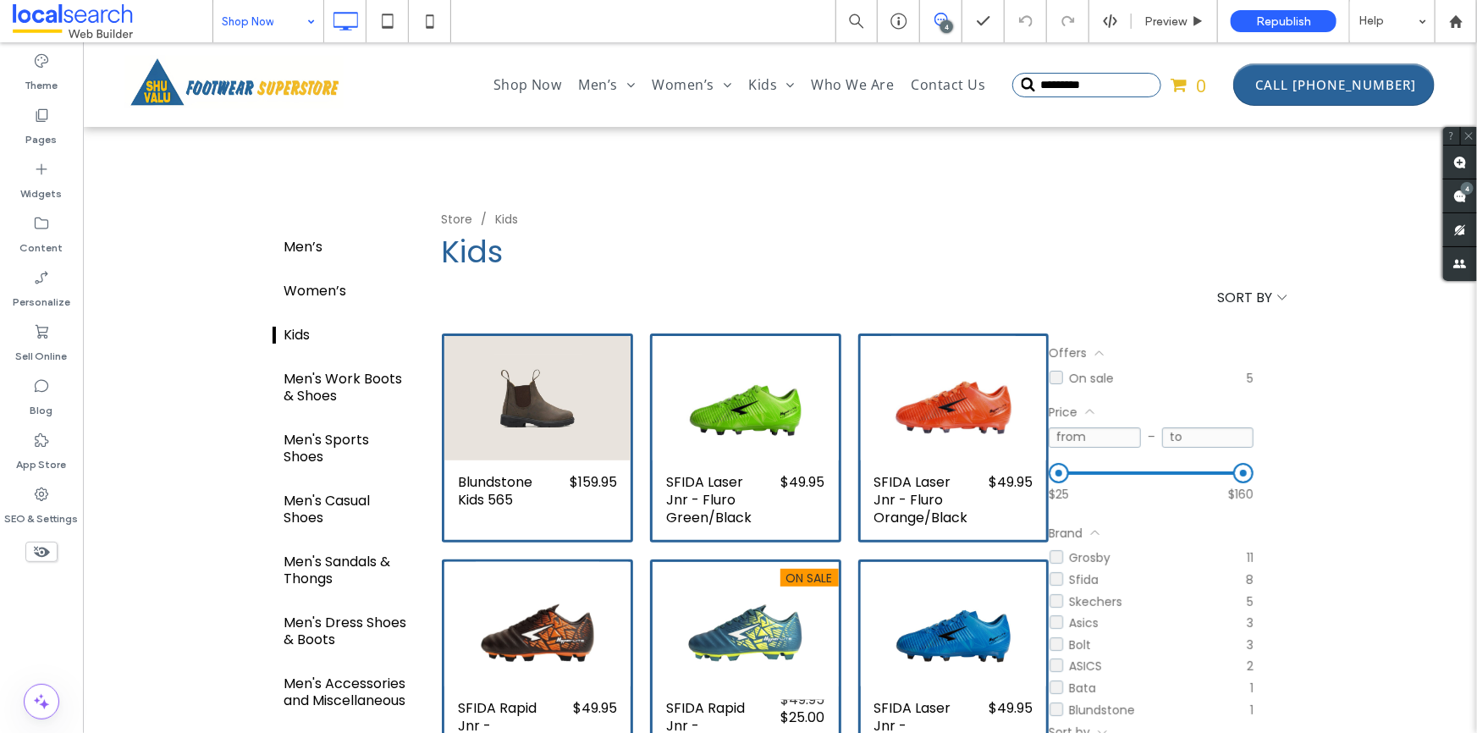
click at [941, 14] on use at bounding box center [942, 20] width 14 height 14
click at [948, 16] on icon at bounding box center [942, 20] width 14 height 14
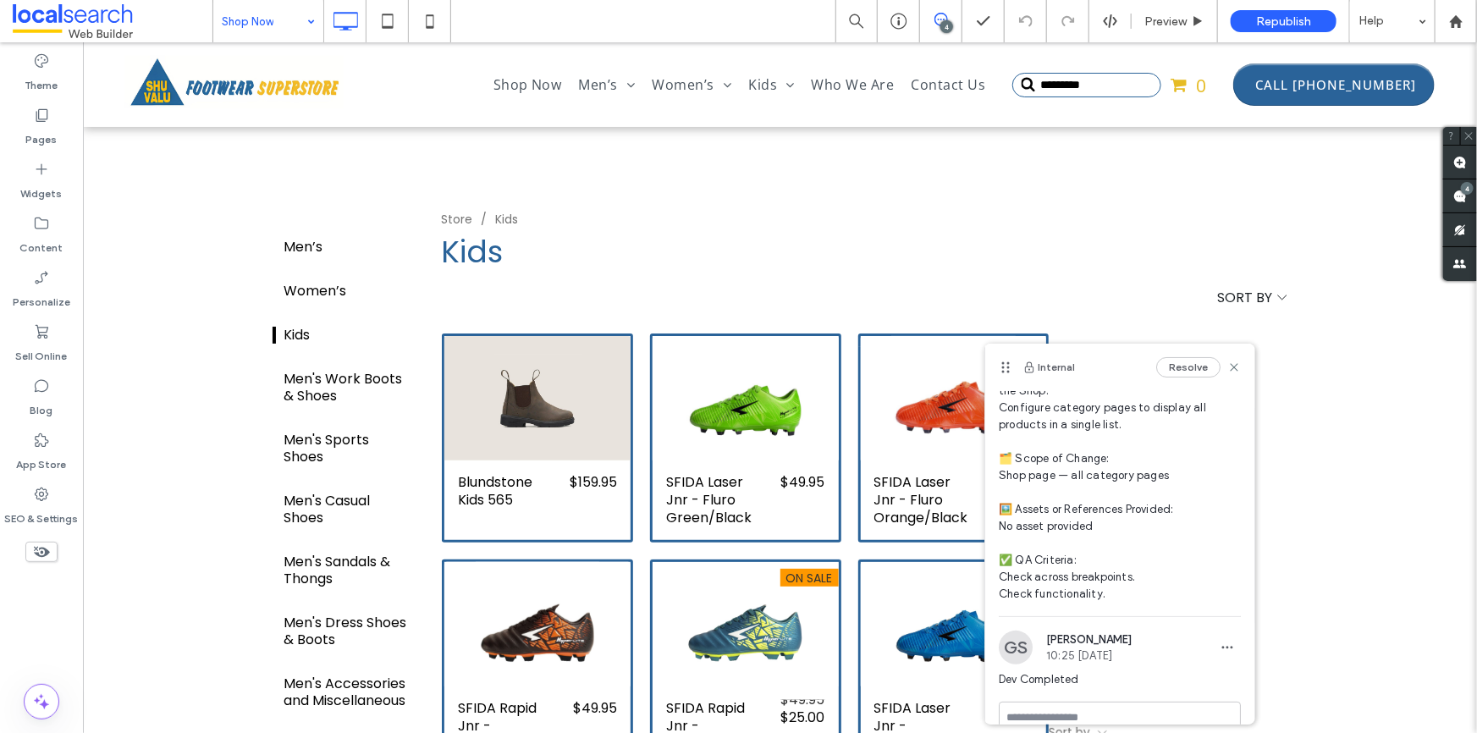
scroll to position [178, 0]
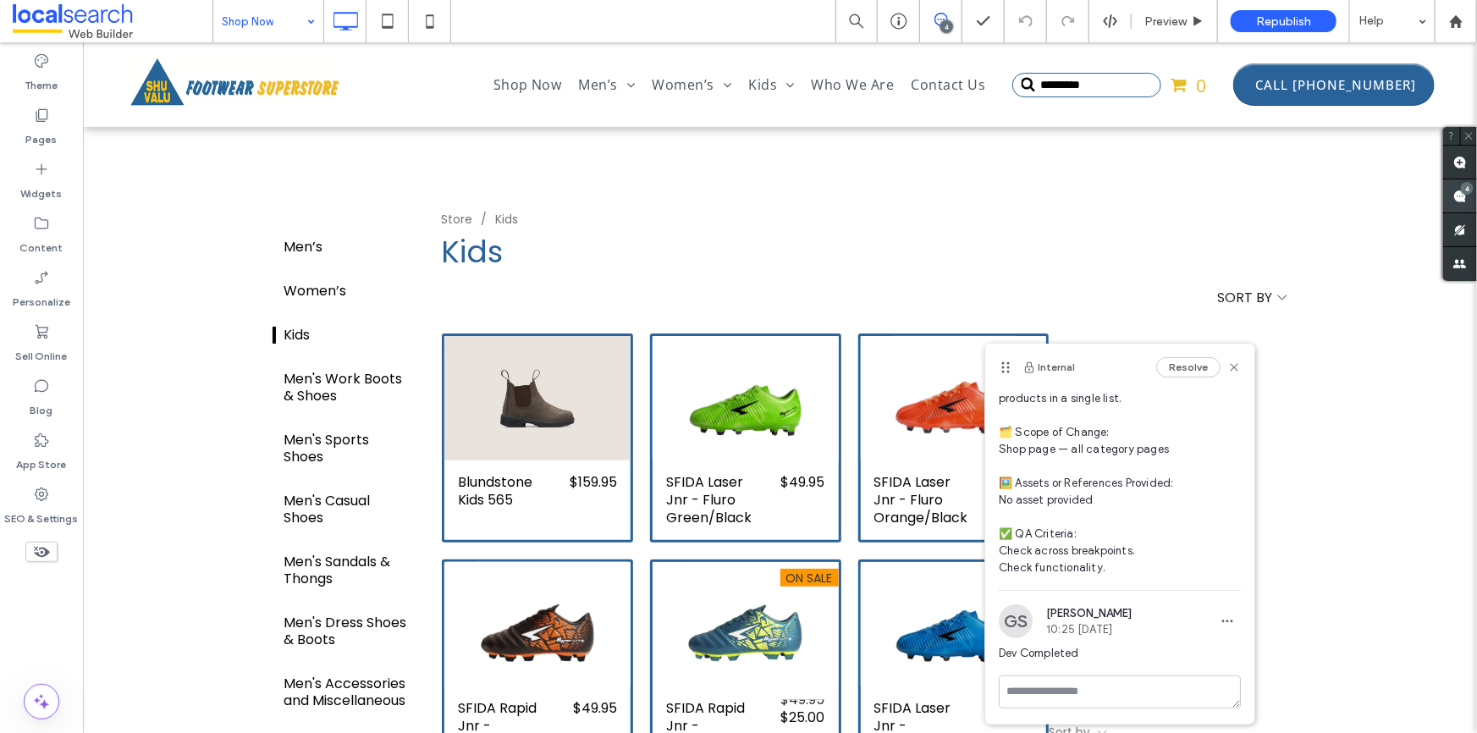
click at [1456, 190] on use at bounding box center [1461, 197] width 14 height 14
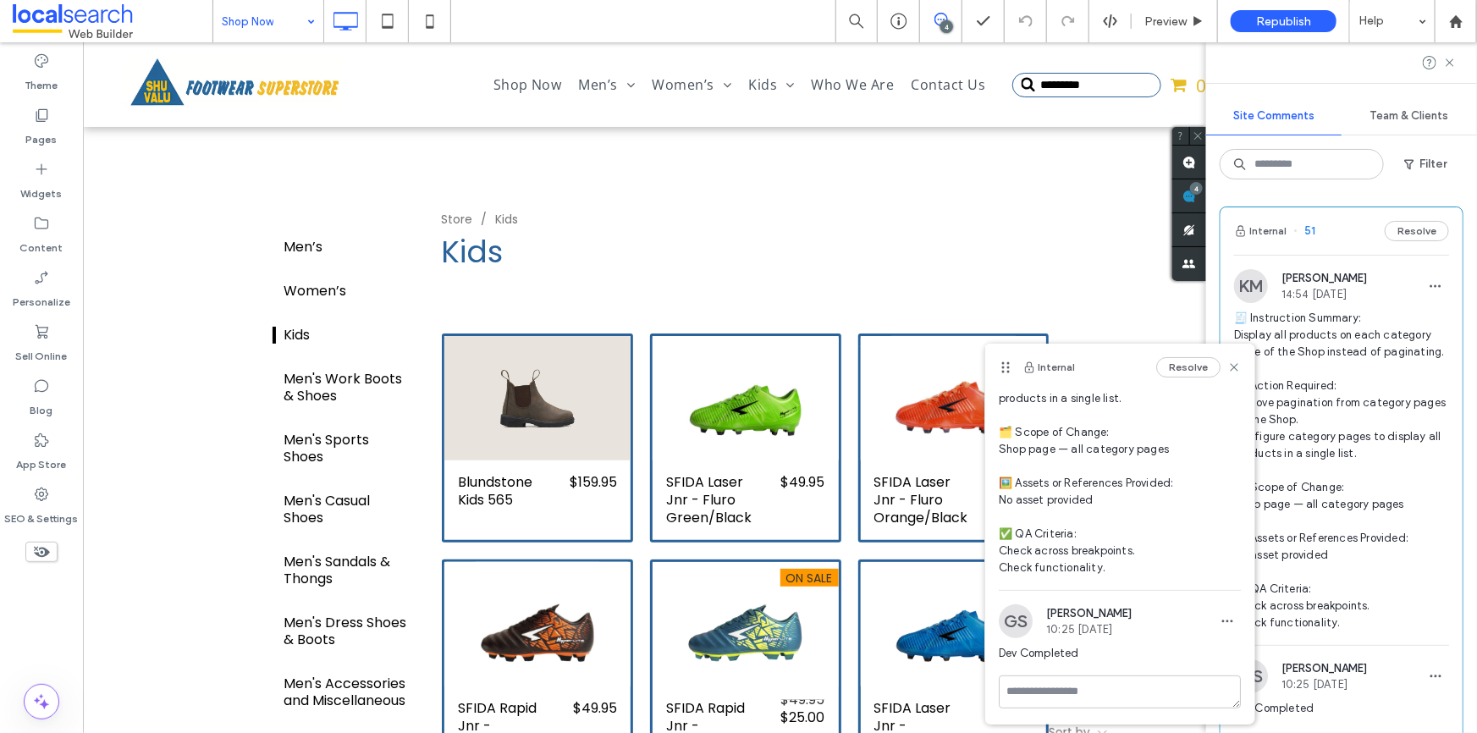
scroll to position [76, 0]
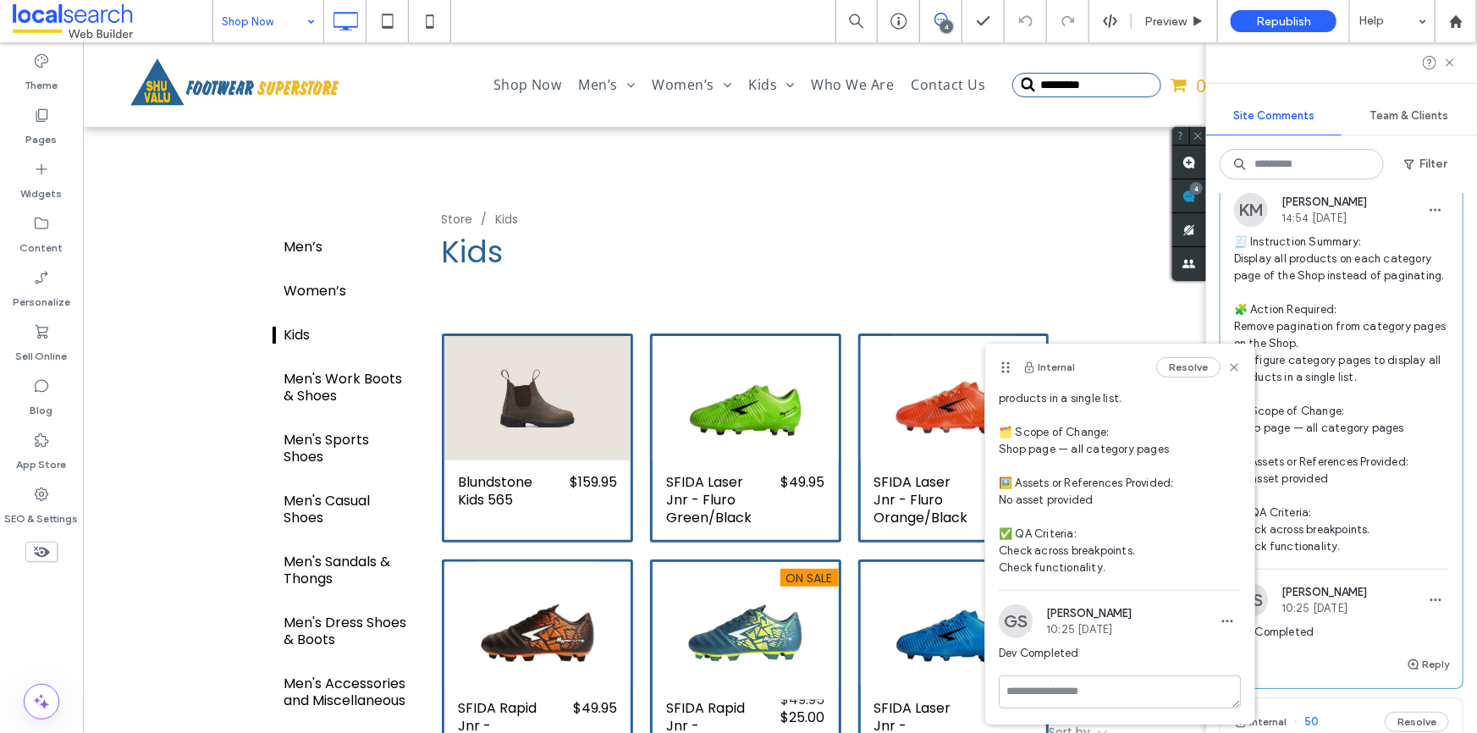
click at [1220, 357] on div "Resolve" at bounding box center [1198, 367] width 85 height 20
click at [1228, 365] on icon at bounding box center [1235, 368] width 14 height 14
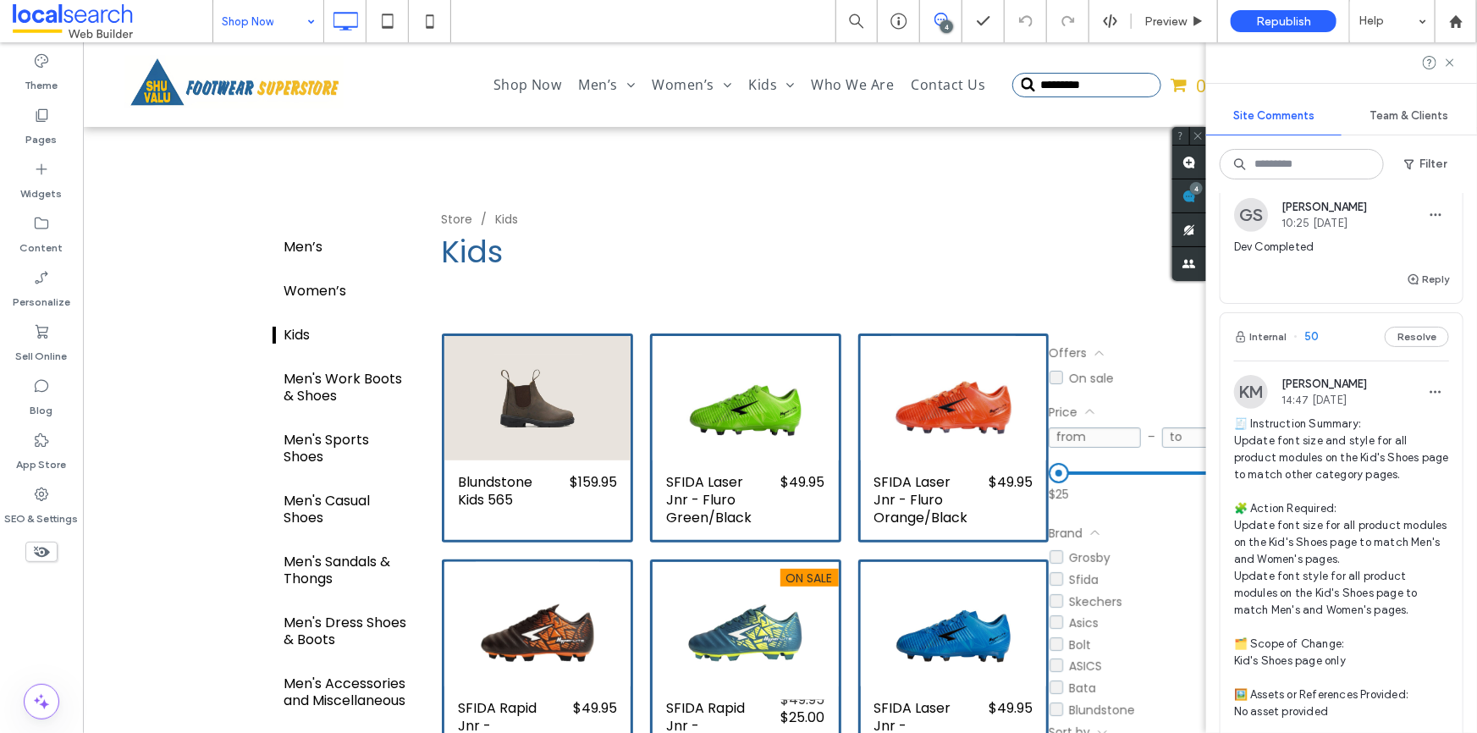
scroll to position [538, 0]
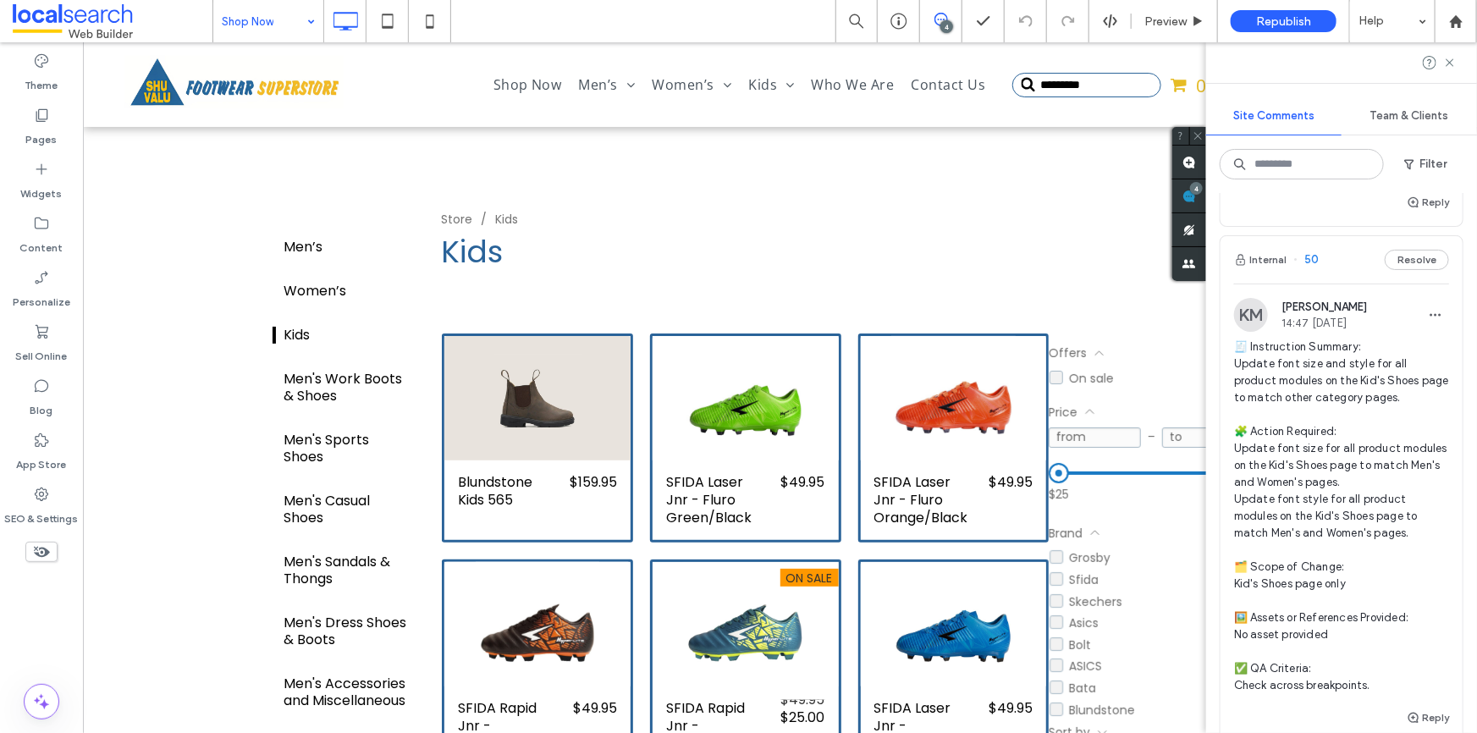
click at [1355, 406] on span "🧾 Instruction Summary: Update font size and style for all product modules on th…" at bounding box center [1341, 517] width 215 height 356
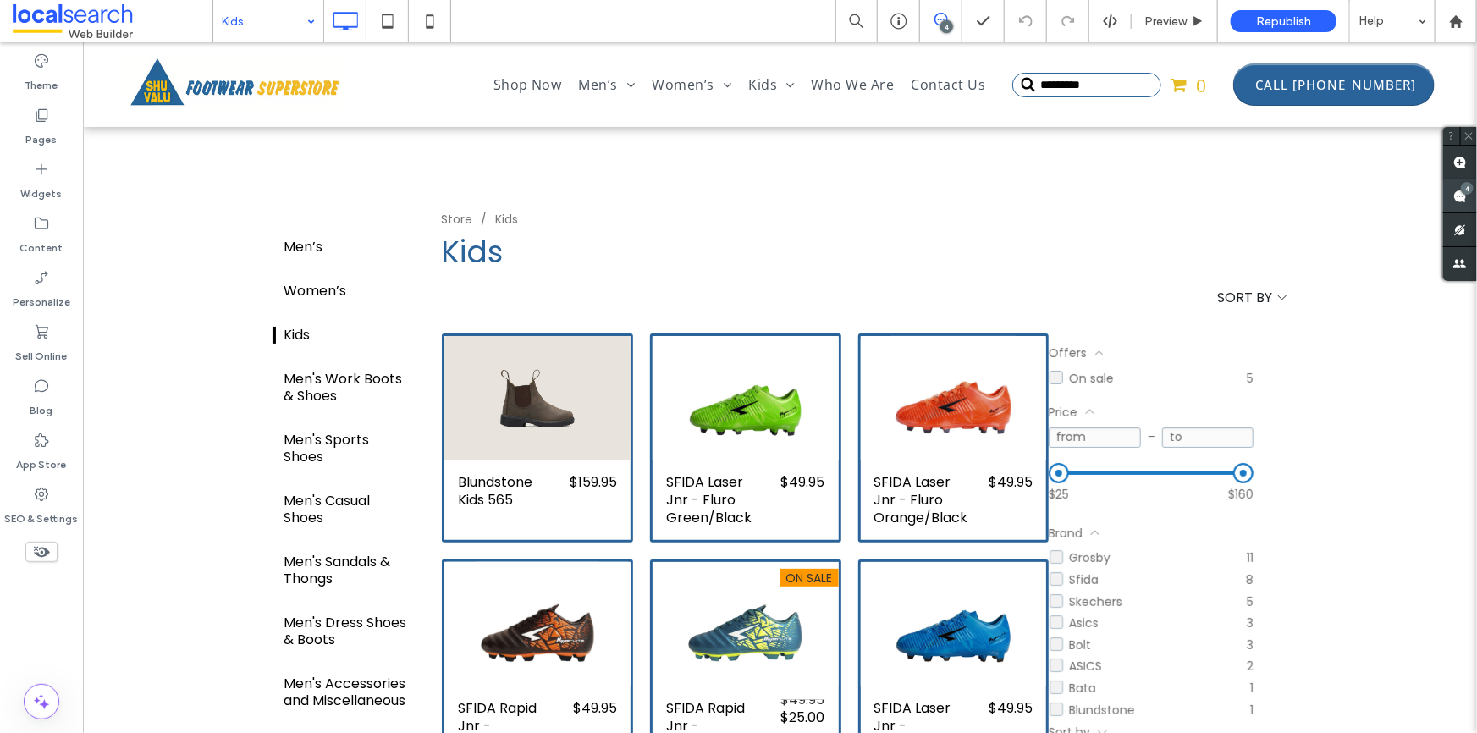
drag, startPoint x: 1459, startPoint y: 187, endPoint x: 1447, endPoint y: 208, distance: 24.3
click at [1459, 187] on span at bounding box center [1460, 195] width 34 height 33
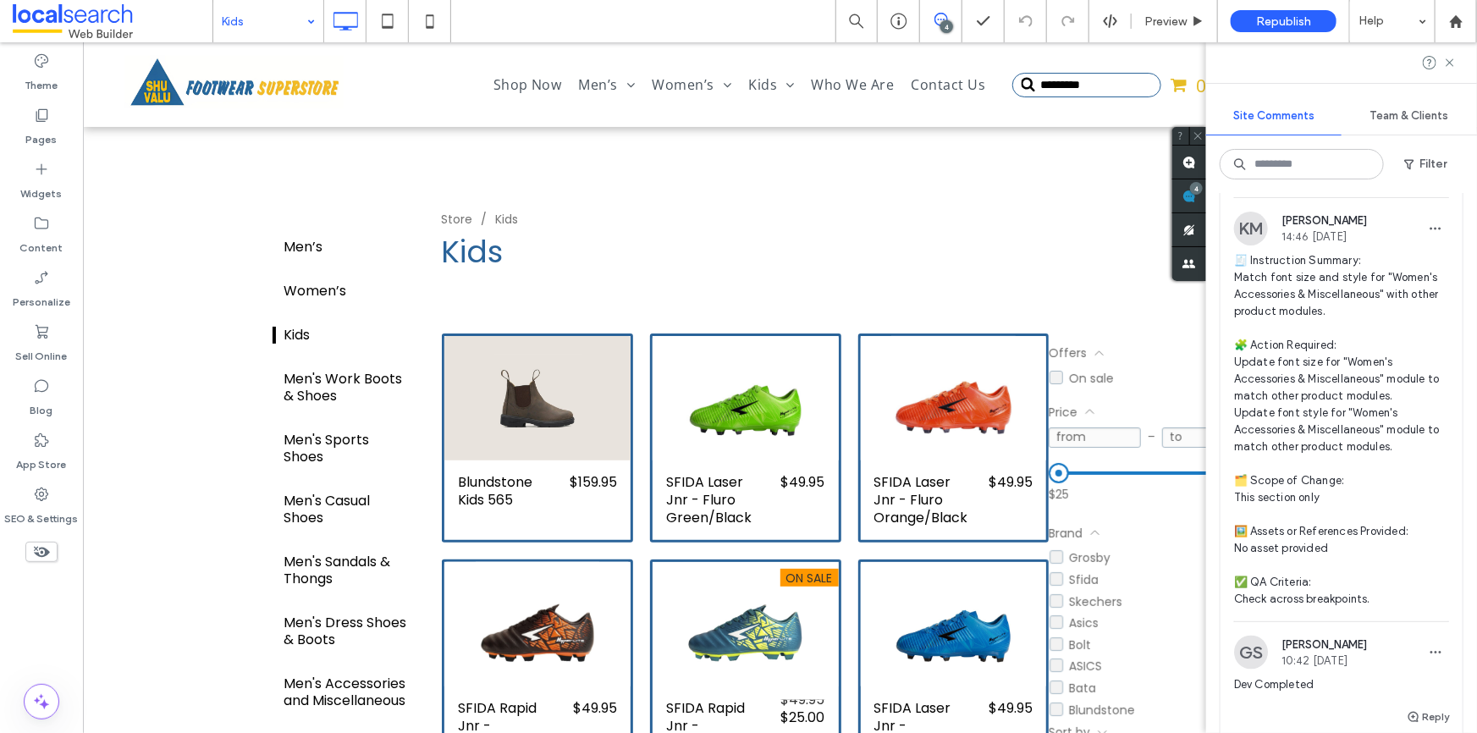
scroll to position [1154, 0]
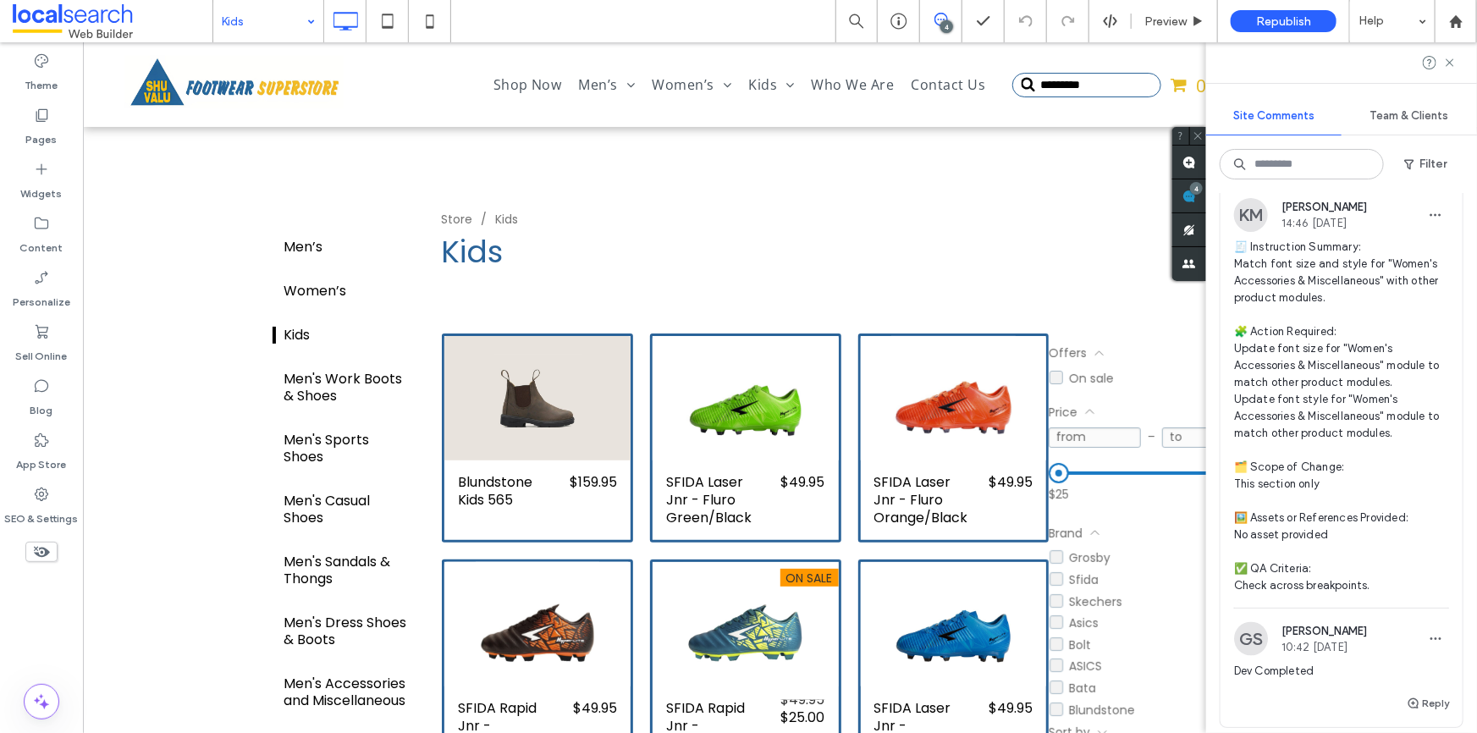
click at [1294, 370] on span "🧾 Instruction Summary: Match font size and style for "Women's Accessories & Mis…" at bounding box center [1341, 417] width 215 height 356
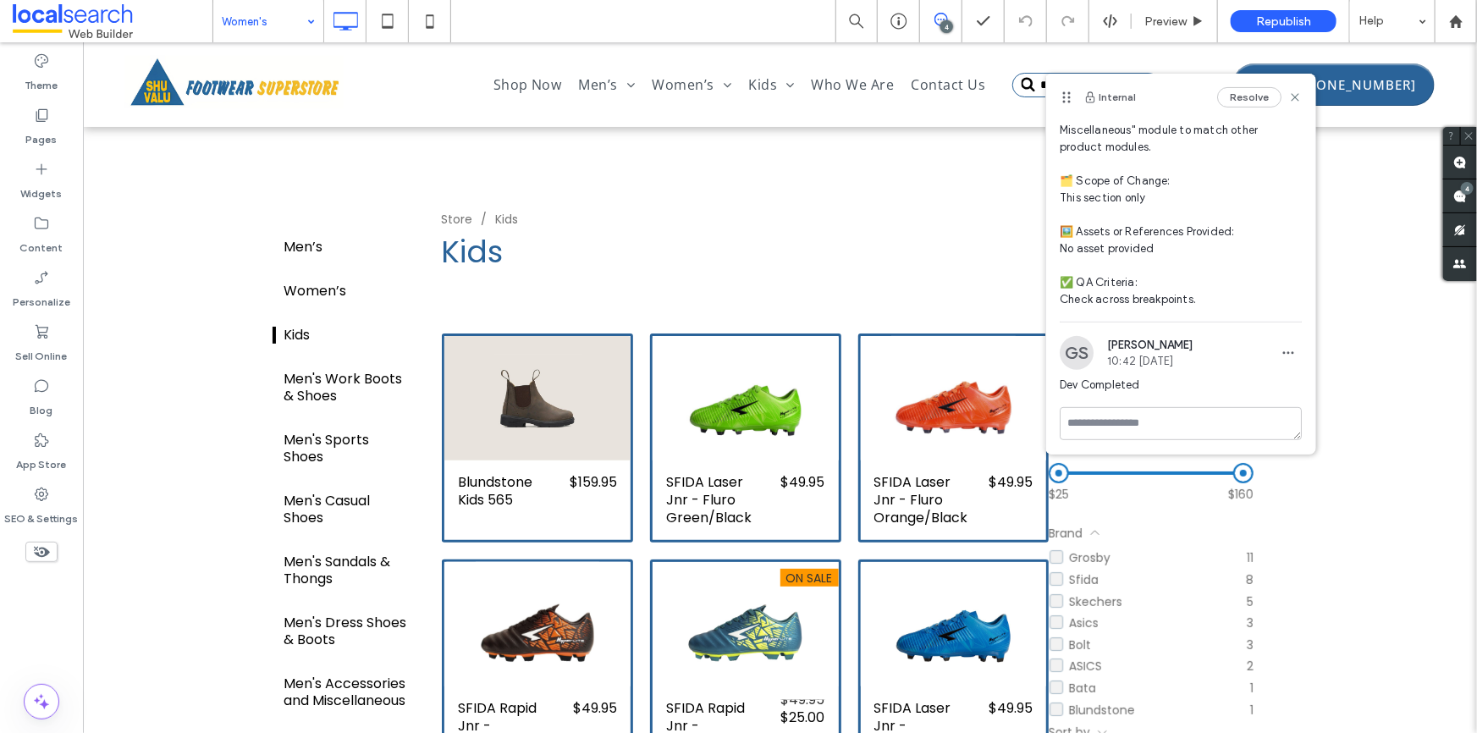
scroll to position [212, 0]
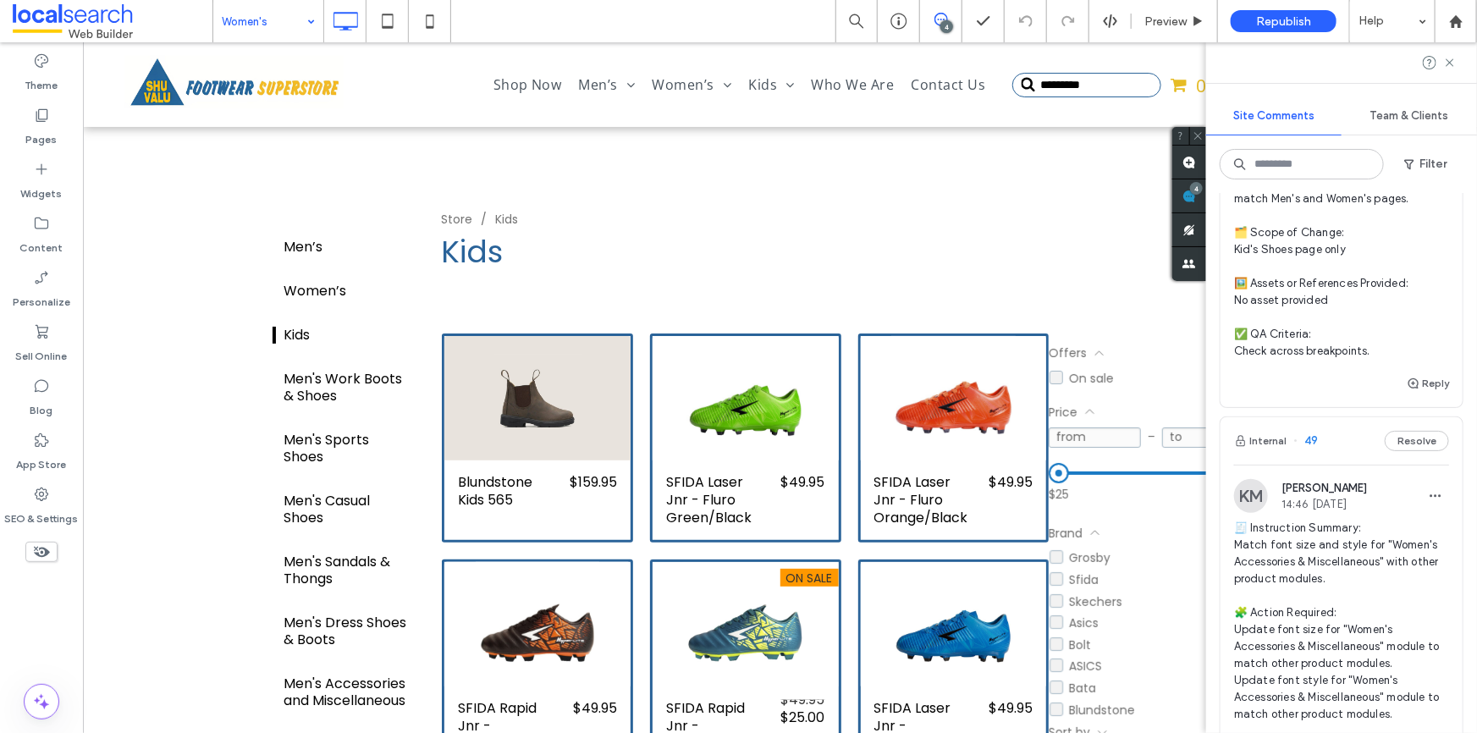
scroll to position [847, 0]
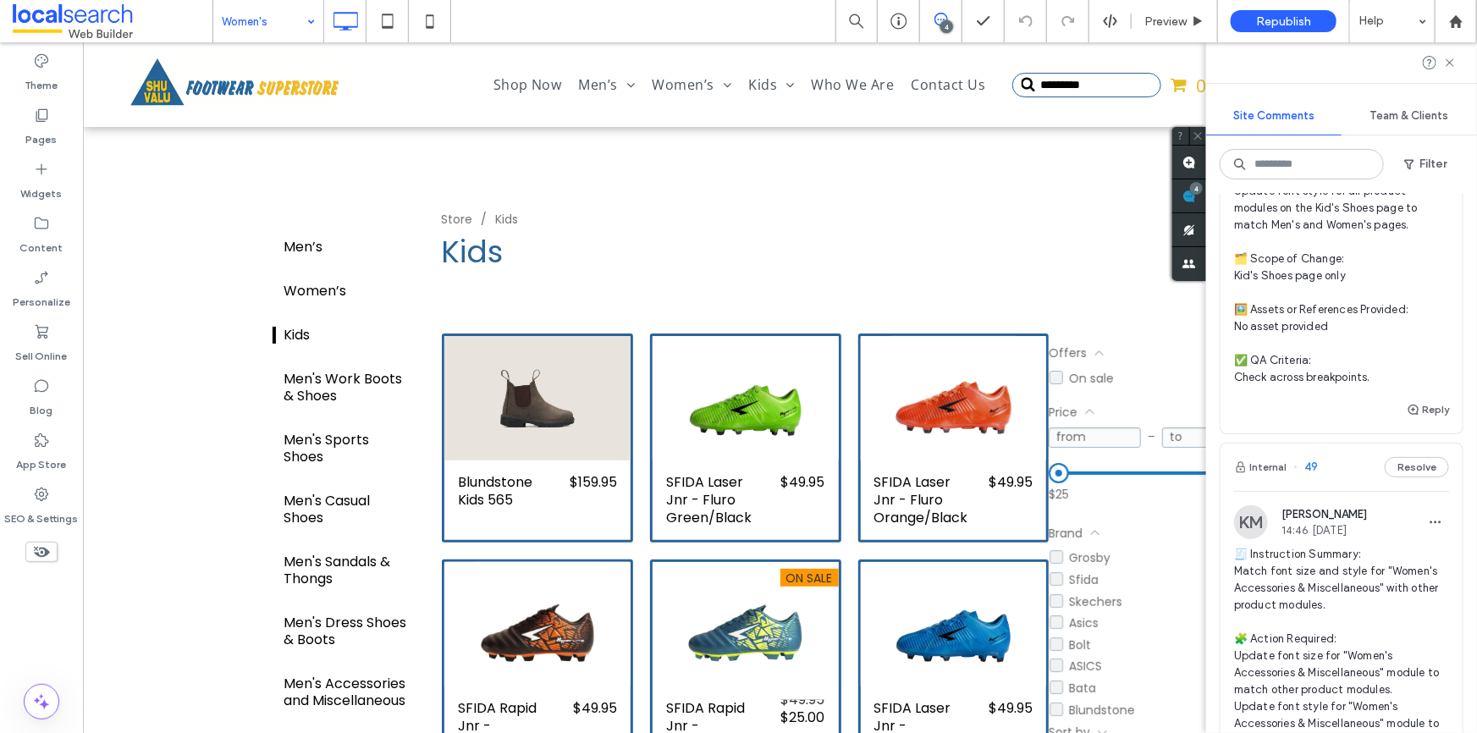
drag, startPoint x: 1410, startPoint y: 436, endPoint x: 1413, endPoint y: 428, distance: 8.8
click at [1410, 433] on div "Reply" at bounding box center [1342, 417] width 242 height 34
click at [1414, 427] on div at bounding box center [738, 366] width 1477 height 733
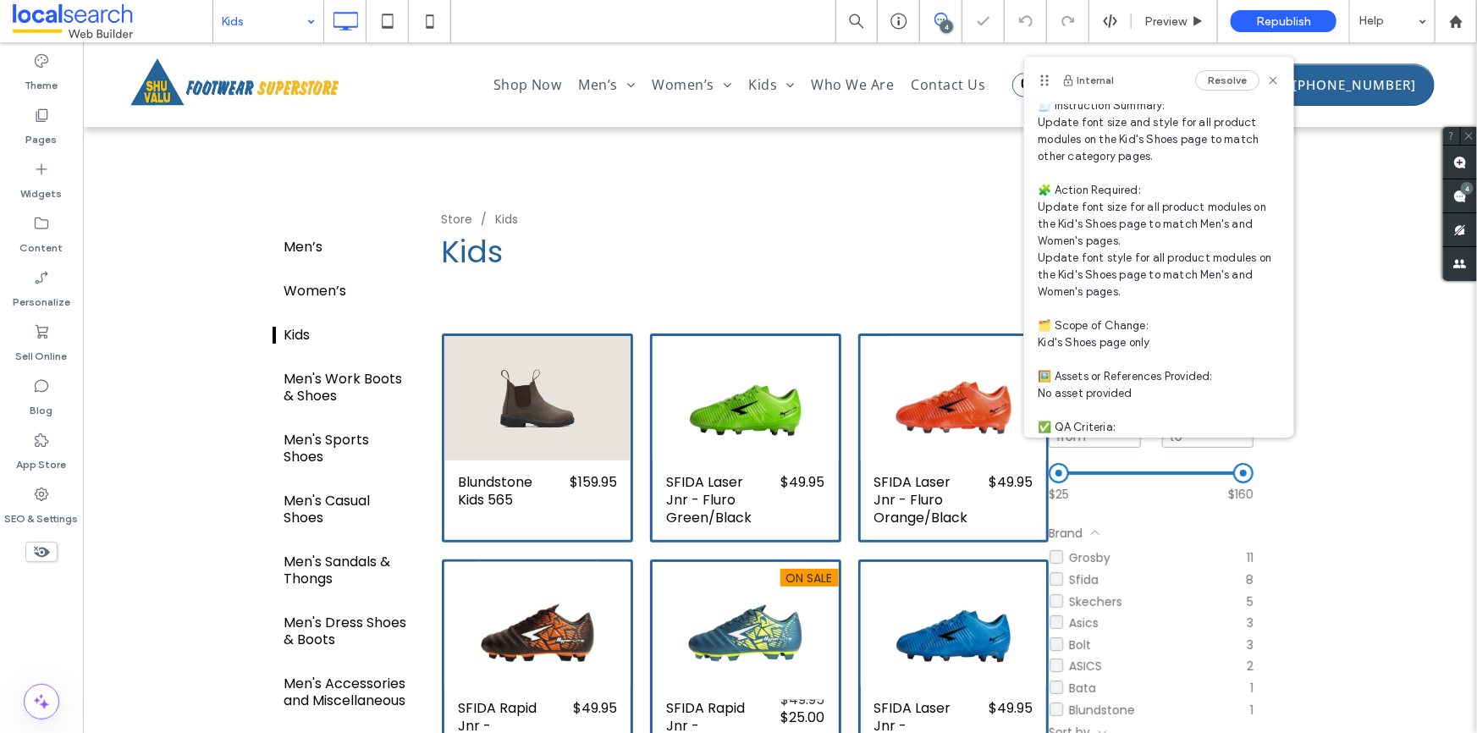
scroll to position [127, 0]
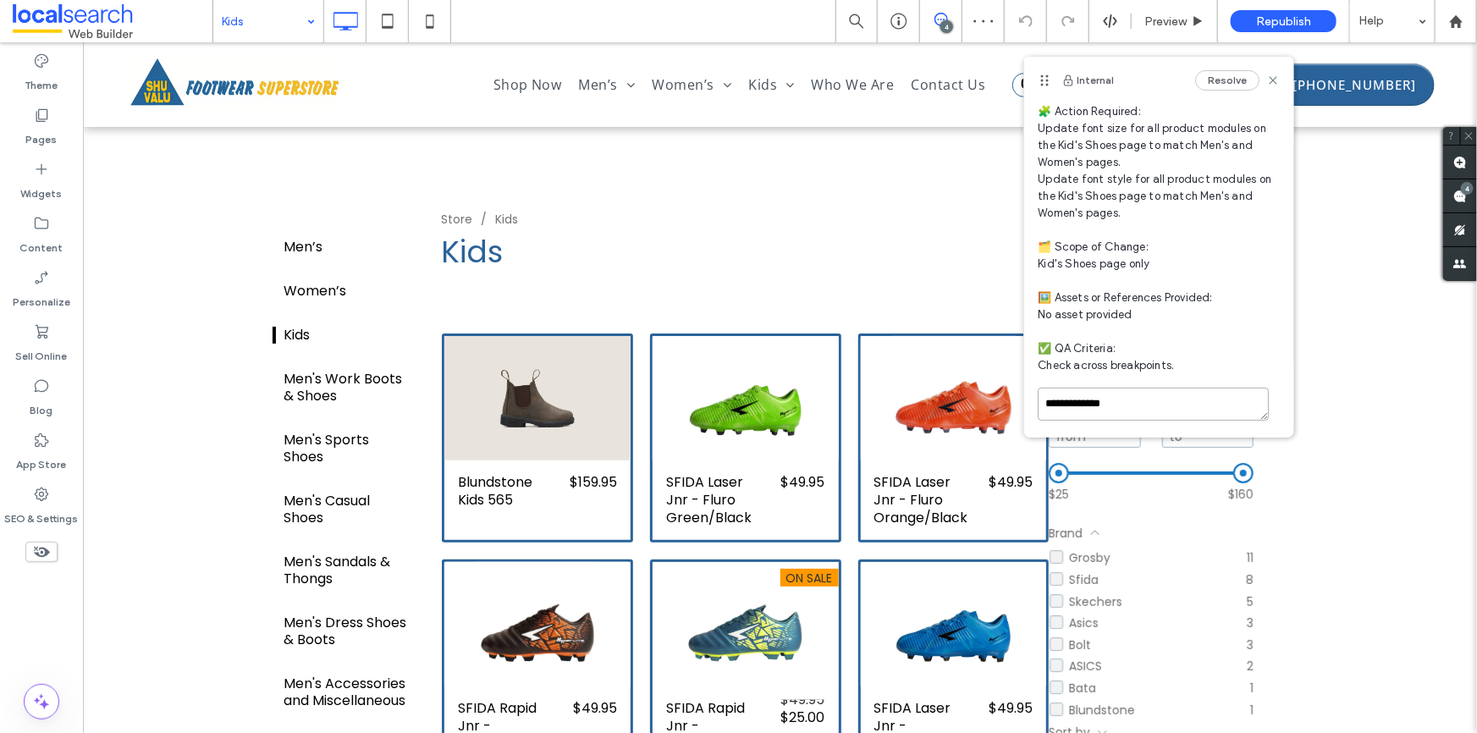
click at [1197, 401] on textarea "**********" at bounding box center [1153, 404] width 231 height 33
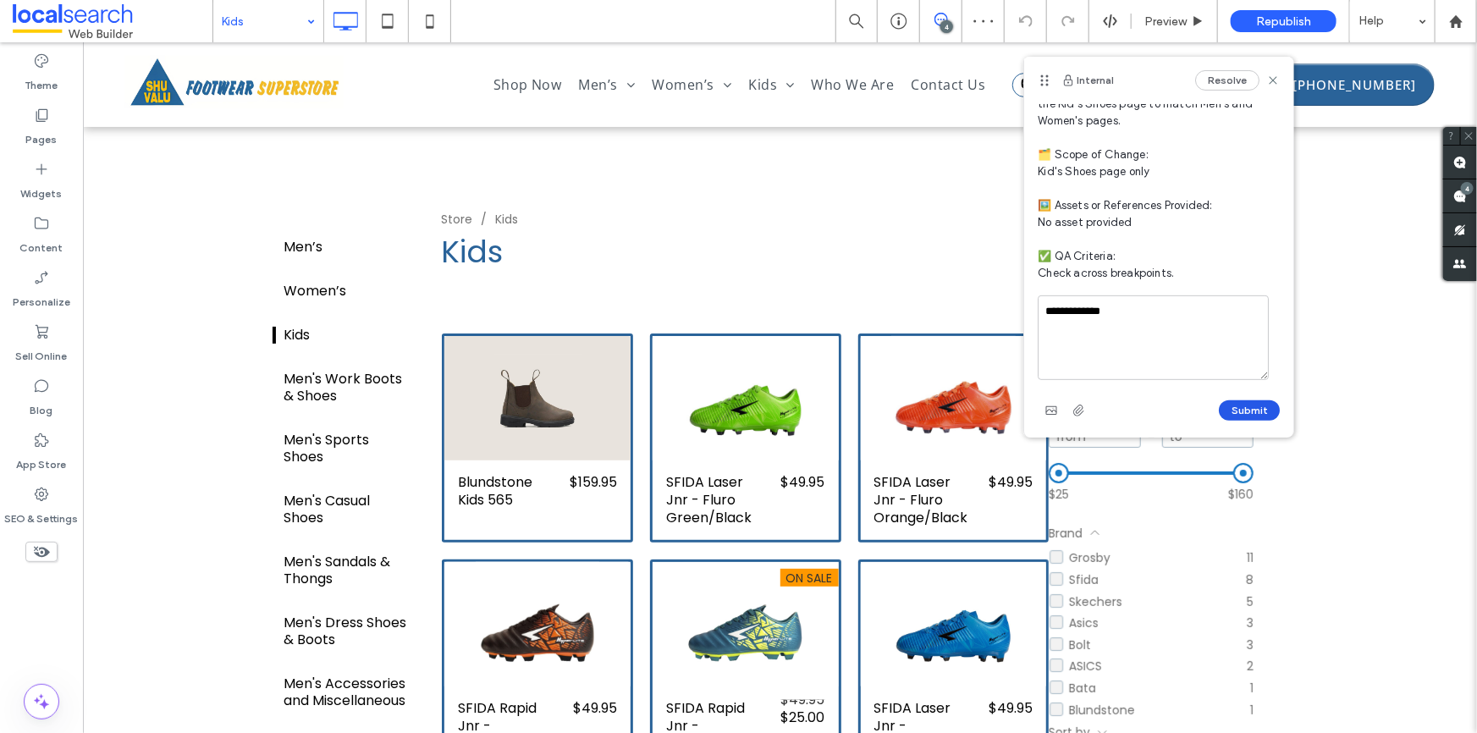
click at [1261, 405] on button "Submit" at bounding box center [1249, 410] width 61 height 20
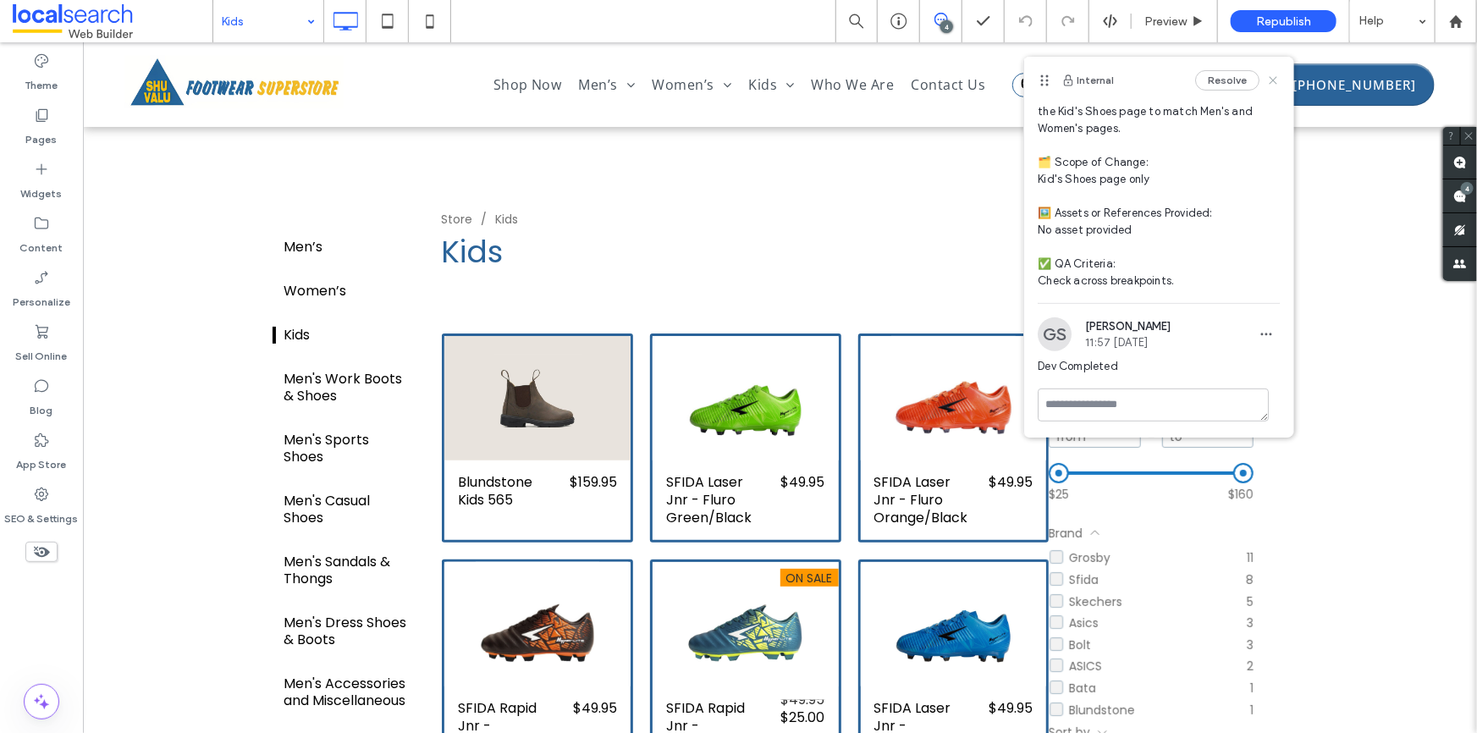
click at [1270, 82] on use at bounding box center [1274, 80] width 8 height 8
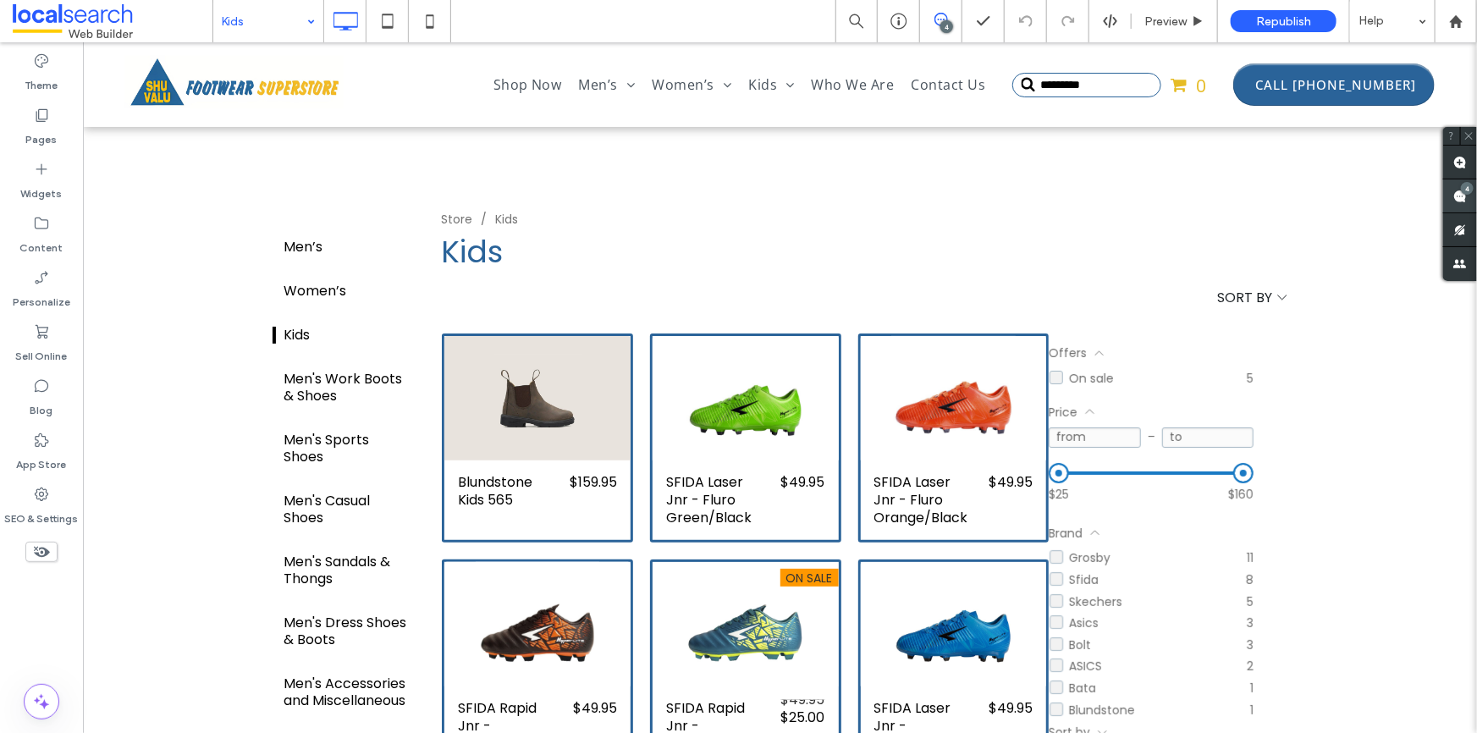
click at [1461, 195] on use at bounding box center [1461, 197] width 14 height 14
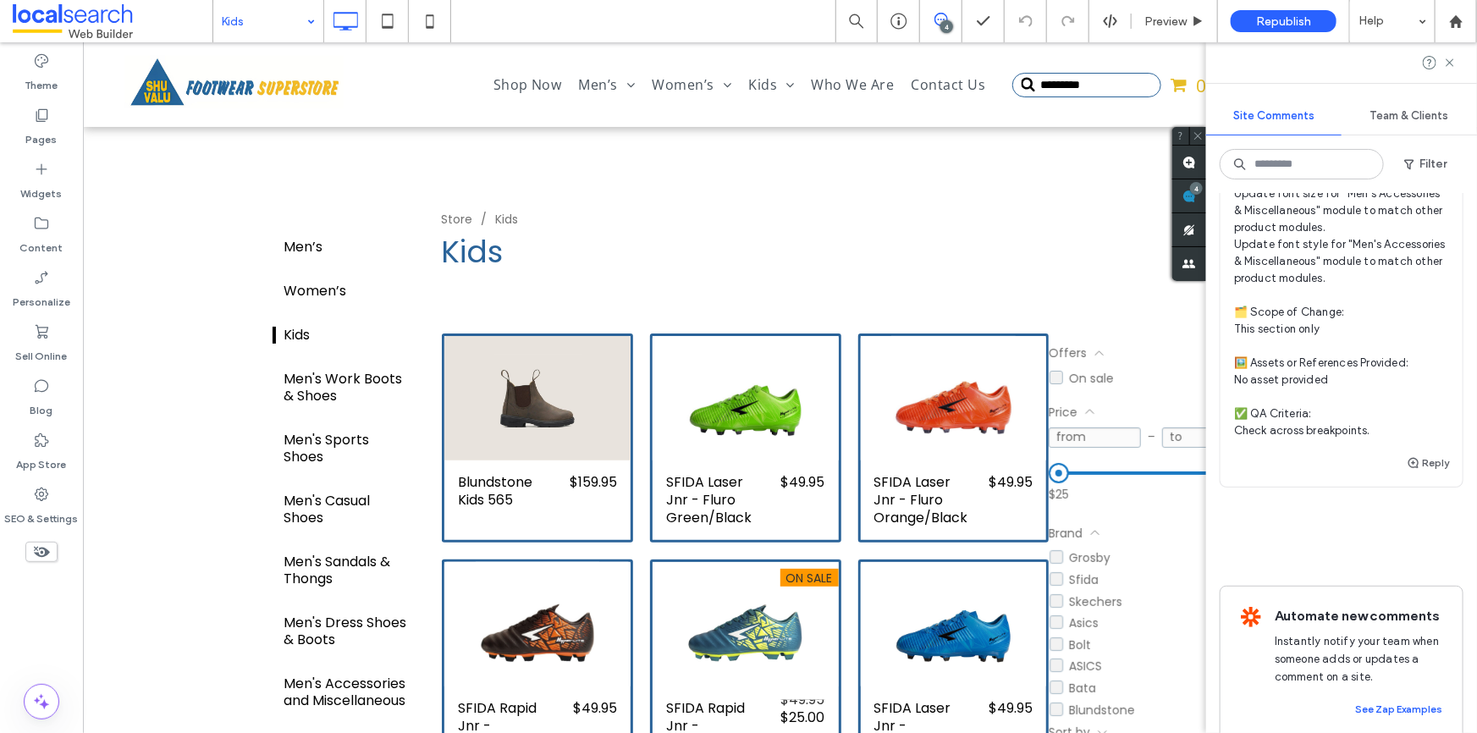
scroll to position [1973, 0]
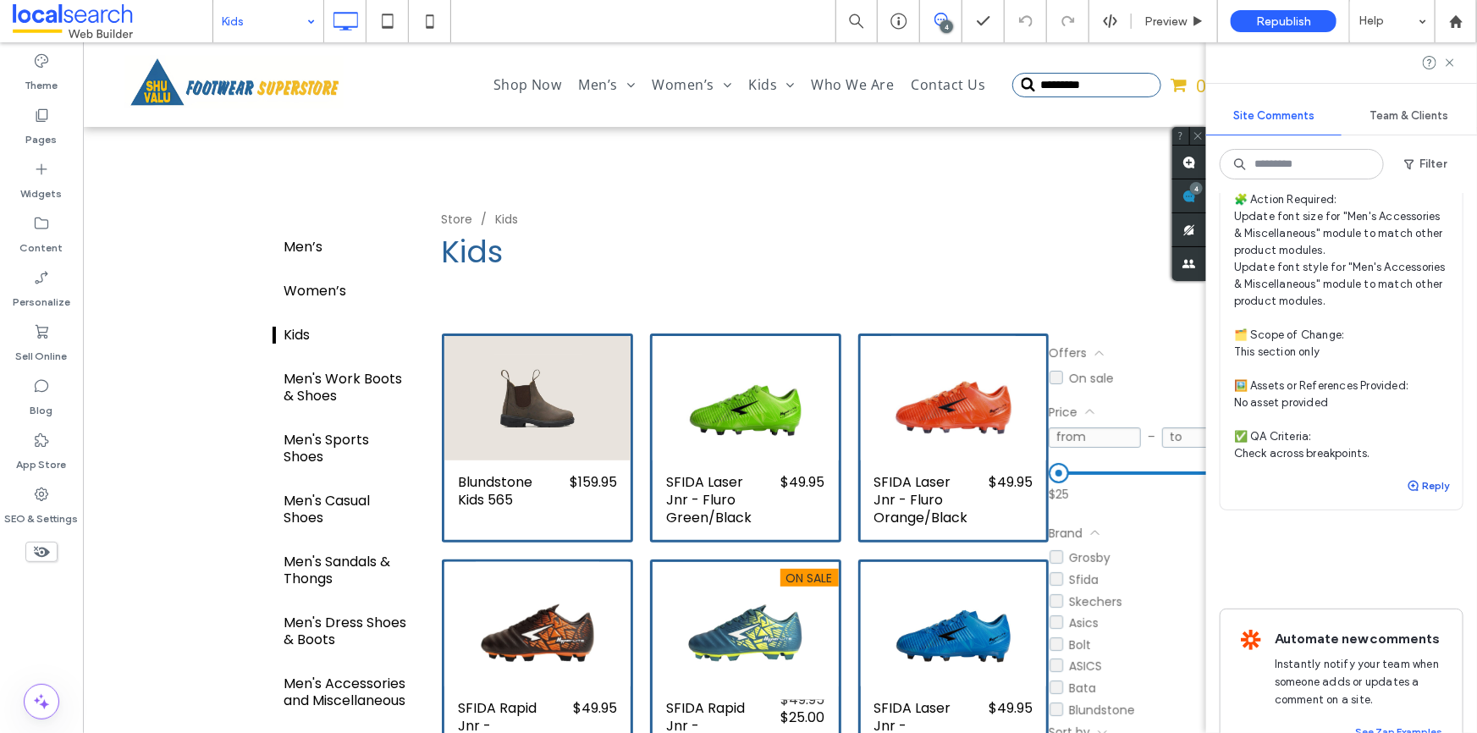
click at [1410, 495] on span "button" at bounding box center [1414, 486] width 15 height 19
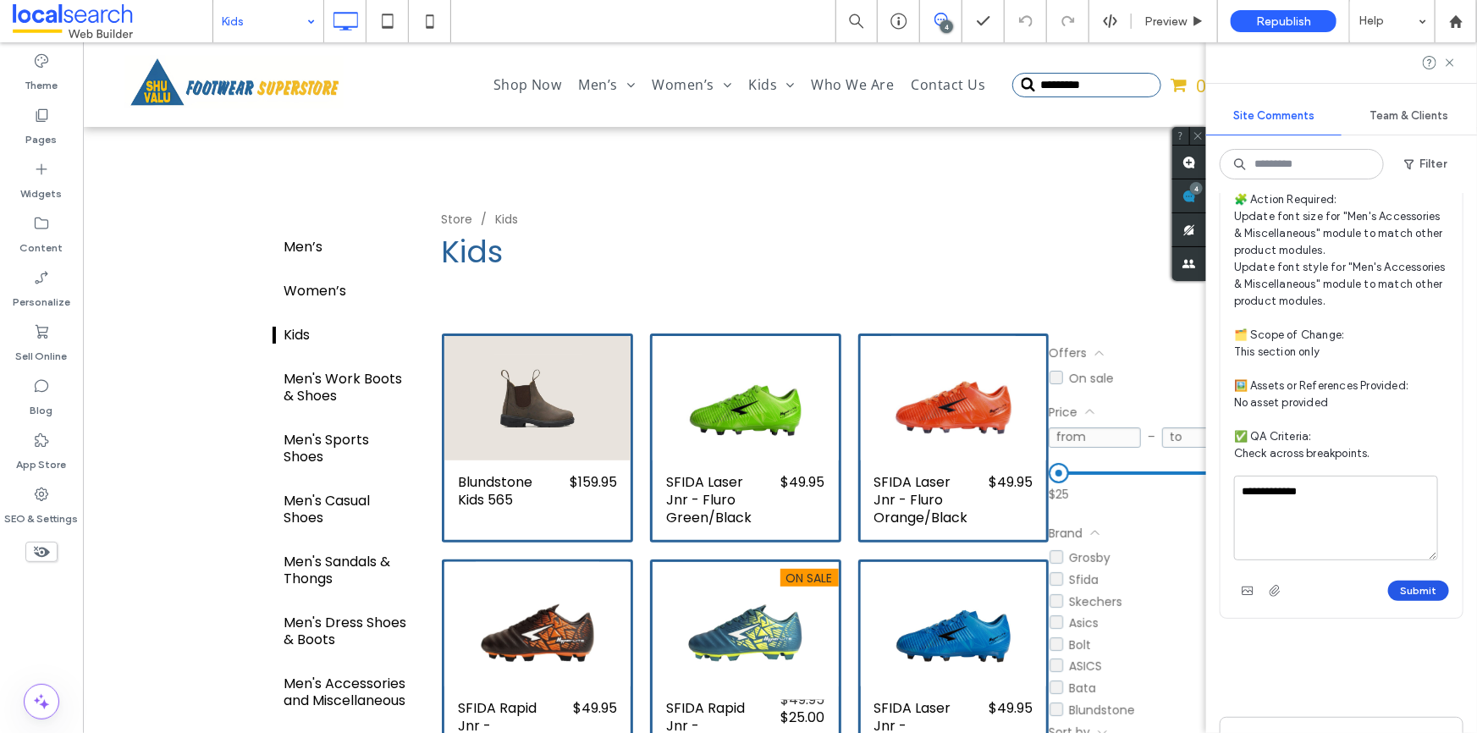
click at [1414, 601] on button "Submit" at bounding box center [1418, 591] width 61 height 20
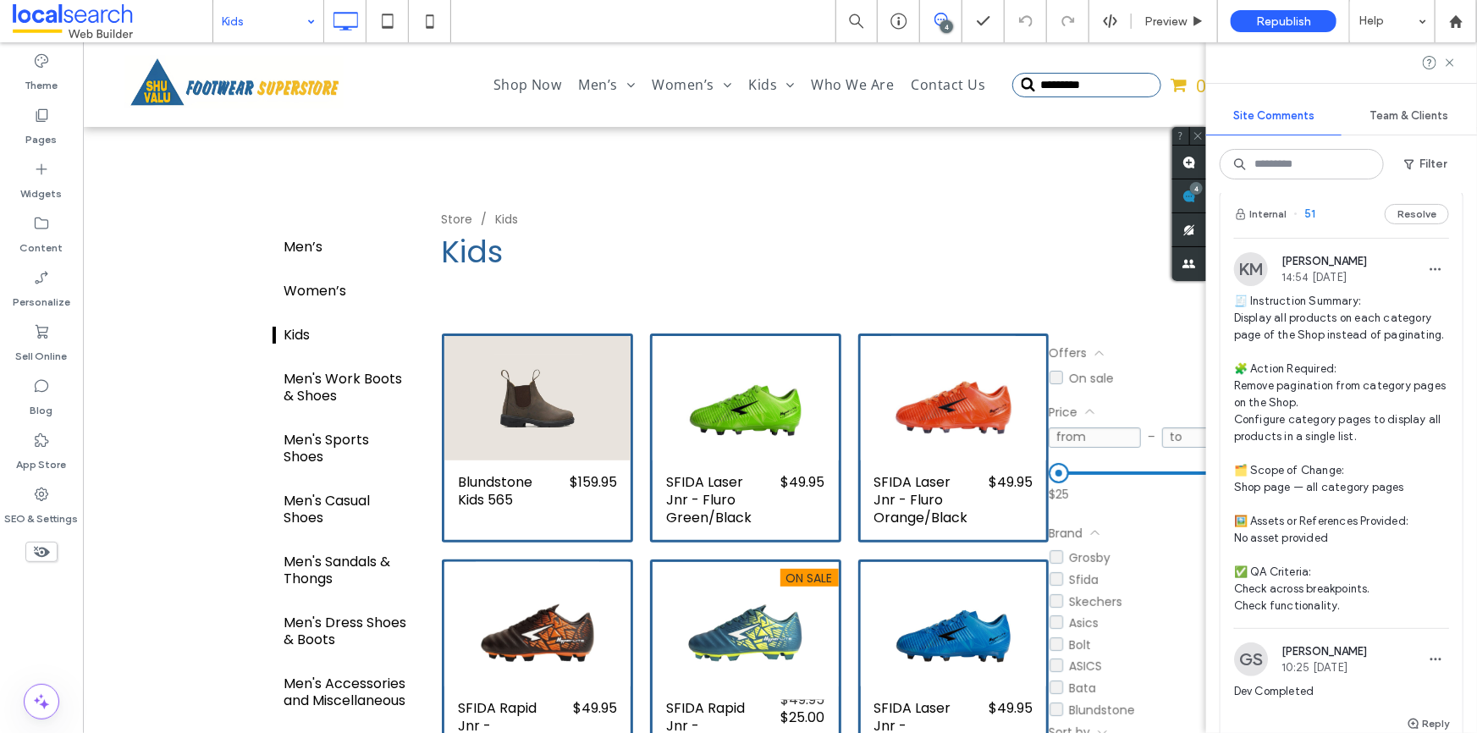
scroll to position [0, 0]
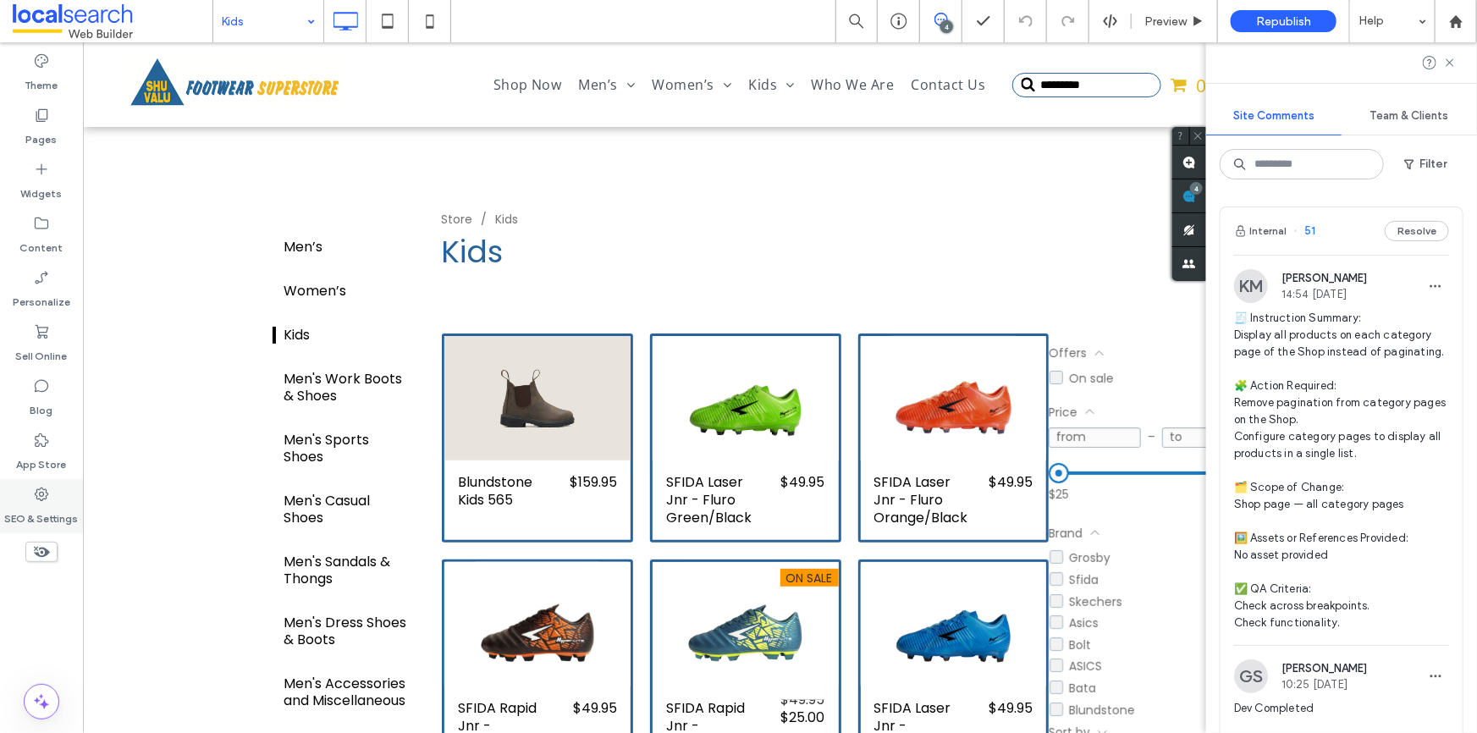
click at [46, 486] on icon at bounding box center [41, 494] width 17 height 17
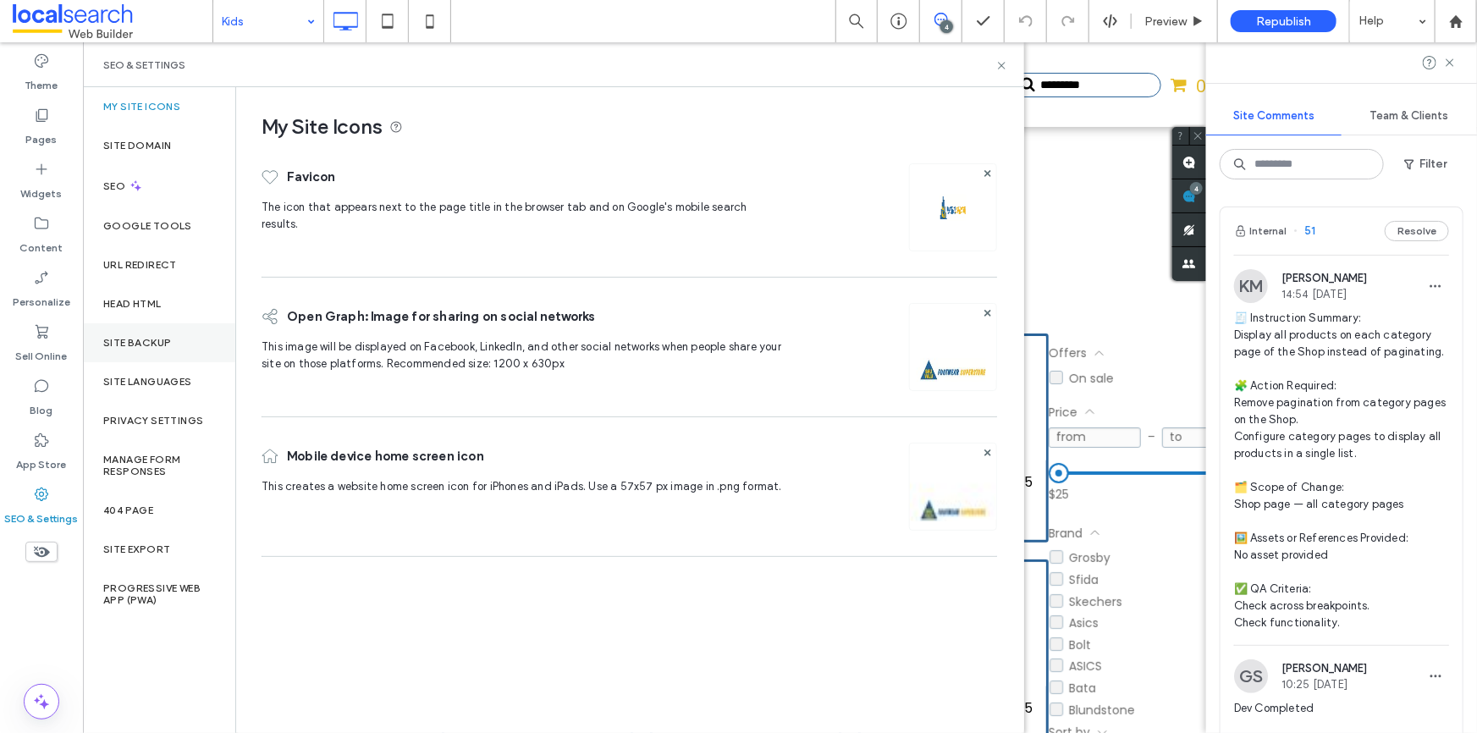
click at [117, 337] on label "Site Backup" at bounding box center [137, 343] width 68 height 12
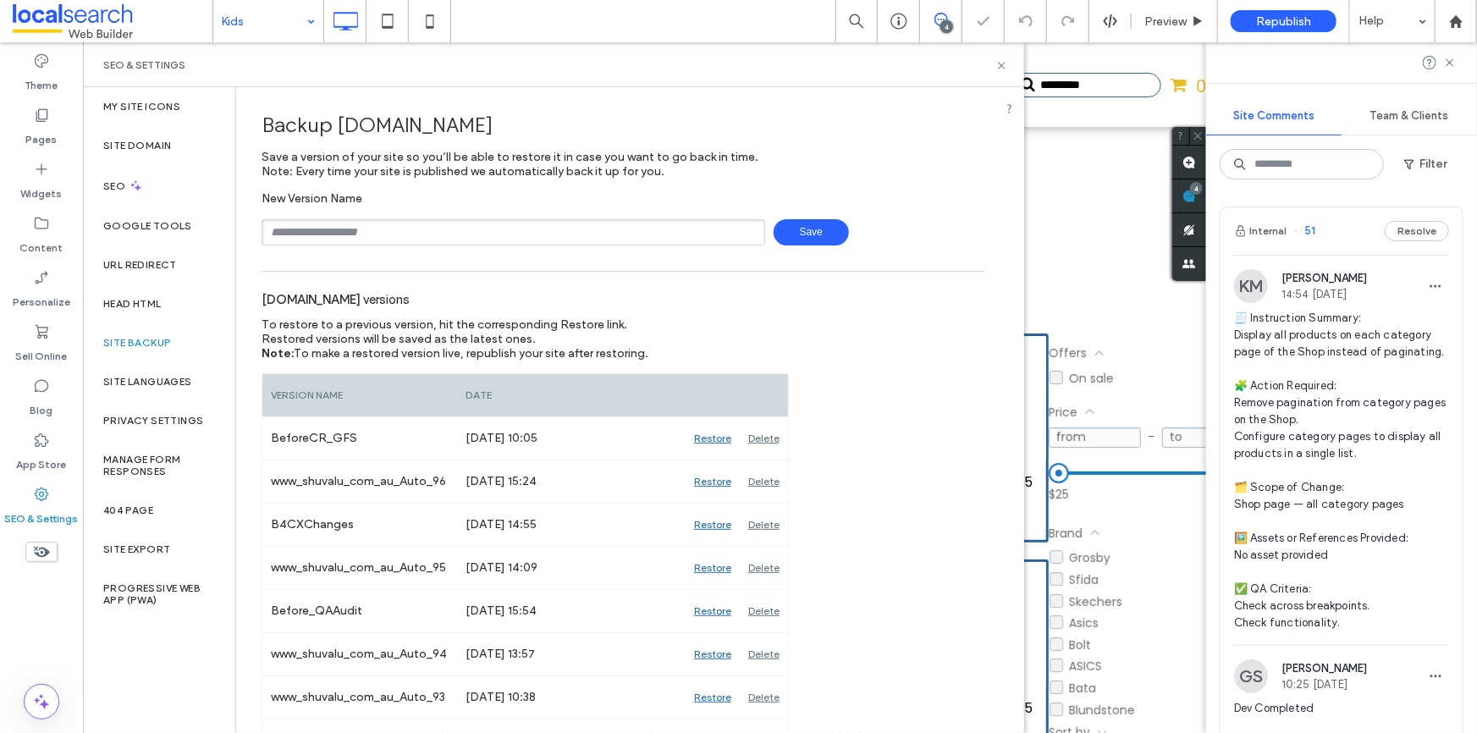
click at [417, 229] on input "text" at bounding box center [514, 232] width 504 height 26
type input "**********"
click at [810, 231] on span "Save" at bounding box center [811, 232] width 75 height 26
click at [1002, 61] on icon at bounding box center [1002, 65] width 13 height 13
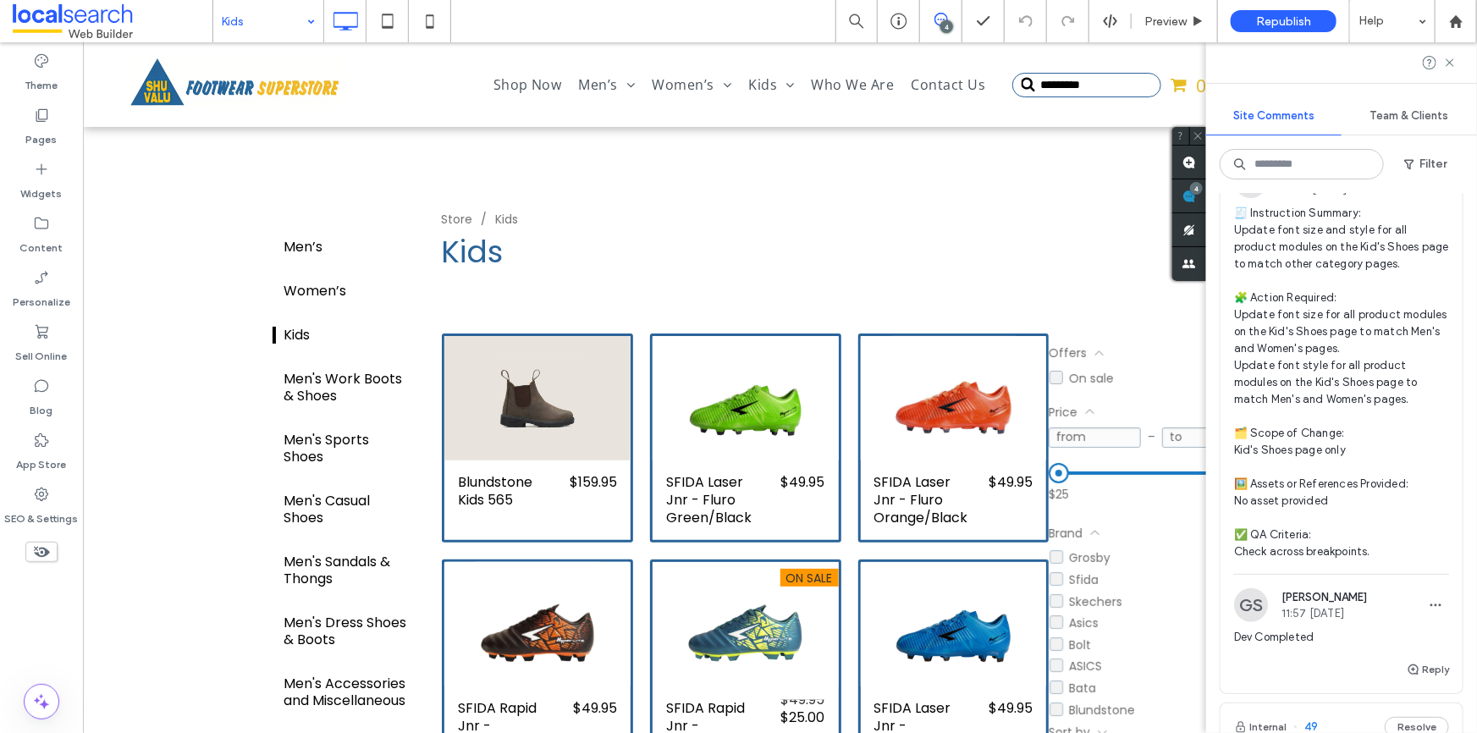
scroll to position [595, 0]
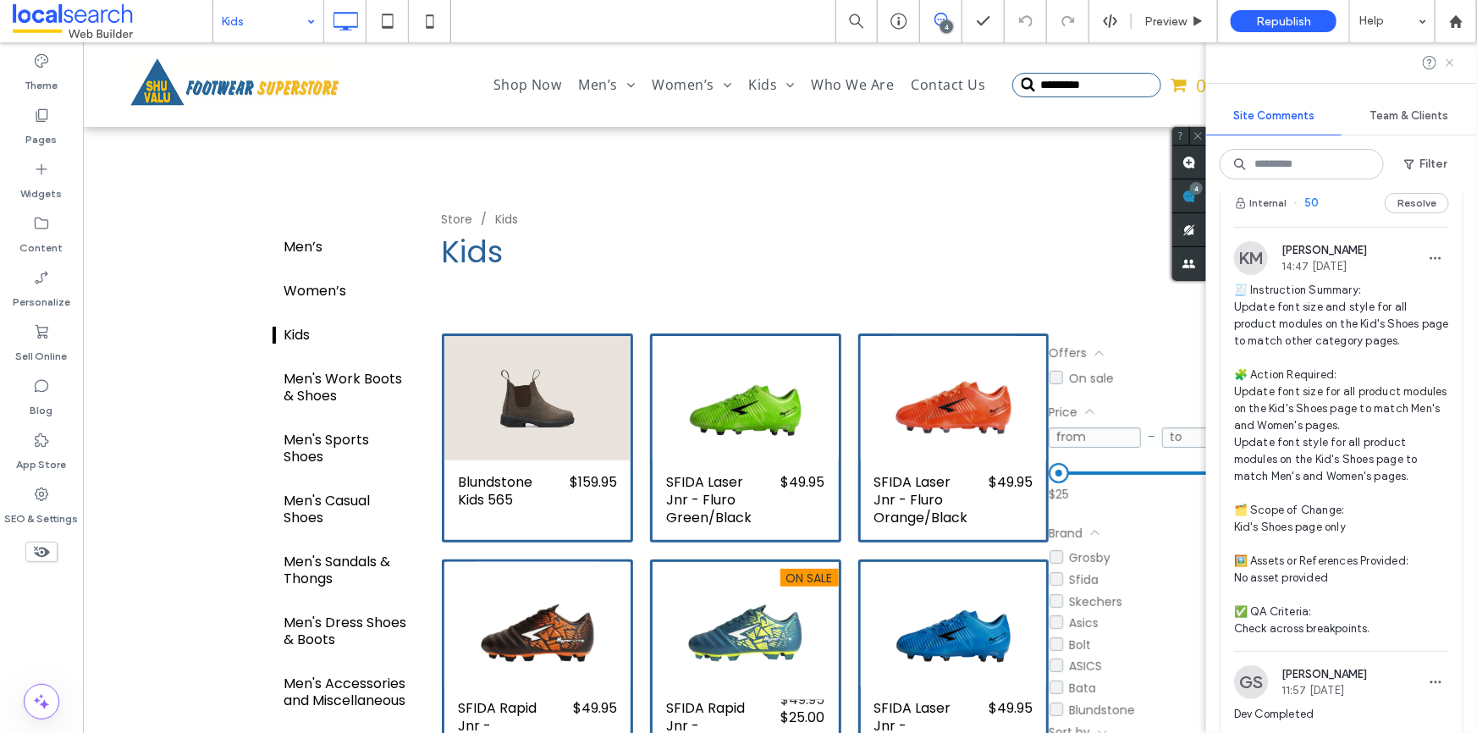
click at [1447, 61] on icon at bounding box center [1450, 63] width 14 height 14
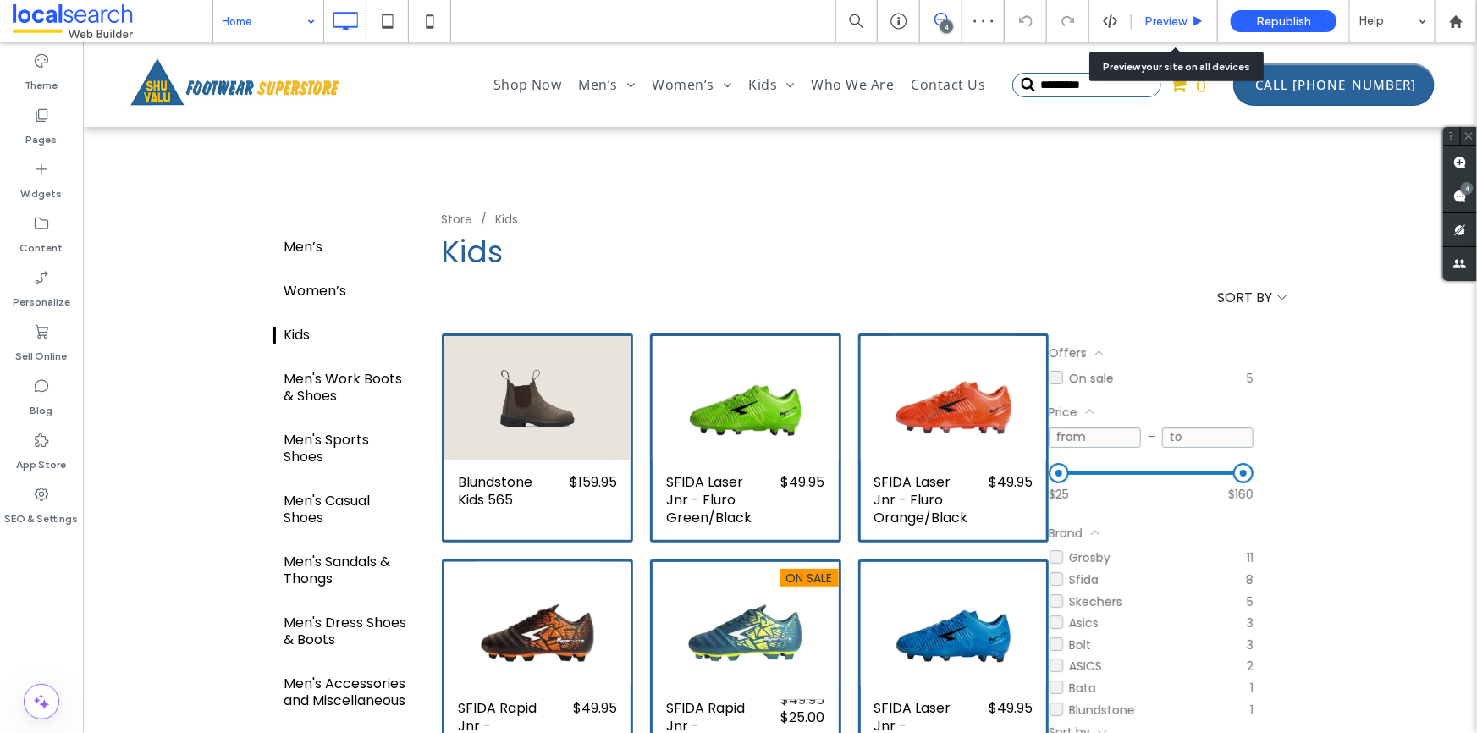
click at [1175, 25] on span "Preview" at bounding box center [1166, 21] width 42 height 14
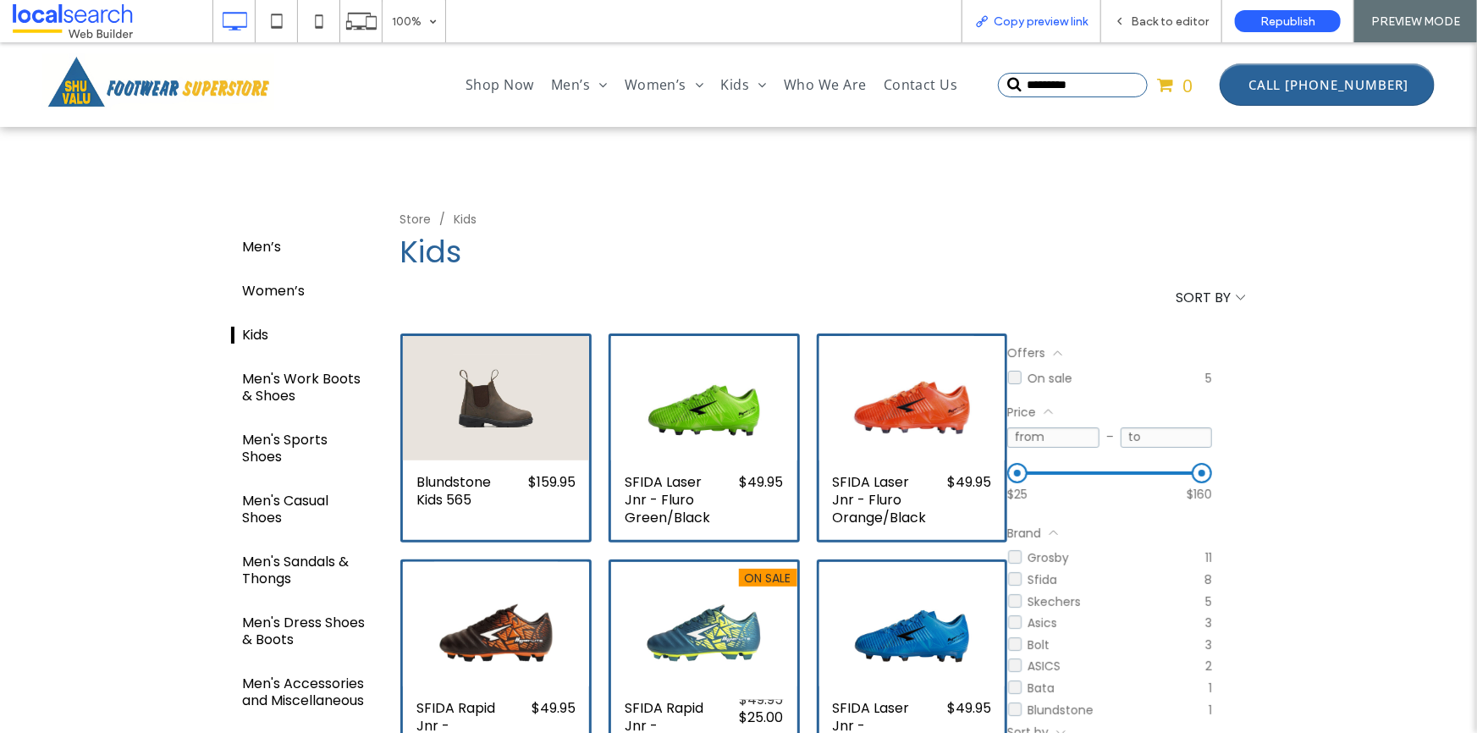
drag, startPoint x: 1013, startPoint y: 23, endPoint x: 998, endPoint y: 30, distance: 15.9
click at [1013, 23] on span "Copy preview link" at bounding box center [1041, 21] width 94 height 14
click at [1050, 22] on span "Copy preview link" at bounding box center [1041, 21] width 94 height 14
click at [1156, 25] on span "Back to editor" at bounding box center [1170, 21] width 78 height 14
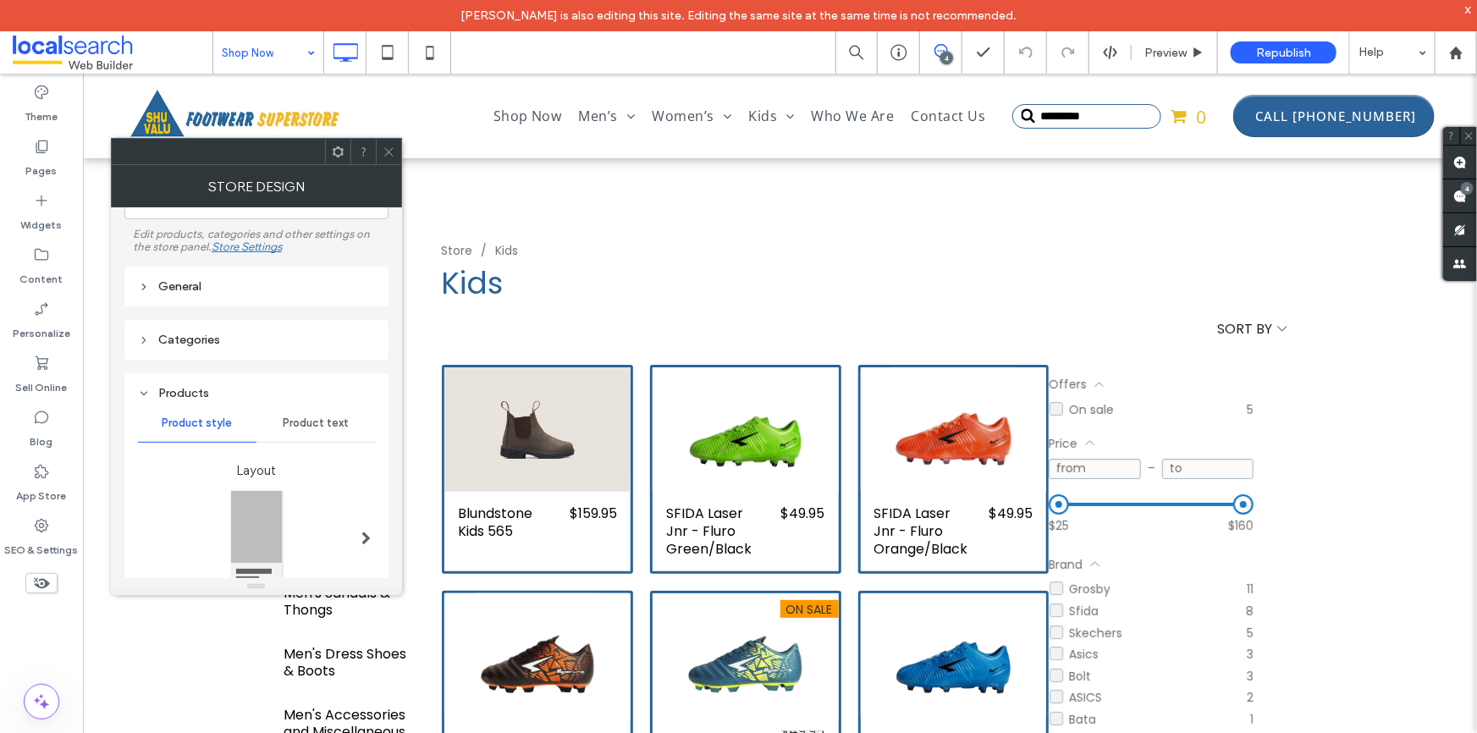
scroll to position [76, 0]
click at [325, 421] on div "Product text" at bounding box center [316, 427] width 119 height 37
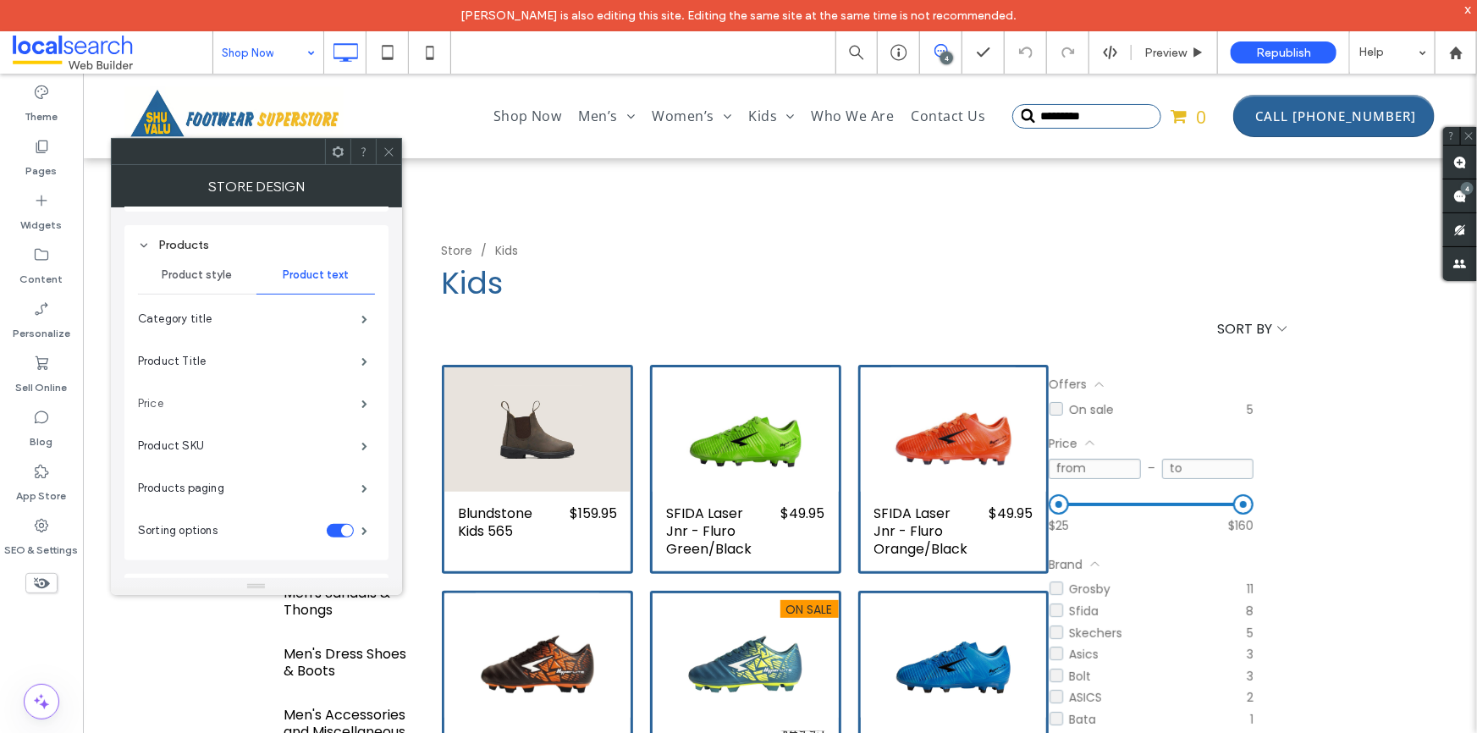
scroll to position [230, 0]
click at [205, 399] on label "Price" at bounding box center [249, 402] width 223 height 34
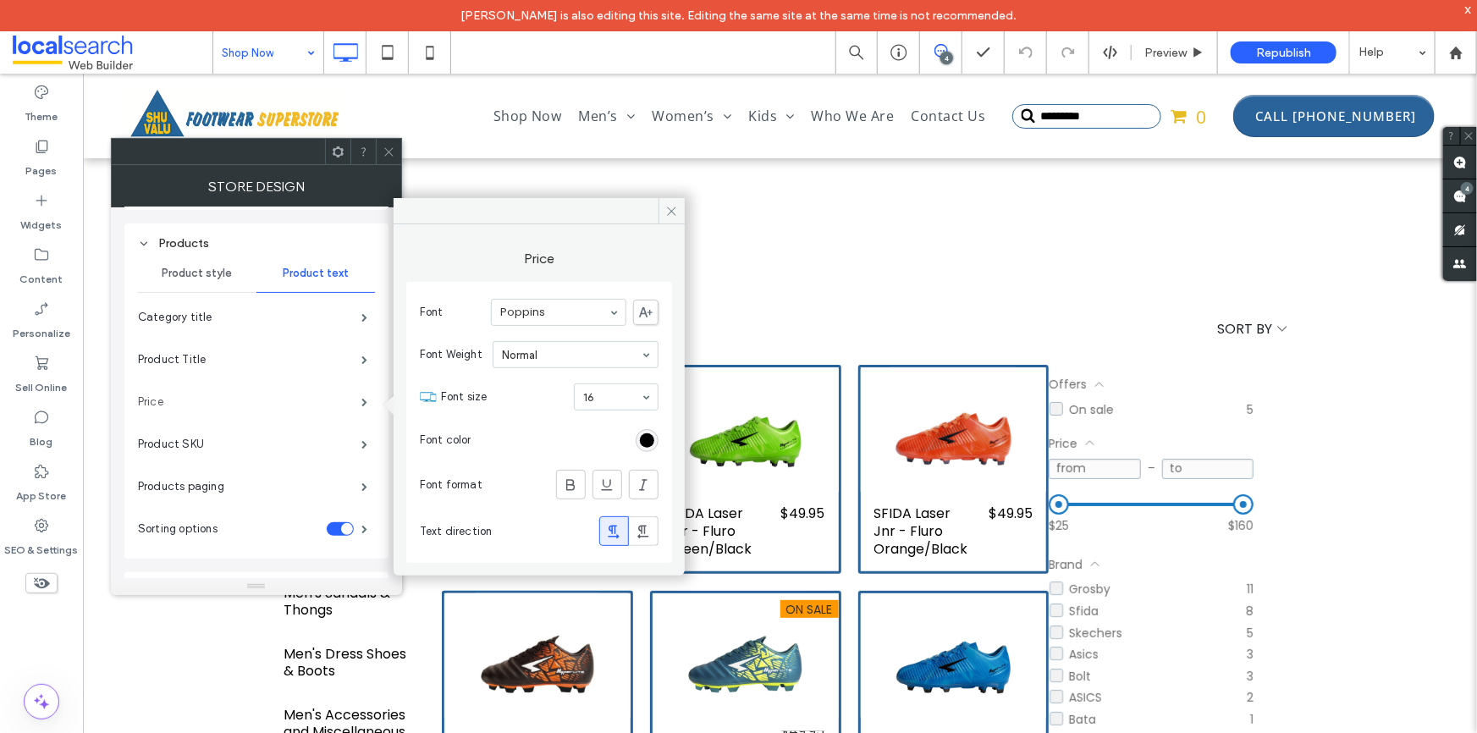
click at [205, 399] on label "Price" at bounding box center [249, 402] width 223 height 34
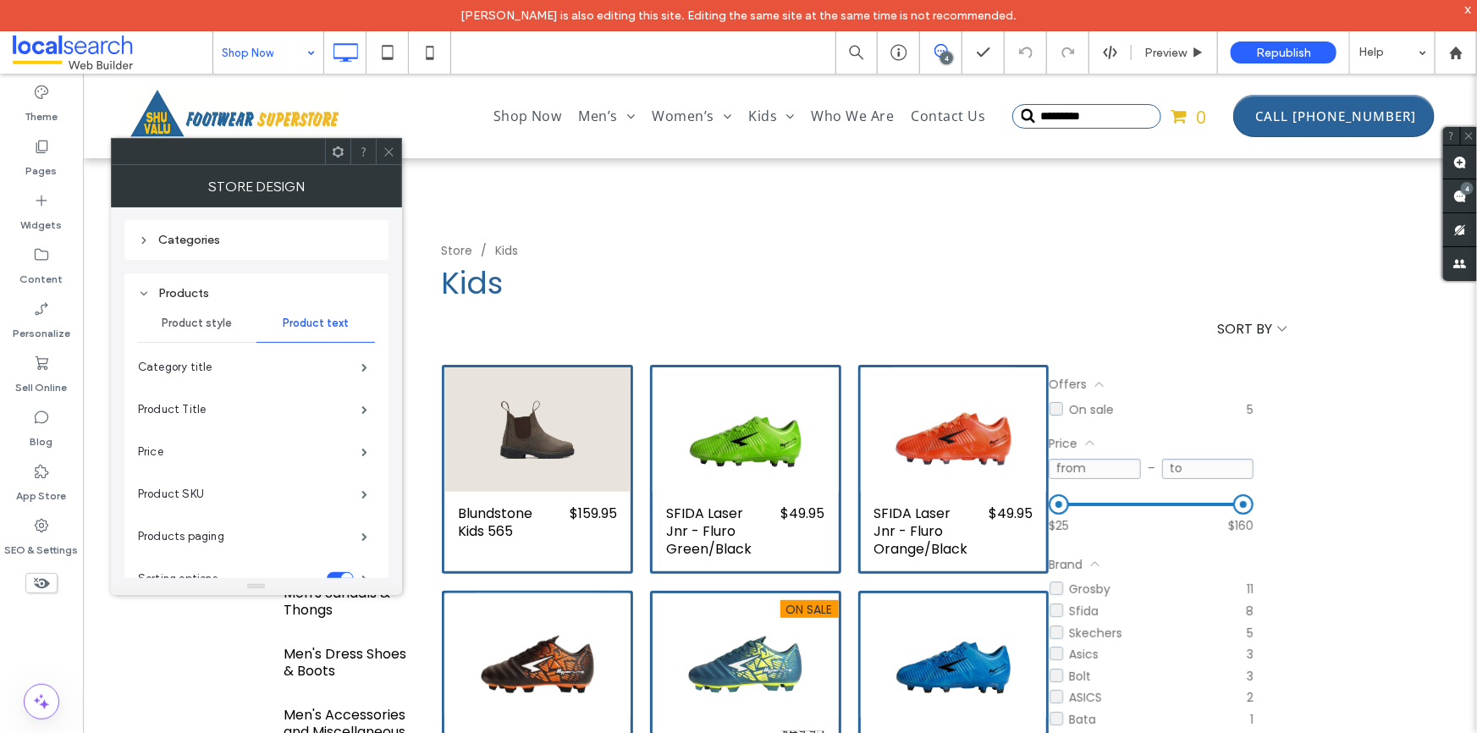
scroll to position [153, 0]
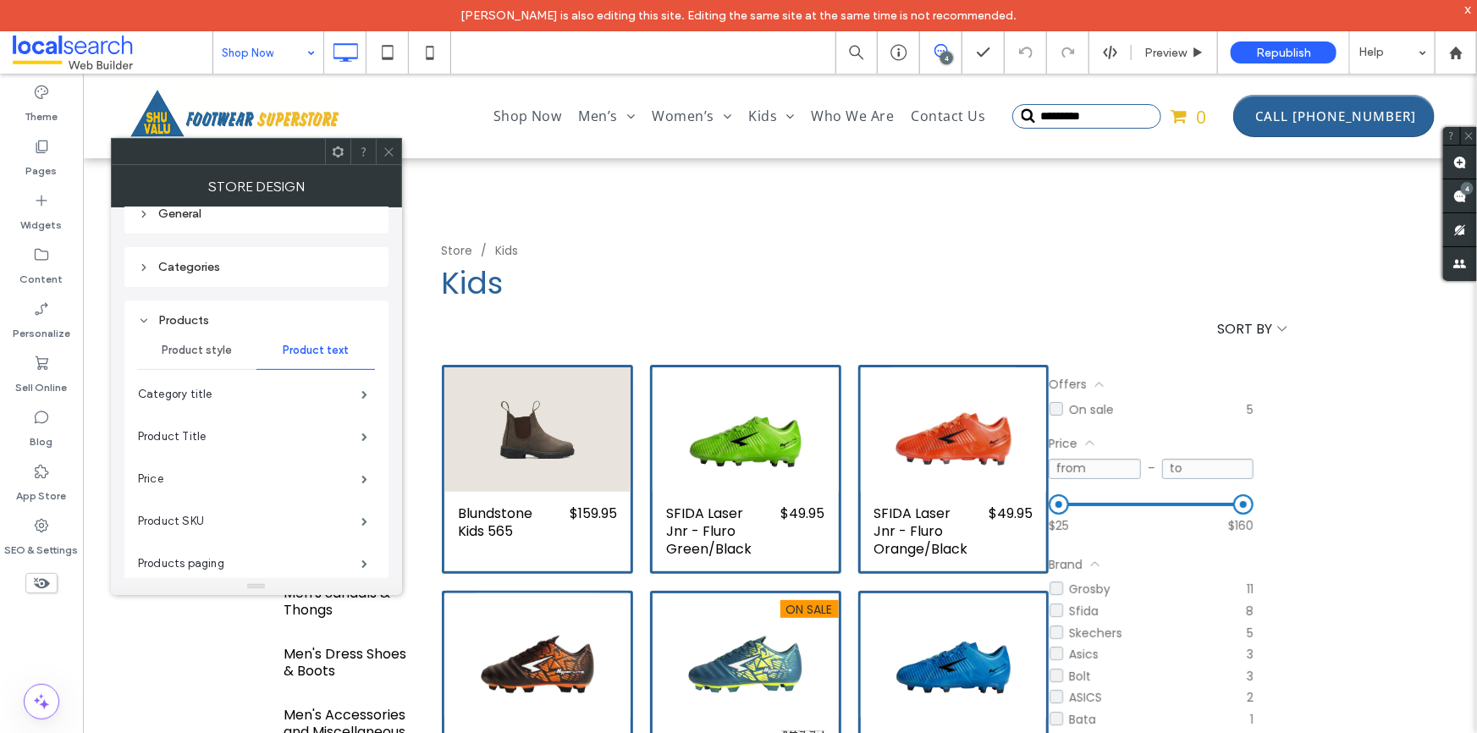
click at [190, 345] on span "Product style" at bounding box center [197, 351] width 70 height 14
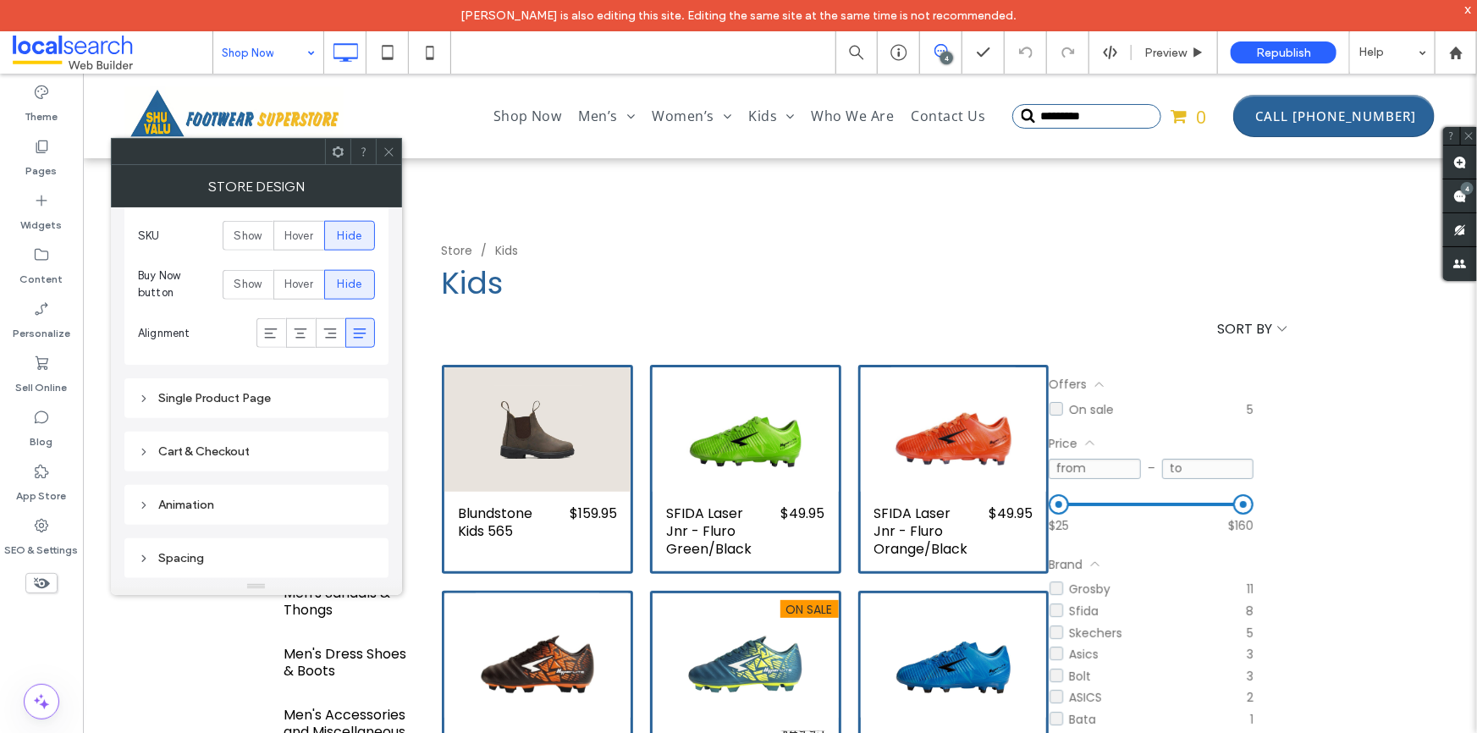
scroll to position [1013, 0]
click at [259, 413] on div "Single Product Page" at bounding box center [256, 398] width 264 height 40
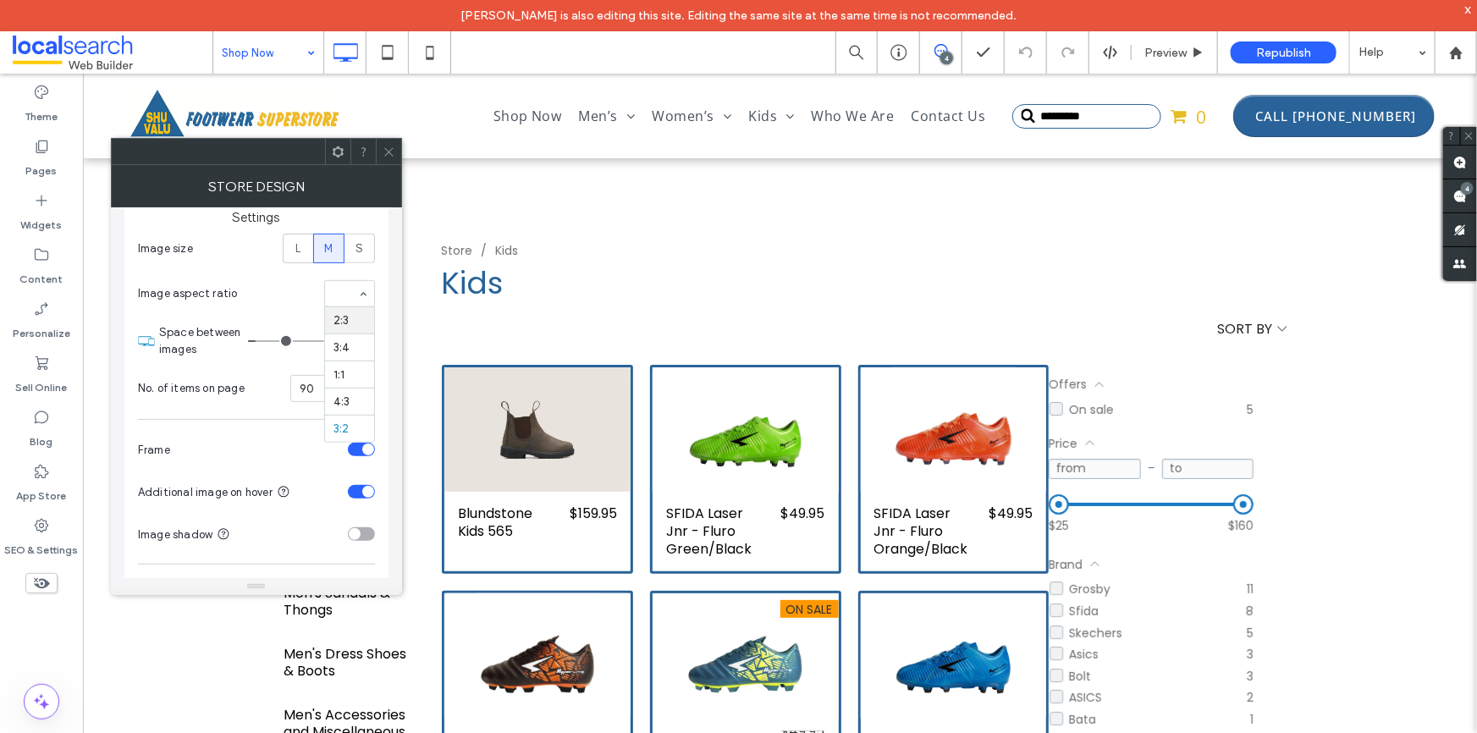
scroll to position [474, 0]
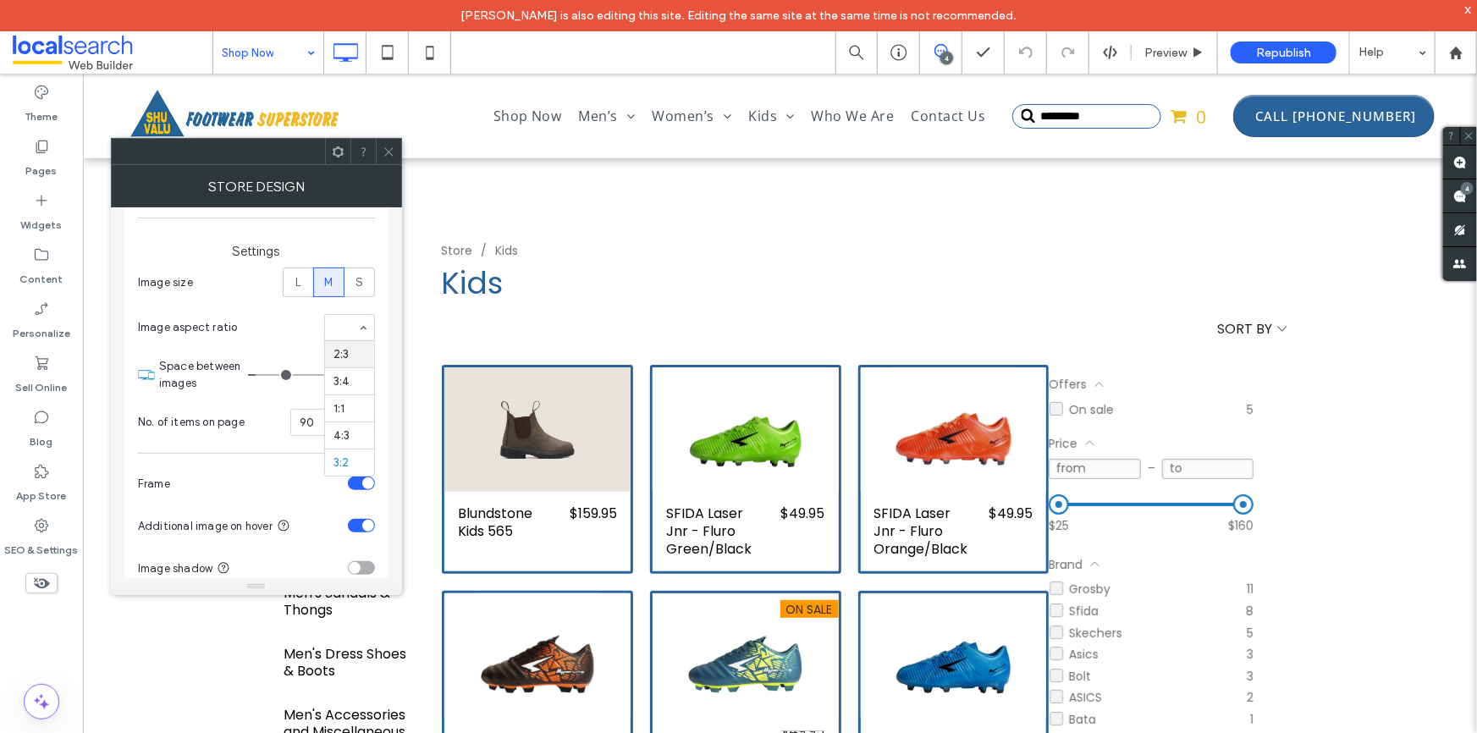
click at [361, 323] on div "2:3 3:4 1:1 4:3 3:2" at bounding box center [349, 327] width 51 height 27
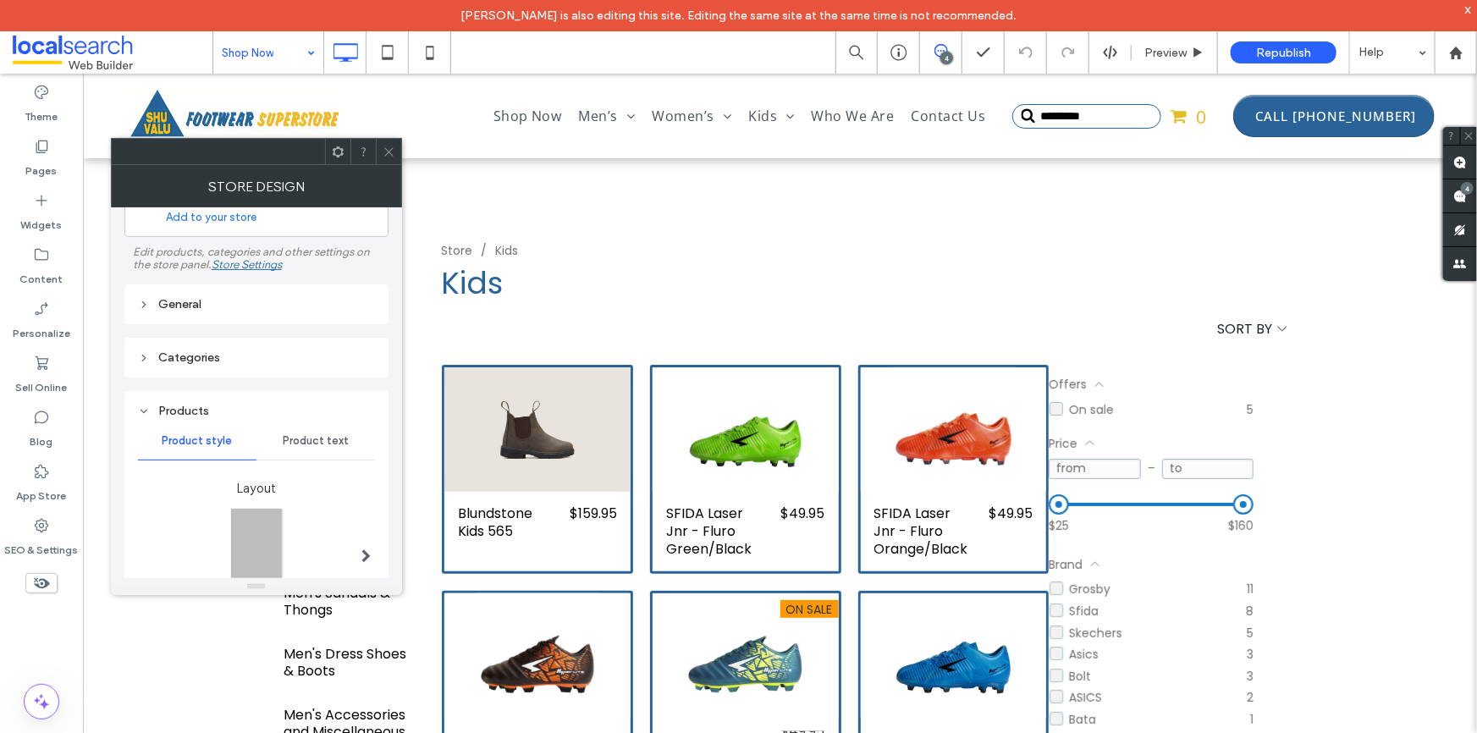
scroll to position [89, 0]
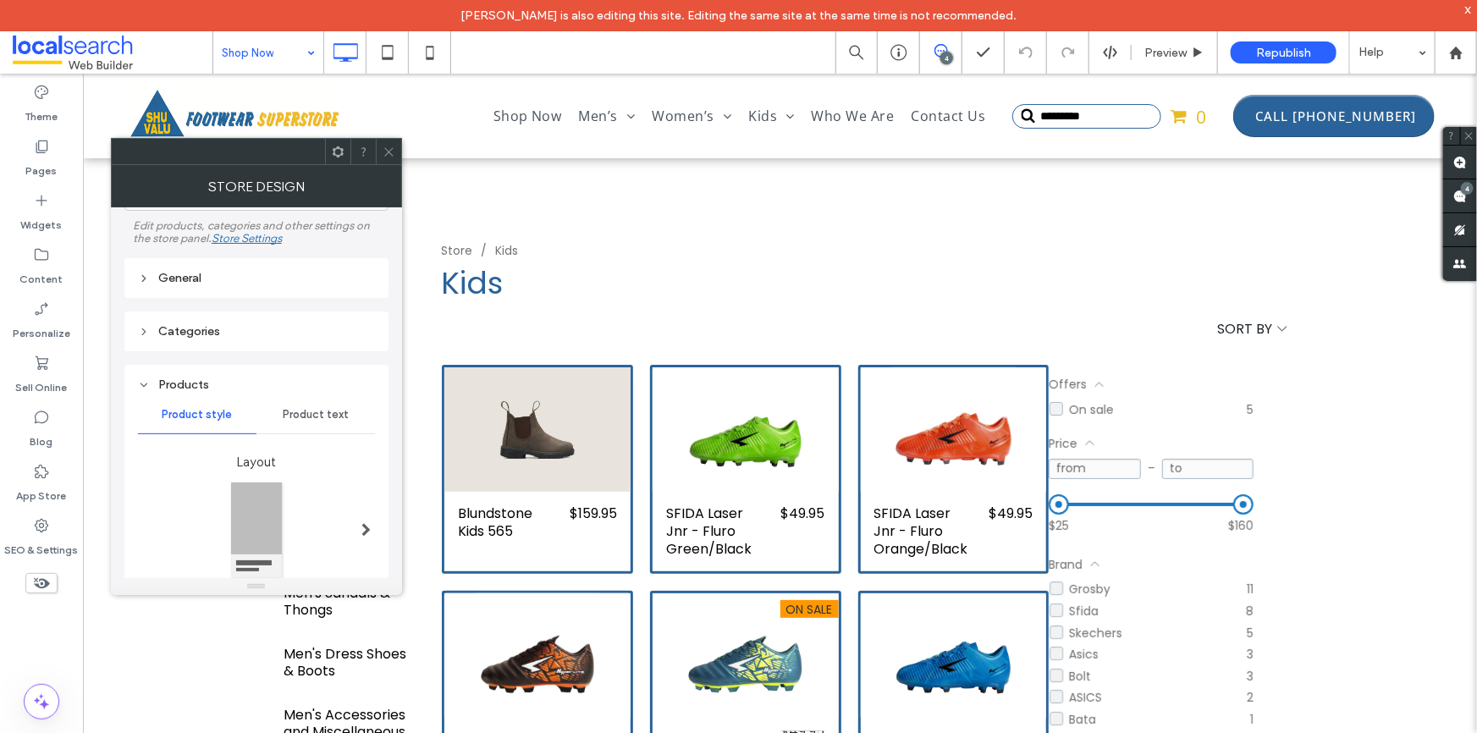
click at [268, 279] on div "General" at bounding box center [256, 278] width 237 height 14
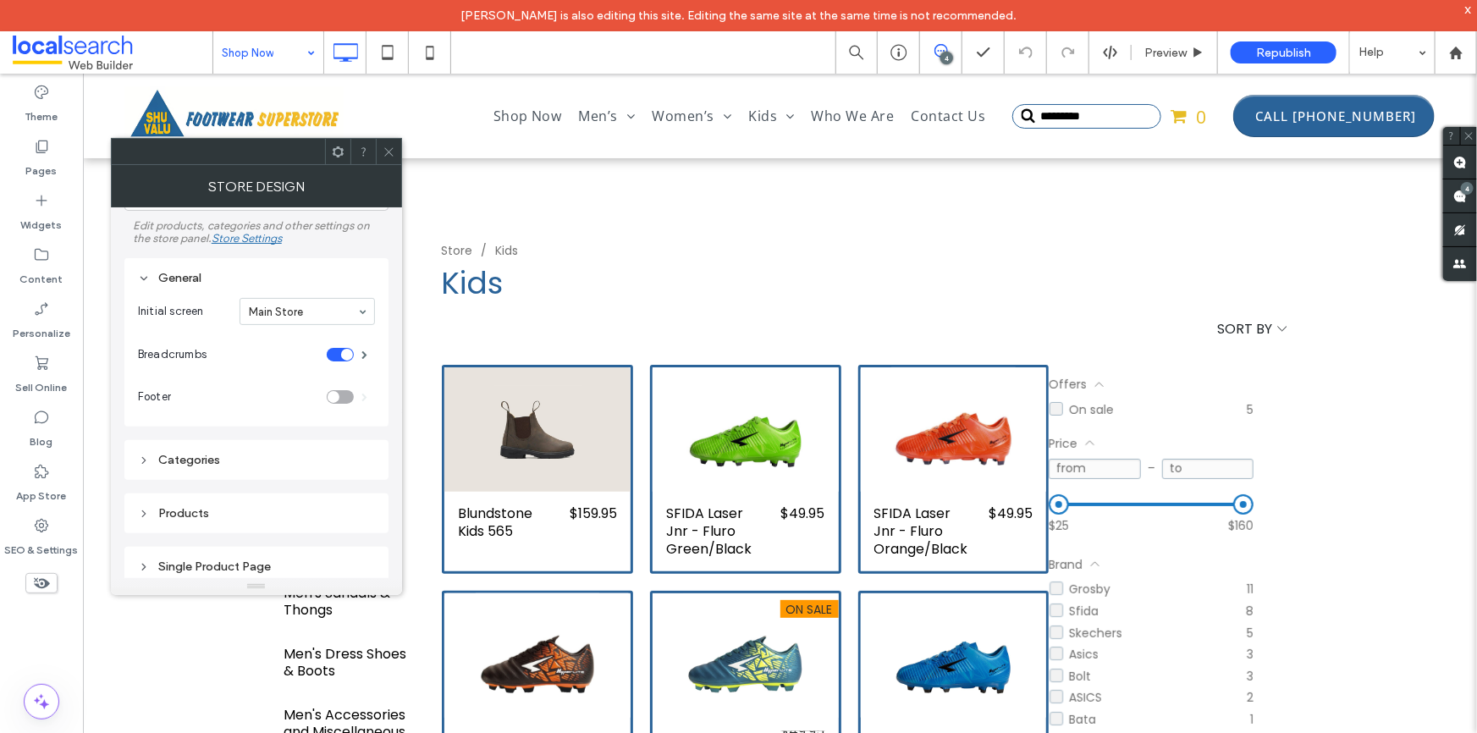
click at [268, 279] on div "General" at bounding box center [256, 278] width 237 height 14
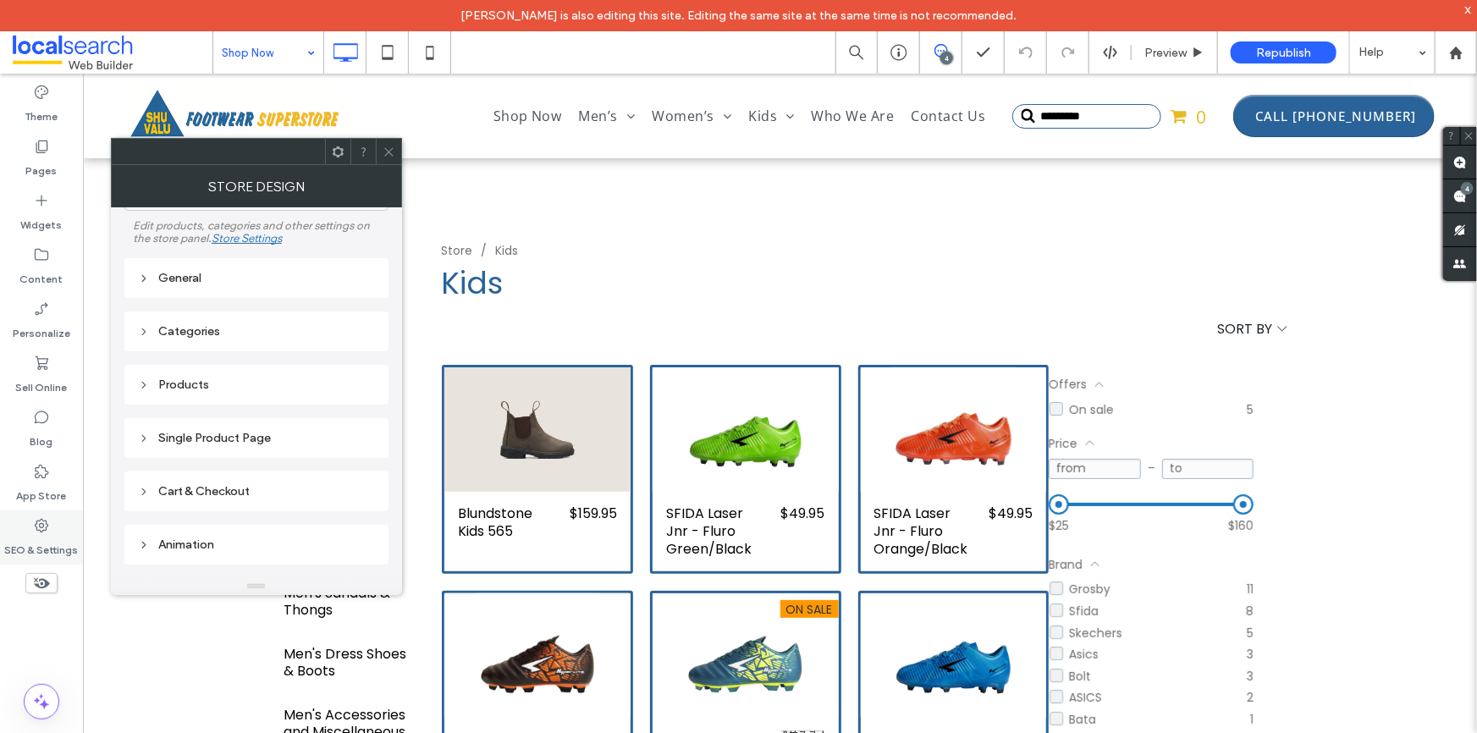
click at [25, 530] on div "SEO & Settings" at bounding box center [41, 537] width 83 height 54
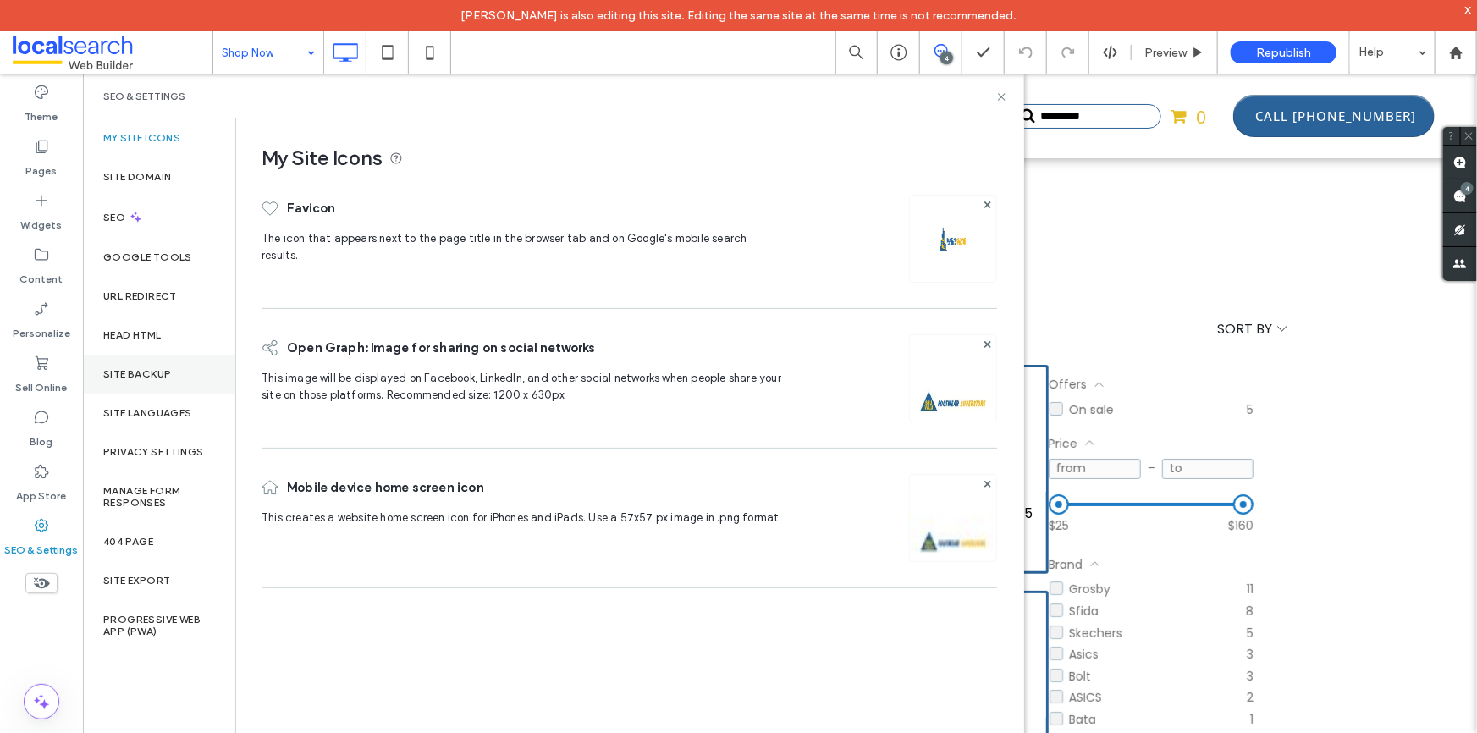
click at [152, 368] on label "Site Backup" at bounding box center [137, 374] width 68 height 12
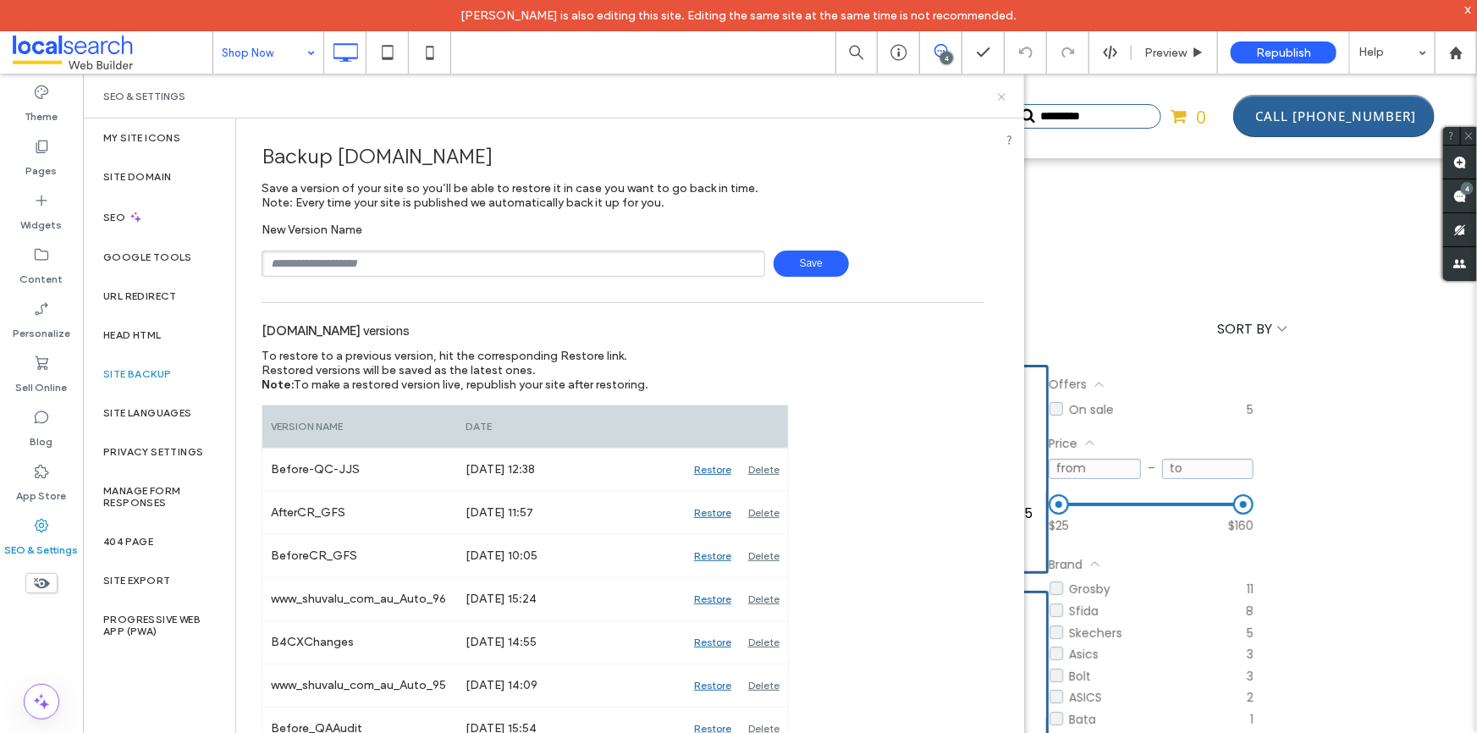
click at [1002, 92] on icon at bounding box center [1002, 97] width 13 height 13
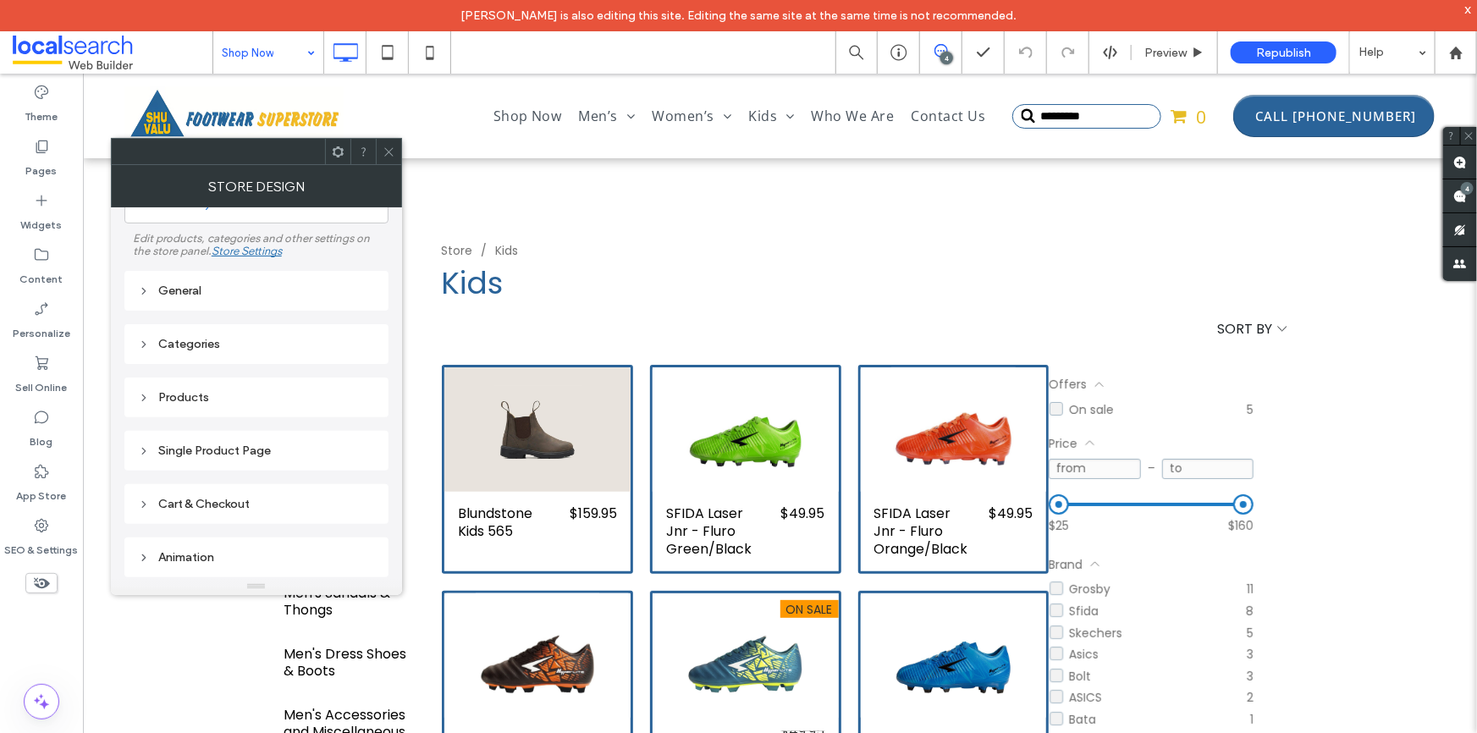
scroll to position [76, 0]
click at [220, 406] on div "Products" at bounding box center [256, 397] width 237 height 23
click at [228, 396] on div "Products" at bounding box center [256, 397] width 237 height 14
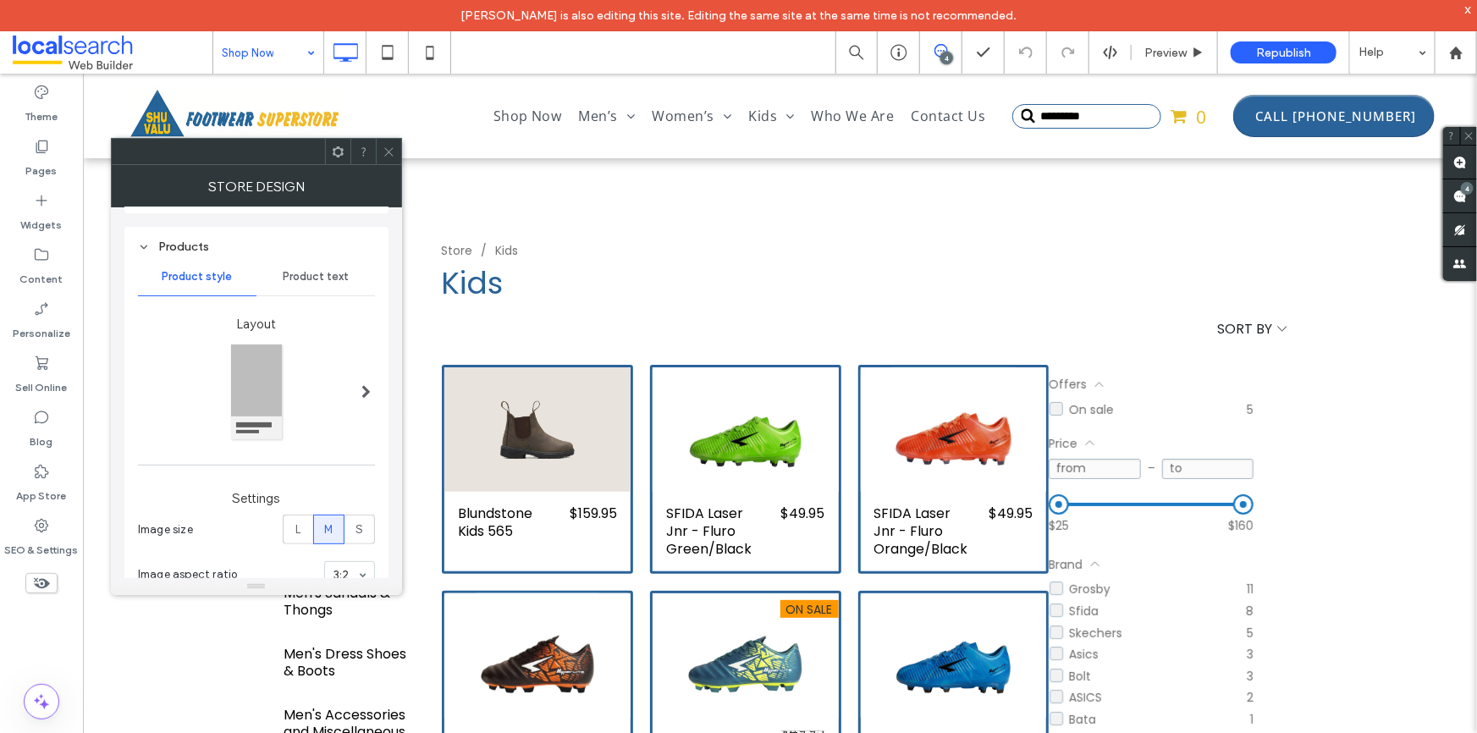
scroll to position [230, 0]
click at [325, 279] on span "Product text" at bounding box center [316, 274] width 66 height 14
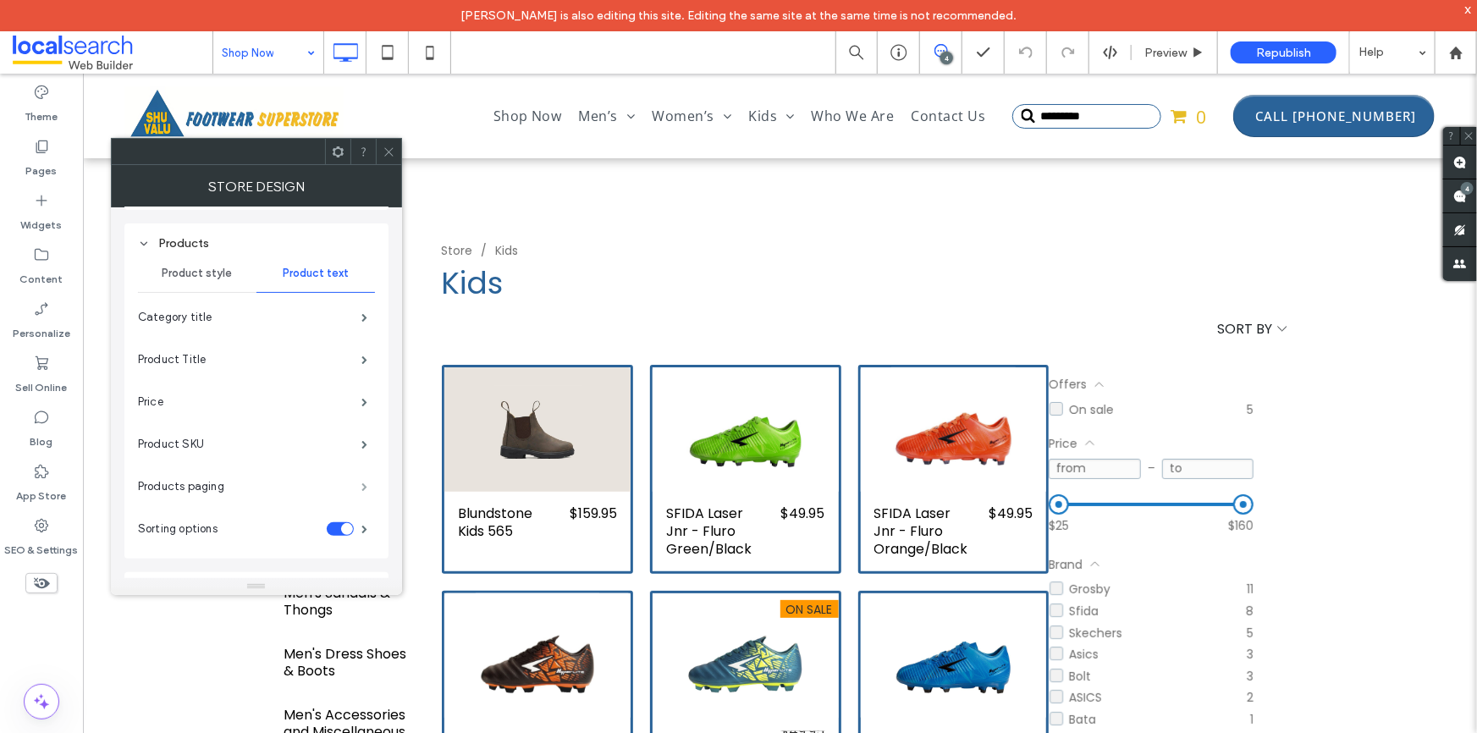
click at [361, 483] on span at bounding box center [364, 487] width 6 height 8
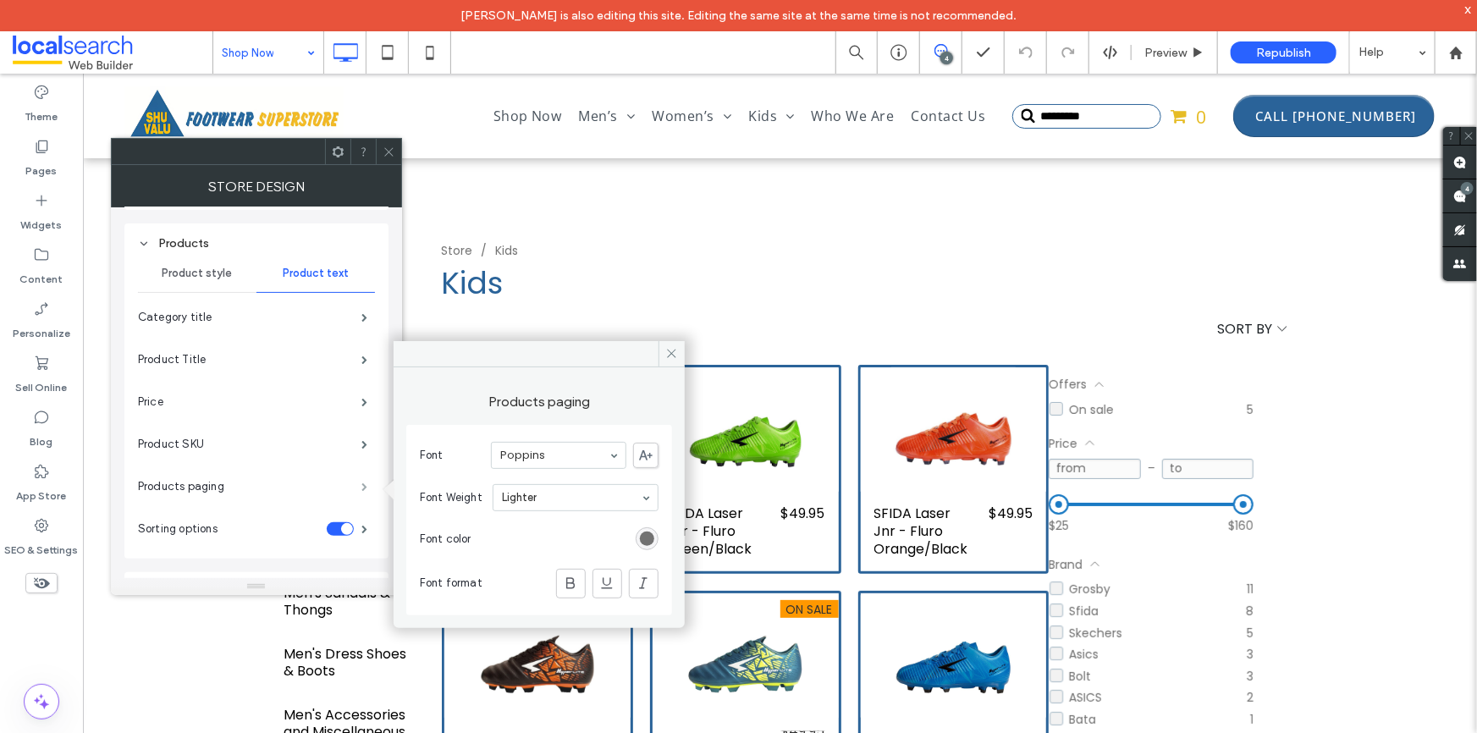
click at [363, 483] on span at bounding box center [364, 487] width 6 height 8
click at [200, 276] on span "Product style" at bounding box center [197, 274] width 70 height 14
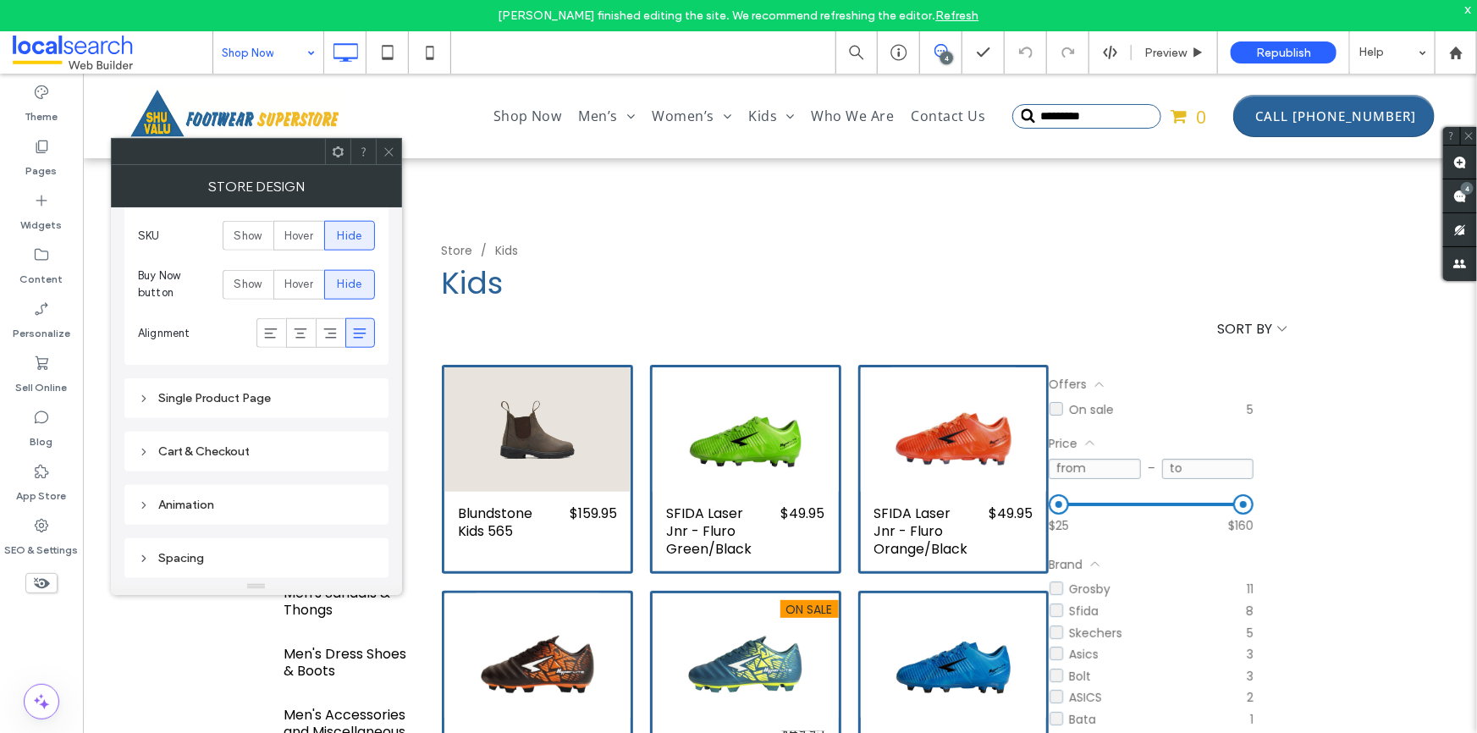
scroll to position [1013, 0]
click at [259, 494] on div "Animation" at bounding box center [256, 505] width 237 height 23
click at [273, 491] on div "Animation Change affects desktop and tablet Trigger Entrance Animation None" at bounding box center [256, 604] width 264 height 242
click at [383, 157] on icon at bounding box center [389, 152] width 13 height 13
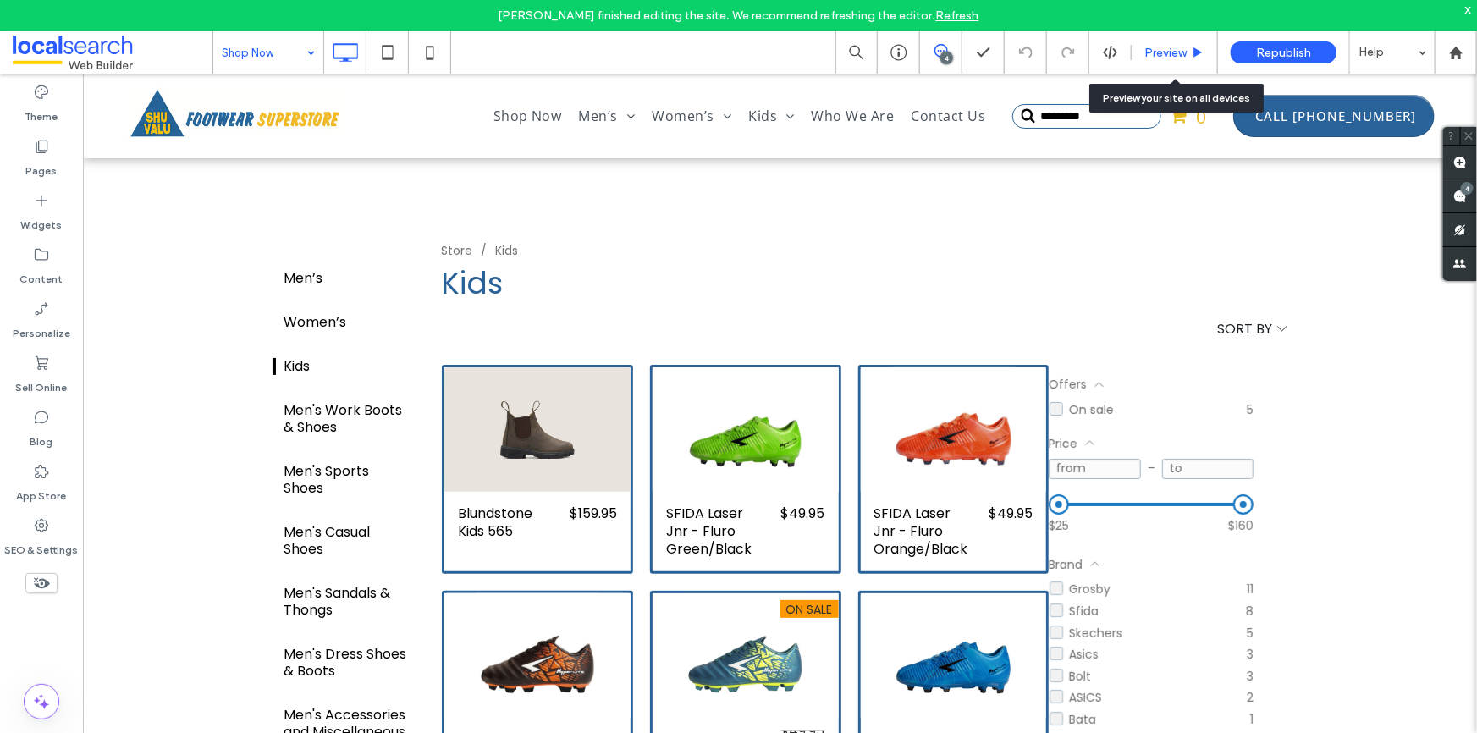
click at [1147, 50] on span "Preview" at bounding box center [1166, 53] width 42 height 14
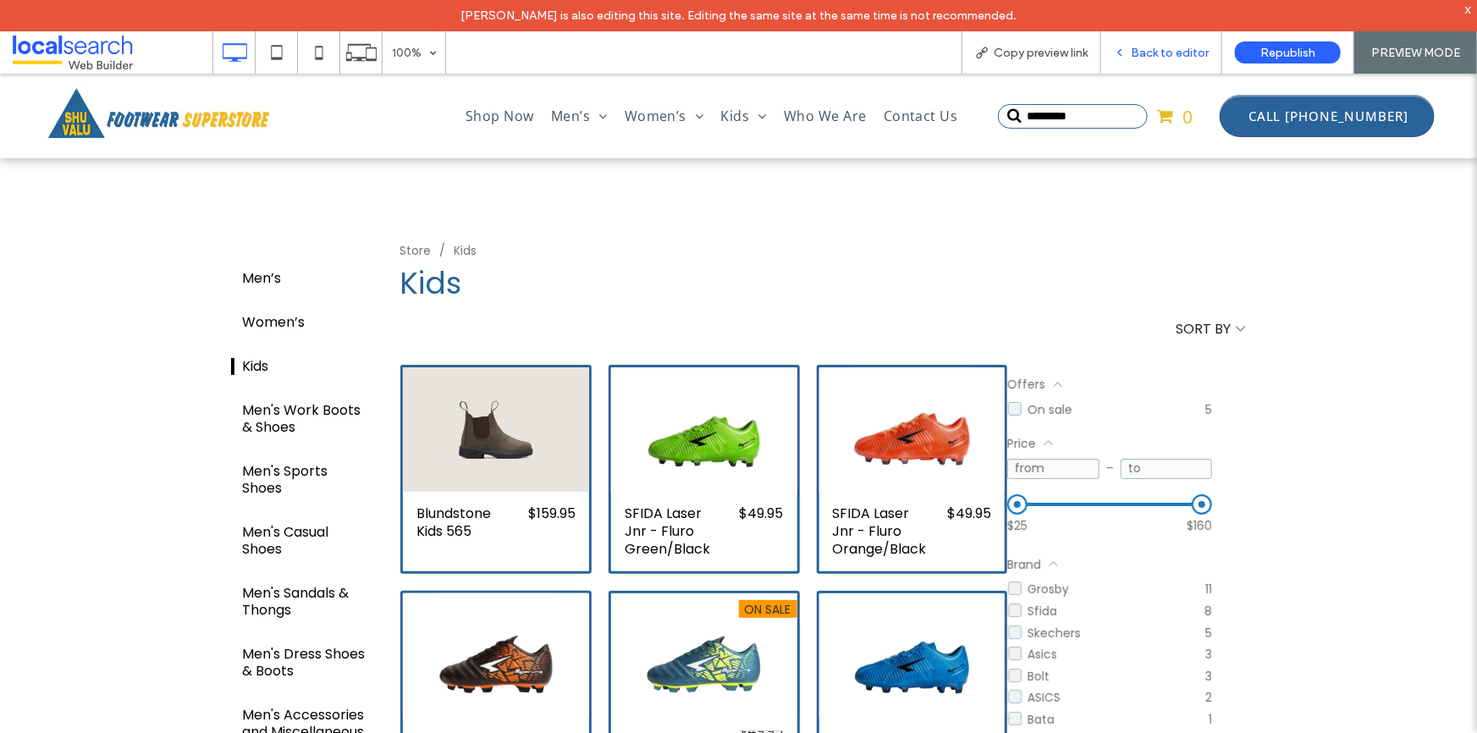
click at [1160, 52] on span "Back to editor" at bounding box center [1170, 53] width 78 height 14
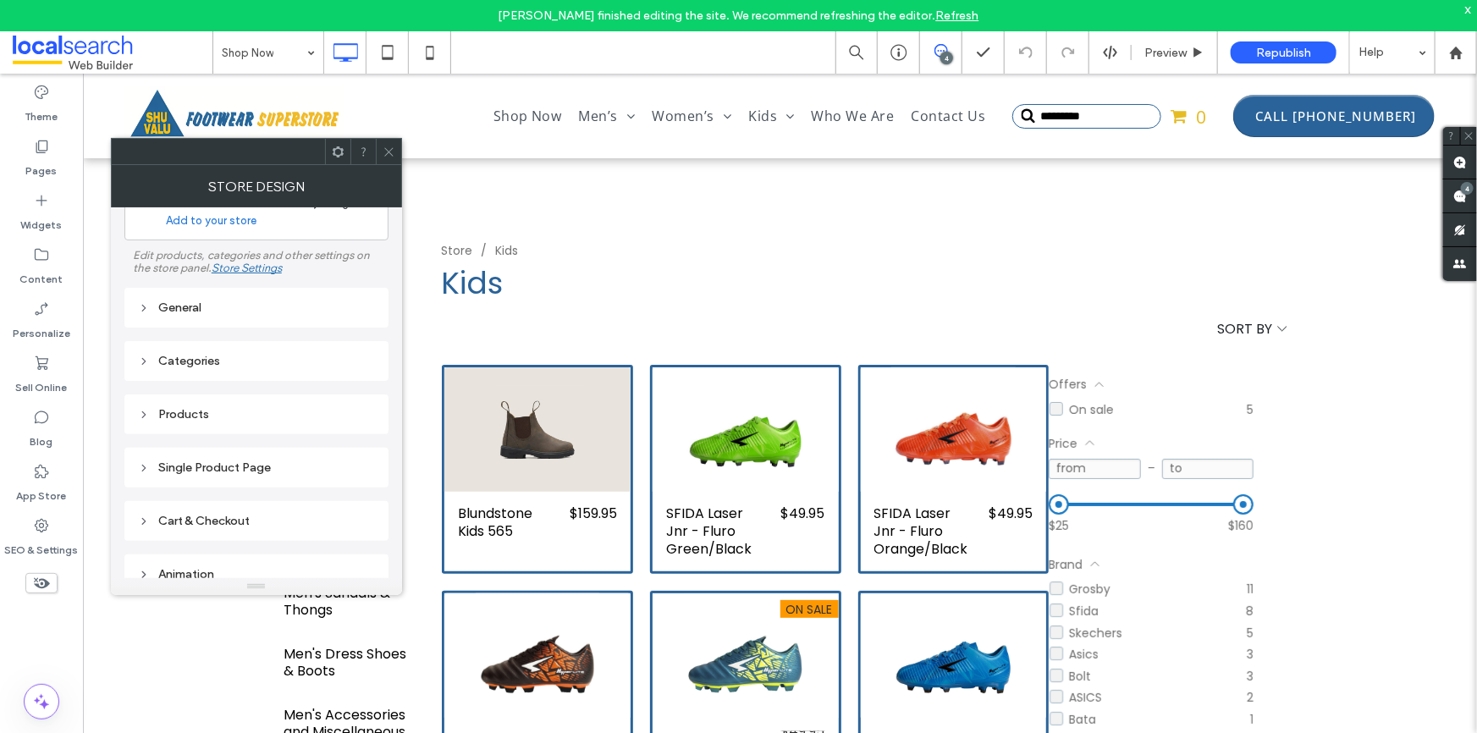
scroll to position [76, 0]
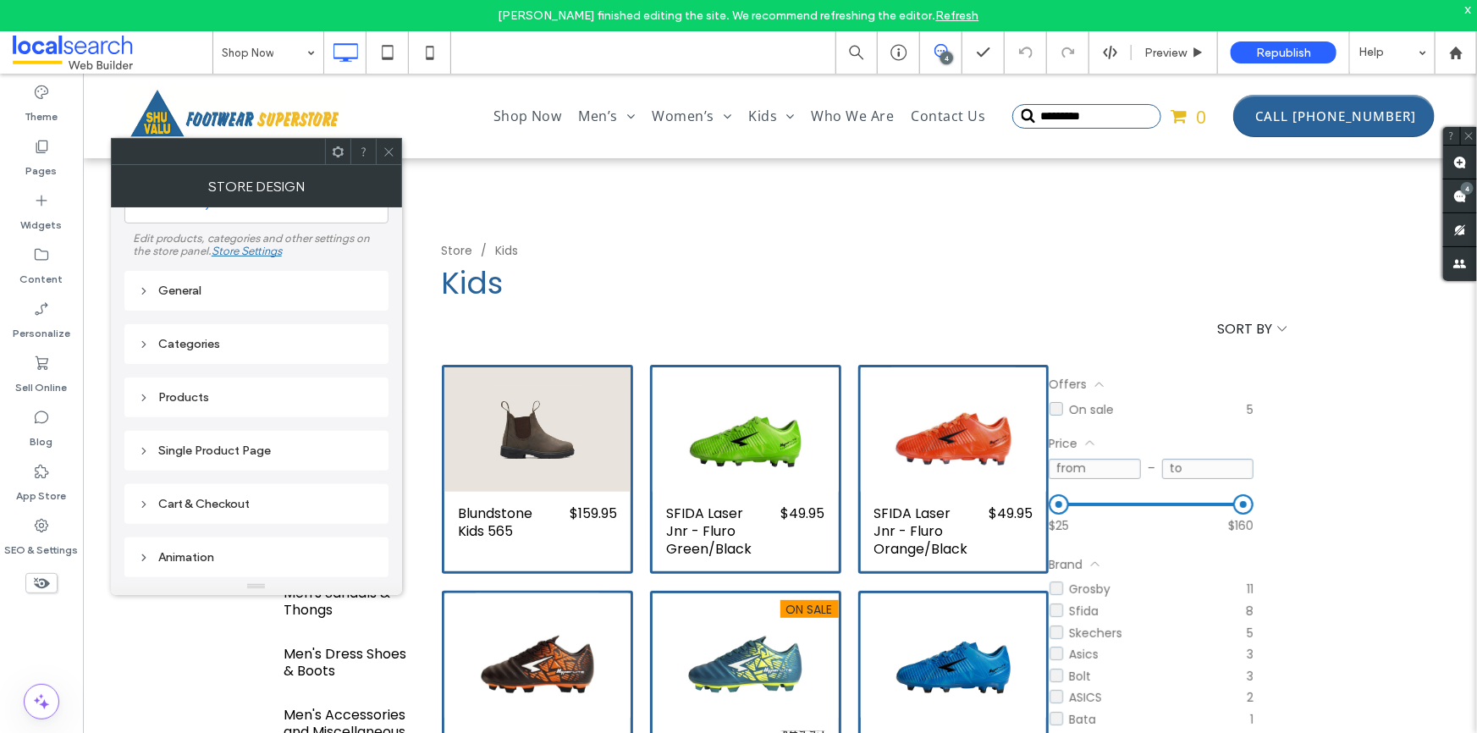
click at [218, 379] on div "Products" at bounding box center [256, 398] width 264 height 40
click at [218, 392] on div "Products" at bounding box center [256, 397] width 237 height 14
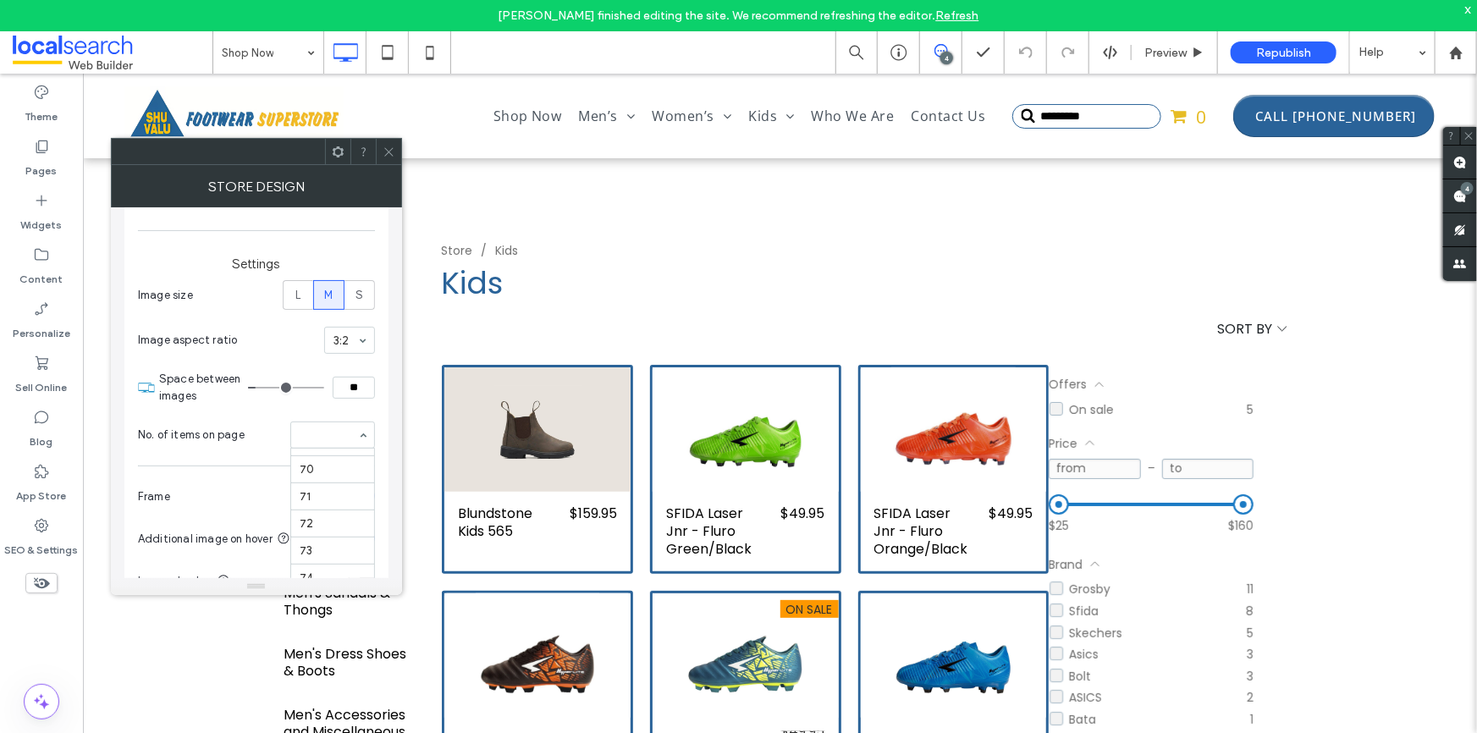
scroll to position [1659, 0]
click at [315, 439] on input at bounding box center [329, 435] width 58 height 12
click at [322, 437] on hr at bounding box center [332, 436] width 83 height 1
click at [337, 441] on input at bounding box center [329, 435] width 58 height 12
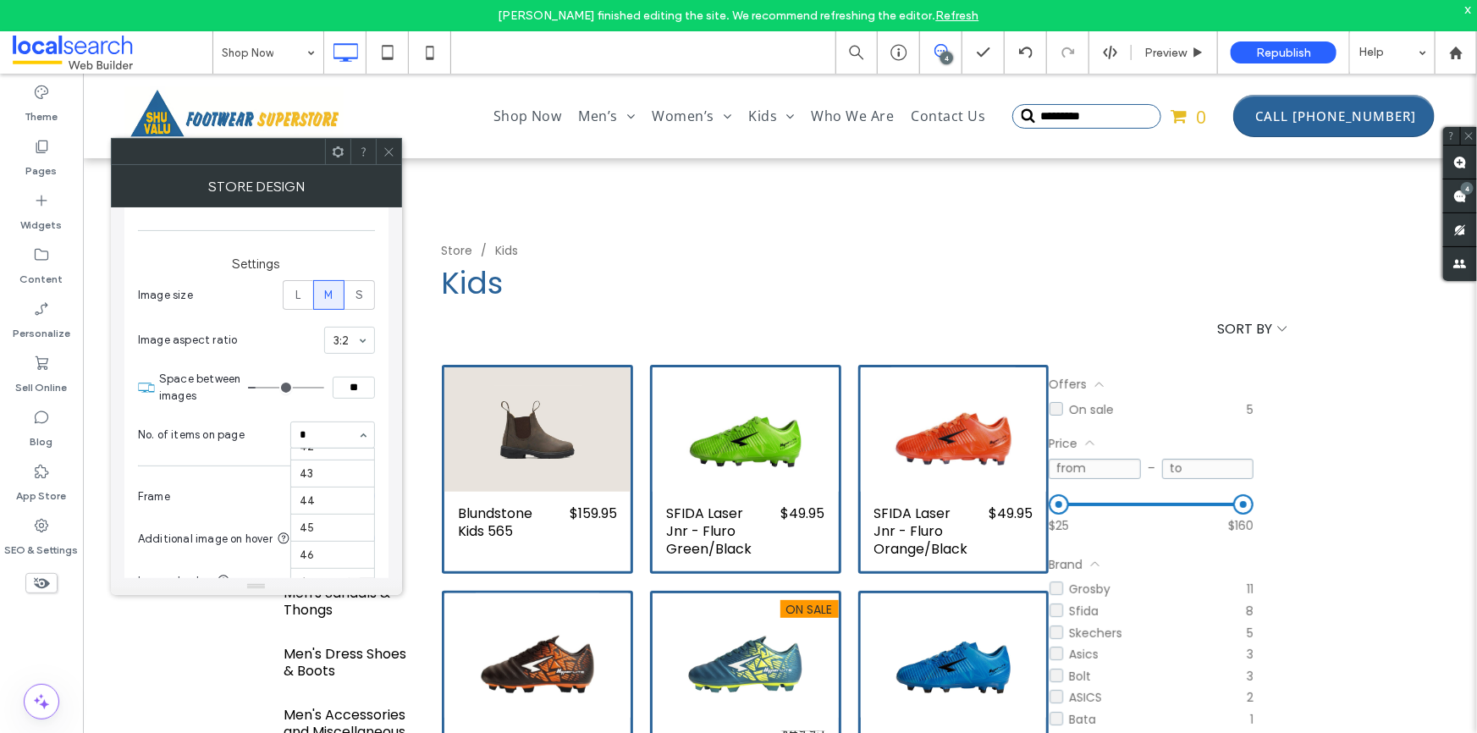
scroll to position [366, 0]
type input "**"
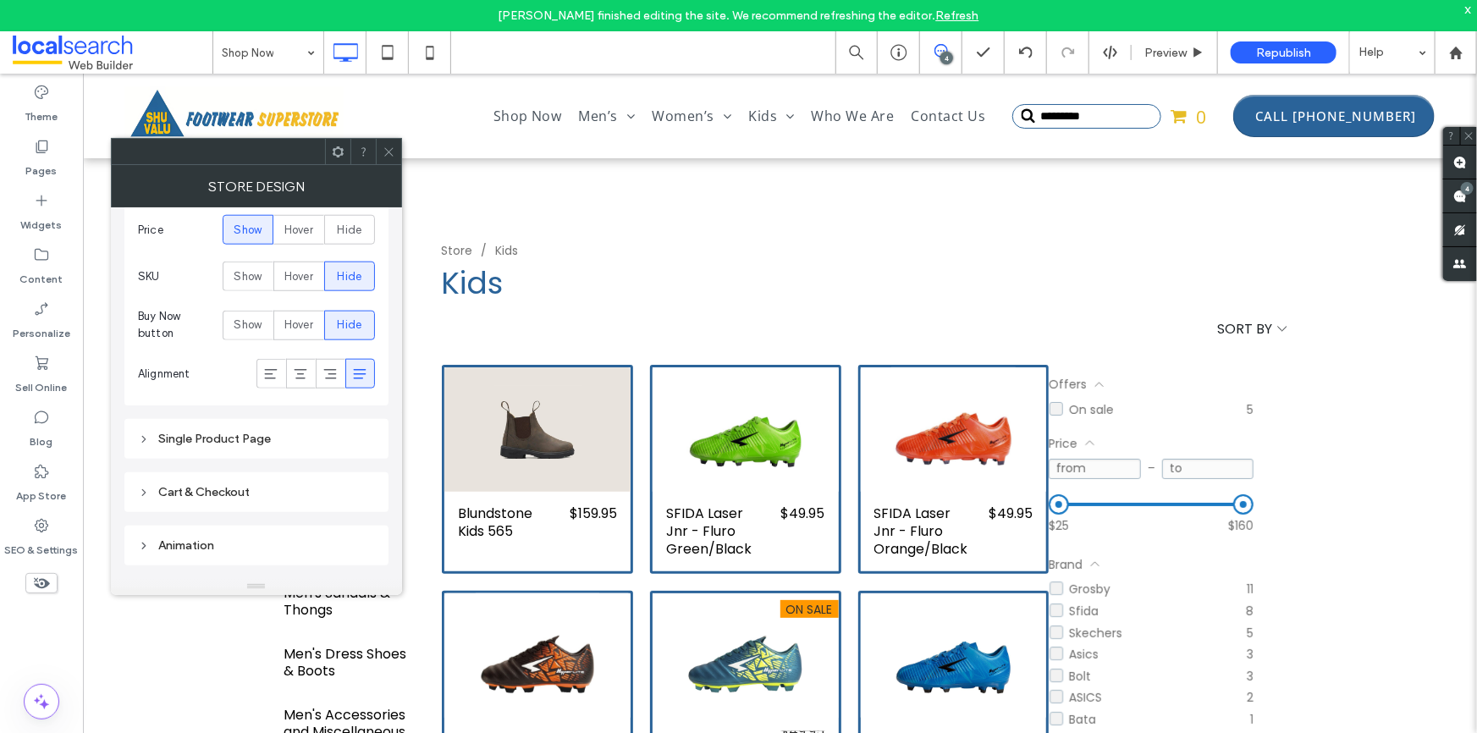
scroll to position [1013, 0]
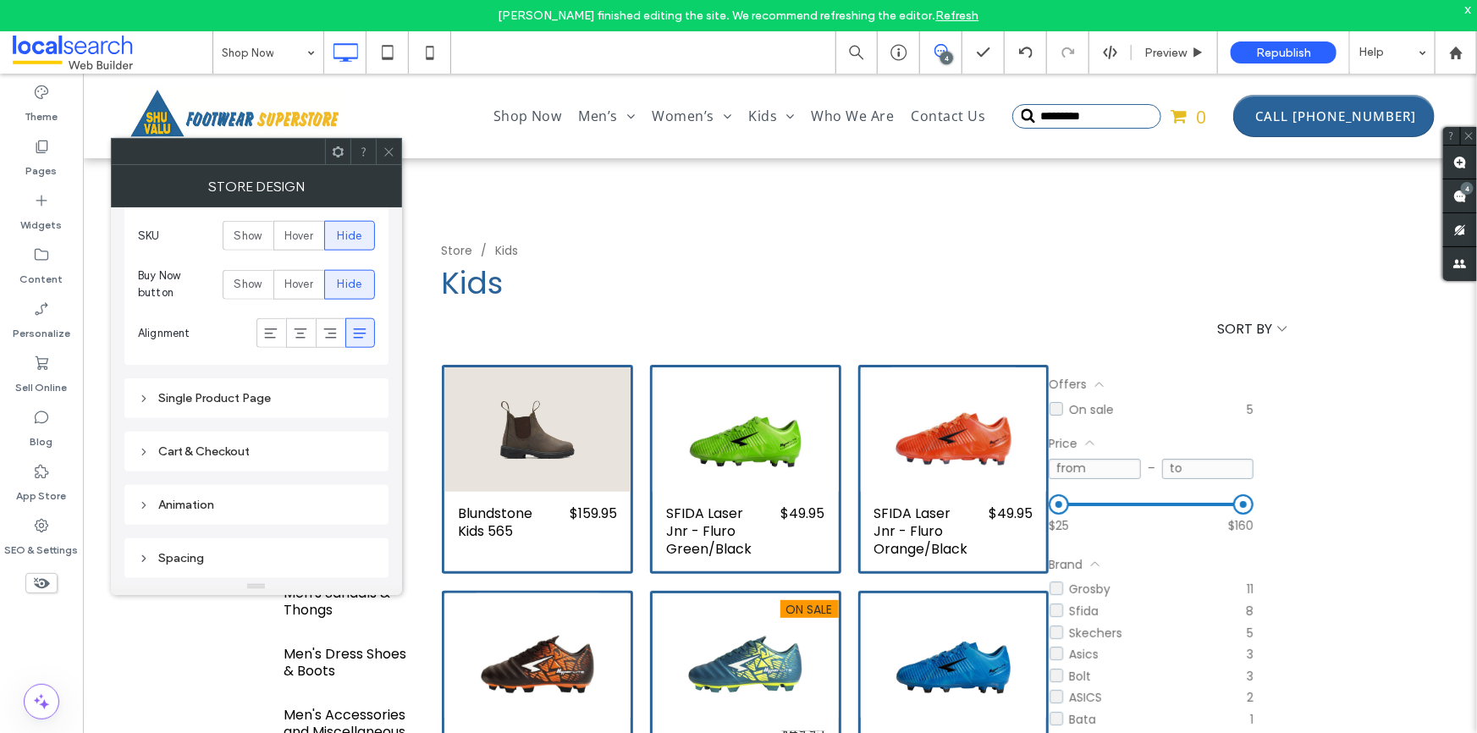
click at [190, 563] on div "Spacing" at bounding box center [256, 558] width 237 height 14
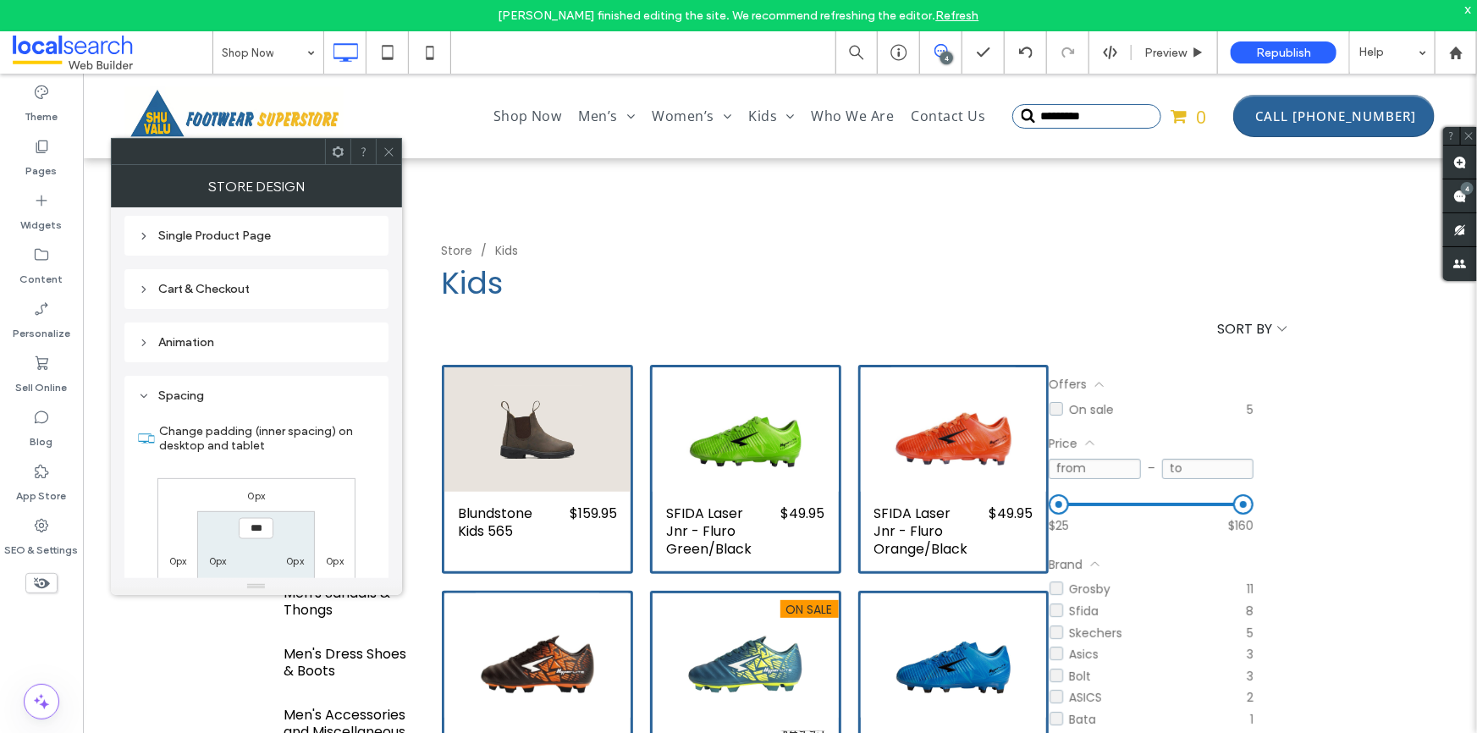
scroll to position [1090, 0]
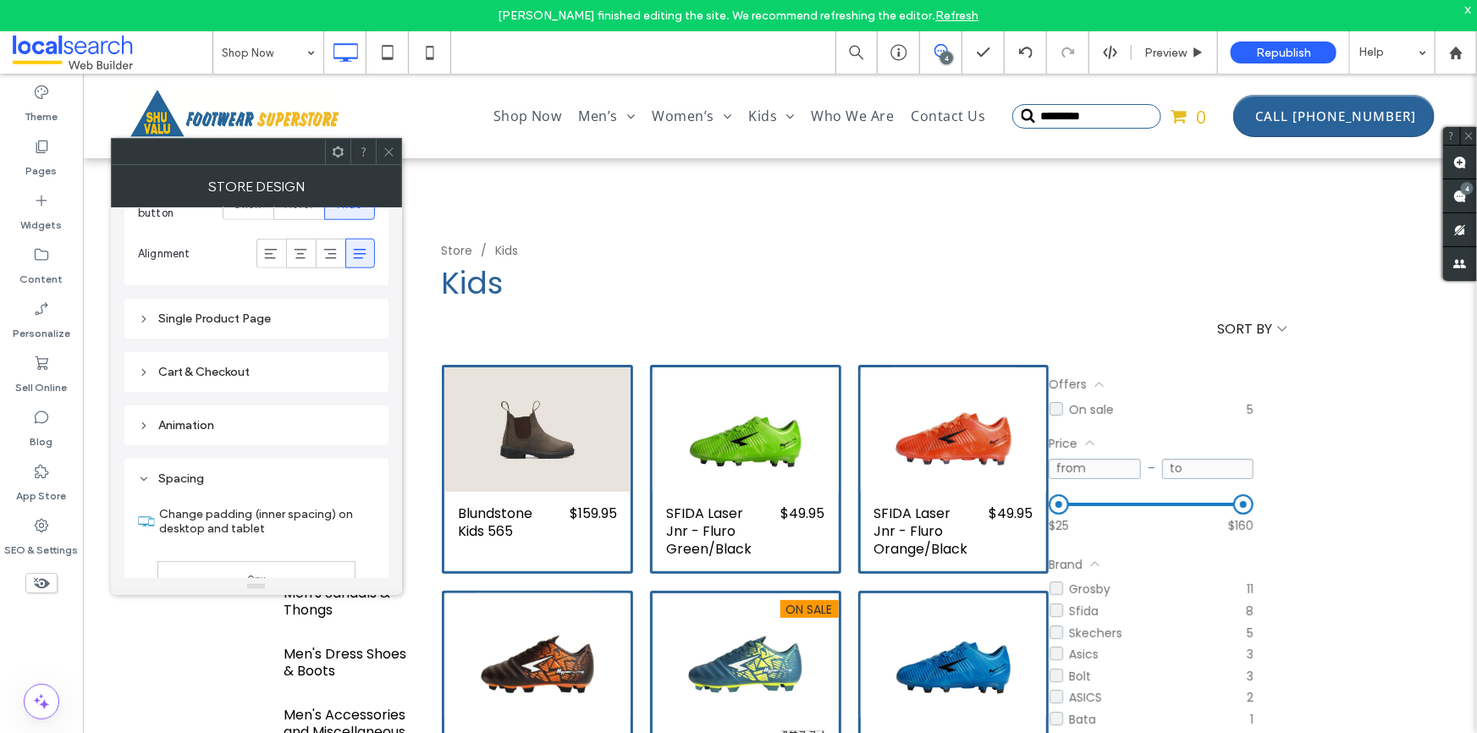
click at [153, 483] on div "Spacing" at bounding box center [256, 479] width 237 height 14
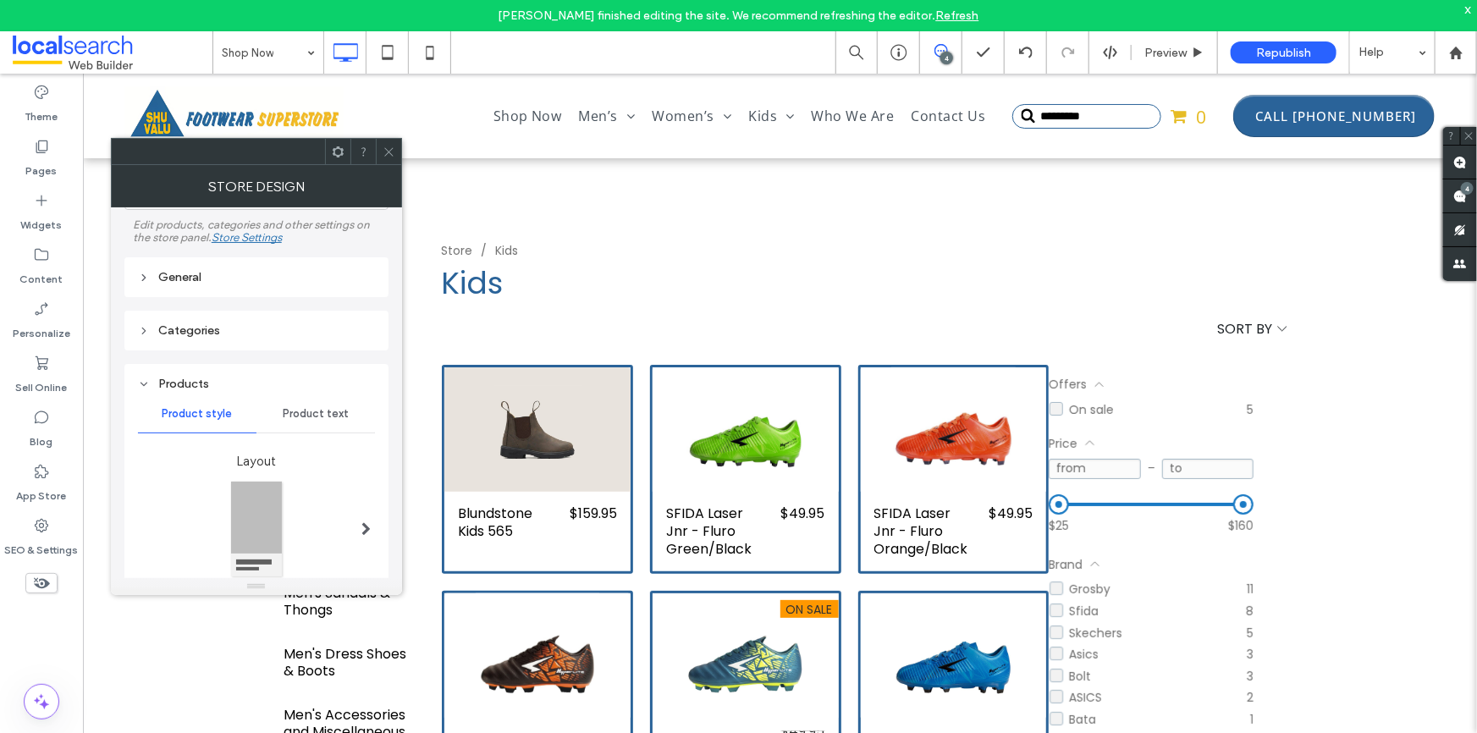
scroll to position [89, 0]
click at [344, 432] on div "Product text" at bounding box center [316, 414] width 119 height 37
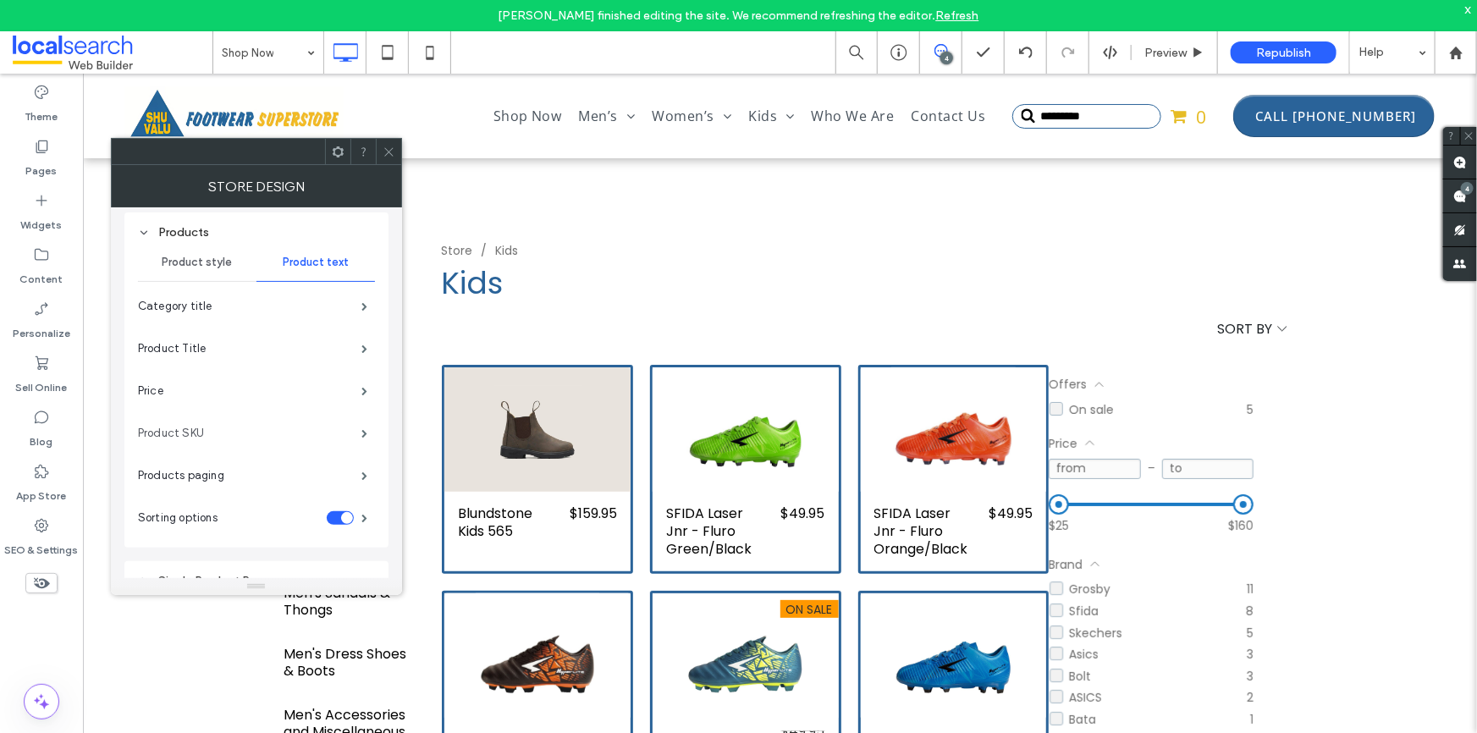
scroll to position [243, 0]
click at [366, 515] on span at bounding box center [364, 516] width 6 height 8
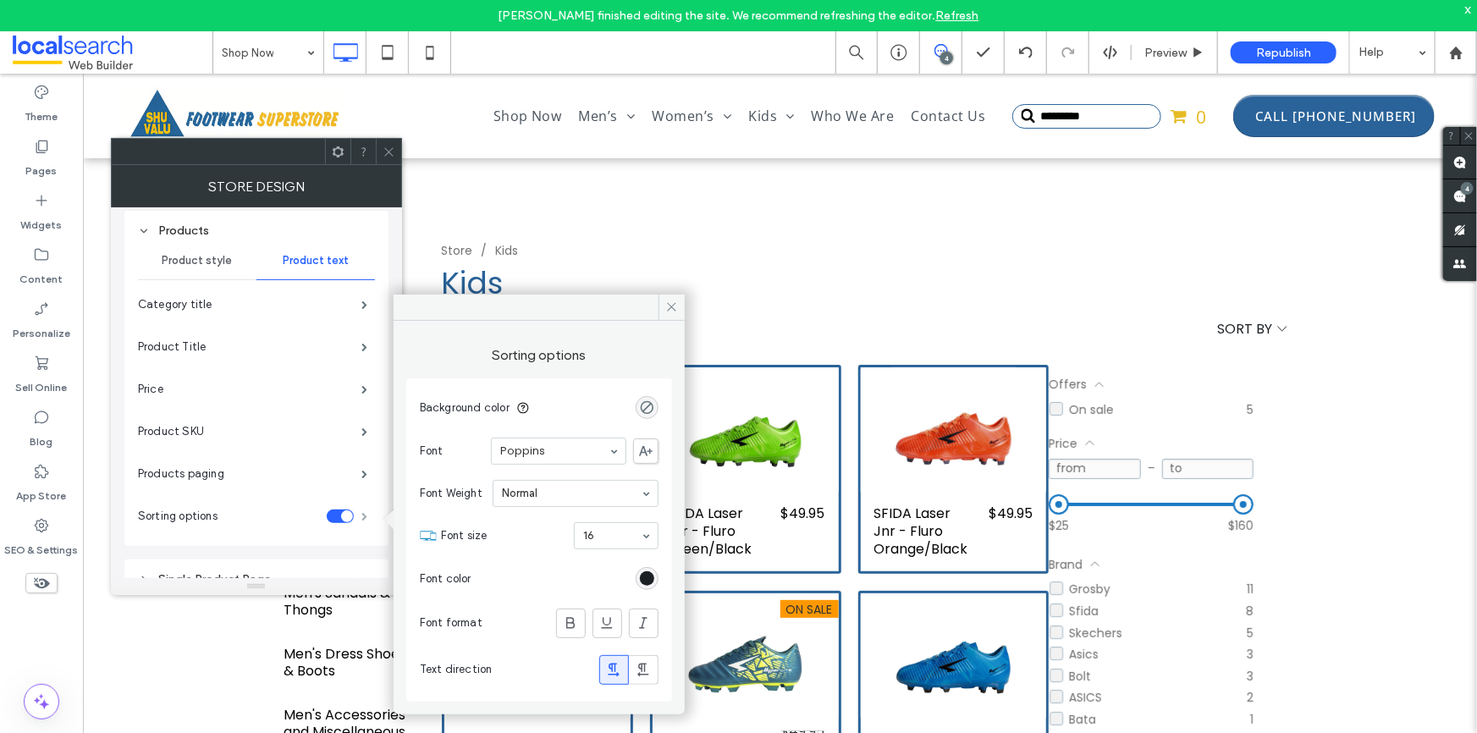
click at [366, 515] on span at bounding box center [364, 516] width 6 height 8
click at [365, 476] on span at bounding box center [364, 474] width 6 height 8
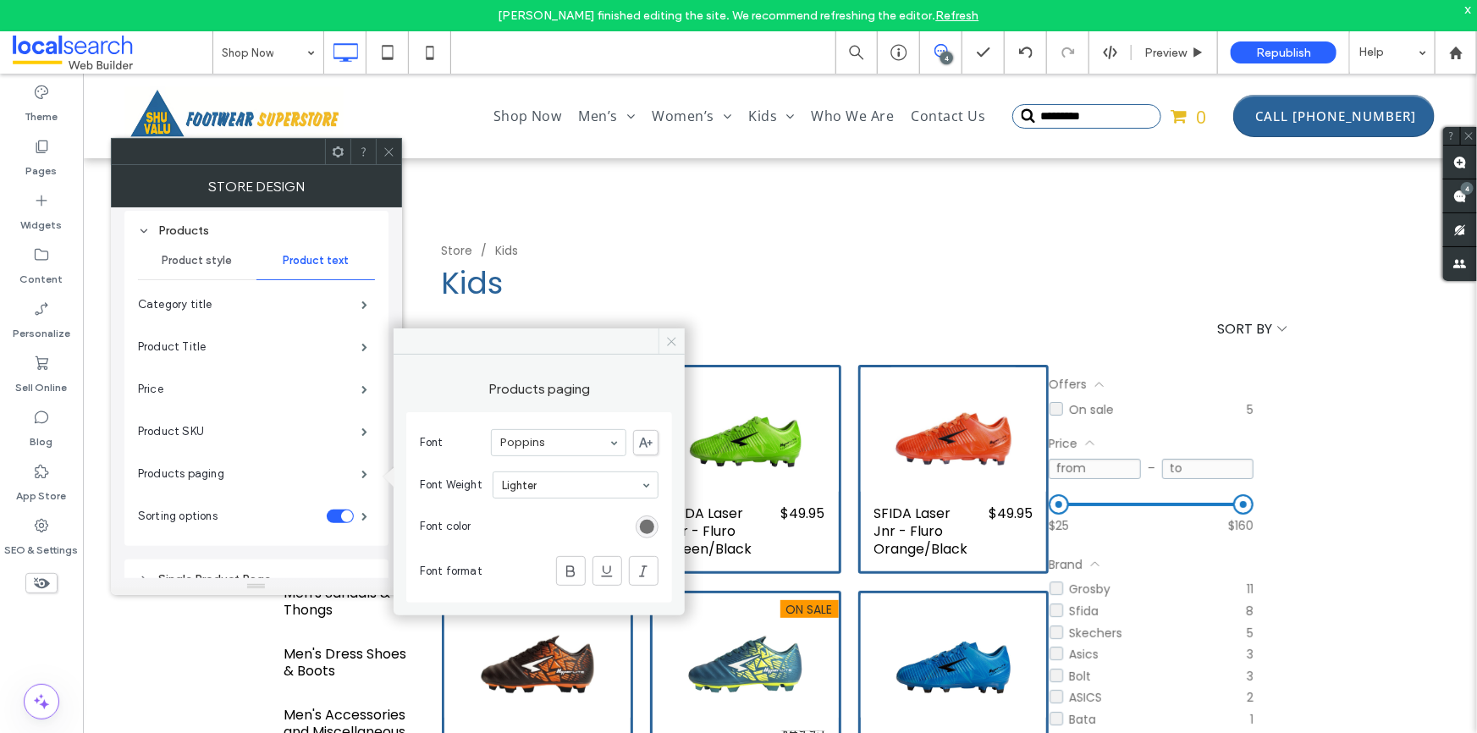
click at [674, 345] on icon at bounding box center [671, 341] width 13 height 13
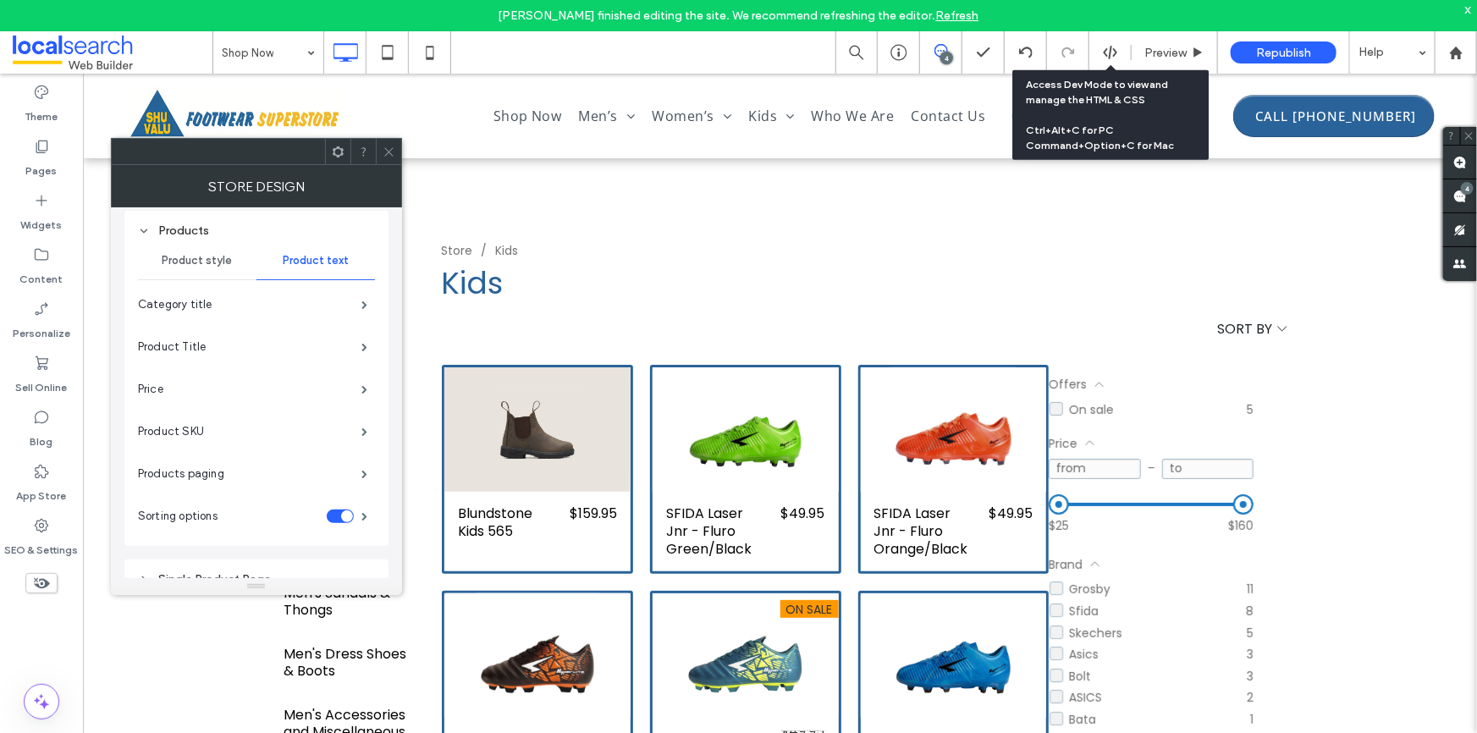
drag, startPoint x: 1109, startPoint y: 49, endPoint x: 1109, endPoint y: 58, distance: 9.3
click at [1109, 49] on icon at bounding box center [1110, 52] width 15 height 15
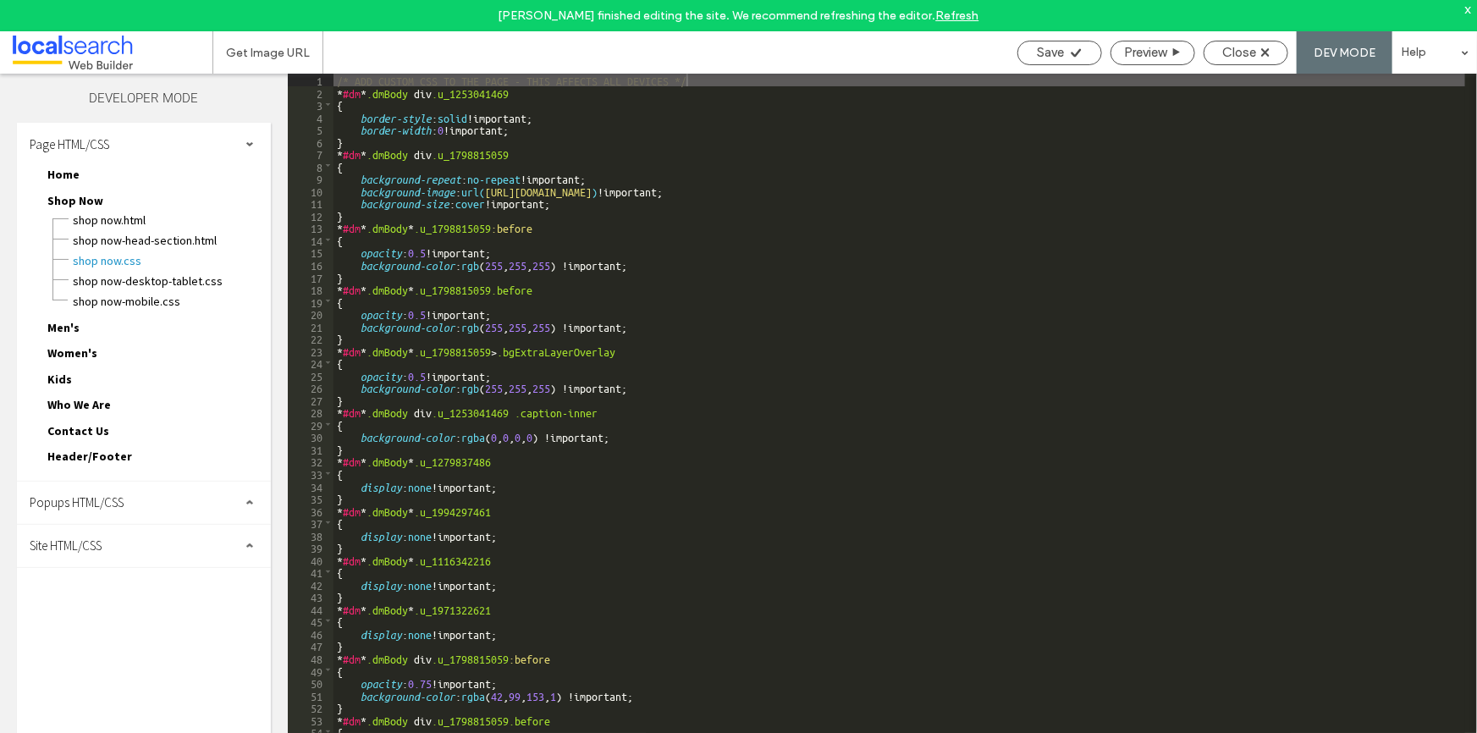
click at [160, 533] on div "Site HTML/CSS" at bounding box center [144, 546] width 254 height 42
click at [118, 628] on div "site-theme.css" at bounding box center [175, 638] width 192 height 20
click at [119, 615] on span "site.css" at bounding box center [175, 619] width 192 height 17
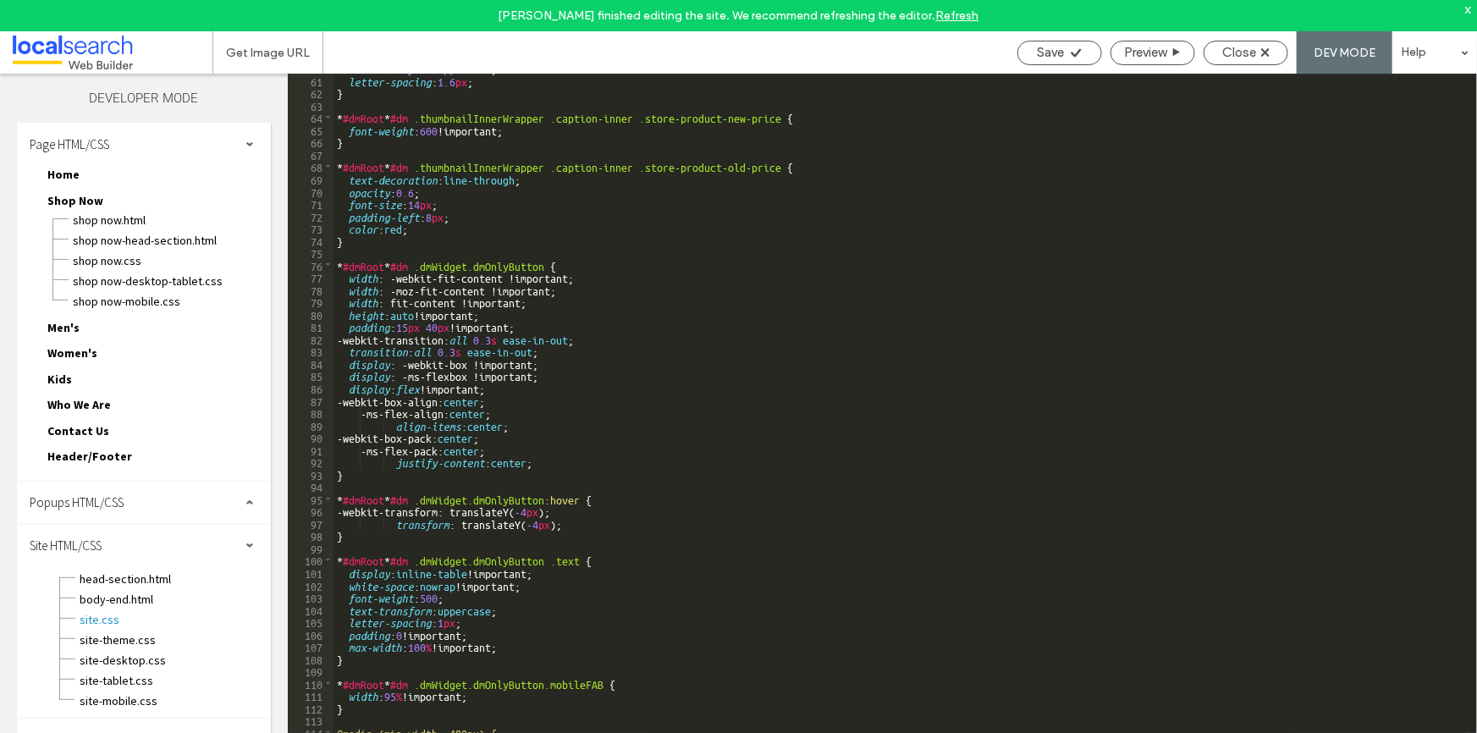
scroll to position [737, 0]
click at [1263, 54] on use at bounding box center [1265, 52] width 8 height 8
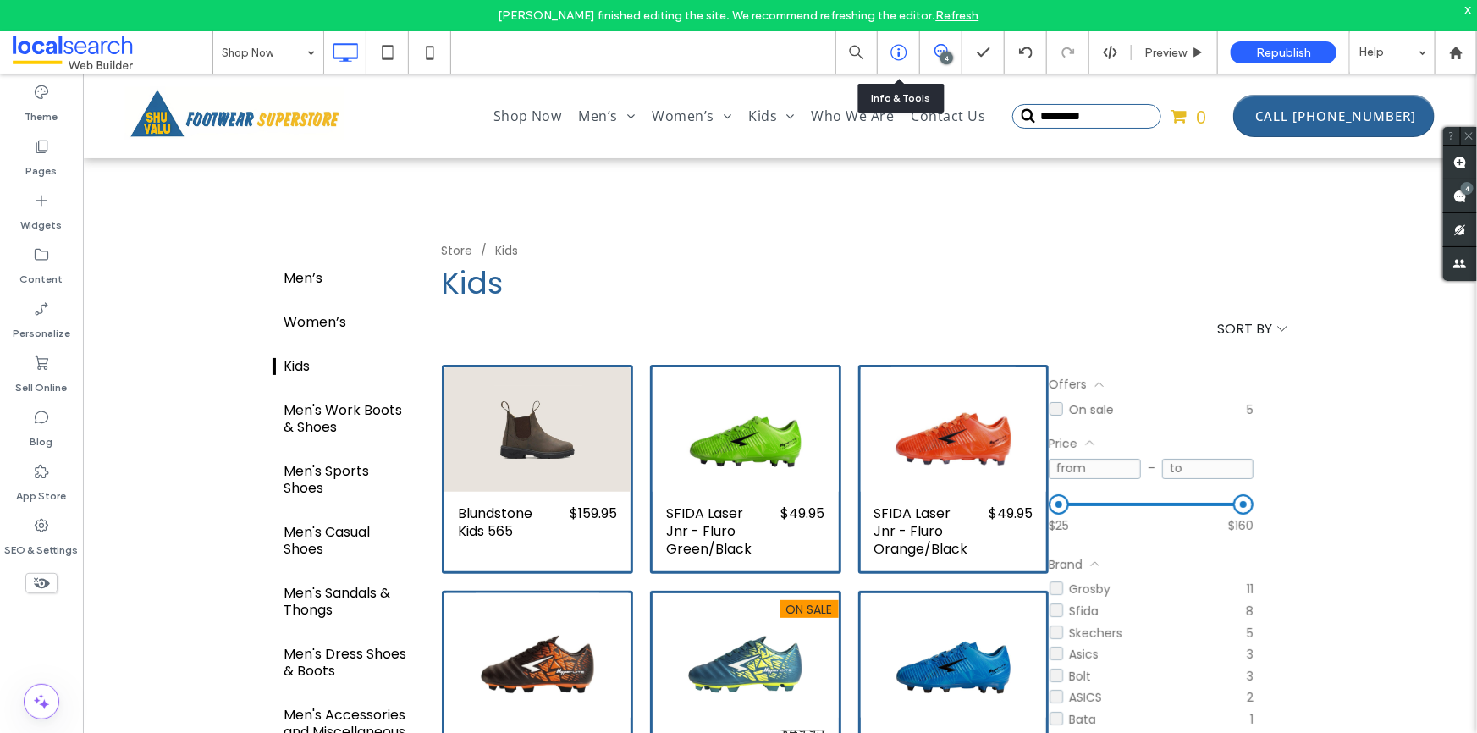
click at [906, 58] on icon at bounding box center [899, 52] width 17 height 17
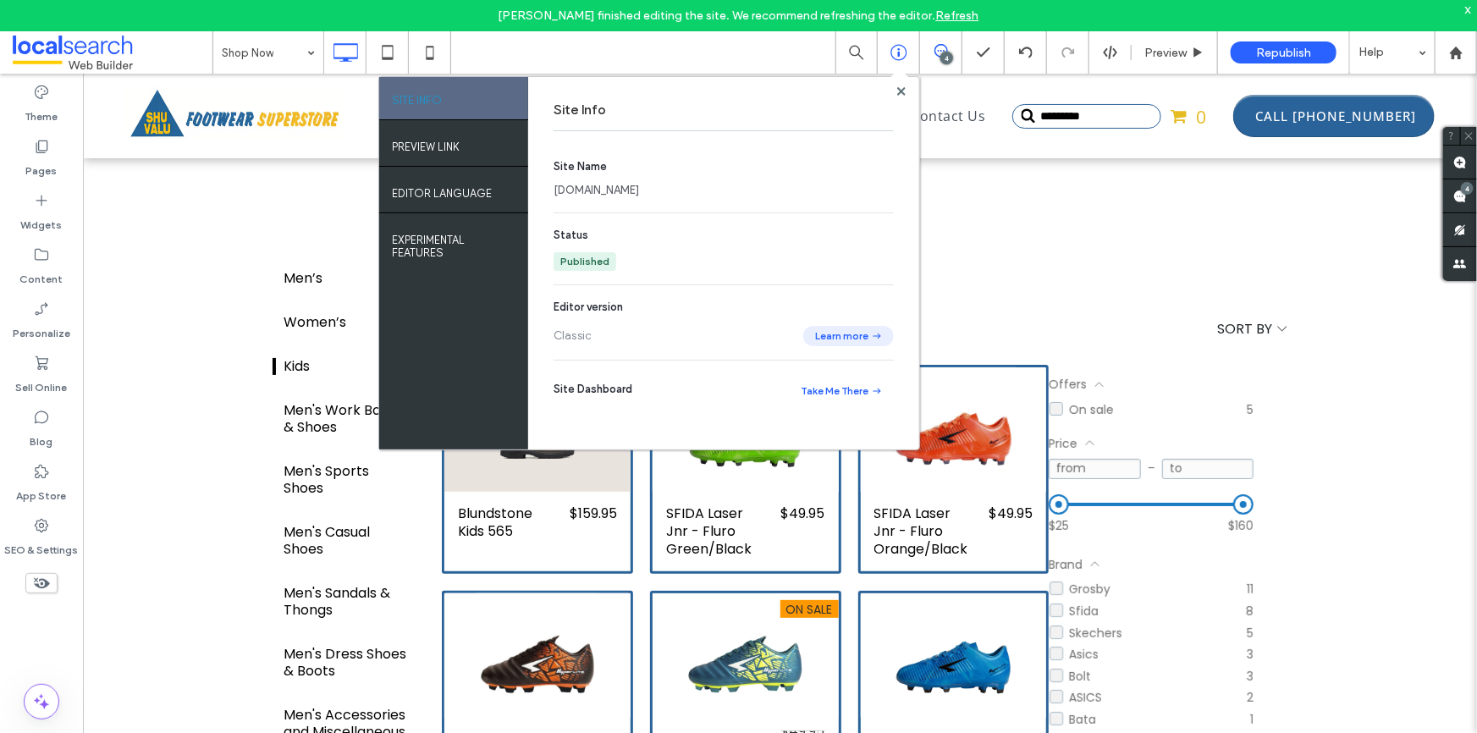
click at [842, 337] on button "Learn more" at bounding box center [848, 336] width 91 height 20
click at [902, 93] on icon at bounding box center [901, 91] width 8 height 8
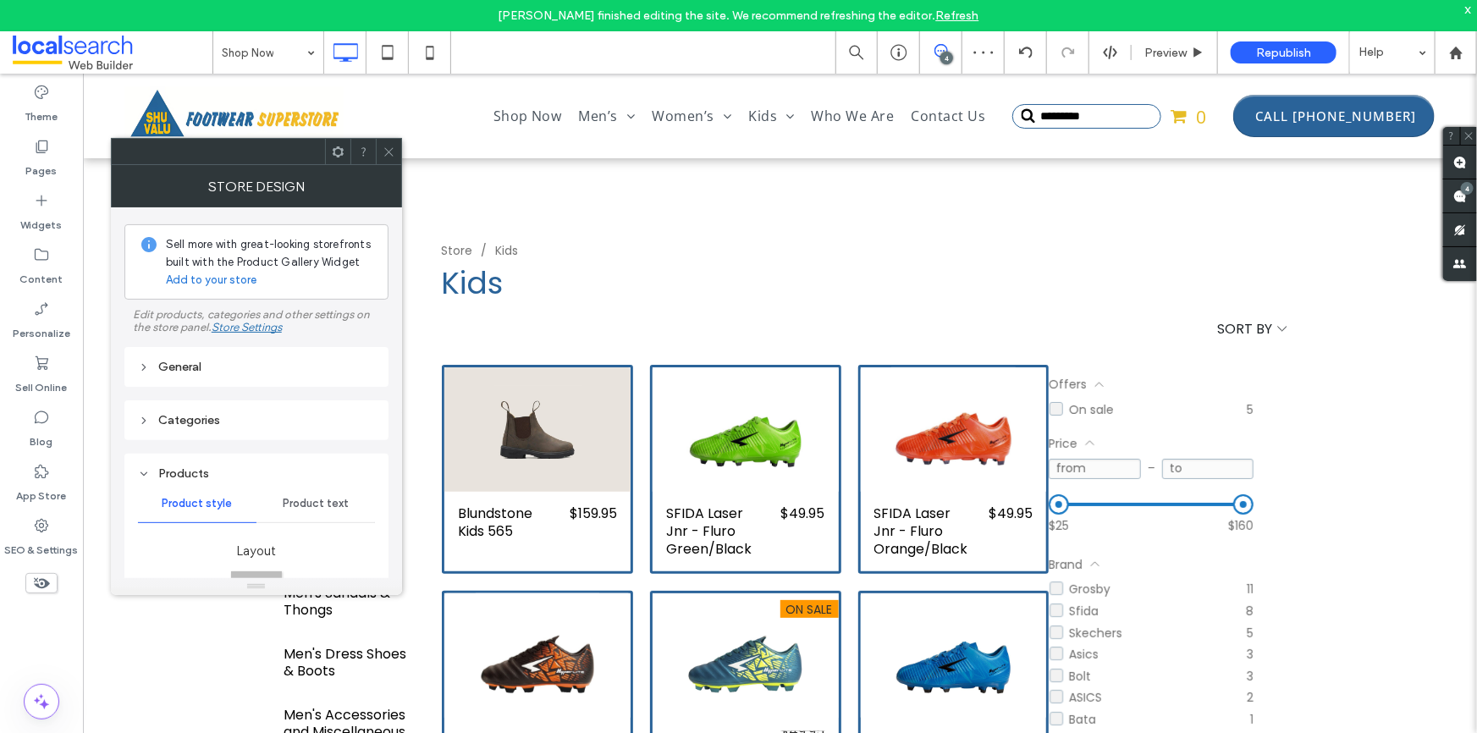
click at [312, 503] on span "Product text" at bounding box center [316, 504] width 66 height 14
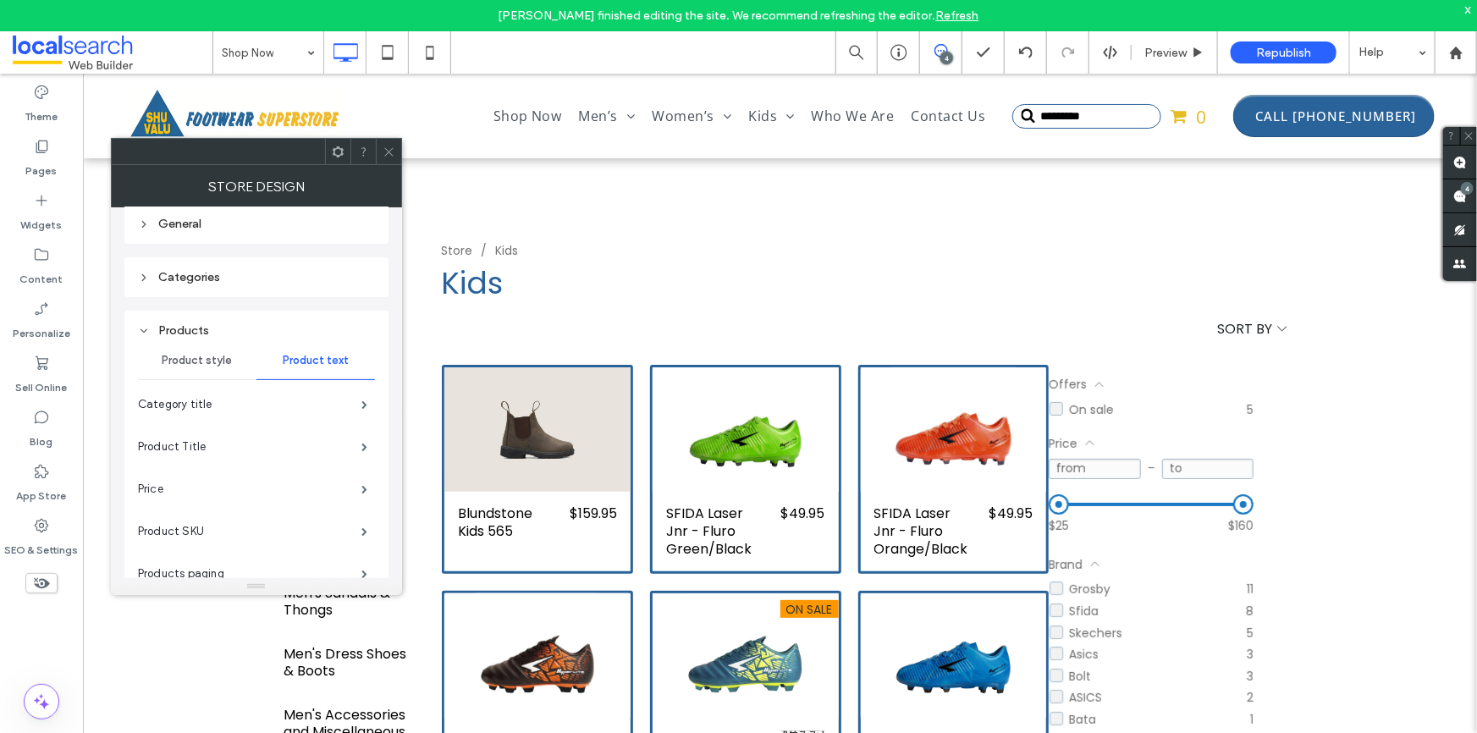
scroll to position [153, 0]
click at [312, 483] on label "Price" at bounding box center [249, 479] width 223 height 34
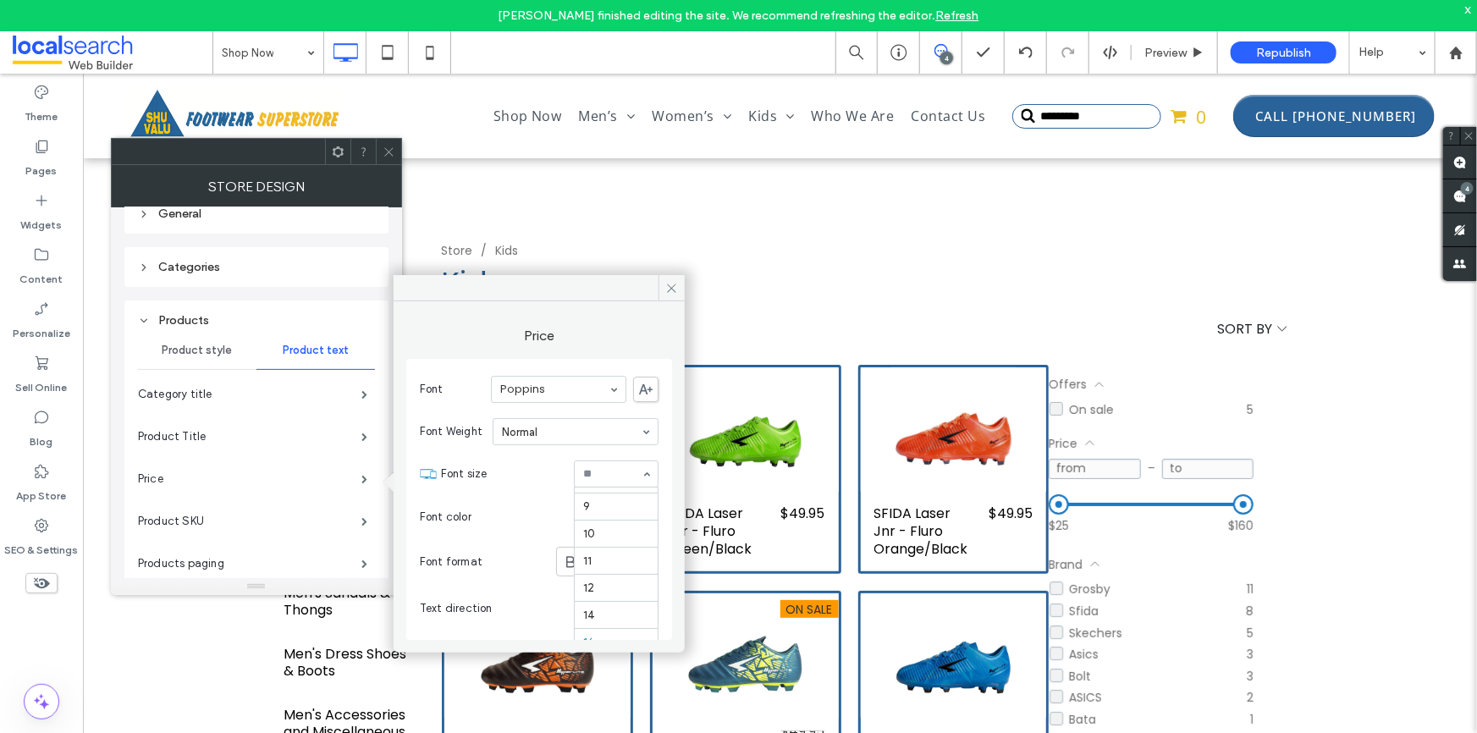
scroll to position [0, 0]
click at [661, 283] on span at bounding box center [672, 287] width 26 height 25
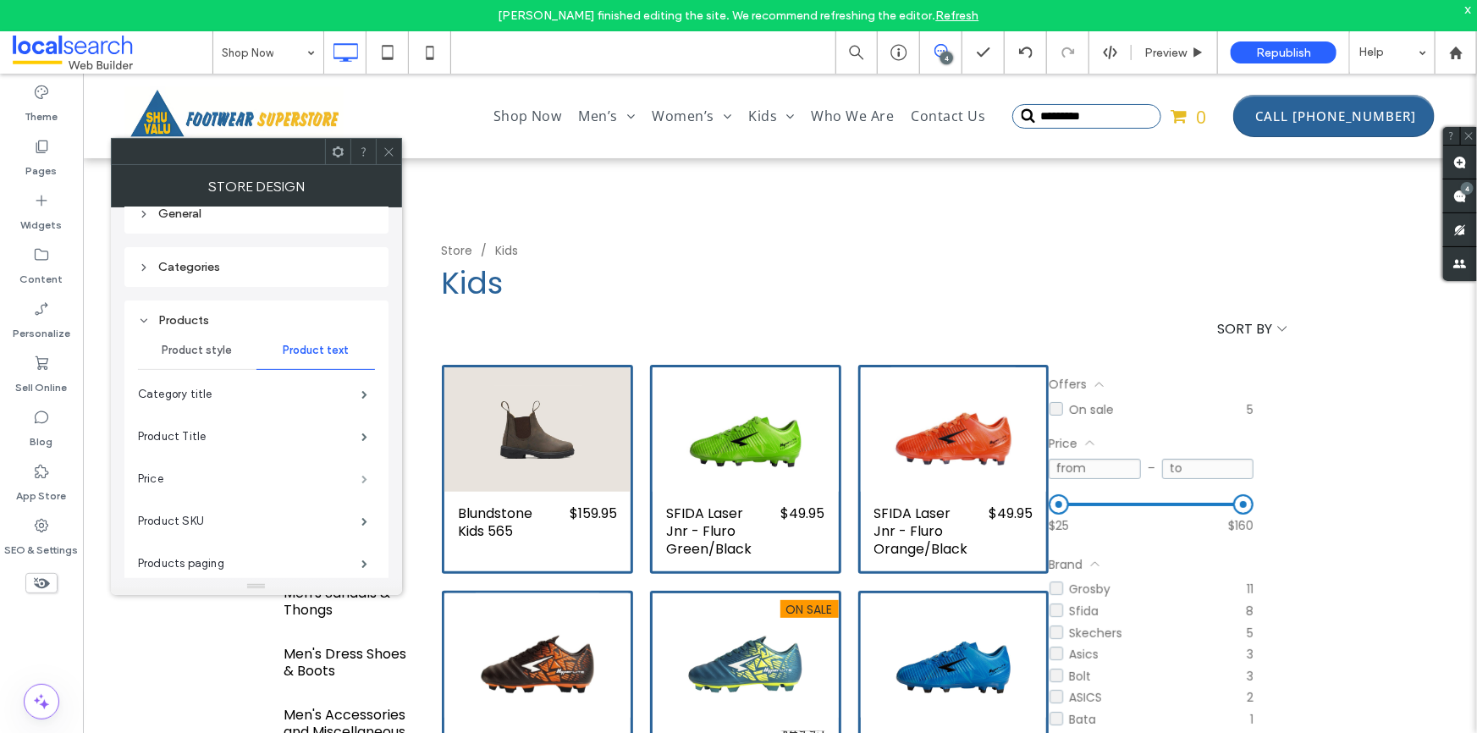
click at [367, 475] on span at bounding box center [364, 479] width 6 height 8
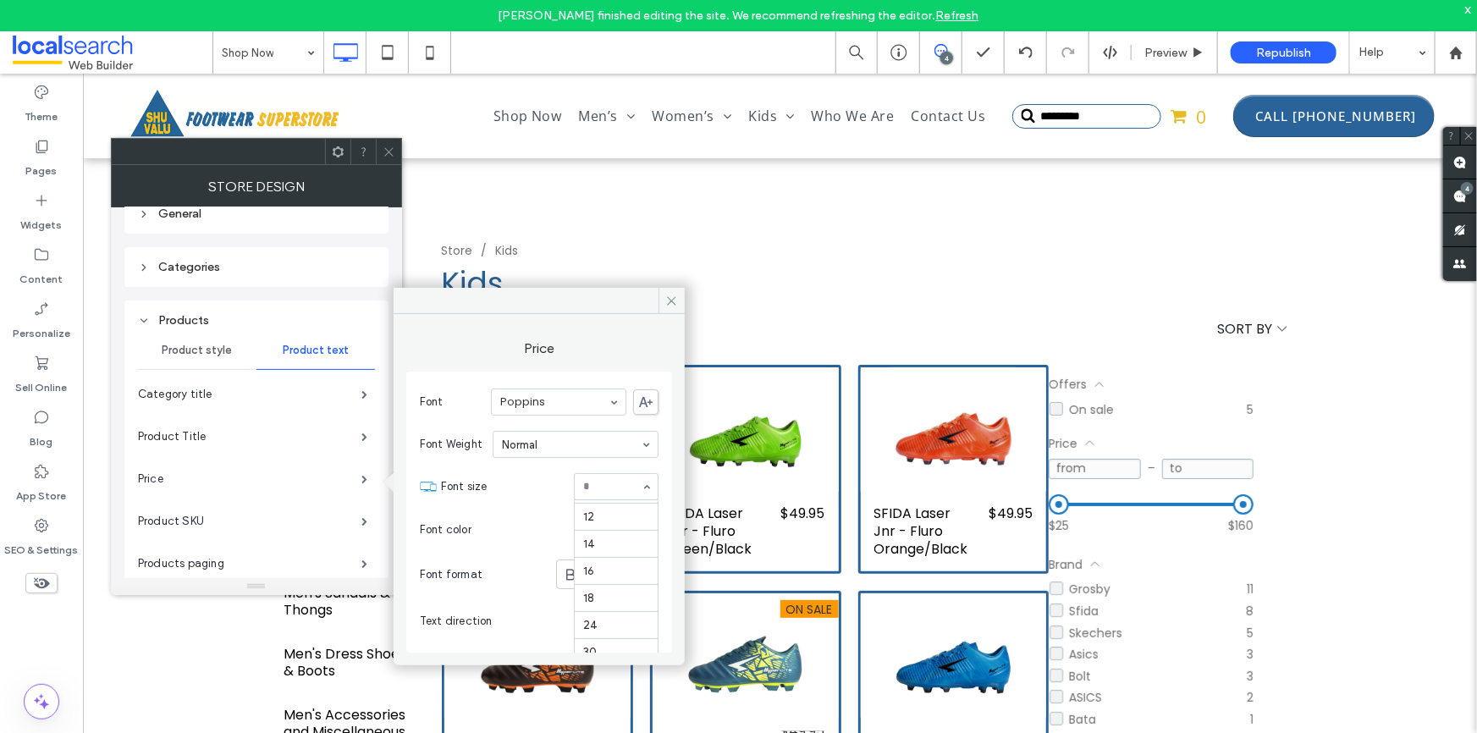
scroll to position [104, 0]
click at [673, 305] on icon at bounding box center [671, 301] width 13 height 13
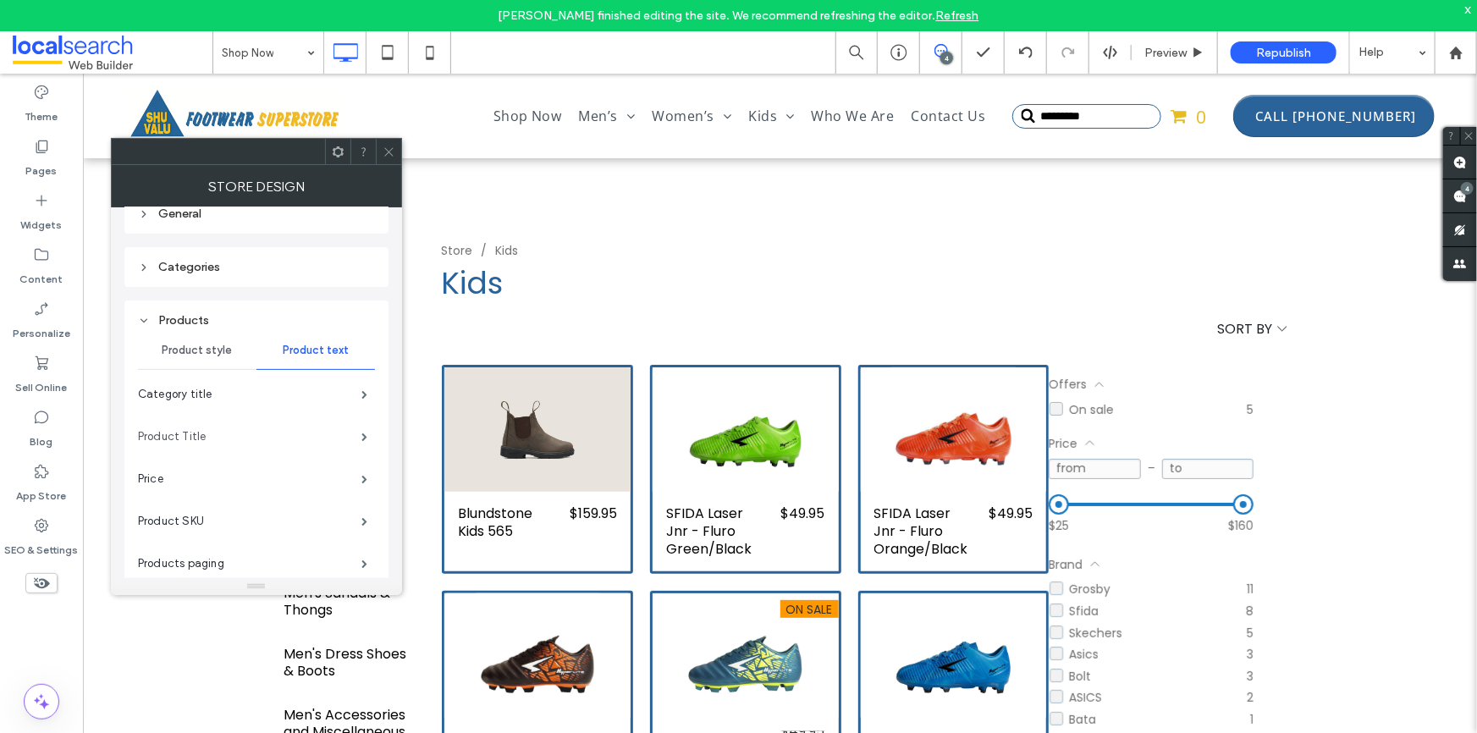
click at [266, 438] on label "Product Title" at bounding box center [249, 437] width 223 height 34
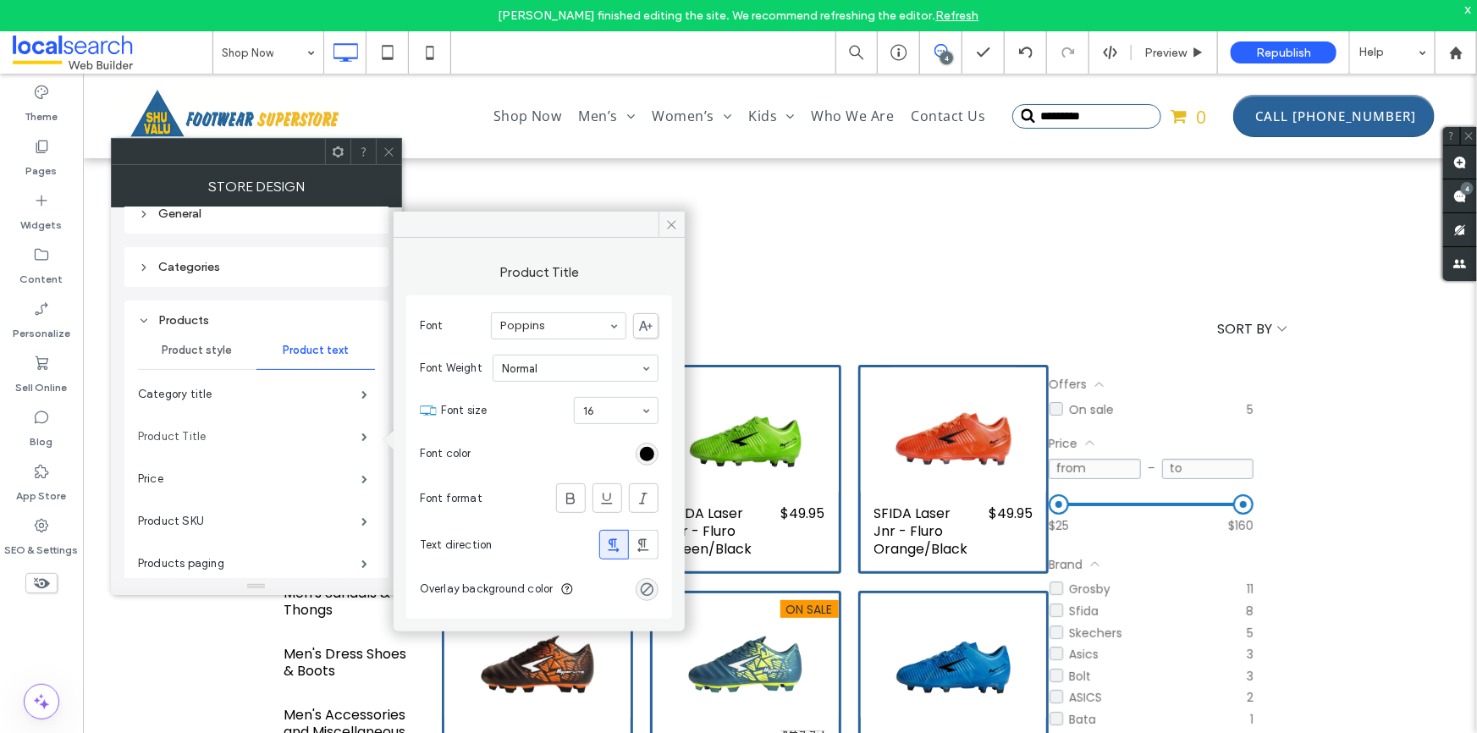
click at [266, 438] on label "Product Title" at bounding box center [249, 437] width 223 height 34
click at [251, 435] on label "Product Title" at bounding box center [249, 437] width 223 height 34
click at [681, 218] on span at bounding box center [672, 224] width 26 height 25
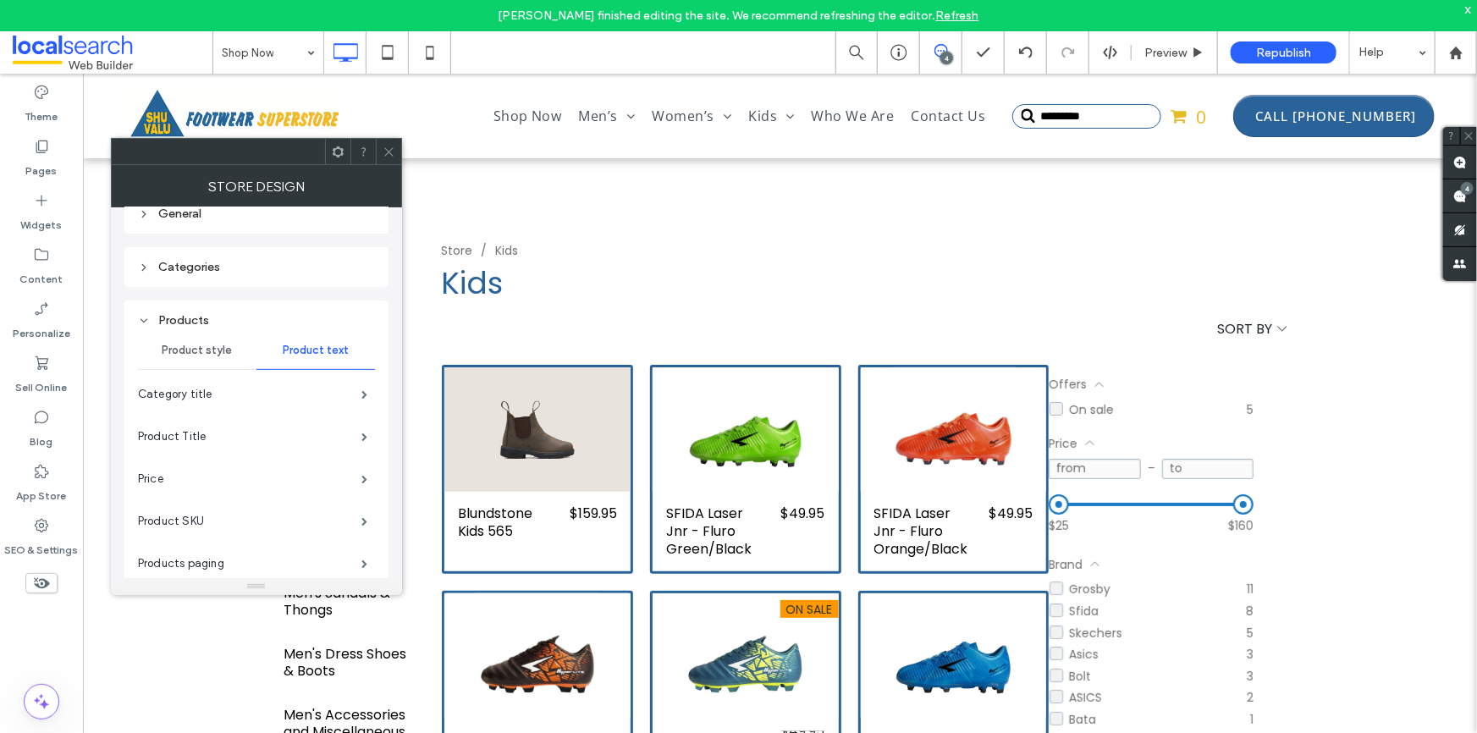
scroll to position [76, 0]
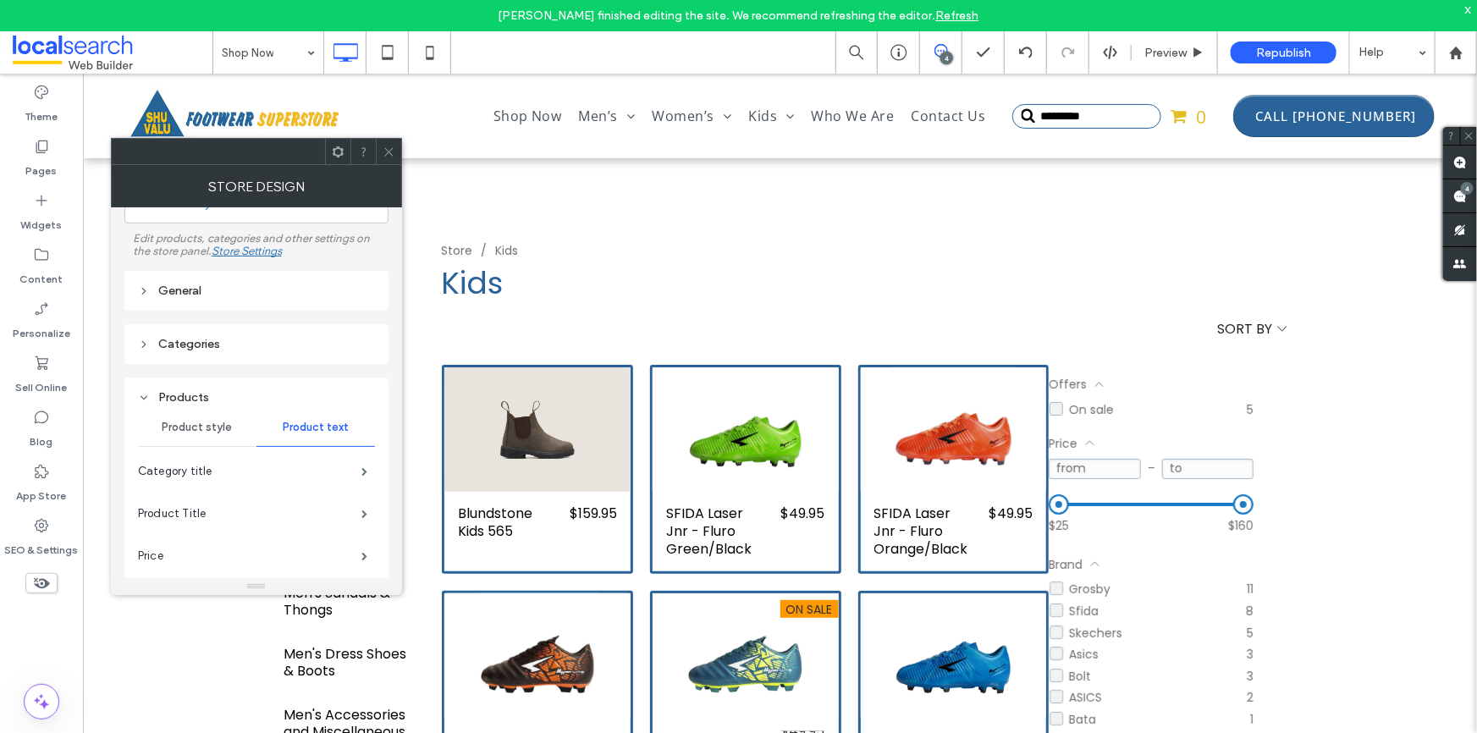
click at [394, 152] on icon at bounding box center [389, 152] width 13 height 13
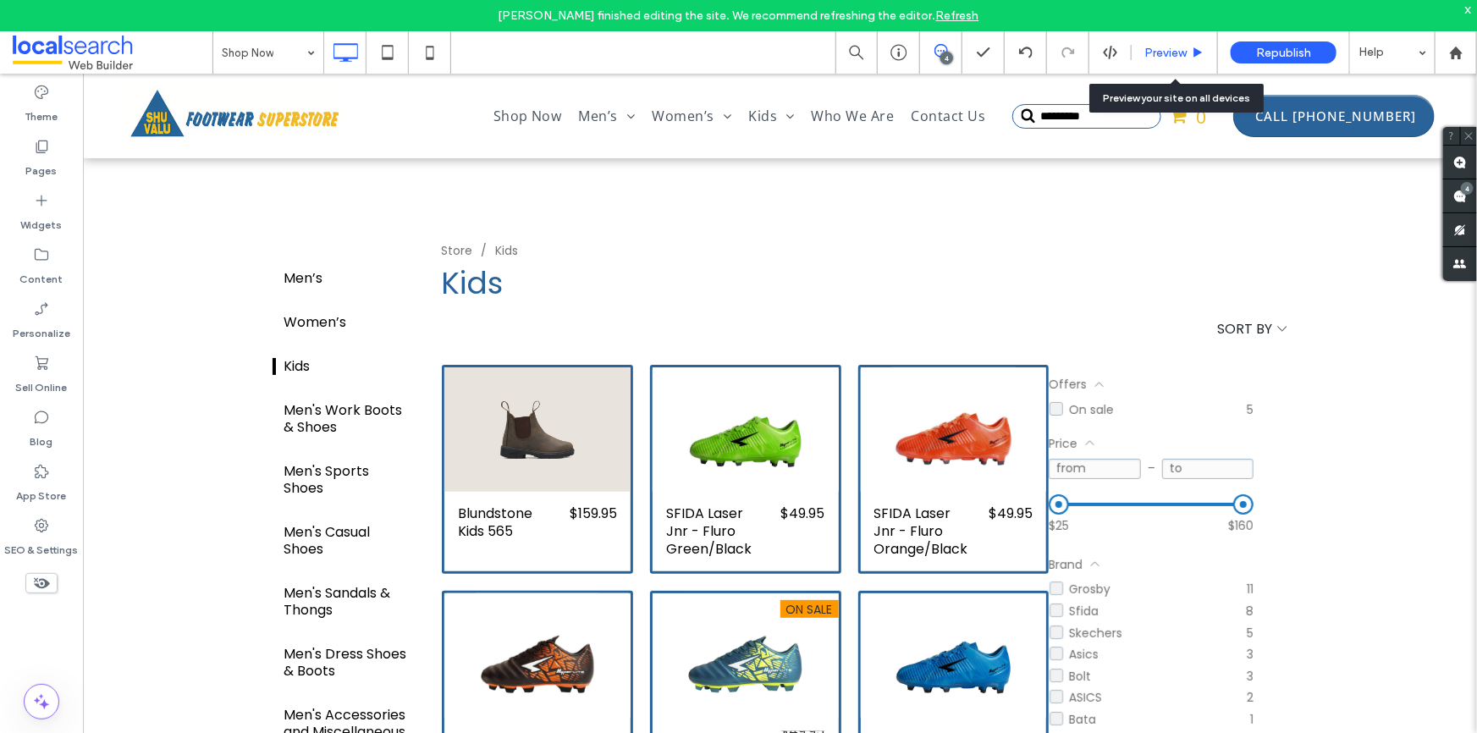
click at [1165, 50] on span "Preview" at bounding box center [1166, 53] width 42 height 14
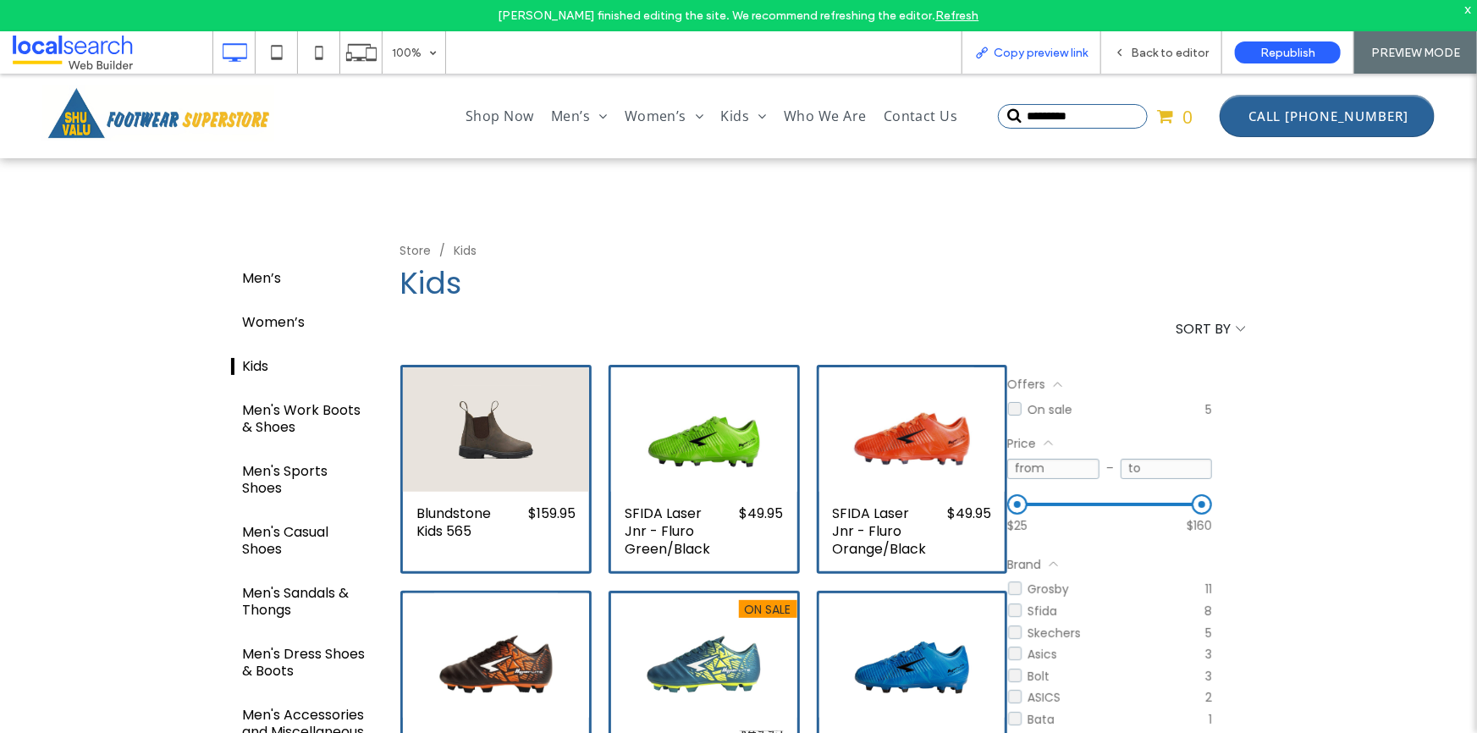
click at [988, 57] on icon at bounding box center [982, 53] width 14 height 14
click at [1161, 52] on span "Back to editor" at bounding box center [1170, 53] width 78 height 14
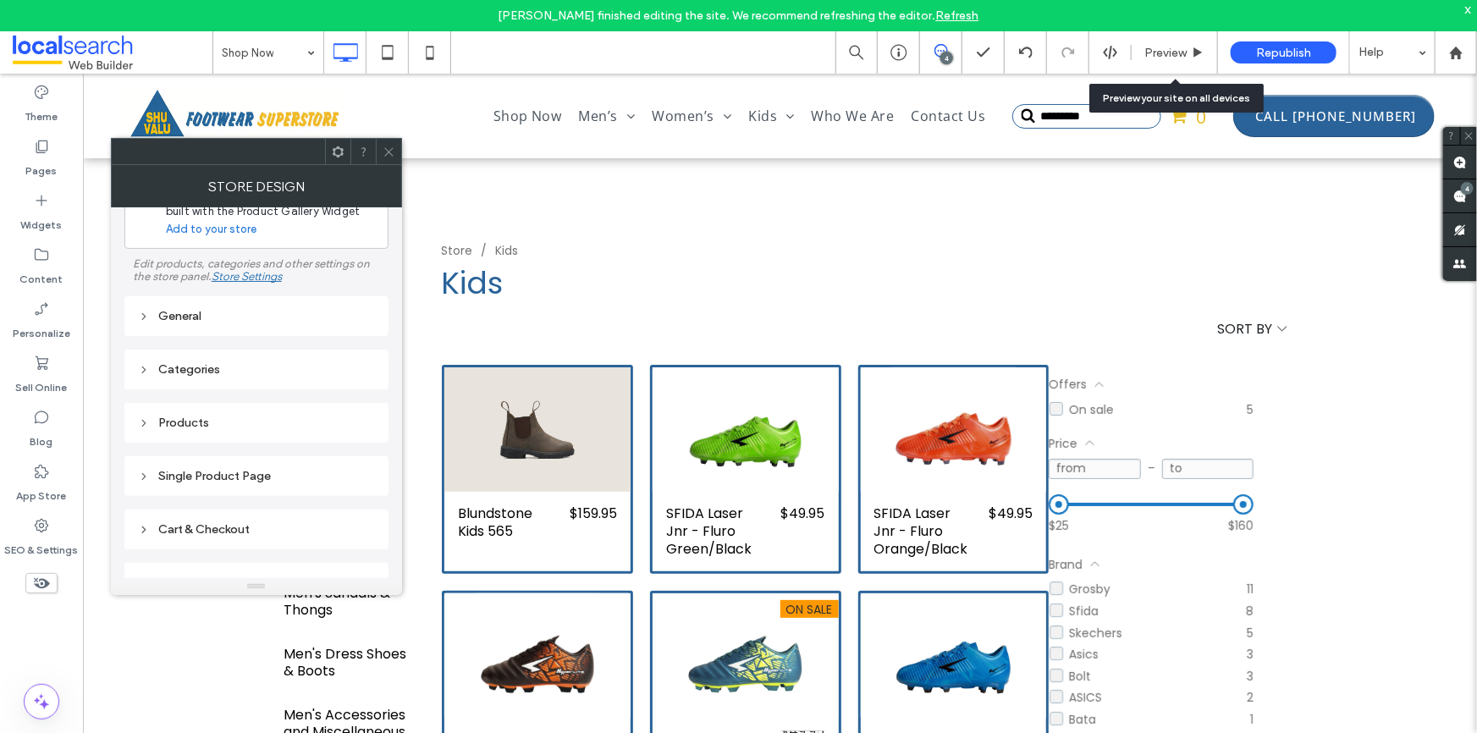
scroll to position [76, 0]
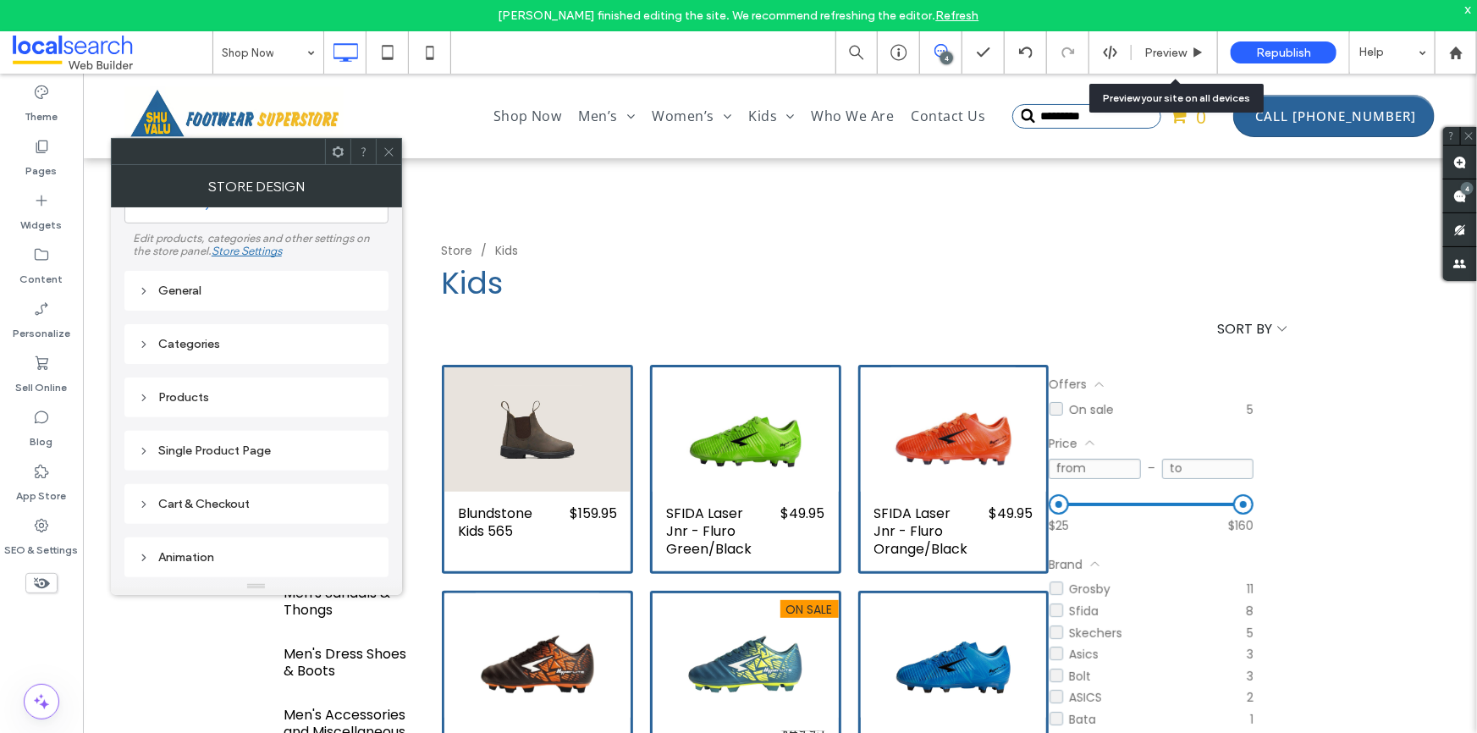
drag, startPoint x: 258, startPoint y: 397, endPoint x: 306, endPoint y: 351, distance: 66.5
click at [258, 396] on div "Products" at bounding box center [256, 397] width 237 height 14
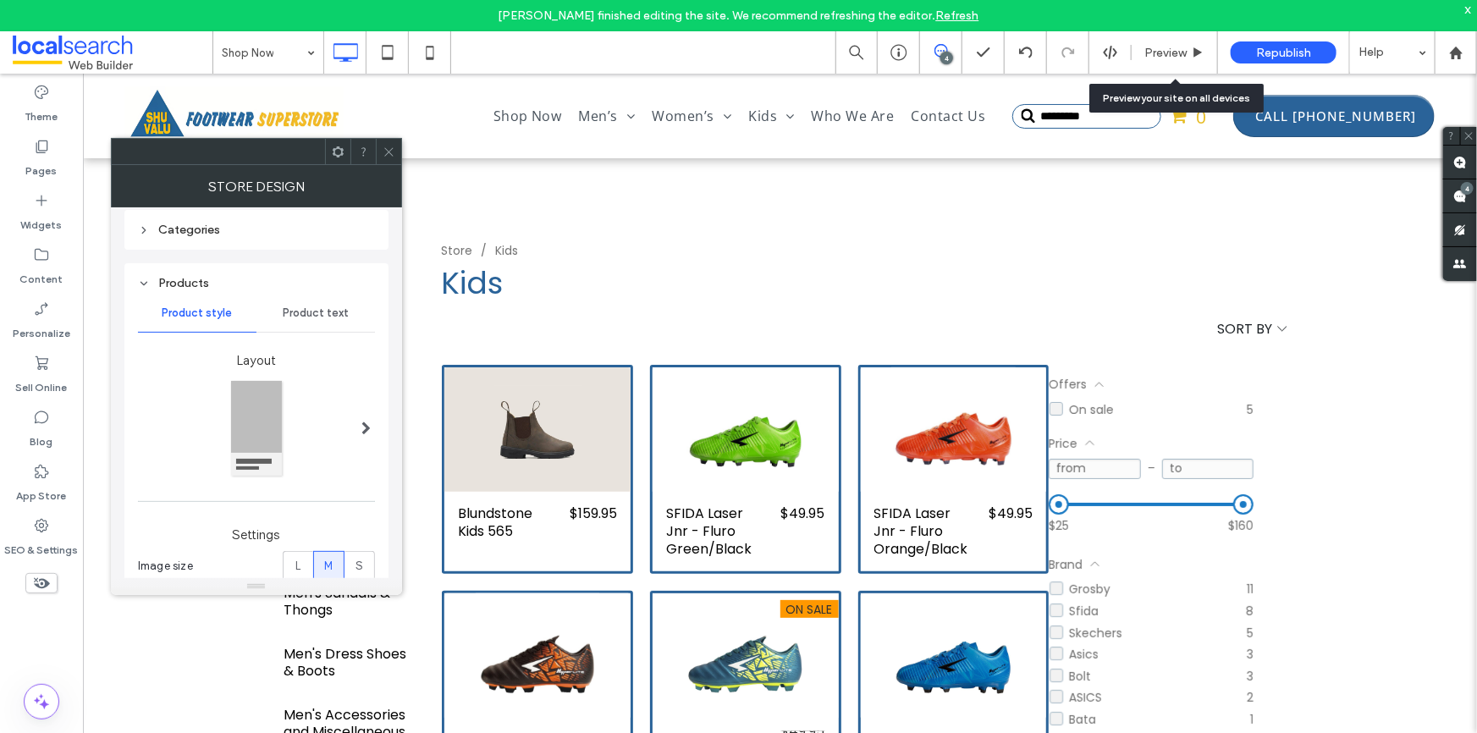
scroll to position [89, 0]
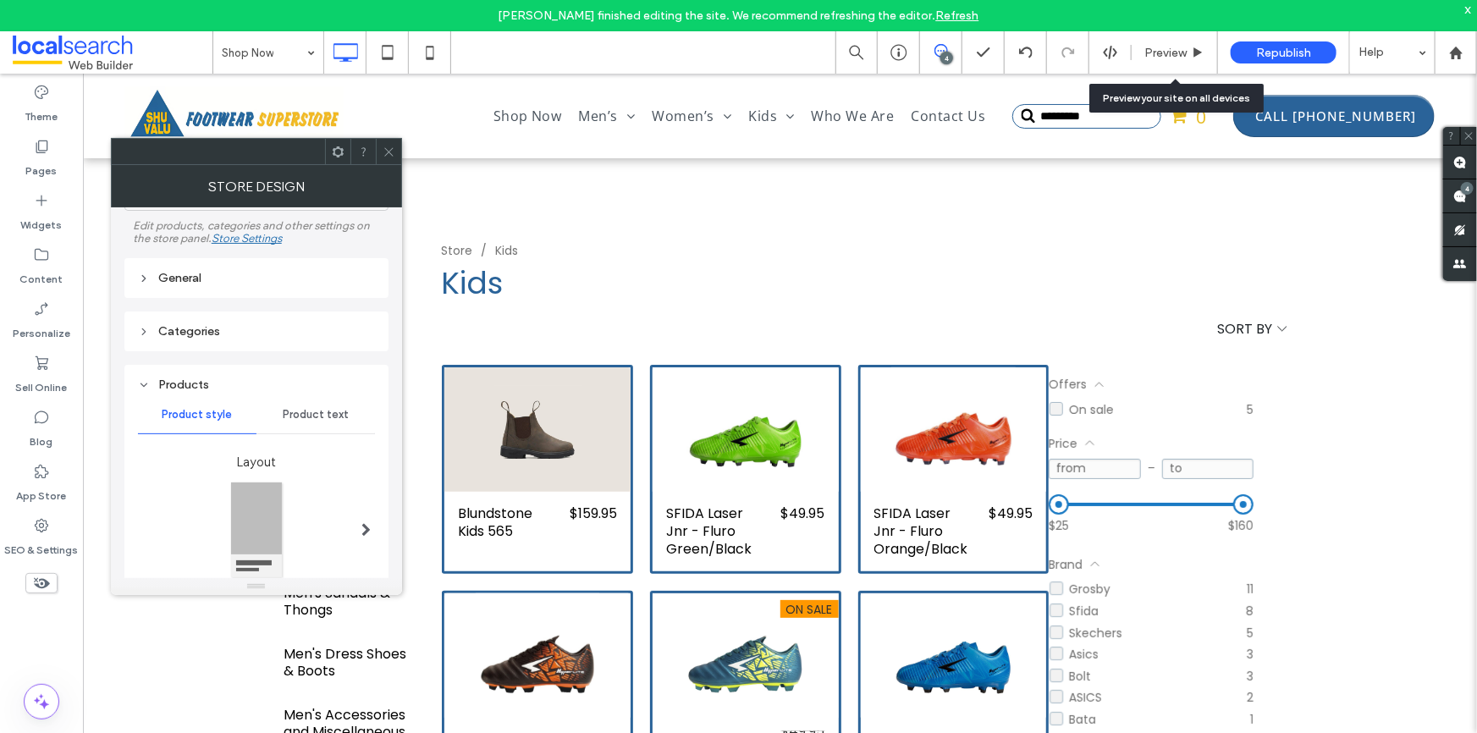
click at [302, 414] on span "Product text" at bounding box center [316, 415] width 66 height 14
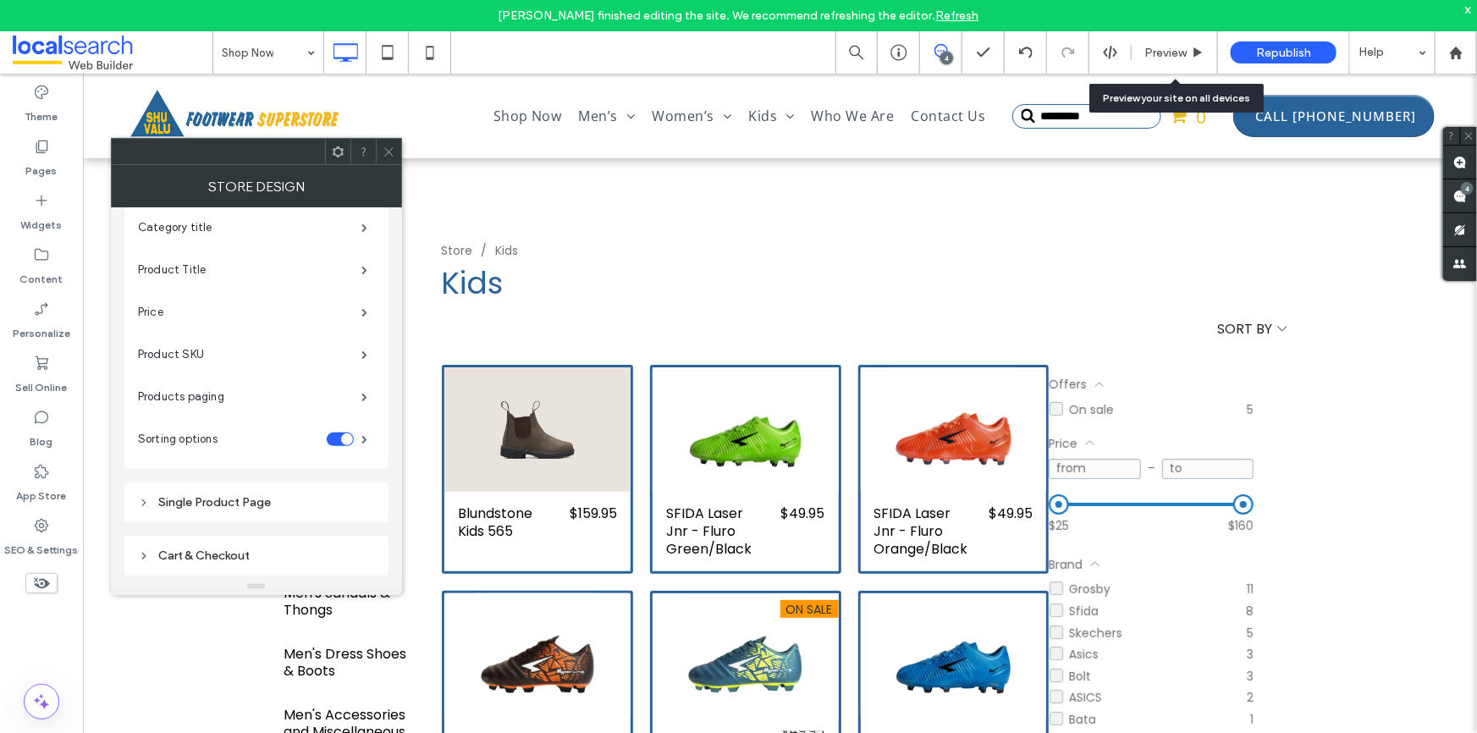
scroll to position [243, 0]
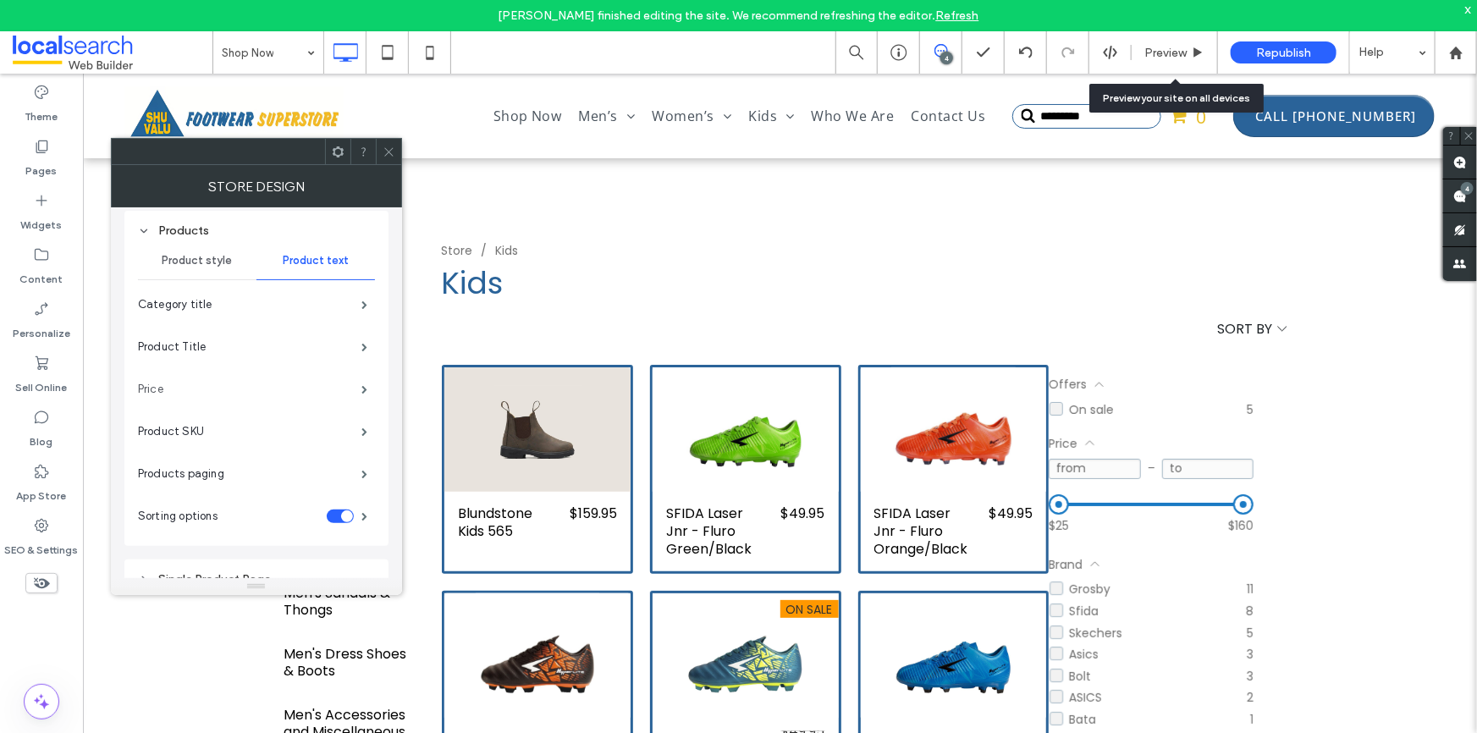
click at [333, 389] on label "Price" at bounding box center [249, 389] width 223 height 34
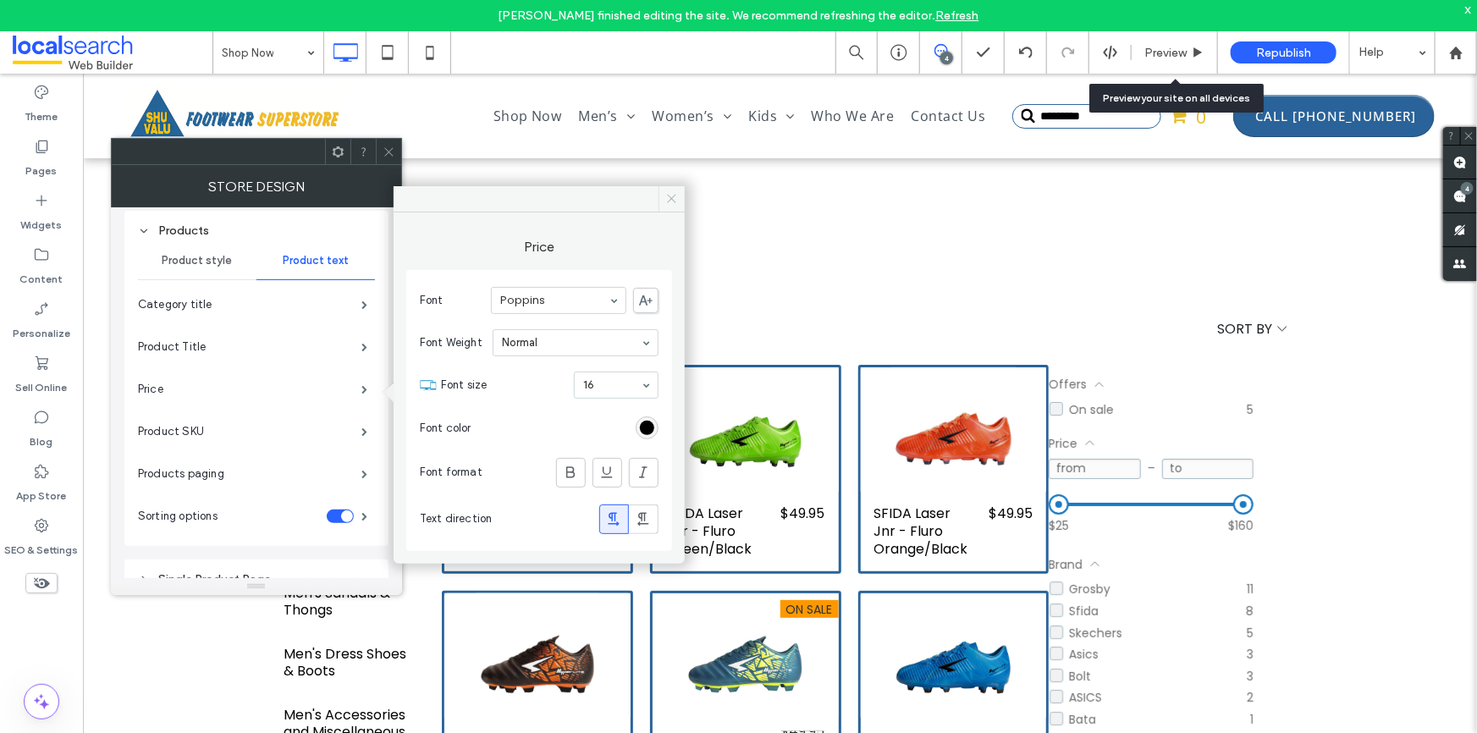
click at [672, 196] on icon at bounding box center [671, 198] width 13 height 13
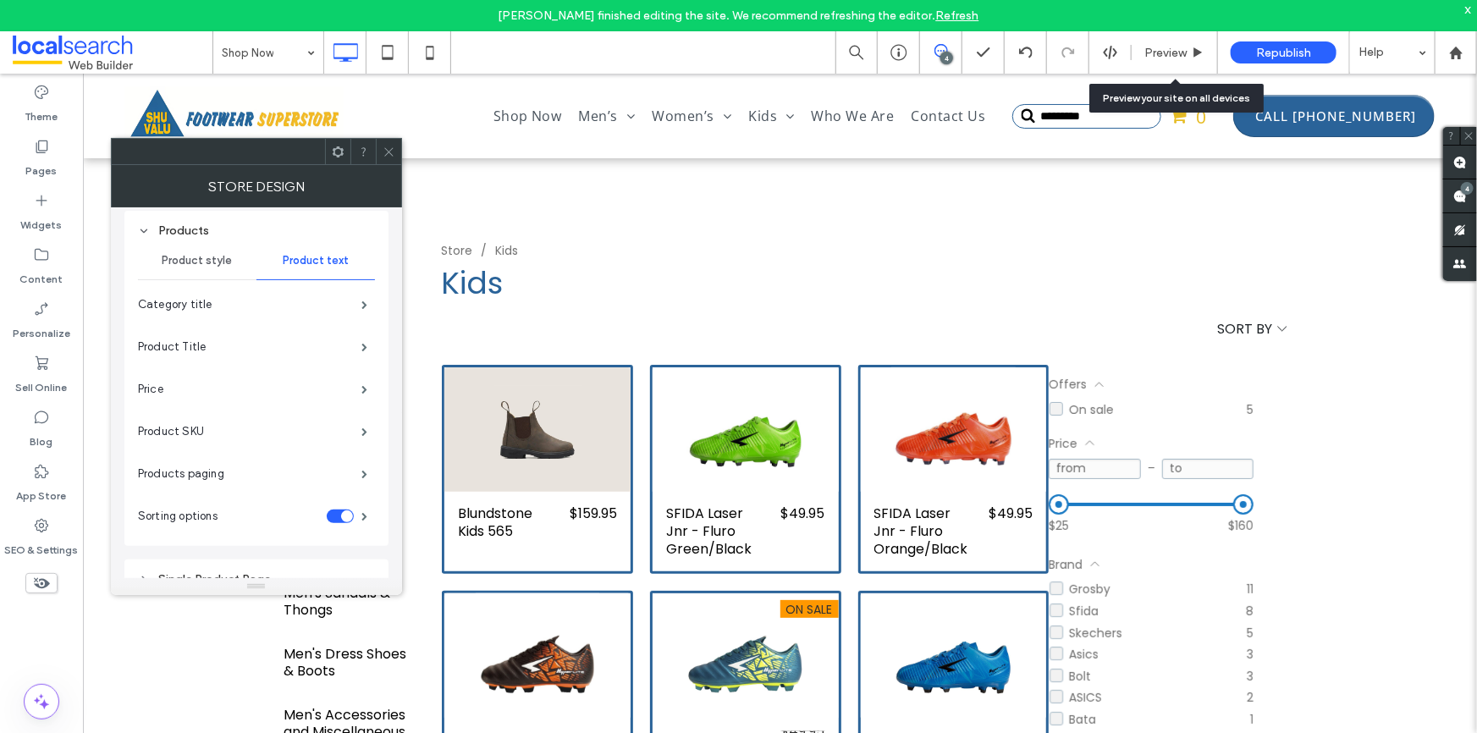
click at [384, 150] on icon at bounding box center [389, 152] width 13 height 13
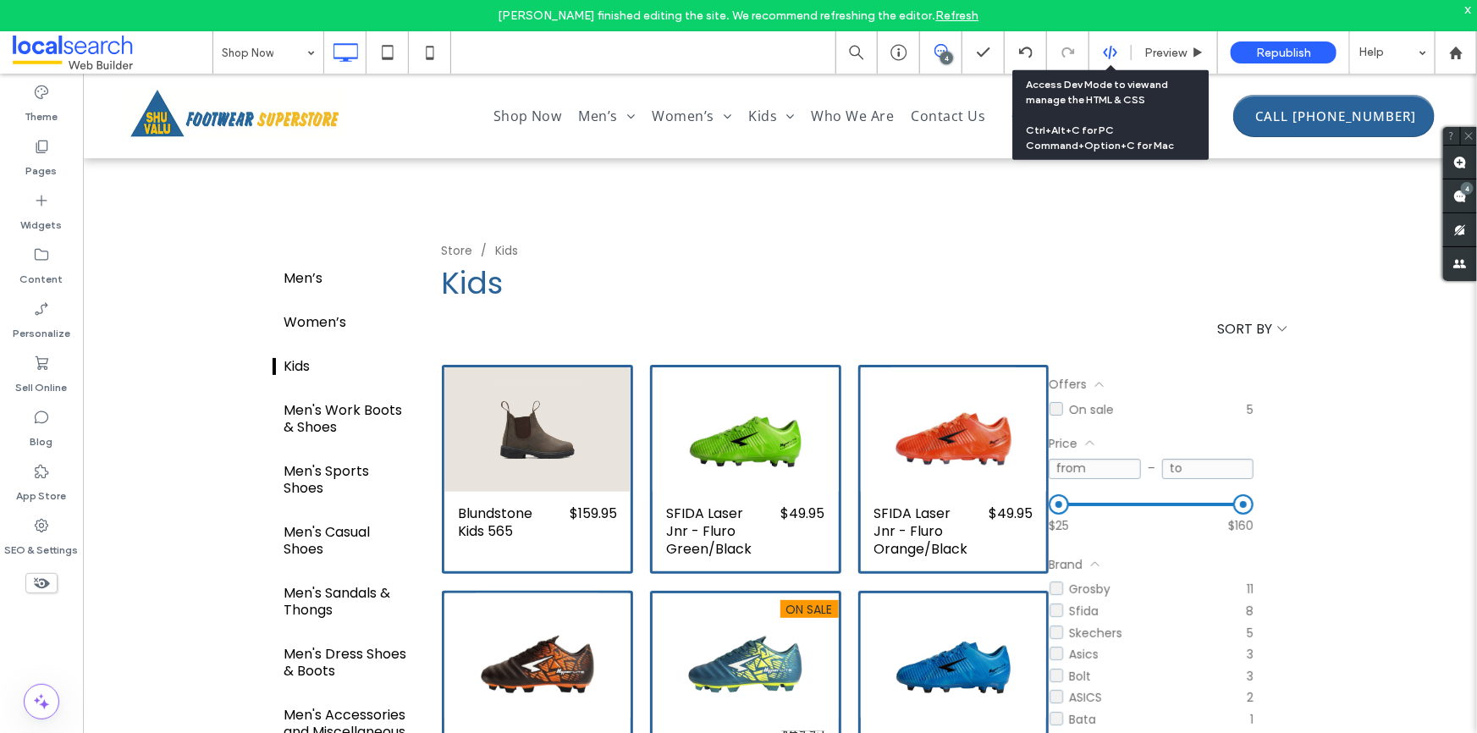
click at [1115, 47] on icon at bounding box center [1110, 52] width 15 height 15
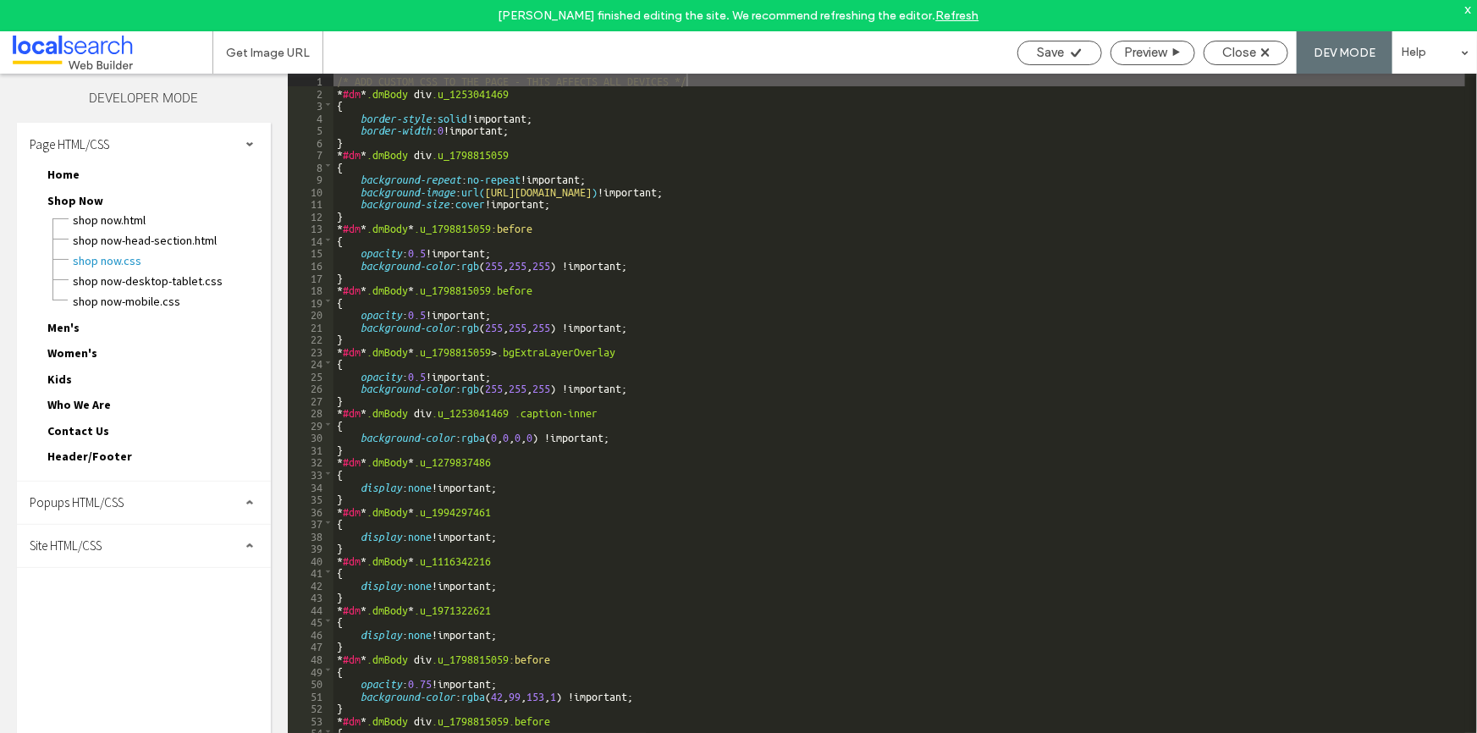
click at [137, 548] on div "Site HTML/CSS" at bounding box center [144, 546] width 254 height 42
click at [124, 608] on div "site.css" at bounding box center [175, 618] width 192 height 20
click at [142, 611] on span "site.css" at bounding box center [175, 619] width 192 height 17
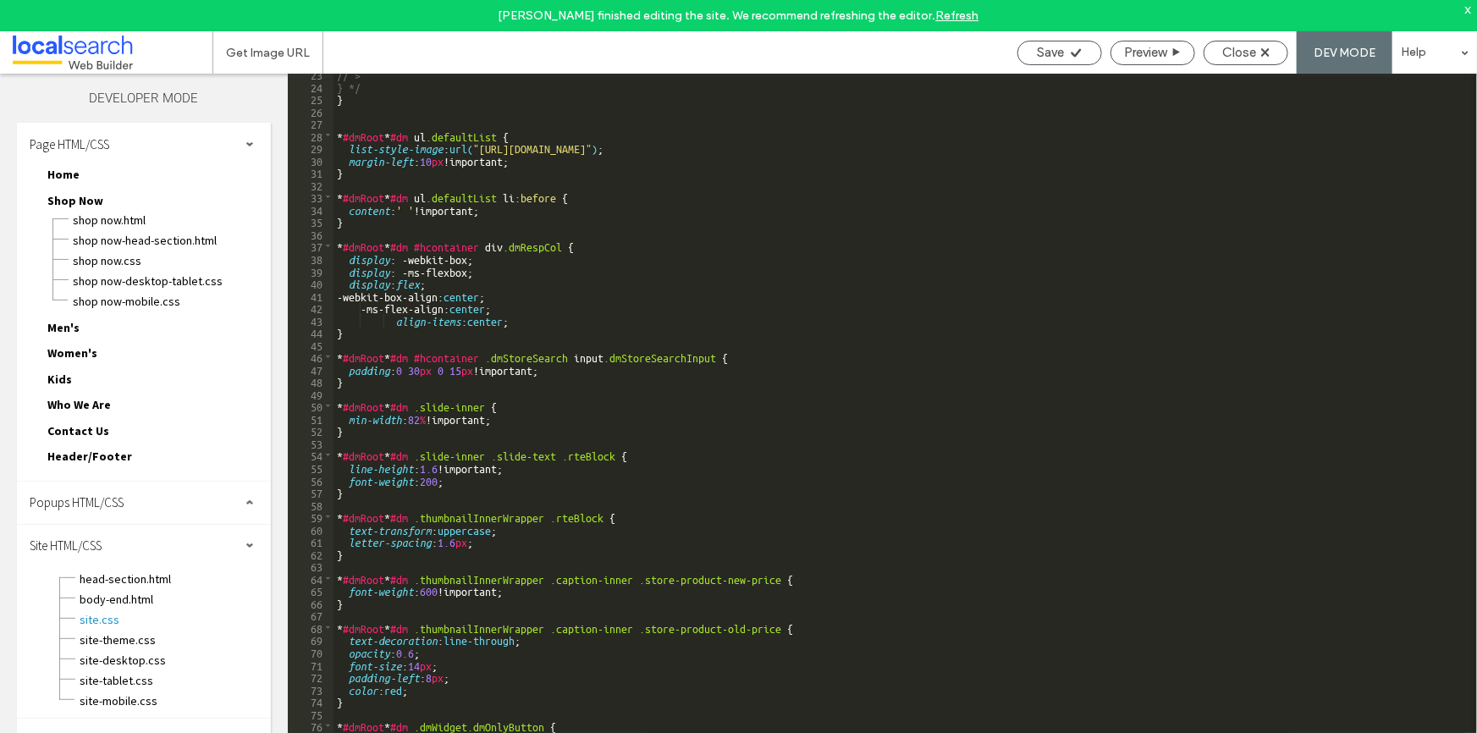
scroll to position [0, 0]
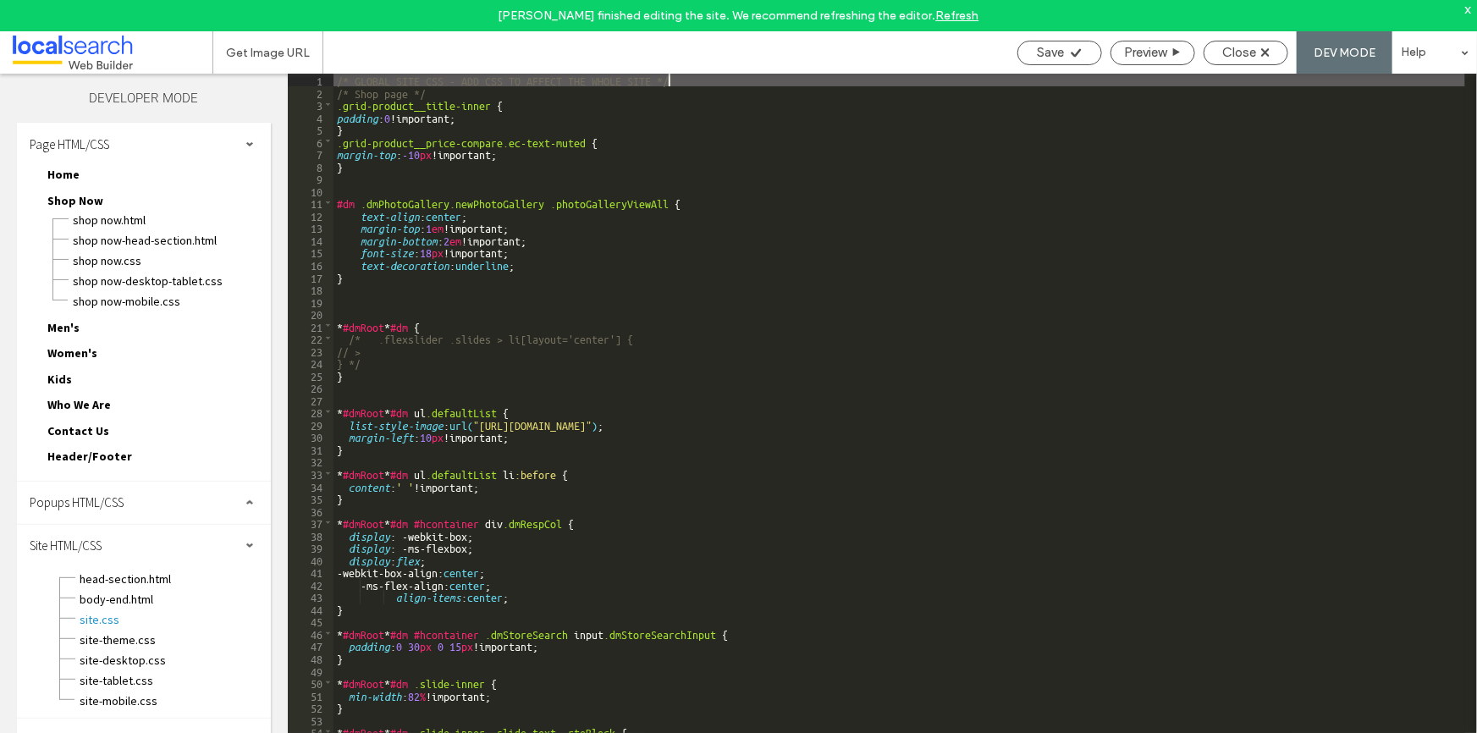
click at [421, 157] on div "/* GLOBAL SITE CSS - ADD CSS TO AFFECT THE WHOLE SITE */ /* Shop page */ .grid-…" at bounding box center [900, 431] width 1132 height 715
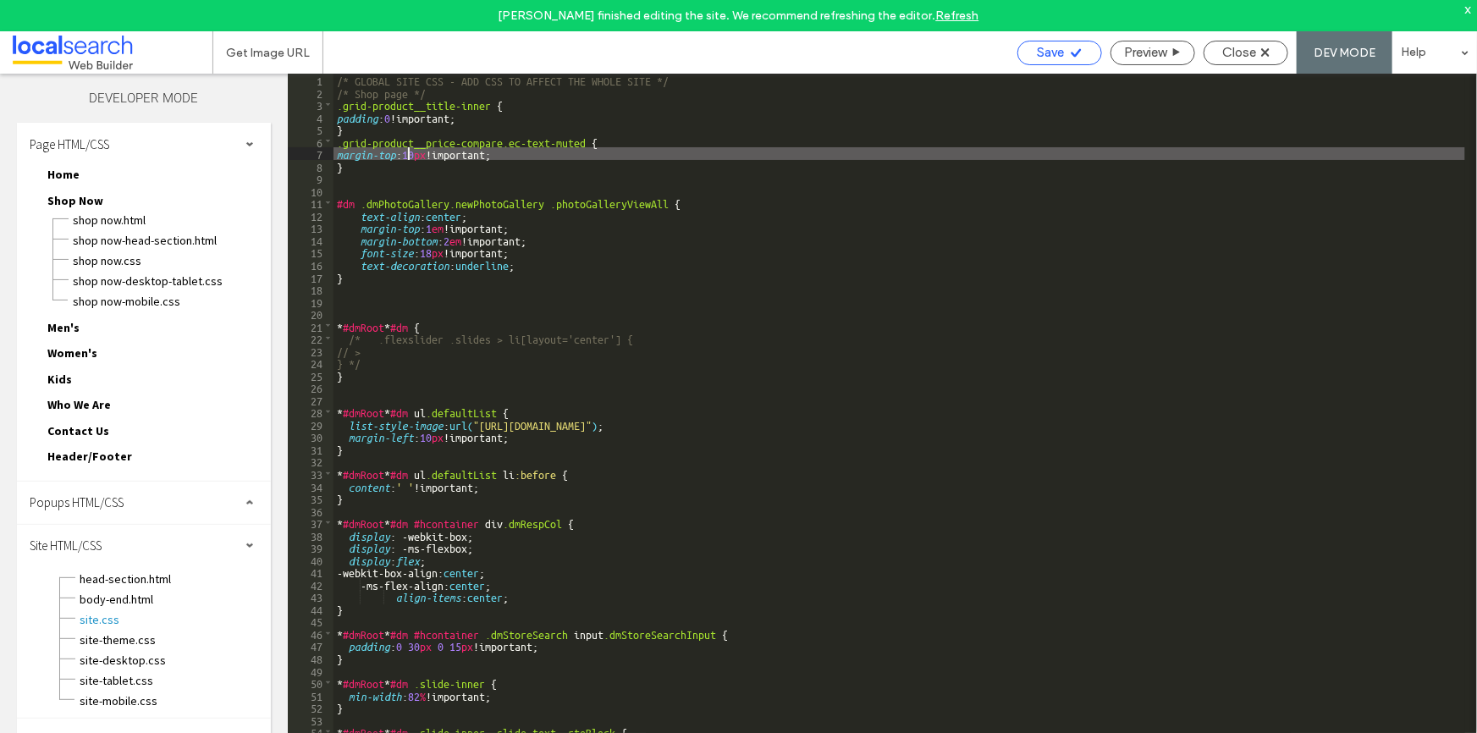
click at [1064, 50] on div "Save" at bounding box center [1059, 52] width 83 height 15
click at [1246, 49] on span "Close" at bounding box center [1239, 52] width 34 height 15
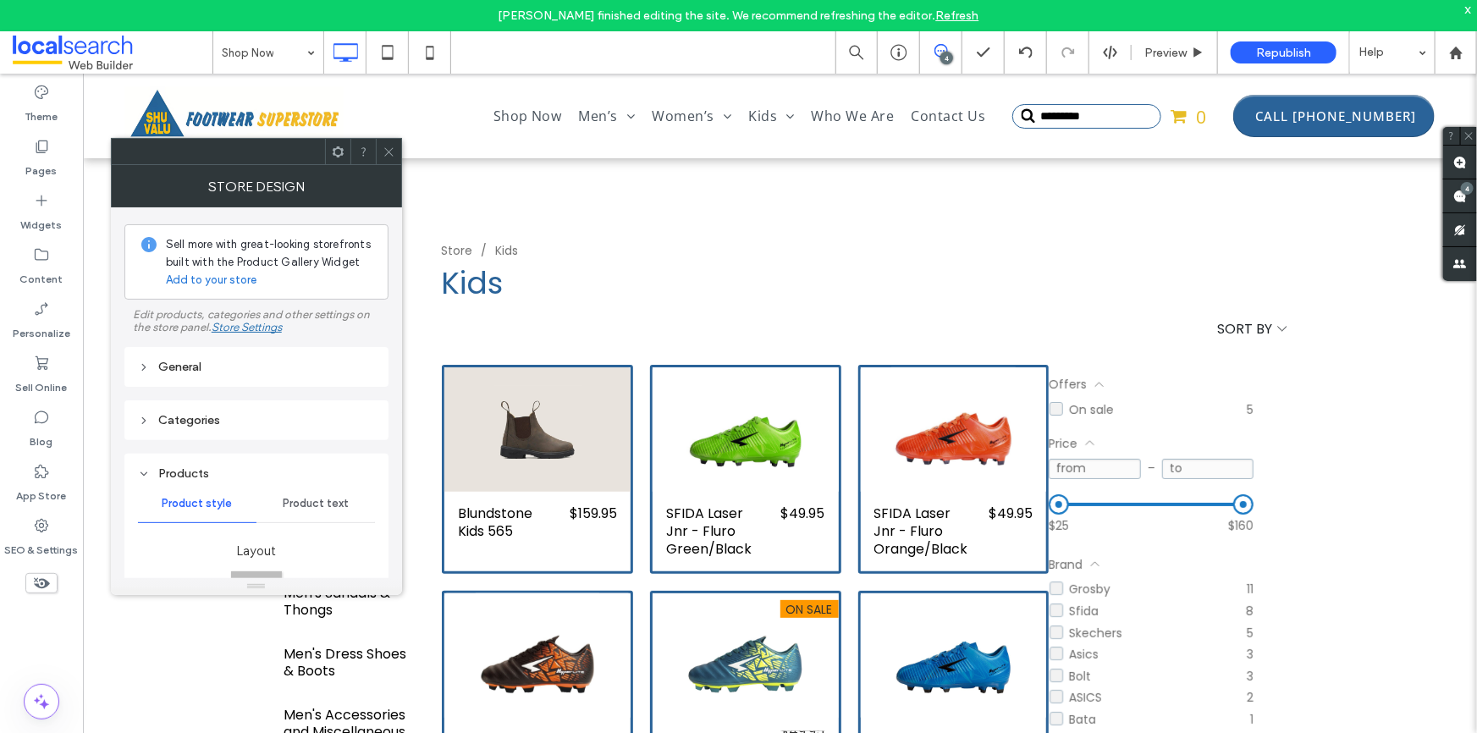
click at [389, 154] on icon at bounding box center [389, 152] width 13 height 13
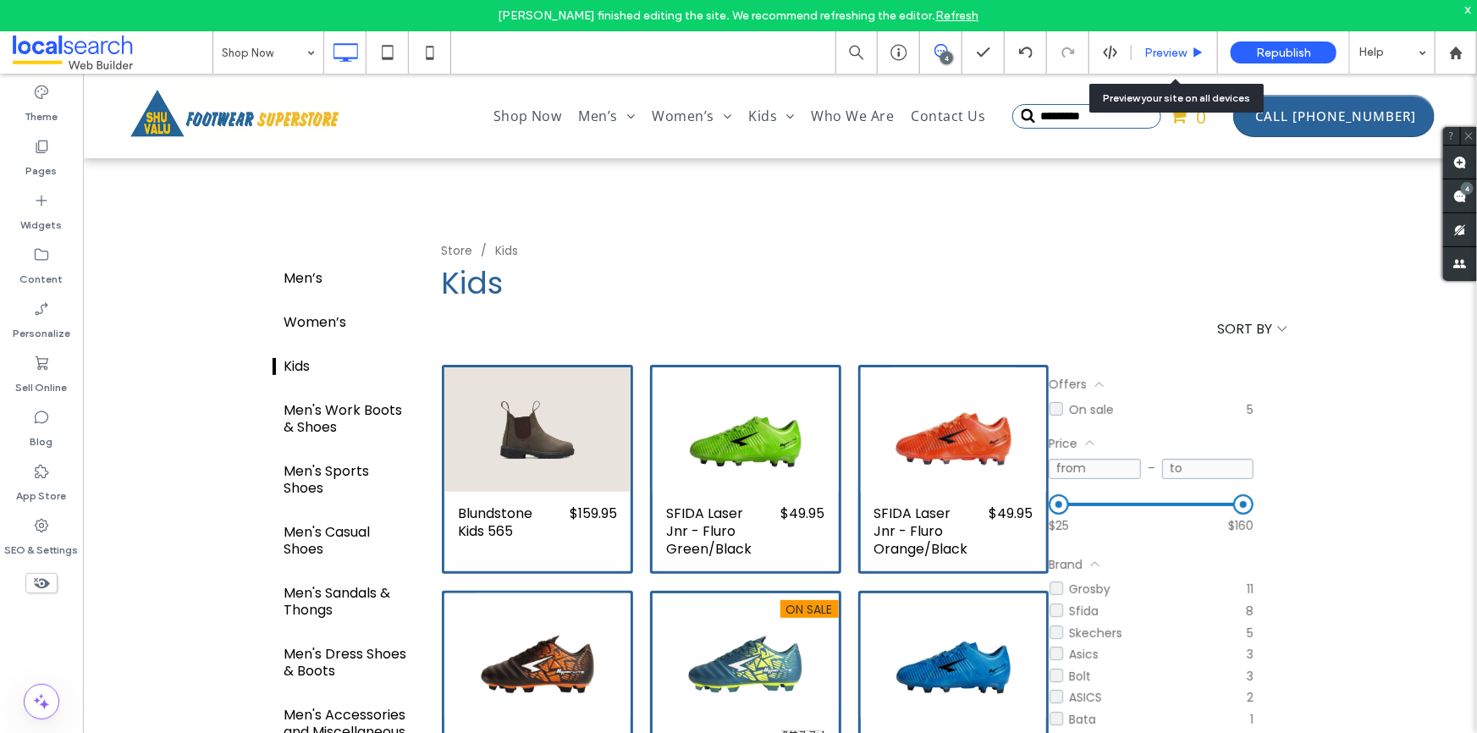
click at [1161, 52] on span "Preview" at bounding box center [1166, 53] width 42 height 14
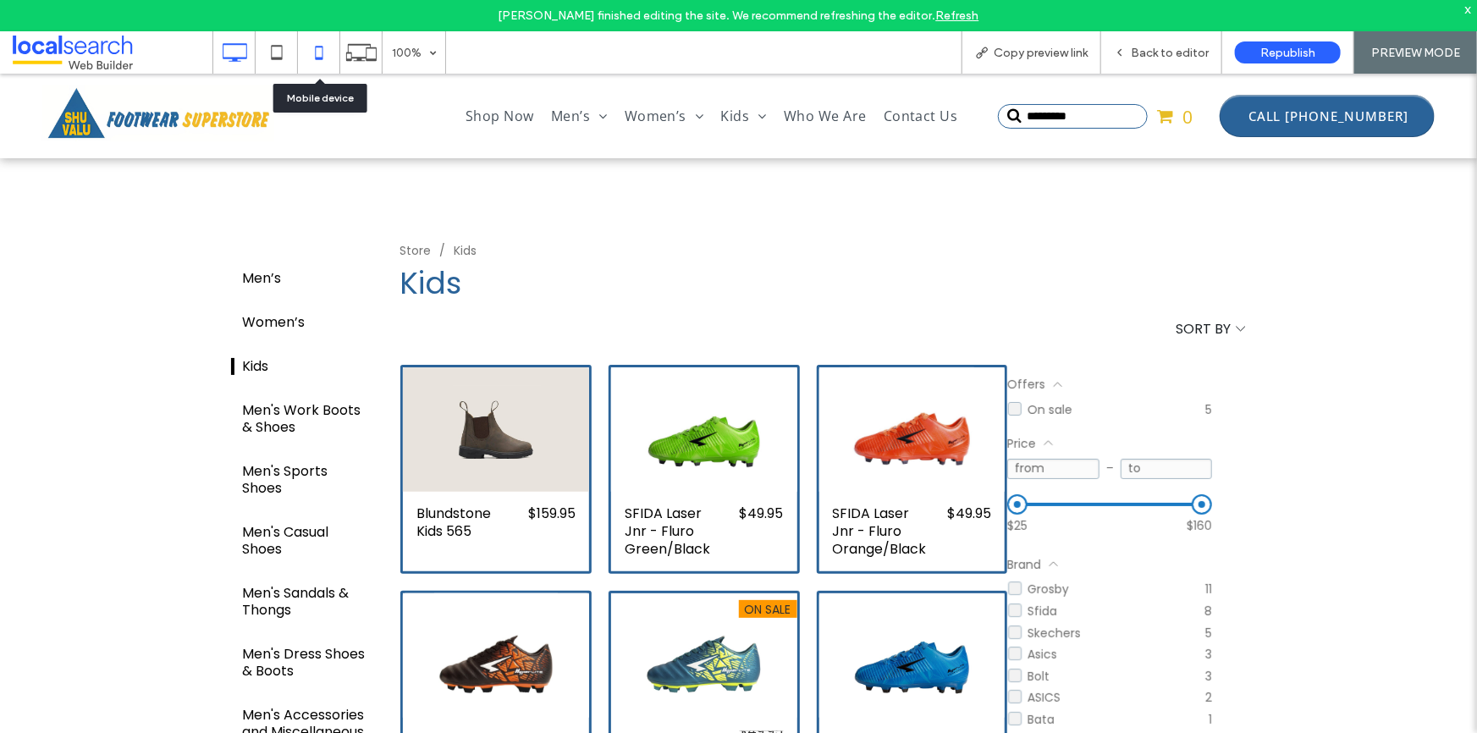
click at [323, 53] on icon at bounding box center [319, 53] width 34 height 34
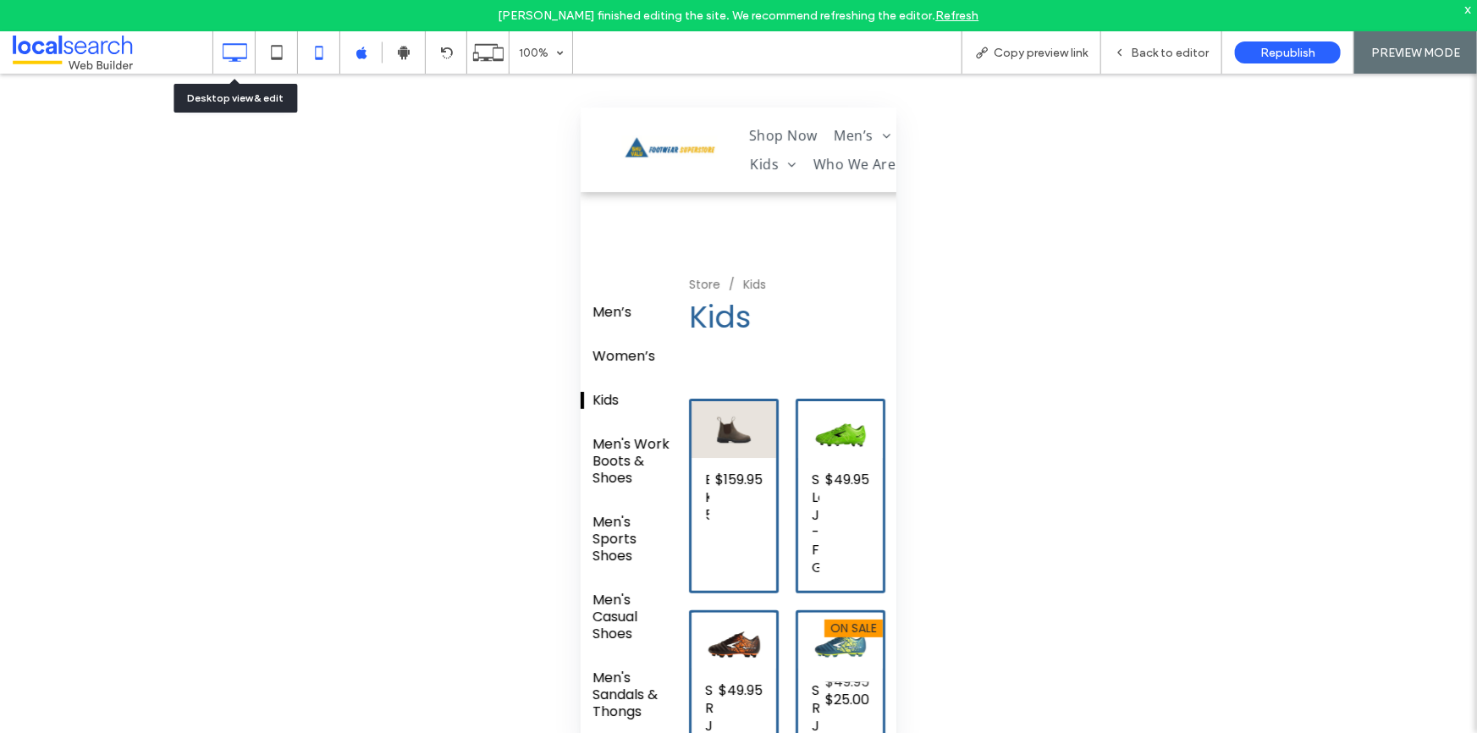
click at [232, 59] on use at bounding box center [235, 52] width 25 height 19
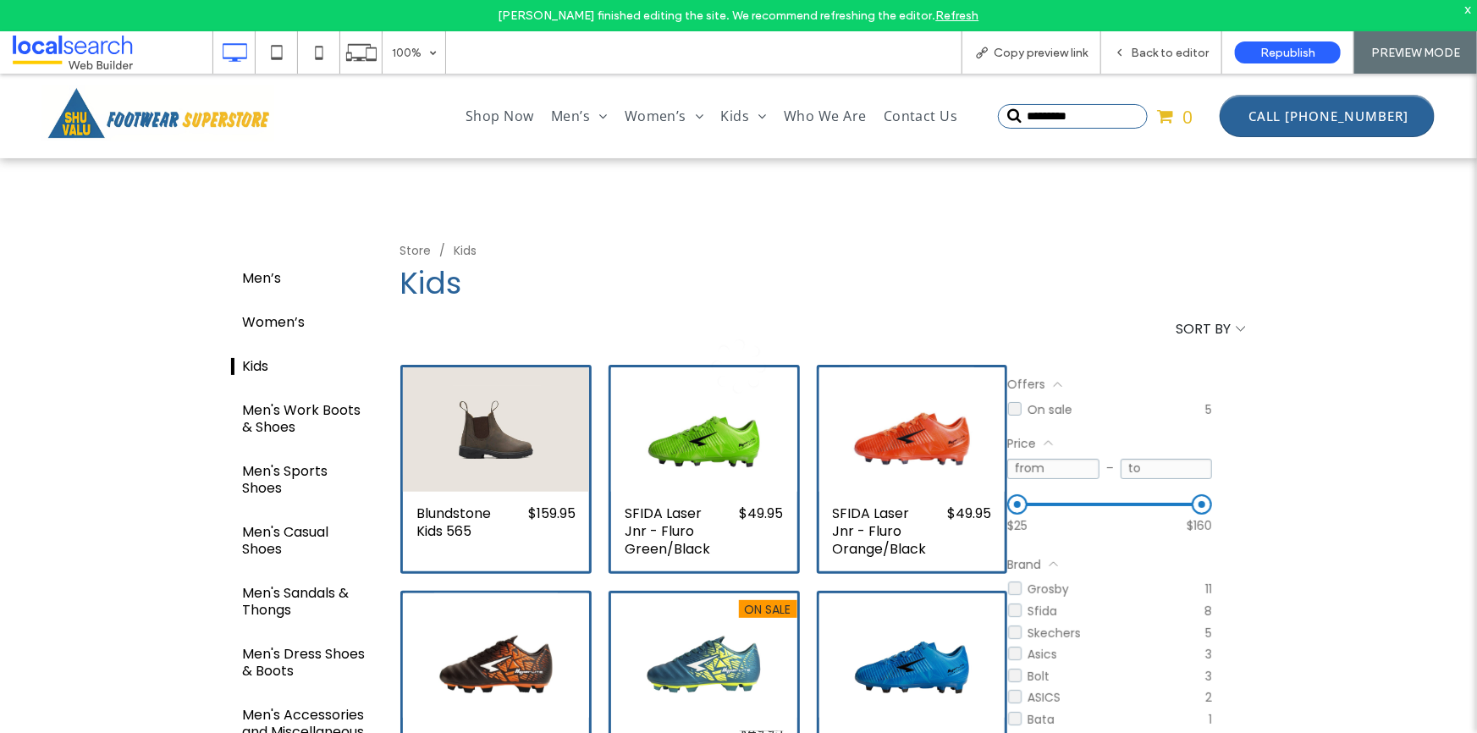
click at [143, 119] on div at bounding box center [738, 366] width 1477 height 733
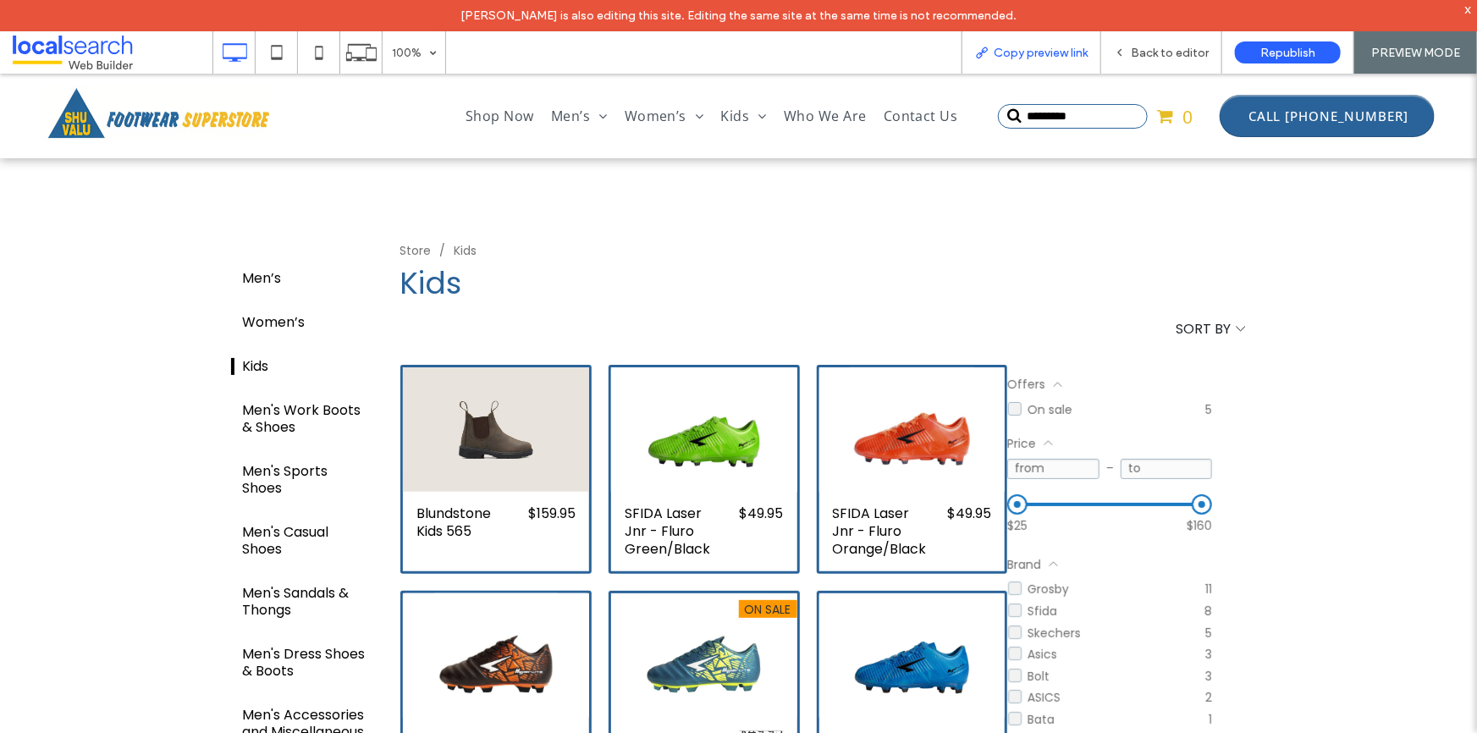
click at [1032, 57] on span "Copy preview link" at bounding box center [1041, 53] width 94 height 14
